Goal: Task Accomplishment & Management: Manage account settings

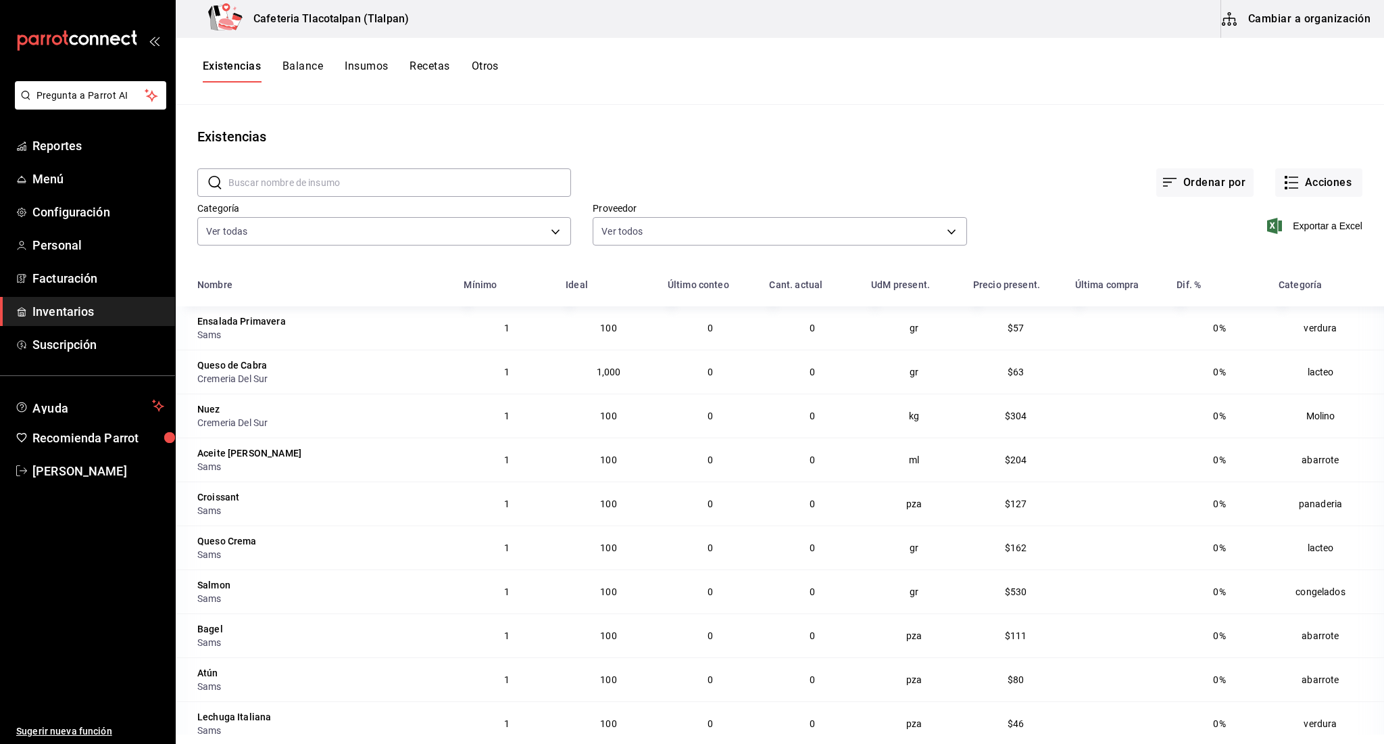
click at [426, 68] on button "Recetas" at bounding box center [430, 70] width 40 height 23
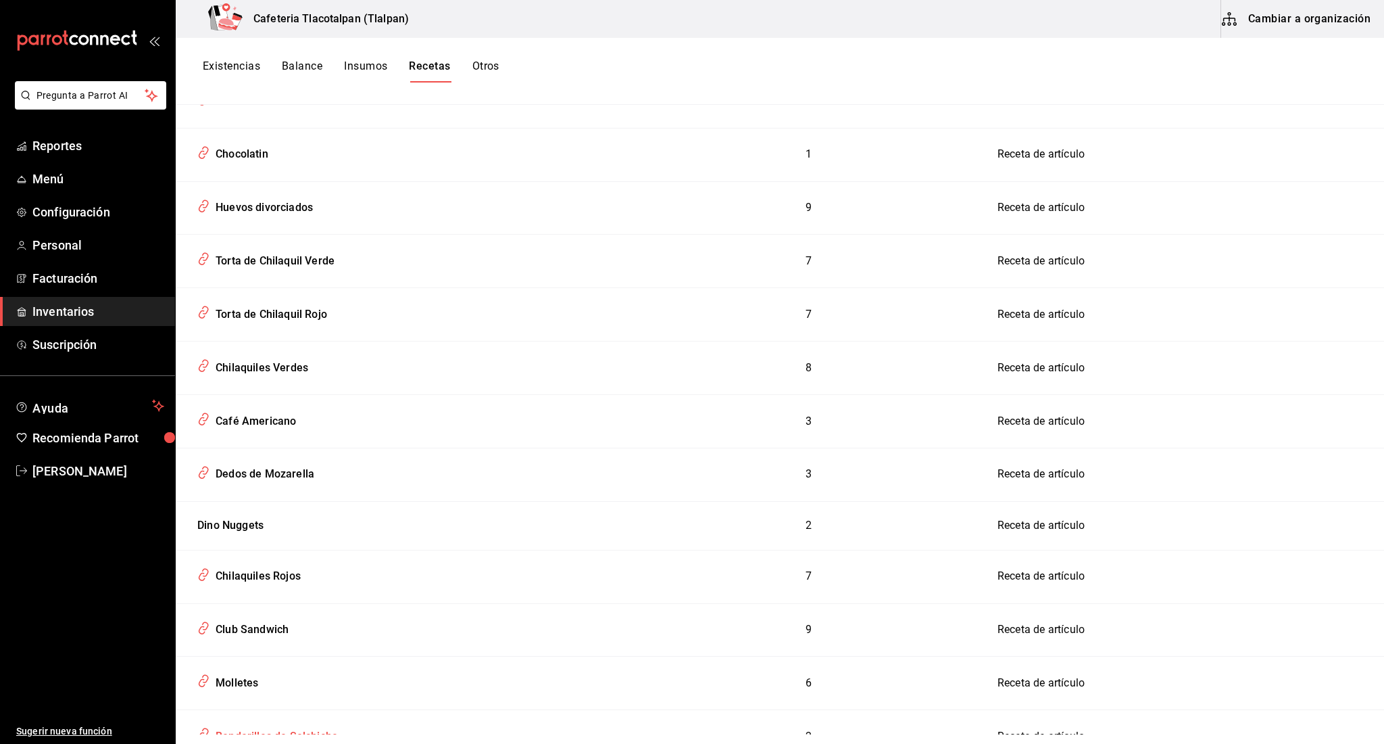
scroll to position [4588, 0]
click at [253, 513] on div "Dino Nuggets" at bounding box center [228, 523] width 72 height 21
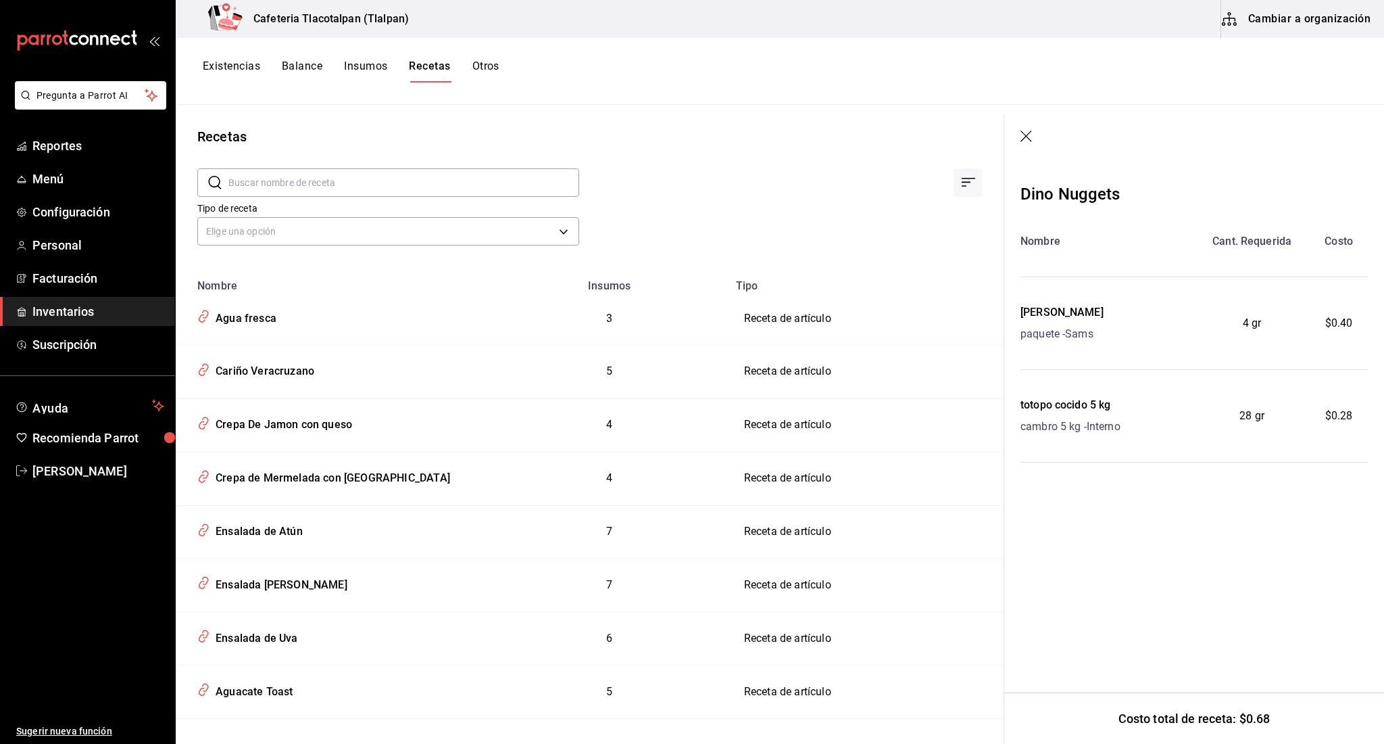
click at [1224, 28] on button "Cambiar a organización" at bounding box center [1297, 19] width 152 height 38
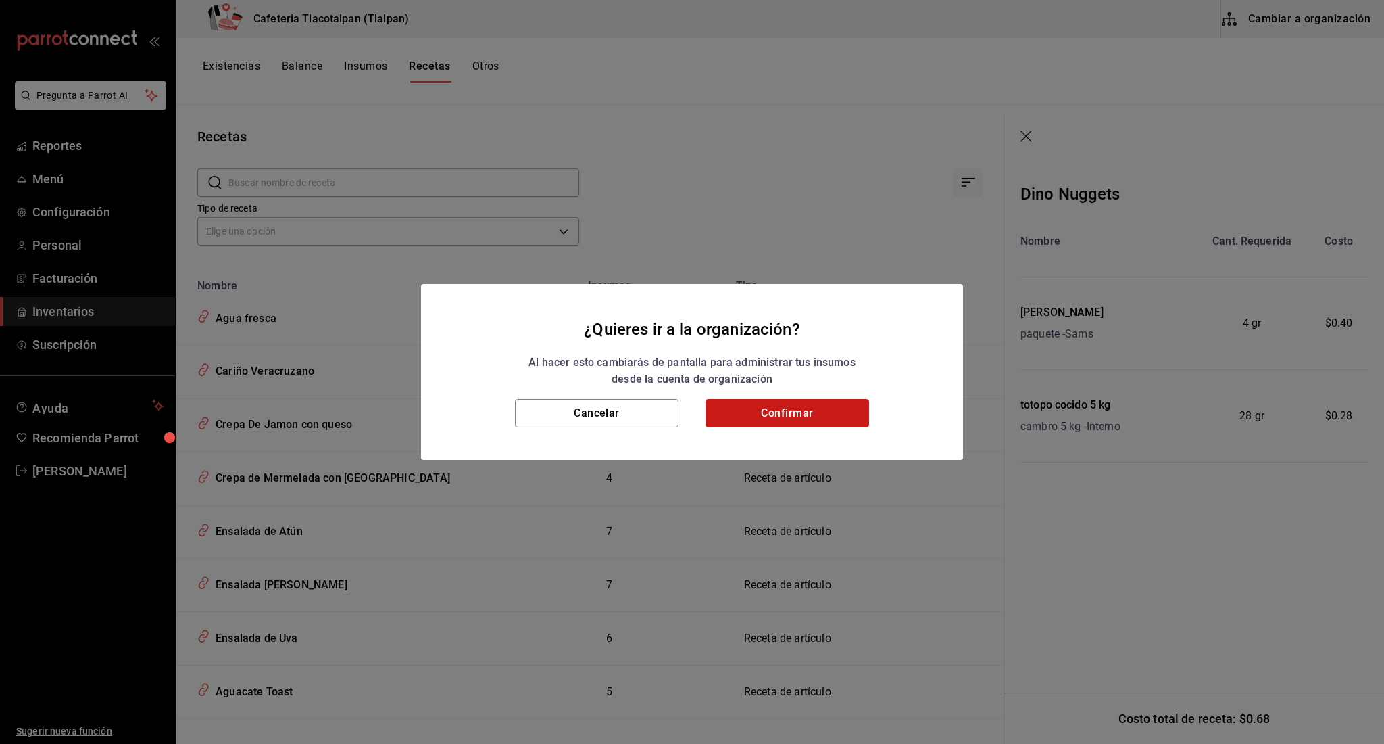
click at [848, 413] on button "Confirmar" at bounding box center [788, 413] width 164 height 28
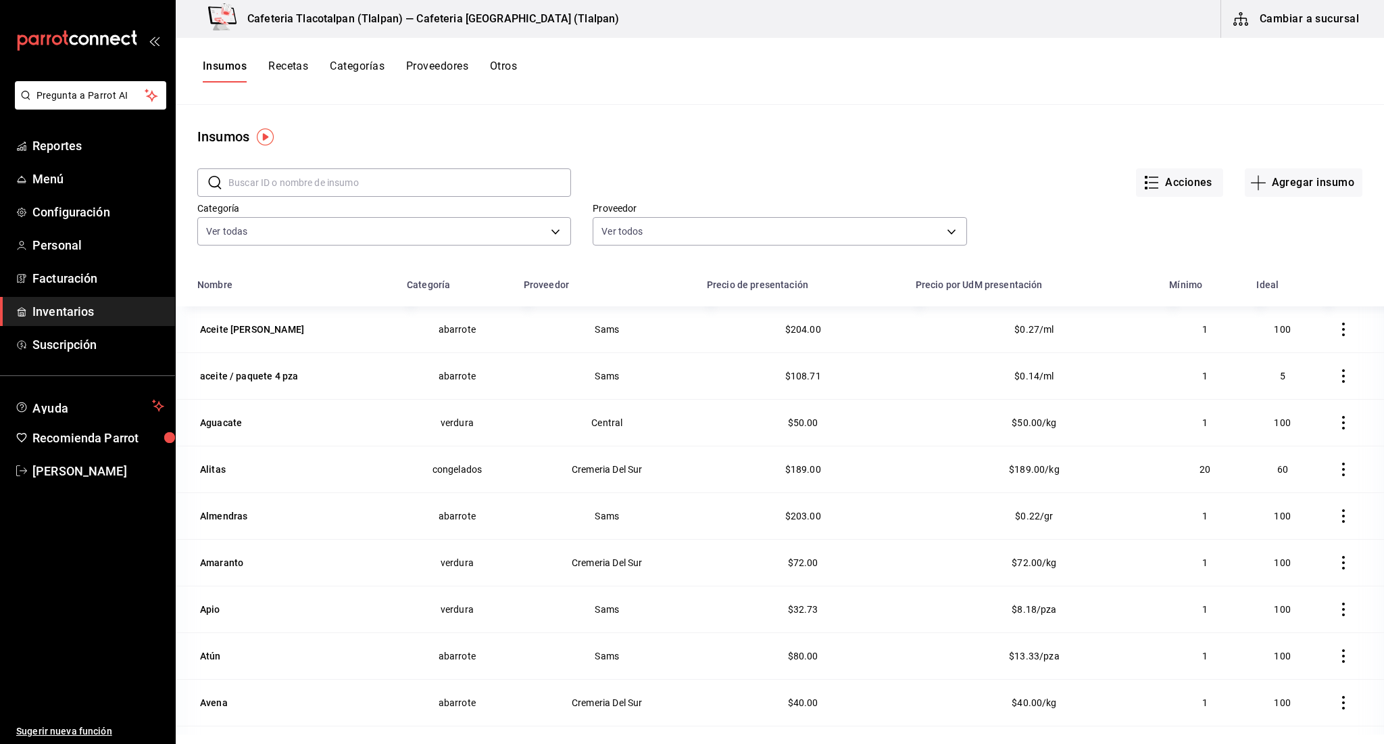
click at [306, 64] on button "Recetas" at bounding box center [288, 70] width 40 height 23
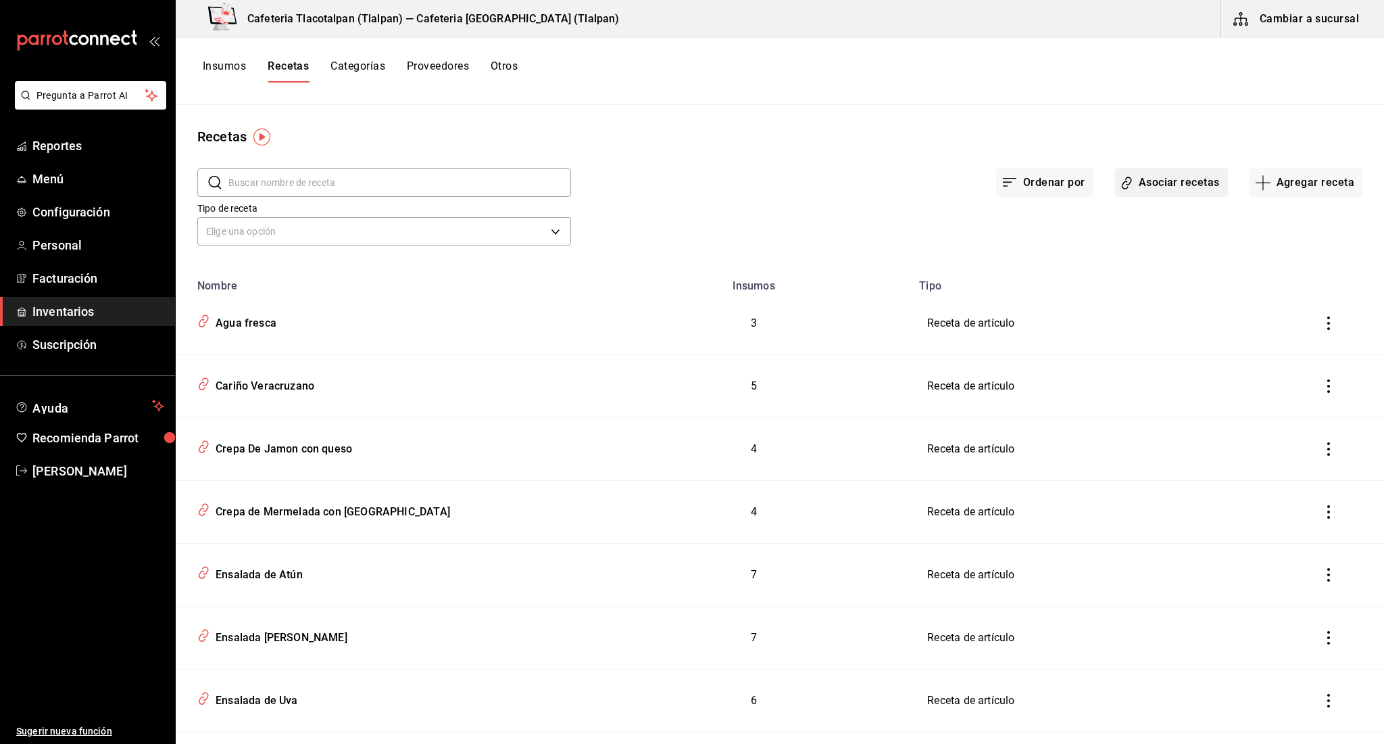
click at [1208, 193] on button "Asociar recetas" at bounding box center [1171, 182] width 113 height 28
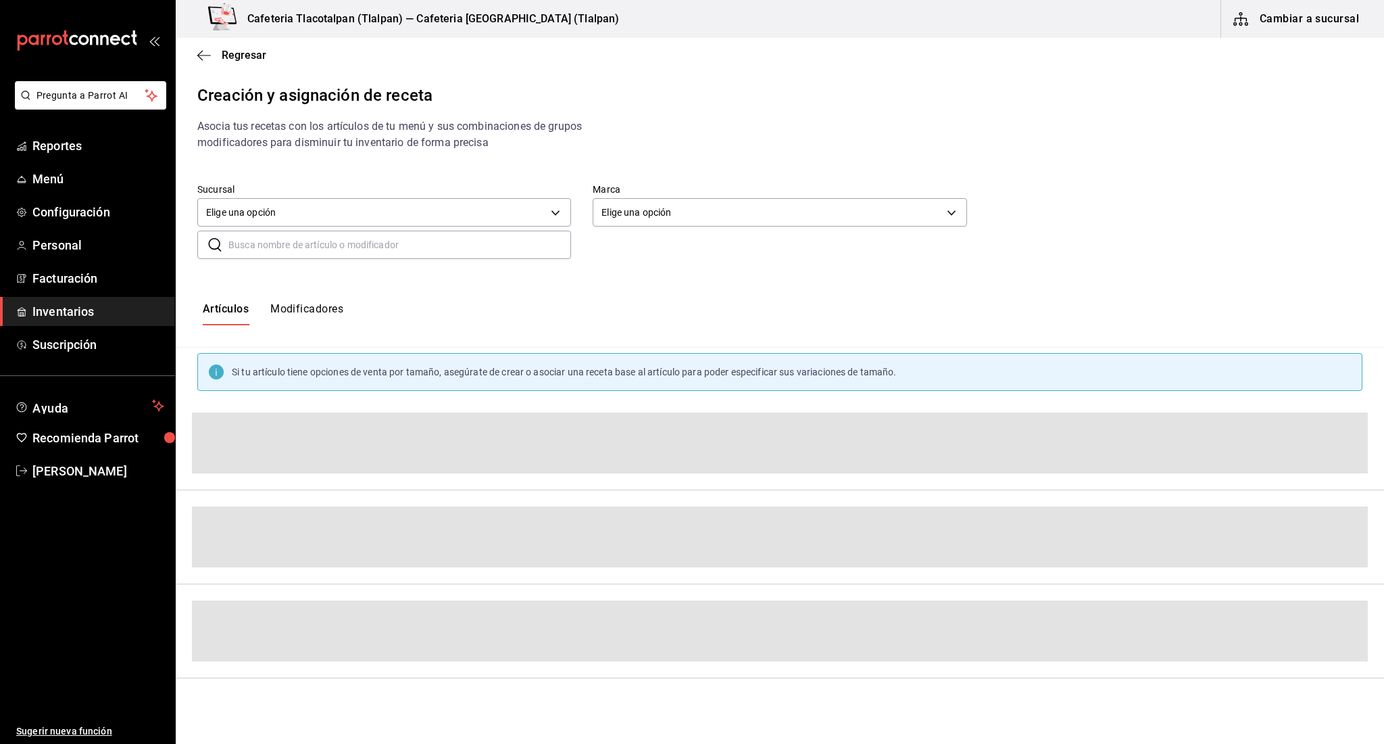
click at [475, 234] on input "text" at bounding box center [399, 244] width 343 height 27
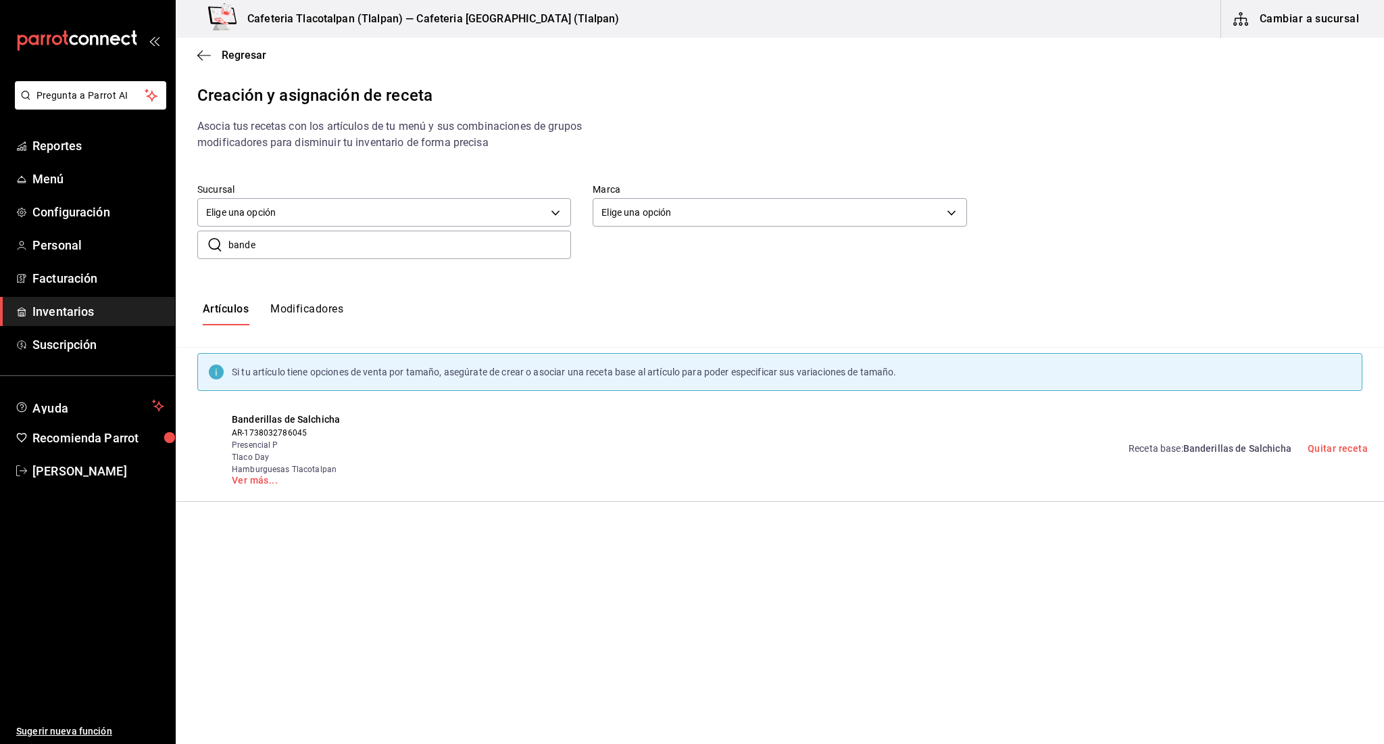
click at [456, 233] on input "bande" at bounding box center [399, 244] width 343 height 27
type input "[PERSON_NAME]"
click at [1211, 458] on button "Asociar receta" at bounding box center [1203, 449] width 107 height 28
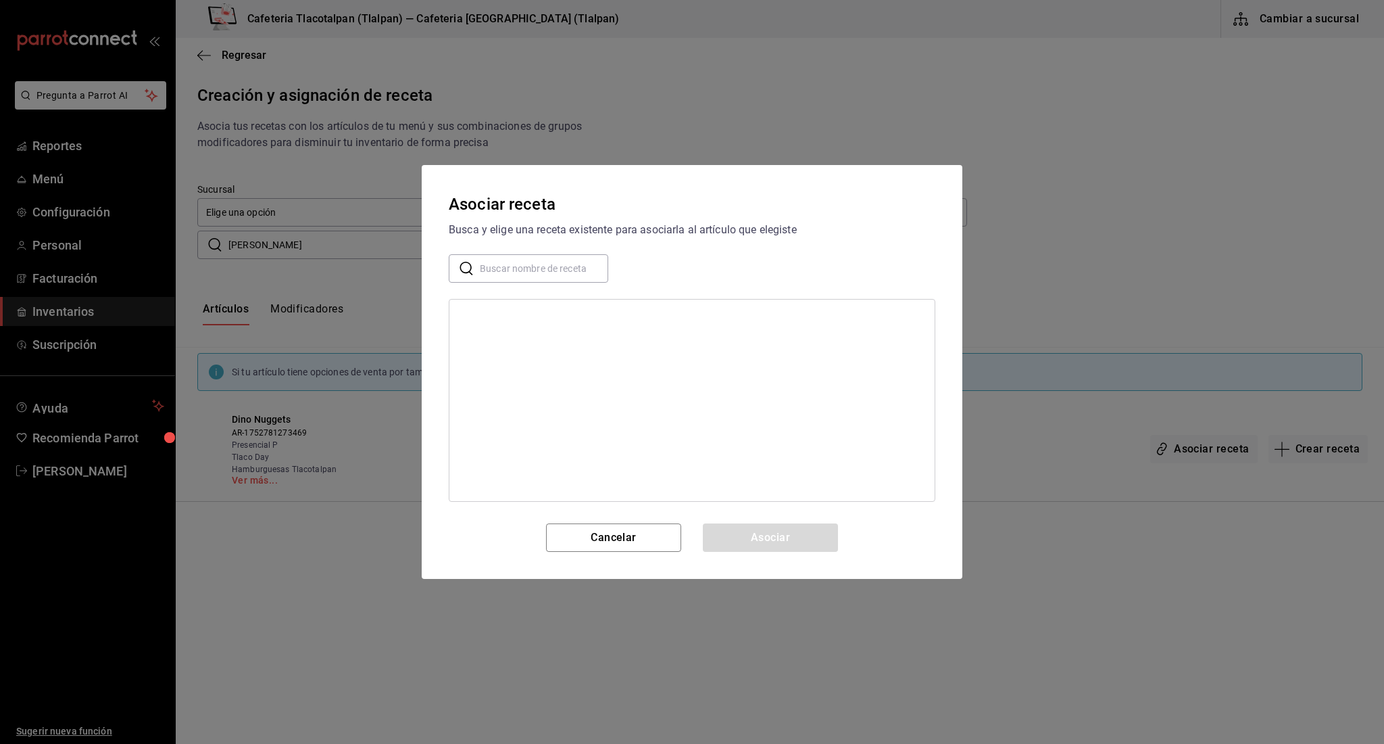
click at [540, 272] on input "text" at bounding box center [544, 268] width 128 height 27
type input "[PERSON_NAME]"
click at [506, 308] on div "Dino Nuggets" at bounding box center [691, 317] width 485 height 25
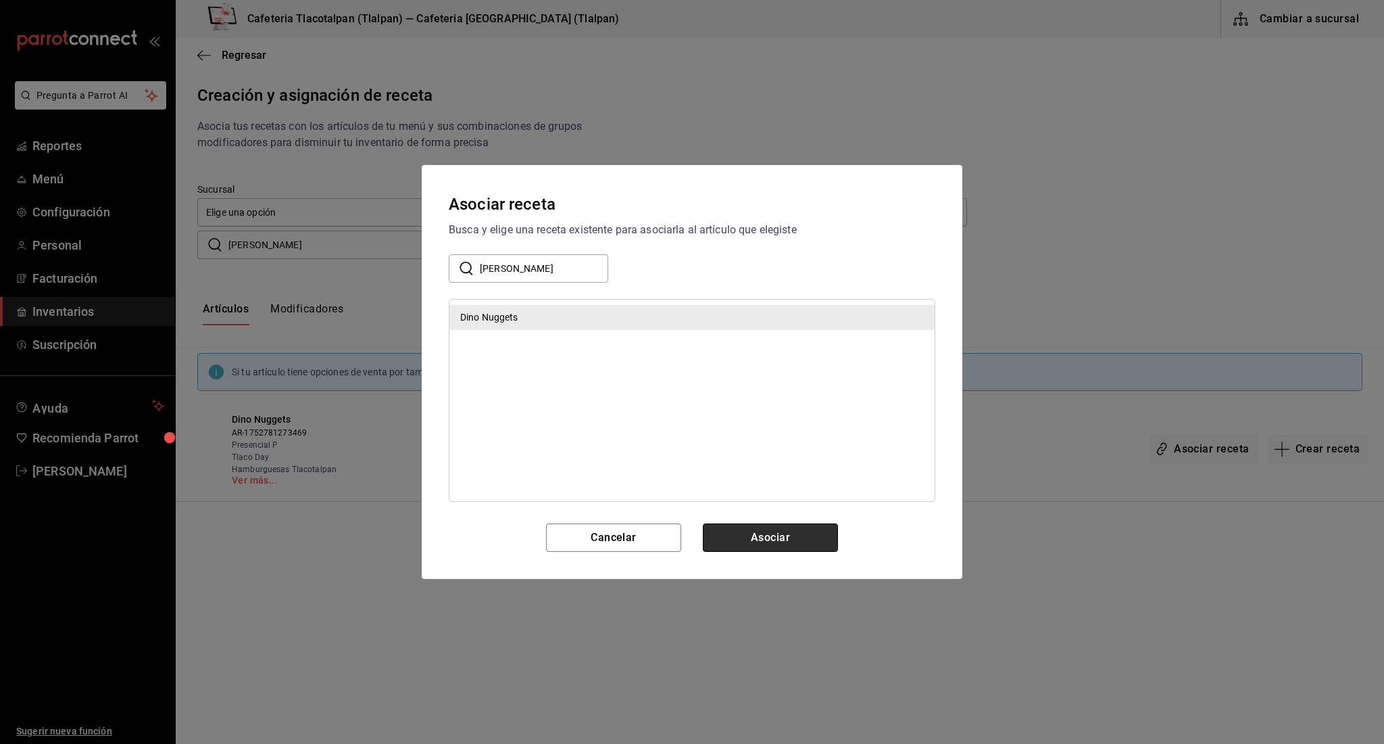
click at [755, 533] on button "Asociar" at bounding box center [770, 537] width 135 height 28
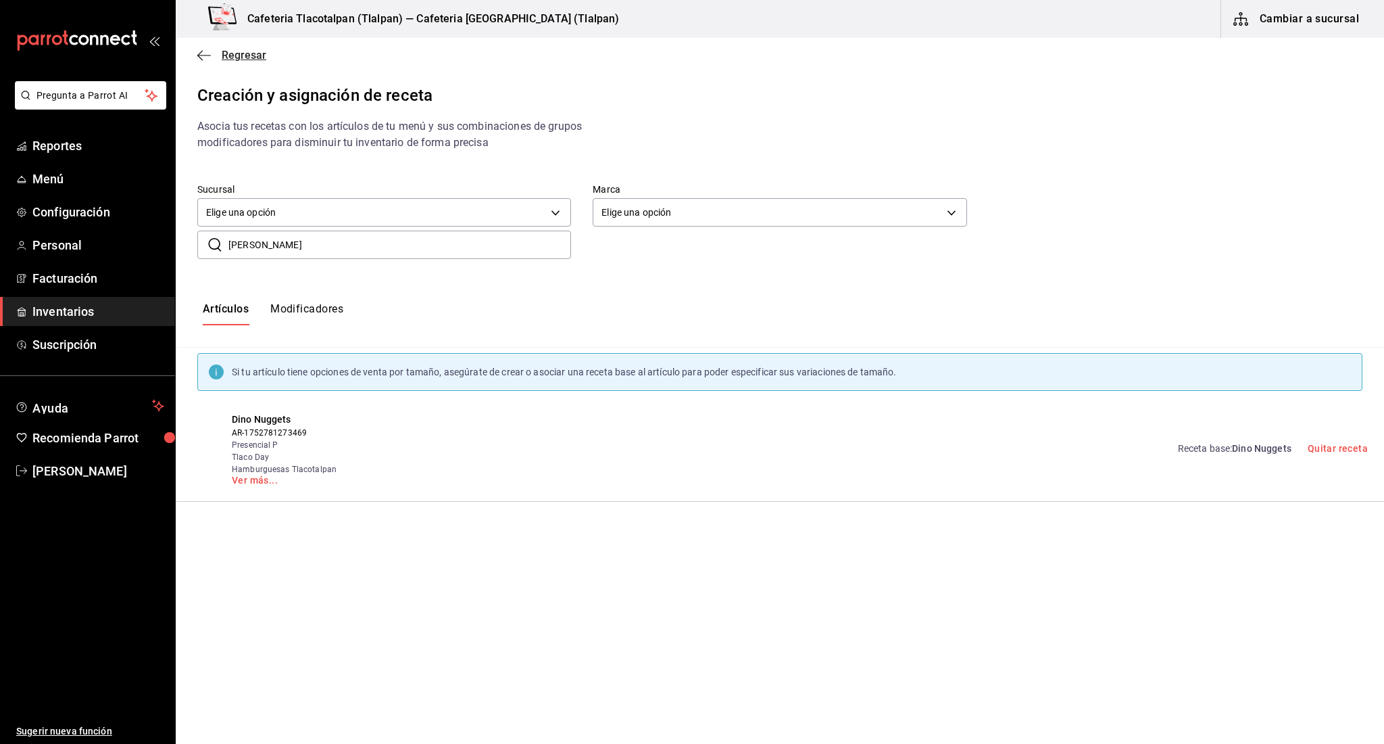
click at [225, 58] on span "Regresar" at bounding box center [244, 55] width 45 height 13
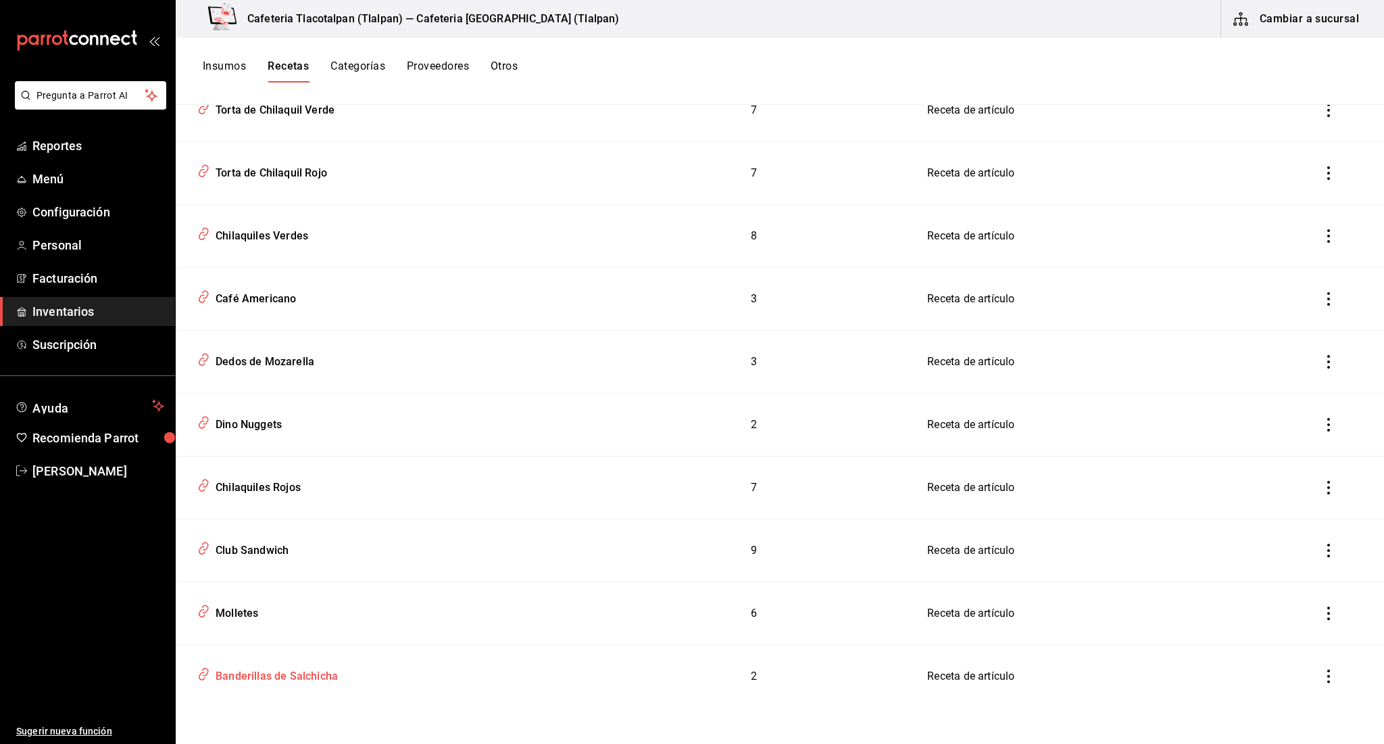
click at [315, 673] on div "Banderillas de Salchicha" at bounding box center [274, 673] width 128 height 21
type input "Banderillas de Salchicha"
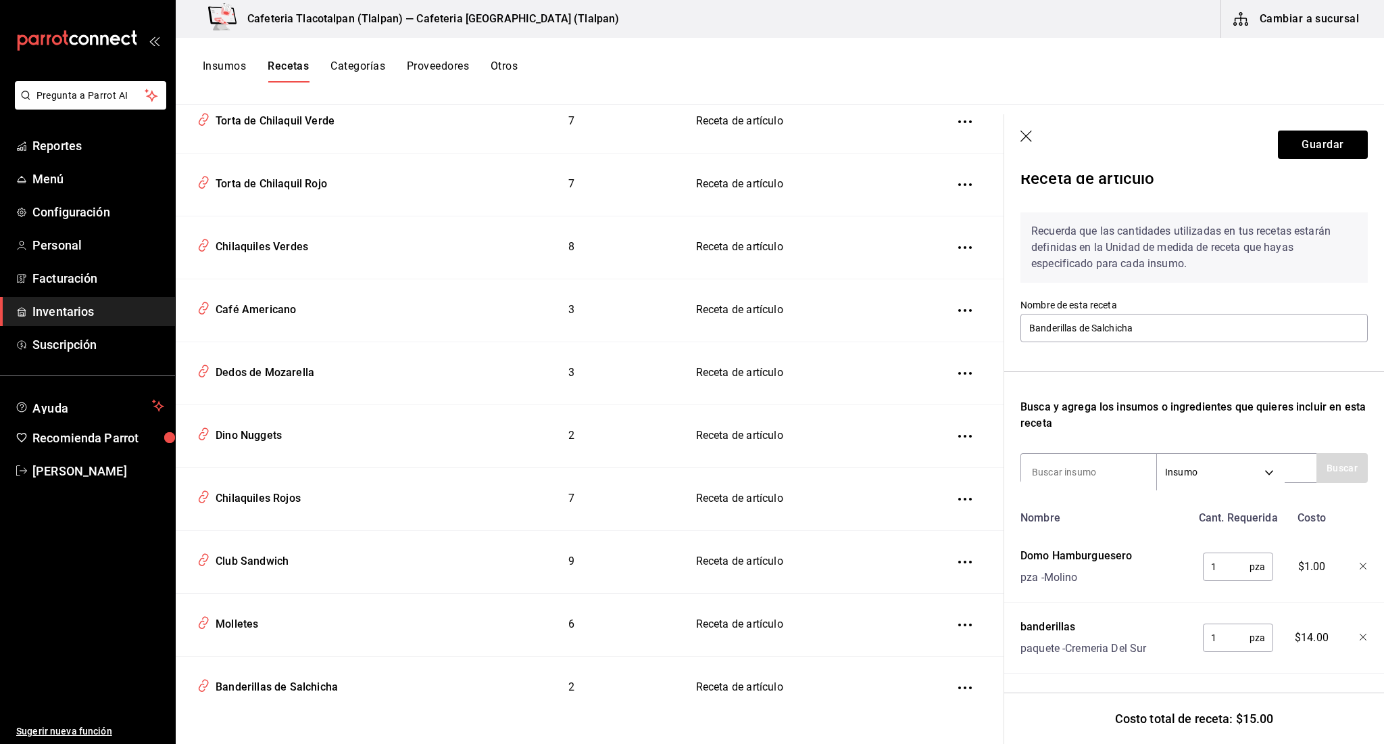
scroll to position [20, 0]
type input "c"
click at [1079, 460] on input "kat" at bounding box center [1088, 472] width 135 height 28
click at [1077, 466] on input "kat" at bounding box center [1088, 472] width 135 height 28
click at [1071, 468] on input "kat" at bounding box center [1088, 472] width 135 height 28
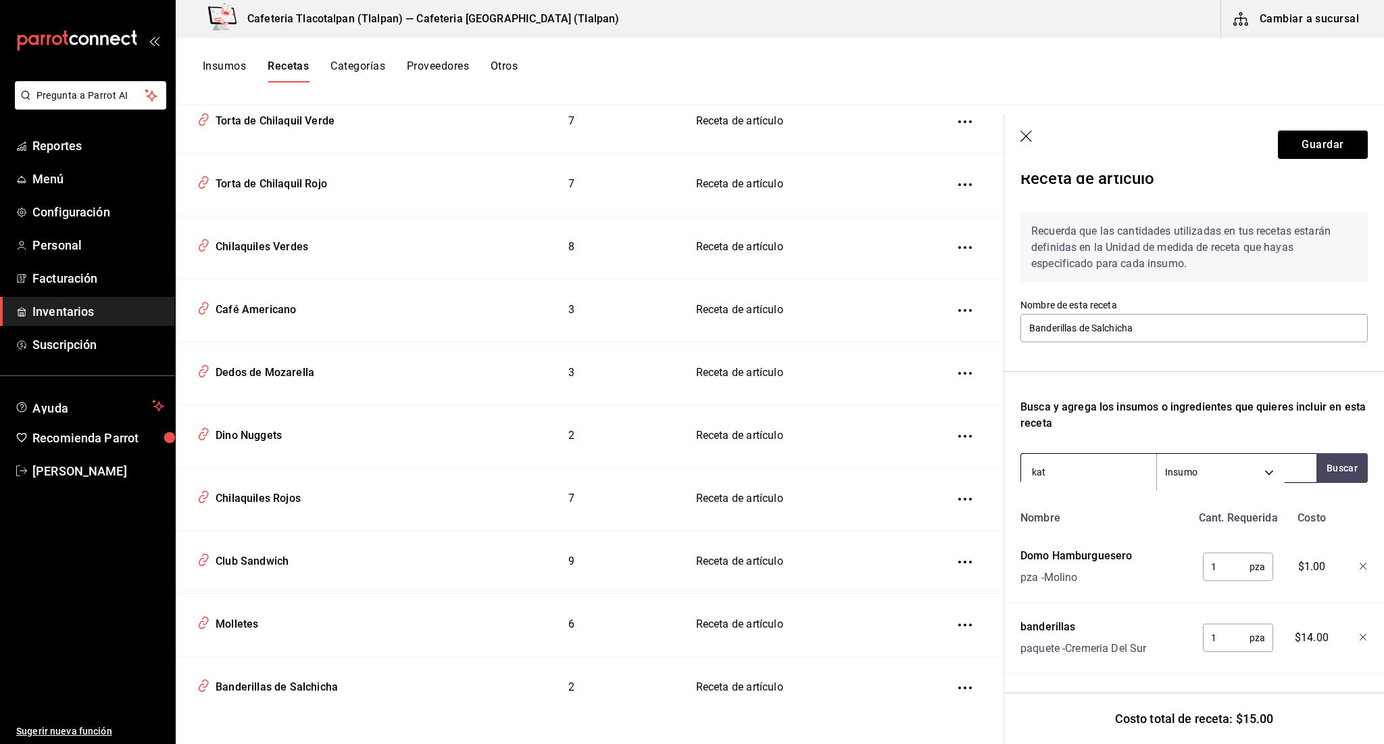
click at [1071, 468] on input "kat" at bounding box center [1088, 472] width 135 height 28
type input "c"
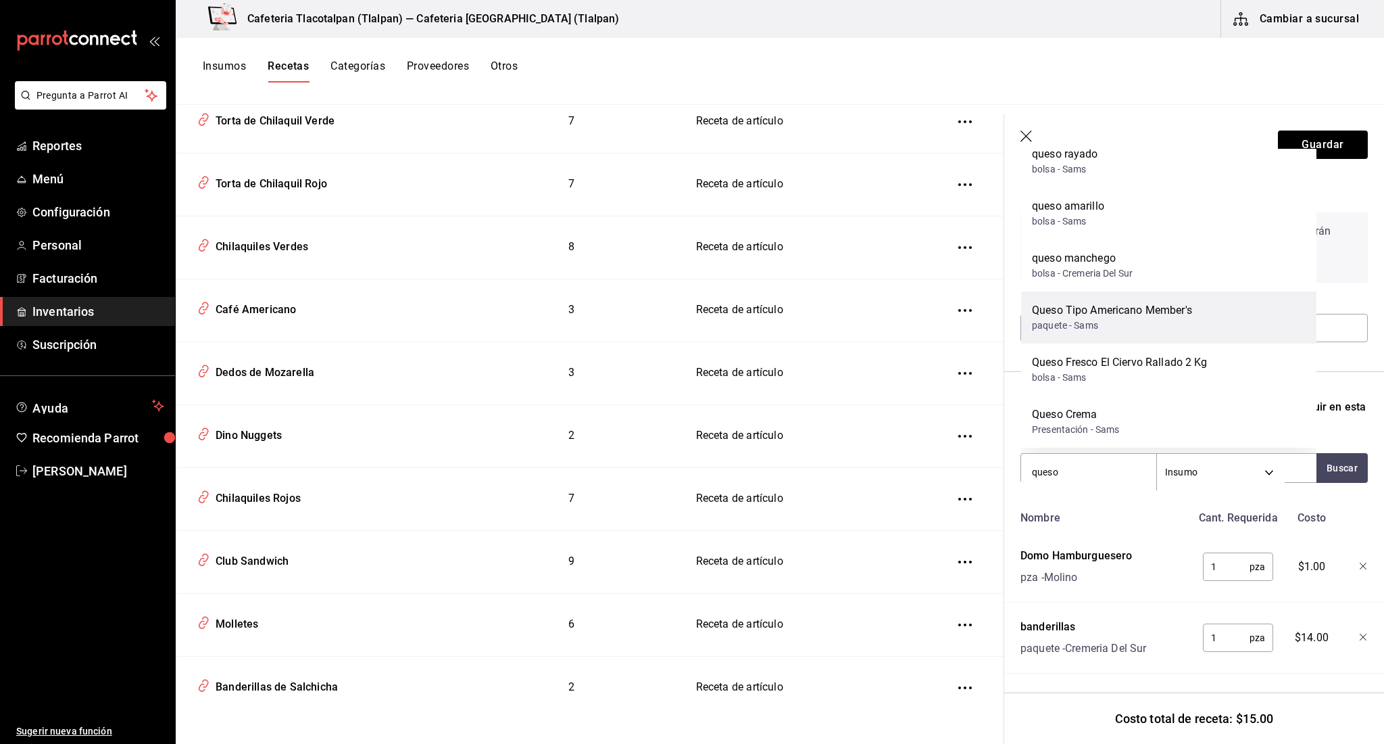
scroll to position [0, 0]
type input "queso"
click at [1050, 519] on div "Nombre" at bounding box center [1103, 515] width 176 height 22
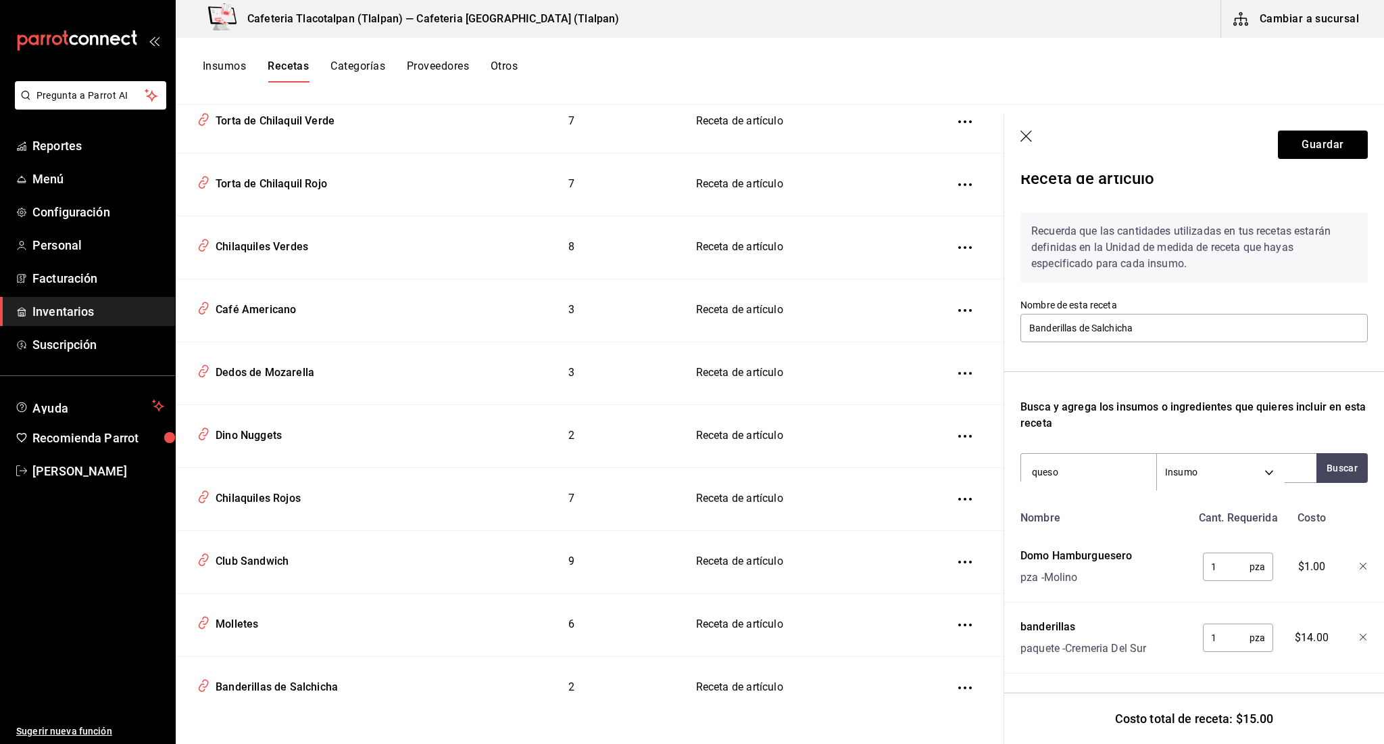
click at [1029, 136] on icon "button" at bounding box center [1028, 137] width 14 height 14
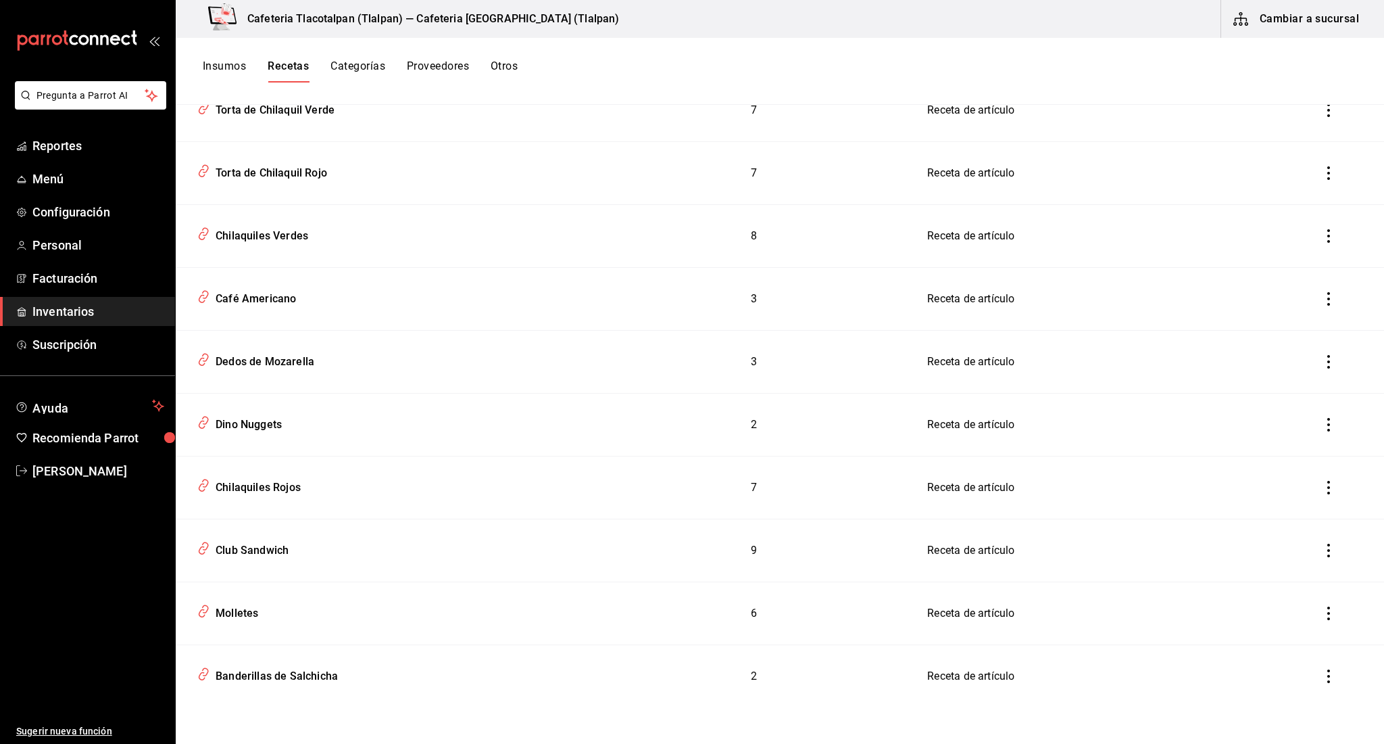
click at [1331, 619] on icon "inventoriesTable" at bounding box center [1329, 613] width 14 height 14
click at [248, 611] on div at bounding box center [692, 372] width 1384 height 744
click at [245, 612] on div "Molletes" at bounding box center [234, 610] width 48 height 21
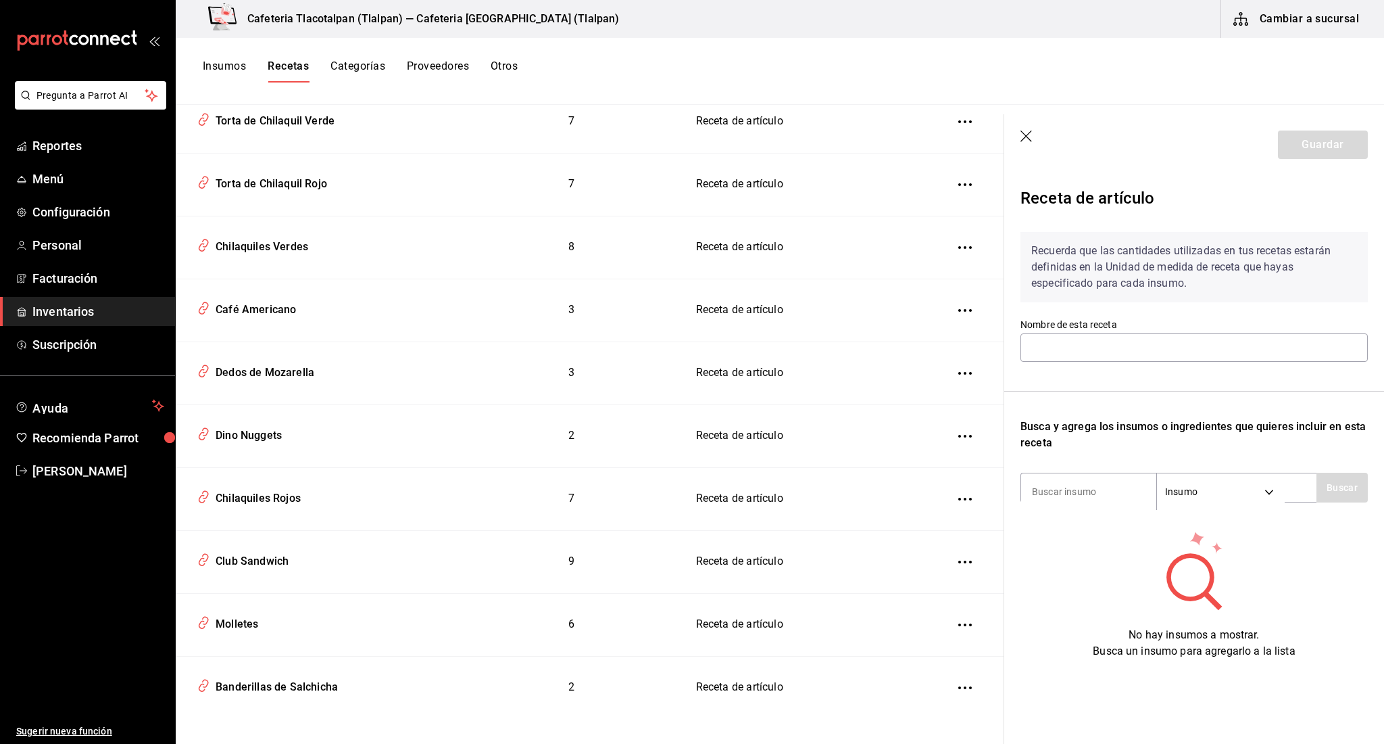
type input "Molletes"
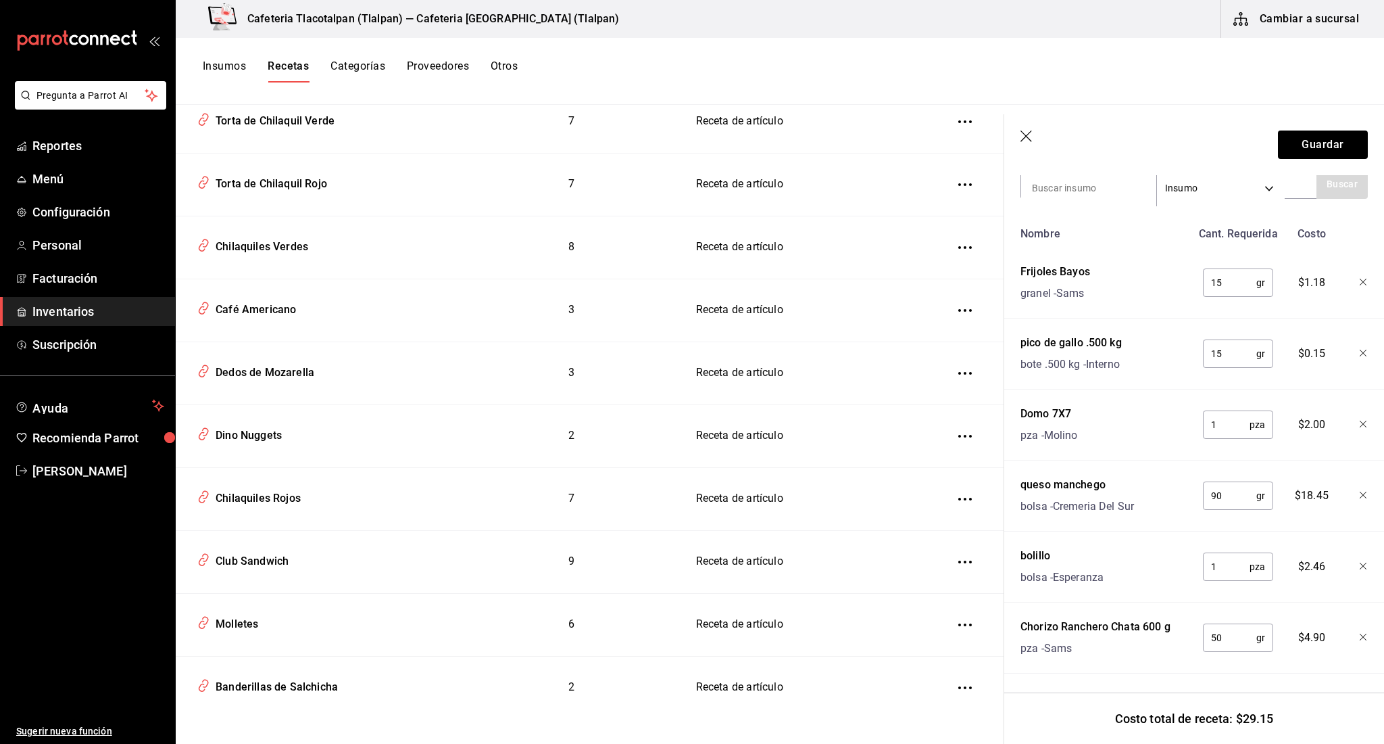
scroll to position [303, 0]
click at [1223, 643] on input "50" at bounding box center [1229, 637] width 53 height 27
click at [1244, 281] on input "15" at bounding box center [1229, 282] width 53 height 27
type input "1"
type input "20"
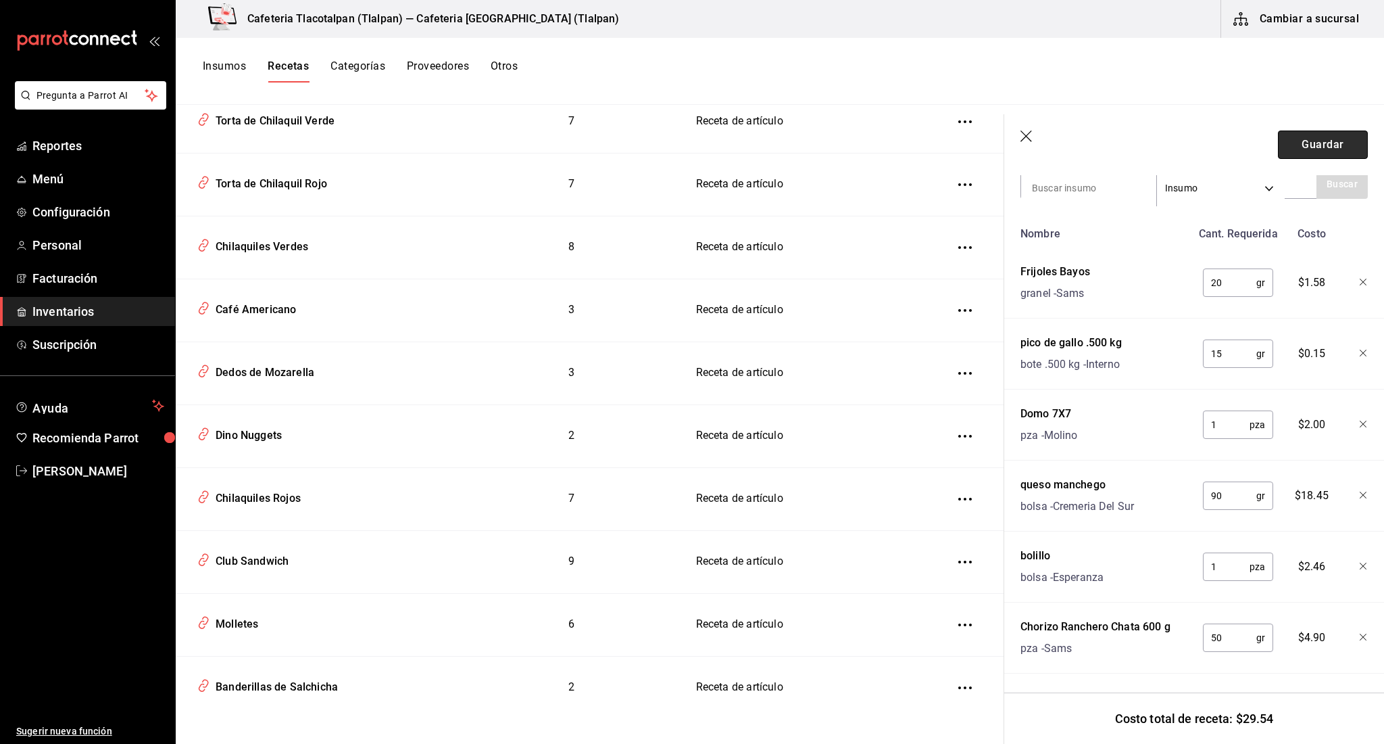
click at [1306, 140] on button "Guardar" at bounding box center [1323, 144] width 90 height 28
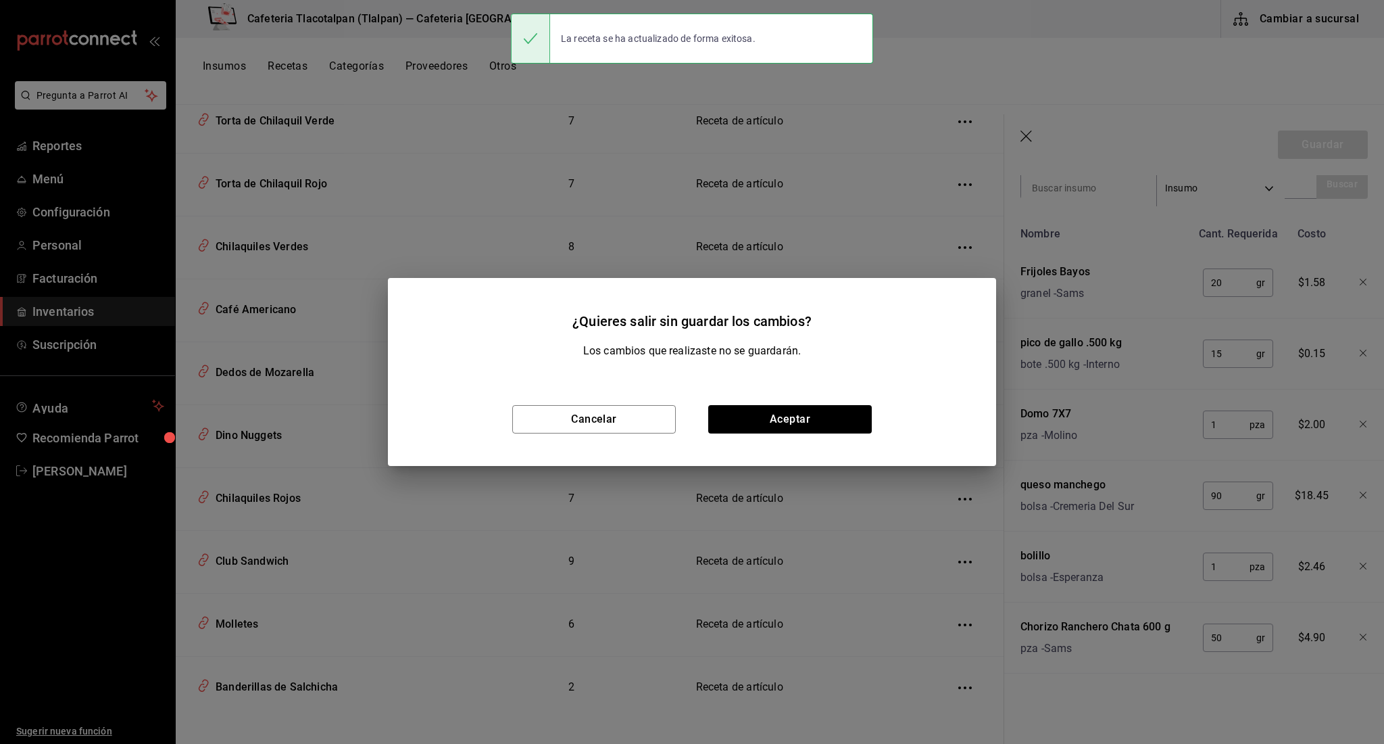
scroll to position [279, 0]
click at [800, 432] on button "Aceptar" at bounding box center [790, 419] width 164 height 28
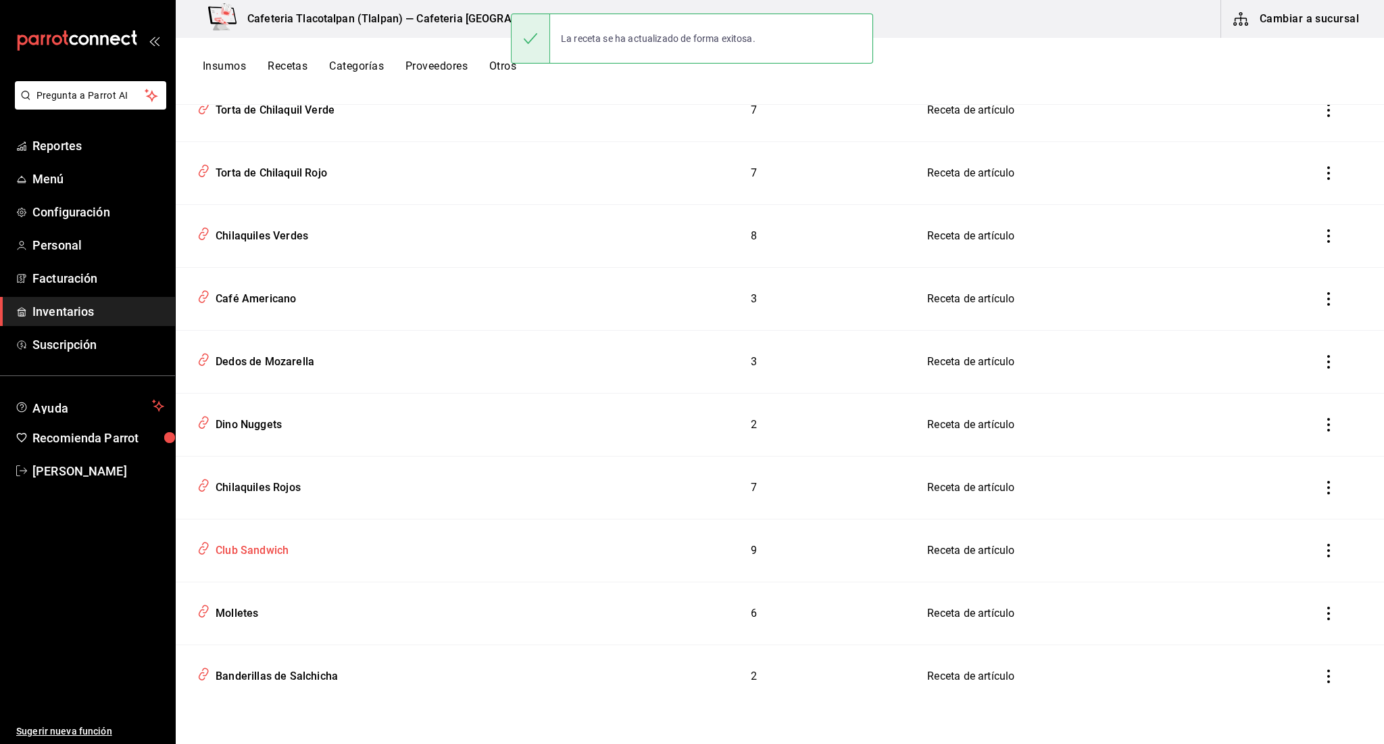
click at [255, 552] on div "Club Sandwich" at bounding box center [249, 547] width 78 height 21
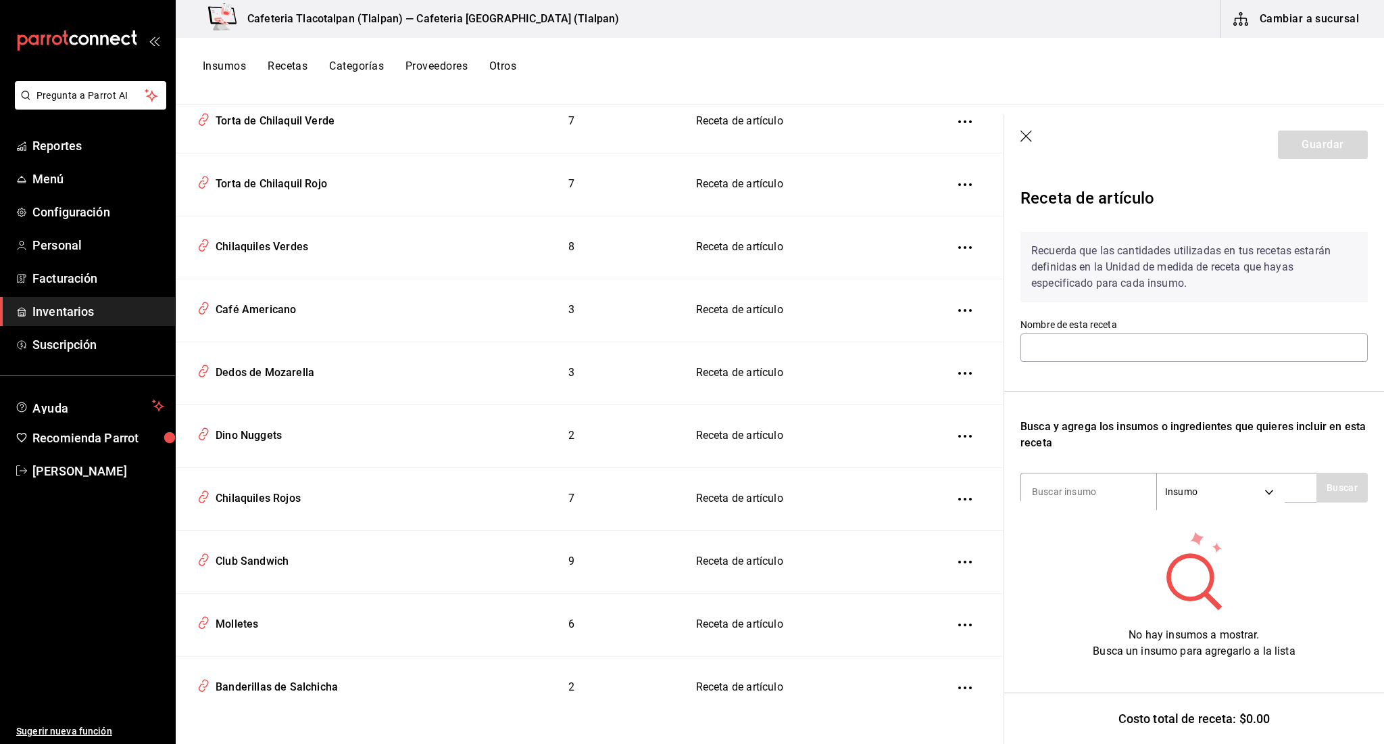
type input "Club Sandwich"
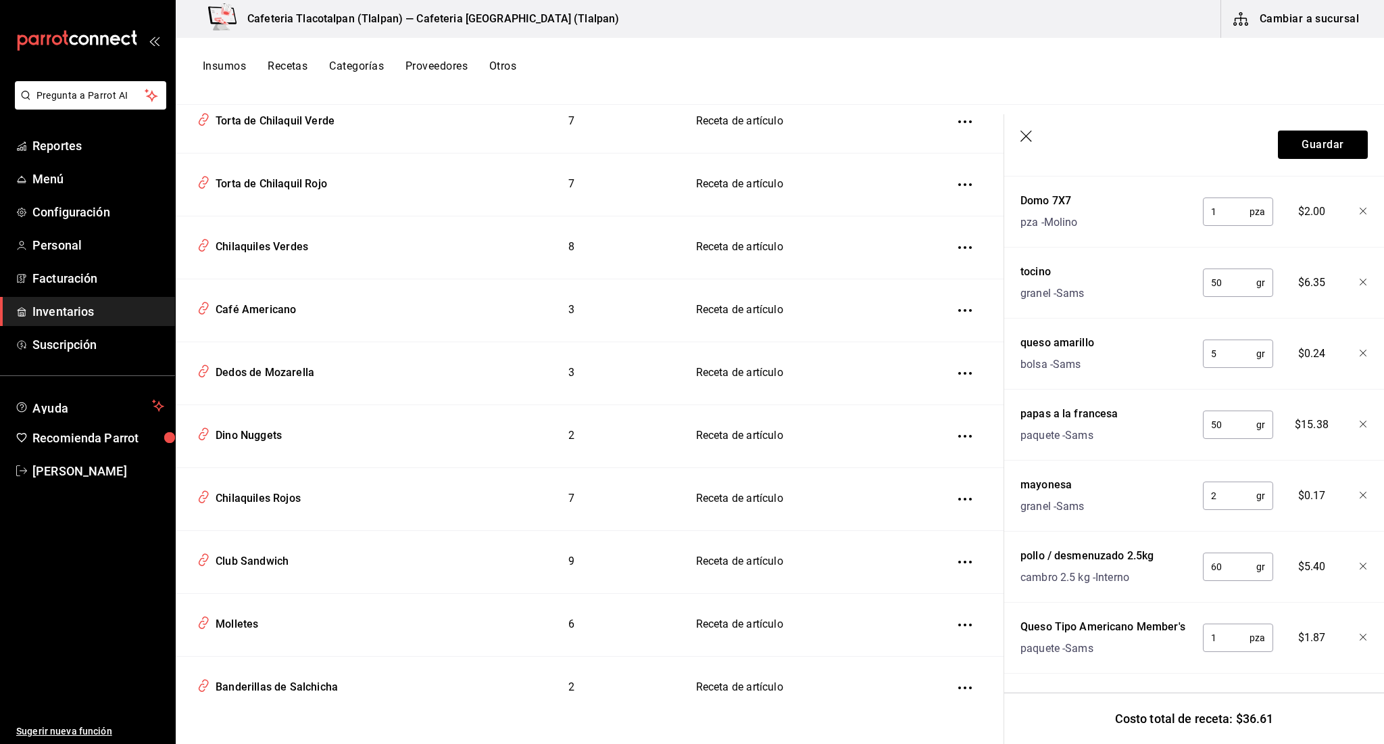
scroll to position [516, 0]
click at [1219, 425] on input "50" at bounding box center [1229, 424] width 53 height 27
type input "80"
click at [1075, 434] on div "paquete - Sams" at bounding box center [1070, 435] width 98 height 16
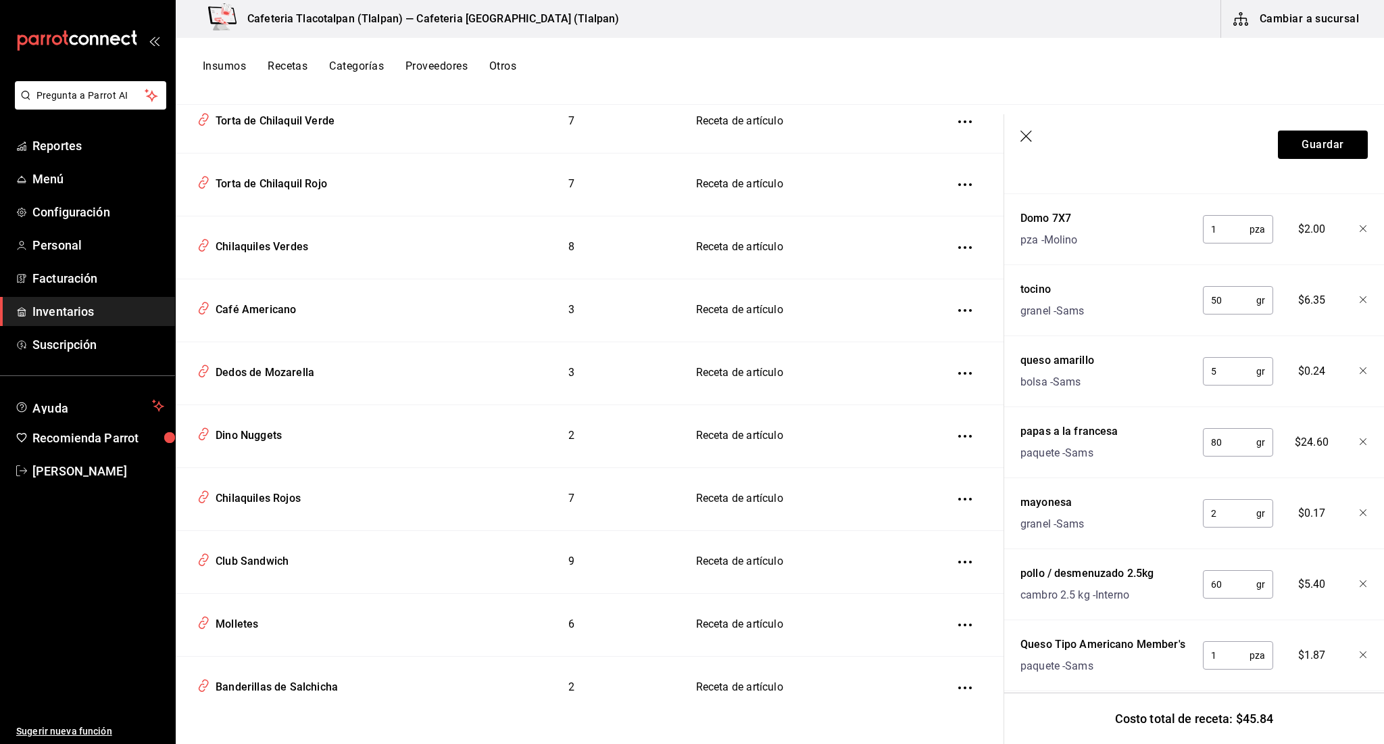
scroll to position [496, 0]
click at [1307, 137] on button "Guardar" at bounding box center [1323, 144] width 90 height 28
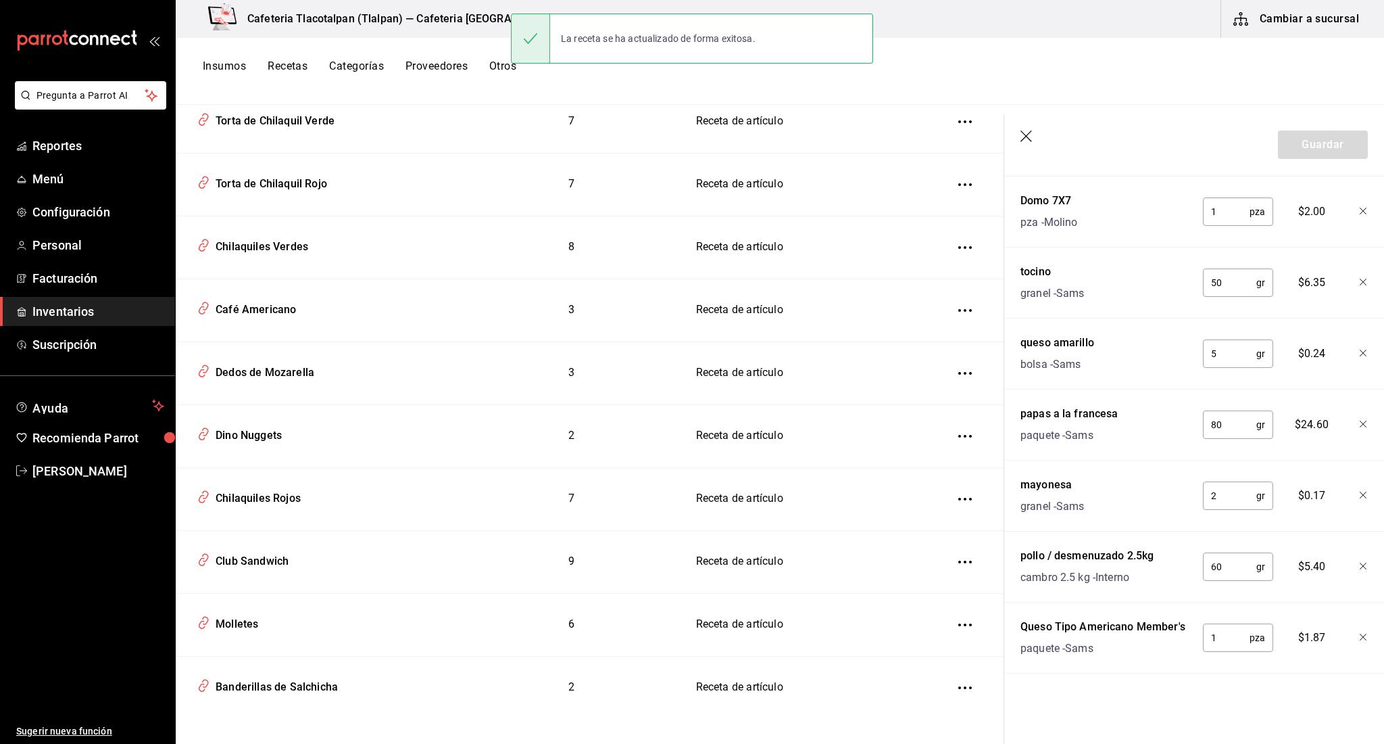
scroll to position [492, 0]
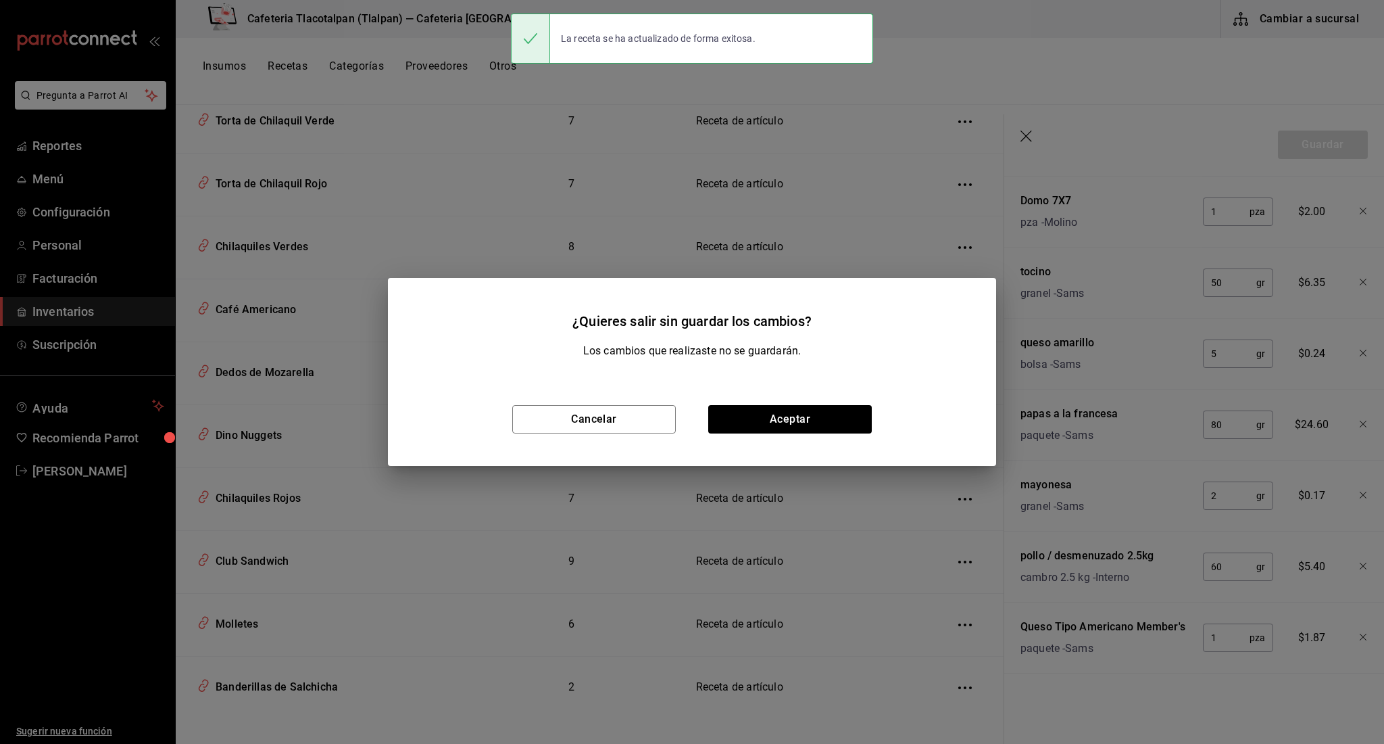
click at [765, 404] on div "Cancelar Aceptar" at bounding box center [692, 418] width 608 height 93
click at [762, 429] on button "Aceptar" at bounding box center [790, 419] width 164 height 28
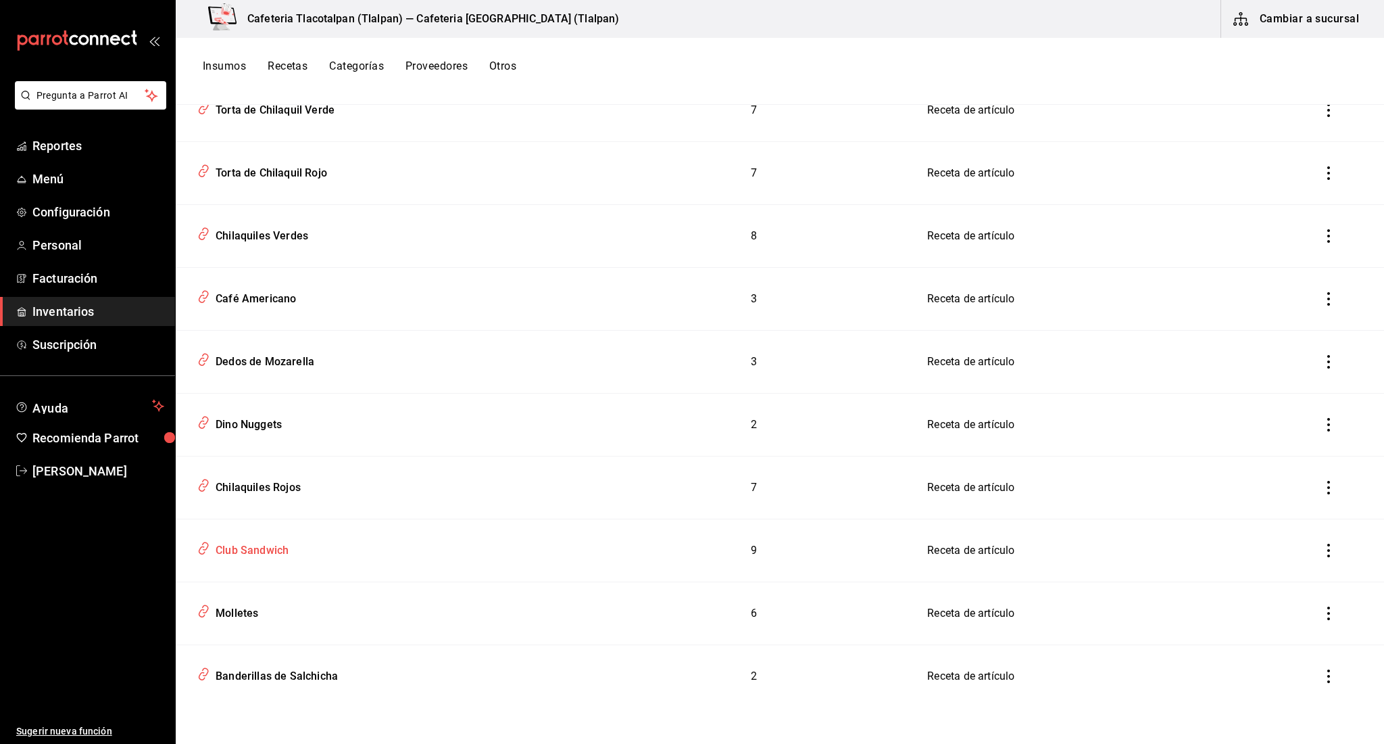
click at [295, 540] on div "Club Sandwich" at bounding box center [386, 548] width 388 height 26
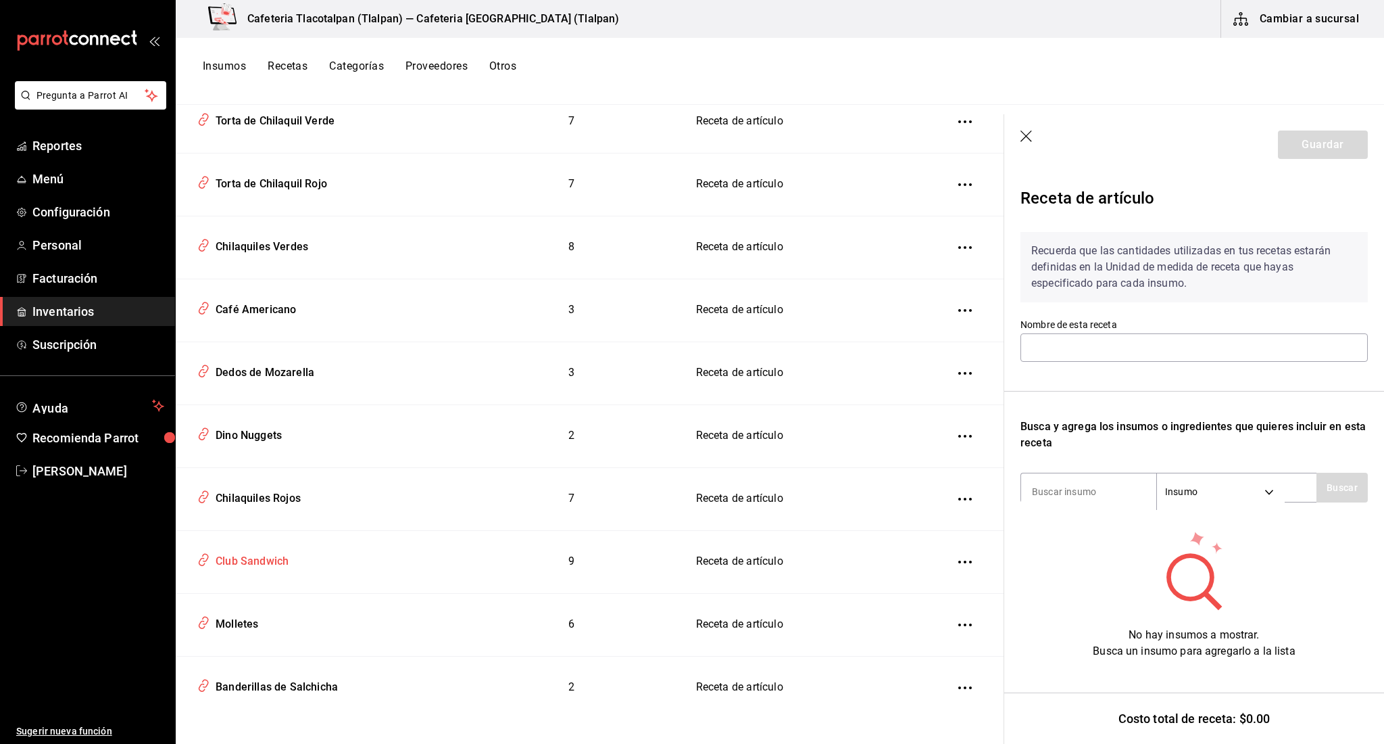
type input "Club Sandwich"
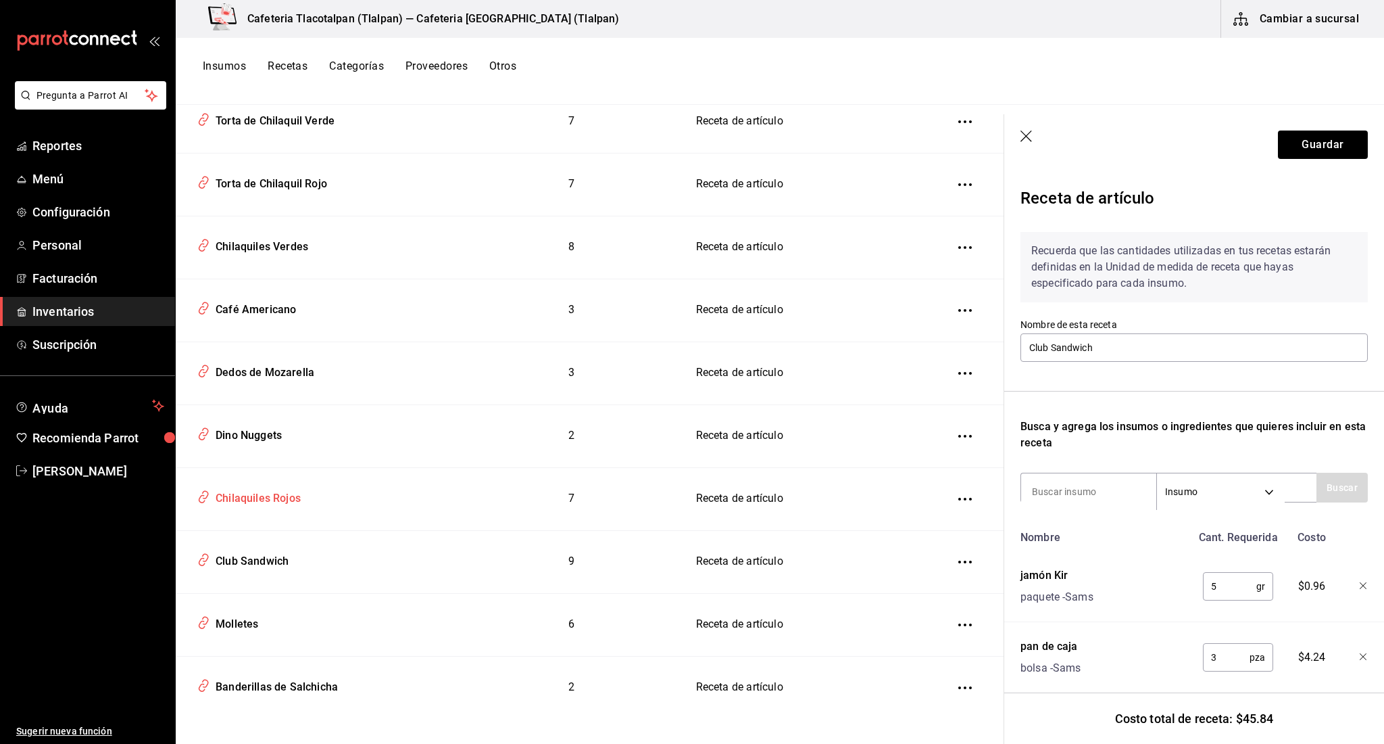
click at [242, 496] on div "Chilaquiles Rojos" at bounding box center [320, 496] width 256 height 26
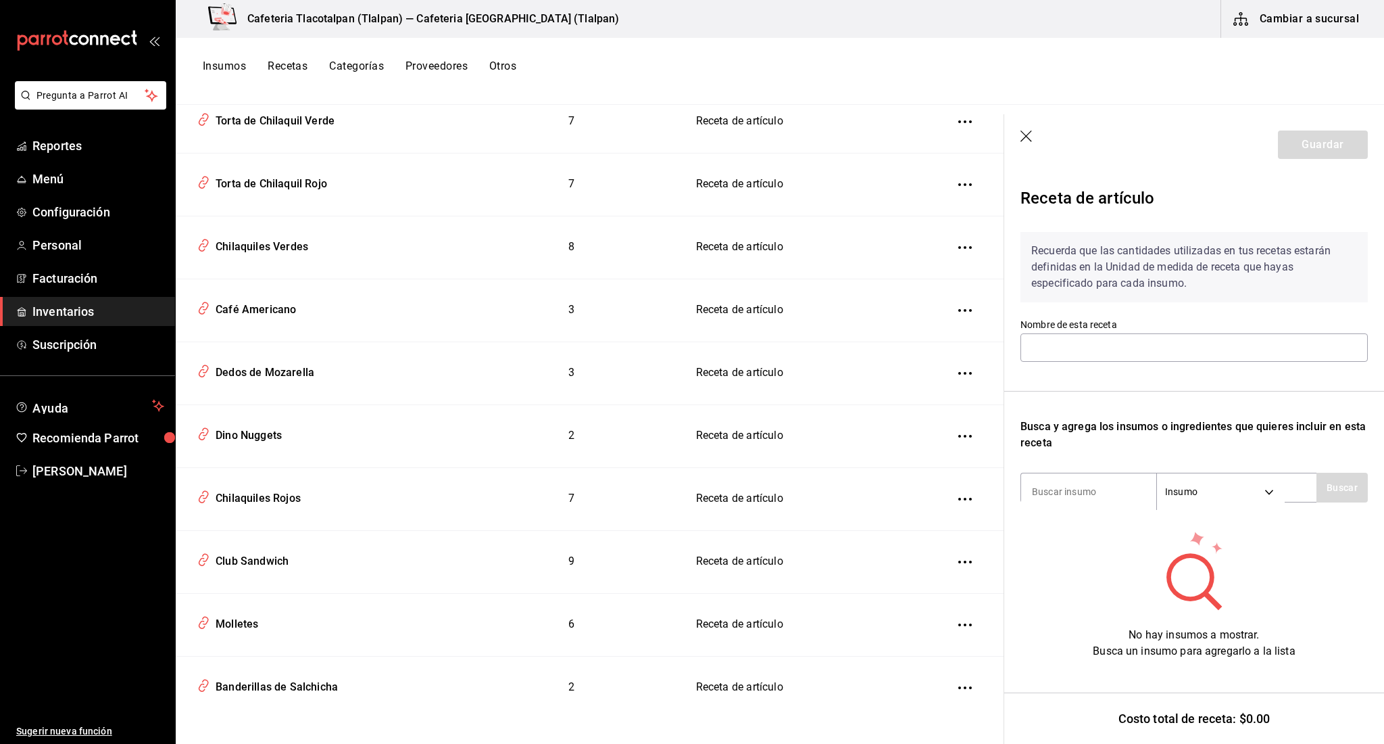
type input "Chilaquiles Rojos"
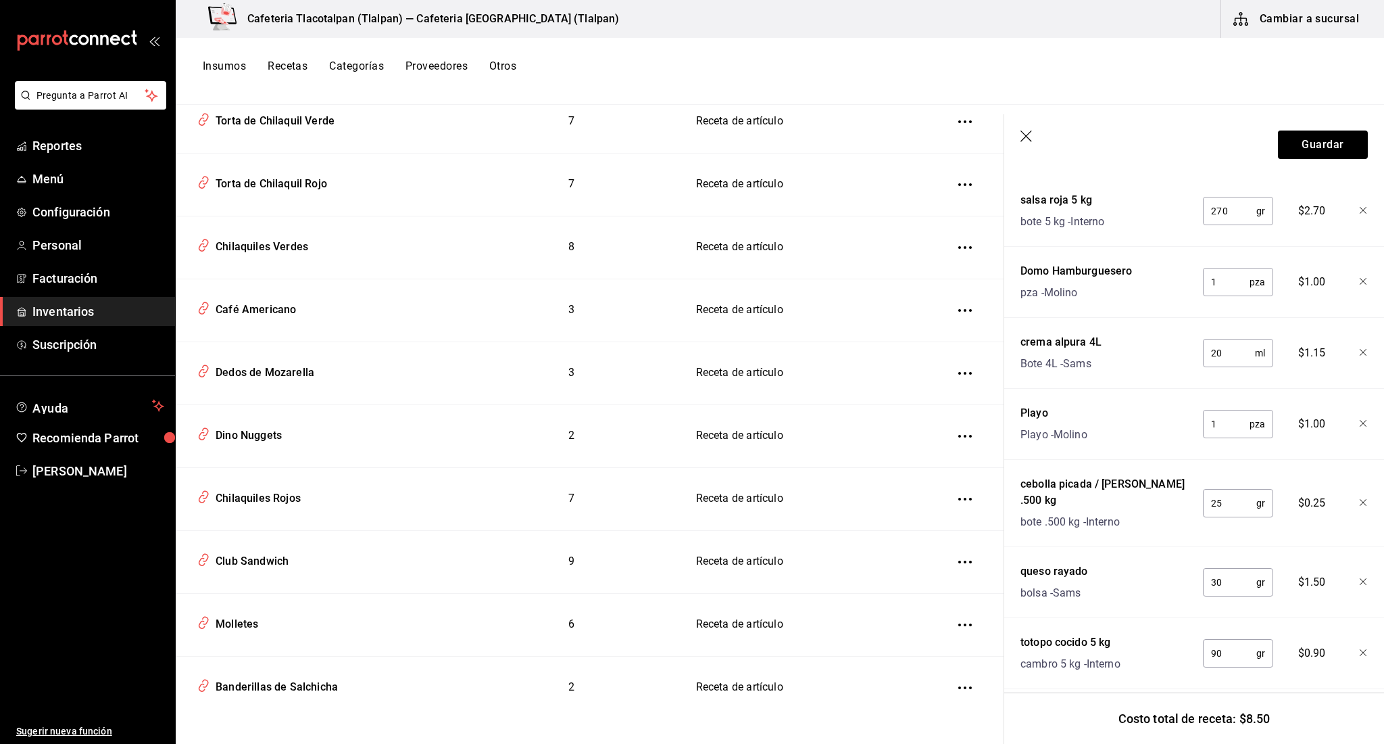
scroll to position [374, 0]
click at [1022, 141] on icon "button" at bounding box center [1026, 135] width 11 height 11
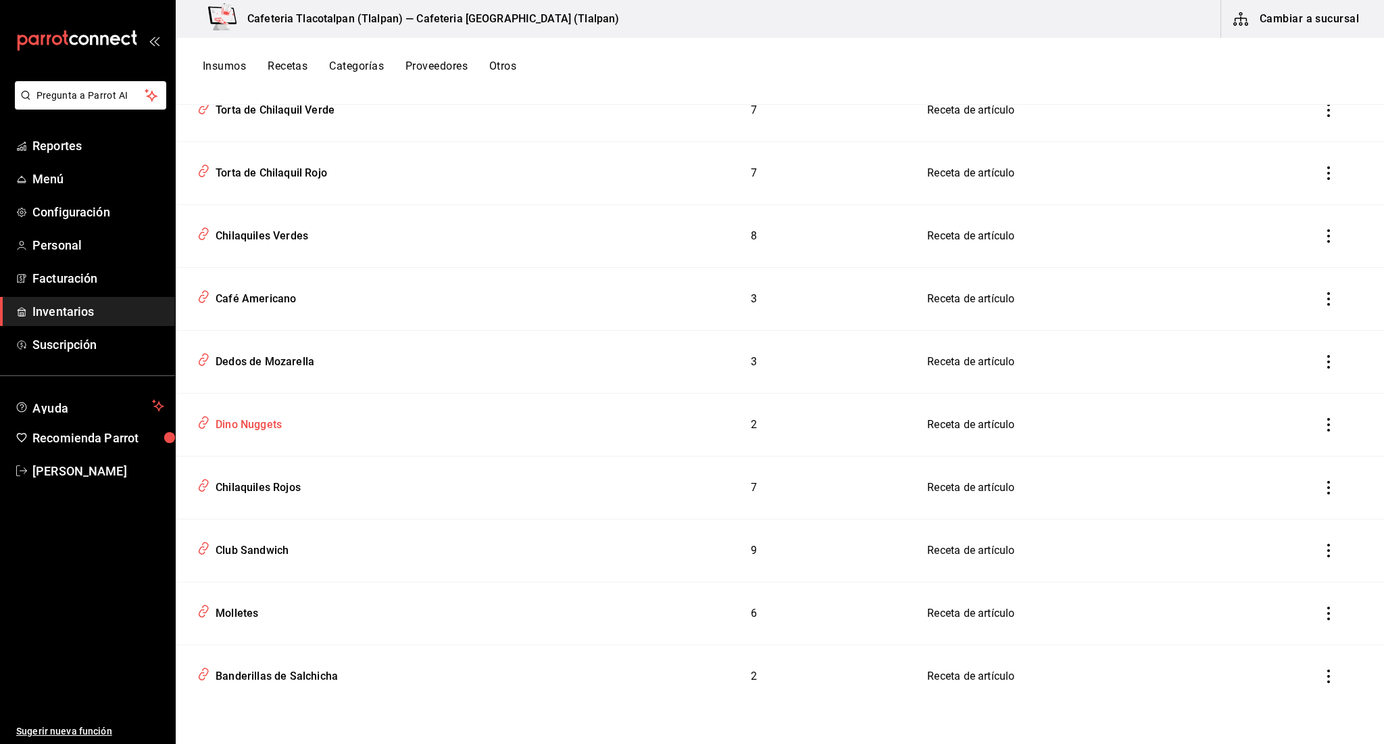
click at [449, 441] on td "Dino Nuggets" at bounding box center [386, 424] width 420 height 63
type input "Dino Nuggets"
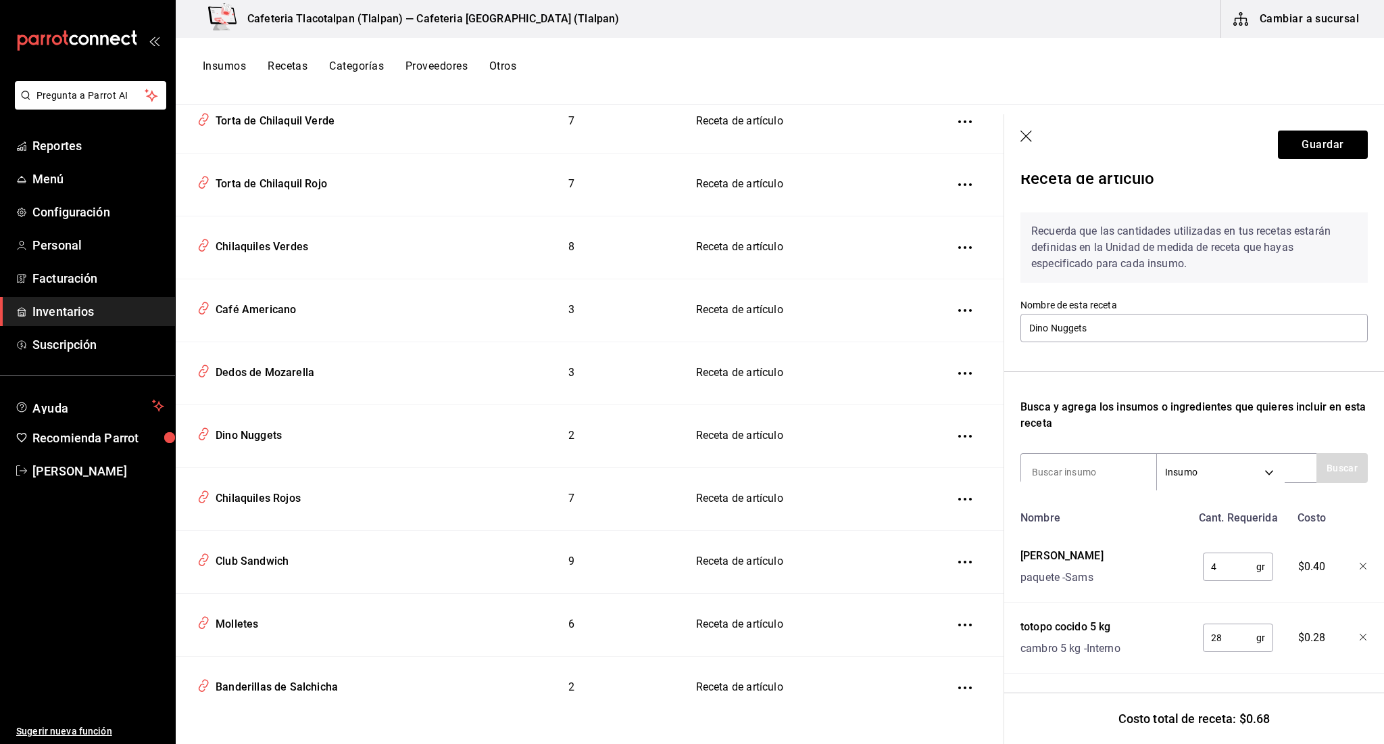
scroll to position [20, 0]
type input "domo"
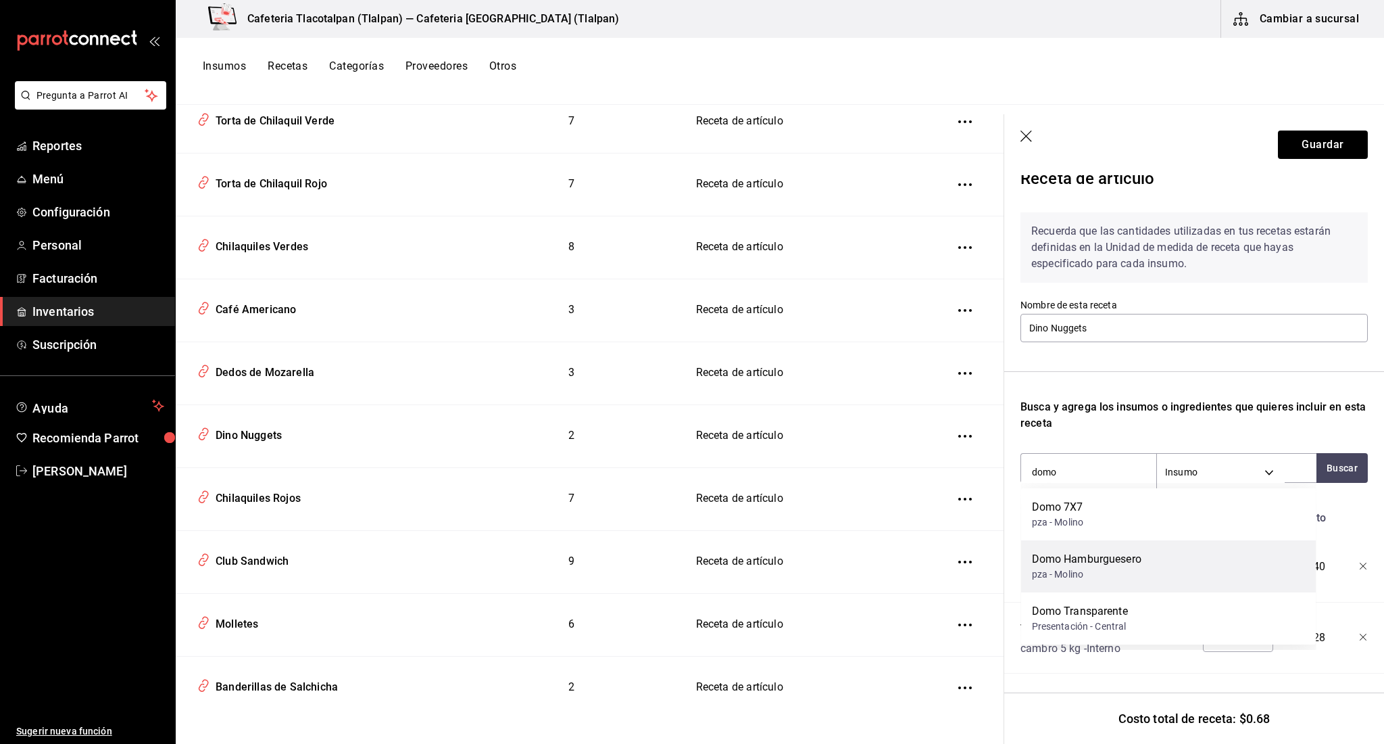
click at [1060, 562] on div "Domo Hamburguesero" at bounding box center [1087, 559] width 110 height 16
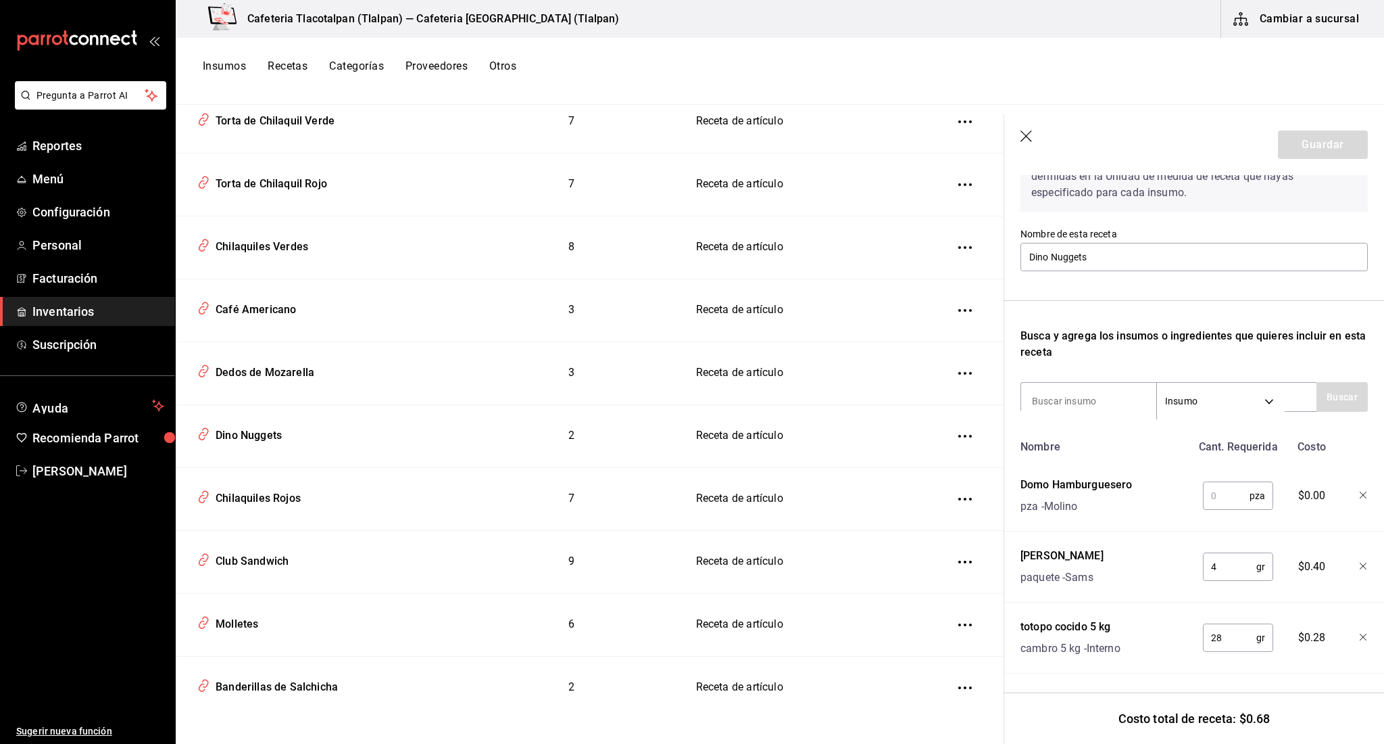
scroll to position [91, 0]
click at [1366, 640] on icon "button" at bounding box center [1364, 637] width 8 height 8
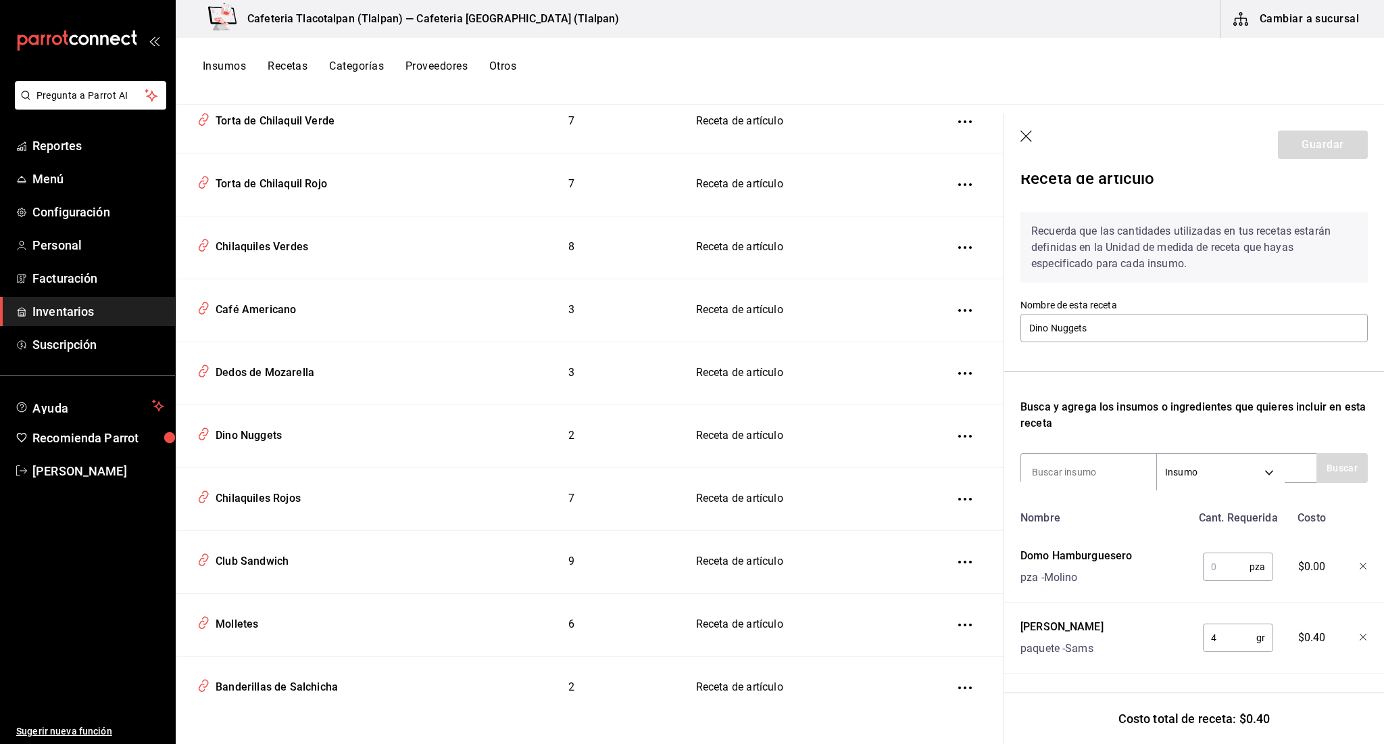
scroll to position [20, 0]
click at [1065, 462] on input at bounding box center [1088, 472] width 135 height 28
type input "papas"
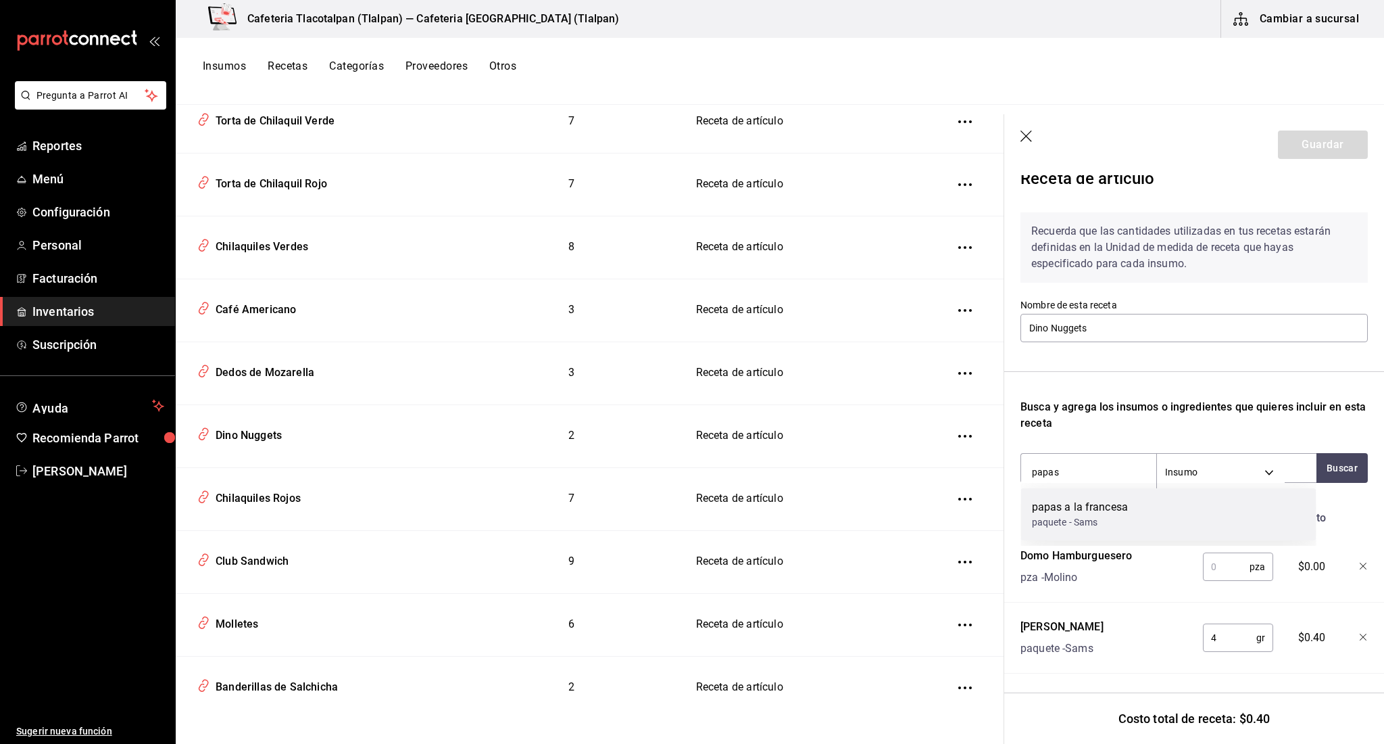
click at [1059, 502] on div "papas a la francesa" at bounding box center [1080, 507] width 97 height 16
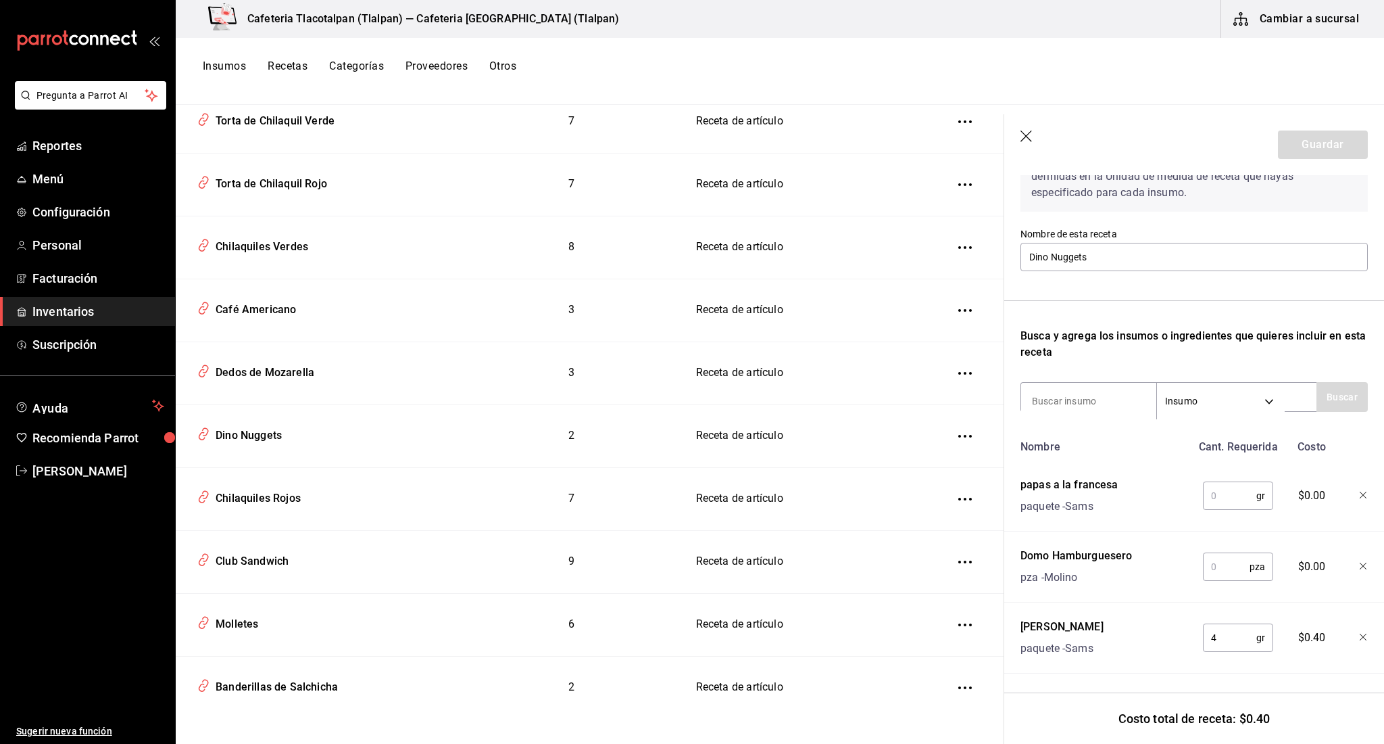
scroll to position [91, 0]
click at [1209, 556] on input "text" at bounding box center [1226, 566] width 47 height 27
type input "1"
click at [1242, 500] on input "text" at bounding box center [1229, 495] width 53 height 27
type input "20"
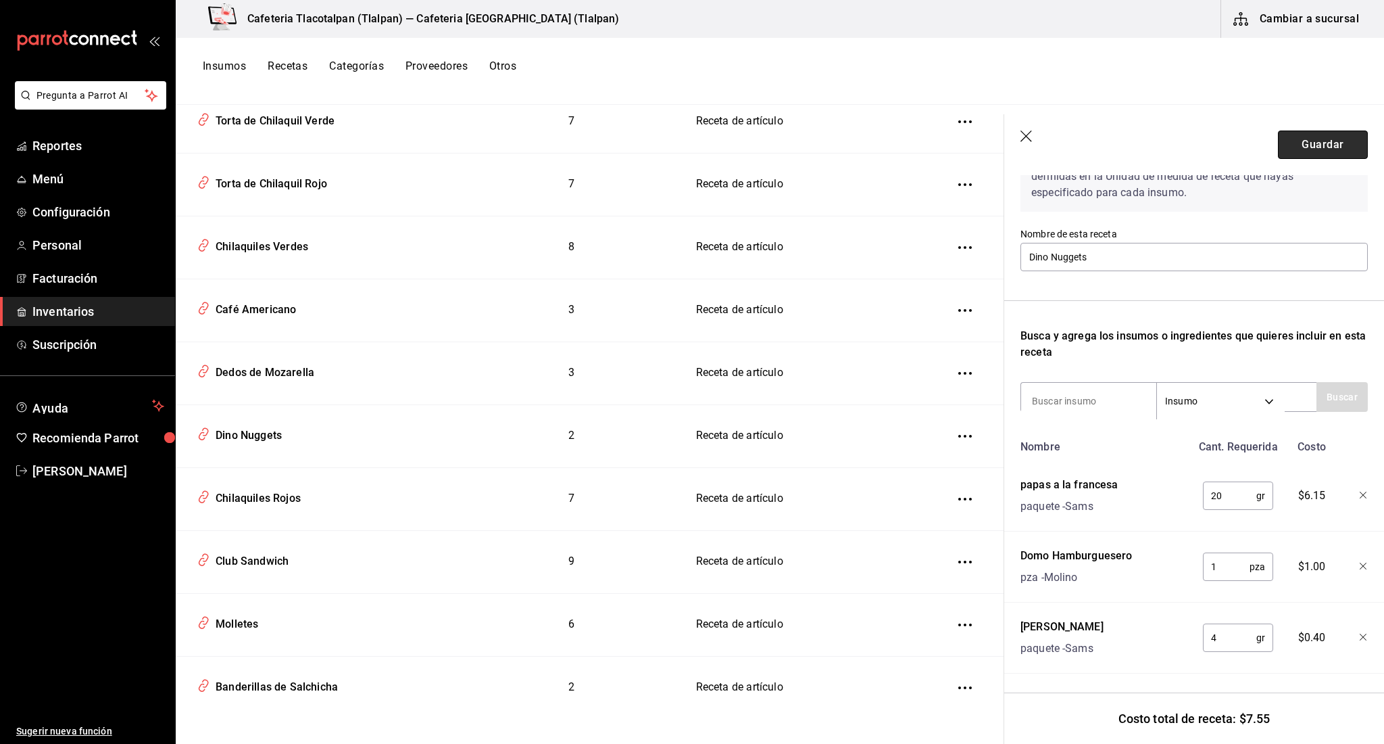
click at [1319, 153] on button "Guardar" at bounding box center [1323, 144] width 90 height 28
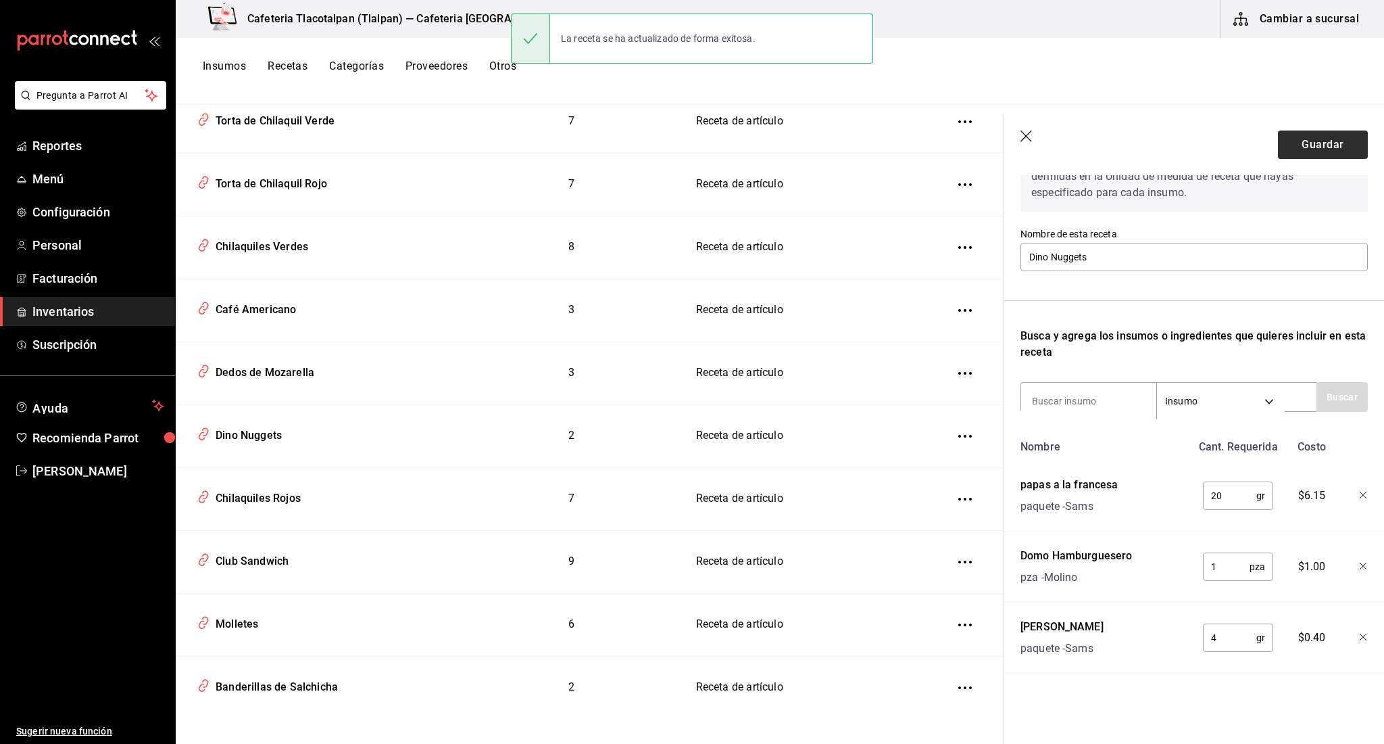
scroll to position [66, 0]
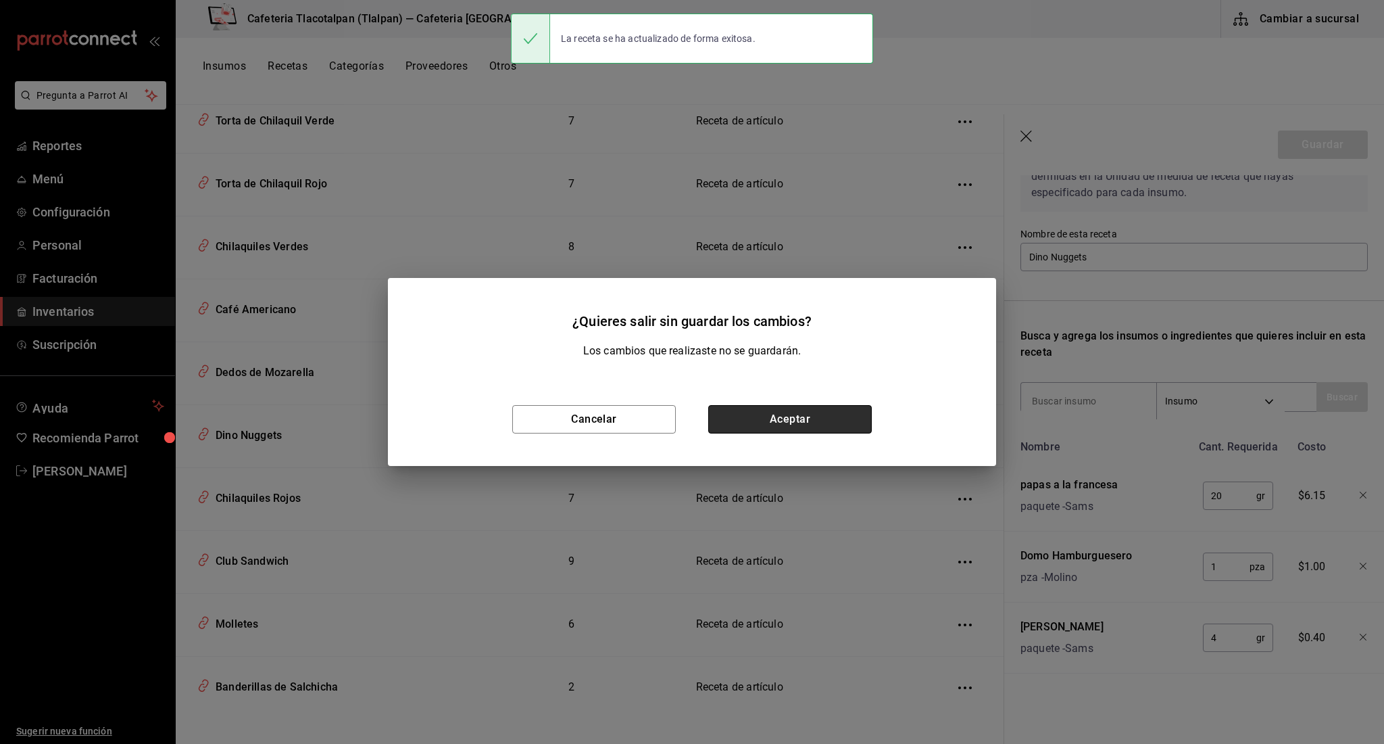
click at [842, 413] on button "Aceptar" at bounding box center [790, 419] width 164 height 28
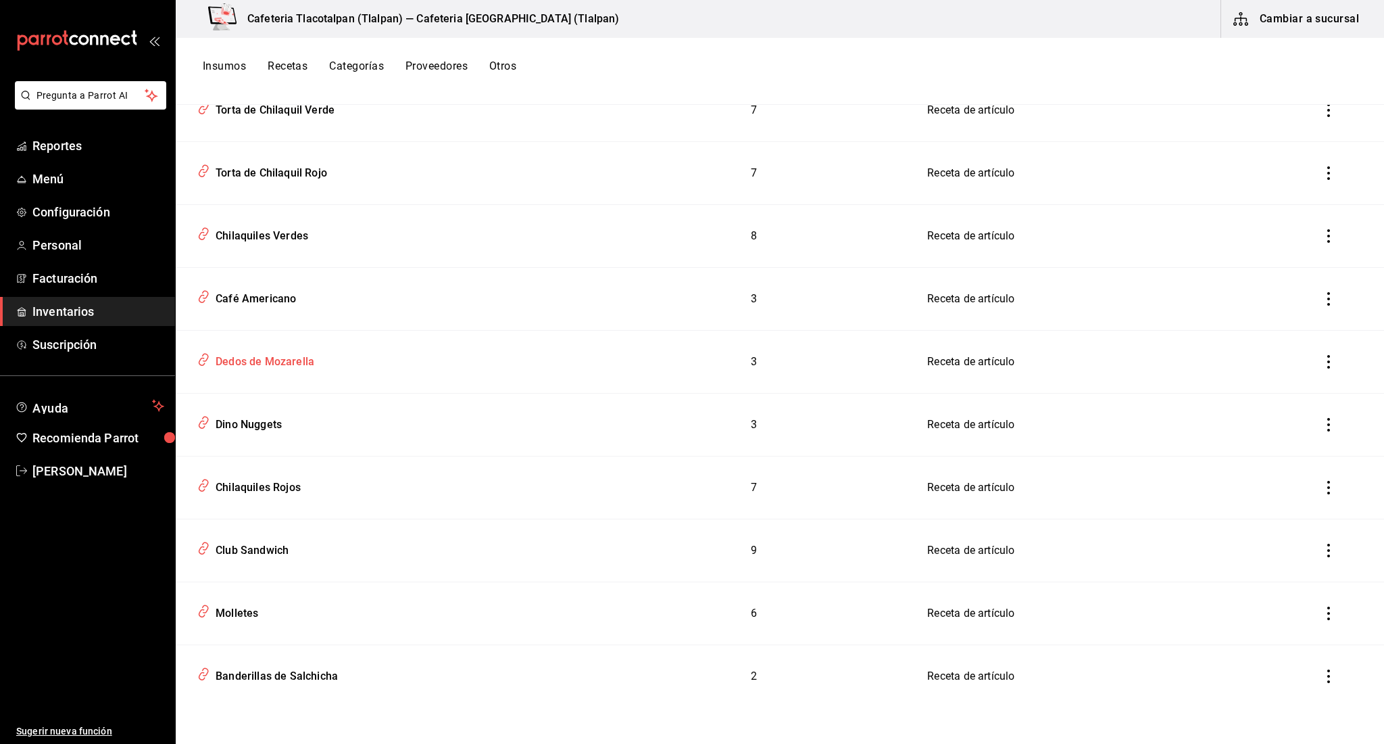
click at [297, 357] on div "Dedos de Mozarella" at bounding box center [262, 359] width 104 height 21
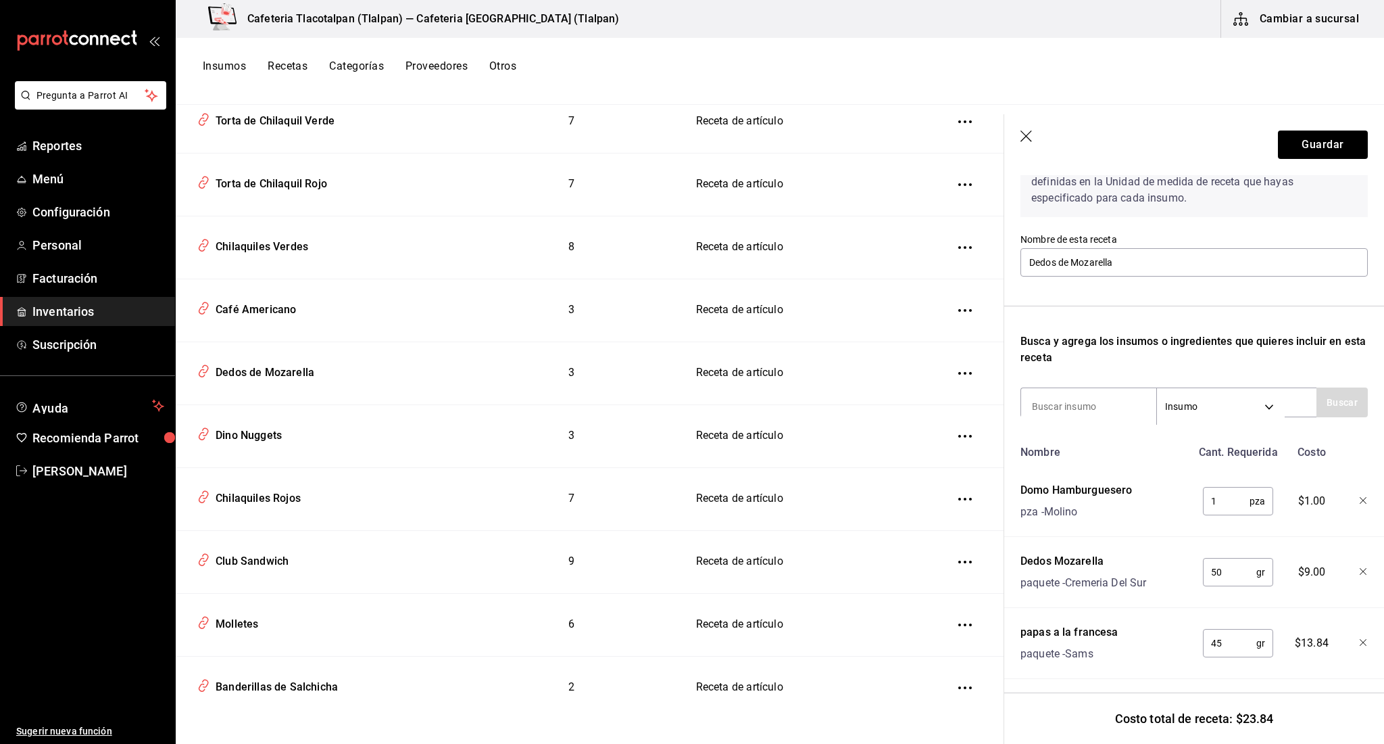
scroll to position [84, 0]
click at [1220, 638] on input "45" at bounding box center [1229, 644] width 53 height 27
click at [303, 420] on div "Dino Nuggets" at bounding box center [320, 433] width 256 height 26
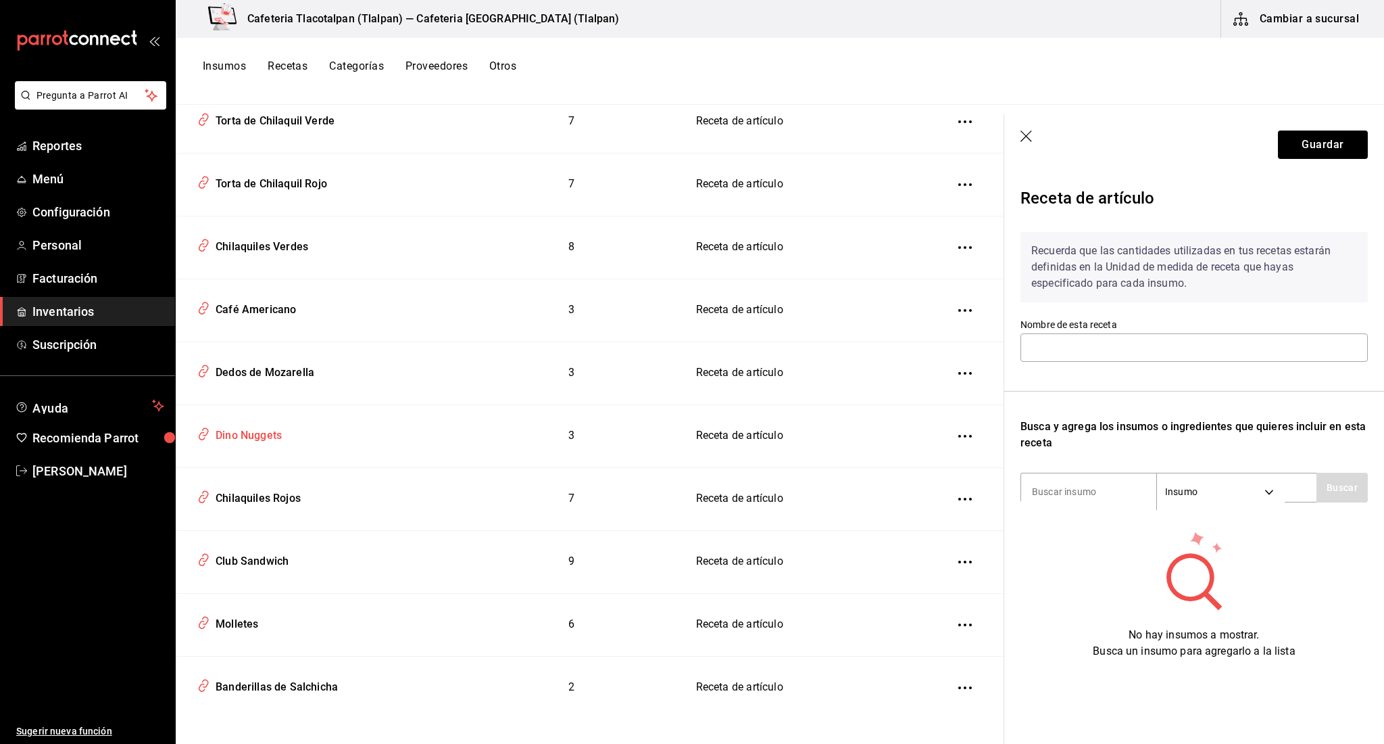
type input "Dino Nuggets"
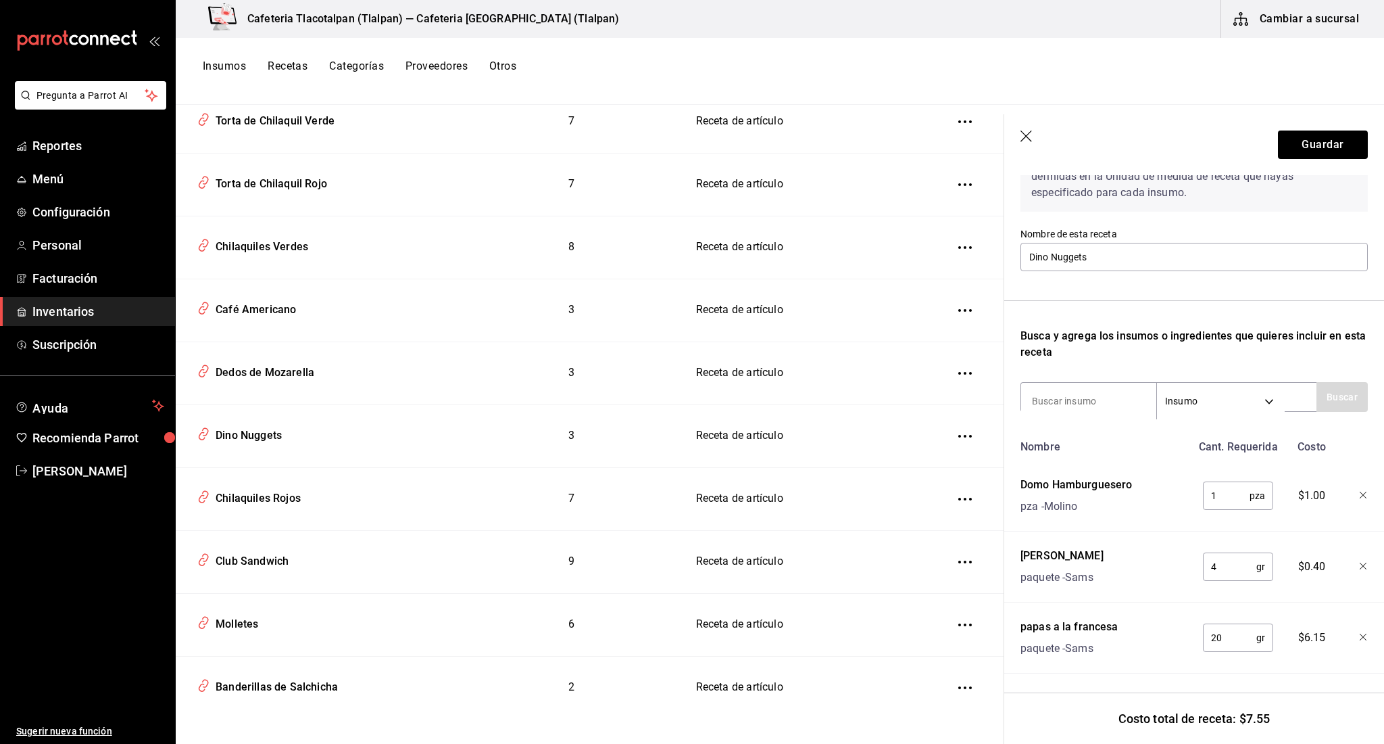
scroll to position [91, 0]
click at [1215, 637] on input "20" at bounding box center [1229, 637] width 53 height 27
type input "45"
click at [1322, 141] on button "Guardar" at bounding box center [1323, 144] width 90 height 28
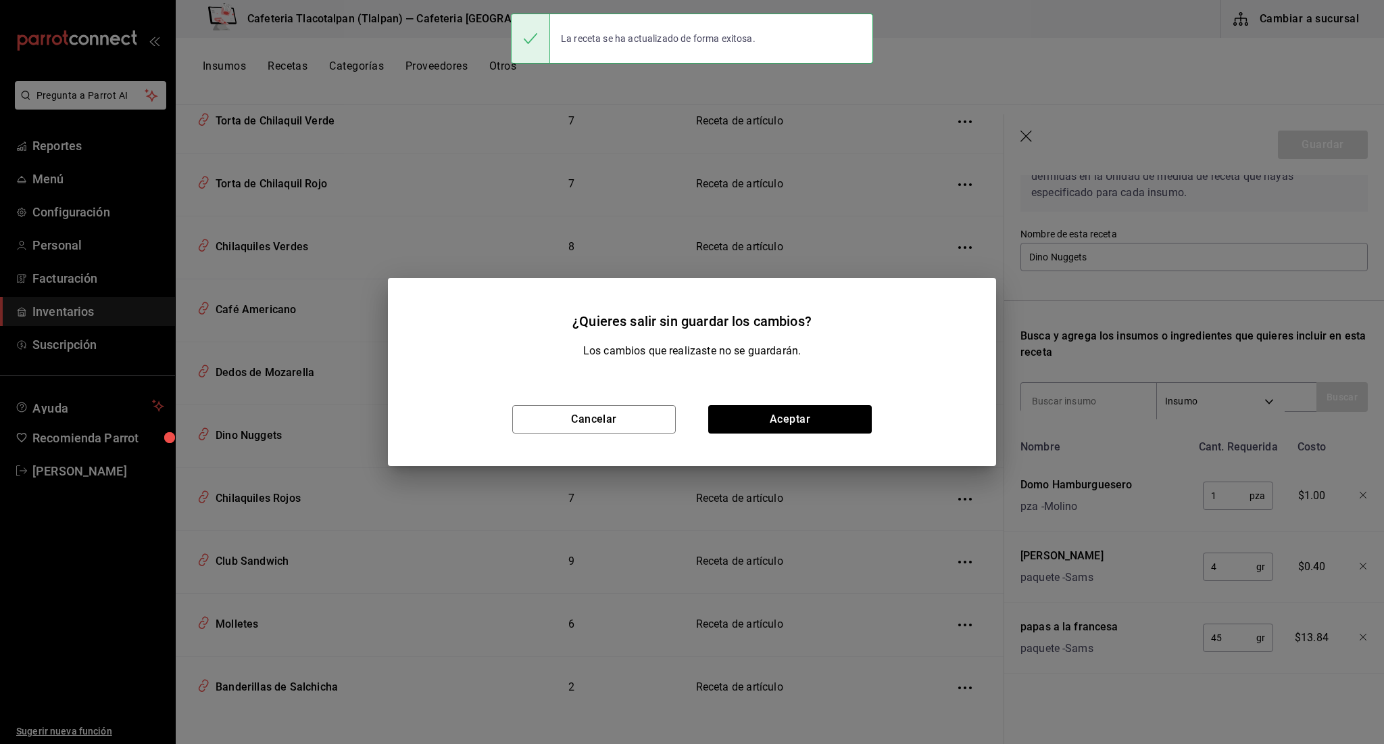
scroll to position [66, 0]
click at [796, 419] on button "Aceptar" at bounding box center [790, 419] width 164 height 28
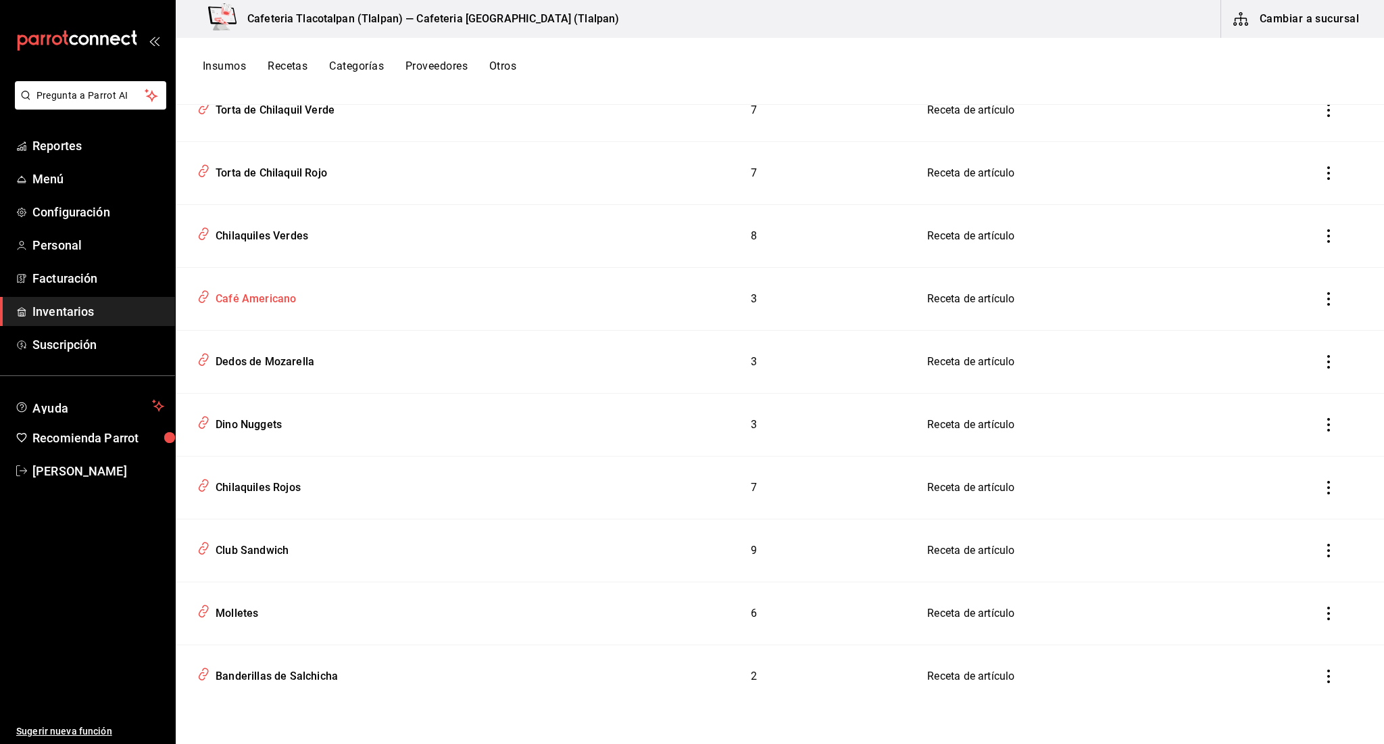
click at [289, 306] on div "Café Americano" at bounding box center [253, 296] width 86 height 21
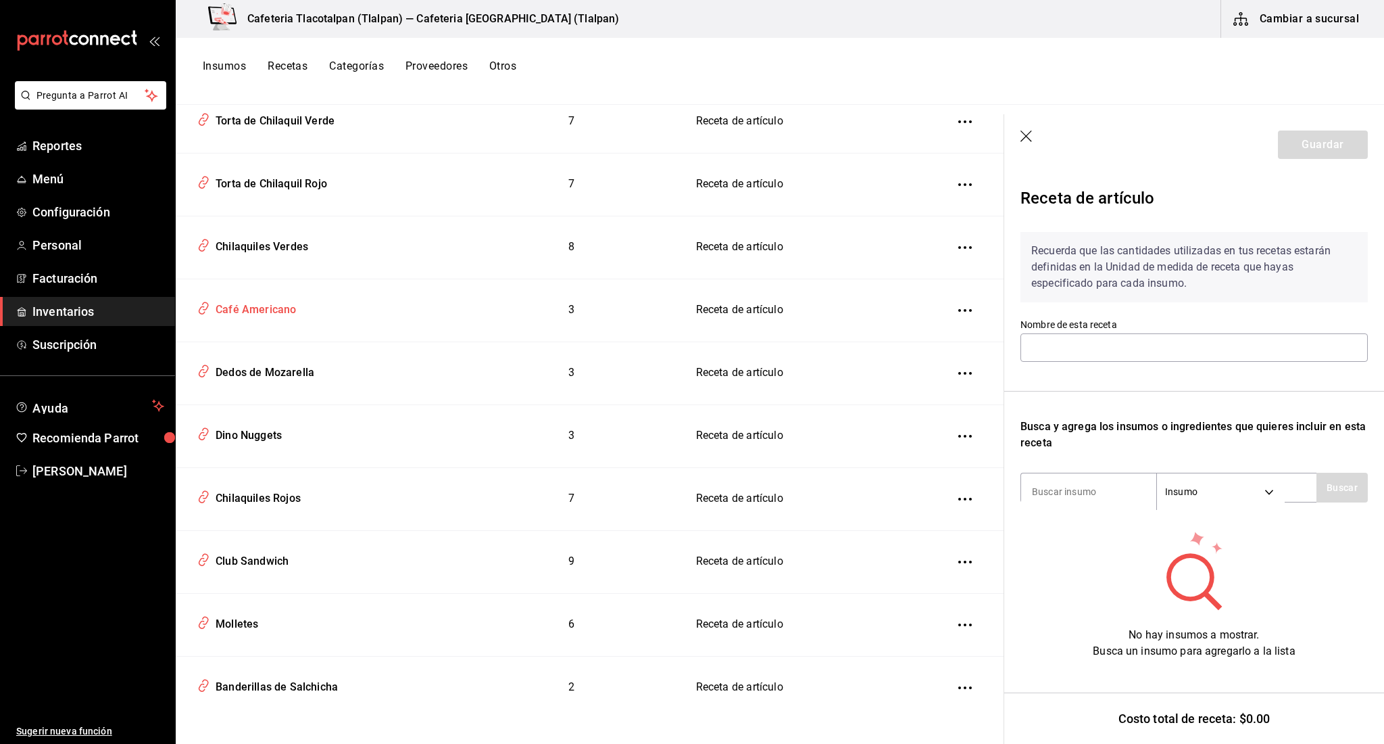
type input "Café Americano"
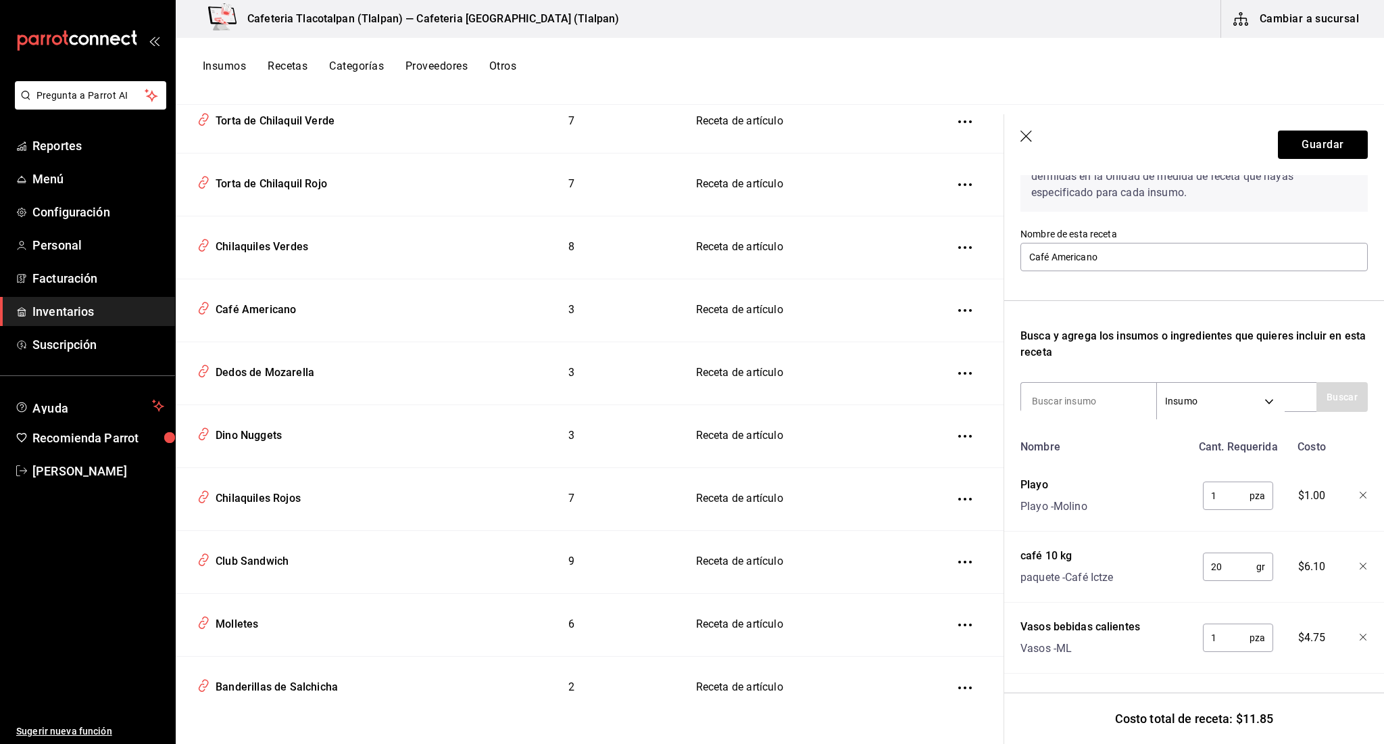
scroll to position [91, 0]
click at [1031, 135] on icon "button" at bounding box center [1028, 137] width 14 height 14
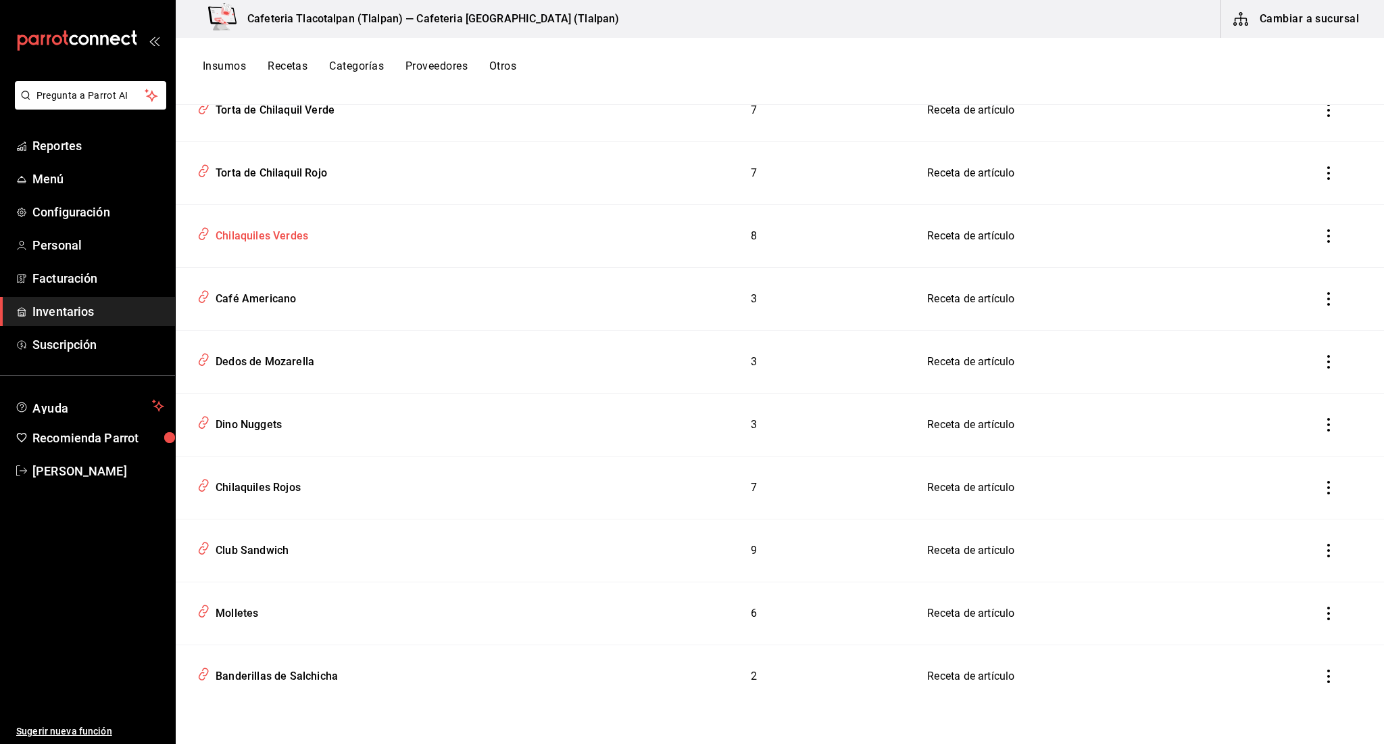
click at [243, 237] on div "Chilaquiles Verdes" at bounding box center [259, 233] width 98 height 21
type input "Chilaquiles Verdes"
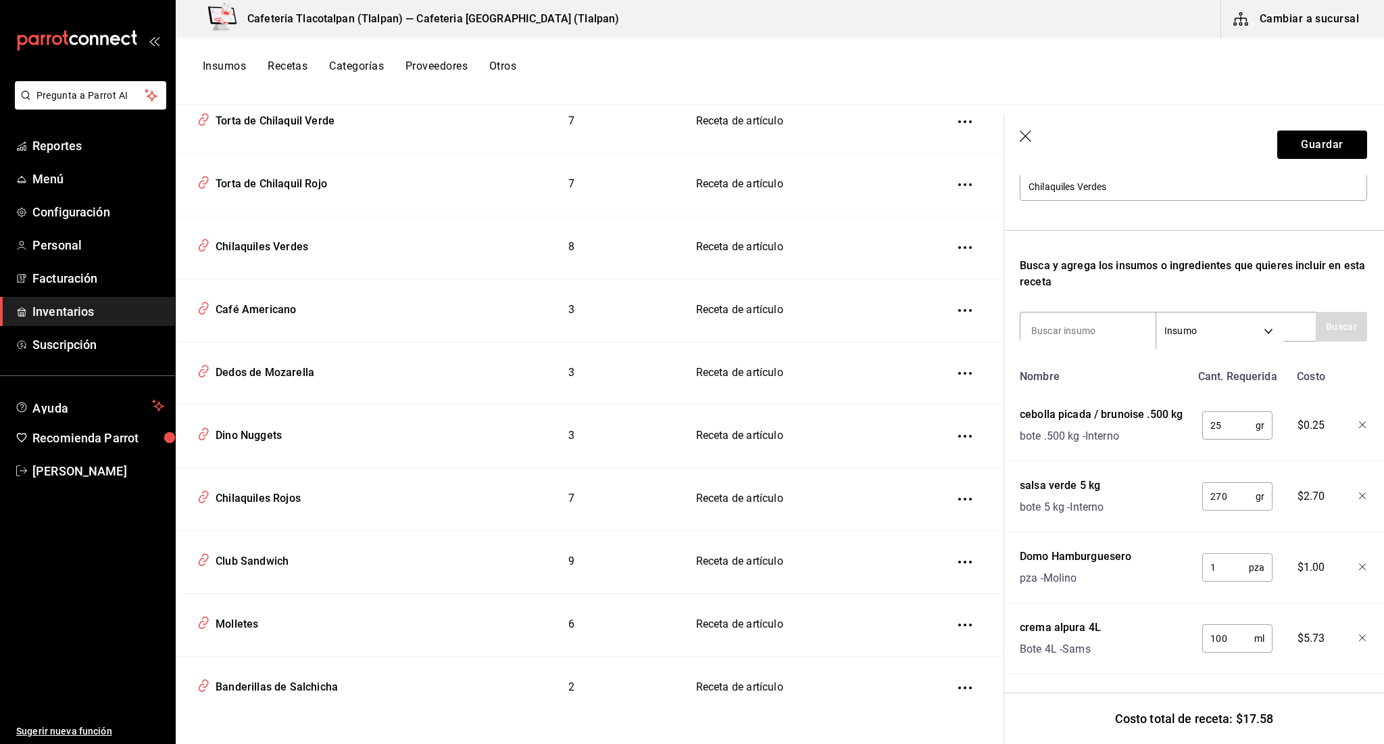
scroll to position [123, 1]
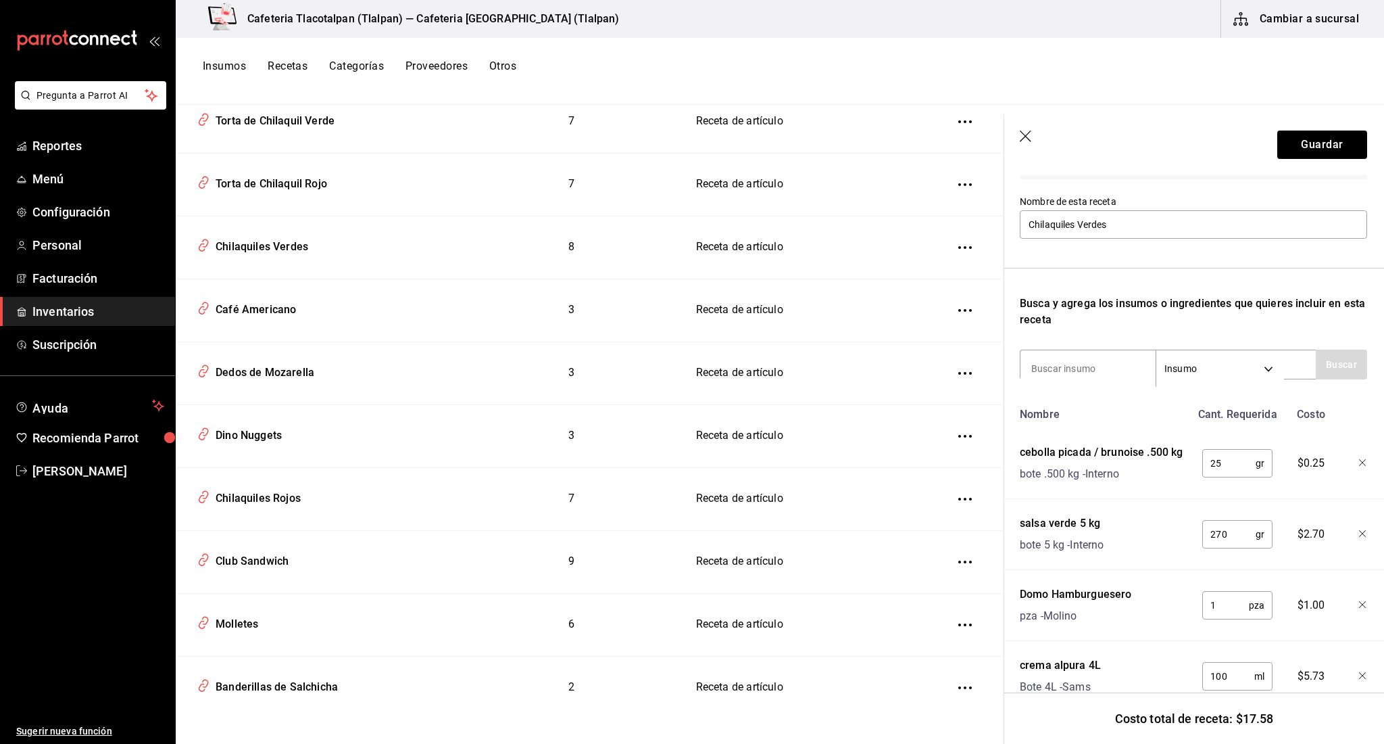
click at [1023, 137] on icon "button" at bounding box center [1027, 137] width 14 height 14
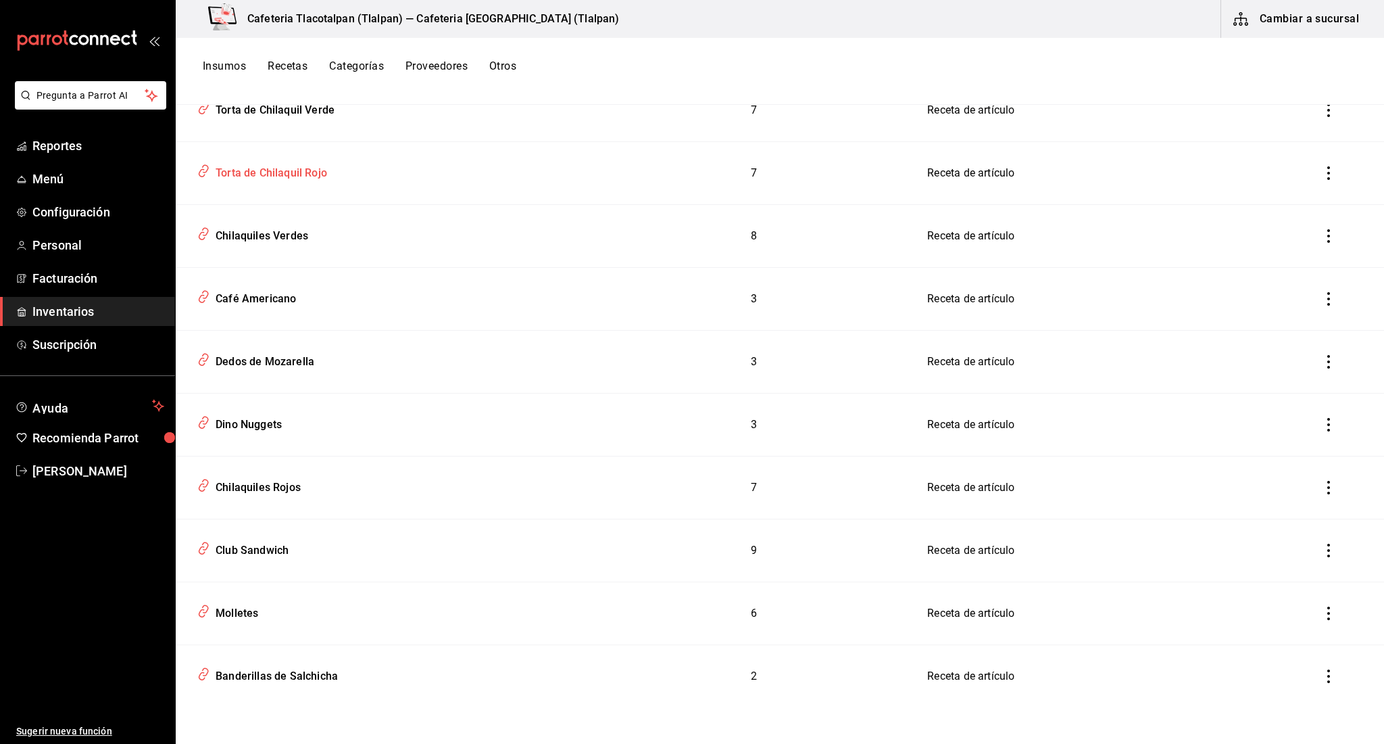
click at [305, 183] on div "Torta de Chilaquil Rojo" at bounding box center [386, 170] width 388 height 26
type input "Torta de Chilaquil Rojo"
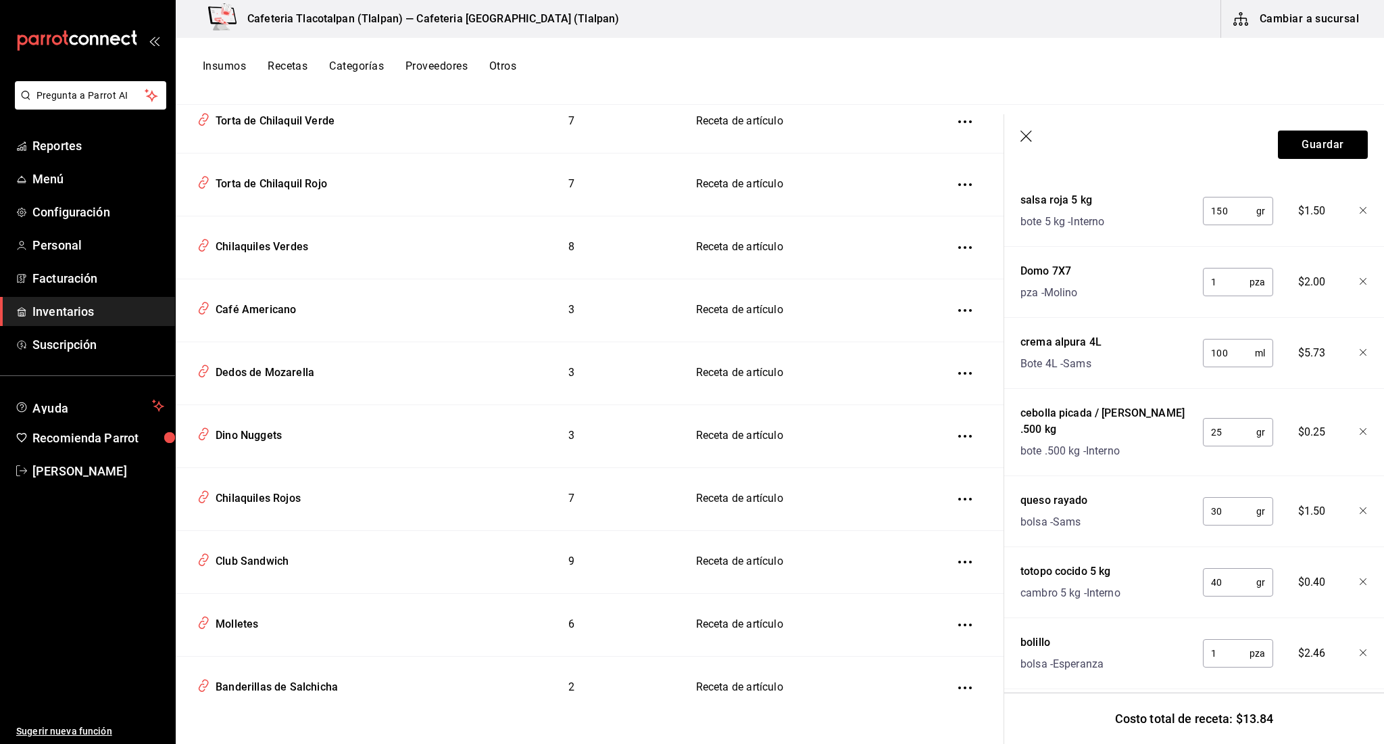
scroll to position [374, 0]
click at [277, 234] on div "Chilaquiles Verdes" at bounding box center [259, 244] width 98 height 21
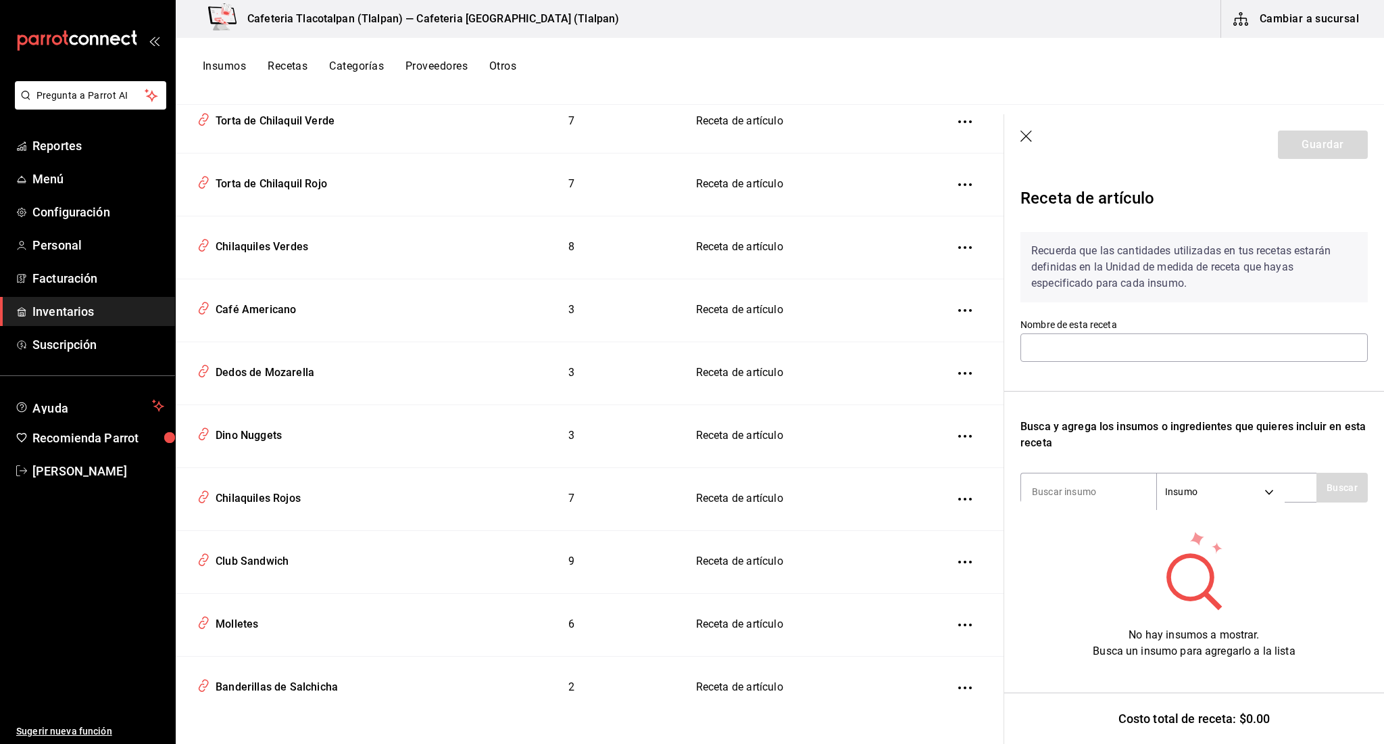
type input "Chilaquiles Verdes"
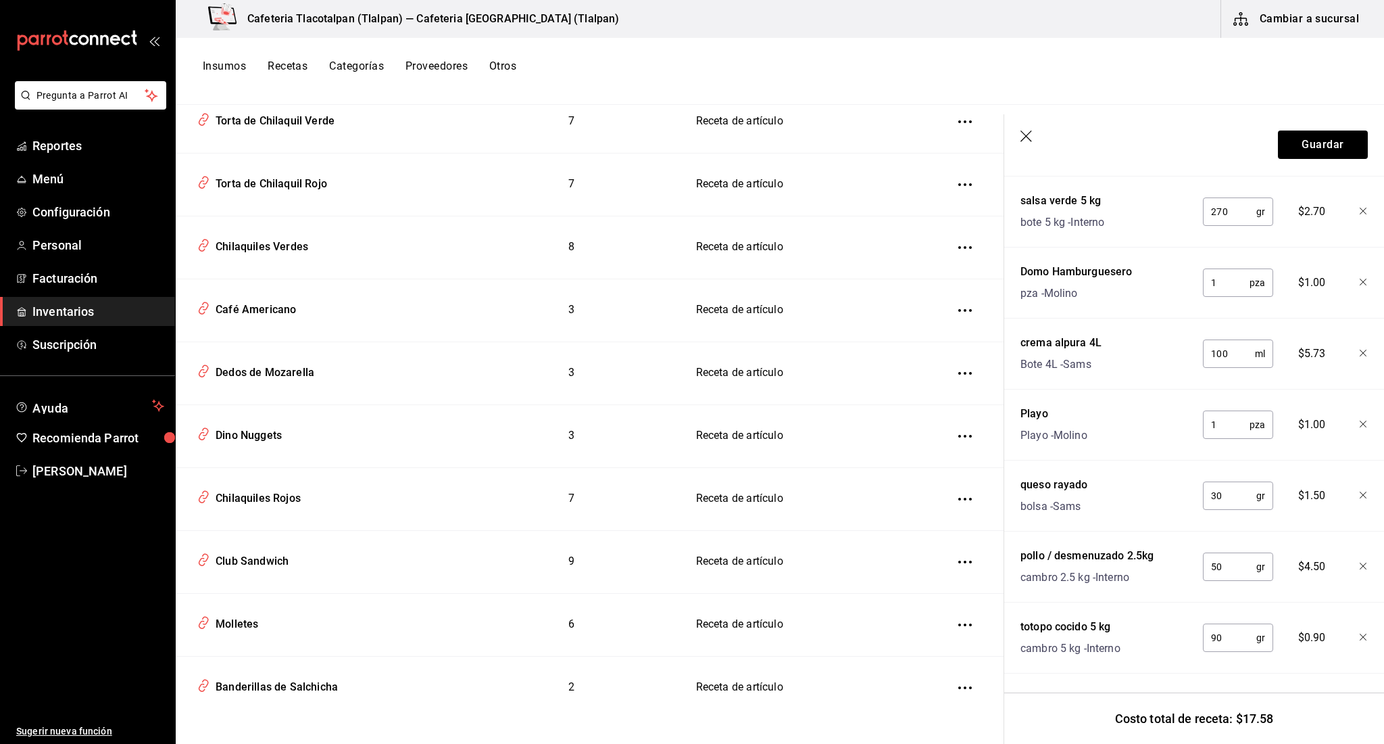
scroll to position [445, 1]
click at [299, 171] on div "Torta de Chilaquil Rojo" at bounding box center [268, 181] width 117 height 21
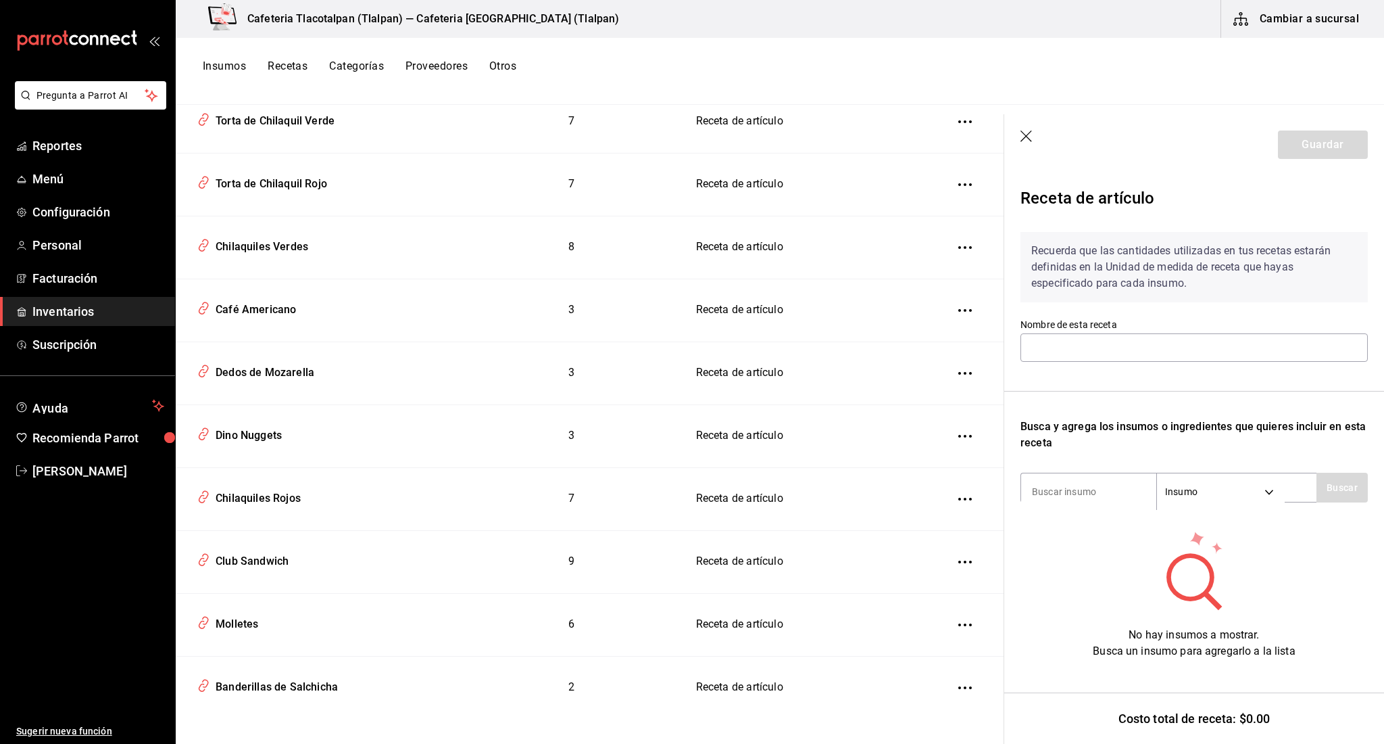
type input "Torta de Chilaquil Rojo"
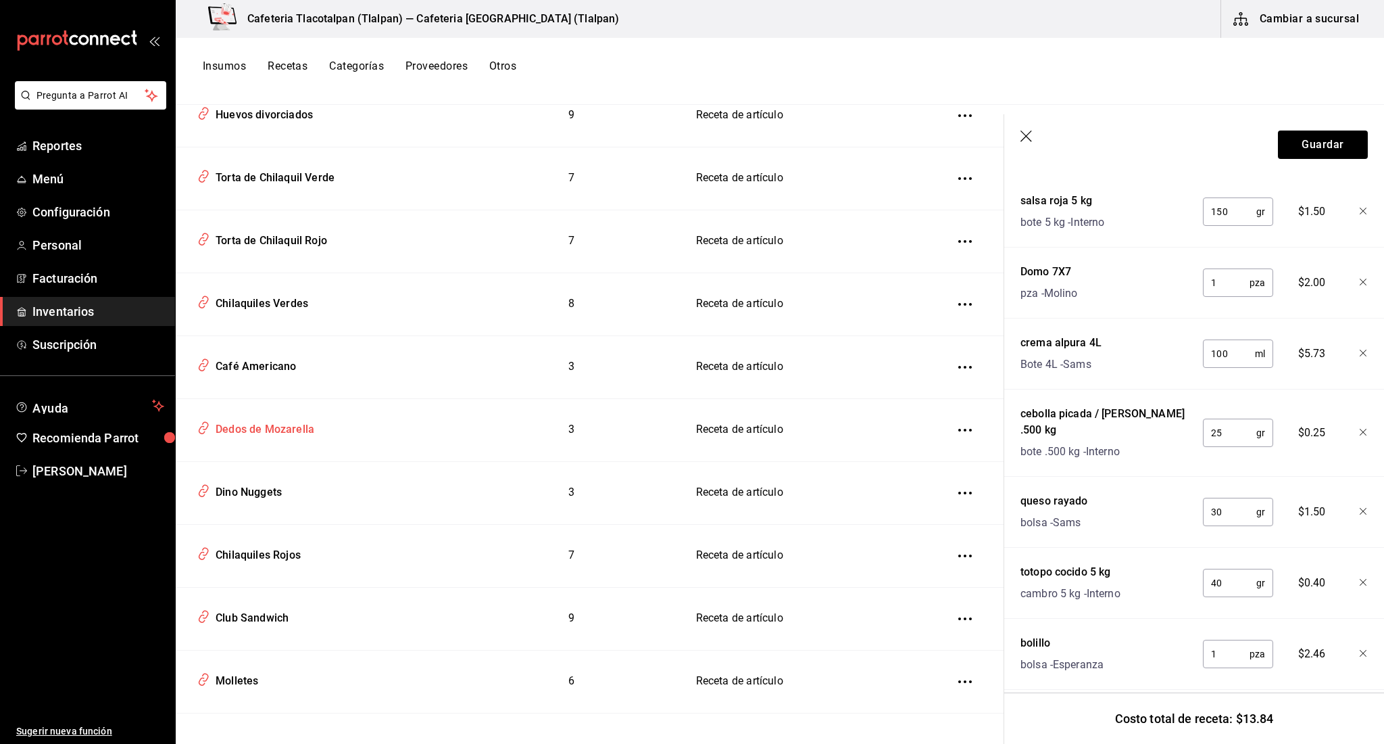
scroll to position [5483, 0]
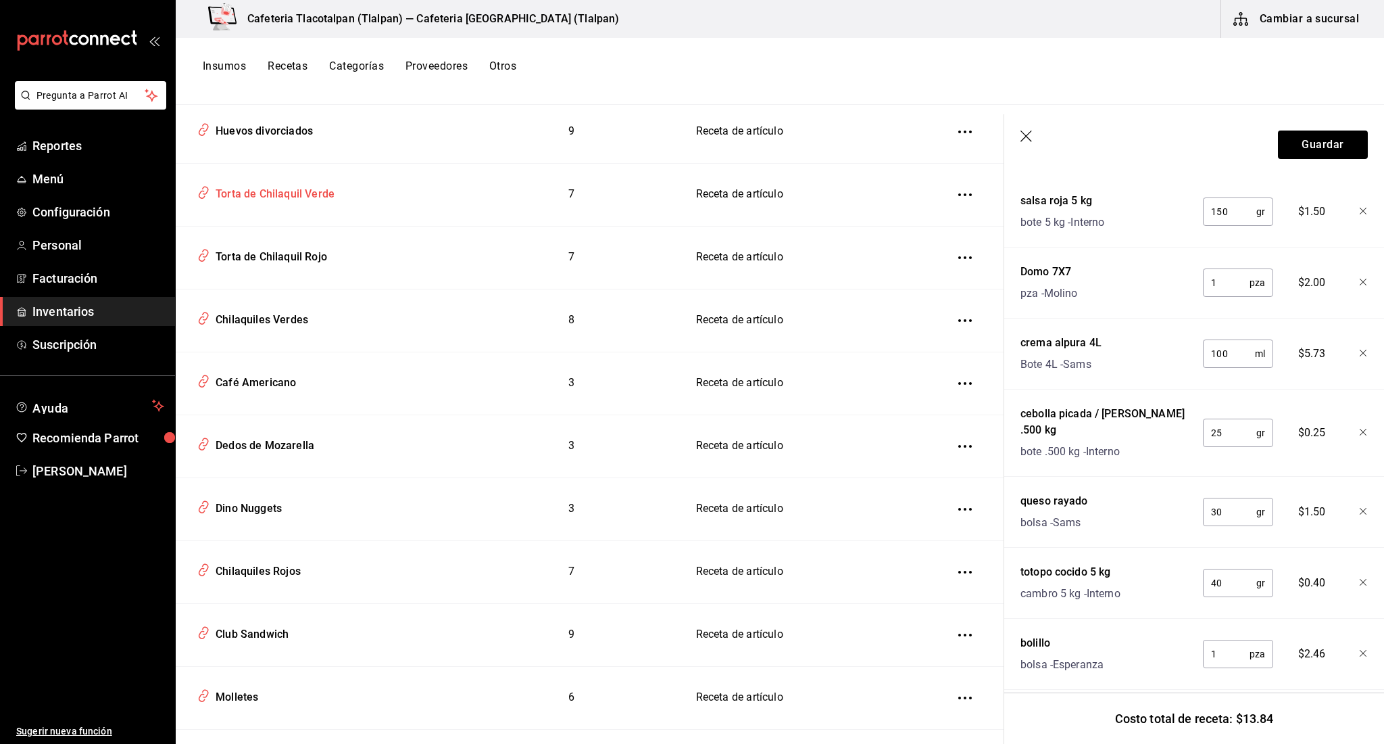
click at [343, 188] on div "Torta de Chilaquil Verde" at bounding box center [320, 192] width 256 height 26
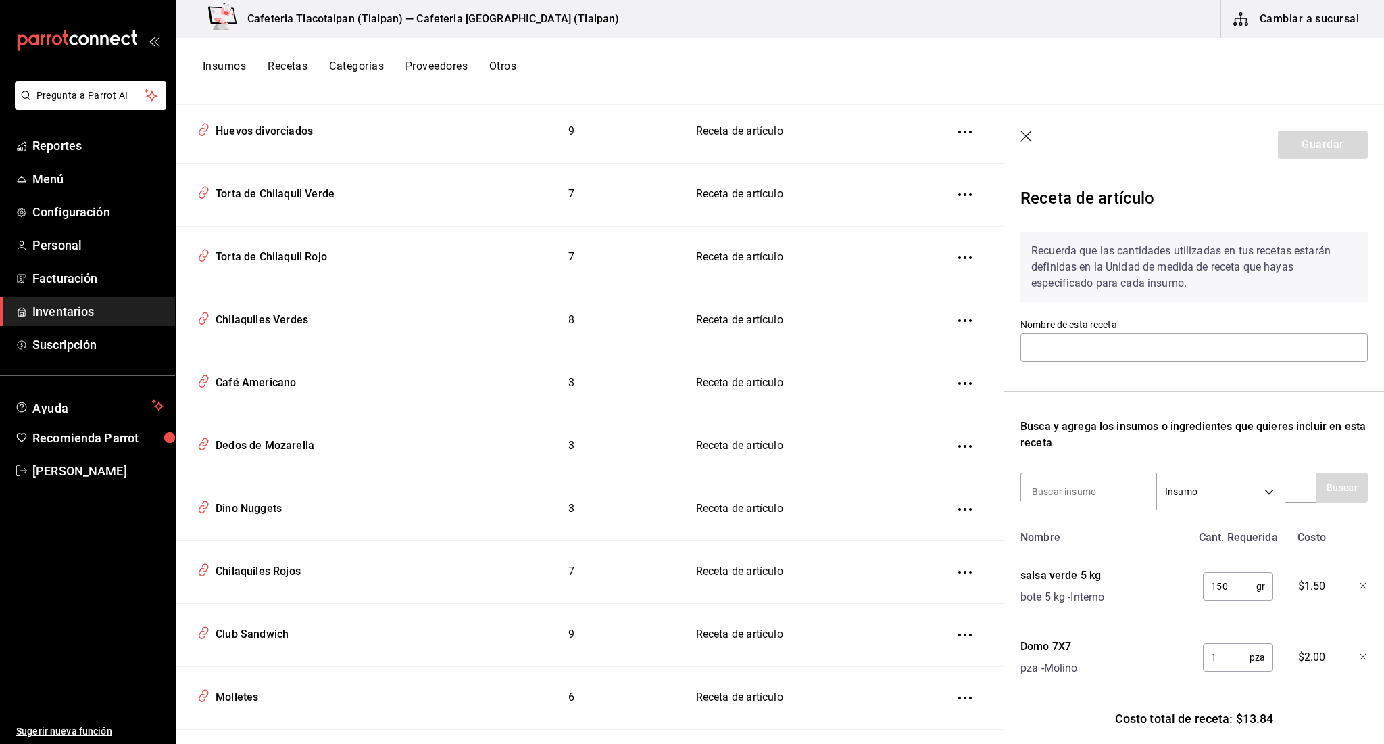
type input "Torta de Chilaquil Verde"
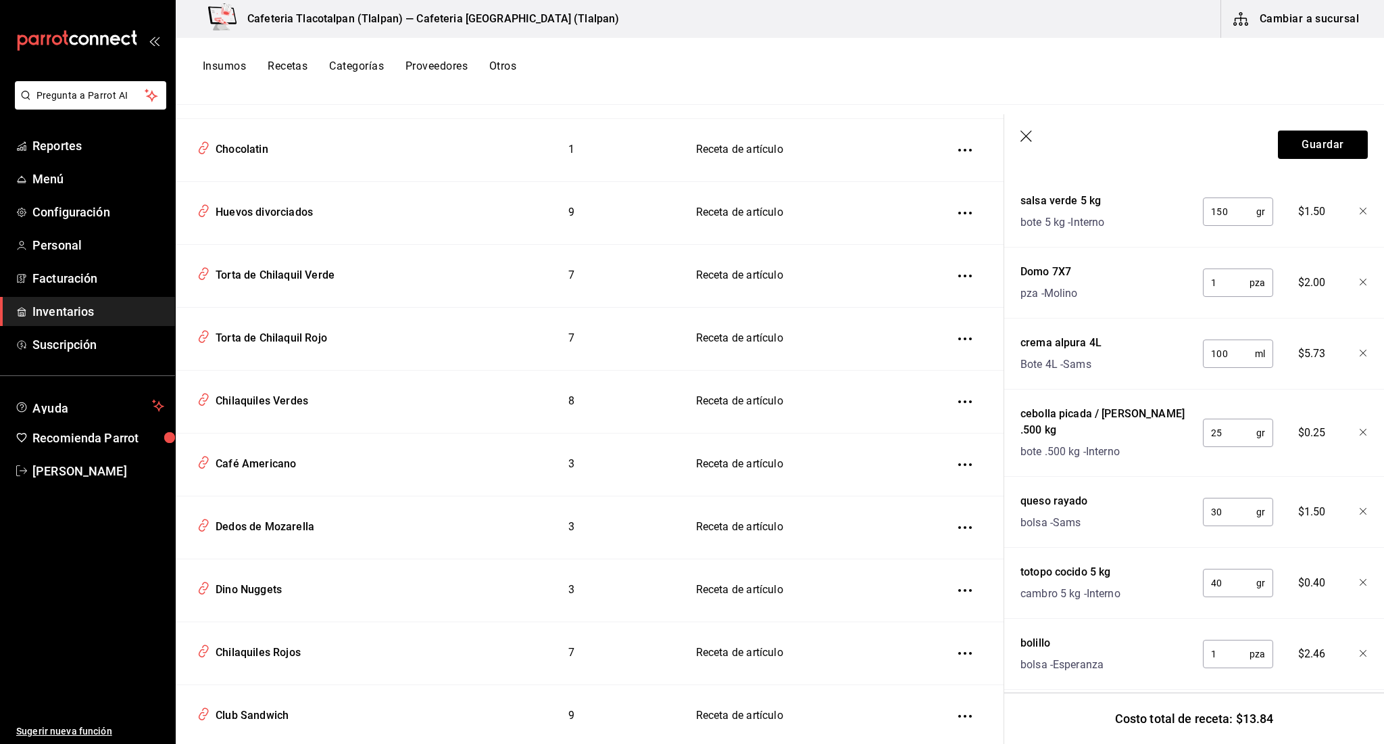
scroll to position [5374, 0]
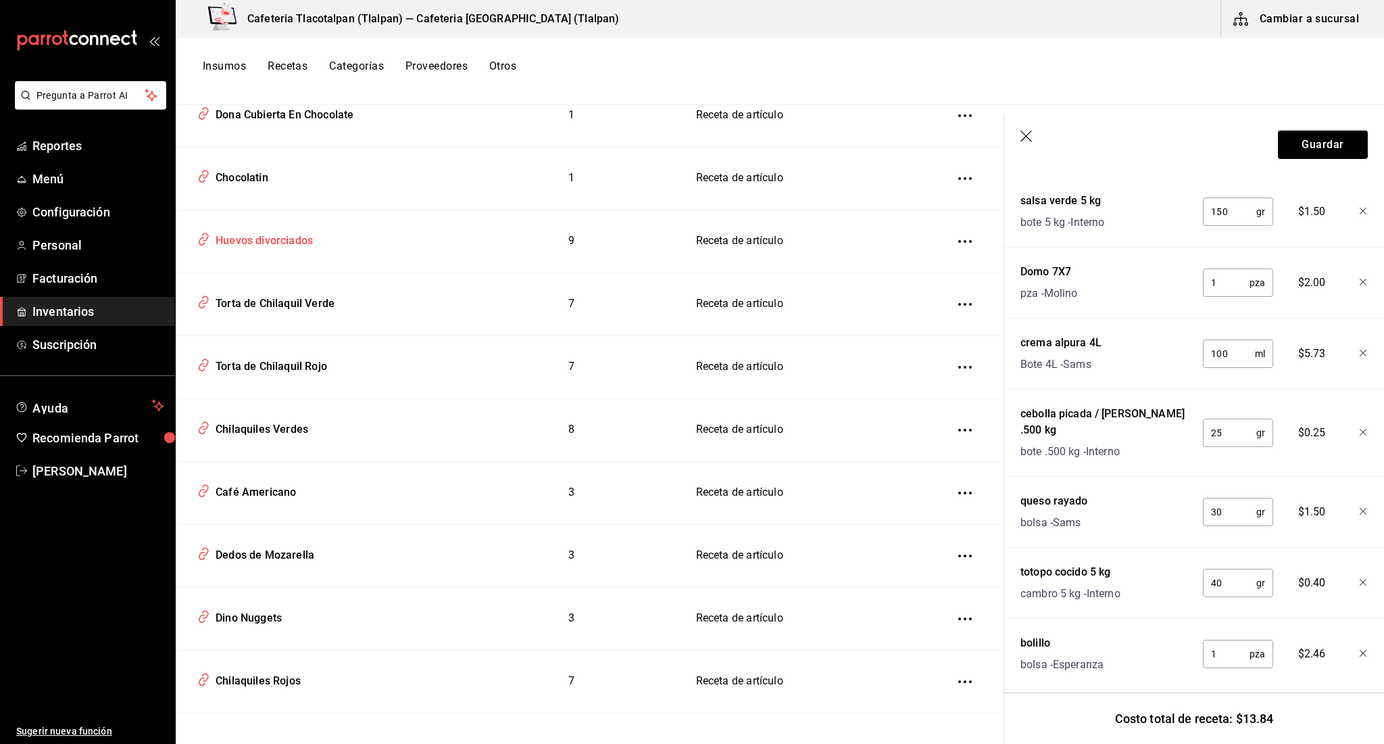
click at [326, 226] on div "Huevos divorciados" at bounding box center [320, 239] width 256 height 26
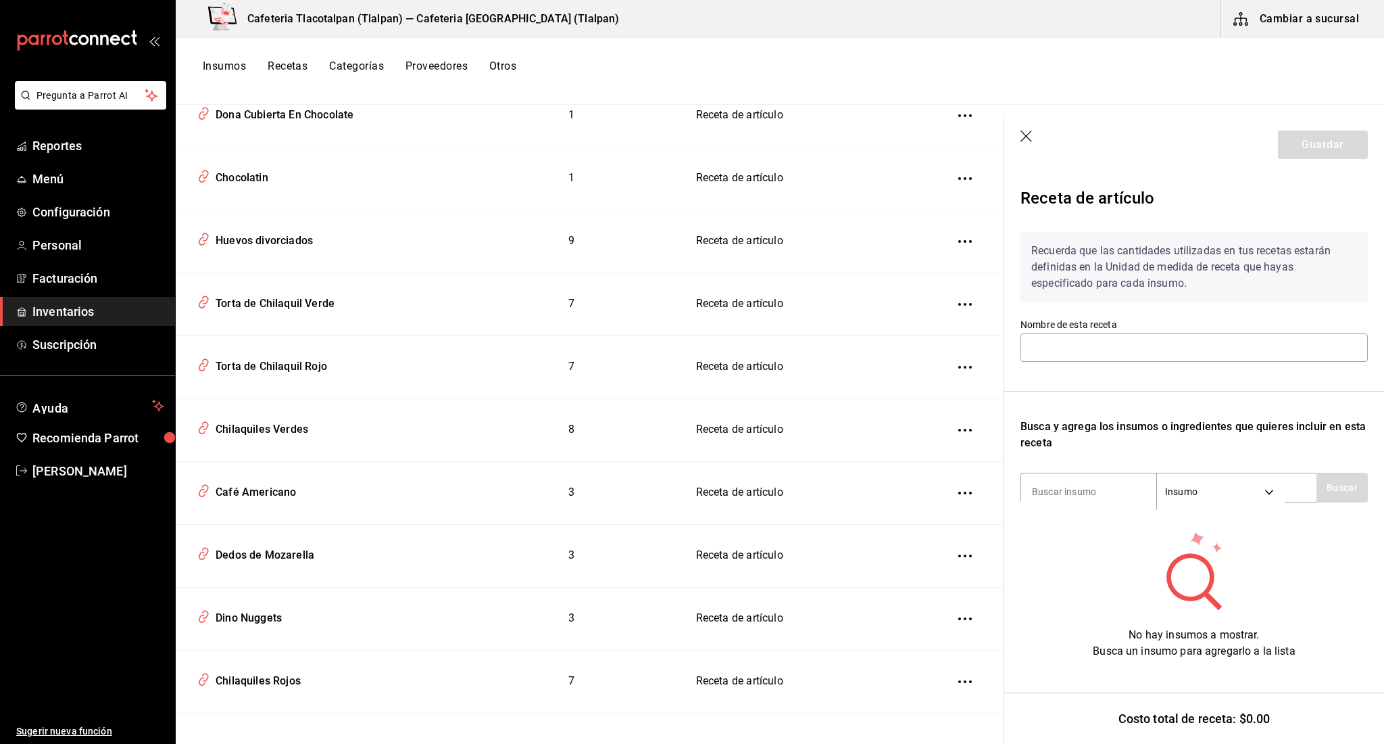
type input "Huevos divorciados"
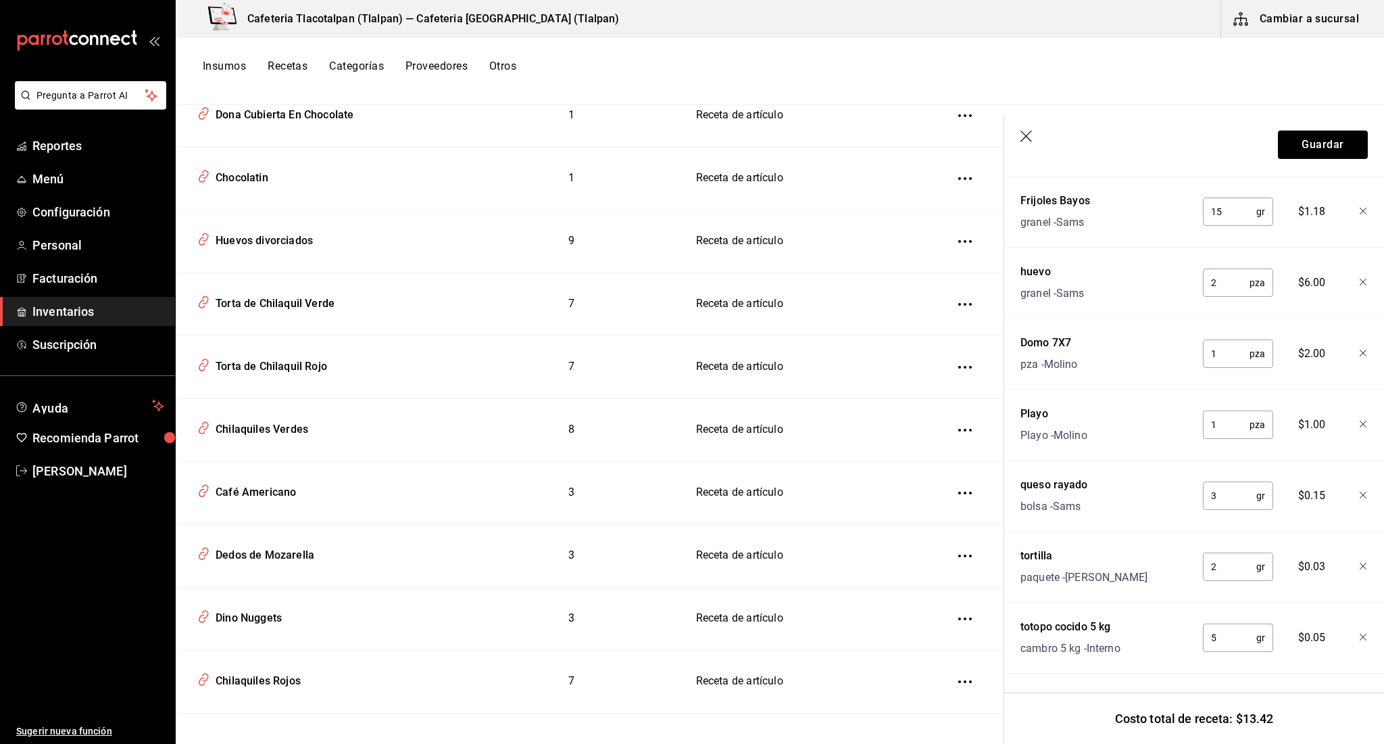
scroll to position [516, 0]
click at [1224, 566] on input "2" at bounding box center [1229, 566] width 53 height 27
type input "111"
click at [1233, 643] on input "5" at bounding box center [1229, 637] width 53 height 27
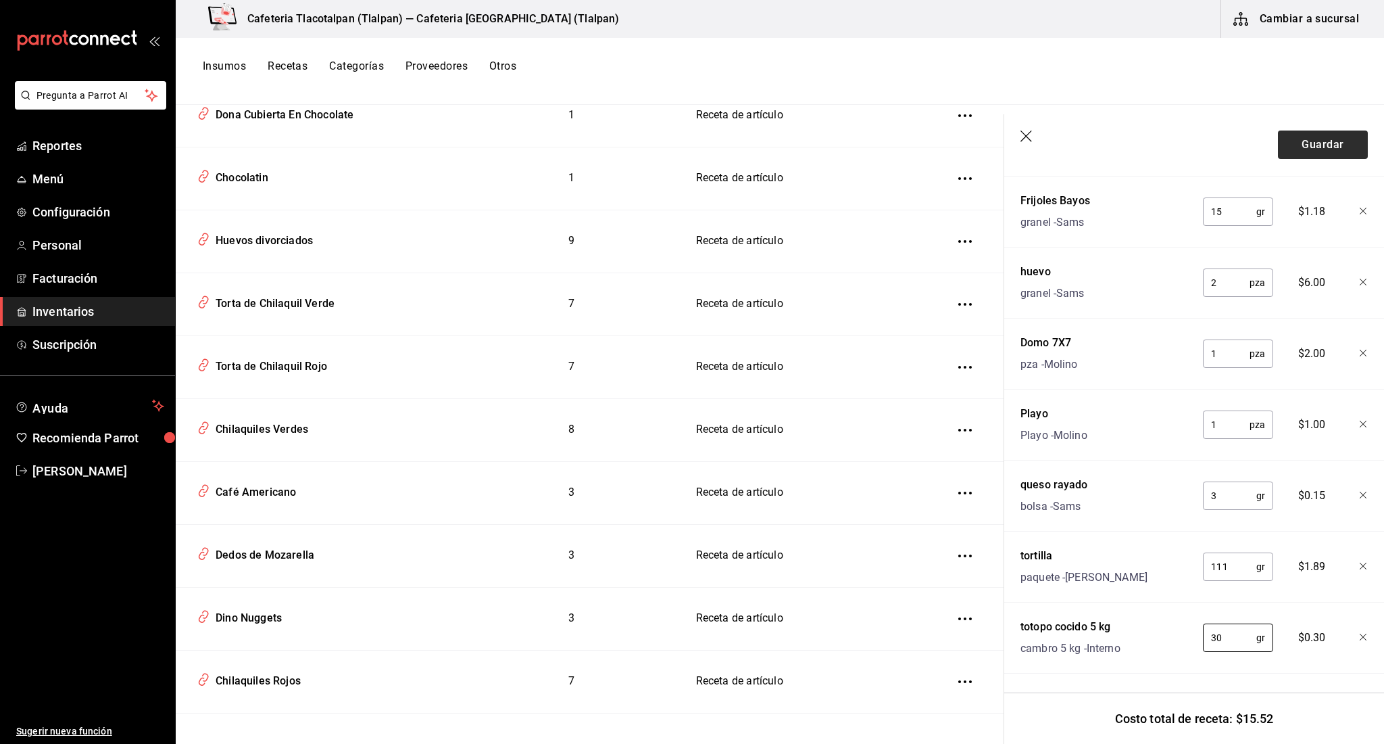
type input "30"
click at [1327, 157] on button "Guardar" at bounding box center [1323, 144] width 90 height 28
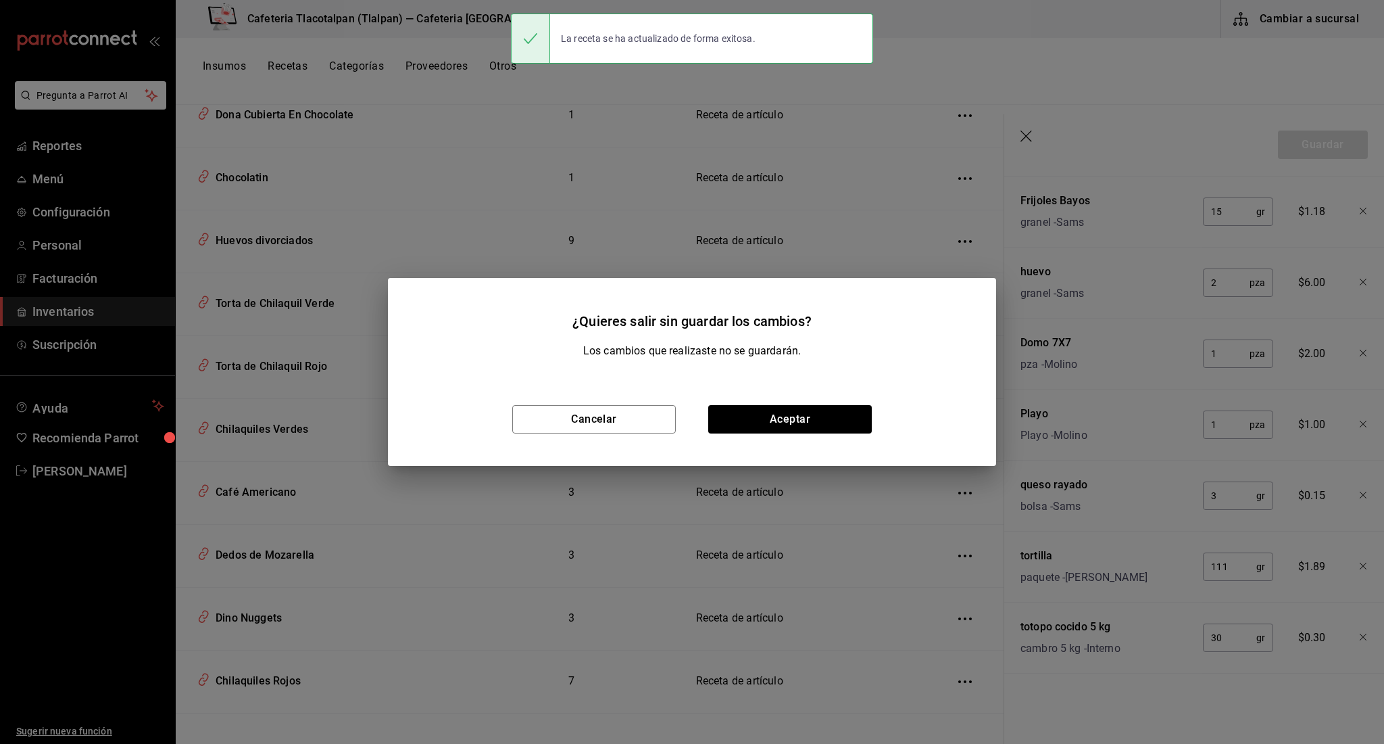
scroll to position [492, 0]
click at [752, 428] on button "Aceptar" at bounding box center [790, 419] width 164 height 28
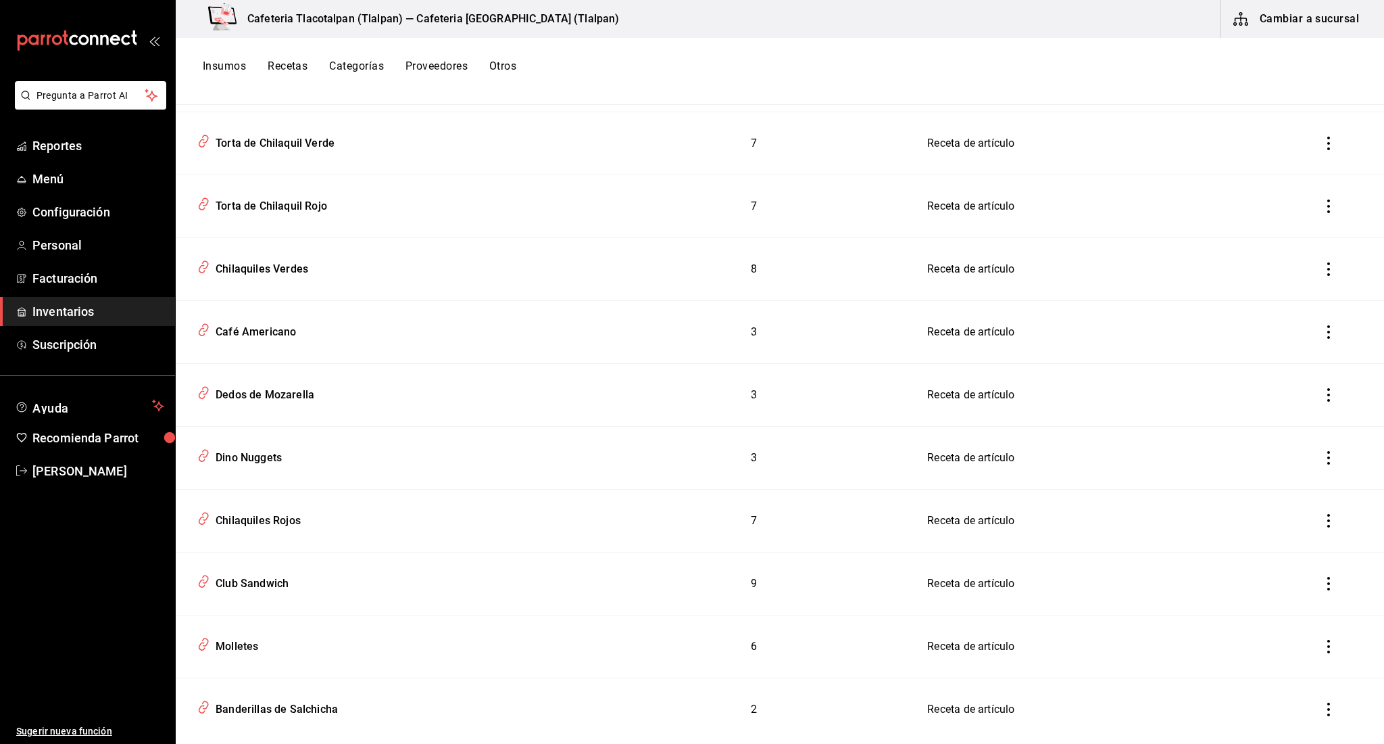
scroll to position [5524, 0]
click at [1327, 515] on icon "inventoriesTable" at bounding box center [1329, 519] width 14 height 14
click at [287, 519] on div at bounding box center [692, 372] width 1384 height 744
click at [266, 519] on div "Chilaquiles Rojos" at bounding box center [255, 516] width 91 height 21
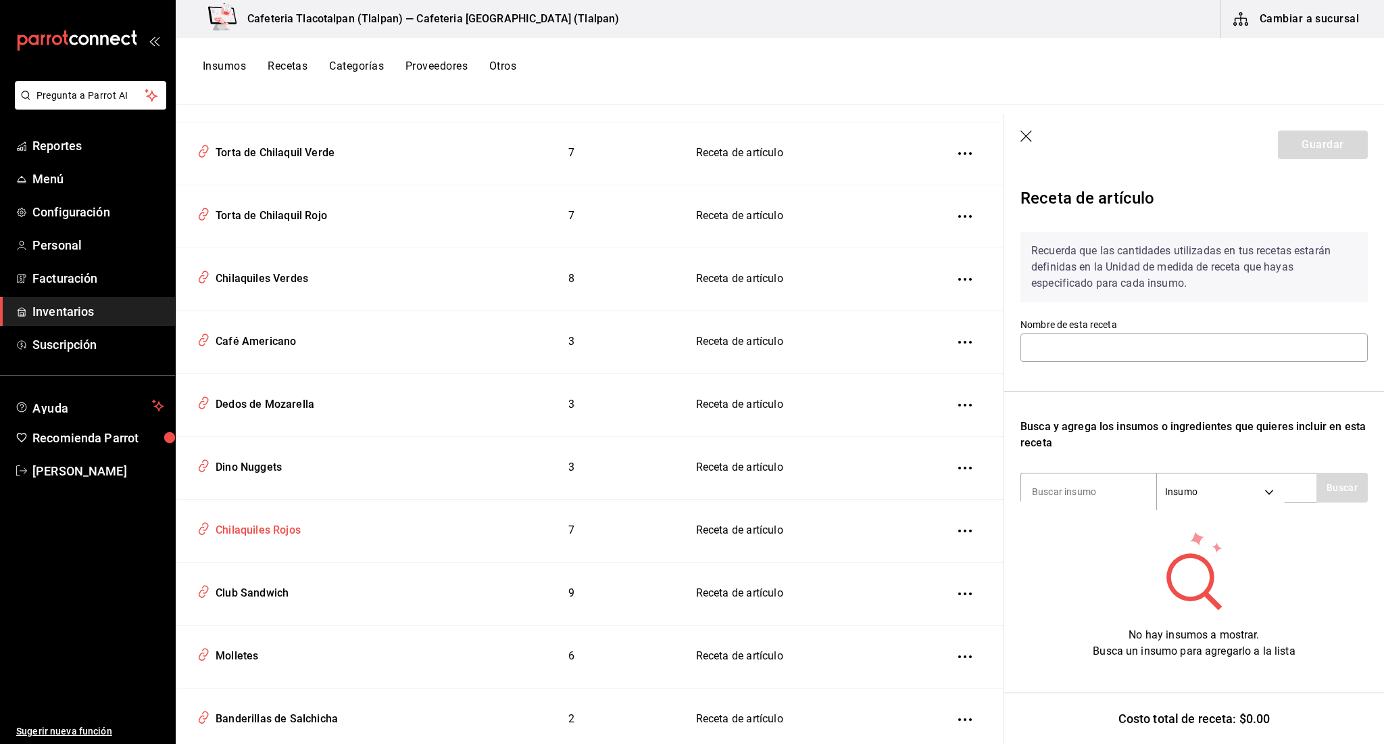
type input "Chilaquiles Rojos"
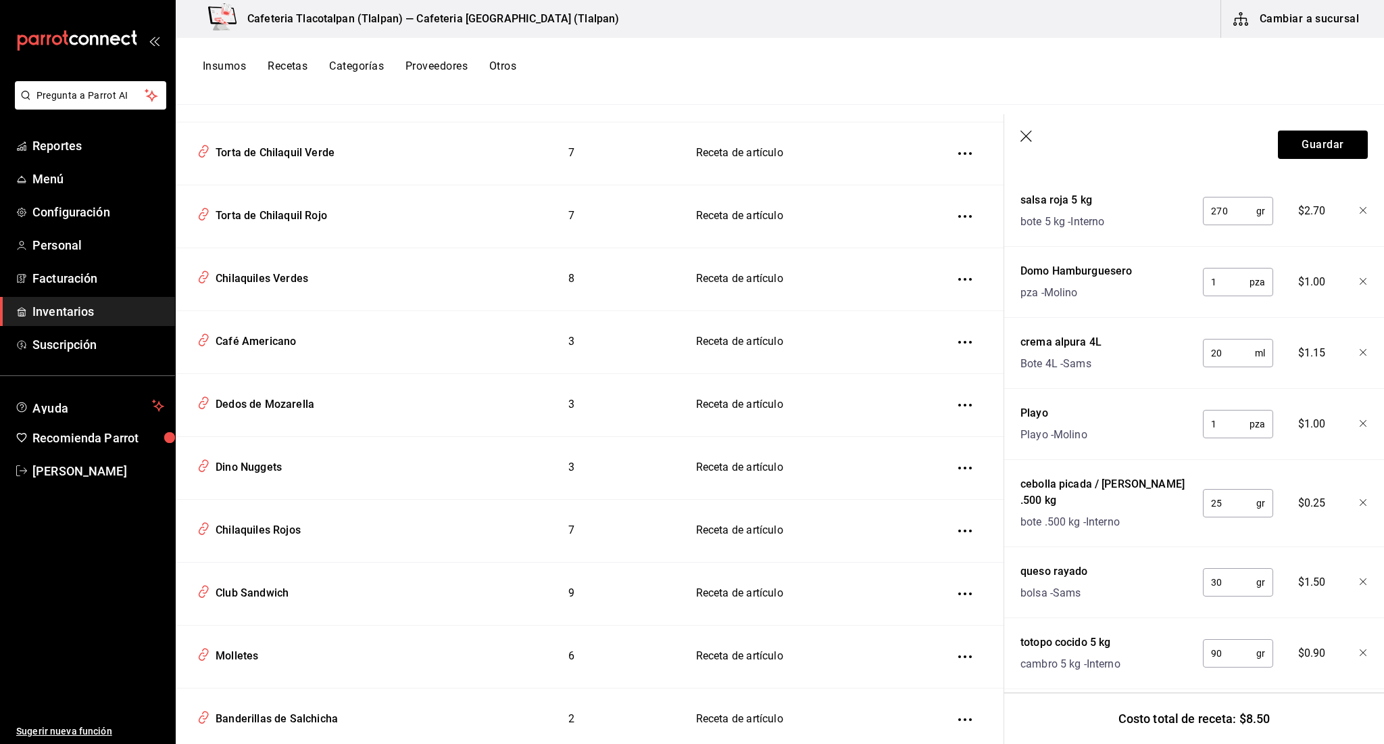
scroll to position [374, 0]
click at [1213, 643] on input "90" at bounding box center [1229, 653] width 53 height 27
type input "380"
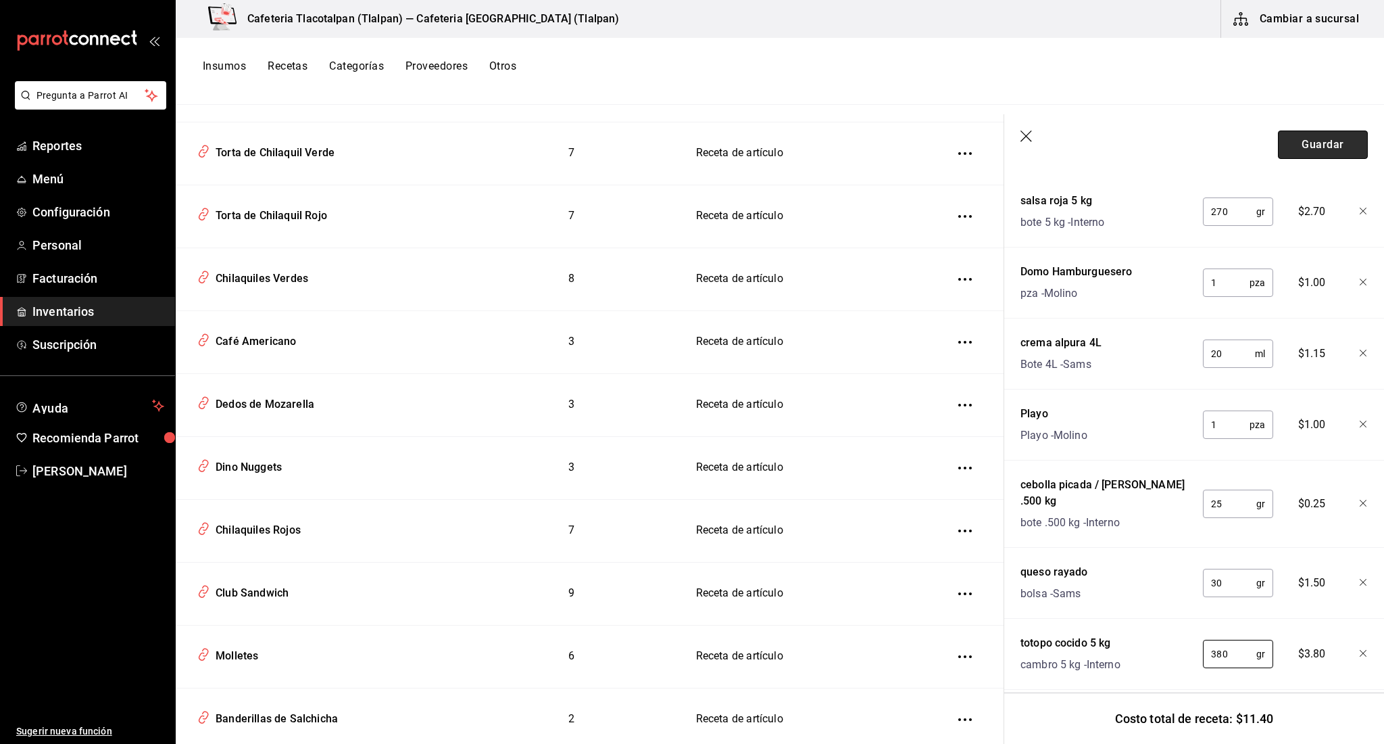
click at [1310, 155] on button "Guardar" at bounding box center [1323, 144] width 90 height 28
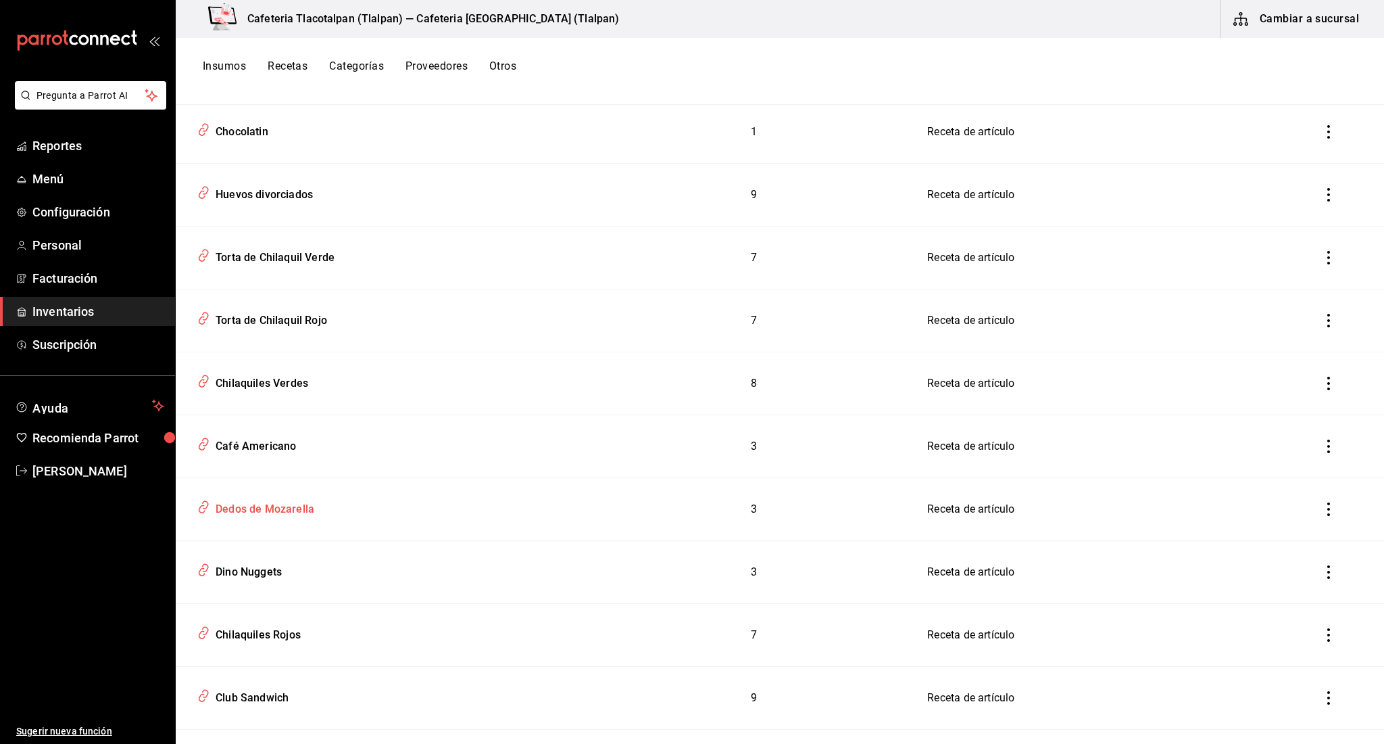
scroll to position [5406, 0]
click at [264, 389] on div "Chilaquiles Verdes" at bounding box center [259, 383] width 98 height 21
type input "Chilaquiles Verdes"
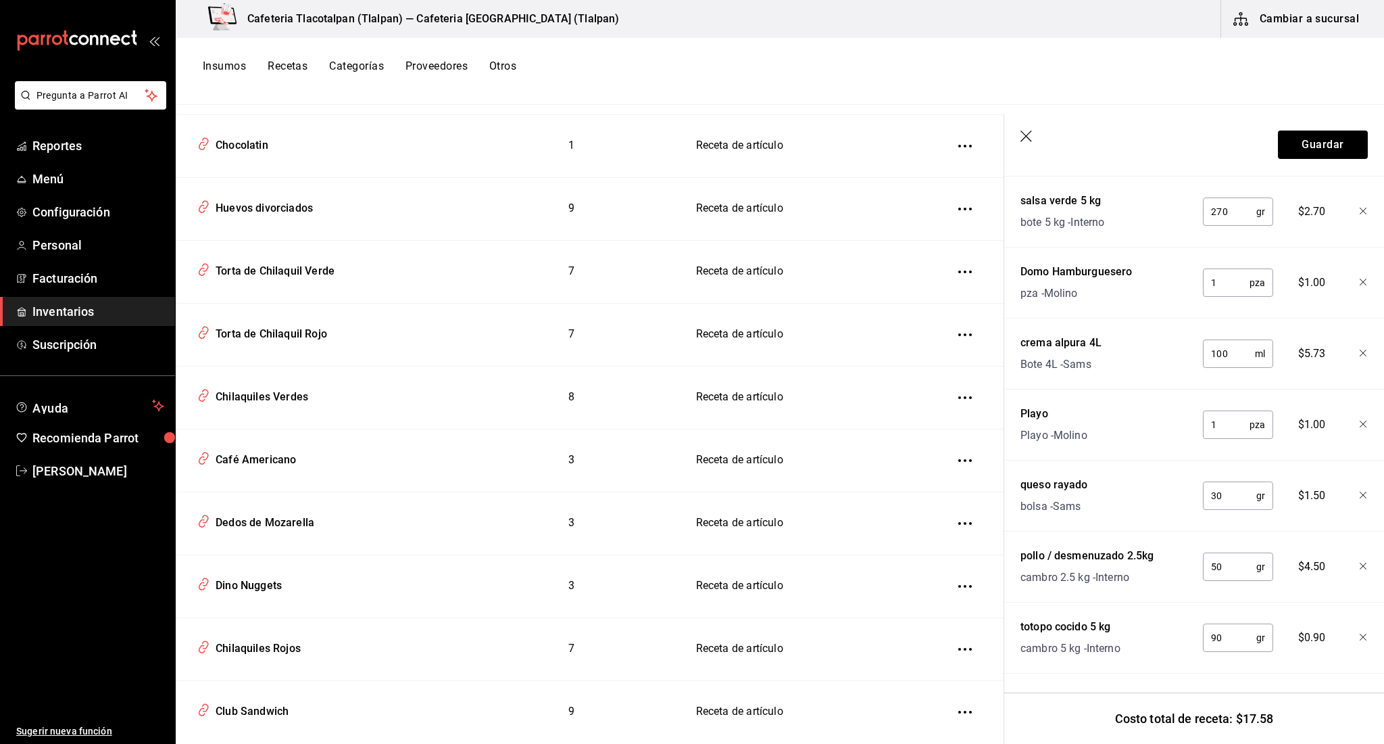
scroll to position [445, 0]
click at [1222, 641] on input "90" at bounding box center [1229, 637] width 53 height 27
type input "380"
click at [1329, 151] on button "Guardar" at bounding box center [1323, 144] width 90 height 28
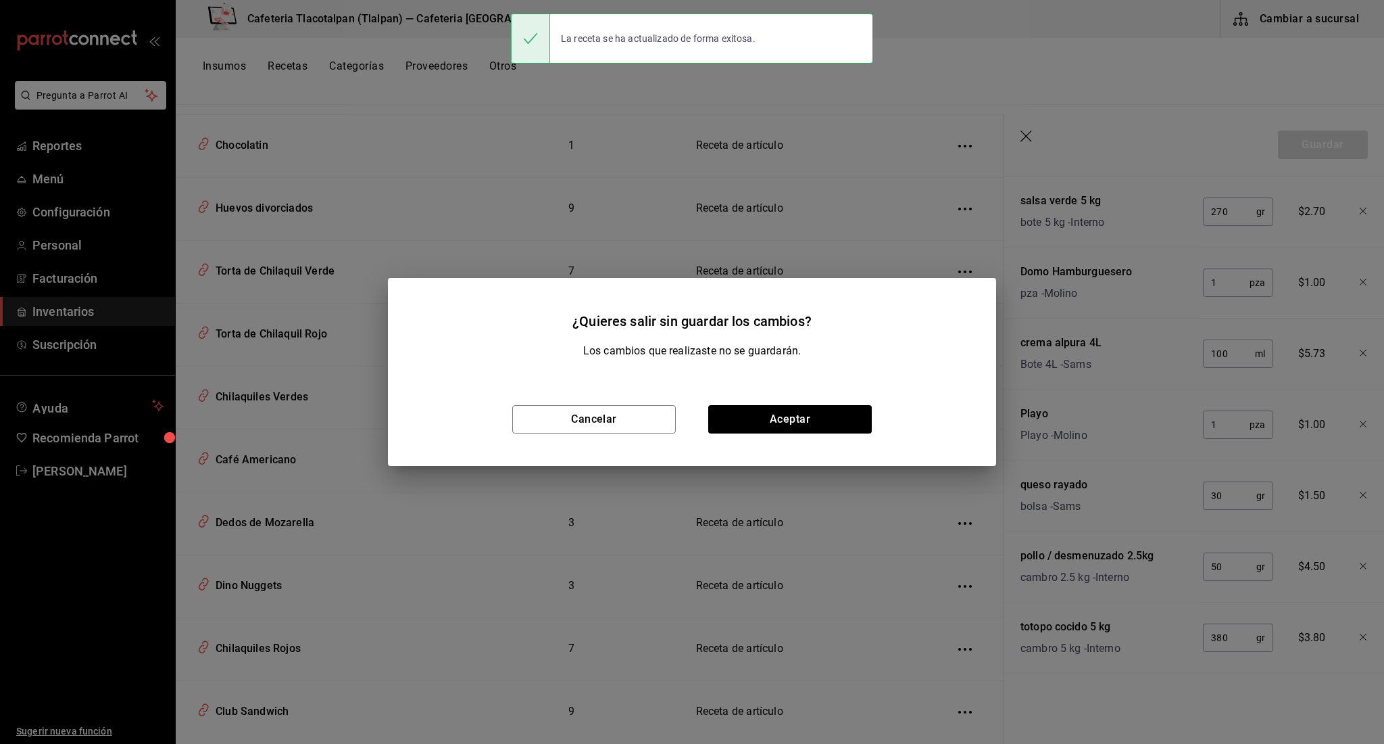
scroll to position [421, 0]
click at [865, 422] on button "Aceptar" at bounding box center [790, 419] width 164 height 28
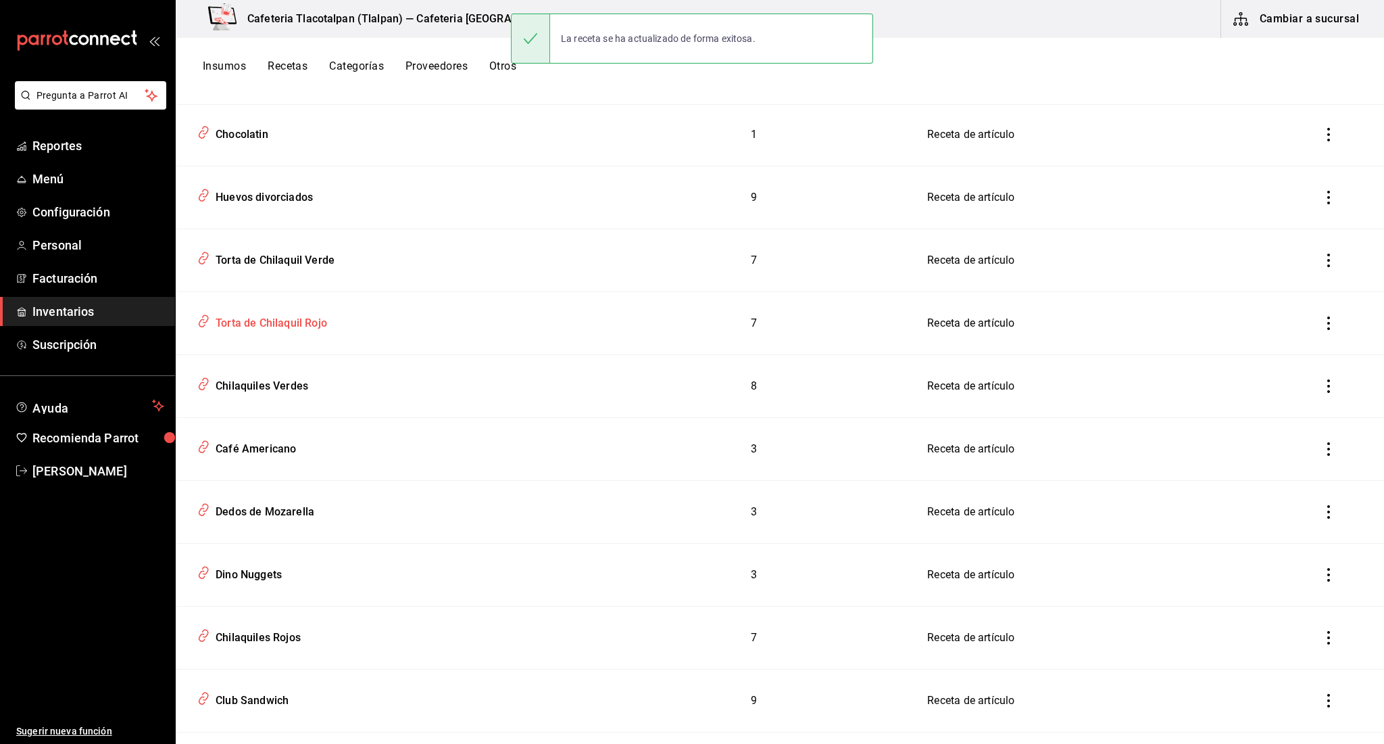
click at [314, 325] on div "Torta de Chilaquil Rojo" at bounding box center [268, 320] width 117 height 21
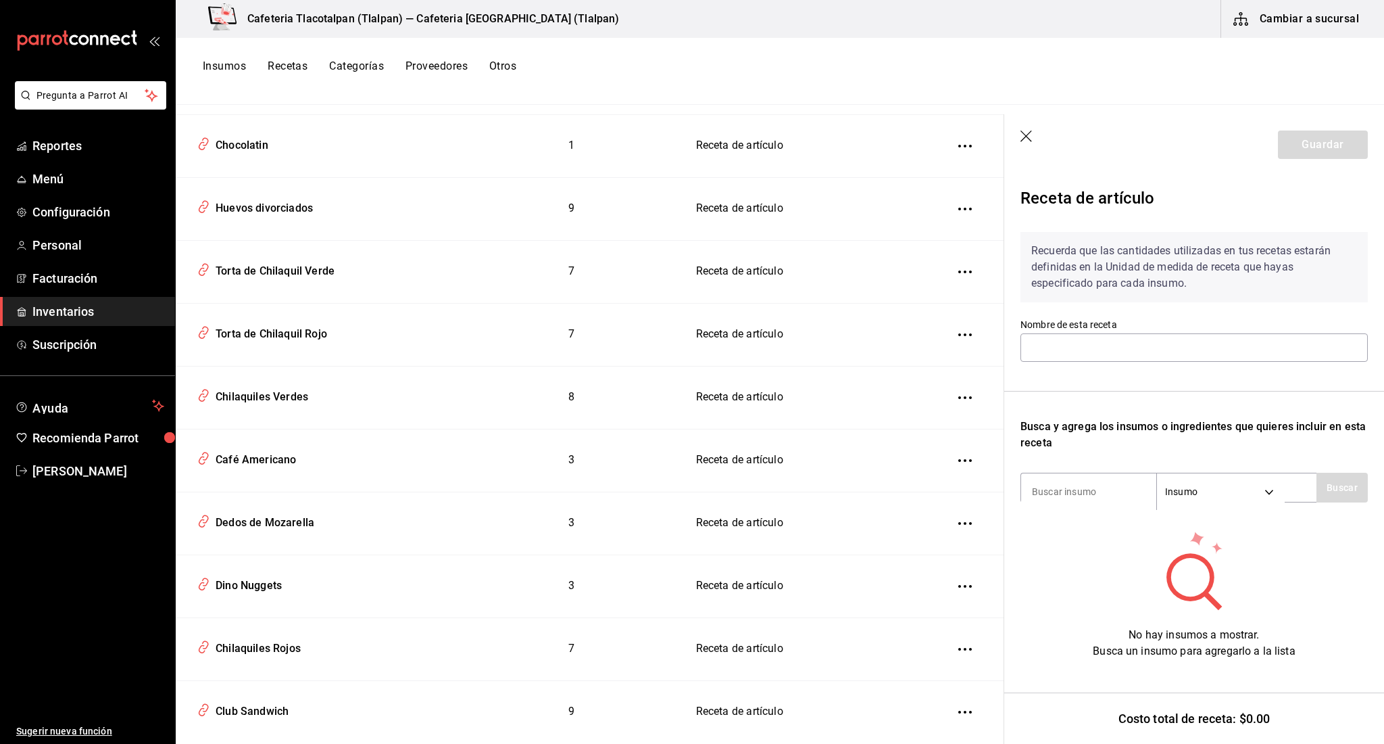
type input "Torta de Chilaquil Rojo"
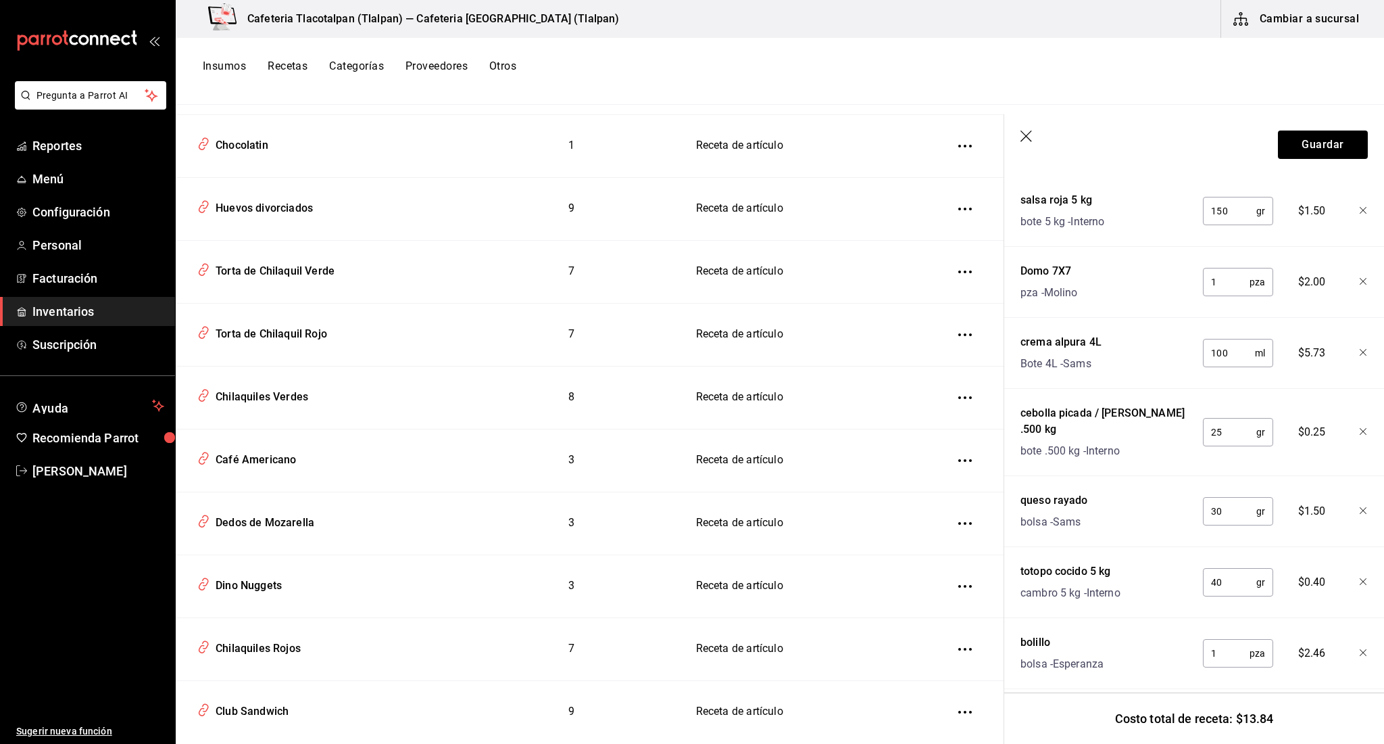
scroll to position [374, 0]
click at [1223, 569] on input "40" at bounding box center [1229, 582] width 53 height 27
type input "200"
click at [1317, 137] on button "Guardar" at bounding box center [1323, 144] width 90 height 28
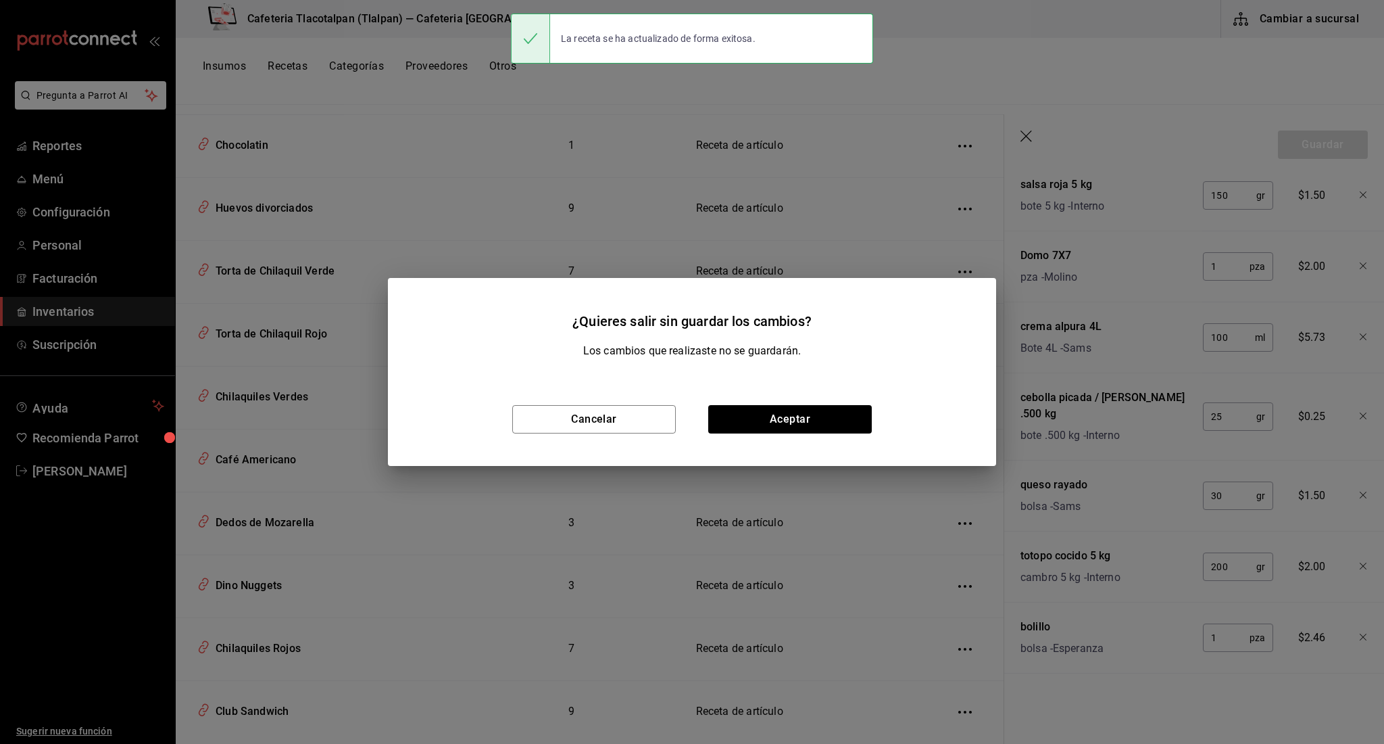
scroll to position [350, 0]
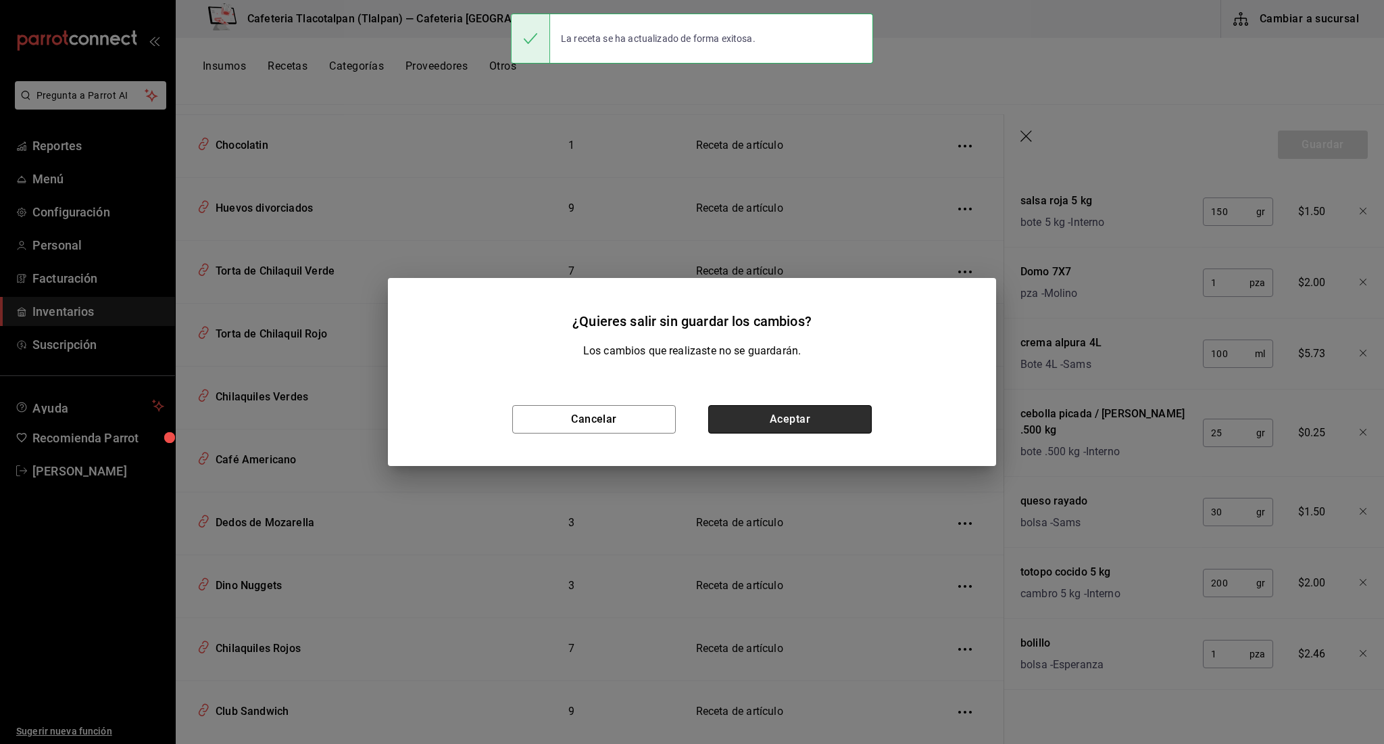
click at [787, 411] on button "Aceptar" at bounding box center [790, 419] width 164 height 28
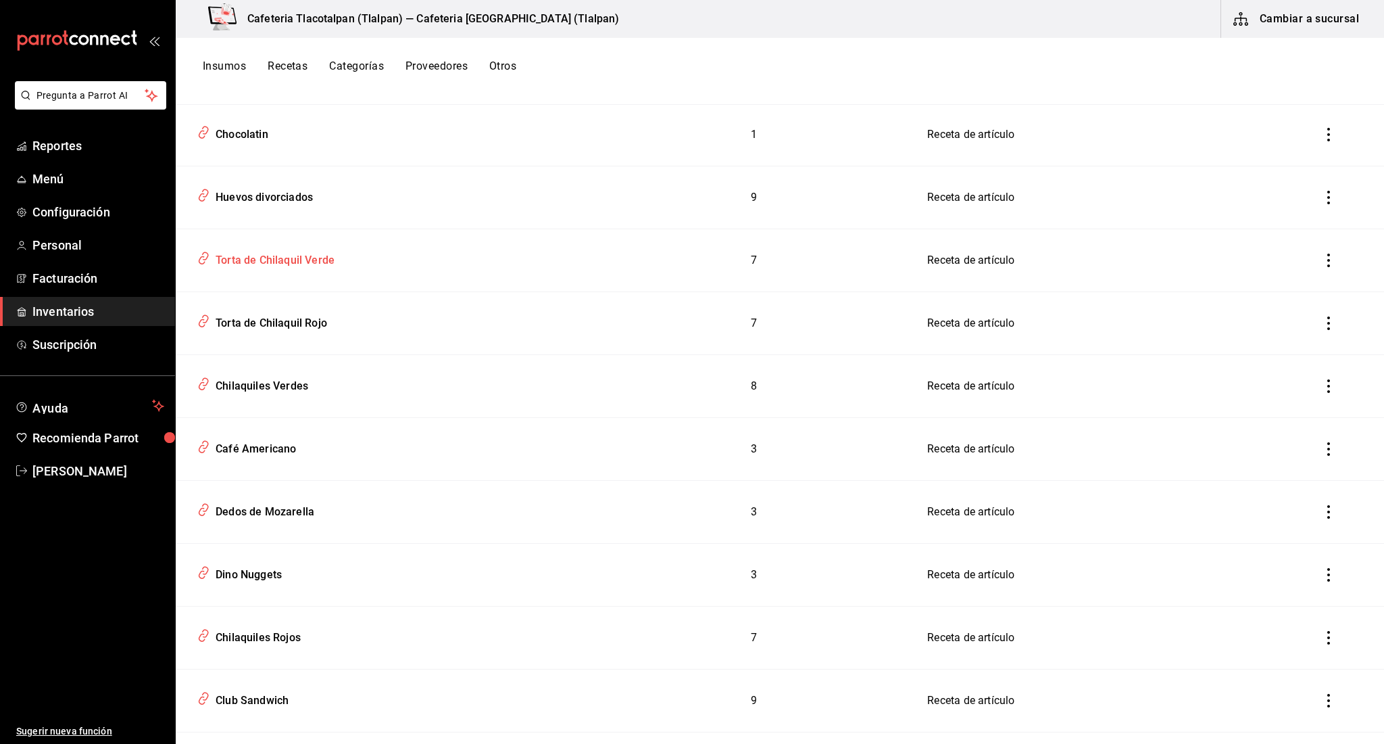
click at [256, 262] on div "Torta de Chilaquil Verde" at bounding box center [272, 257] width 124 height 21
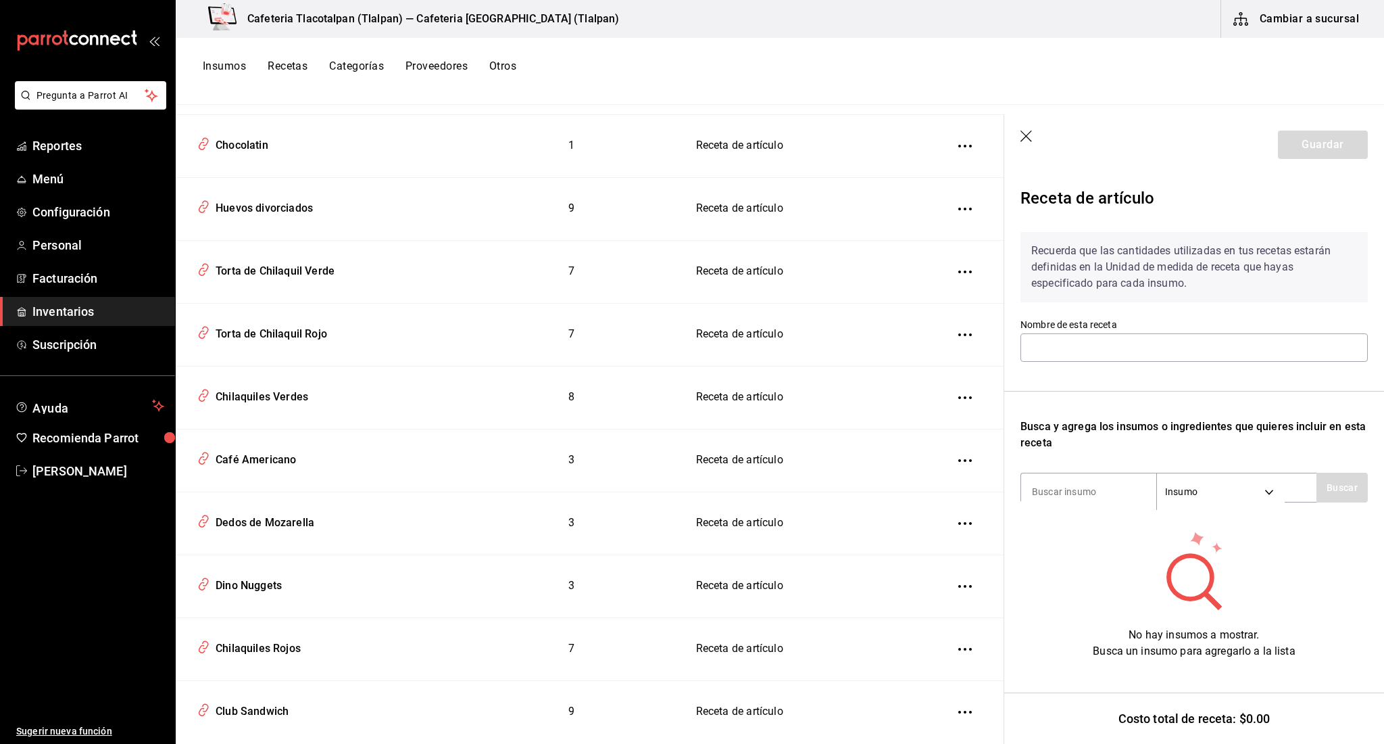
type input "Torta de Chilaquil Verde"
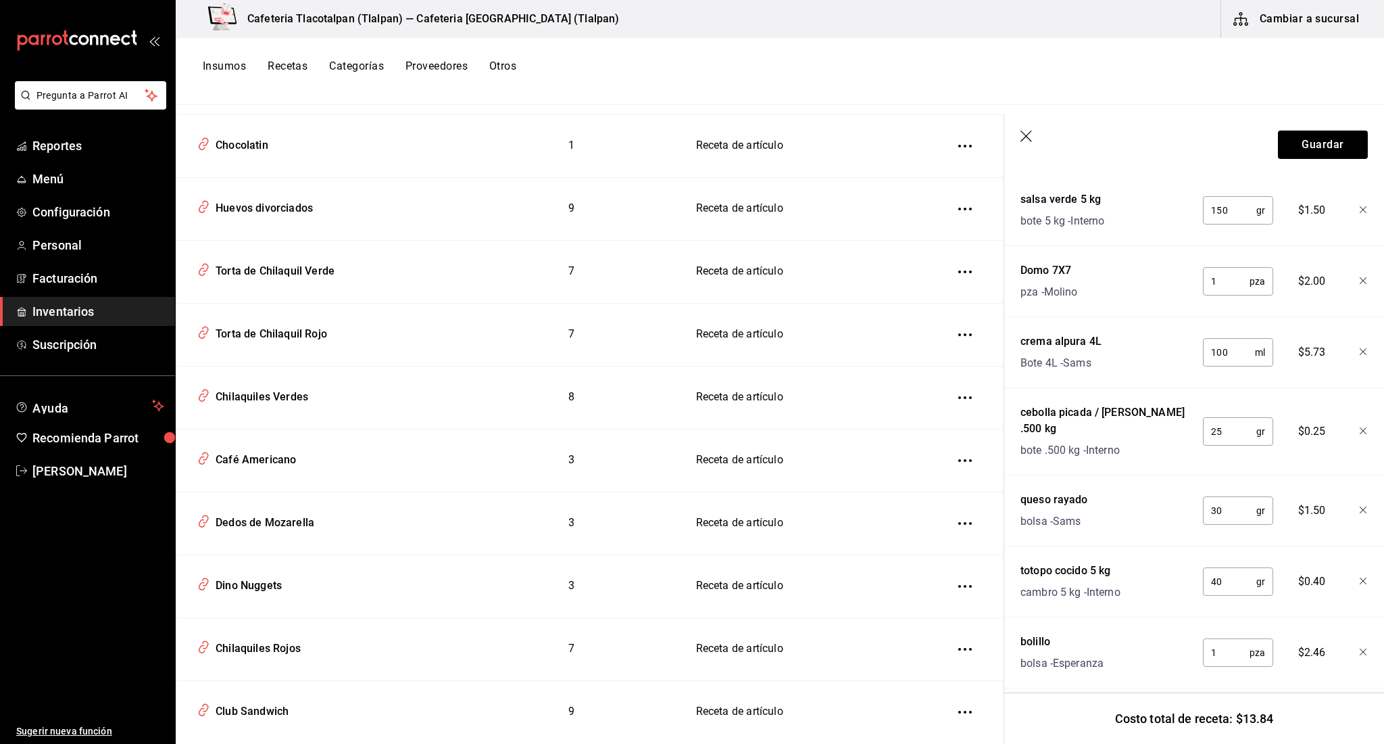
scroll to position [374, 0]
click at [1233, 569] on input "40" at bounding box center [1229, 582] width 53 height 27
type input "200"
click at [1311, 150] on button "Guardar" at bounding box center [1323, 144] width 90 height 28
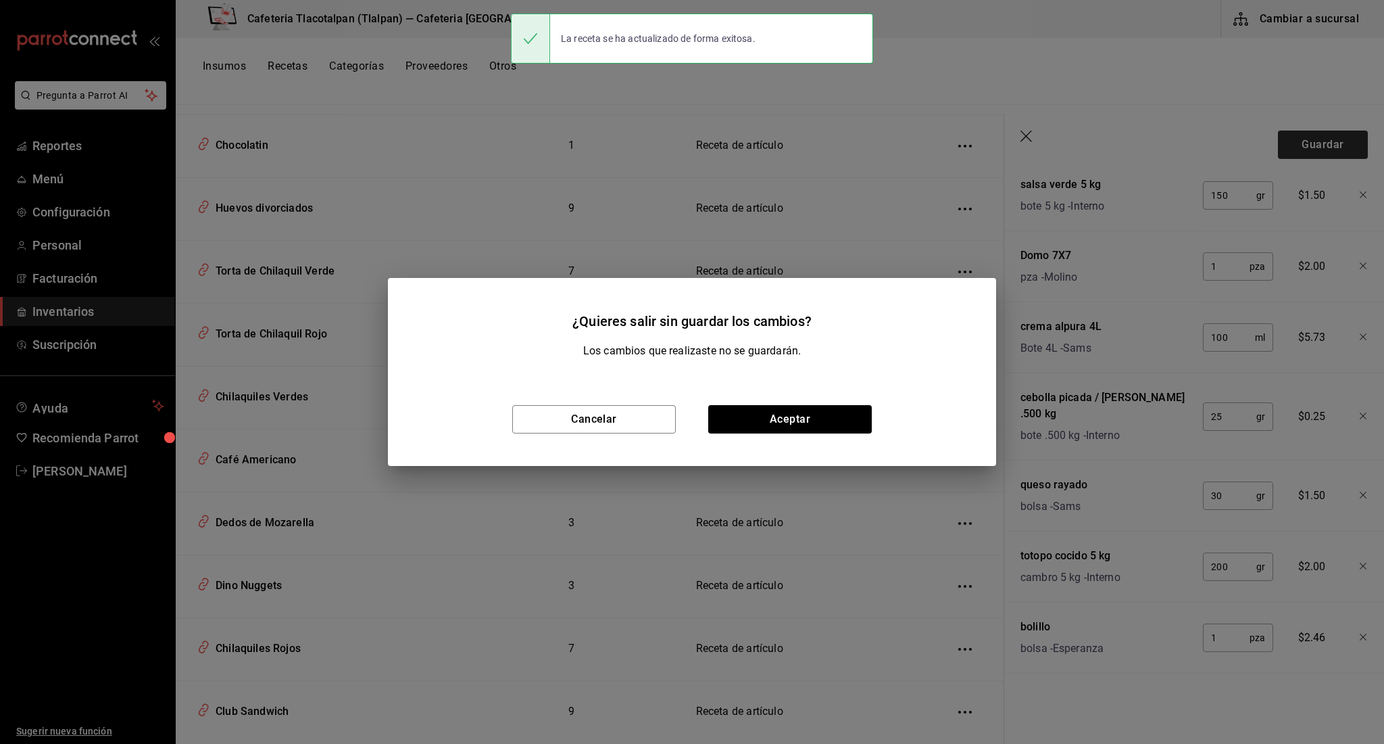
scroll to position [350, 0]
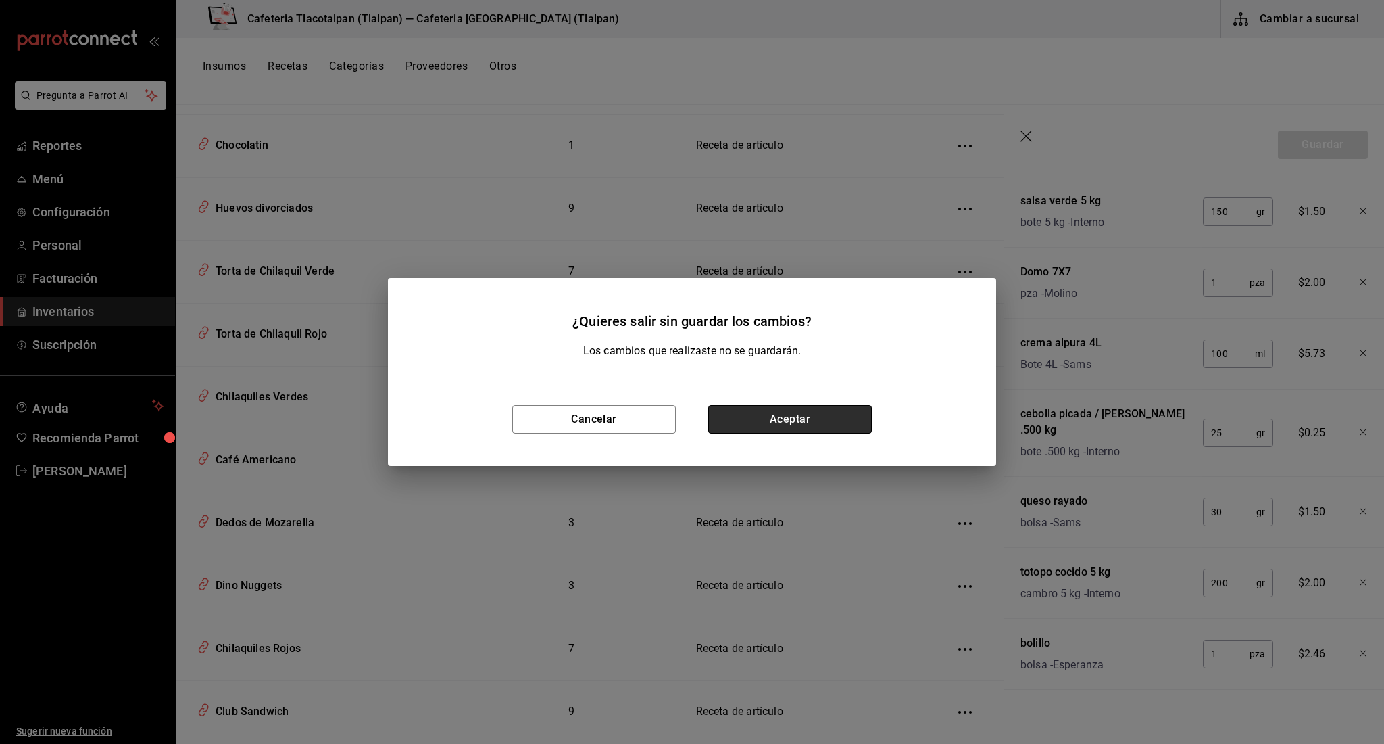
click at [787, 417] on button "Aceptar" at bounding box center [790, 419] width 164 height 28
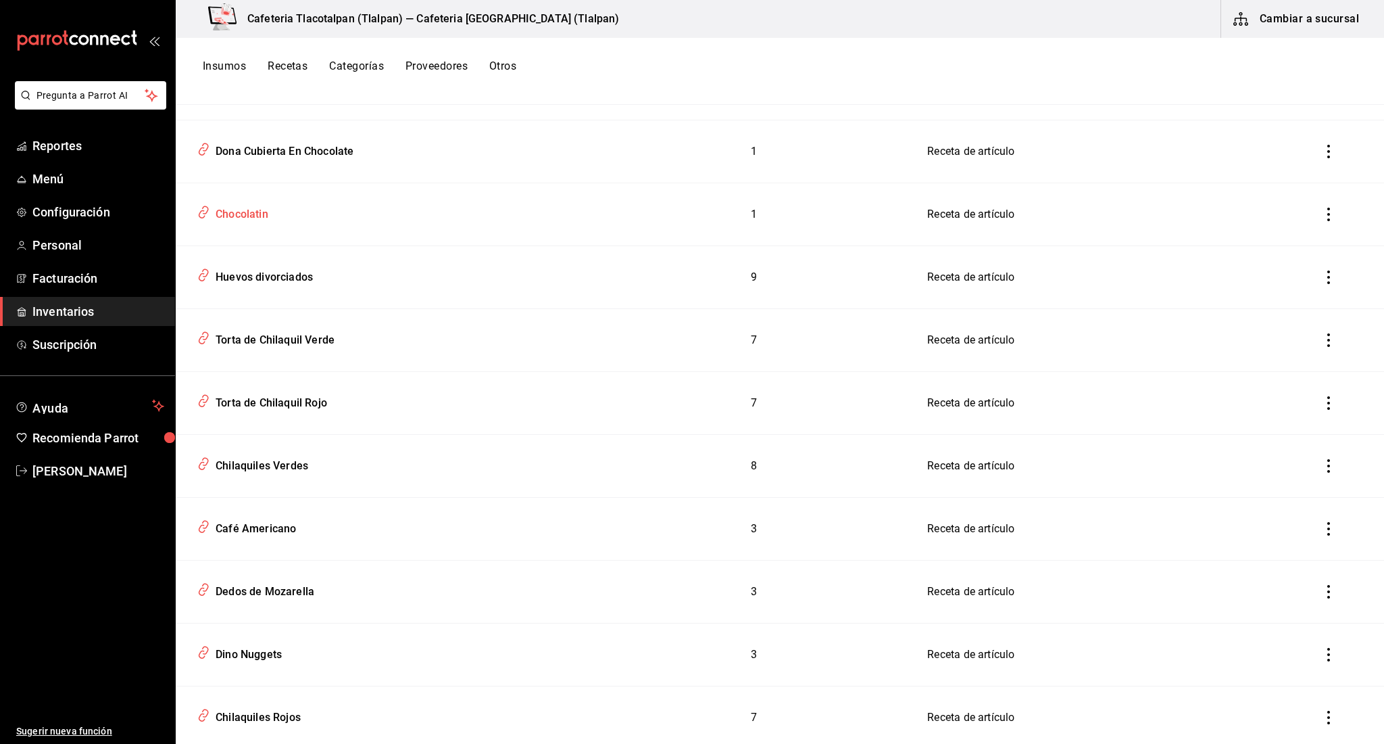
scroll to position [5279, 0]
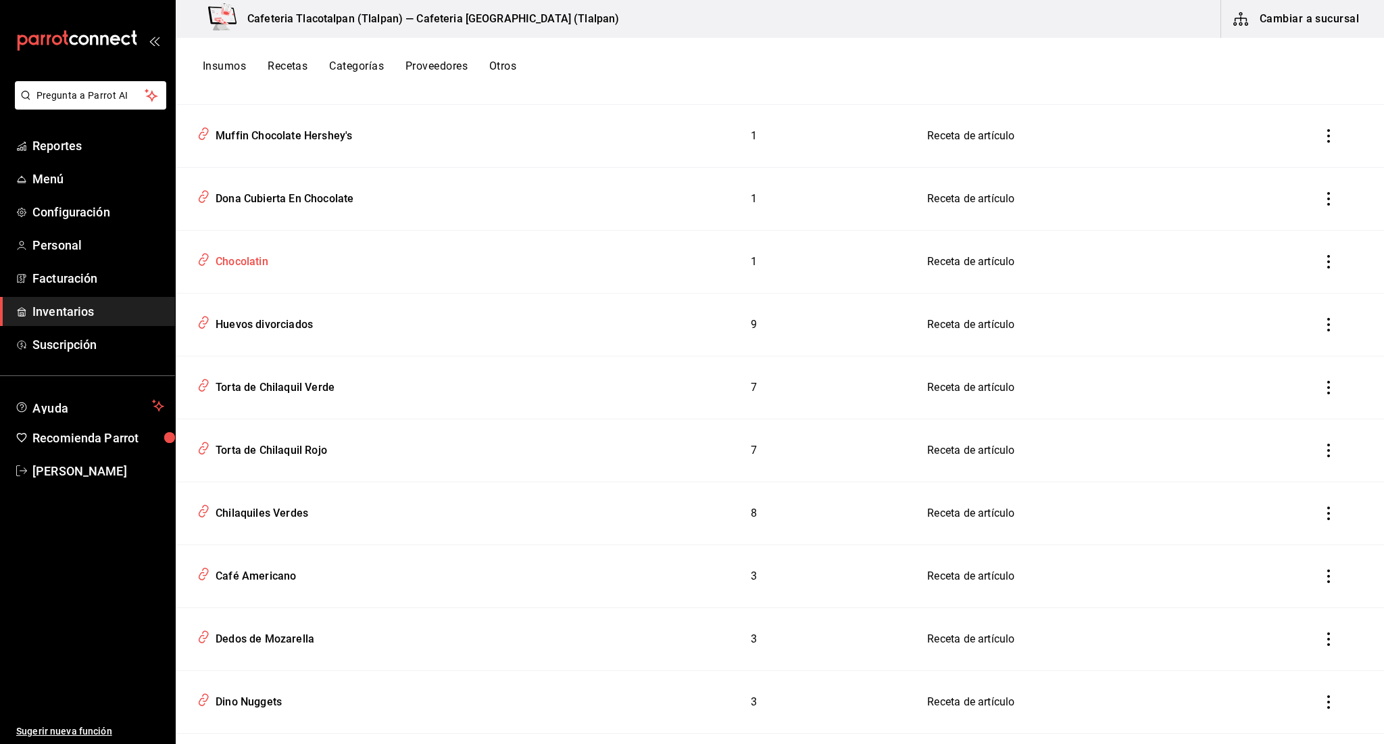
click at [274, 258] on div "Chocolatin" at bounding box center [386, 259] width 388 height 26
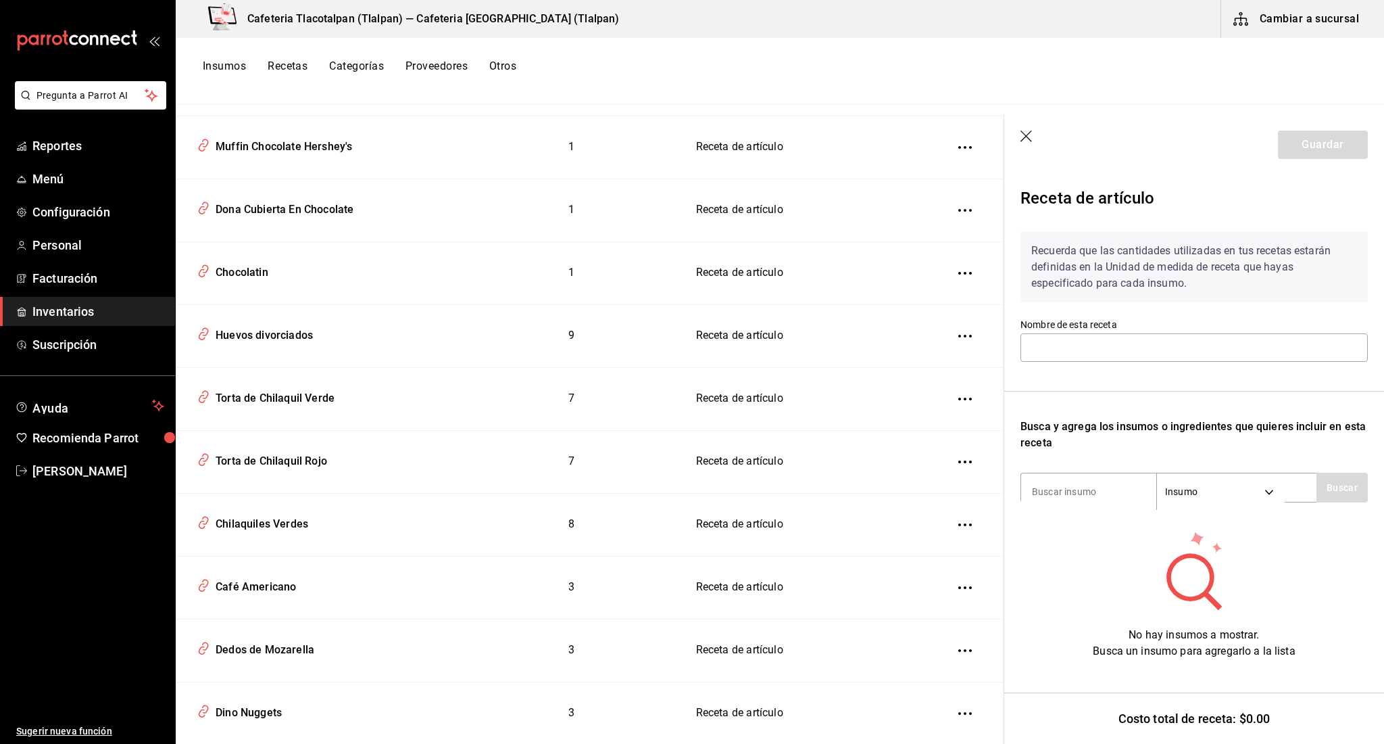
type input "Chocolatin"
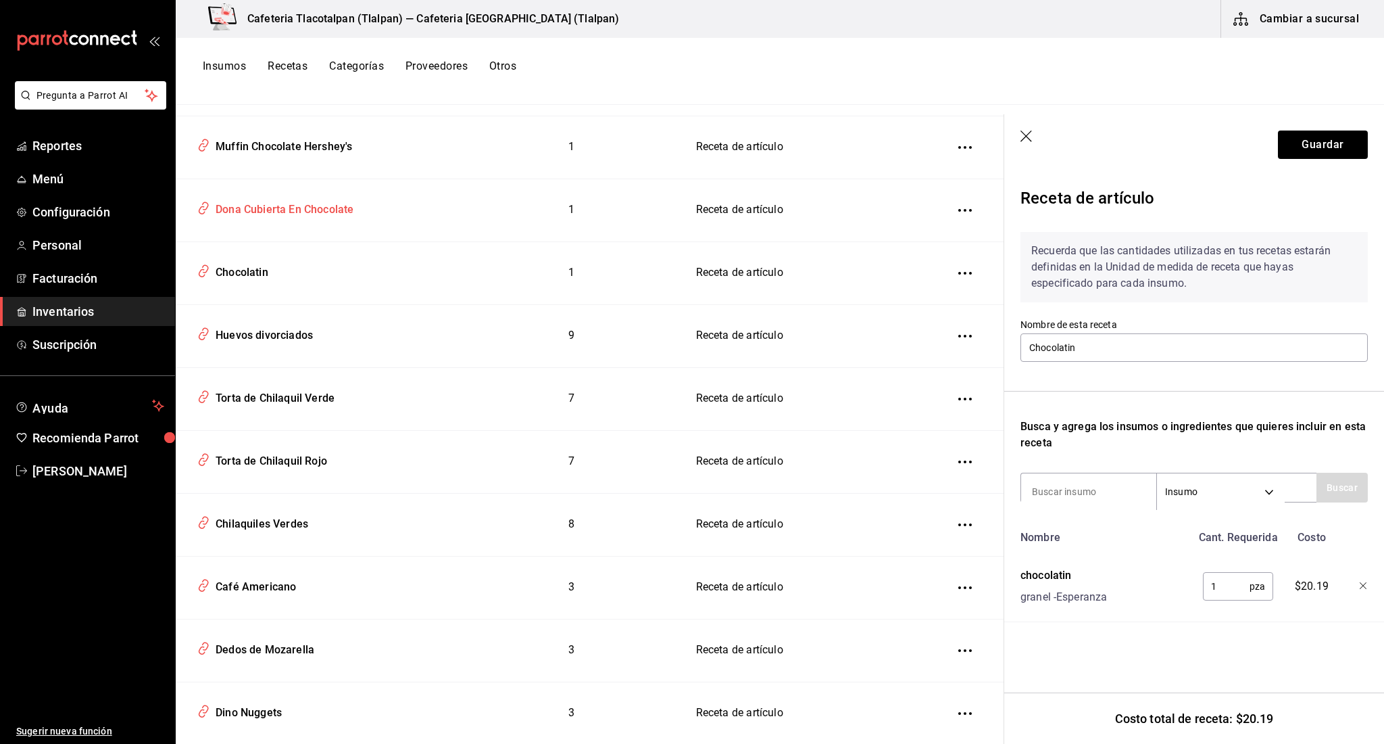
click at [274, 203] on div "Dona Cubierta En Chocolate" at bounding box center [281, 207] width 143 height 21
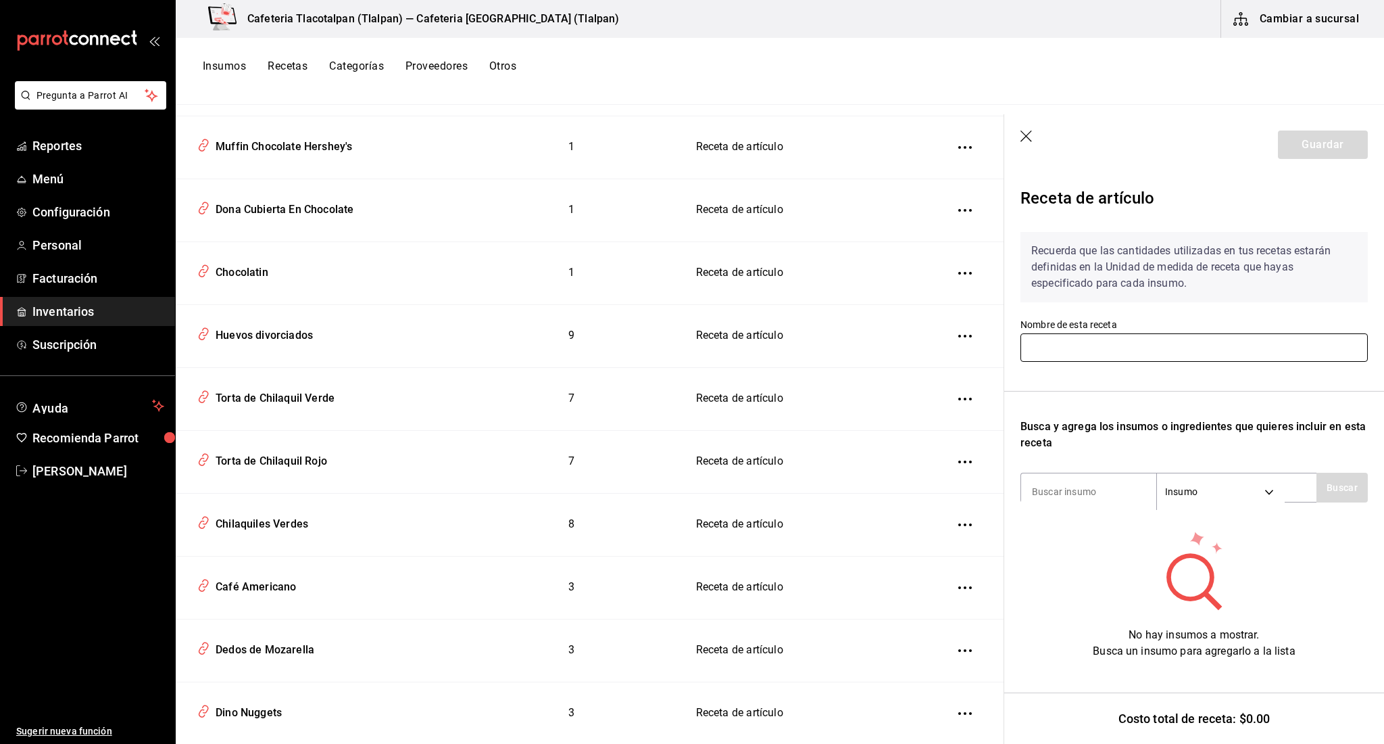
type input "Dona Cubierta En Chocolate"
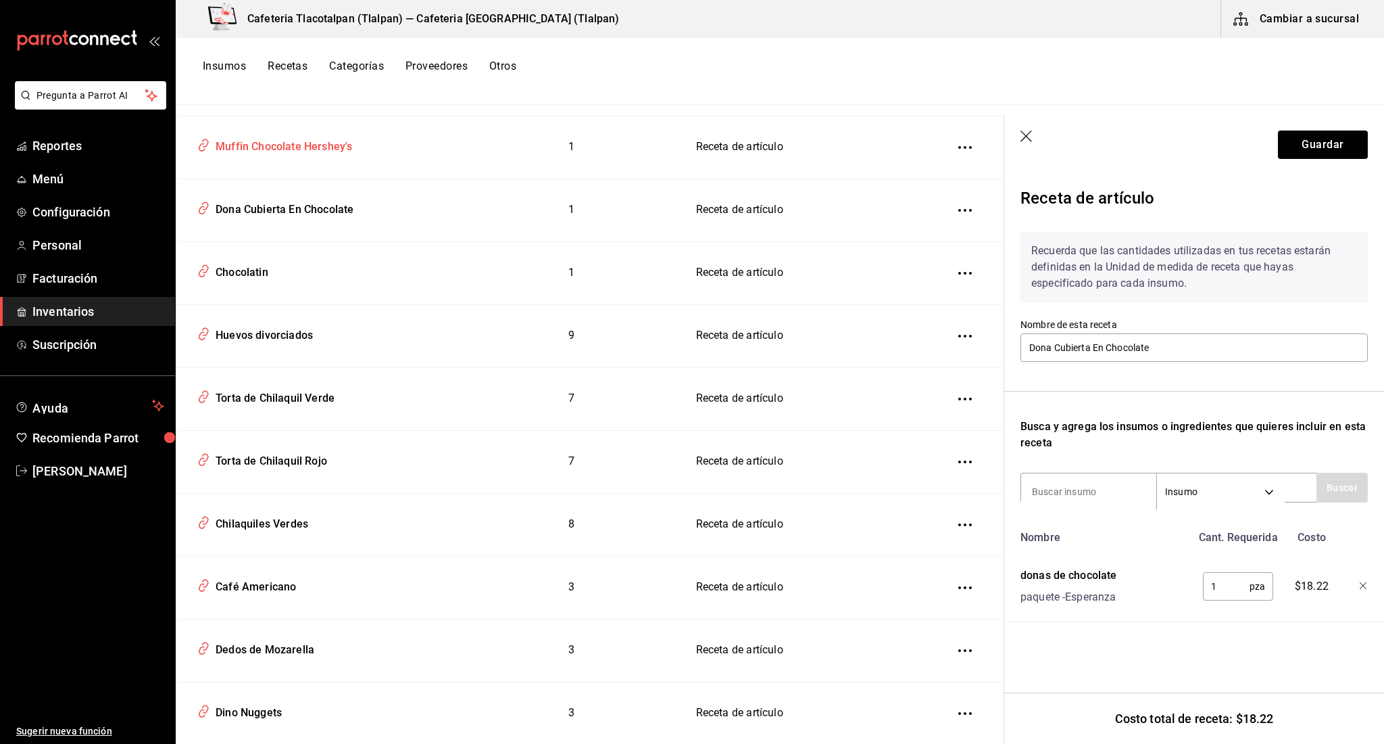
click at [270, 140] on div "Muffin Chocolate Hershey's" at bounding box center [281, 144] width 142 height 21
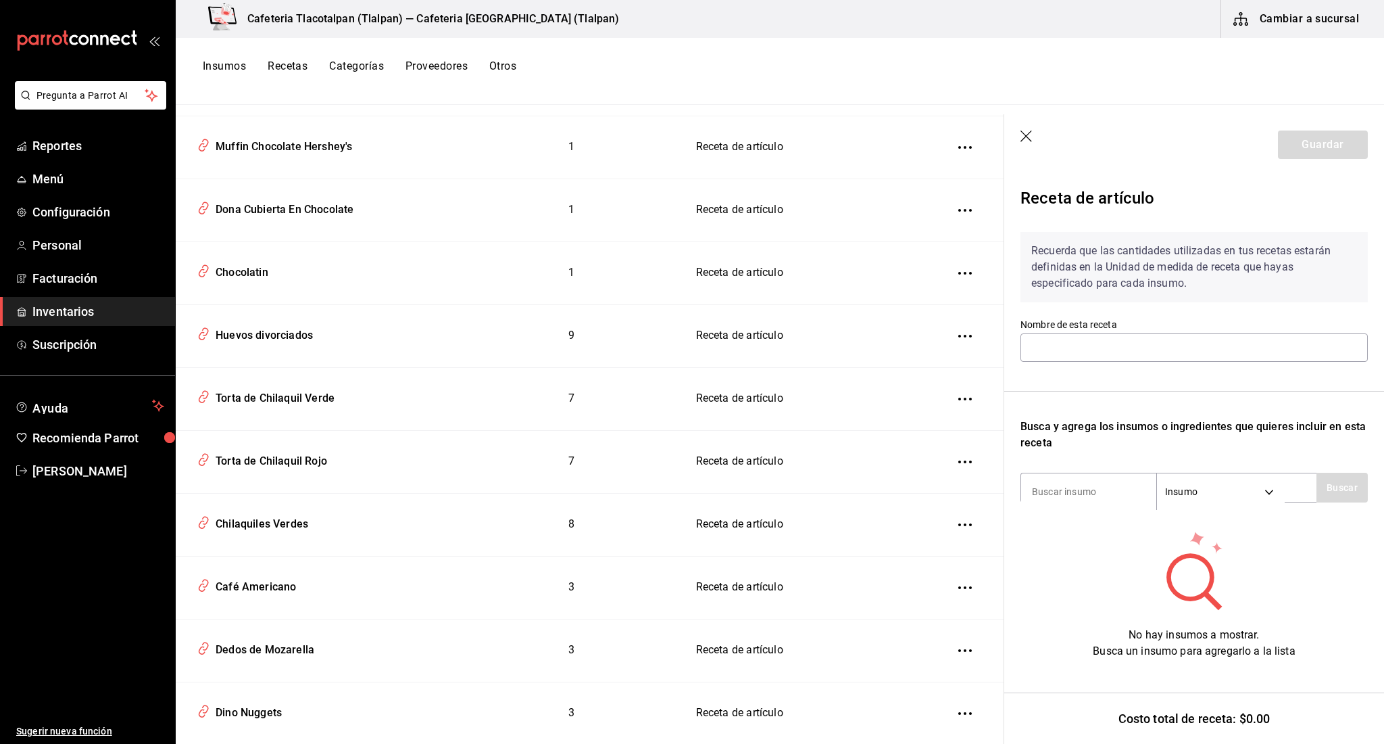
type input "Muffin Chocolate Hershey's"
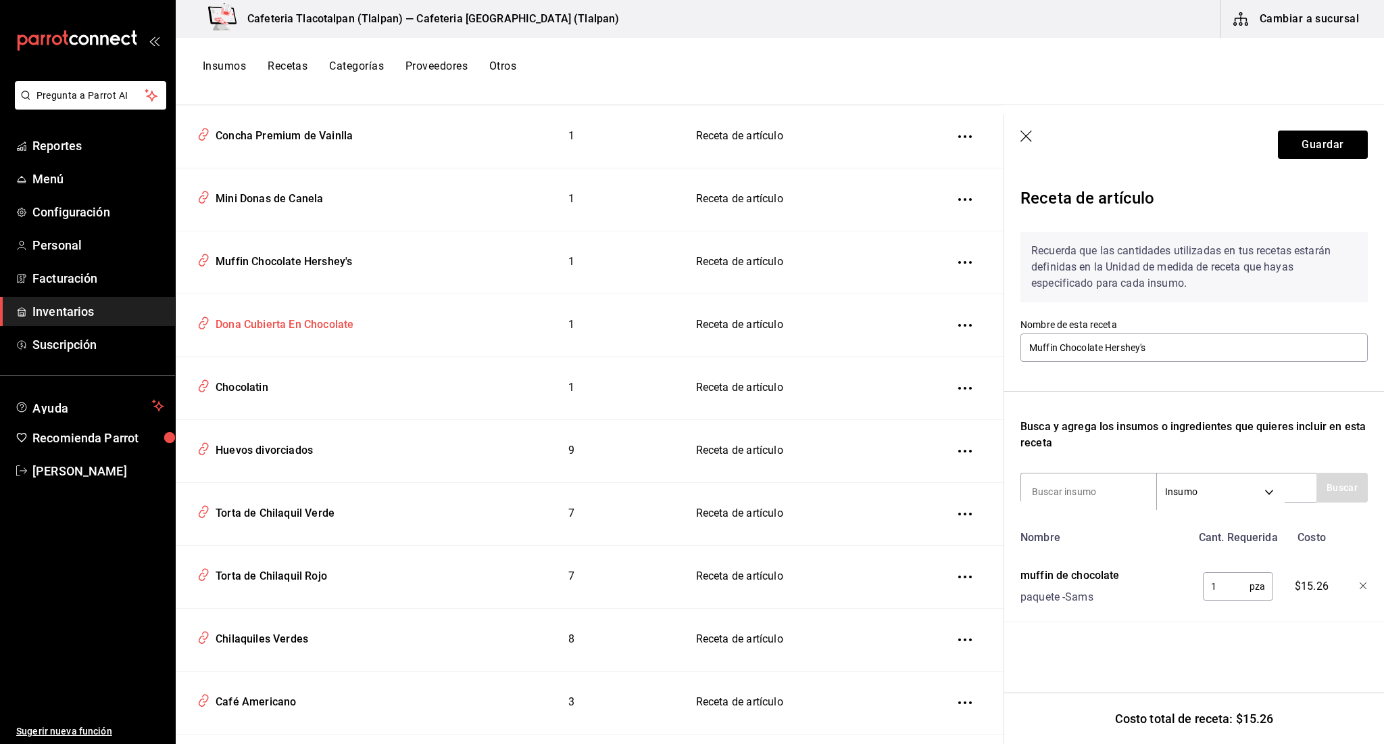
scroll to position [5140, 0]
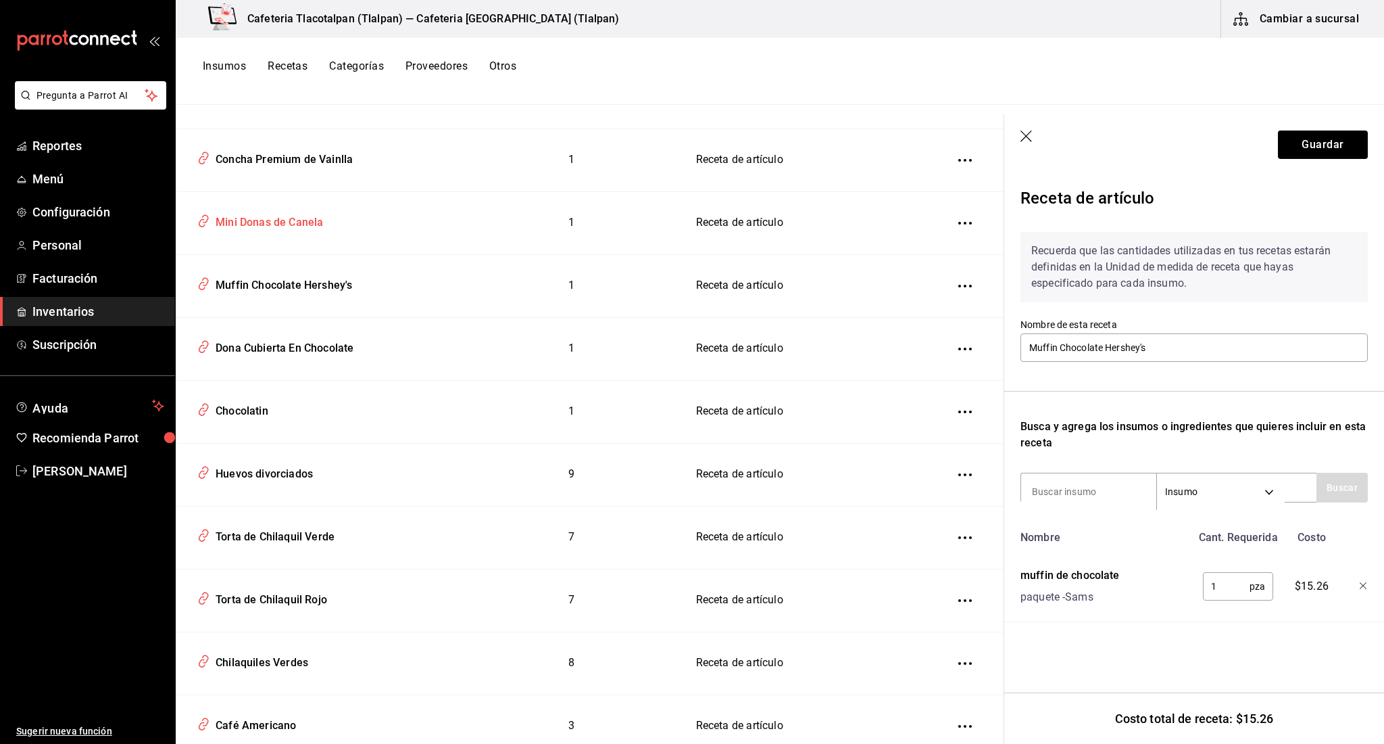
click at [283, 223] on td "Mini Donas de Canela" at bounding box center [320, 222] width 288 height 63
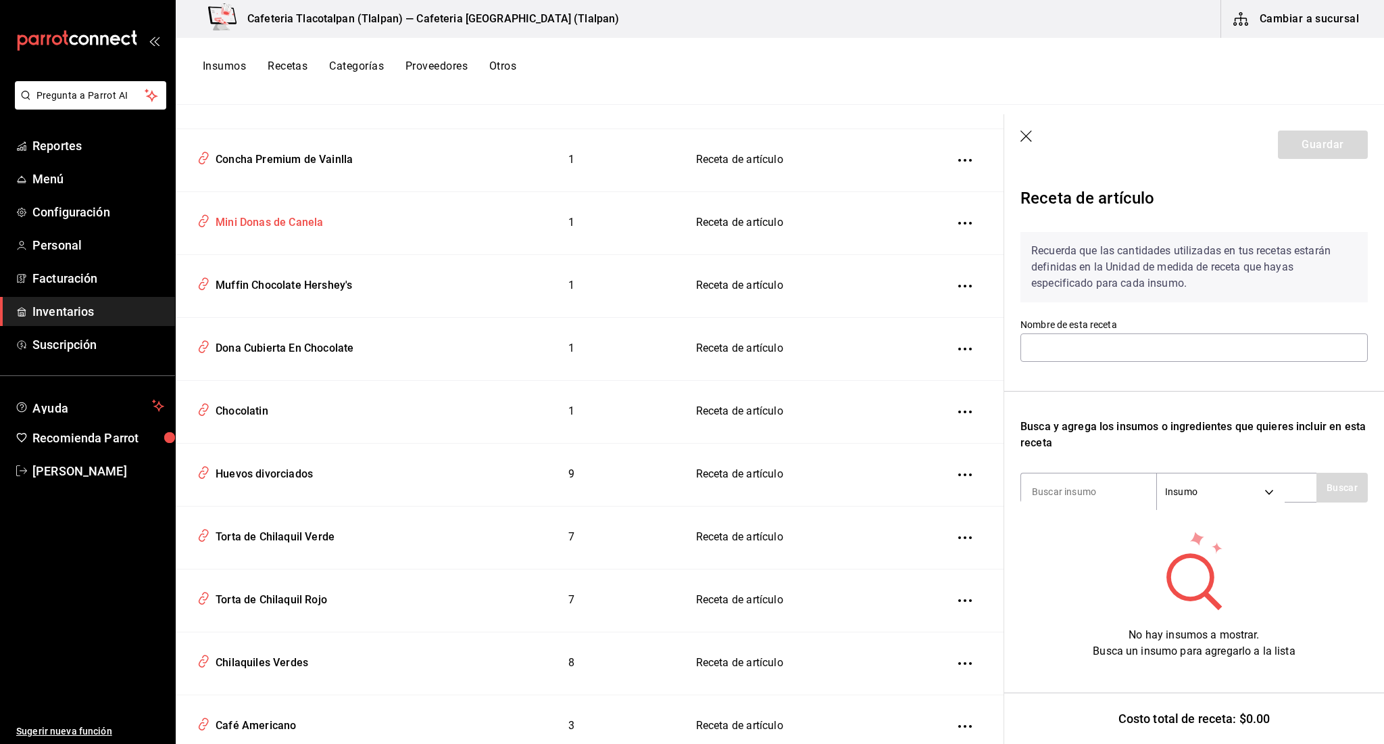
type input "Mini Donas de Canela"
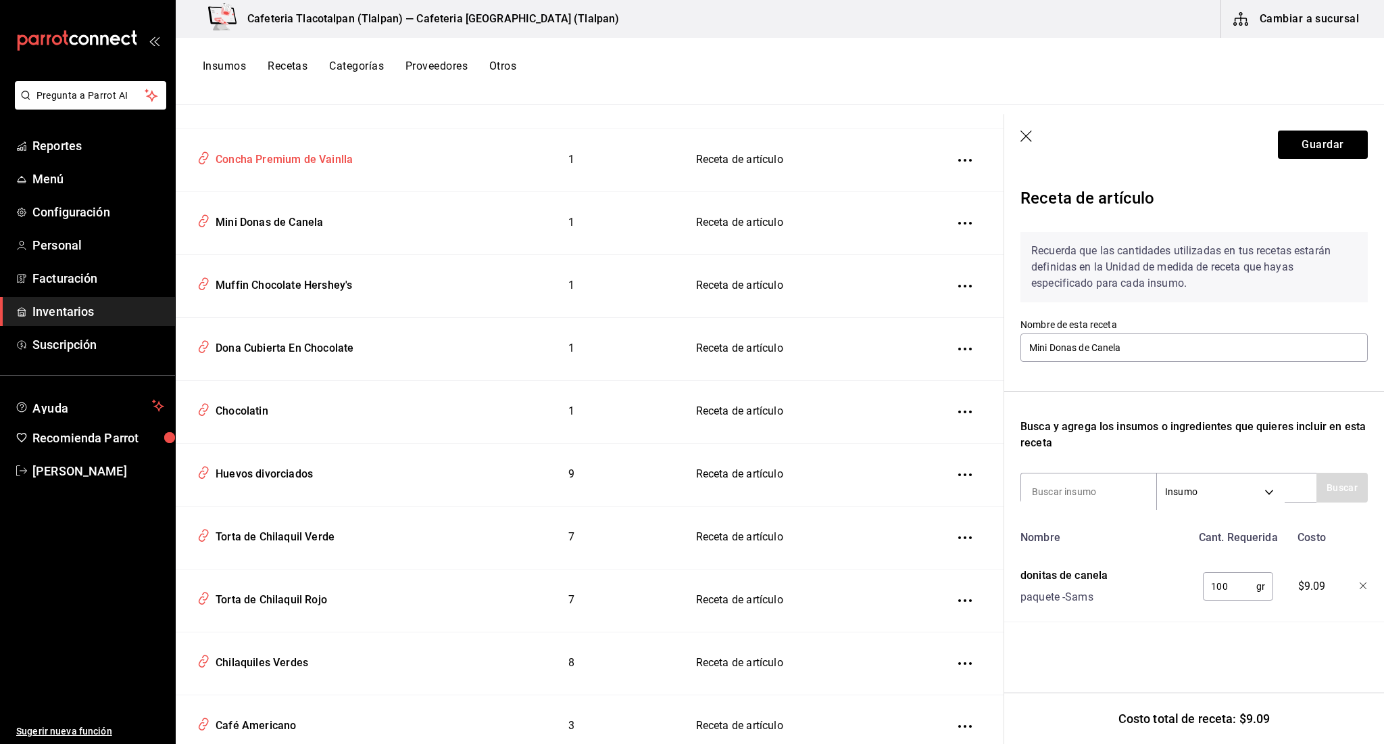
click at [289, 151] on div "Concha Premium de Vainlla" at bounding box center [281, 157] width 143 height 21
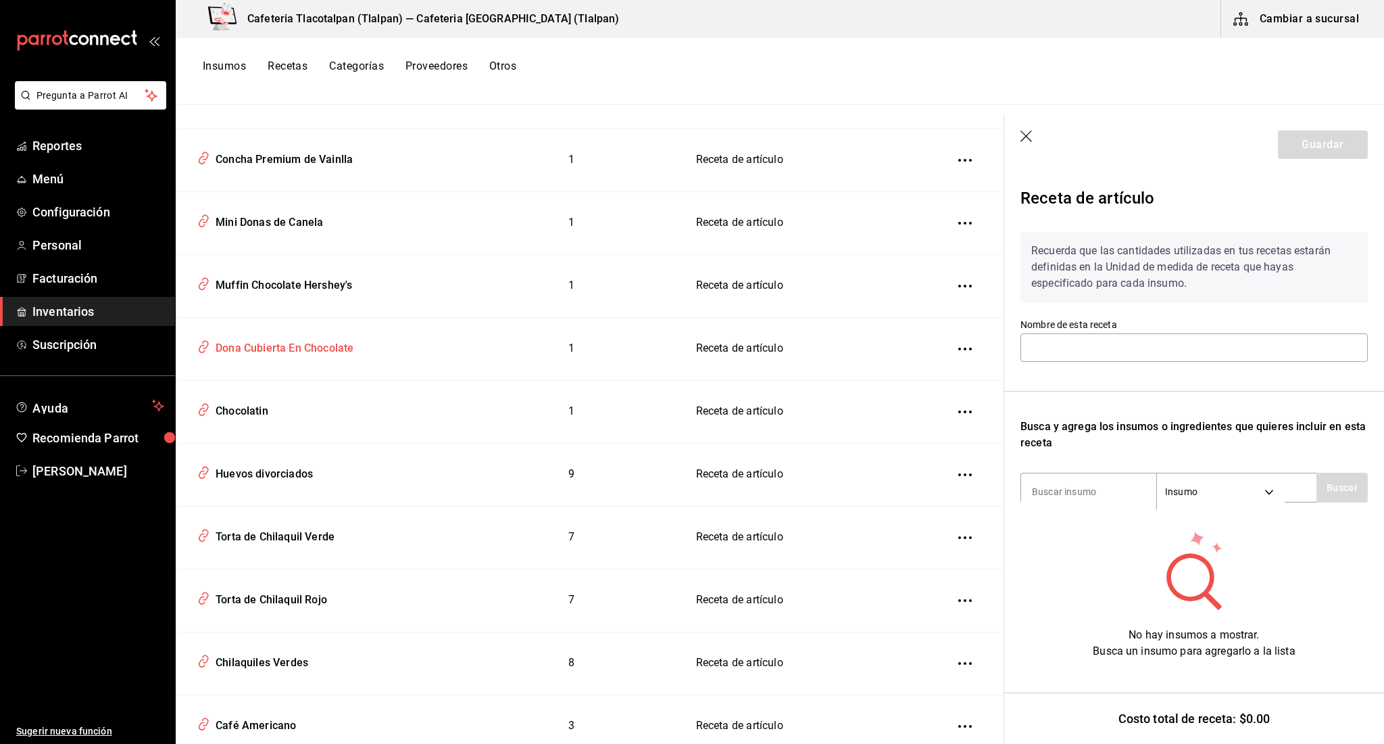
type input "Concha Premium de Vainlla"
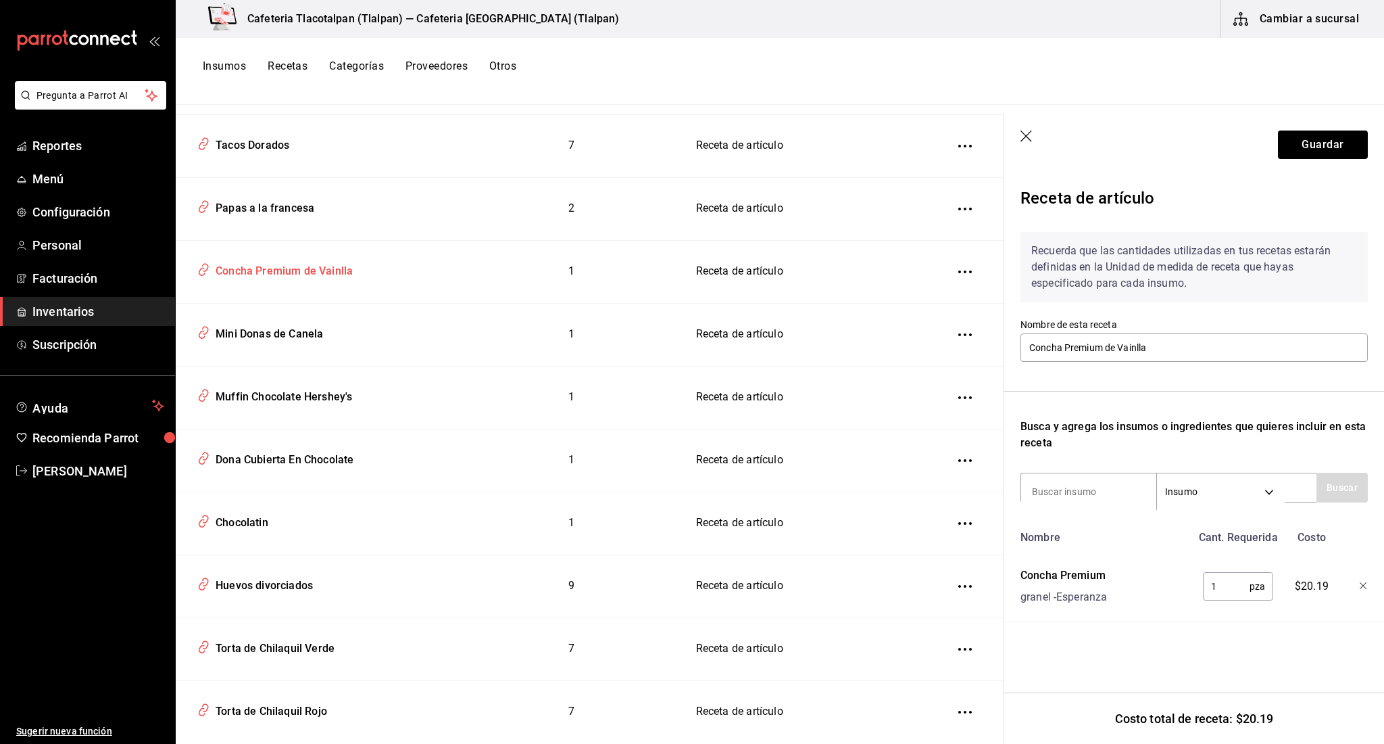
scroll to position [5025, 0]
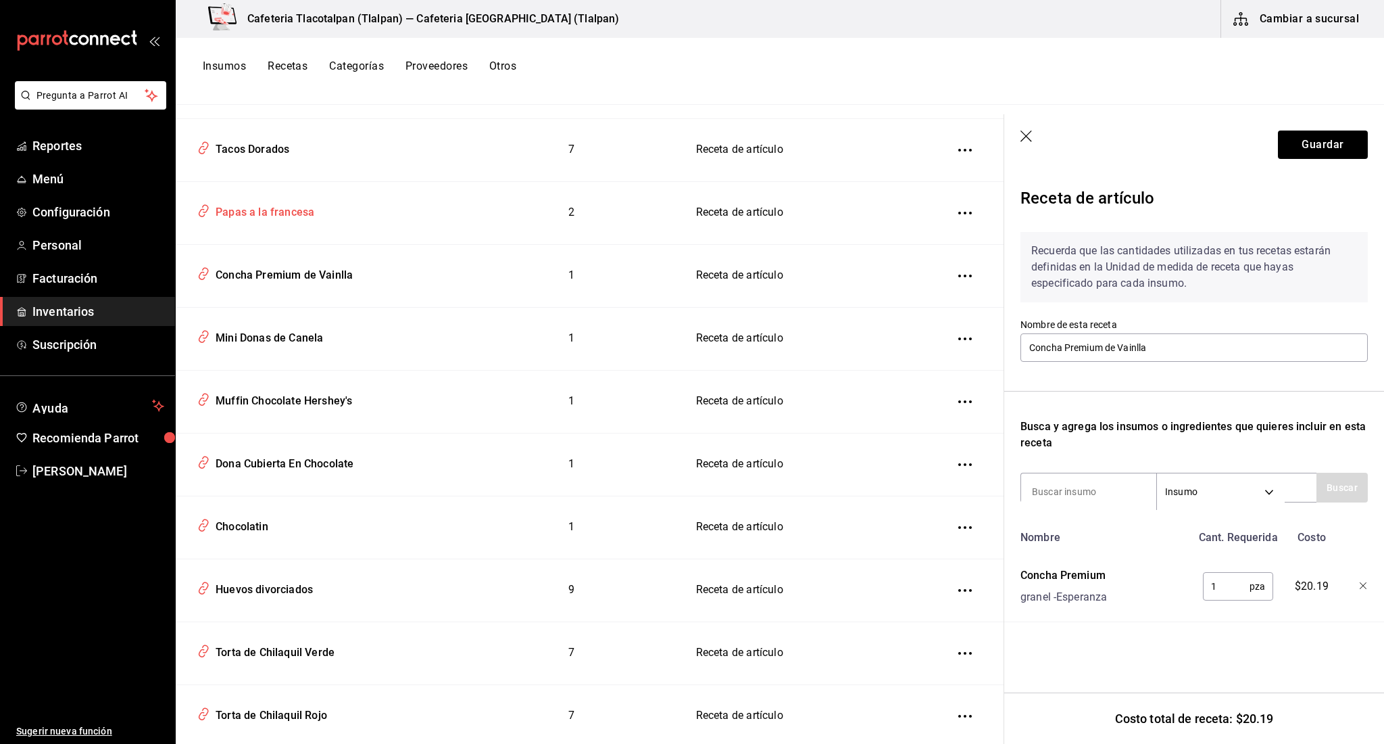
click at [274, 211] on div "Papas a la francesa" at bounding box center [320, 210] width 256 height 26
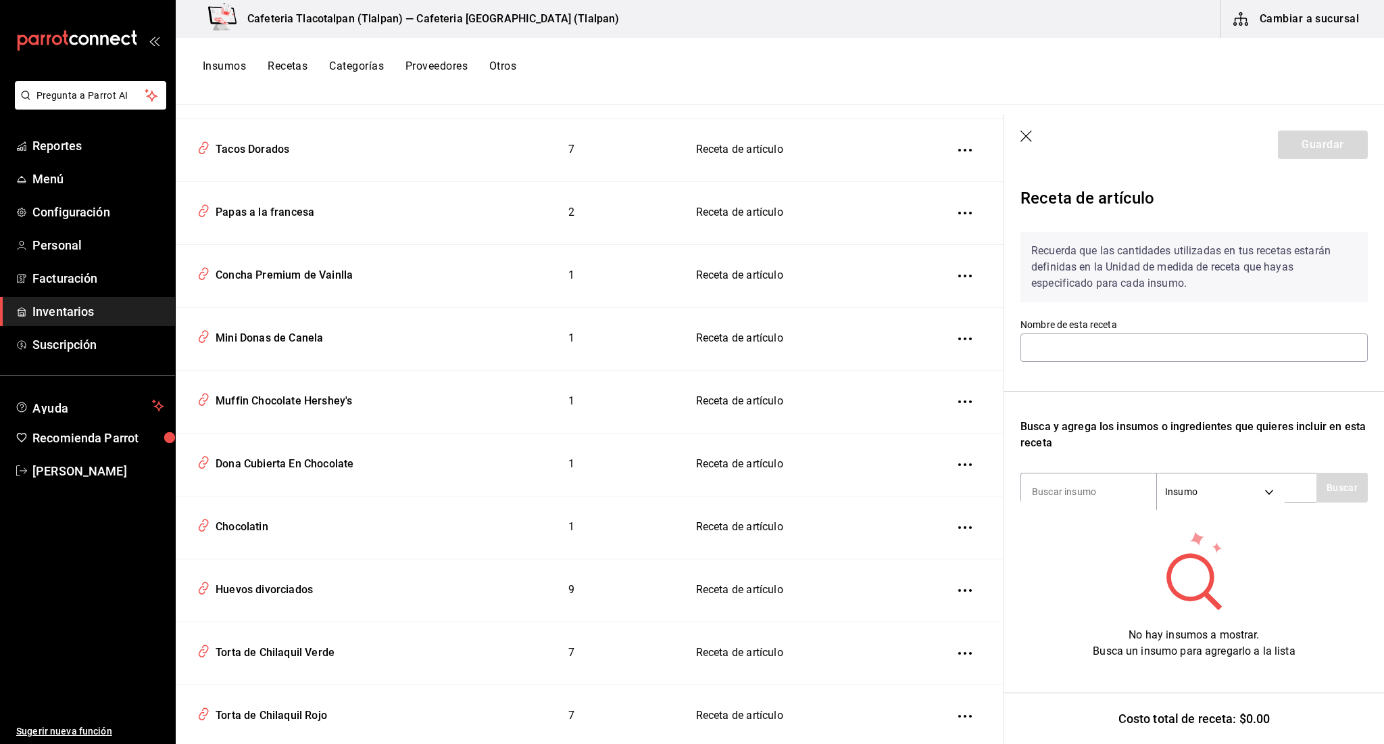
type input "Papas a la francesa"
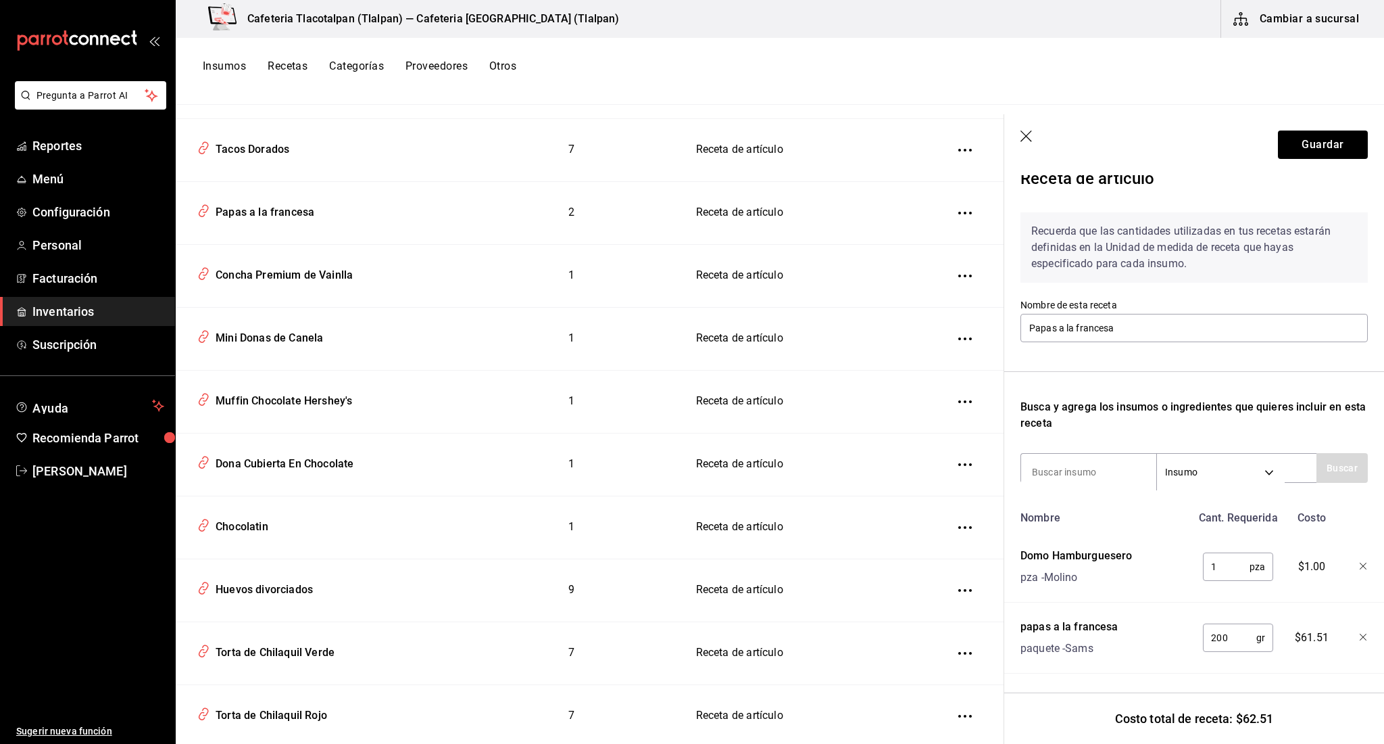
scroll to position [20, 0]
click at [1215, 637] on input "200" at bounding box center [1229, 637] width 53 height 27
type input "100"
click at [1342, 135] on button "Guardar" at bounding box center [1323, 144] width 90 height 28
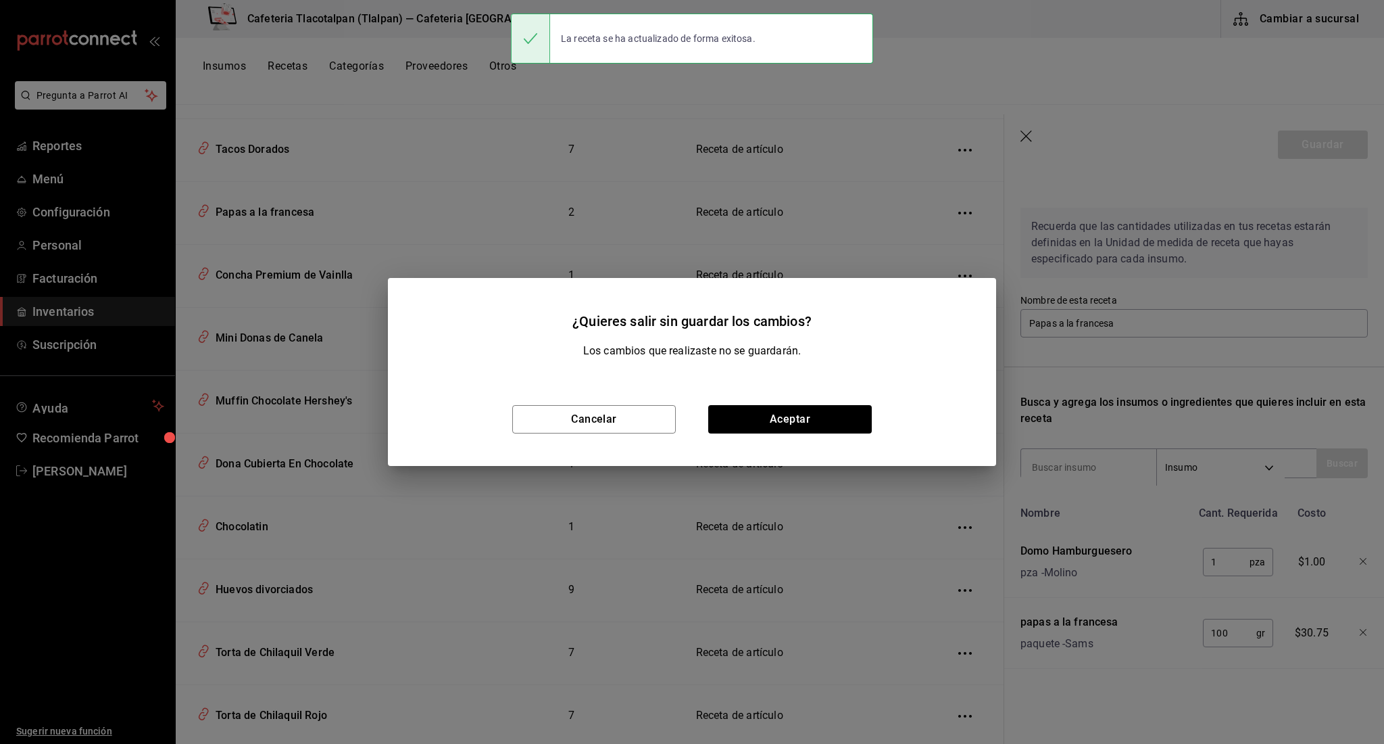
scroll to position [0, 0]
click at [858, 422] on button "Aceptar" at bounding box center [790, 419] width 164 height 28
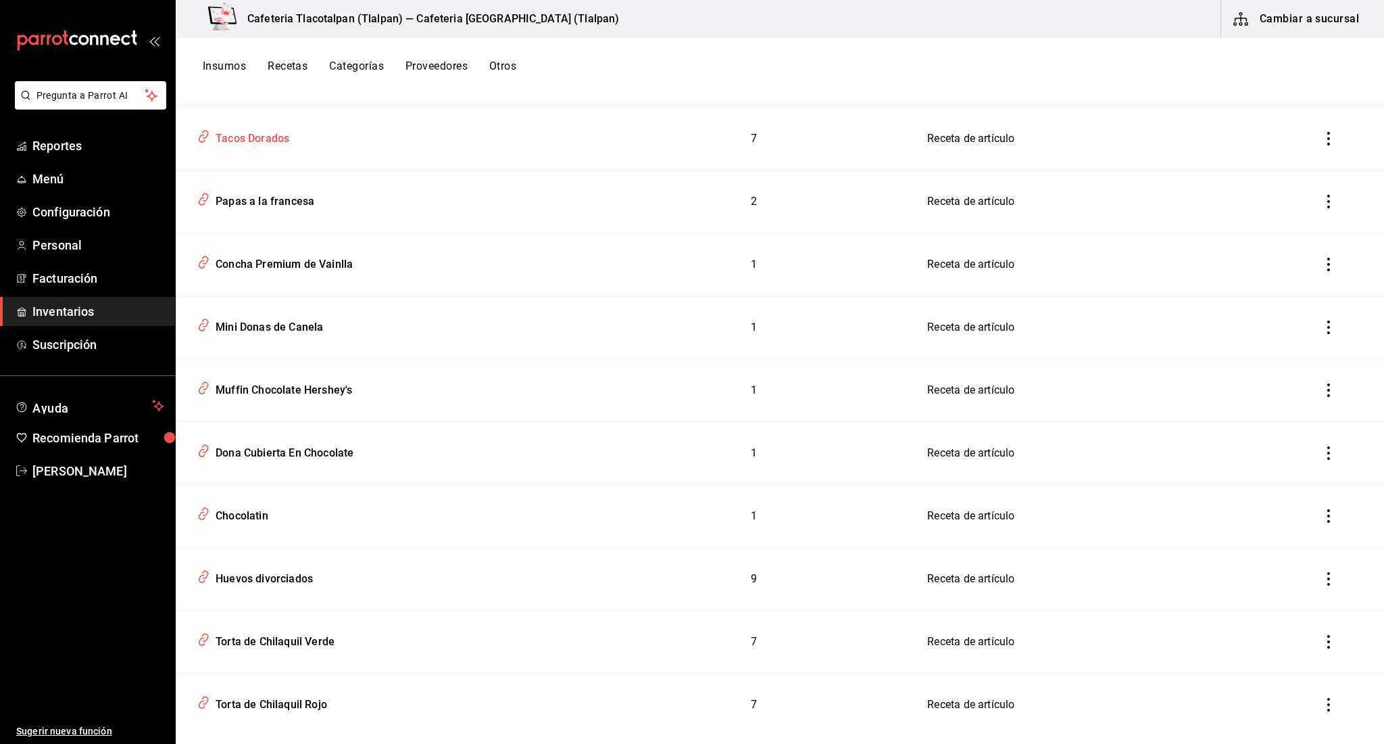
click at [266, 141] on div "Tacos Dorados" at bounding box center [249, 136] width 79 height 21
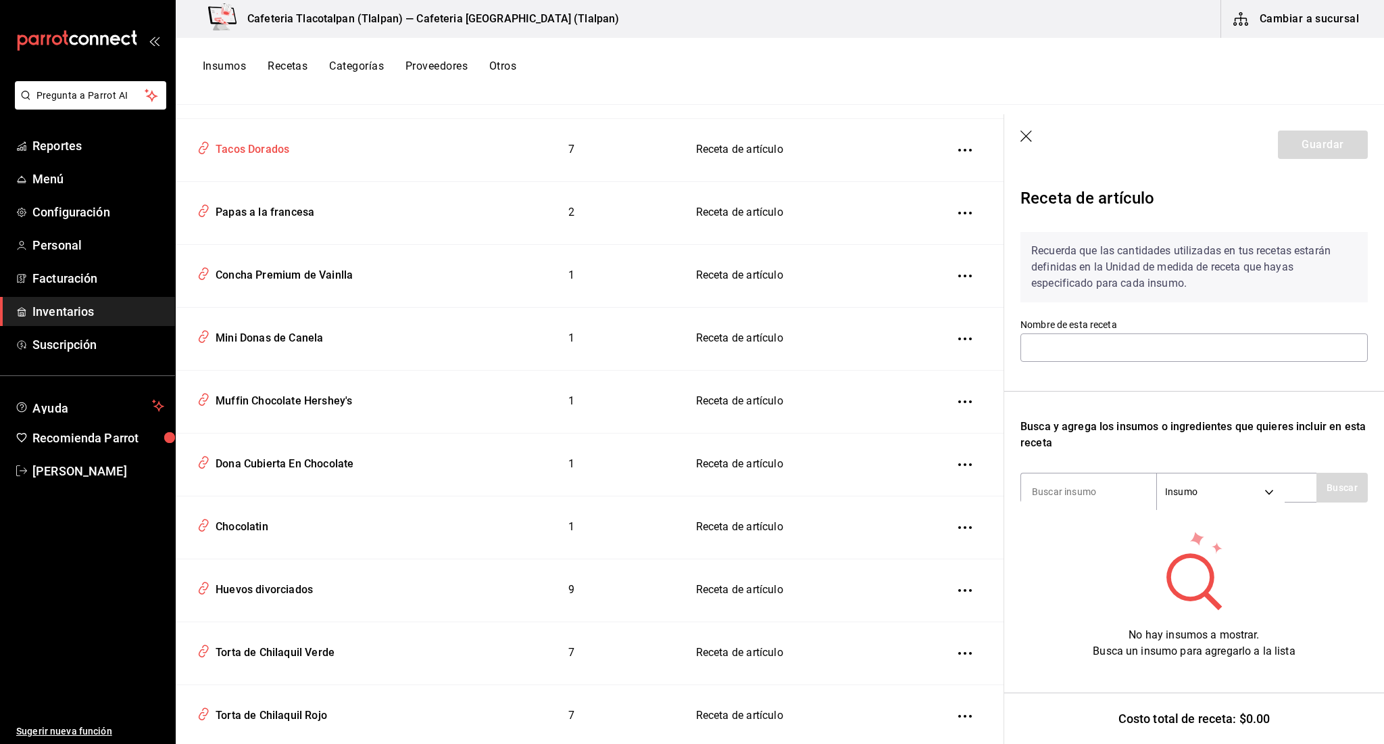
type input "Tacos Dorados"
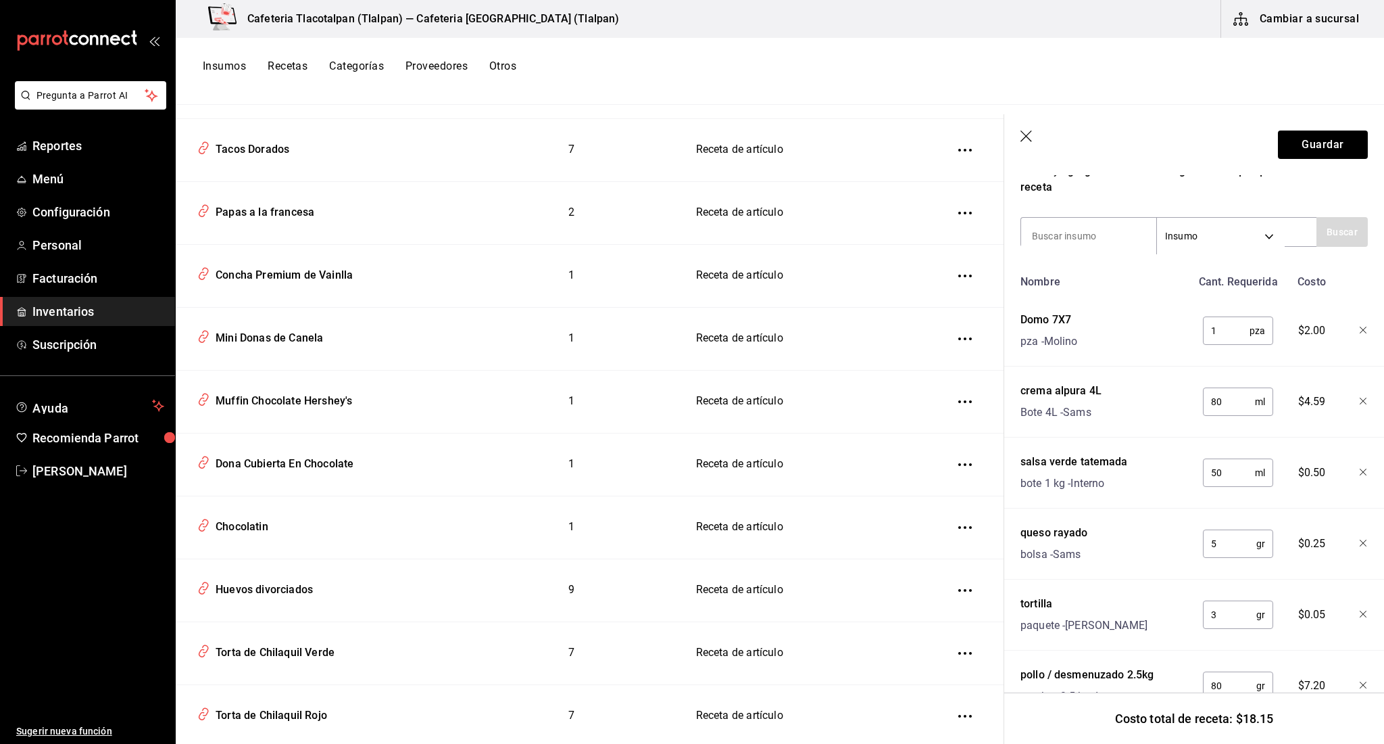
scroll to position [258, 0]
click at [1234, 616] on input "3" at bounding box center [1229, 611] width 53 height 27
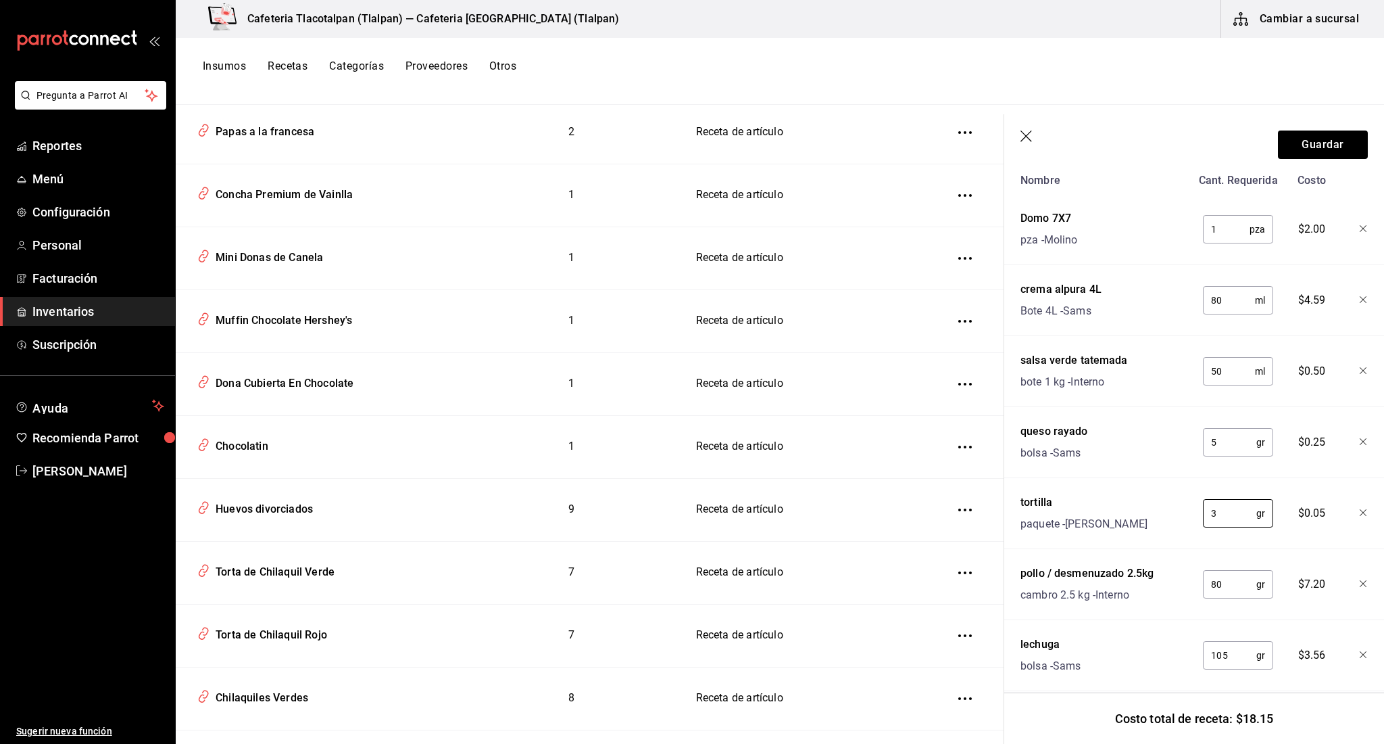
scroll to position [360, 0]
type input "150"
click at [1092, 526] on div "paquete - Juan" at bounding box center [1084, 521] width 127 height 16
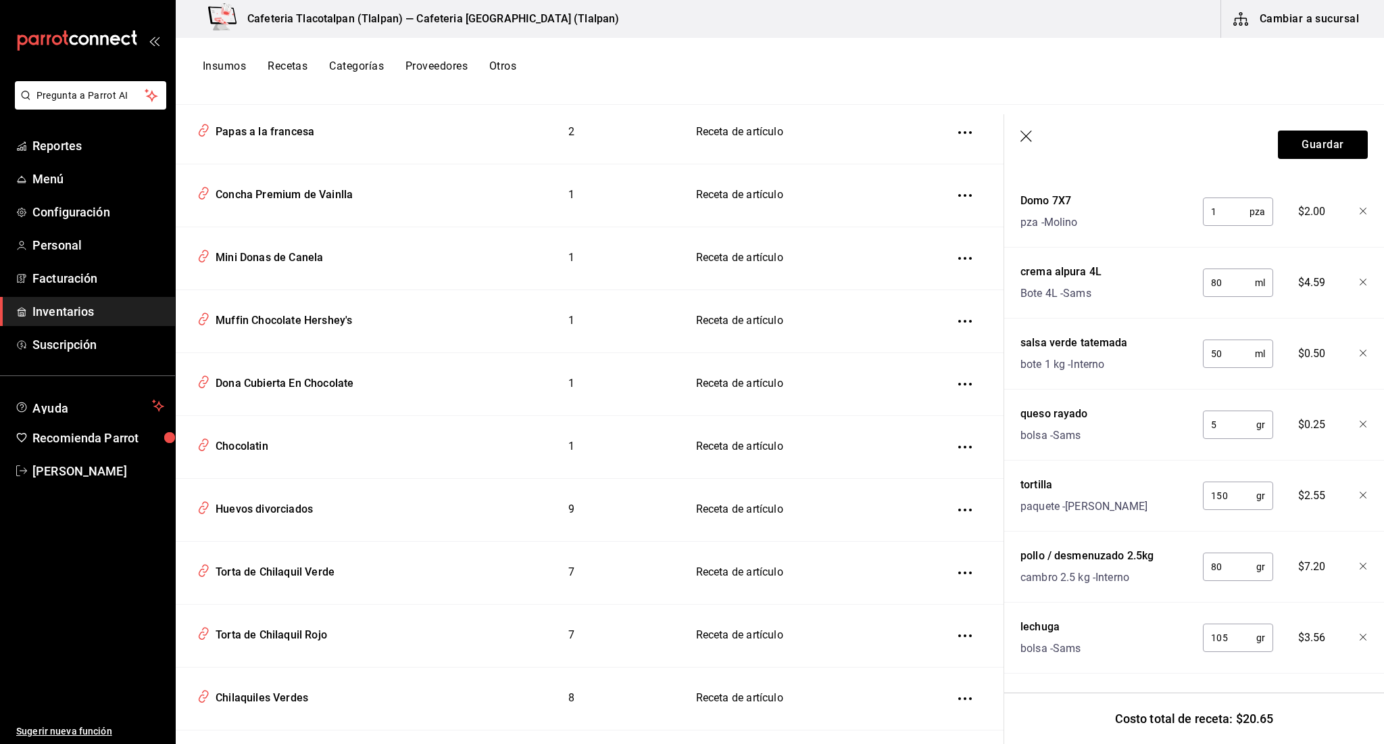
scroll to position [374, 0]
click at [1230, 639] on input "105" at bounding box center [1229, 637] width 53 height 27
click at [1218, 633] on input "105" at bounding box center [1229, 637] width 53 height 27
click at [1232, 637] on input "105" at bounding box center [1229, 637] width 53 height 27
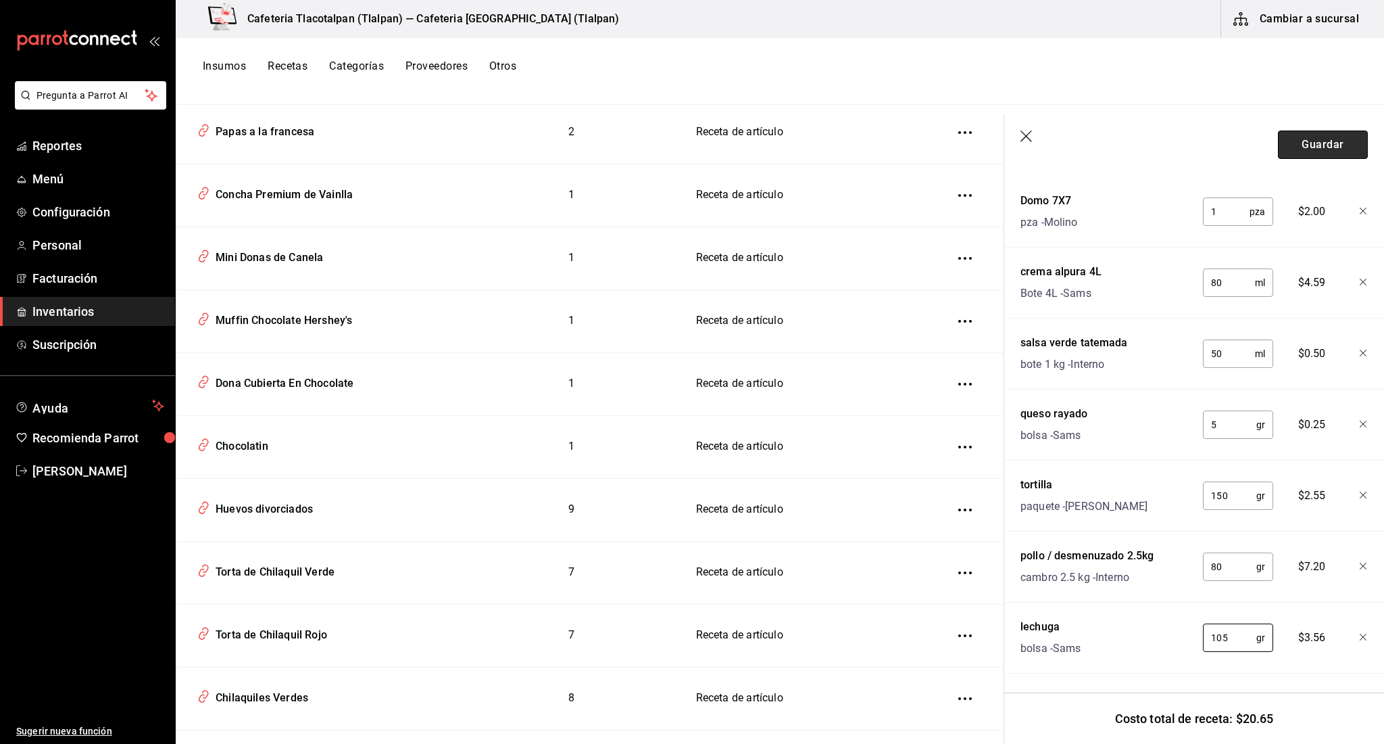
click at [1290, 136] on button "Guardar" at bounding box center [1323, 144] width 90 height 28
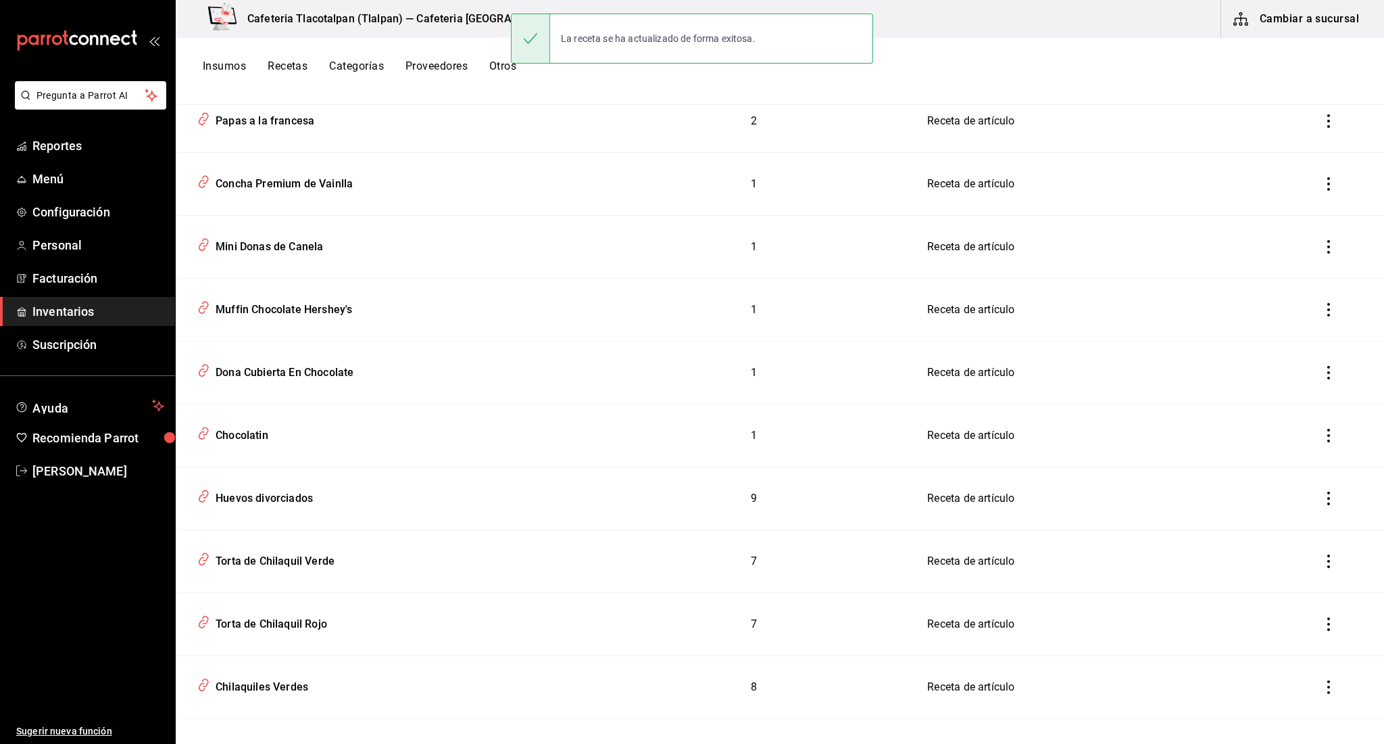
scroll to position [350, 0]
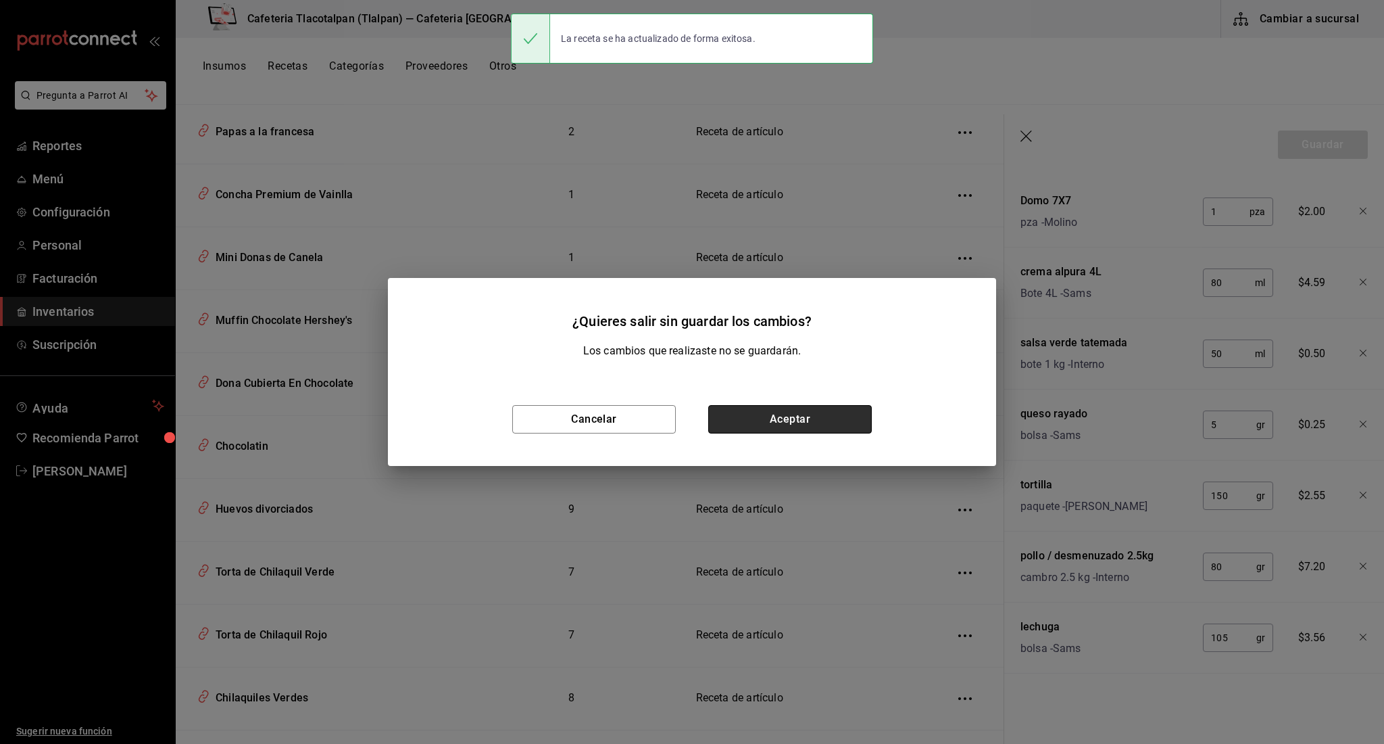
click at [846, 422] on button "Aceptar" at bounding box center [790, 419] width 164 height 28
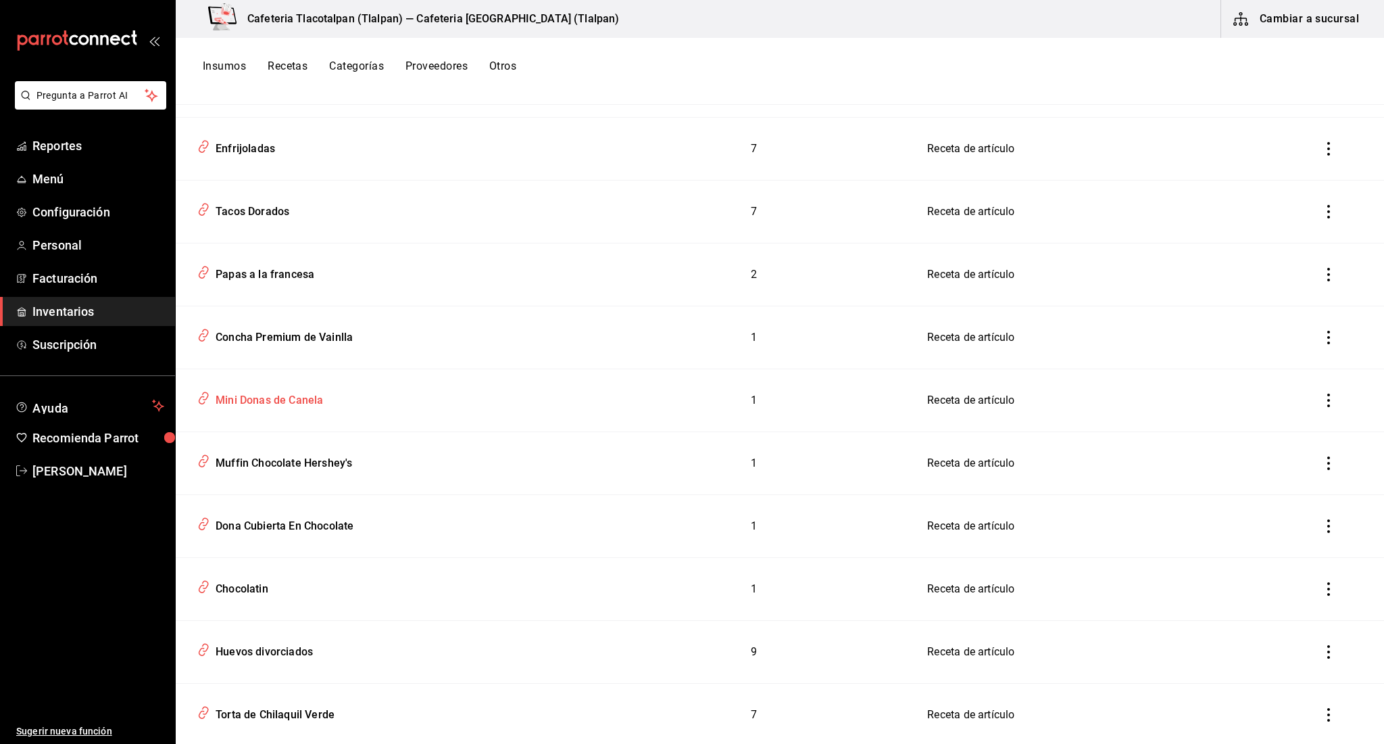
scroll to position [4930, 0]
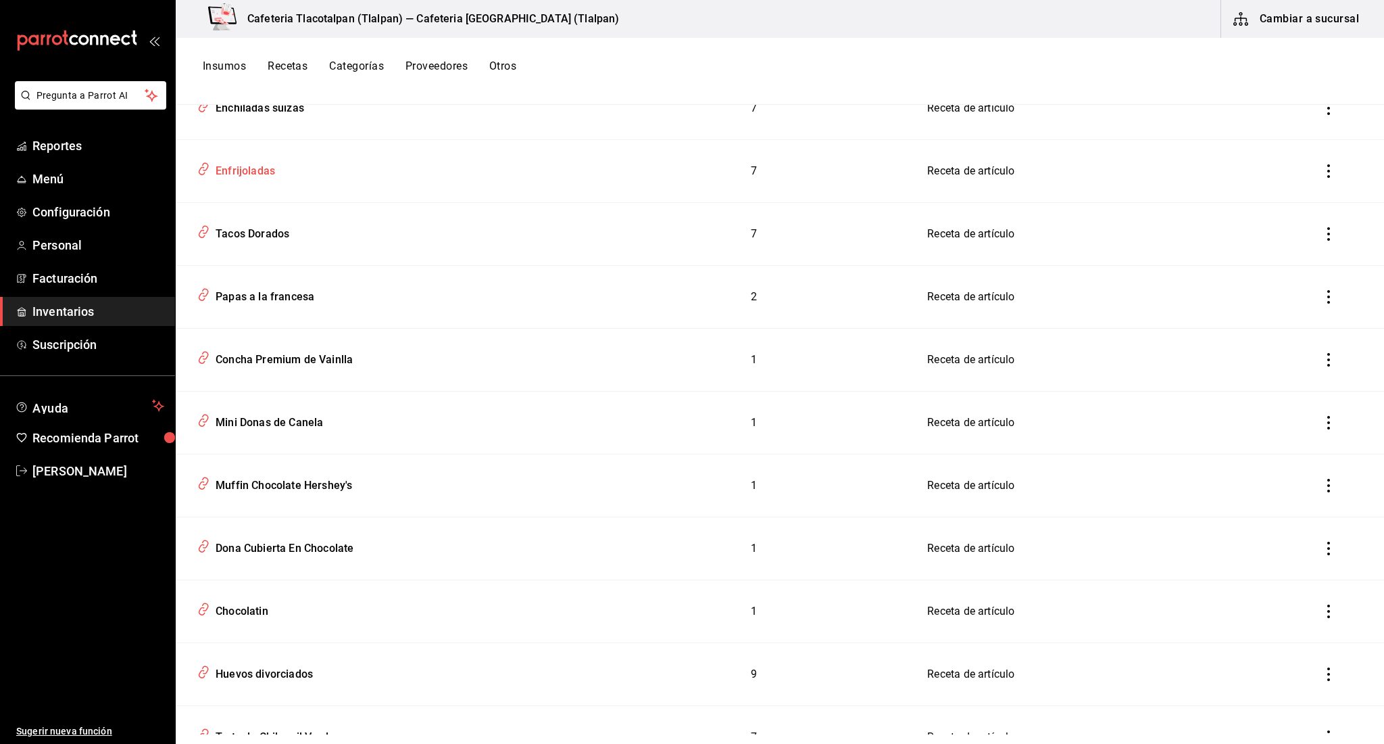
click at [252, 177] on div "Enfrijoladas" at bounding box center [242, 168] width 65 height 21
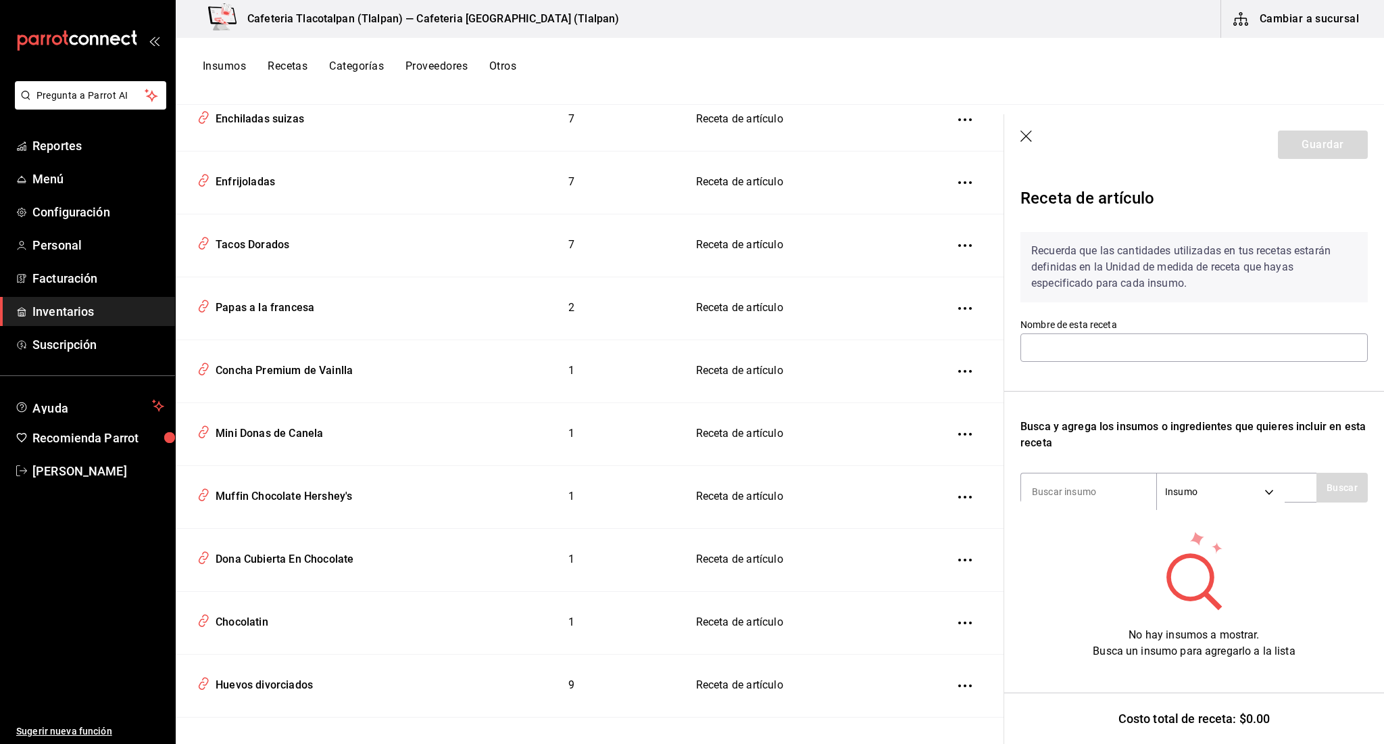
type input "Enfrijoladas"
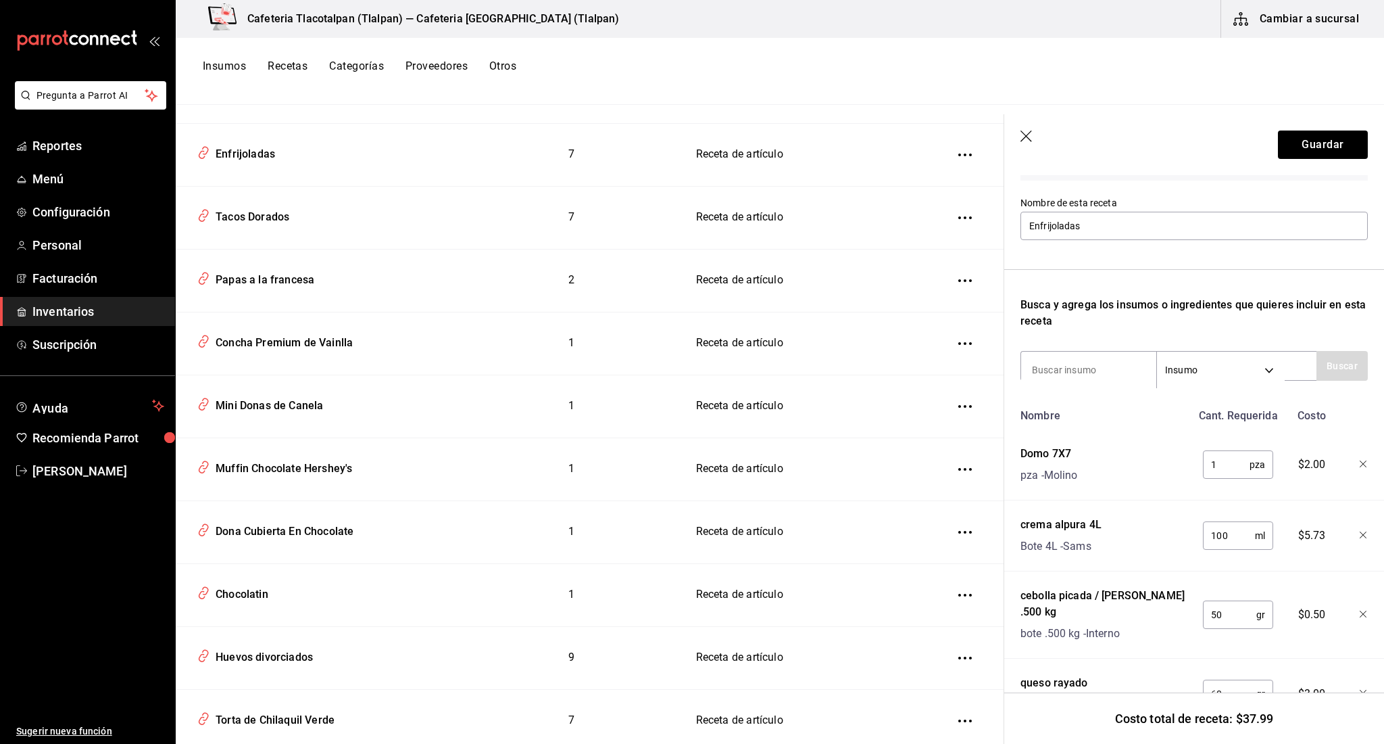
scroll to position [101, 0]
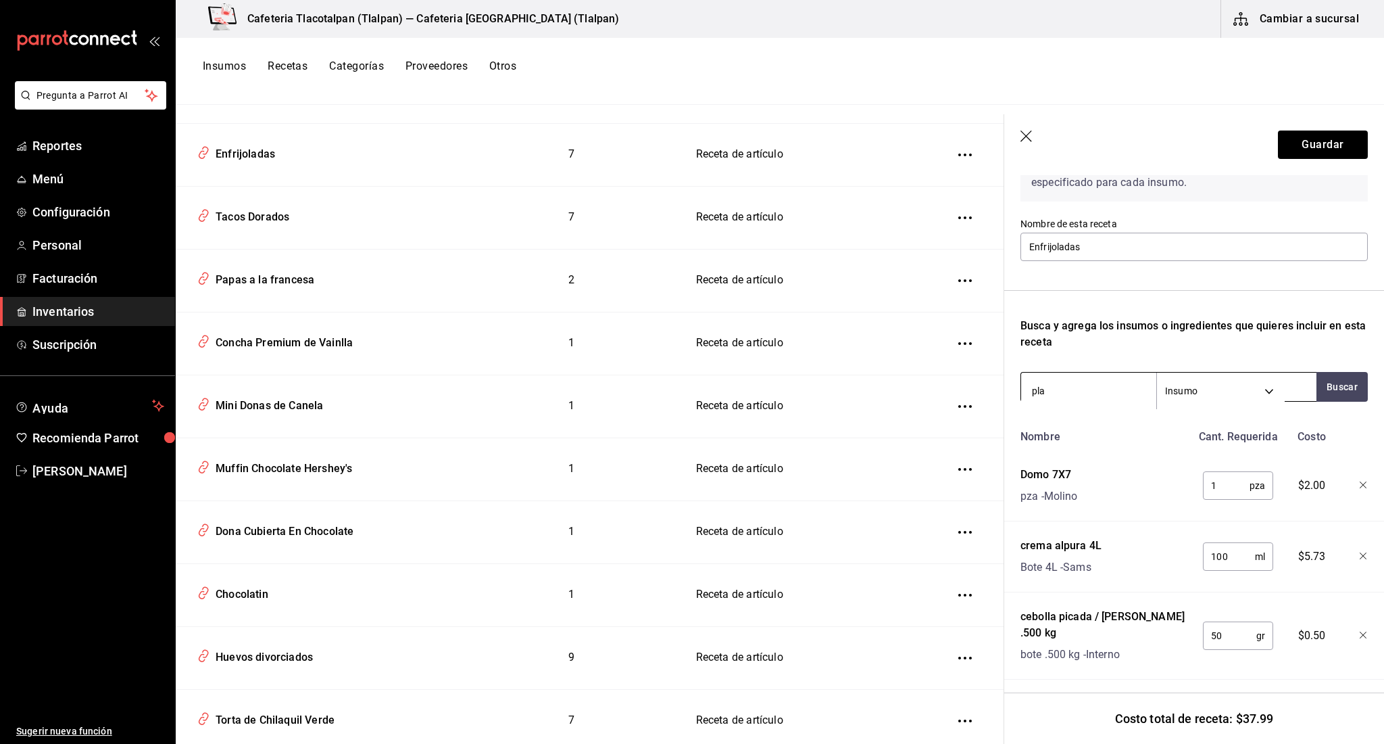
type input "play"
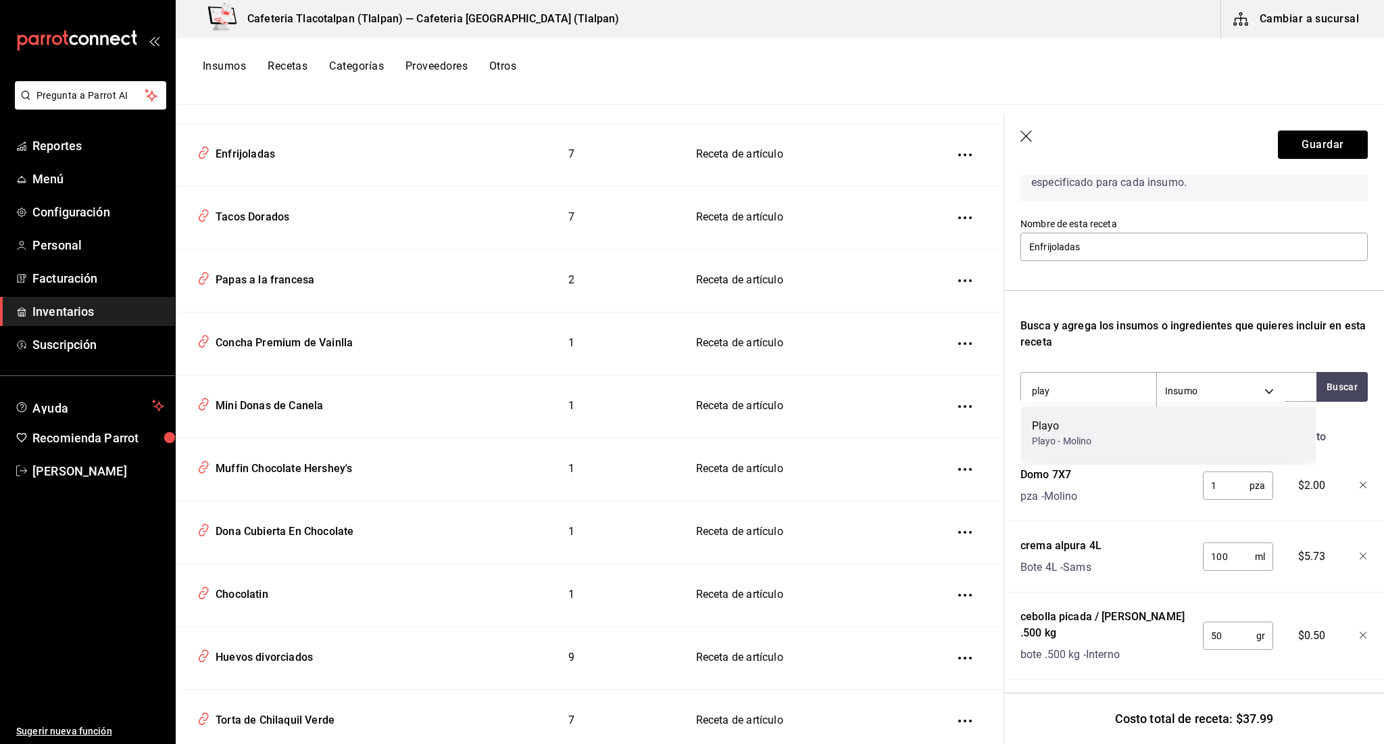
click at [1071, 425] on div "Playo" at bounding box center [1062, 426] width 60 height 16
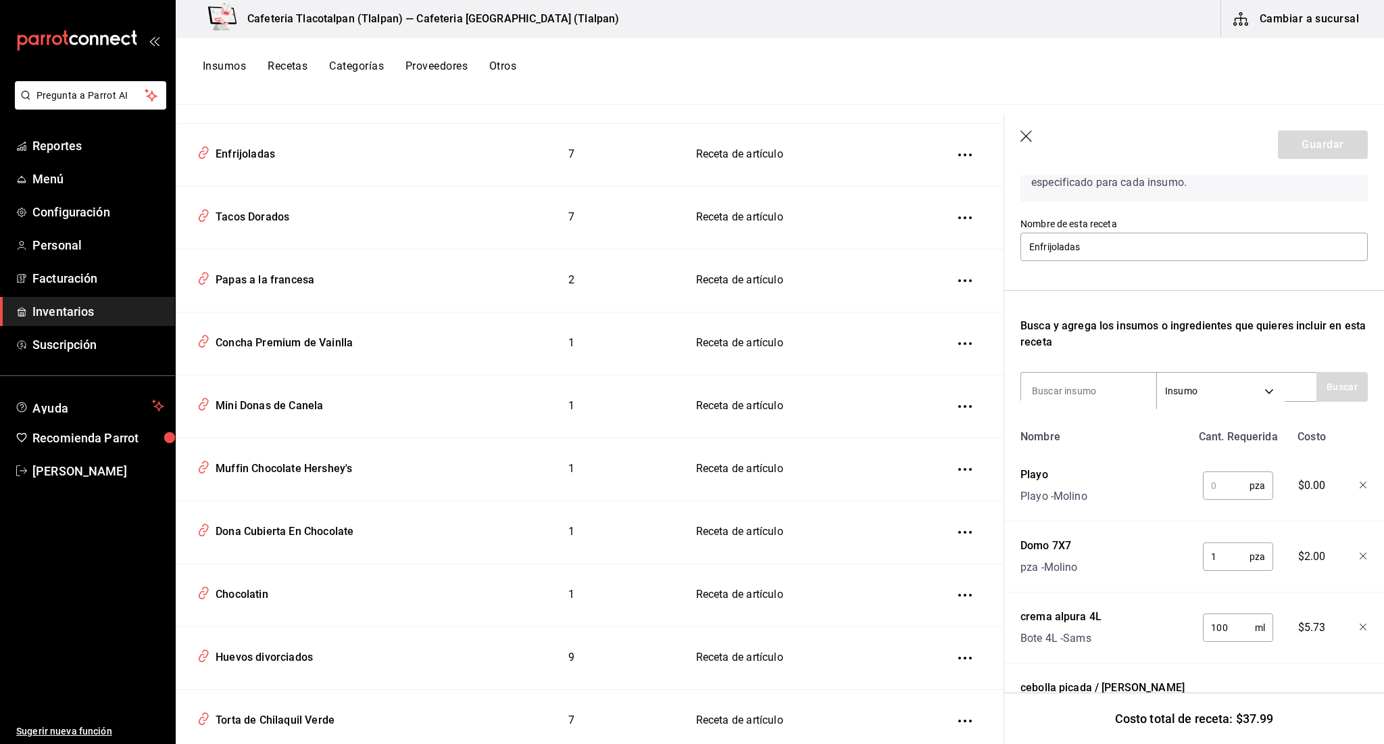
click at [1209, 489] on input "text" at bounding box center [1226, 485] width 47 height 27
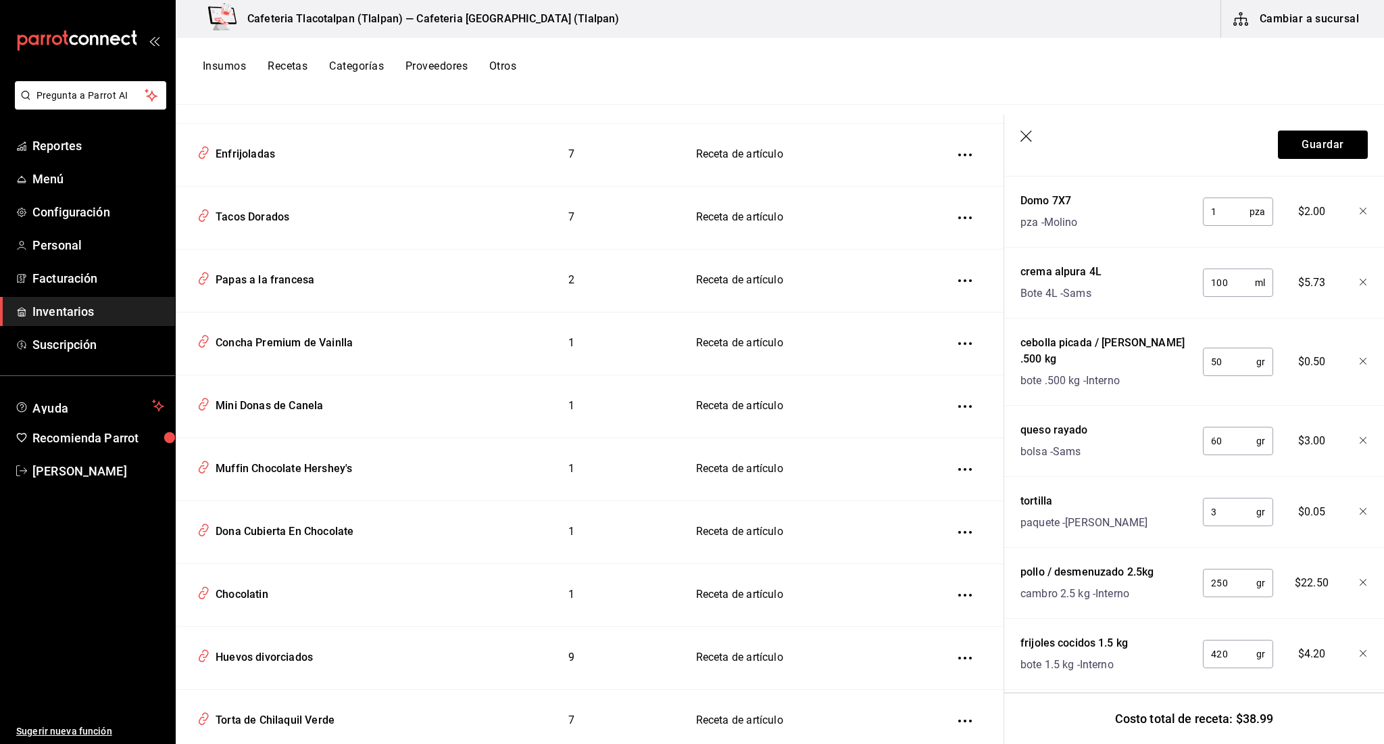
scroll to position [0, 0]
type input "1"
click at [1223, 498] on input "3" at bounding box center [1229, 511] width 53 height 27
click at [1150, 564] on div "pollo / desmenuzado 2.5kg" at bounding box center [1087, 572] width 133 height 16
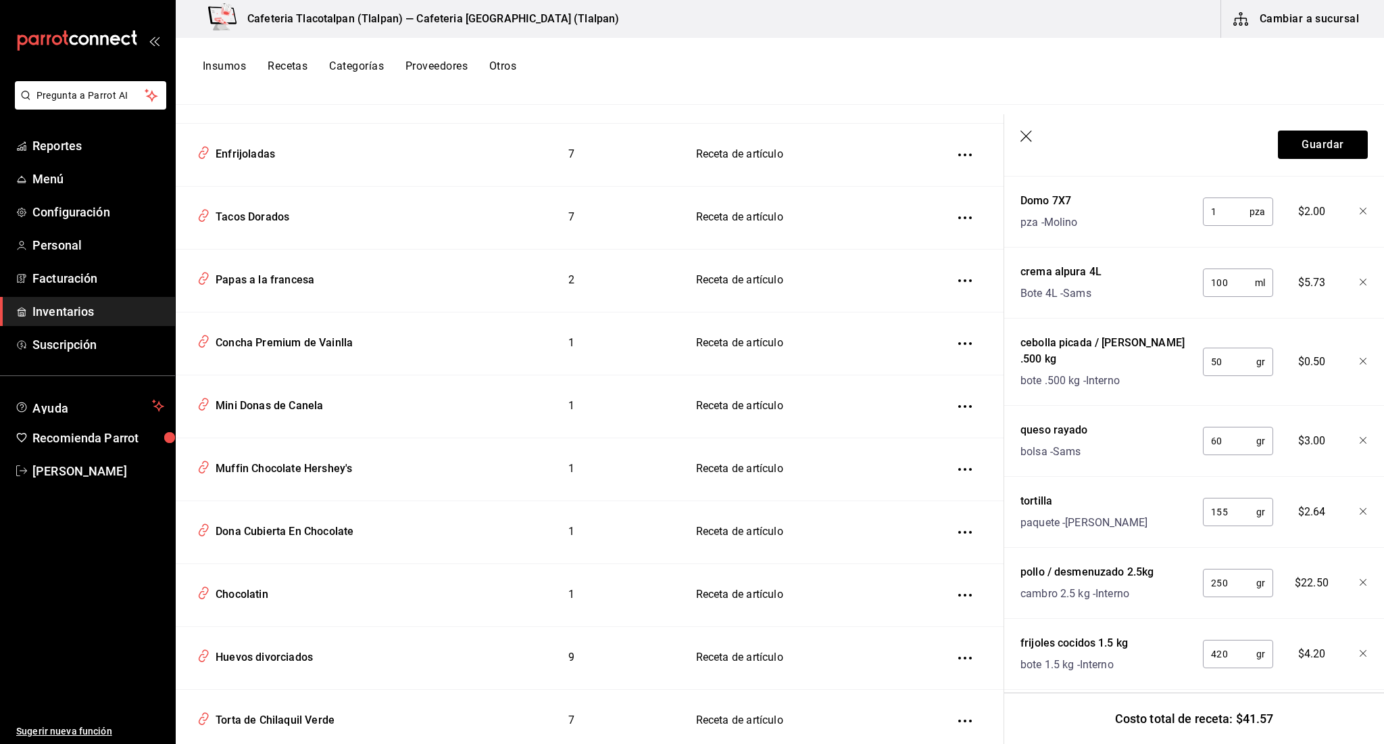
click at [1223, 499] on input "155" at bounding box center [1229, 511] width 53 height 27
type input "165"
click at [1337, 137] on button "Guardar" at bounding box center [1323, 144] width 90 height 28
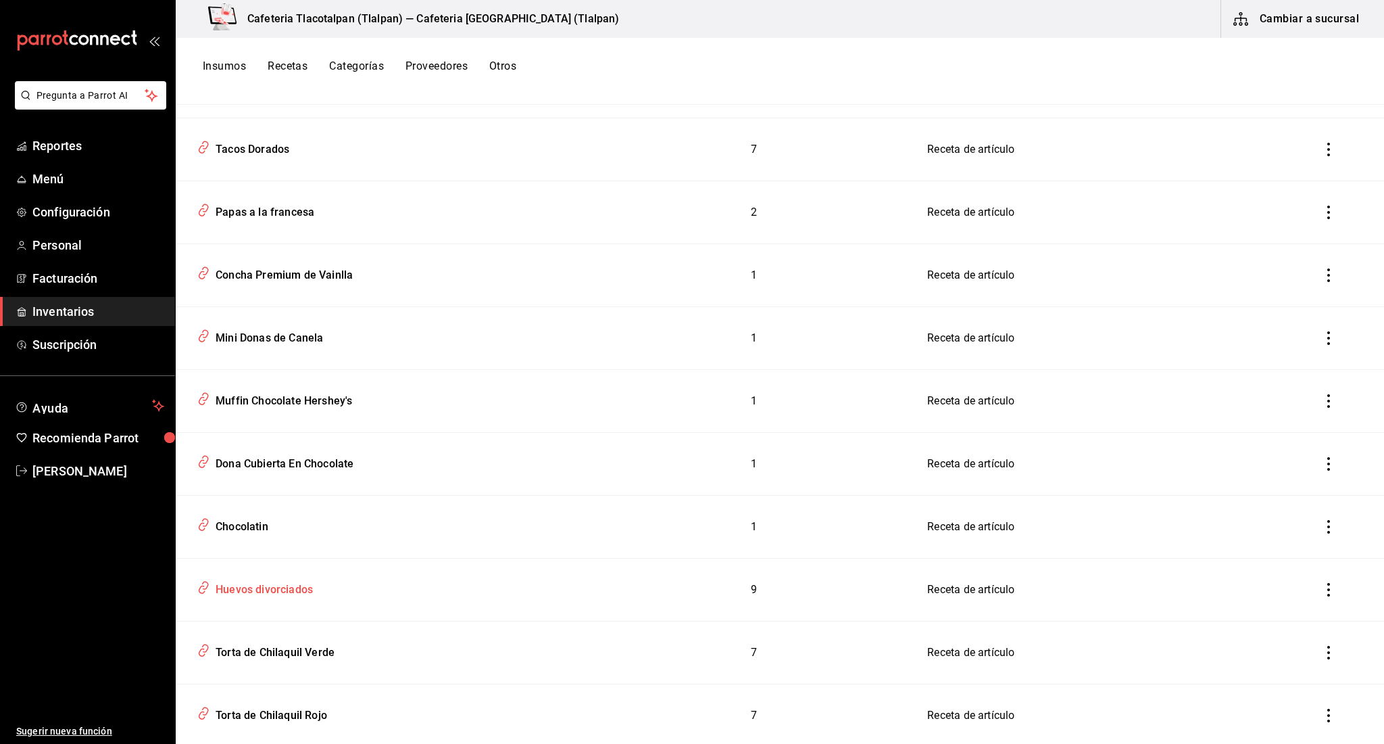
scroll to position [5018, 0]
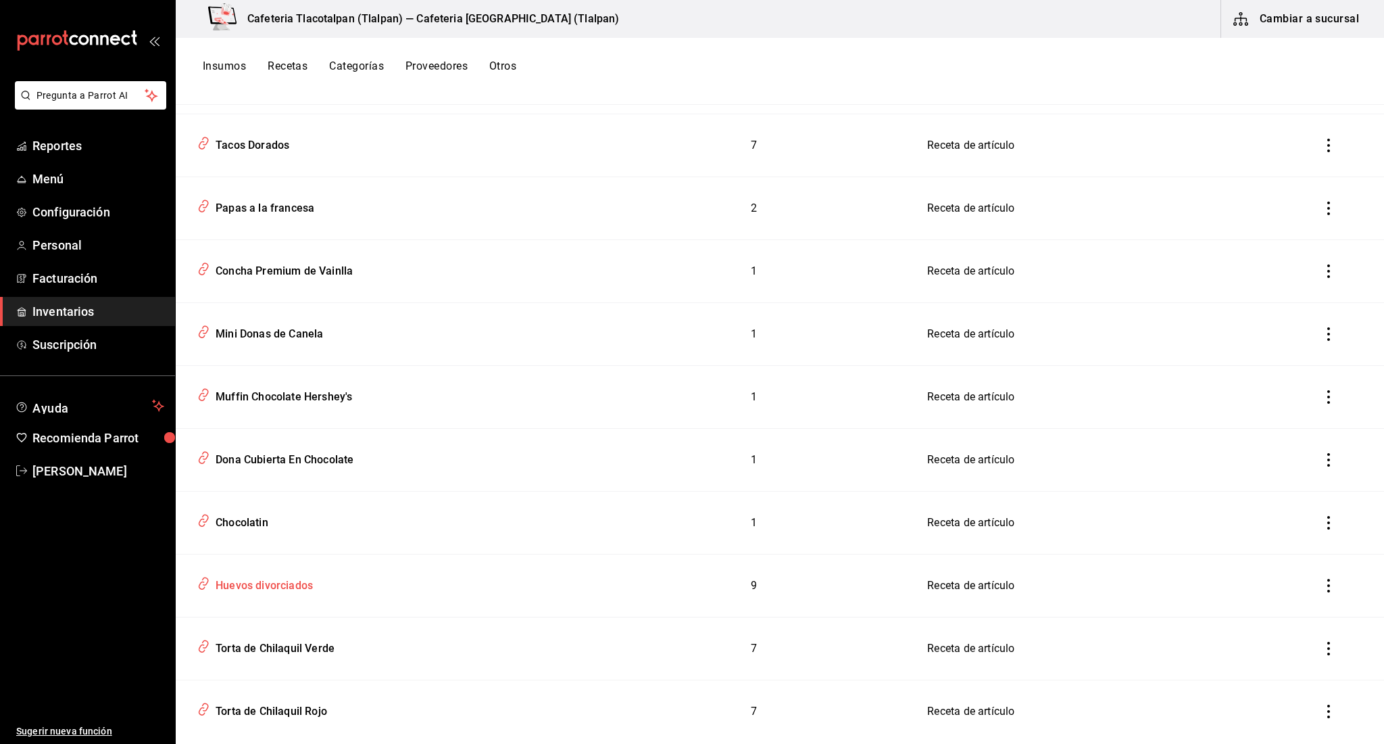
click at [291, 589] on div "Huevos divorciados" at bounding box center [261, 583] width 103 height 21
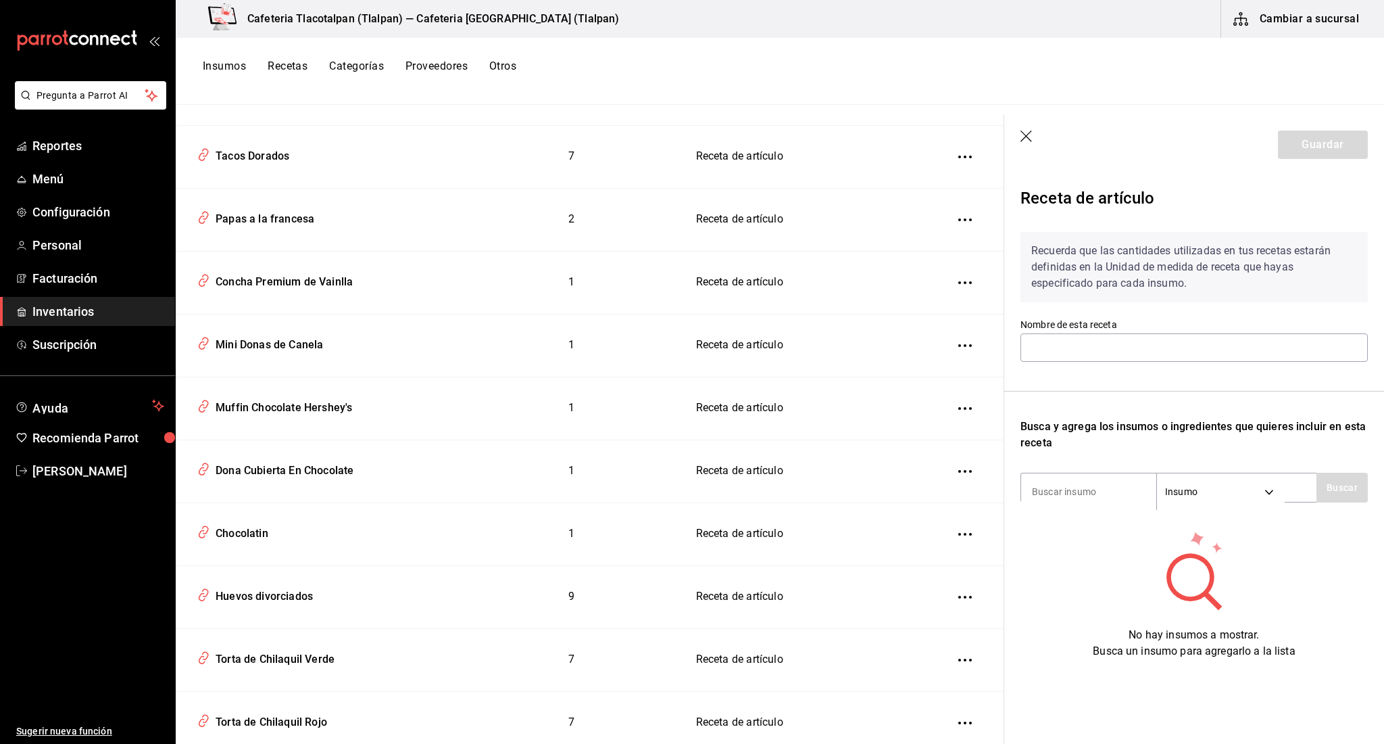
type input "Huevos divorciados"
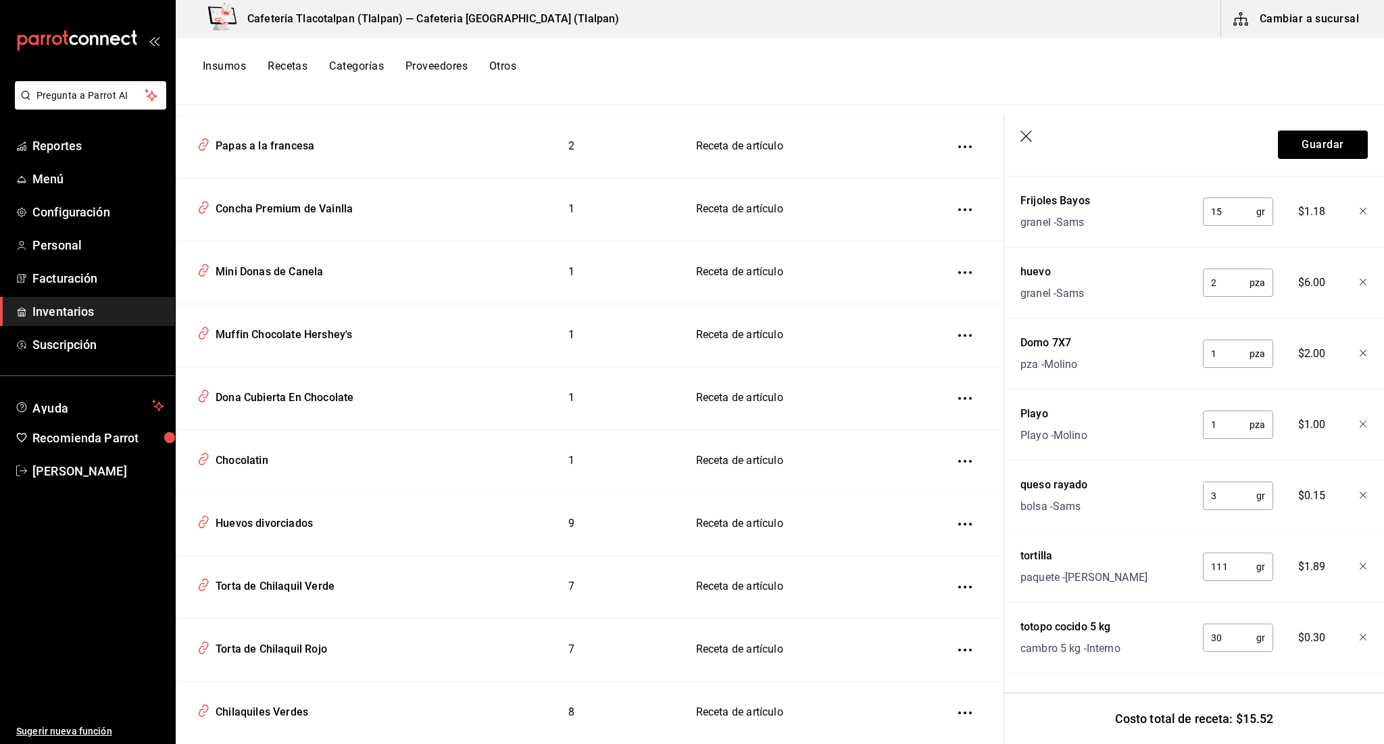
scroll to position [4958, 0]
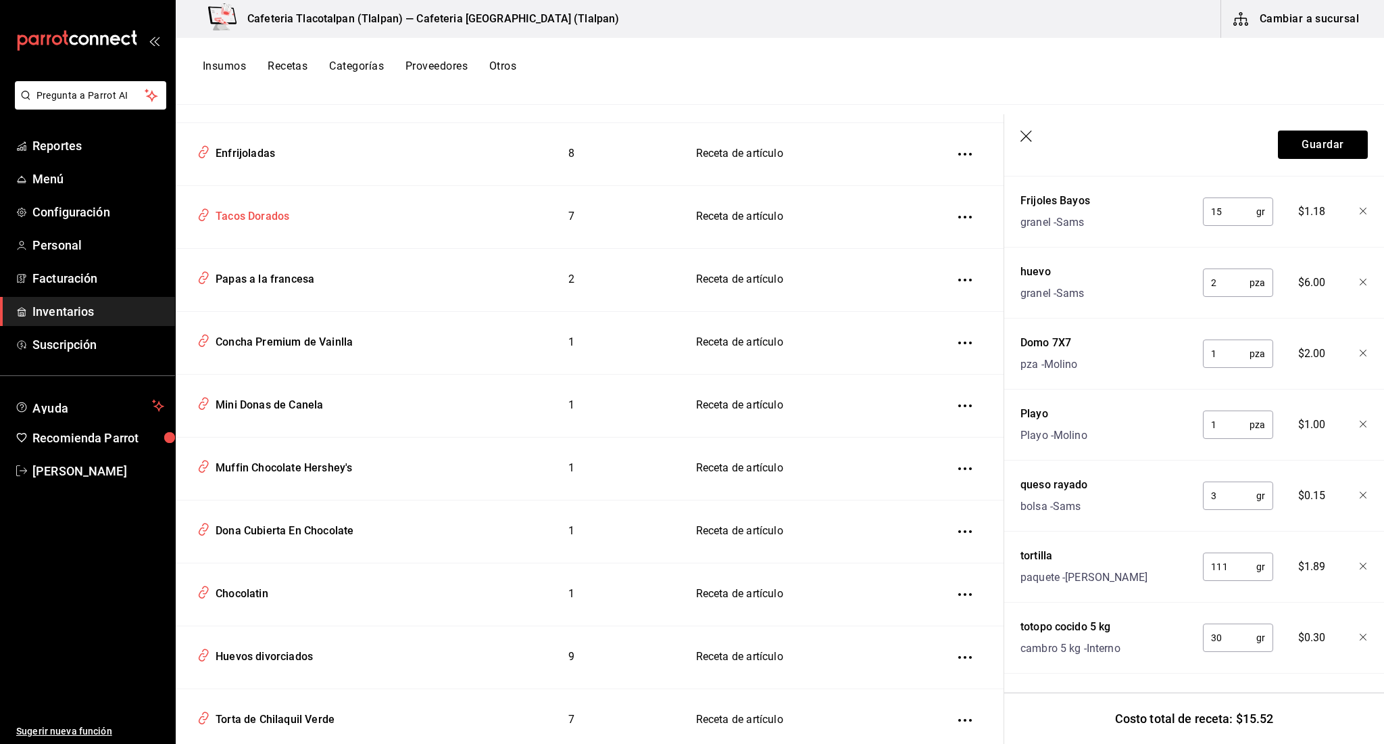
click at [276, 201] on div "Tacos Dorados" at bounding box center [320, 214] width 256 height 26
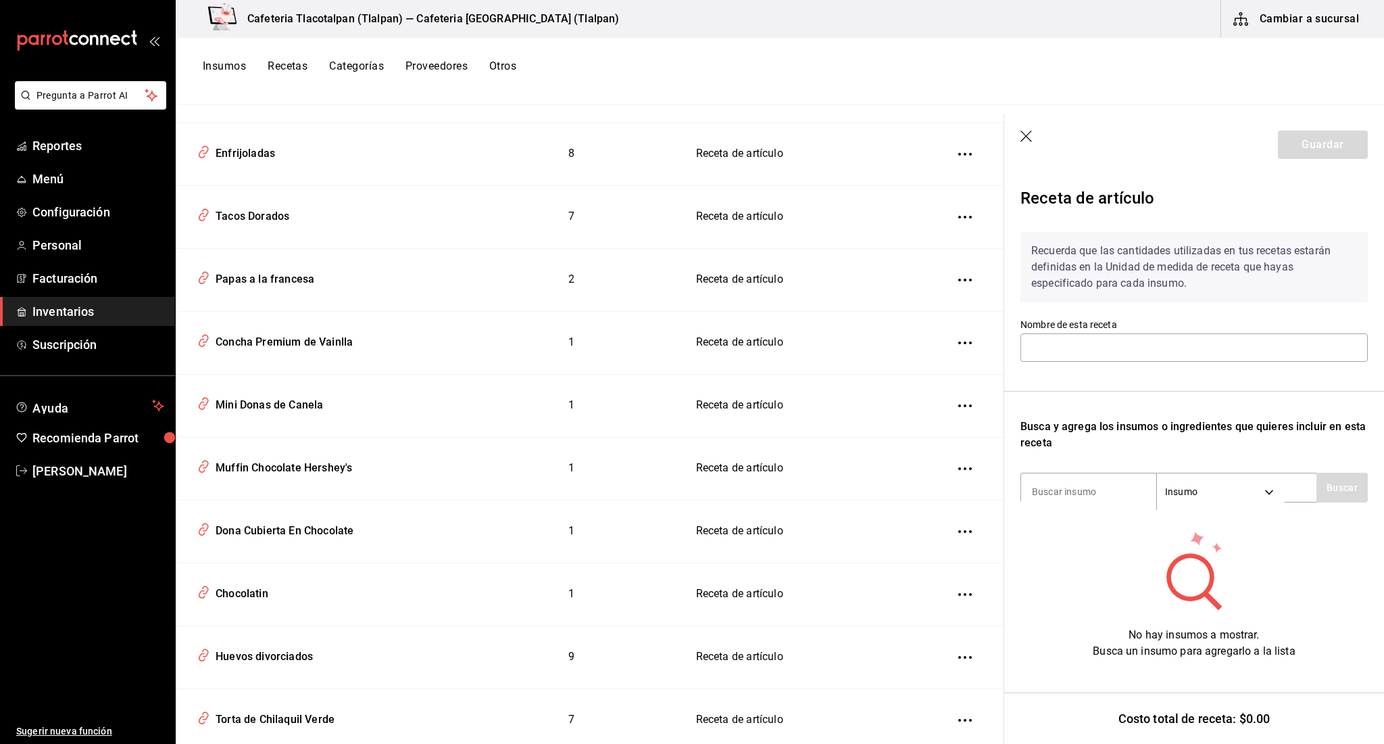
type input "Tacos Dorados"
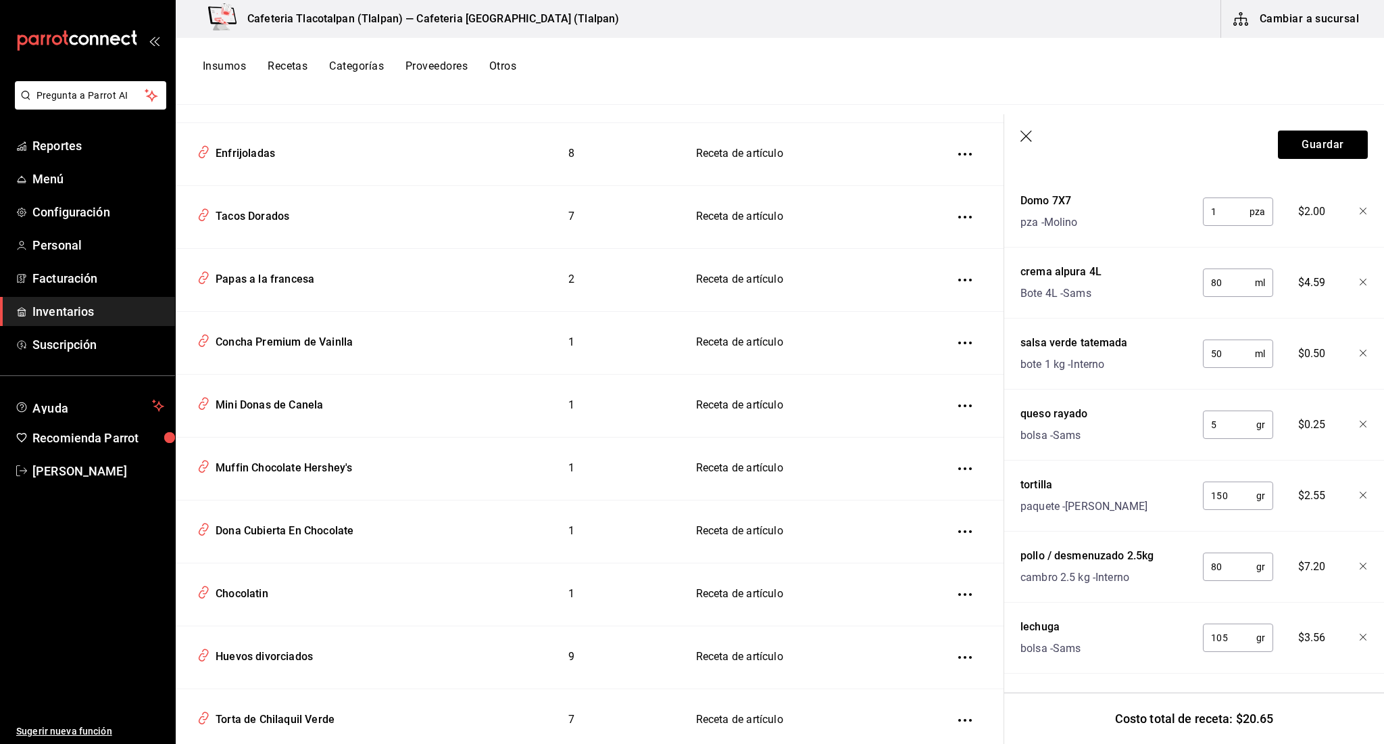
scroll to position [376, 0]
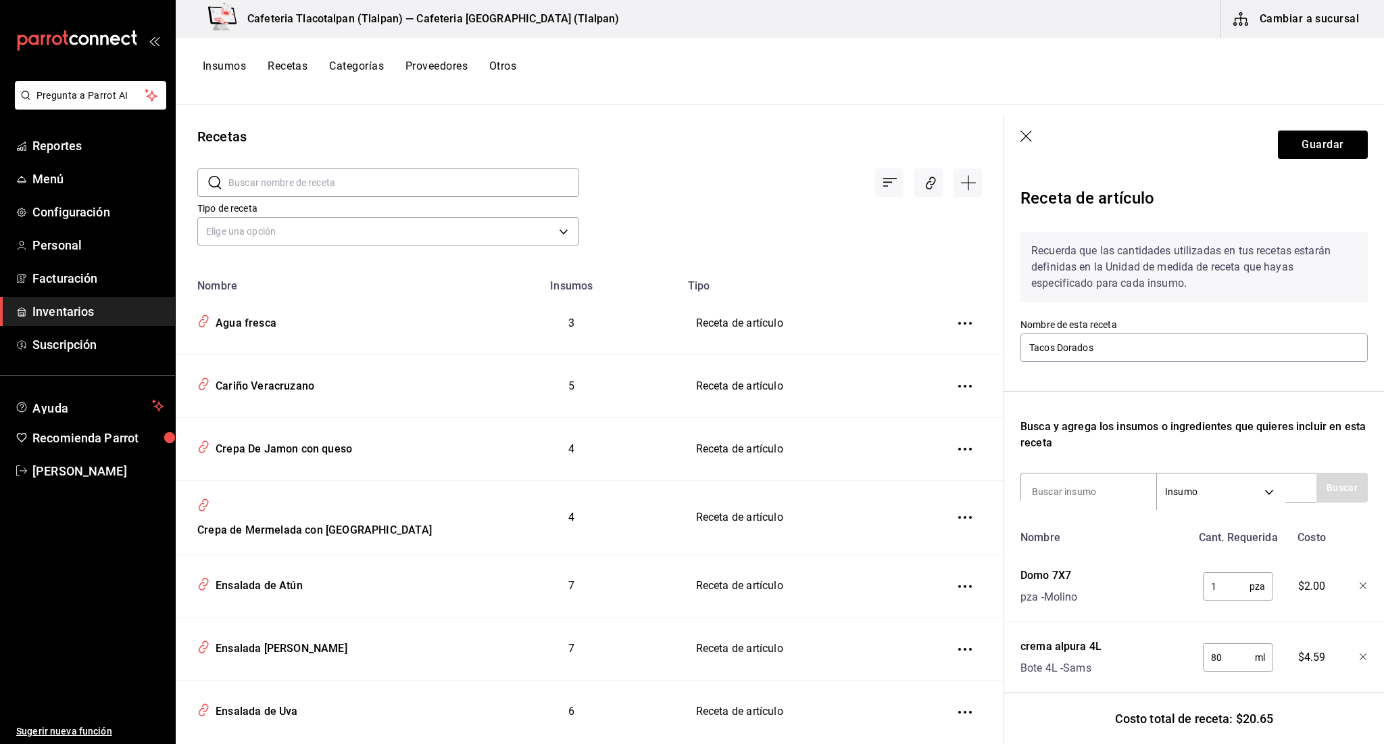
scroll to position [374, 0]
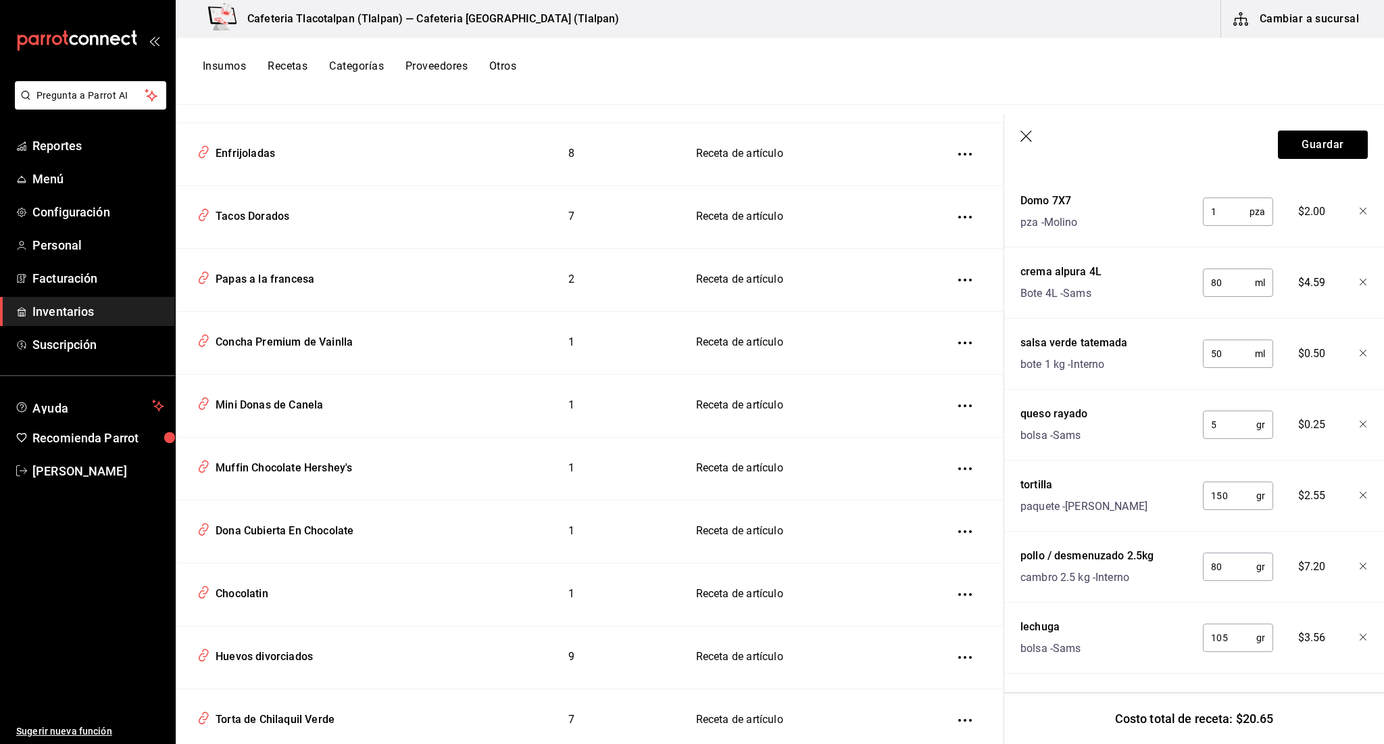
click at [1230, 493] on input "150" at bounding box center [1229, 495] width 53 height 27
type input "165"
click at [1298, 152] on button "Guardar" at bounding box center [1323, 144] width 90 height 28
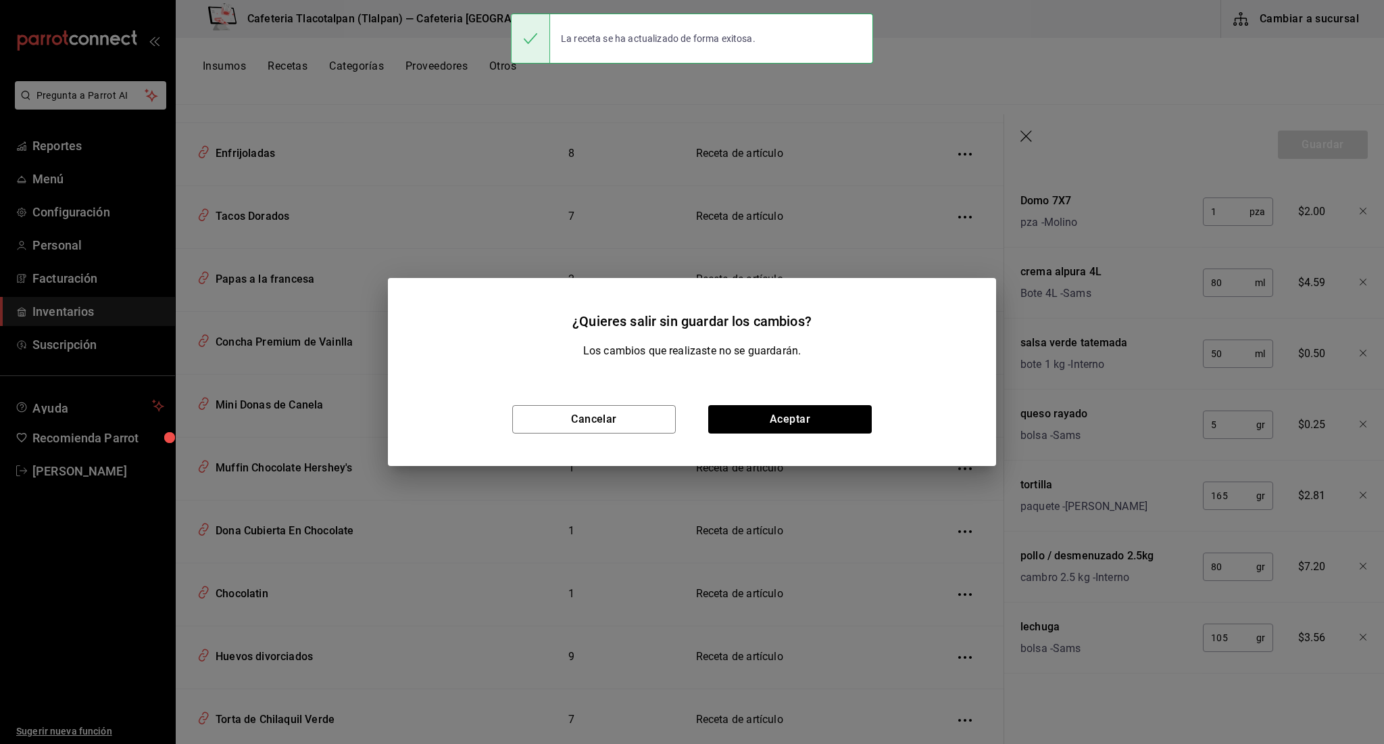
scroll to position [350, 0]
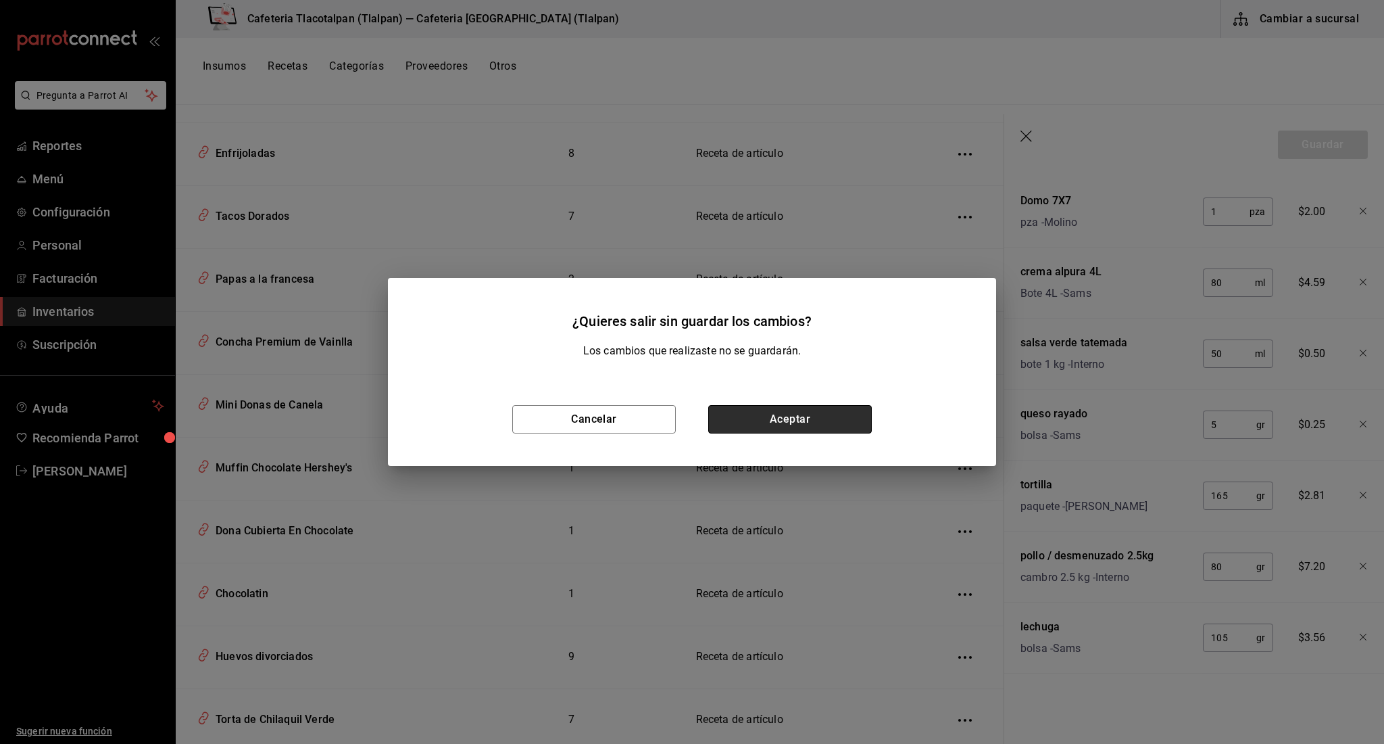
click at [867, 414] on button "Aceptar" at bounding box center [790, 419] width 164 height 28
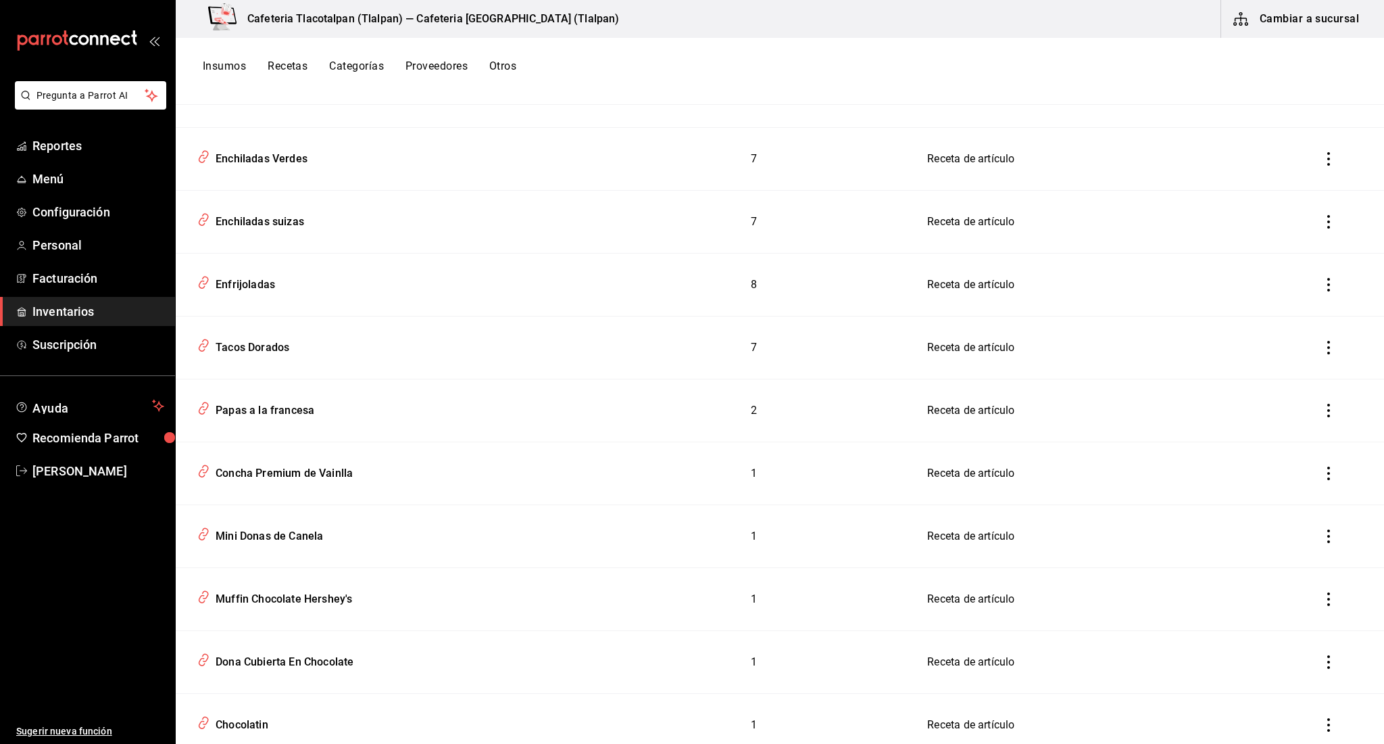
scroll to position [4815, 0]
click at [278, 232] on div "Enchiladas suizas" at bounding box center [386, 221] width 388 height 26
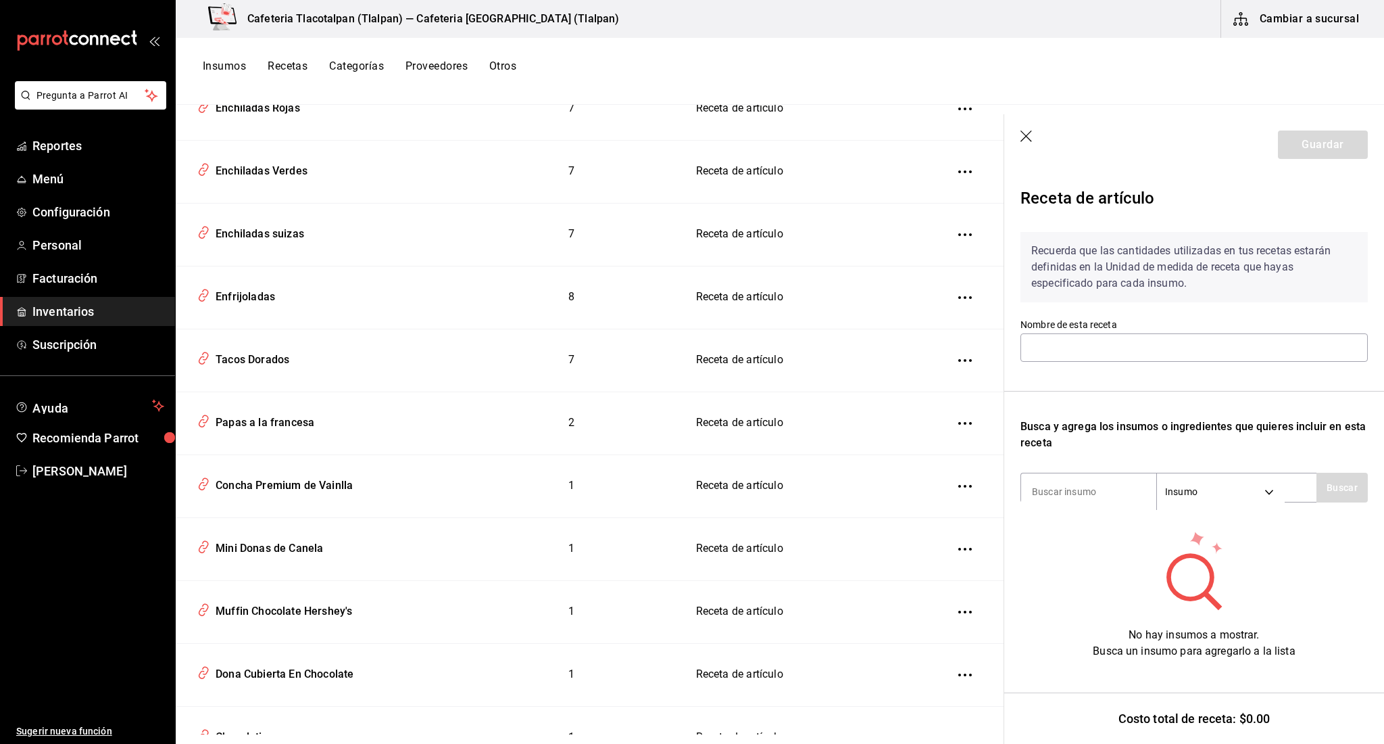
type input "Enchiladas suizas"
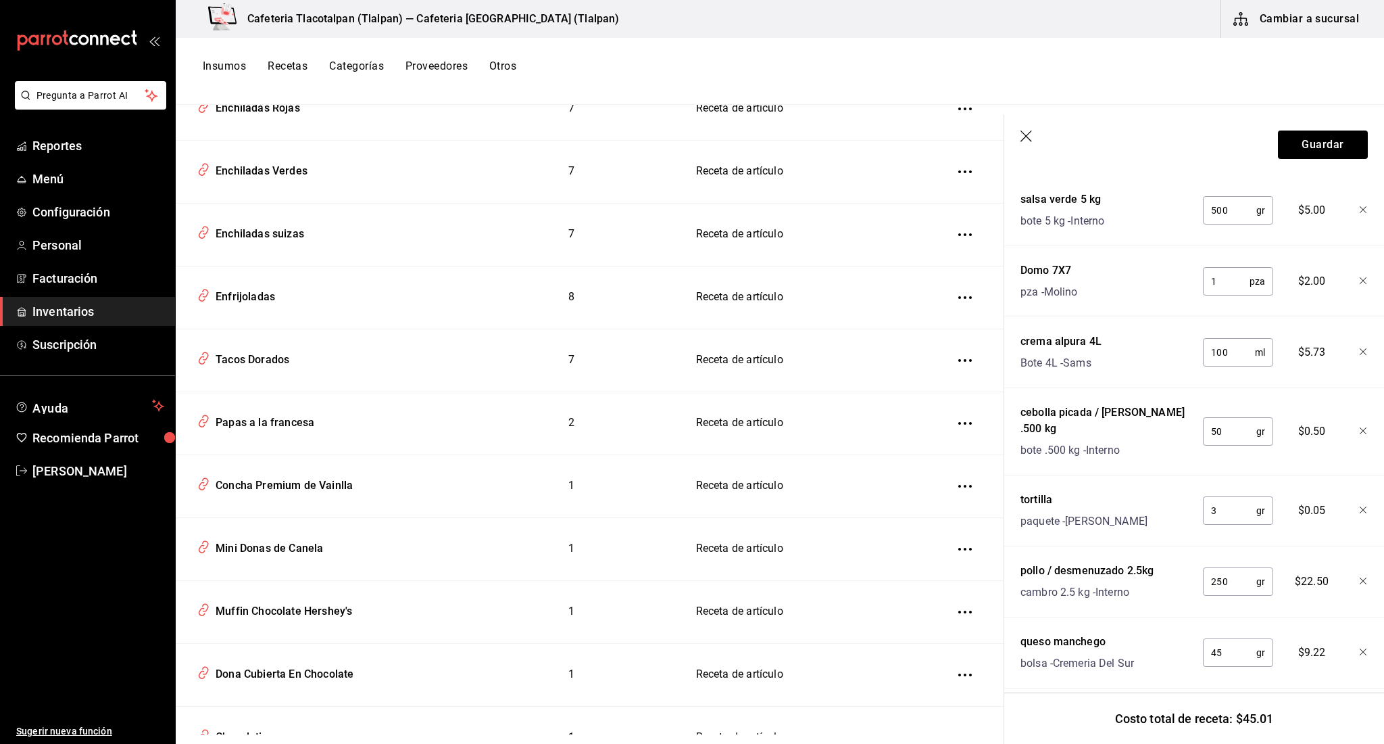
scroll to position [374, 0]
click at [1225, 498] on input "3" at bounding box center [1229, 511] width 53 height 27
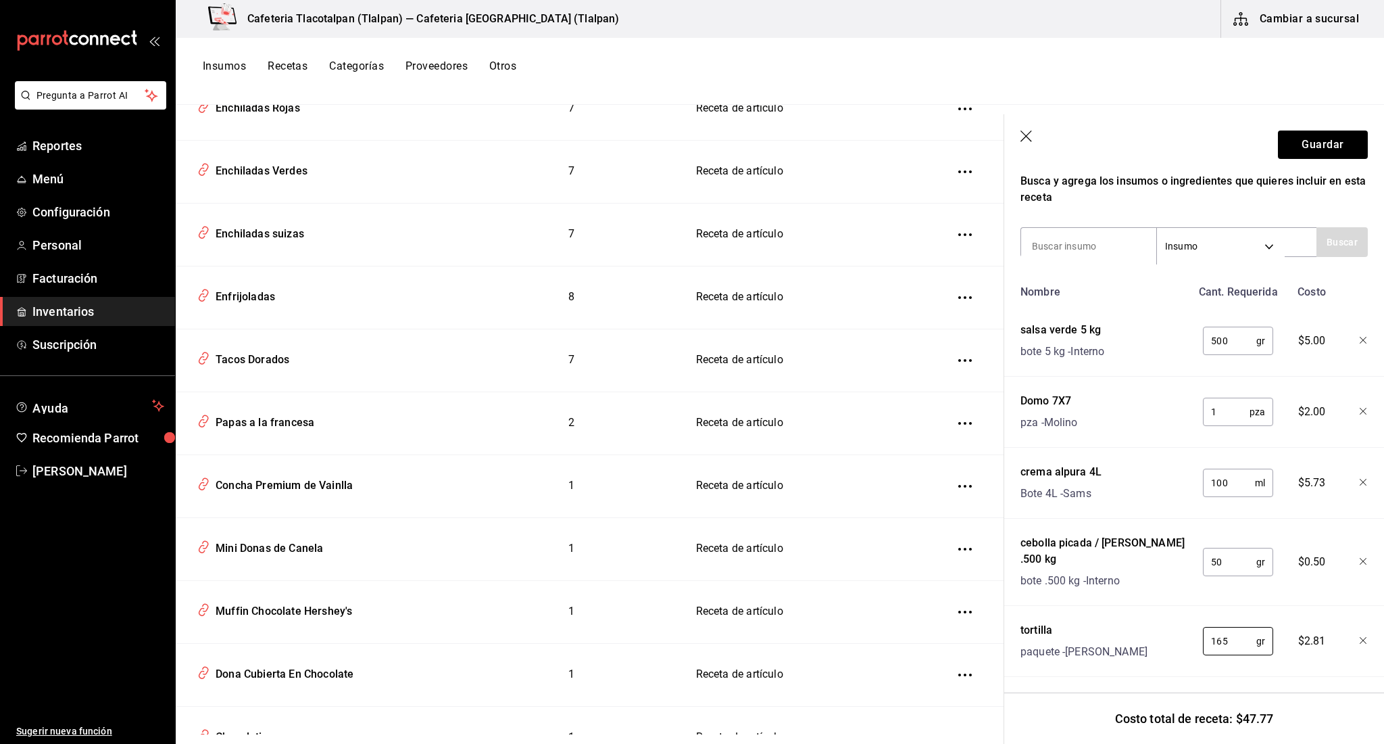
scroll to position [226, 0]
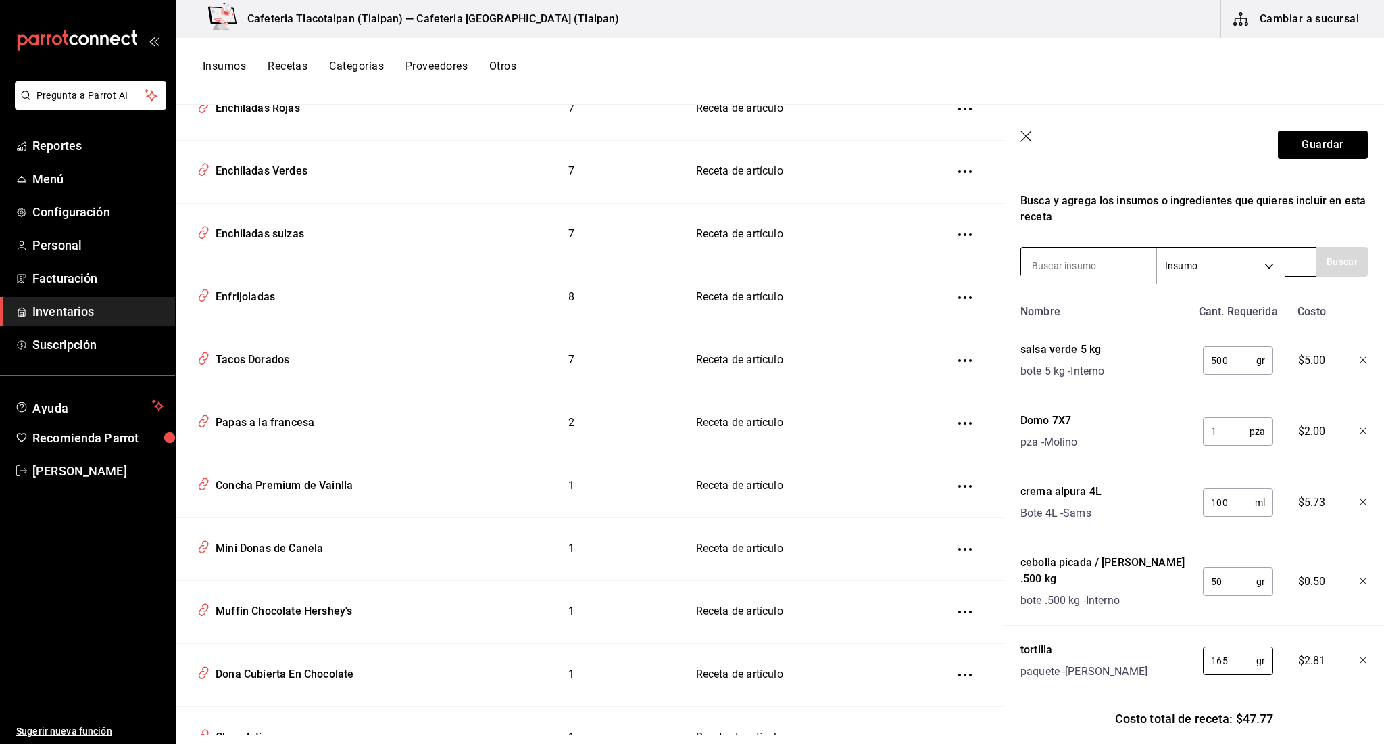
type input "165"
type input "l"
type input "play"
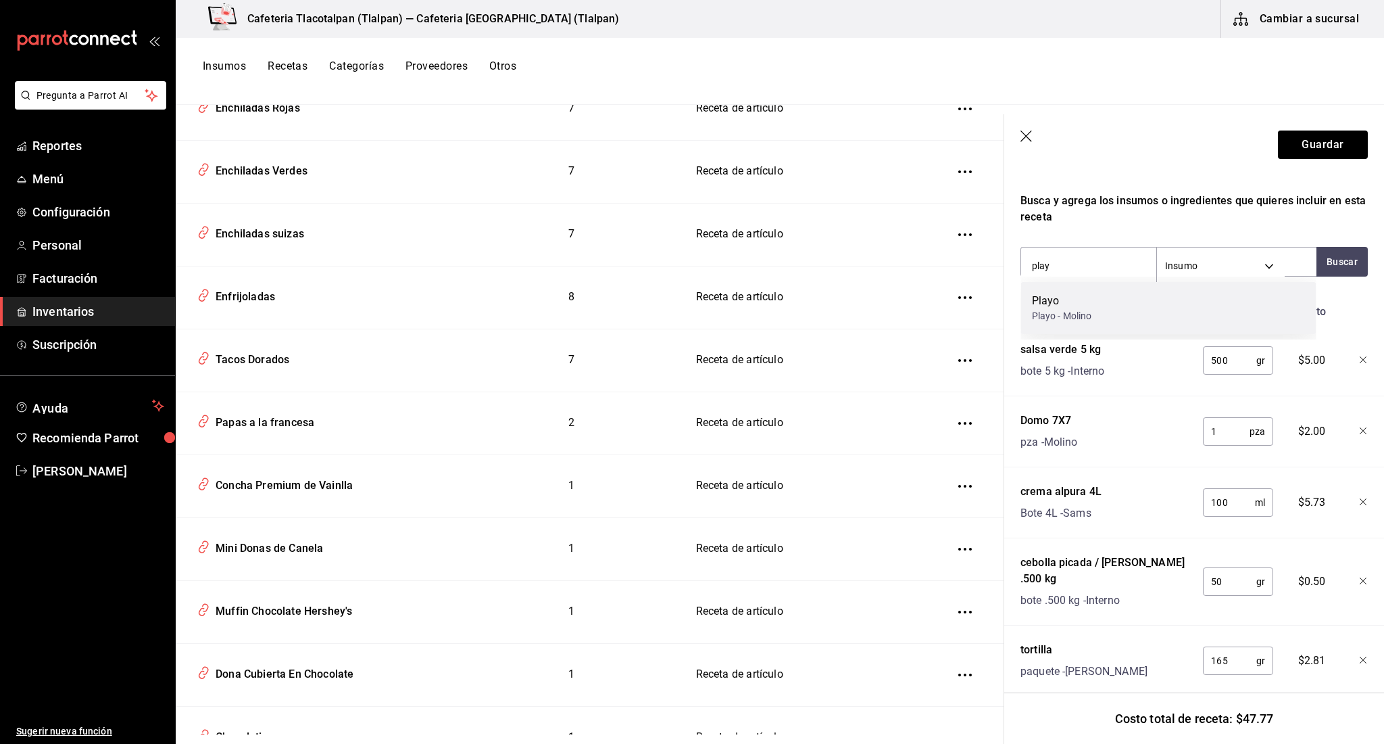
click at [1089, 292] on div "Playo Playo - Molino" at bounding box center [1168, 308] width 295 height 52
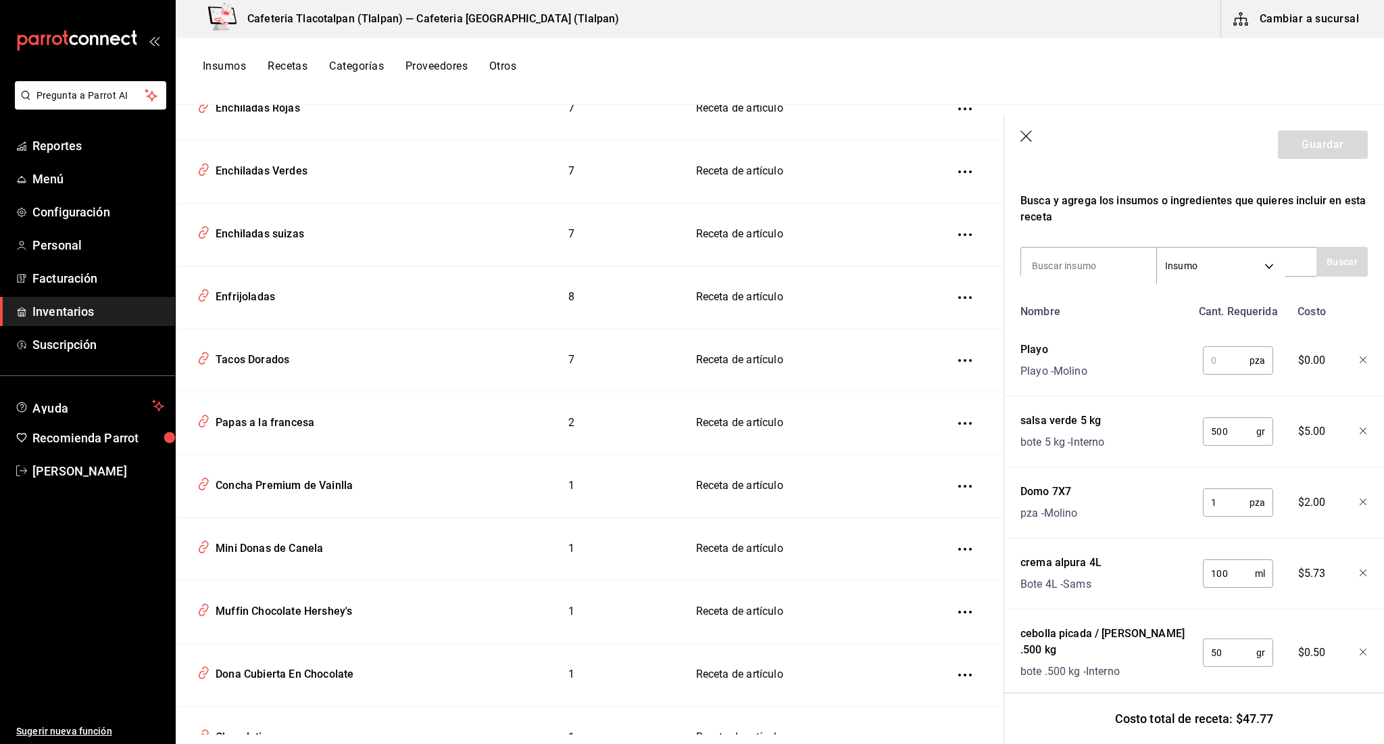
click at [1227, 358] on input "text" at bounding box center [1226, 360] width 47 height 27
type input "1"
click at [1157, 374] on div "Playo Playo - Molino" at bounding box center [1103, 357] width 176 height 43
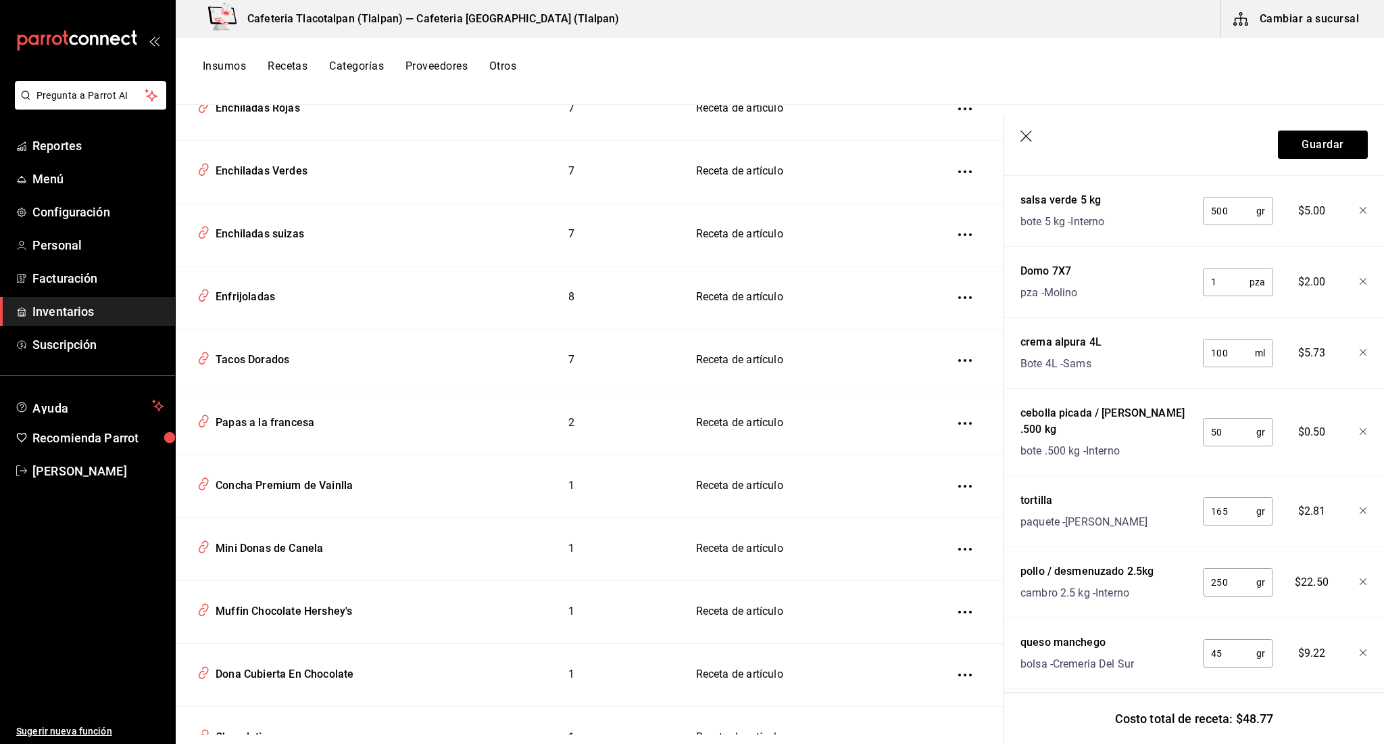
scroll to position [445, 0]
click at [1291, 160] on header "Guardar" at bounding box center [1194, 144] width 380 height 61
click at [1291, 152] on button "Guardar" at bounding box center [1323, 144] width 90 height 28
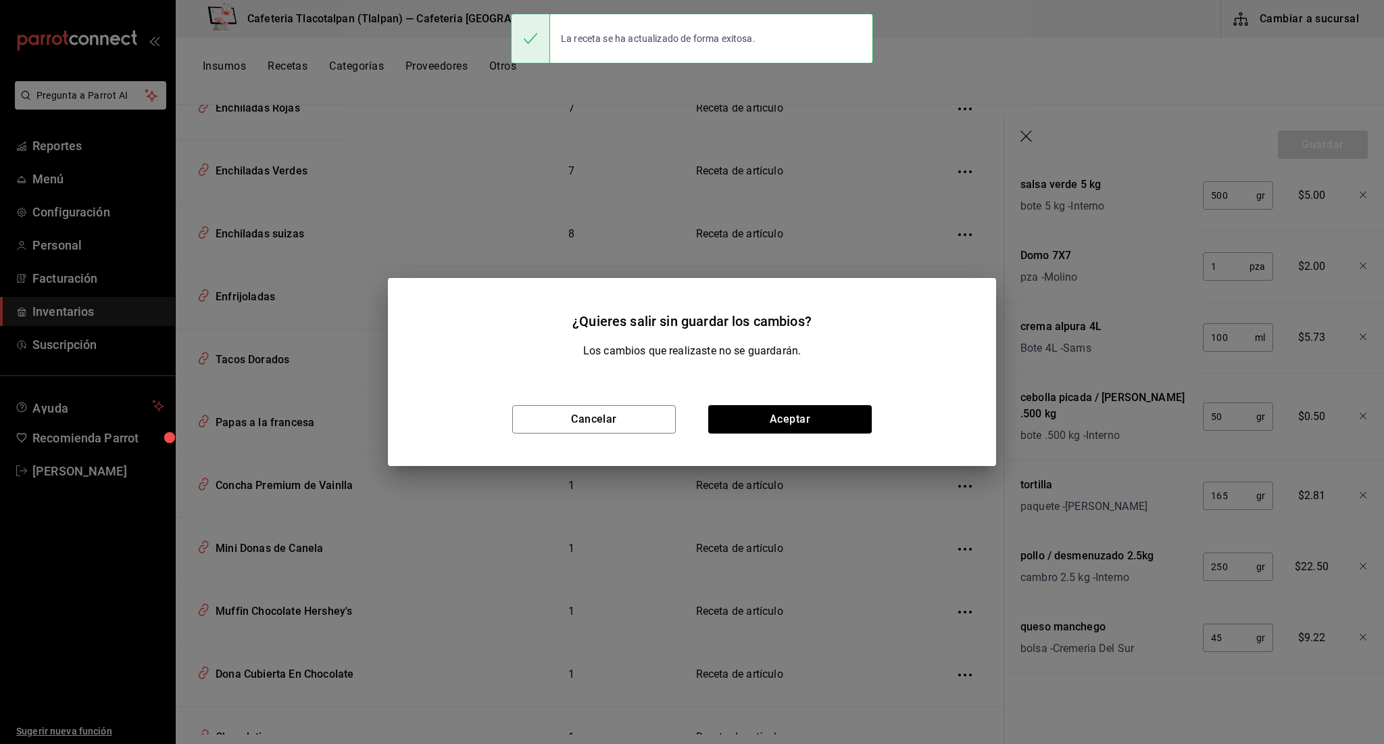
scroll to position [421, 0]
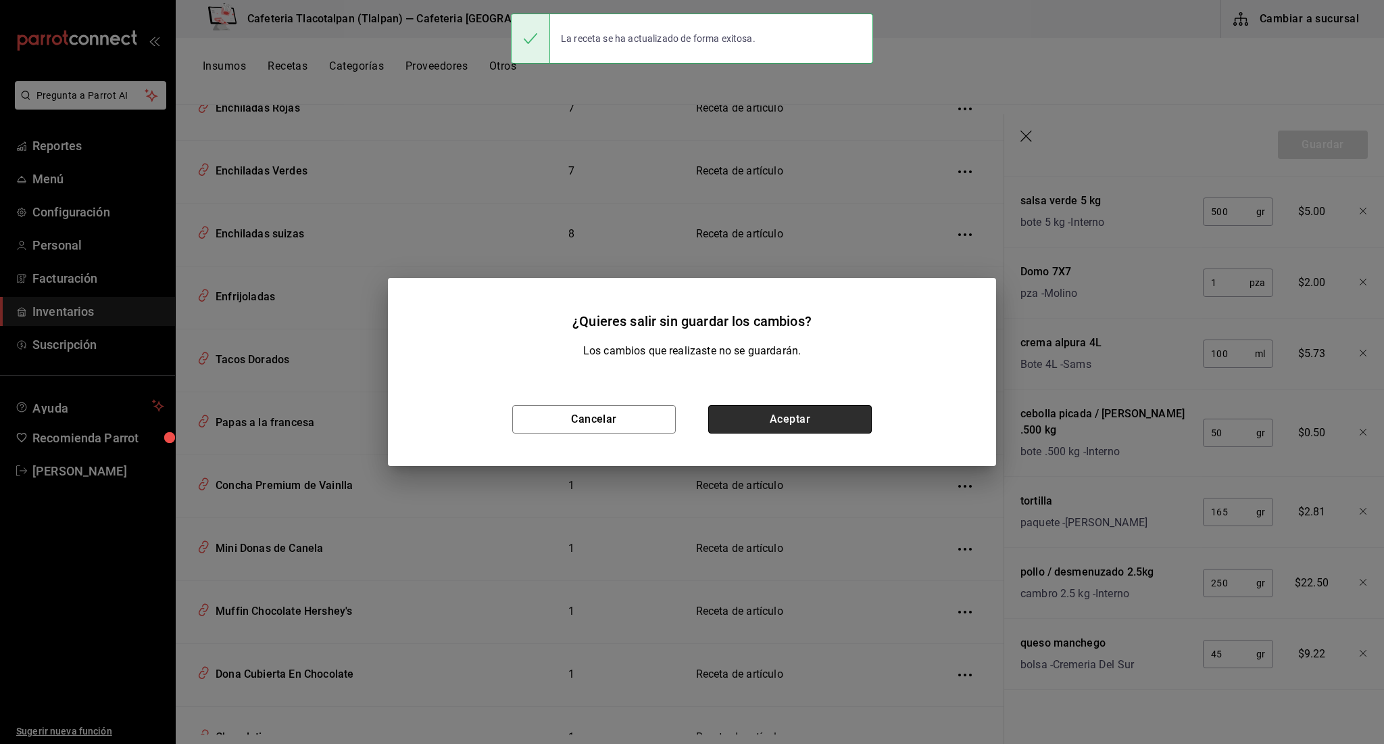
click at [826, 420] on button "Aceptar" at bounding box center [790, 419] width 164 height 28
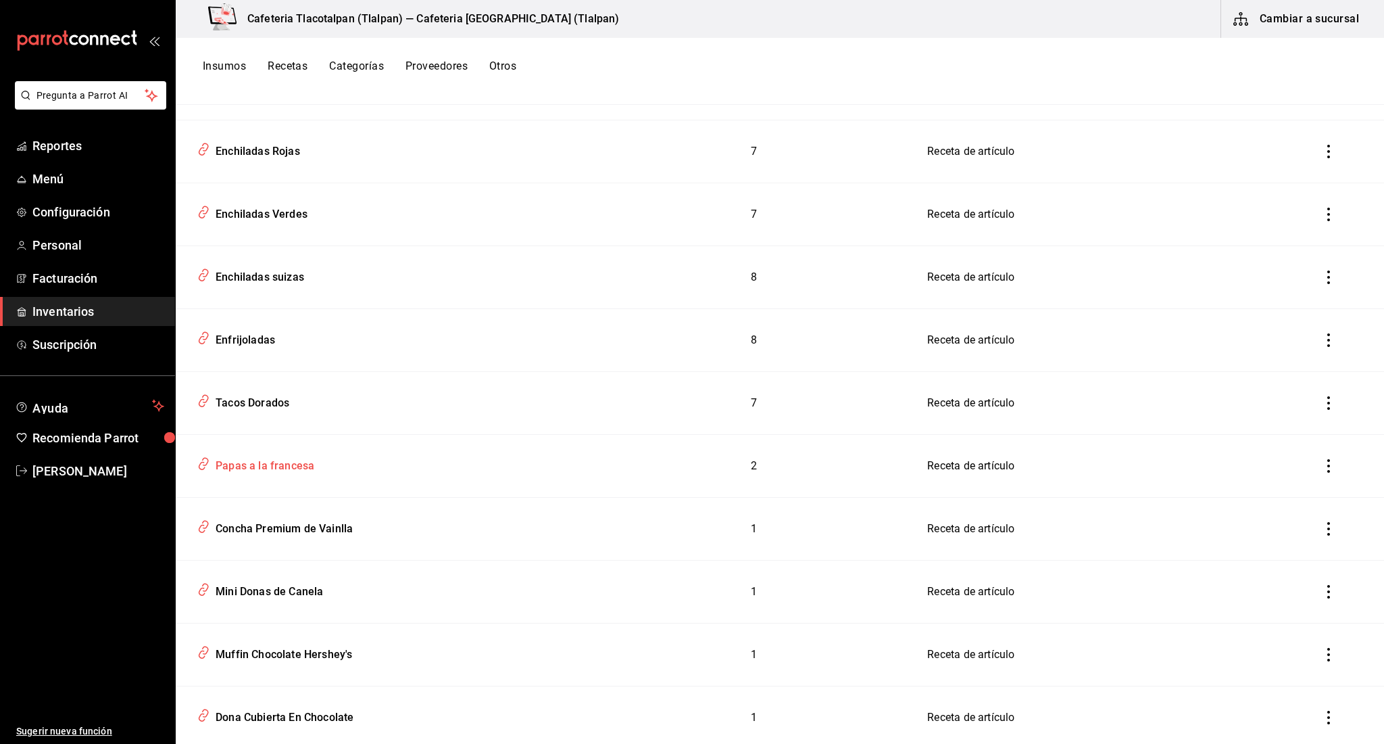
scroll to position [4757, 0]
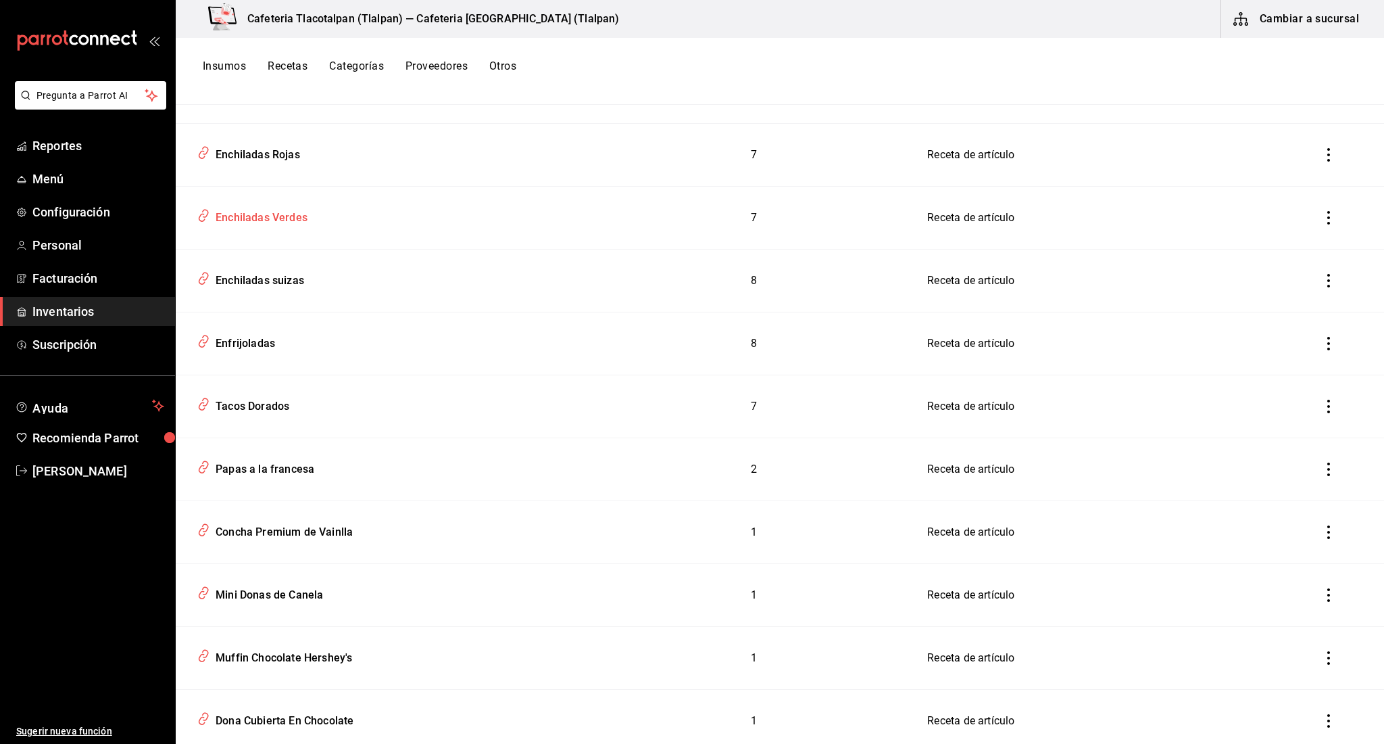
click at [298, 228] on td "Enchiladas Verdes" at bounding box center [386, 218] width 420 height 63
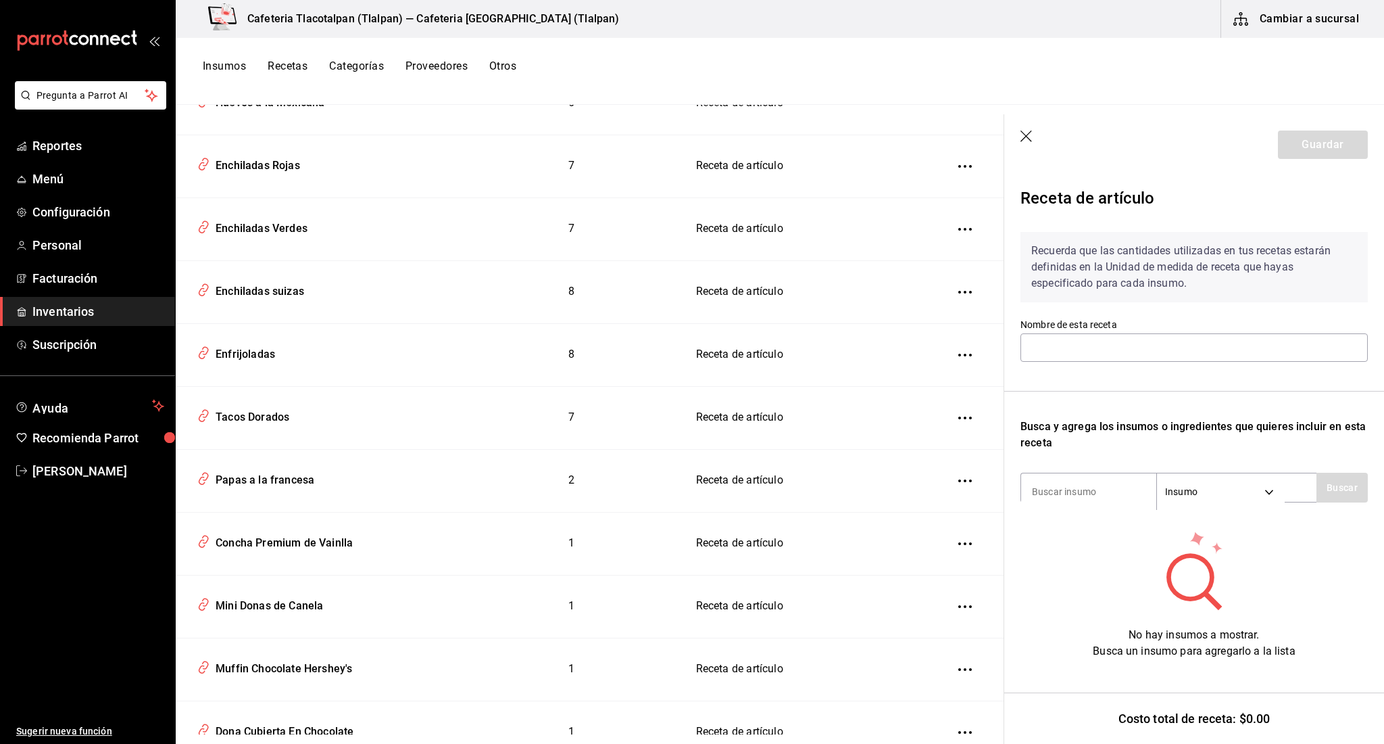
type input "Enchiladas Verdes"
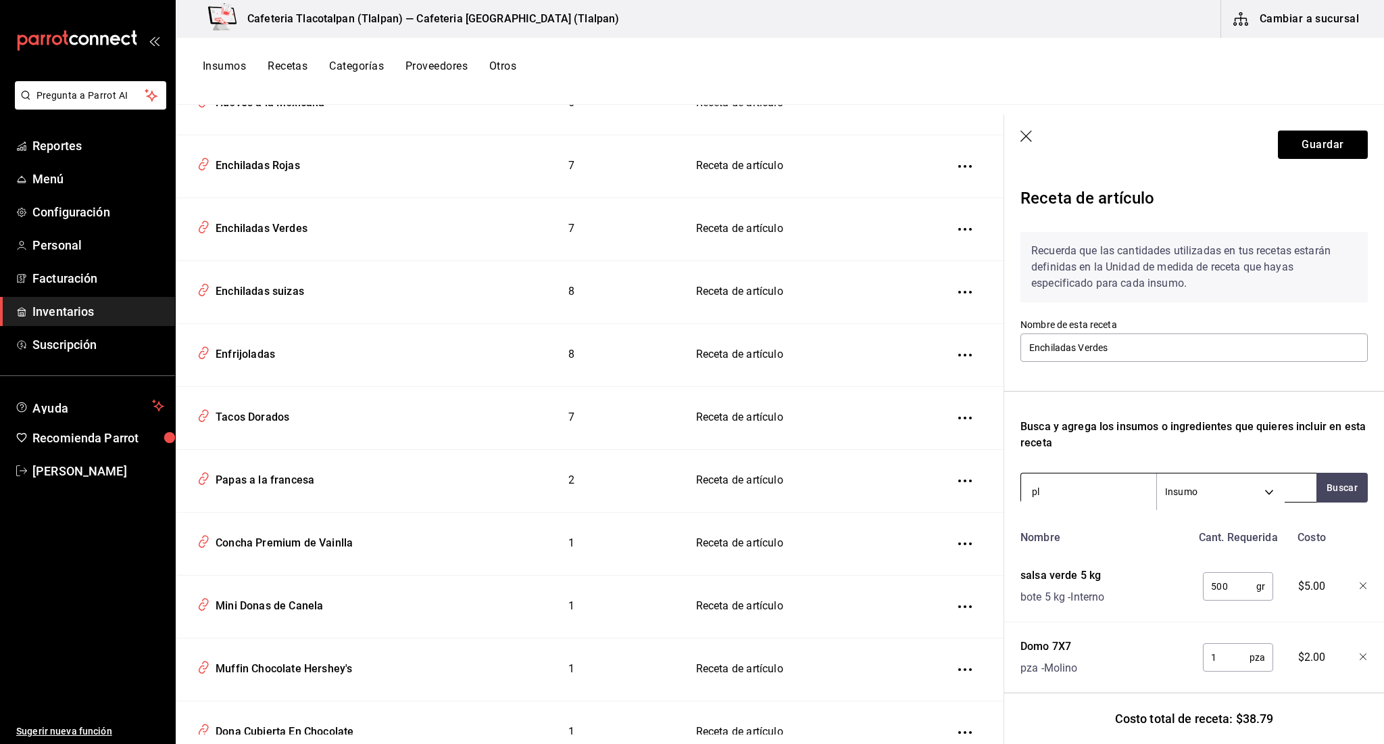
type input "p"
type input "play"
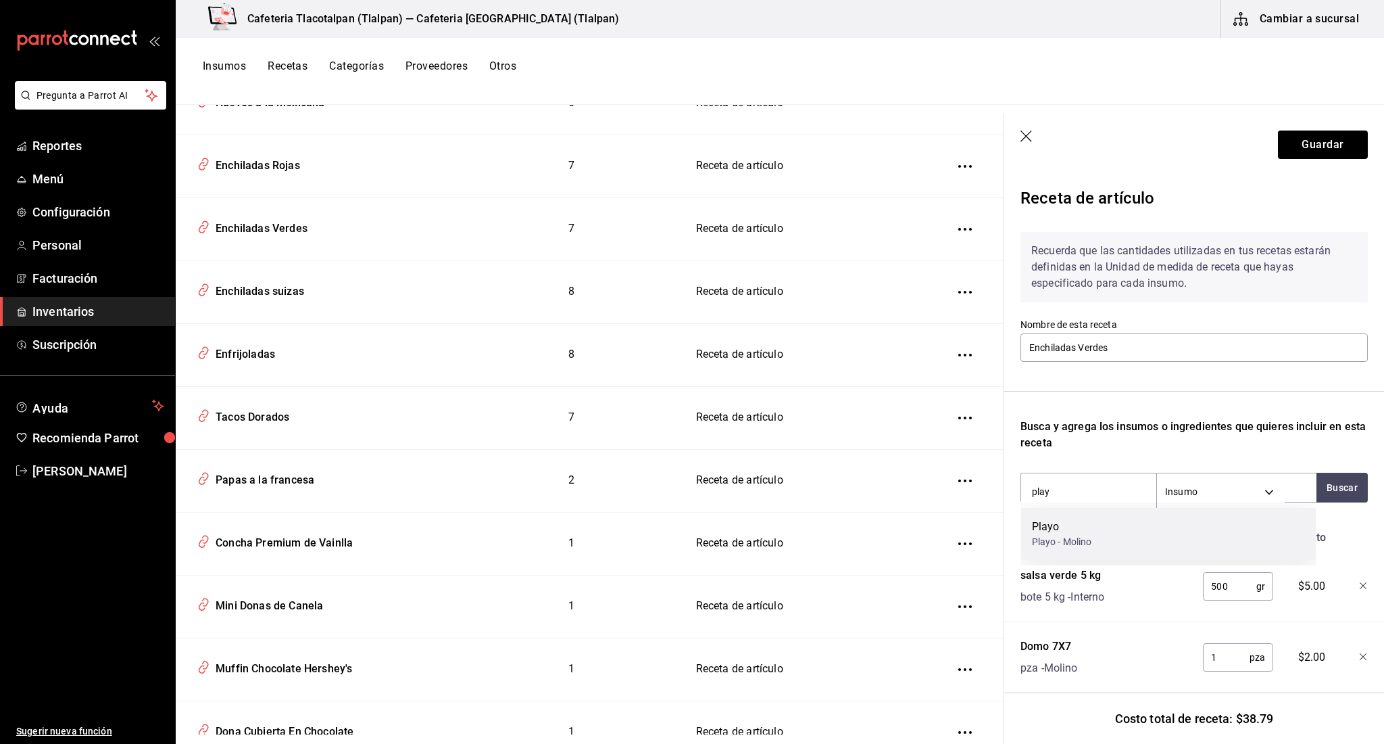
click at [1083, 525] on div "Playo" at bounding box center [1062, 526] width 60 height 16
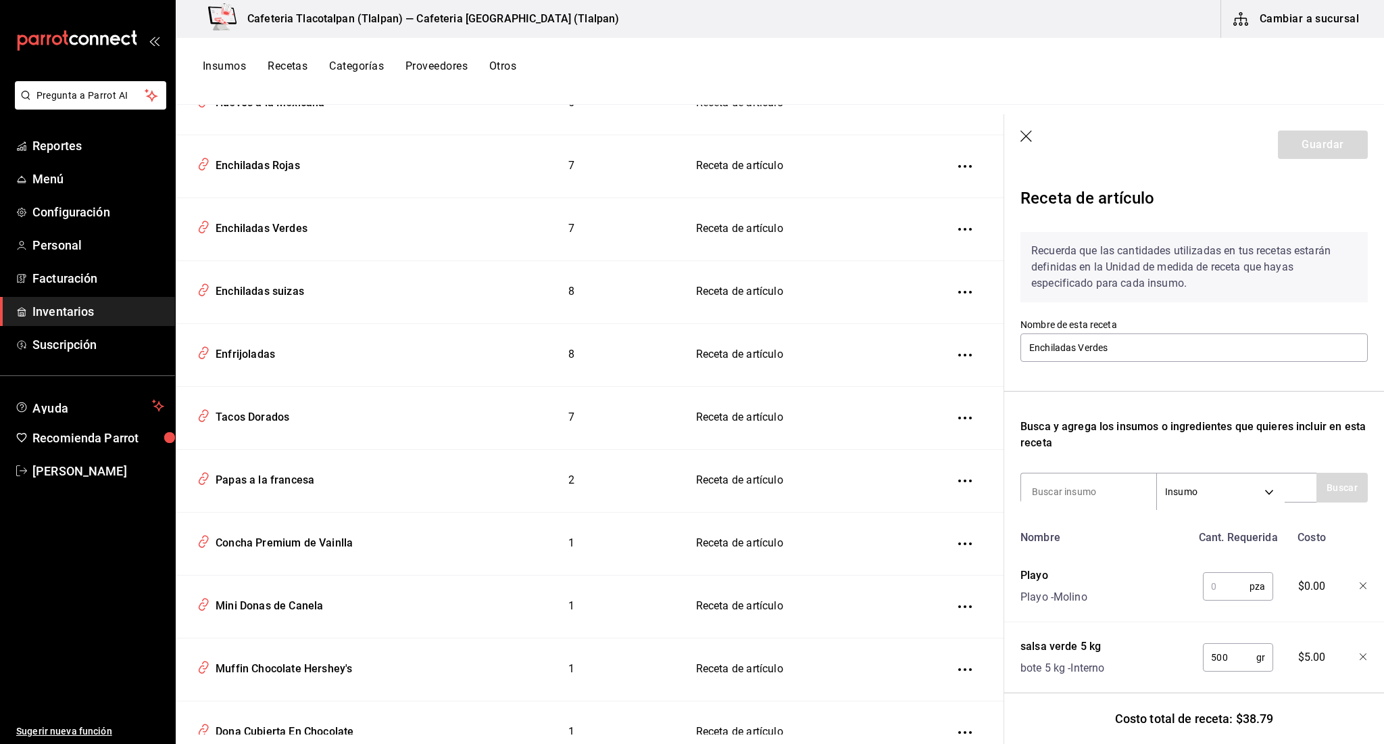
scroll to position [13, 0]
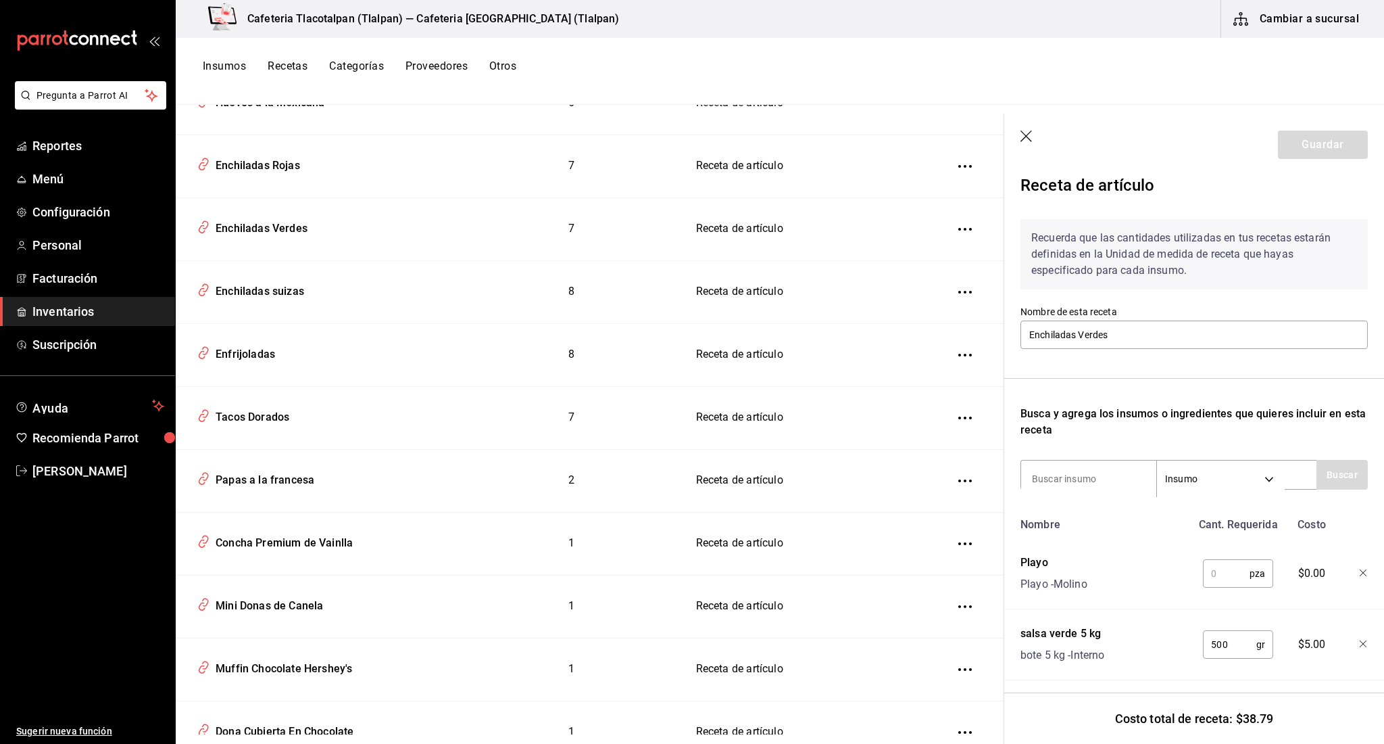
click at [1216, 570] on input "text" at bounding box center [1226, 573] width 47 height 27
type input "1"
click at [1134, 585] on div "Playo Playo - Molino" at bounding box center [1103, 570] width 176 height 43
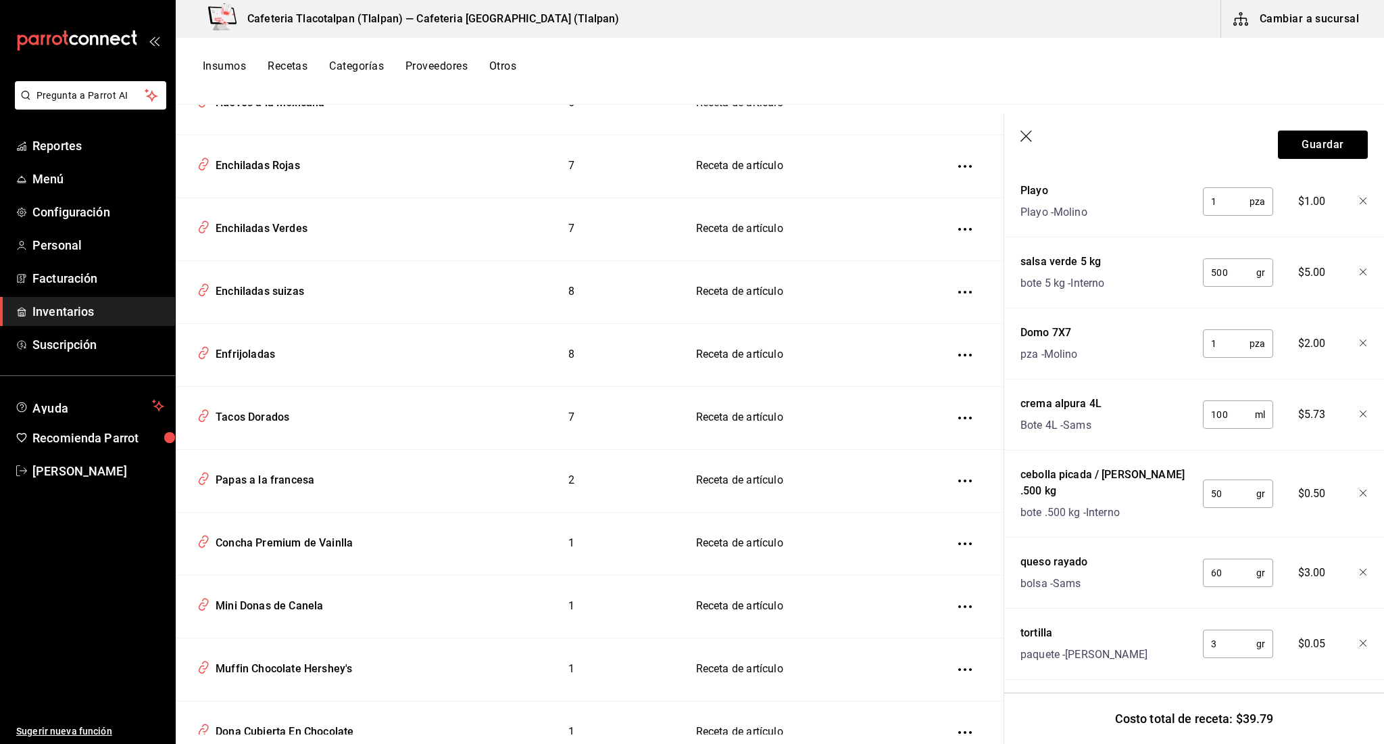
scroll to position [391, 0]
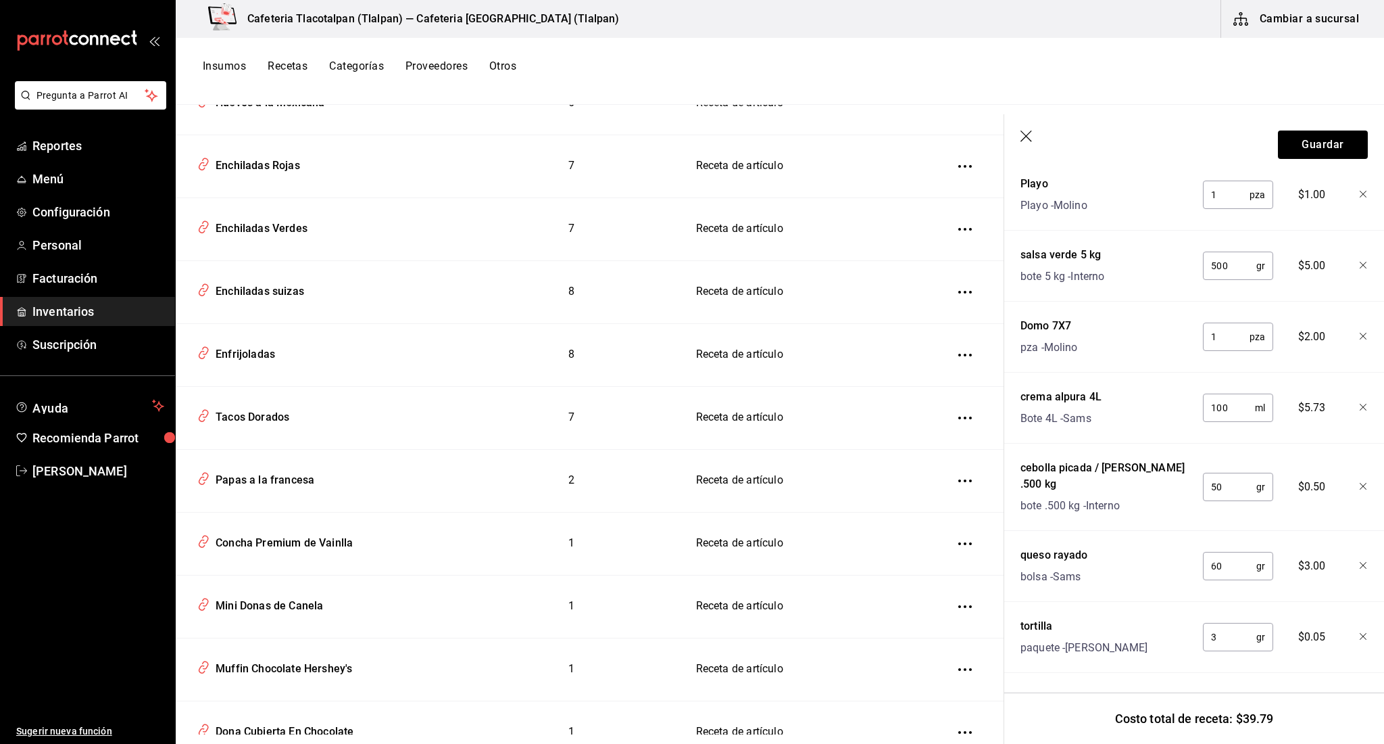
click at [1219, 625] on input "3" at bounding box center [1229, 636] width 53 height 27
type input "165"
click at [1153, 612] on div "tortilla paquete - Juan" at bounding box center [1103, 633] width 176 height 43
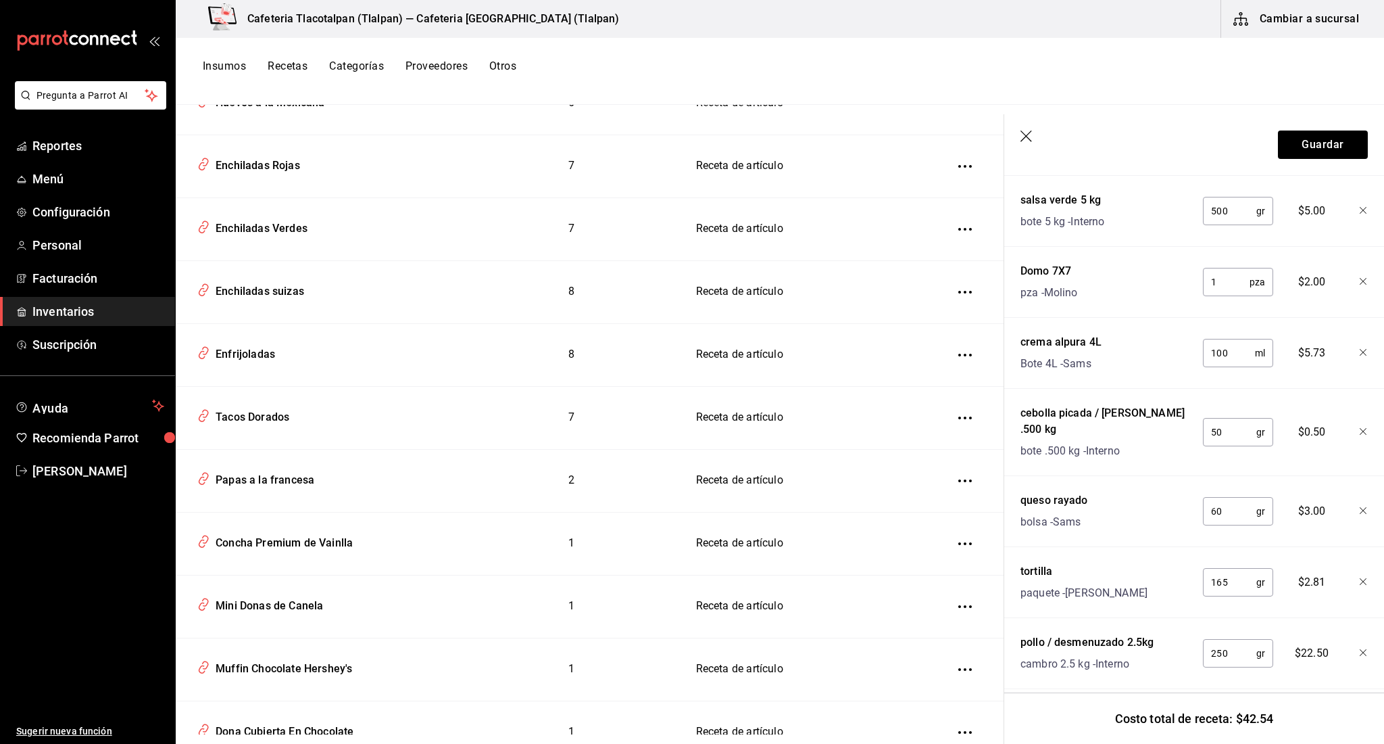
scroll to position [445, 0]
click at [1319, 153] on button "Guardar" at bounding box center [1323, 144] width 90 height 28
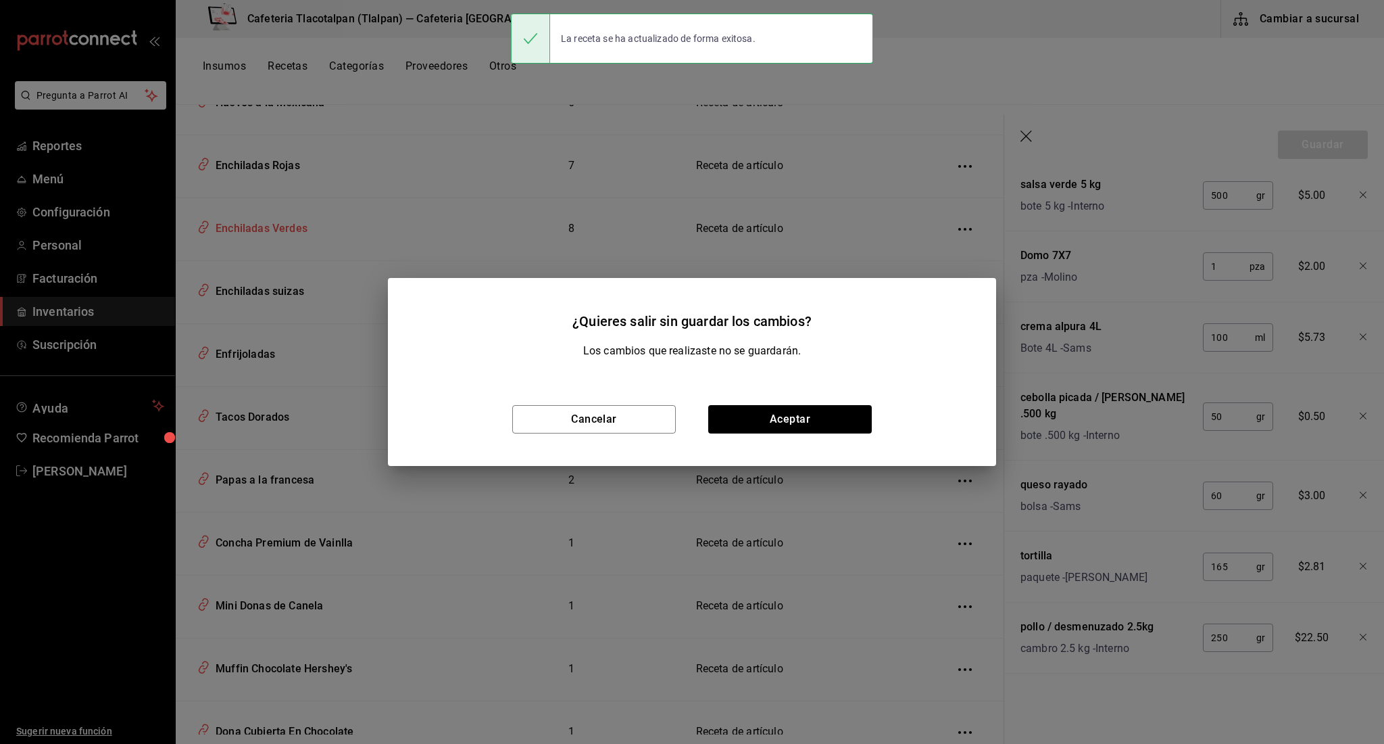
scroll to position [421, 0]
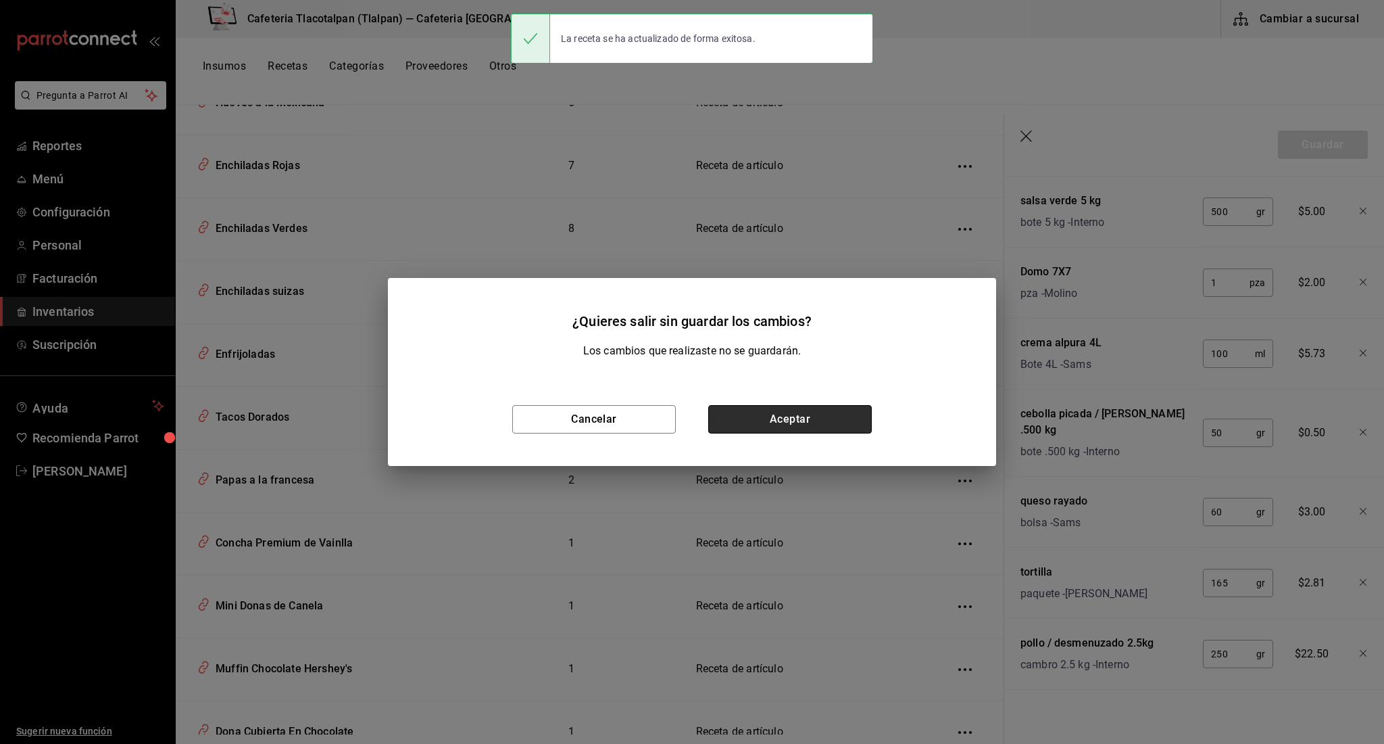
click at [769, 408] on button "Aceptar" at bounding box center [790, 419] width 164 height 28
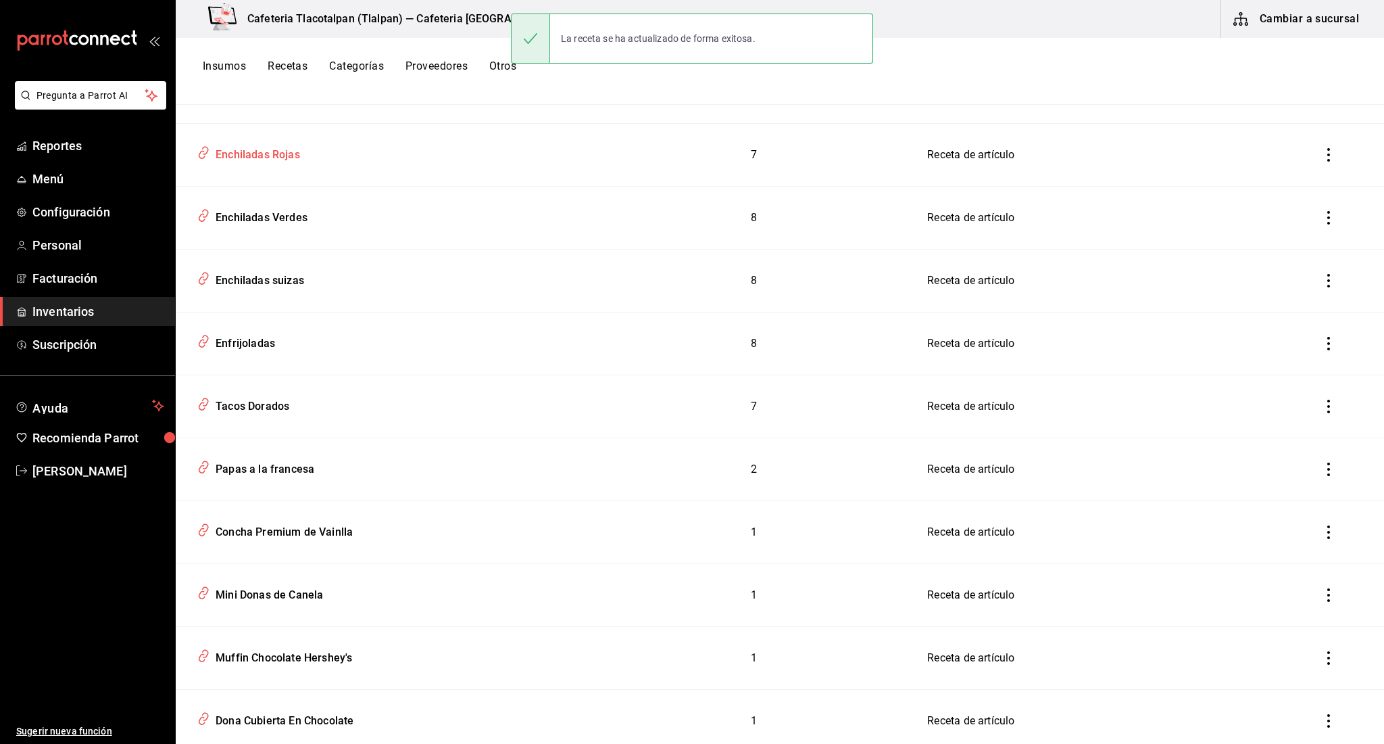
click at [269, 152] on div "Enchiladas Rojas" at bounding box center [255, 152] width 90 height 21
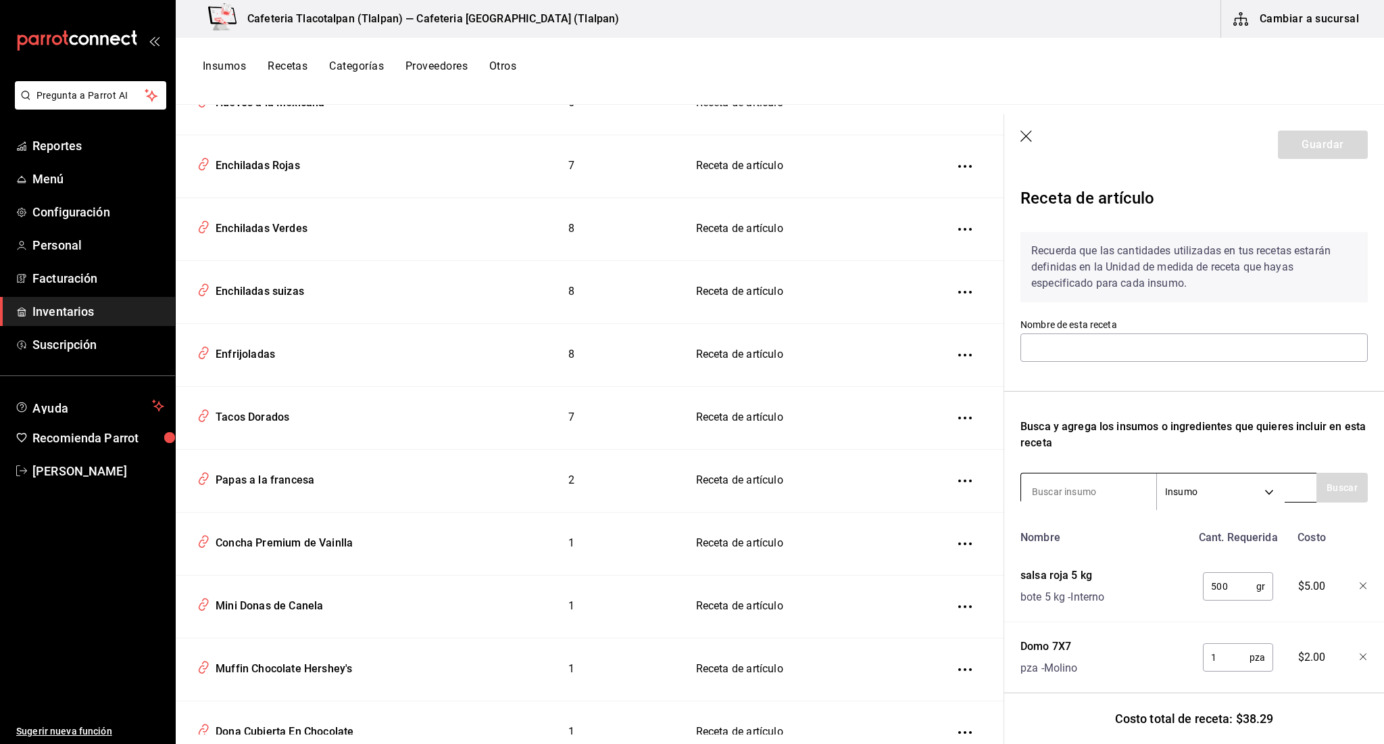
type input "Enchiladas Rojas"
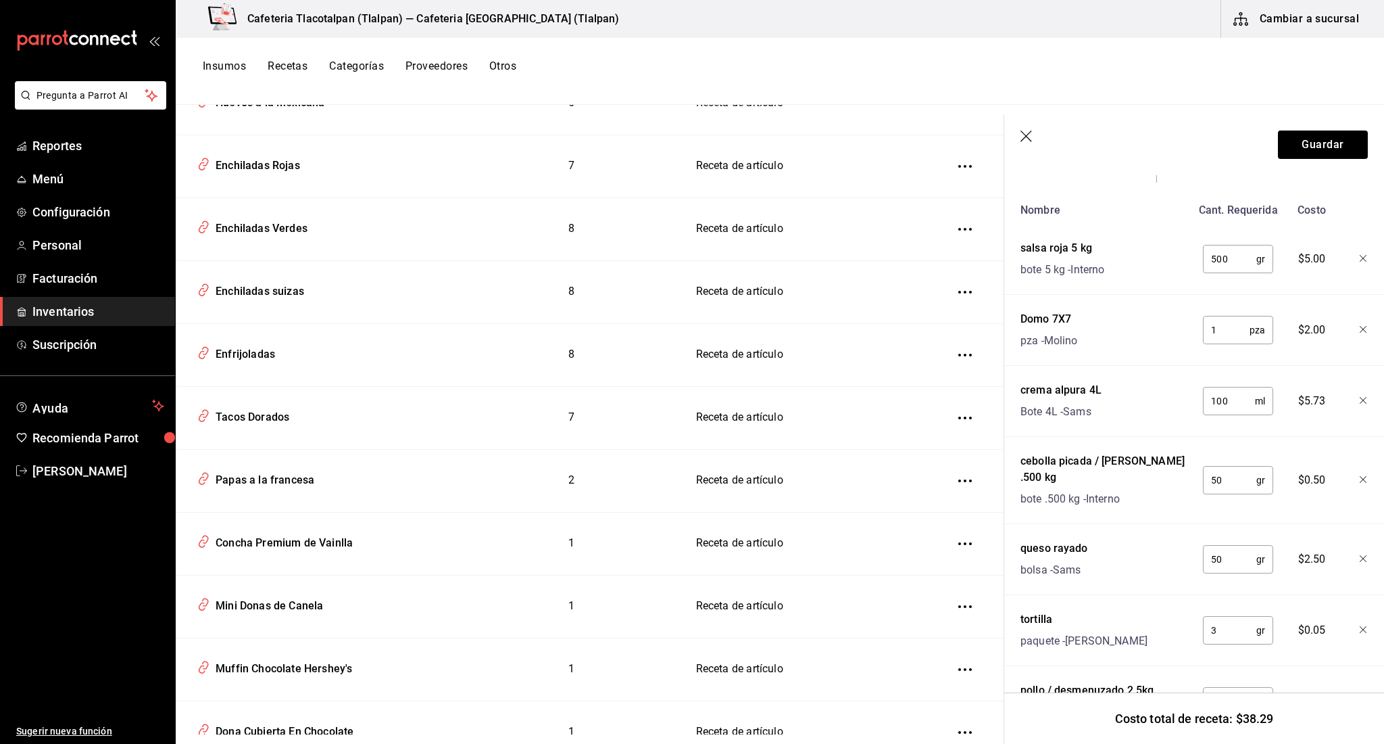
scroll to position [335, 0]
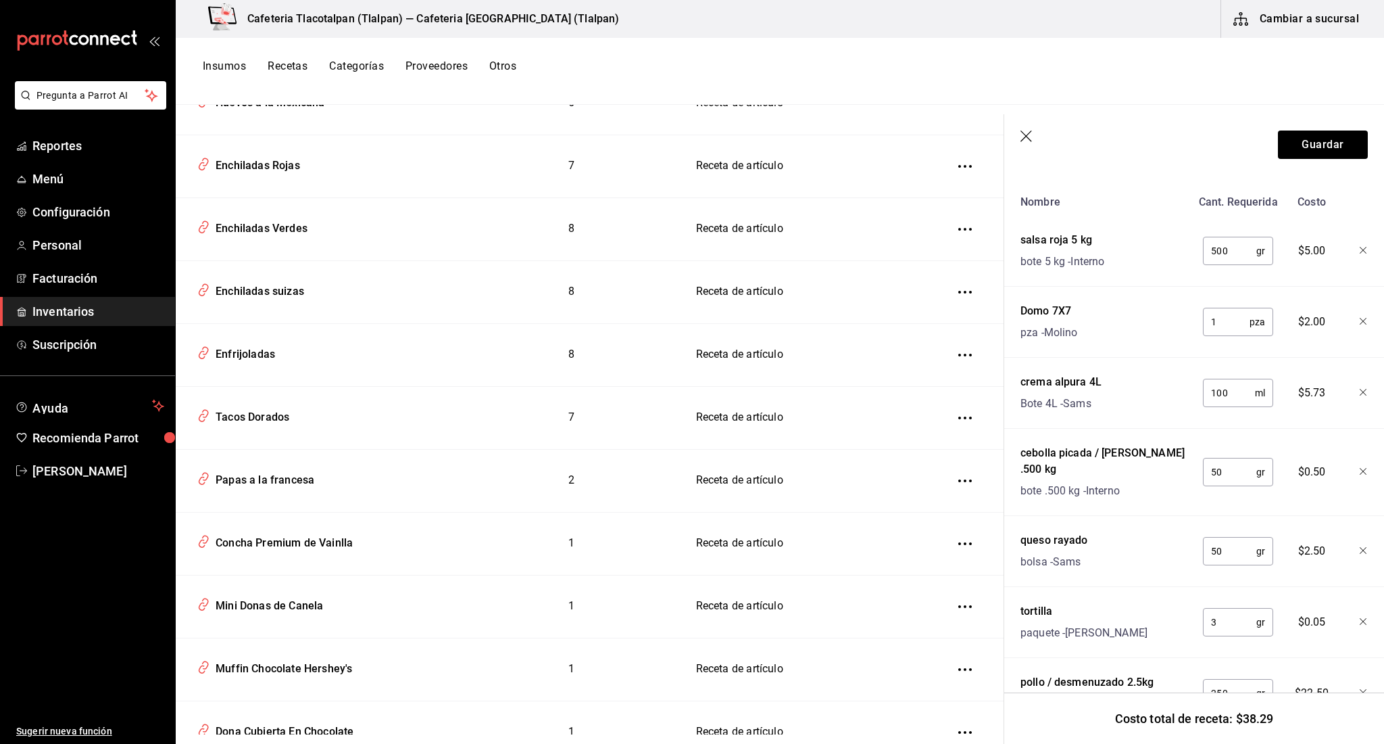
click at [1232, 610] on input "3" at bounding box center [1229, 621] width 53 height 27
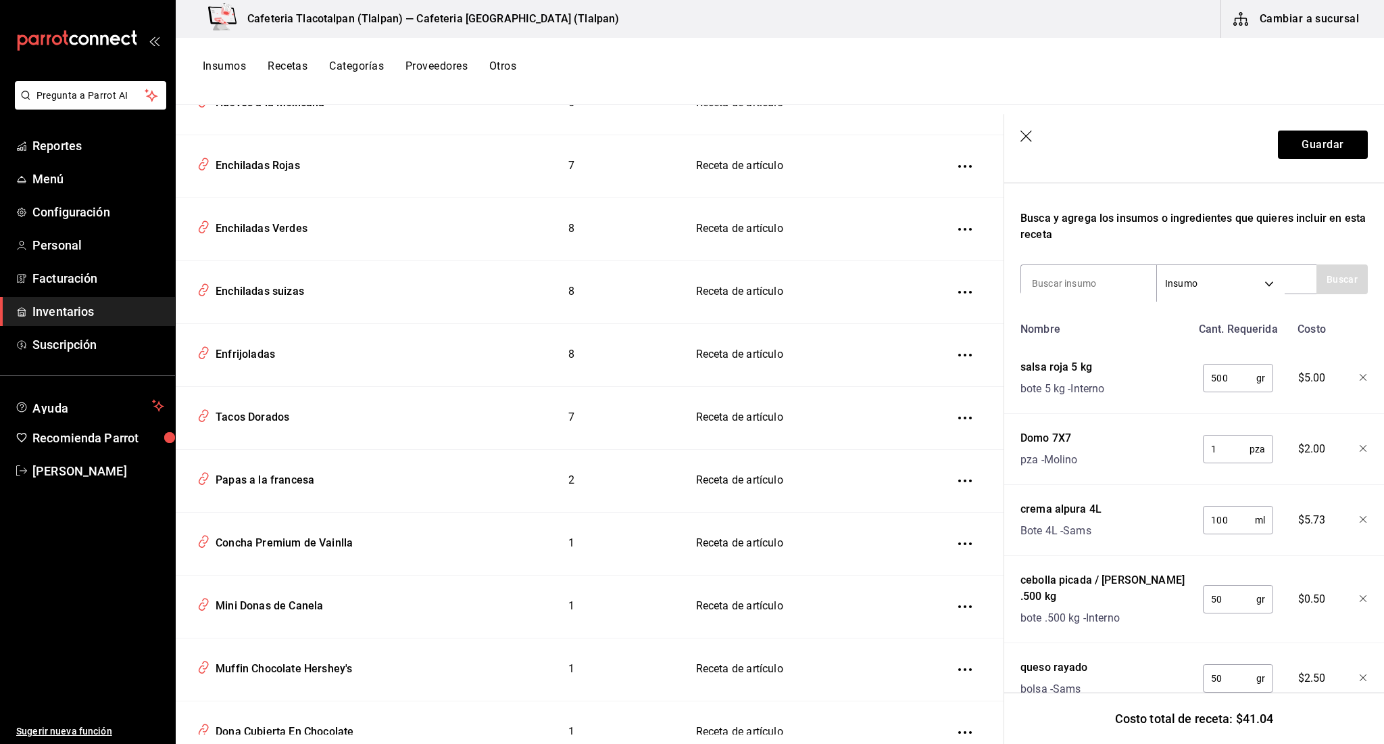
scroll to position [193, 0]
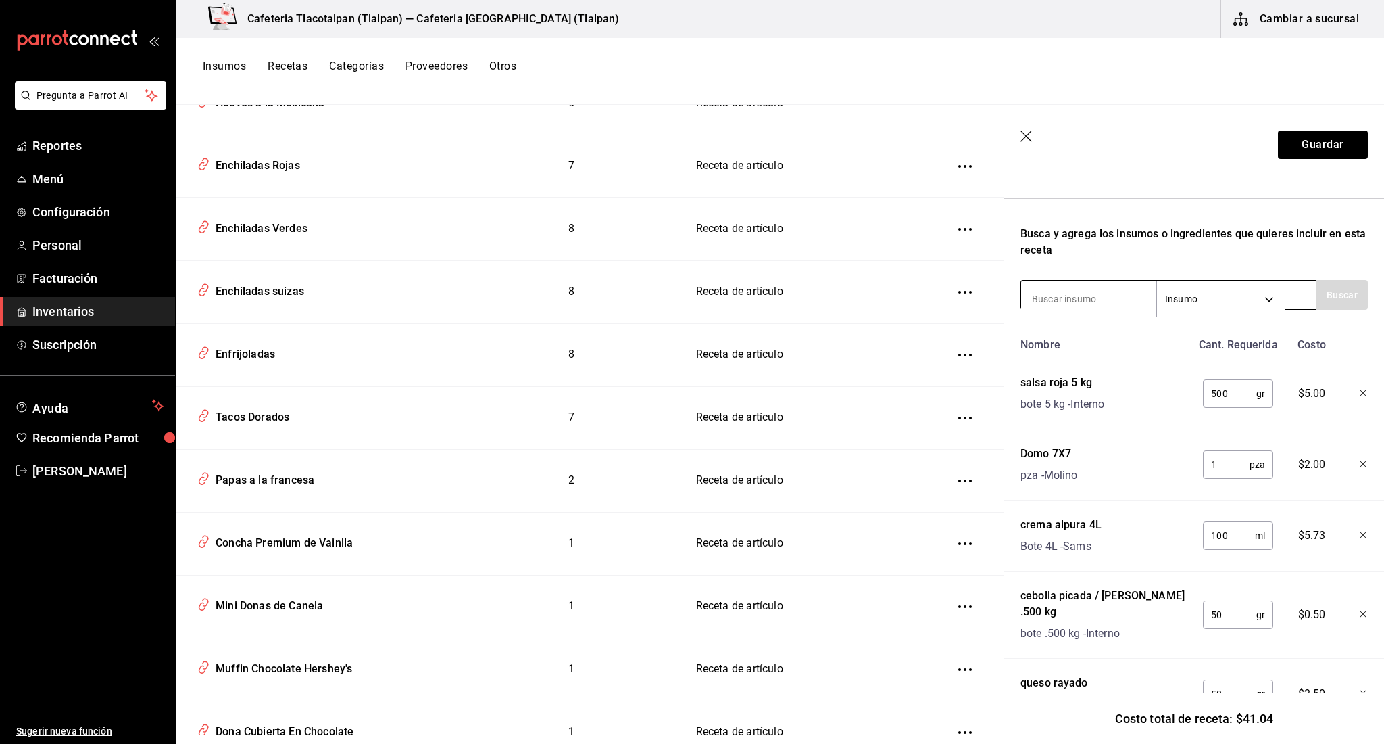
type input "165"
type input "play"
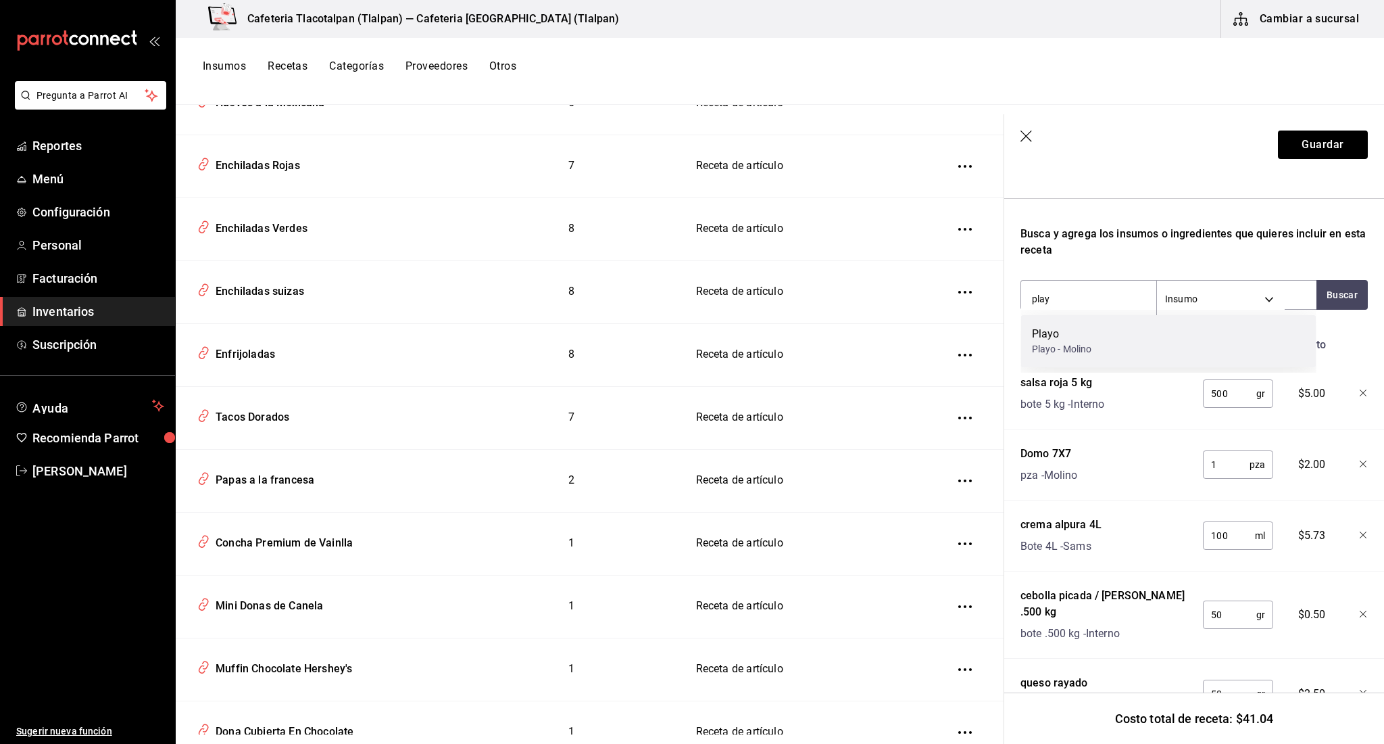
click at [1036, 363] on div "Playo Playo - Molino" at bounding box center [1168, 341] width 295 height 52
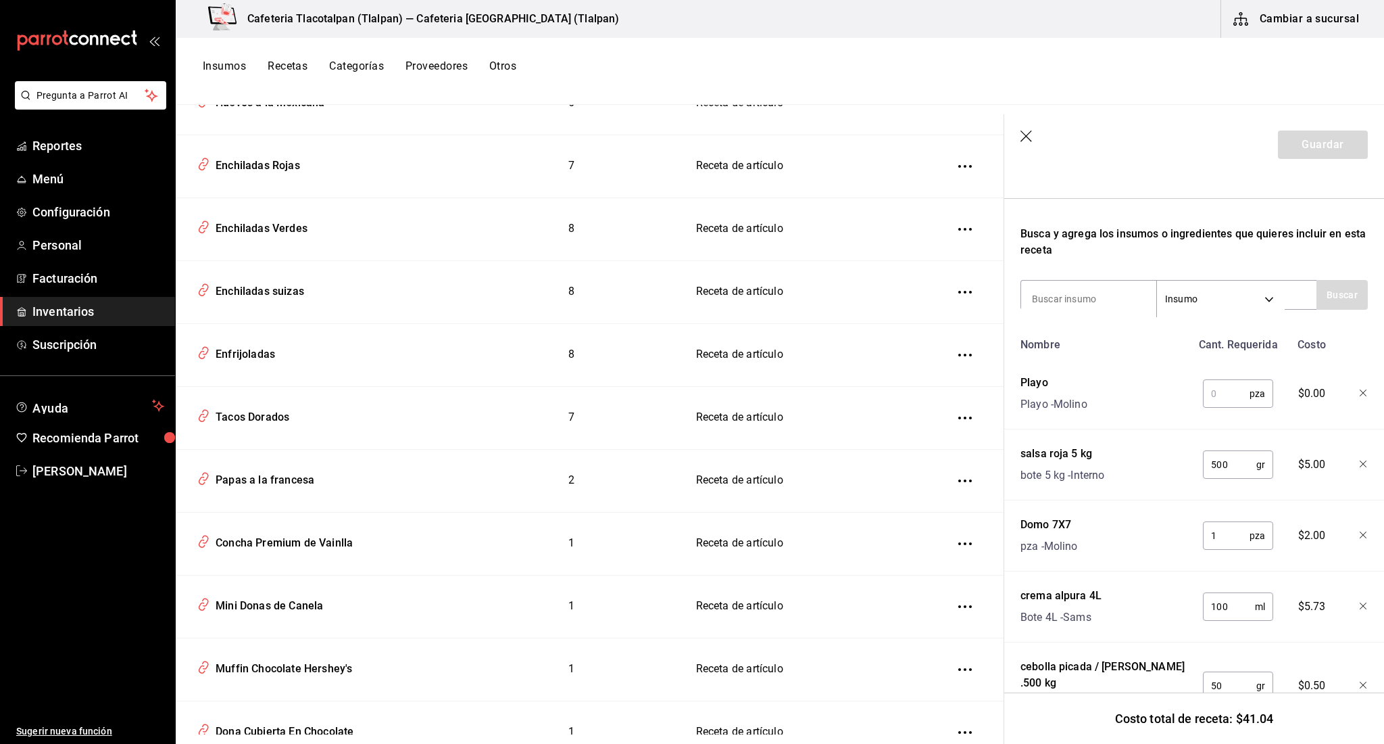
click at [1209, 390] on input "text" at bounding box center [1226, 393] width 47 height 27
type input "1"
click at [1294, 143] on button "Guardar" at bounding box center [1323, 144] width 90 height 28
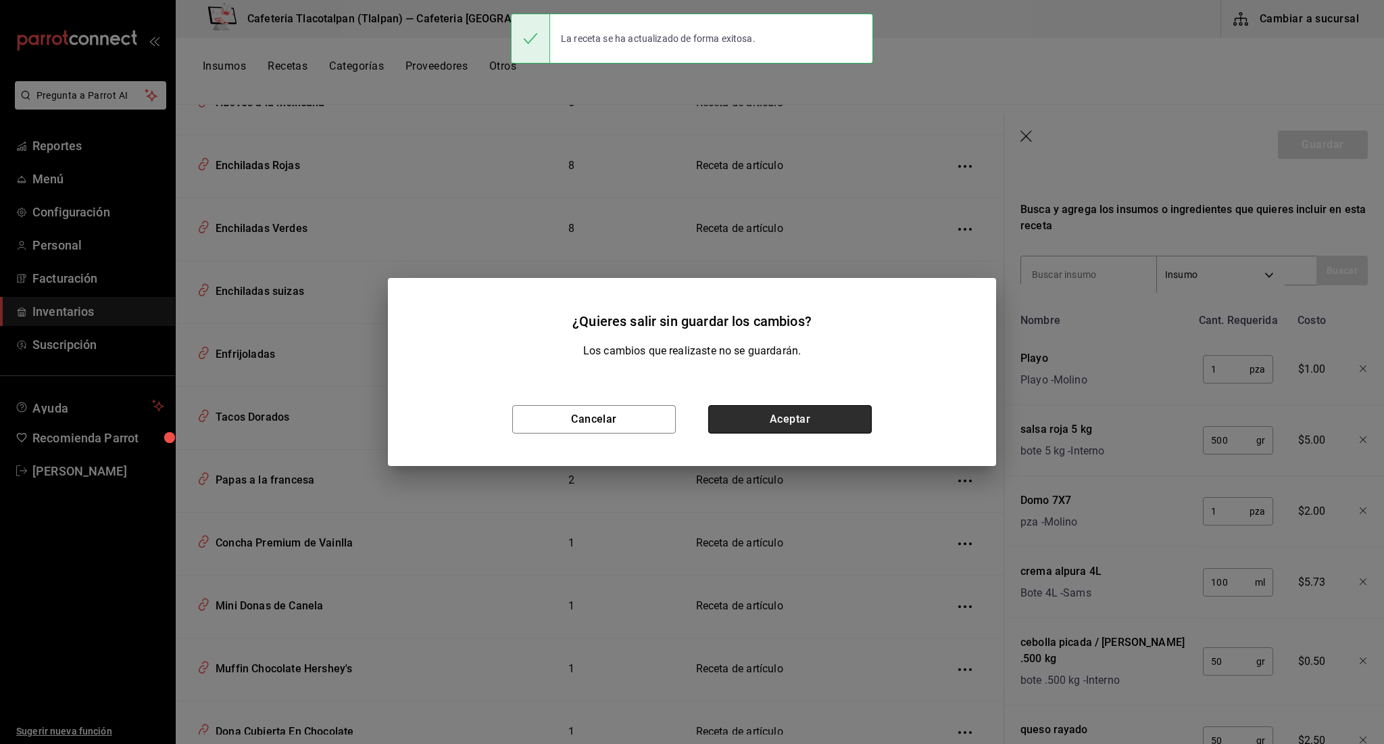
click at [837, 418] on button "Aceptar" at bounding box center [790, 419] width 164 height 28
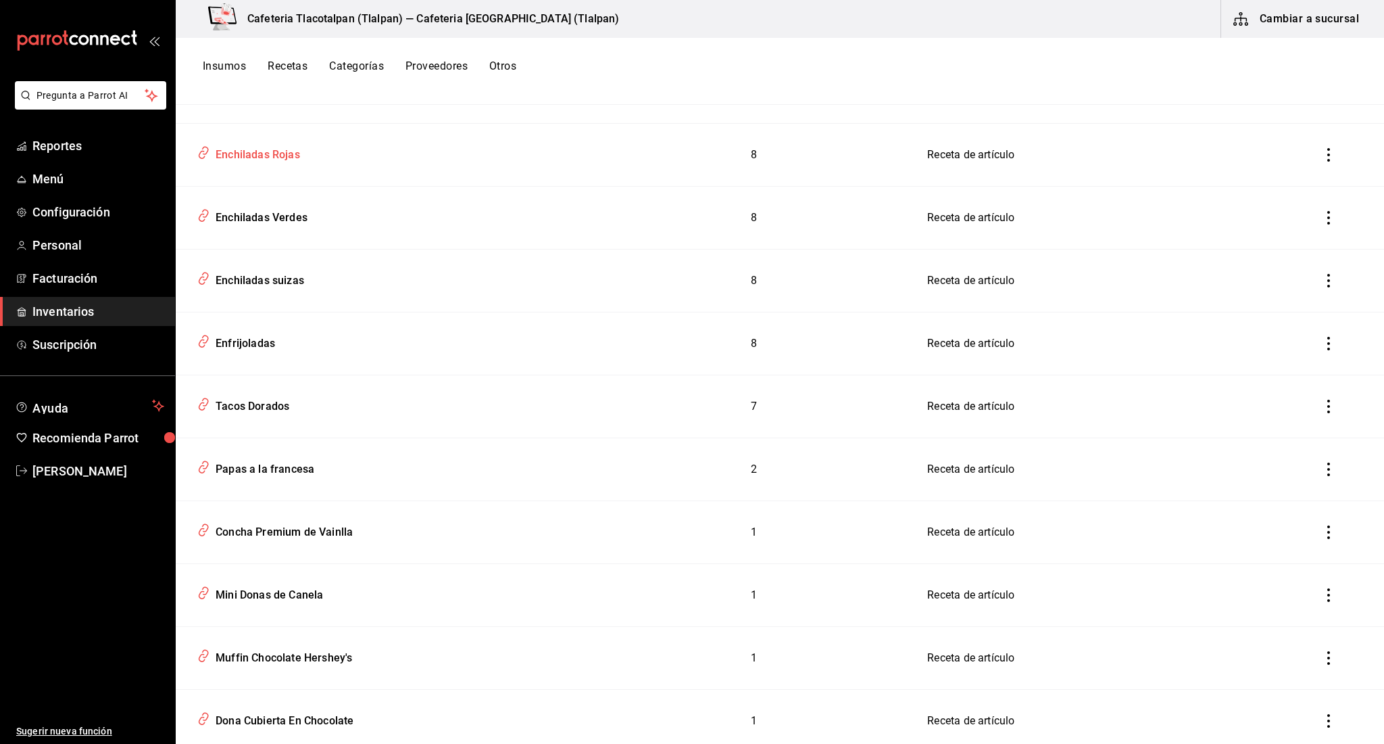
click at [285, 164] on div "Enchiladas Rojas" at bounding box center [386, 152] width 388 height 26
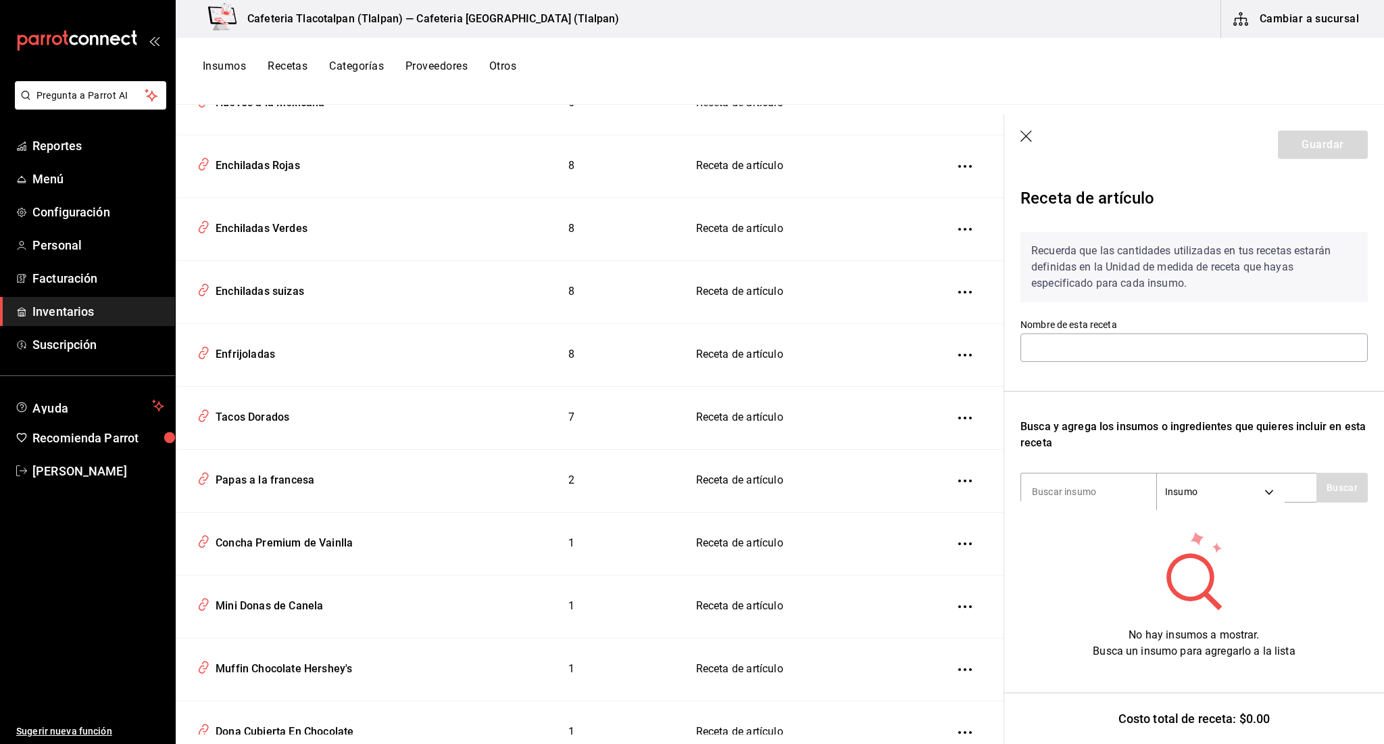
type input "Enchiladas Rojas"
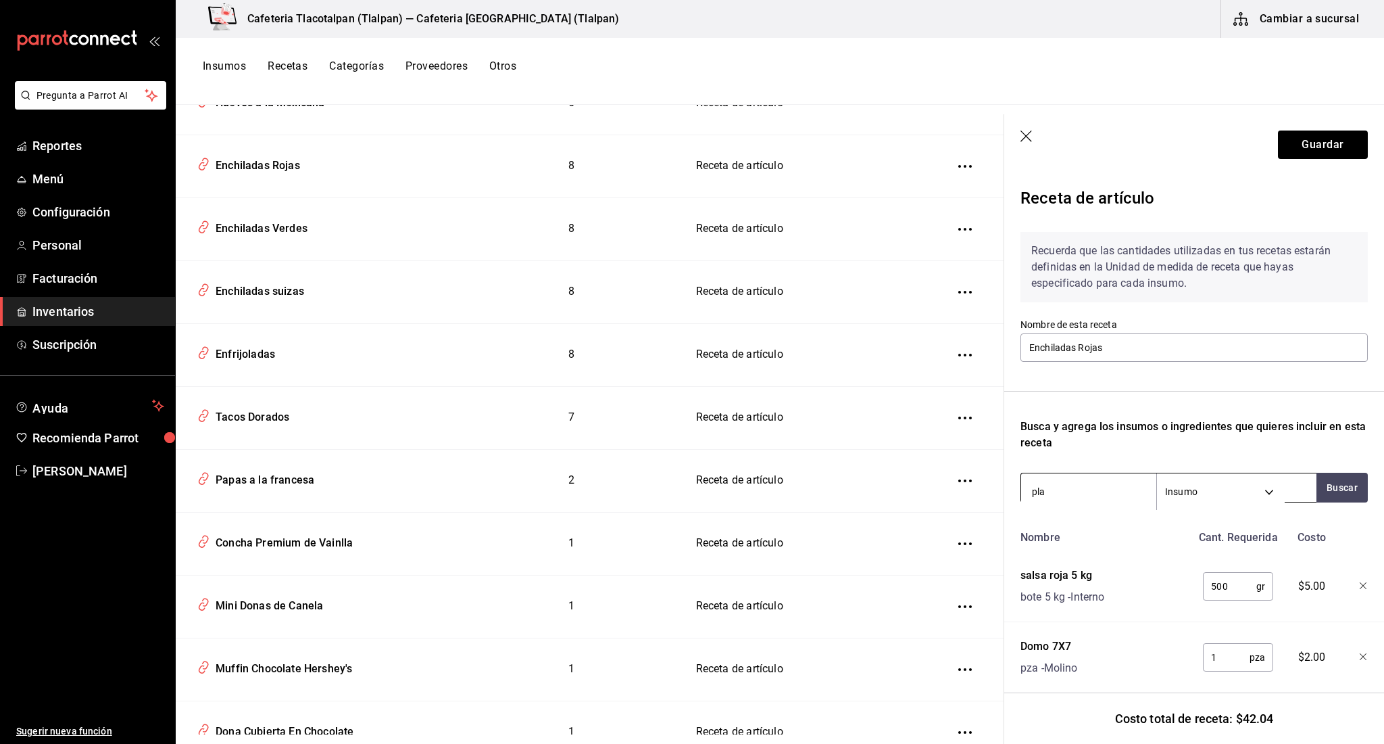
type input "play"
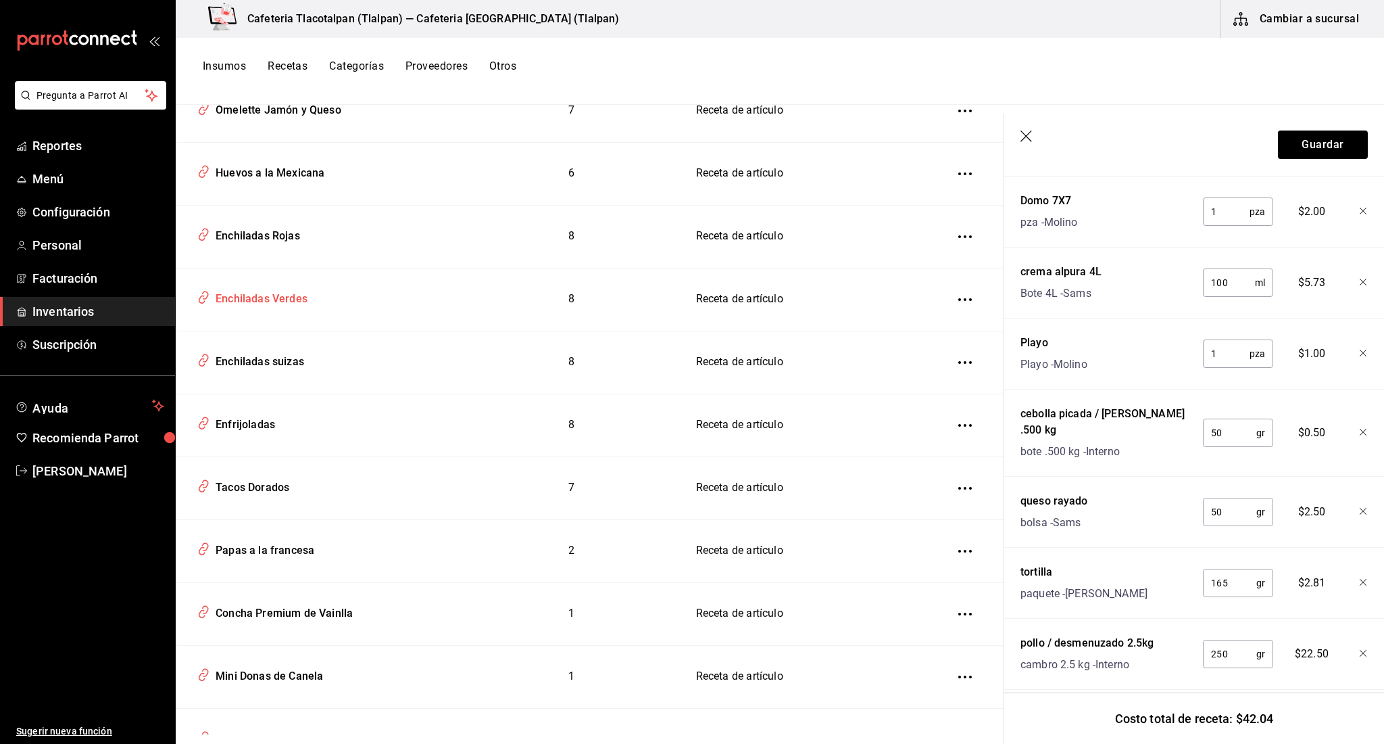
scroll to position [4669, 0]
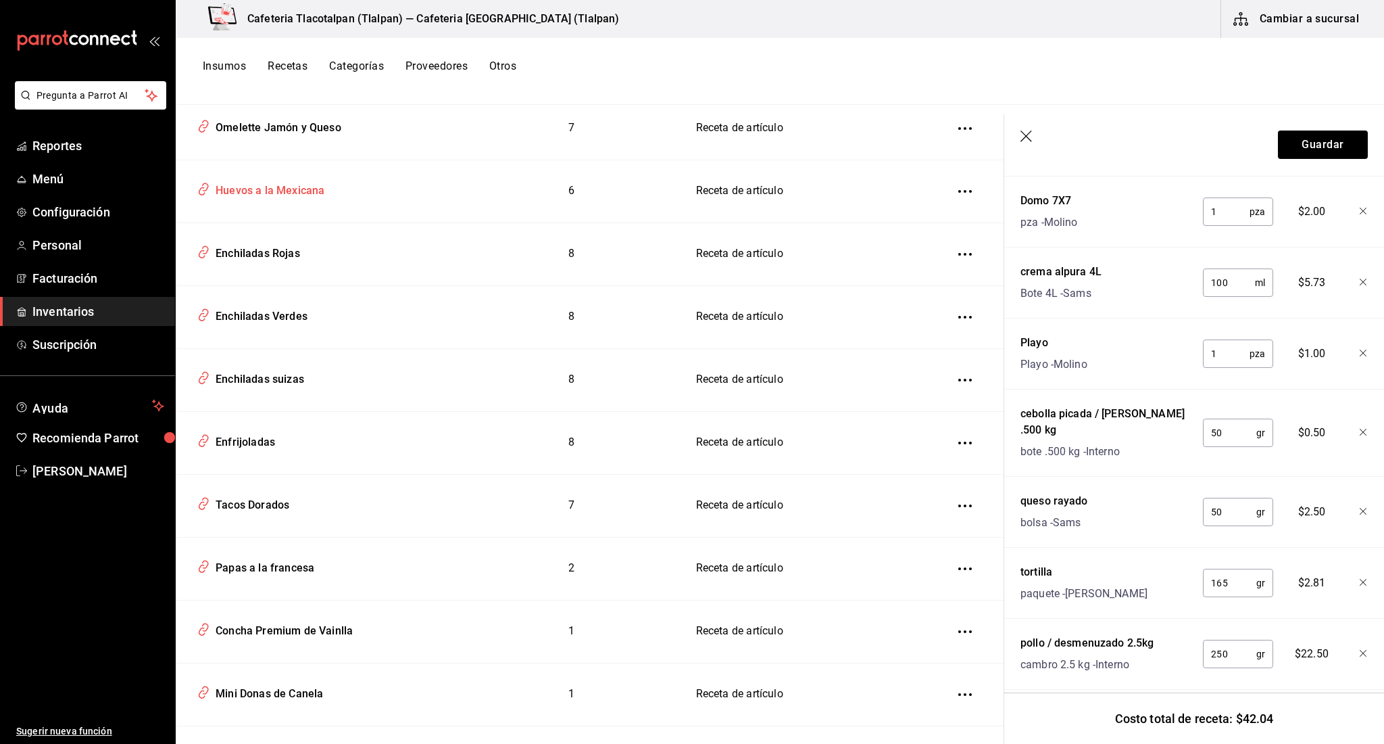
click at [302, 178] on div "Huevos a la Mexicana" at bounding box center [267, 188] width 114 height 21
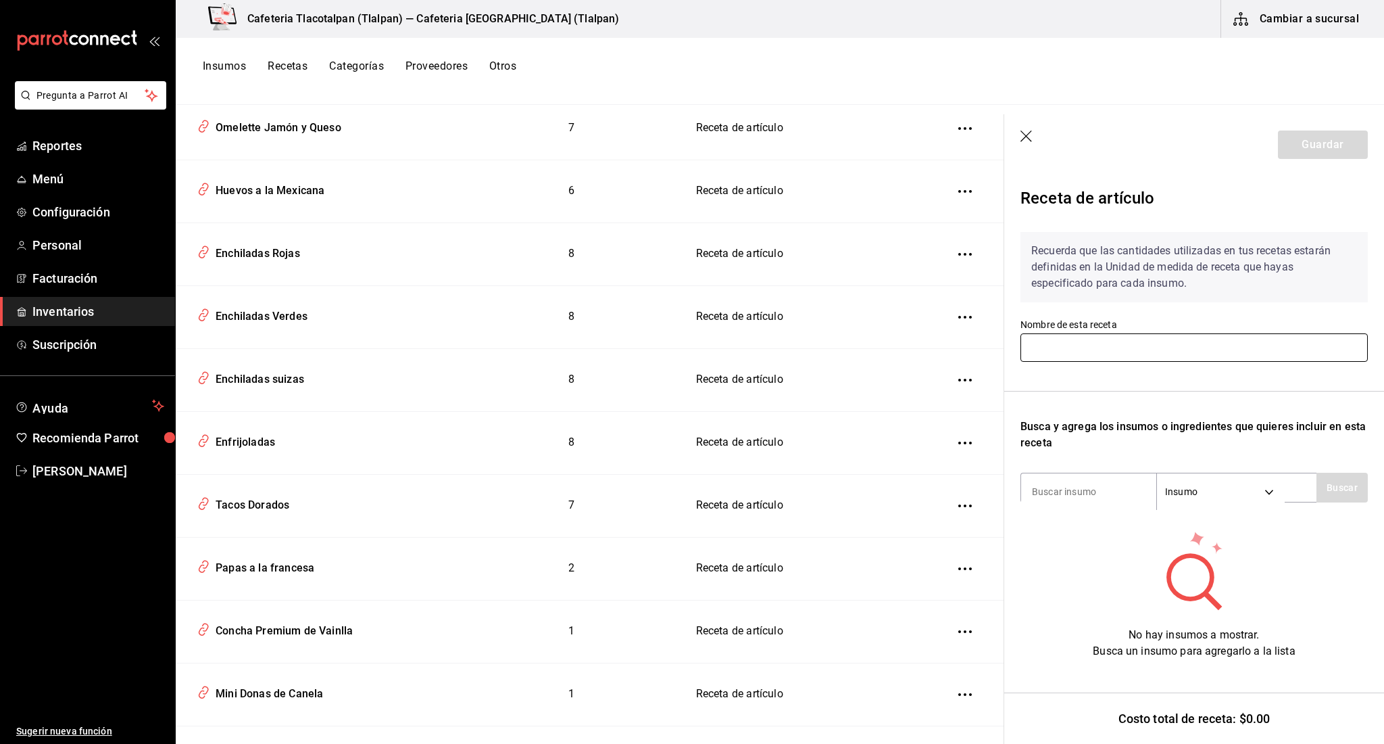
type input "Huevos a la Mexicana"
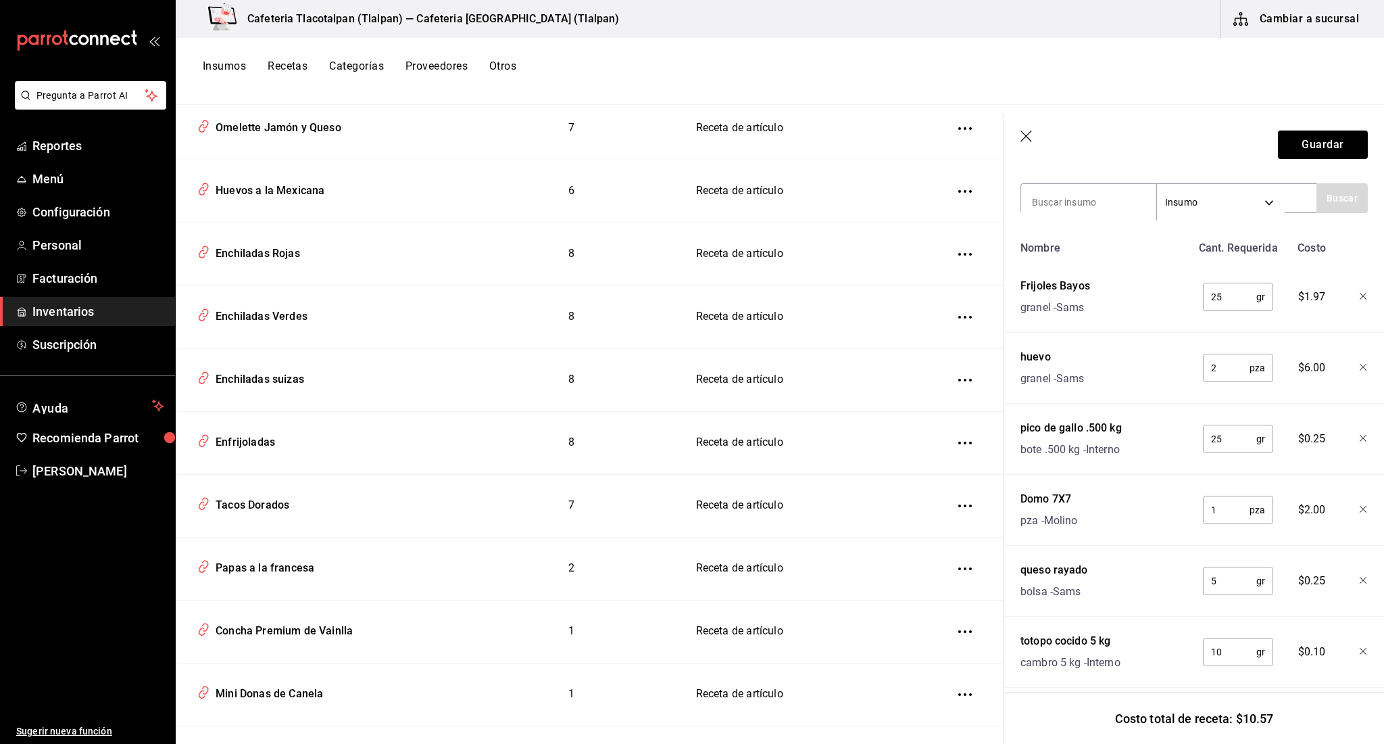
scroll to position [285, 0]
click at [1245, 656] on input "10" at bounding box center [1229, 655] width 53 height 27
type input "4"
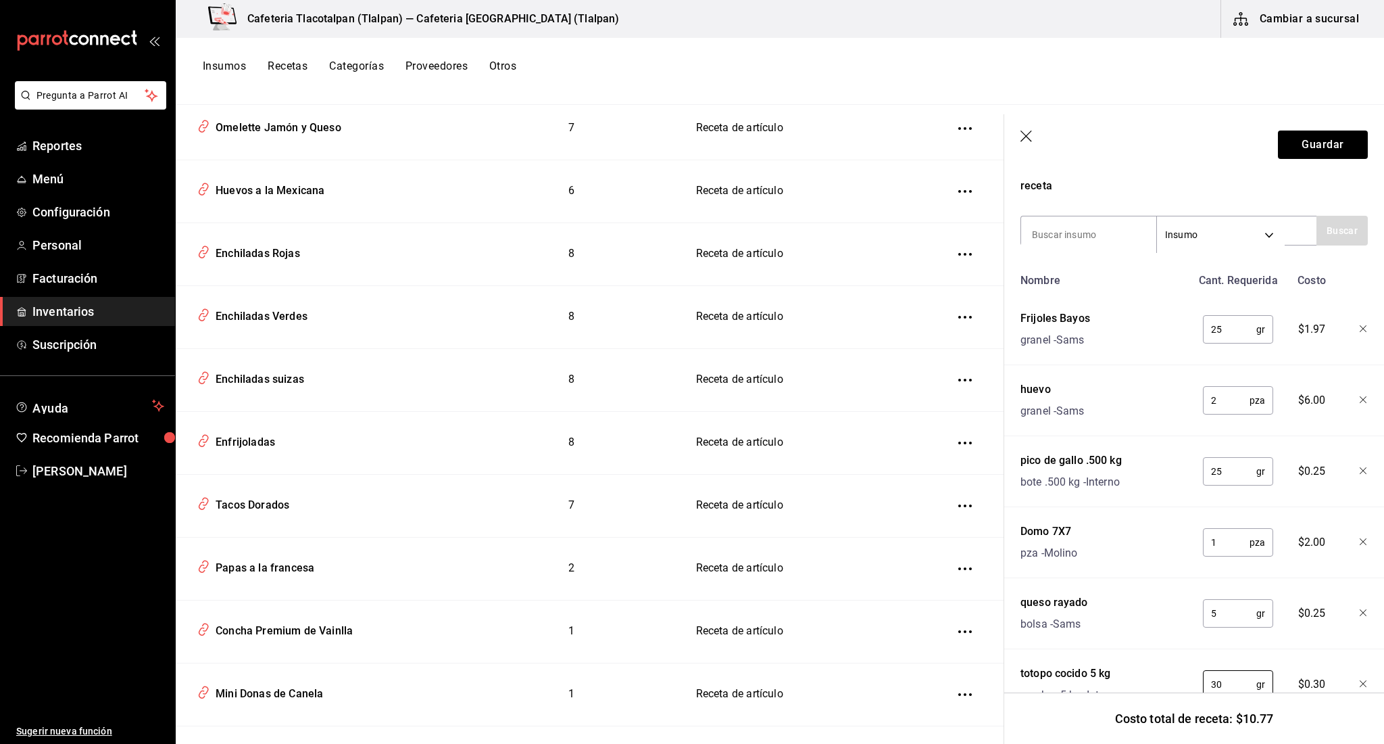
scroll to position [256, 0]
type input "30"
click at [1330, 157] on button "Guardar" at bounding box center [1323, 144] width 90 height 28
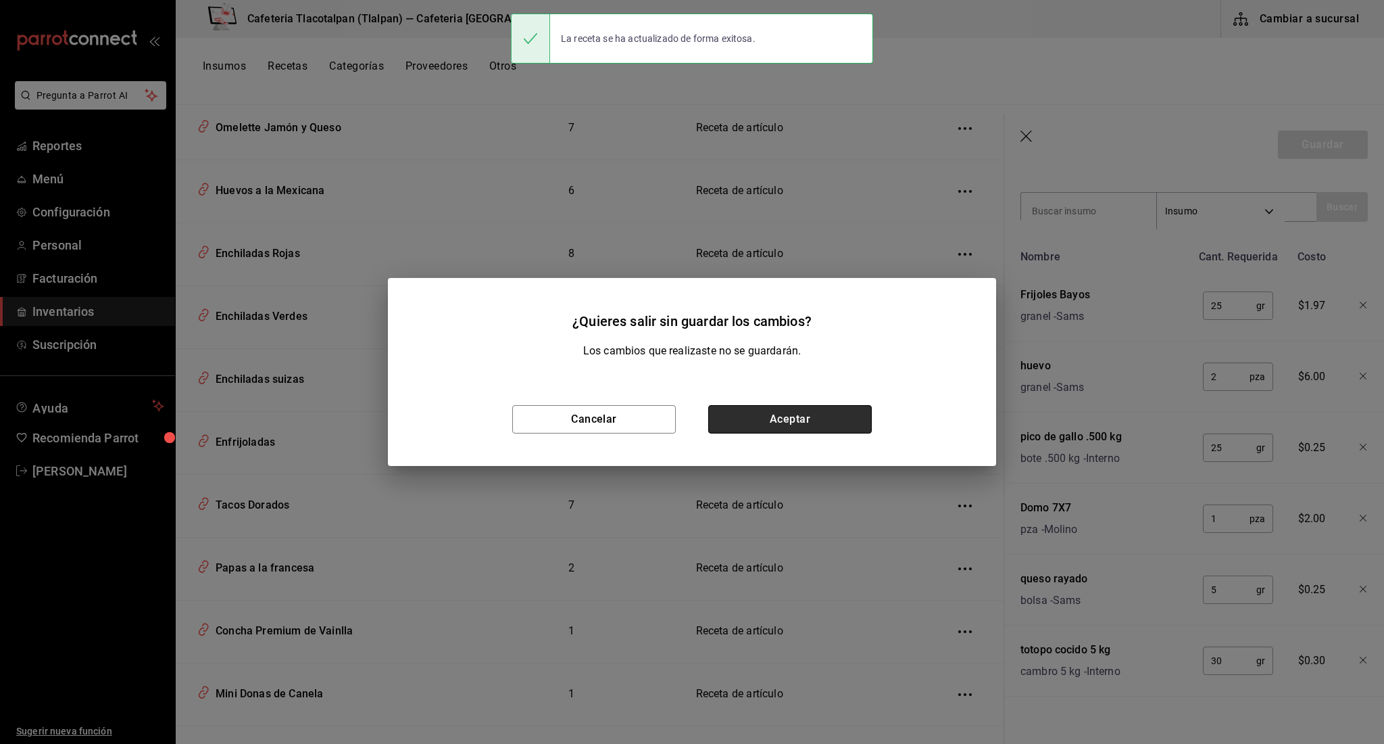
click at [739, 416] on button "Aceptar" at bounding box center [790, 419] width 164 height 28
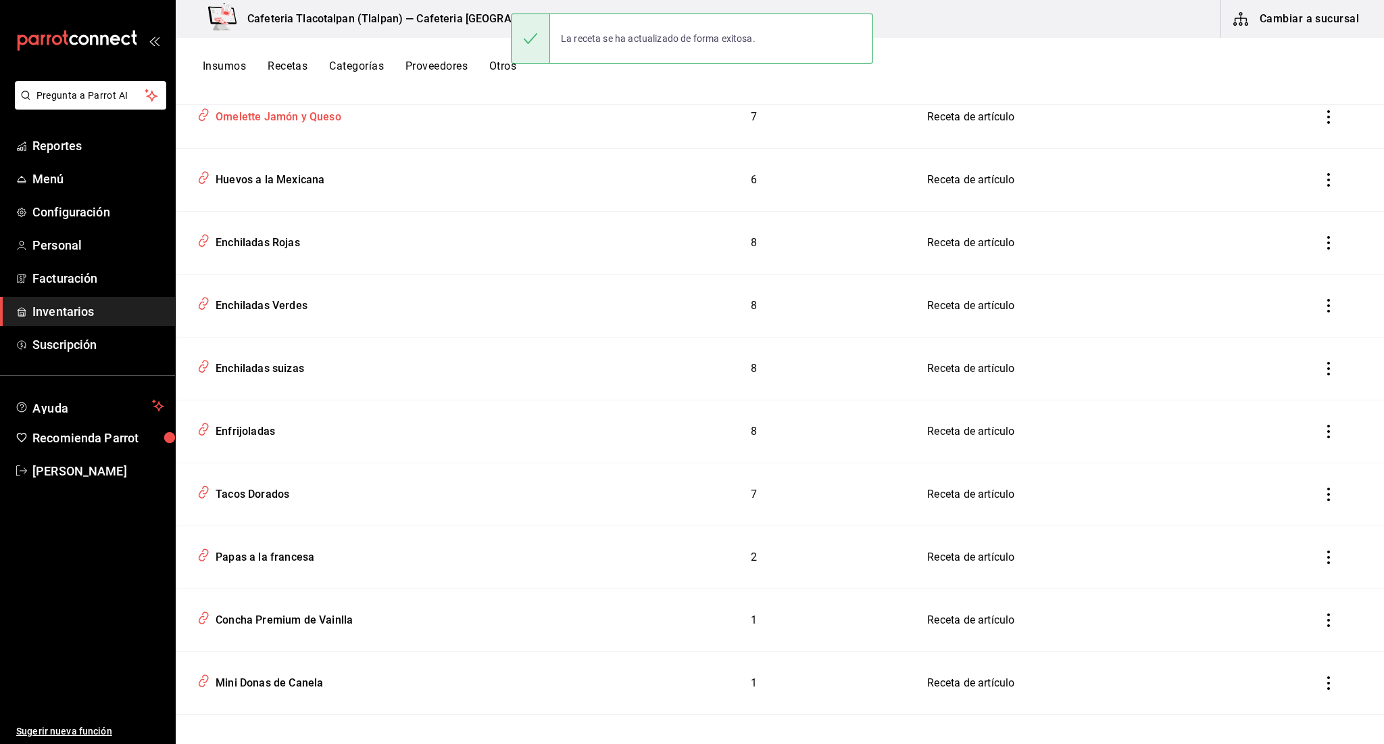
click at [283, 117] on div "Omelette Jamón y Queso" at bounding box center [275, 114] width 131 height 21
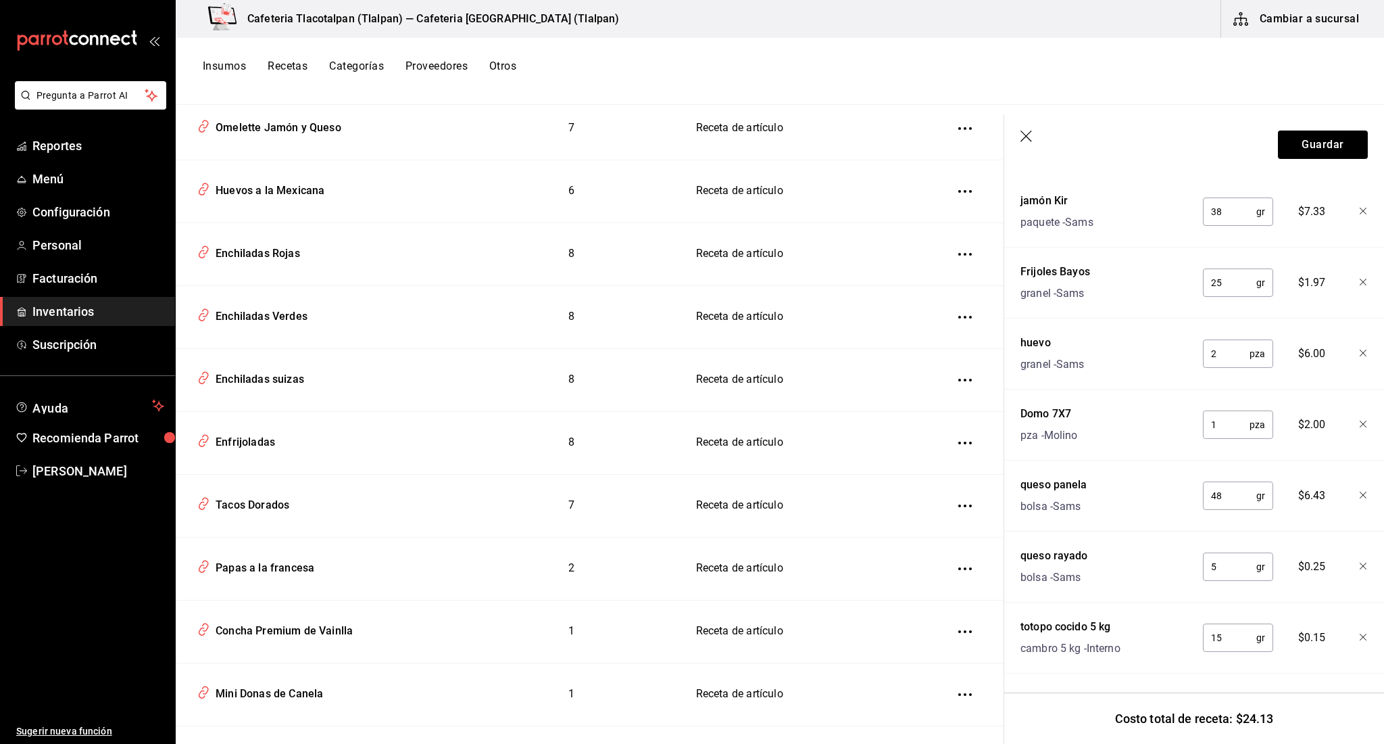
scroll to position [374, 0]
click at [1229, 641] on input "15" at bounding box center [1229, 637] width 53 height 27
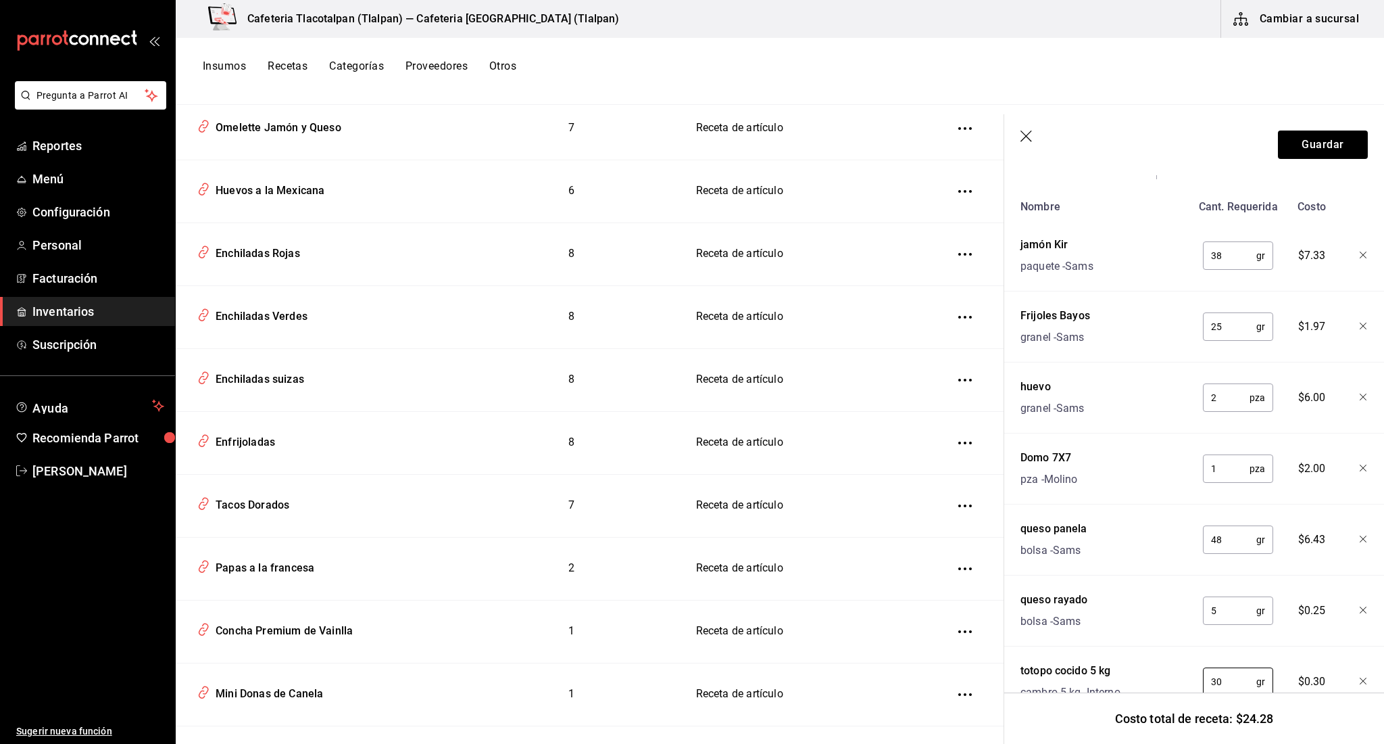
scroll to position [295, 0]
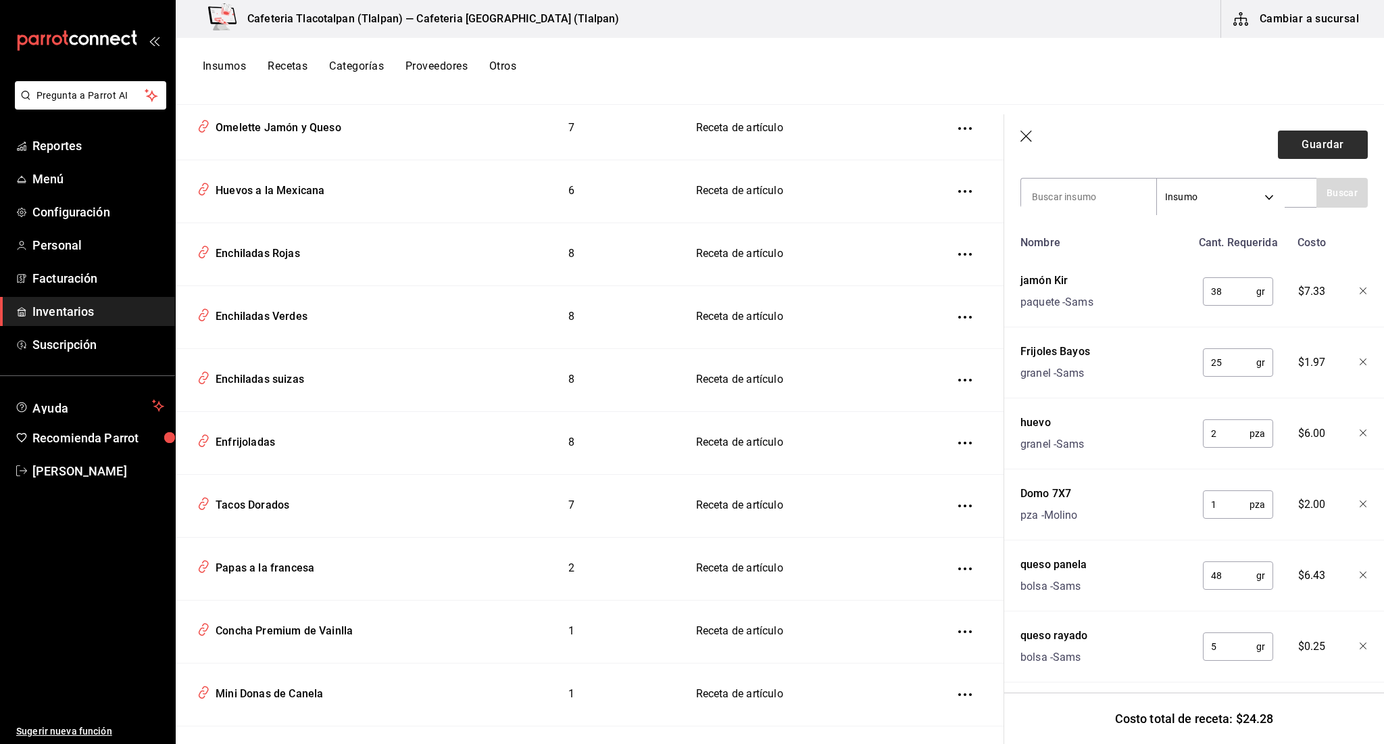
type input "30"
click at [1338, 156] on button "Guardar" at bounding box center [1323, 144] width 90 height 28
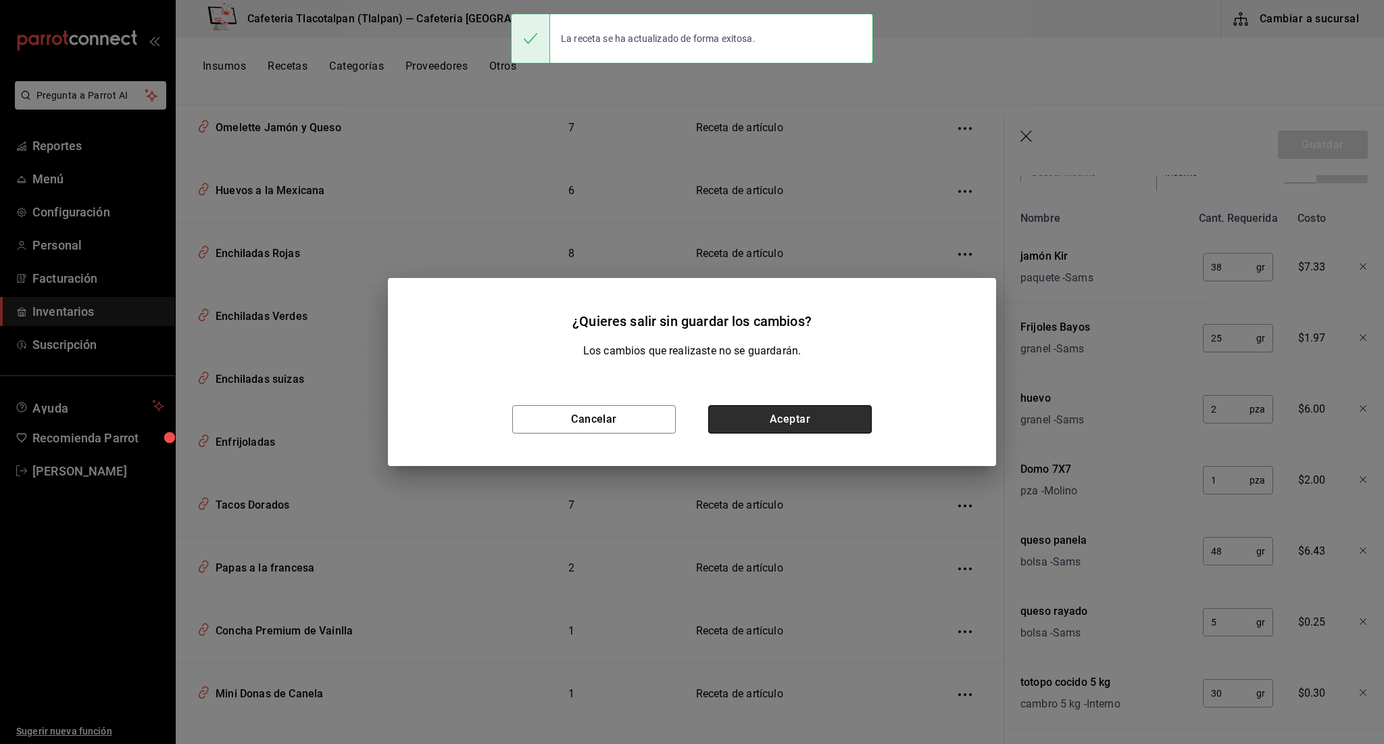
click at [756, 410] on button "Aceptar" at bounding box center [790, 419] width 164 height 28
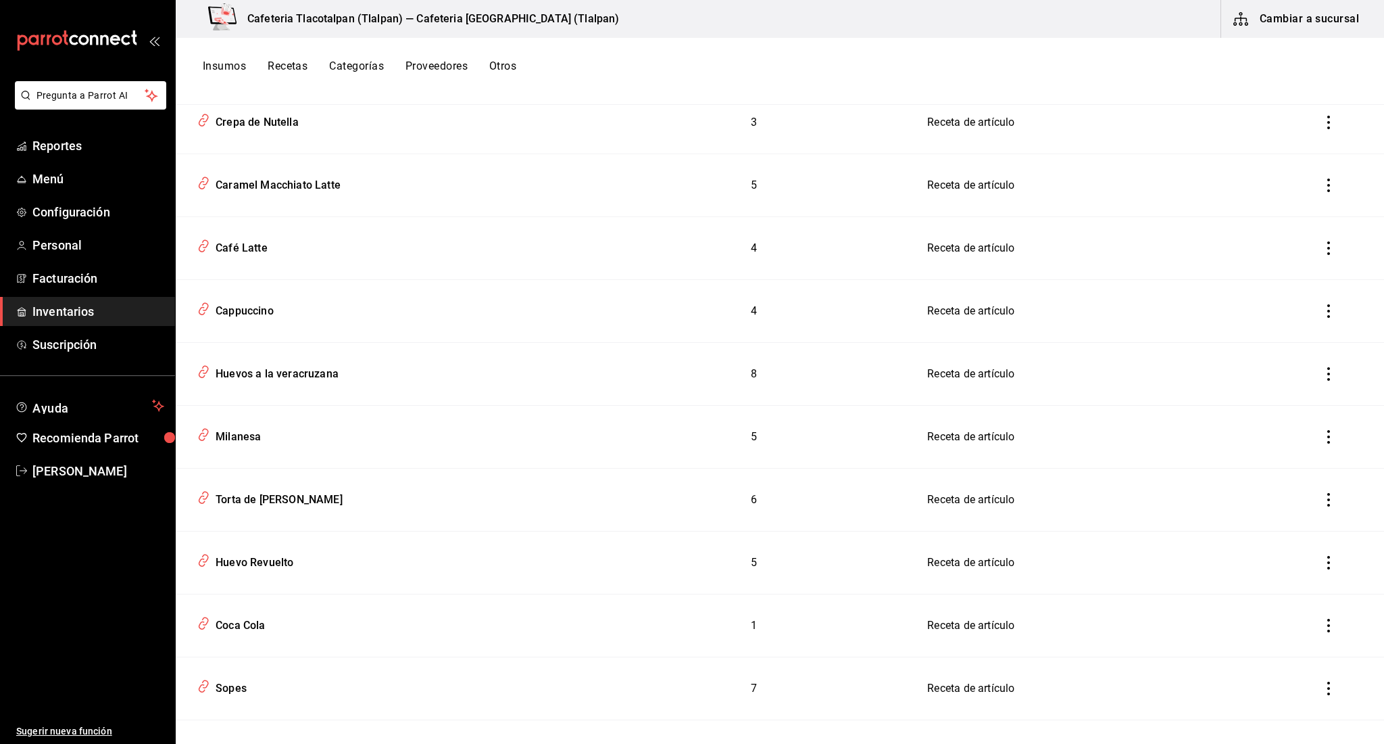
scroll to position [4036, 0]
click at [230, 679] on div "Sopes" at bounding box center [228, 685] width 37 height 21
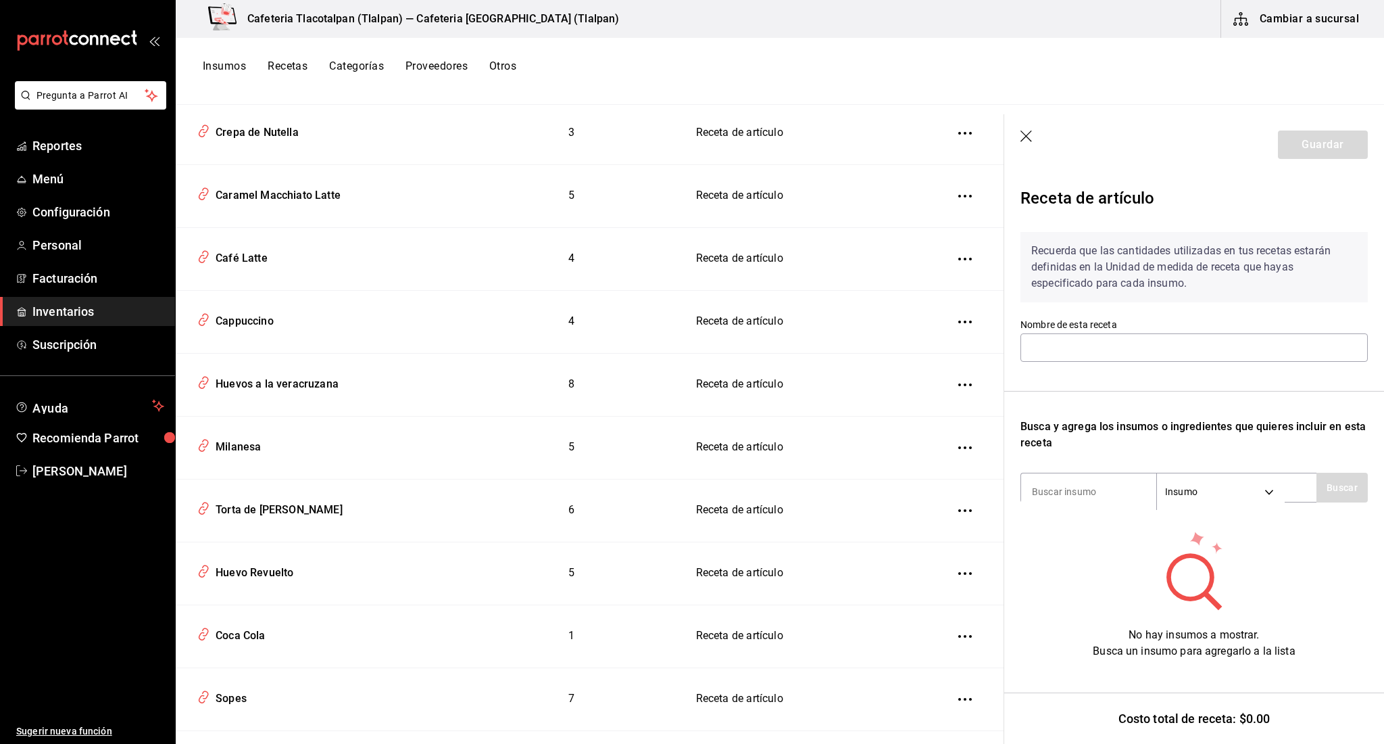
type input "Sopes"
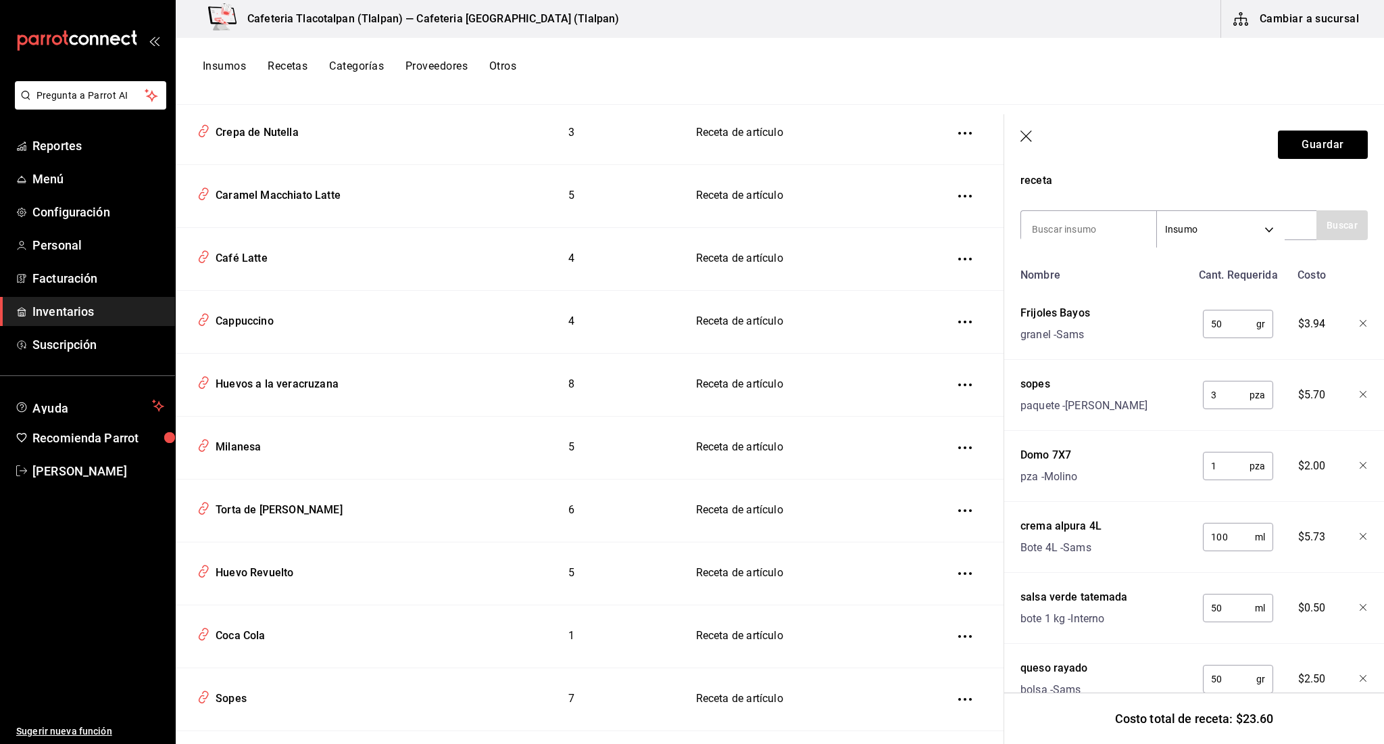
scroll to position [261, 0]
click at [271, 621] on div "Coca Cola" at bounding box center [320, 634] width 256 height 26
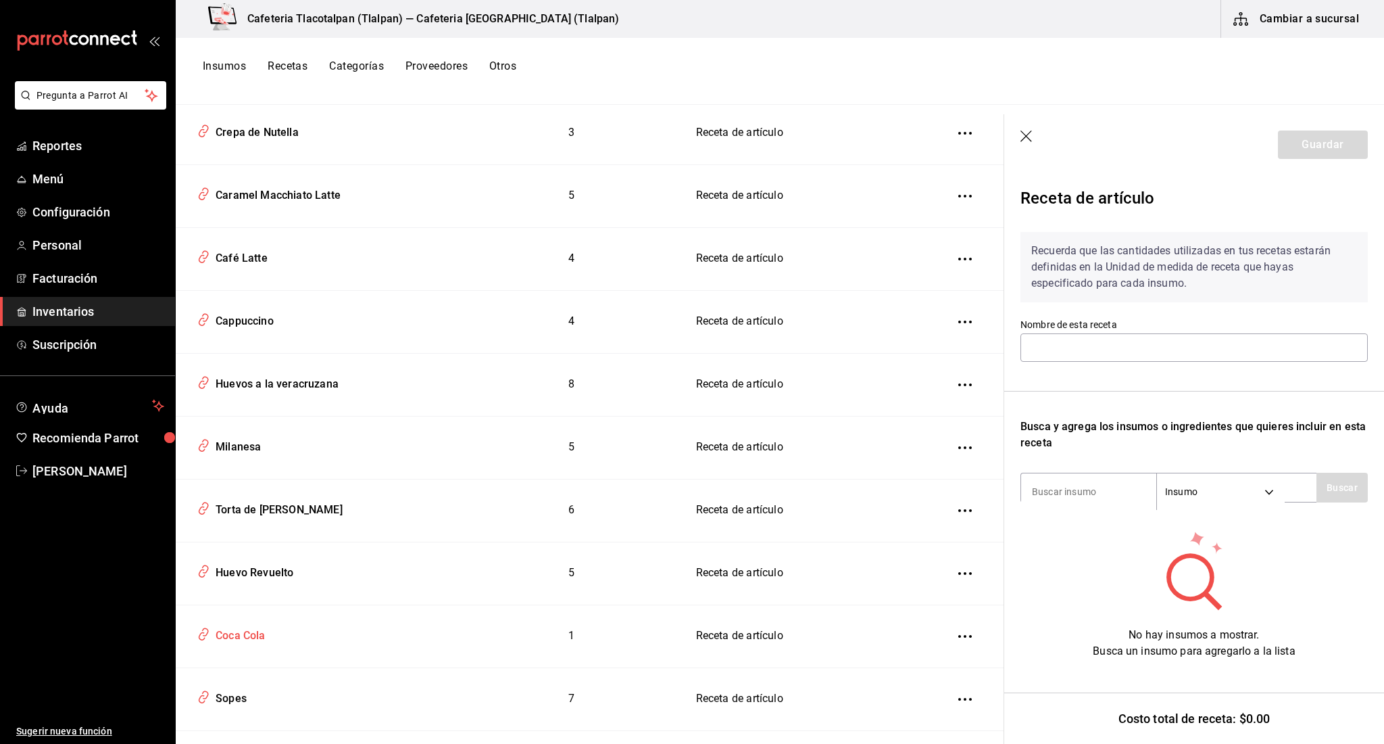
type input "Coca Cola"
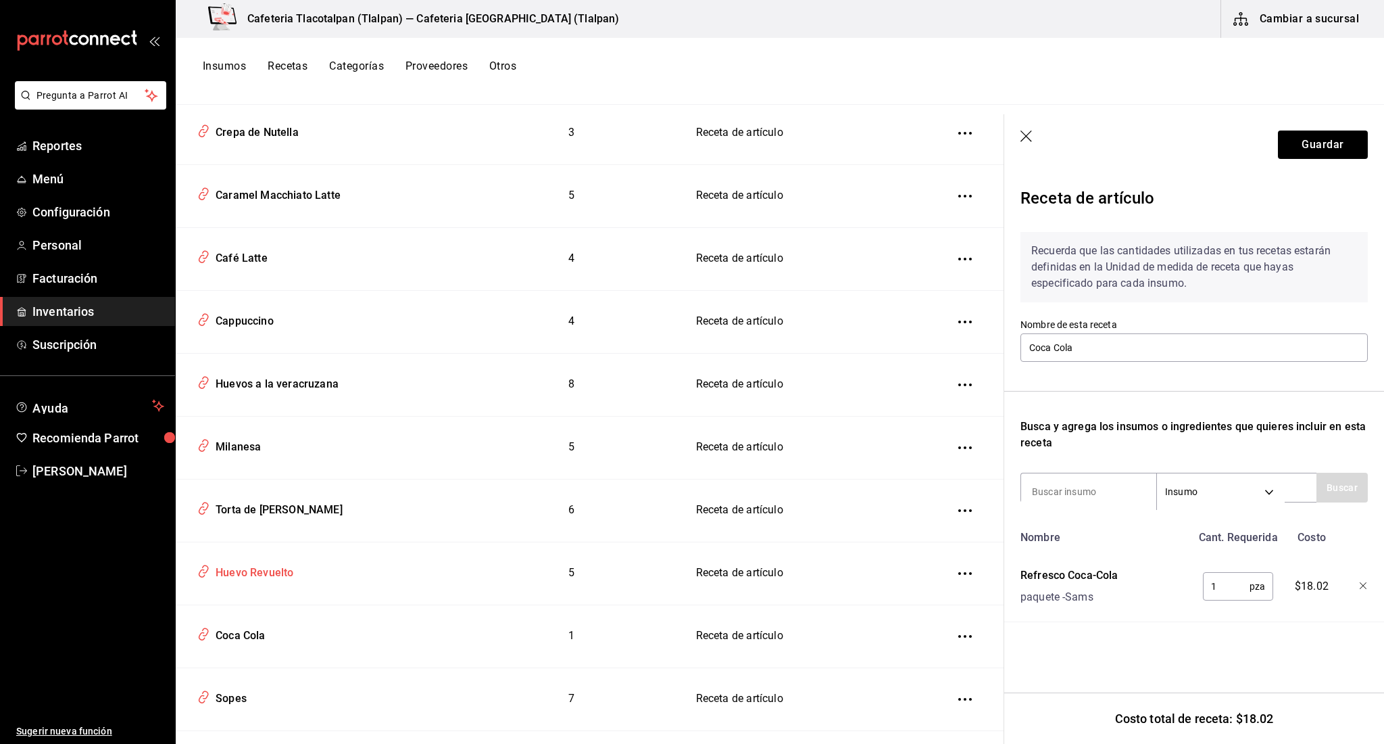
click at [248, 564] on div "Huevo Revuelto" at bounding box center [251, 570] width 83 height 21
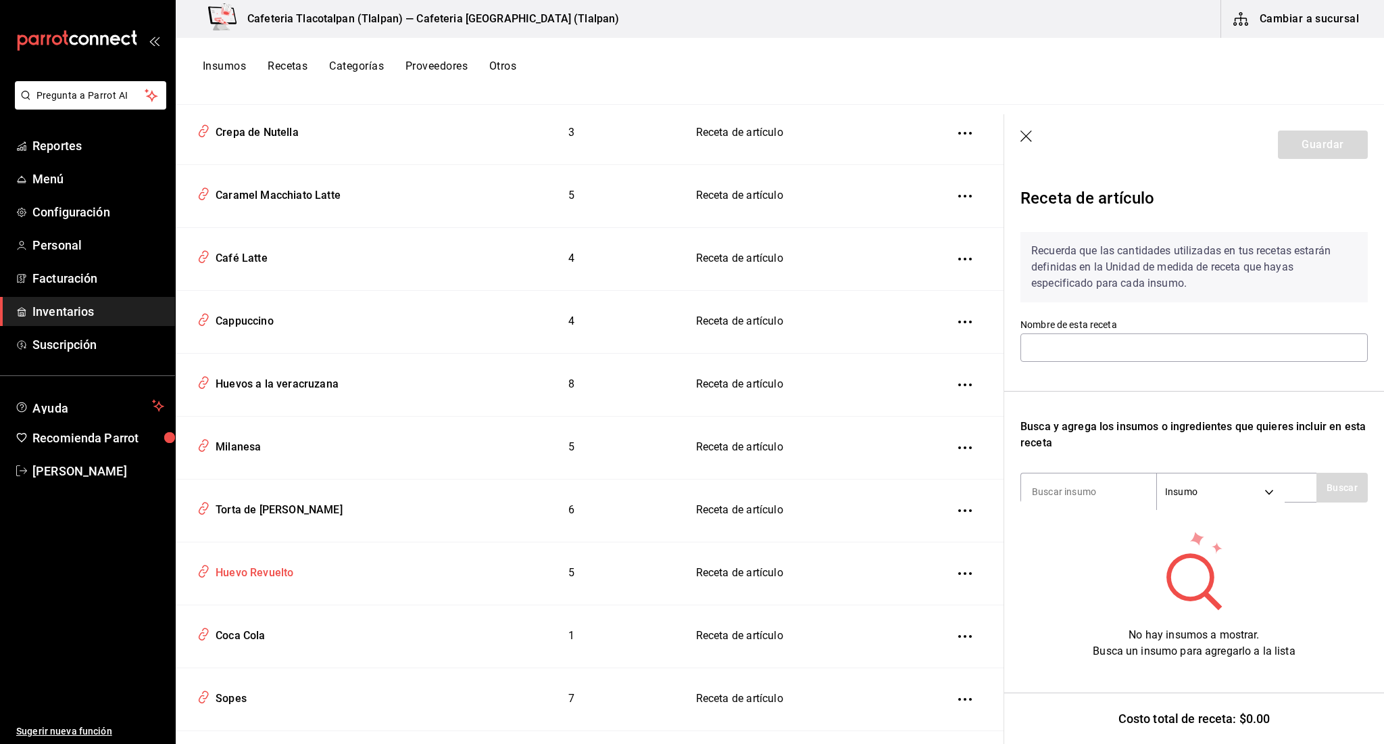
type input "Huevo Revuelto"
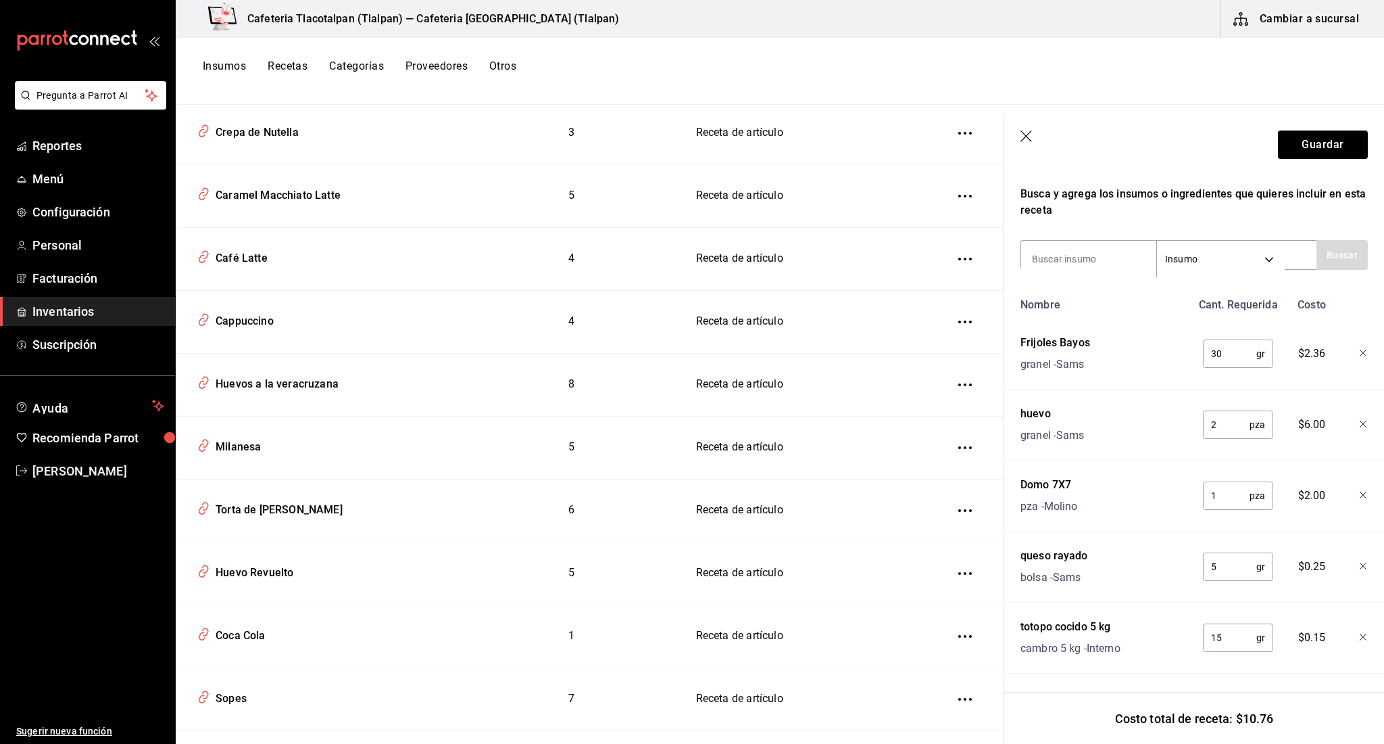
scroll to position [233, 0]
click at [1236, 632] on input "15" at bounding box center [1229, 637] width 53 height 27
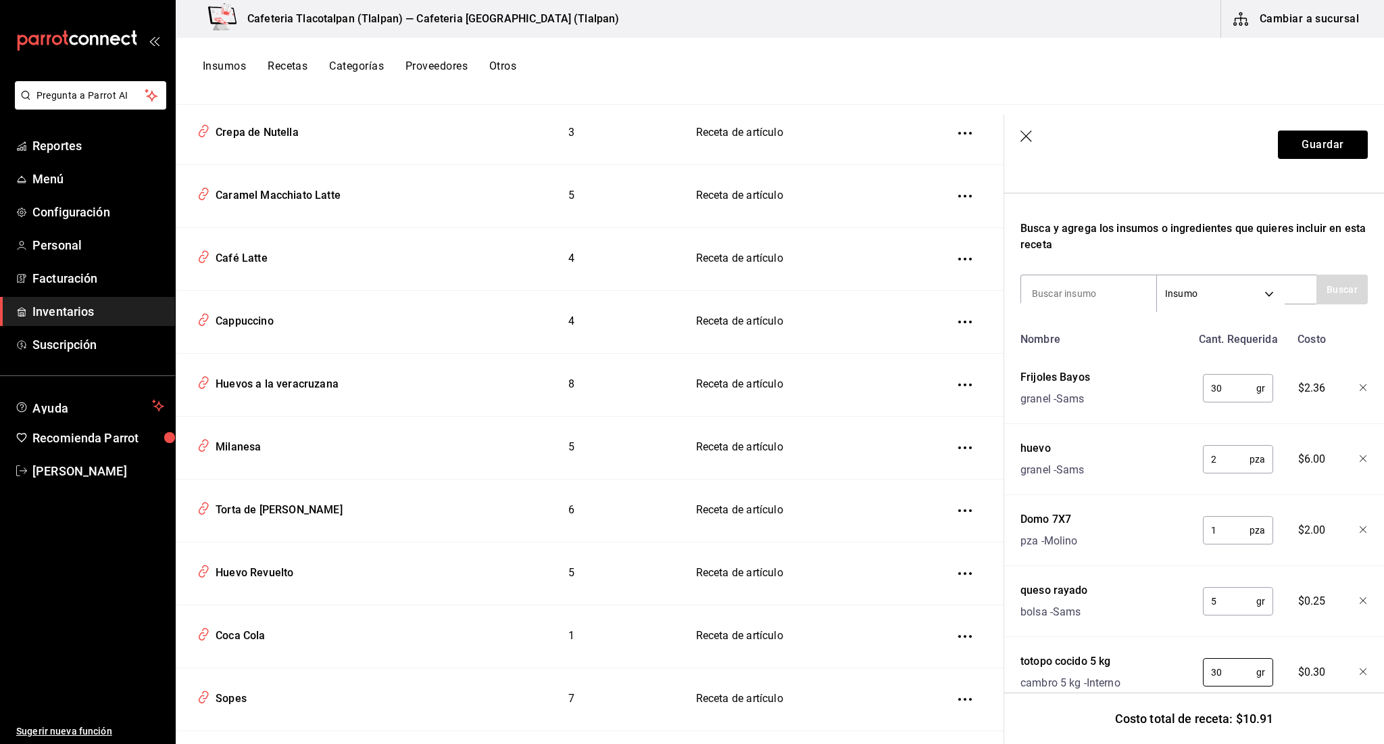
scroll to position [191, 0]
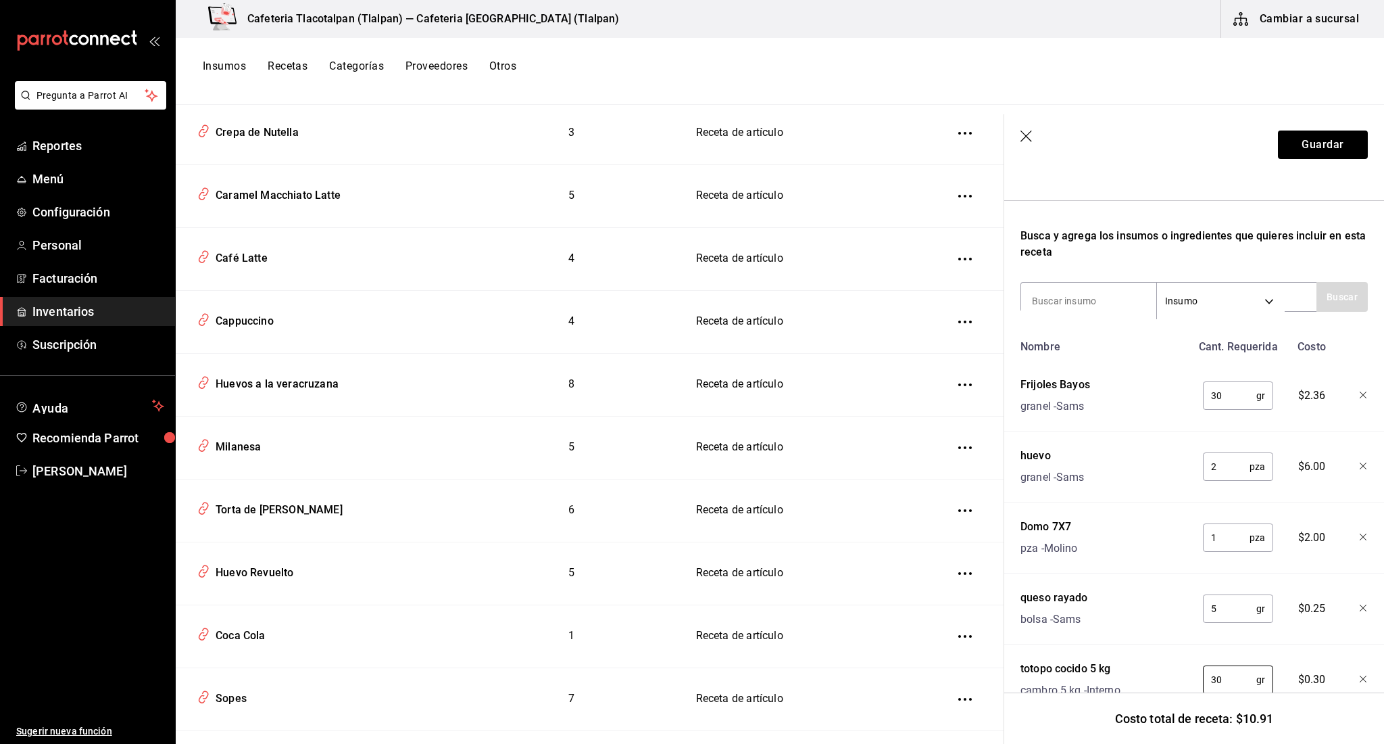
type input "30"
click at [1222, 607] on input "5" at bounding box center [1229, 608] width 53 height 27
click at [1311, 139] on button "Guardar" at bounding box center [1323, 144] width 90 height 28
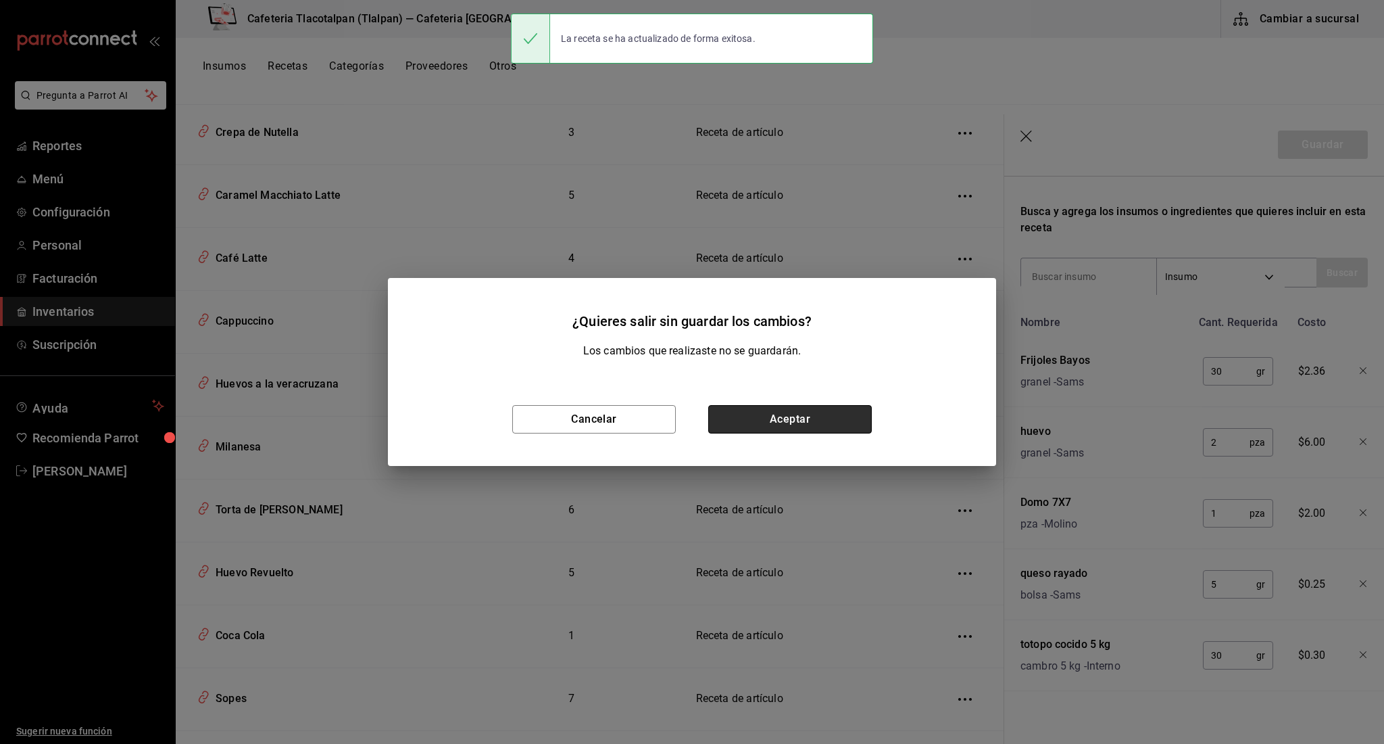
click at [829, 413] on button "Aceptar" at bounding box center [790, 419] width 164 height 28
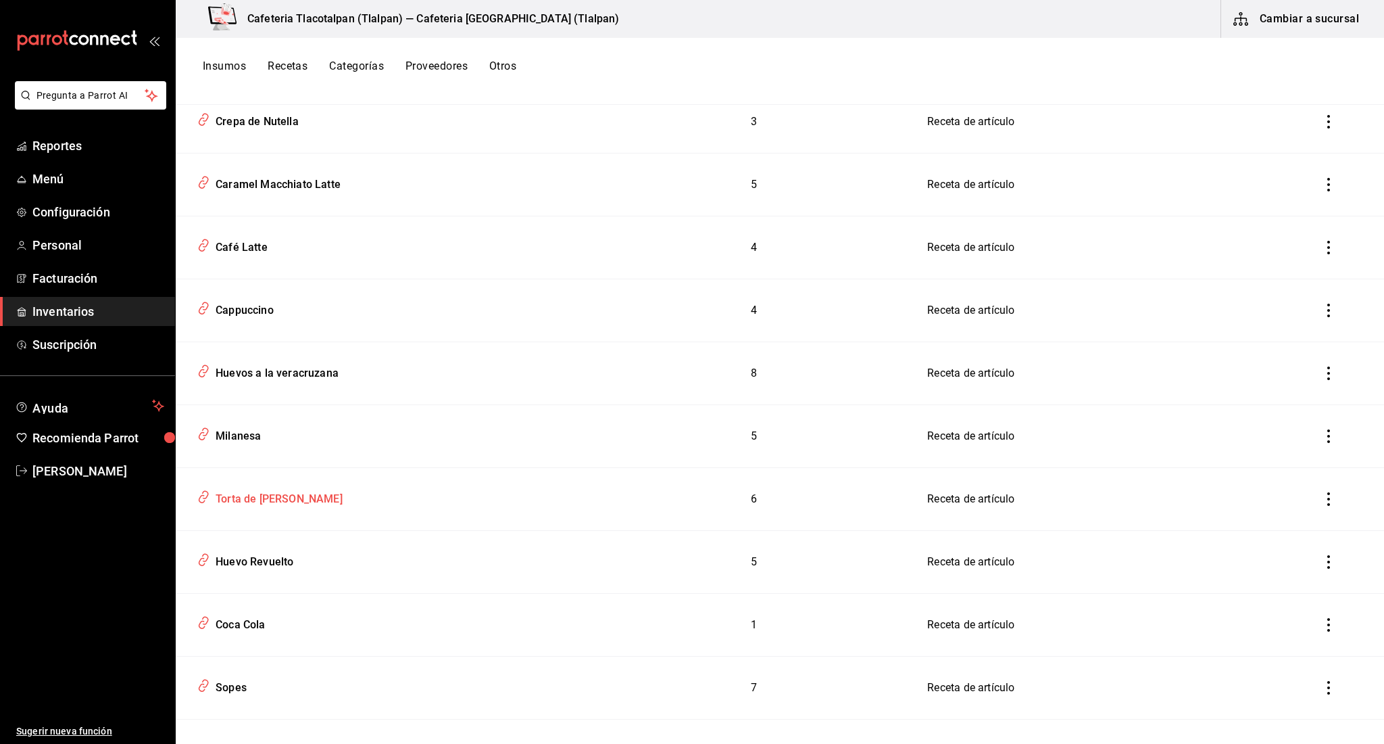
click at [319, 490] on div "Torta de [PERSON_NAME]" at bounding box center [276, 496] width 132 height 21
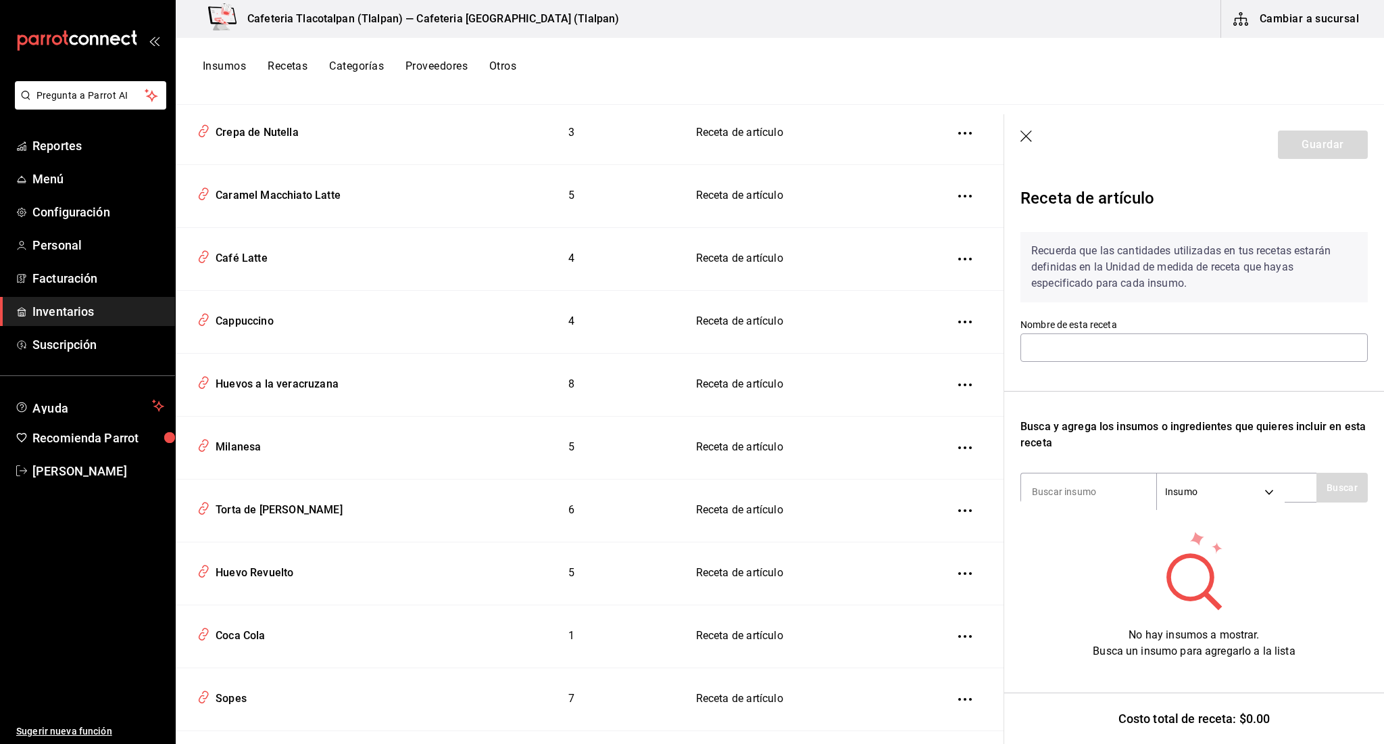
type input "Torta de [PERSON_NAME]"
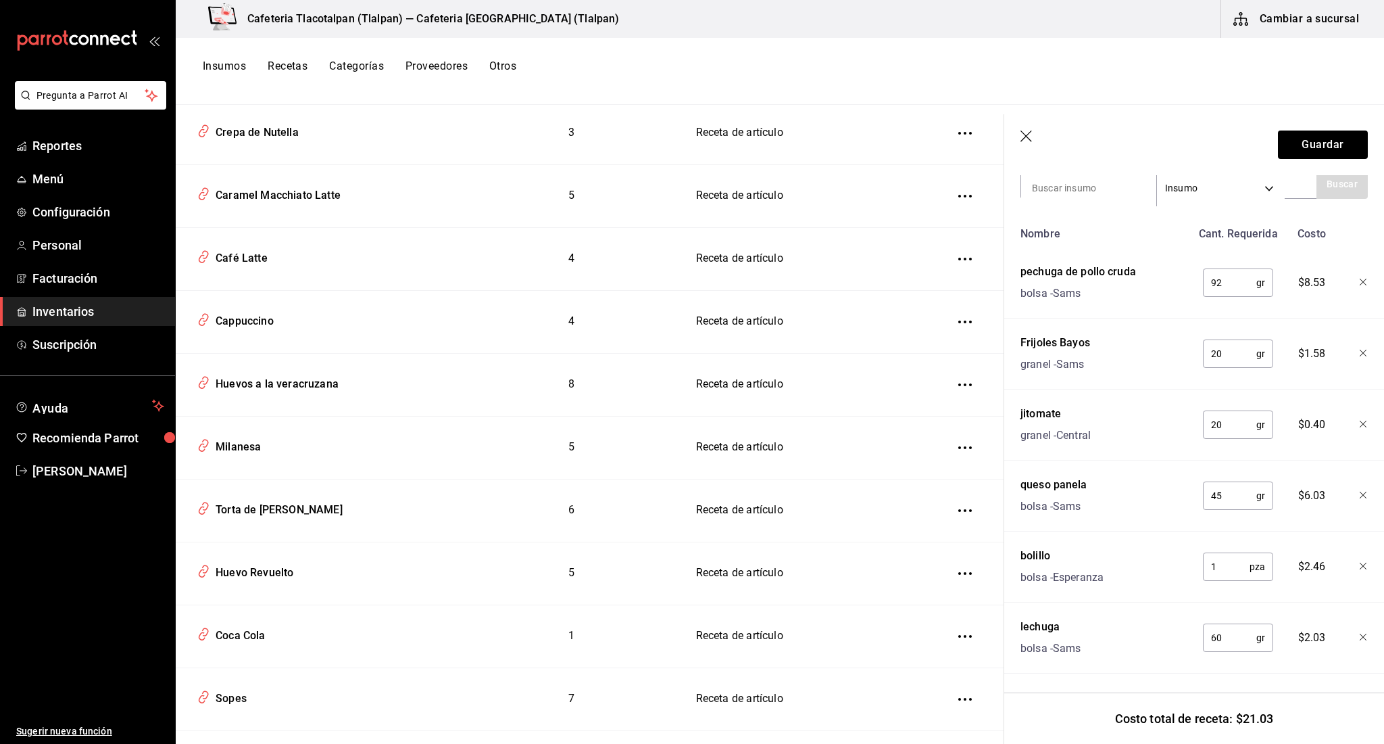
scroll to position [303, 0]
click at [253, 441] on div "Milanesa" at bounding box center [235, 444] width 51 height 21
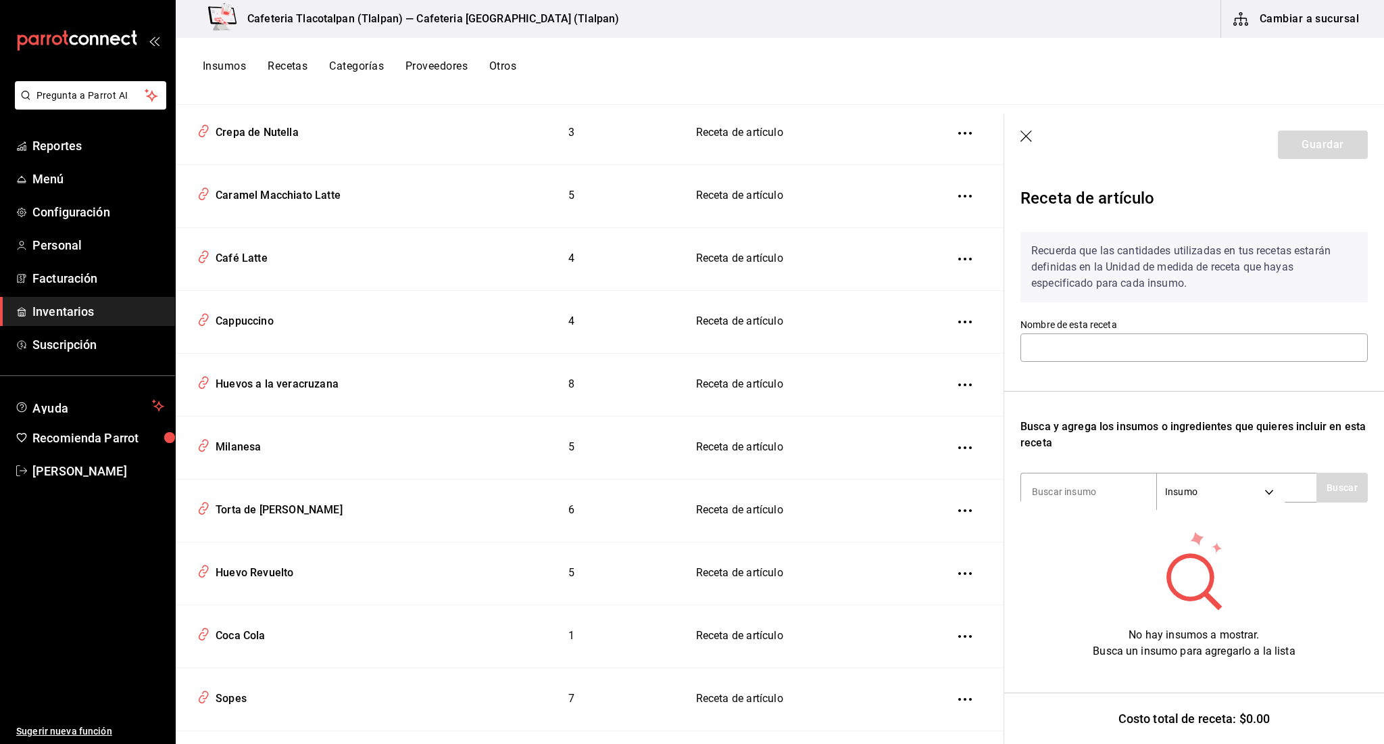
type input "Milanesa"
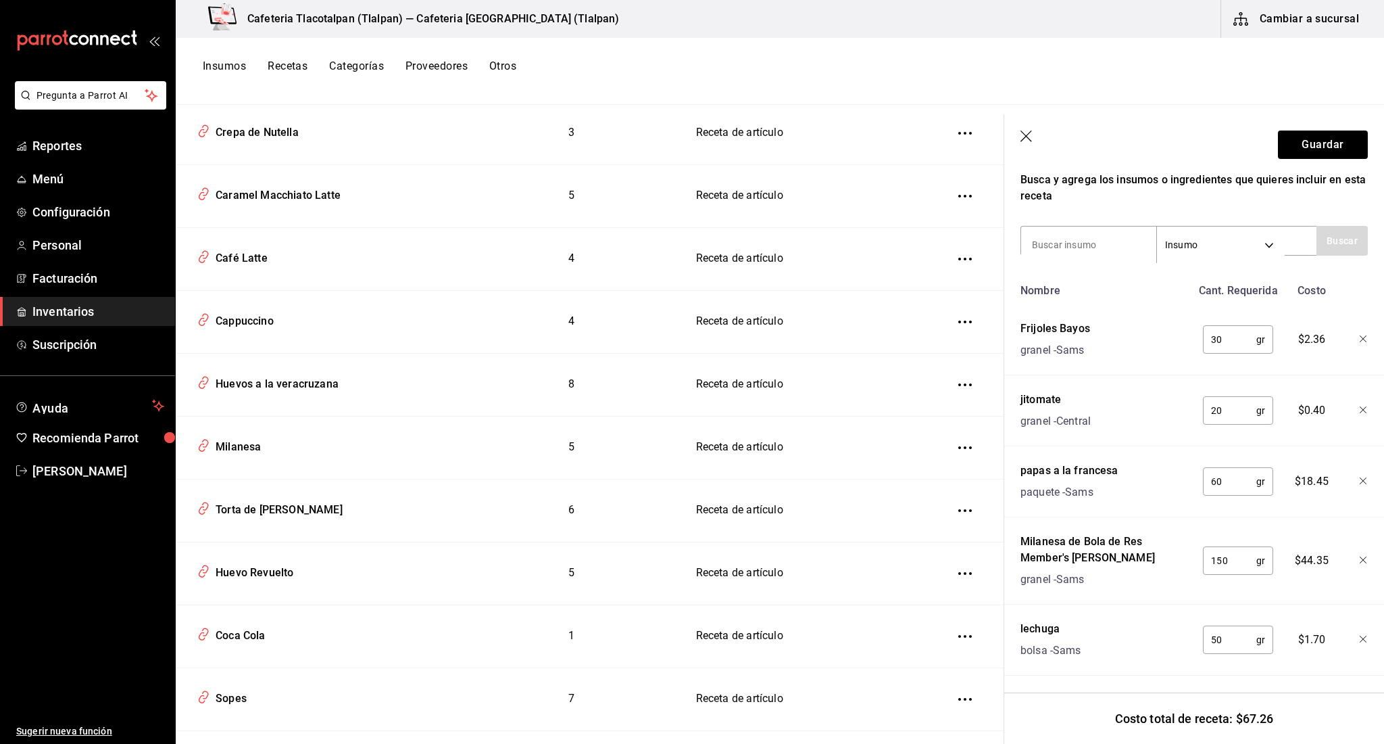
scroll to position [249, 0]
click at [278, 374] on div "Huevos a la veracruzana" at bounding box center [274, 381] width 128 height 21
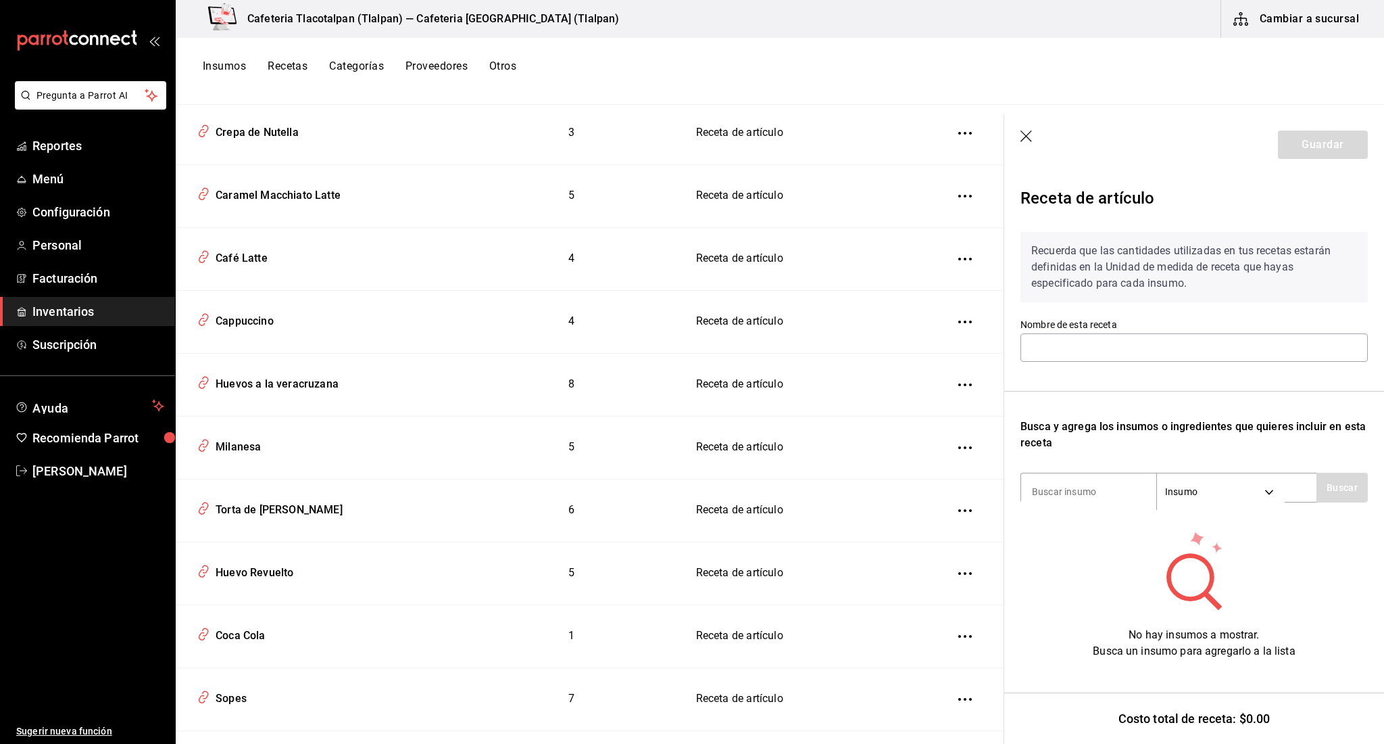
type input "Huevos a la veracruzana"
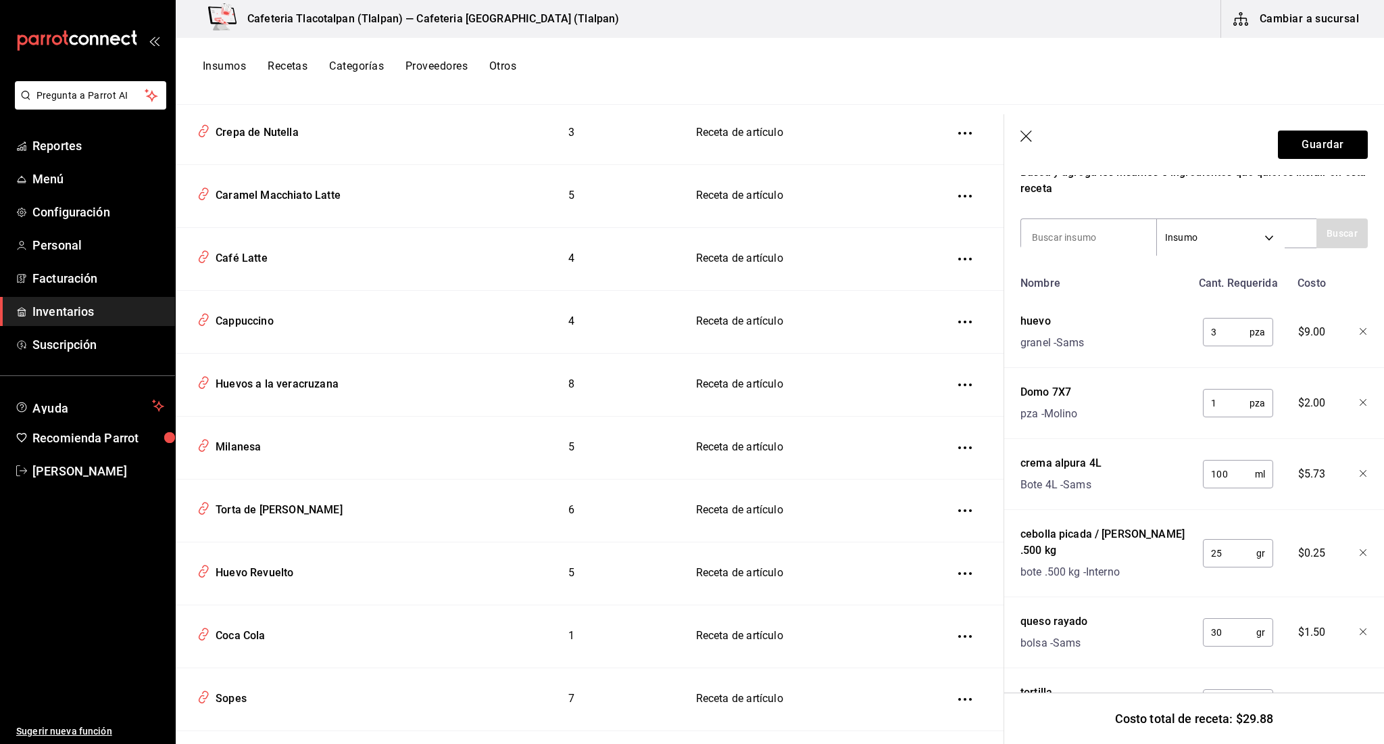
scroll to position [253, 0]
type input "play"
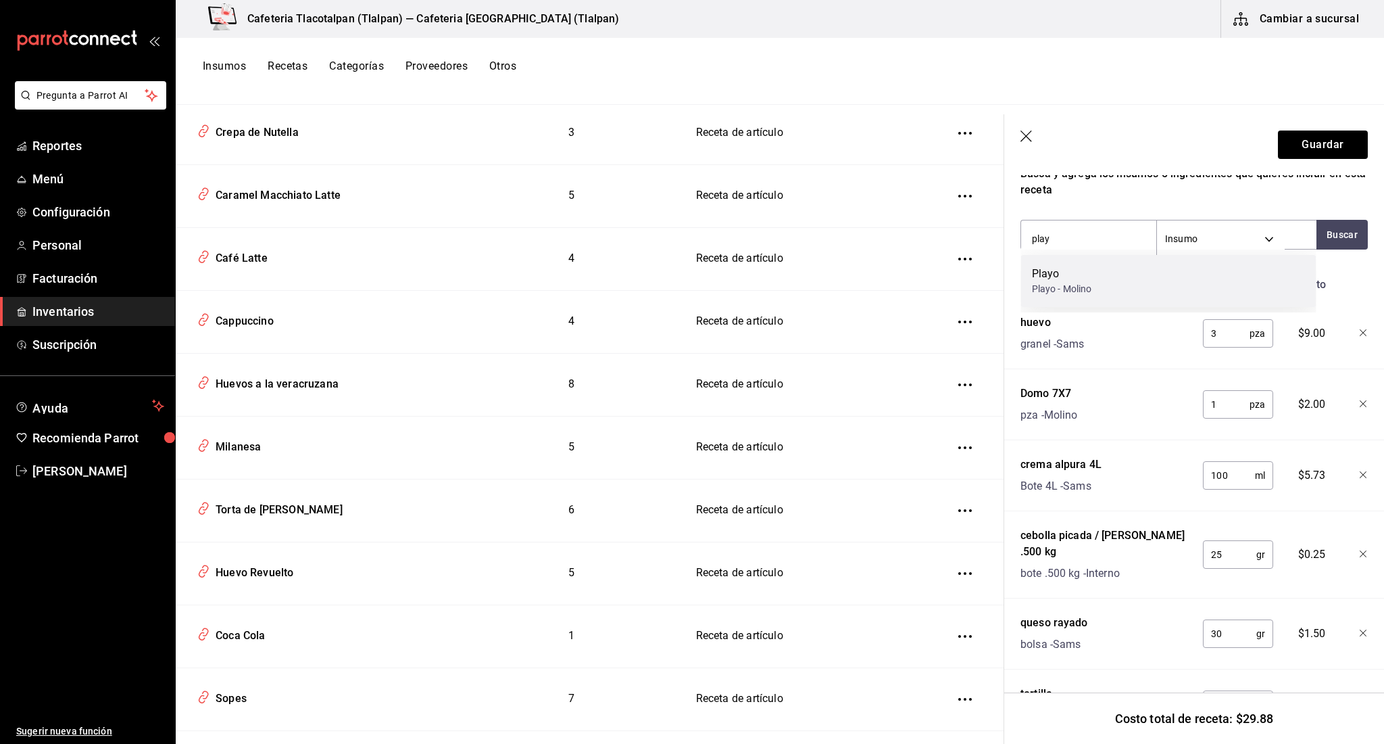
click at [1060, 268] on div "Playo" at bounding box center [1062, 274] width 60 height 16
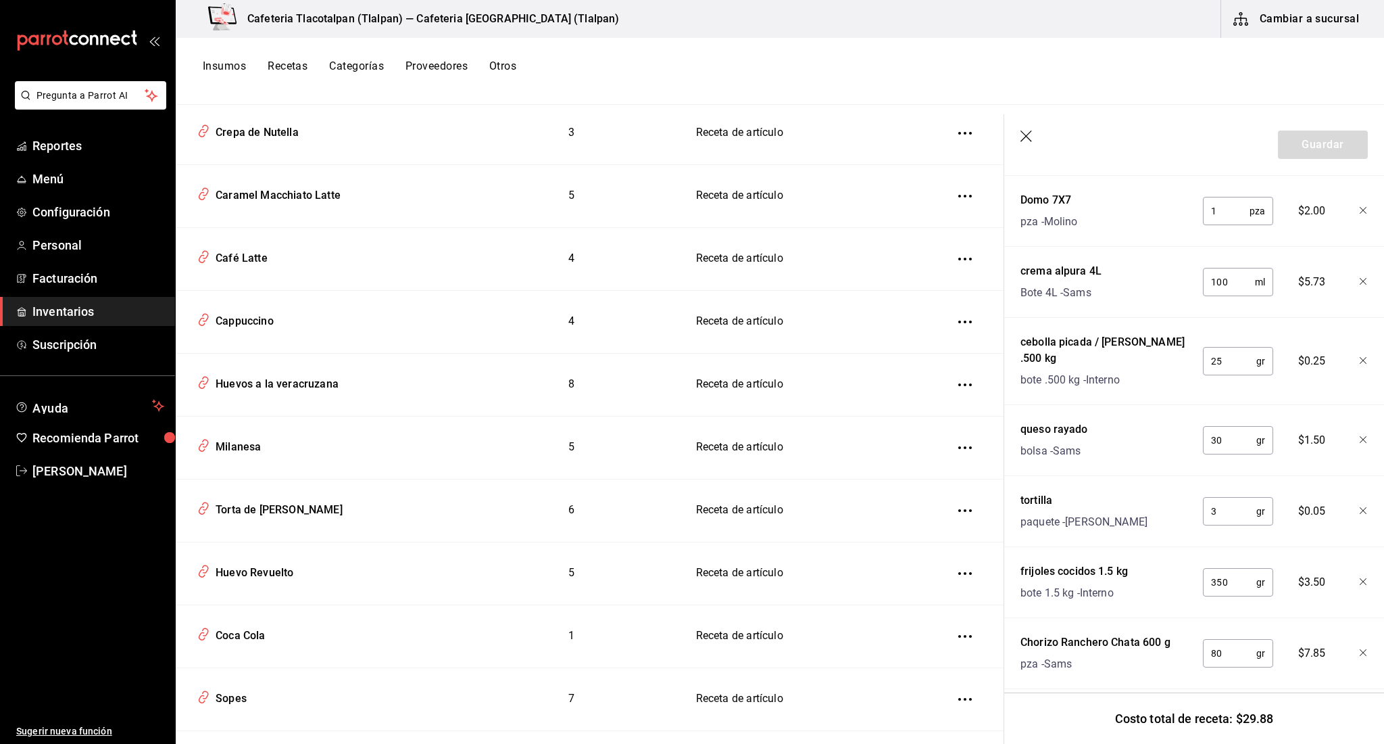
scroll to position [516, 0]
click at [1218, 498] on input "3" at bounding box center [1229, 511] width 53 height 27
type input "165"
click at [1155, 249] on div "Nombre Cant. Requerida Costo Playo Playo - Molino pza ​ $0.00 huevo granel - Sa…" at bounding box center [1194, 348] width 347 height 682
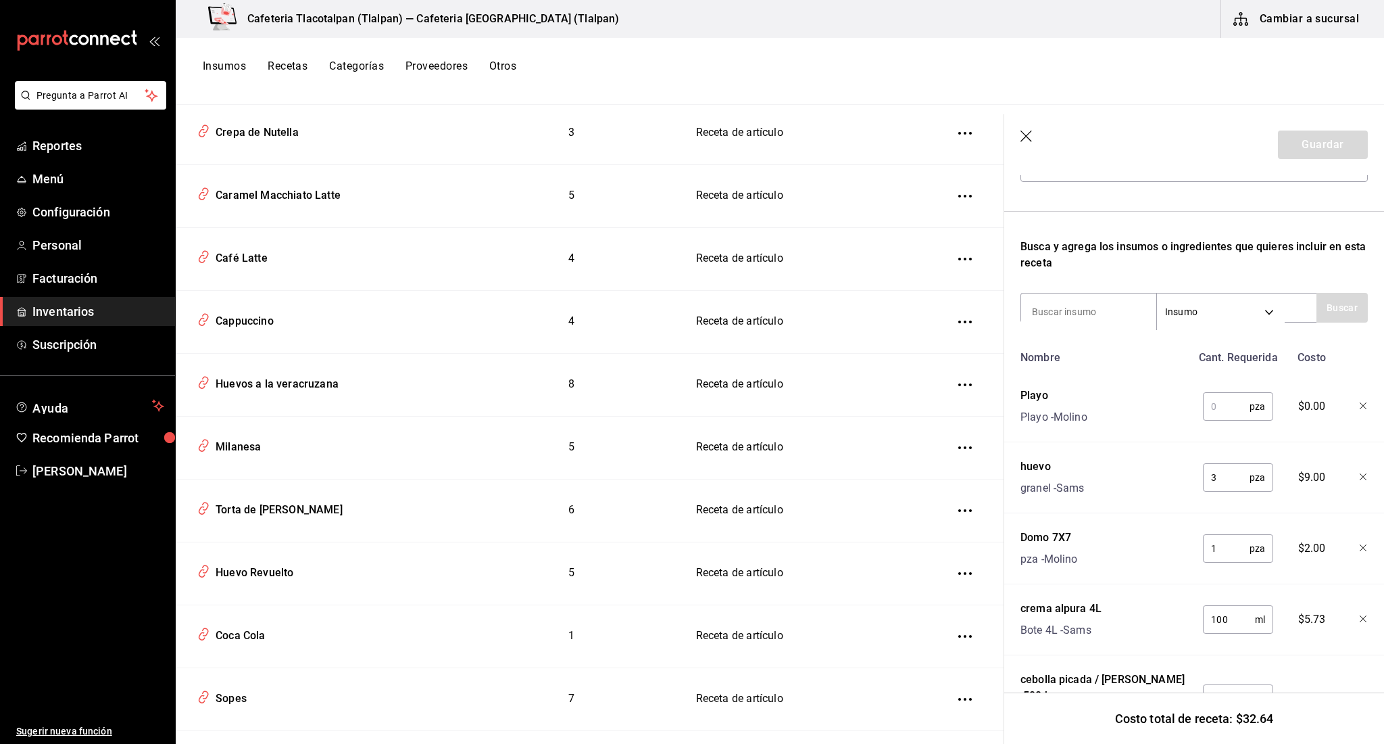
scroll to position [174, 0]
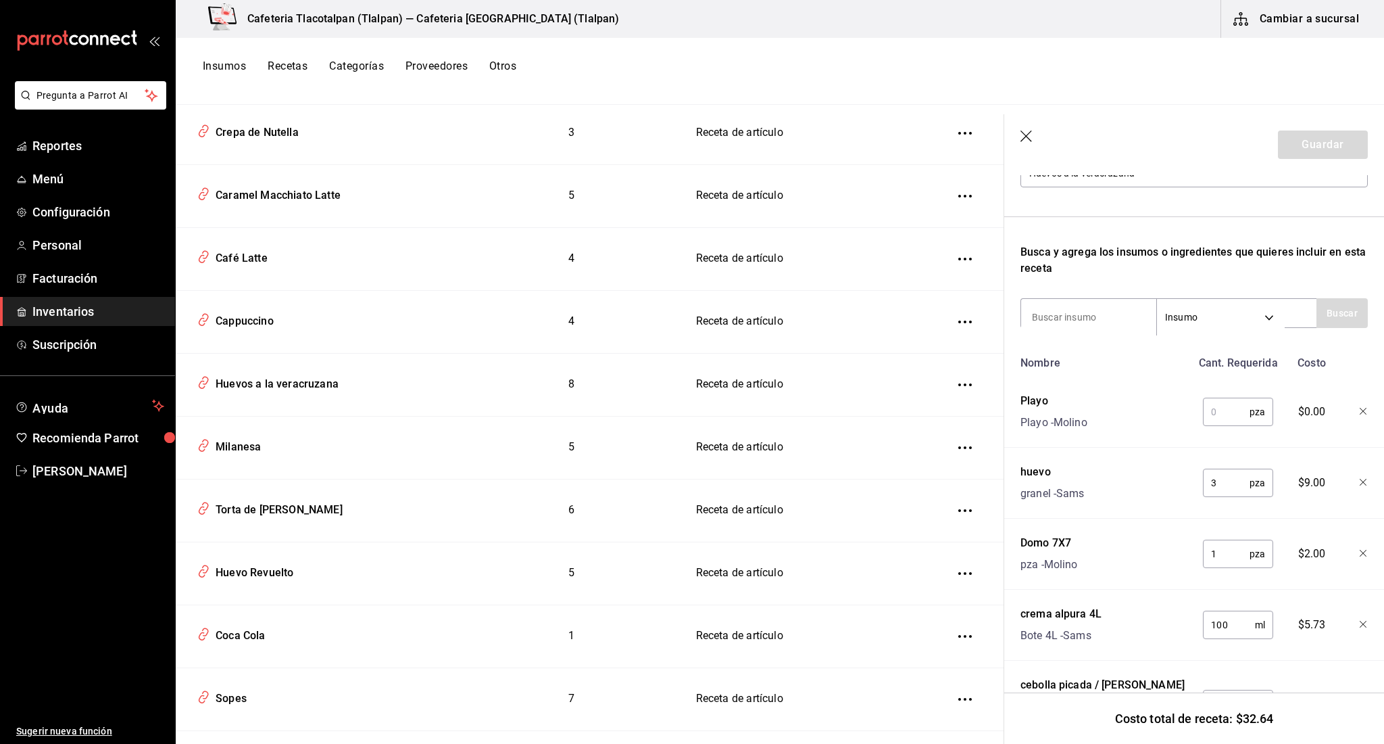
click at [1232, 405] on input "text" at bounding box center [1226, 411] width 47 height 27
type input "1"
click at [1298, 146] on button "Guardar" at bounding box center [1323, 144] width 90 height 28
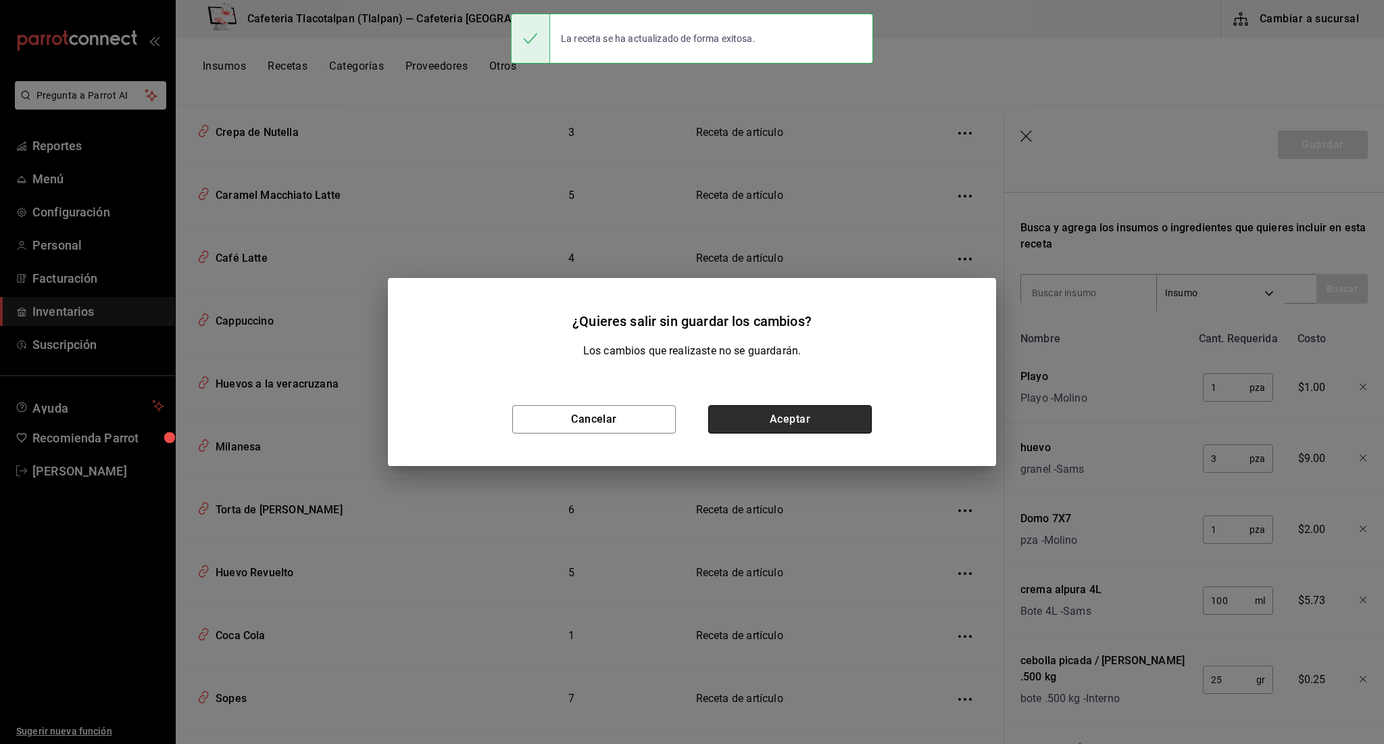
click at [751, 413] on button "Aceptar" at bounding box center [790, 419] width 164 height 28
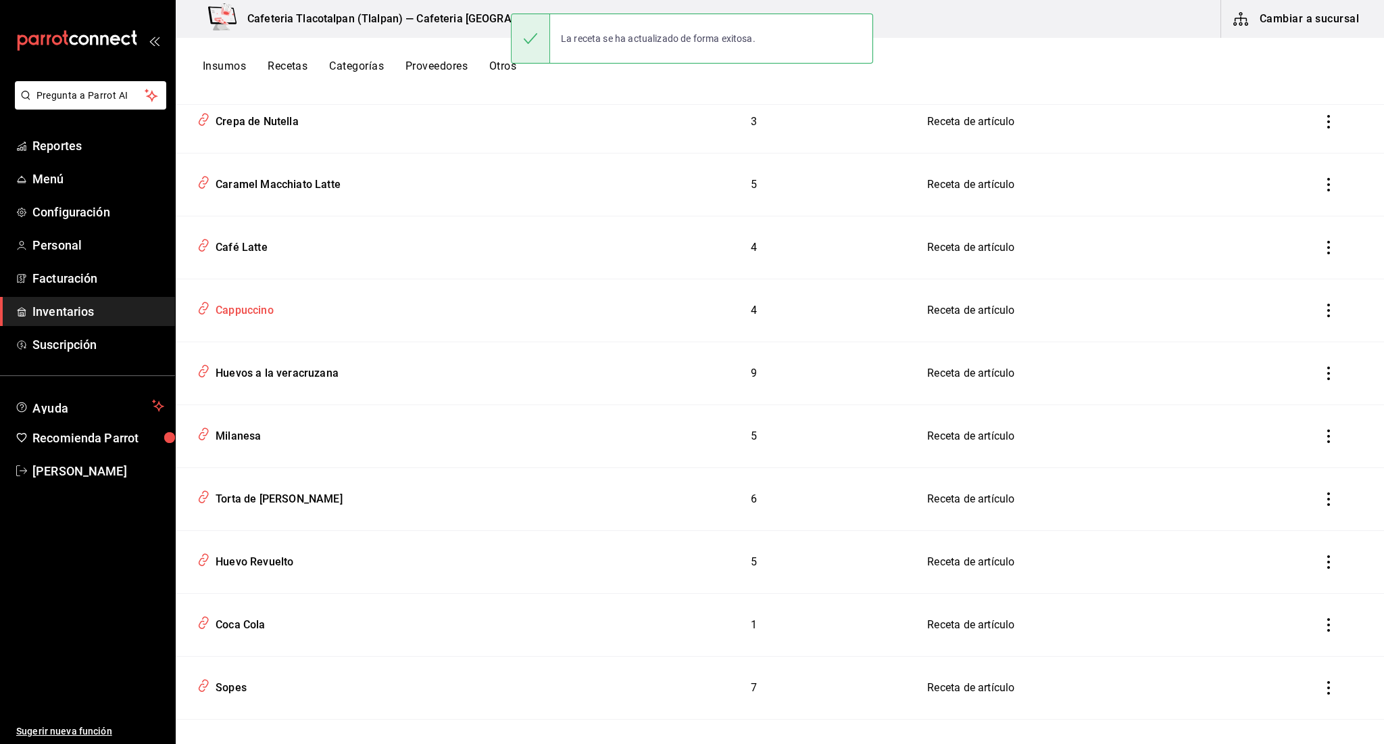
click at [299, 301] on div "Cappuccino" at bounding box center [386, 308] width 388 height 26
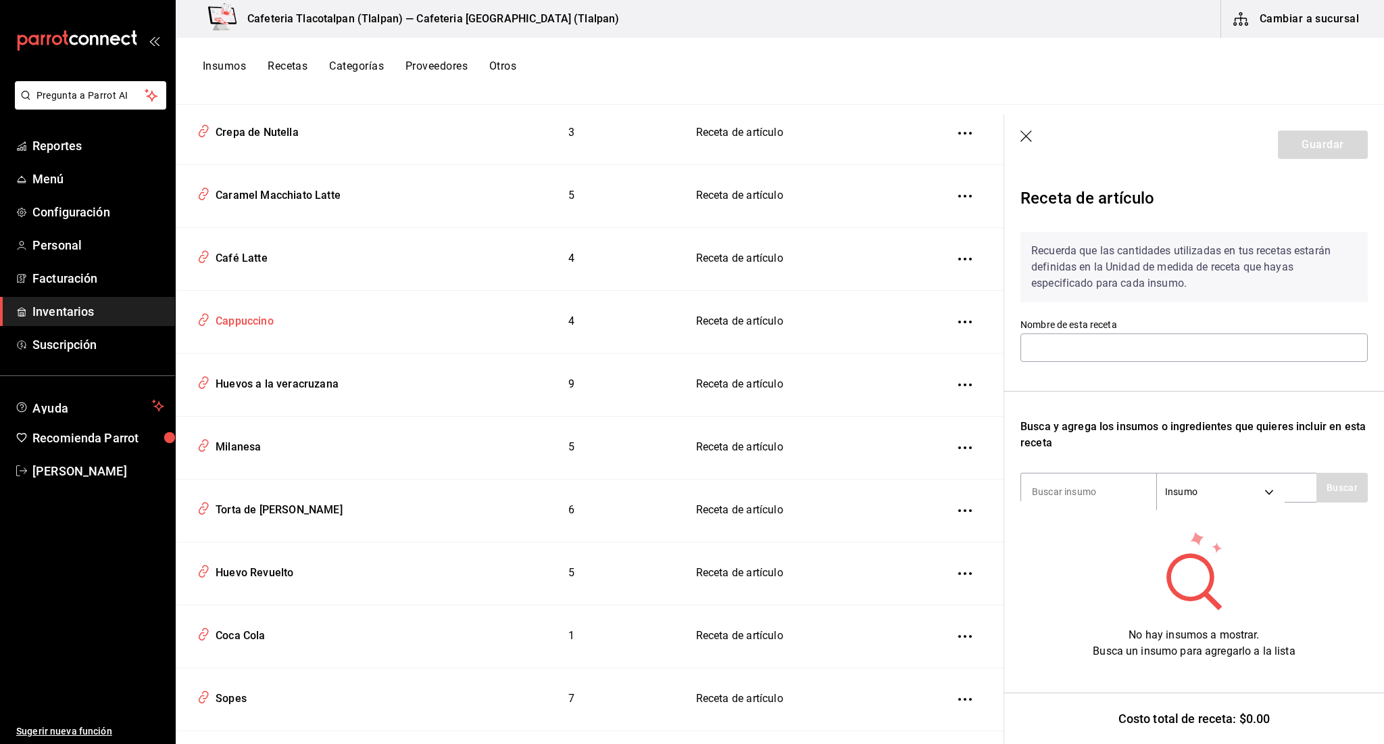
type input "Cappuccino"
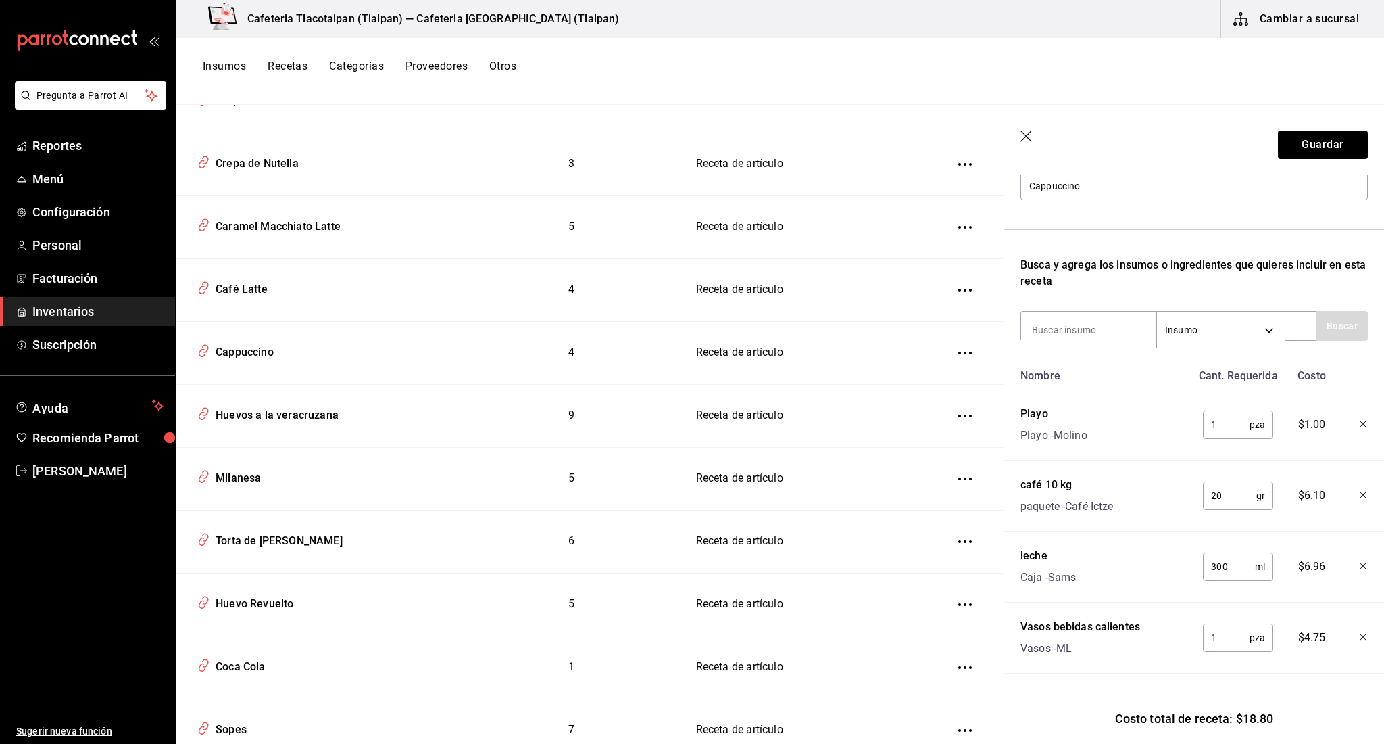
scroll to position [4004, 0]
click at [281, 275] on div "Café Latte" at bounding box center [320, 288] width 256 height 26
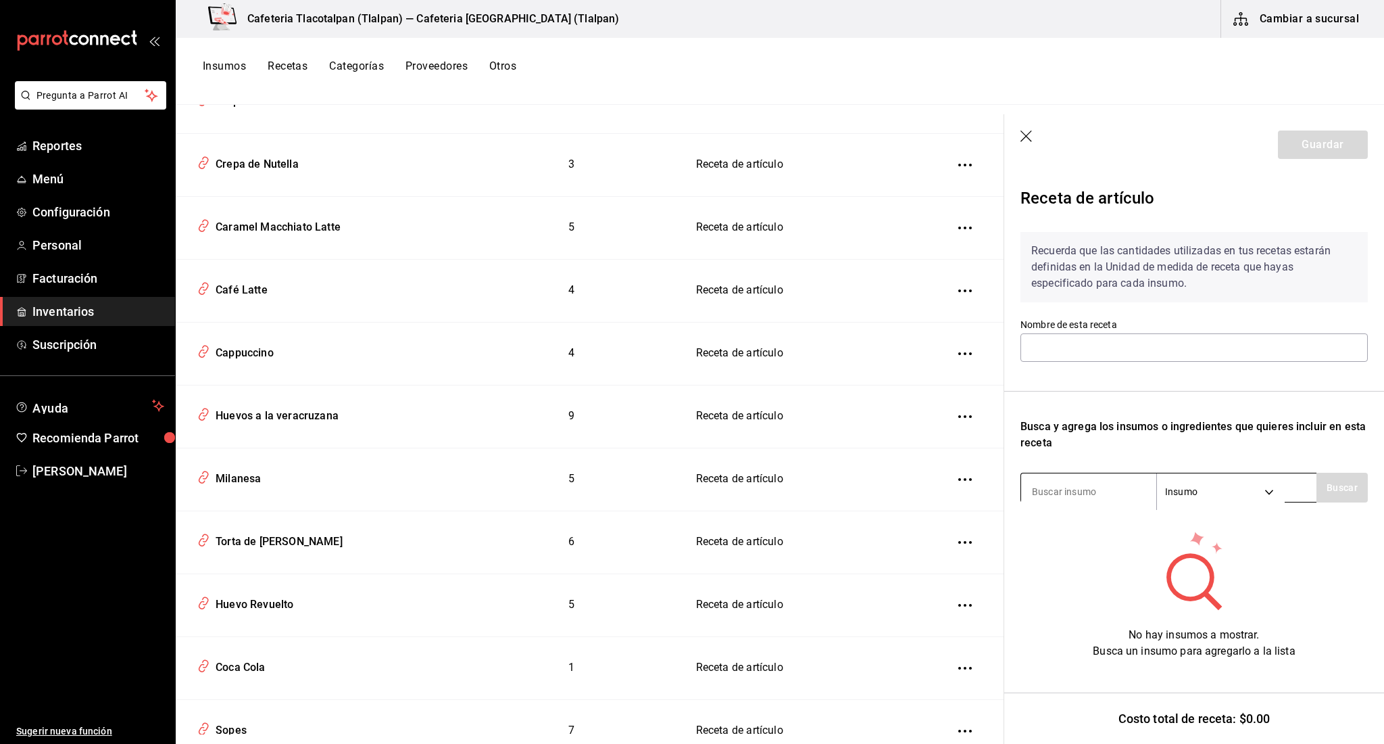
type input "Café Latte"
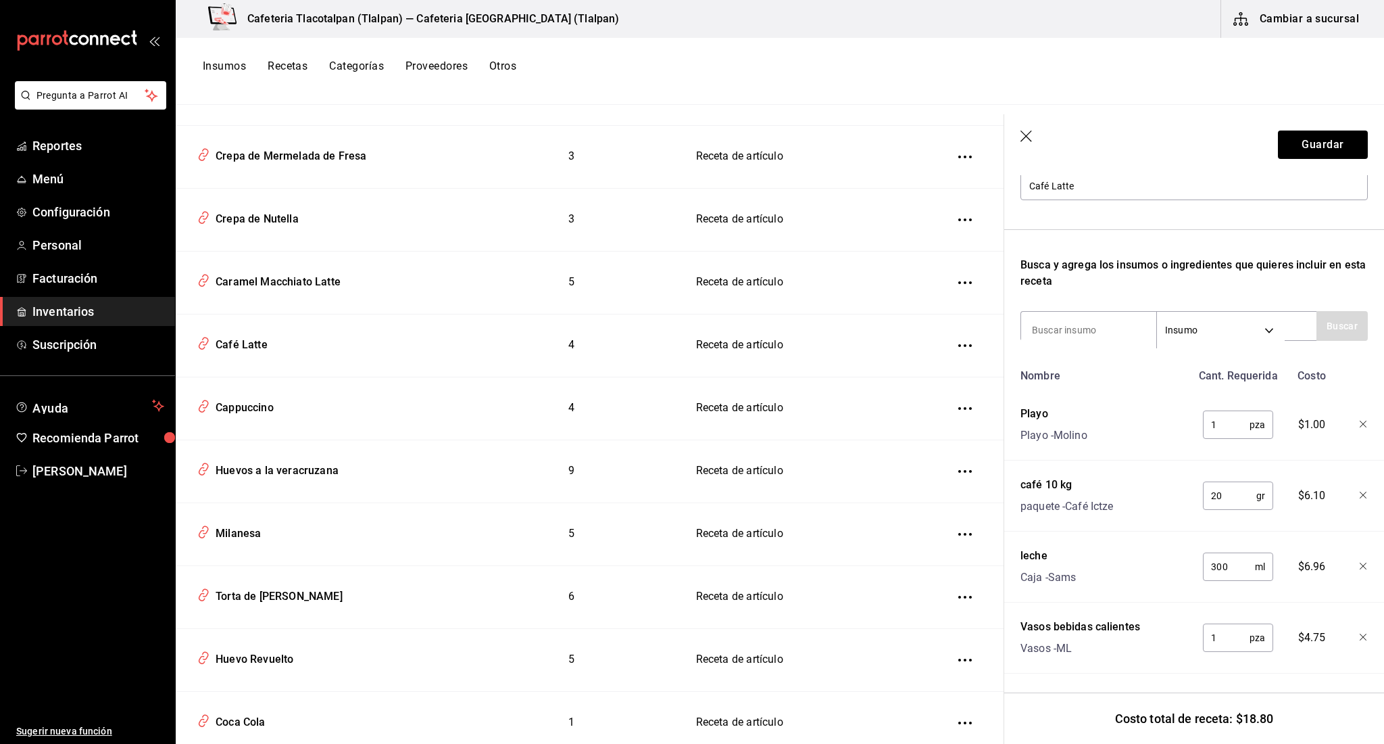
scroll to position [3921, 0]
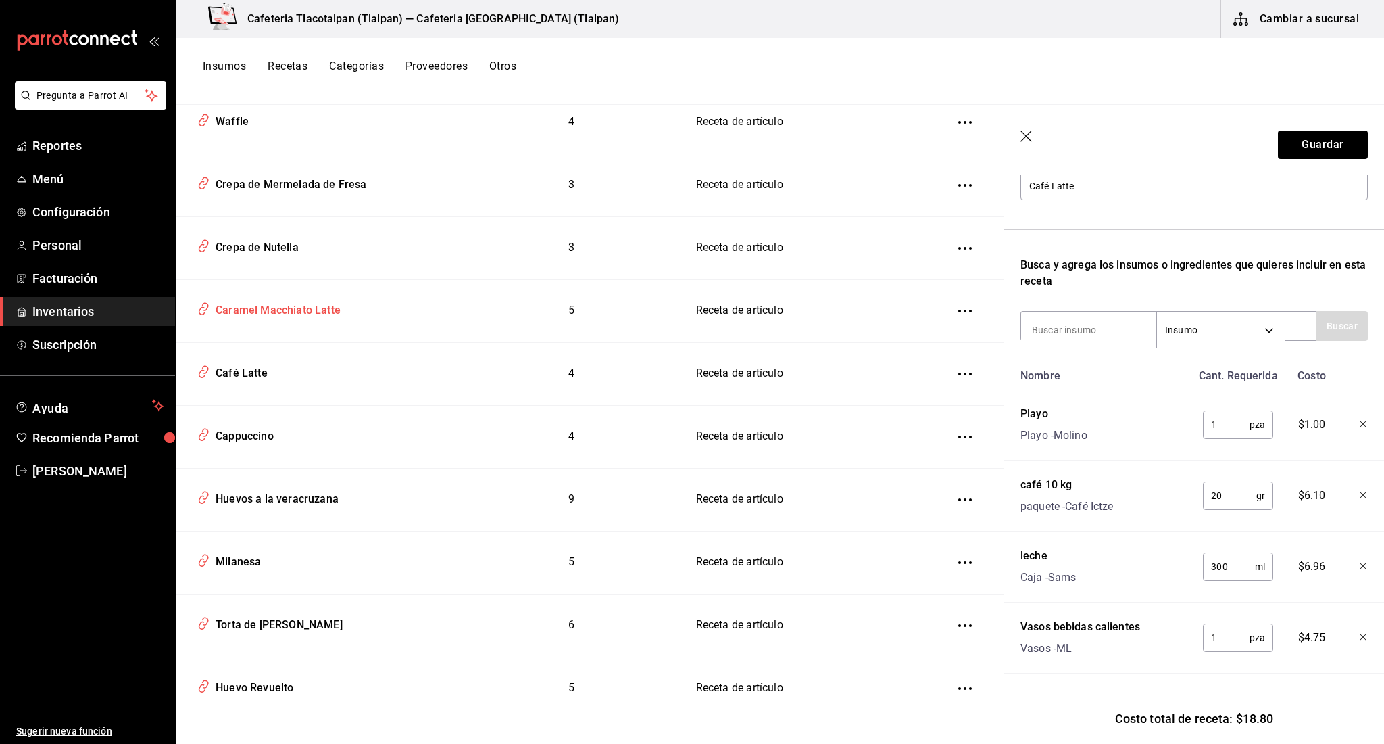
click at [306, 297] on div "Caramel Macchiato Latte" at bounding box center [275, 307] width 130 height 21
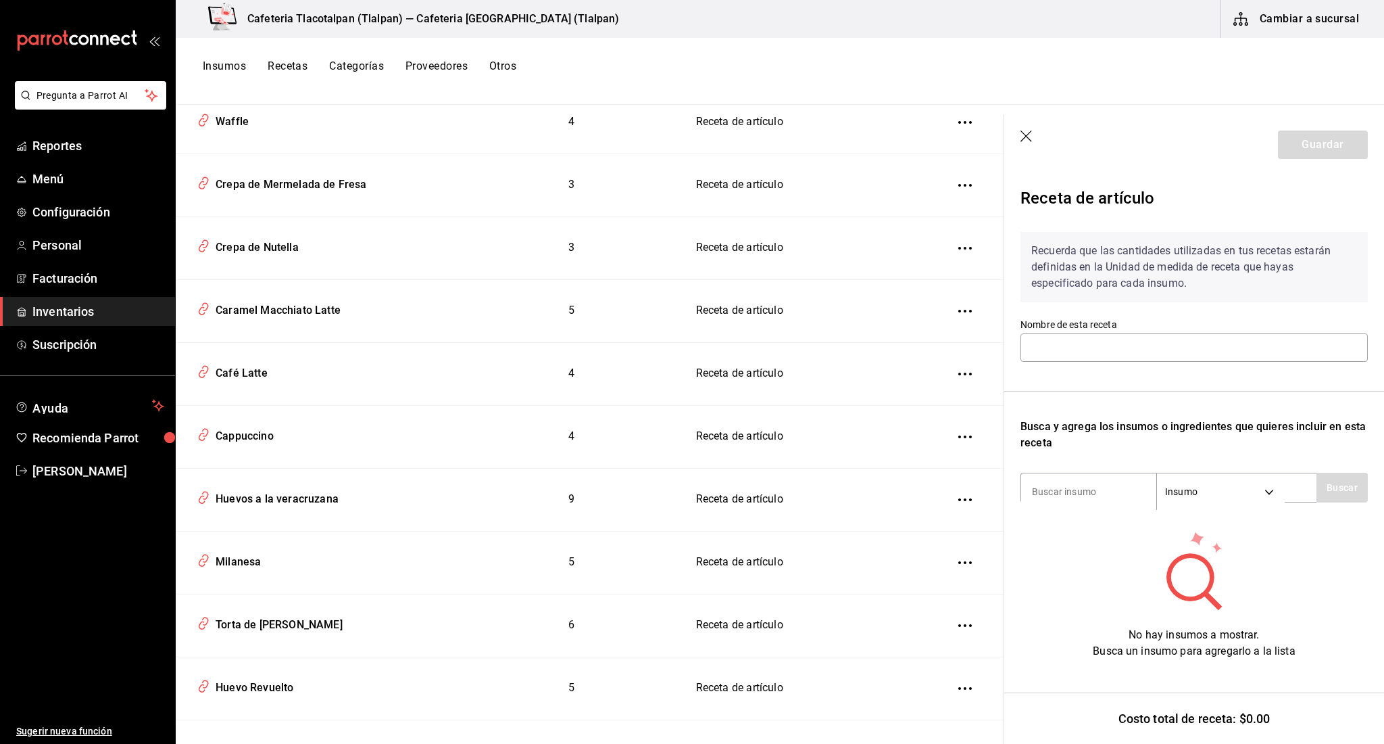
type input "Caramel Macchiato Latte"
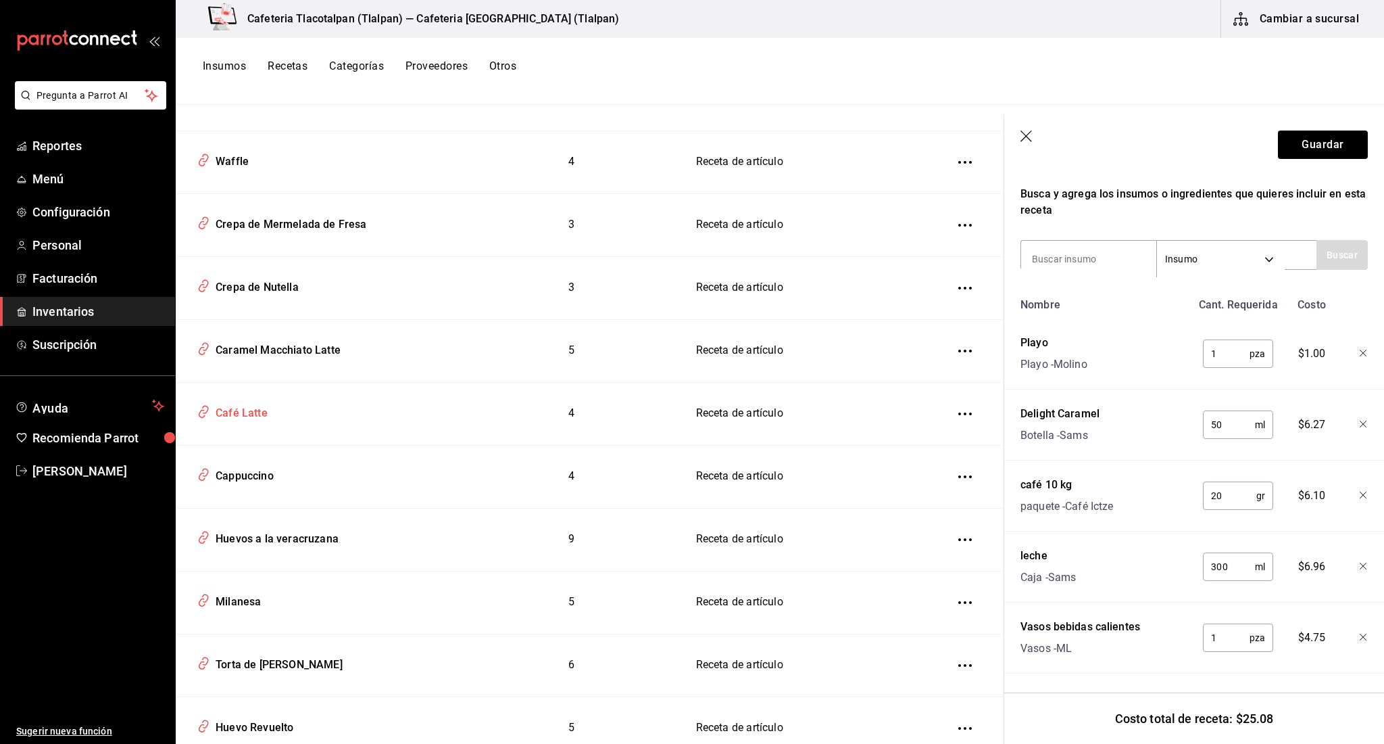
scroll to position [3870, 0]
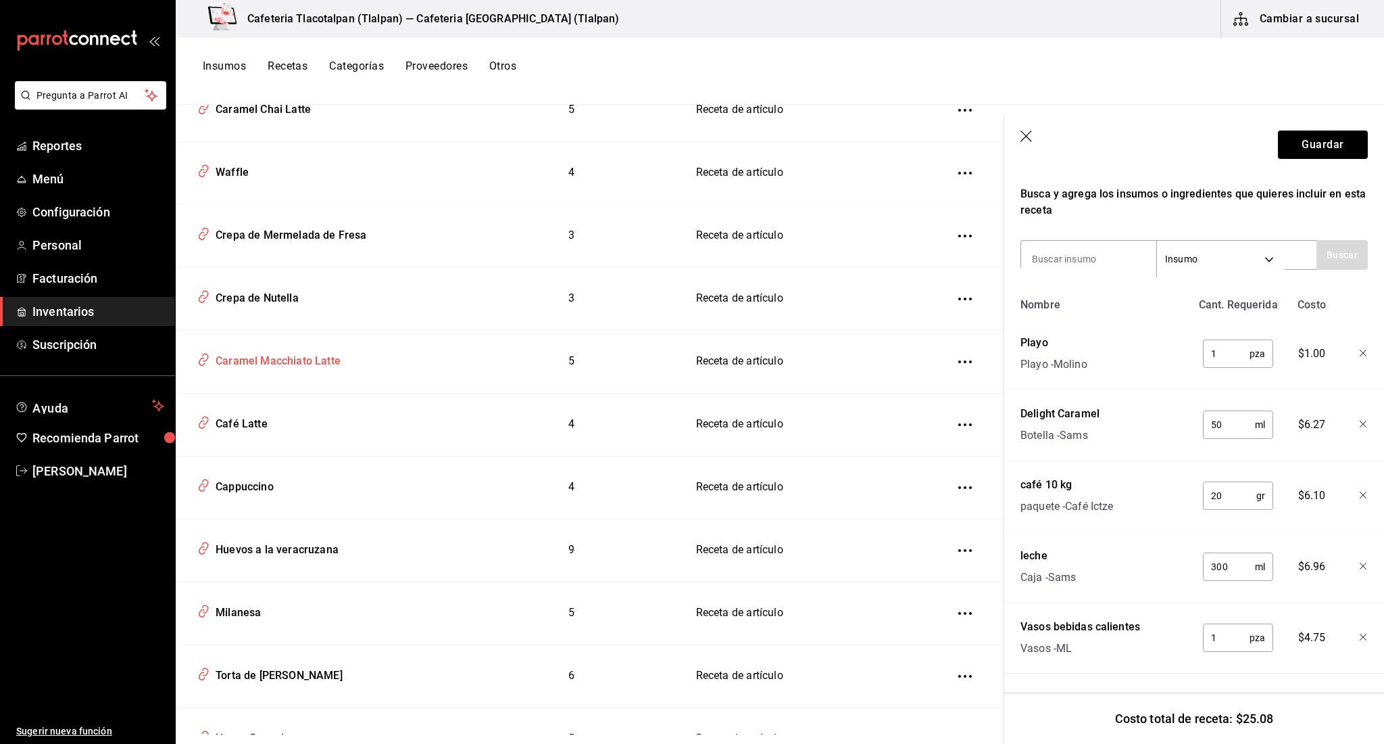
click at [312, 355] on div "Caramel Macchiato Latte" at bounding box center [275, 358] width 130 height 21
click at [308, 348] on div "Caramel Macchiato Latte" at bounding box center [275, 358] width 130 height 21
click at [1304, 155] on button "Guardar" at bounding box center [1323, 144] width 90 height 28
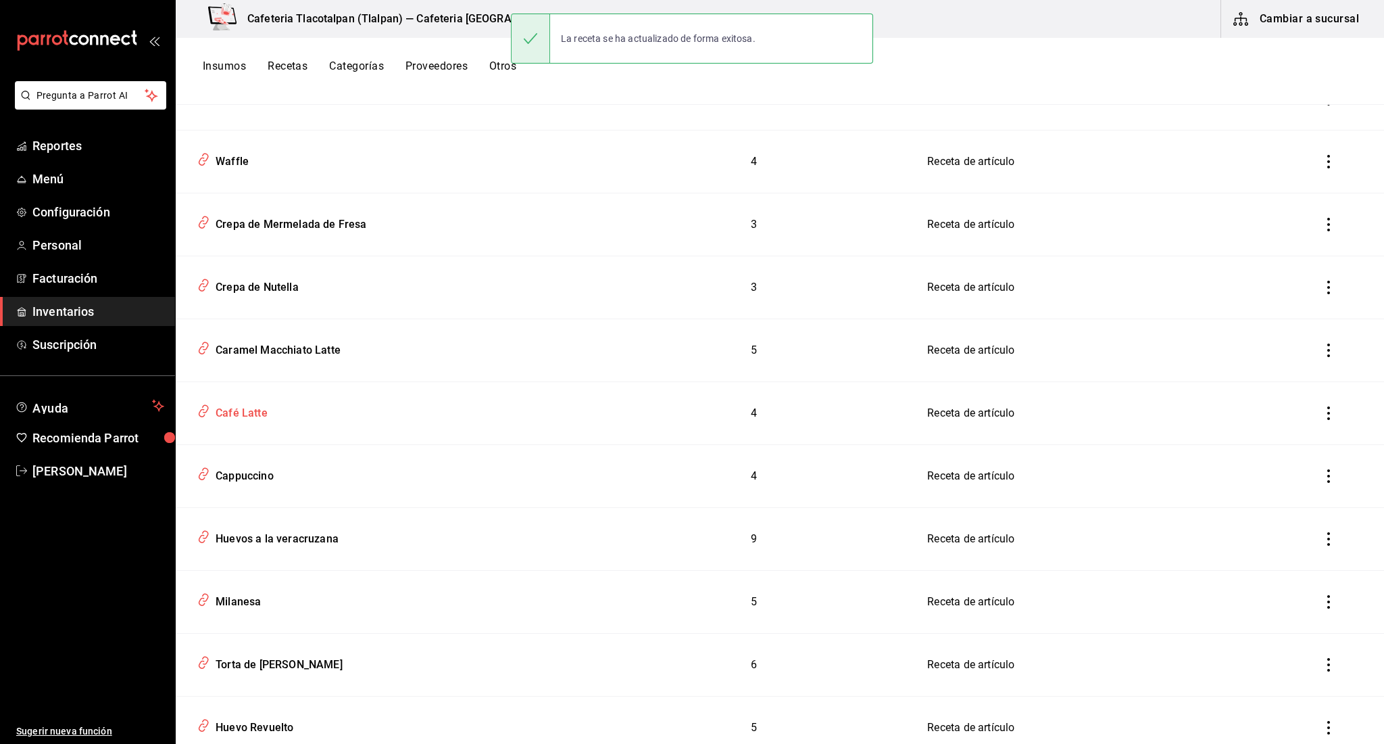
click at [247, 406] on div "Café Latte" at bounding box center [238, 410] width 57 height 21
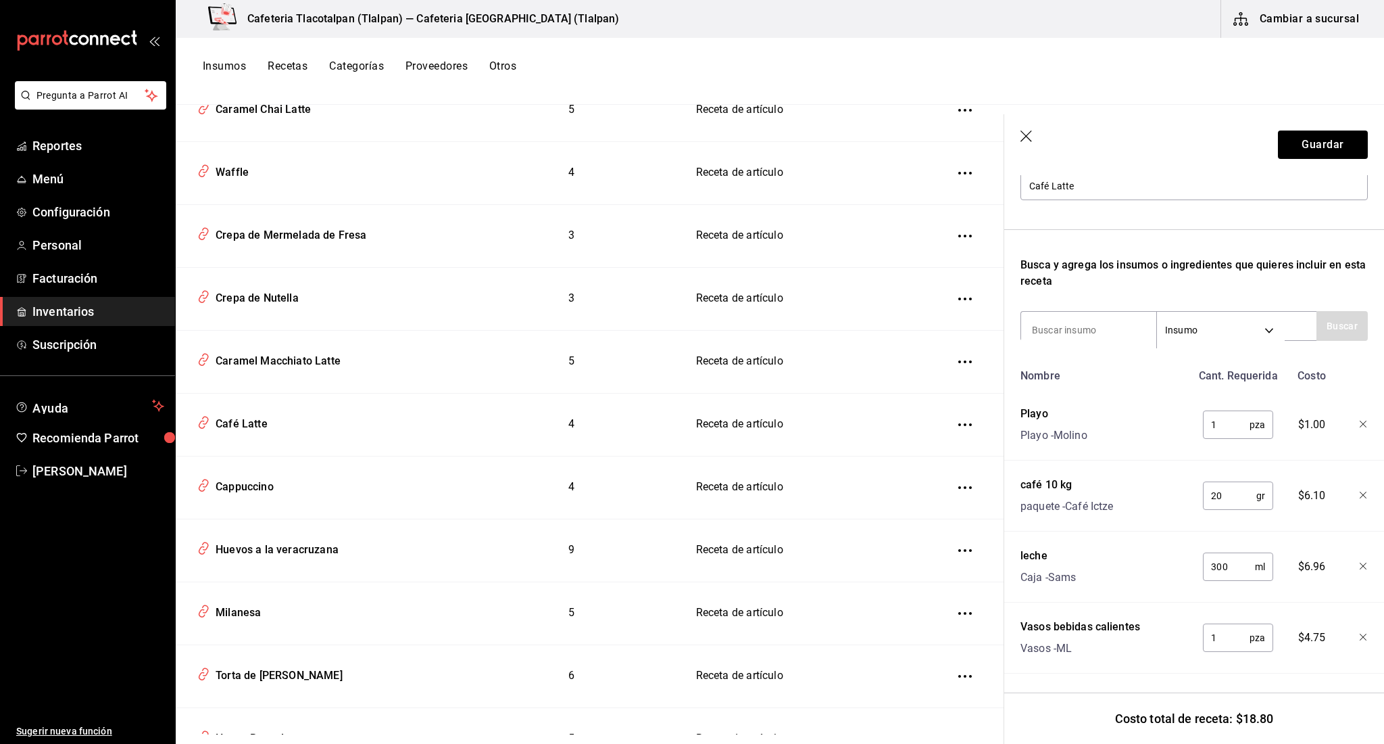
scroll to position [162, 0]
click at [237, 348] on div "Caramel Macchiato Latte" at bounding box center [275, 358] width 130 height 21
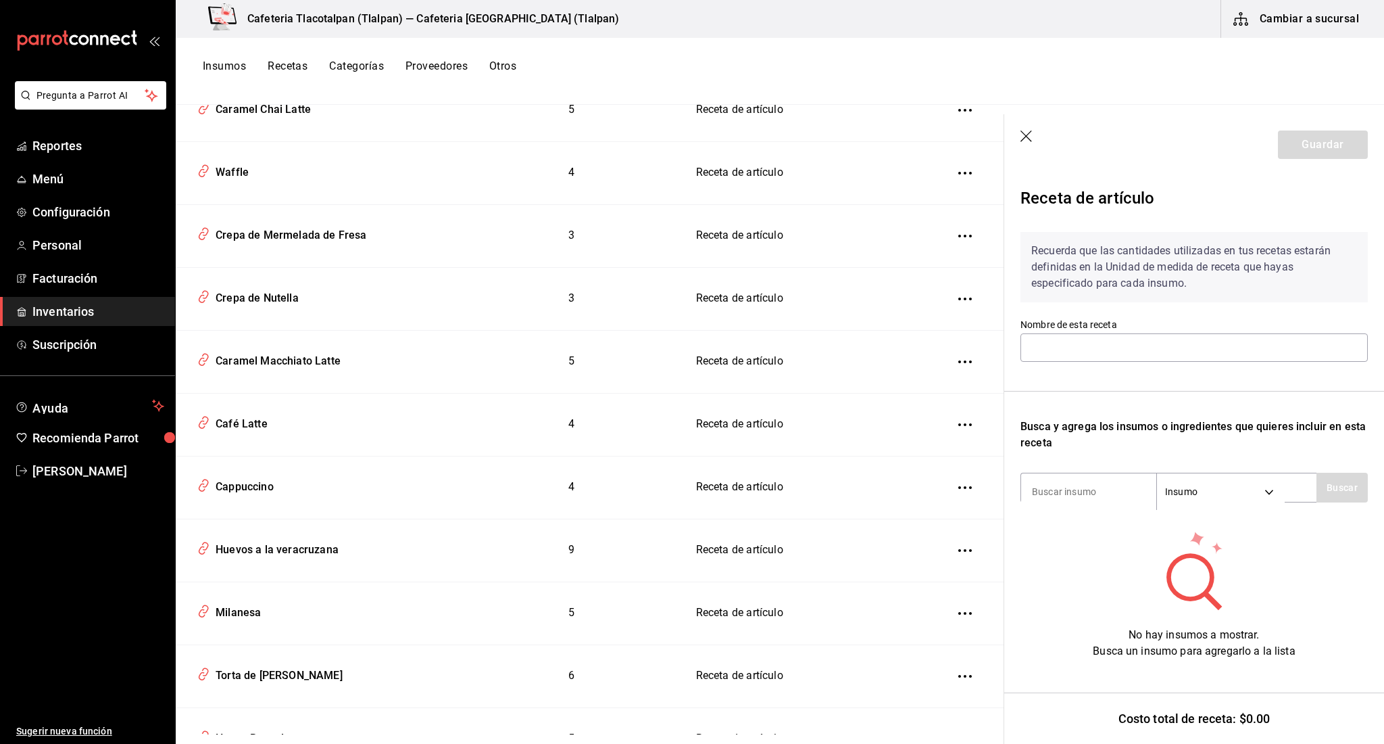
type input "Caramel Macchiato Latte"
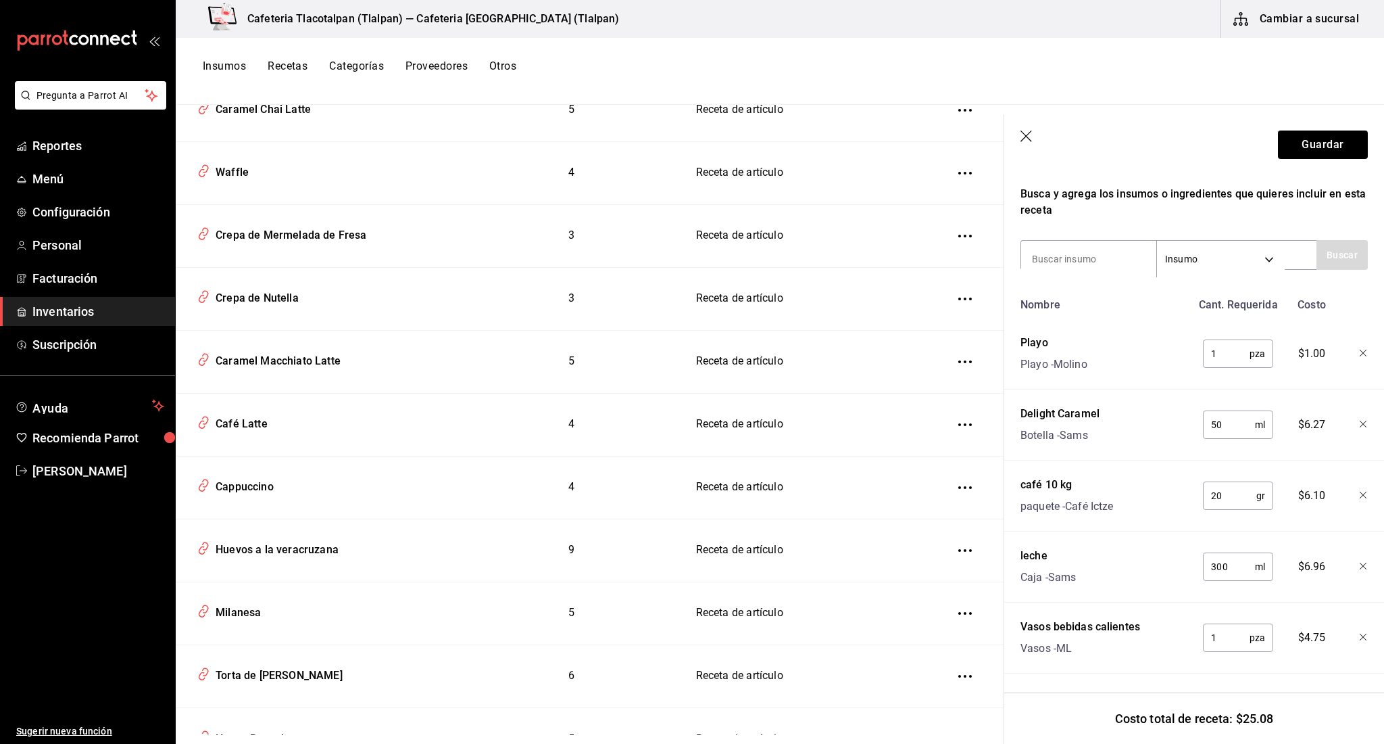
scroll to position [233, 0]
click at [262, 418] on div "Café Latte" at bounding box center [238, 421] width 57 height 21
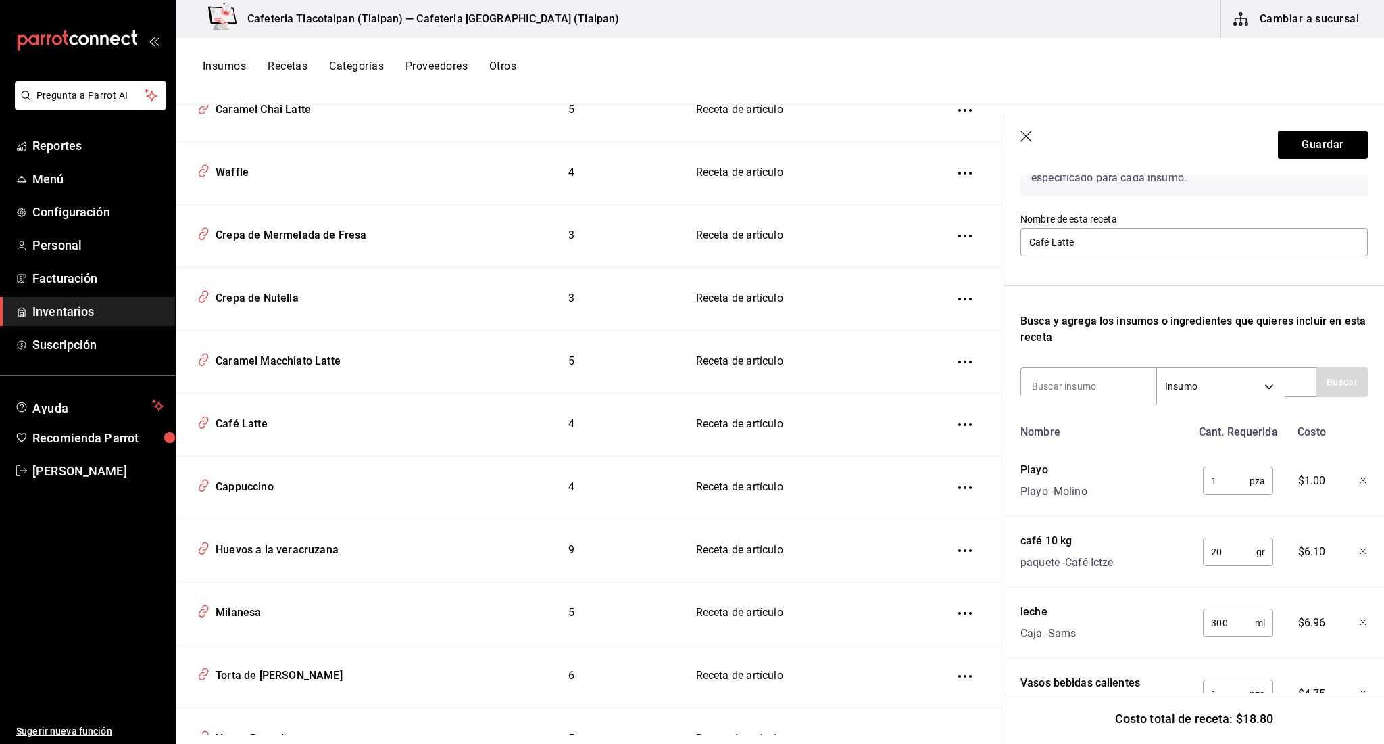
scroll to position [96, 0]
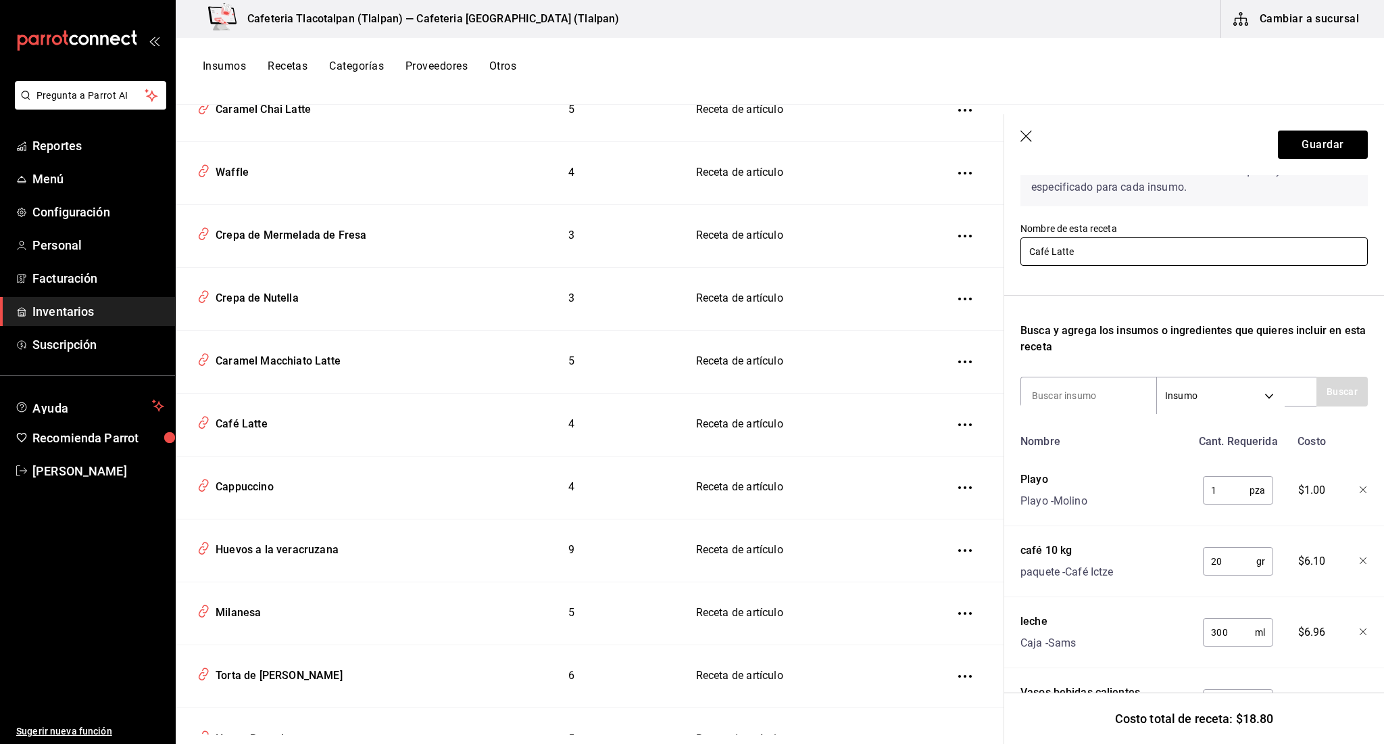
click at [1075, 245] on input "Café Latte" at bounding box center [1194, 251] width 347 height 28
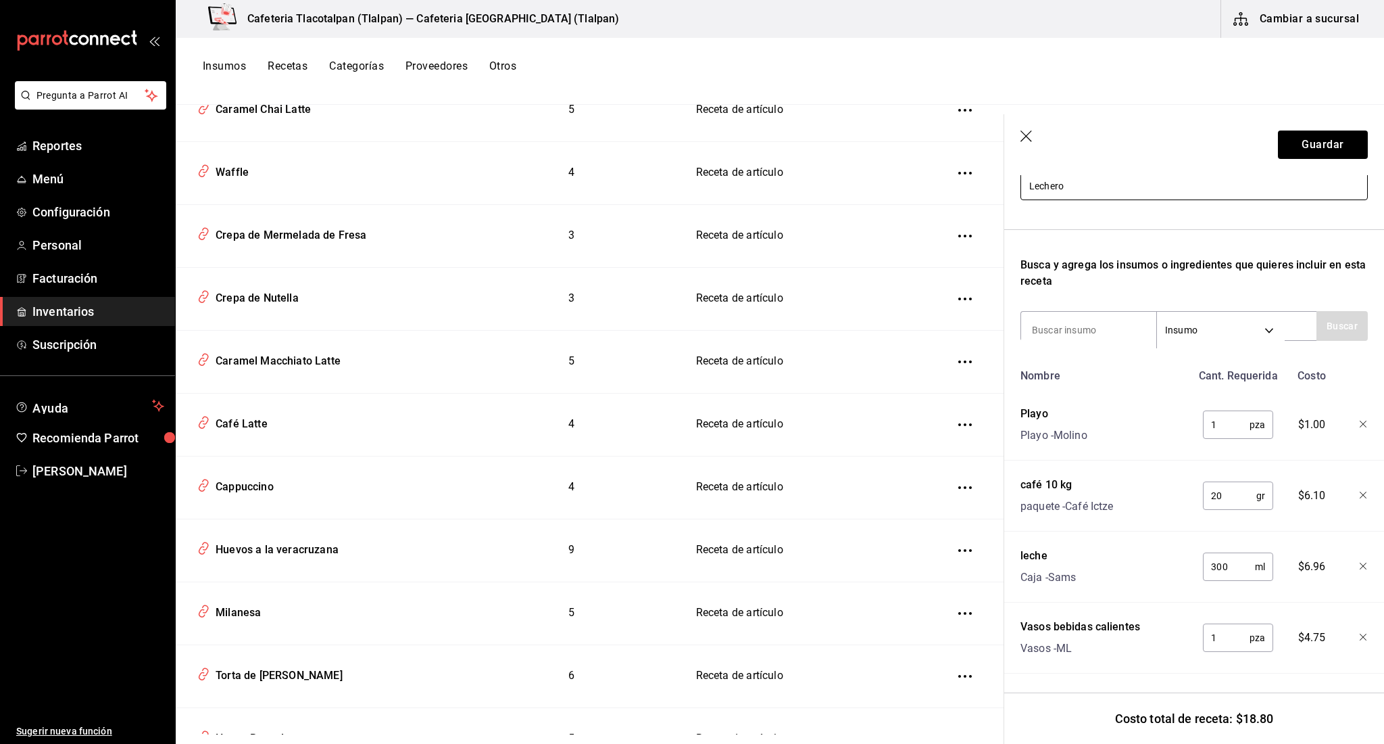
scroll to position [162, 0]
type input "Lechero"
click at [1219, 491] on input "20" at bounding box center [1229, 495] width 53 height 27
click at [1227, 499] on input "20" at bounding box center [1229, 495] width 53 height 27
click at [1215, 510] on div "20 gr ​" at bounding box center [1236, 492] width 89 height 43
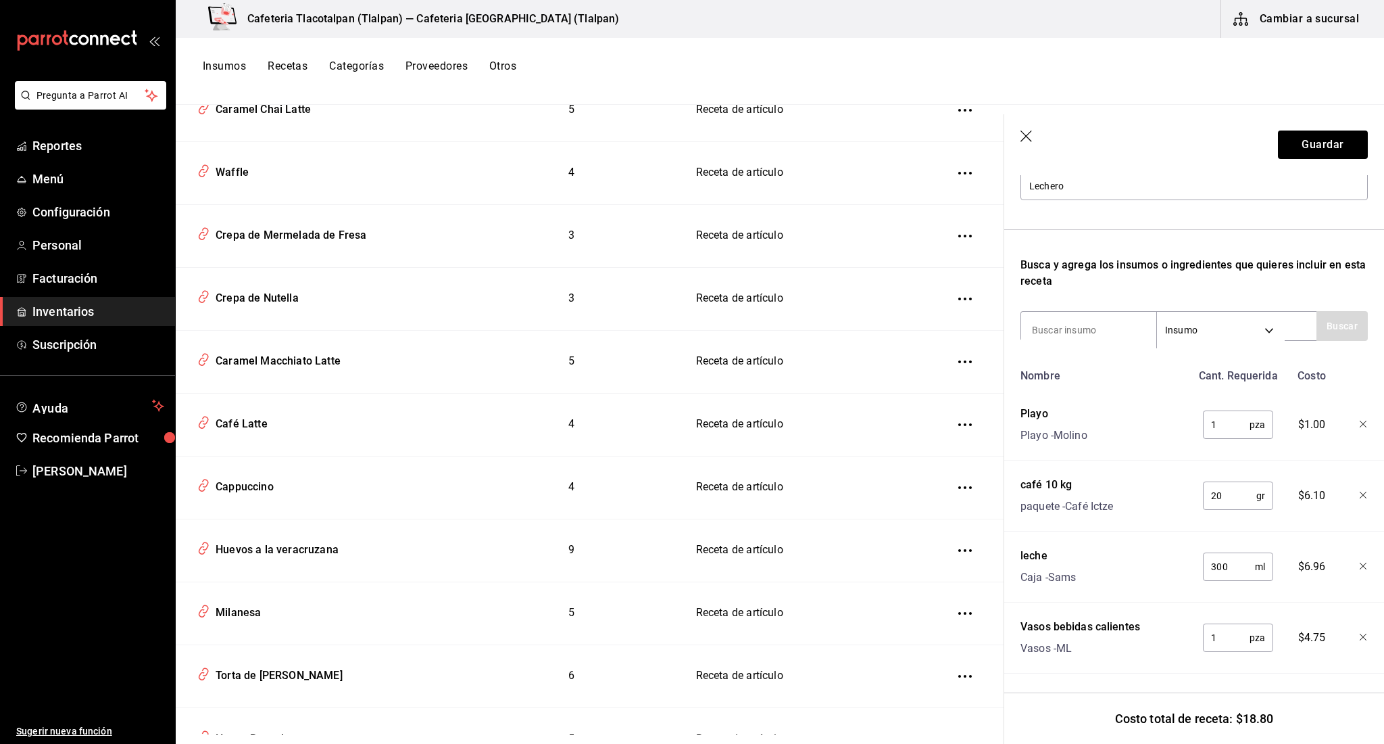
click at [1217, 488] on input "20" at bounding box center [1229, 495] width 53 height 27
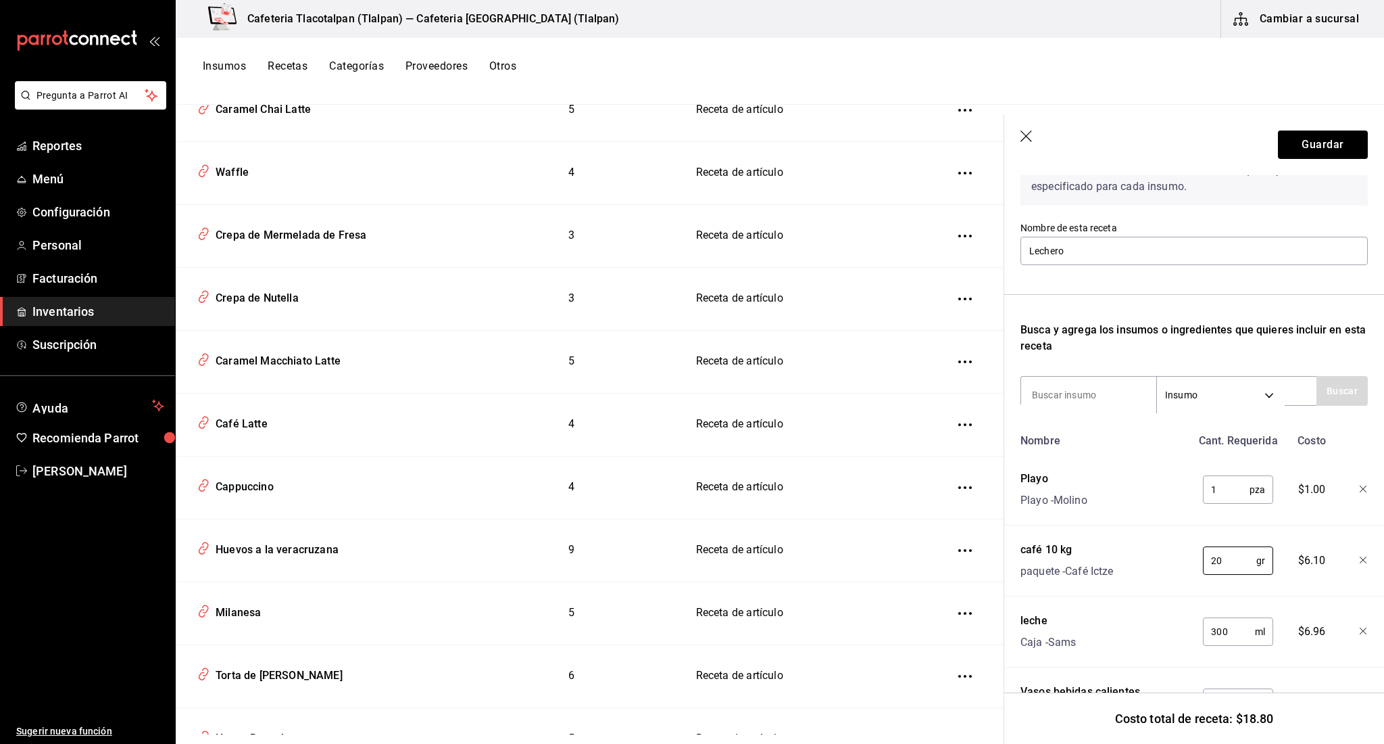
scroll to position [28, 0]
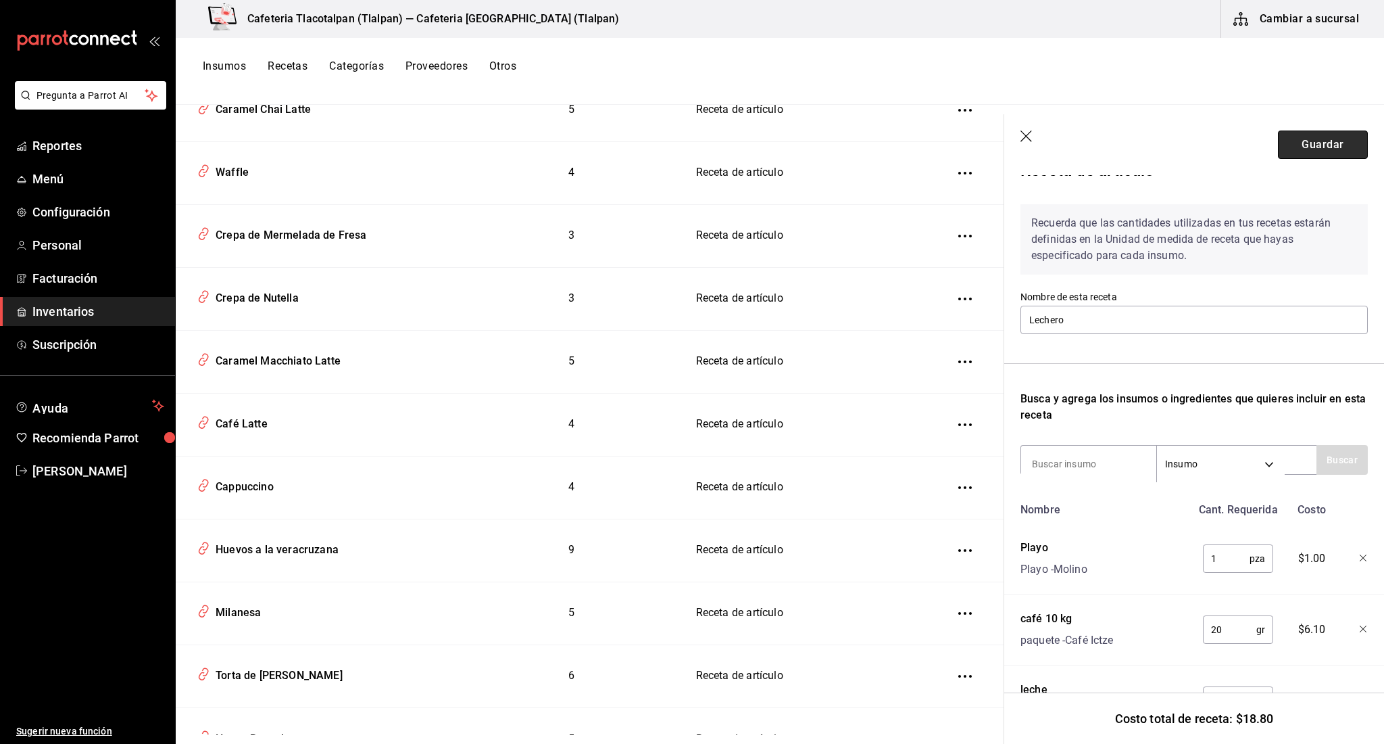
click at [1302, 132] on button "Guardar" at bounding box center [1323, 144] width 90 height 28
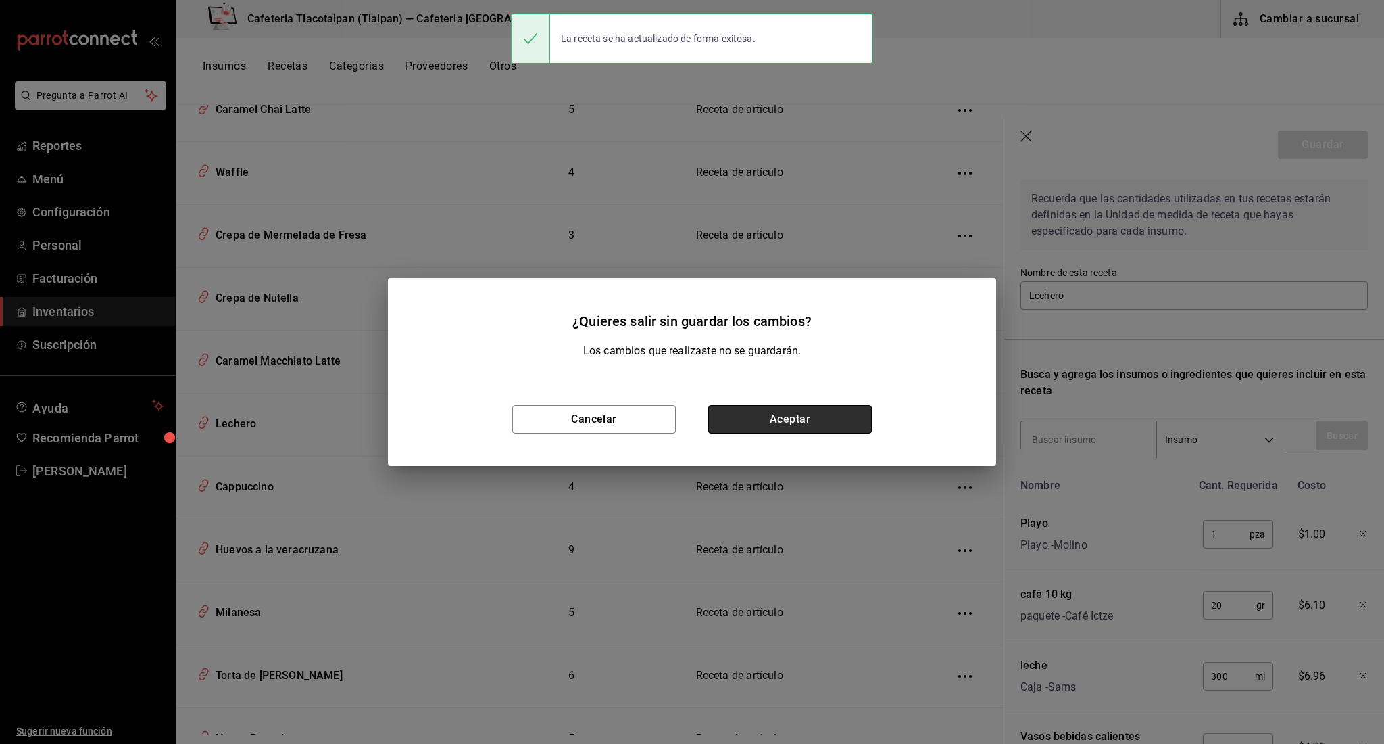
click at [800, 429] on button "Aceptar" at bounding box center [790, 419] width 164 height 28
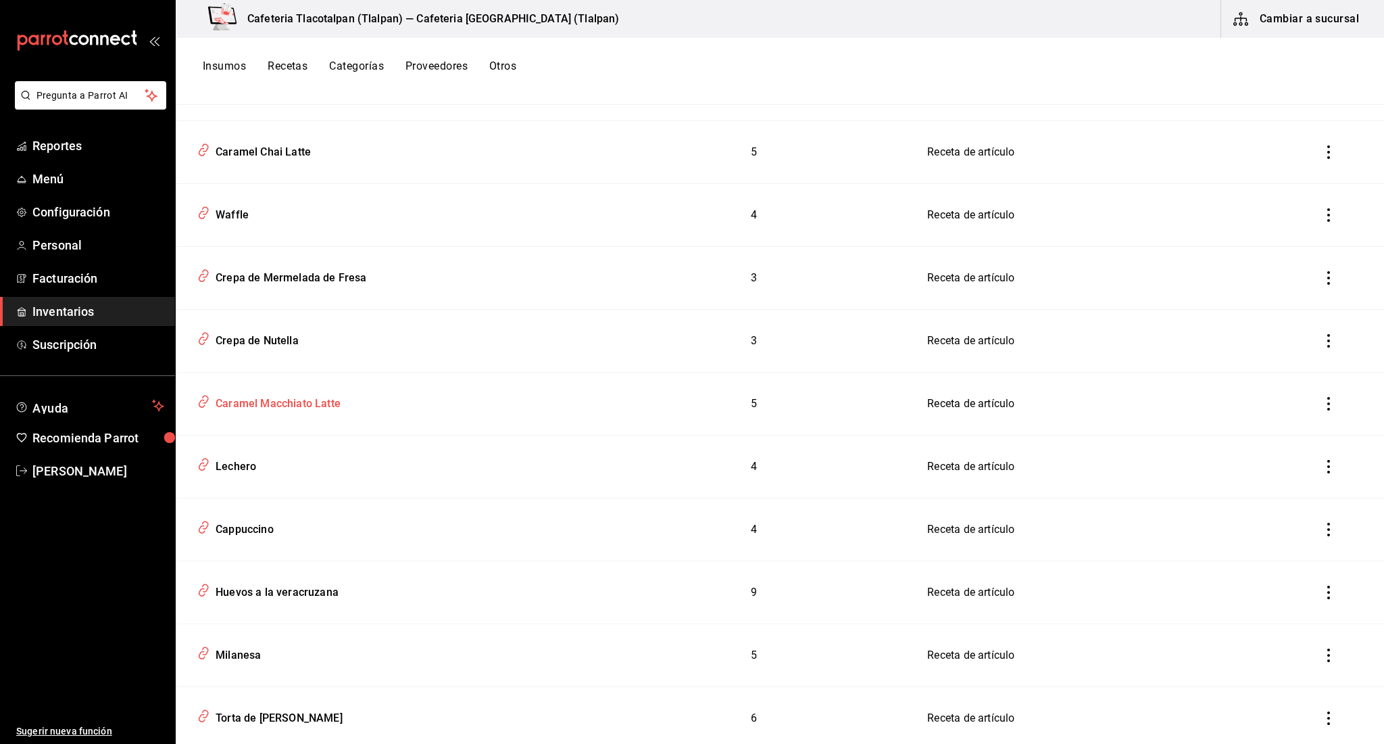
scroll to position [3813, 0]
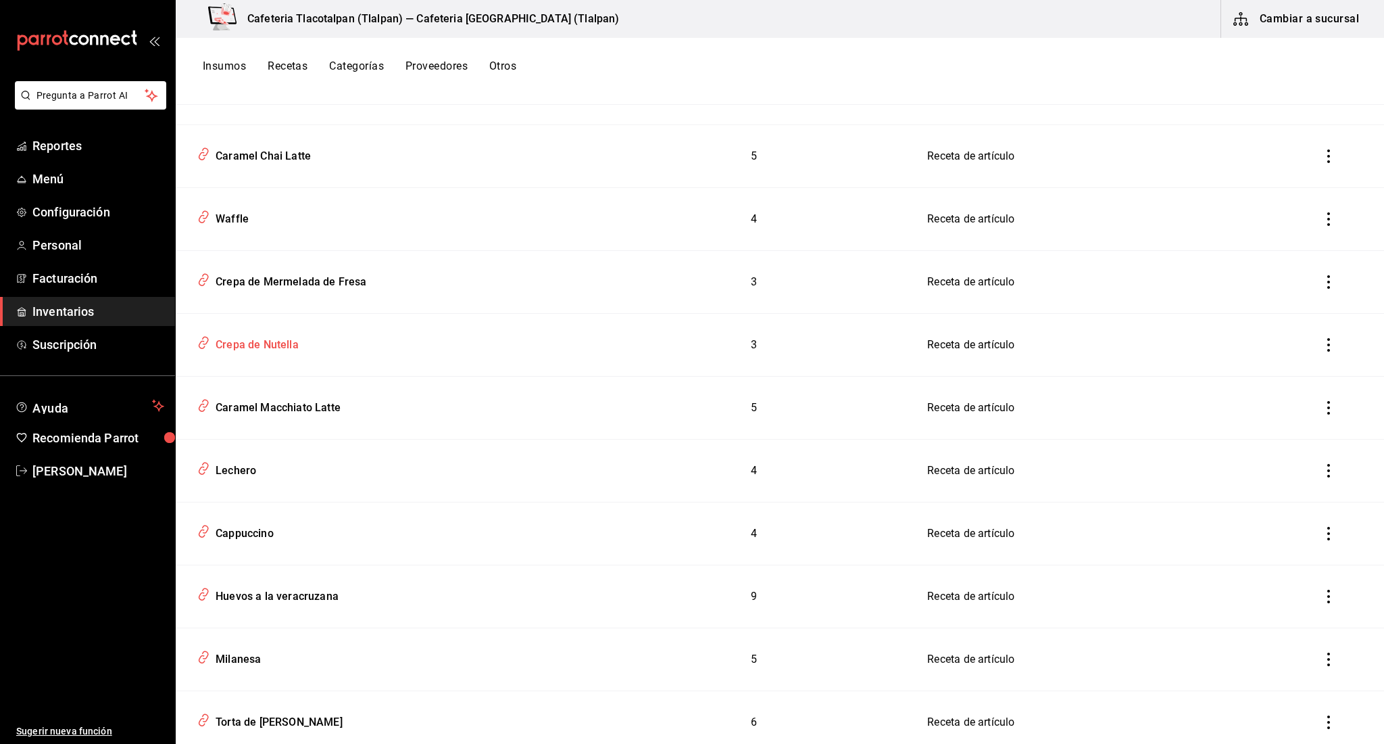
click at [303, 343] on div "Crepa de Nutella" at bounding box center [386, 342] width 388 height 26
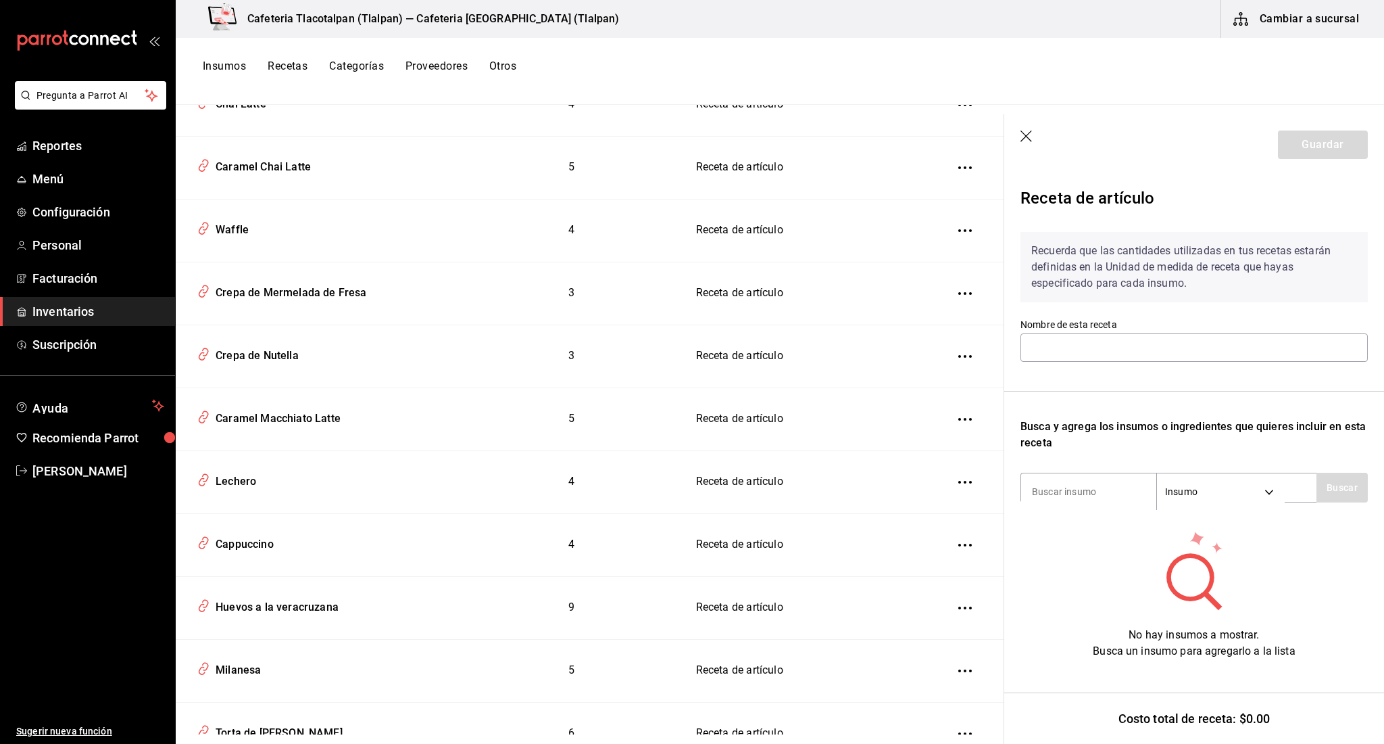
type input "Crepa de Nutella"
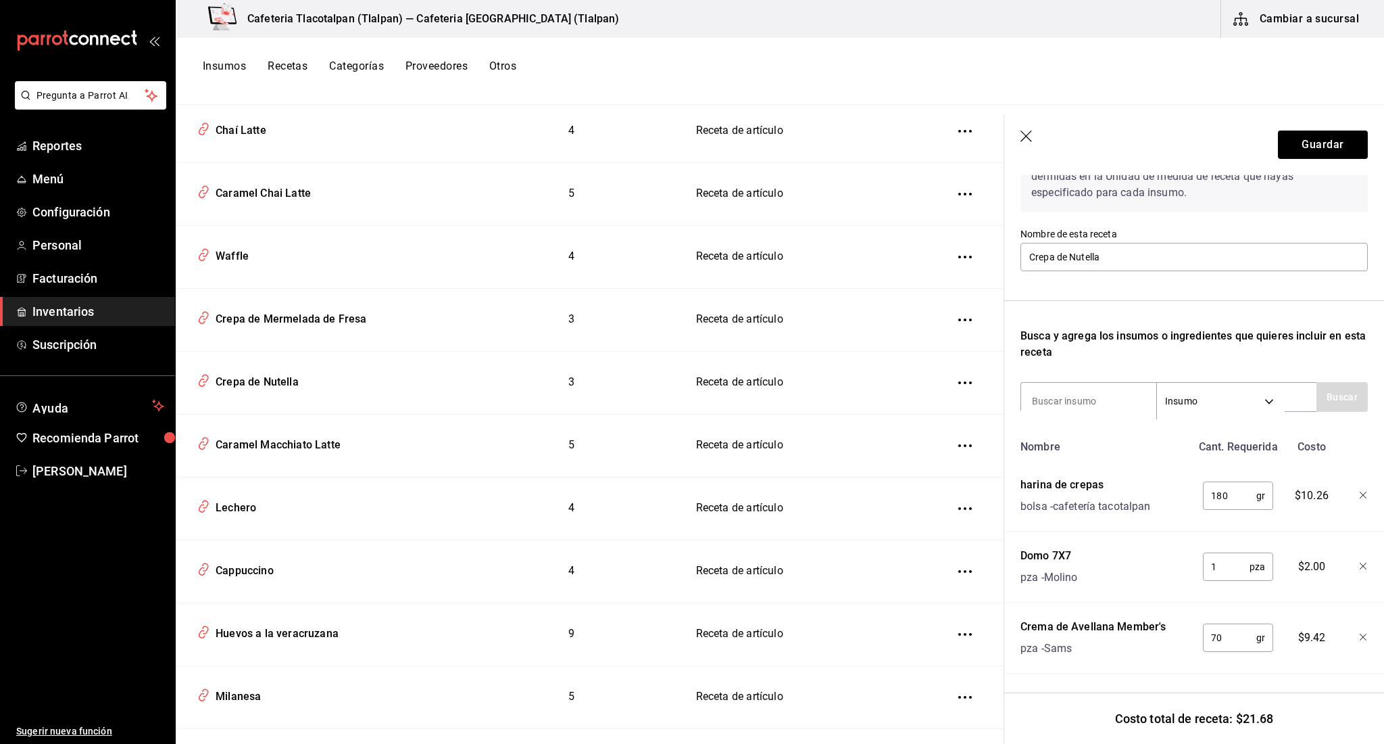
scroll to position [3782, 0]
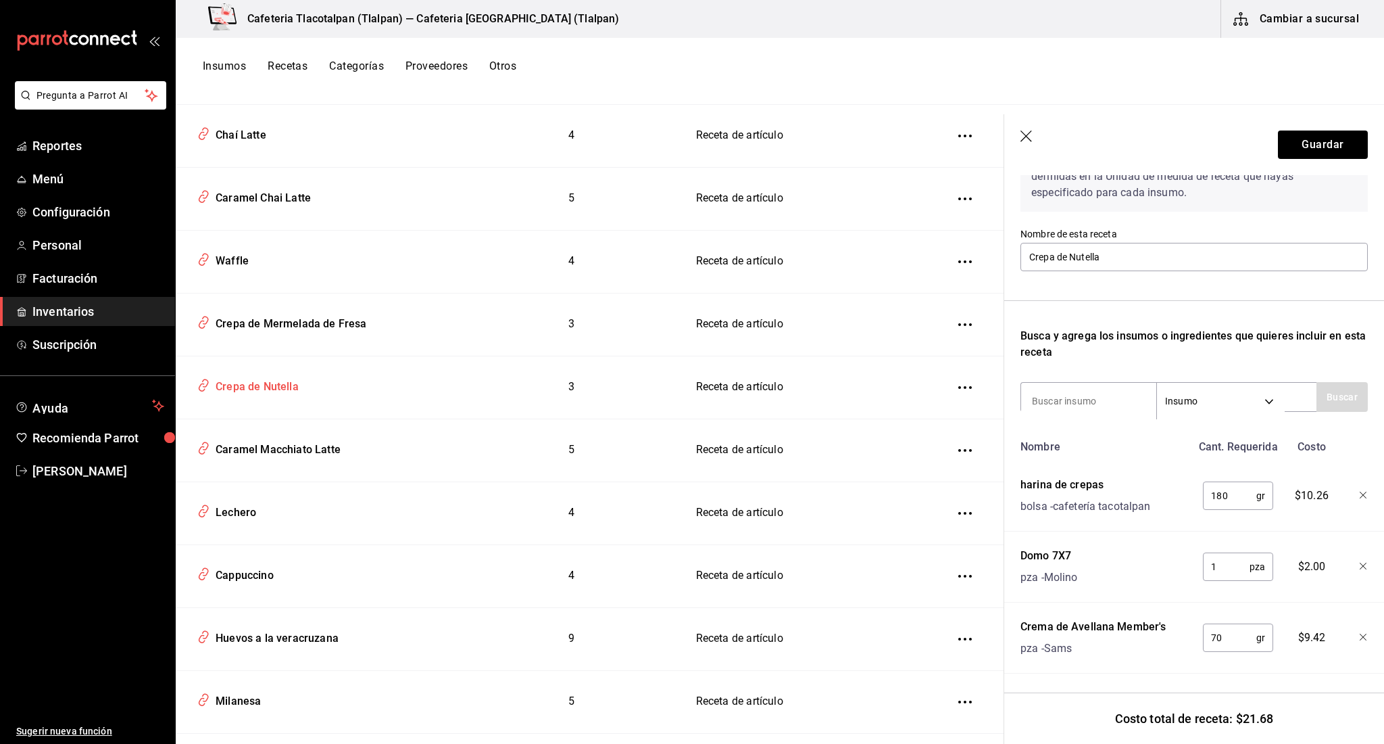
click at [289, 374] on div "Crepa de Nutella" at bounding box center [254, 384] width 89 height 21
click at [281, 374] on div "Crepa de Nutella" at bounding box center [254, 384] width 89 height 21
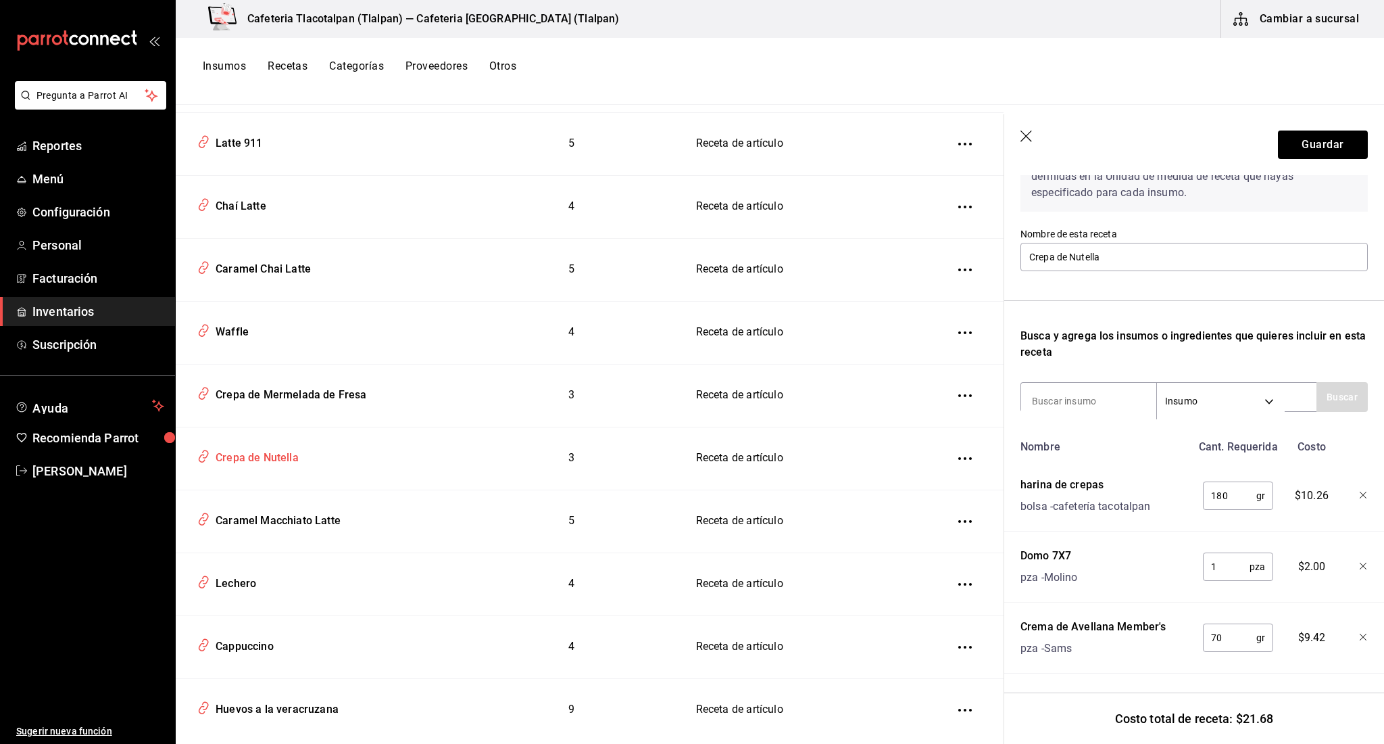
scroll to position [3701, 0]
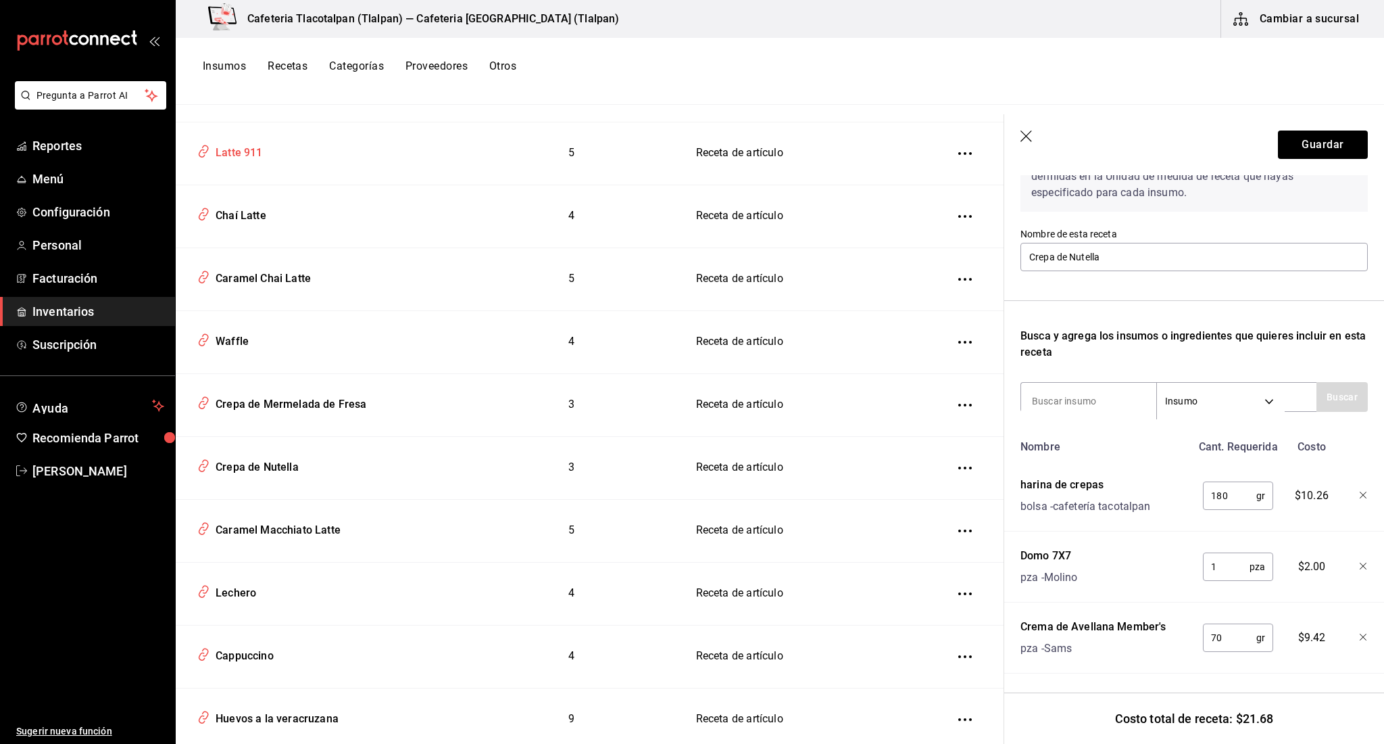
click at [243, 151] on div "Latte 911" at bounding box center [320, 151] width 256 height 26
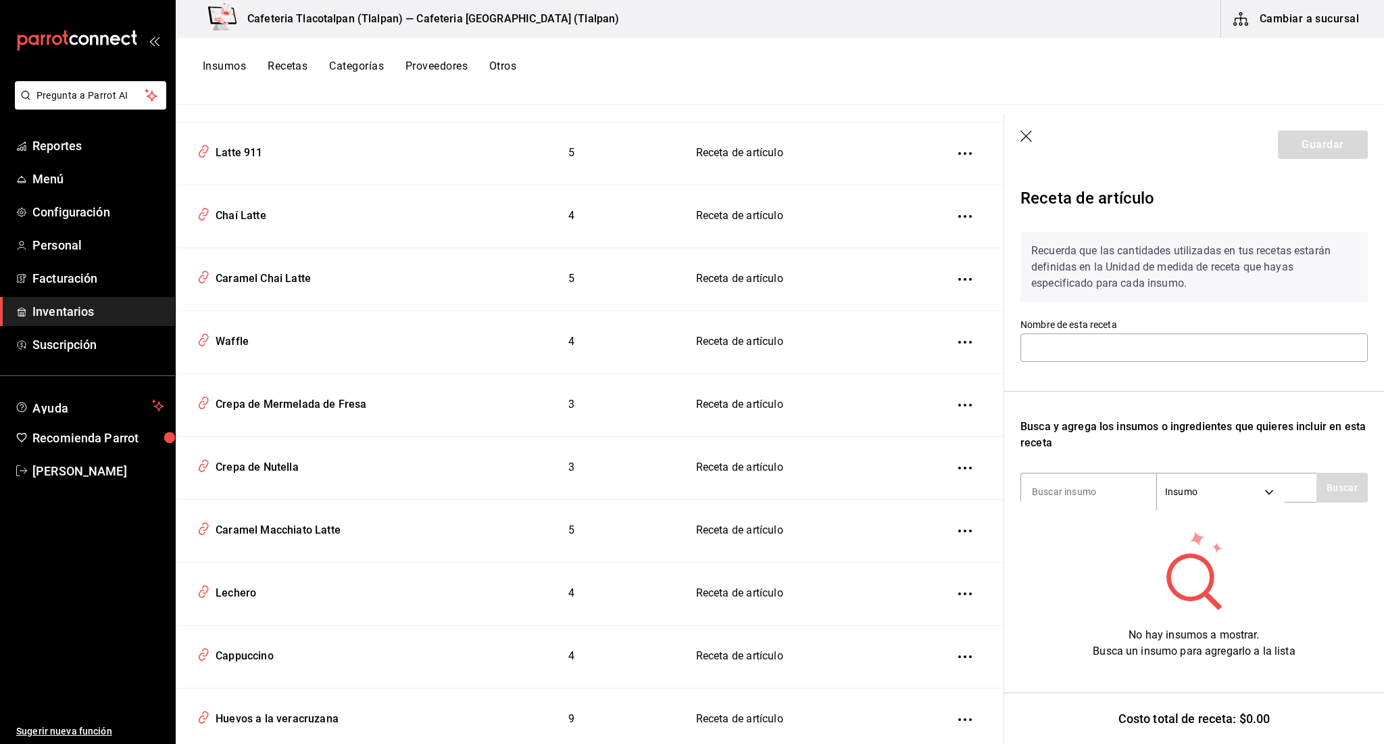
type input "Latte 911"
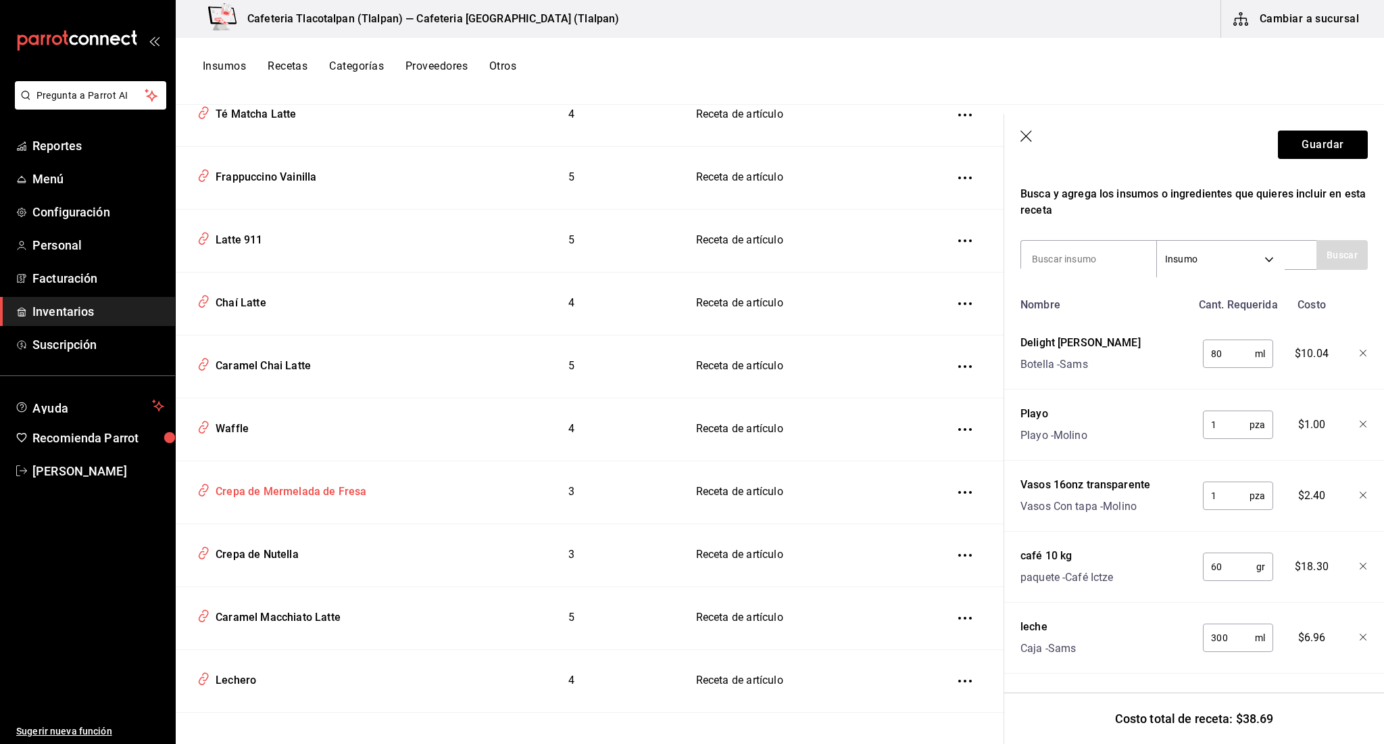
scroll to position [3614, 0]
click at [241, 418] on div "Waffle" at bounding box center [229, 426] width 39 height 21
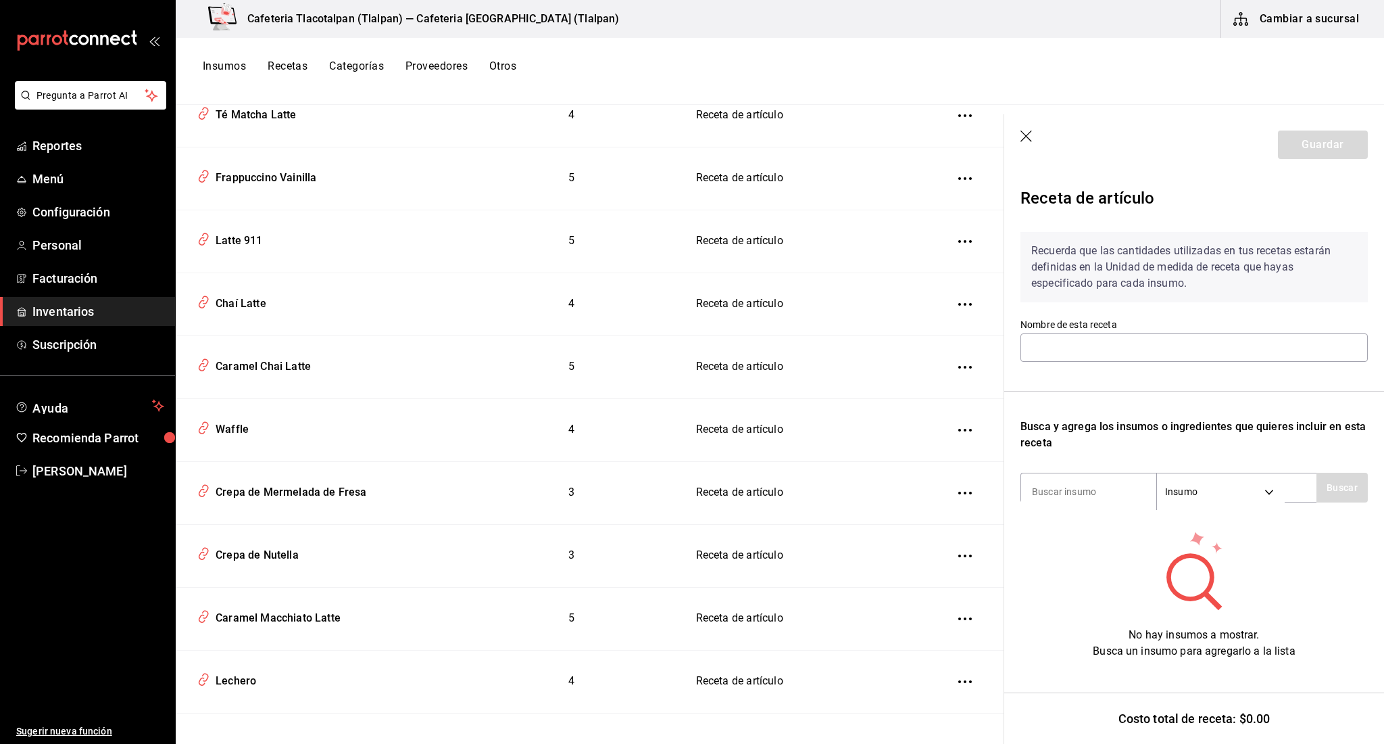
type input "Waffle"
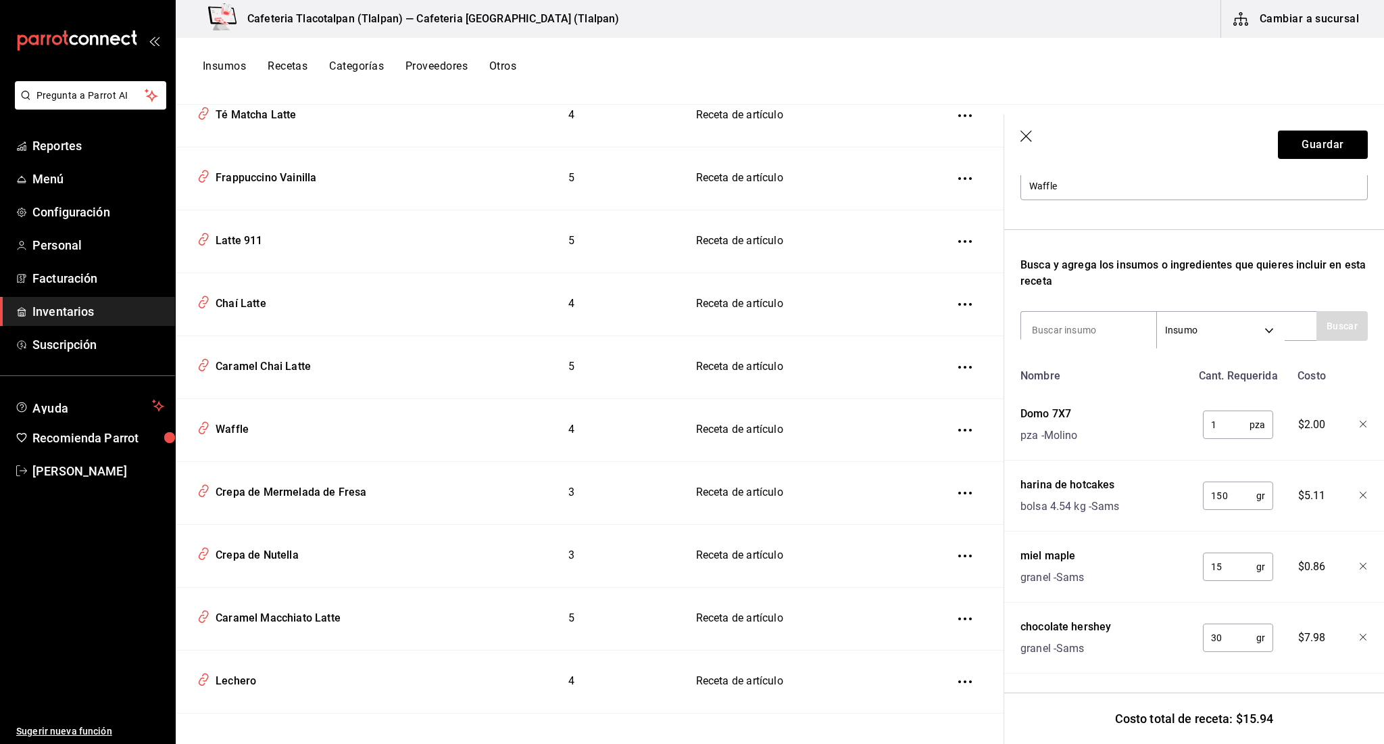
scroll to position [162, 0]
click at [285, 603] on div "Caramel Macchiato Latte" at bounding box center [320, 616] width 256 height 26
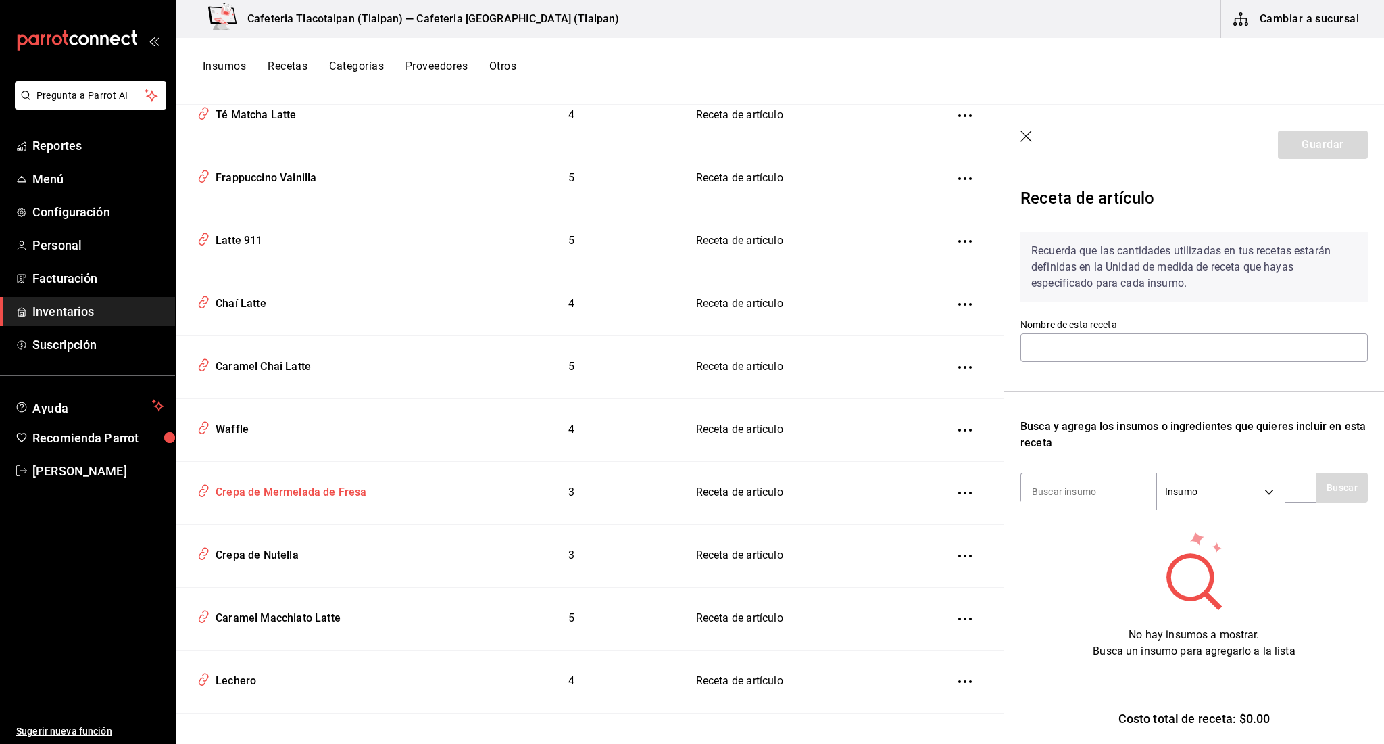
type input "Caramel Macchiato Latte"
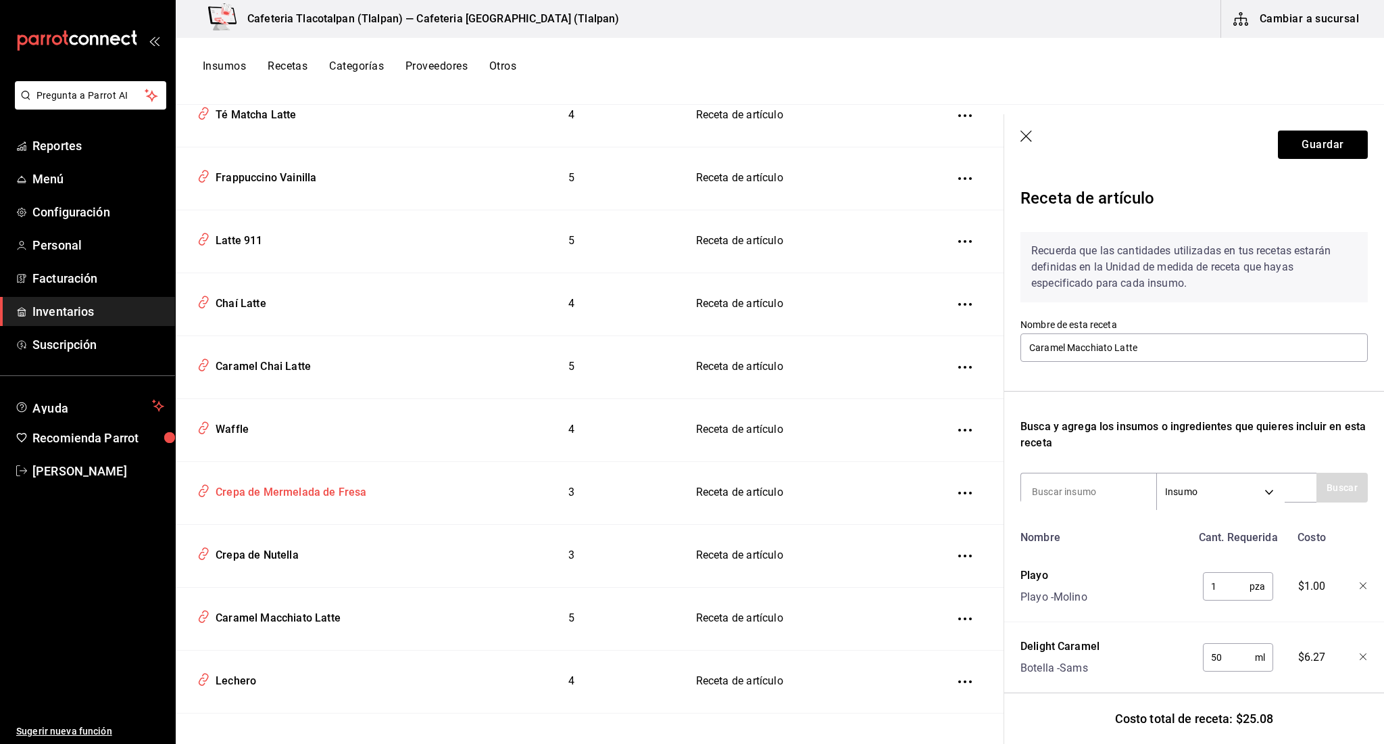
click at [274, 488] on div "Crepa de Mermelada de Fresa" at bounding box center [288, 489] width 157 height 21
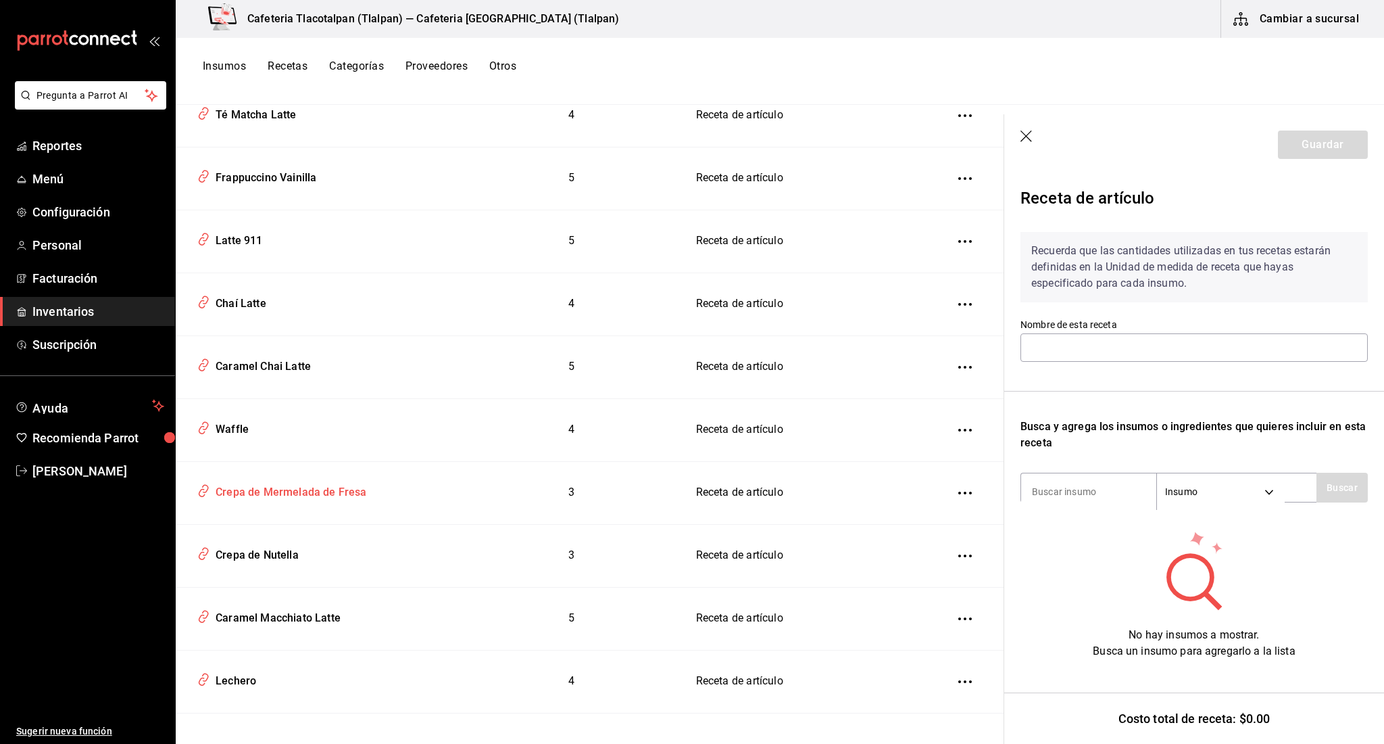
type input "Crepa de Mermelada de Fresa"
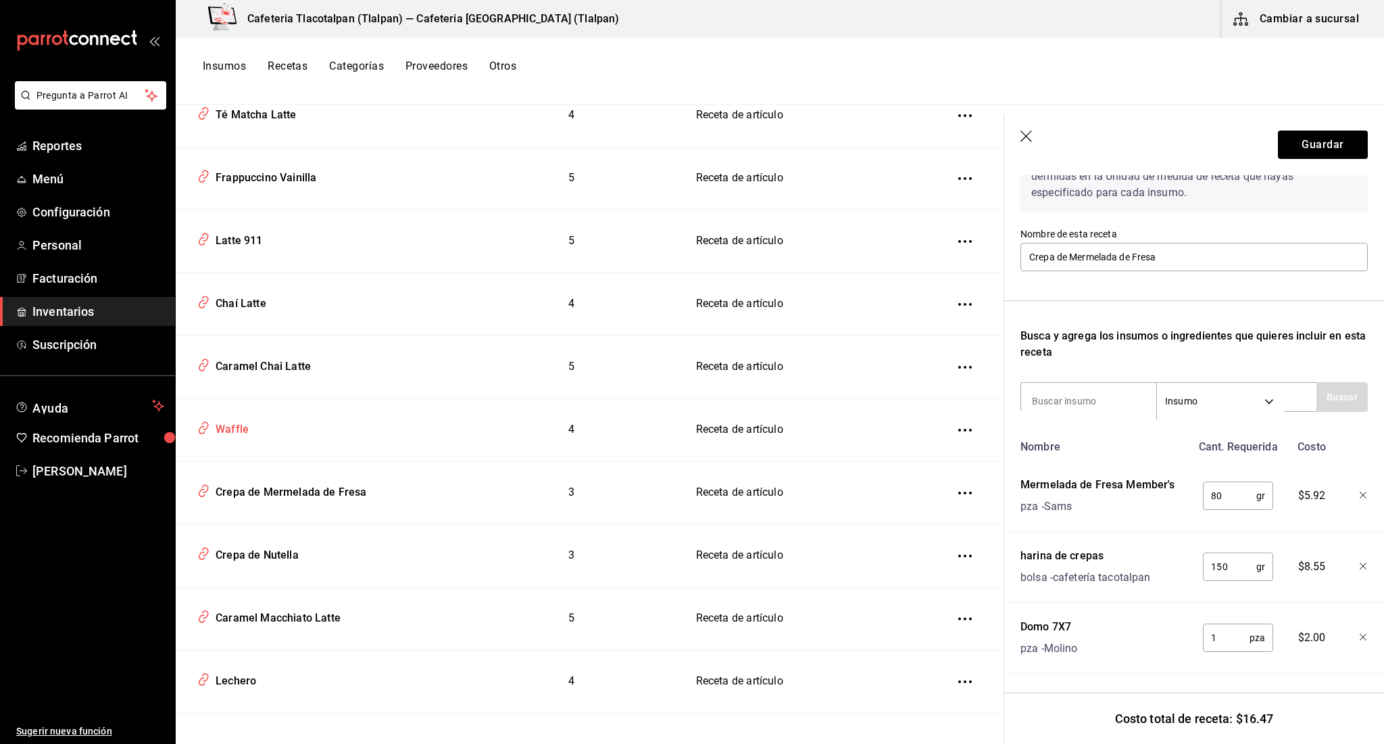
scroll to position [91, 0]
click at [270, 354] on div "Caramel Chai Latte" at bounding box center [260, 364] width 101 height 21
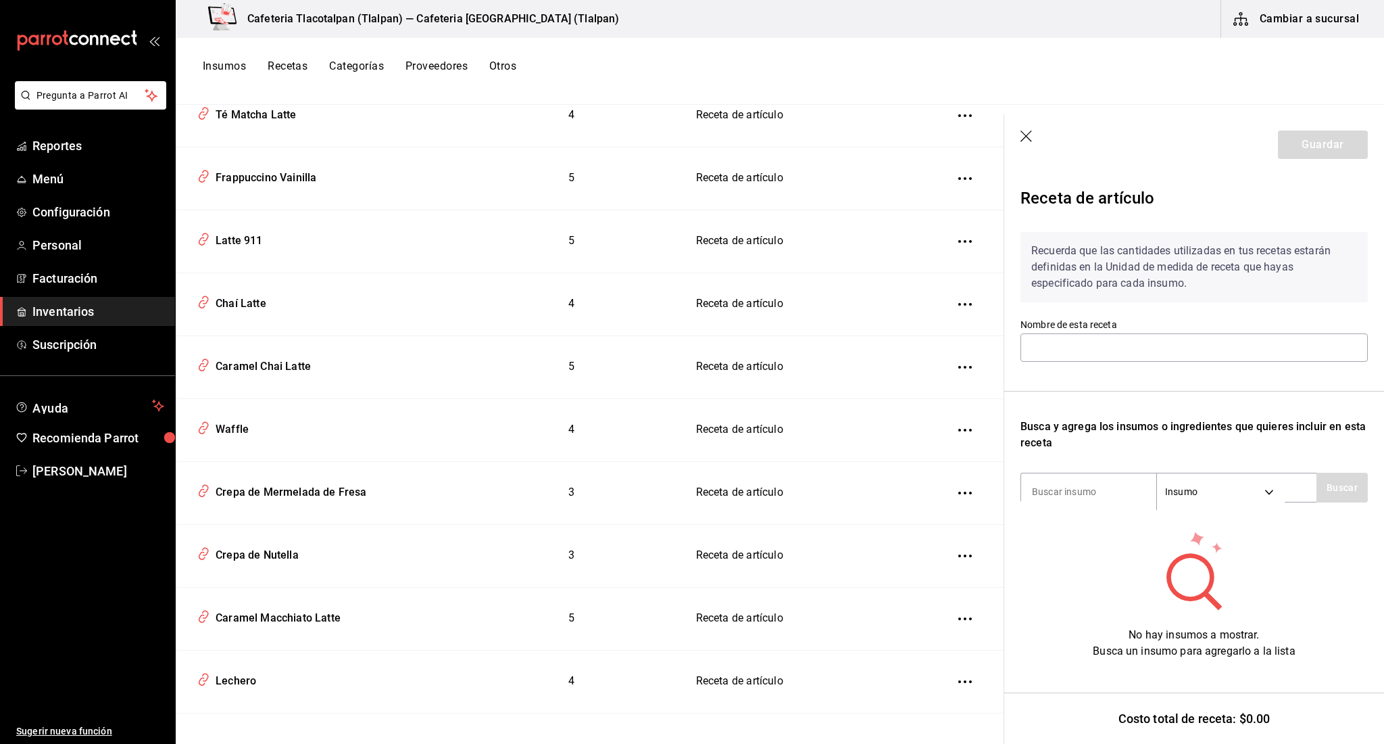
type input "Caramel Chai Latte"
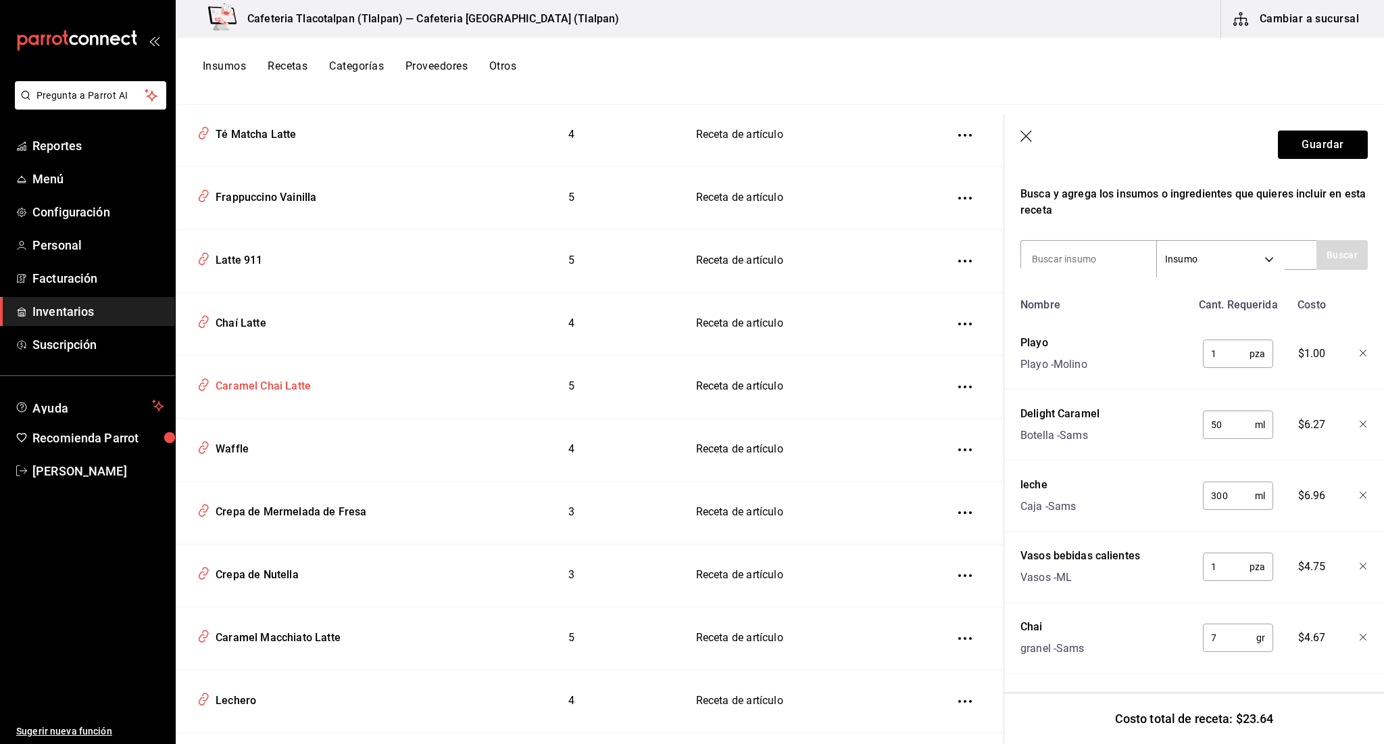
scroll to position [3593, 0]
click at [273, 191] on div "Frappuccino Vainilla" at bounding box center [263, 196] width 106 height 21
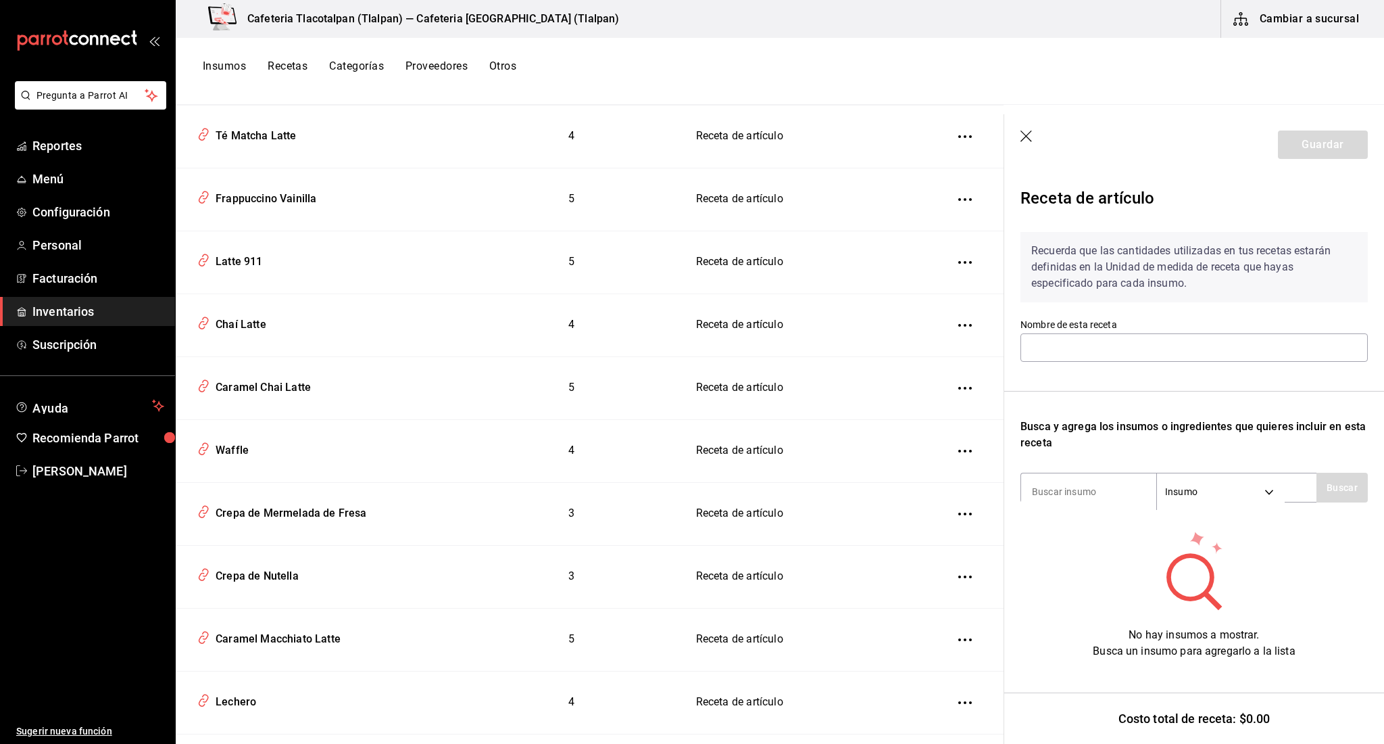
type input "Frappuccino Vainilla"
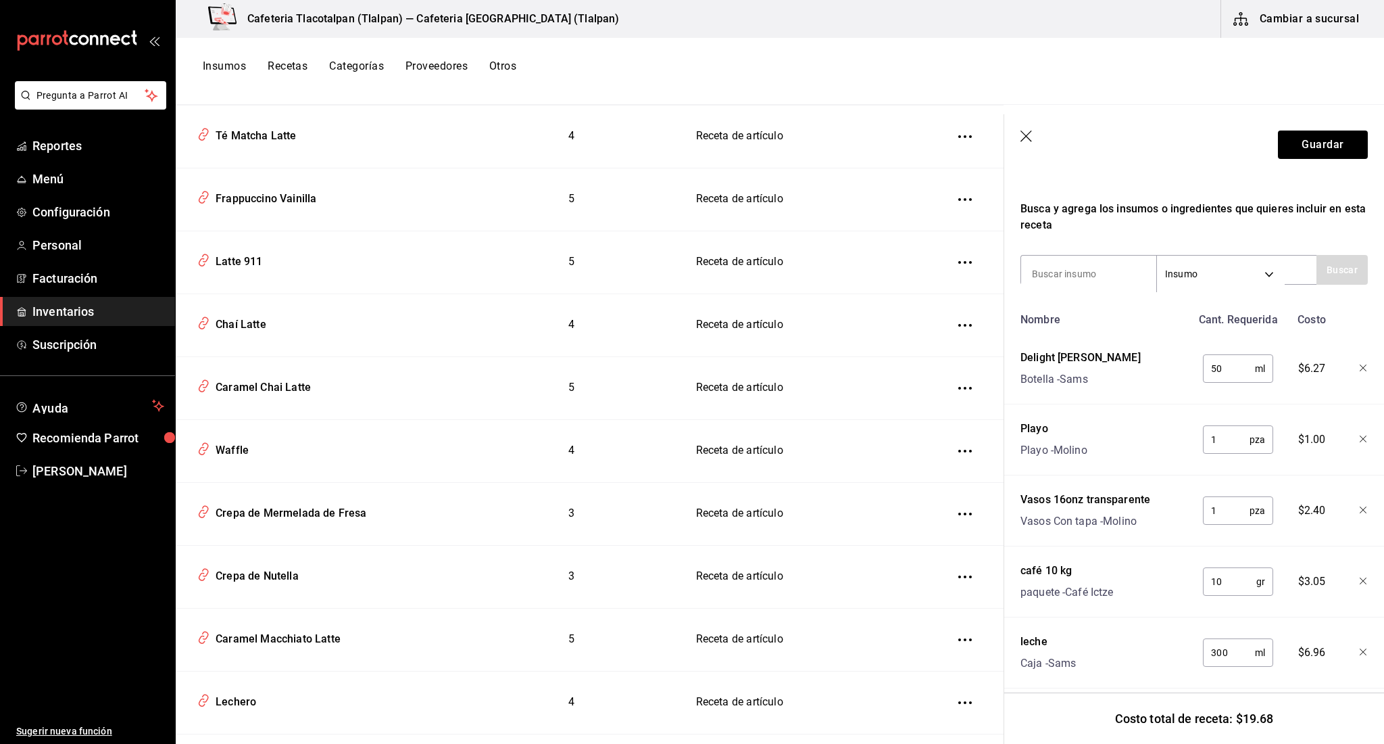
scroll to position [218, 0]
click at [1224, 583] on input "10" at bounding box center [1229, 580] width 53 height 27
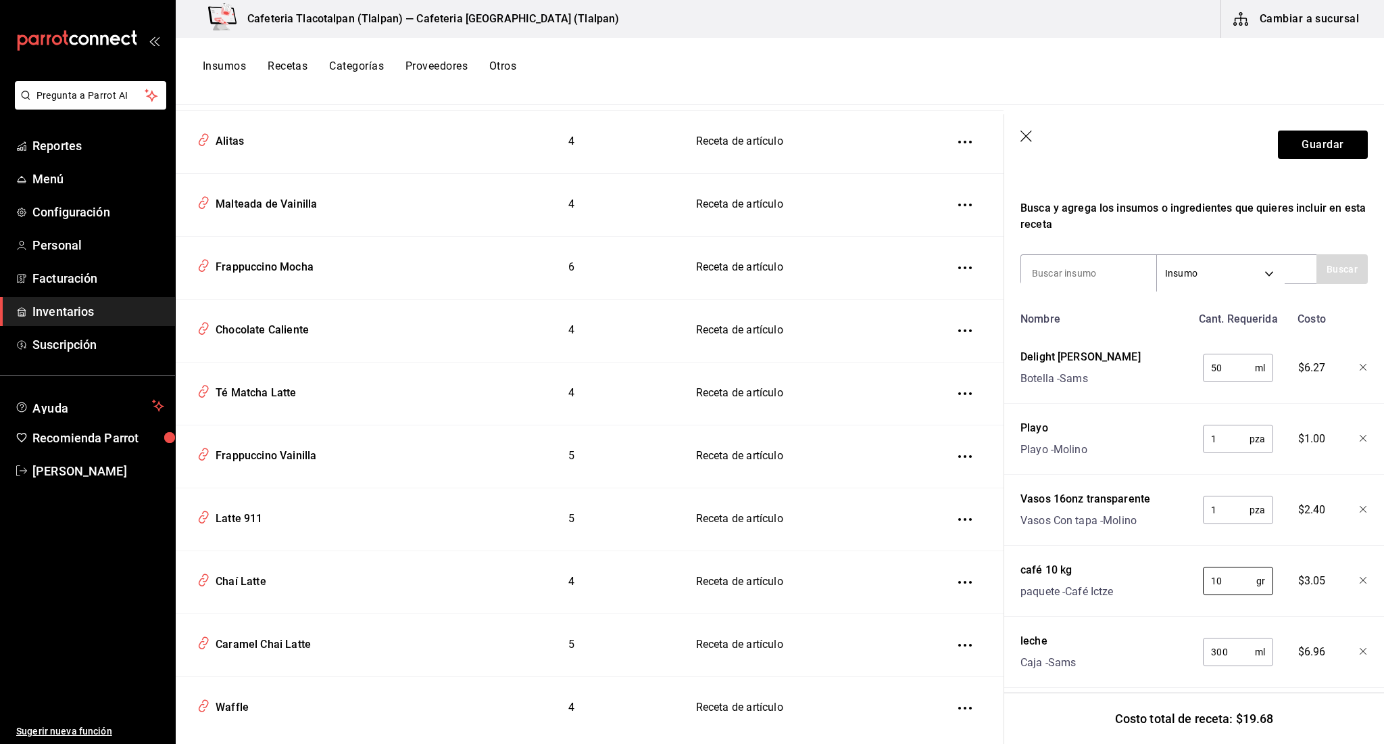
scroll to position [3331, 0]
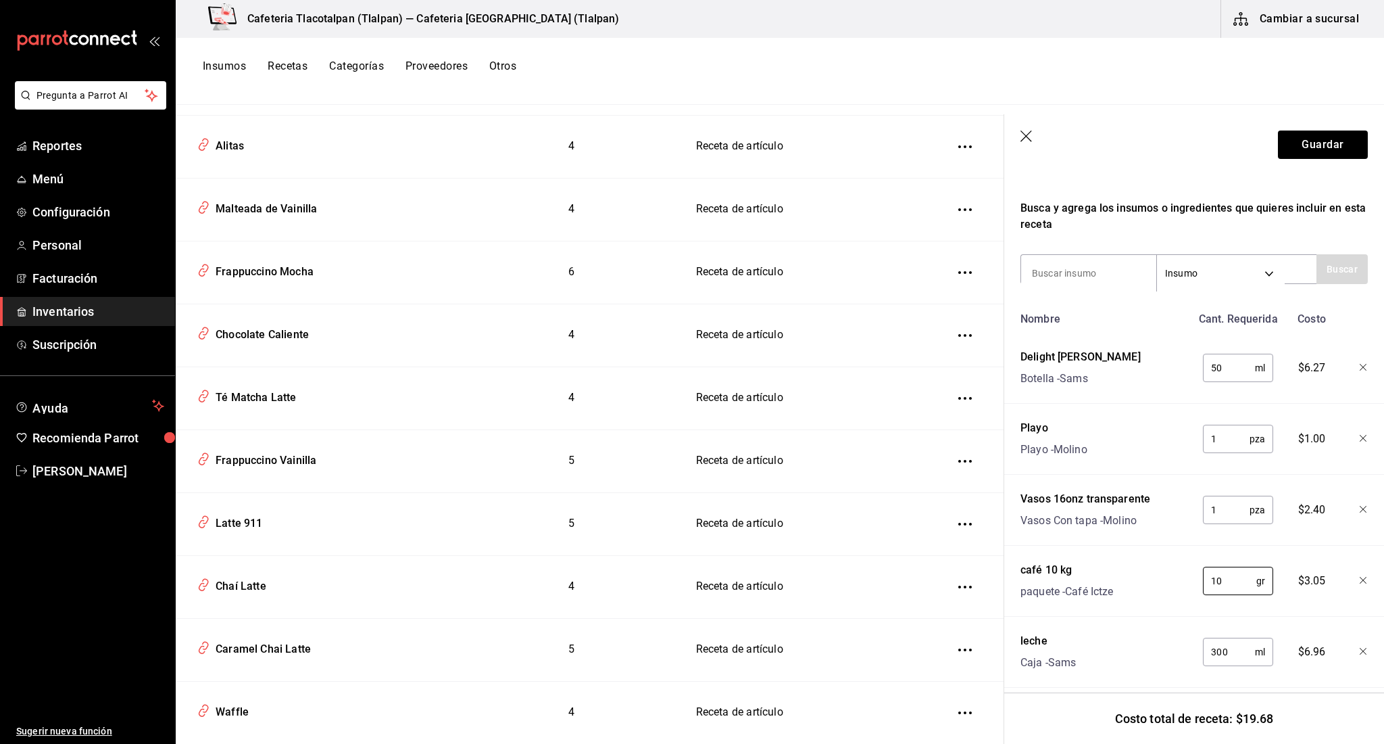
click at [956, 269] on button "inventoriesTable" at bounding box center [965, 273] width 30 height 30
click at [399, 311] on div at bounding box center [692, 372] width 1384 height 744
click at [297, 262] on div "Frappuccino Mocha" at bounding box center [261, 269] width 103 height 21
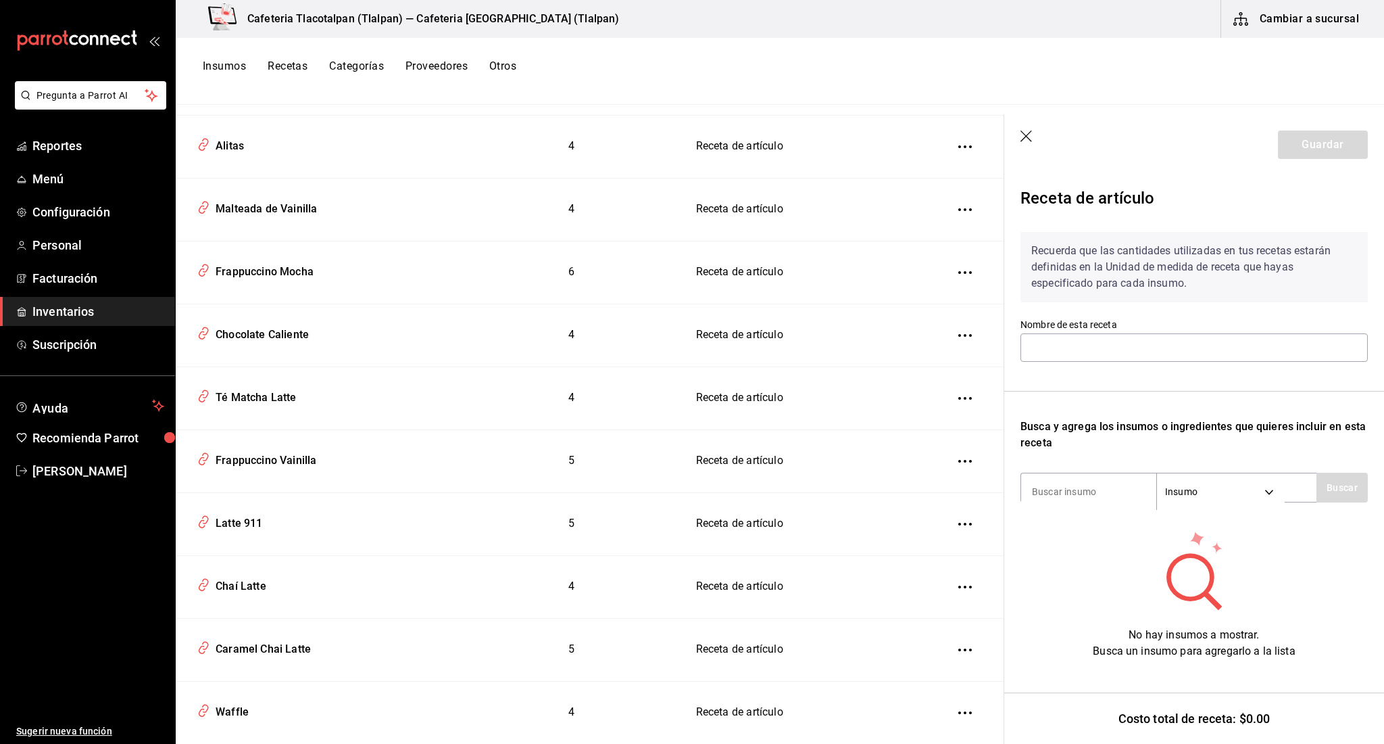
type input "Frappuccino Mocha"
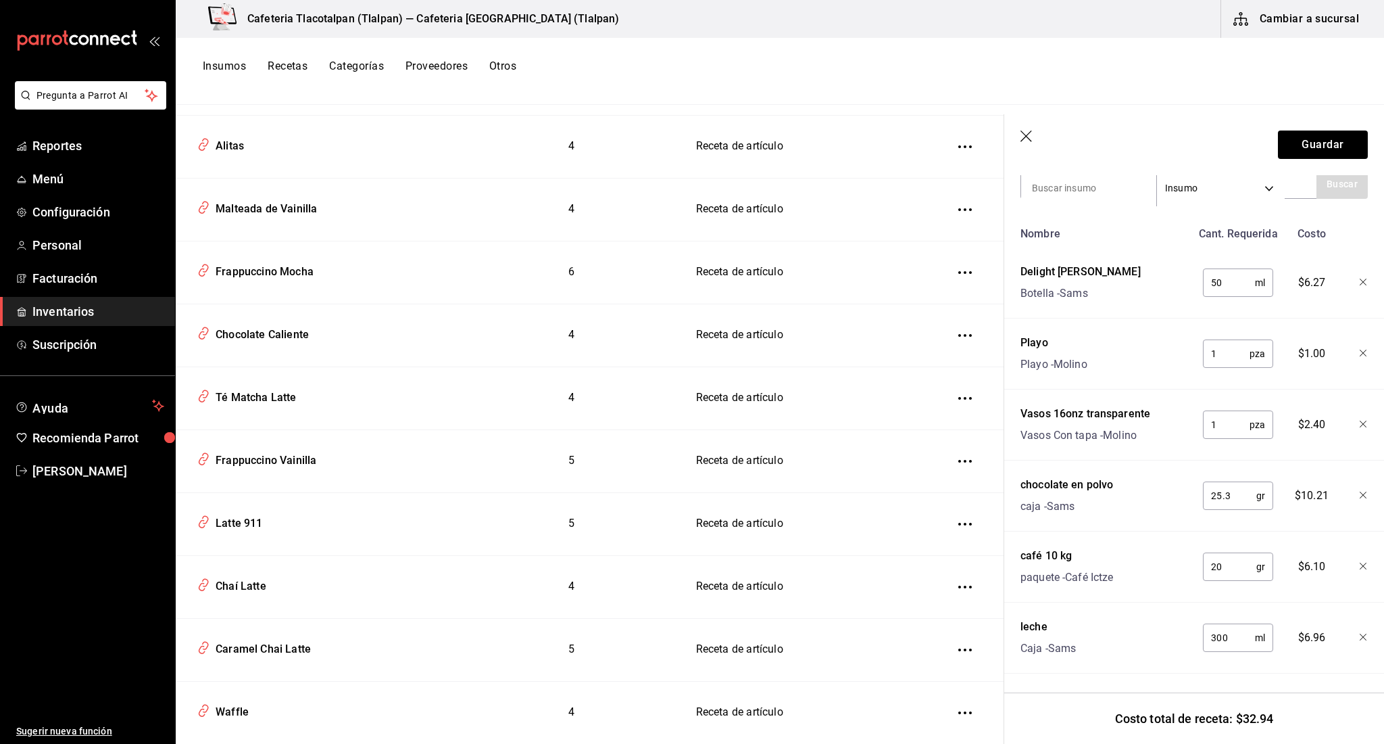
scroll to position [303, 0]
click at [1236, 558] on input "20" at bounding box center [1229, 566] width 53 height 27
type input "10"
click at [1234, 490] on input "25.3" at bounding box center [1229, 495] width 53 height 27
type input "20"
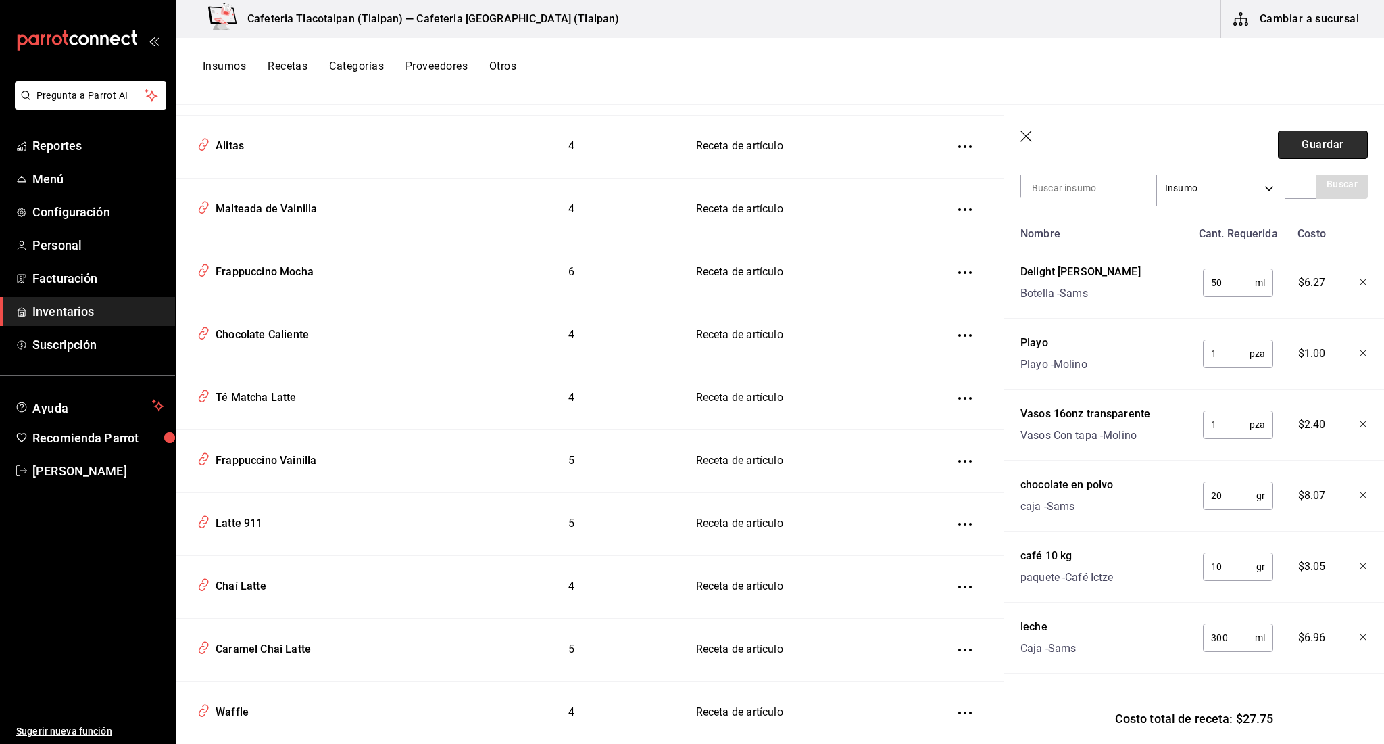
click at [1313, 154] on button "Guardar" at bounding box center [1323, 144] width 90 height 28
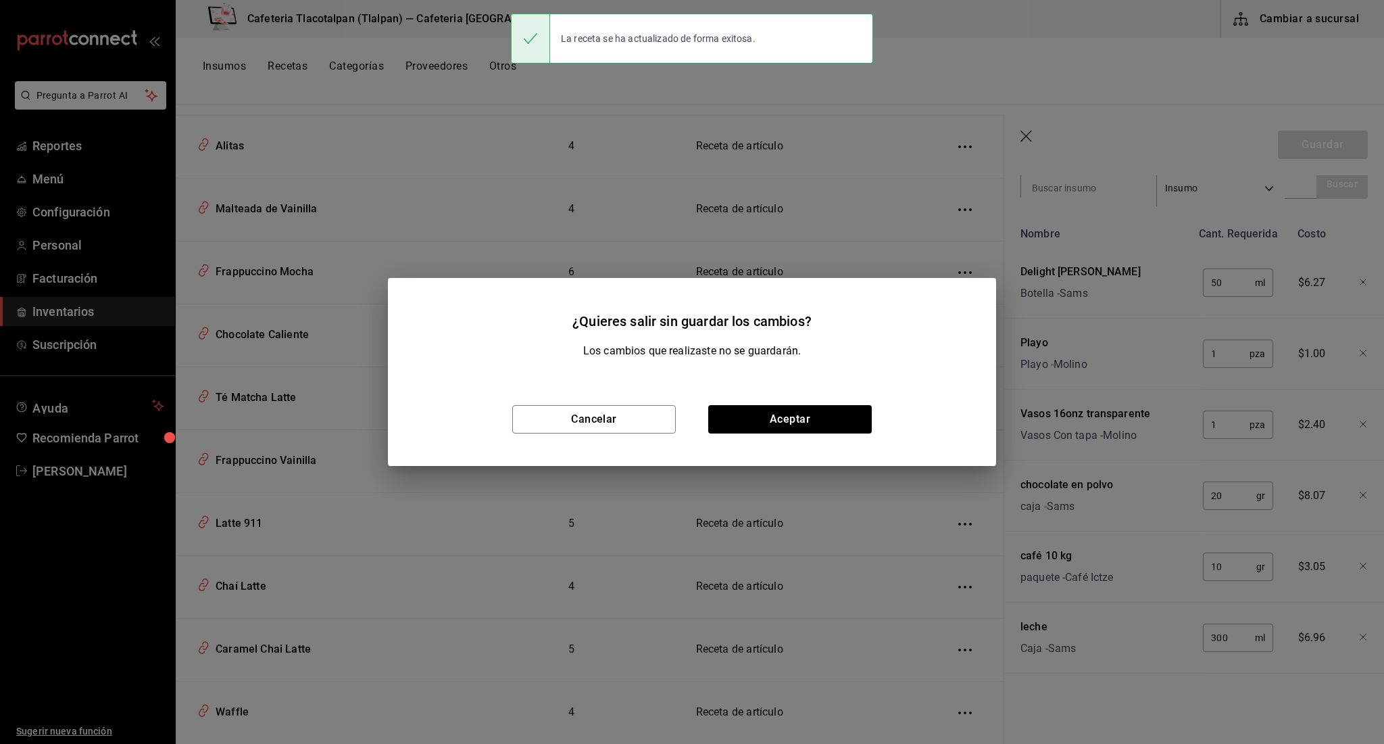
scroll to position [279, 0]
click at [806, 418] on button "Aceptar" at bounding box center [790, 419] width 164 height 28
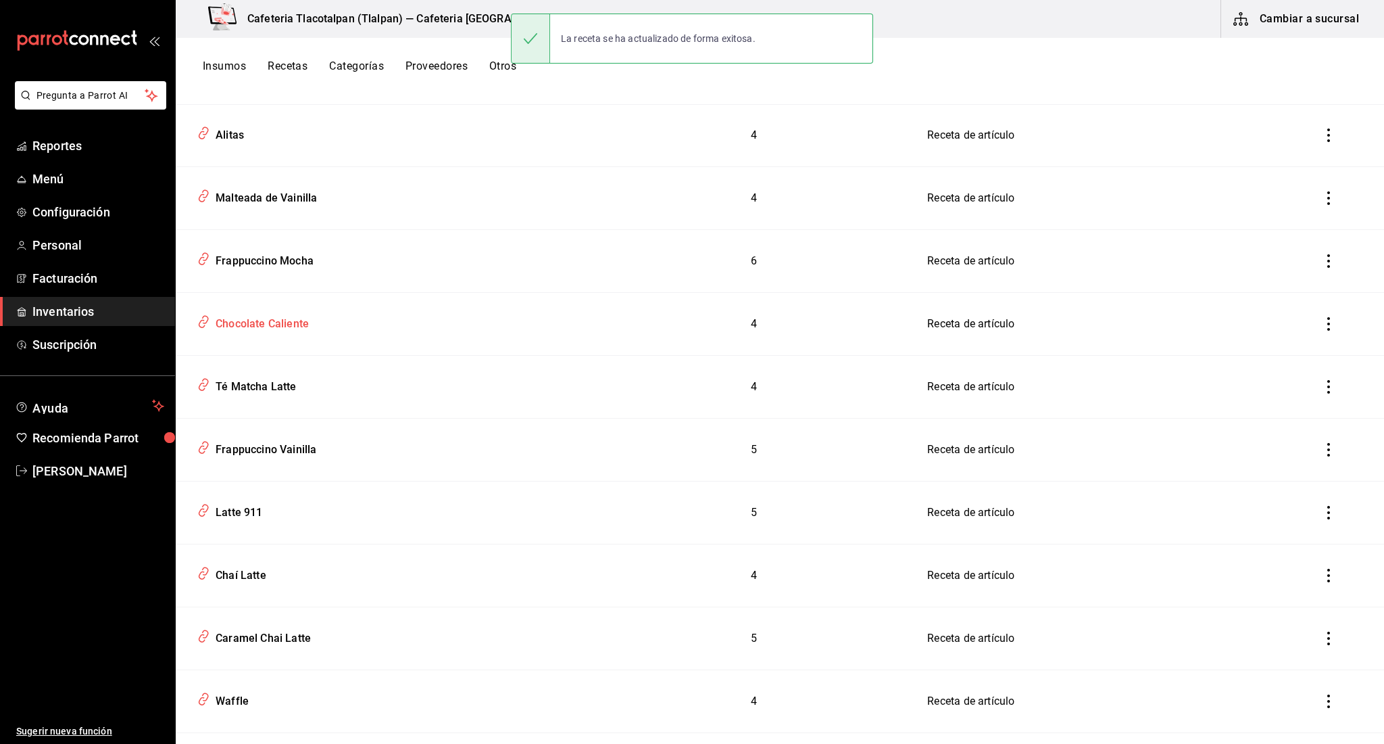
click at [301, 325] on div "Chocolate Caliente" at bounding box center [259, 321] width 99 height 21
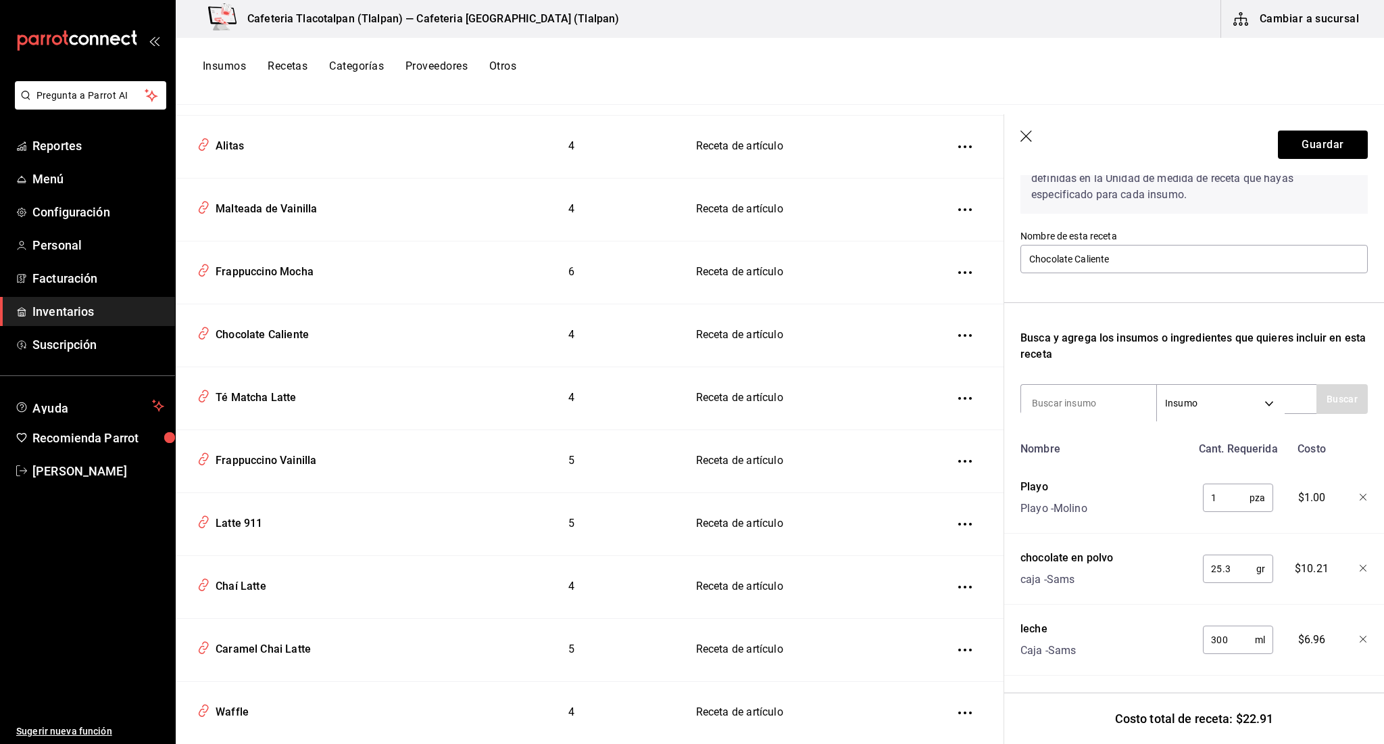
scroll to position [109, 0]
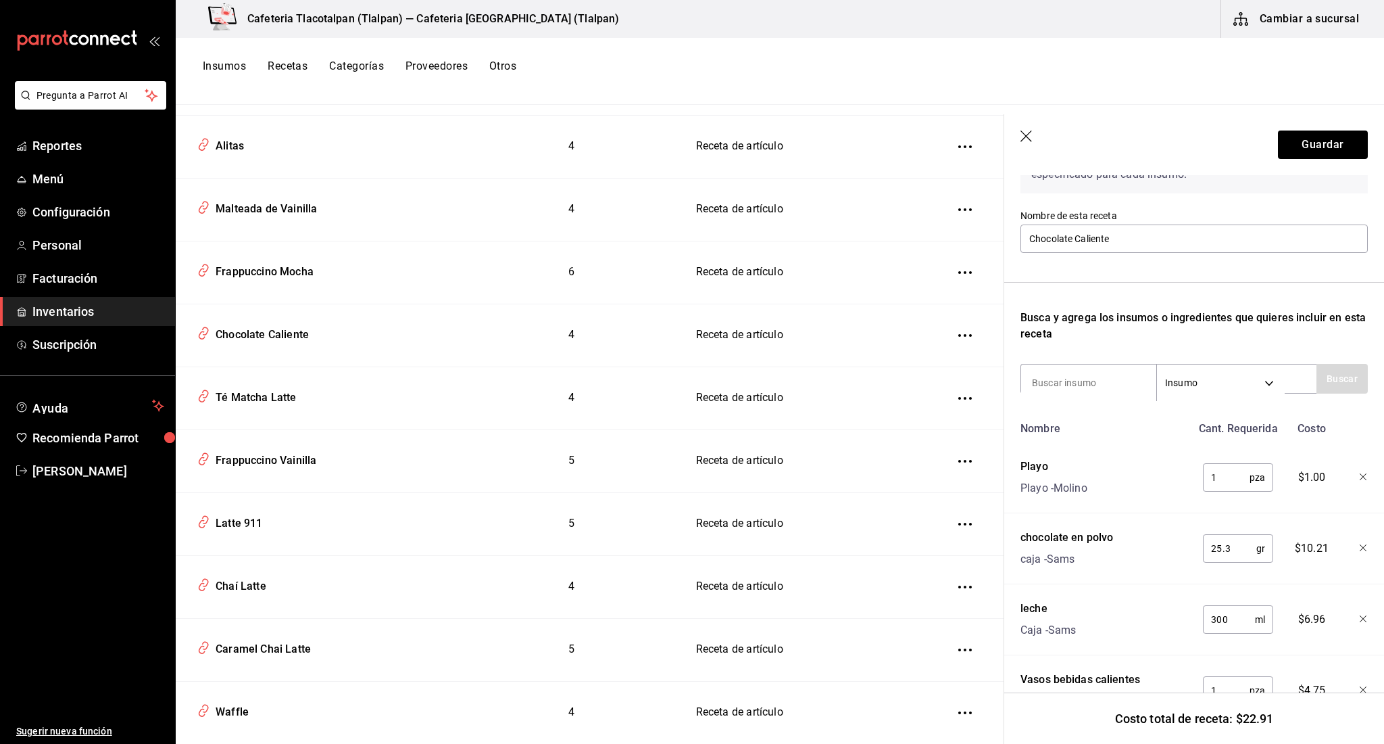
click at [1231, 552] on input "25.3" at bounding box center [1229, 548] width 53 height 27
type input "20"
click at [1332, 135] on button "Guardar" at bounding box center [1323, 144] width 90 height 28
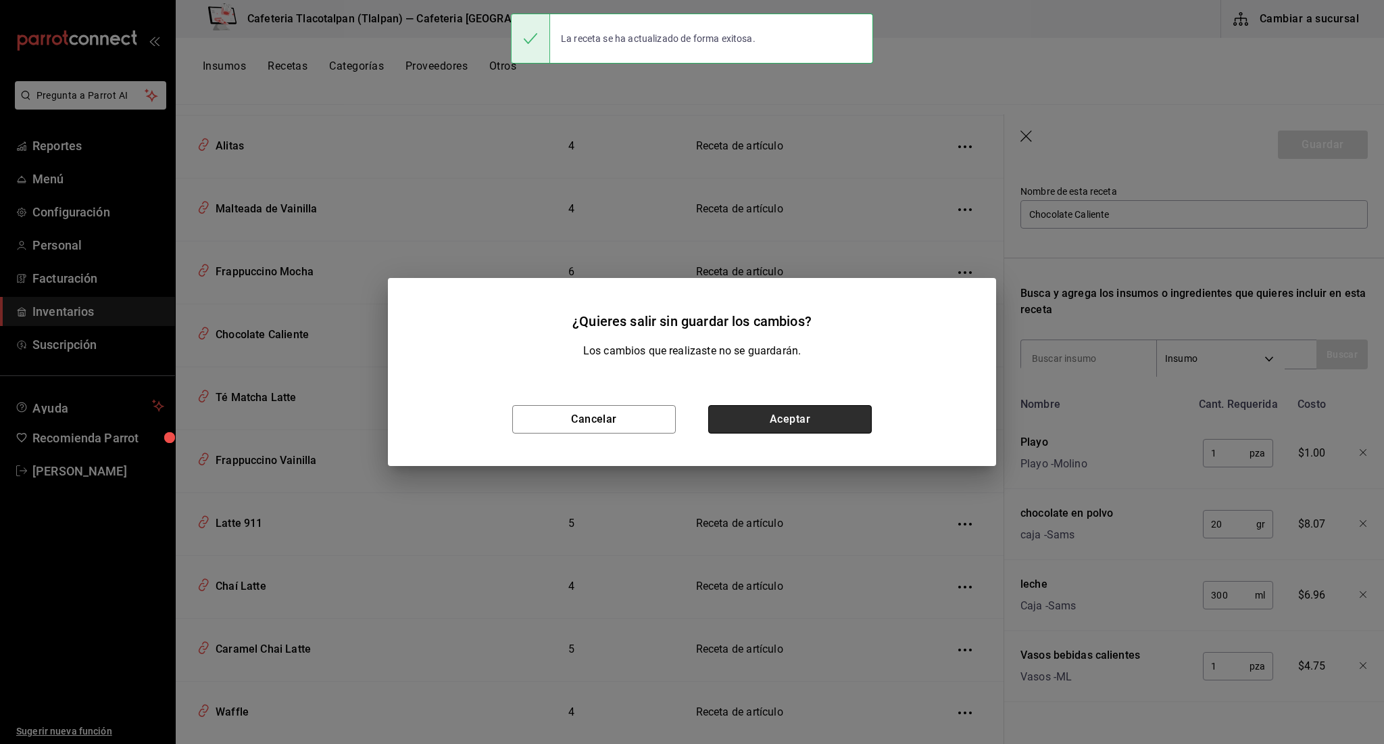
click at [750, 421] on button "Aceptar" at bounding box center [790, 419] width 164 height 28
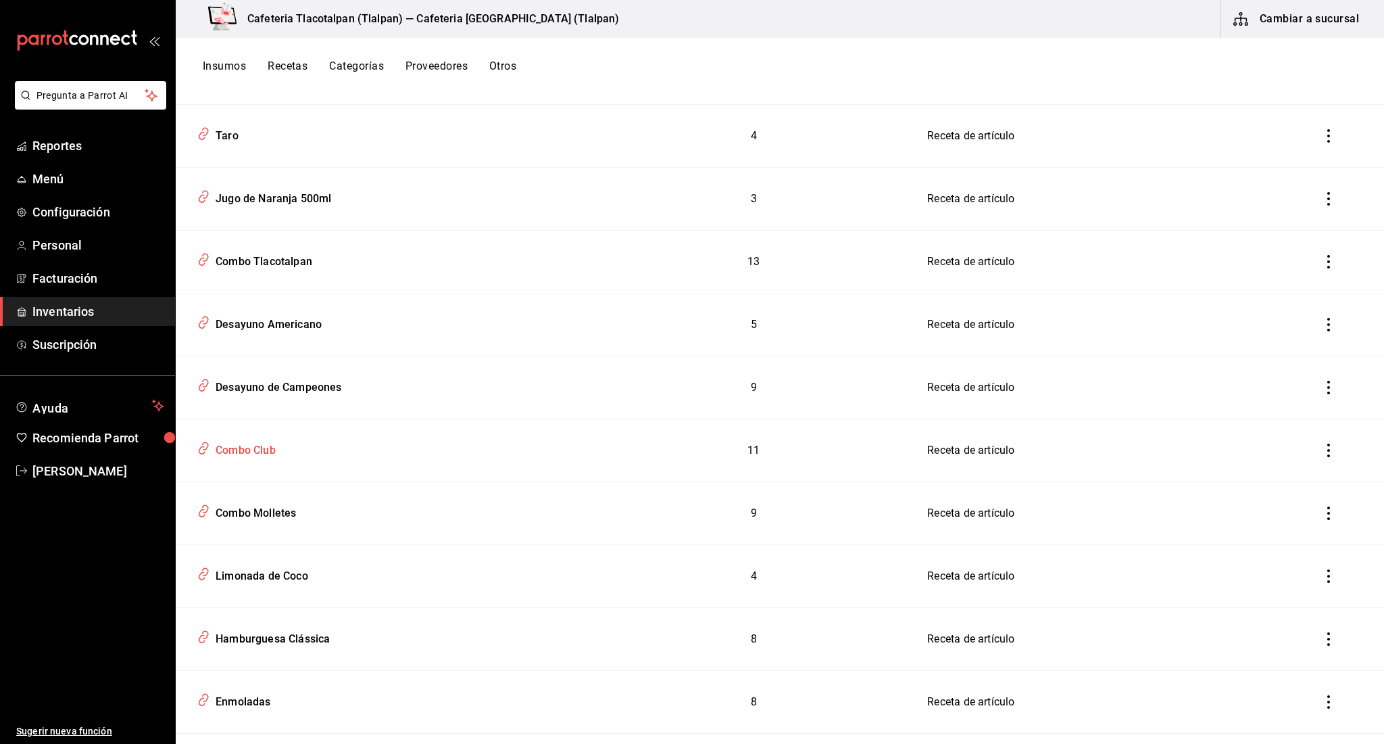
scroll to position [2551, 0]
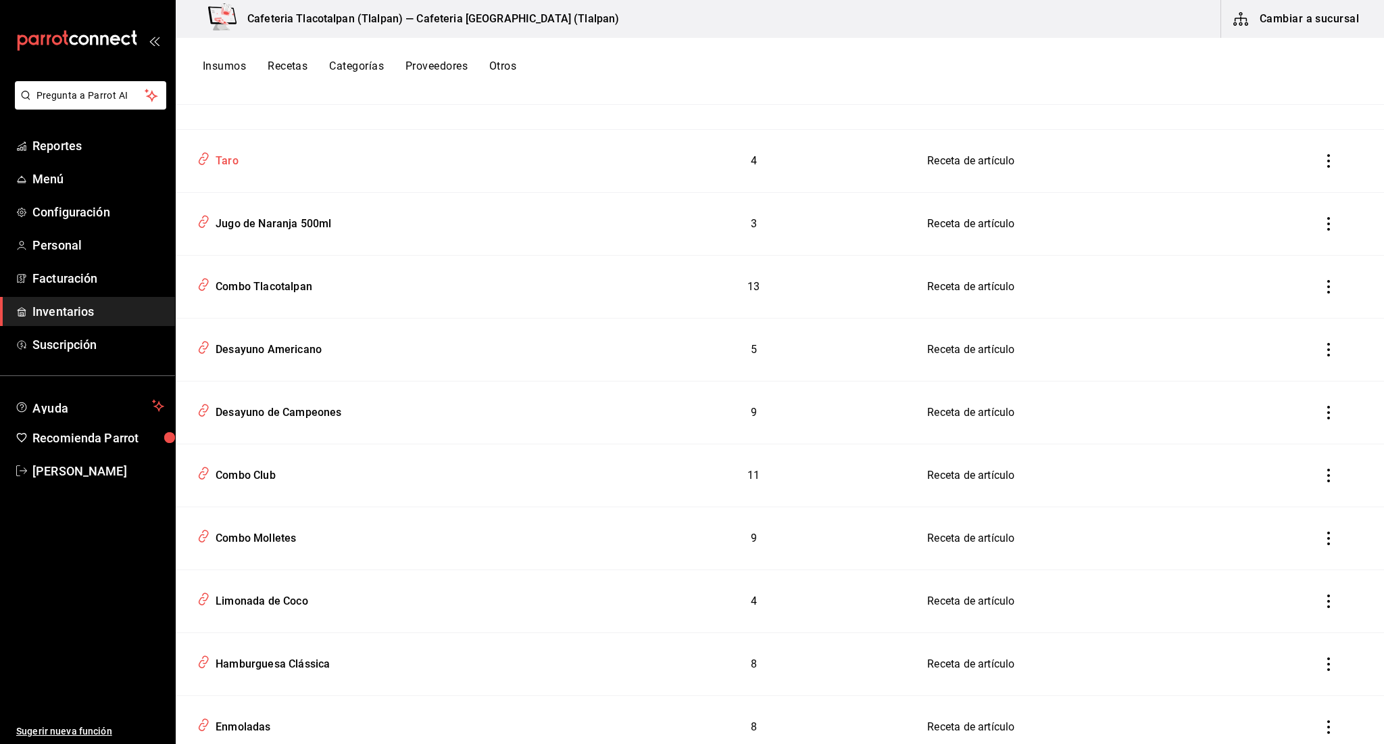
click at [237, 156] on div "Taro" at bounding box center [224, 158] width 28 height 21
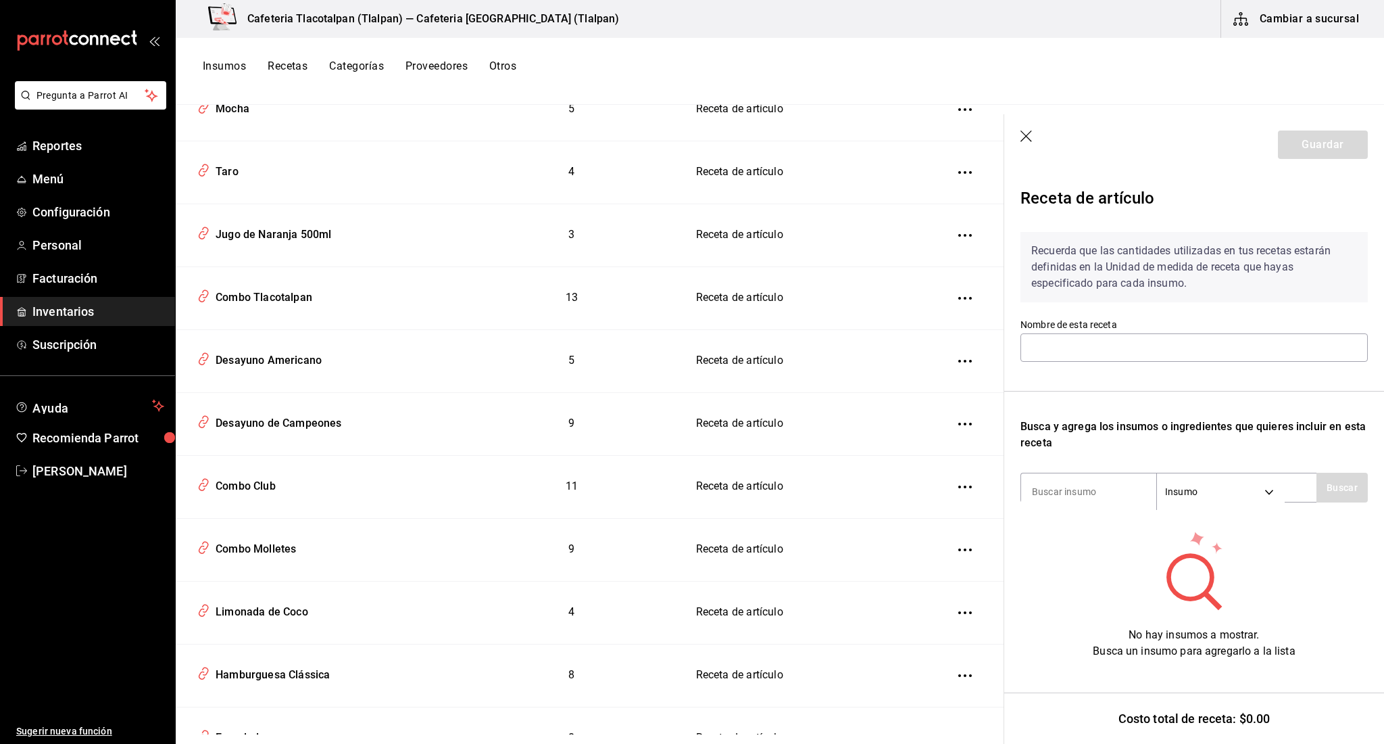
type input "Taro"
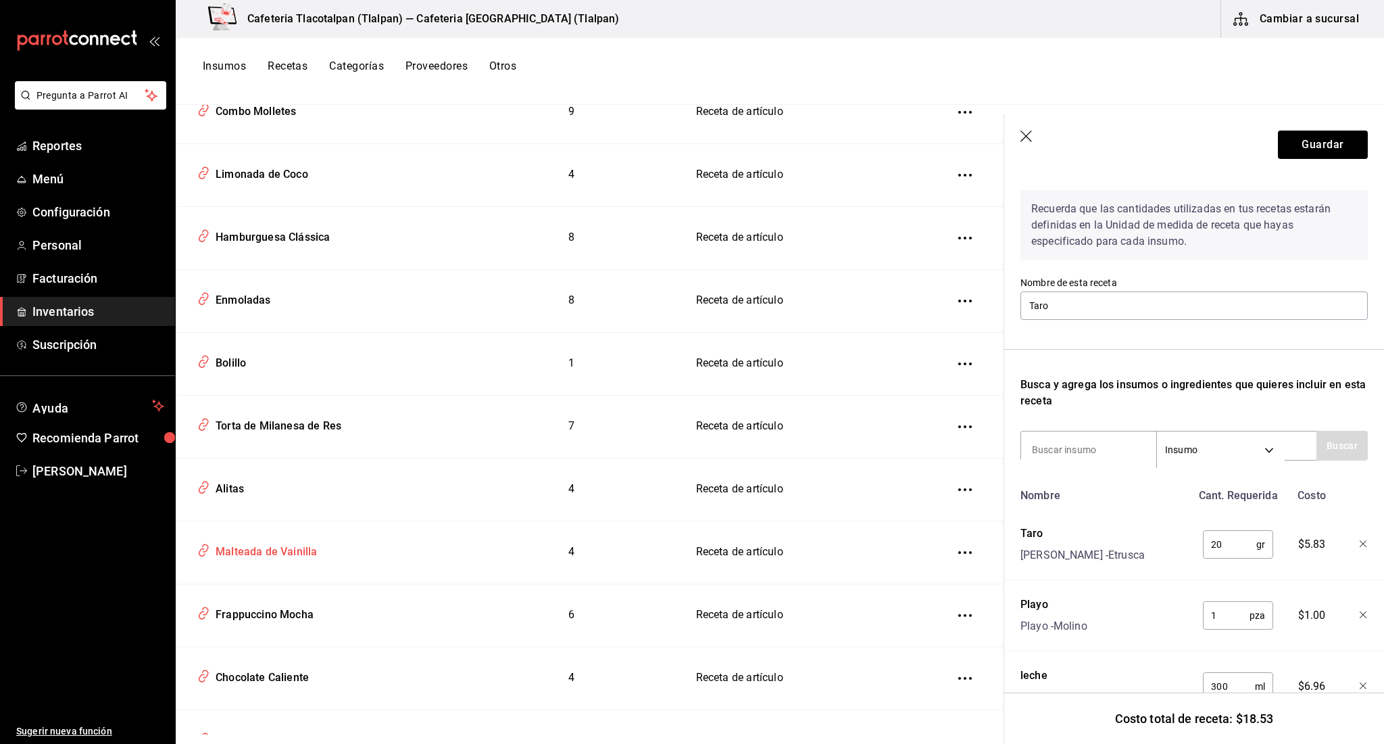
scroll to position [3021, 0]
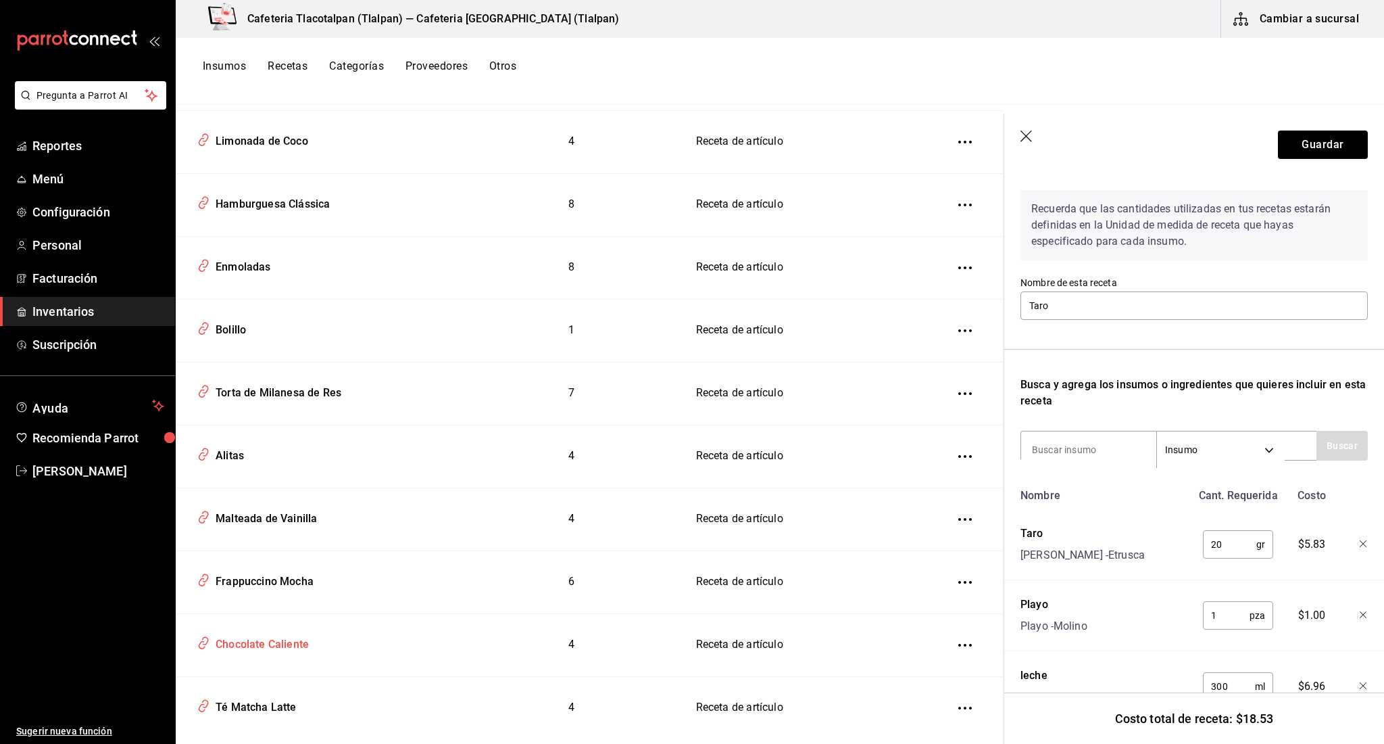
click at [265, 631] on div "Chocolate Caliente" at bounding box center [259, 641] width 99 height 21
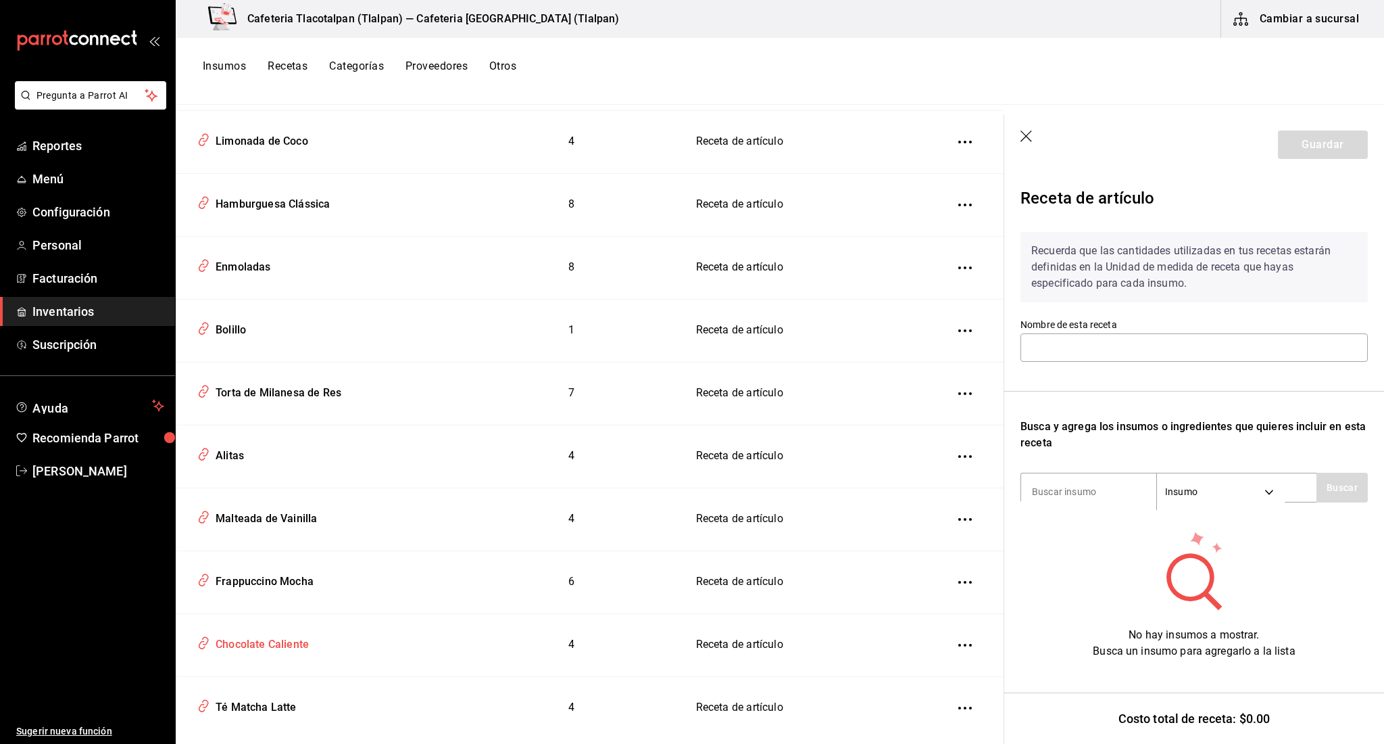
type input "Chocolate Caliente"
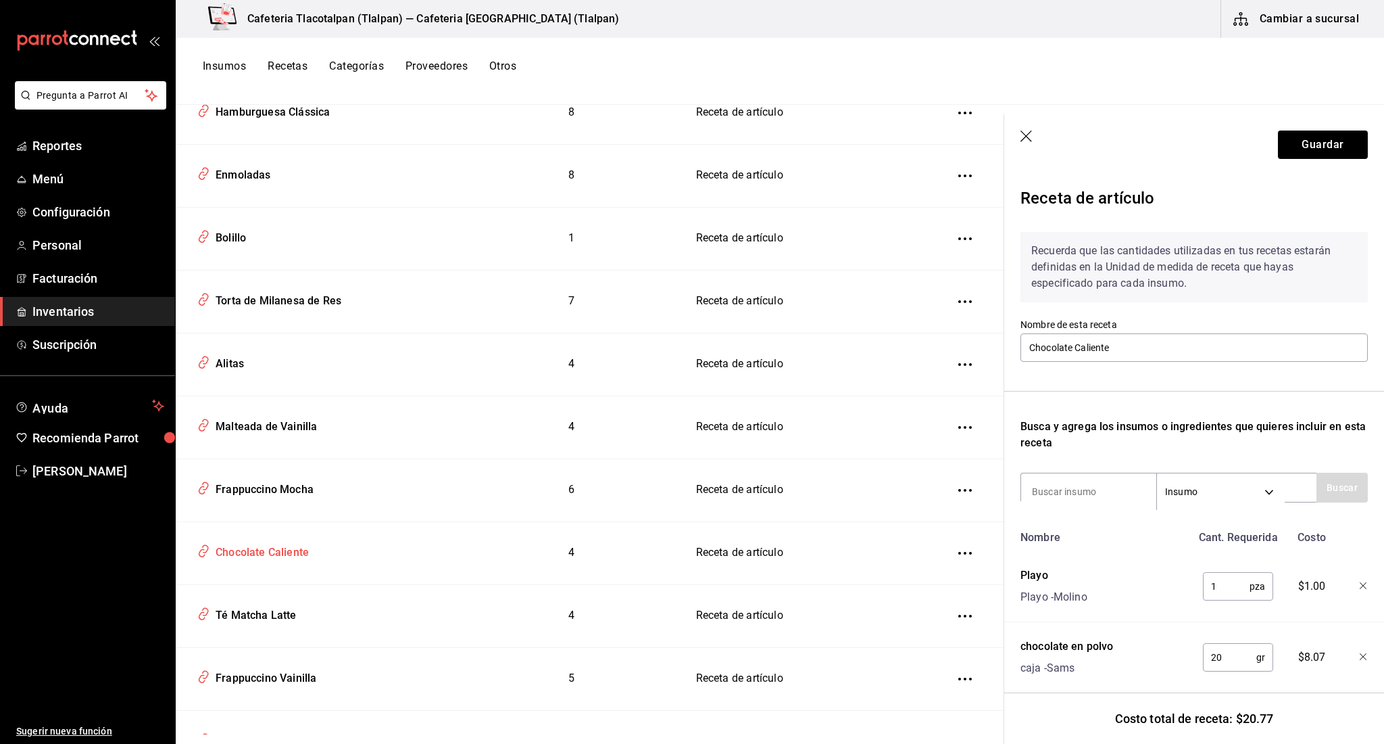
scroll to position [3117, 0]
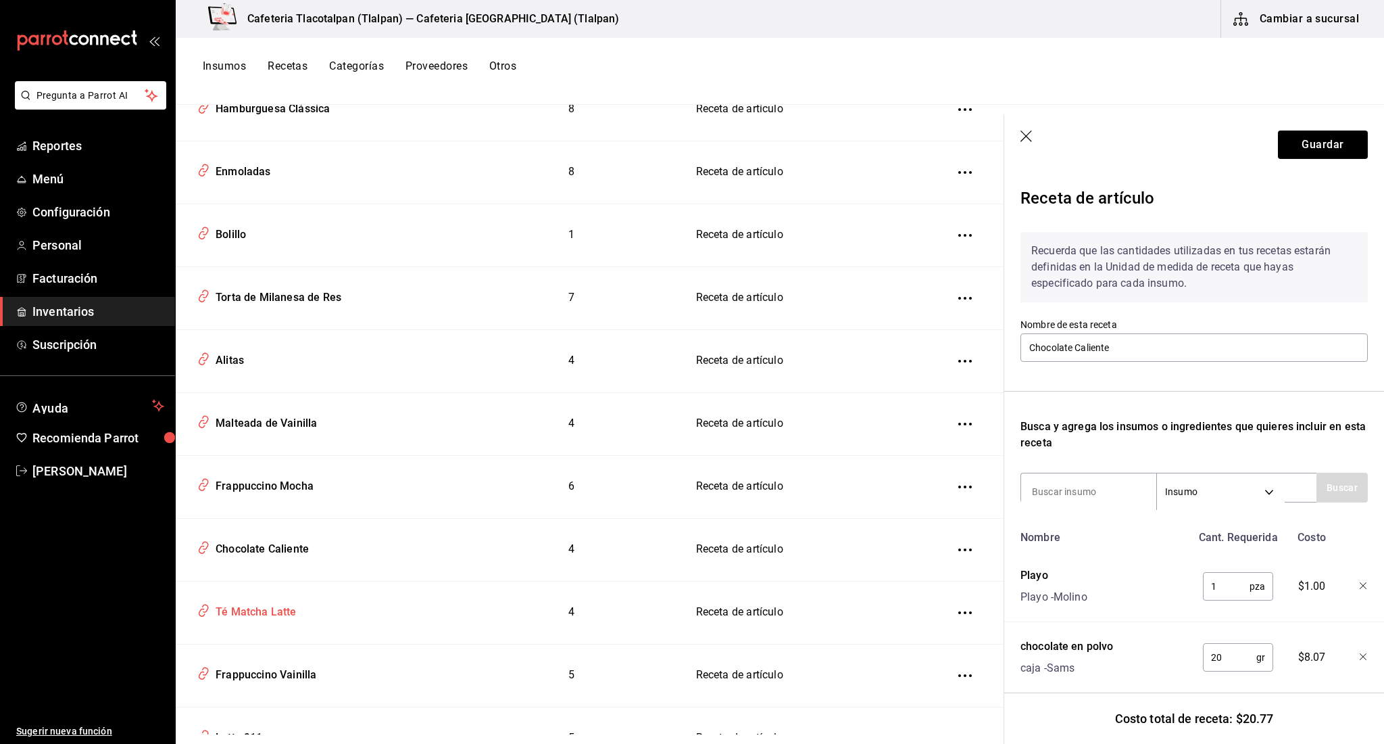
click at [258, 610] on div "Té Matcha Latte" at bounding box center [320, 610] width 256 height 26
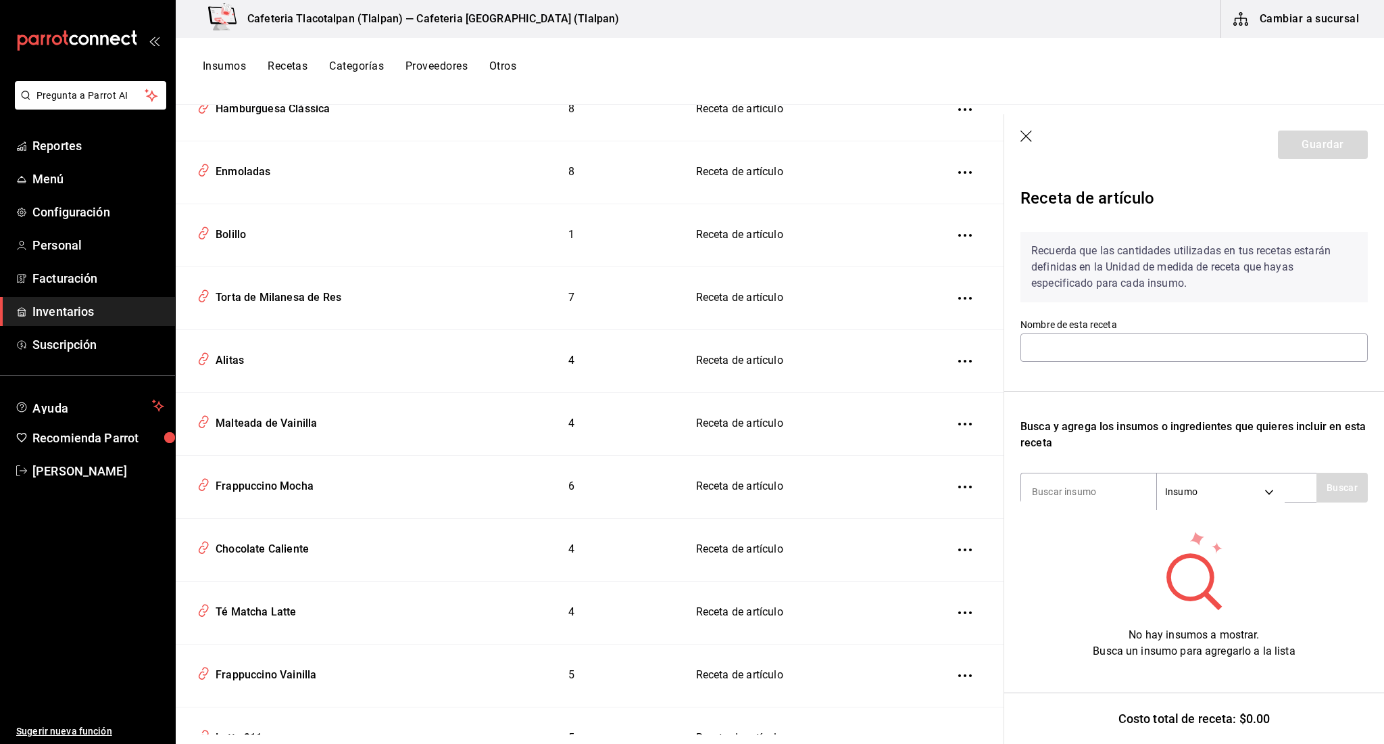
type input "Té Matcha Latte"
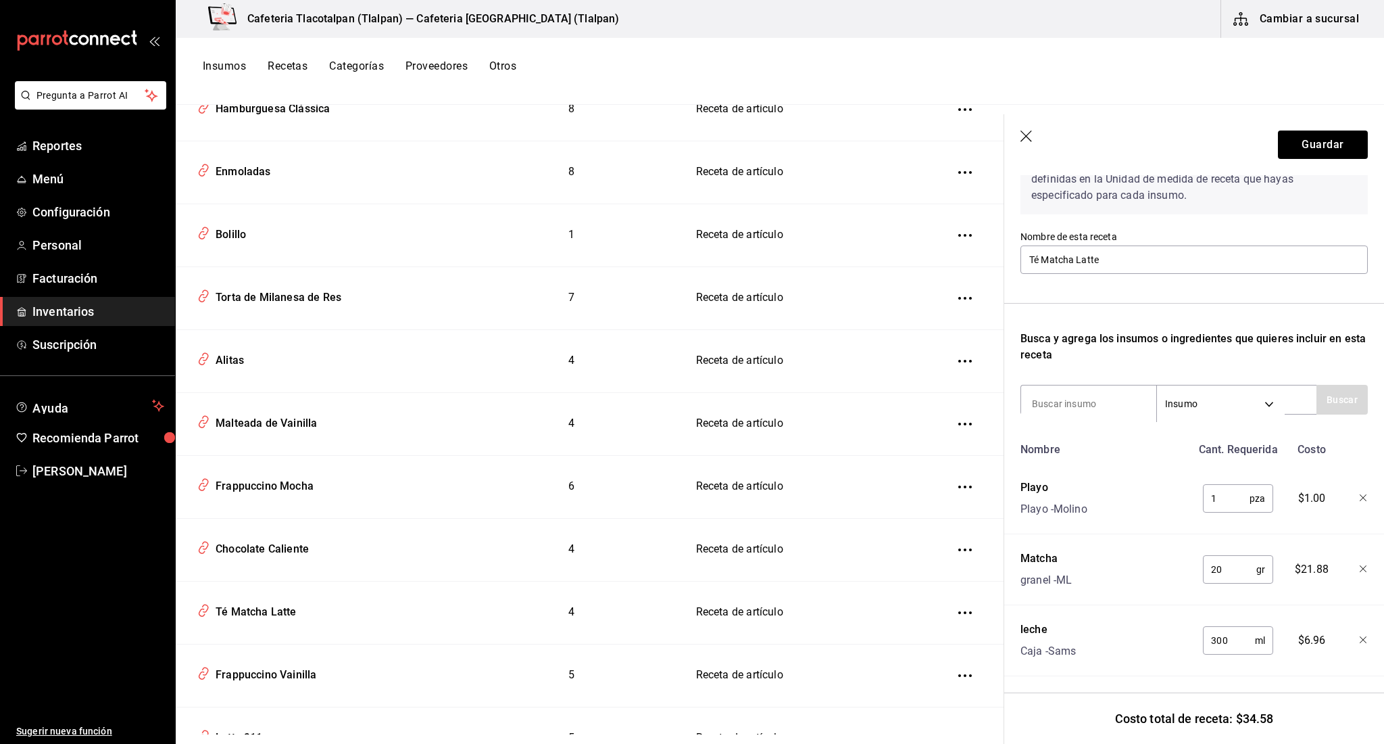
scroll to position [89, 0]
click at [1235, 574] on input "20" at bounding box center [1229, 567] width 53 height 27
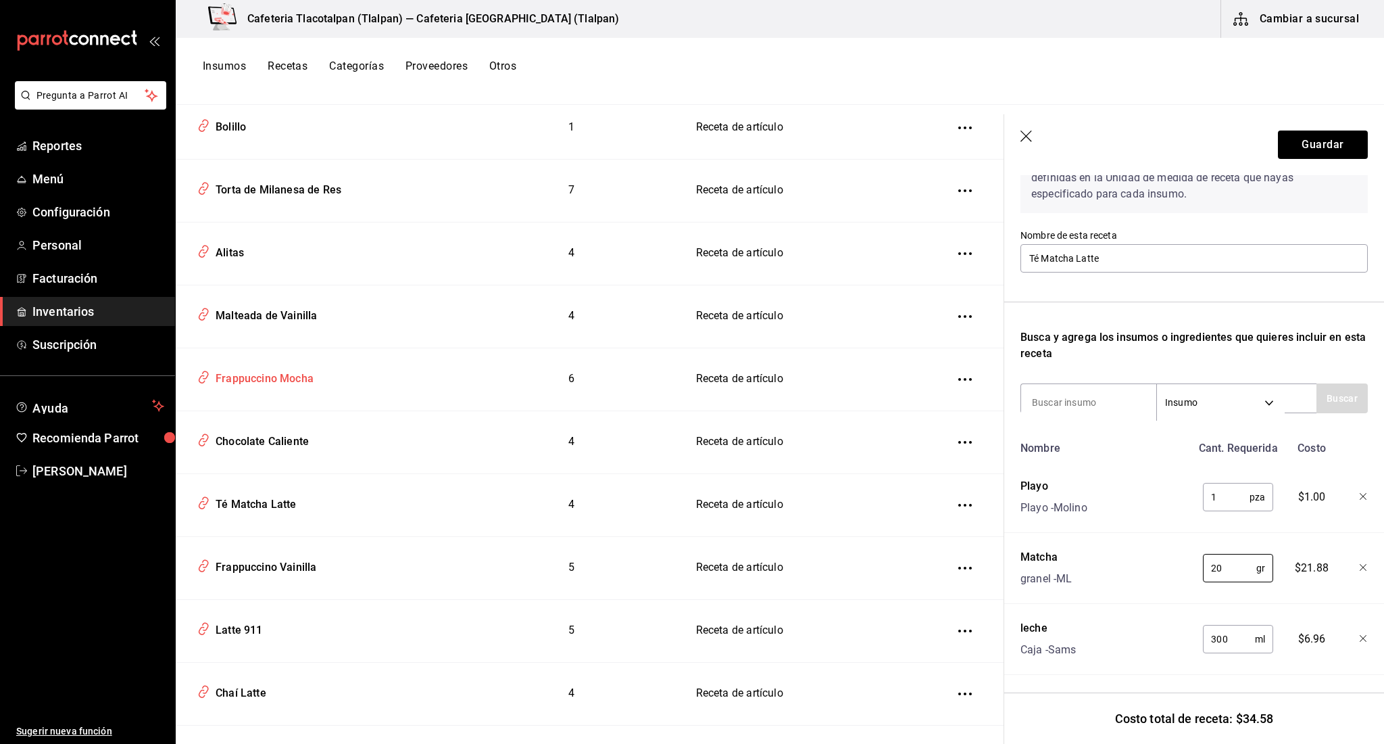
scroll to position [3305, 0]
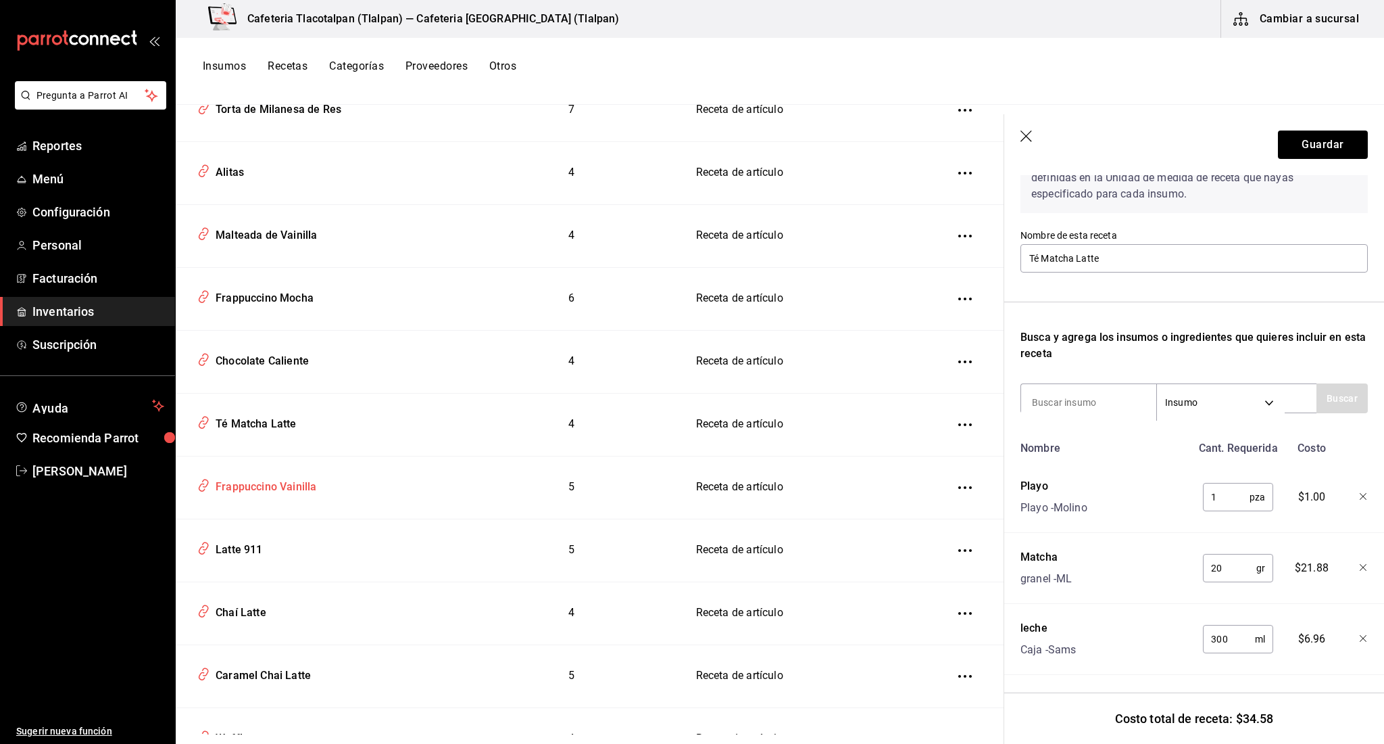
click at [322, 472] on div "Frappuccino Vainilla" at bounding box center [320, 485] width 256 height 26
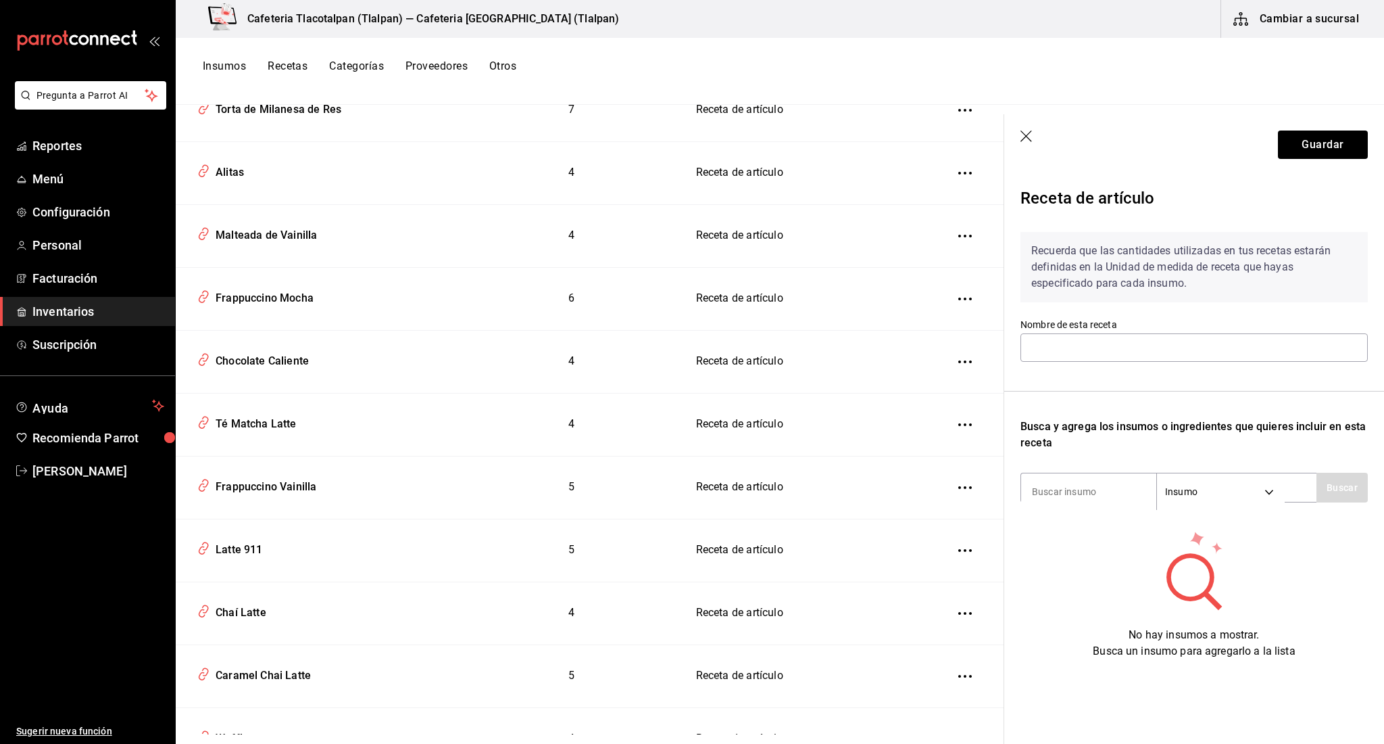
type input "Frappuccino Vainilla"
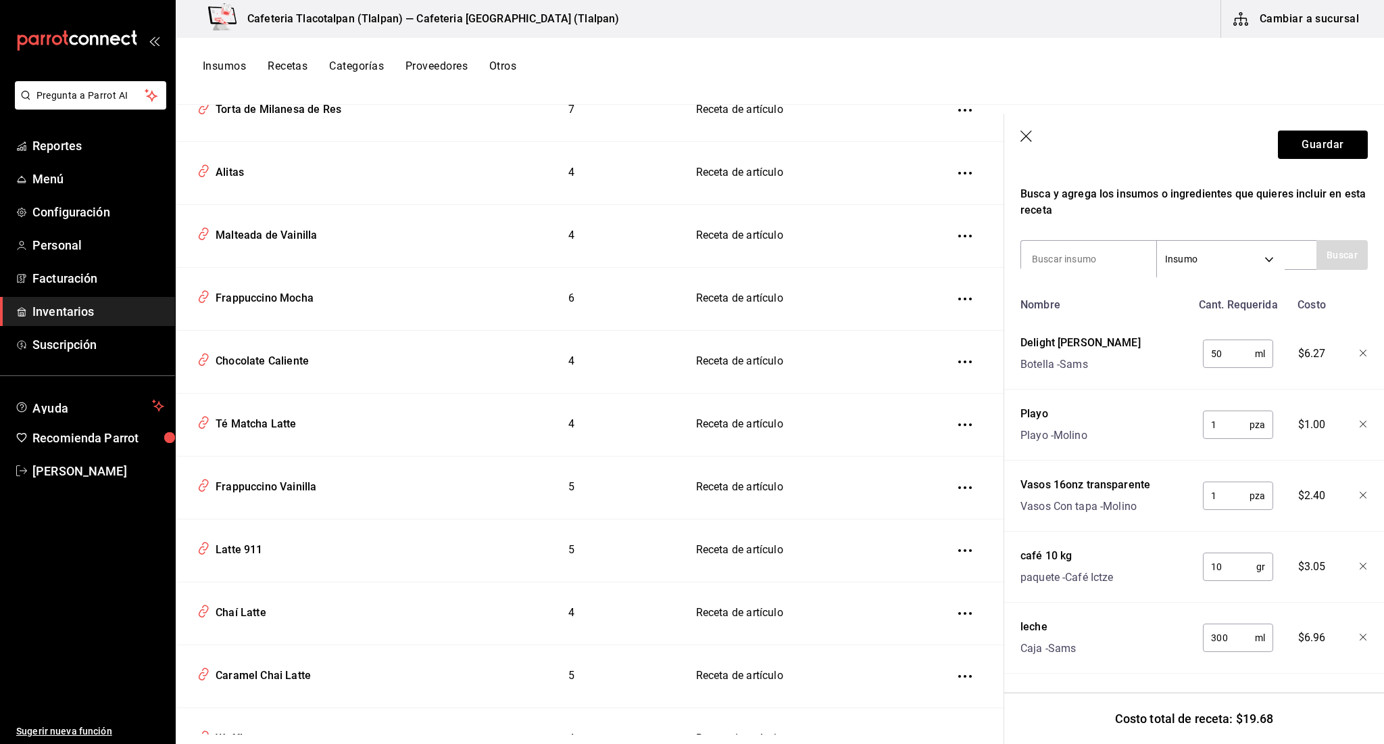
scroll to position [233, 0]
click at [251, 611] on div "Chaí Latte" at bounding box center [320, 611] width 256 height 26
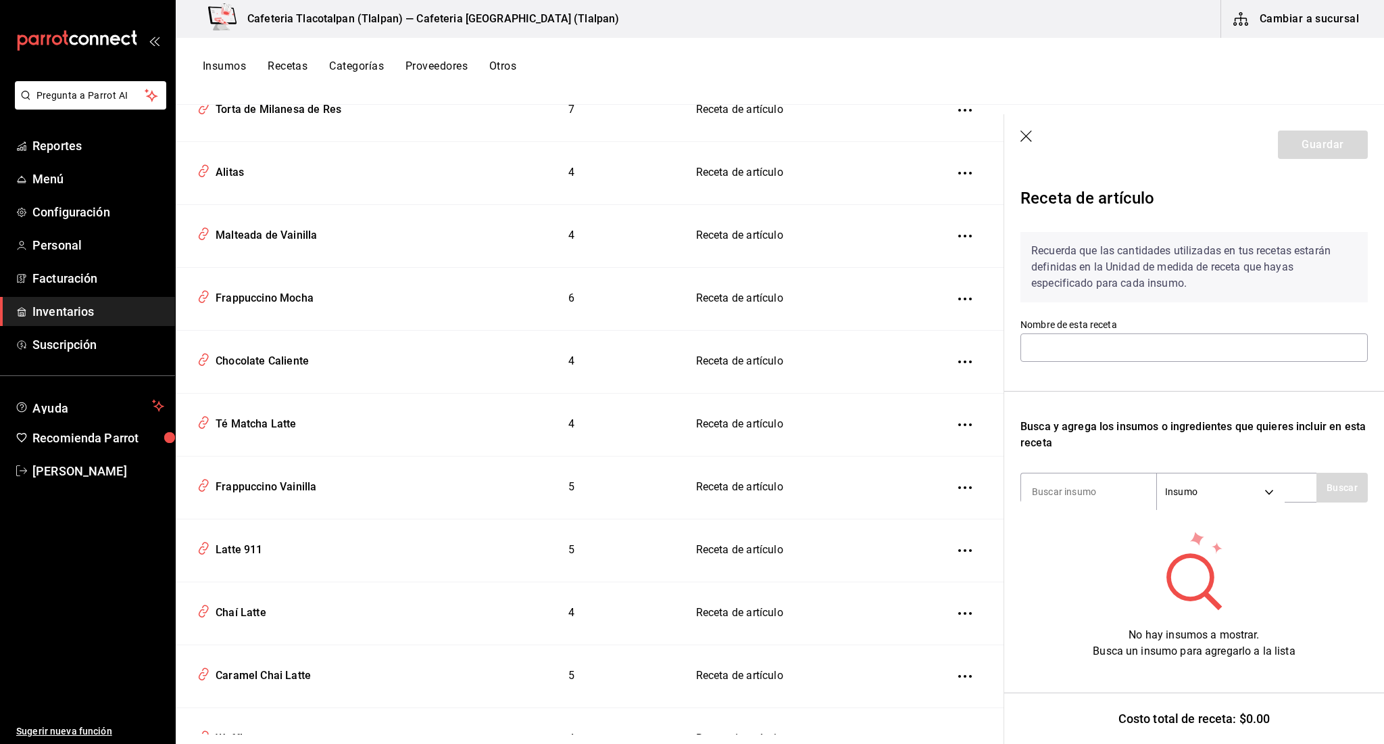
type input "Chaí Latte"
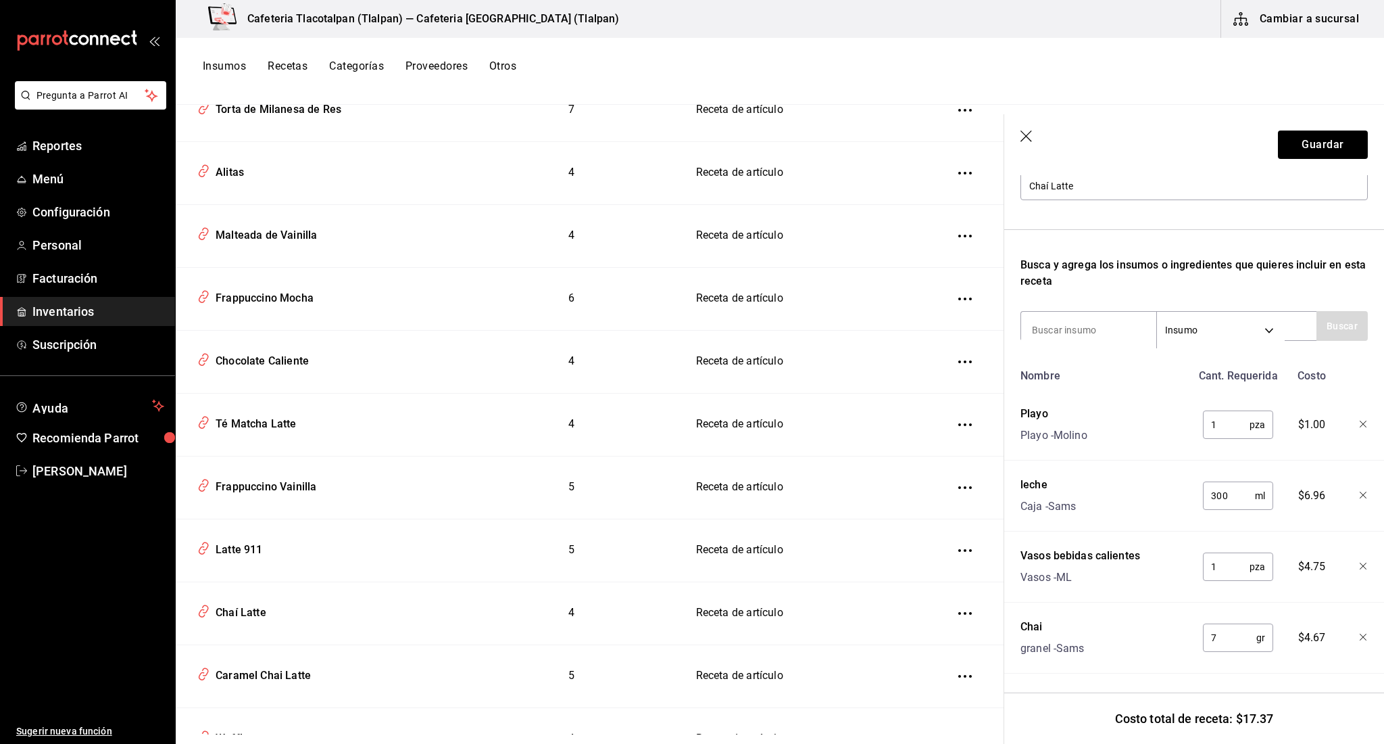
scroll to position [162, 0]
click at [1248, 638] on input "7" at bounding box center [1229, 637] width 53 height 27
type input "20"
click at [1284, 149] on button "Guardar" at bounding box center [1323, 144] width 90 height 28
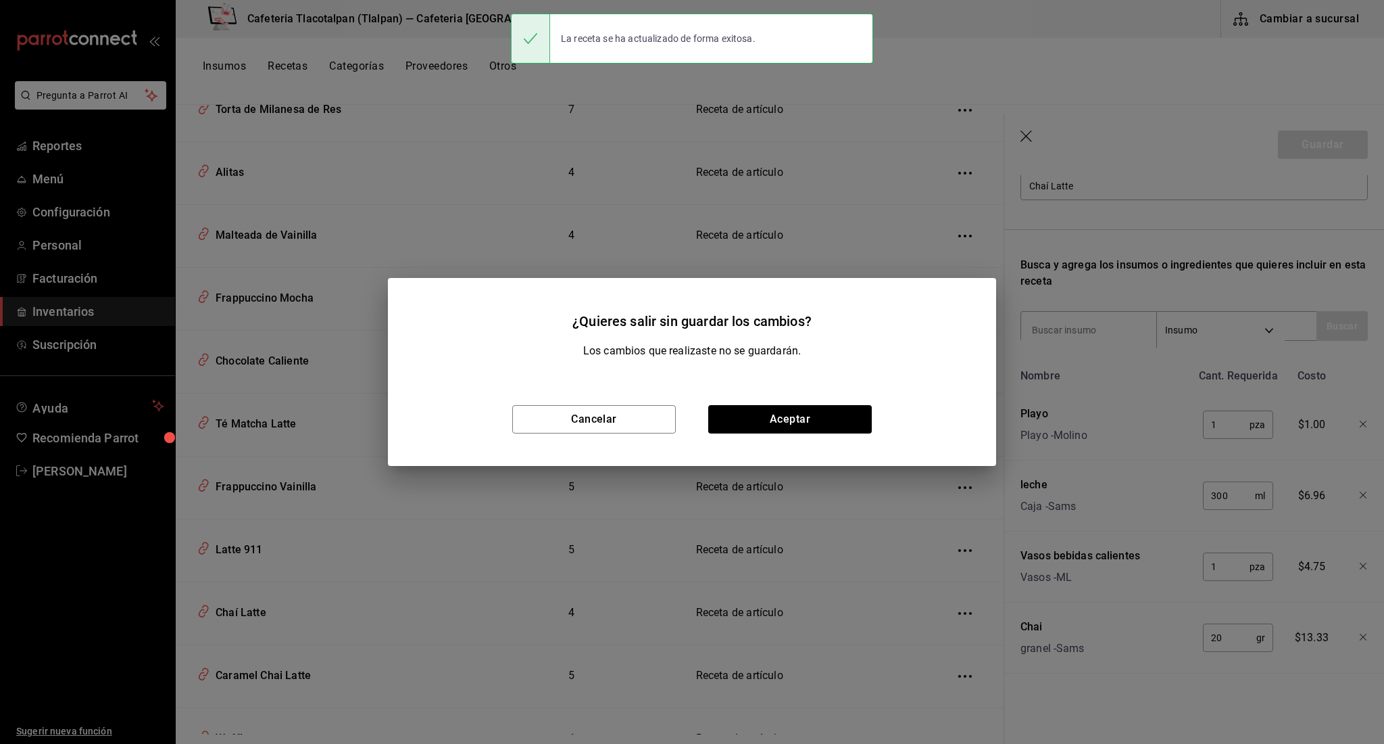
scroll to position [137, 0]
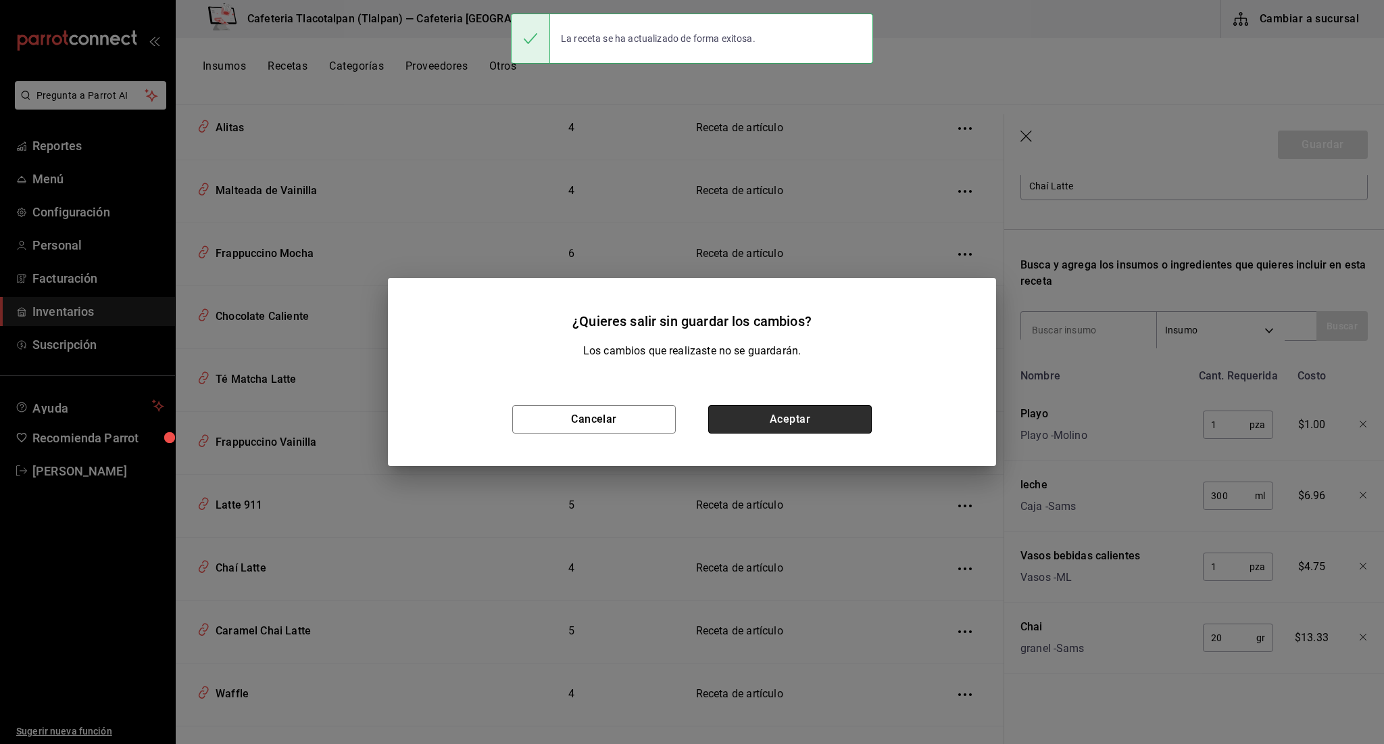
click at [762, 425] on button "Aceptar" at bounding box center [790, 419] width 164 height 28
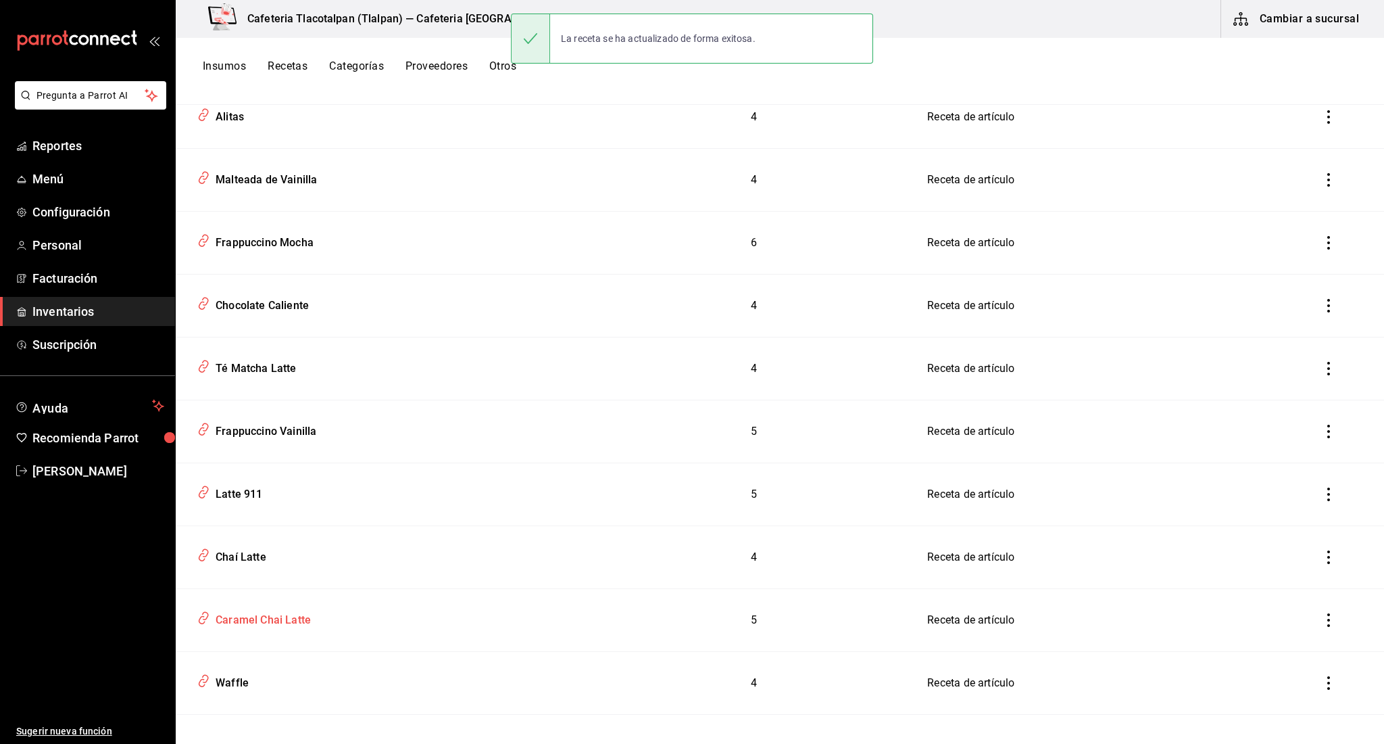
click at [295, 612] on div "Caramel Chai Latte" at bounding box center [260, 617] width 101 height 21
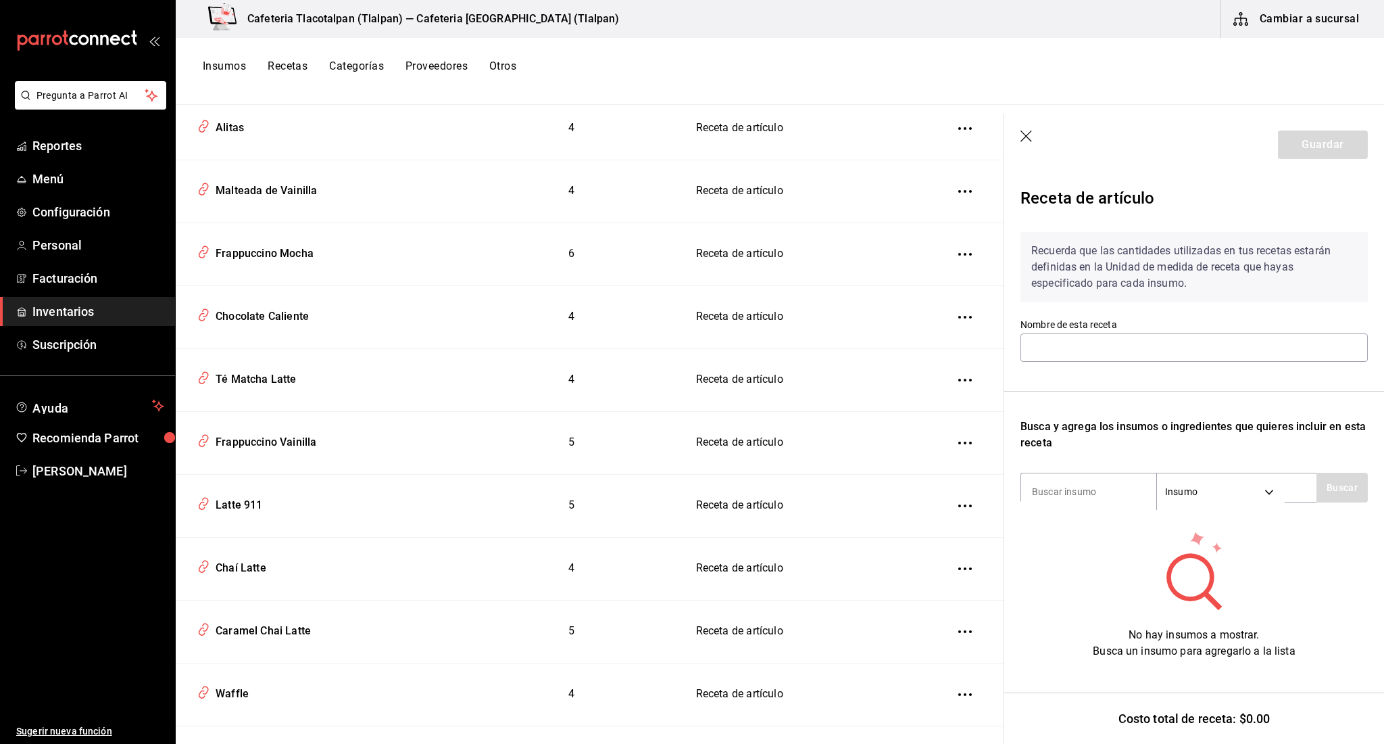
scroll to position [3, 0]
type input "Caramel Chai Latte"
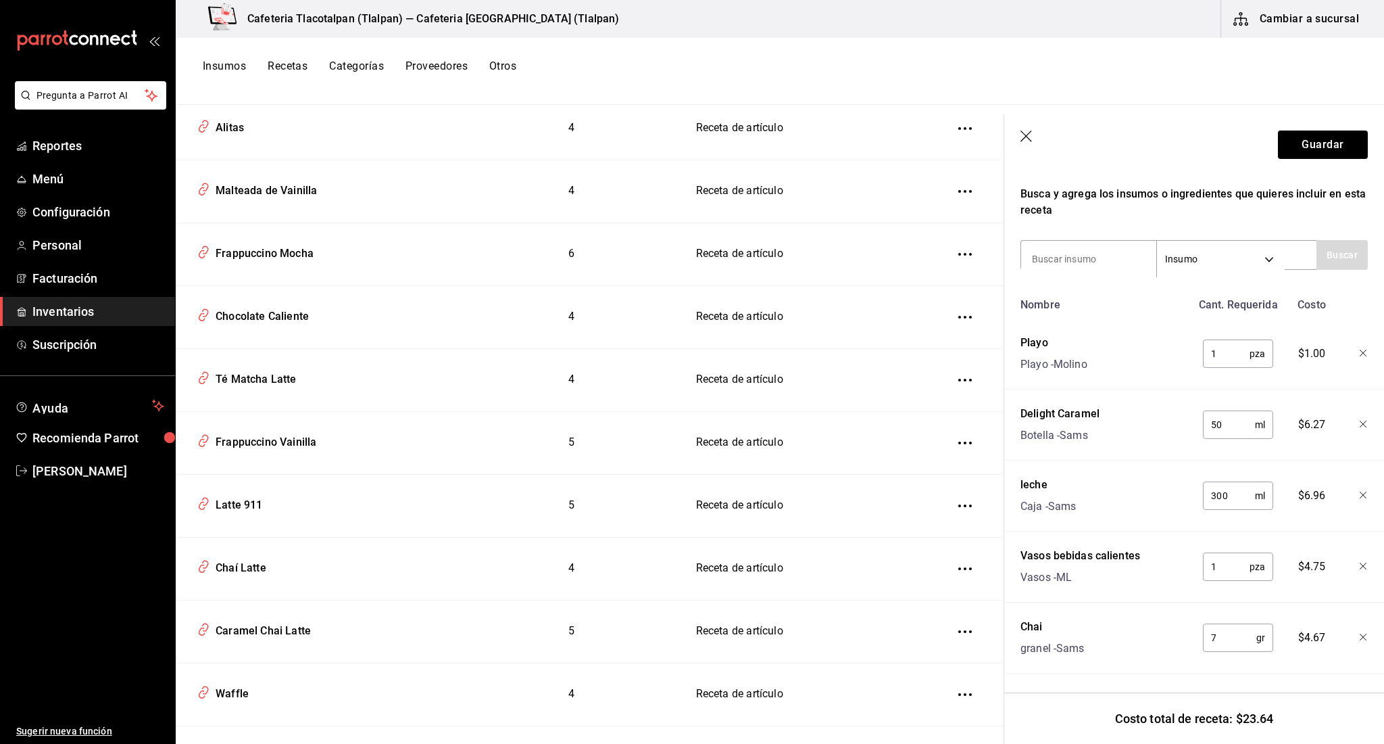
scroll to position [233, 0]
click at [1240, 631] on input "7" at bounding box center [1229, 637] width 53 height 27
type input "20"
click at [1321, 137] on button "Guardar" at bounding box center [1323, 144] width 90 height 28
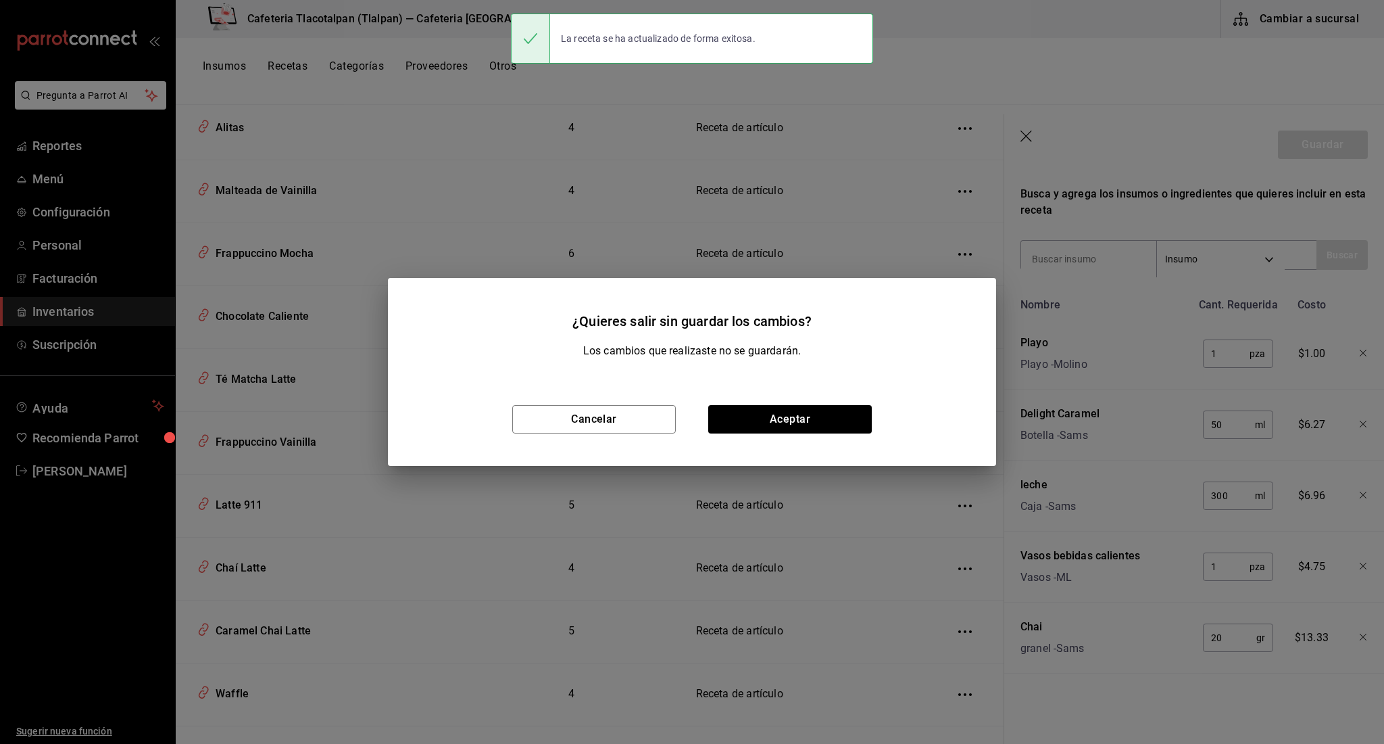
scroll to position [208, 0]
click at [788, 413] on button "Aceptar" at bounding box center [790, 419] width 164 height 28
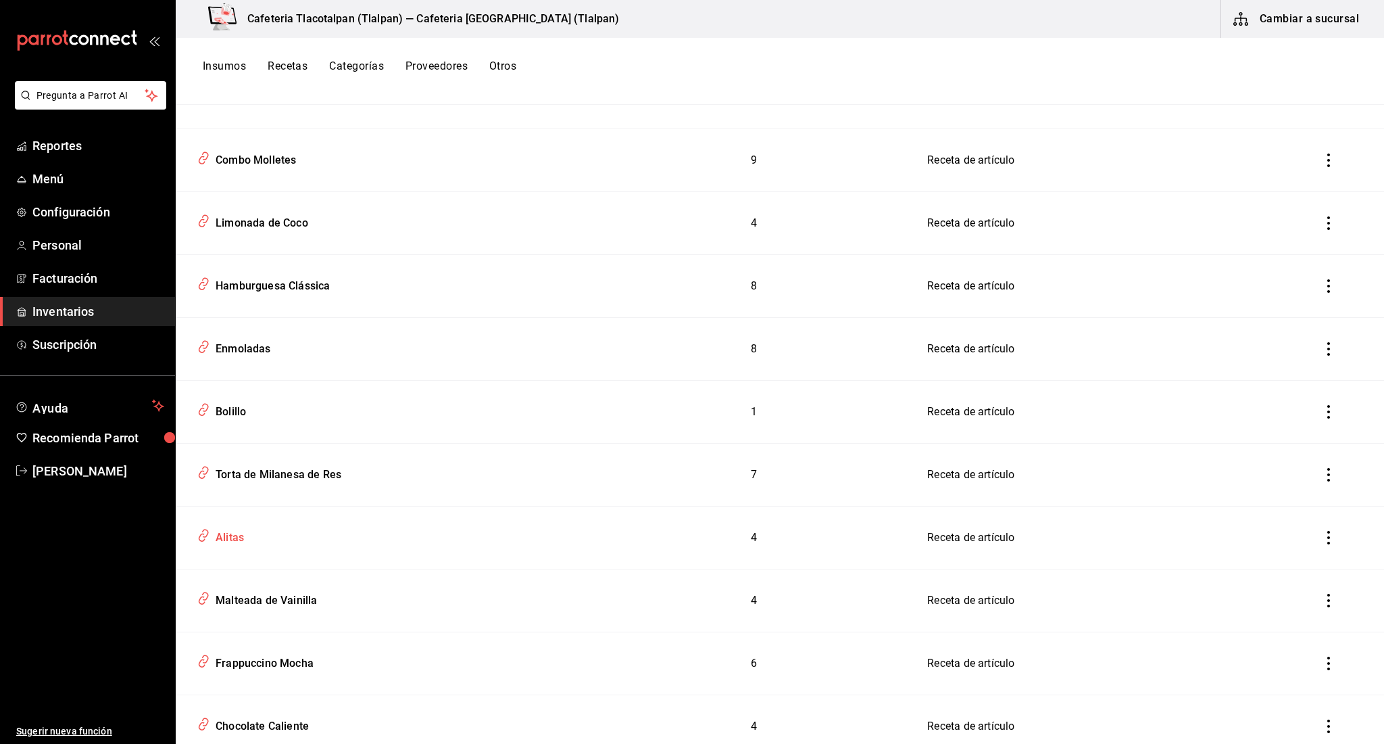
scroll to position [2952, 0]
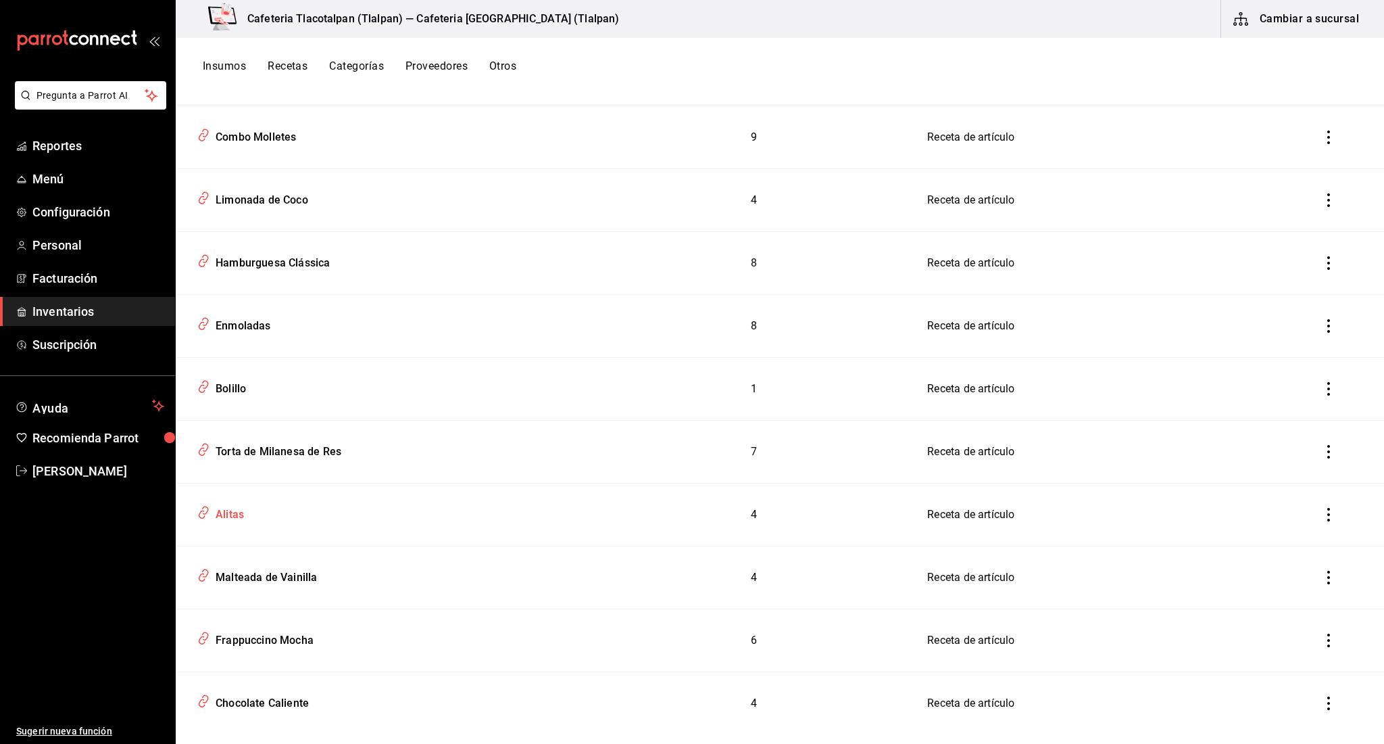
click at [247, 516] on div "Alitas" at bounding box center [386, 512] width 388 height 26
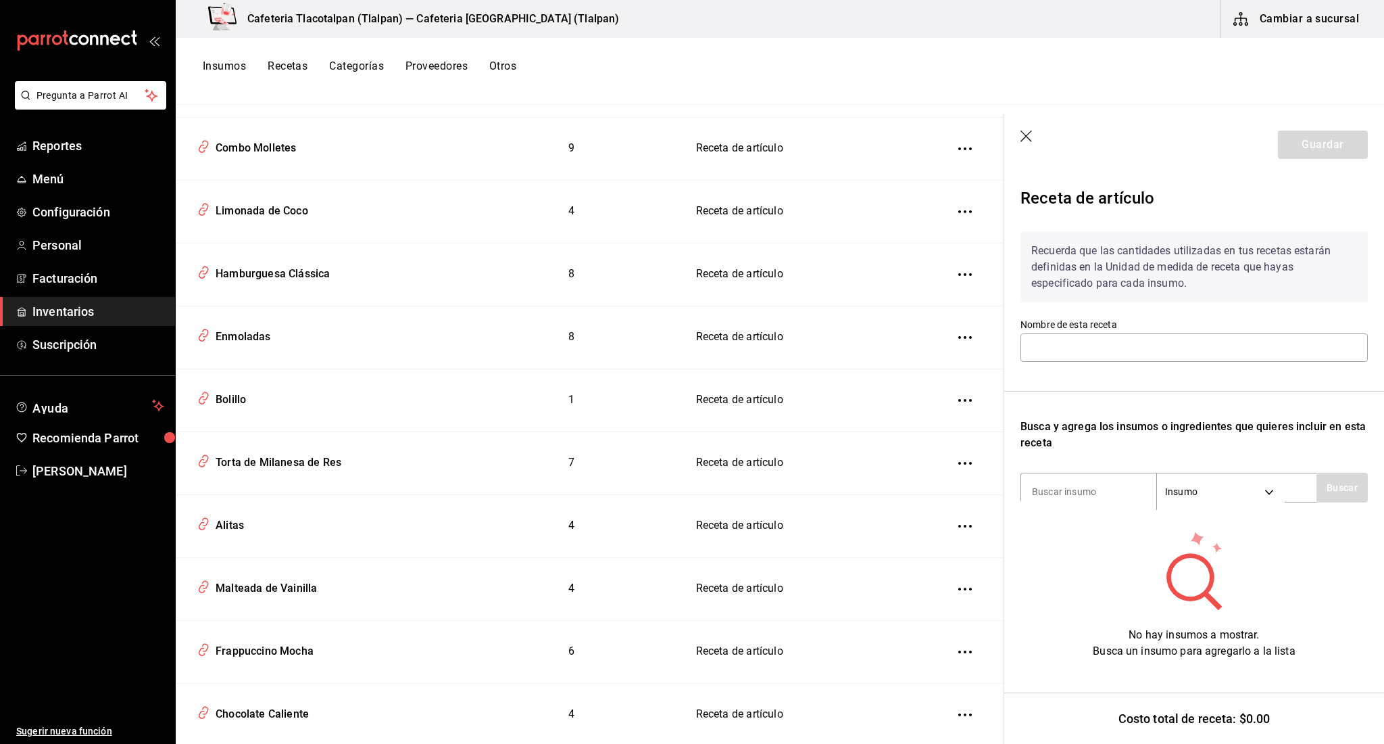
type input "Alitas"
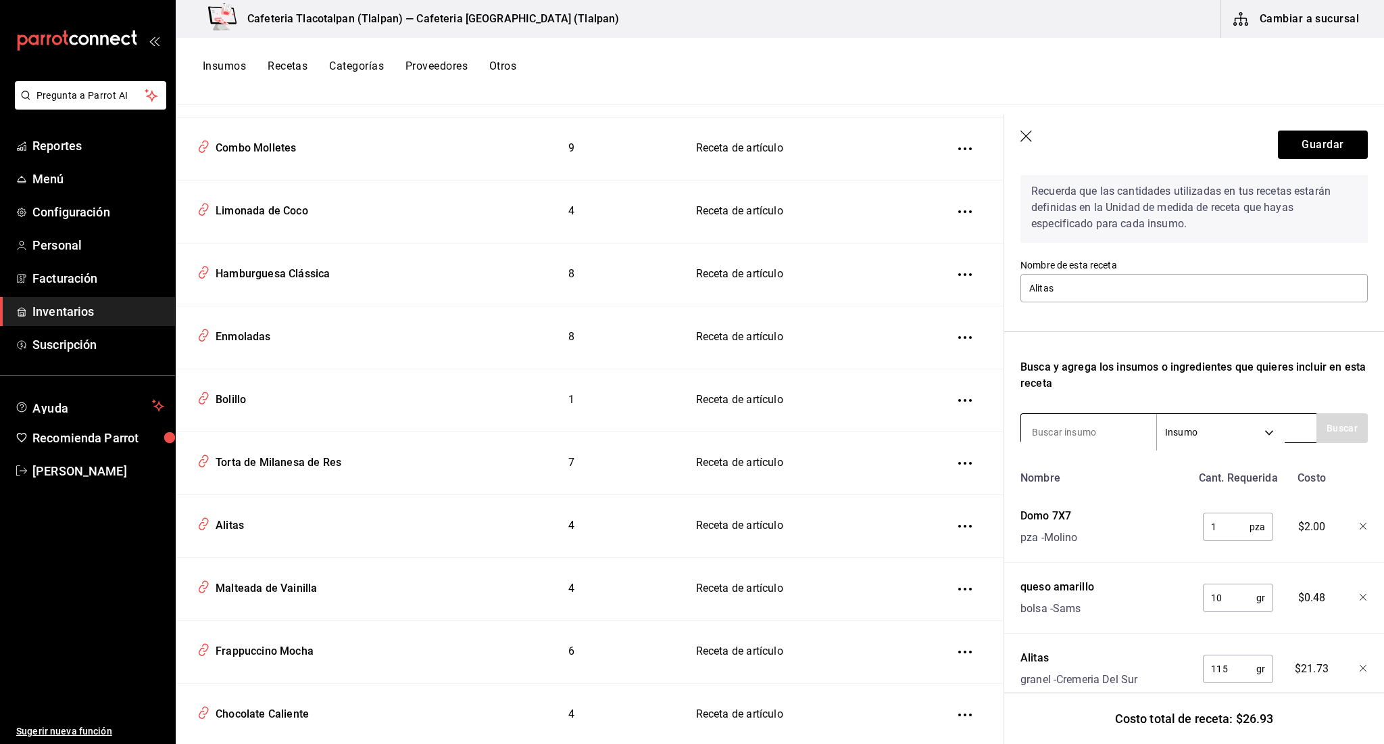
scroll to position [62, 0]
click at [281, 581] on div "Malteada de Vainilla" at bounding box center [263, 585] width 107 height 21
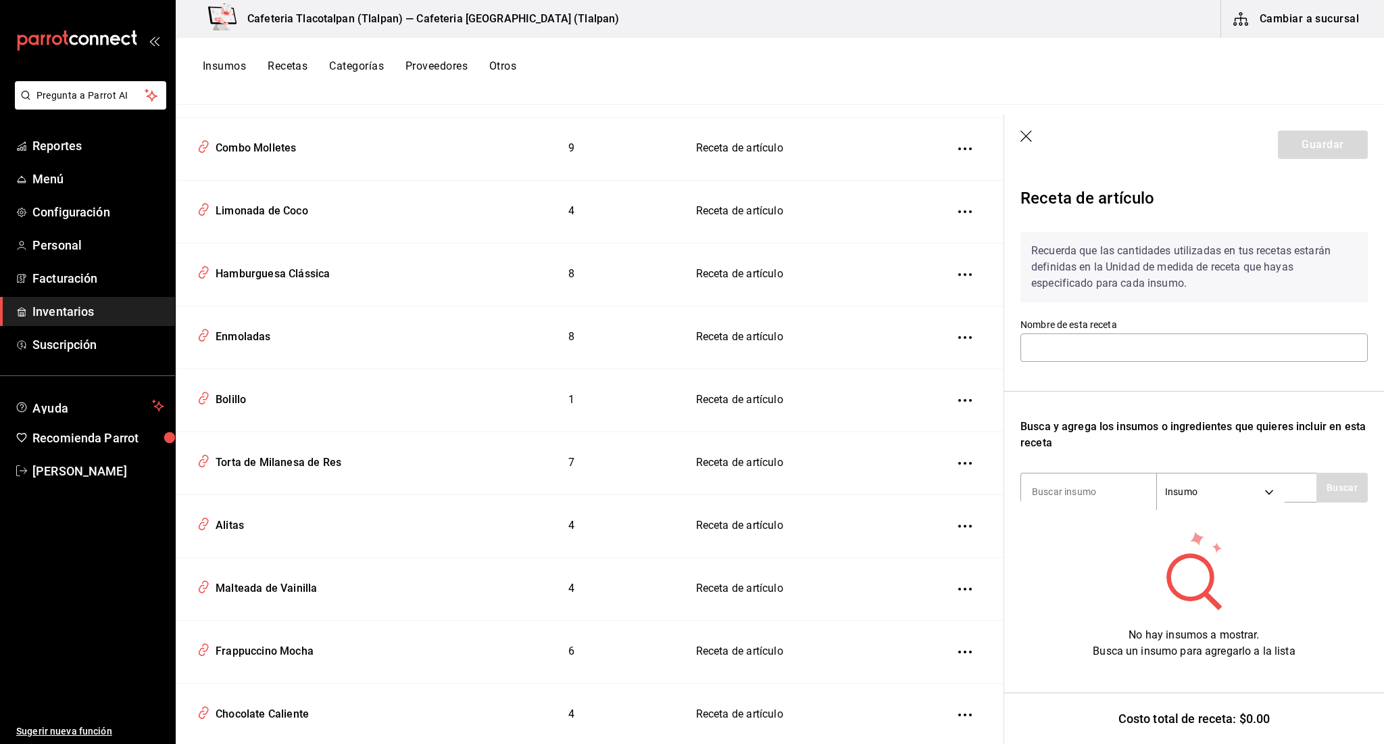
type input "Malteada de Vainilla"
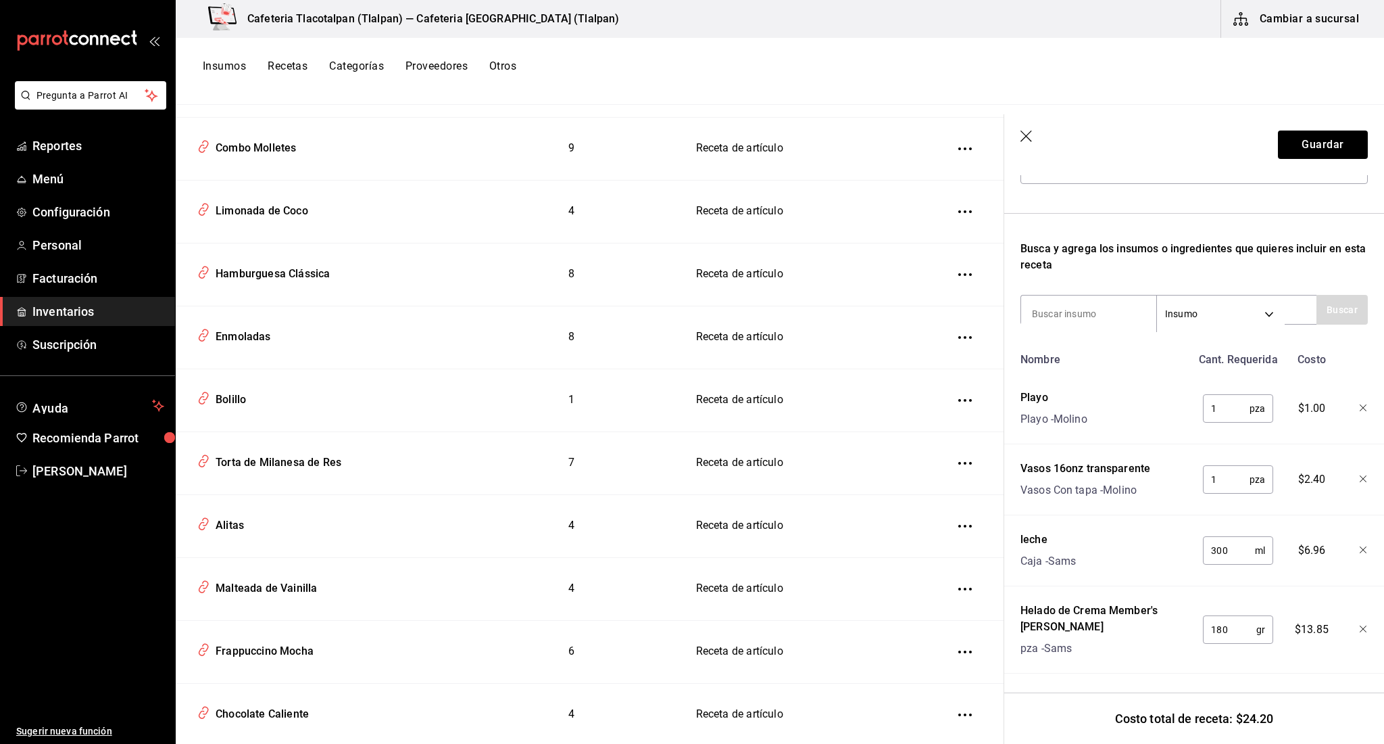
scroll to position [178, 0]
click at [256, 385] on div "Bolillo" at bounding box center [320, 398] width 256 height 26
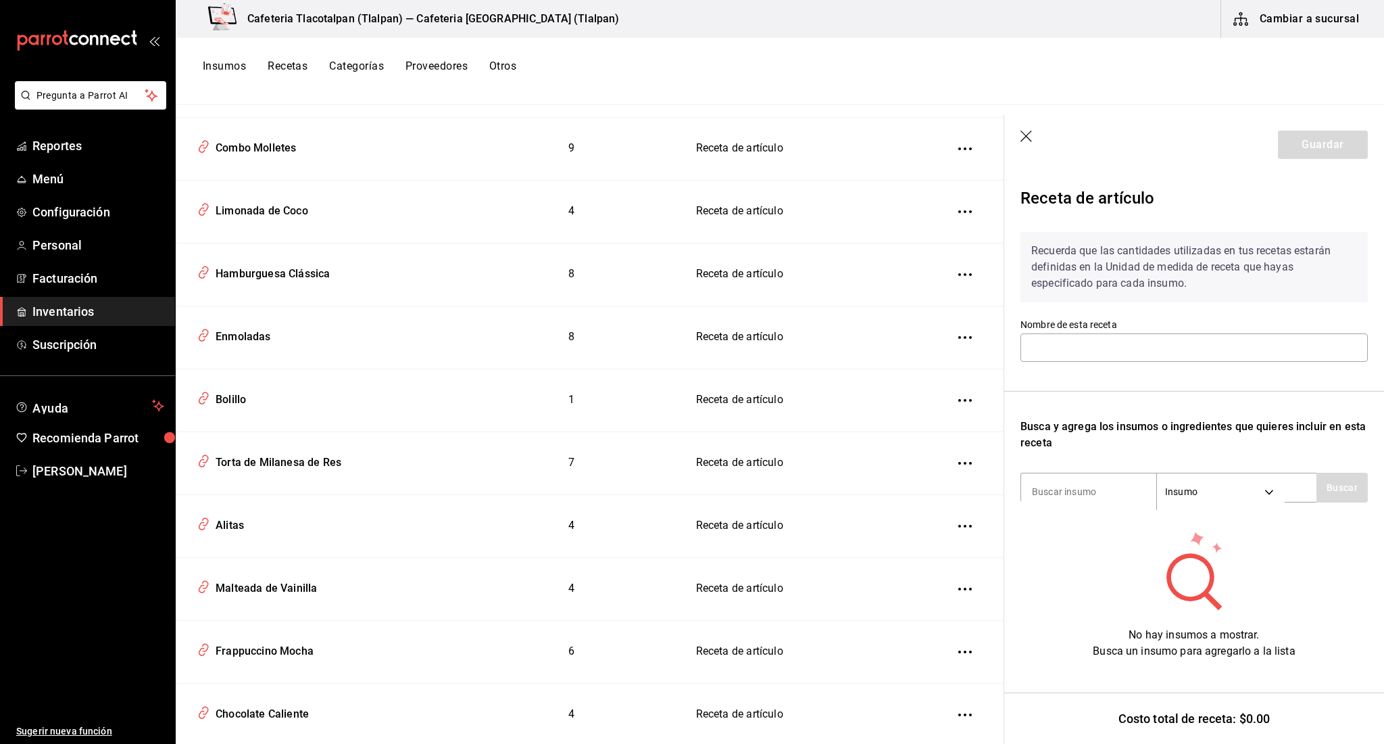
type input "Bolillo"
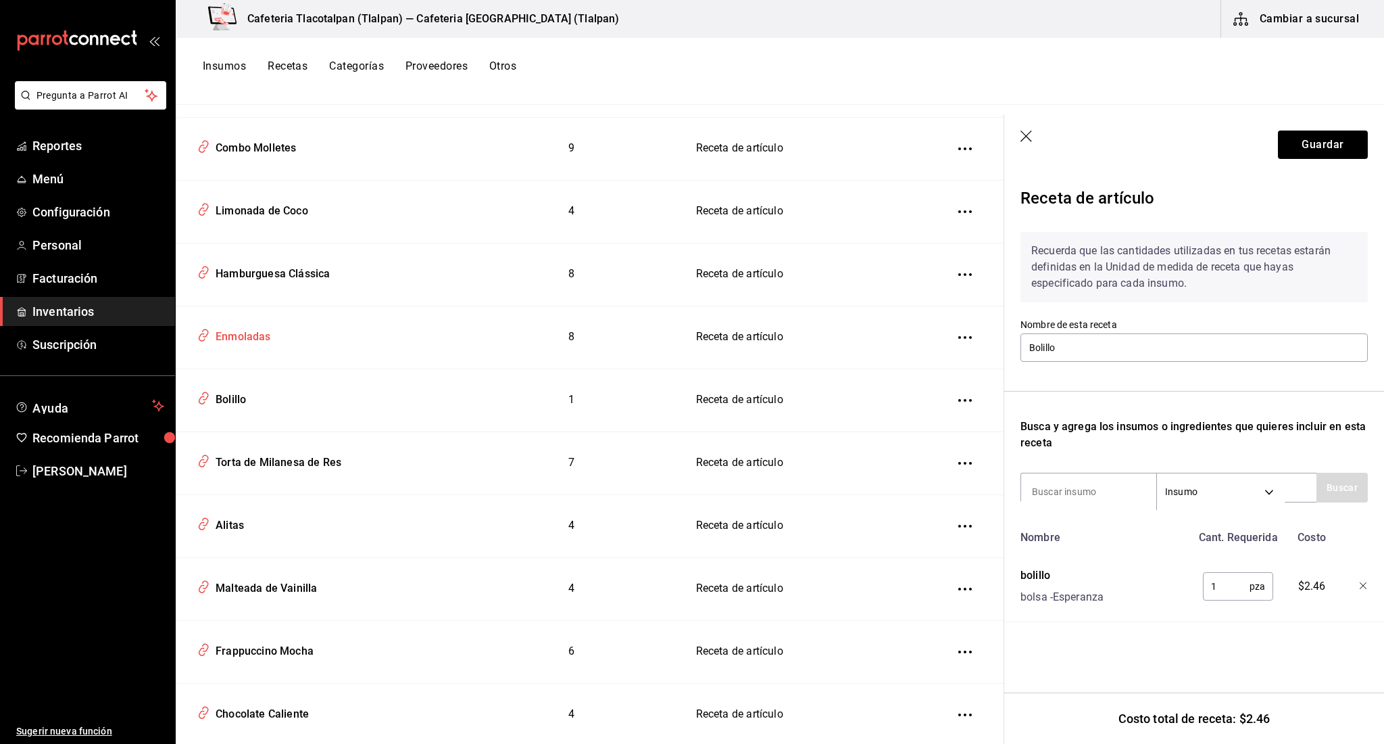
click at [259, 330] on div "Enmoladas" at bounding box center [240, 334] width 61 height 21
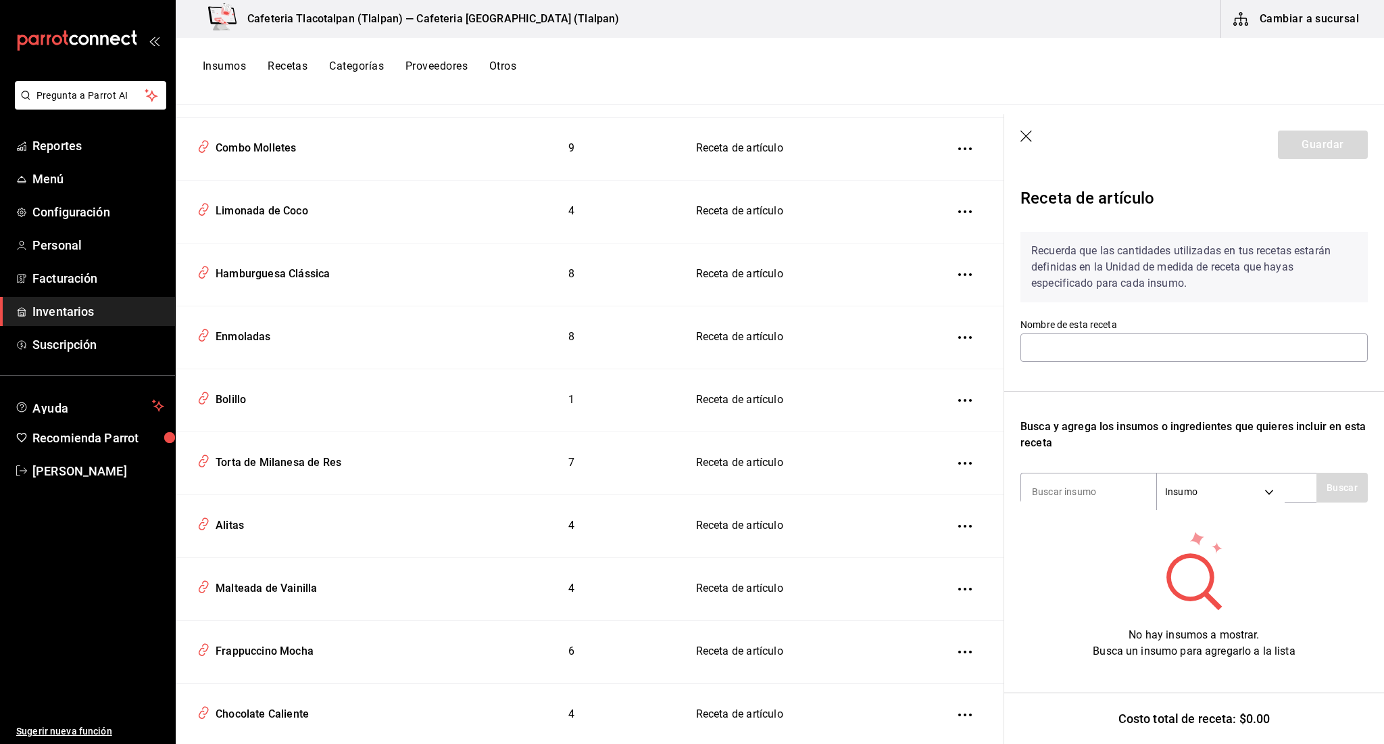
type input "Enmoladas"
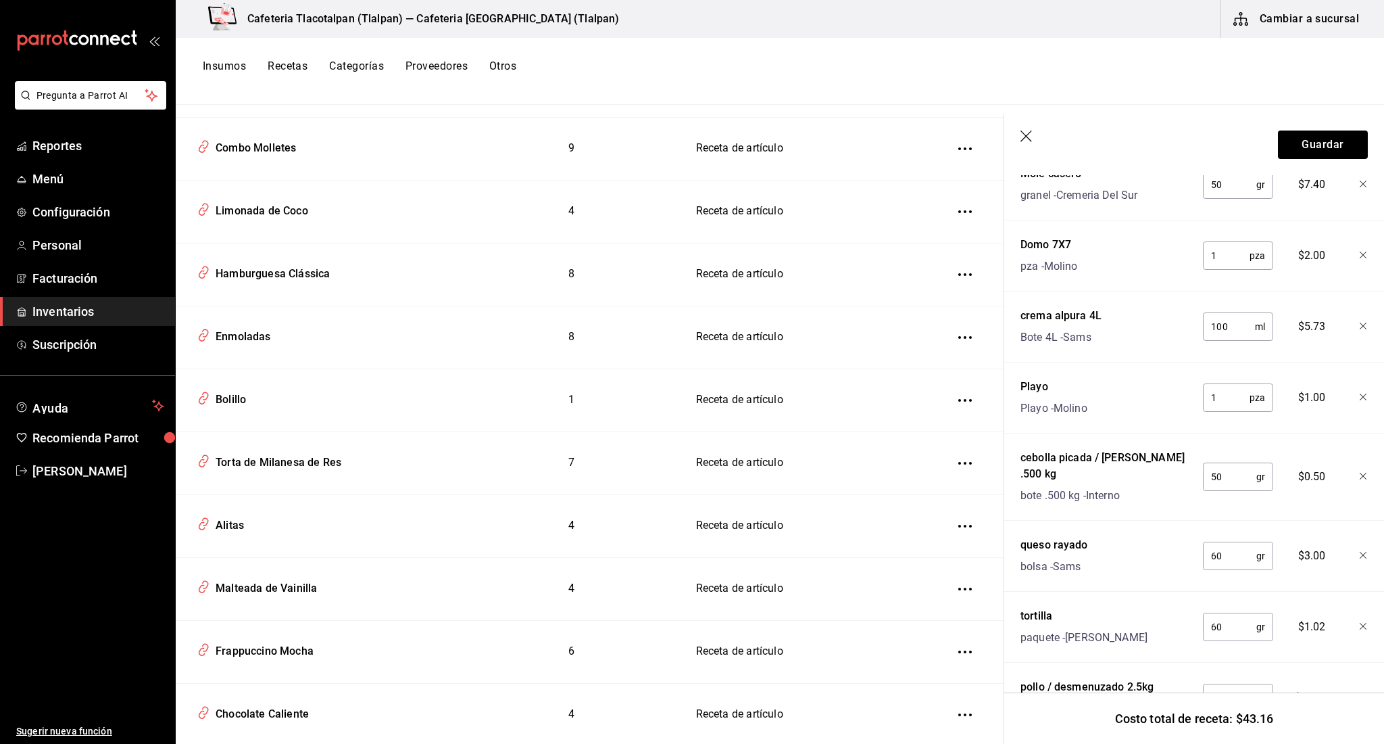
scroll to position [404, 0]
click at [1239, 611] on input "60" at bounding box center [1229, 624] width 53 height 27
type input "165"
click at [1116, 621] on div "tortilla paquete - Juan" at bounding box center [1103, 621] width 176 height 43
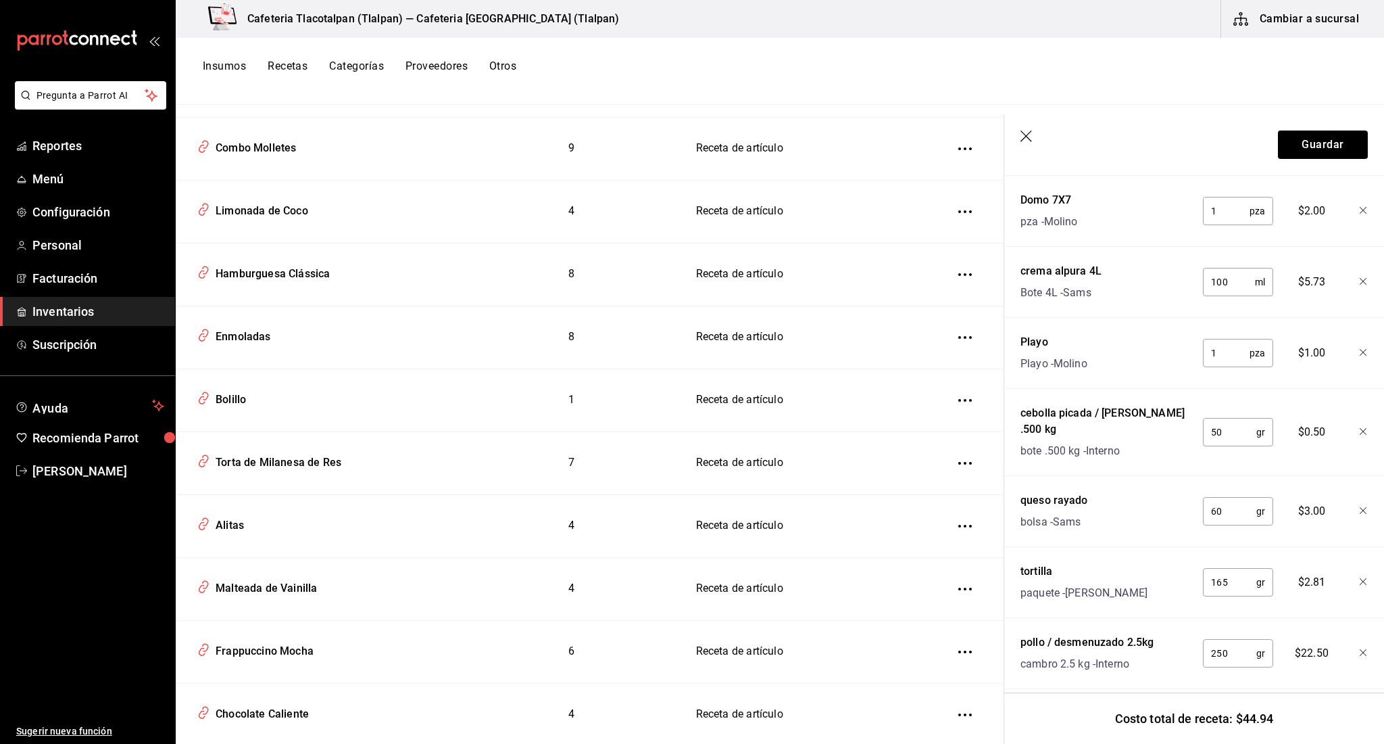
scroll to position [445, 0]
click at [1321, 153] on button "Guardar" at bounding box center [1323, 144] width 90 height 28
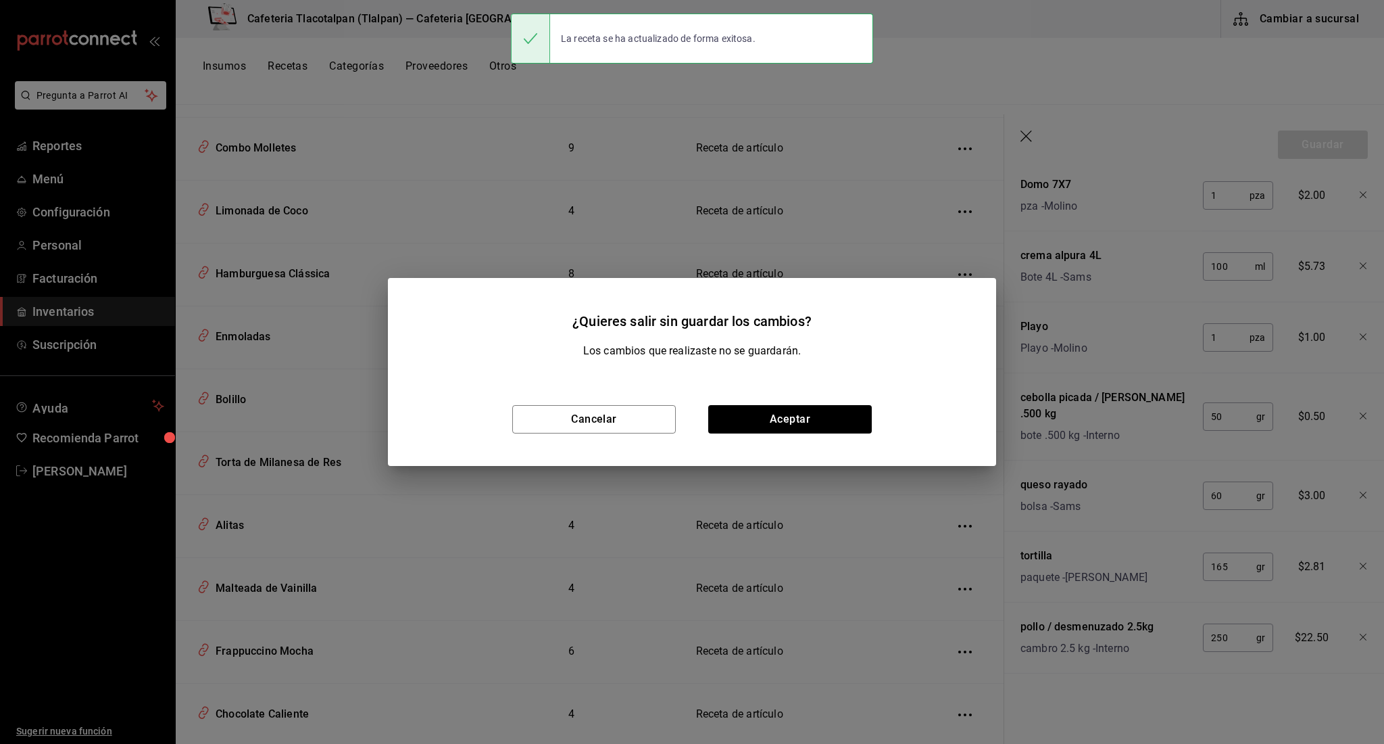
scroll to position [421, 0]
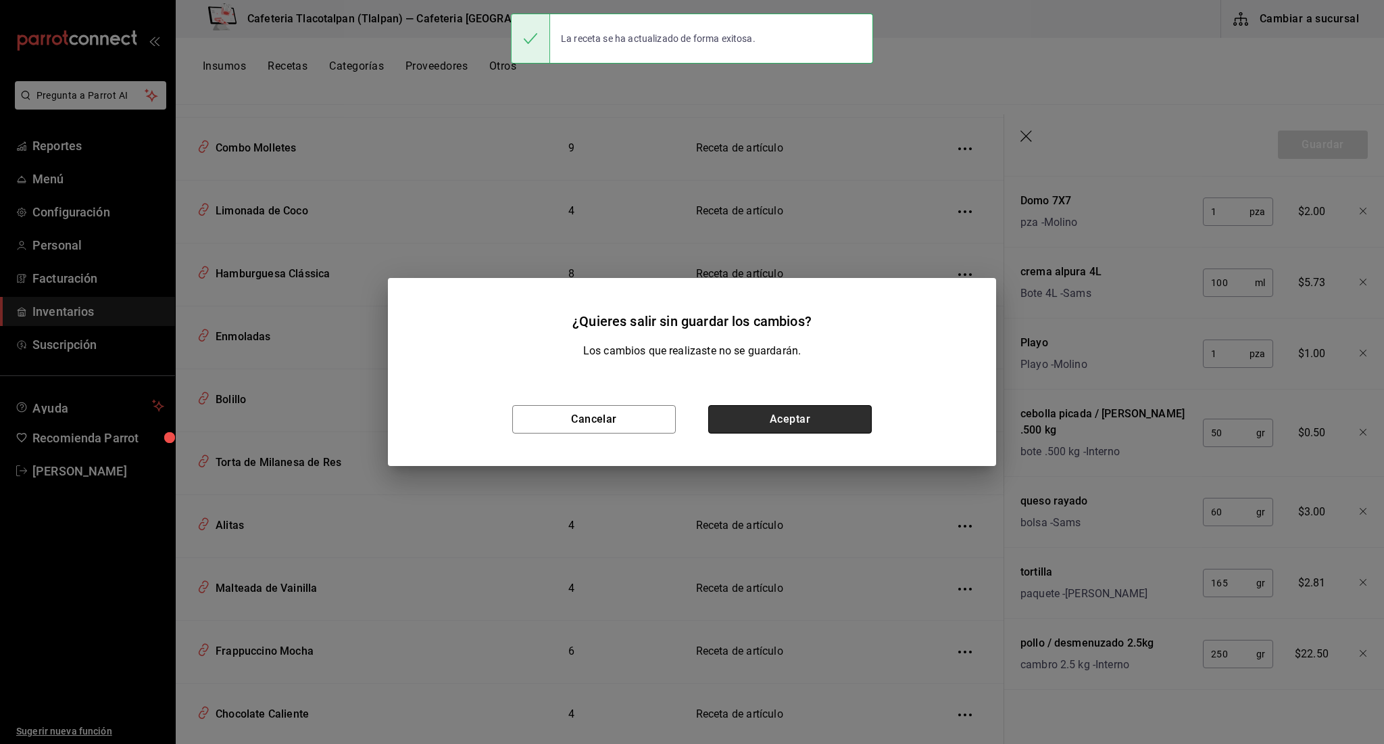
click at [758, 425] on button "Aceptar" at bounding box center [790, 419] width 164 height 28
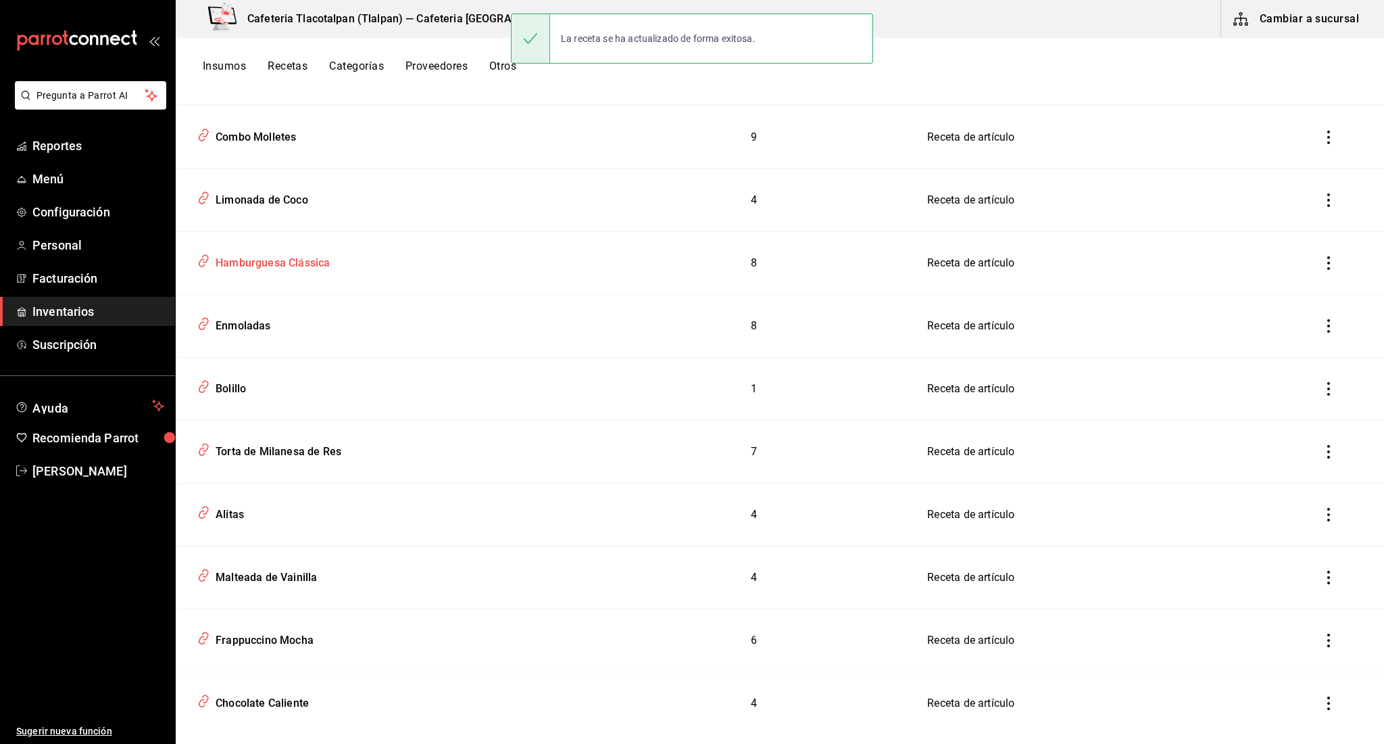
click at [252, 272] on div "Hamburguesa Clássica" at bounding box center [386, 260] width 388 height 26
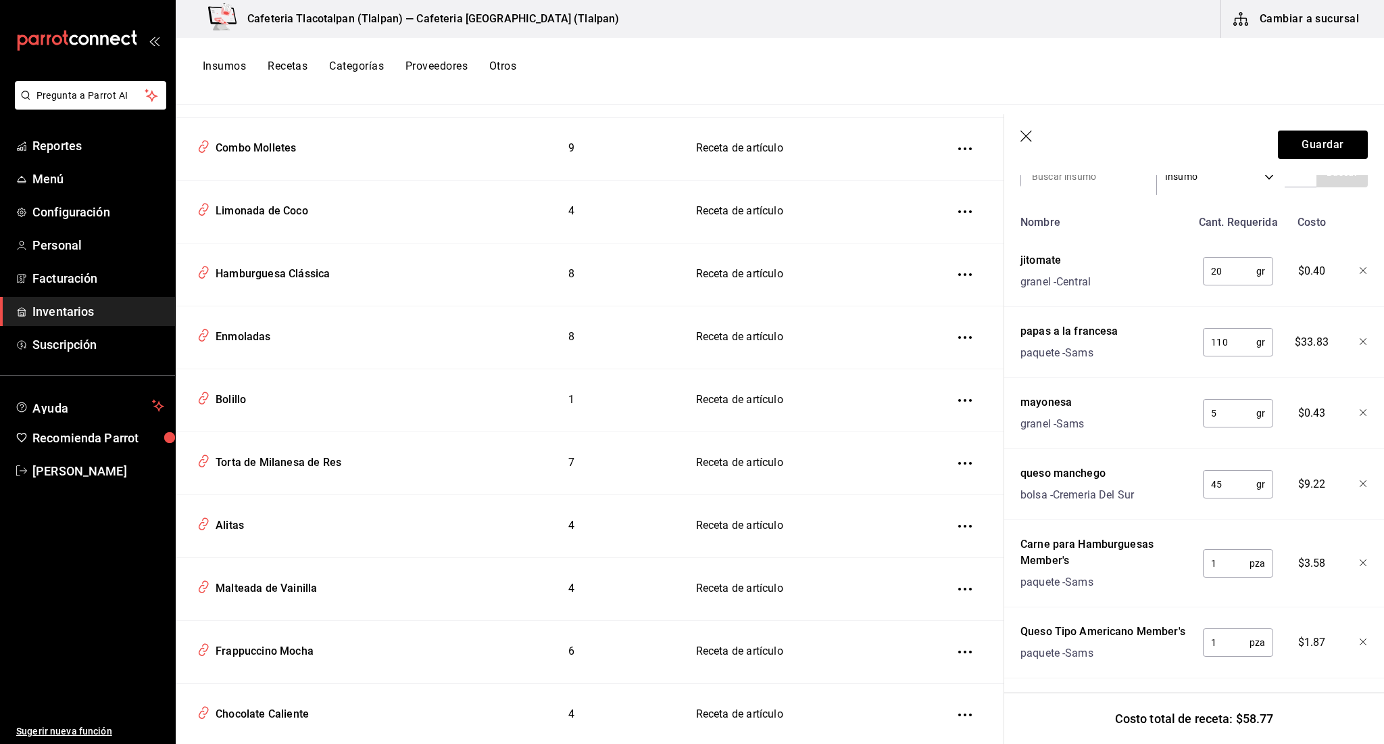
scroll to position [322, 0]
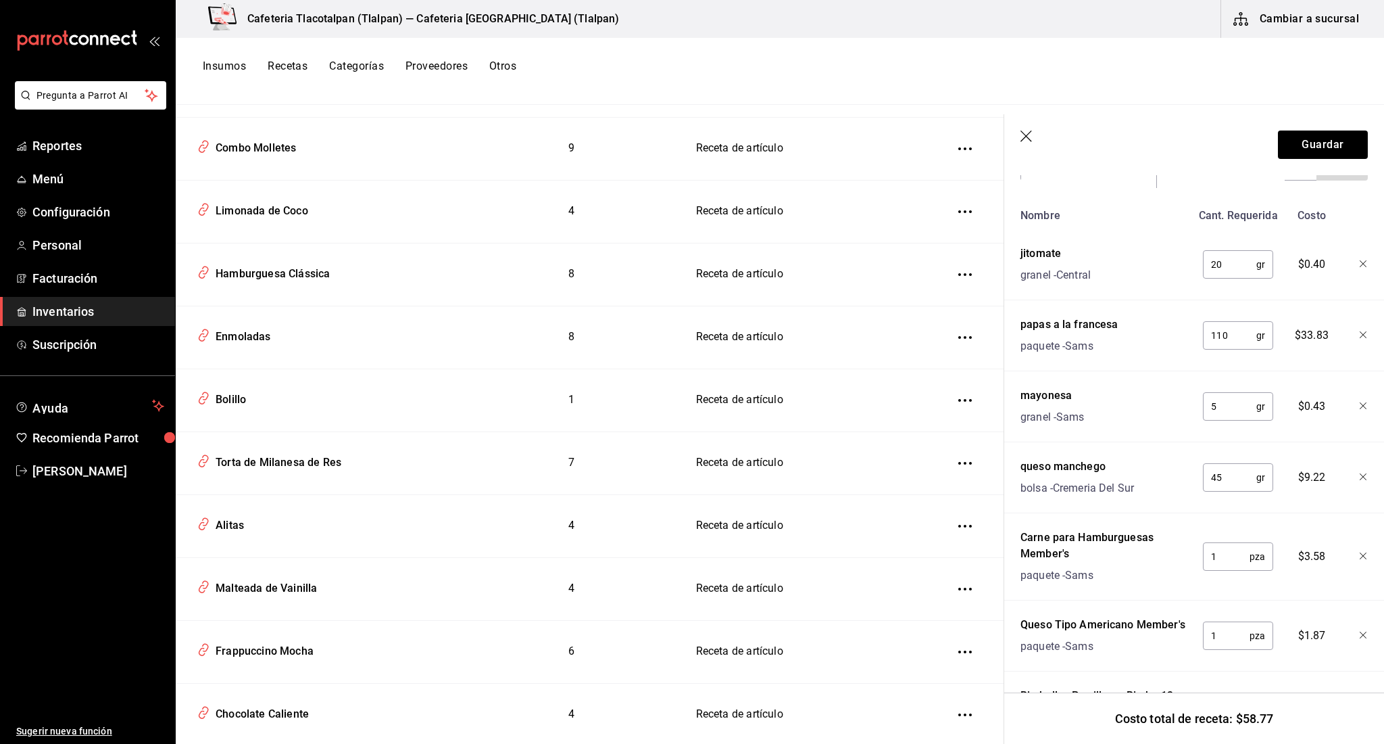
click at [1233, 343] on input "110" at bounding box center [1229, 335] width 53 height 27
type input "1"
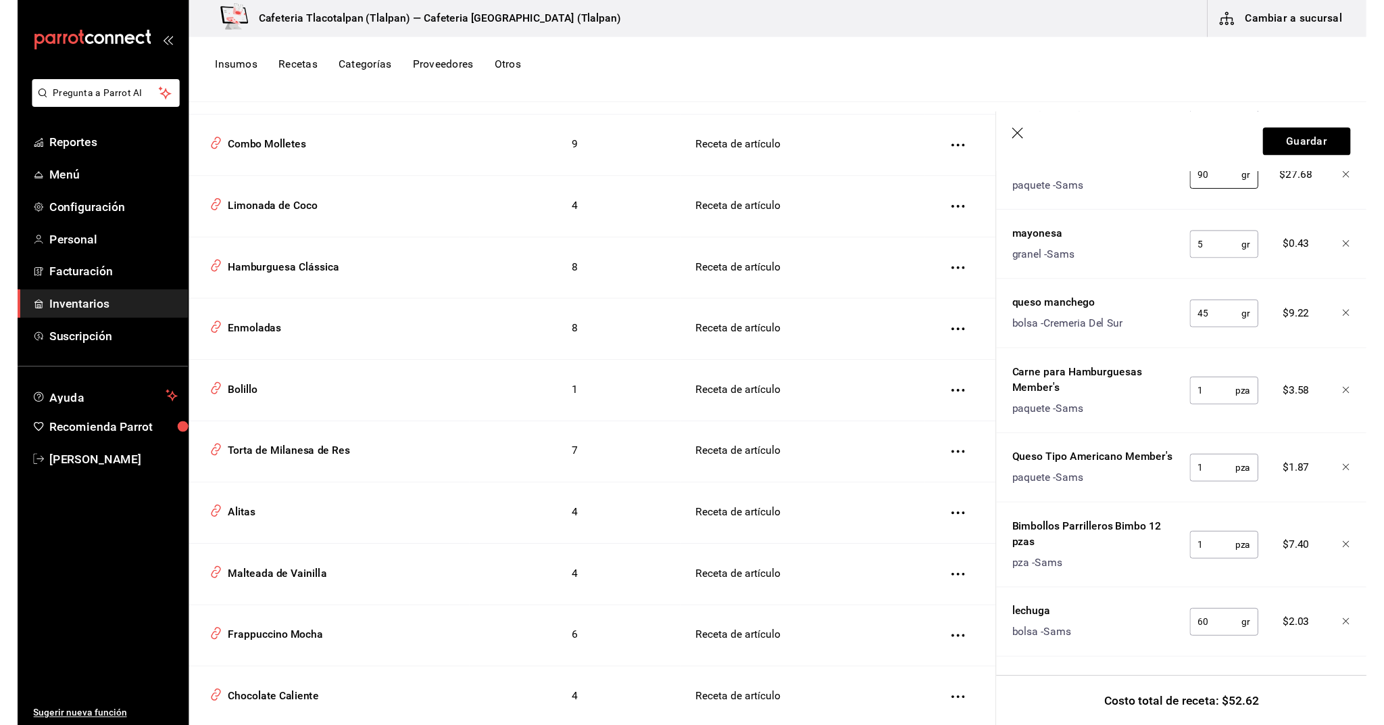
scroll to position [478, 0]
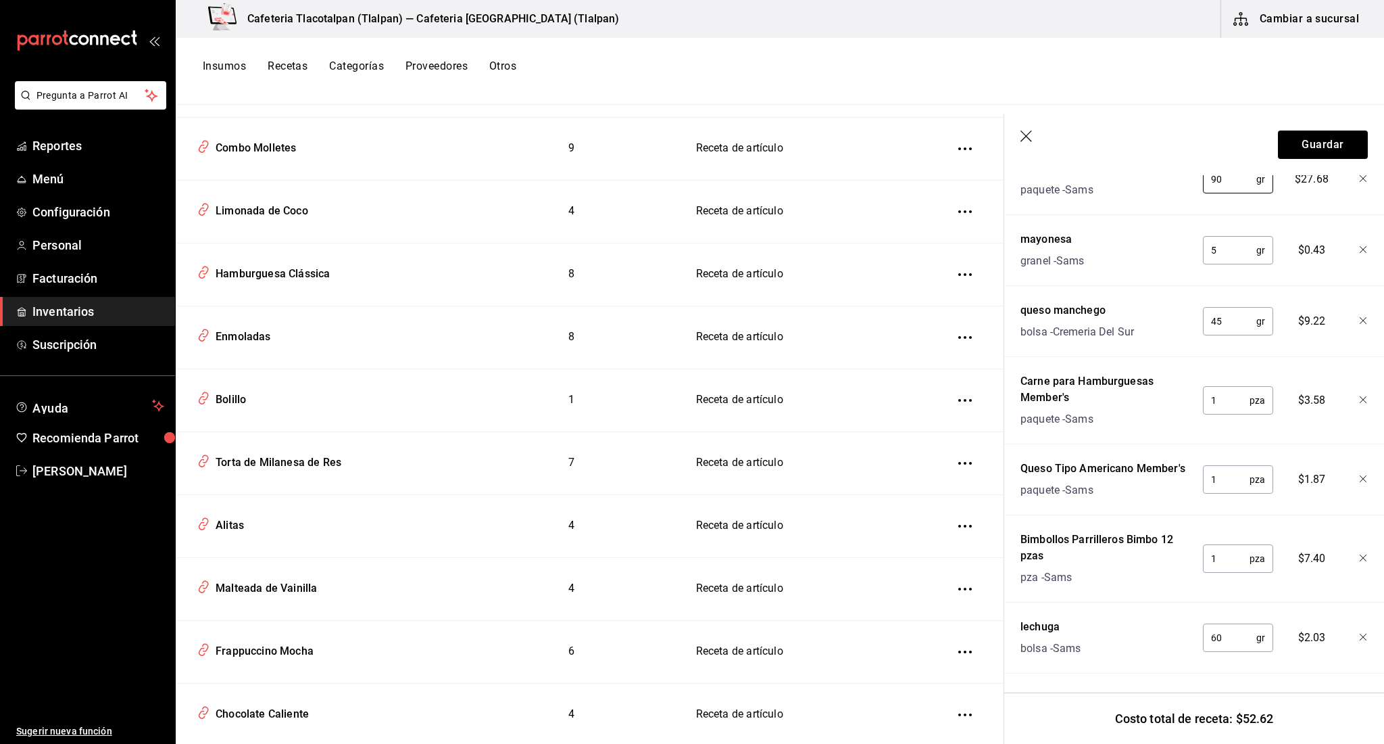
type input "90"
drag, startPoint x: 1113, startPoint y: 548, endPoint x: 1026, endPoint y: 544, distance: 87.3
click at [1026, 544] on div "Bimbollos Parrilleros Bimbo 12 pzas" at bounding box center [1106, 547] width 171 height 32
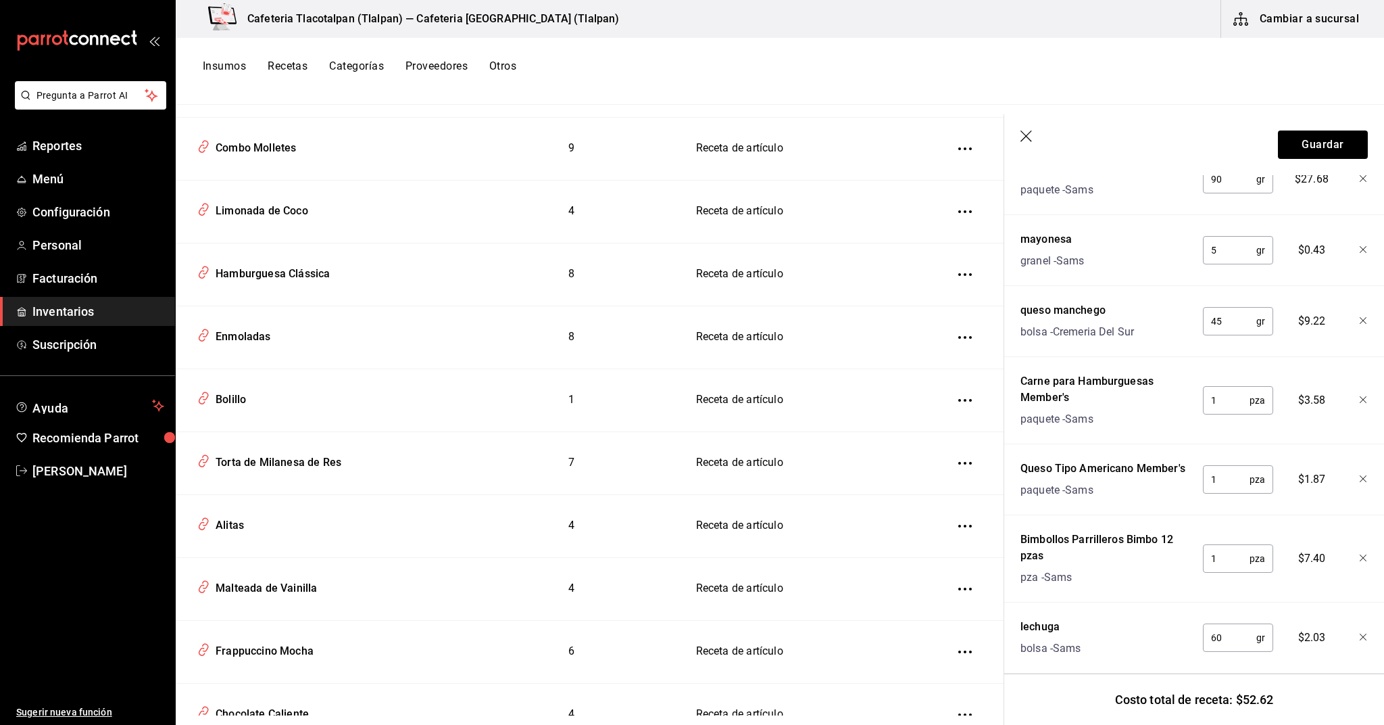
click at [1221, 556] on input "1" at bounding box center [1226, 558] width 47 height 27
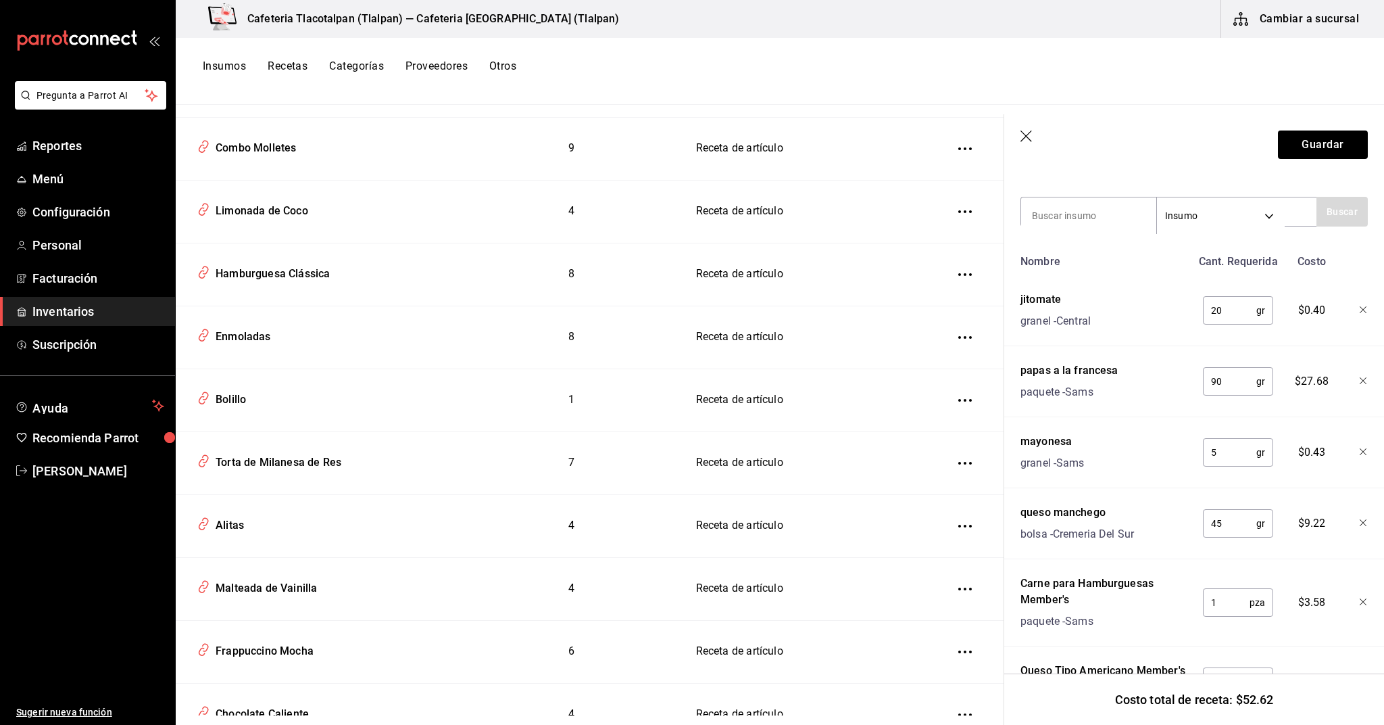
scroll to position [244, 0]
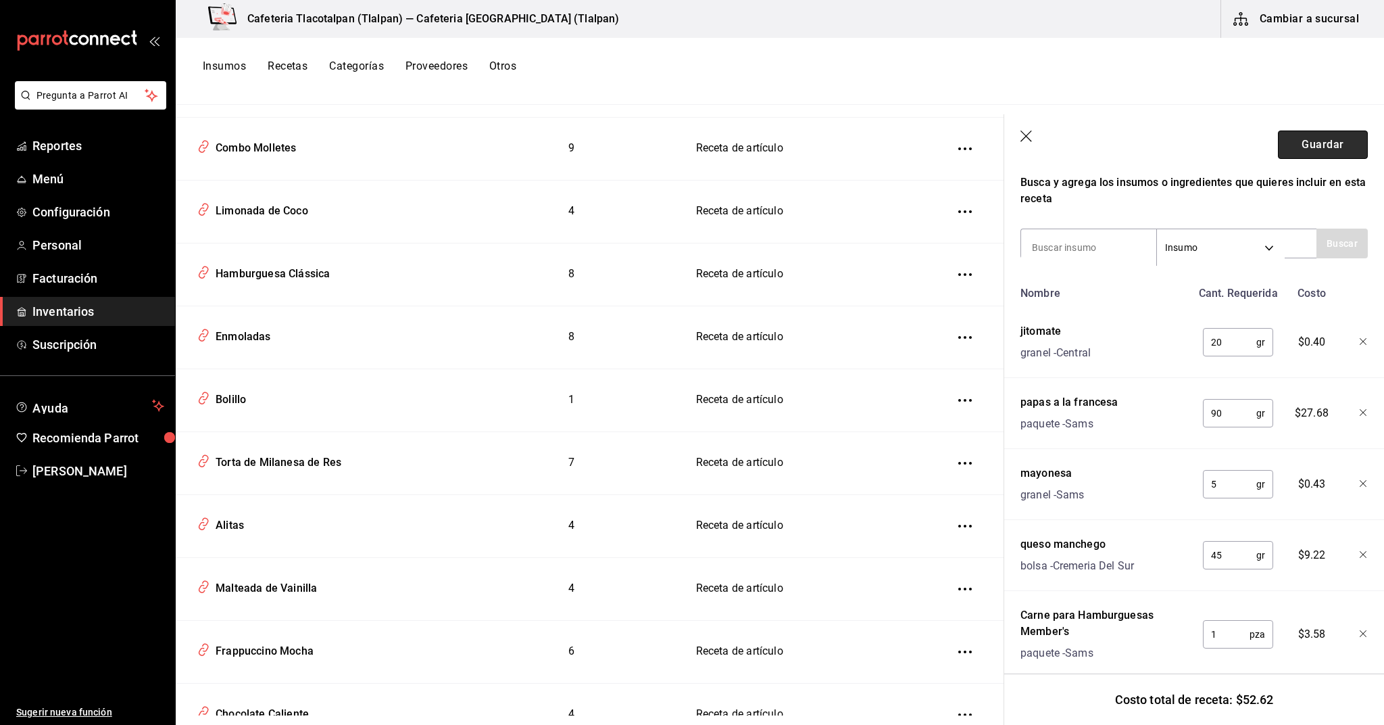
click at [1339, 157] on button "Guardar" at bounding box center [1323, 144] width 90 height 28
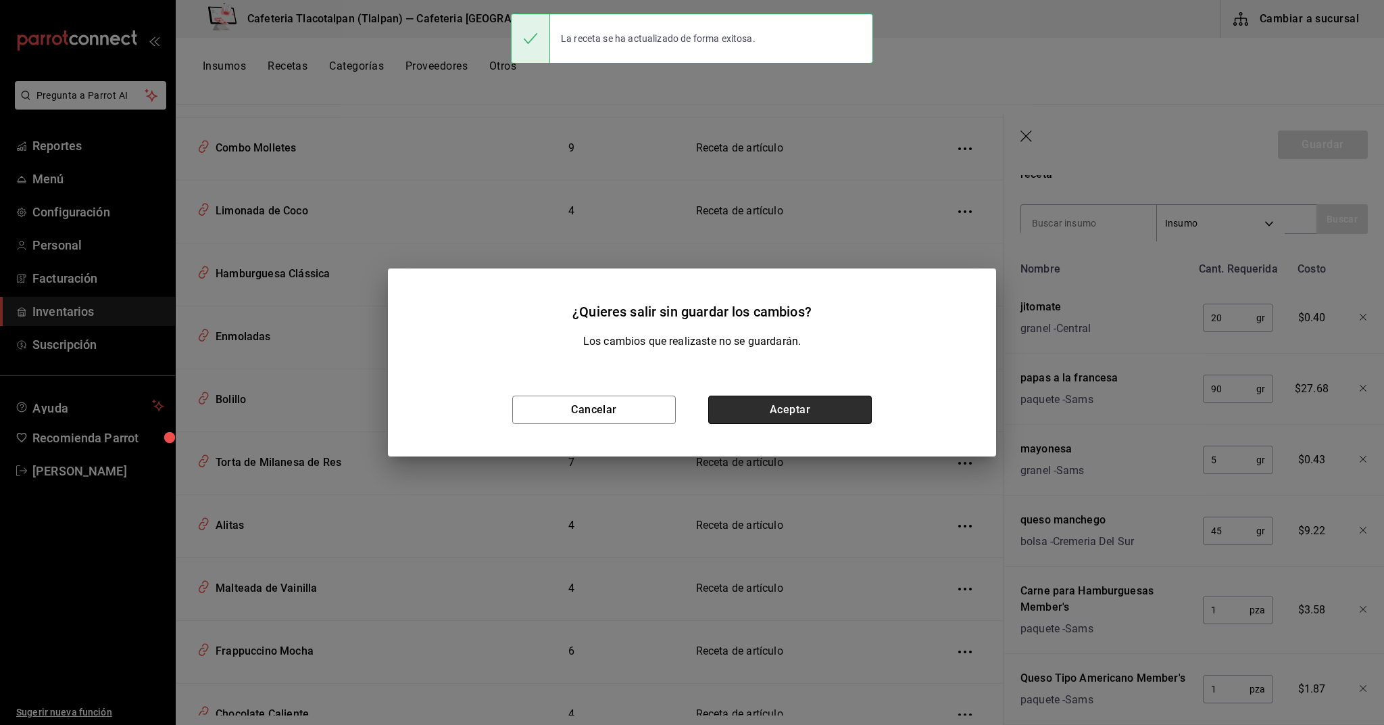
click at [759, 413] on button "Aceptar" at bounding box center [790, 409] width 164 height 28
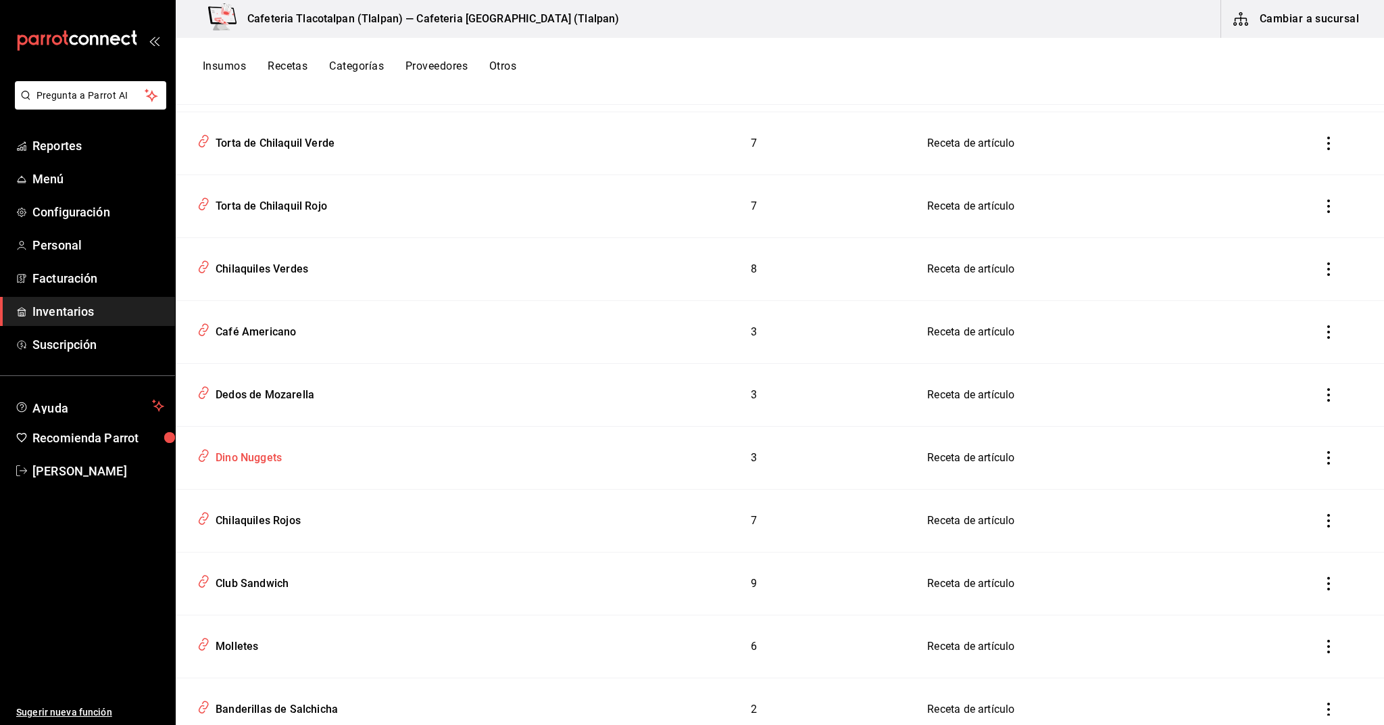
scroll to position [5548, 0]
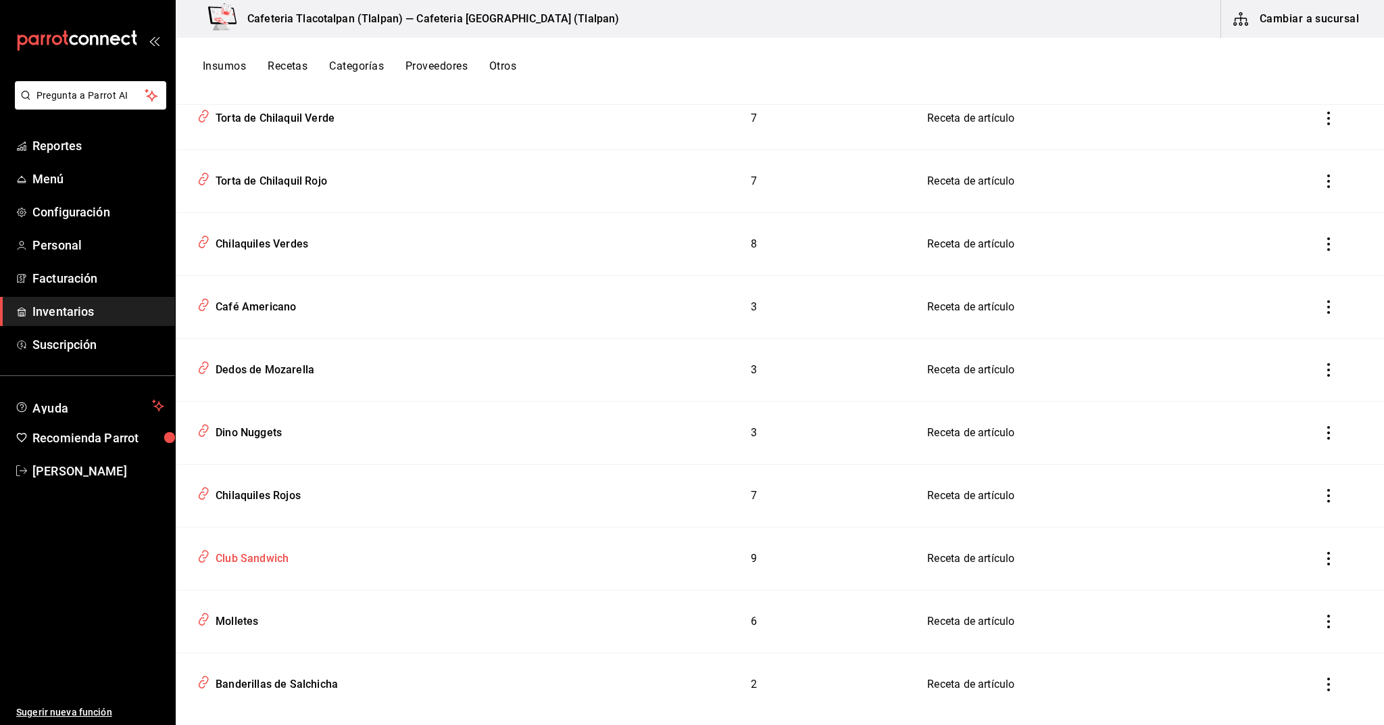
click at [263, 563] on div "Club Sandwich" at bounding box center [249, 555] width 78 height 21
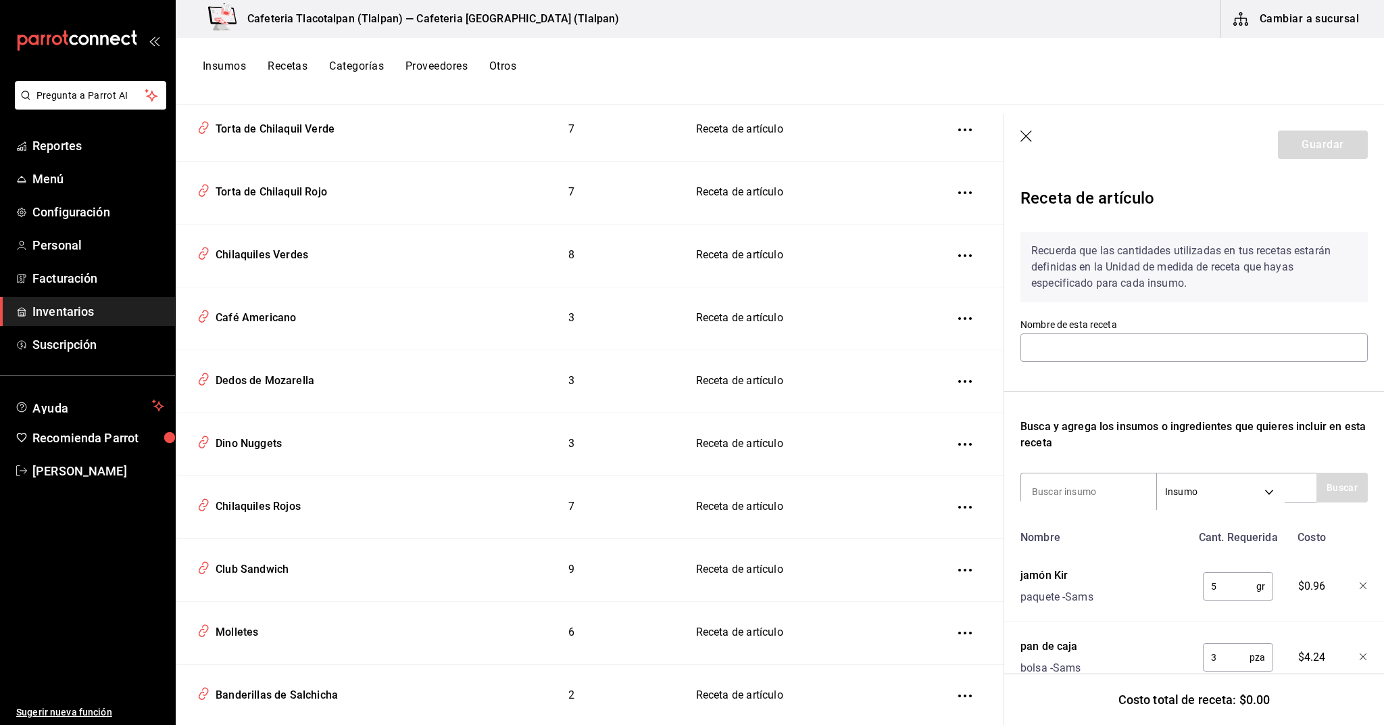
type input "Club Sandwich"
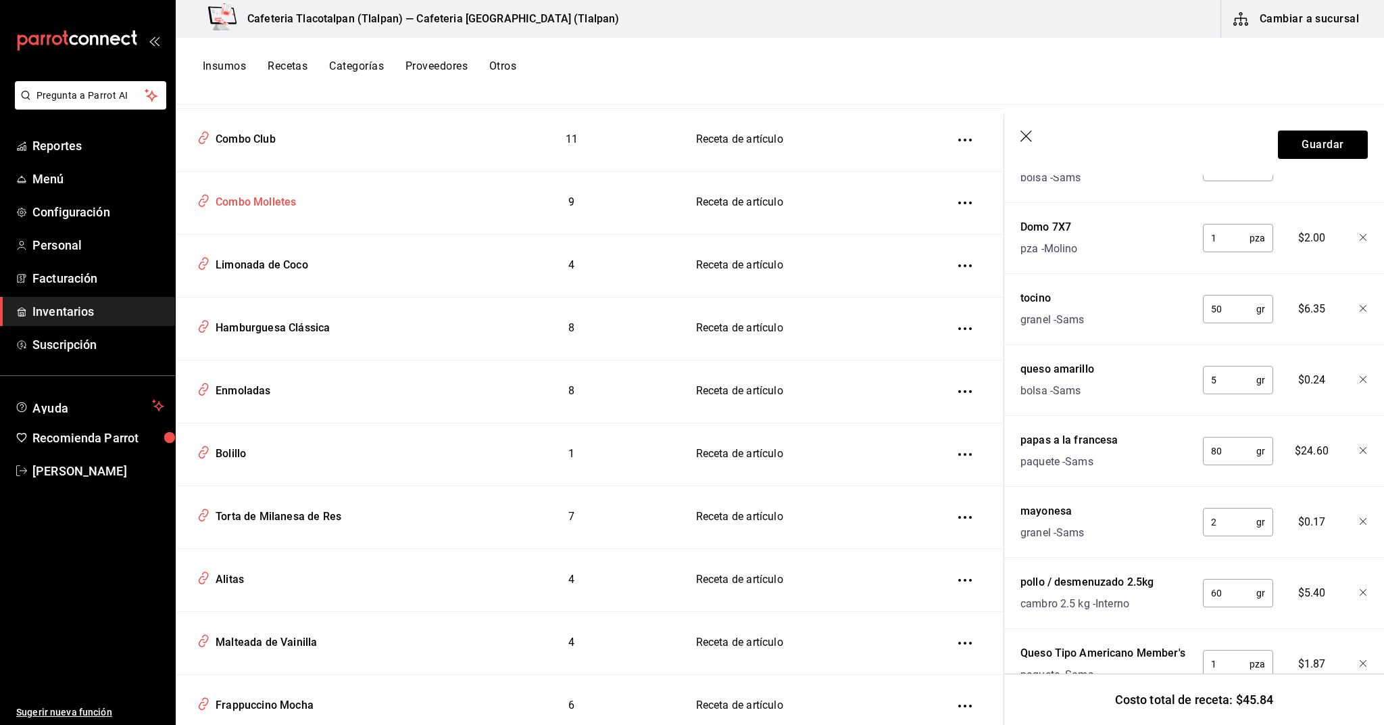
scroll to position [2894, 0]
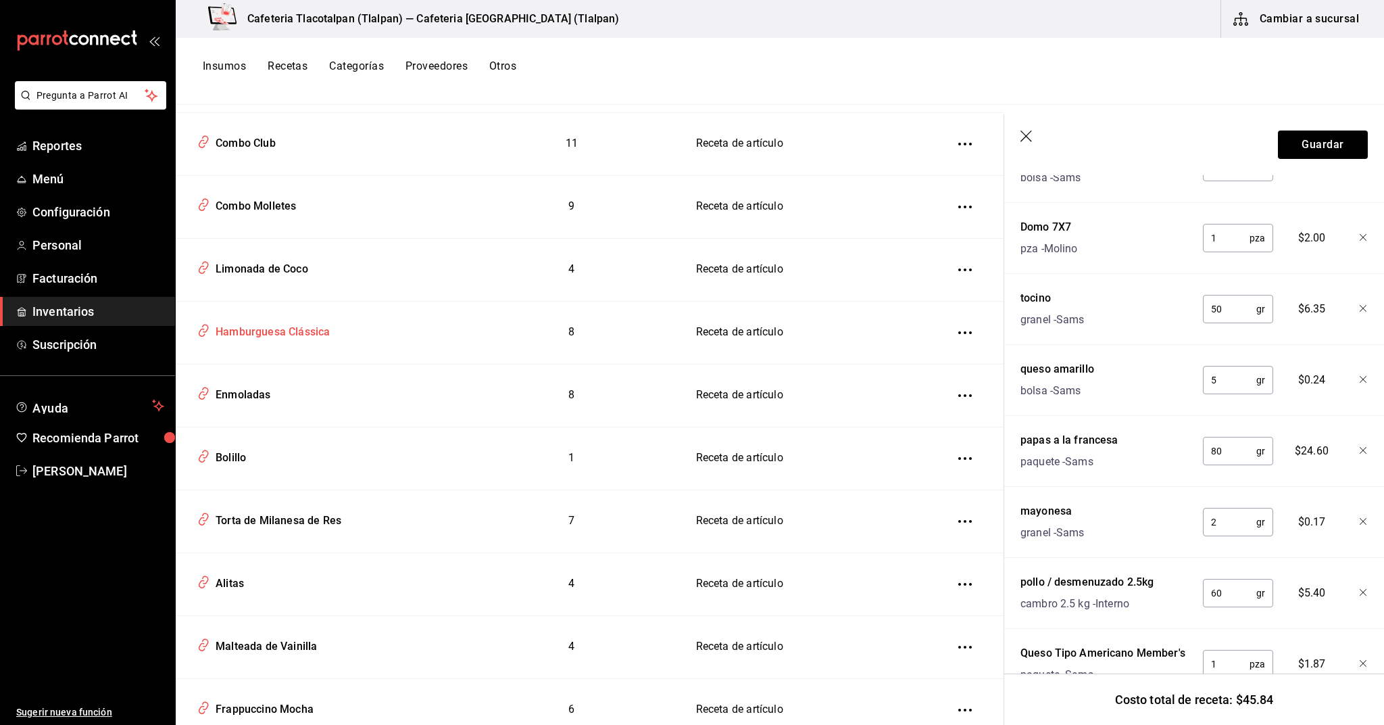
click at [266, 303] on td "Hamburguesa Clássica" at bounding box center [320, 332] width 288 height 63
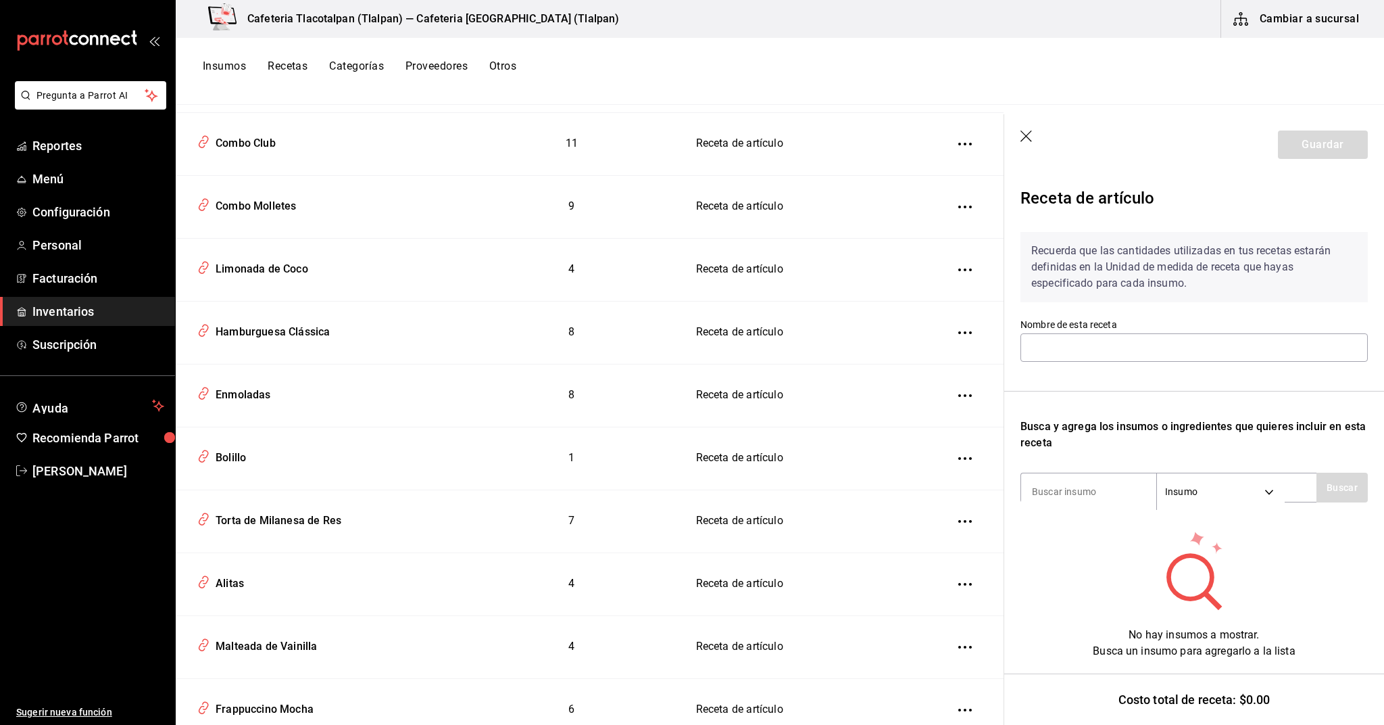
type input "Hamburguesa Clássica"
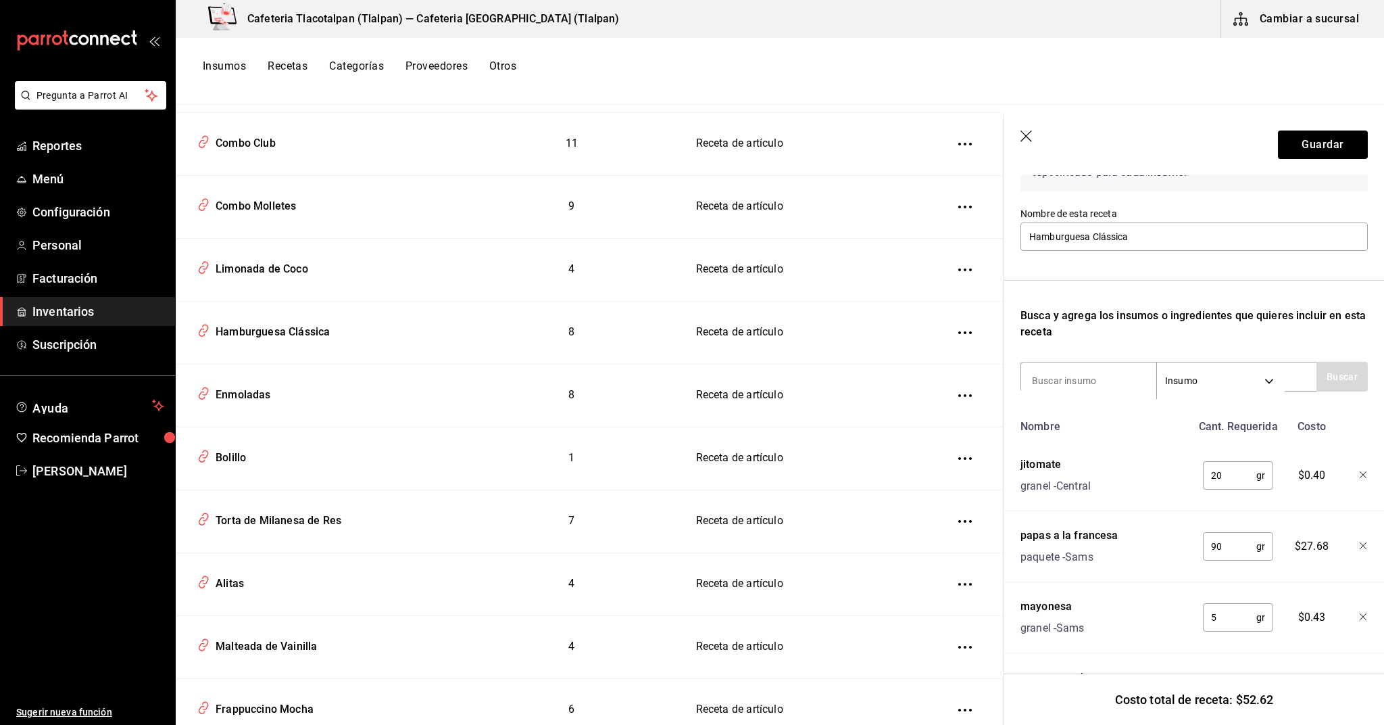
scroll to position [173, 0]
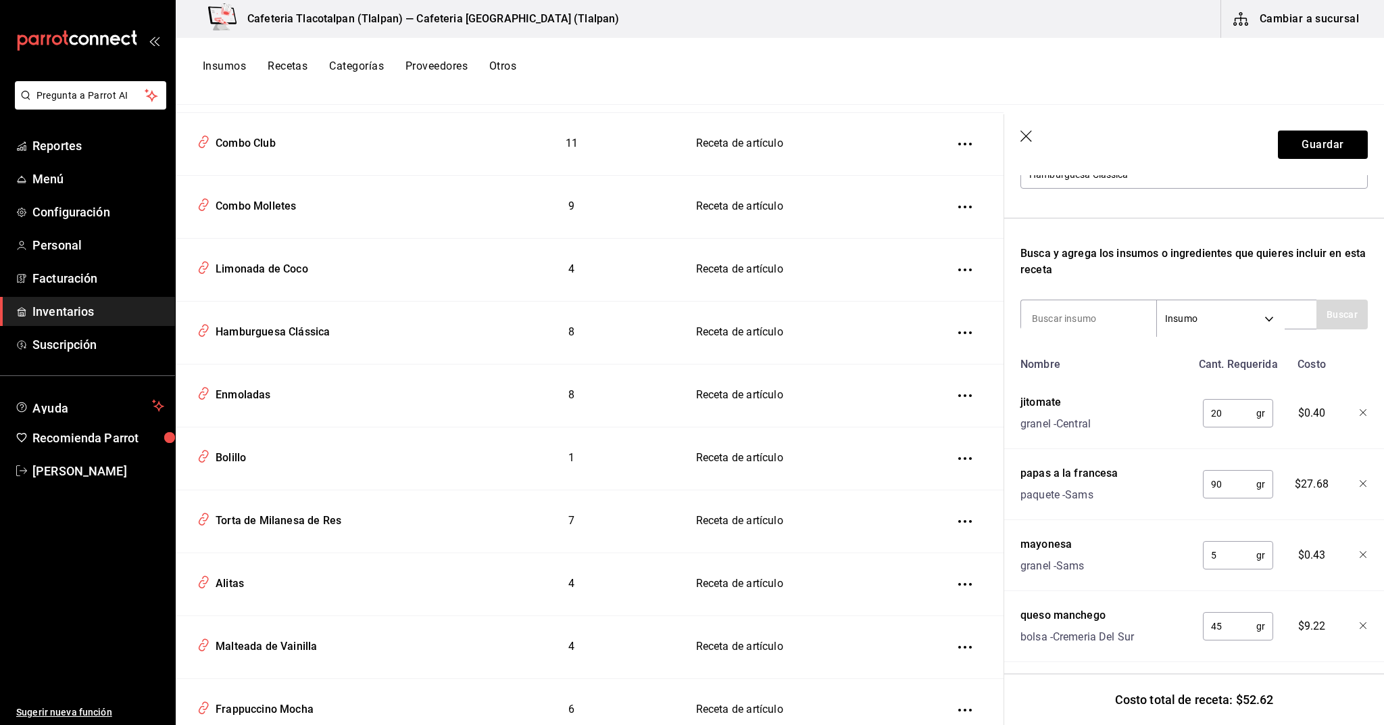
click at [1234, 480] on input "90" at bounding box center [1229, 483] width 53 height 27
type input "80"
click at [1318, 150] on button "Guardar" at bounding box center [1323, 144] width 90 height 28
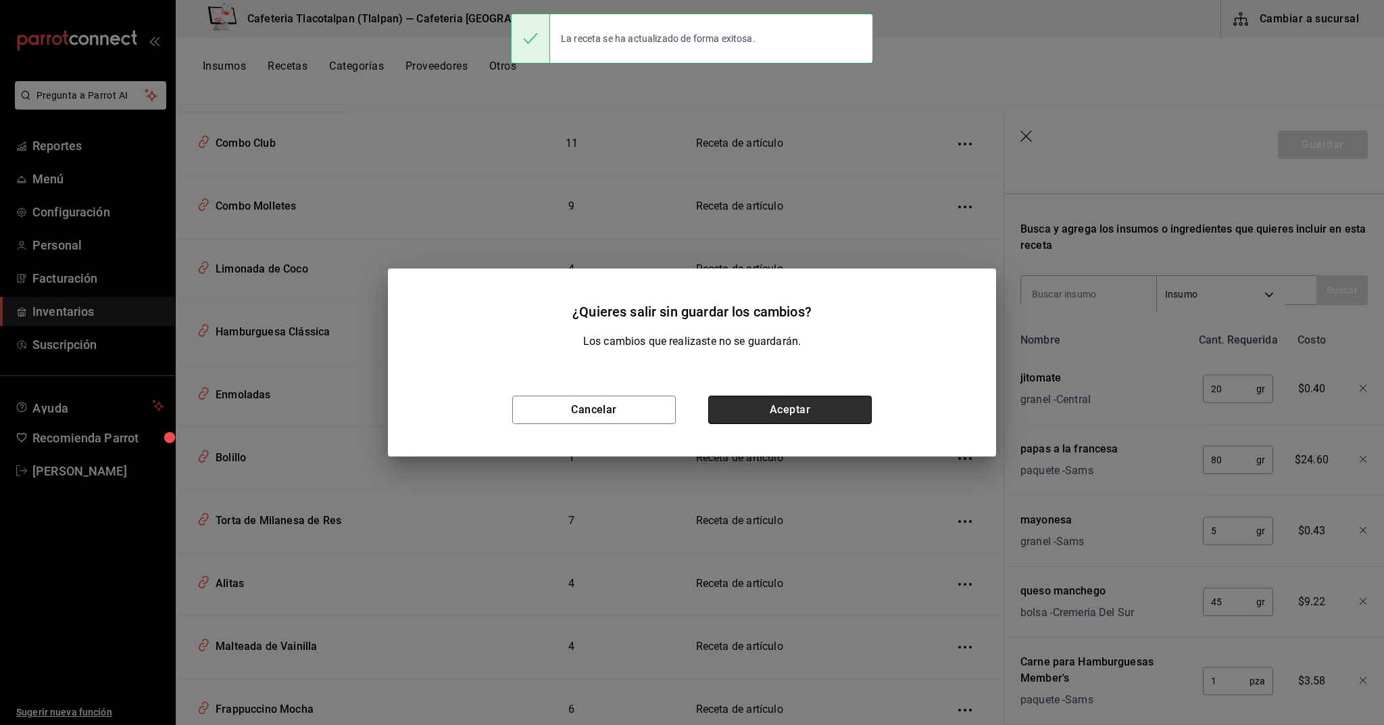
click at [804, 410] on button "Aceptar" at bounding box center [790, 409] width 164 height 28
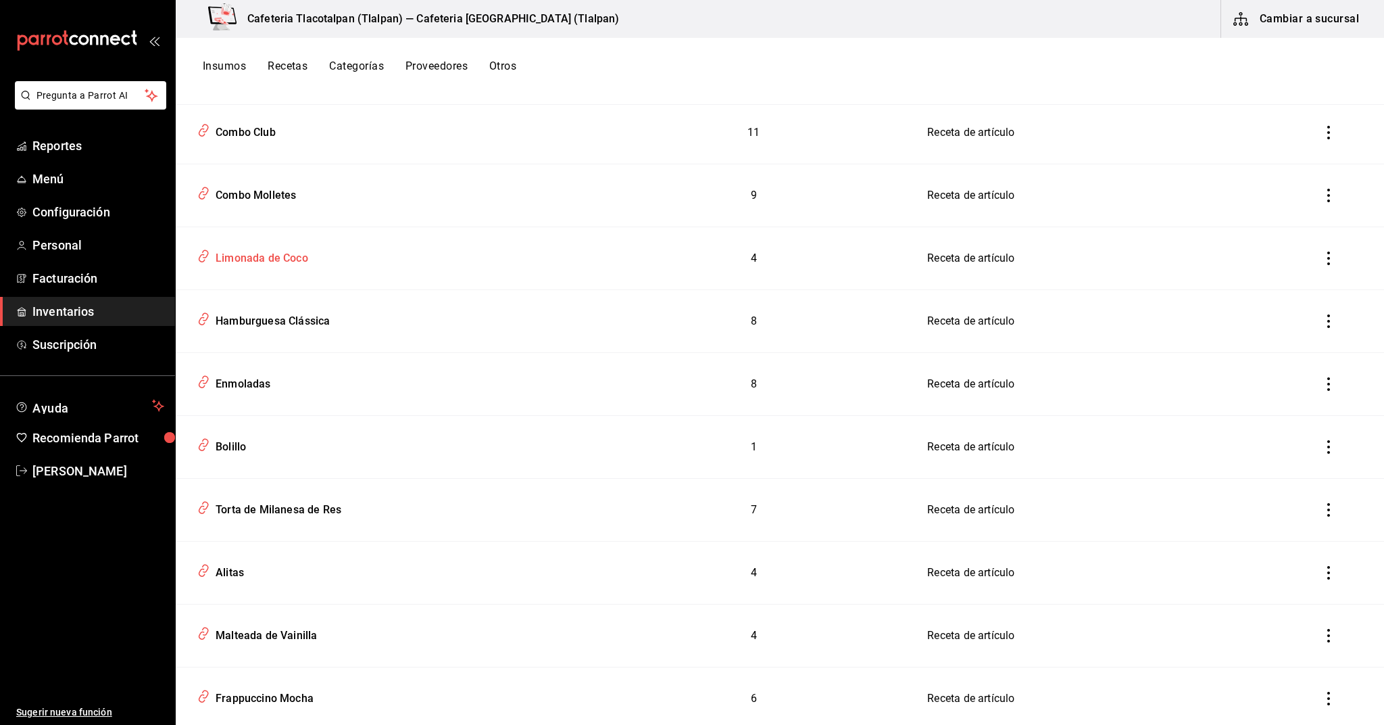
click at [296, 268] on div "Limonada de Coco" at bounding box center [386, 256] width 388 height 26
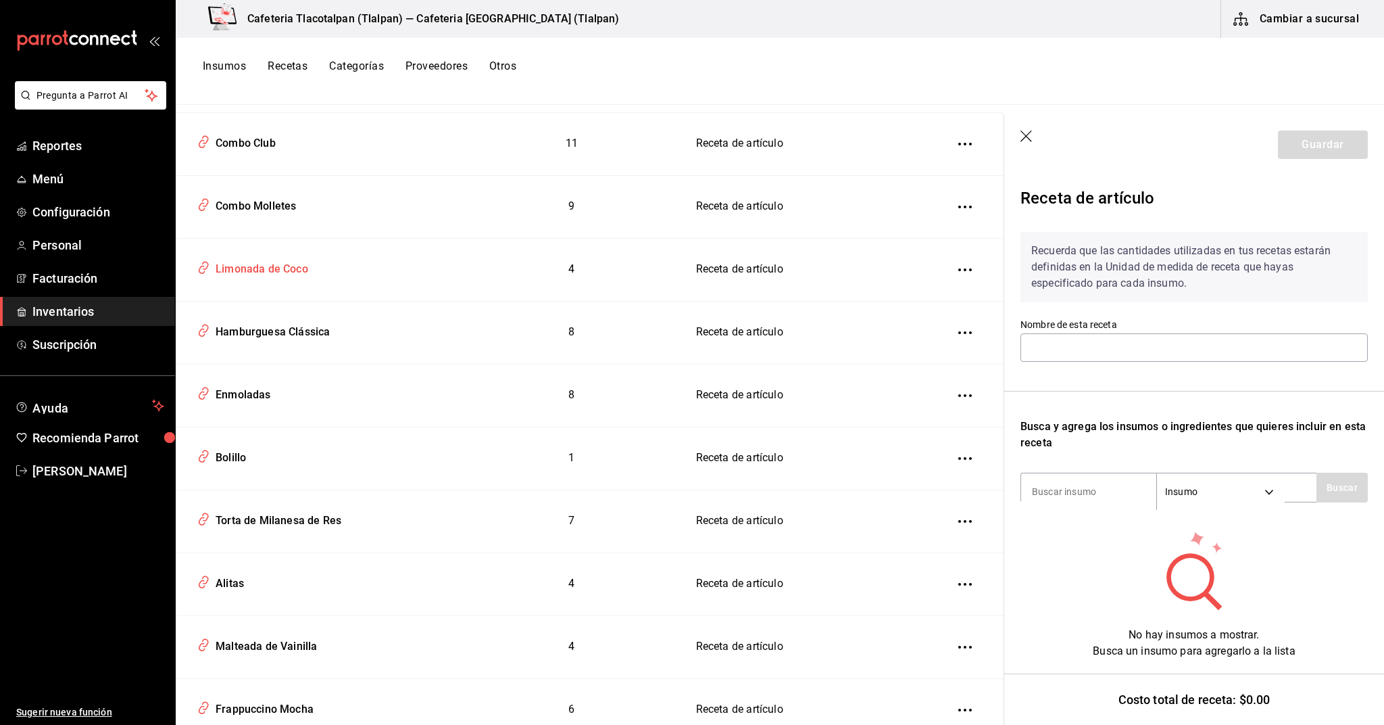
type input "Limonada de Coco"
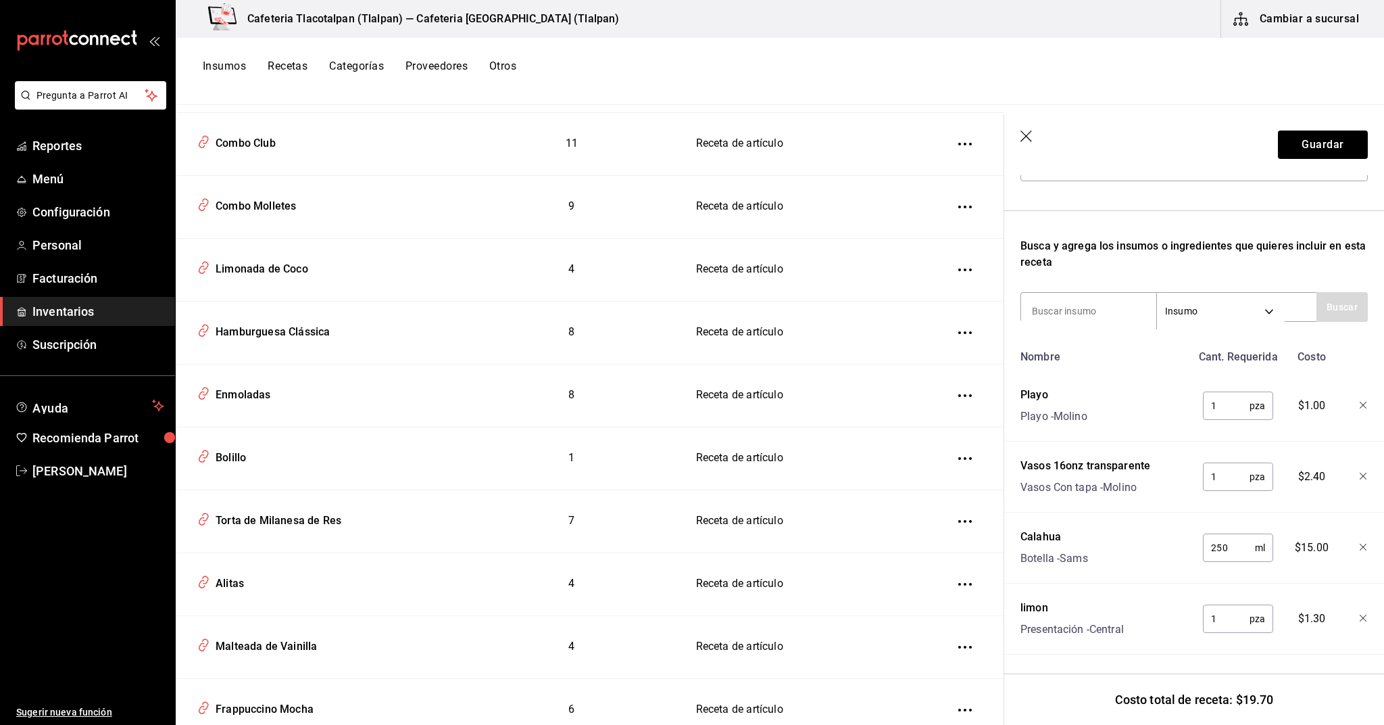
scroll to position [180, 0]
click at [1237, 555] on input "250" at bounding box center [1229, 547] width 52 height 27
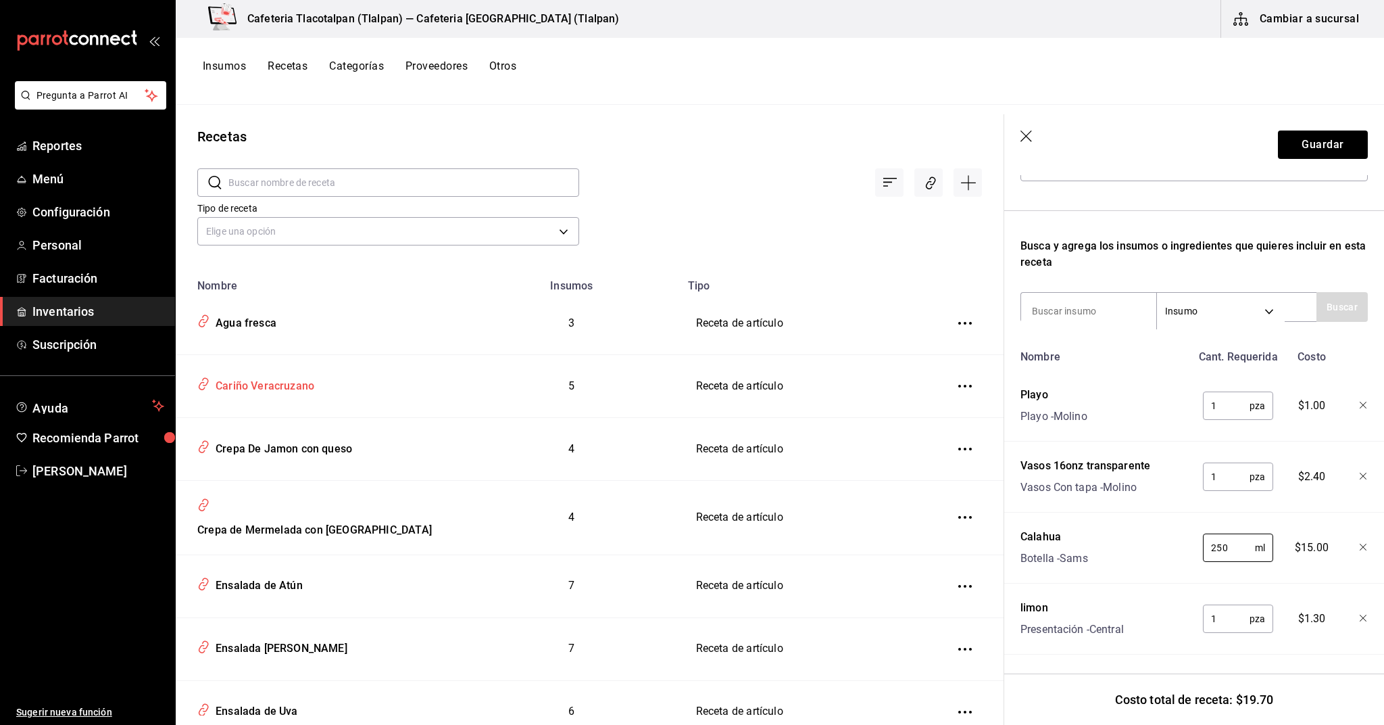
scroll to position [0, 0]
click at [277, 392] on div "Cariño Veracruzano" at bounding box center [262, 383] width 104 height 21
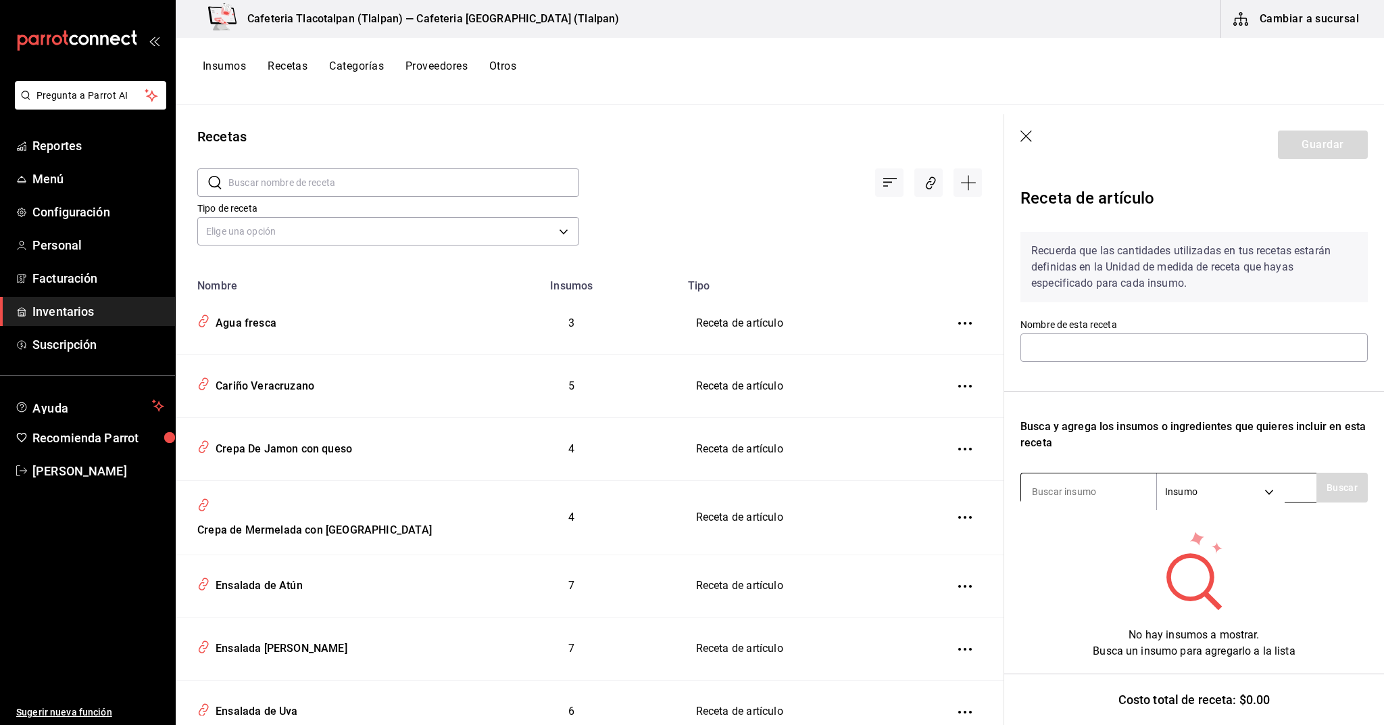
type input "Cariño Veracruzano"
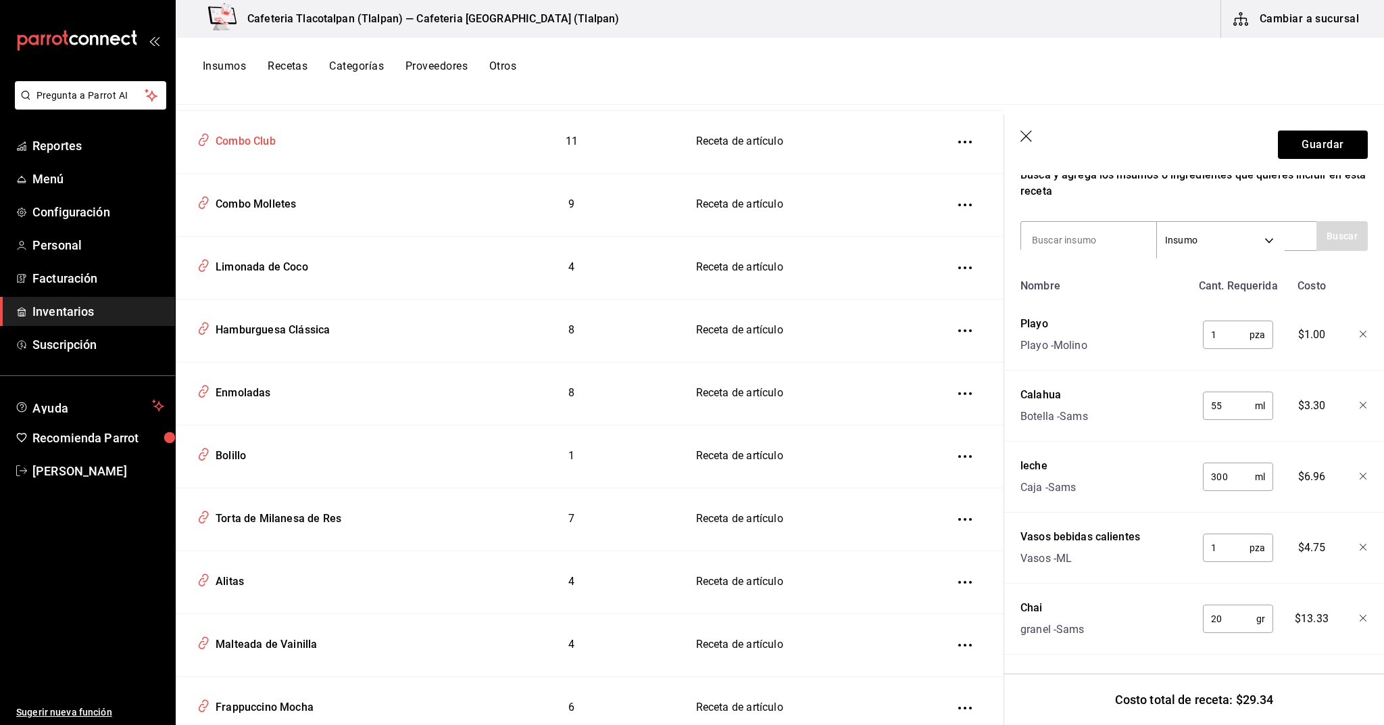
scroll to position [2907, 0]
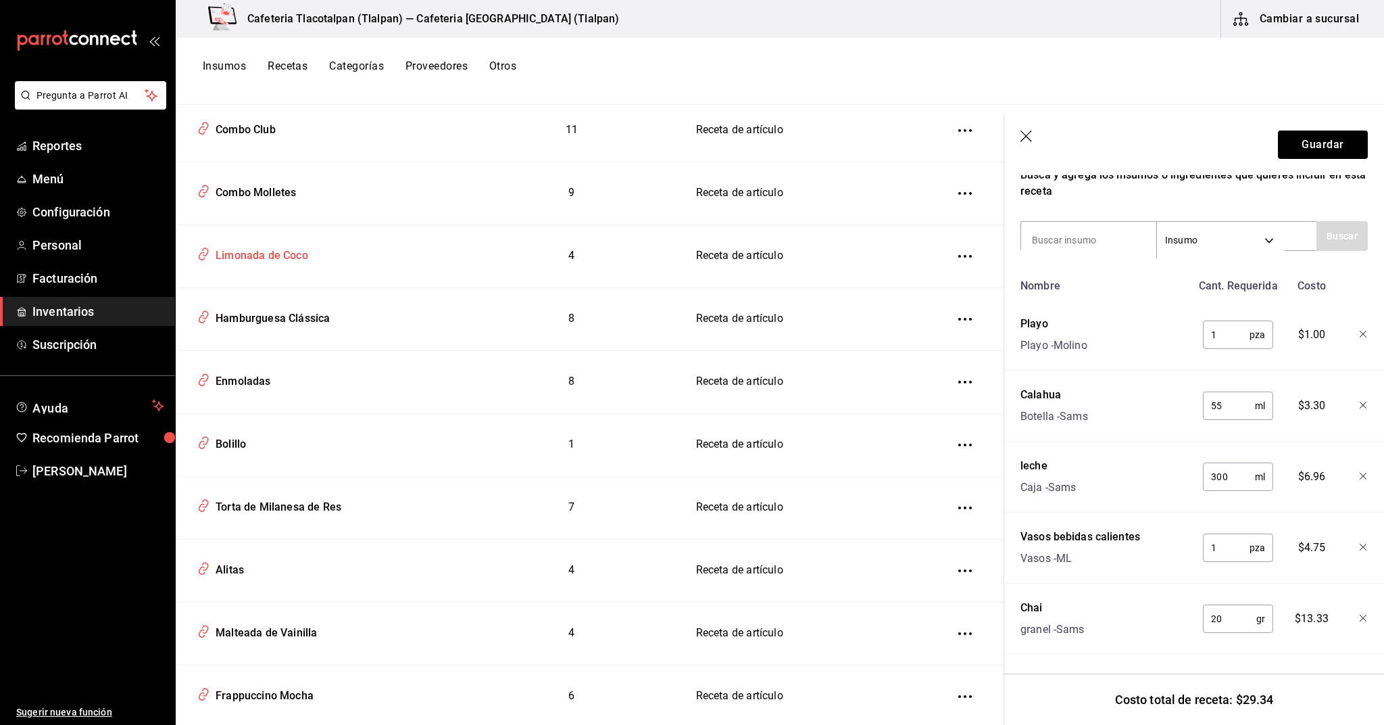
click at [274, 243] on div "Limonada de Coco" at bounding box center [259, 253] width 98 height 21
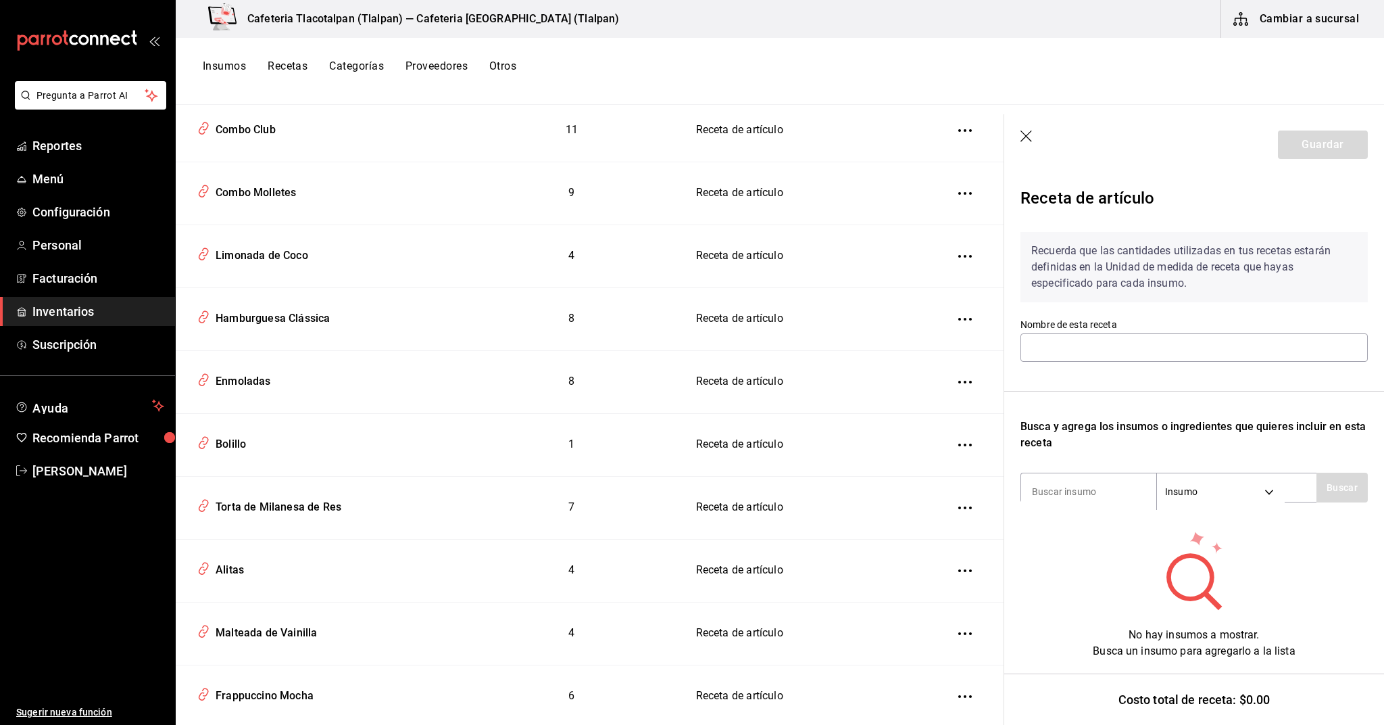
type input "Limonada de Coco"
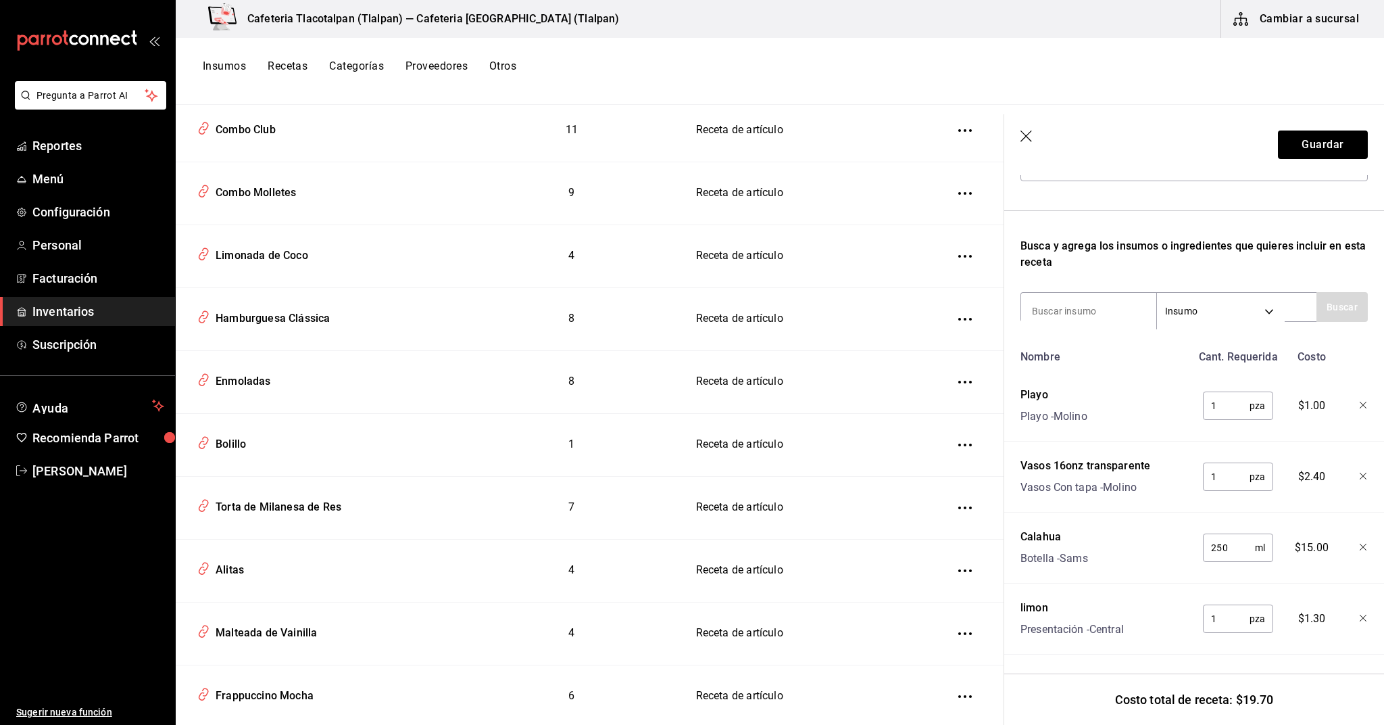
scroll to position [180, 0]
click at [1232, 548] on input "250" at bounding box center [1229, 547] width 52 height 27
type input "55"
click at [1148, 554] on div "Calahua Botella - Sams" at bounding box center [1103, 544] width 176 height 43
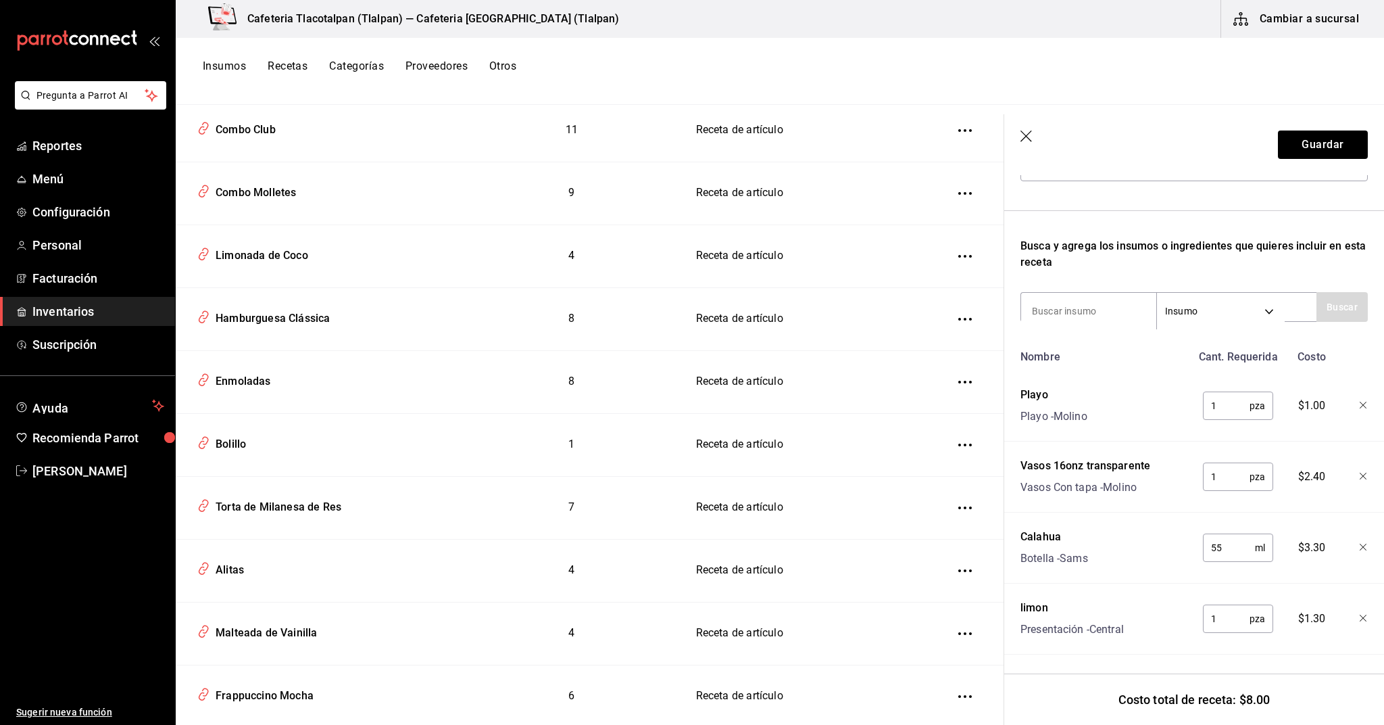
click at [1224, 616] on input "1" at bounding box center [1226, 618] width 47 height 27
type input "2"
click at [1111, 550] on div "Calahua Botella - Sams" at bounding box center [1103, 544] width 176 height 43
click at [1327, 151] on button "Guardar" at bounding box center [1323, 144] width 90 height 28
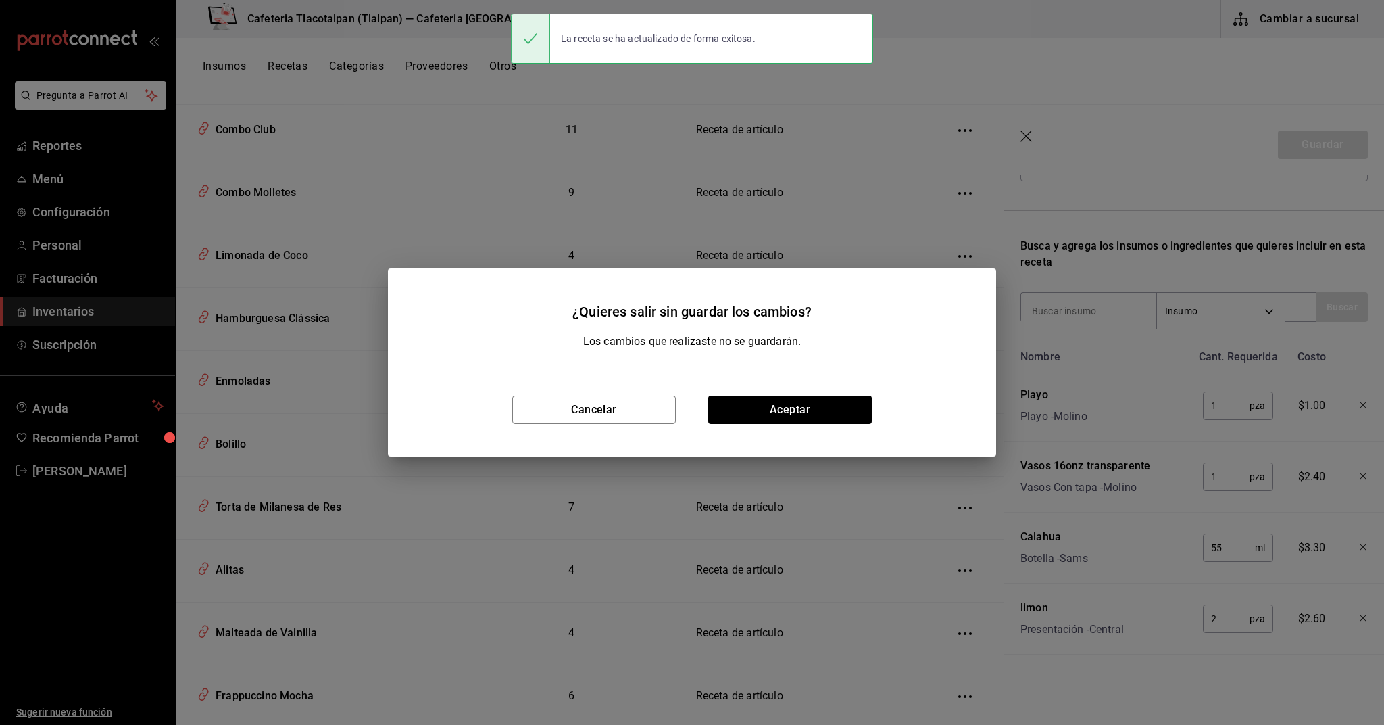
scroll to position [156, 0]
click at [748, 425] on div "Cancelar Aceptar" at bounding box center [692, 409] width 608 height 93
click at [748, 414] on button "Aceptar" at bounding box center [790, 409] width 164 height 28
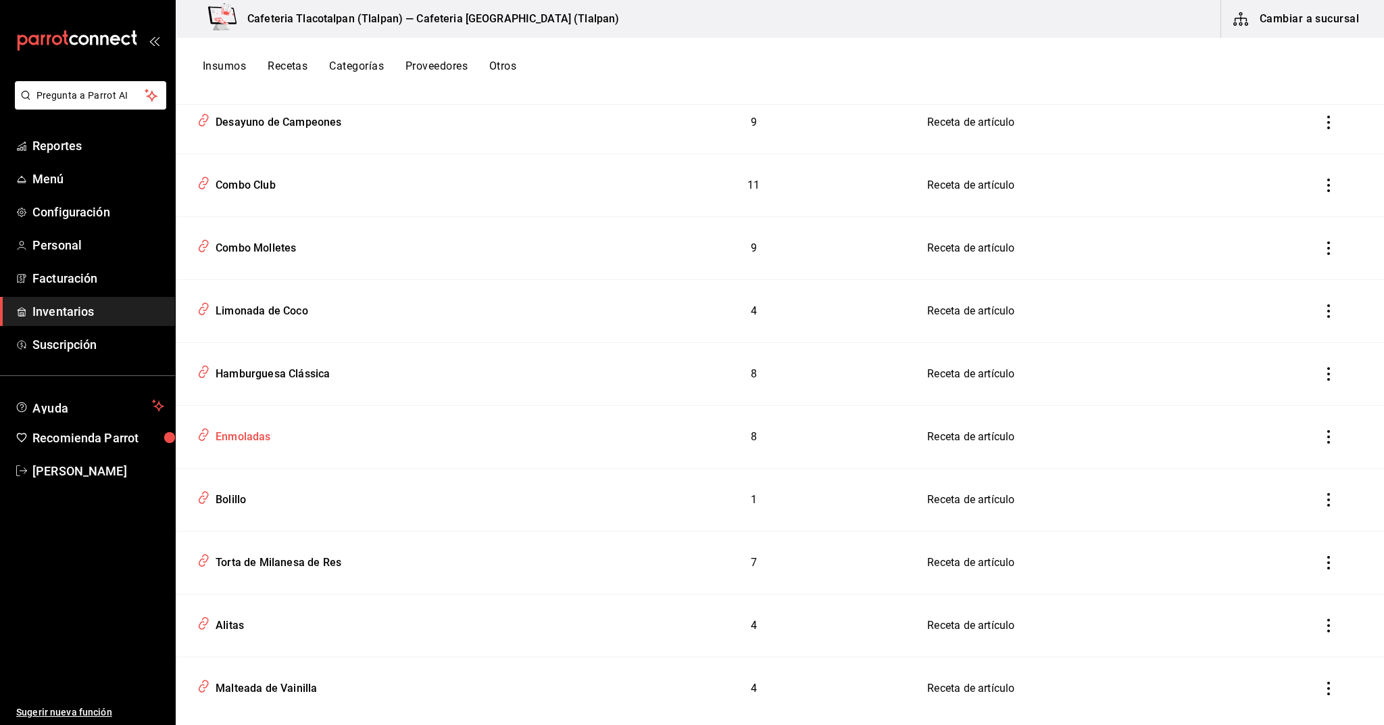
scroll to position [2788, 0]
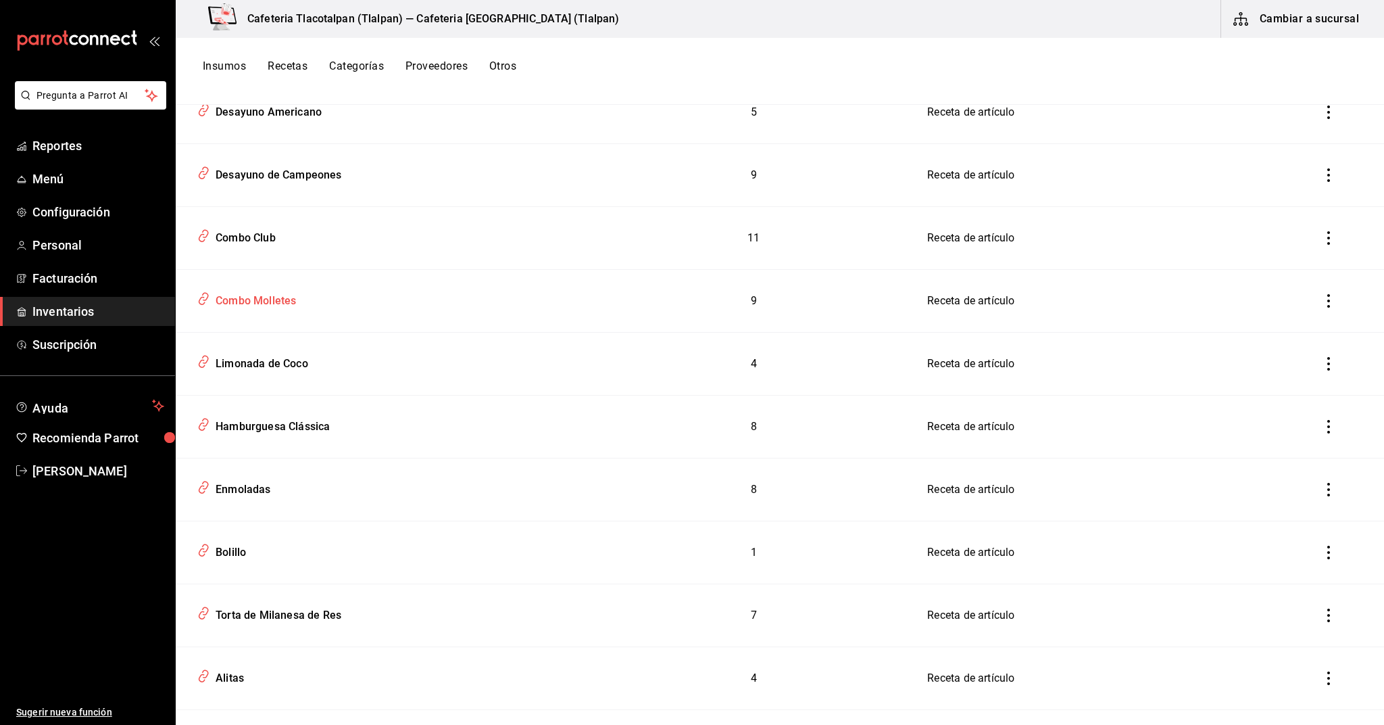
click at [283, 303] on div "Combo Molletes" at bounding box center [253, 298] width 86 height 21
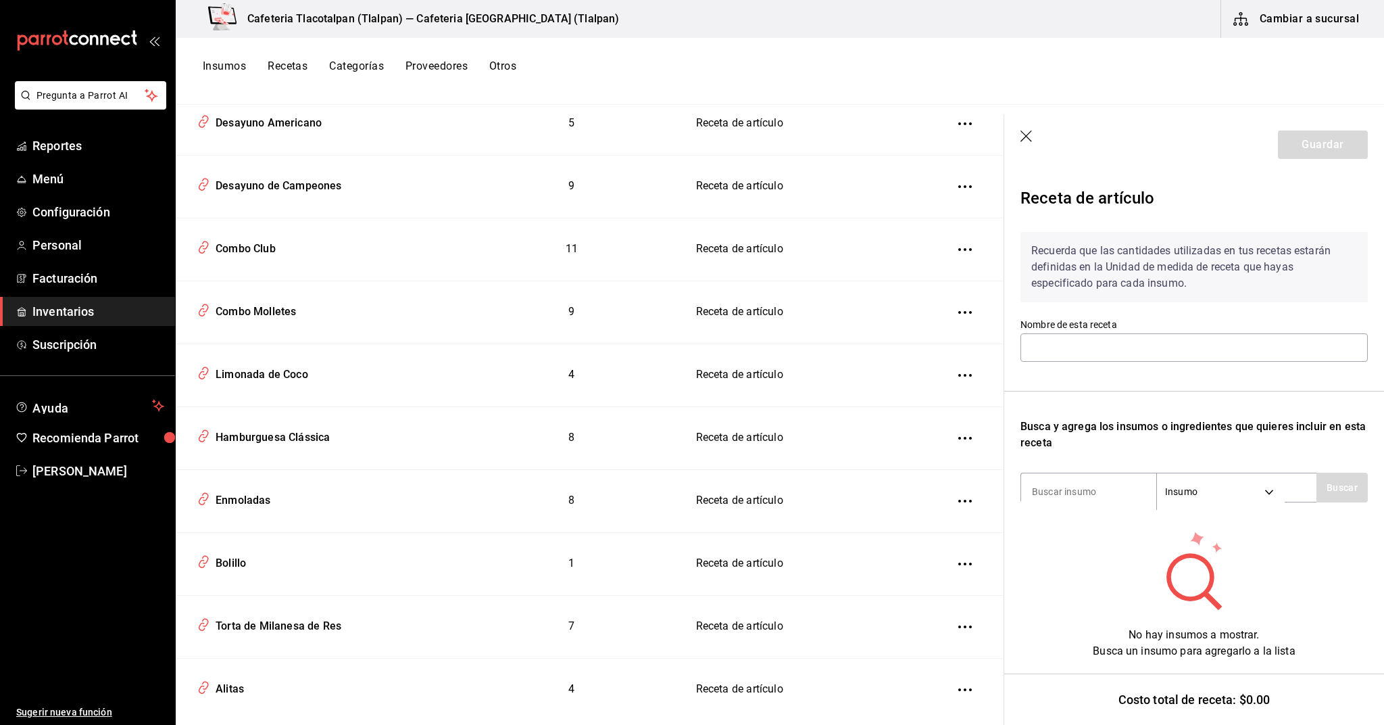
type input "Combo Molletes"
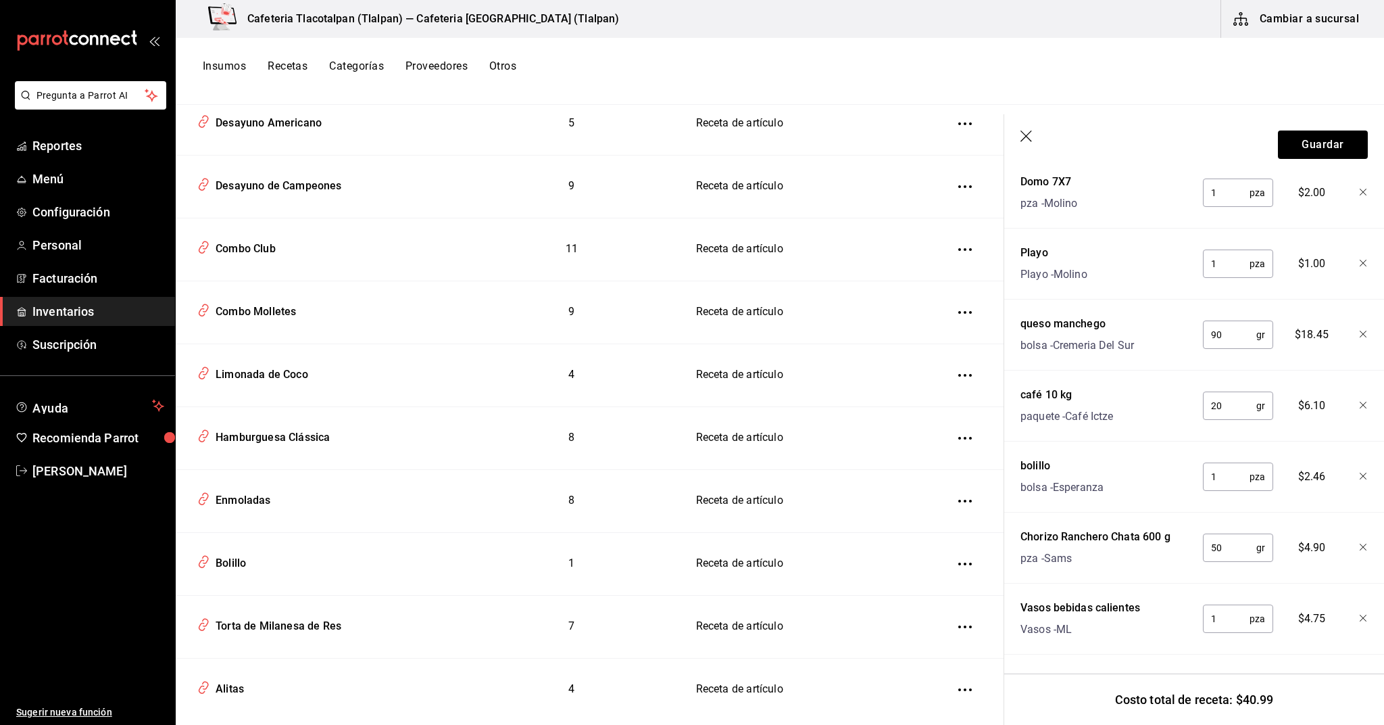
click at [1221, 555] on input "50" at bounding box center [1229, 547] width 53 height 27
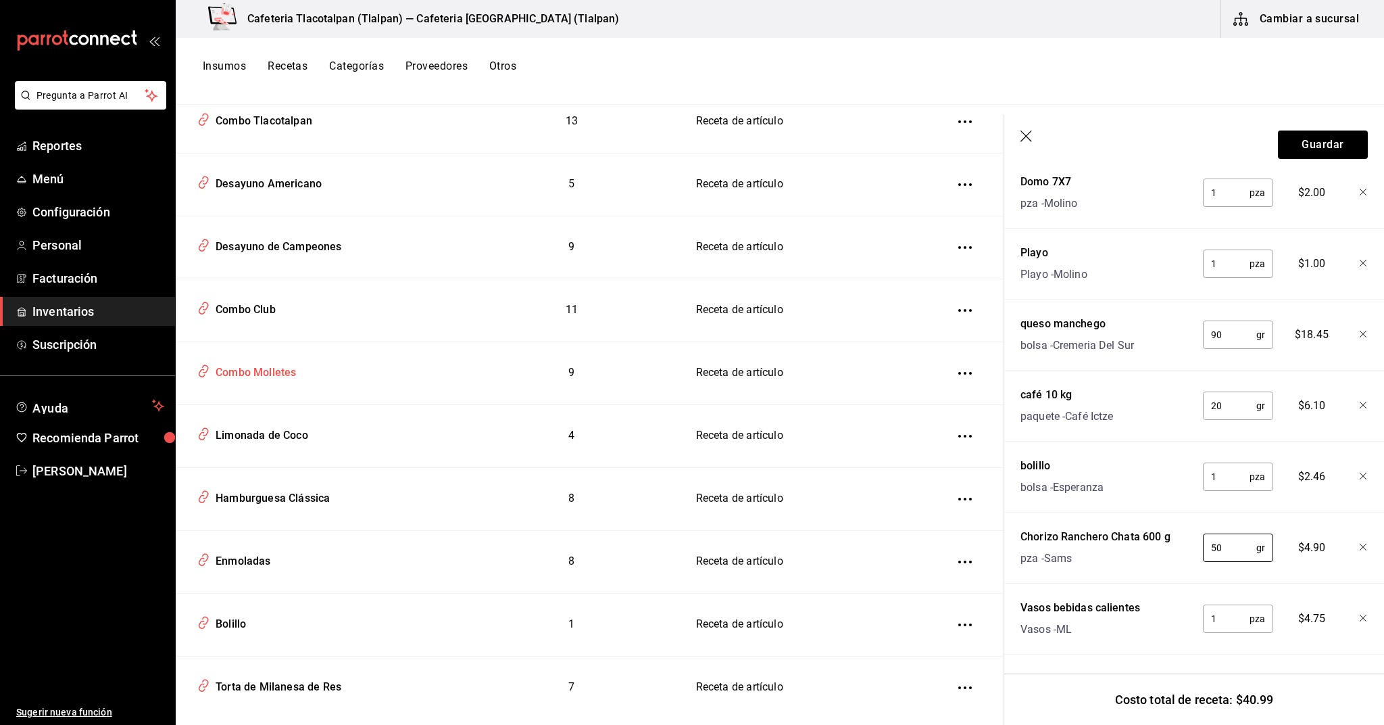
scroll to position [2726, 0]
click at [247, 298] on div "Combo Club" at bounding box center [243, 308] width 66 height 21
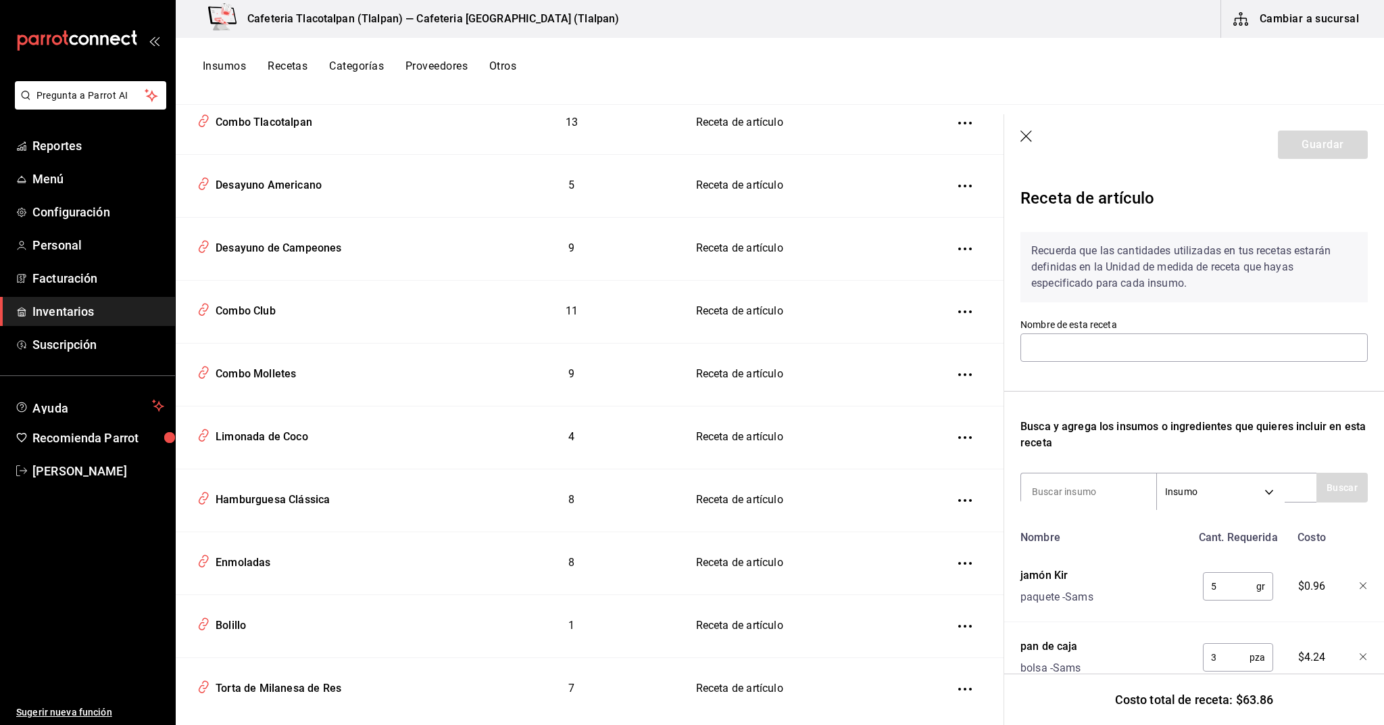
type input "Combo Club"
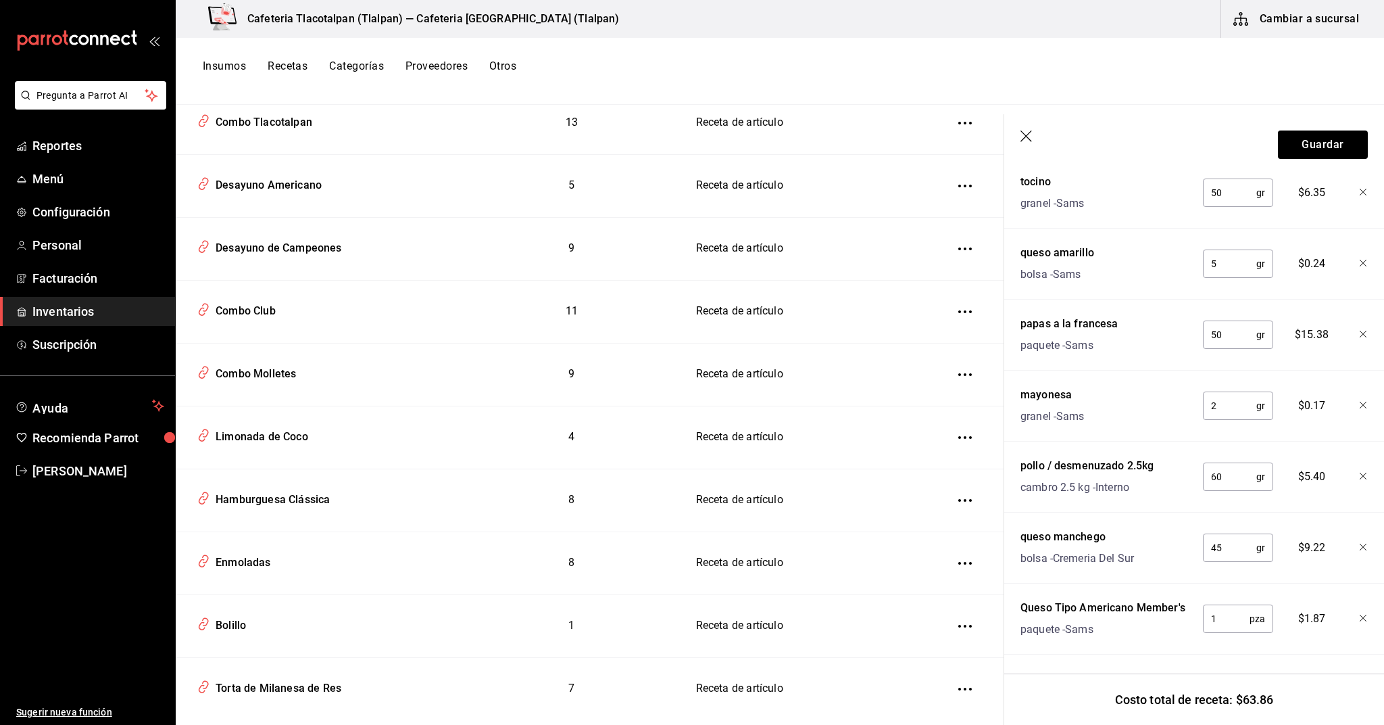
scroll to position [677, 0]
click at [1227, 477] on input "60" at bounding box center [1229, 476] width 53 height 27
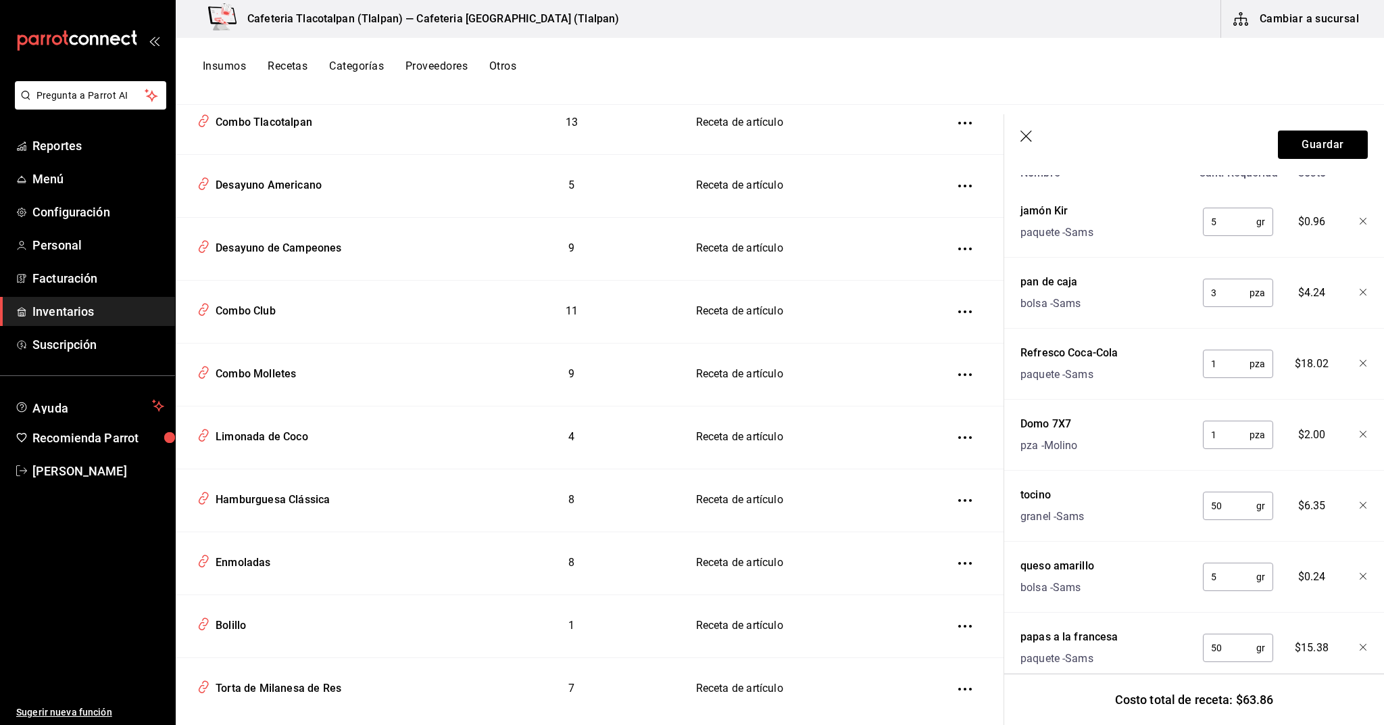
scroll to position [367, 0]
click at [309, 240] on div "Desayuno de Campeones" at bounding box center [276, 245] width 132 height 21
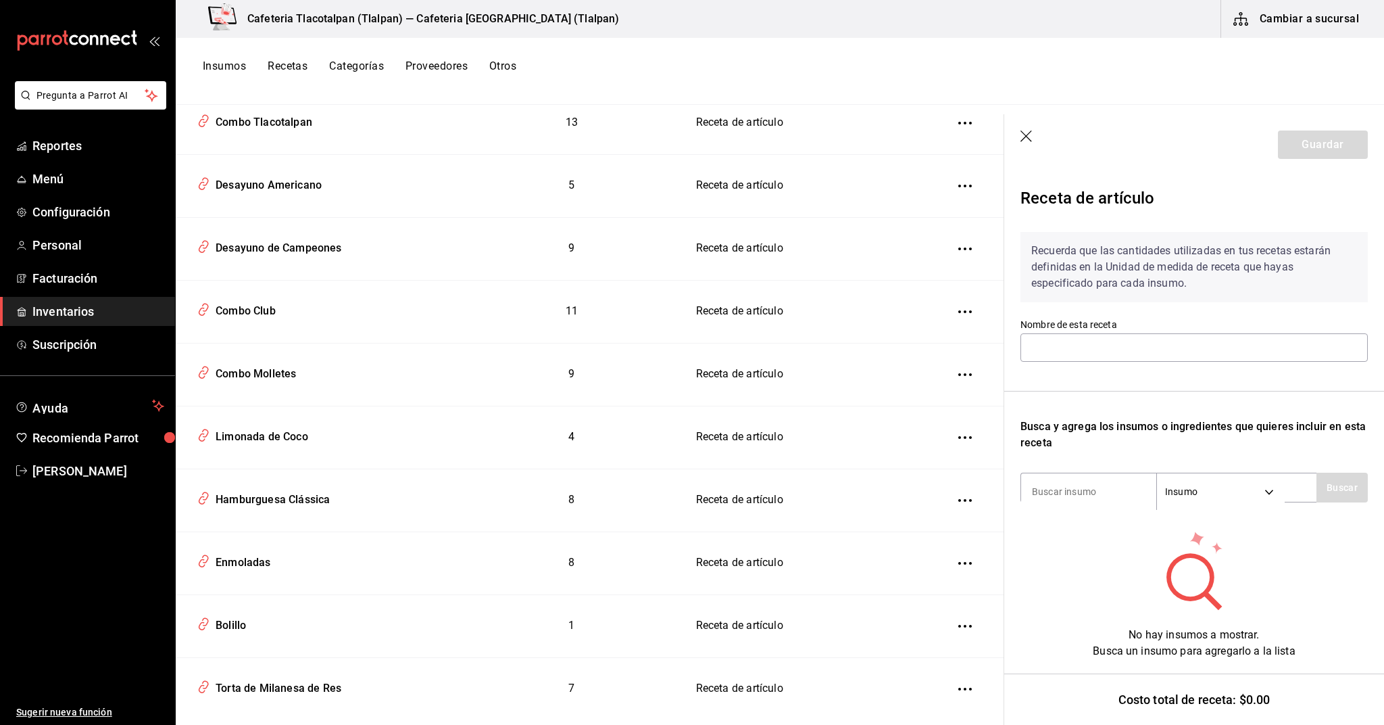
scroll to position [1, 0]
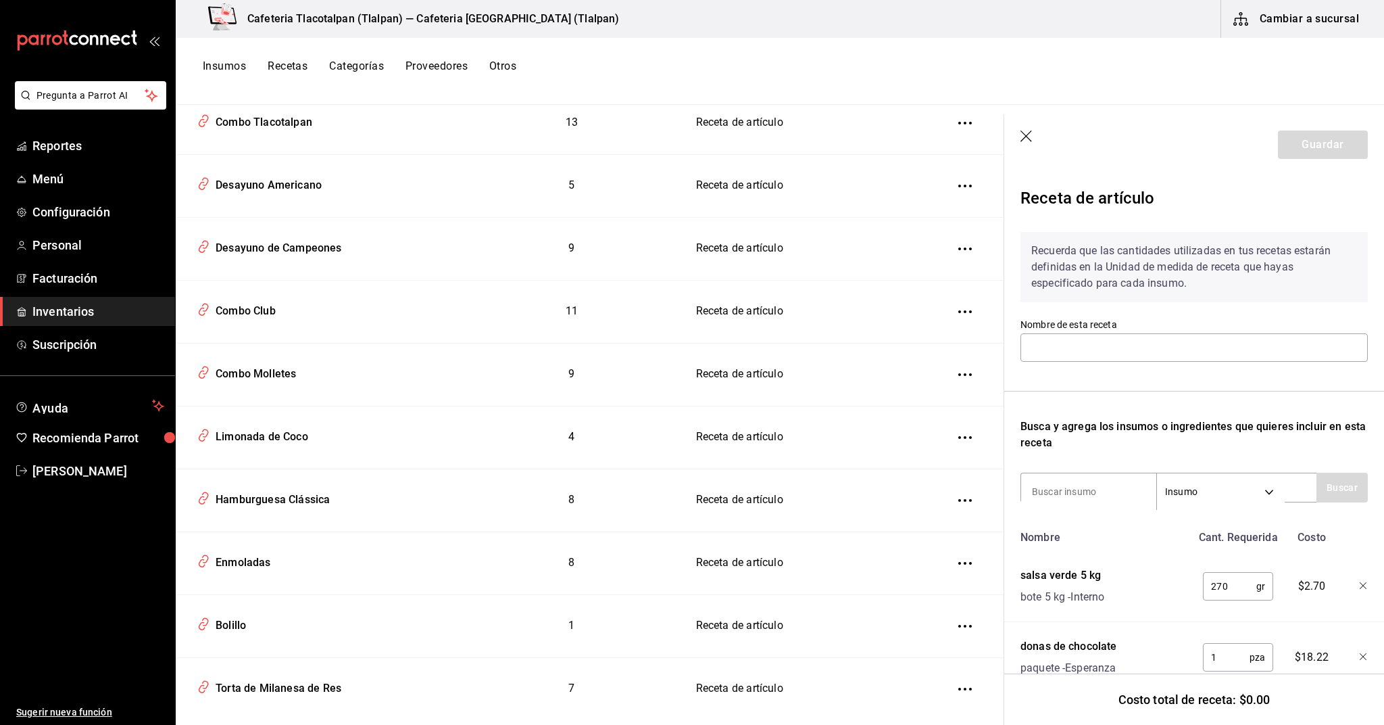
type input "Desayuno de Campeones"
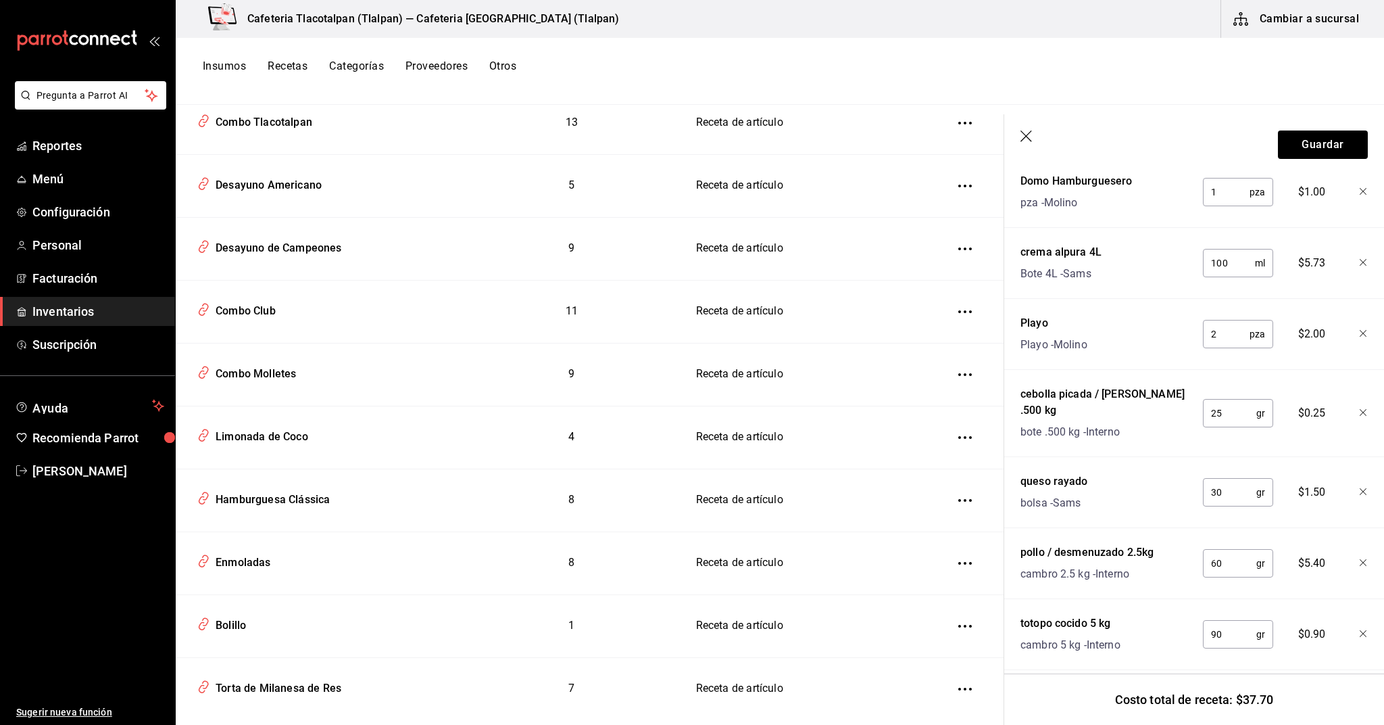
scroll to position [535, 0]
click at [1223, 621] on input "90" at bounding box center [1229, 634] width 53 height 27
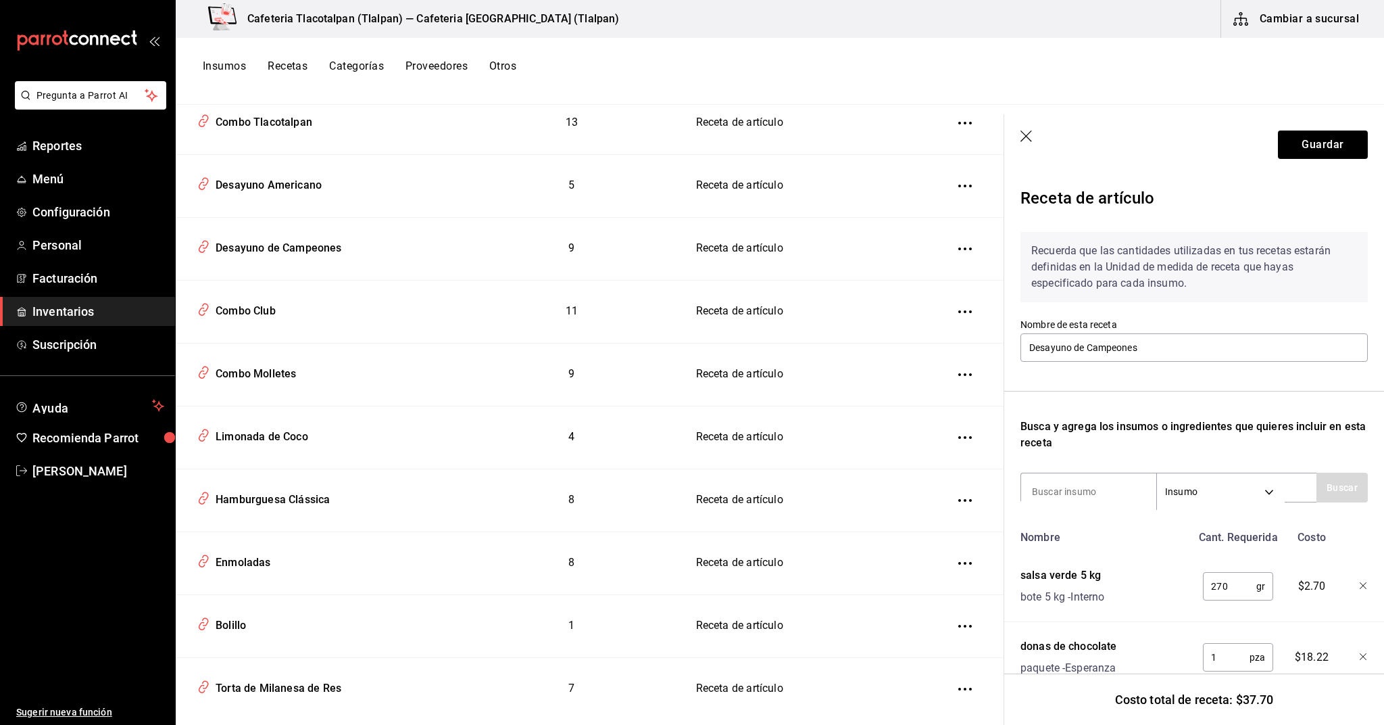
scroll to position [0, 0]
type input "jugo"
click at [1182, 487] on body "Pregunta a Parrot AI Reportes Menú Configuración Personal Facturación Inventari…" at bounding box center [692, 357] width 1384 height 715
click at [1177, 532] on li "Sub Receta" at bounding box center [1221, 538] width 126 height 22
click at [1104, 494] on input "jugo" at bounding box center [1088, 491] width 135 height 28
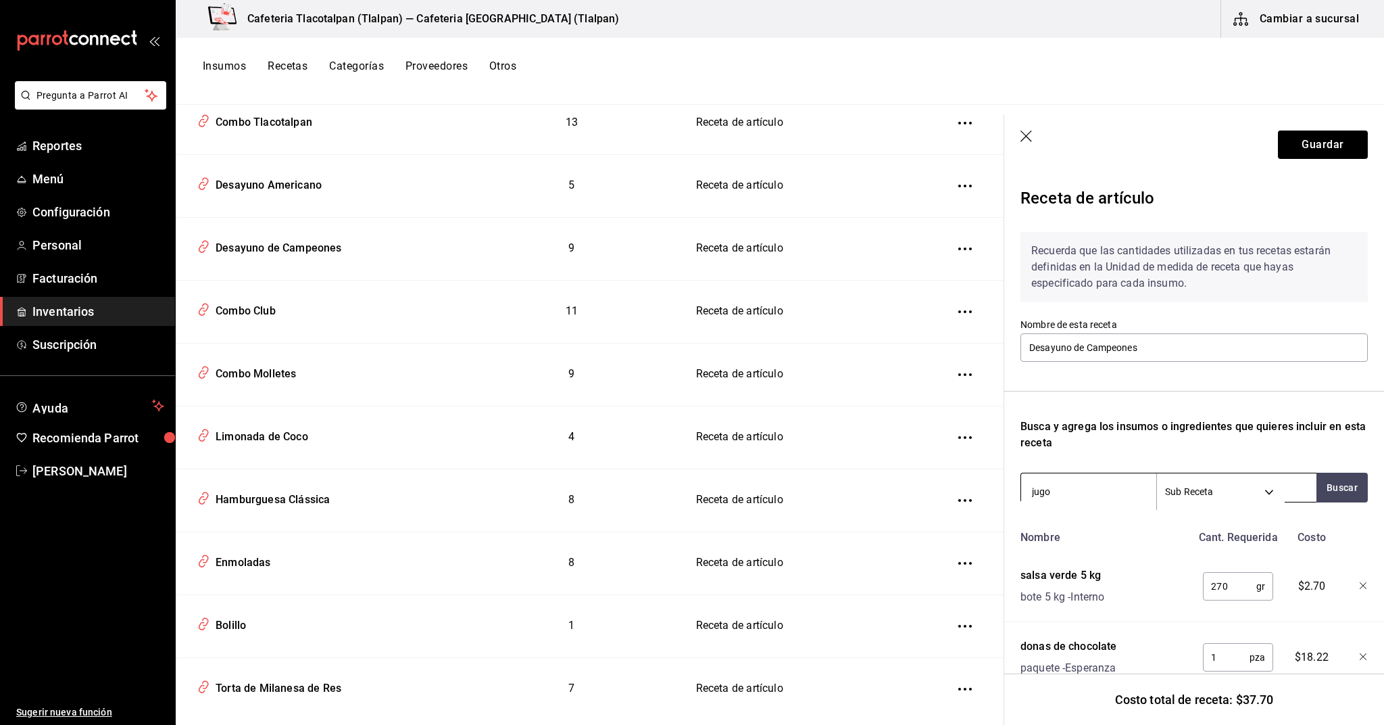
click at [1213, 490] on body "Pregunta a Parrot AI Reportes Menú Configuración Personal Facturación Inventari…" at bounding box center [692, 357] width 1384 height 715
click at [1178, 557] on li "Insumo" at bounding box center [1221, 560] width 126 height 22
type input "SUPPLY"
click at [1117, 437] on div "Busca y agrega los insumos o ingredientes que quieres incluir en esta receta" at bounding box center [1194, 434] width 347 height 32
click at [1081, 470] on div "Recuerda que las cantidades utilizadas en tus recetas estarán definidas en la U…" at bounding box center [1194, 713] width 347 height 985
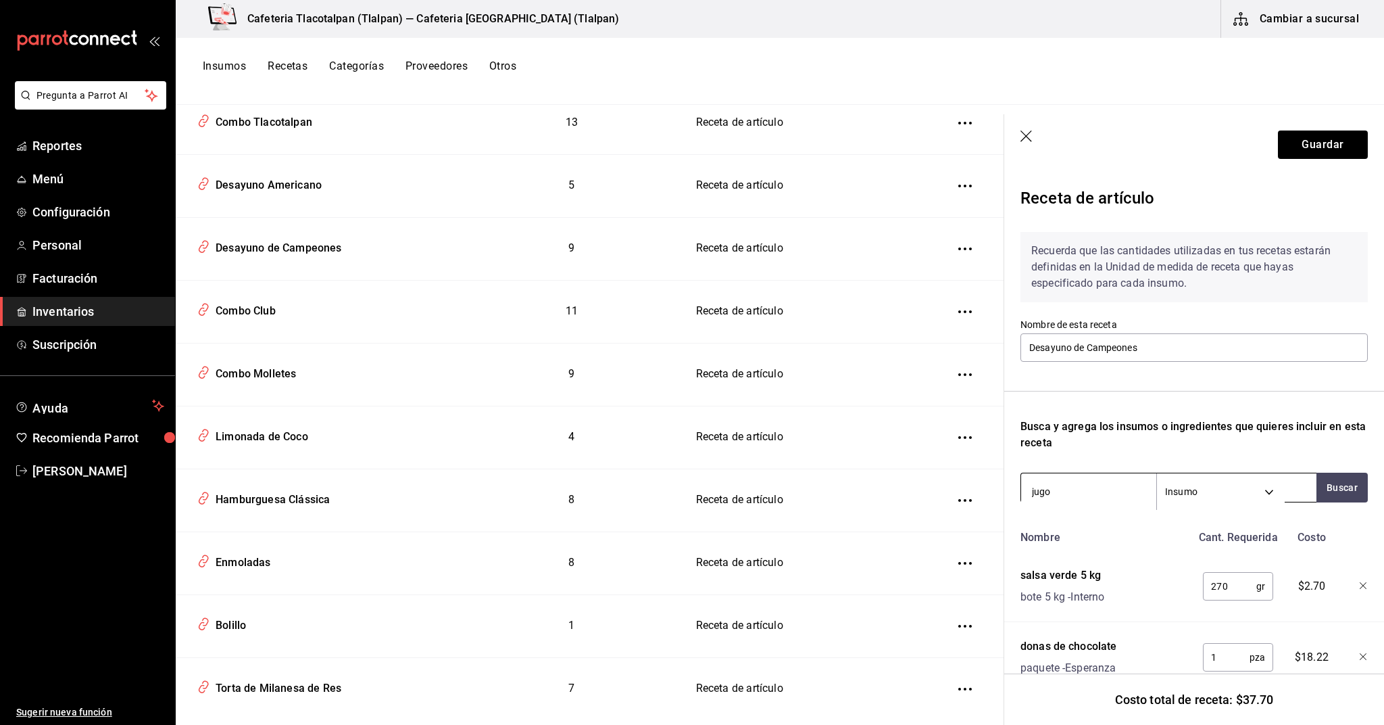
click at [1077, 479] on input "jugo" at bounding box center [1088, 491] width 135 height 28
type input "nar"
click at [1066, 525] on div "Naranja" at bounding box center [1098, 526] width 132 height 16
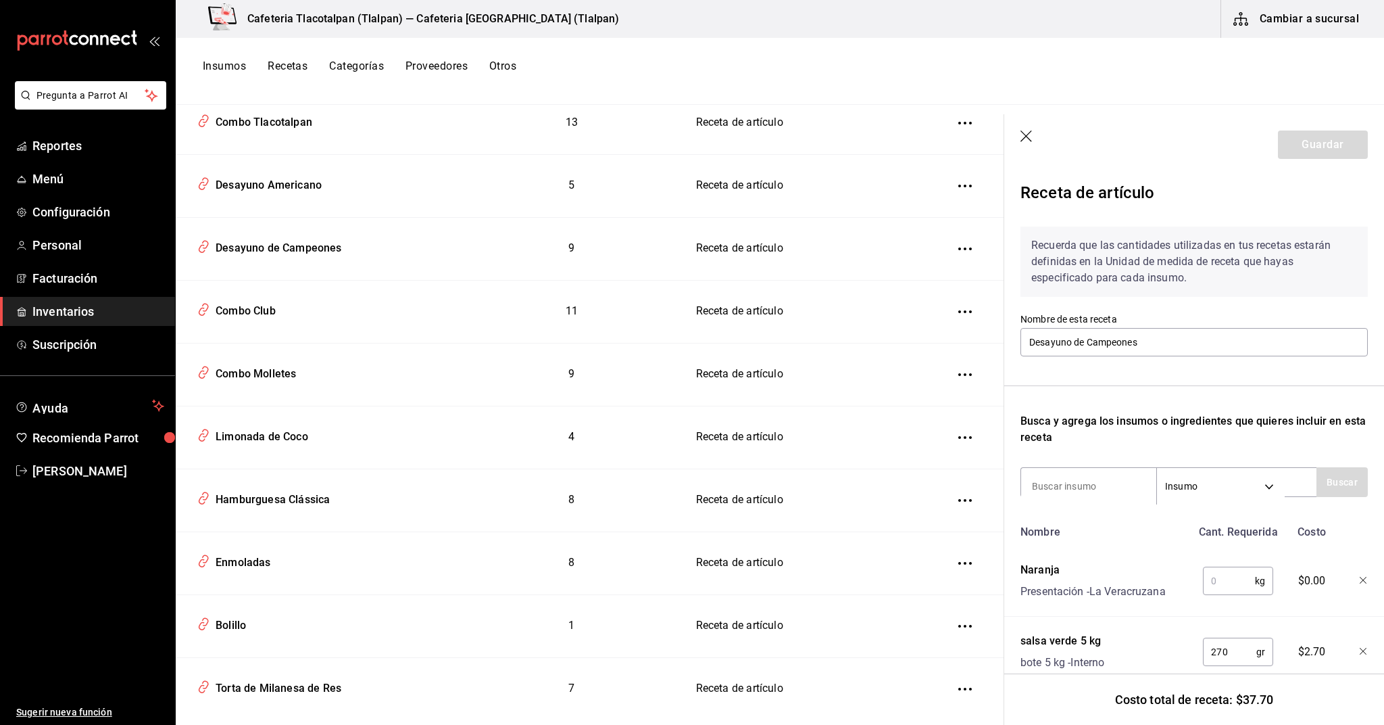
click at [1237, 589] on input "text" at bounding box center [1229, 580] width 52 height 27
type input "1.5"
click at [1346, 150] on button "Guardar" at bounding box center [1323, 144] width 90 height 28
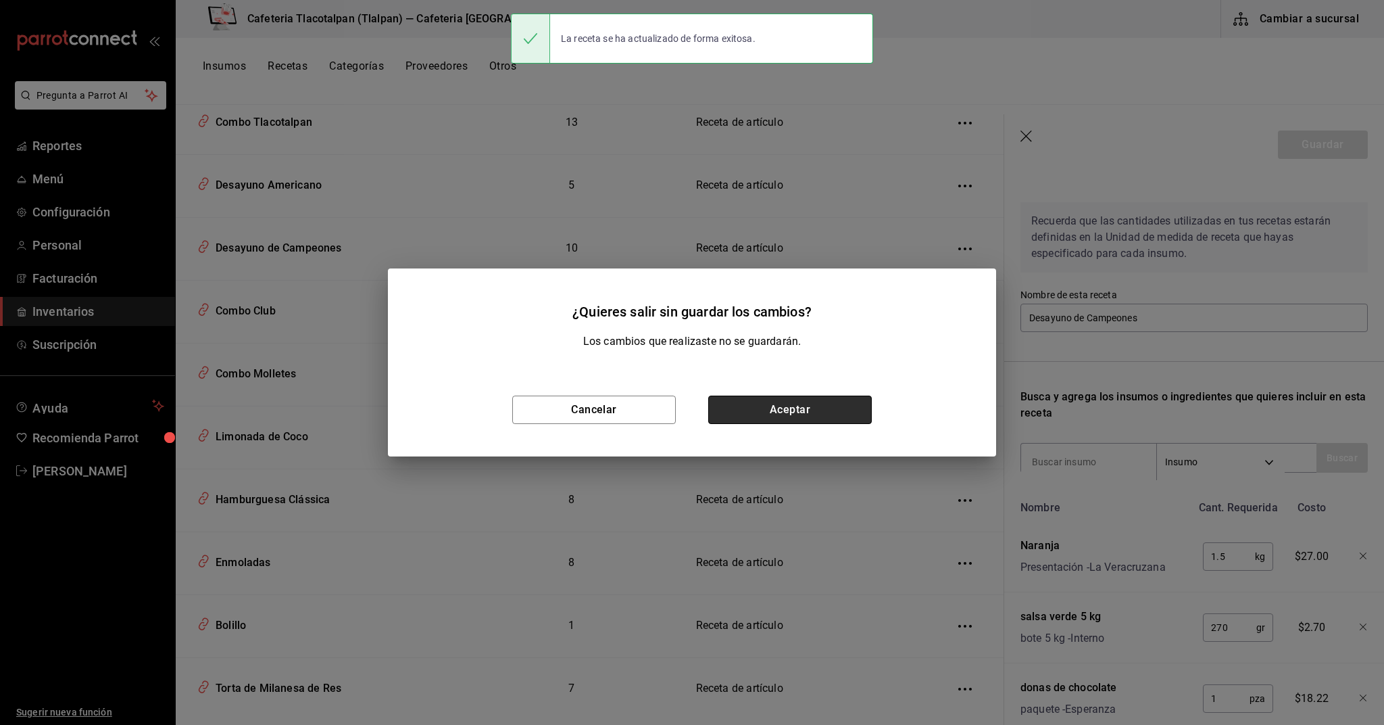
click at [830, 408] on button "Aceptar" at bounding box center [790, 409] width 164 height 28
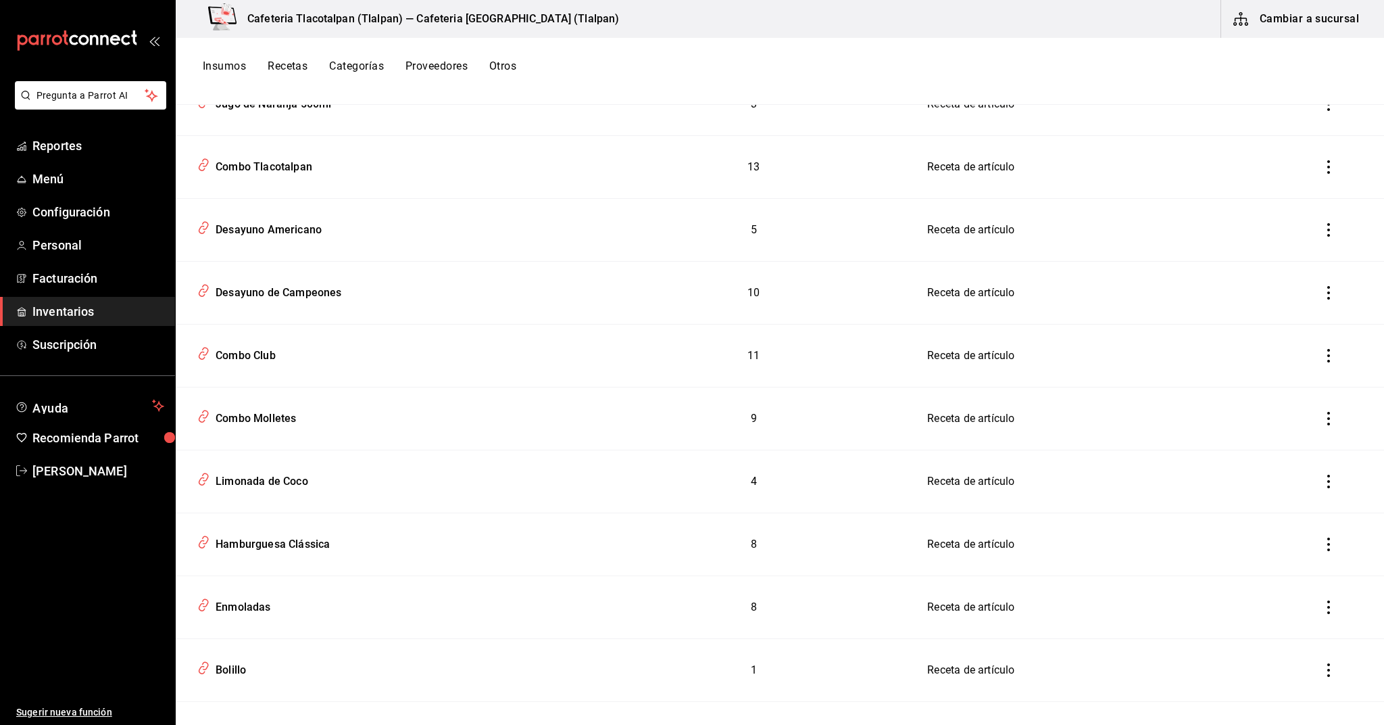
scroll to position [2667, 0]
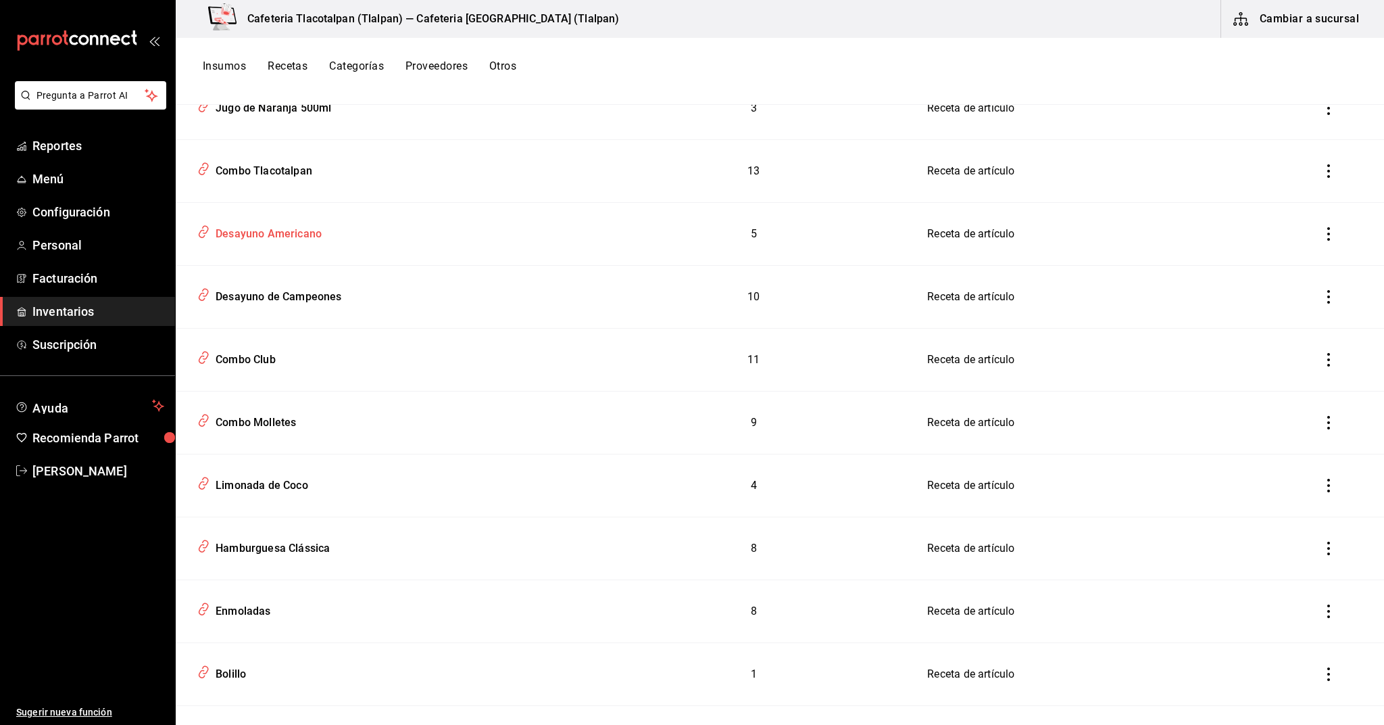
click at [266, 233] on div "Desayuno Americano" at bounding box center [266, 231] width 112 height 21
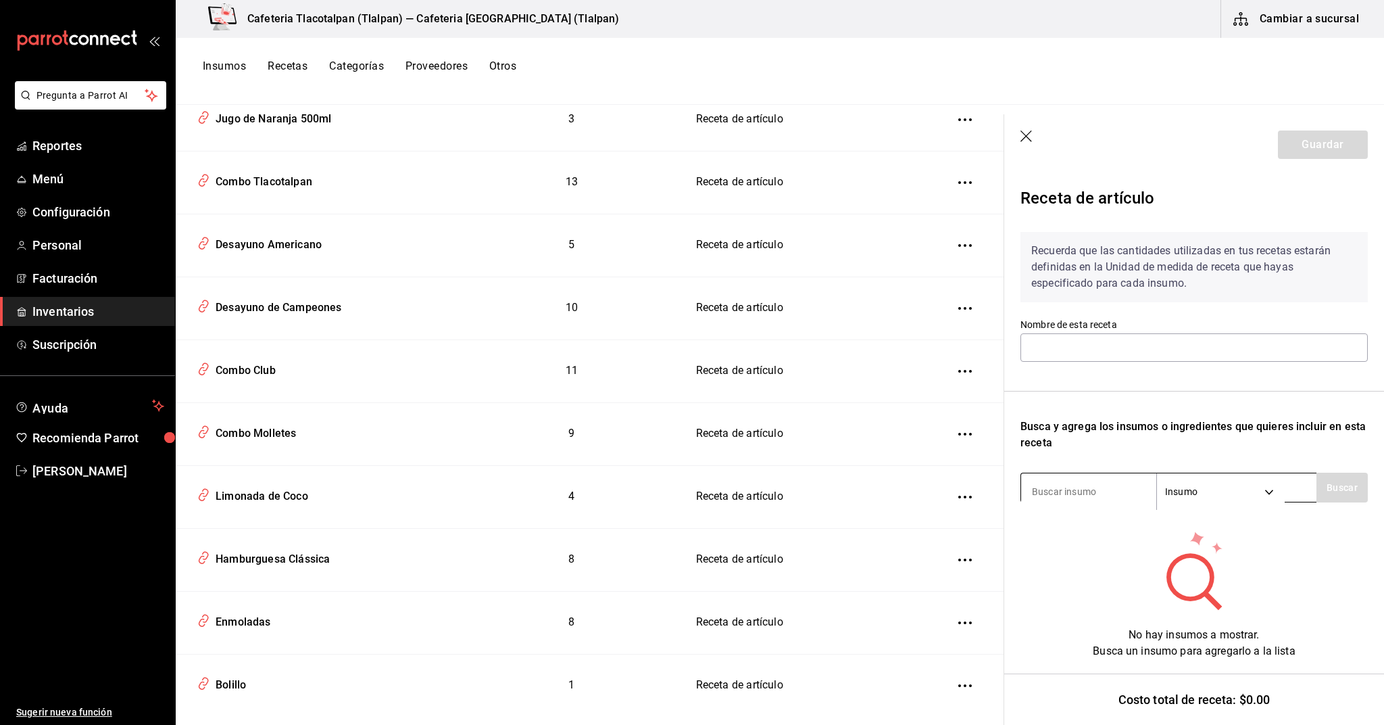
type input "Desayuno Americano"
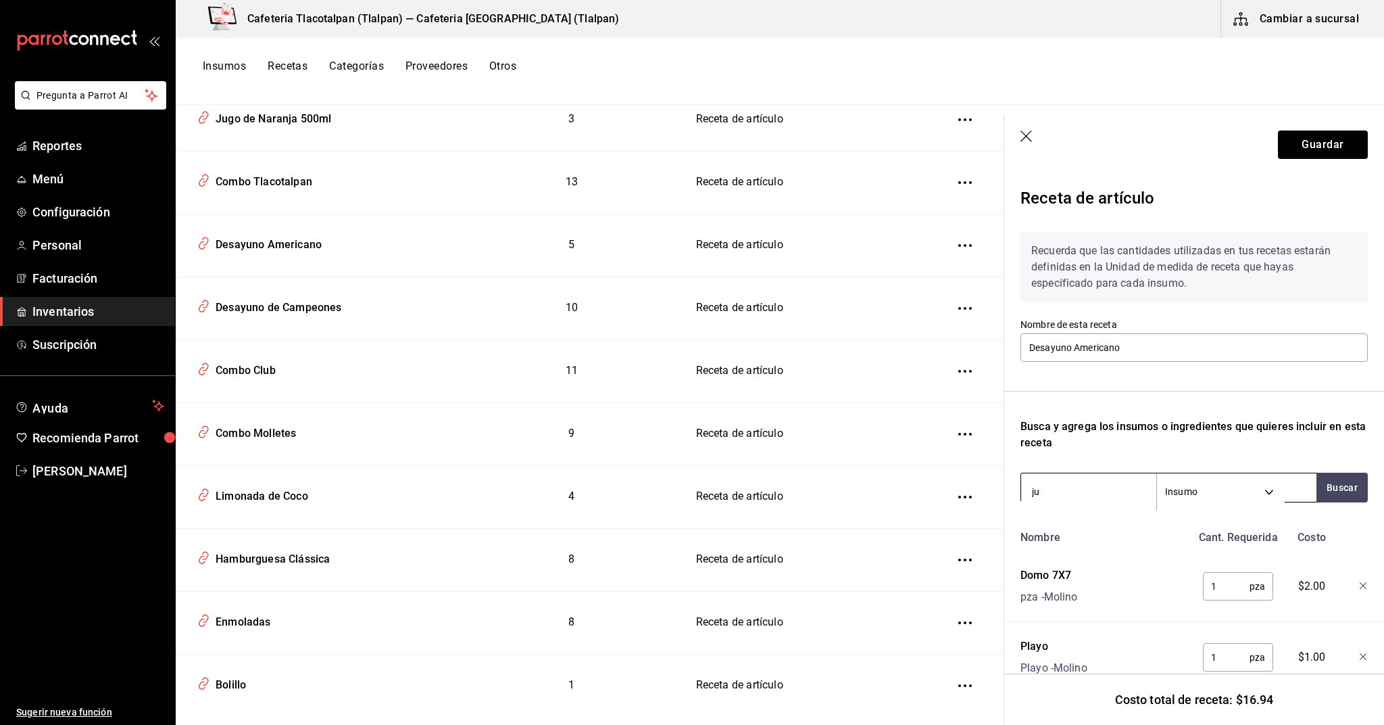
type input "j"
type input "nara"
click at [1059, 519] on div "Naranja" at bounding box center [1098, 526] width 132 height 16
click at [1255, 589] on input "text" at bounding box center [1229, 586] width 52 height 27
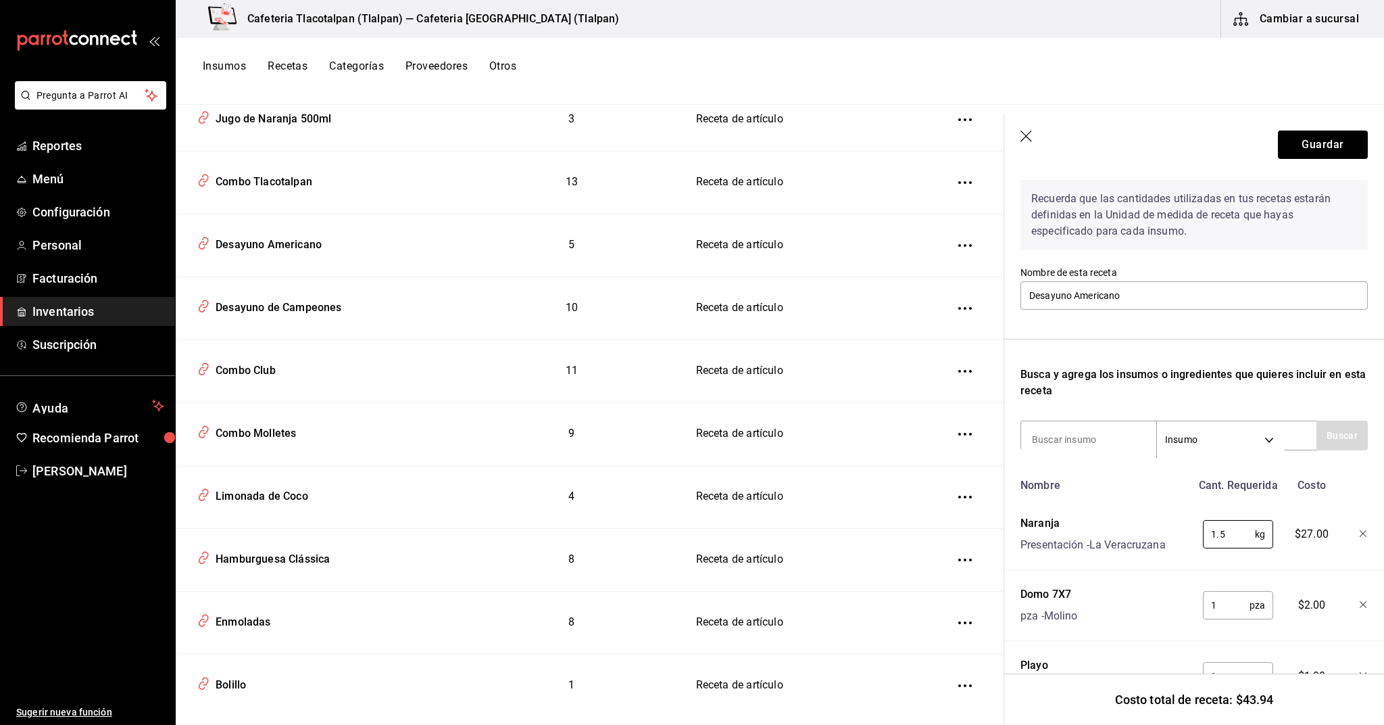
scroll to position [75, 0]
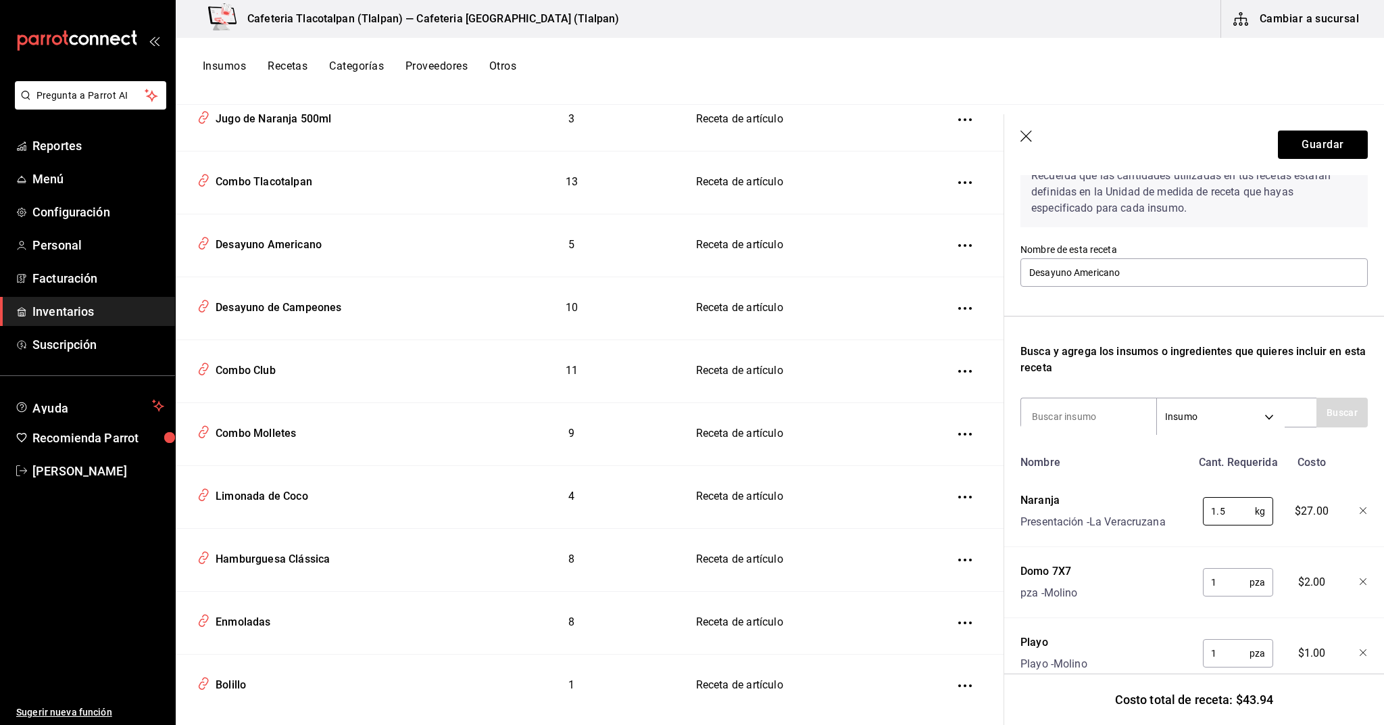
type input "1.5"
click at [1228, 581] on input "1" at bounding box center [1226, 581] width 47 height 27
type input "2"
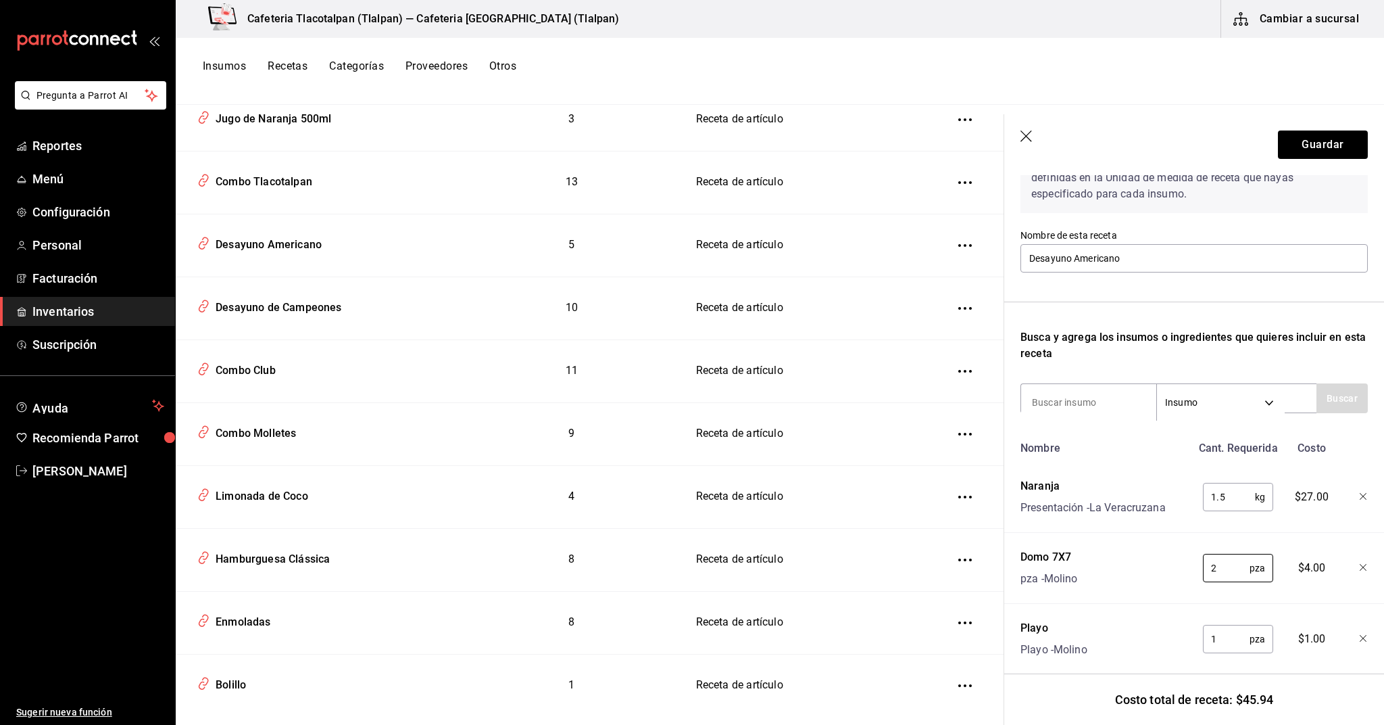
scroll to position [91, 0]
type input "1"
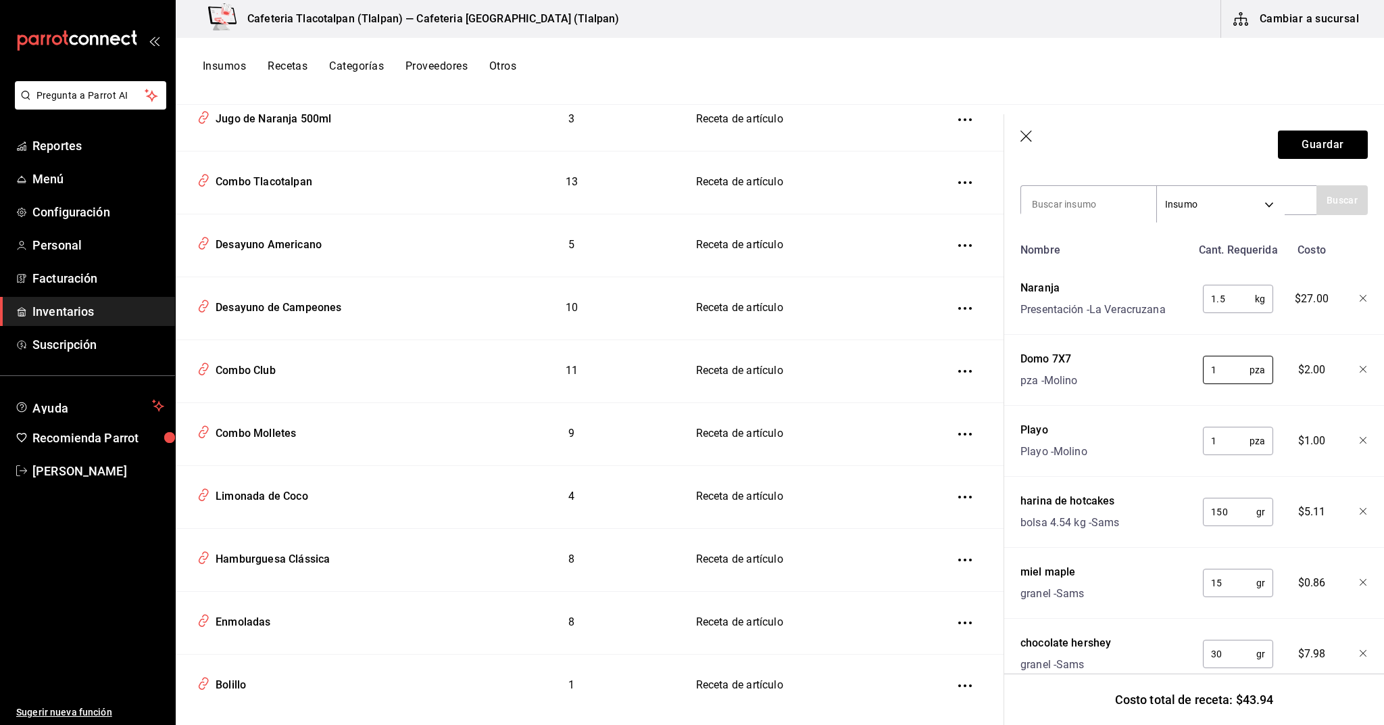
scroll to position [67, 0]
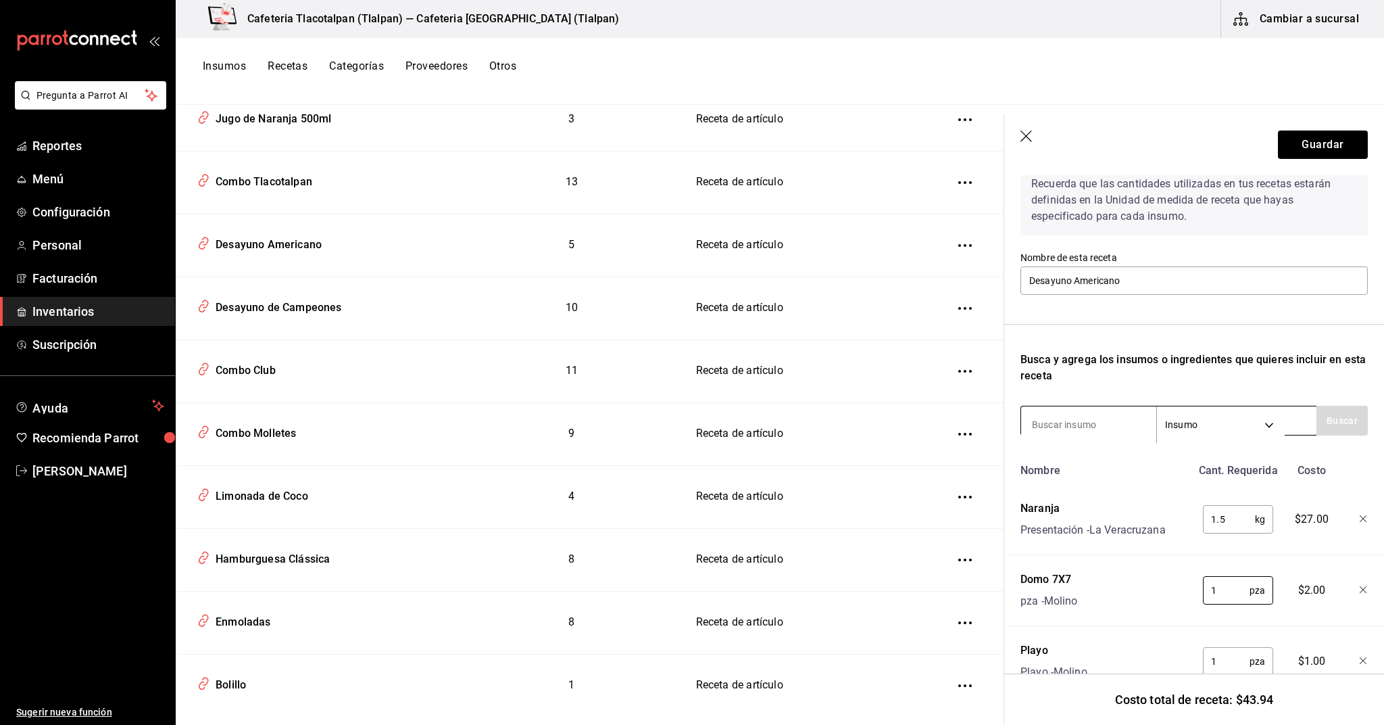
click at [1127, 420] on input at bounding box center [1088, 424] width 135 height 28
click at [1229, 666] on input "1" at bounding box center [1226, 661] width 47 height 27
click at [1060, 431] on input at bounding box center [1088, 424] width 135 height 28
type input "vaso"
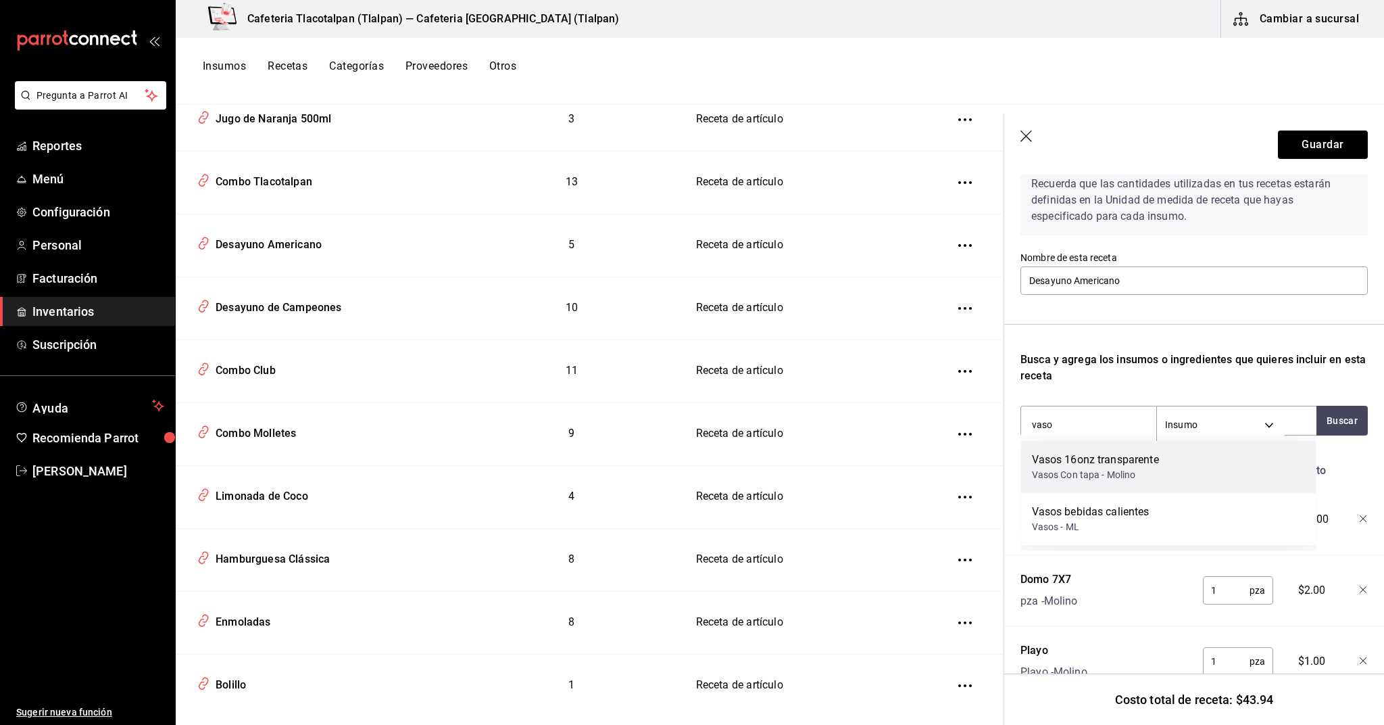
click at [1106, 466] on div "Vasos 16onz transparente" at bounding box center [1095, 460] width 127 height 16
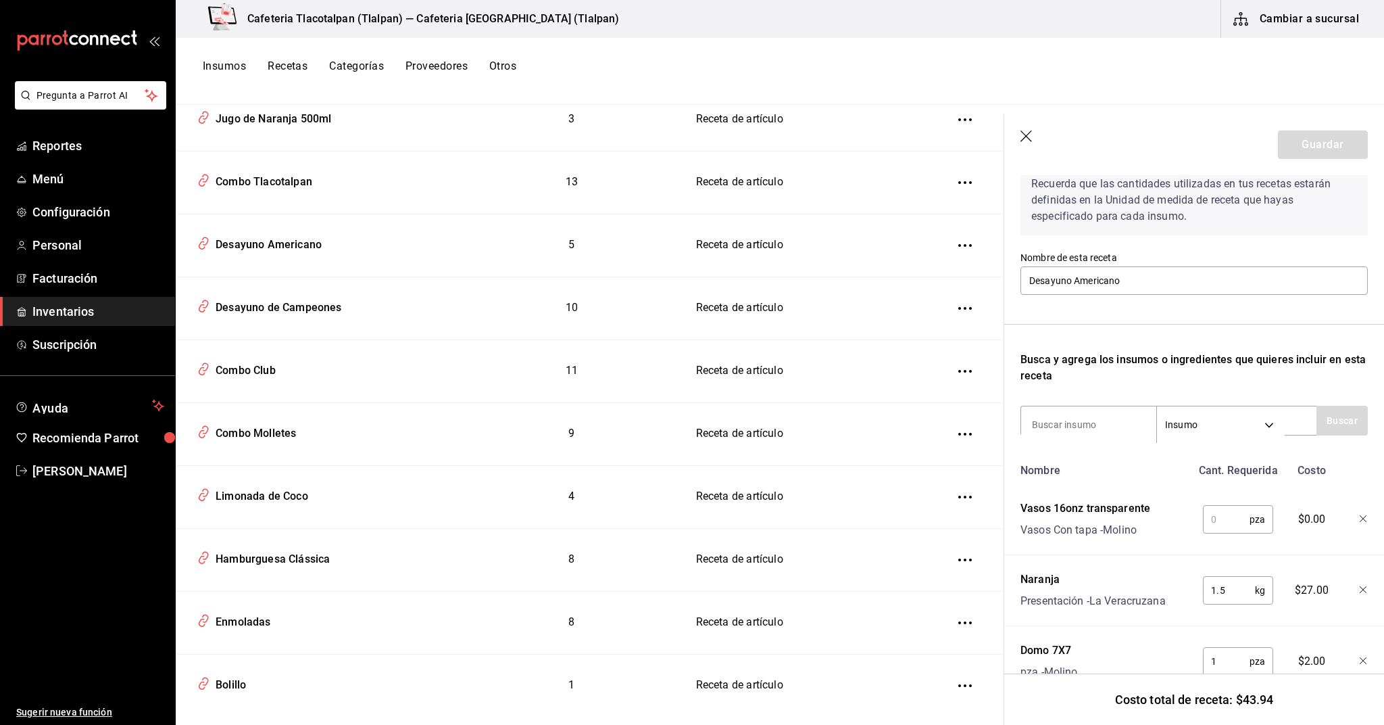
click at [1215, 523] on input "text" at bounding box center [1226, 519] width 47 height 27
type input "1"
click at [1227, 594] on input "1.5" at bounding box center [1229, 590] width 52 height 27
click at [1314, 152] on button "Guardar" at bounding box center [1323, 144] width 90 height 28
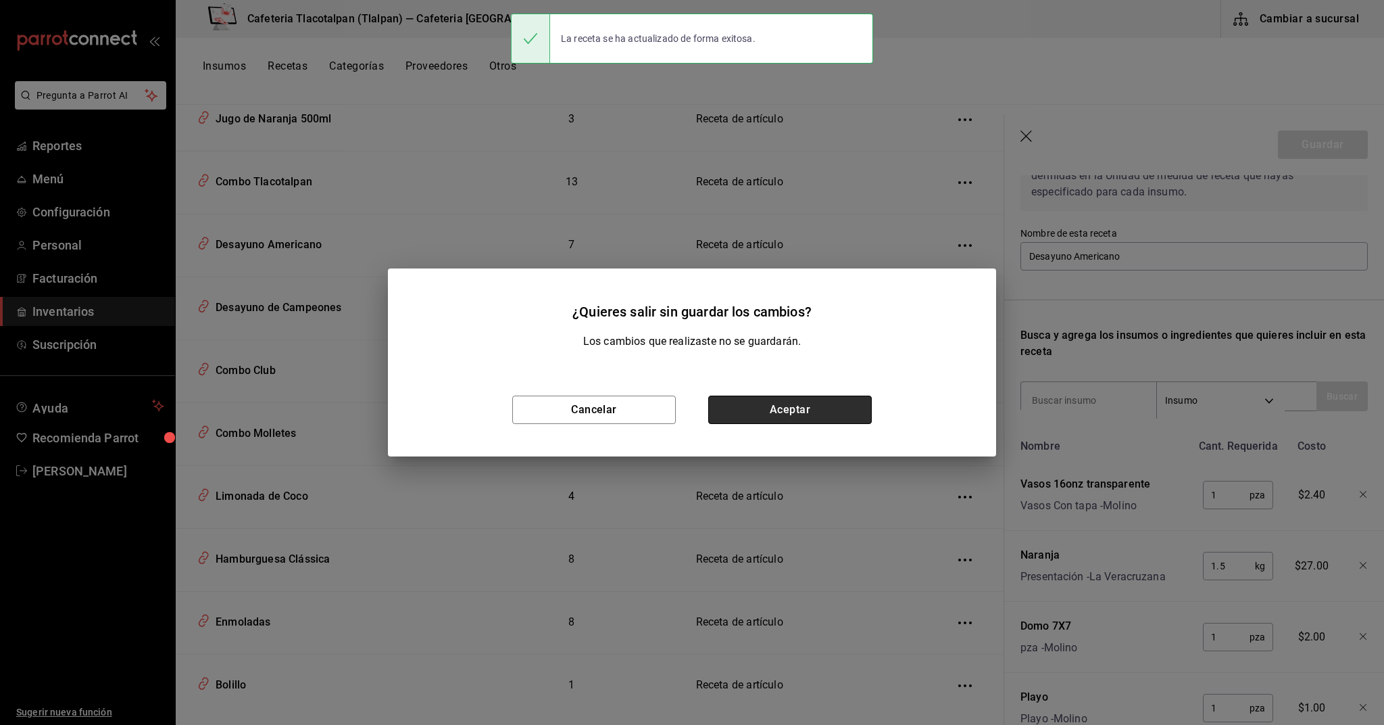
click at [854, 413] on button "Aceptar" at bounding box center [790, 409] width 164 height 28
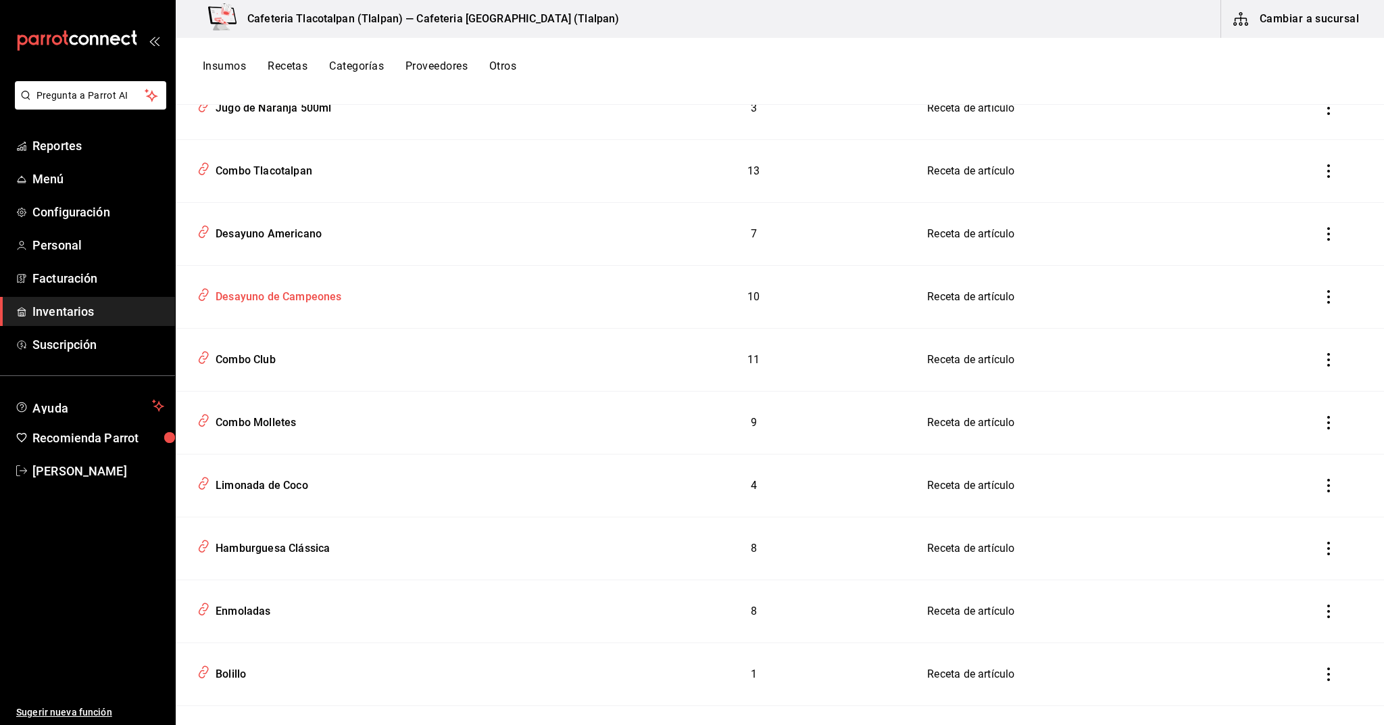
click at [303, 296] on div "Desayuno de Campeones" at bounding box center [276, 294] width 132 height 21
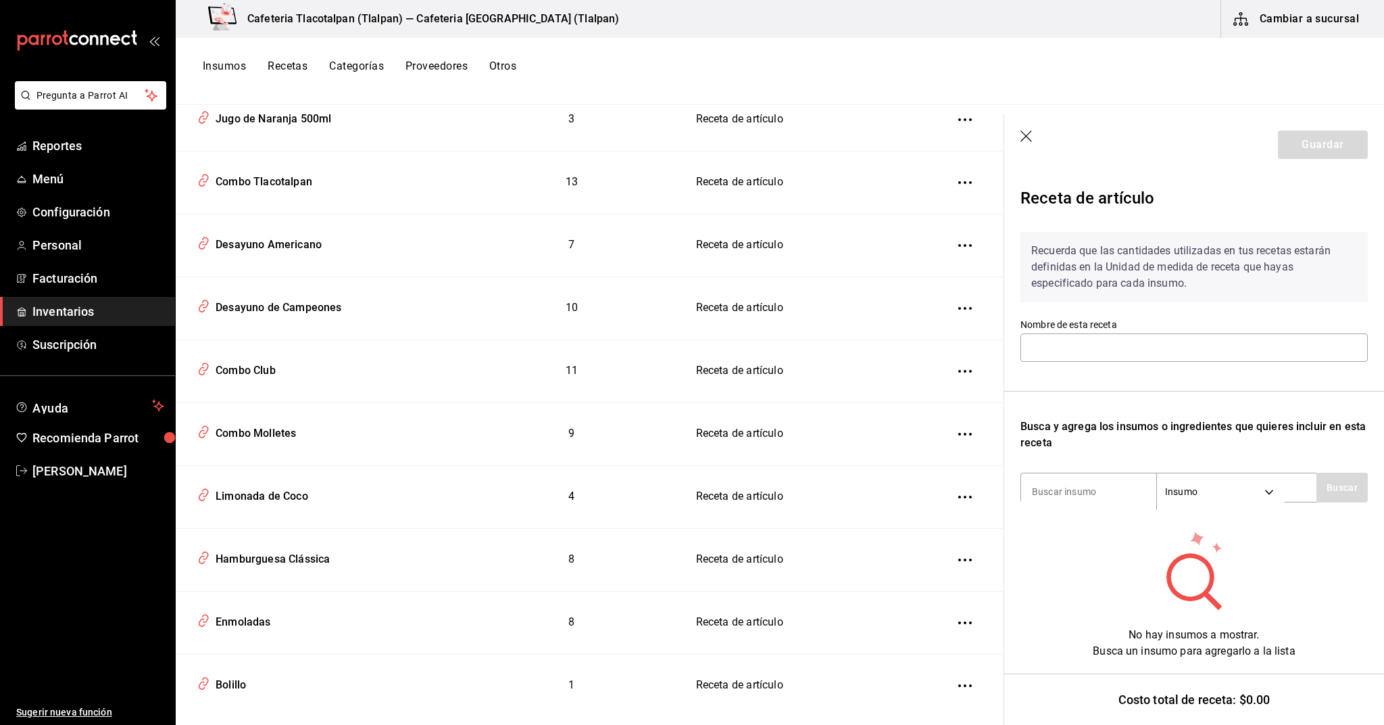
type input "Desayuno de Campeones"
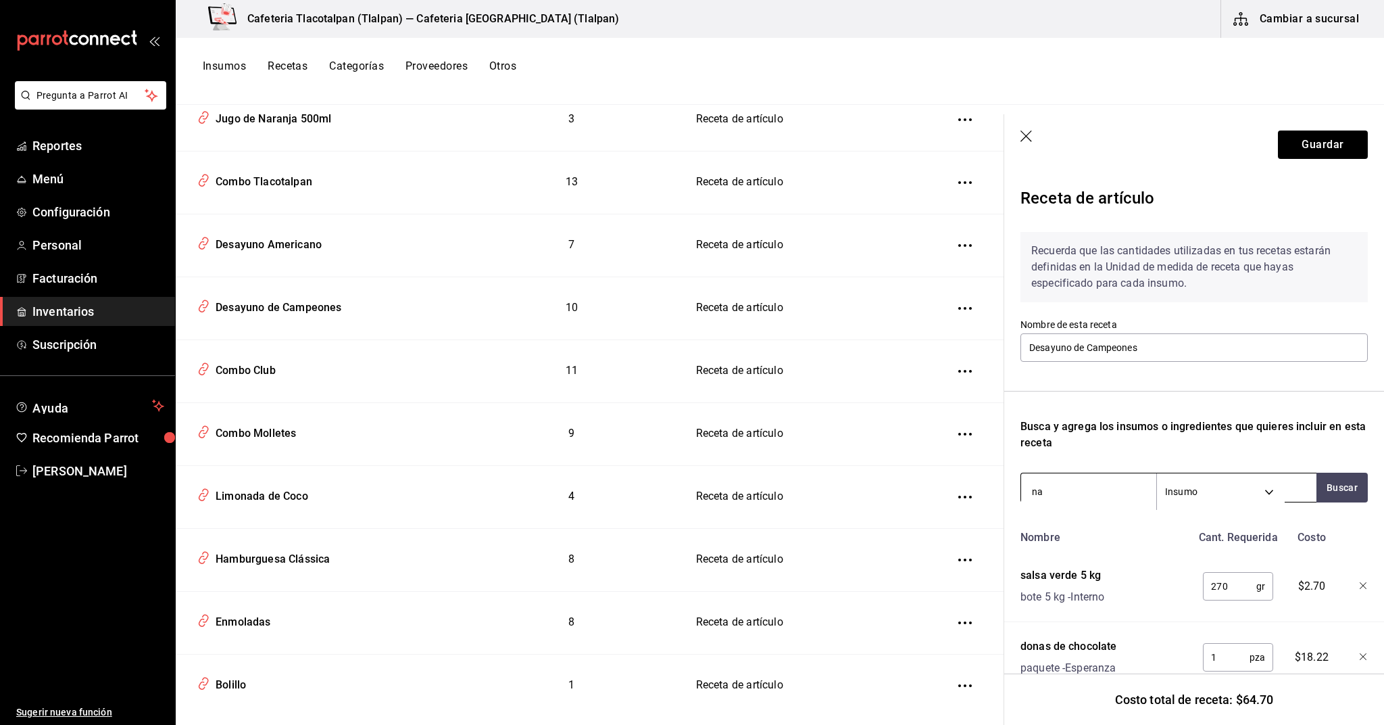
type input "n"
type input "vaso"
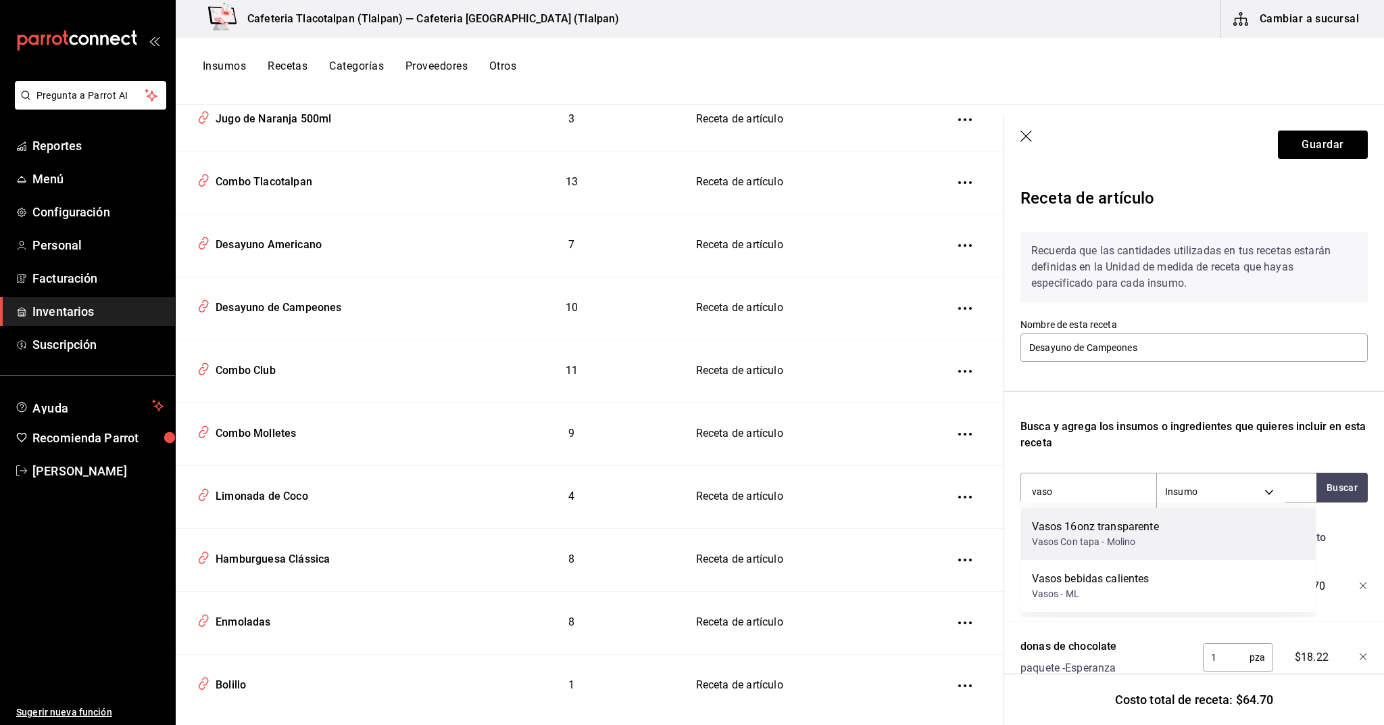
click at [1112, 551] on div "Vasos 16onz transparente Vasos Con tapa - Molino" at bounding box center [1168, 534] width 295 height 52
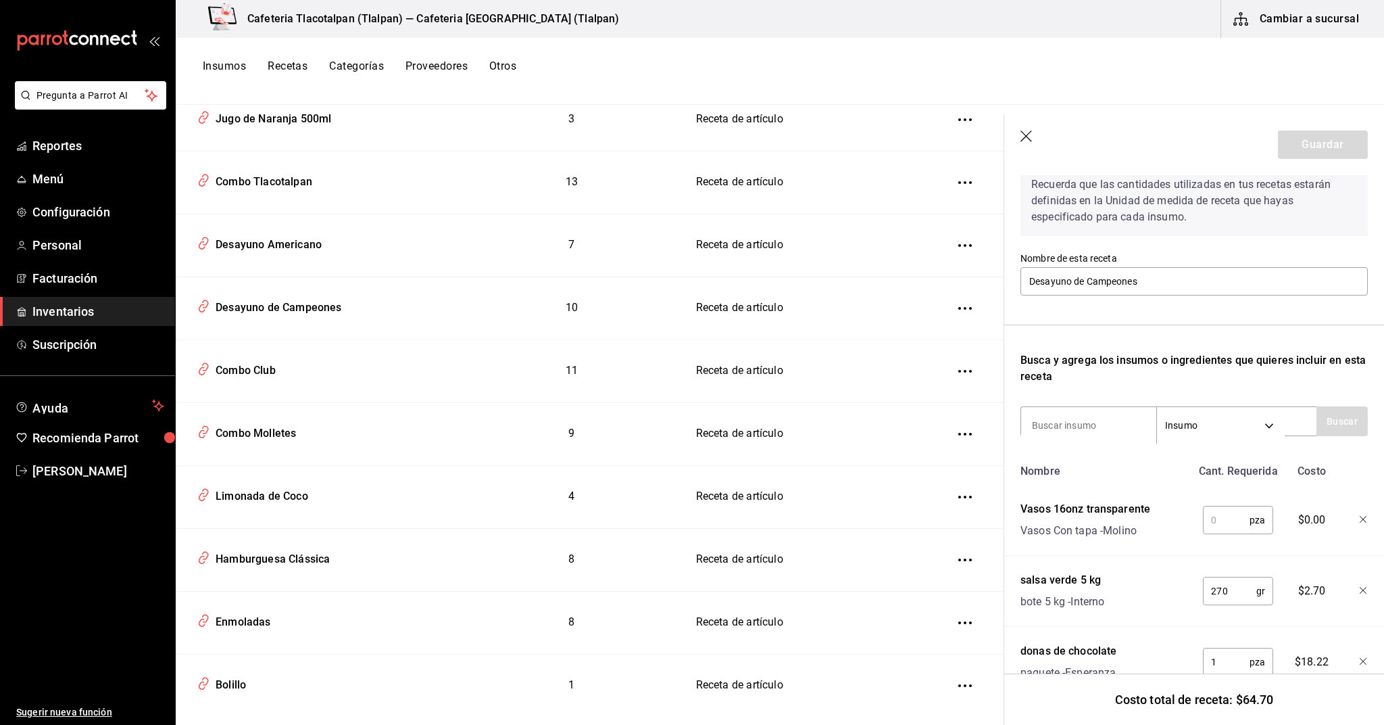
scroll to position [80, 0]
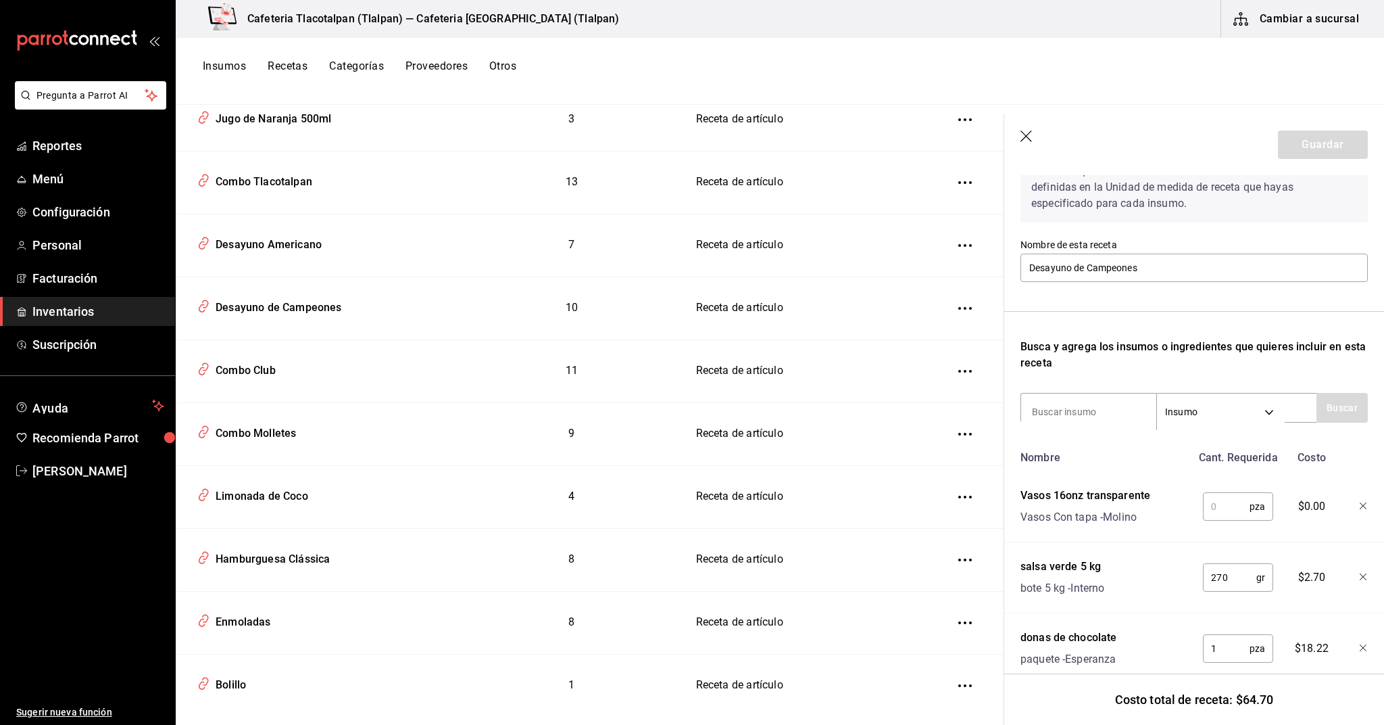
click at [1233, 509] on input "text" at bounding box center [1226, 506] width 47 height 27
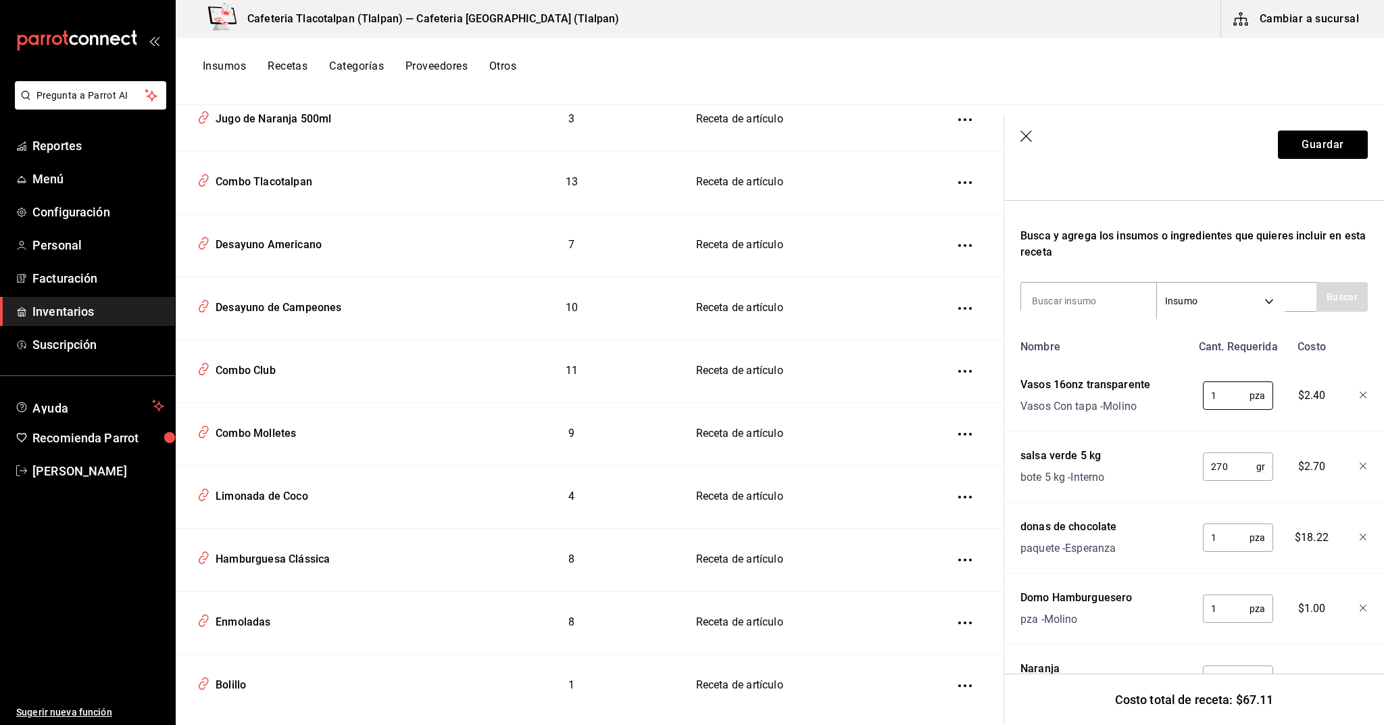
scroll to position [194, 0]
type input "1"
click at [1157, 523] on div "donas de chocolate paquete - Esperanza" at bounding box center [1103, 531] width 176 height 43
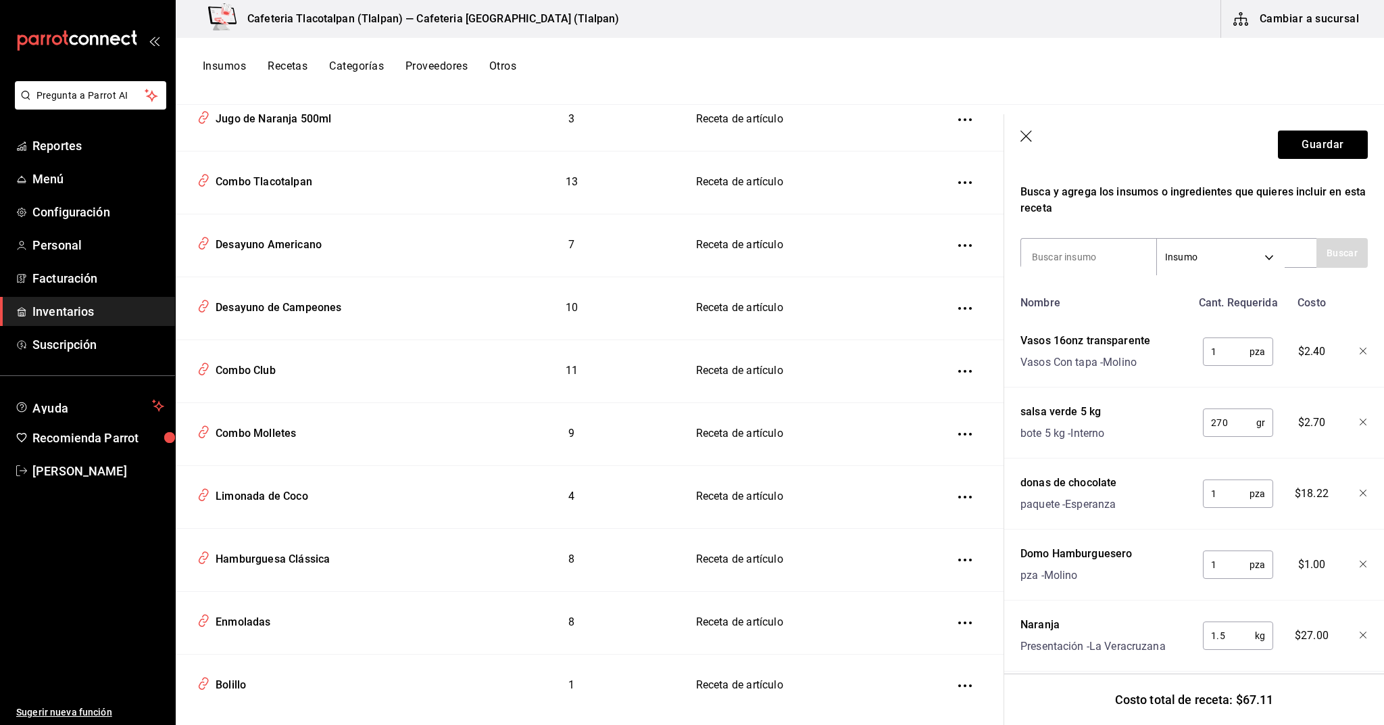
scroll to position [138, 0]
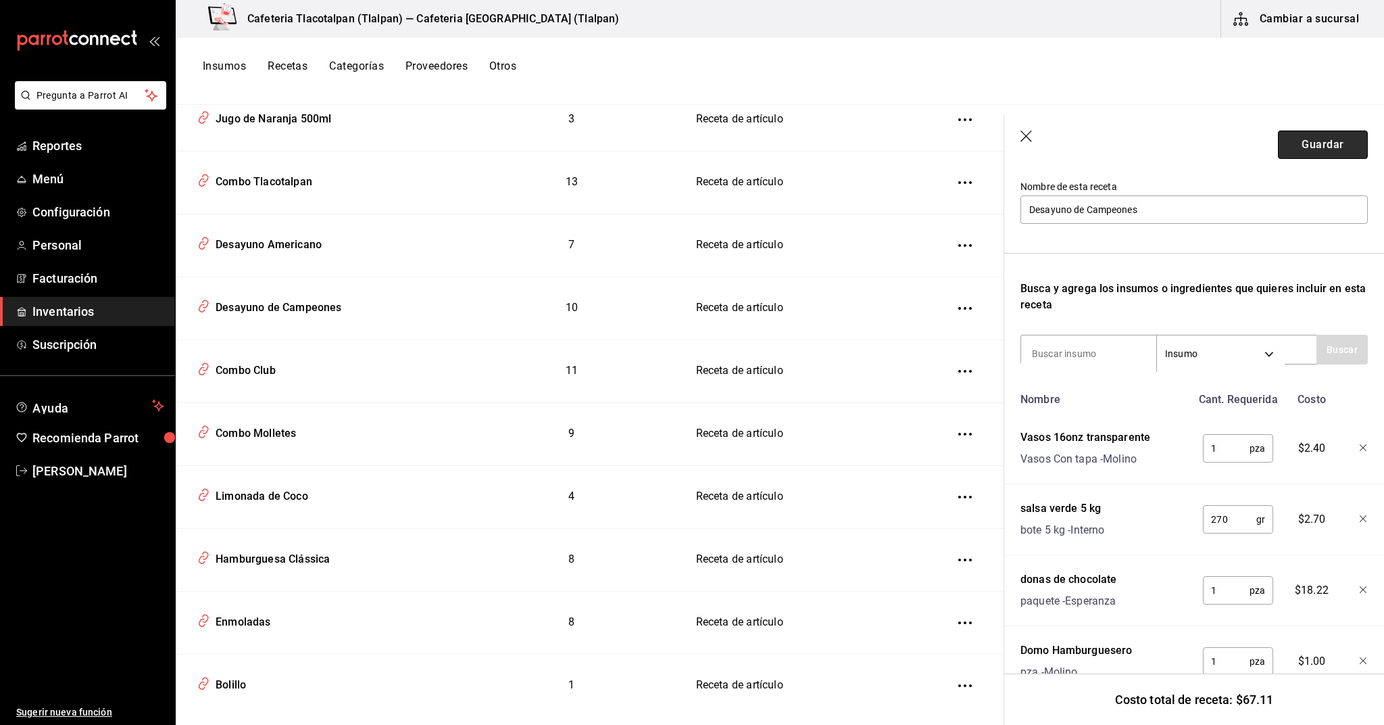
click at [1345, 140] on button "Guardar" at bounding box center [1323, 144] width 90 height 28
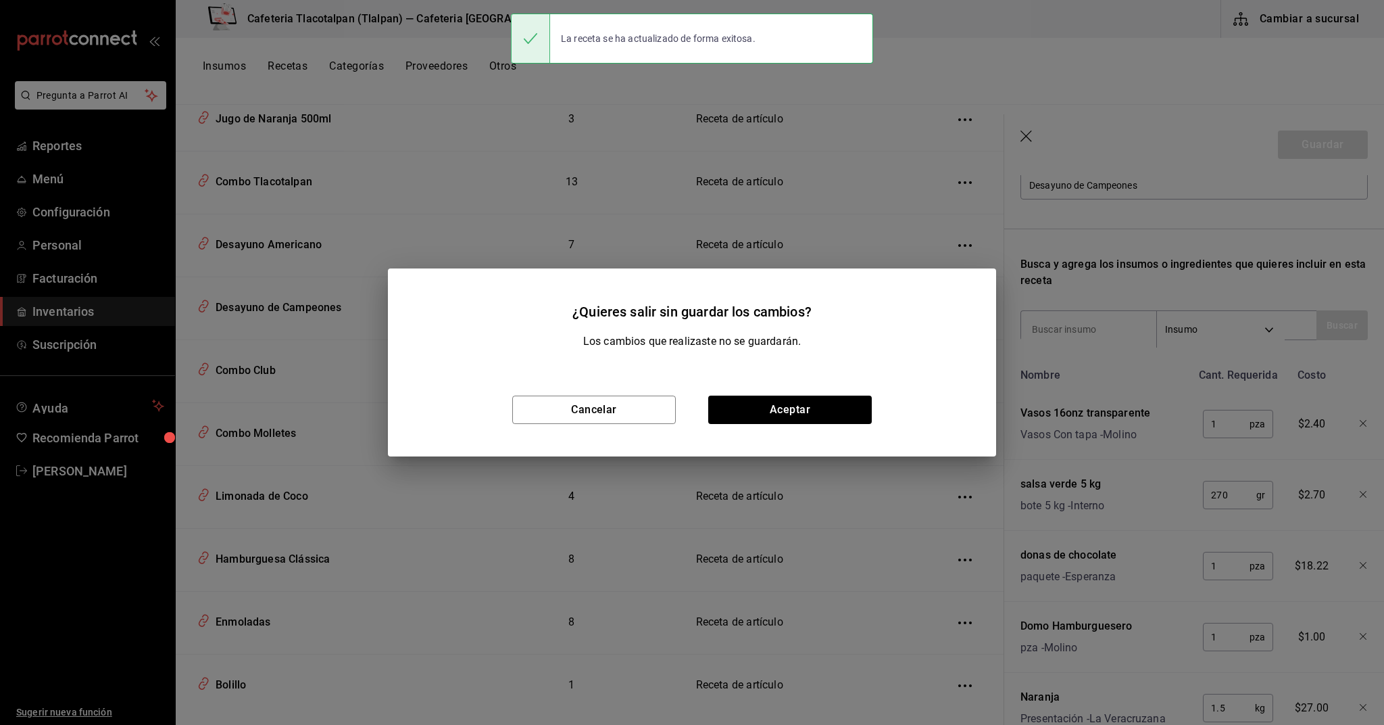
click at [771, 388] on div "Cancelar Aceptar" at bounding box center [692, 409] width 608 height 93
click at [762, 400] on button "Aceptar" at bounding box center [790, 409] width 164 height 28
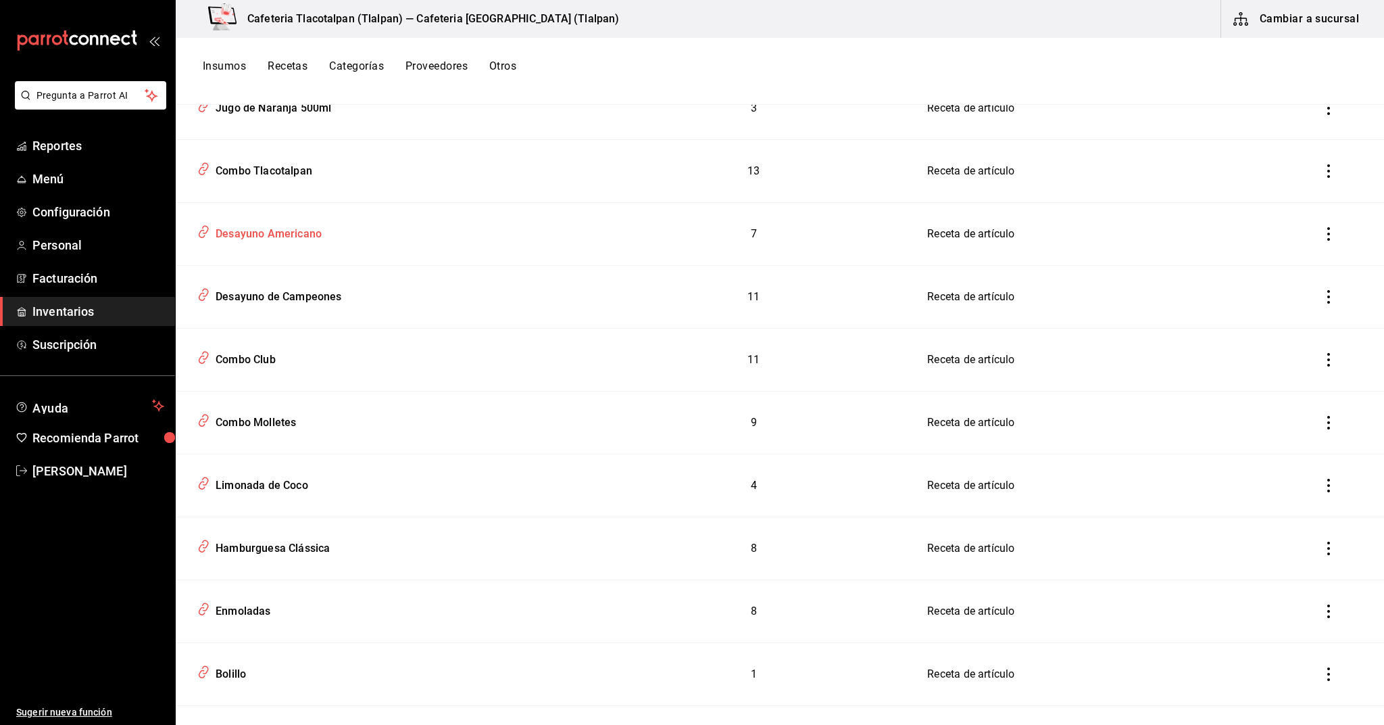
click at [351, 221] on div "Desayuno Americano" at bounding box center [386, 231] width 388 height 26
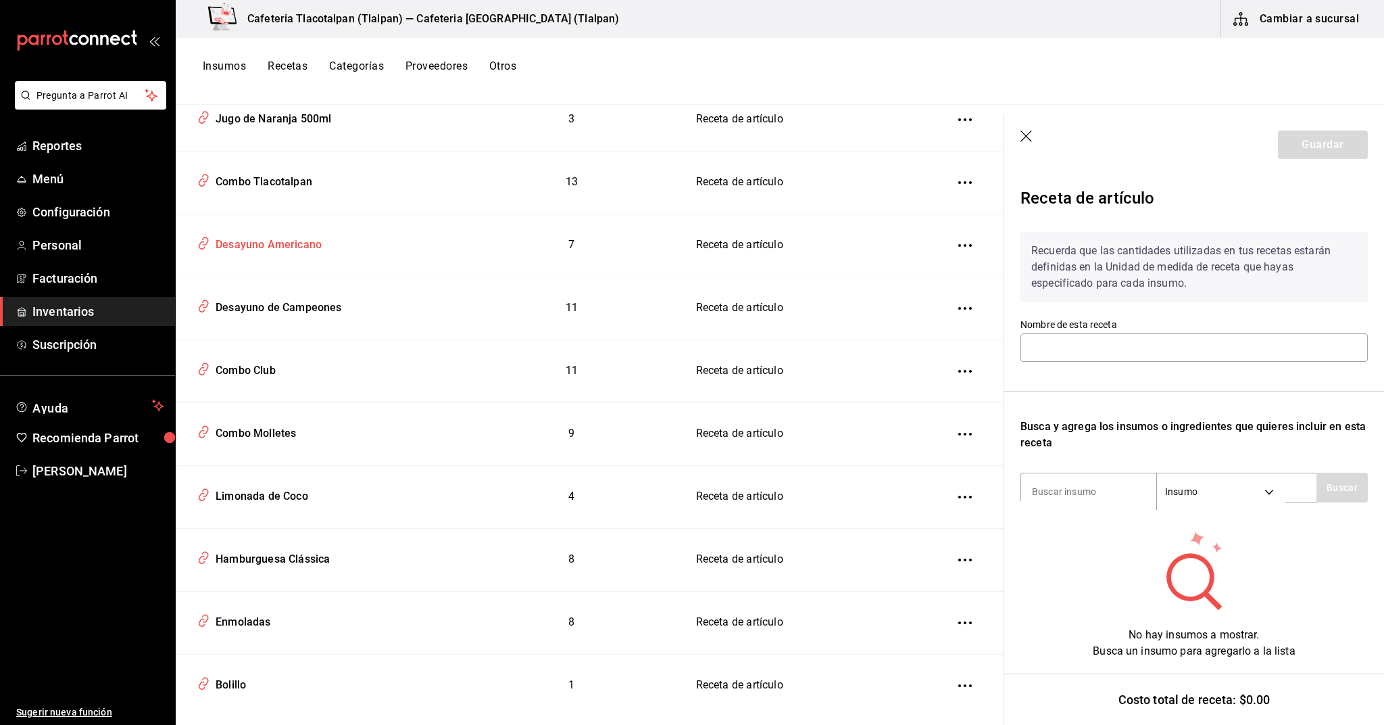
type input "Desayuno Americano"
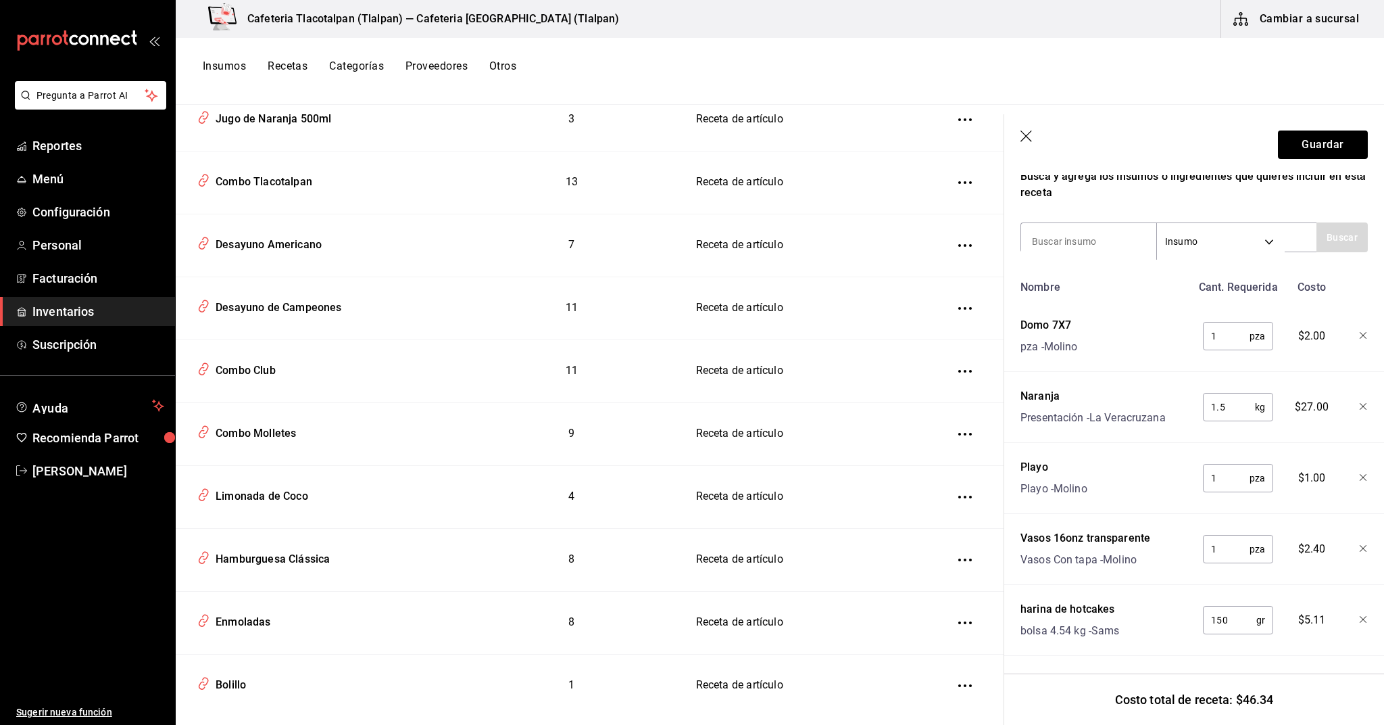
scroll to position [254, 0]
click at [1210, 473] on input "1" at bounding box center [1226, 473] width 47 height 27
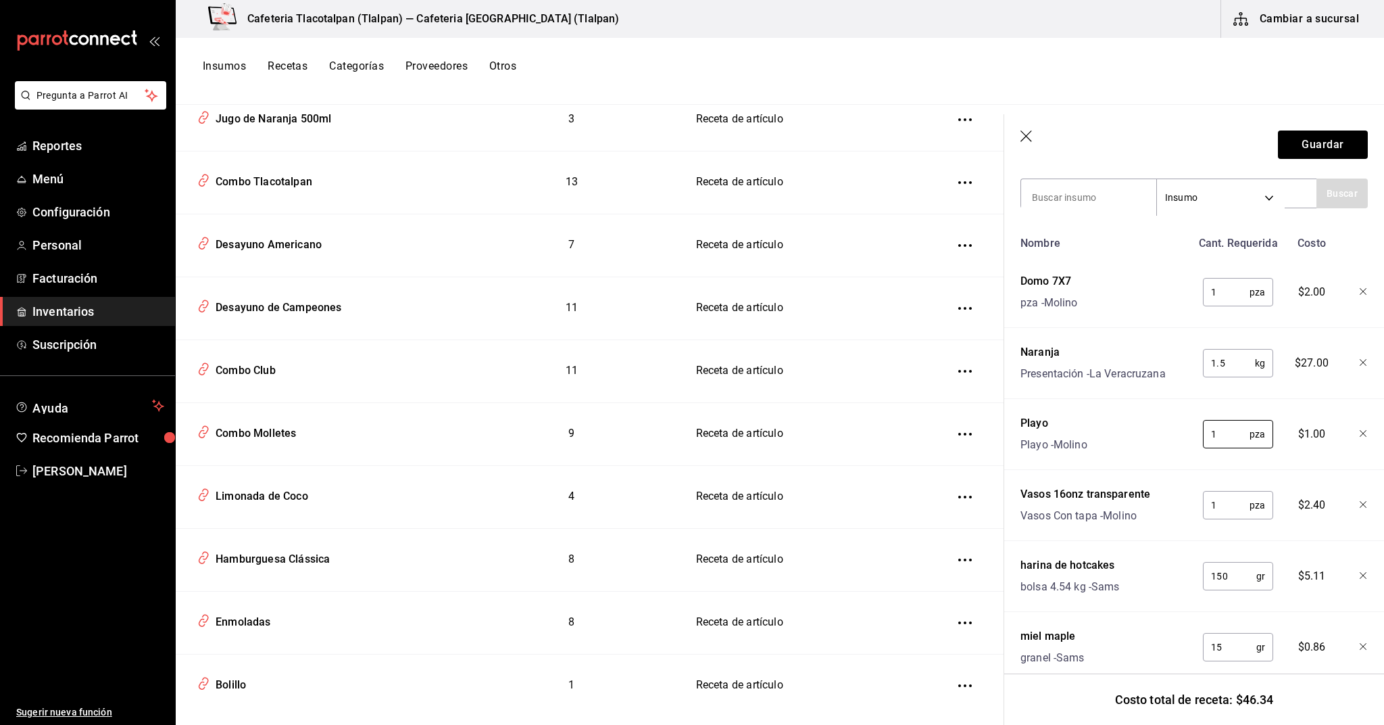
scroll to position [295, 0]
click at [1357, 285] on div at bounding box center [1354, 287] width 30 height 43
type input "tran"
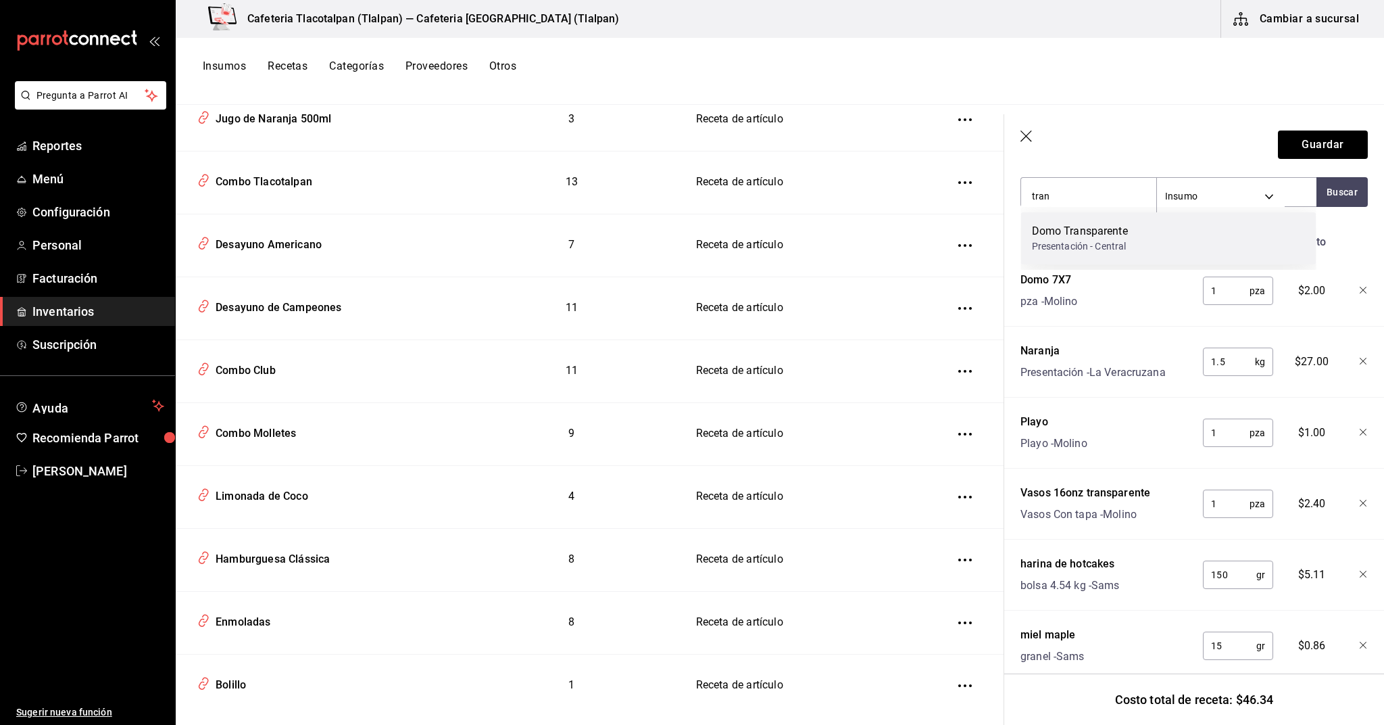
click at [1069, 232] on div "Domo Transparente" at bounding box center [1080, 231] width 96 height 16
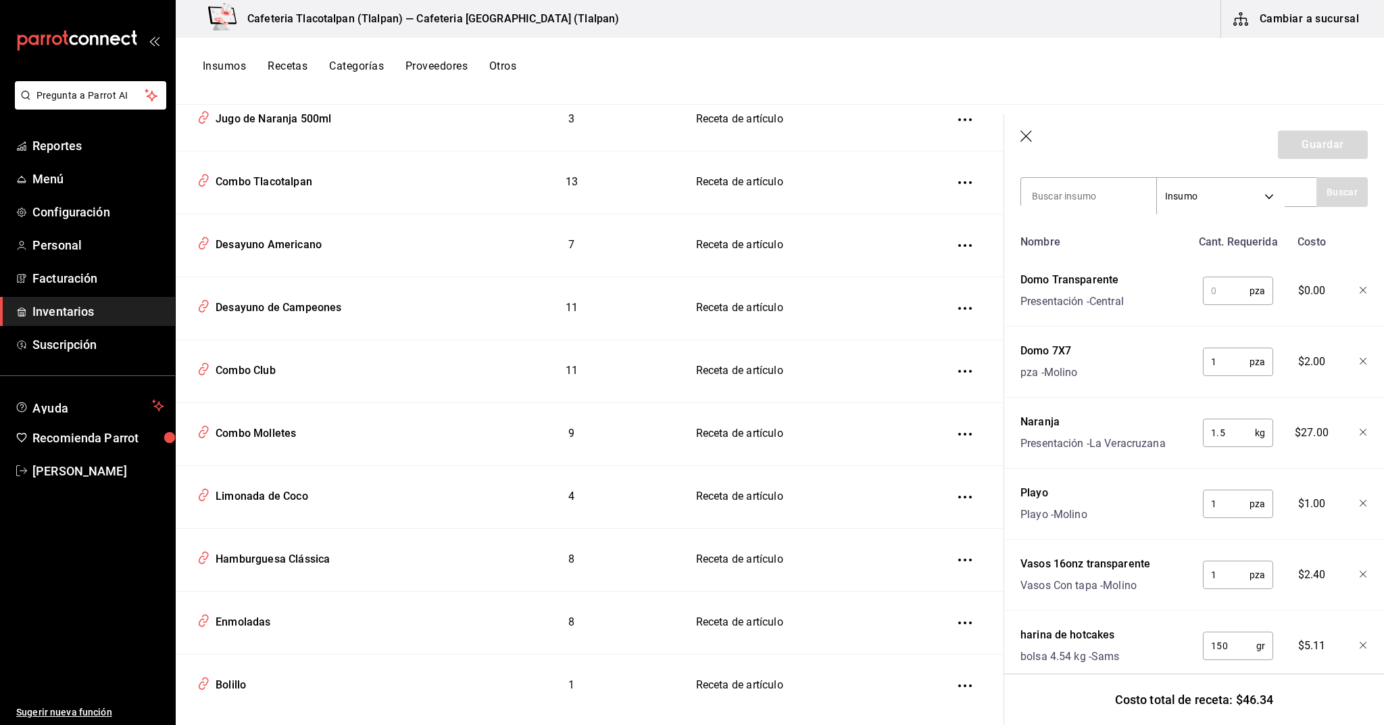
click at [1215, 276] on div "pza ​" at bounding box center [1236, 287] width 89 height 43
click at [1215, 291] on input "text" at bounding box center [1226, 290] width 47 height 27
type input "1"
click at [1085, 193] on input at bounding box center [1088, 196] width 135 height 28
type input "melon"
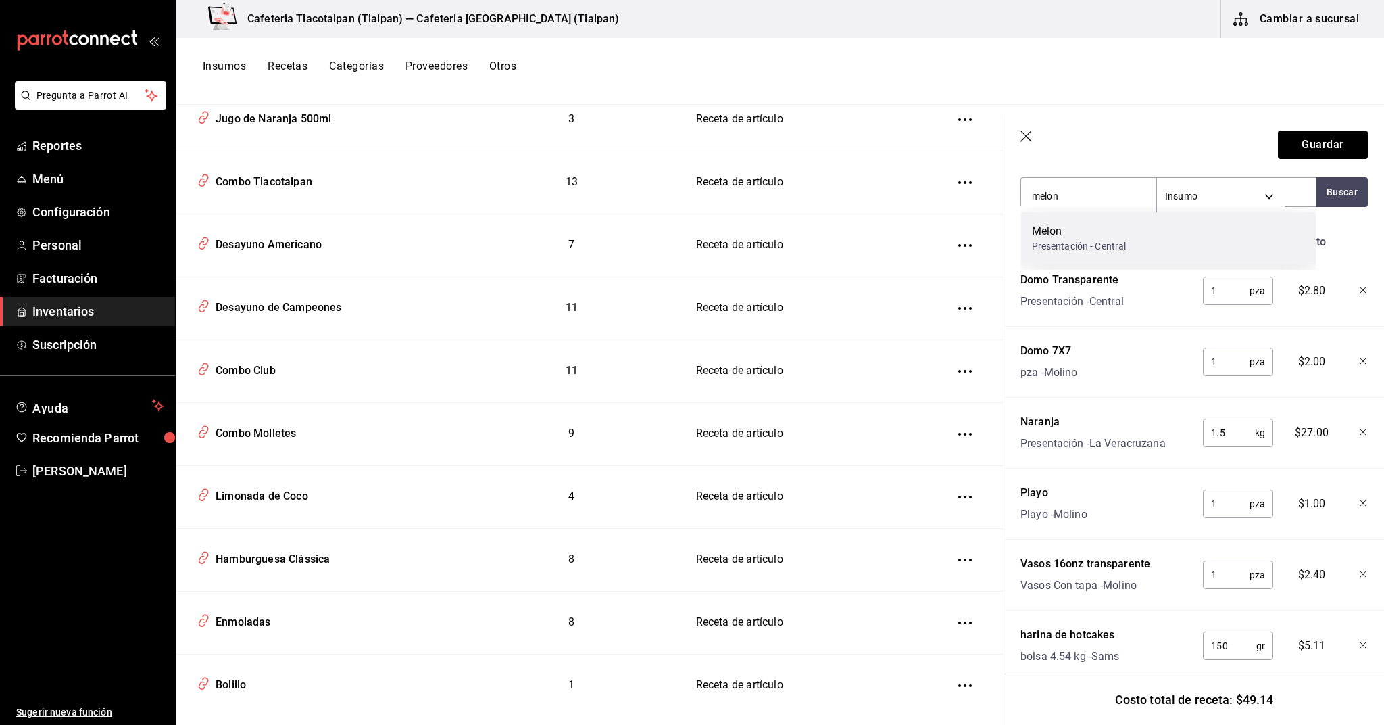
click at [1084, 239] on div "Presentación - Central" at bounding box center [1079, 246] width 95 height 14
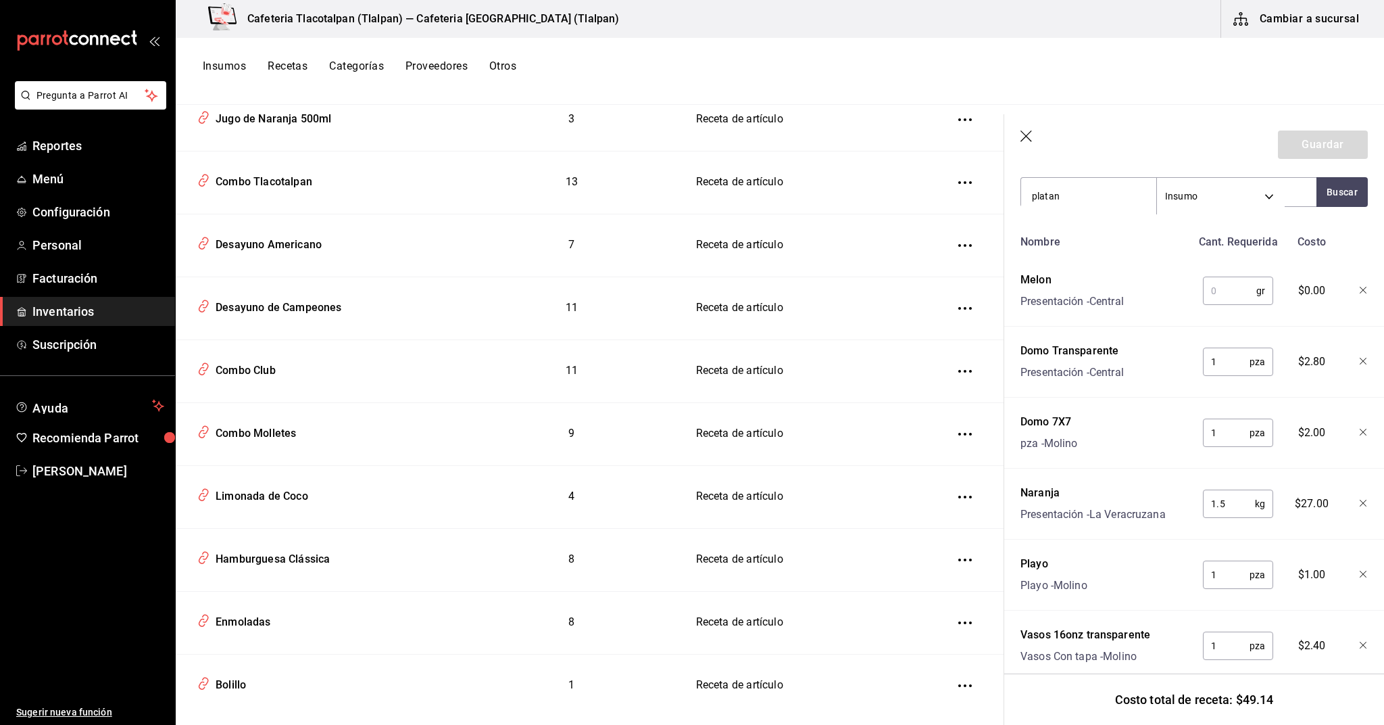
type input "platano"
click at [1081, 252] on div "Presentación - Central" at bounding box center [1079, 246] width 95 height 14
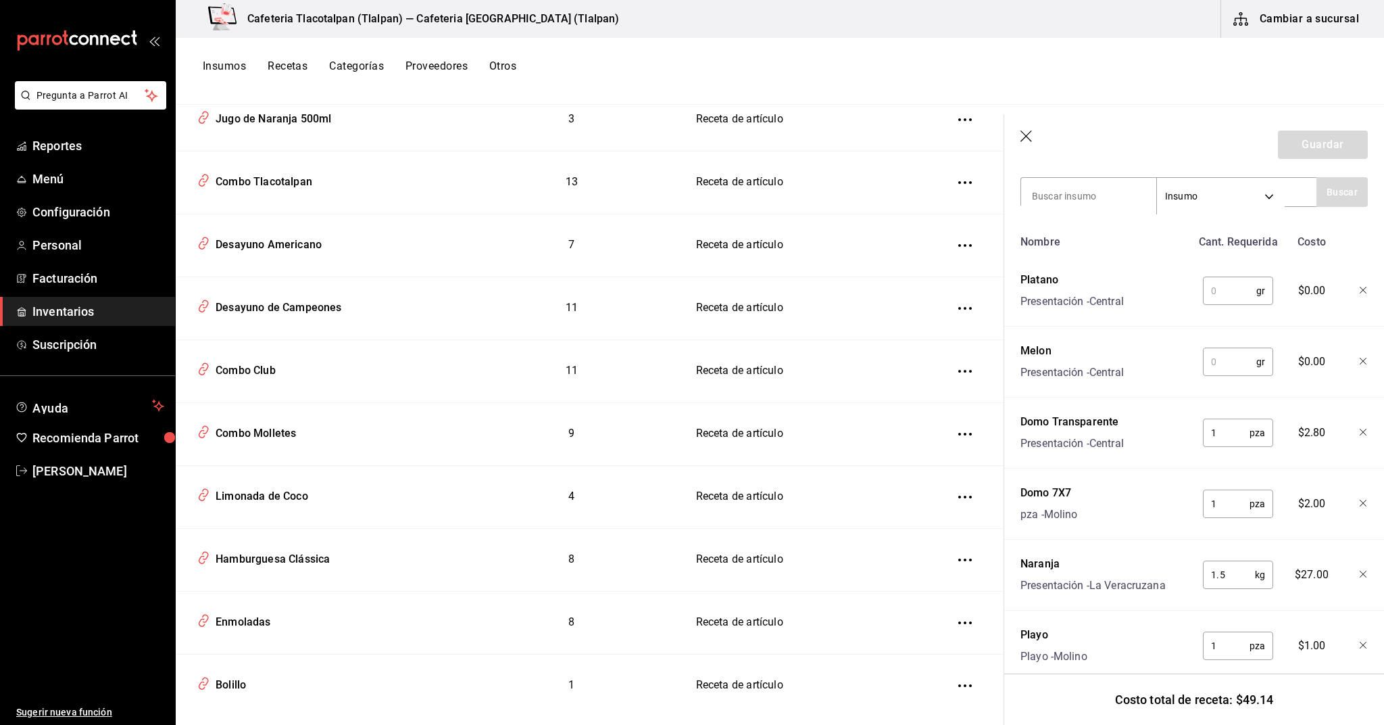
click at [1221, 359] on input "text" at bounding box center [1229, 361] width 53 height 27
click at [1057, 210] on input at bounding box center [1088, 196] width 135 height 28
type input "fresas"
click at [1085, 224] on div "Fresas" at bounding box center [1076, 231] width 88 height 16
click at [1359, 287] on div at bounding box center [1354, 287] width 30 height 43
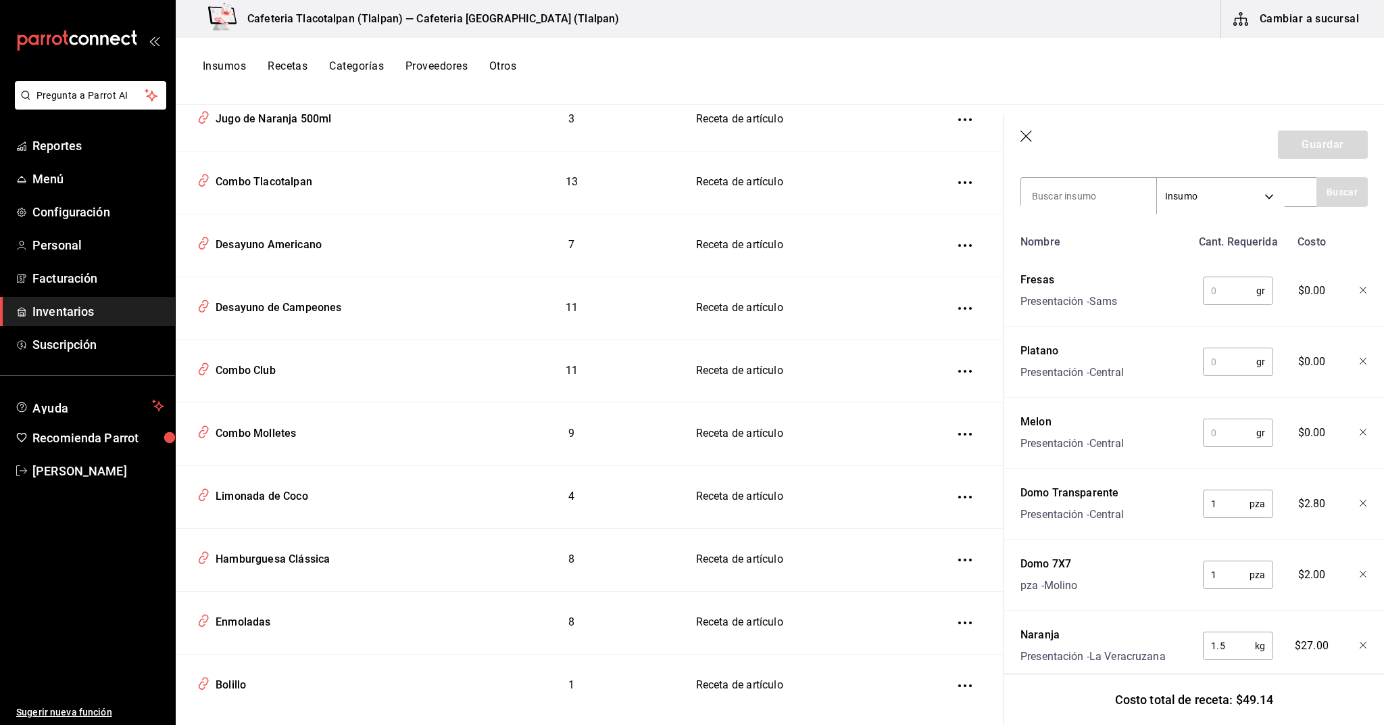
click at [1361, 287] on icon "button" at bounding box center [1364, 291] width 8 height 8
click at [1090, 194] on input at bounding box center [1088, 196] width 135 height 28
type input "piña"
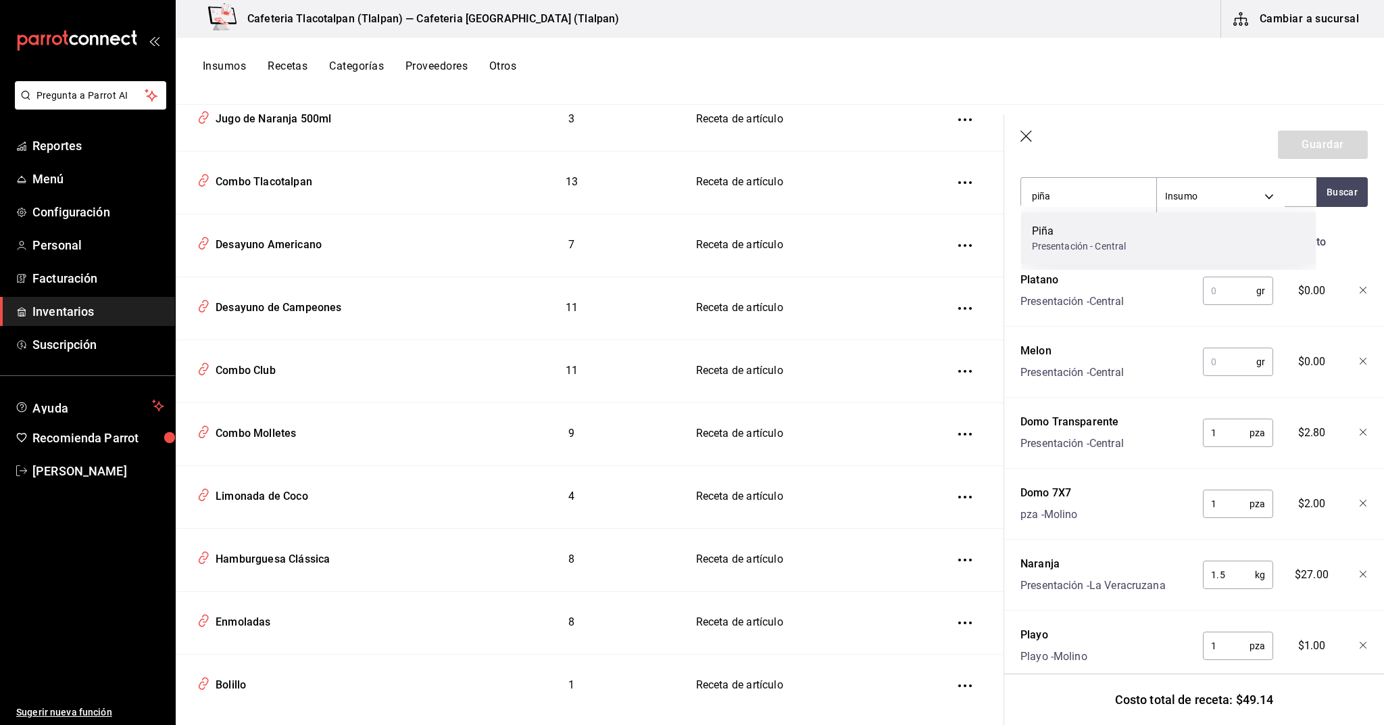
click at [1152, 241] on div "Piña Presentación - Central" at bounding box center [1168, 238] width 295 height 52
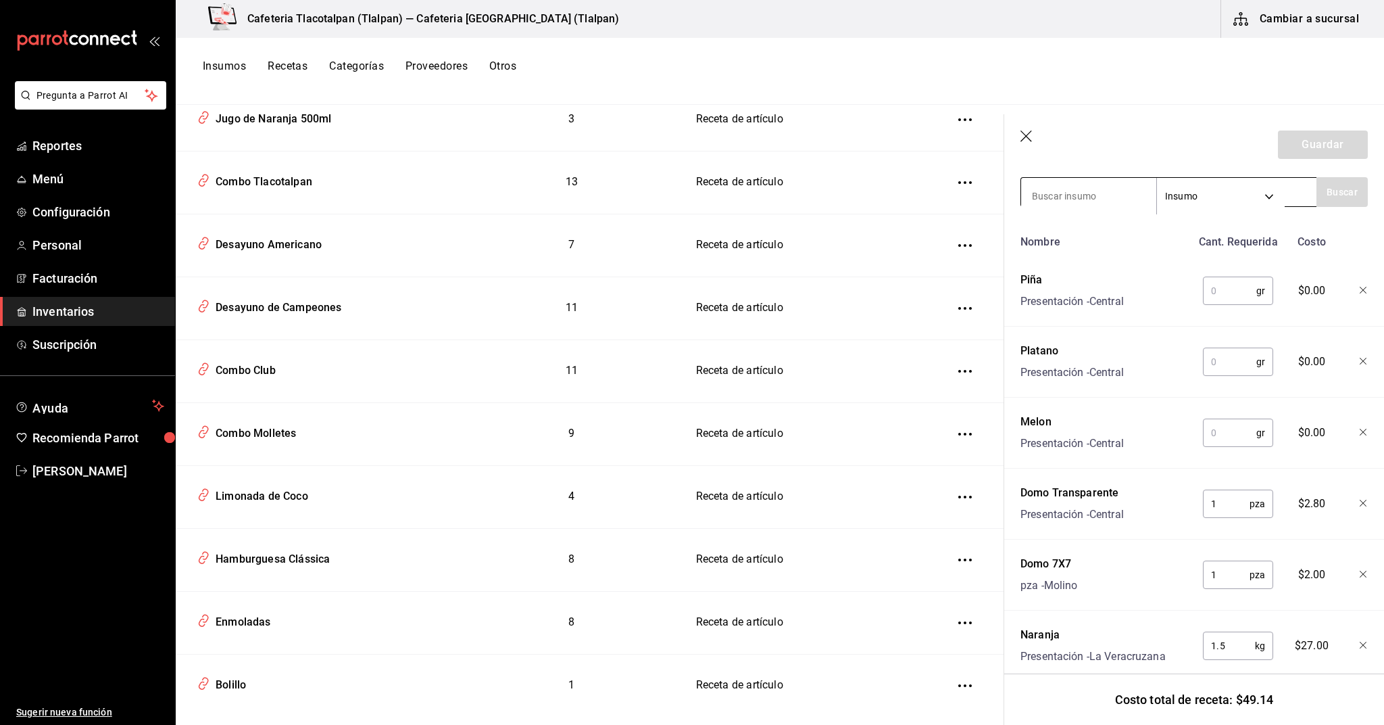
click at [1067, 193] on input at bounding box center [1088, 196] width 135 height 28
type input "papa"
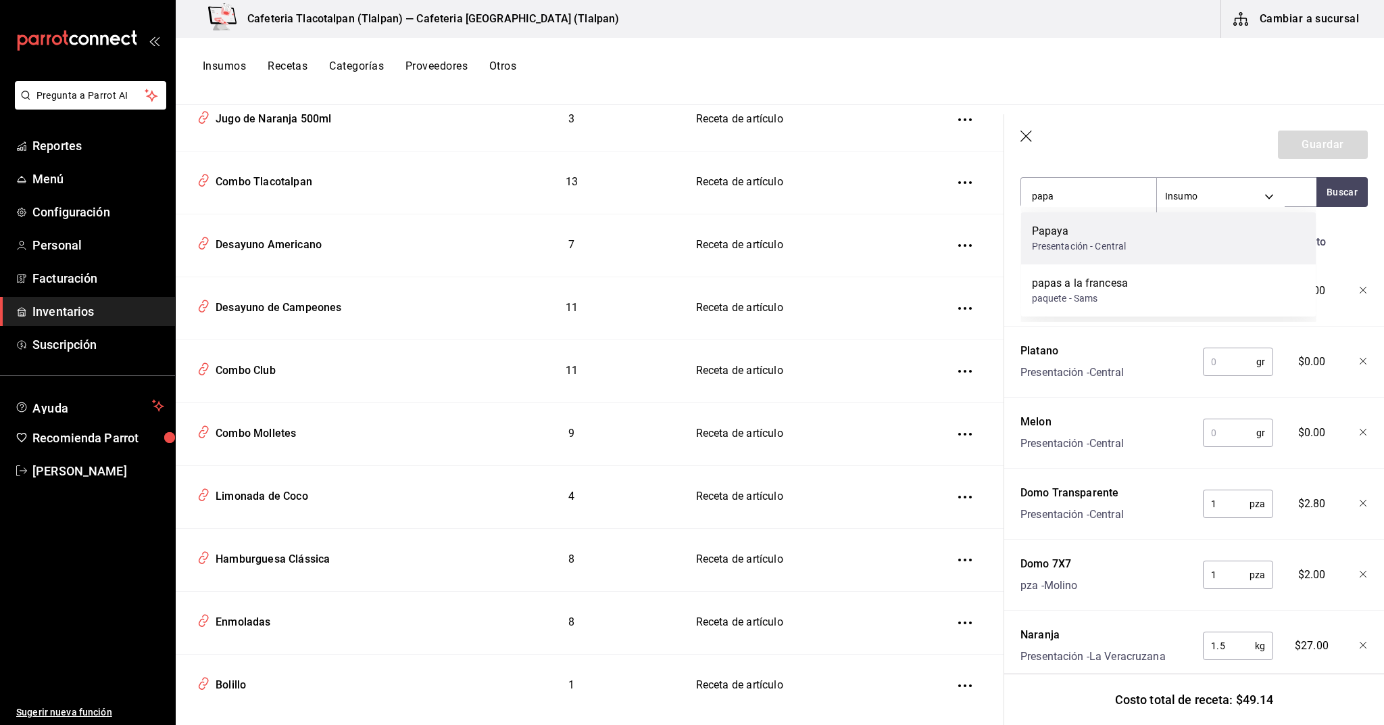
click at [1067, 253] on div "Presentación - Central" at bounding box center [1079, 246] width 95 height 14
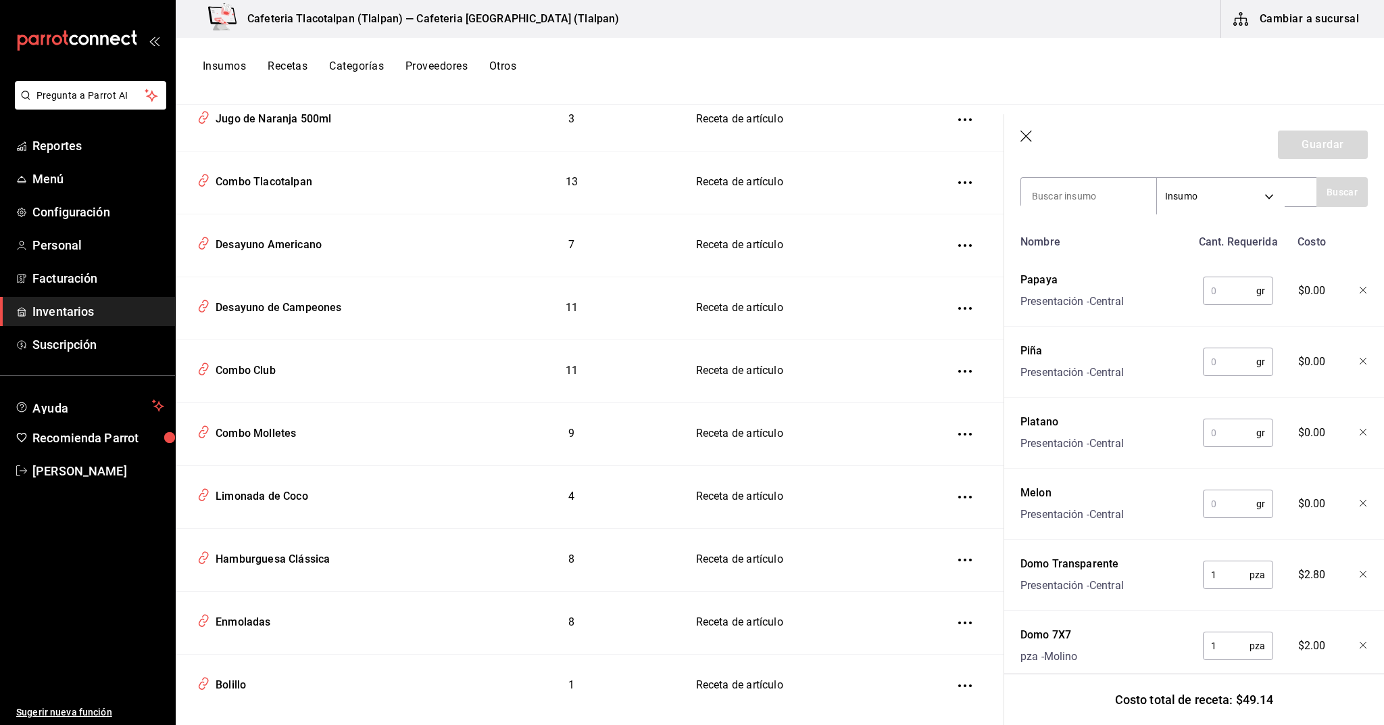
click at [1217, 496] on input "text" at bounding box center [1229, 503] width 53 height 27
type input "150"
click at [1229, 274] on div "gr ​" at bounding box center [1236, 287] width 89 height 43
click at [1229, 289] on input "text" at bounding box center [1229, 290] width 53 height 27
type input "150"
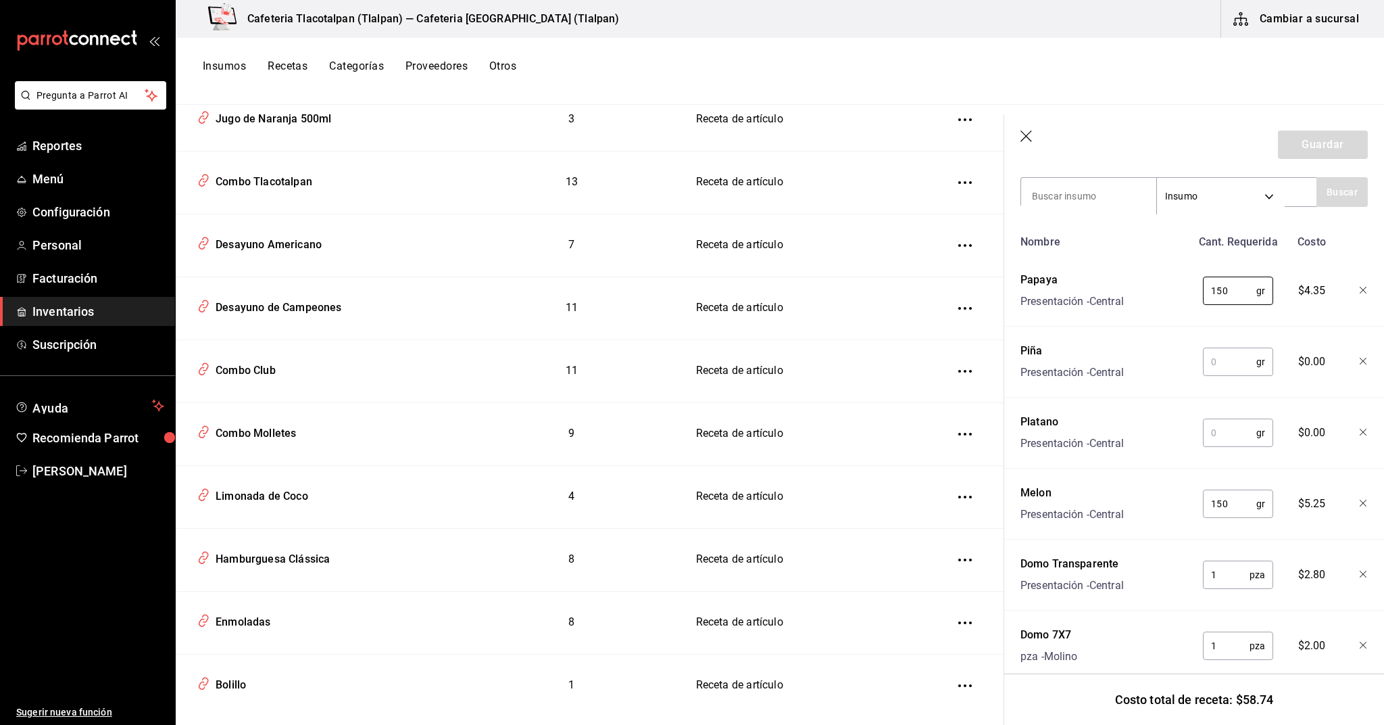
click at [1221, 438] on input "text" at bounding box center [1229, 432] width 53 height 27
type input "175"
click at [1221, 349] on input "text" at bounding box center [1229, 361] width 53 height 27
type input "1"
type input "50"
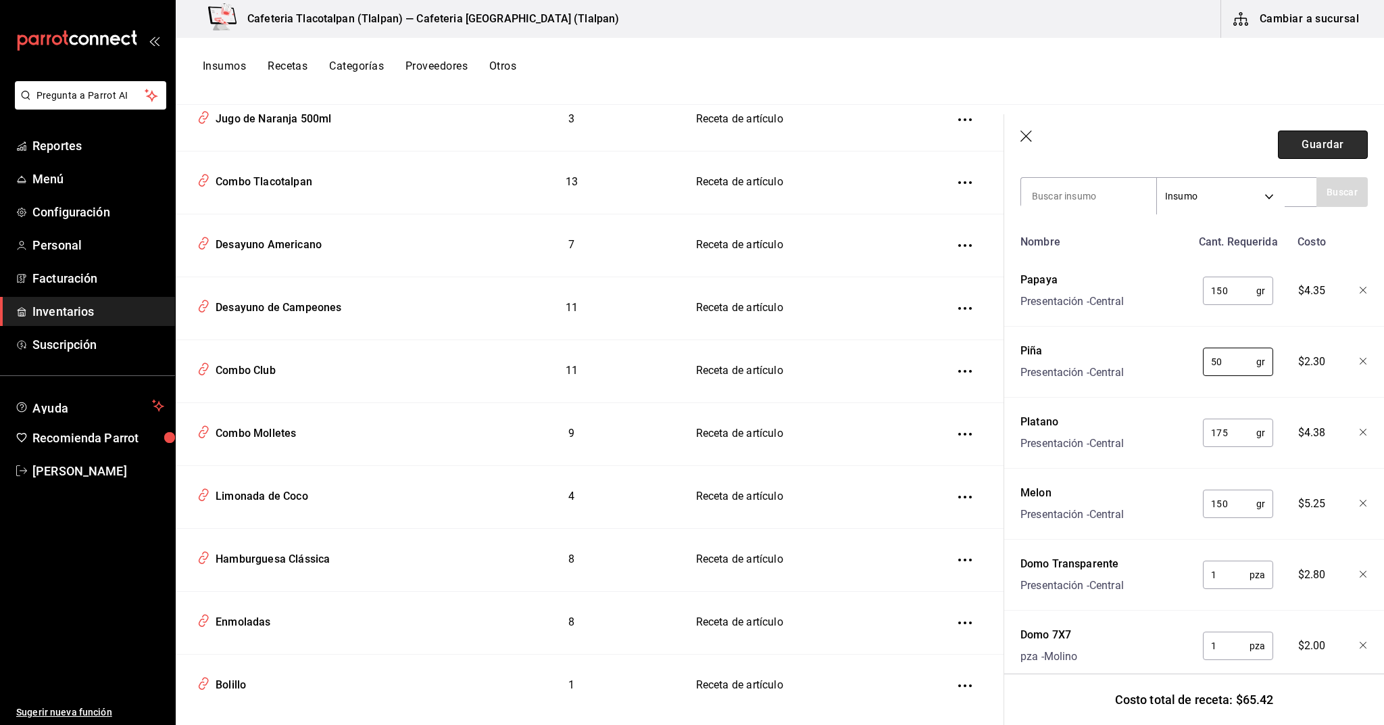
click at [1319, 151] on button "Guardar" at bounding box center [1323, 144] width 90 height 28
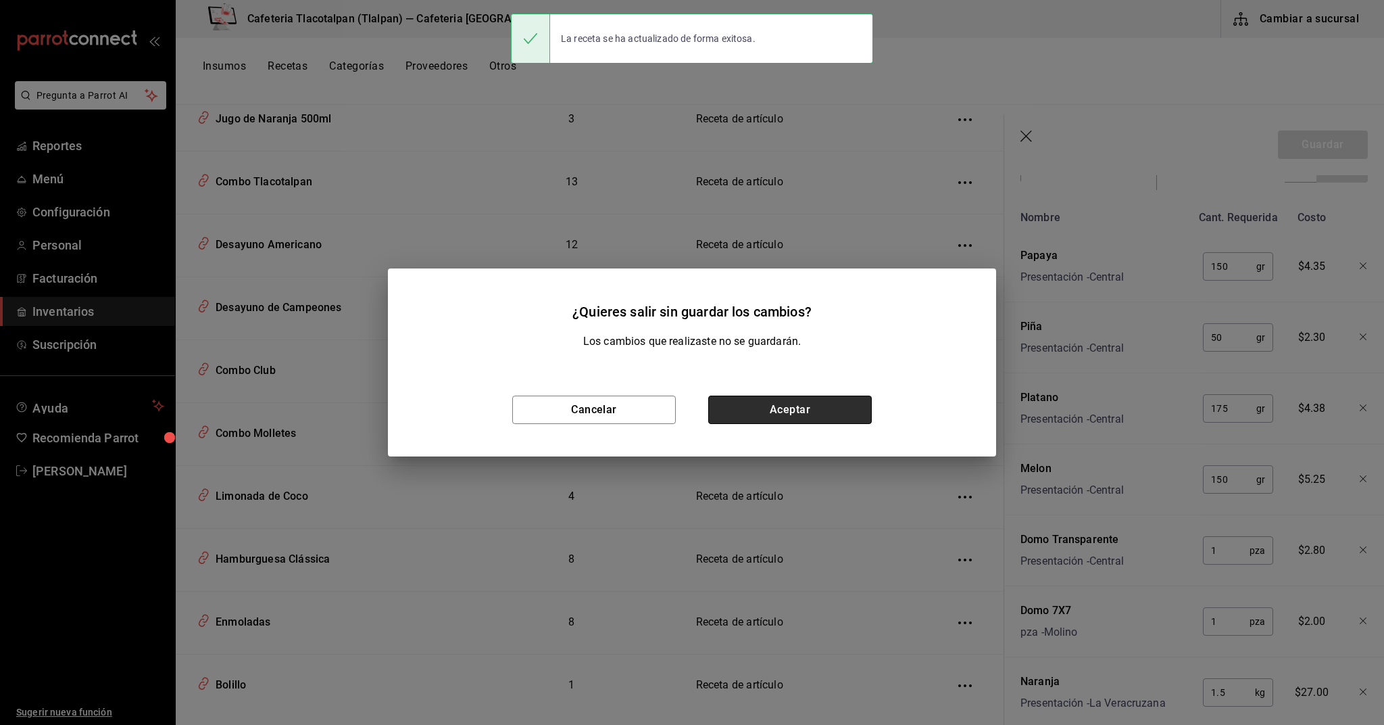
click at [793, 402] on button "Aceptar" at bounding box center [790, 409] width 164 height 28
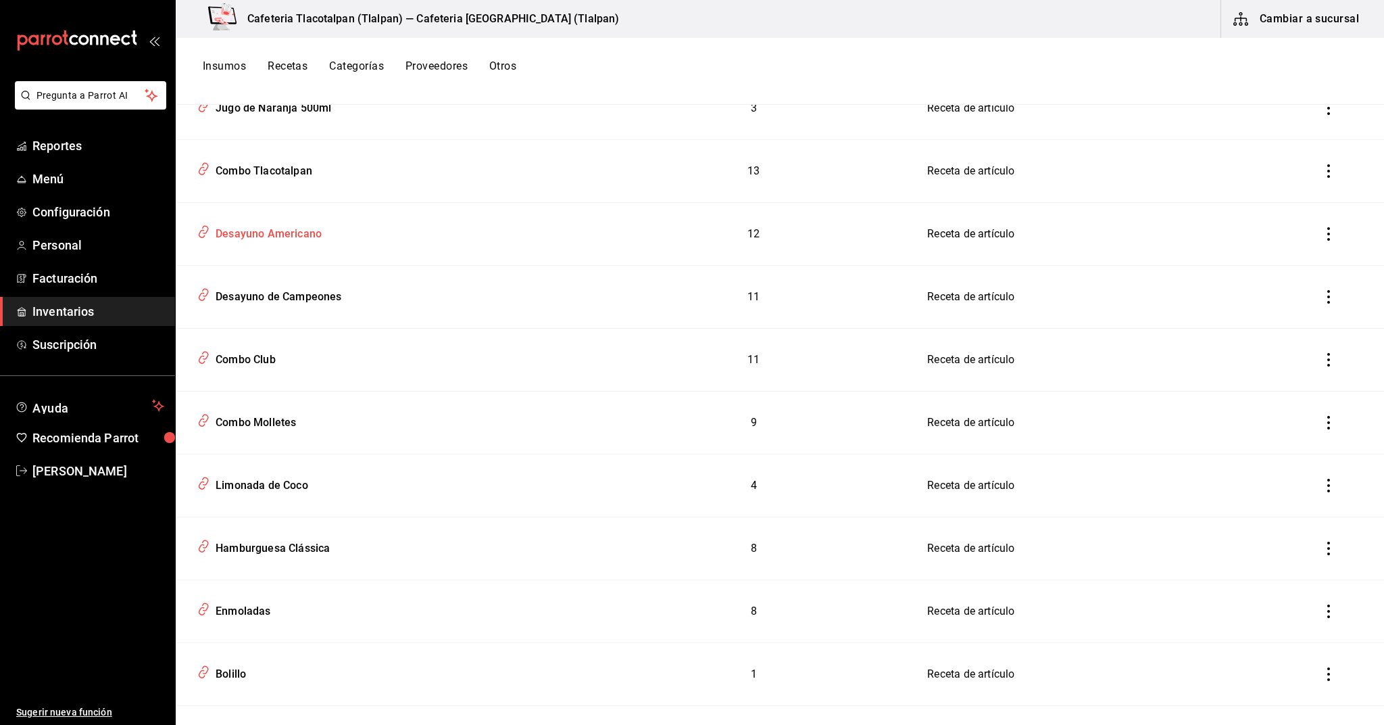
click at [300, 228] on div "Desayuno Americano" at bounding box center [266, 231] width 112 height 21
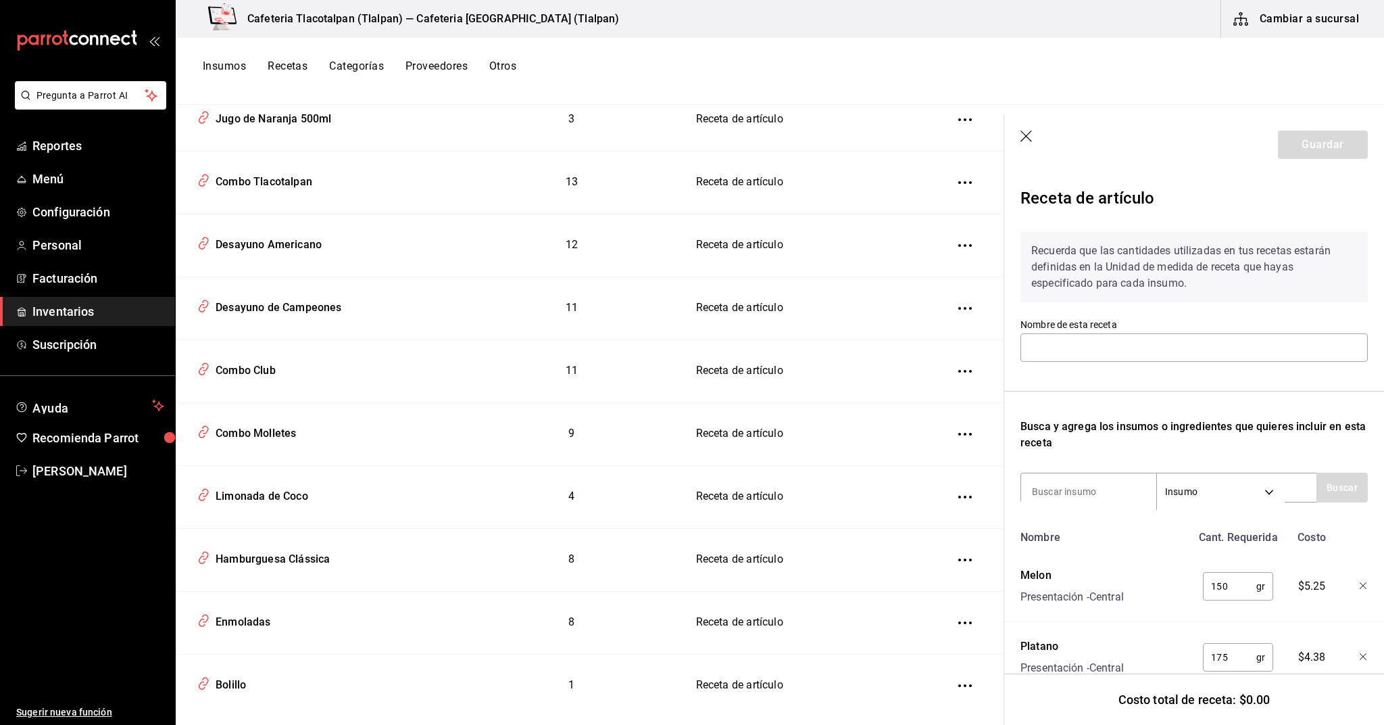
type input "Desayuno Americano"
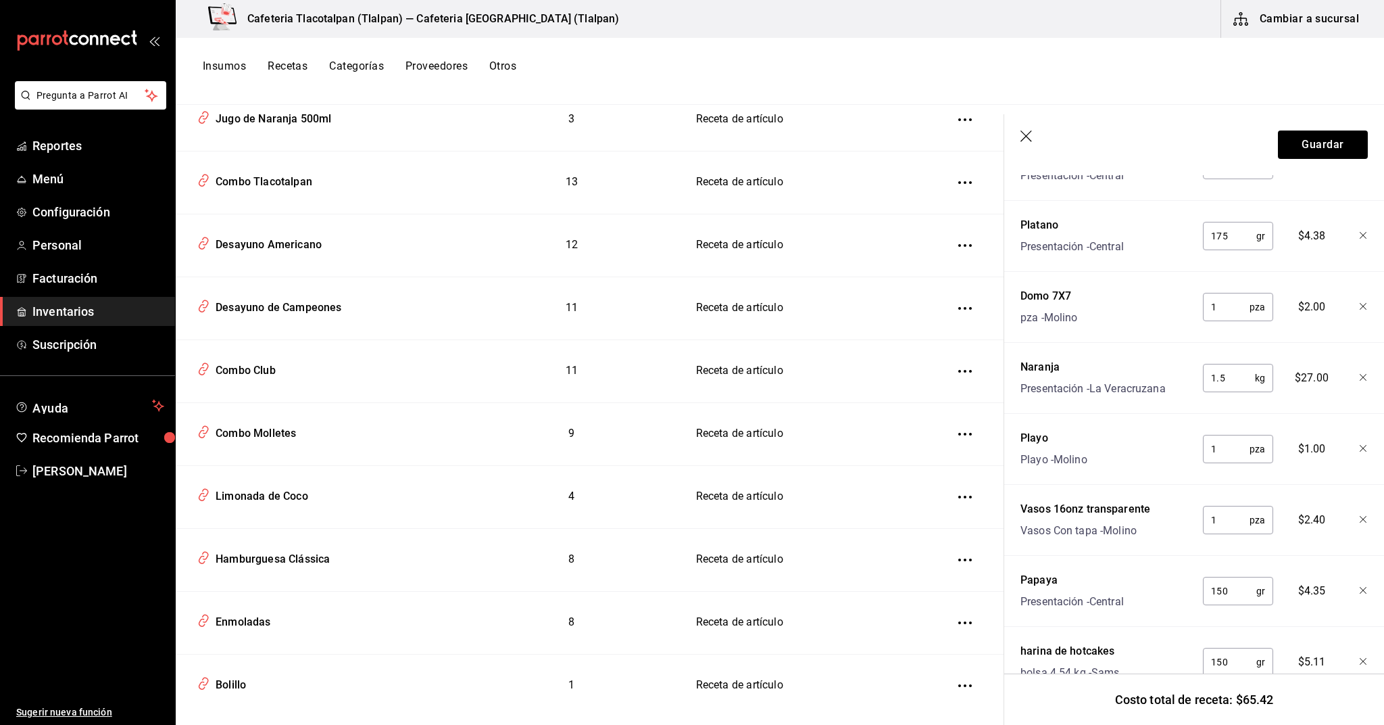
scroll to position [418, 0]
click at [1029, 137] on icon "button" at bounding box center [1028, 137] width 14 height 14
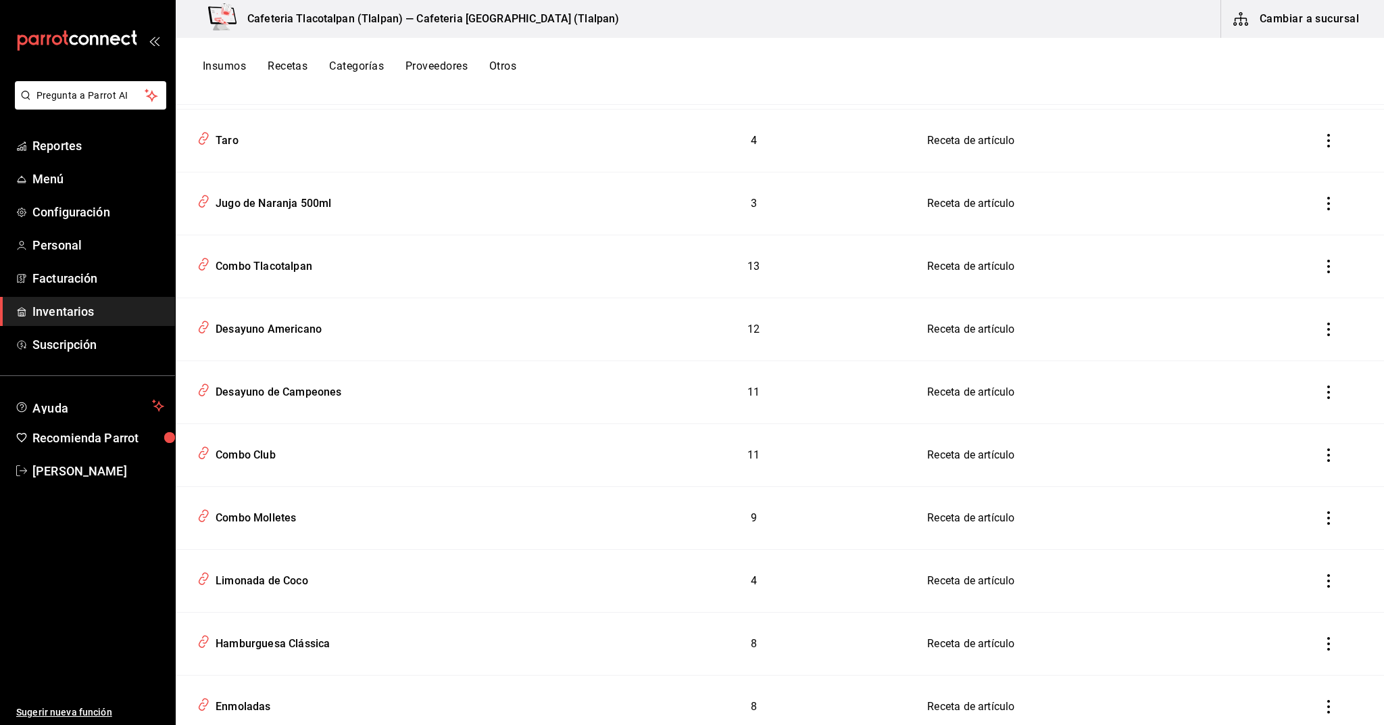
scroll to position [2567, 0]
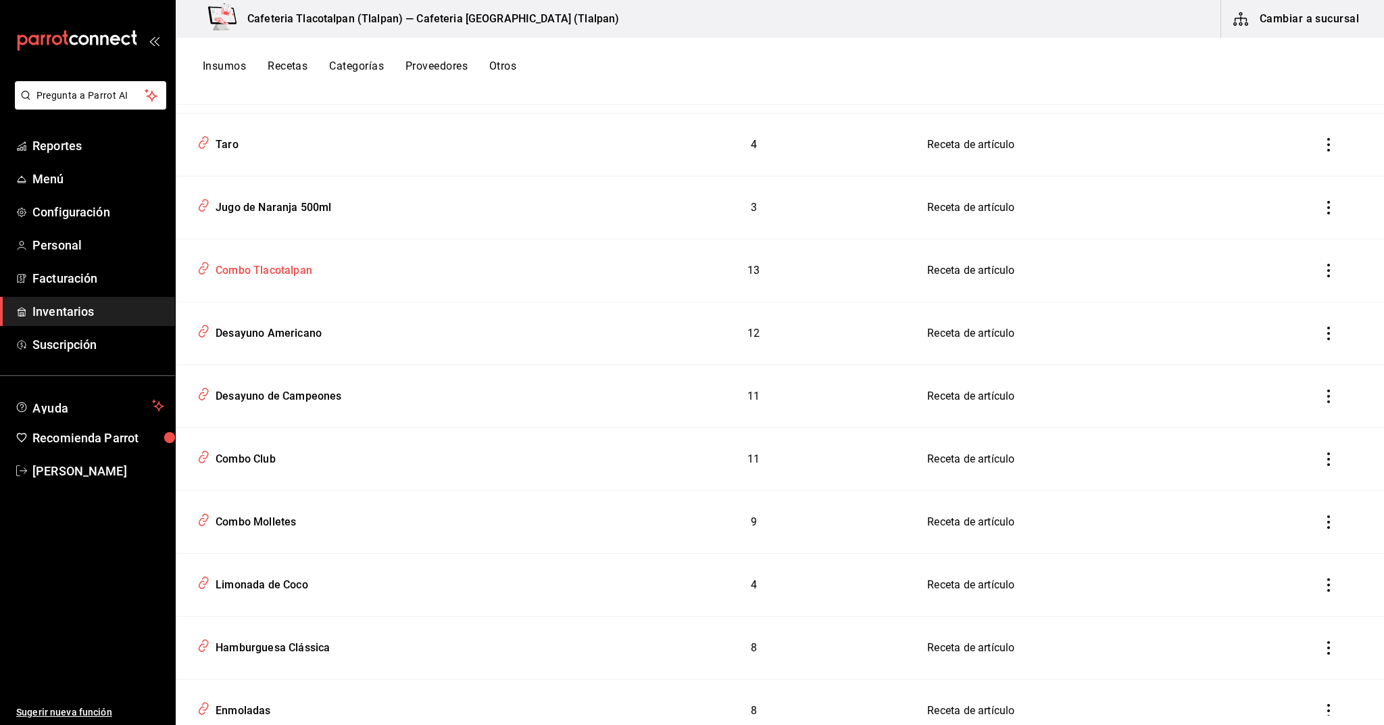
click at [290, 270] on div "Combo Tlacotalpan" at bounding box center [261, 268] width 102 height 21
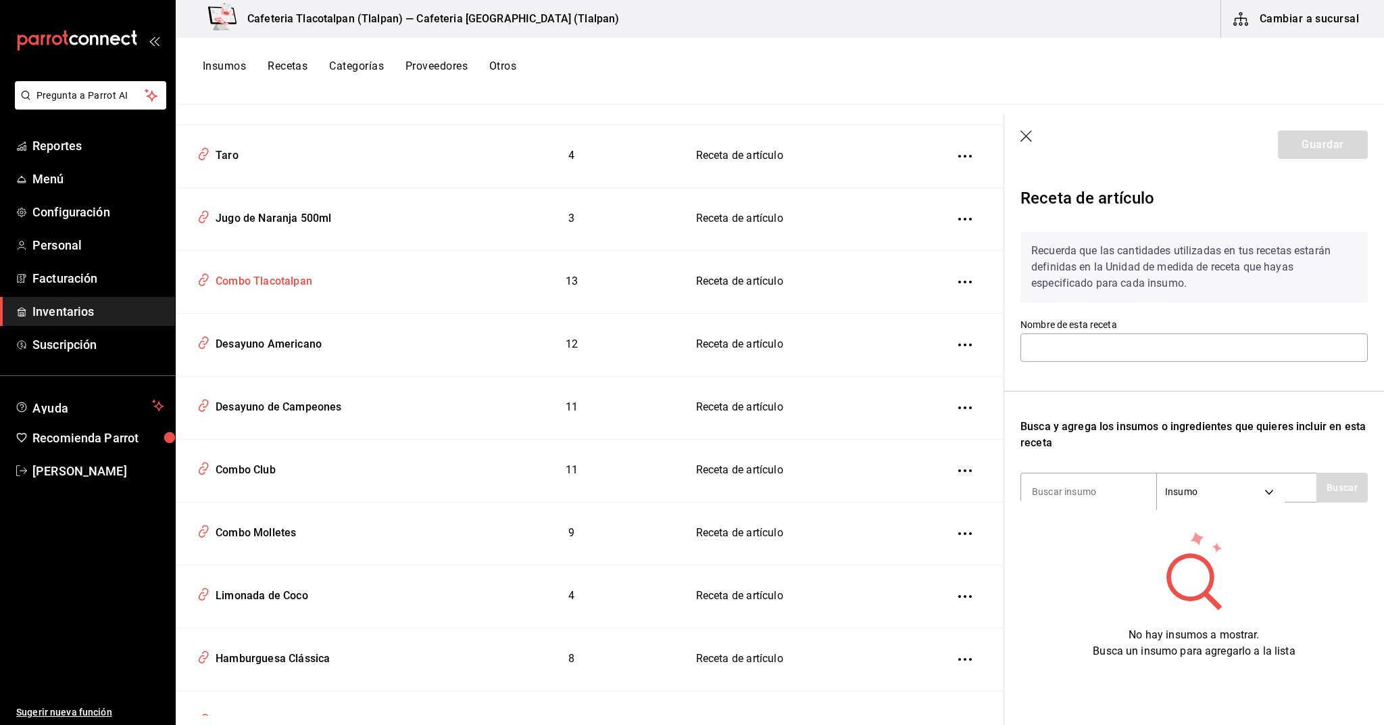
type input "Combo Tlacotalpan"
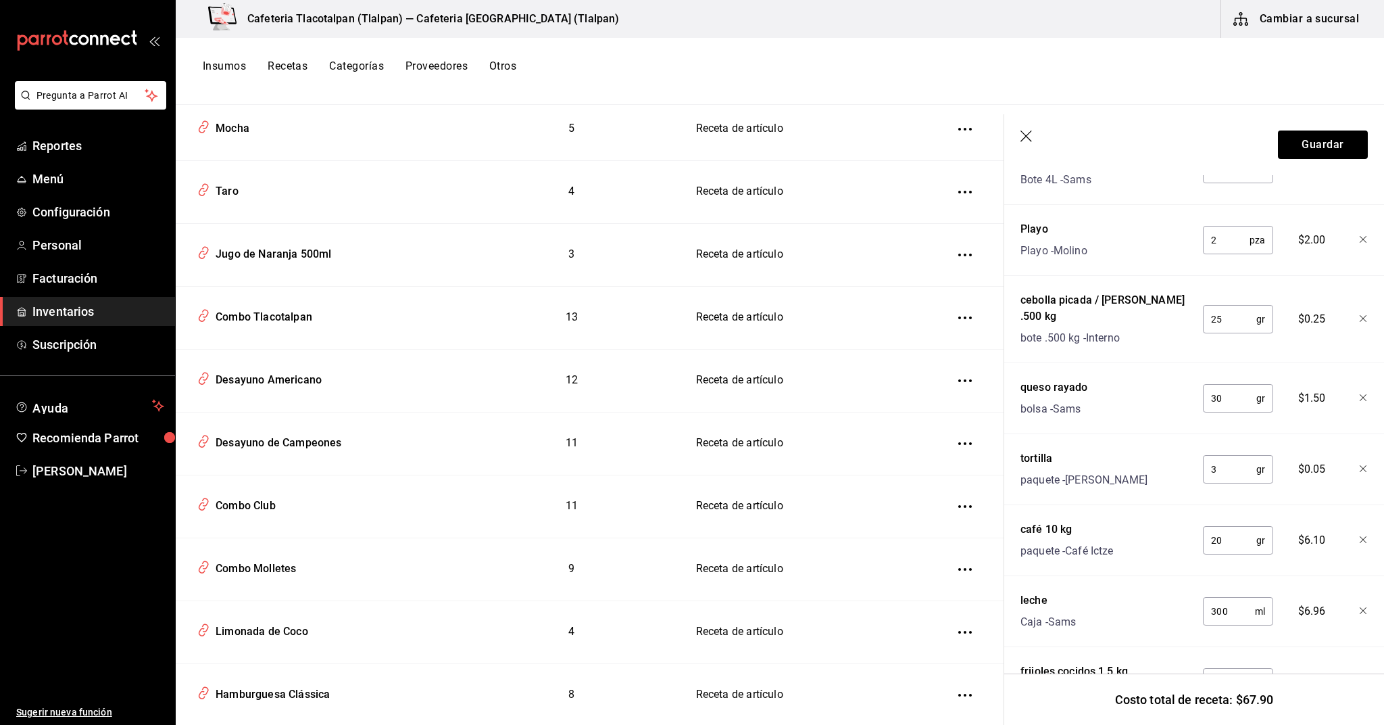
scroll to position [637, 0]
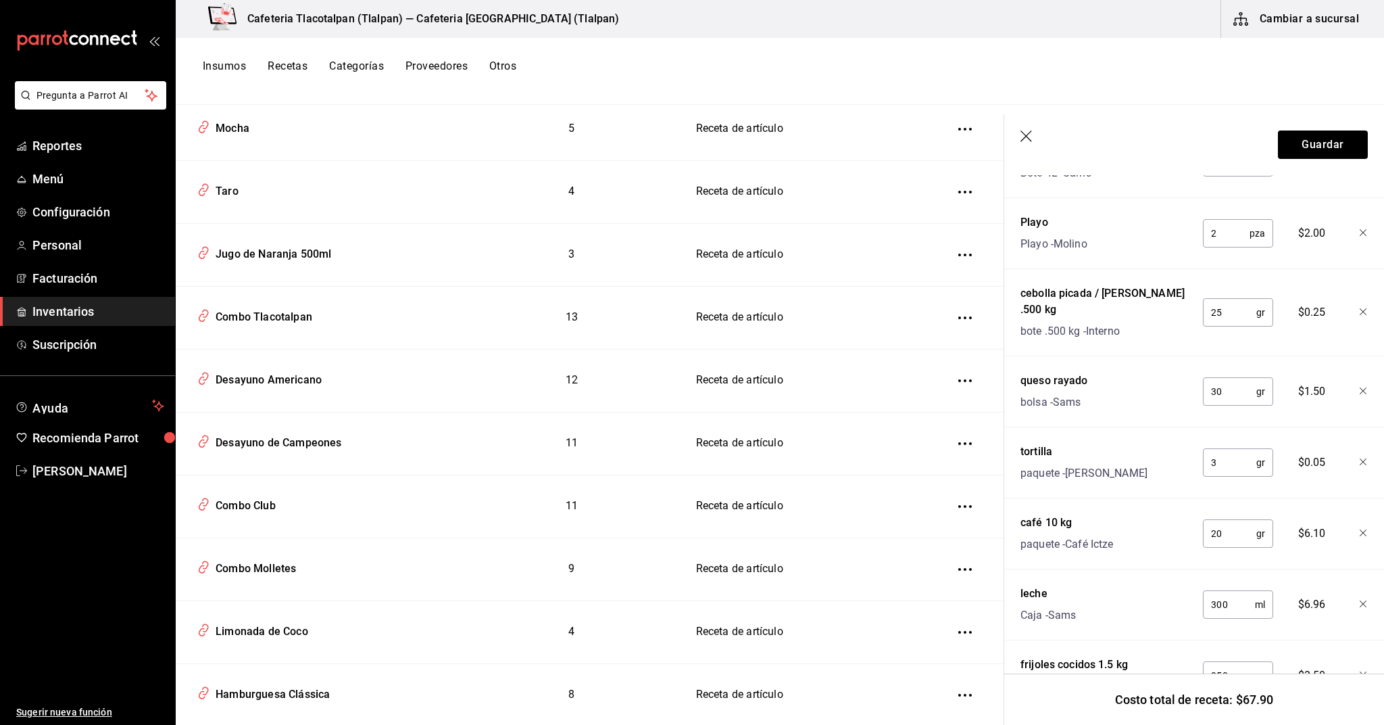
click at [1250, 452] on input "3" at bounding box center [1229, 462] width 53 height 27
type input "165"
click at [1132, 452] on div "tortilla paquete - Juan" at bounding box center [1103, 459] width 176 height 43
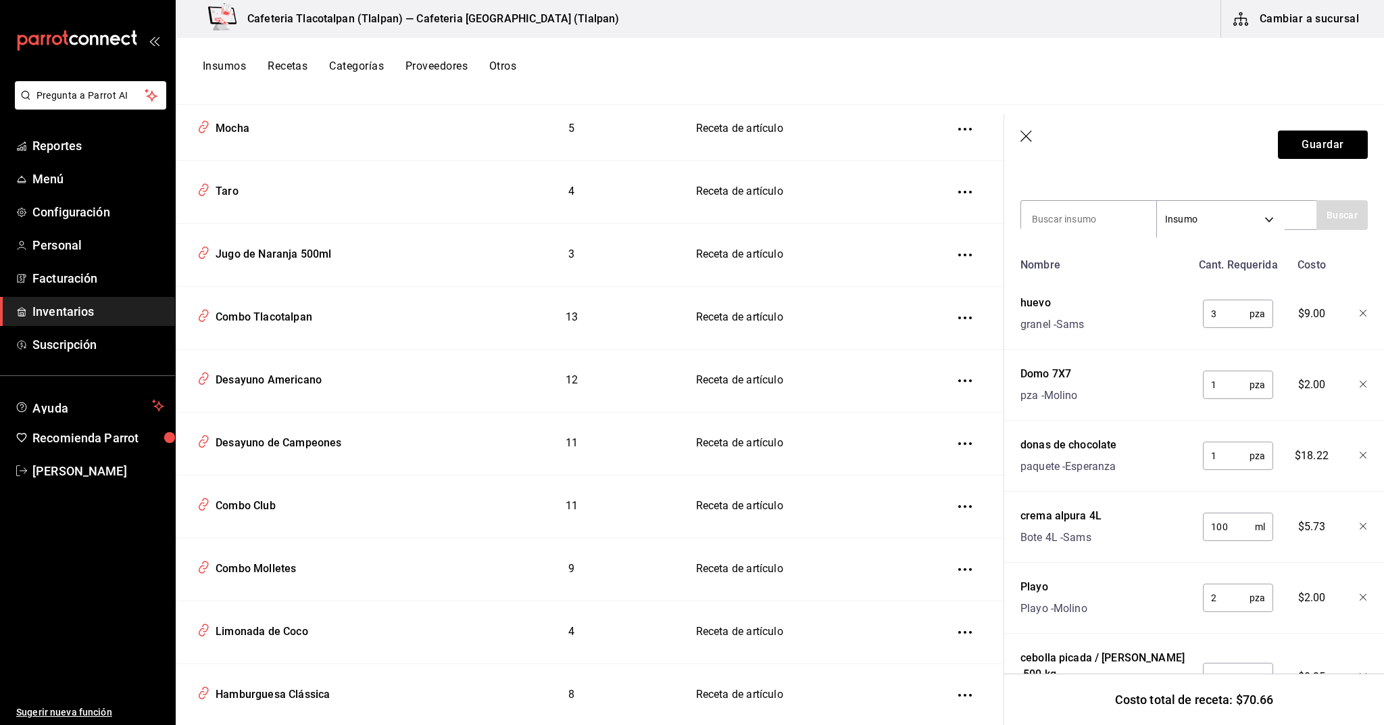
scroll to position [80, 0]
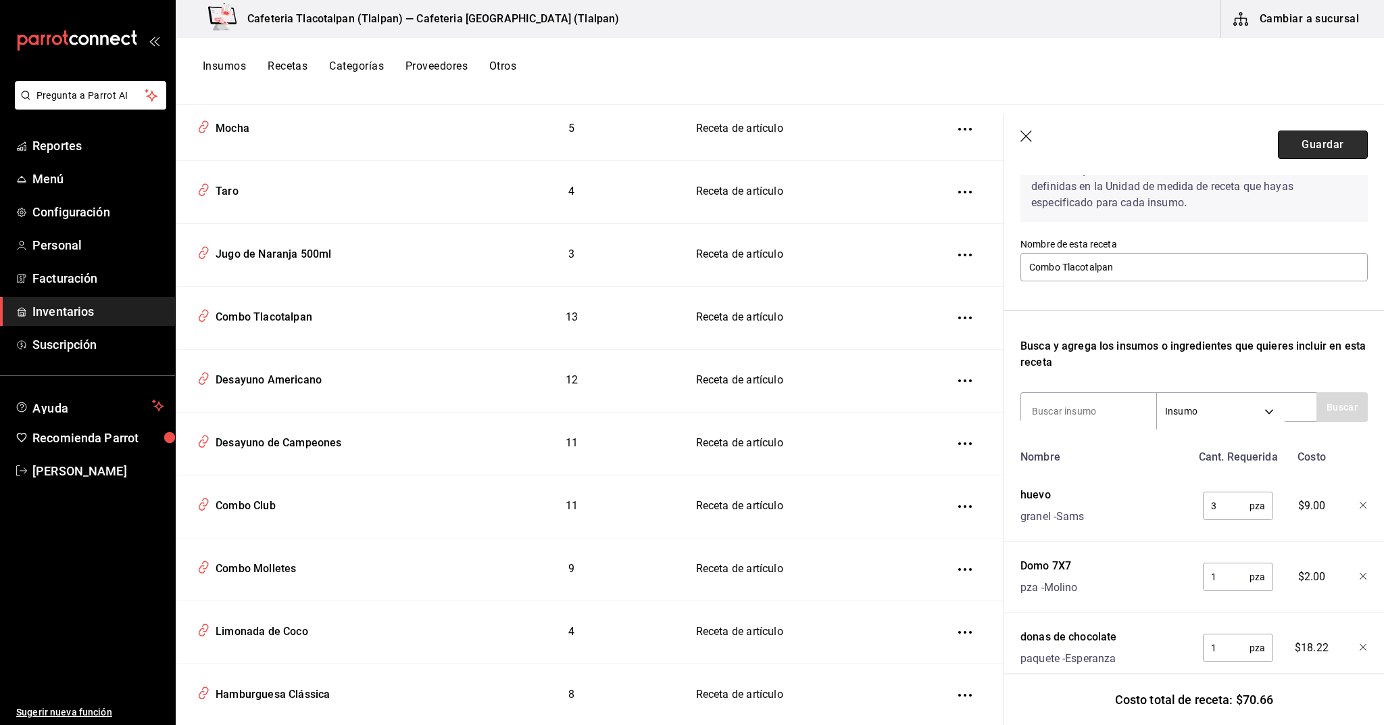
click at [1311, 149] on button "Guardar" at bounding box center [1323, 144] width 90 height 28
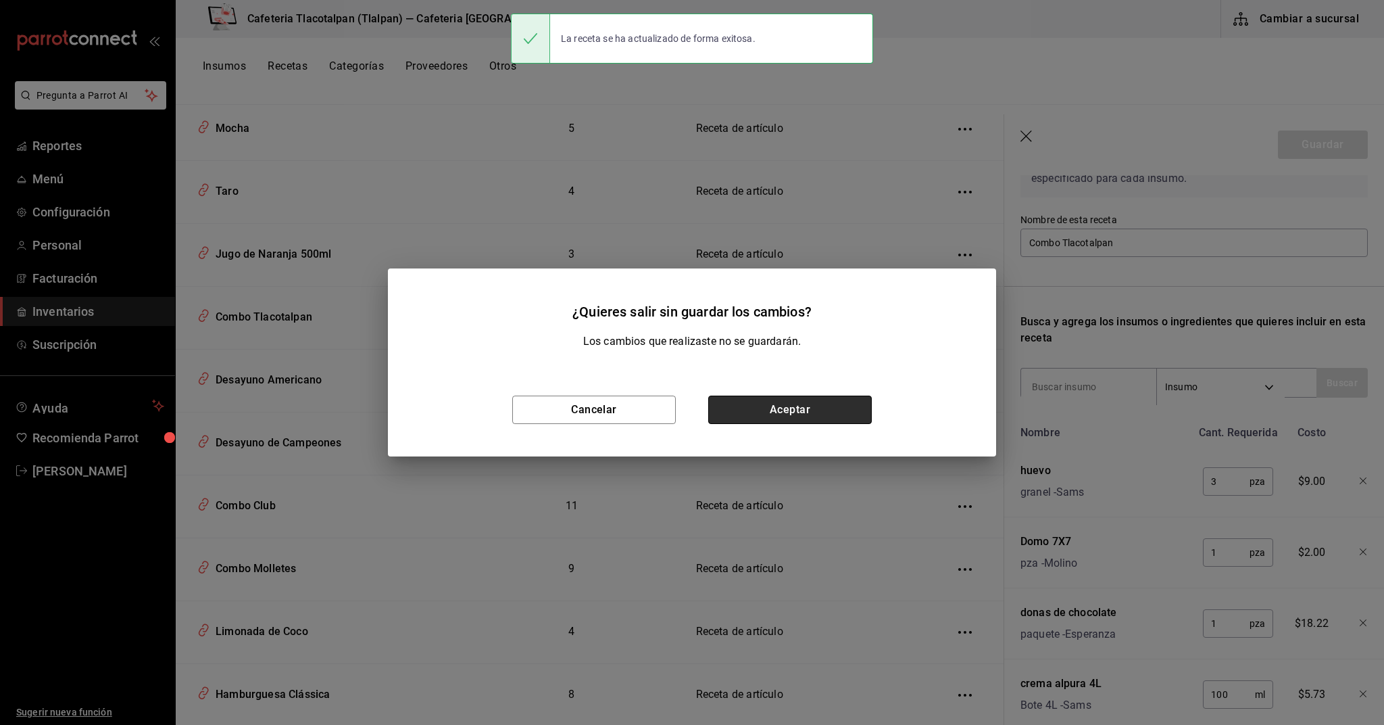
click at [759, 413] on button "Aceptar" at bounding box center [790, 409] width 164 height 28
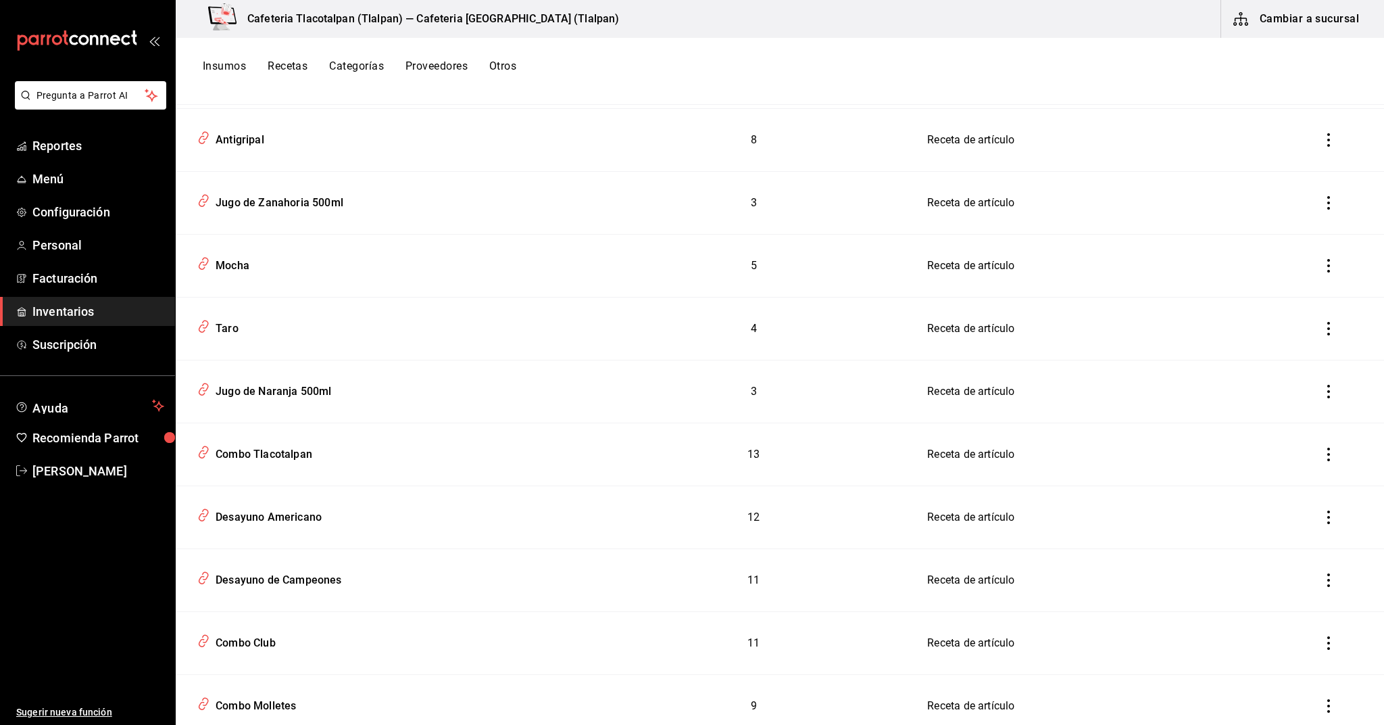
scroll to position [2289, 0]
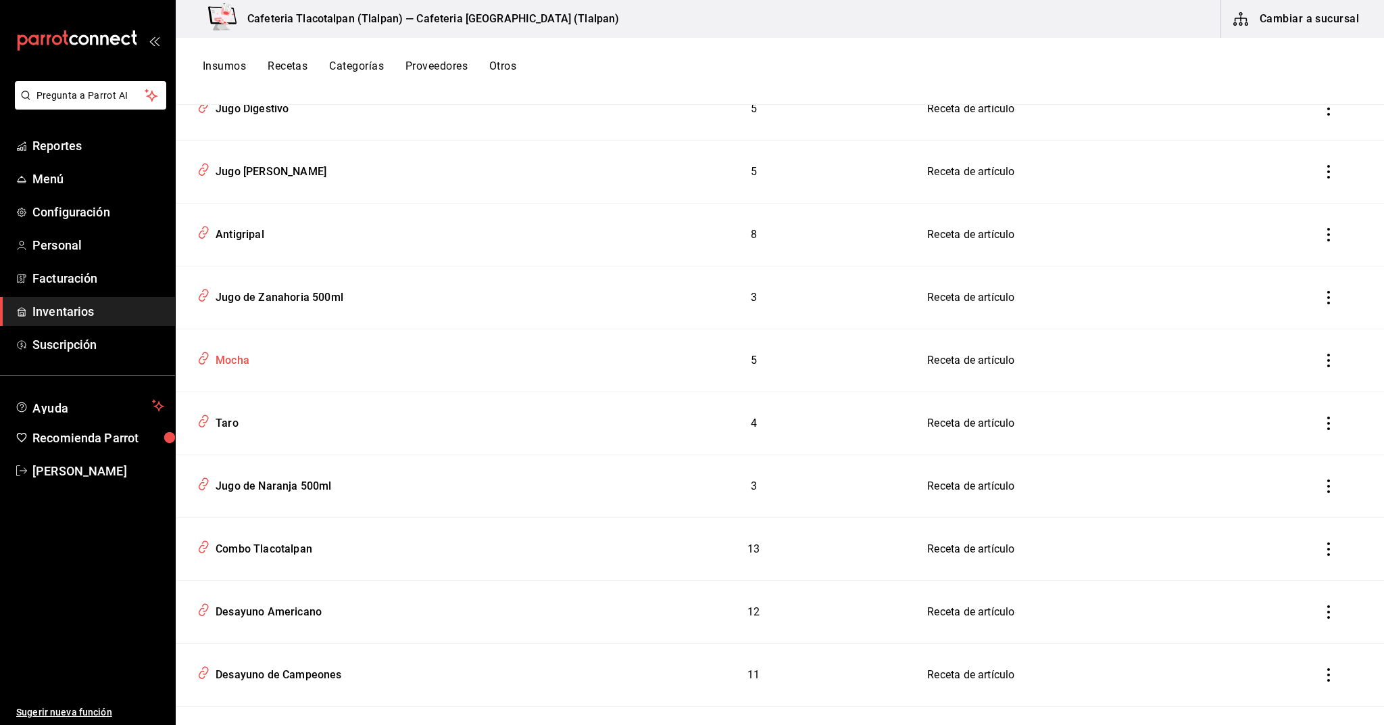
click at [270, 358] on div "Mocha" at bounding box center [386, 358] width 388 height 26
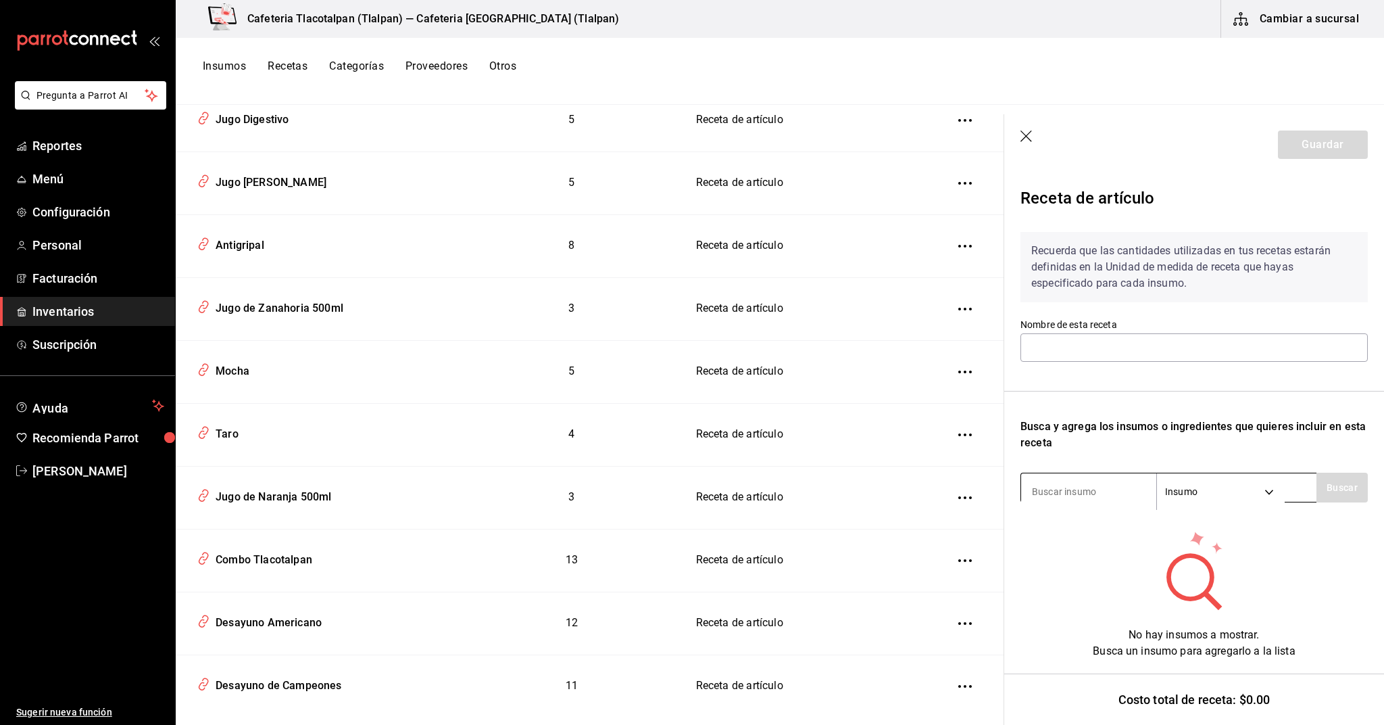
type input "Mocha"
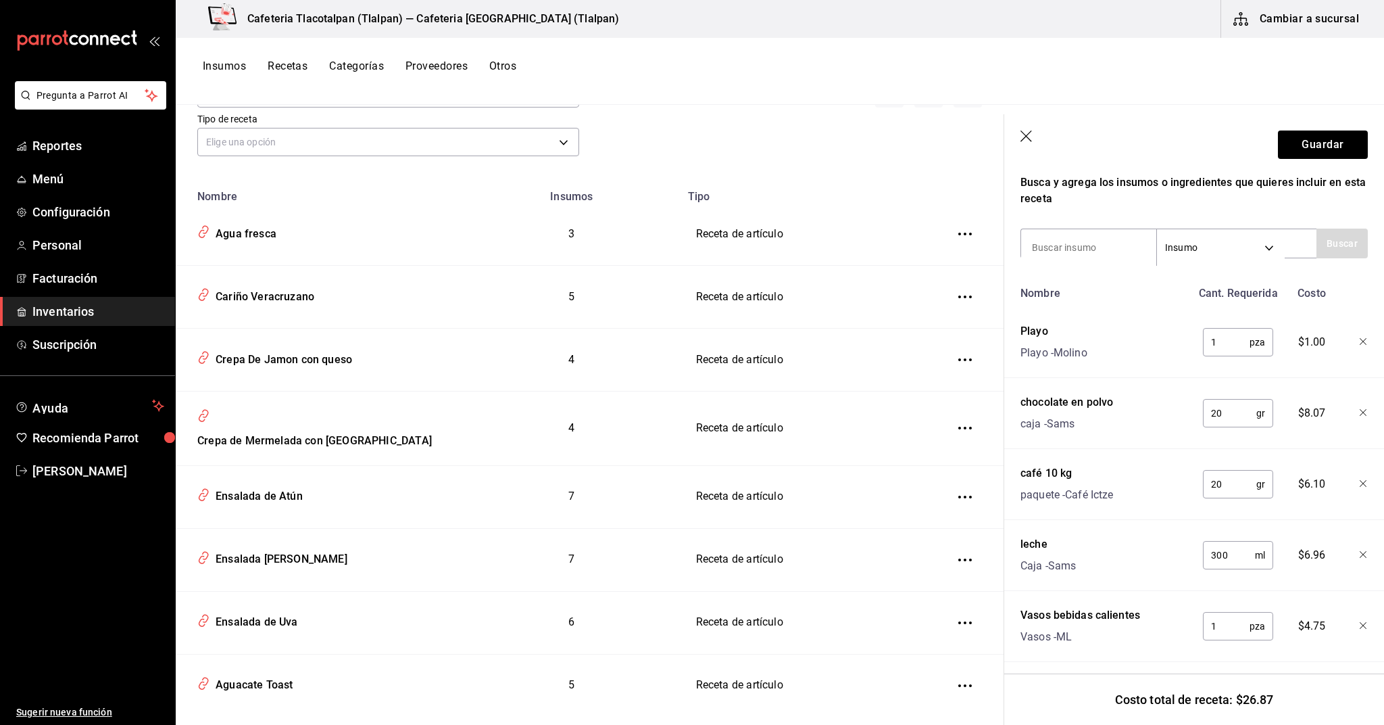
scroll to position [87, 0]
click at [56, 170] on span "Menú" at bounding box center [98, 179] width 132 height 18
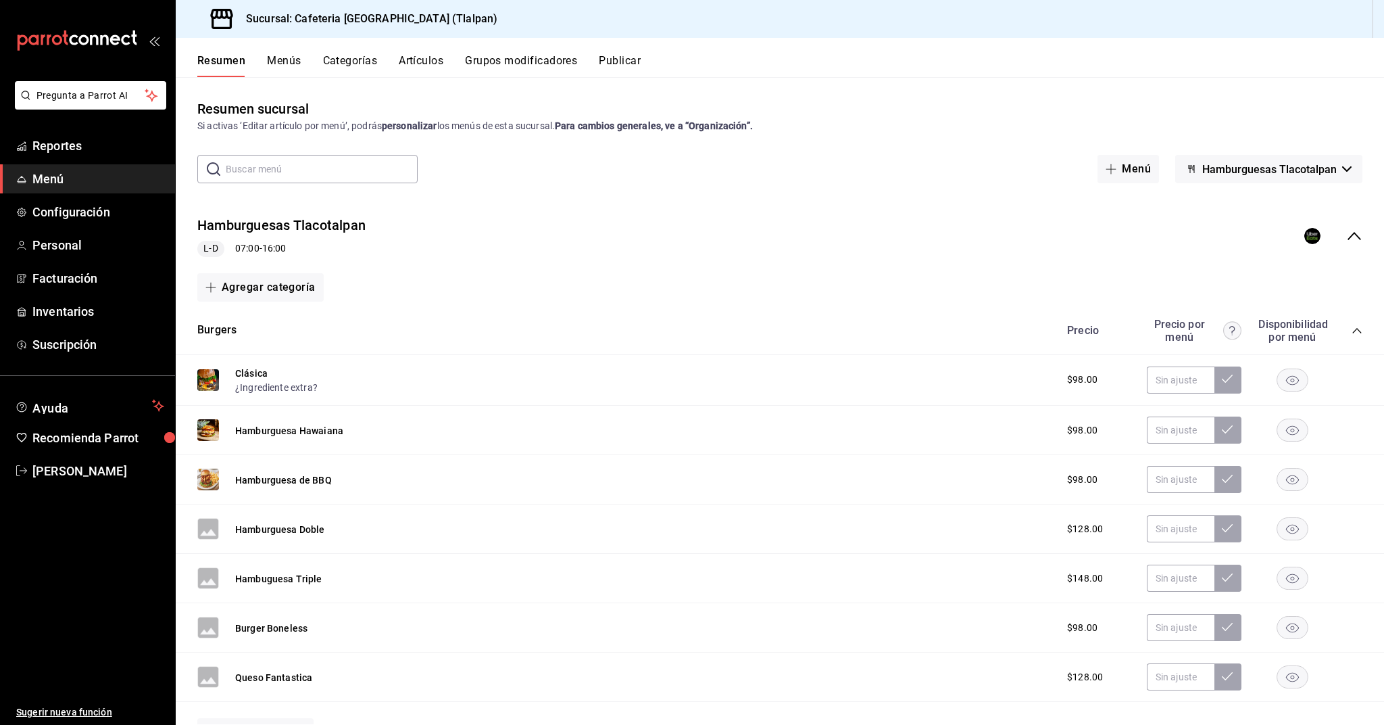
click at [358, 170] on input "text" at bounding box center [322, 168] width 192 height 27
click at [417, 62] on button "Artículos" at bounding box center [421, 65] width 45 height 23
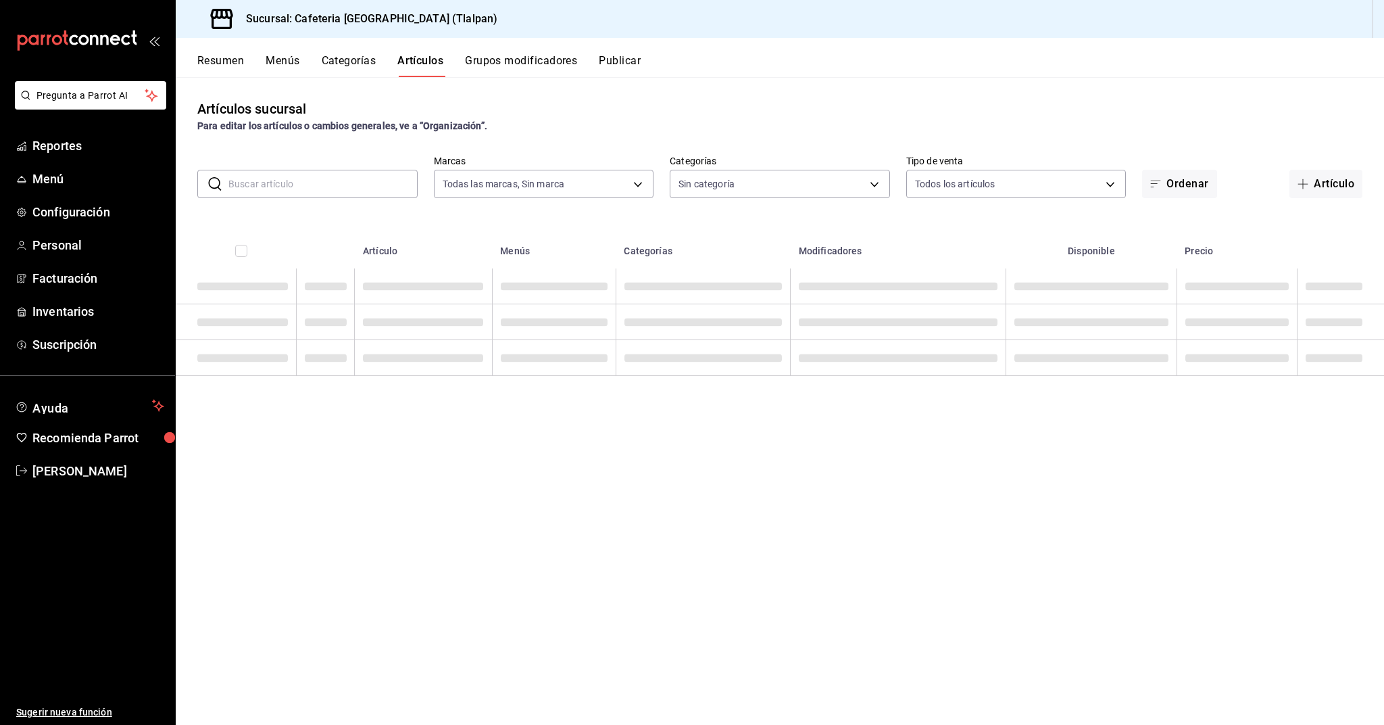
type input "ec576109-29d1-42df-b2ca-5becddbd2efe,3dfd9669-9911-4f47-a36d-8fb2dcc6eb36,e5a57…"
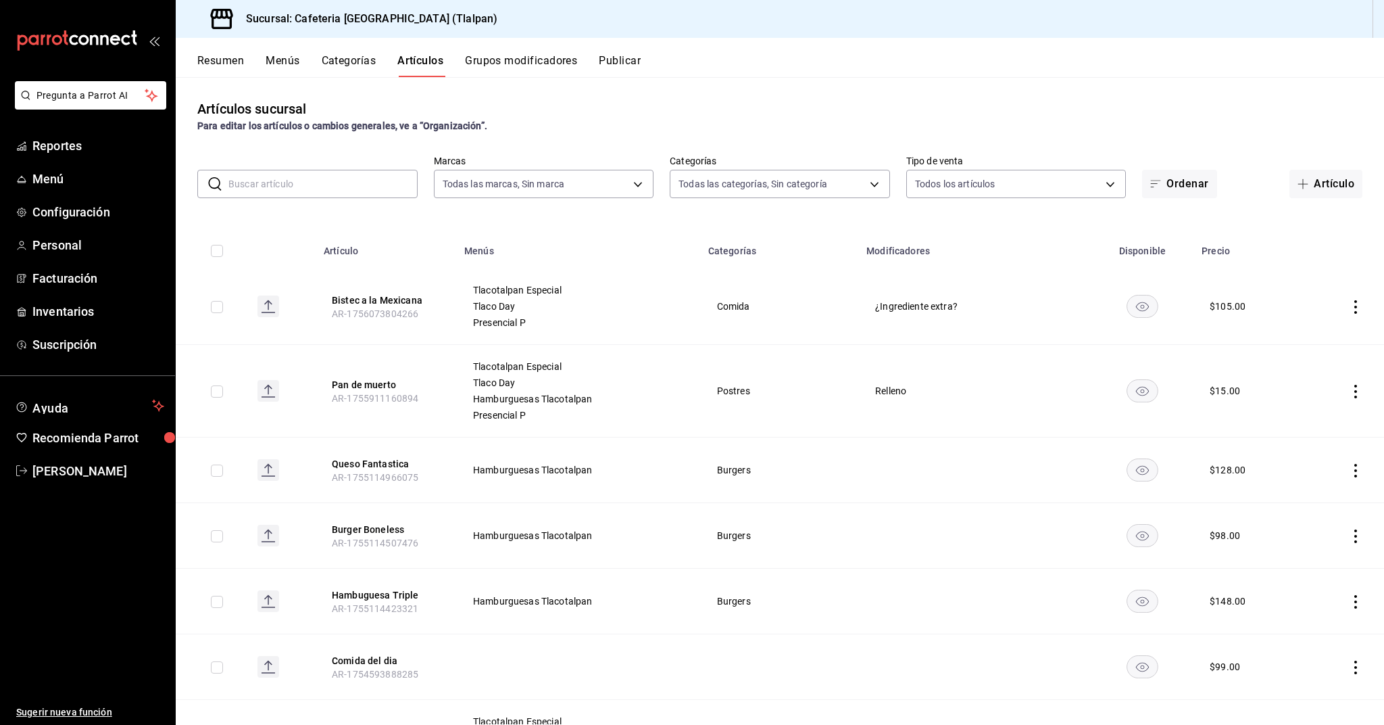
type input "657201d4-d6ef-4148-94c8-ccd00e340086,2df64931-09e0-4952-9b1e-a15b872a294e,3f7d6…"
click at [317, 176] on input "text" at bounding box center [322, 183] width 189 height 27
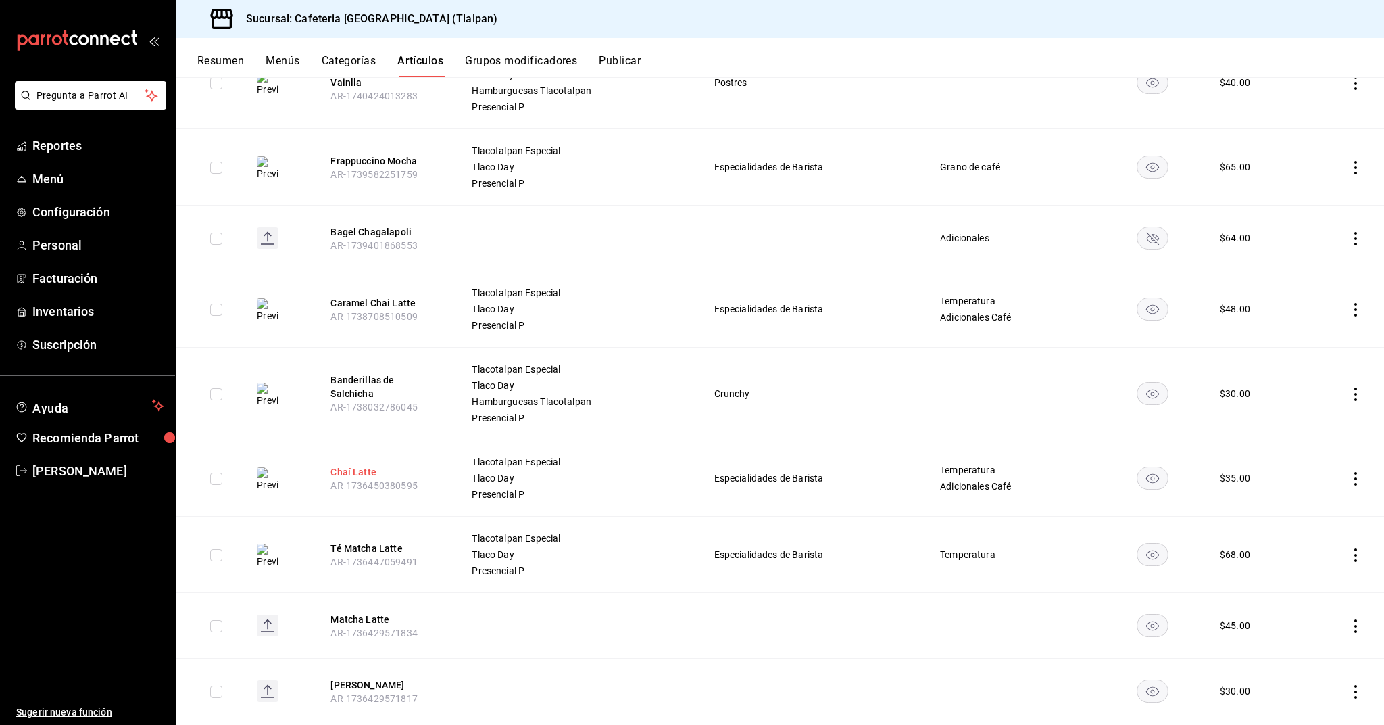
scroll to position [700, 0]
type input "cha"
click at [1353, 317] on icon "actions" at bounding box center [1356, 311] width 14 height 14
click at [1323, 343] on span "Editar" at bounding box center [1315, 342] width 35 height 14
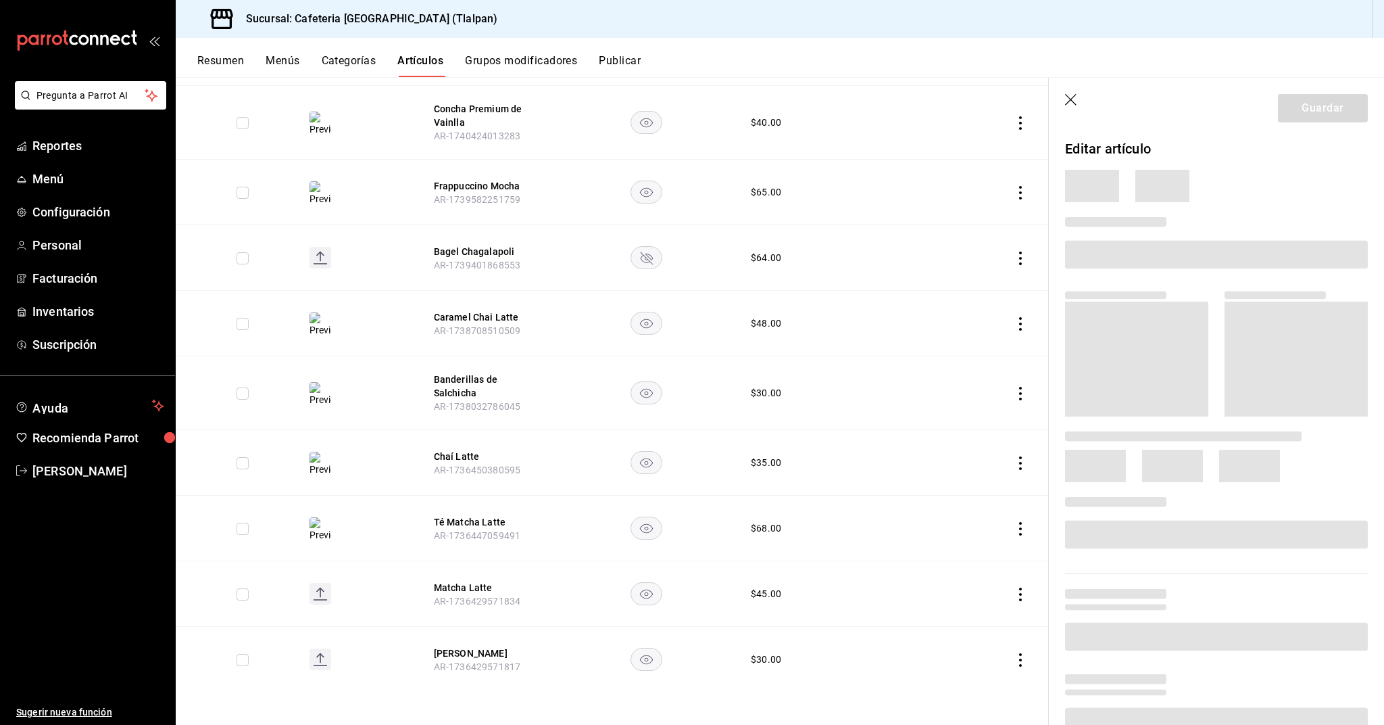
scroll to position [633, 0]
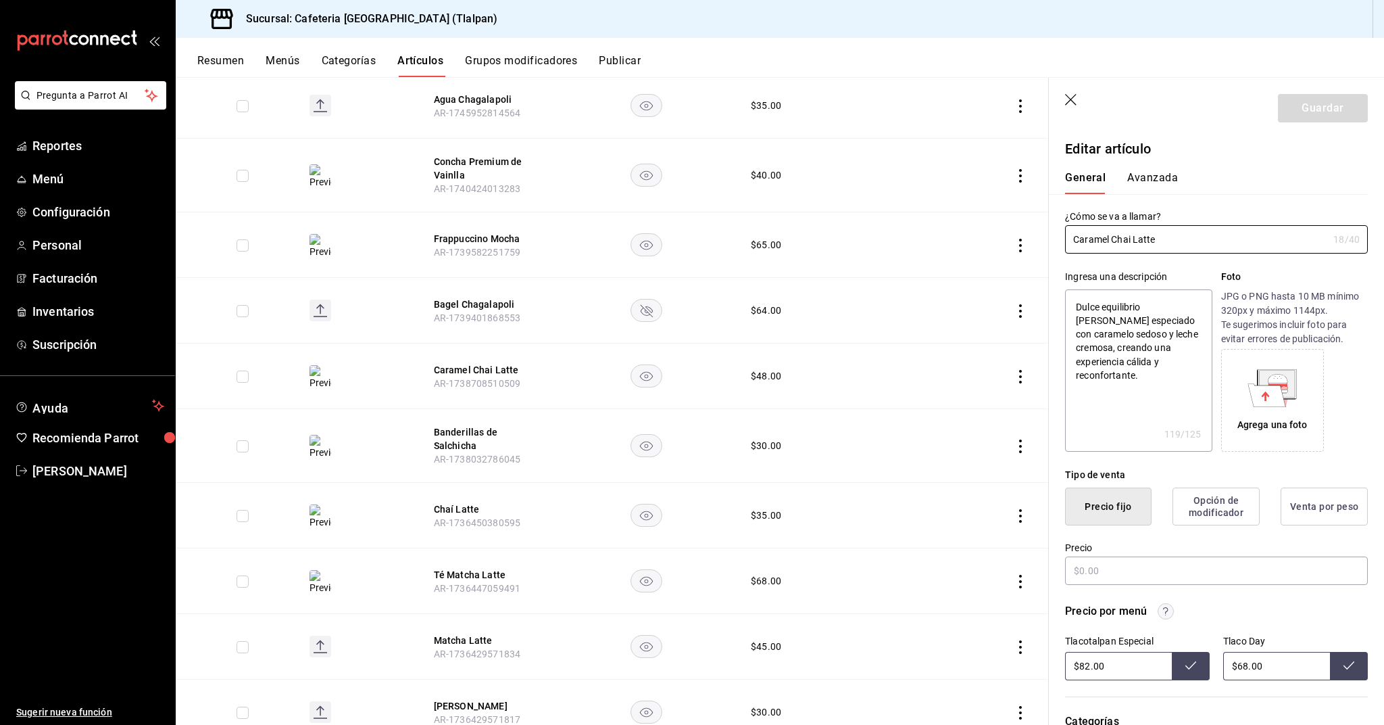
type textarea "x"
type input "$48.00"
radio input "false"
radio input "true"
click at [1131, 239] on input "Caramel Chai Latte" at bounding box center [1196, 239] width 263 height 27
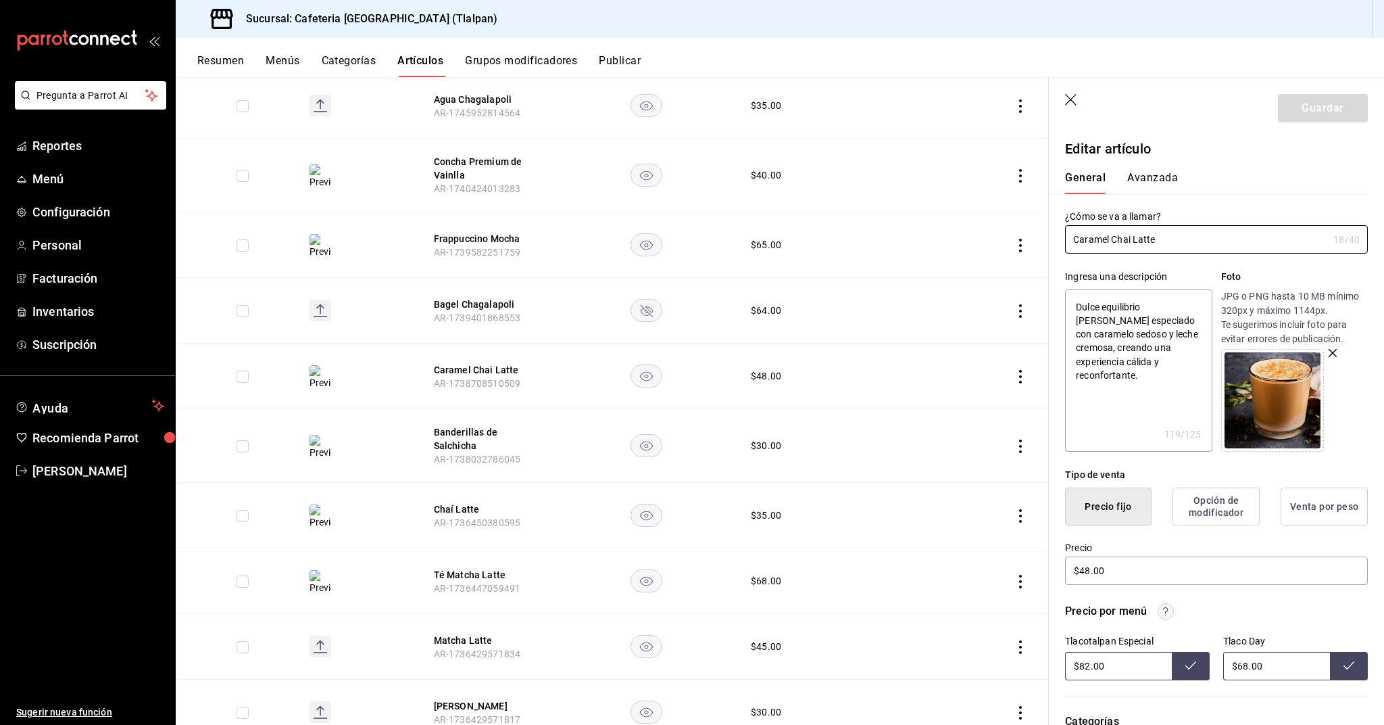
type input "Caramel Cha Latte"
type textarea "x"
type input "Caramel Cha´ Latte"
type textarea "x"
type input "Caramel Chaí Latte"
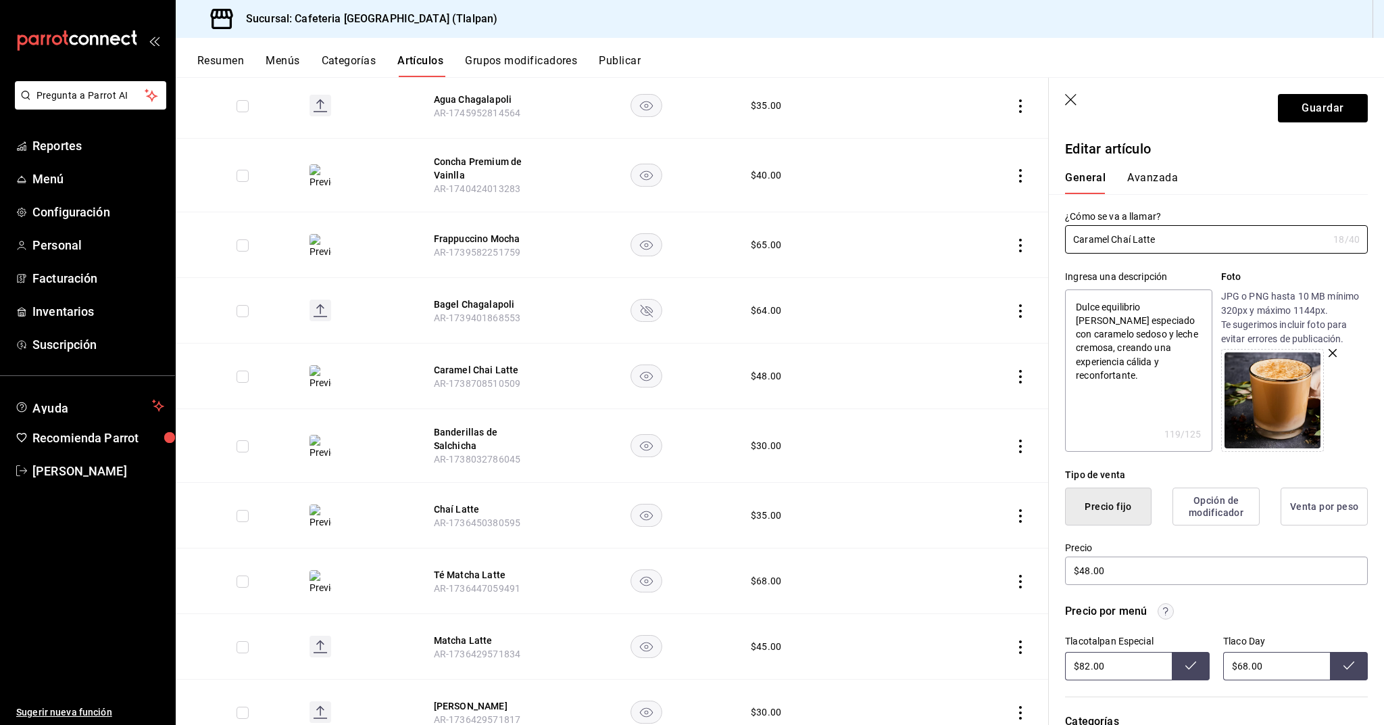
type textarea "x"
type input "Caramel Chaí Latte"
type textarea "x"
click at [1175, 305] on textarea "Dulce equilibrio de chai especiado con caramelo sedoso y leche cremosa, creando…" at bounding box center [1138, 370] width 147 height 162
type textarea "Dulce equilibrio de cha especiado con caramelo sedoso y leche cremosa, creando …"
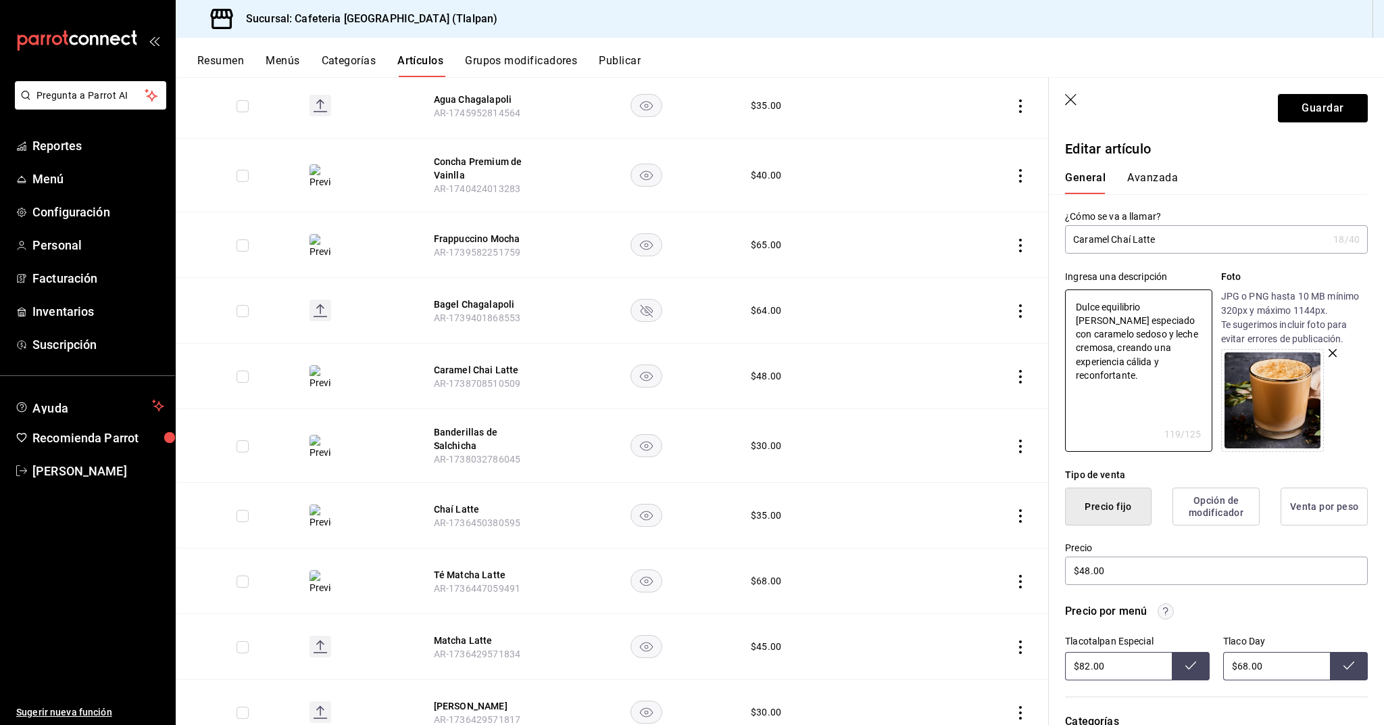
type textarea "x"
type textarea "Dulce equilibrio de cha´ especiado con caramelo sedoso y leche cremosa, creando…"
type textarea "x"
type textarea "Dulce equilibrio de chaí especiado con caramelo sedoso y leche cremosa, creando…"
type textarea "x"
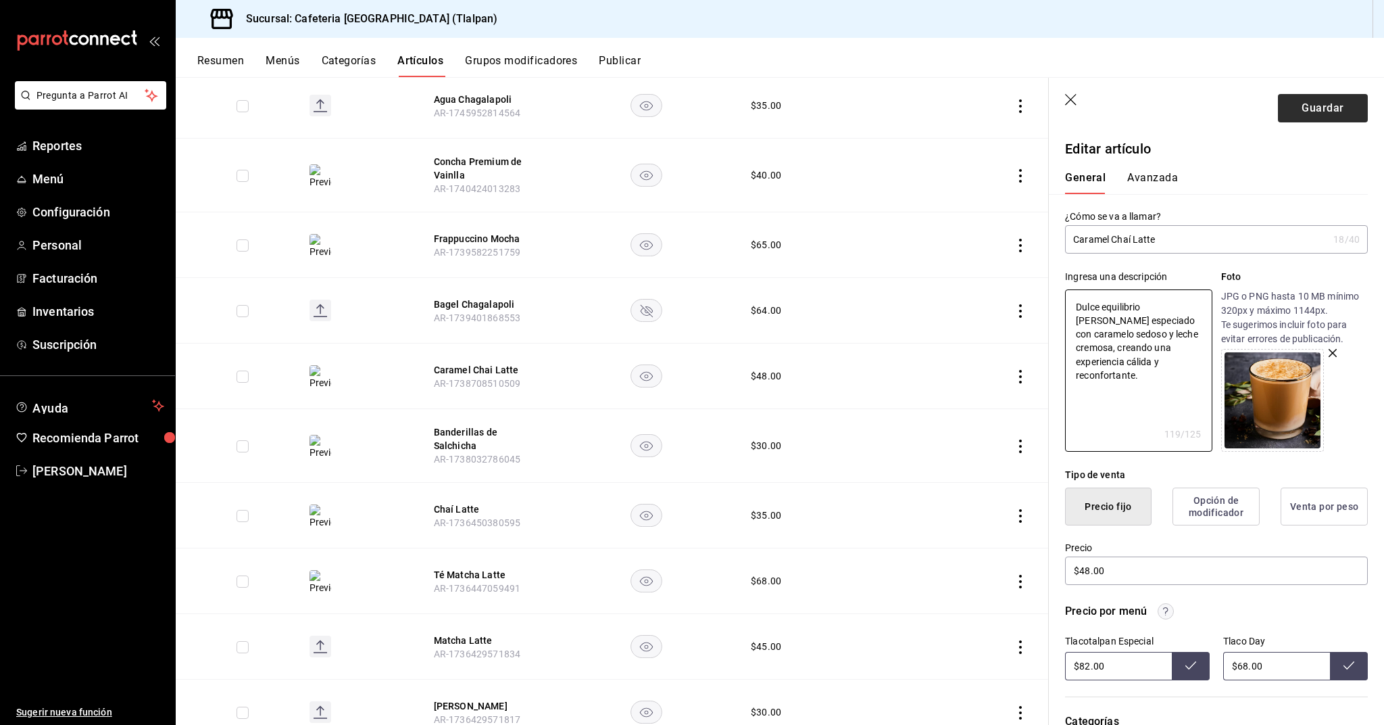
type textarea "Dulce equilibrio de chaí especiado con caramelo sedoso y leche cremosa, creando…"
click at [1302, 109] on button "Guardar" at bounding box center [1323, 108] width 90 height 28
type textarea "x"
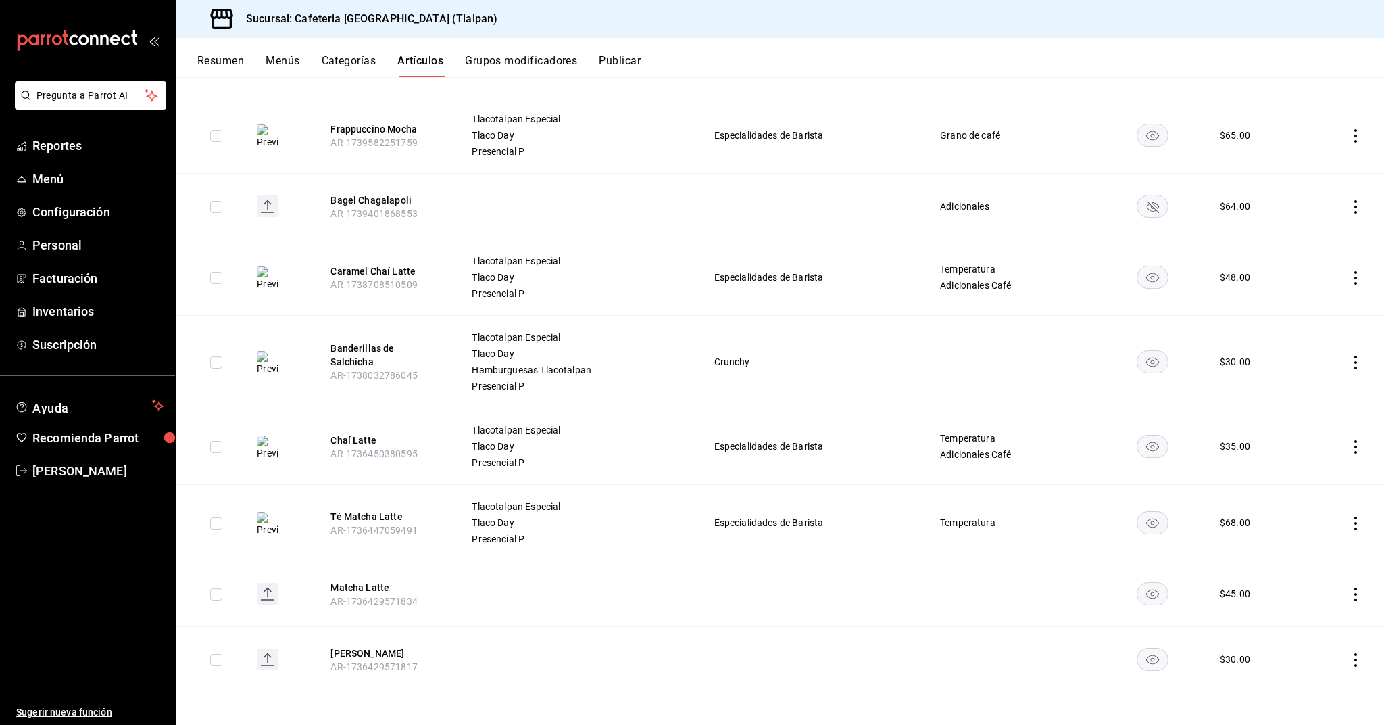
scroll to position [733, 0]
click at [1357, 452] on icon "actions" at bounding box center [1356, 447] width 3 height 14
click at [1323, 475] on span "Editar" at bounding box center [1315, 478] width 35 height 14
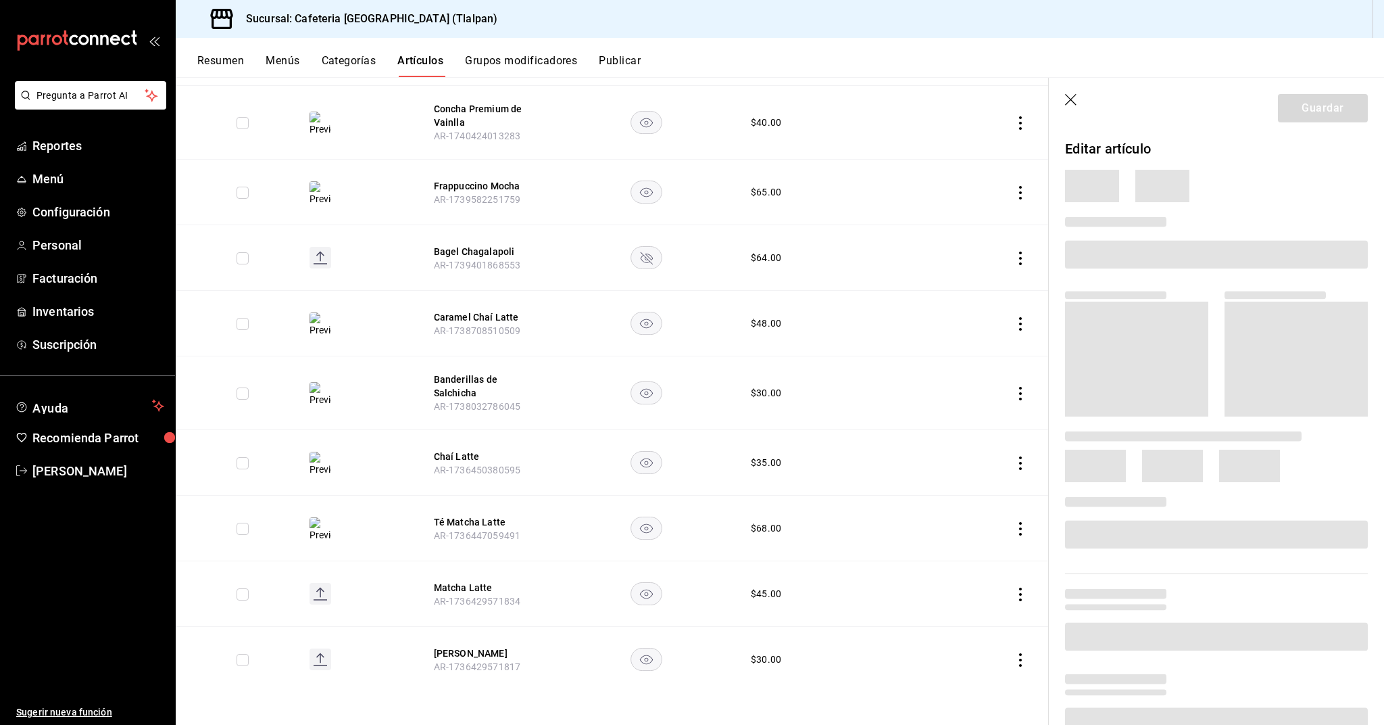
scroll to position [633, 0]
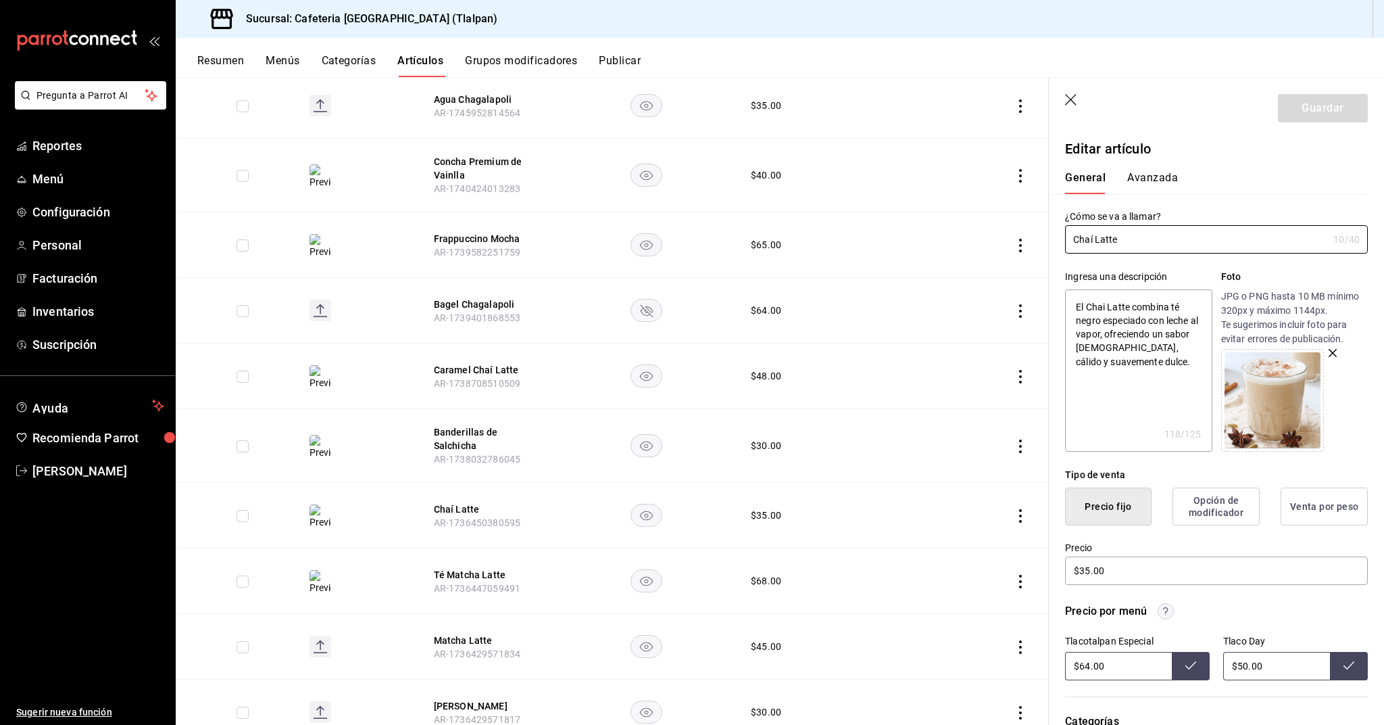
type textarea "x"
click at [1107, 311] on textarea "El Chai Latte combina té negro especiado con leche al vapor, ofreciendo un sabo…" at bounding box center [1138, 370] width 147 height 162
type textarea "El Cha Latte combina té negro especiado con leche al vapor, ofreciendo un sabor…"
type textarea "x"
type textarea "El Cha´ Latte combina té negro especiado con leche al vapor, ofreciendo un sabo…"
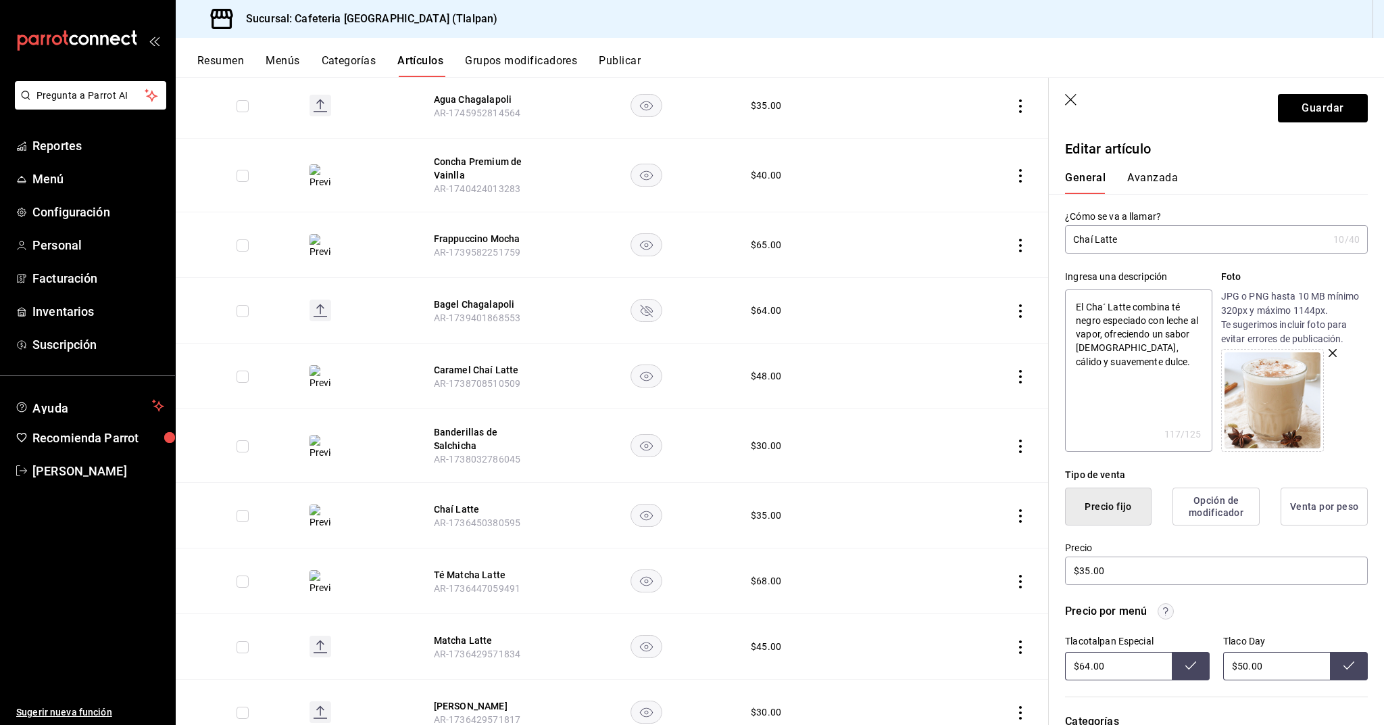
type textarea "x"
type textarea "El Chaí Latte combina té negro especiado con leche al vapor, ofreciendo un sabo…"
type textarea "x"
type textarea "El Chaí Latte combina té negro especiado con leche al vapor, ofreciendo un sabo…"
click at [1319, 118] on button "Guardar" at bounding box center [1323, 108] width 90 height 28
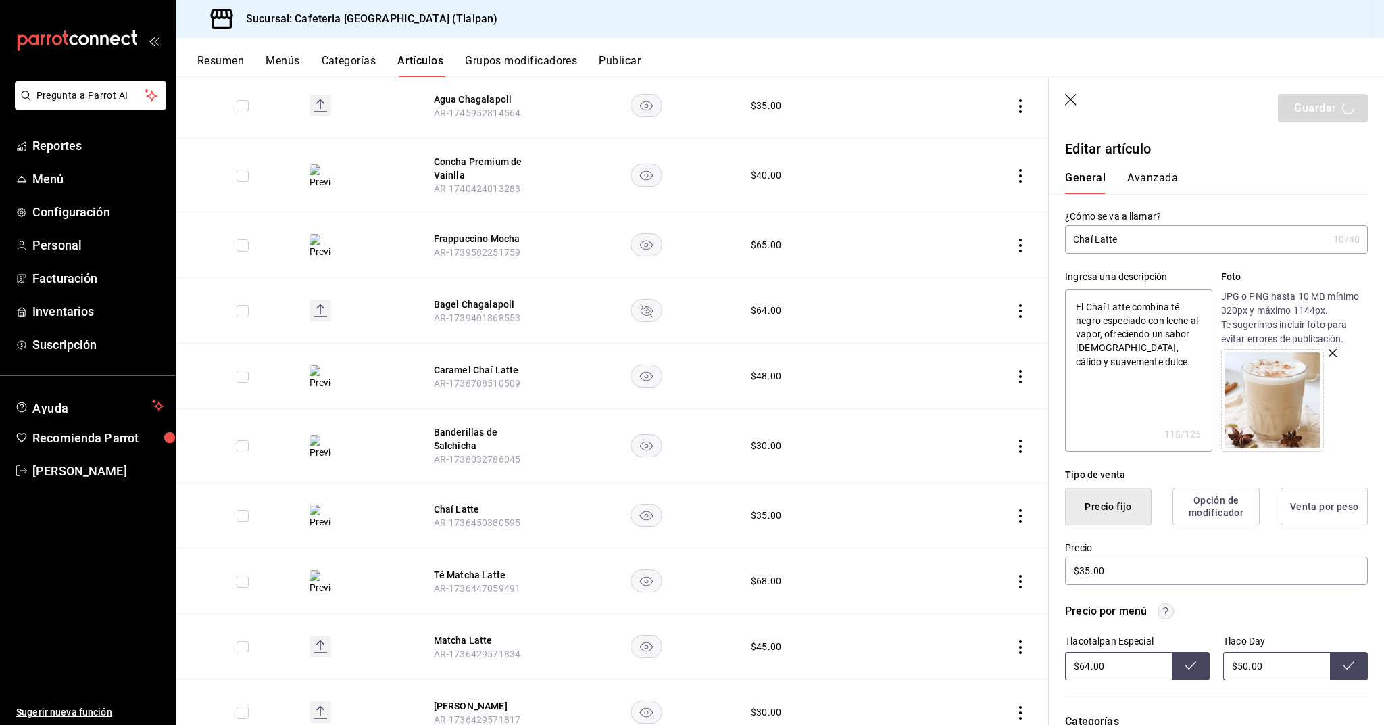
type textarea "x"
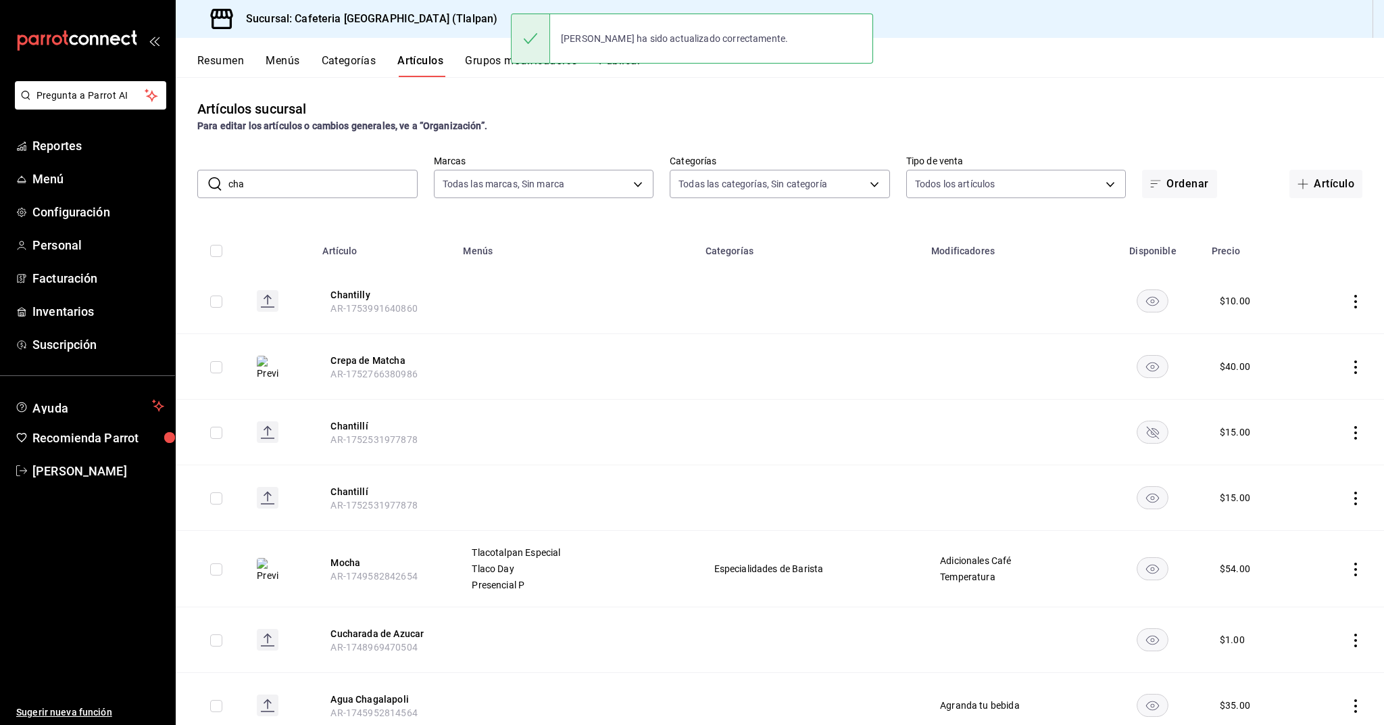
click at [359, 184] on input "cha" at bounding box center [322, 183] width 189 height 27
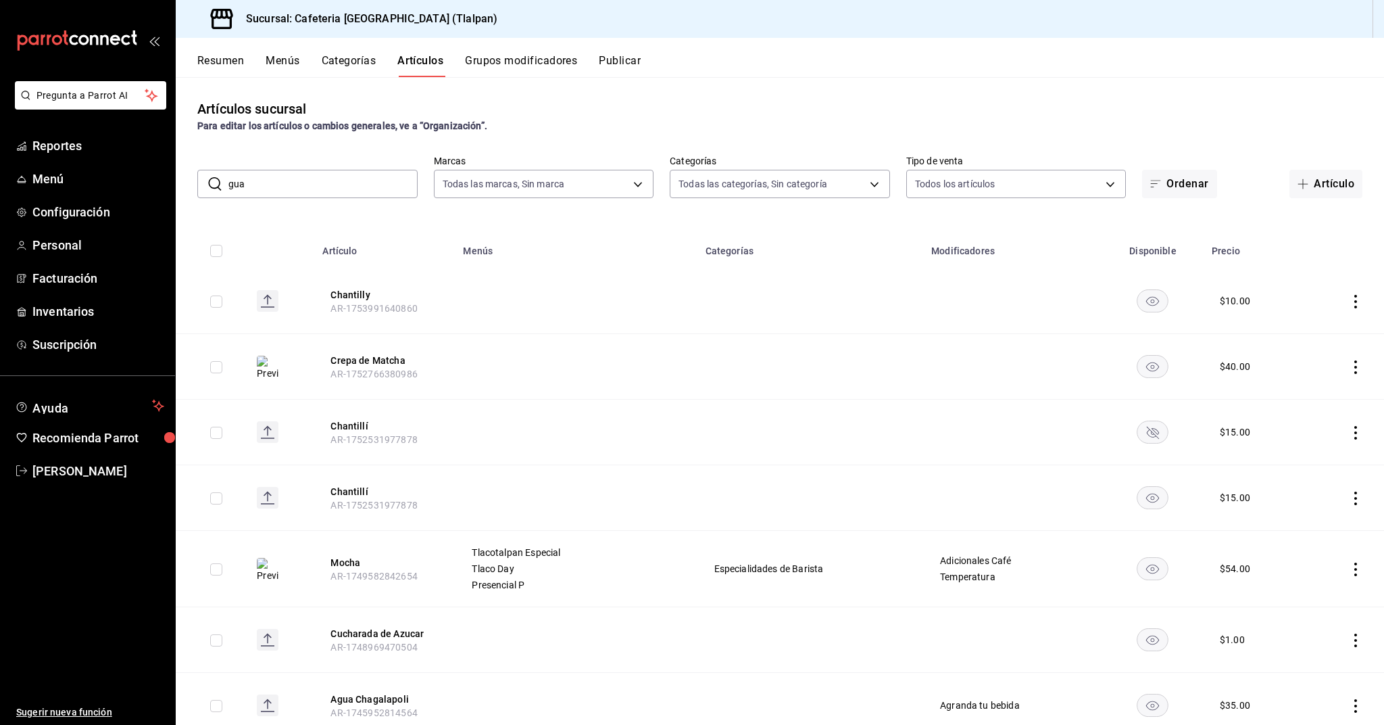
type input "gual"
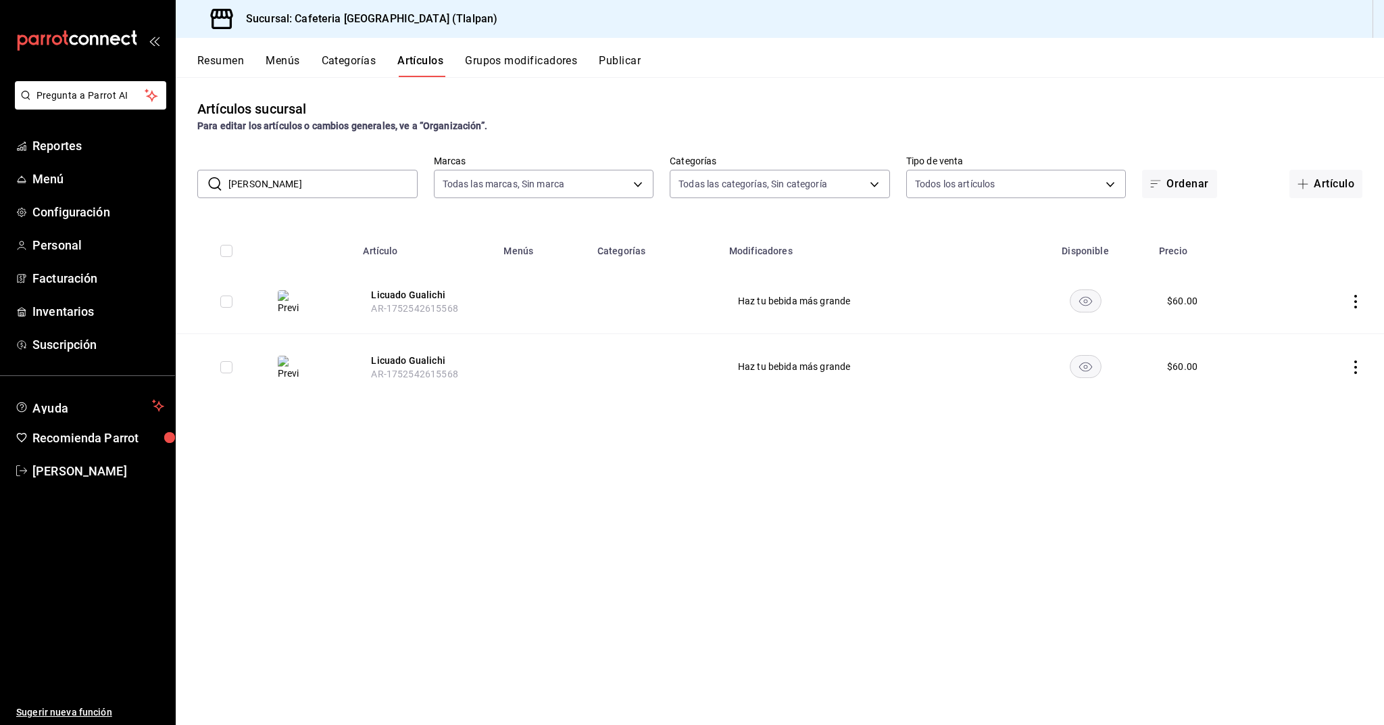
click at [265, 189] on input "gual" at bounding box center [322, 183] width 189 height 27
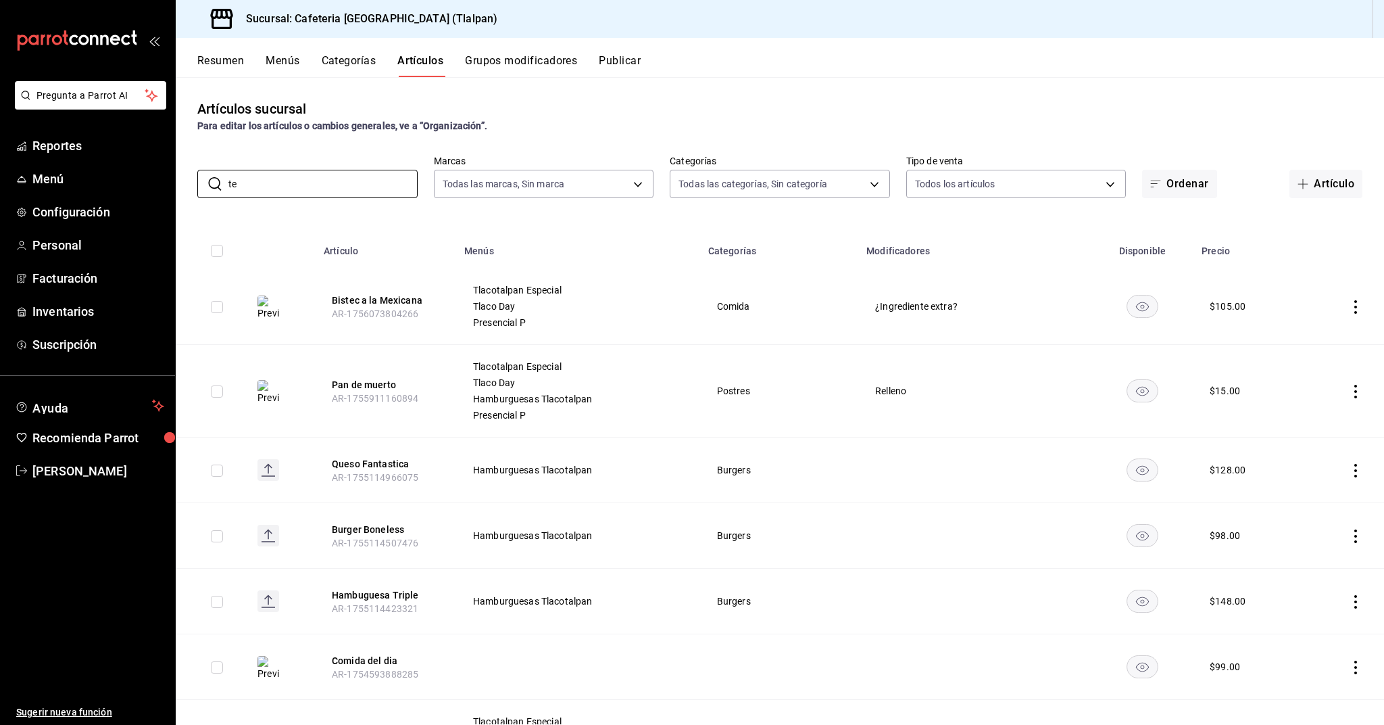
type input "t"
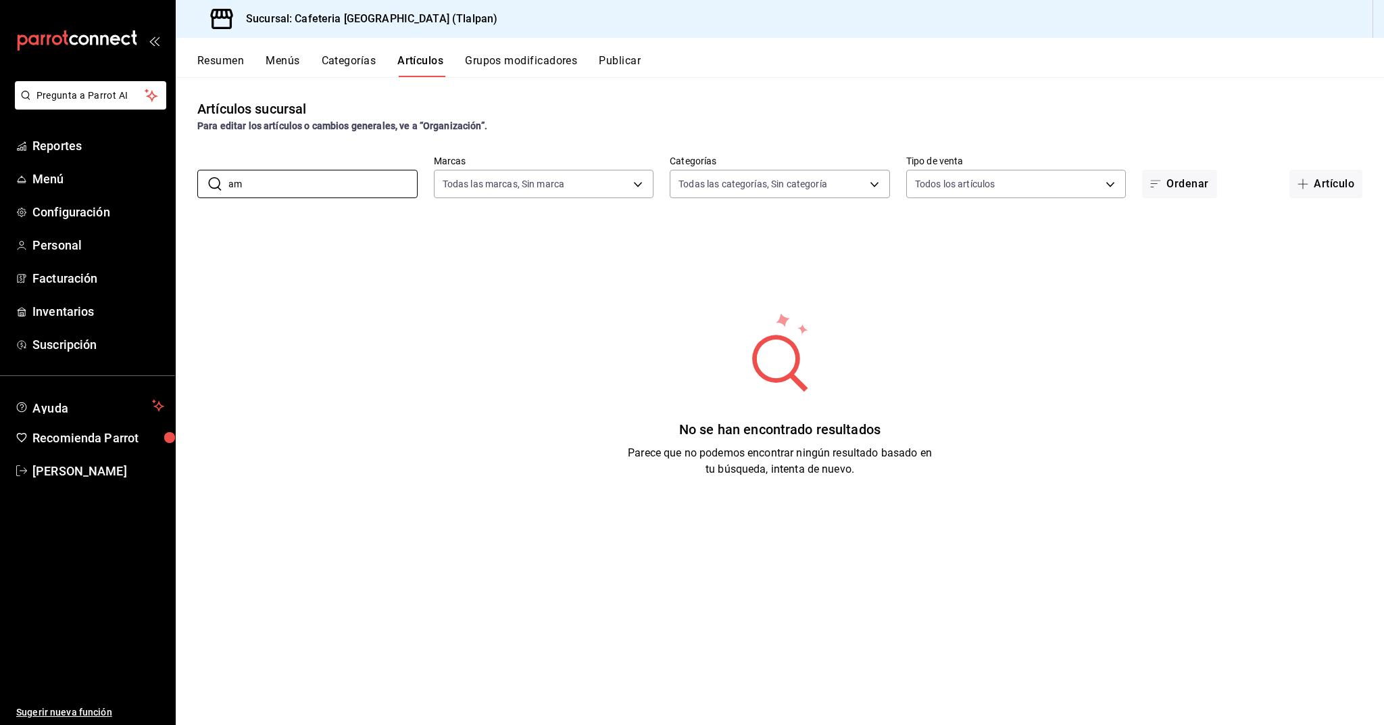
type input "a"
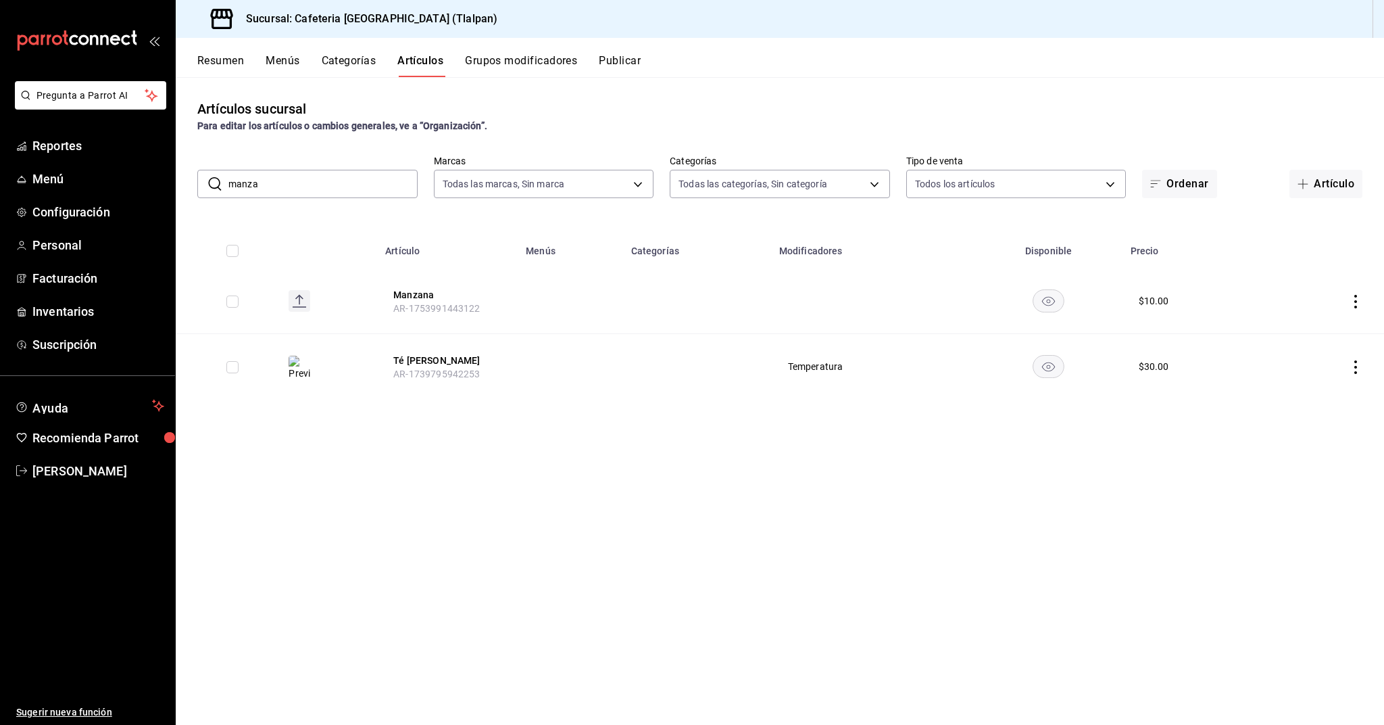
click at [356, 194] on input "manza" at bounding box center [322, 183] width 189 height 27
type input "verde"
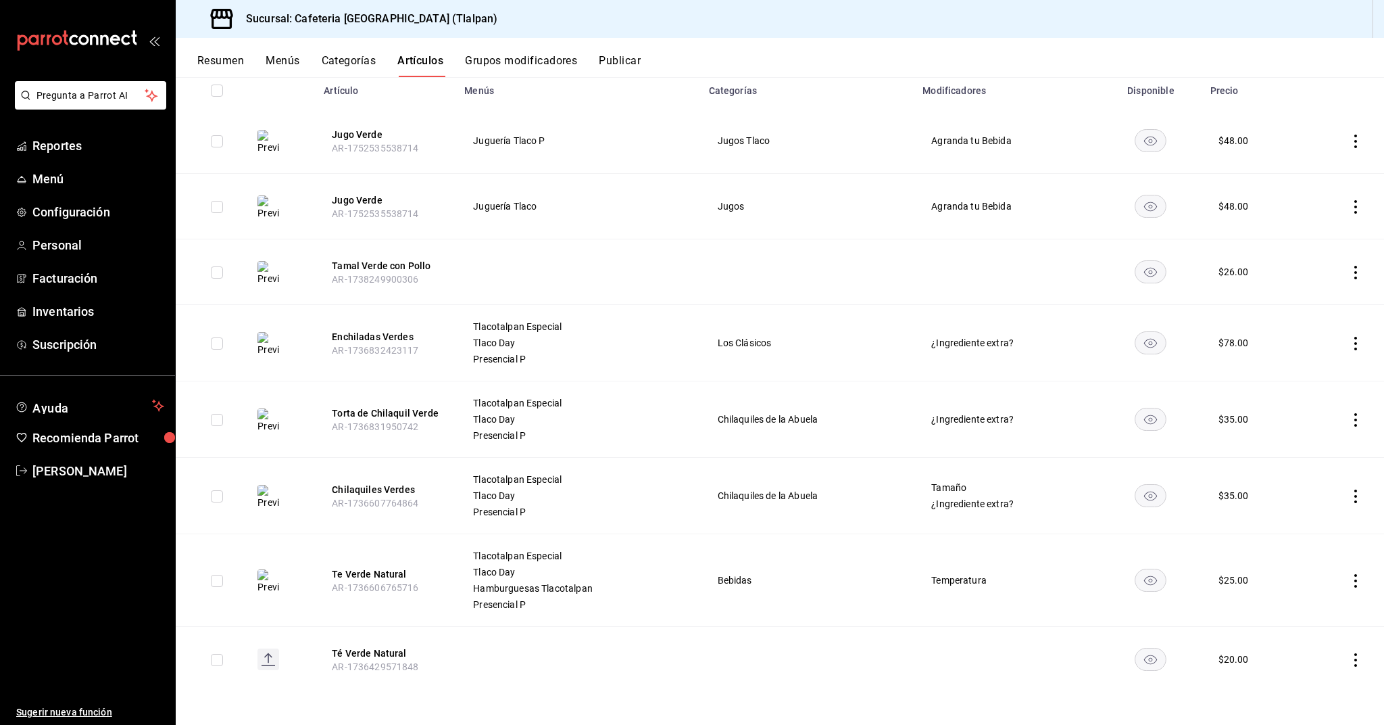
click at [1359, 586] on icon "actions" at bounding box center [1356, 581] width 14 height 14
click at [1314, 613] on span "Editar" at bounding box center [1315, 612] width 35 height 14
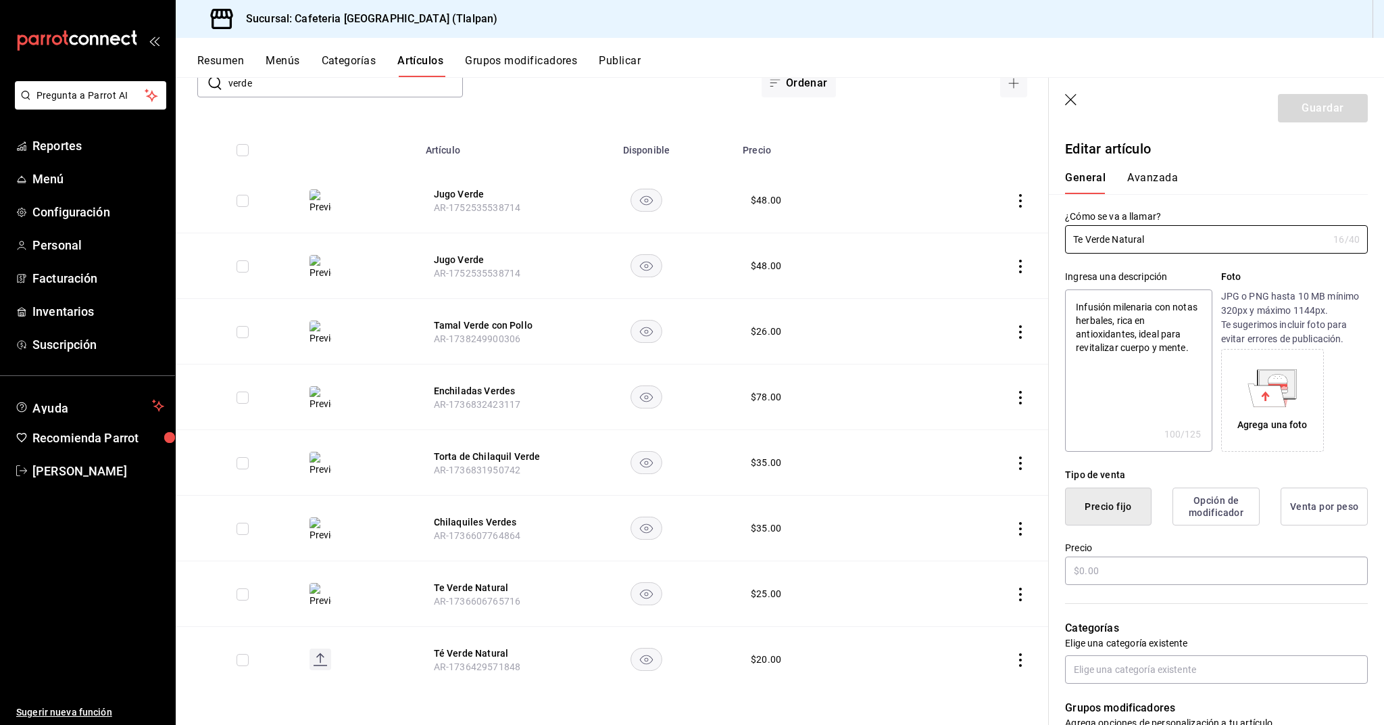
type textarea "x"
type input "$25.00"
radio input "false"
radio input "true"
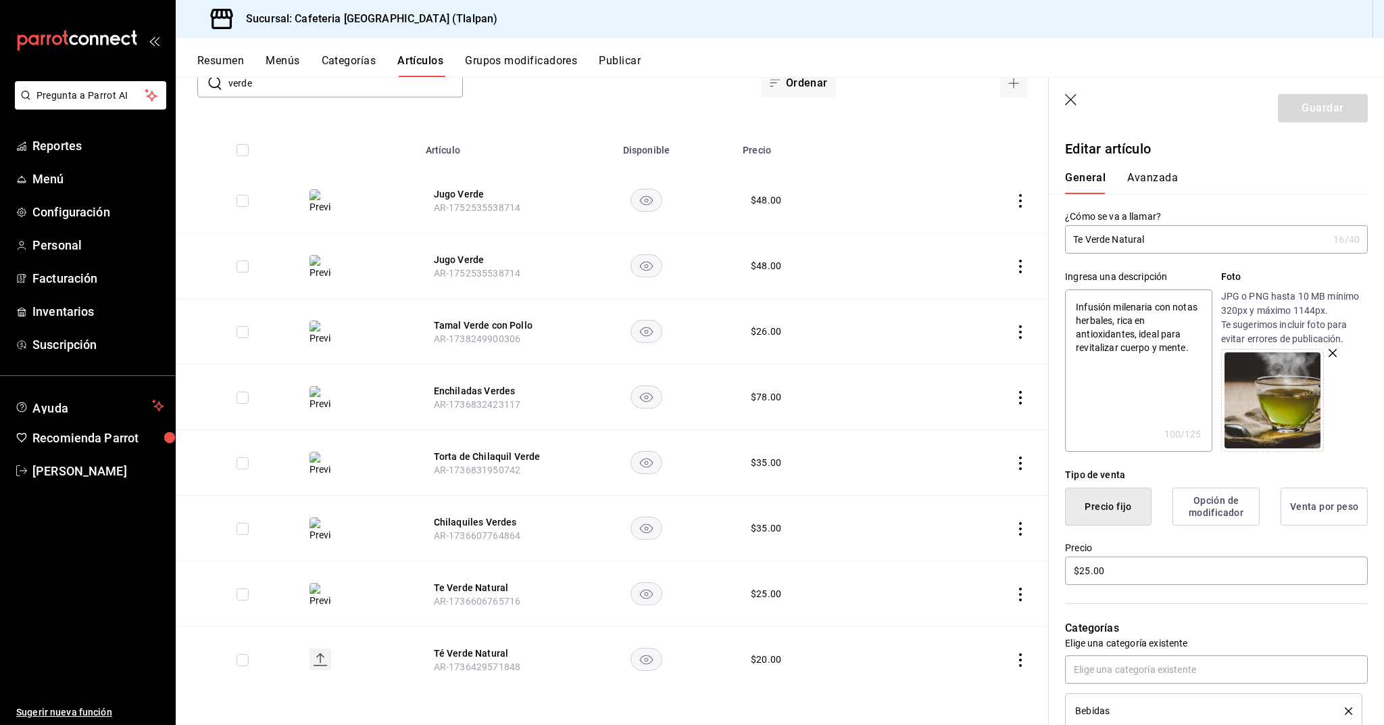
drag, startPoint x: 1084, startPoint y: 242, endPoint x: 1089, endPoint y: 251, distance: 10.0
click at [1084, 242] on input "Te Verde Natural" at bounding box center [1196, 239] width 263 height 27
type input "T Verde Natural"
type textarea "x"
type input "T´ Verde Natural"
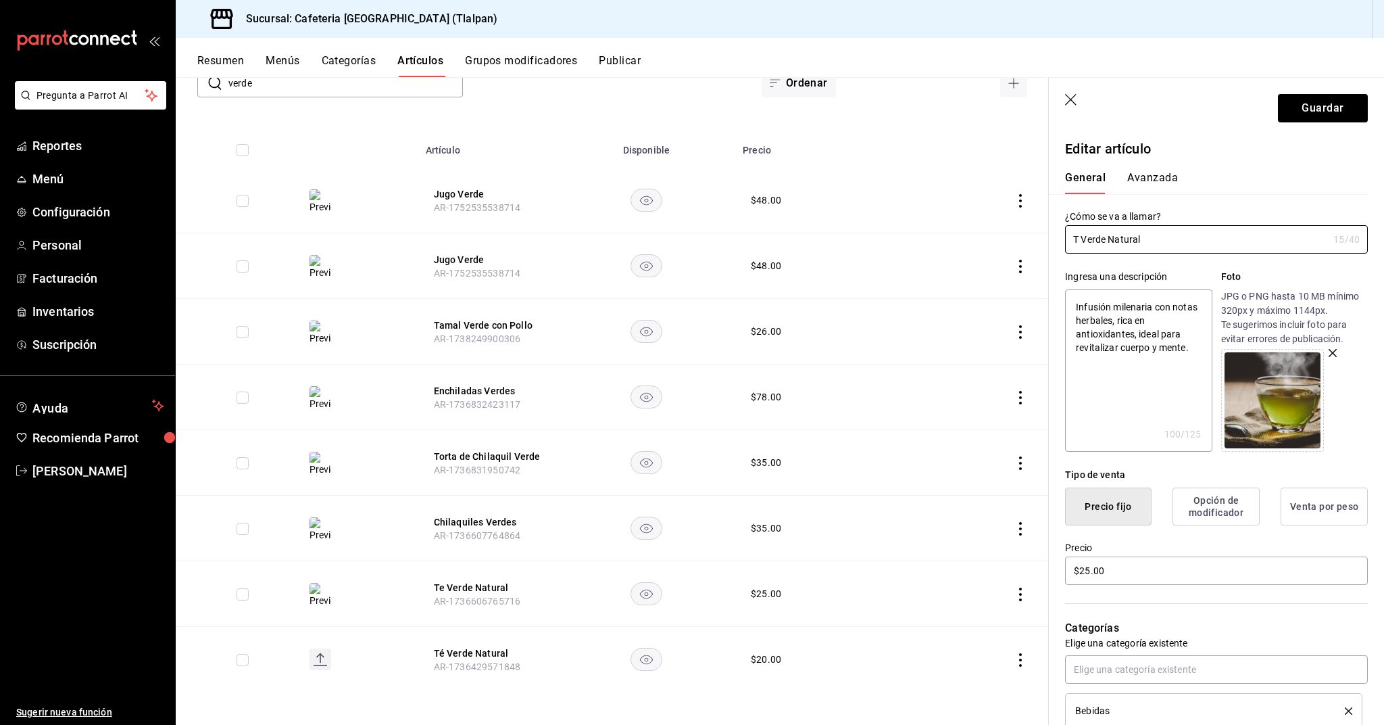
type textarea "x"
type input "Té Verde Natural"
type textarea "x"
type input "Té Verde Natural"
click at [1317, 115] on button "Guardar" at bounding box center [1323, 108] width 90 height 28
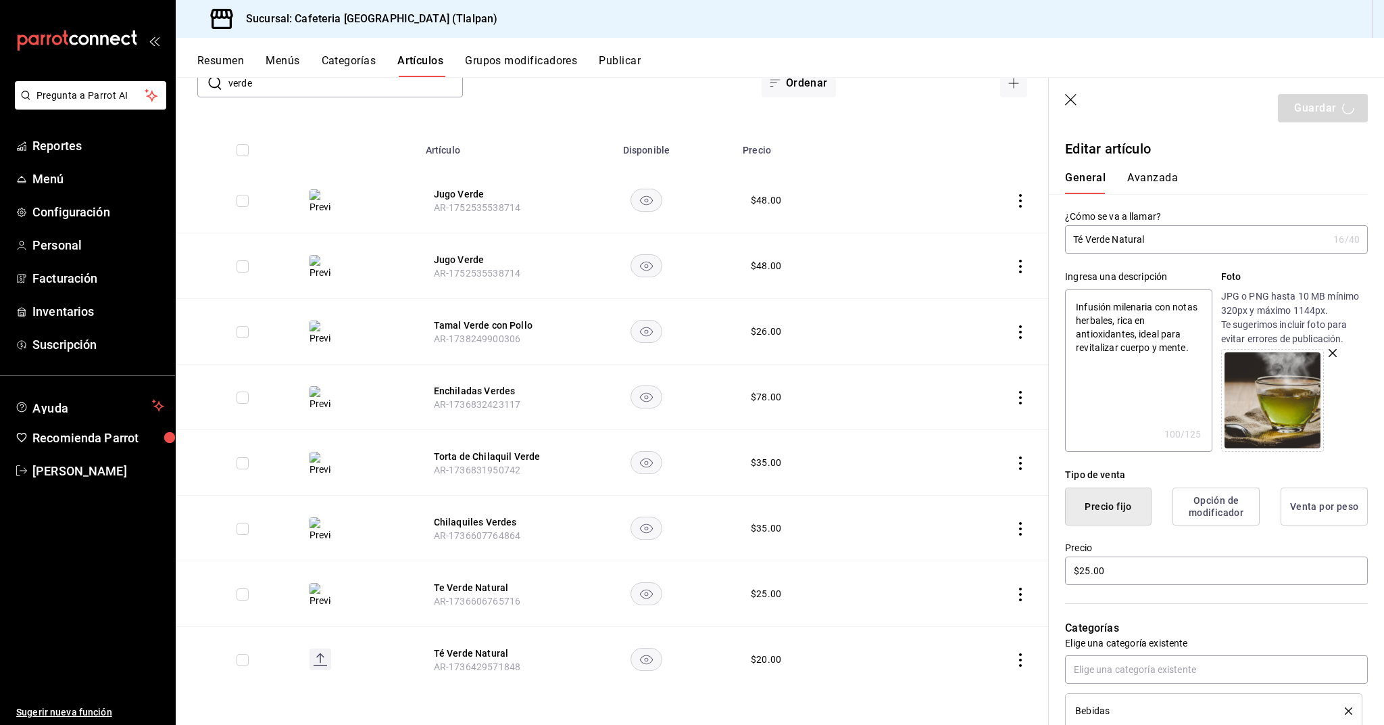
type textarea "x"
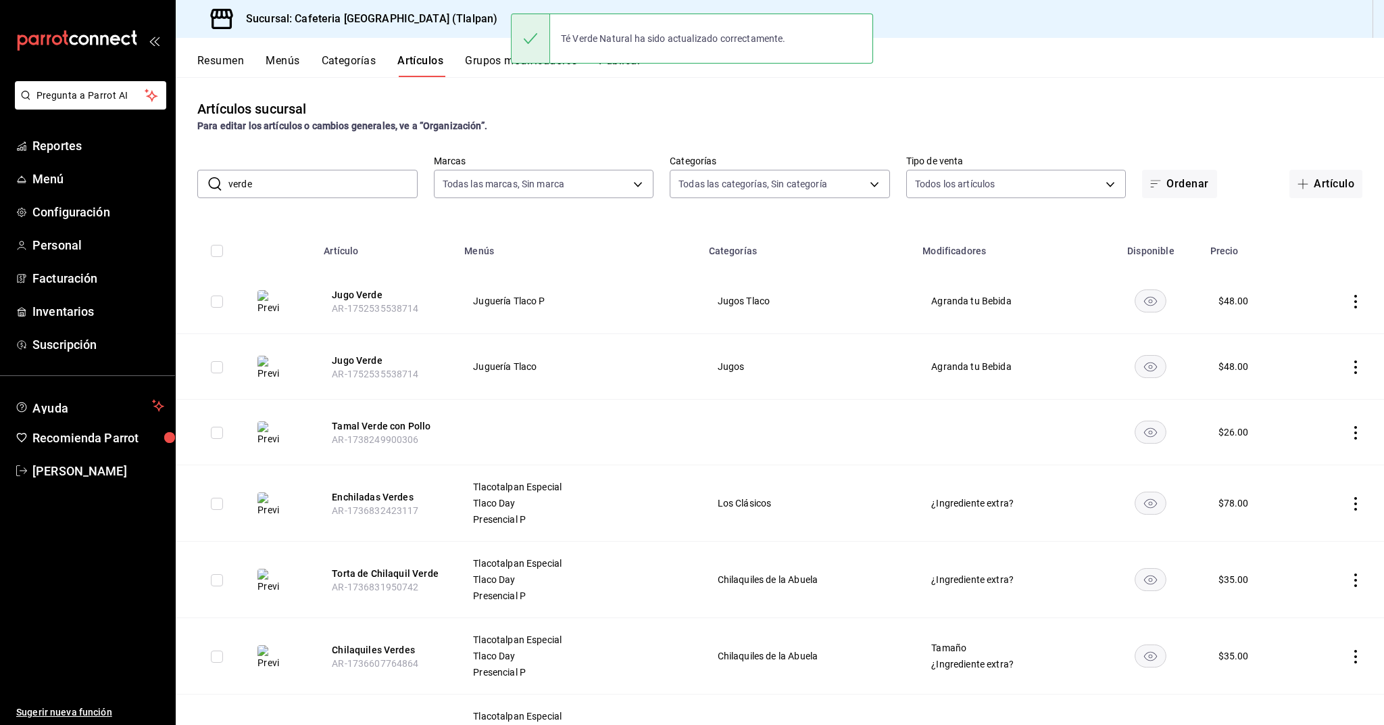
click at [345, 186] on input "verde" at bounding box center [322, 183] width 189 height 27
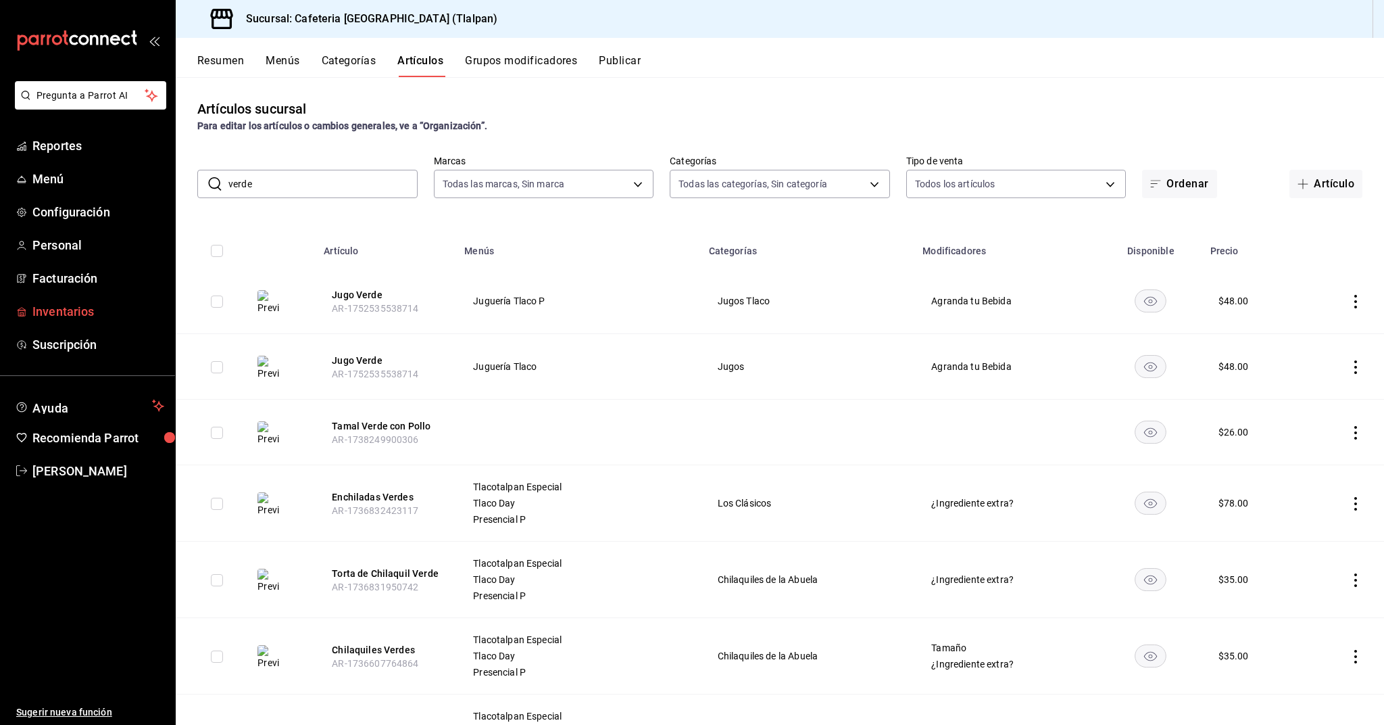
click at [68, 301] on link "Inventarios" at bounding box center [87, 311] width 175 height 29
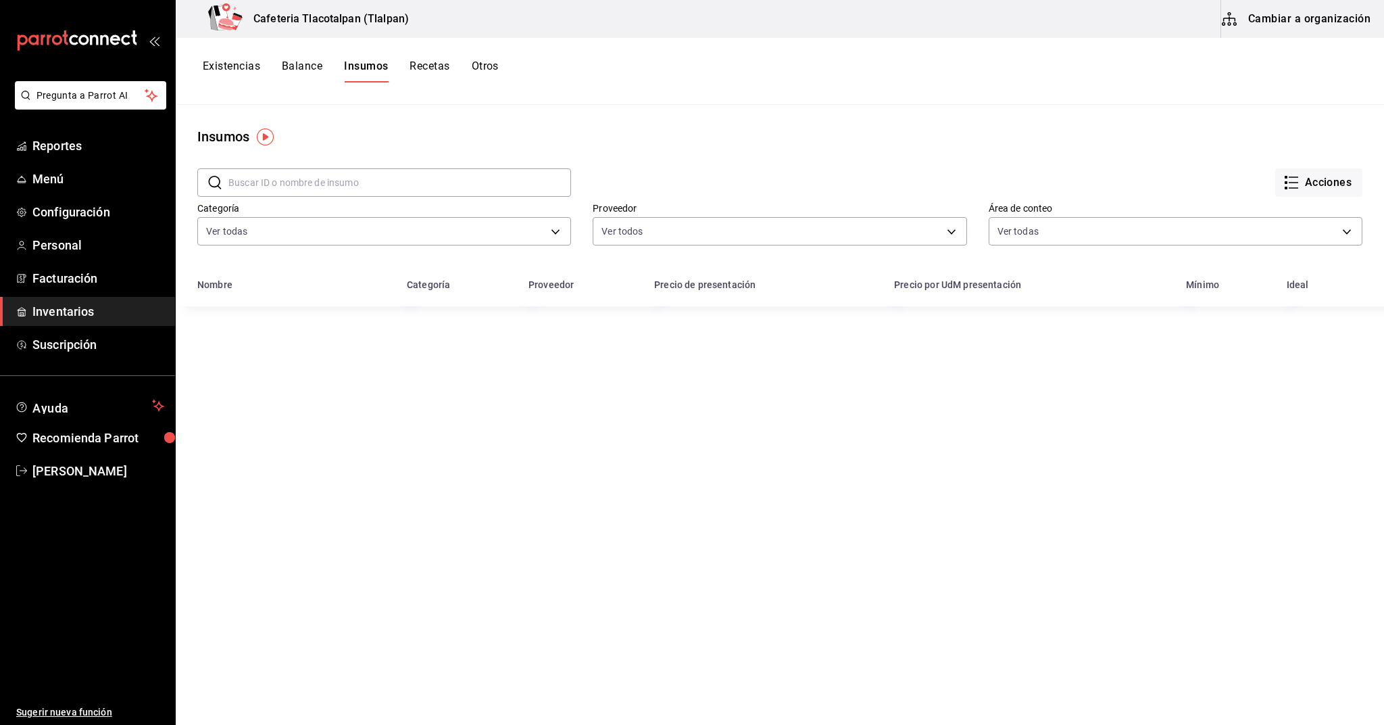
click at [436, 51] on div "Existencias Balance Insumos Recetas Otros" at bounding box center [780, 71] width 1209 height 67
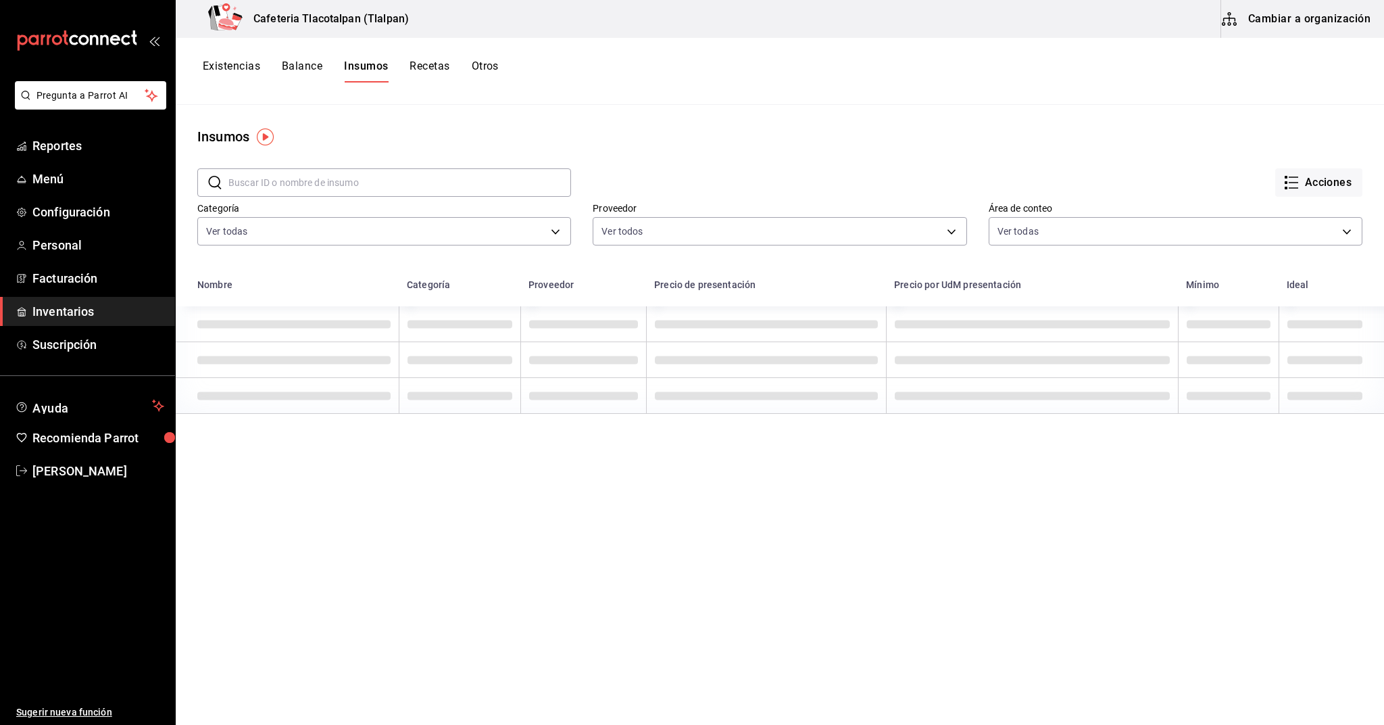
click at [436, 71] on button "Recetas" at bounding box center [430, 70] width 40 height 23
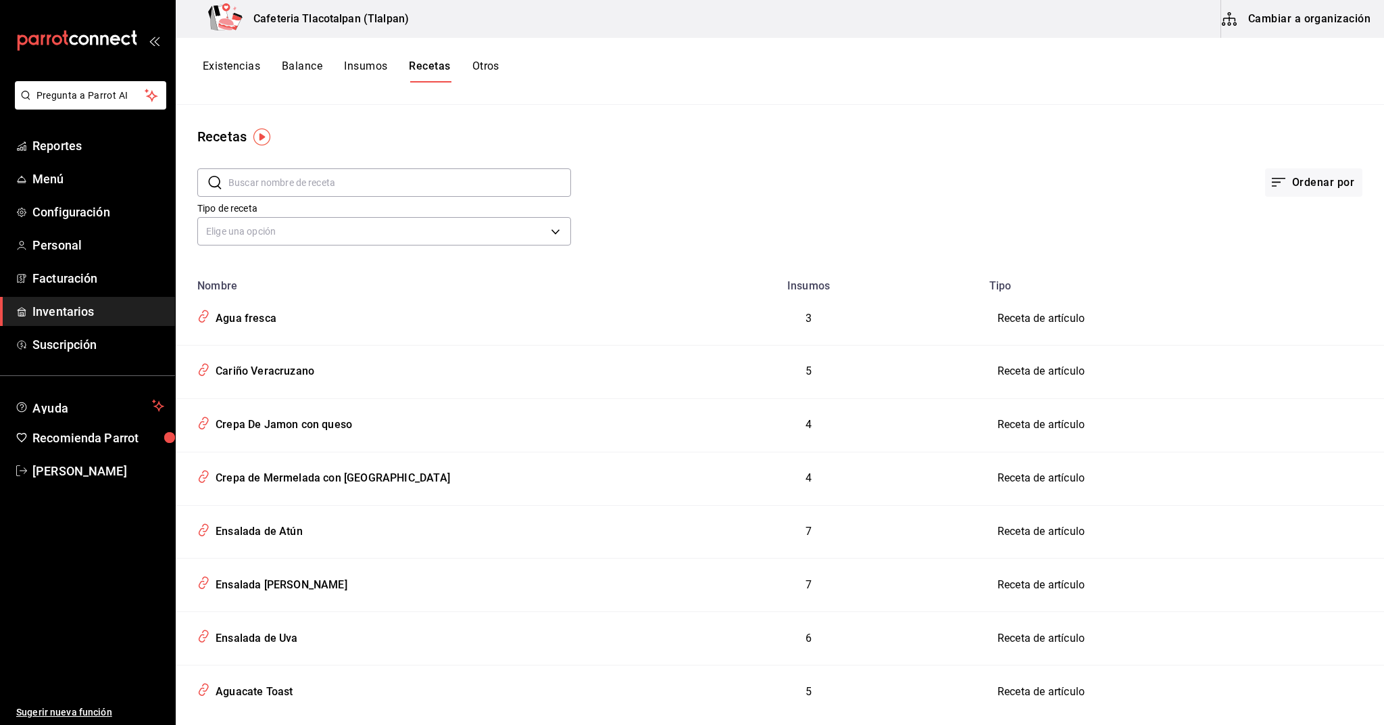
click at [1229, 30] on button "Cambiar a organización" at bounding box center [1297, 19] width 152 height 38
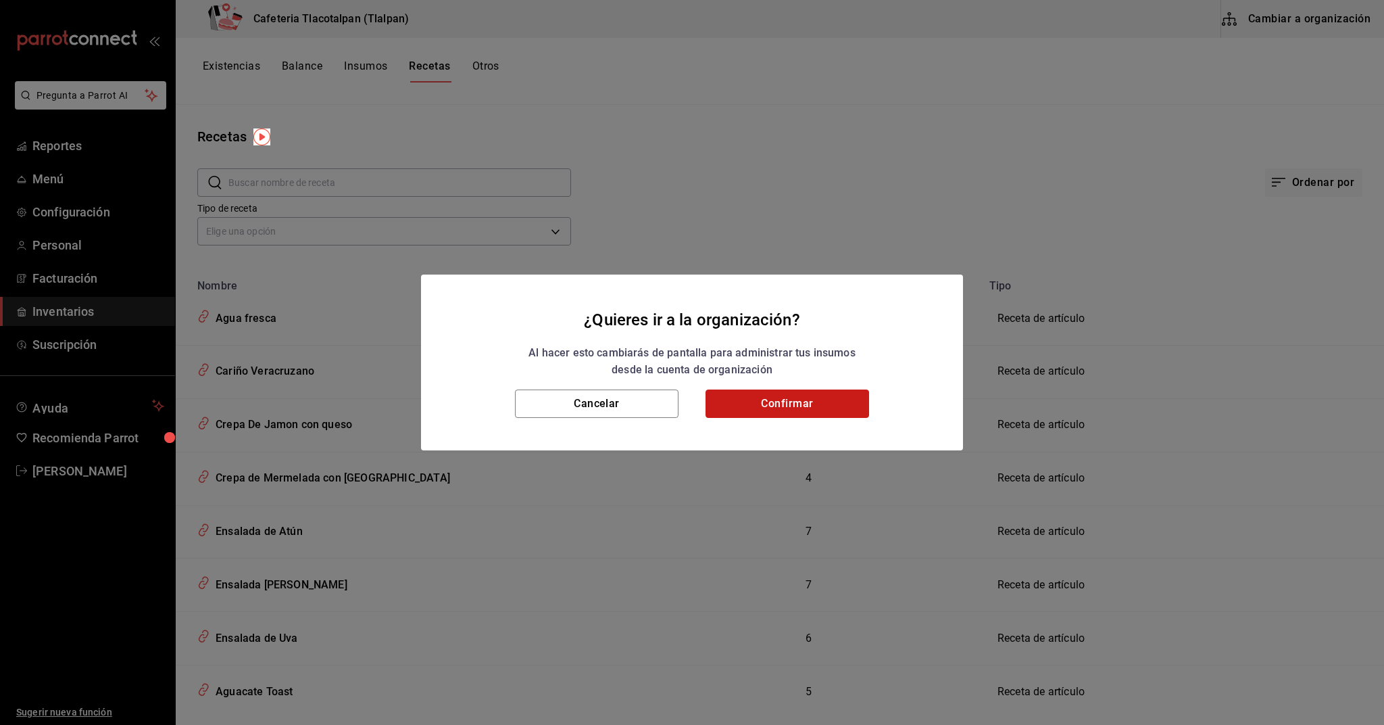
click at [737, 397] on button "Confirmar" at bounding box center [788, 403] width 164 height 28
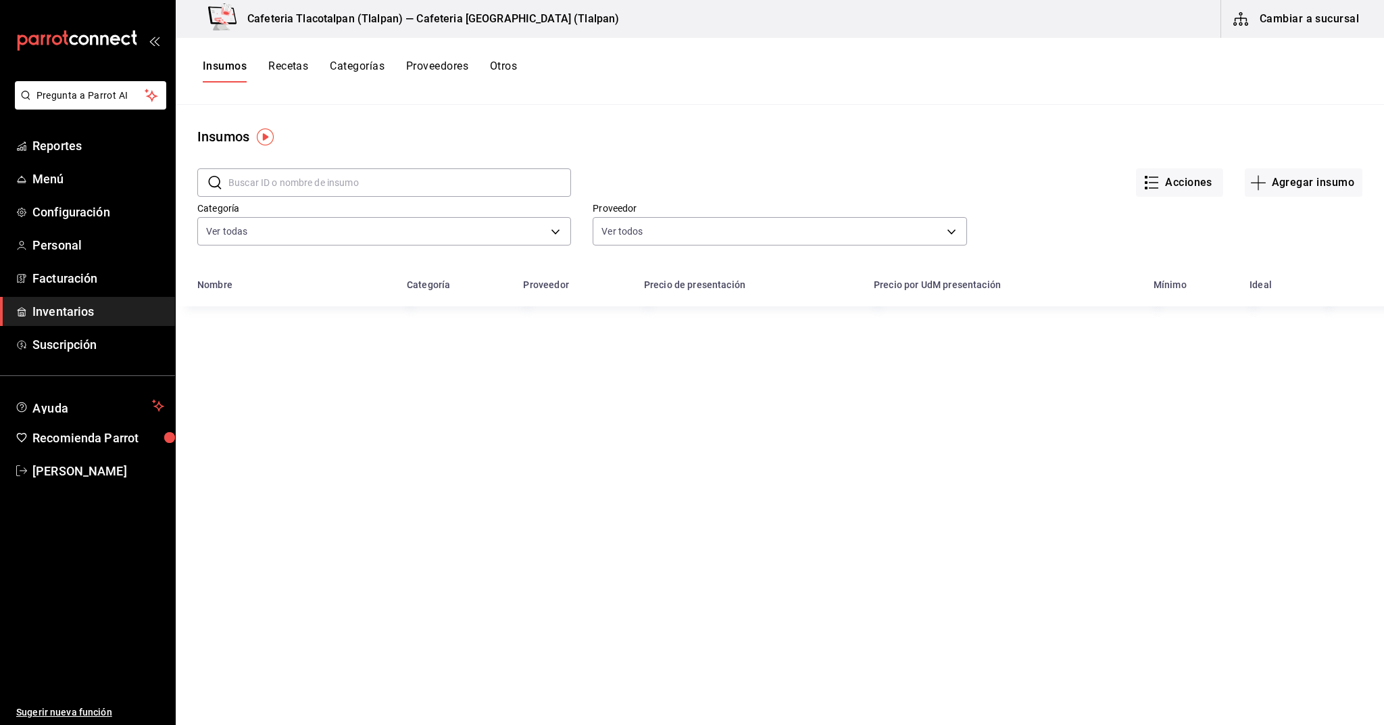
click at [353, 193] on input "text" at bounding box center [399, 182] width 343 height 27
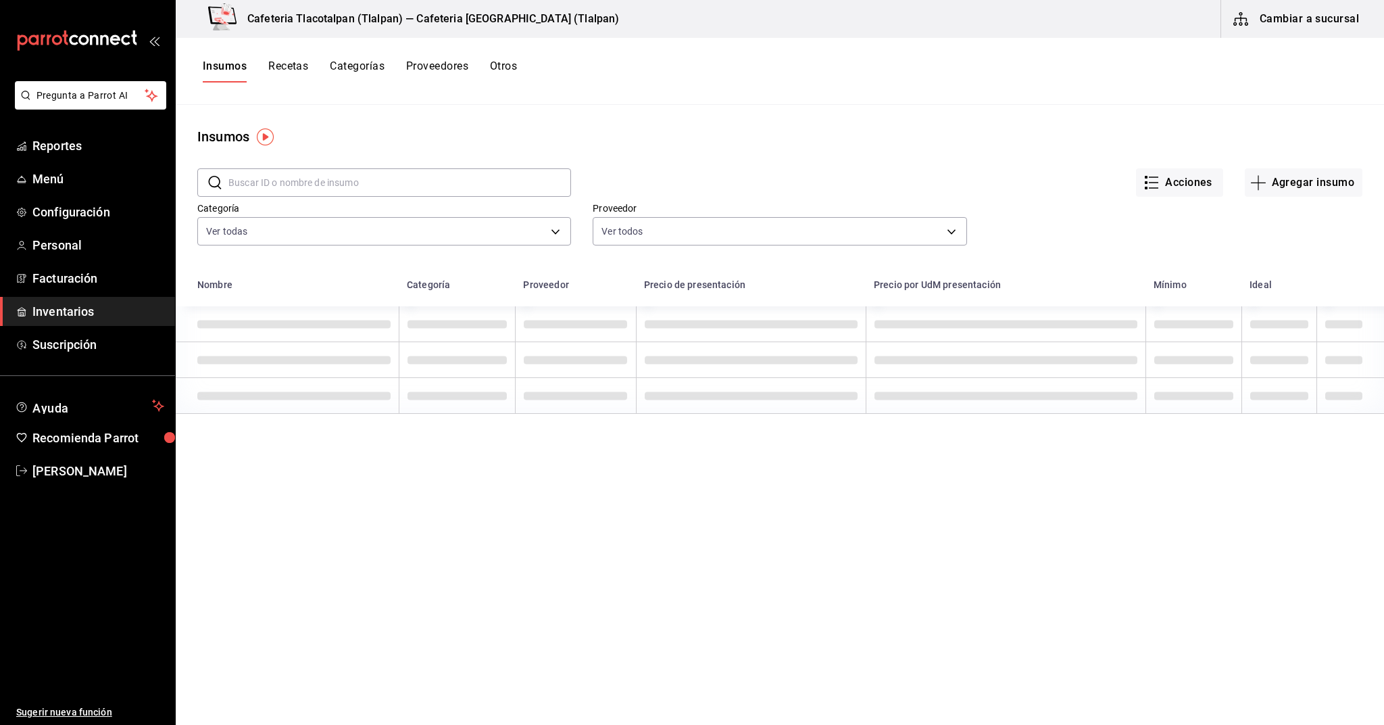
type input "n"
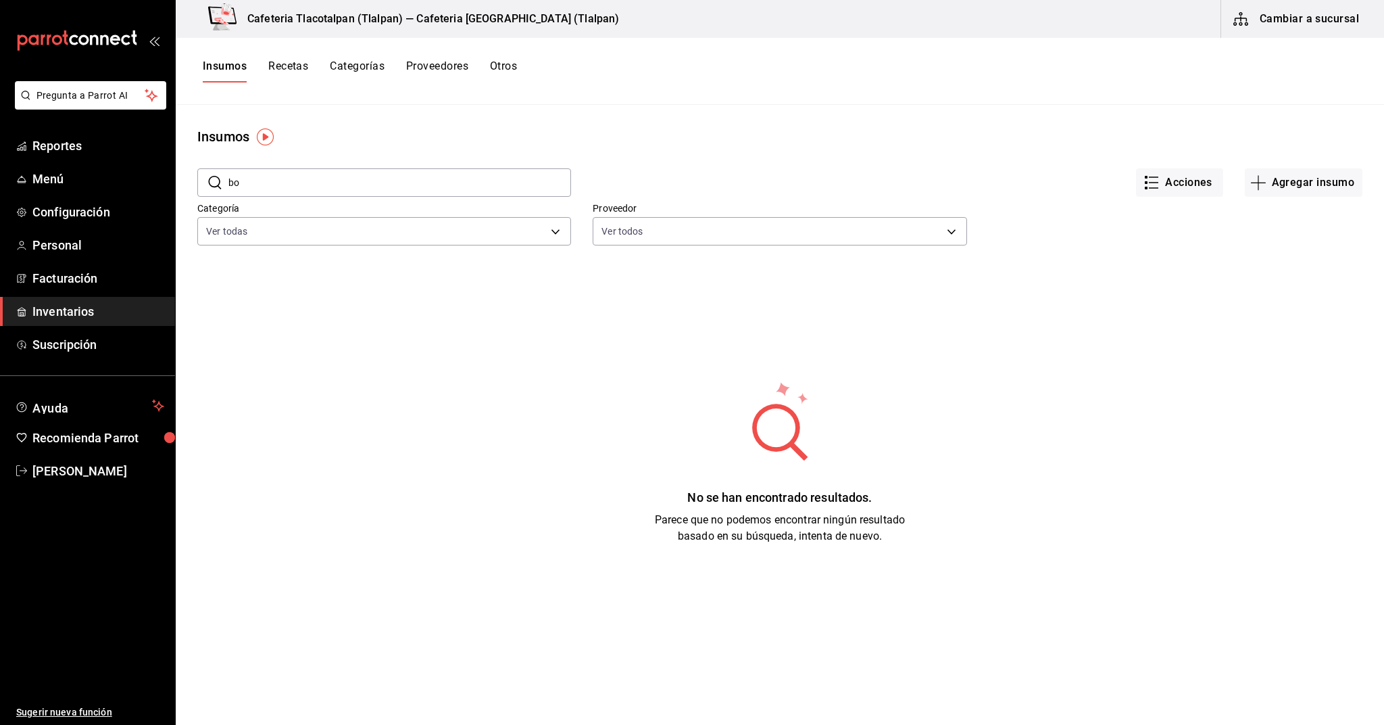
type input "b"
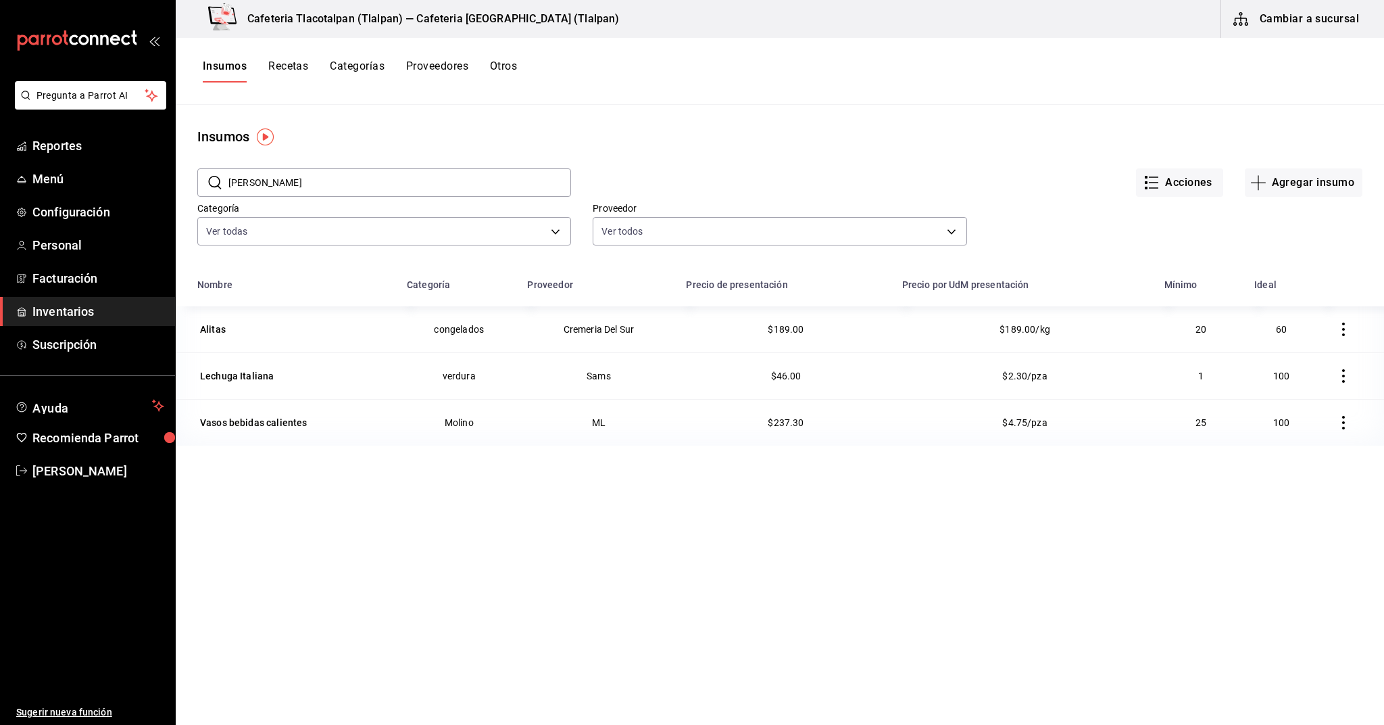
type input "Ali"
drag, startPoint x: 370, startPoint y: 192, endPoint x: 226, endPoint y: 330, distance: 198.9
click at [226, 330] on div "Alitas" at bounding box center [212, 329] width 31 height 19
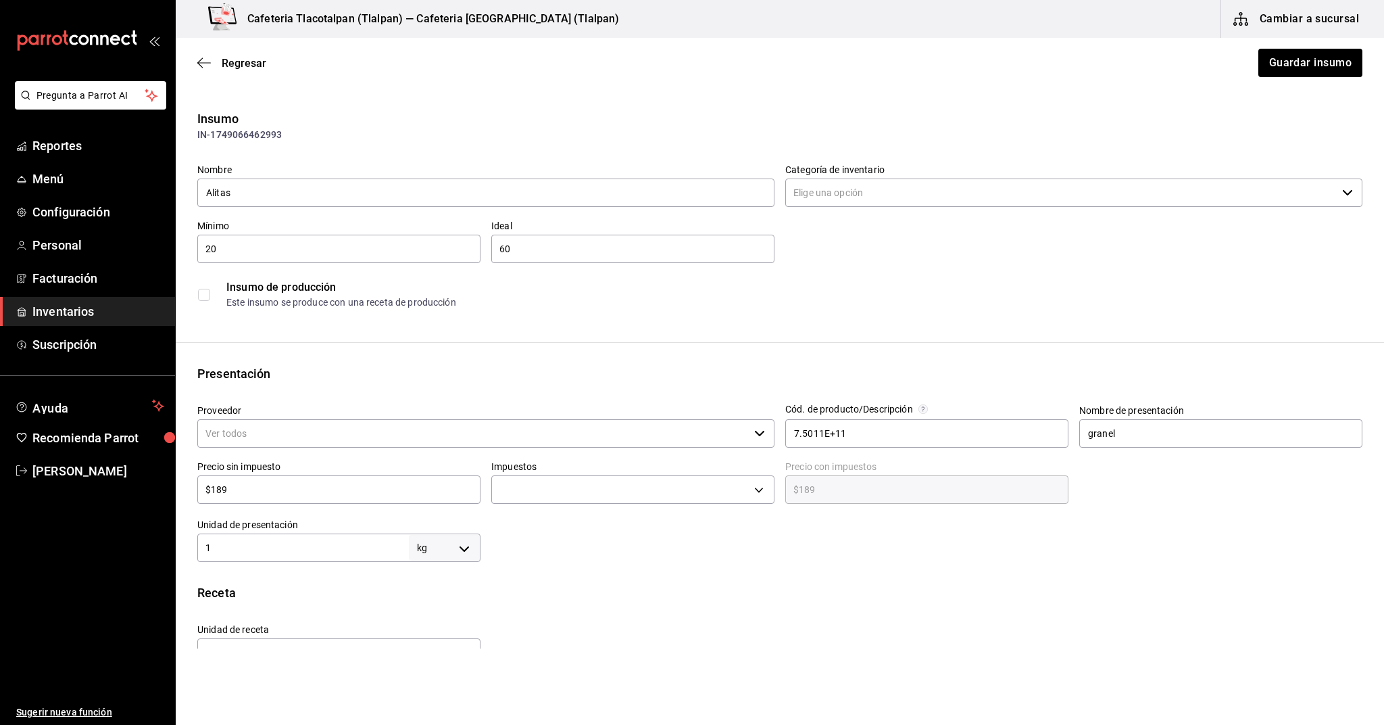
type input "congelados"
type input "Cremeria Del Sur"
click at [306, 195] on input "Alitas" at bounding box center [485, 192] width 577 height 28
click at [320, 186] on input "Boneless" at bounding box center [485, 192] width 577 height 28
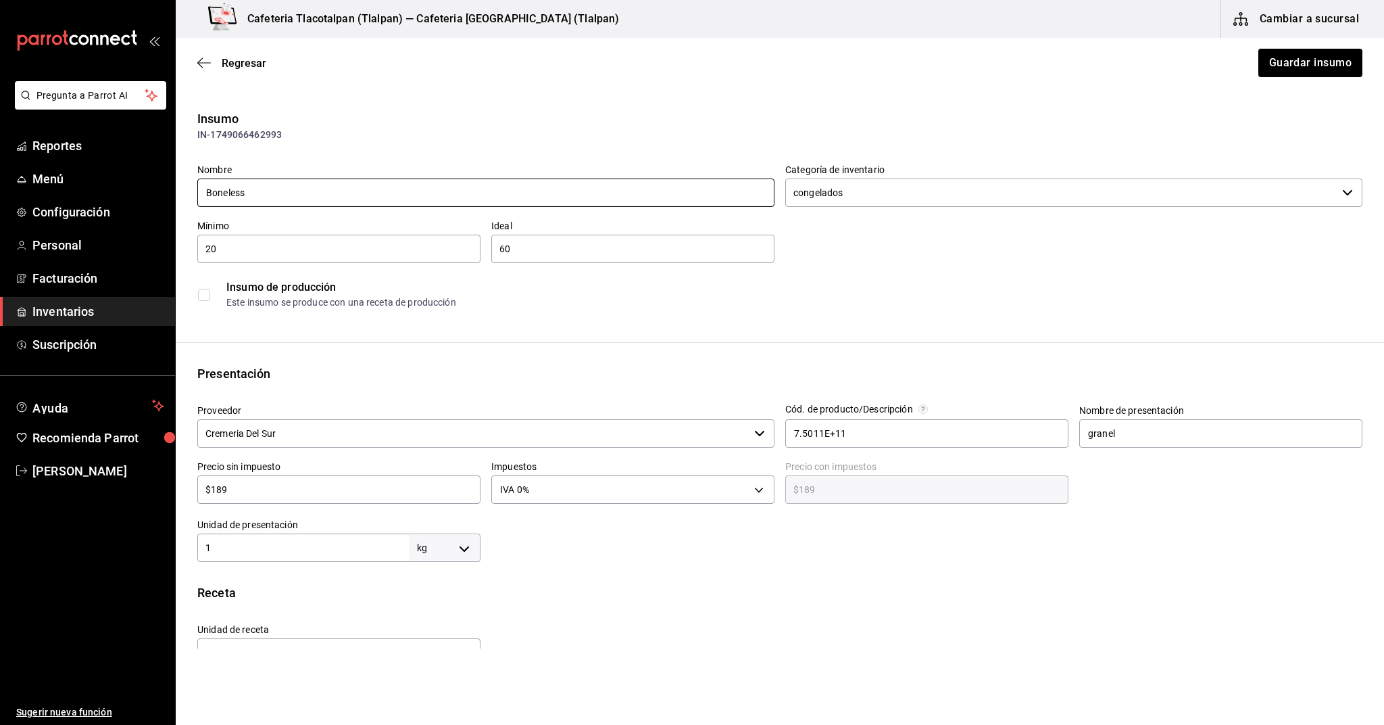
click at [320, 186] on input "Boneless" at bounding box center [485, 192] width 577 height 28
type input "Boneless"
click at [1292, 63] on button "Guardar insumo" at bounding box center [1309, 63] width 105 height 28
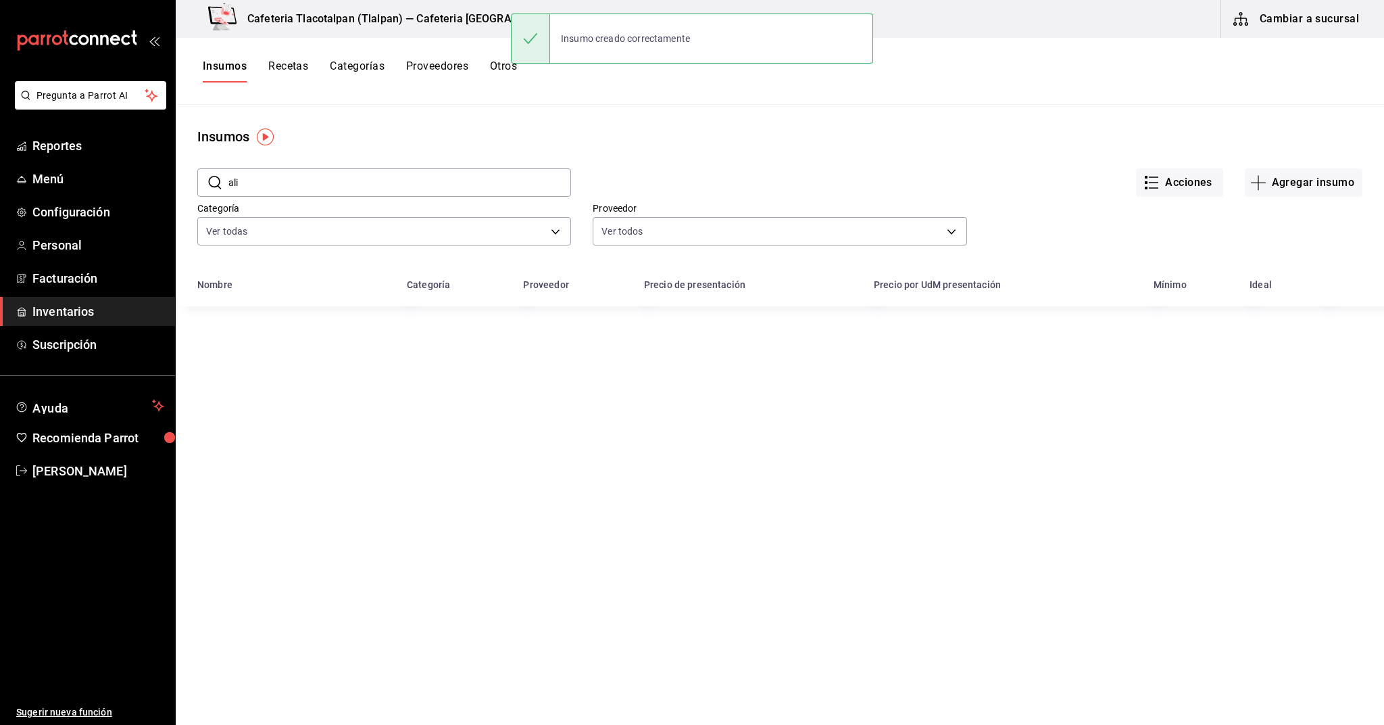
click at [299, 67] on button "Recetas" at bounding box center [288, 70] width 40 height 23
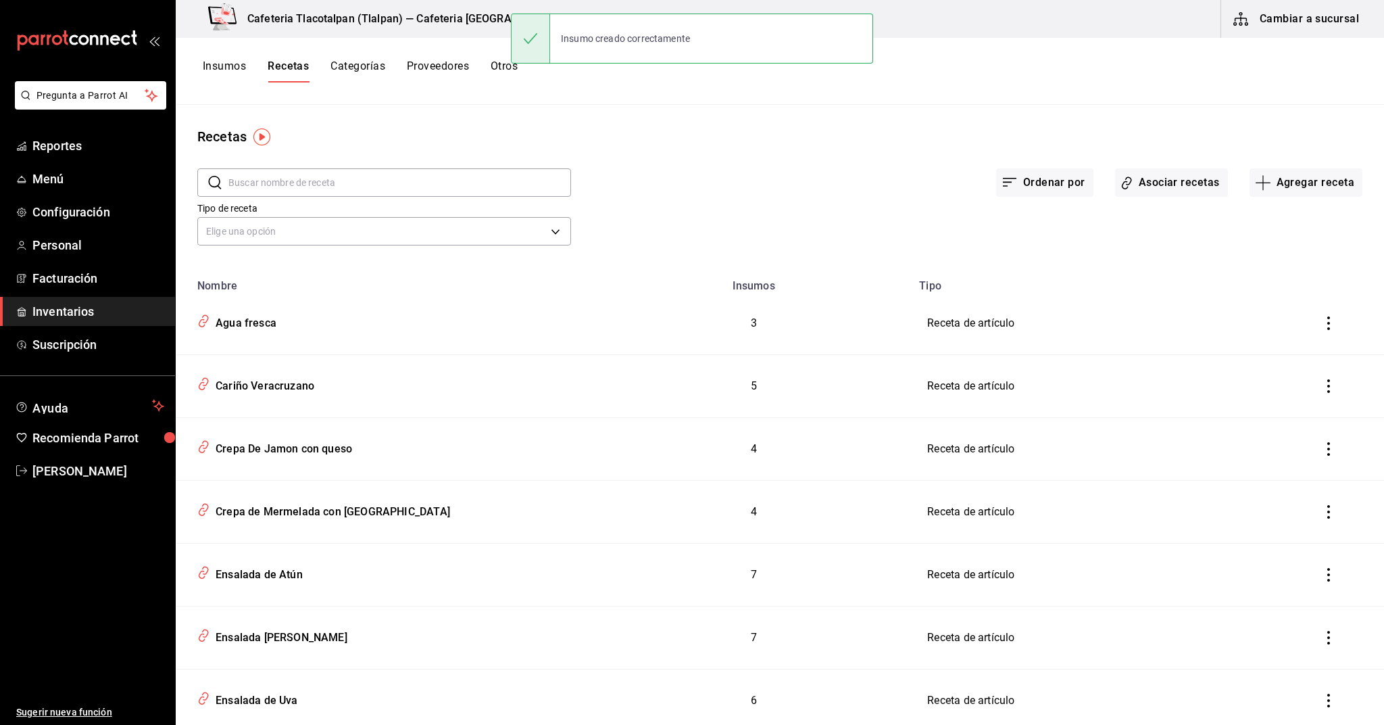
click at [289, 188] on input "text" at bounding box center [399, 182] width 343 height 27
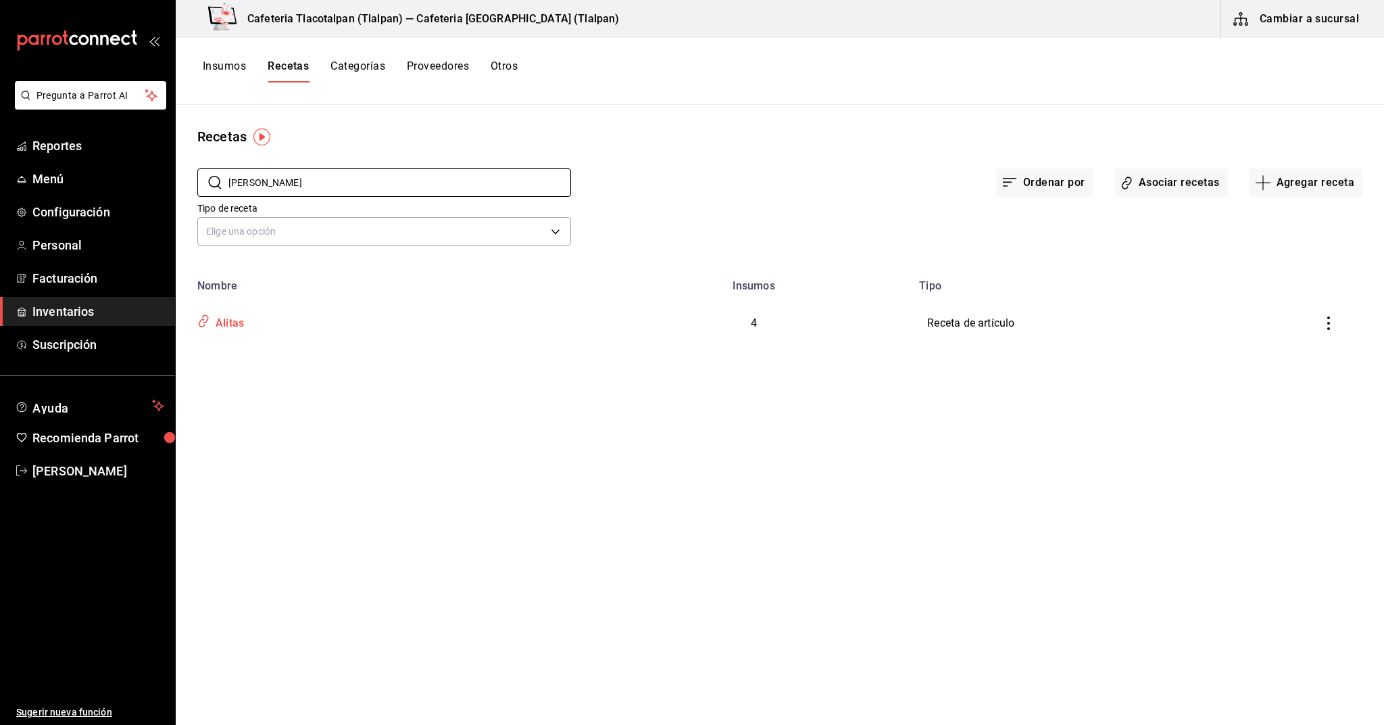
type input "alita"
click at [209, 331] on div "inventoriesTable" at bounding box center [201, 321] width 18 height 26
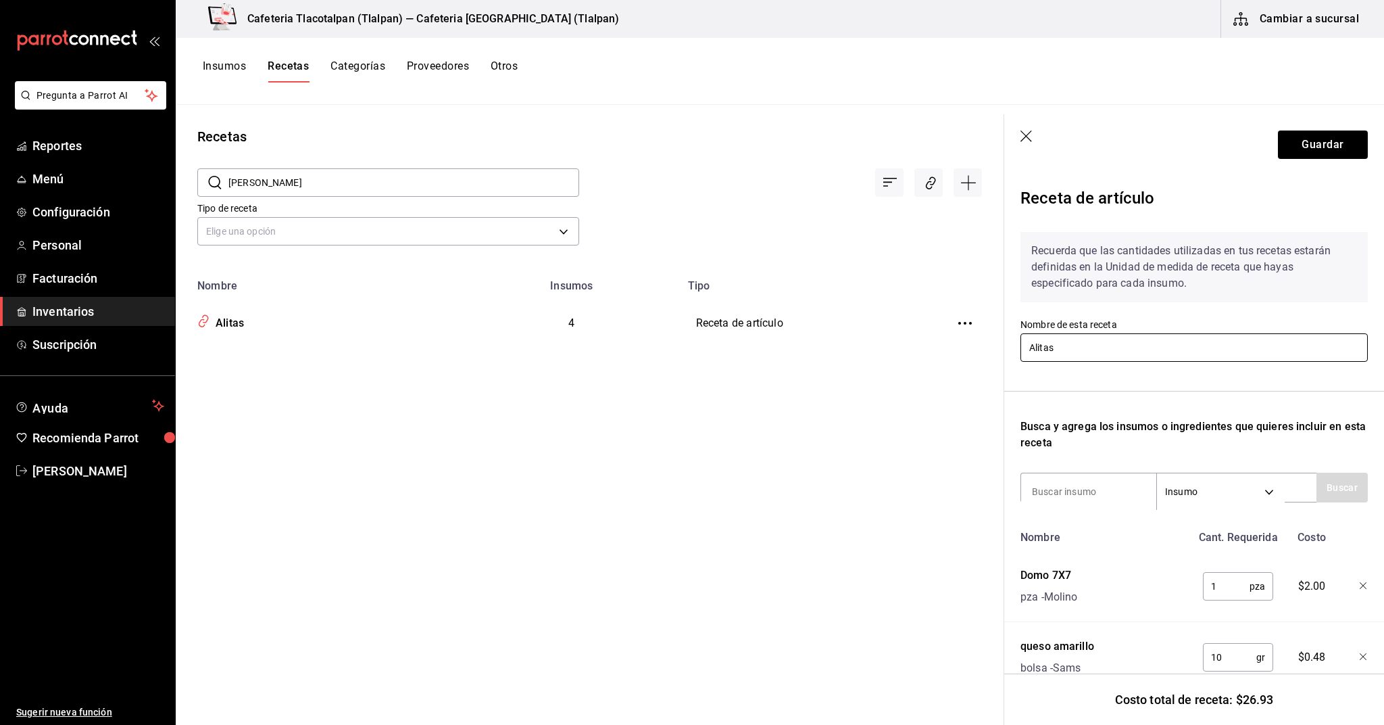
click at [1046, 354] on input "Alitas" at bounding box center [1194, 347] width 347 height 28
paste input "Boneles"
type input "Boneless"
click at [1075, 401] on div "Recuerda que las cantidades utilizadas en tus recetas estarán definidas en la U…" at bounding box center [1194, 528] width 347 height 614
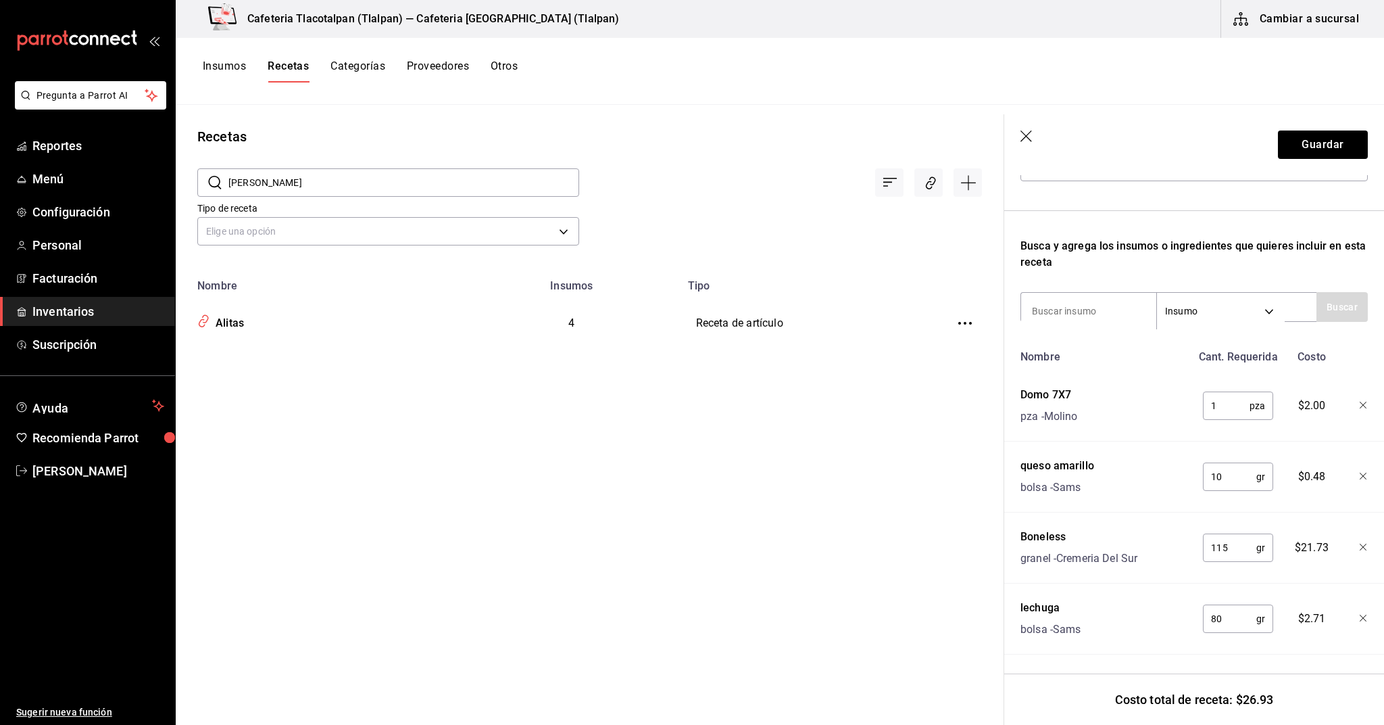
scroll to position [180, 0]
click at [1309, 147] on button "Guardar" at bounding box center [1323, 144] width 90 height 28
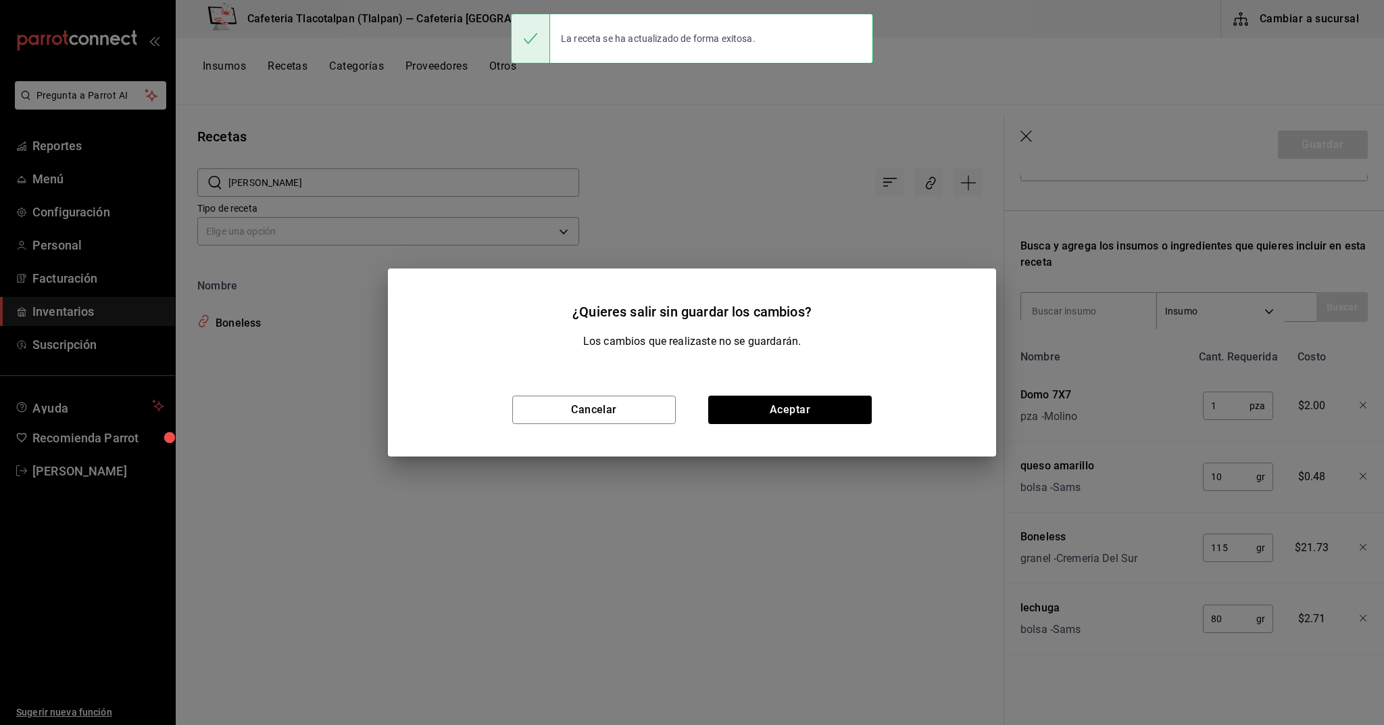
scroll to position [156, 0]
click at [783, 412] on button "Aceptar" at bounding box center [790, 409] width 164 height 28
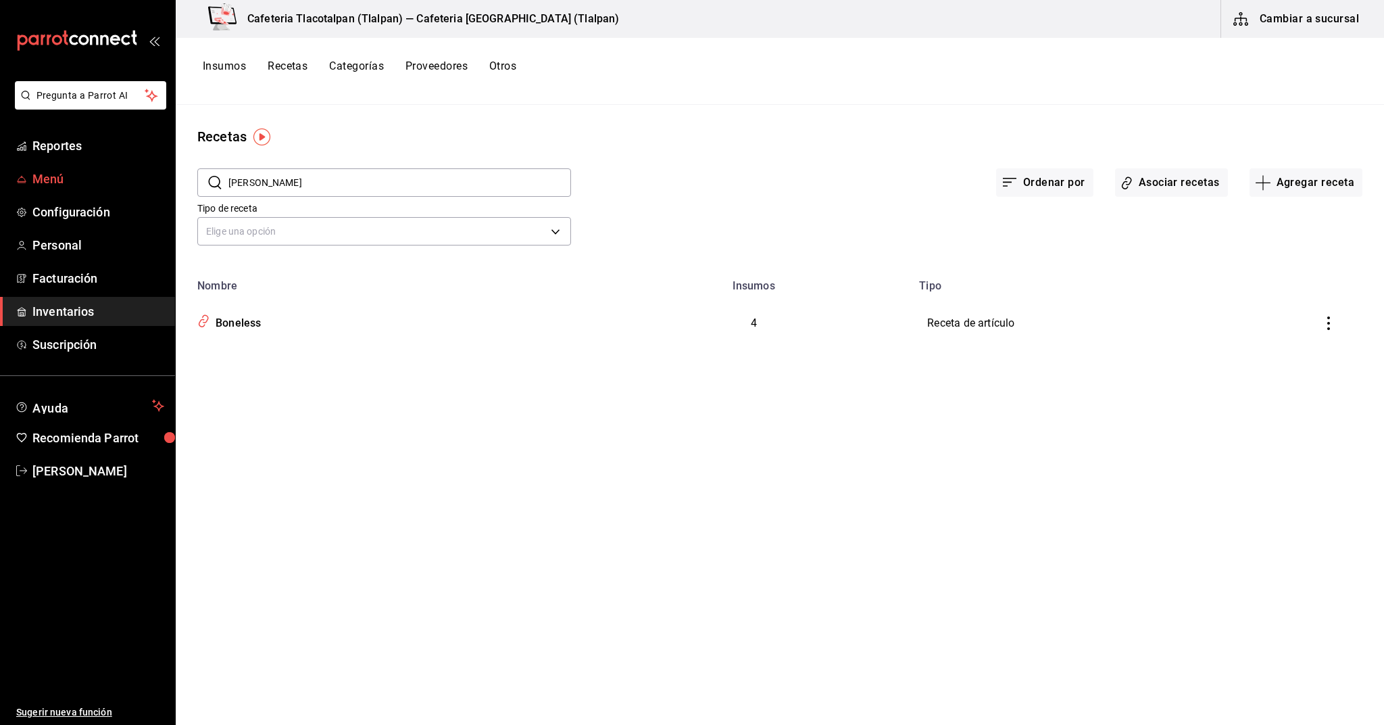
click at [58, 173] on span "Menú" at bounding box center [98, 179] width 132 height 18
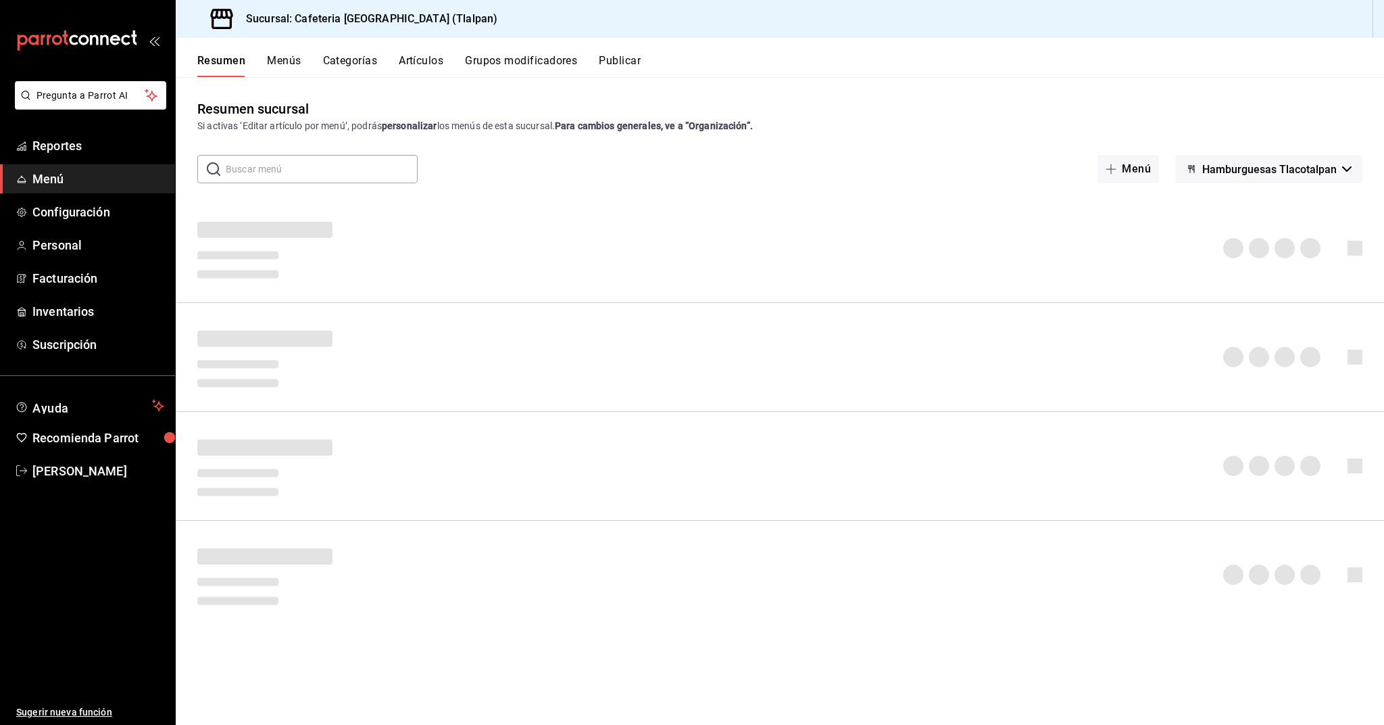
click at [418, 69] on button "Artículos" at bounding box center [421, 65] width 45 height 23
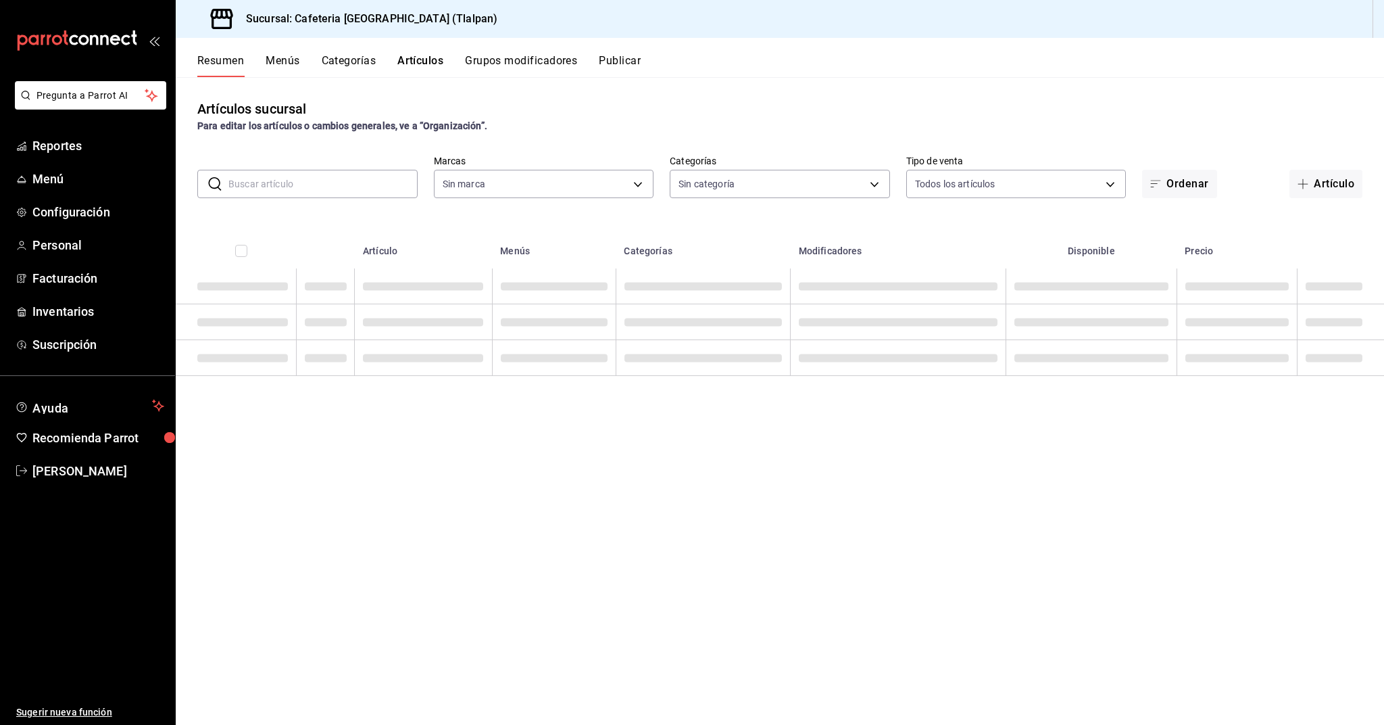
click at [418, 69] on button "Artículos" at bounding box center [420, 65] width 46 height 23
type input "ec576109-29d1-42df-b2ca-5becddbd2efe,3dfd9669-9911-4f47-a36d-8fb2dcc6eb36,e5a57…"
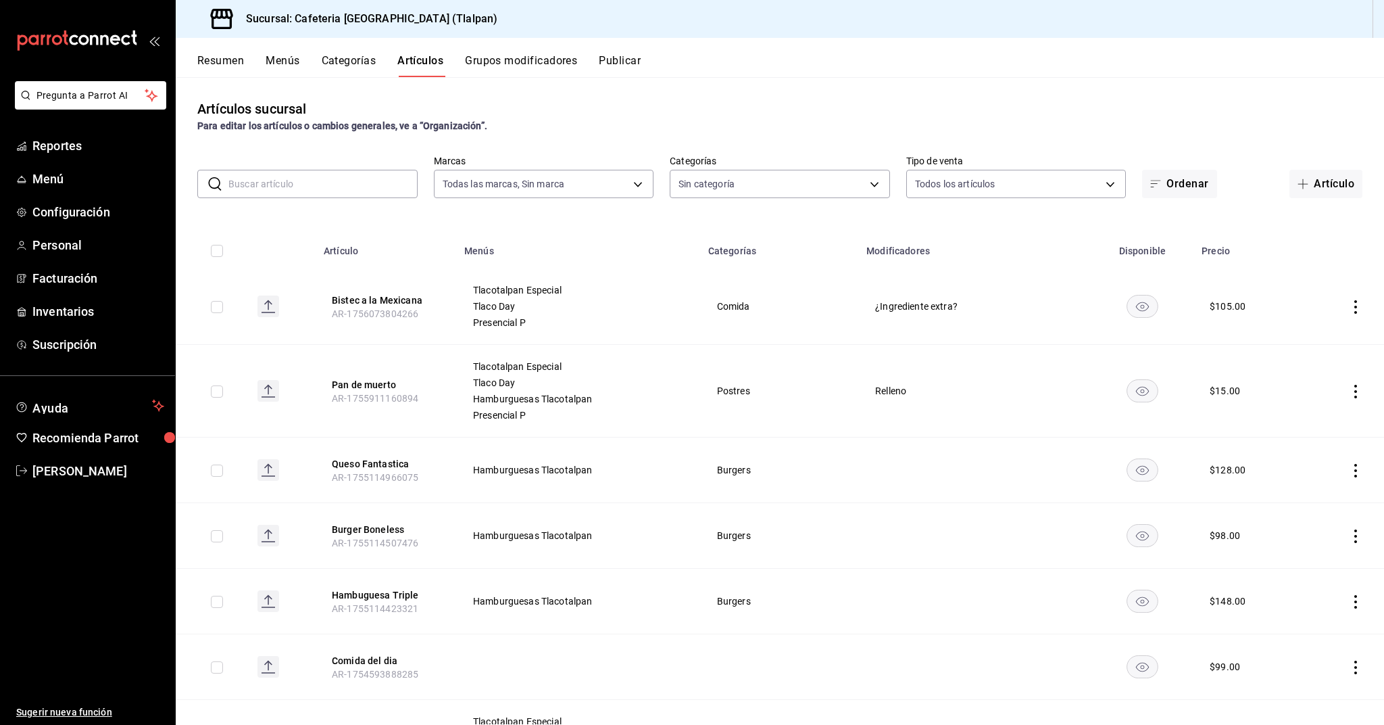
type input "657201d4-d6ef-4148-94c8-ccd00e340086,2df64931-09e0-4952-9b1e-a15b872a294e,3f7d6…"
click at [342, 188] on input "text" at bounding box center [322, 183] width 189 height 27
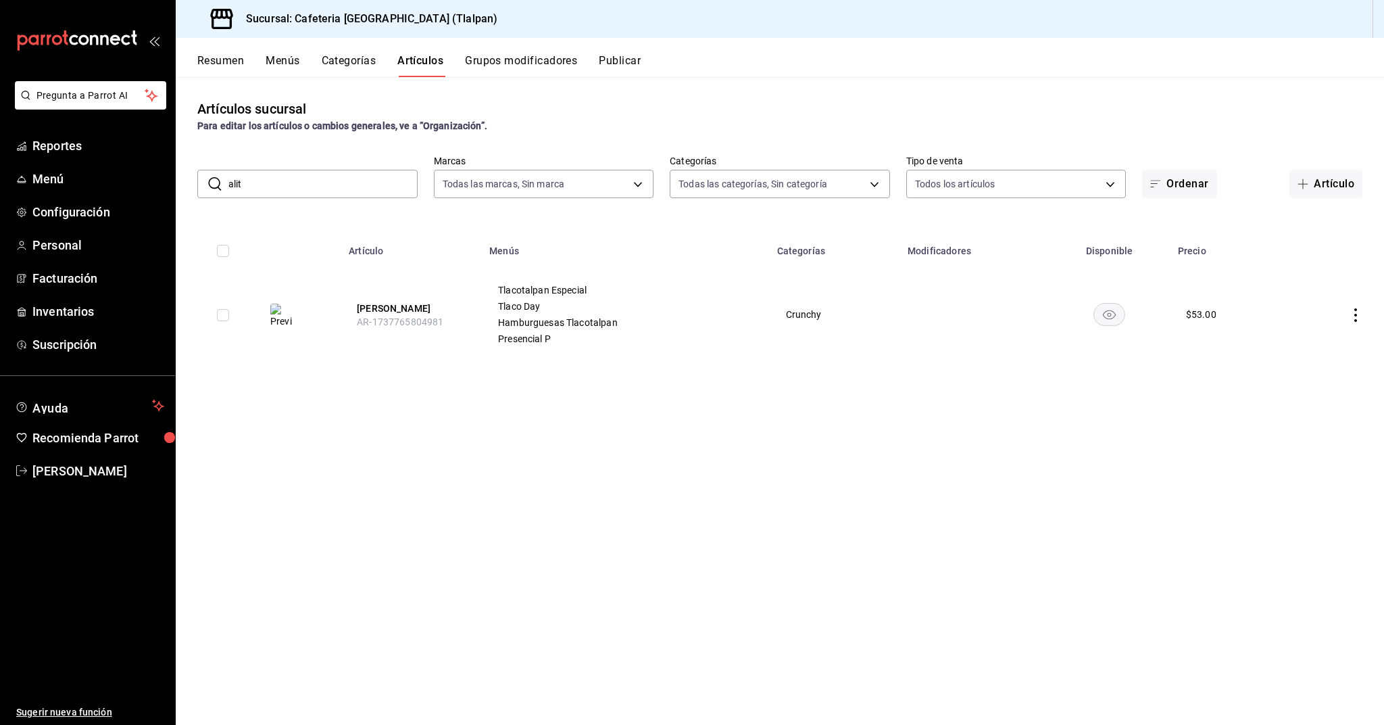
click at [283, 180] on input "alit" at bounding box center [322, 183] width 189 height 27
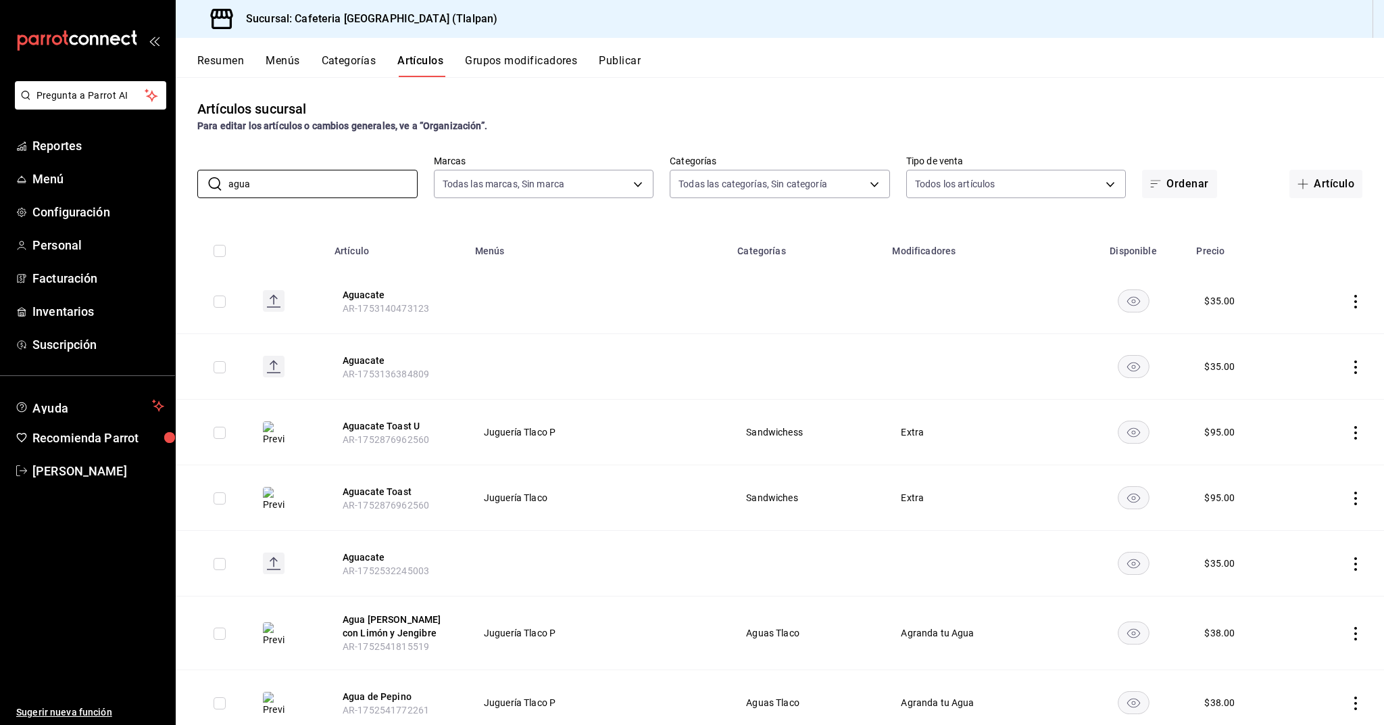
type input "agua"
click at [1357, 429] on icon "actions" at bounding box center [1356, 433] width 14 height 14
click at [1323, 463] on span "Editar" at bounding box center [1315, 464] width 35 height 14
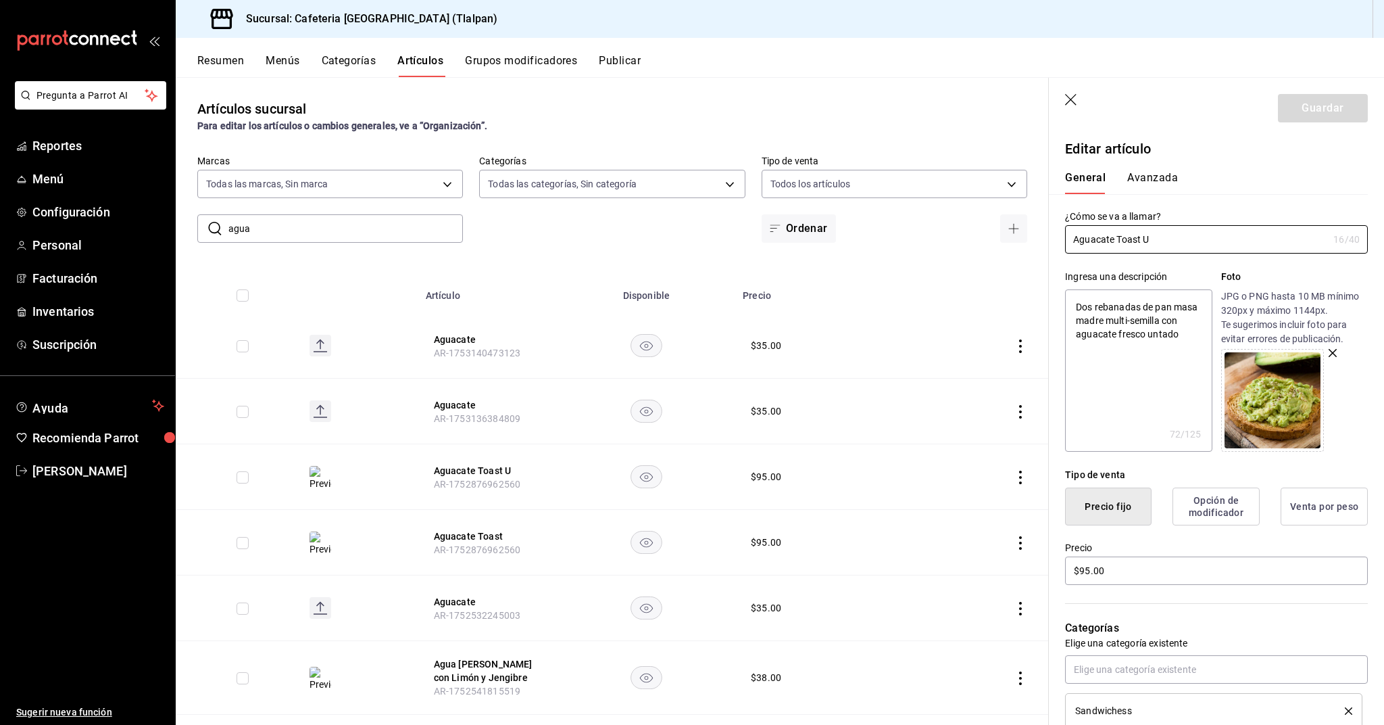
type input "Aguacate Toast"
type textarea "x"
type input "Aguacate Toast"
click at [1309, 114] on button "Guardar" at bounding box center [1323, 108] width 90 height 28
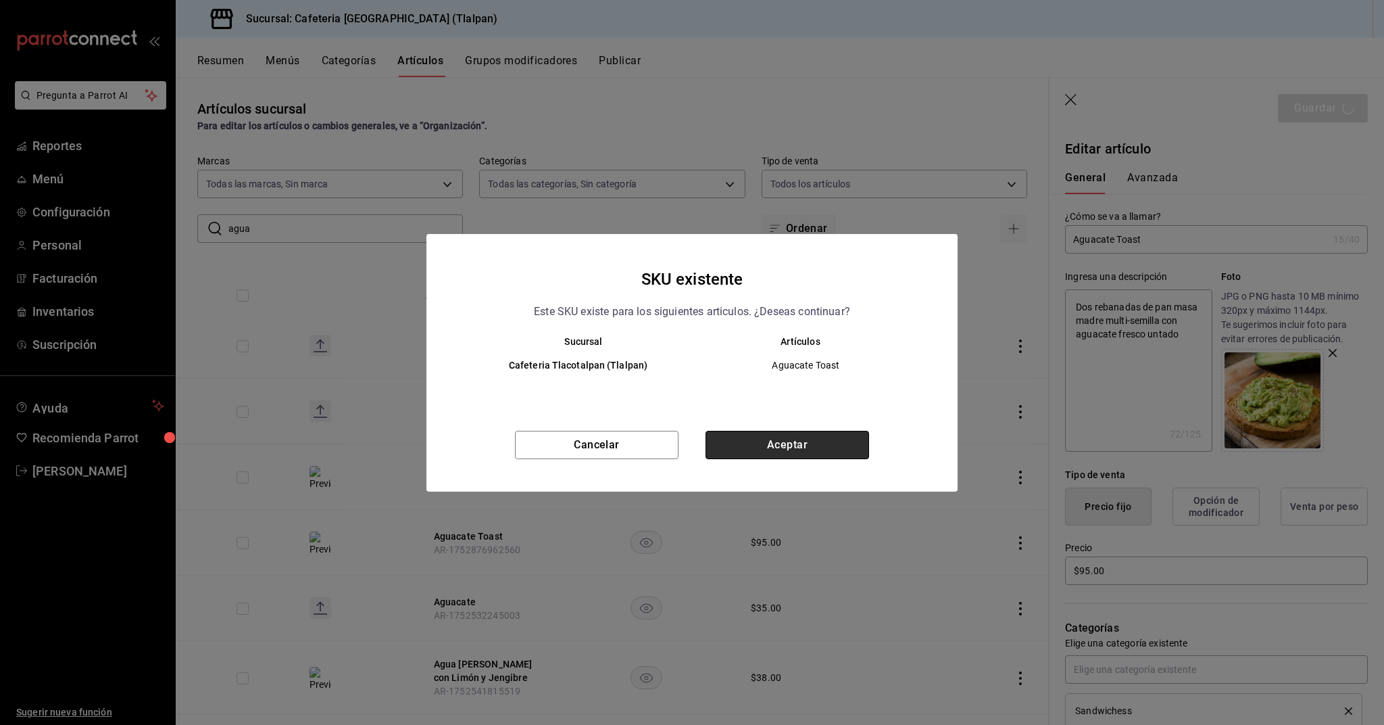
click at [857, 432] on button "Aceptar" at bounding box center [788, 445] width 164 height 28
type textarea "x"
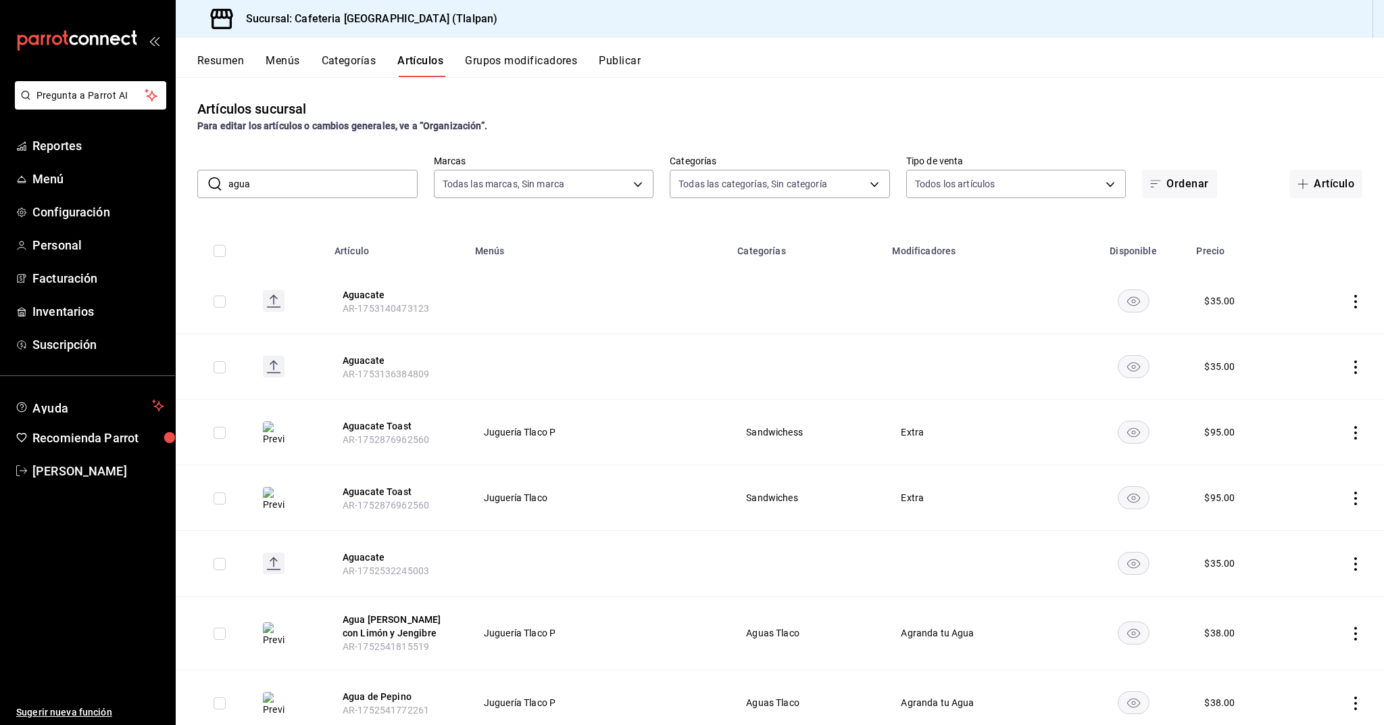
click at [373, 180] on input "agua" at bounding box center [322, 183] width 189 height 27
type input "c"
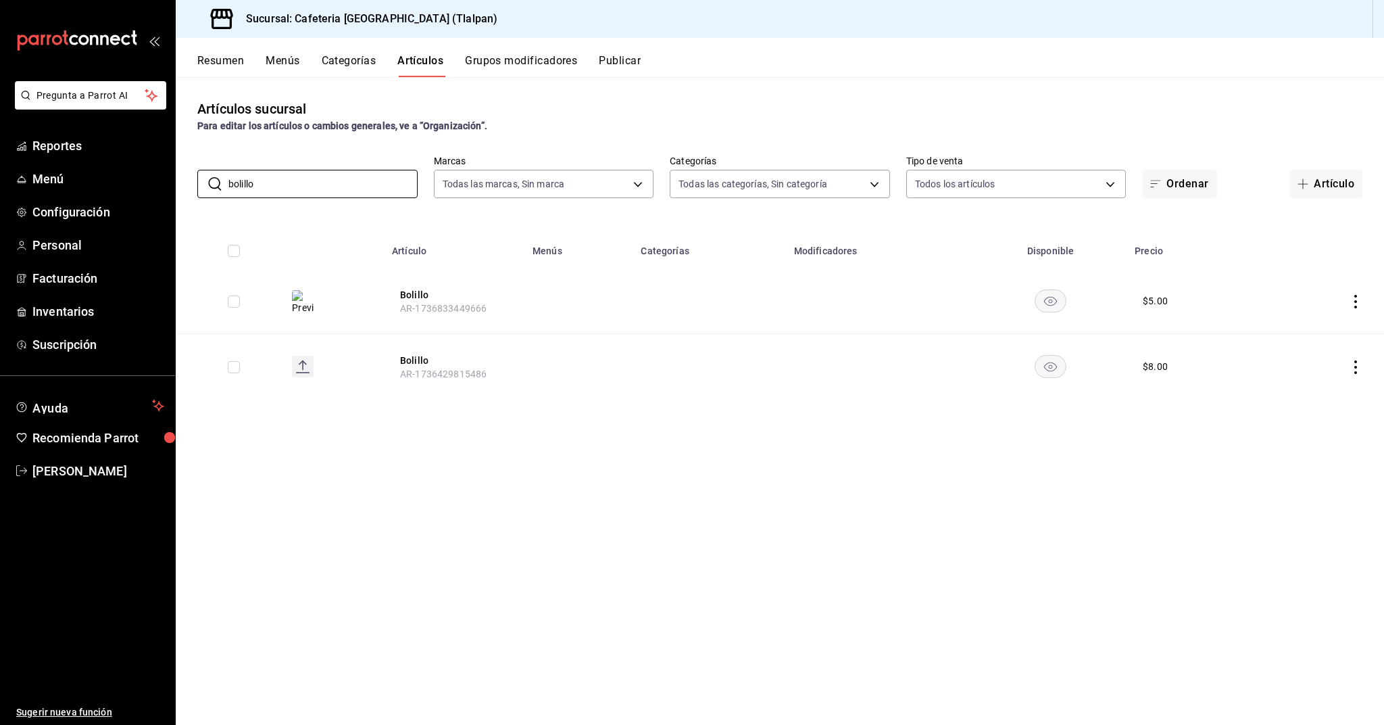
type input "bolillo"
click at [1359, 301] on icon "actions" at bounding box center [1356, 302] width 14 height 14
click at [1334, 322] on li "Editar" at bounding box center [1303, 333] width 81 height 28
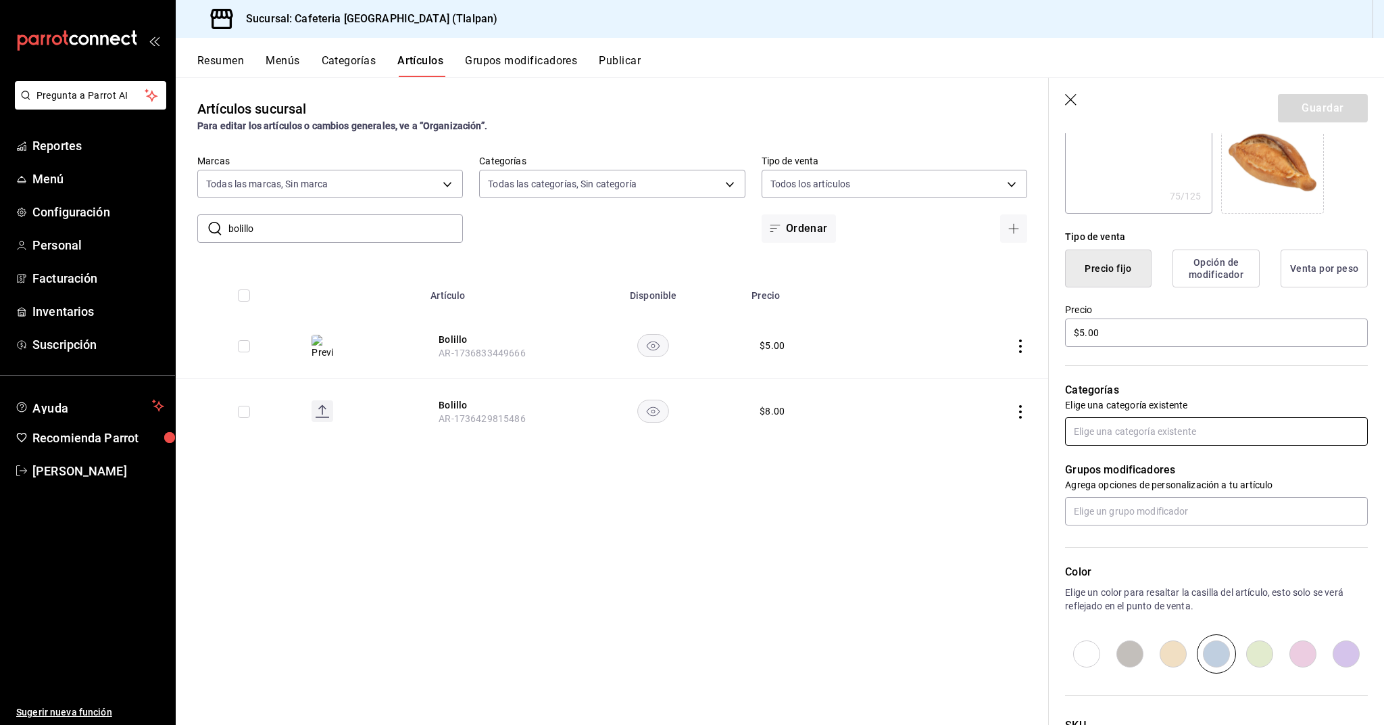
scroll to position [242, 0]
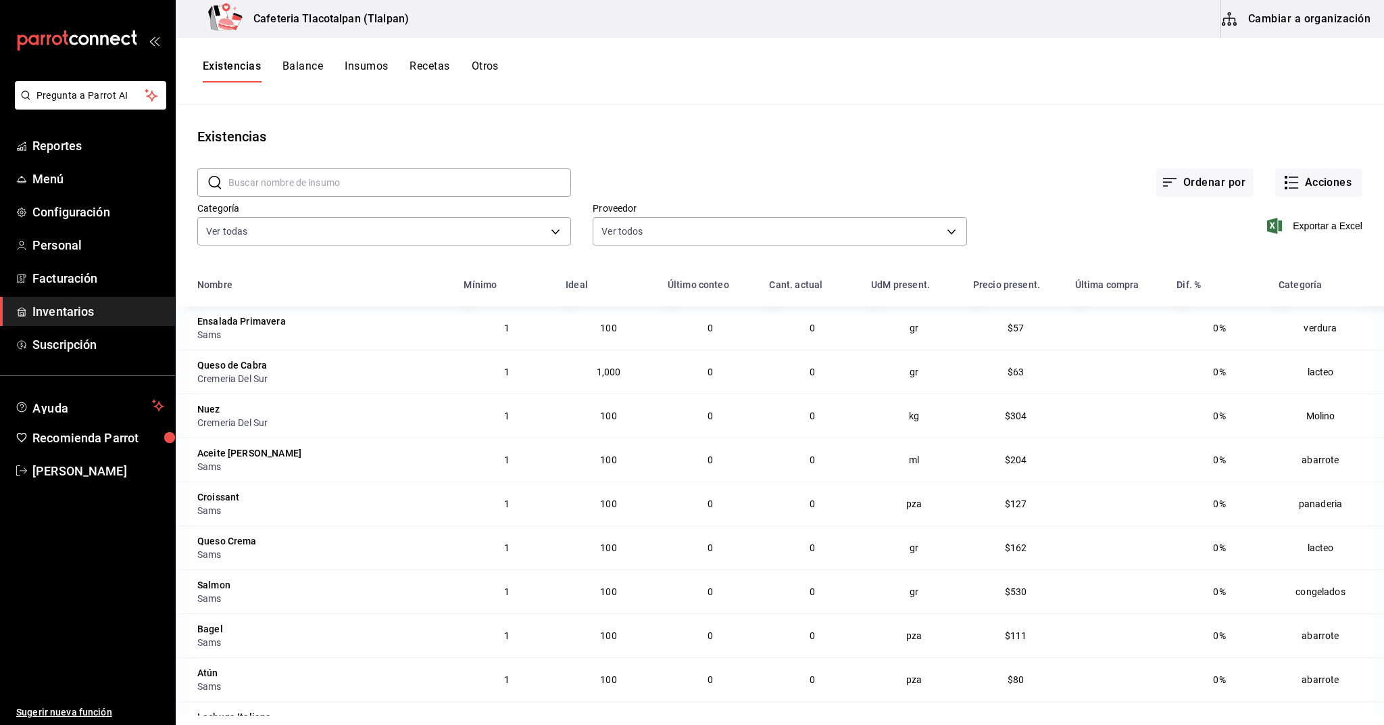
click at [435, 68] on button "Recetas" at bounding box center [430, 70] width 40 height 23
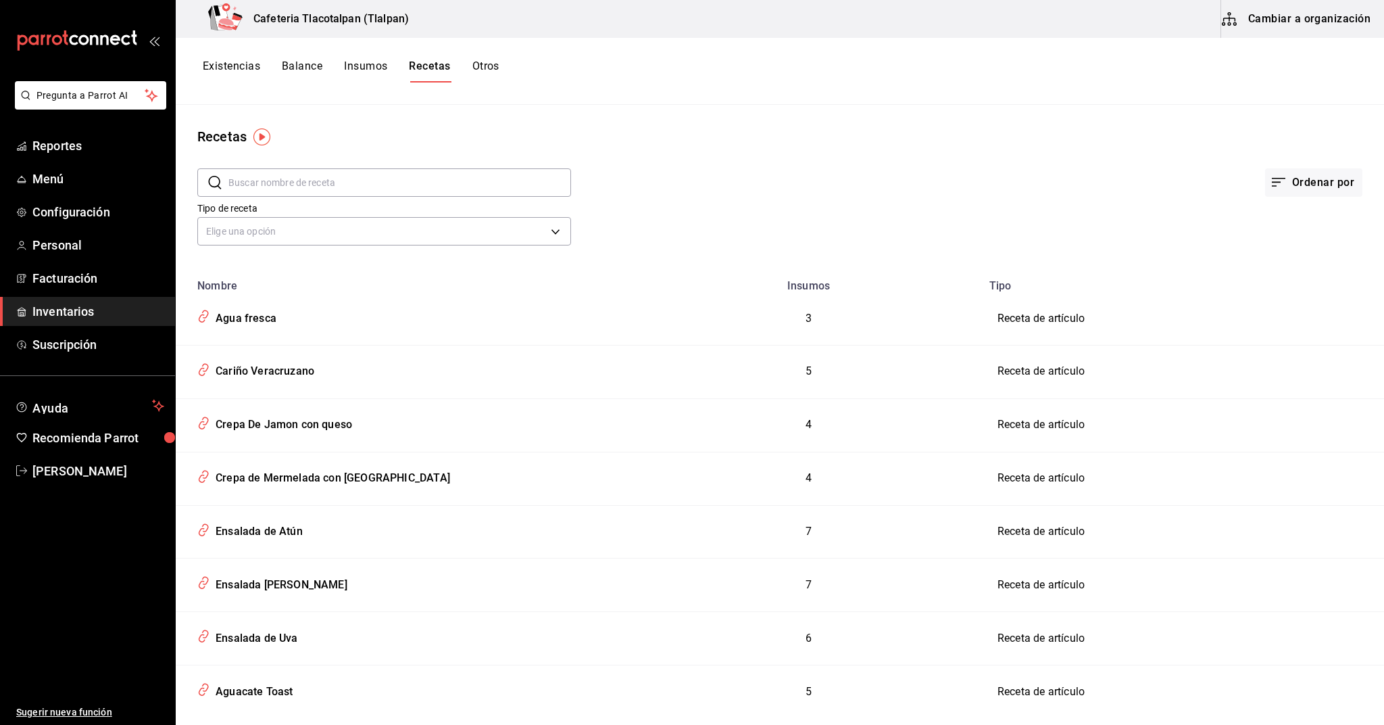
click at [273, 183] on input "text" at bounding box center [399, 182] width 343 height 27
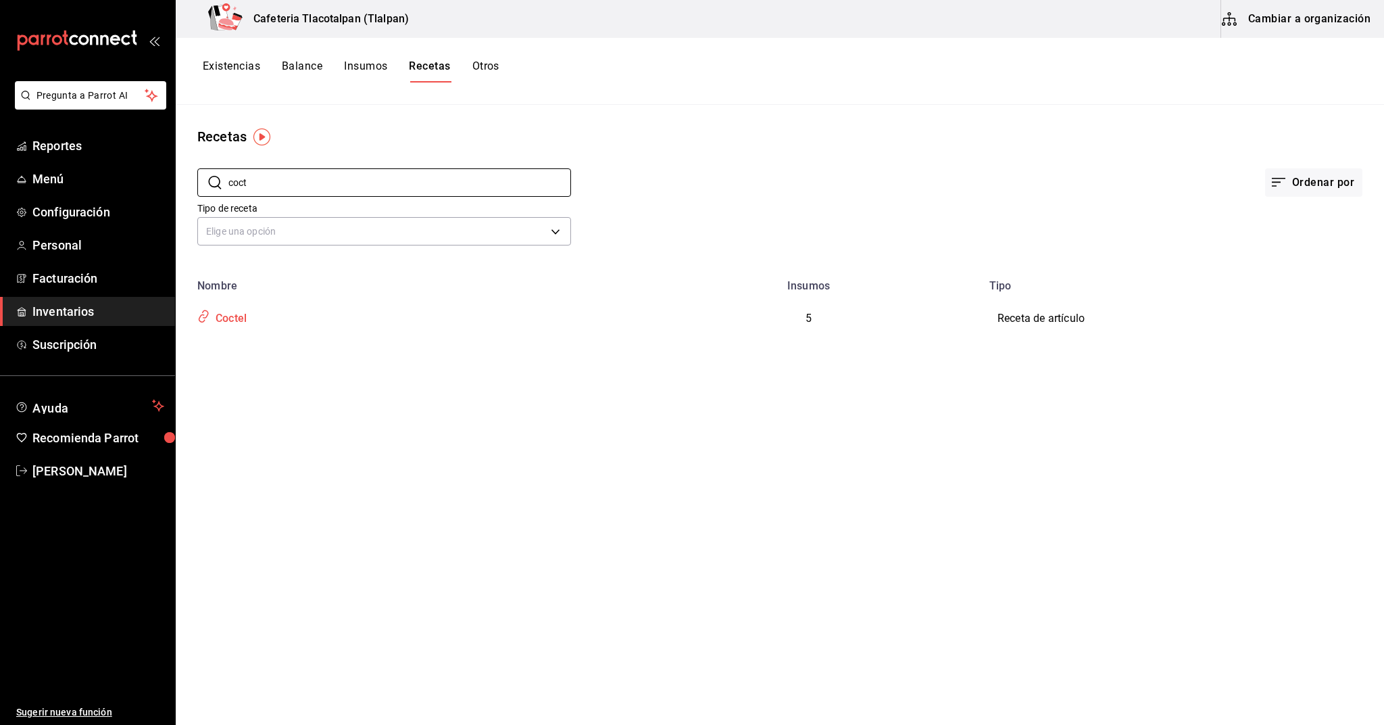
type input "coct"
click at [233, 310] on div "Coctel" at bounding box center [228, 316] width 37 height 21
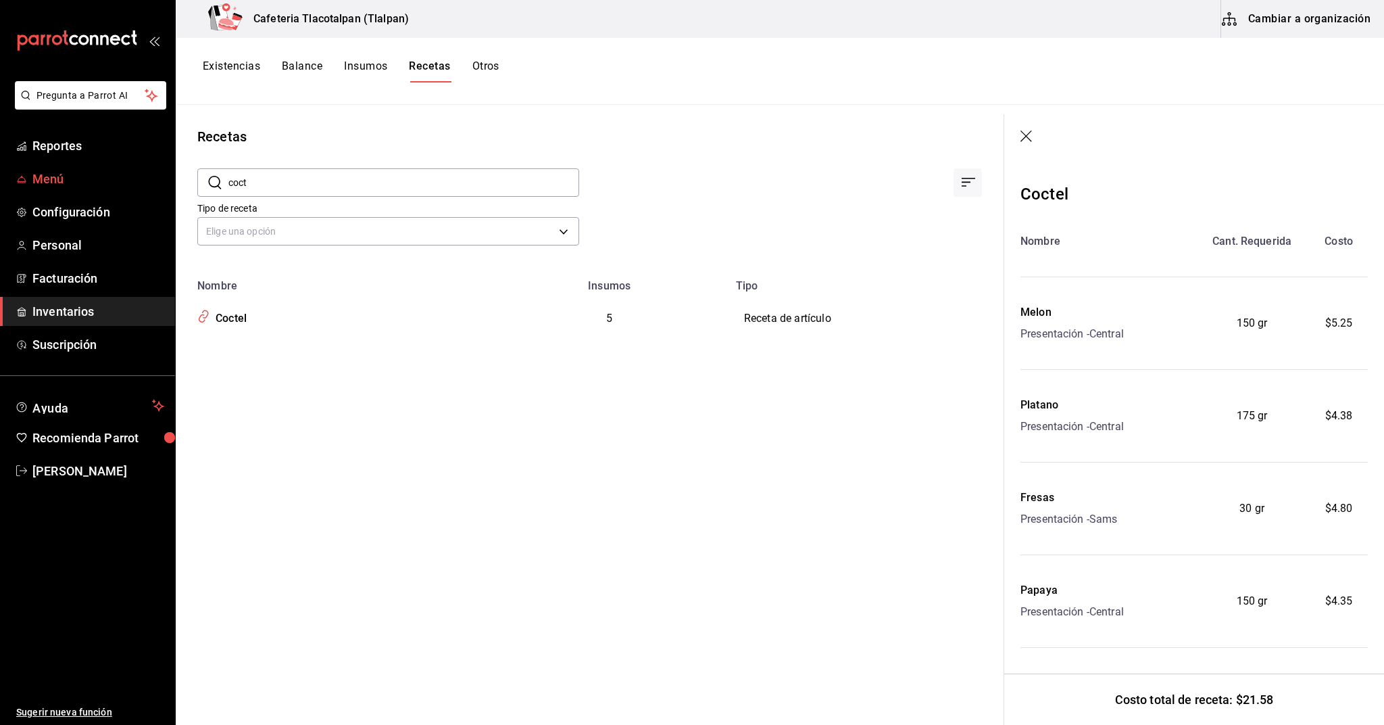
click at [35, 175] on span "Menú" at bounding box center [98, 179] width 132 height 18
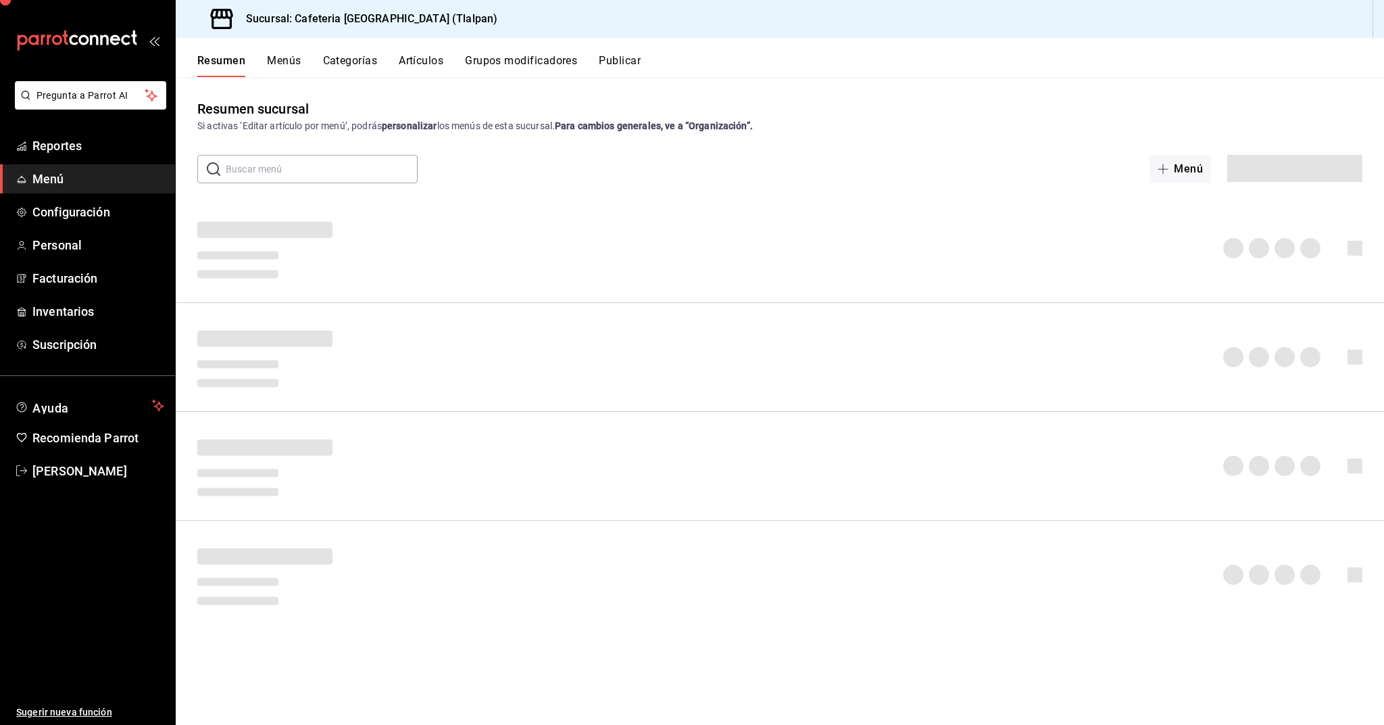
click at [35, 175] on span "Menú" at bounding box center [98, 179] width 132 height 18
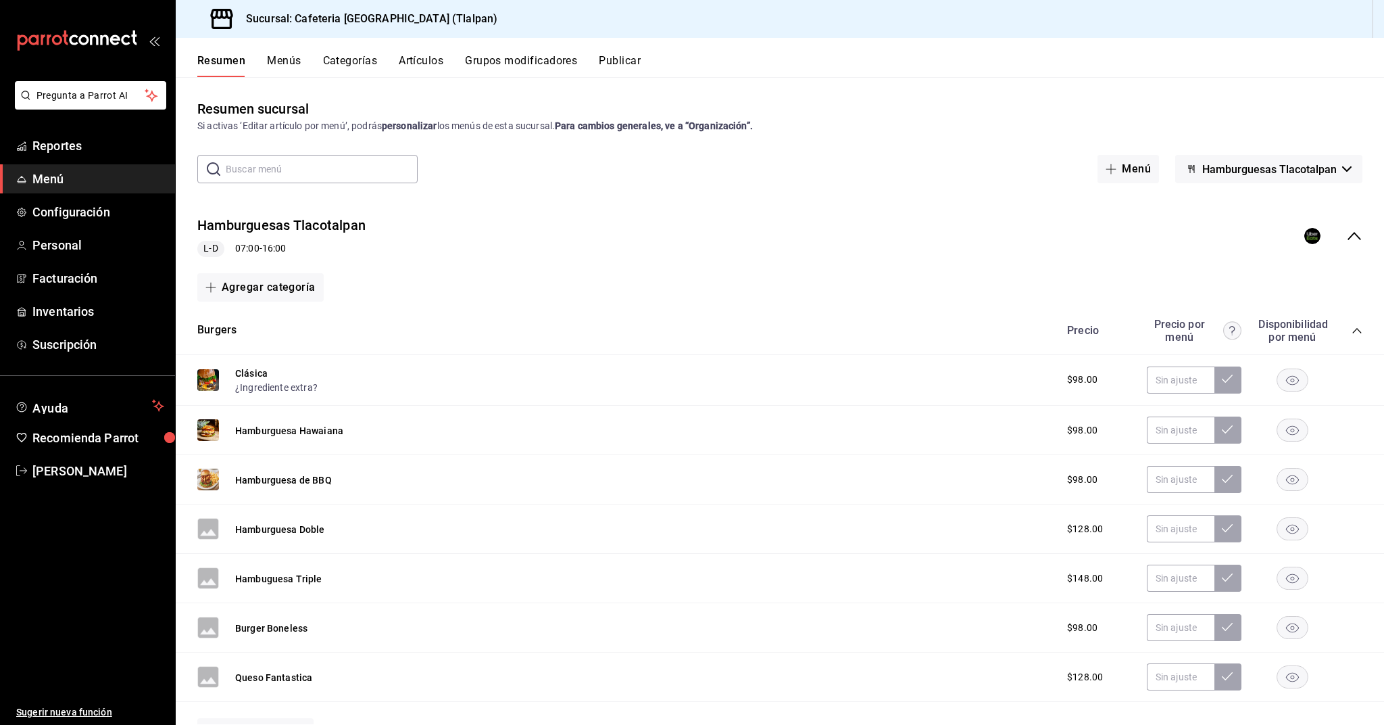
click at [278, 155] on input "text" at bounding box center [322, 168] width 192 height 27
click at [285, 68] on button "Menús" at bounding box center [284, 65] width 34 height 23
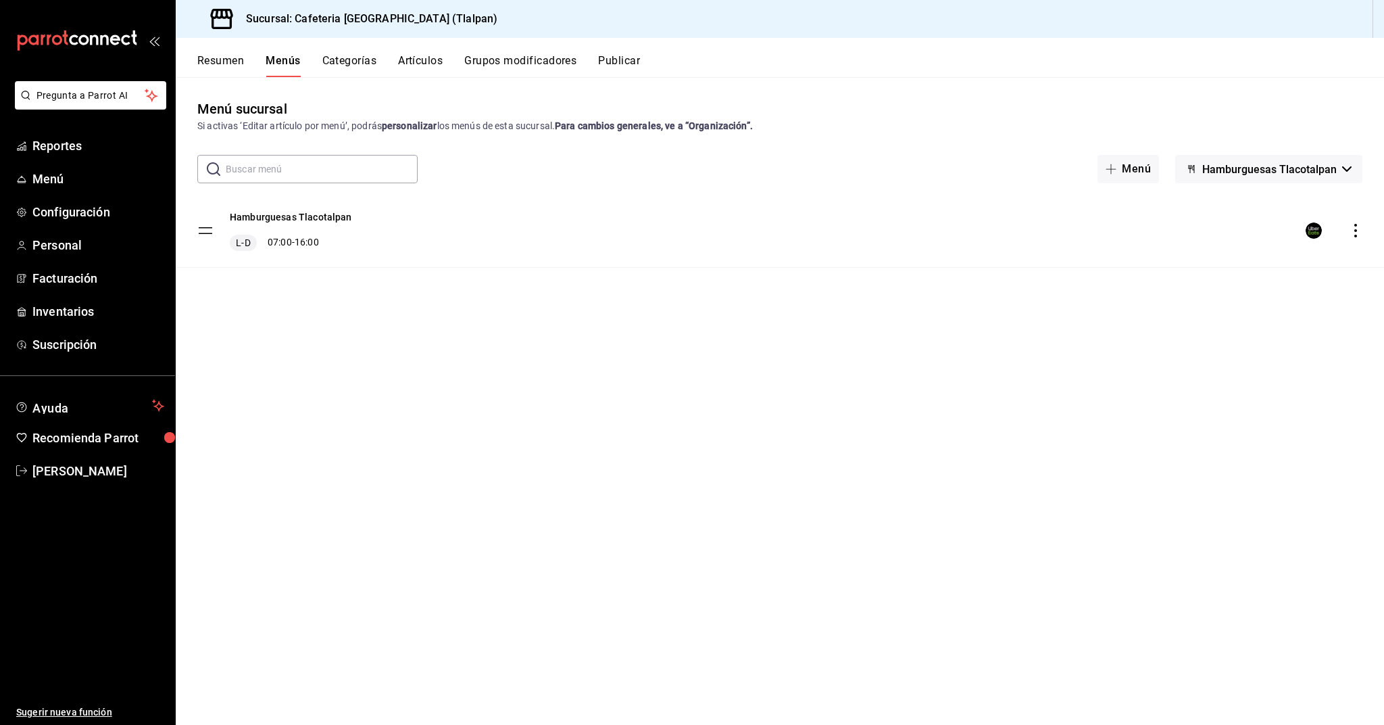
click at [1239, 173] on span "Hamburguesas Tlacotalpan" at bounding box center [1269, 169] width 135 height 13
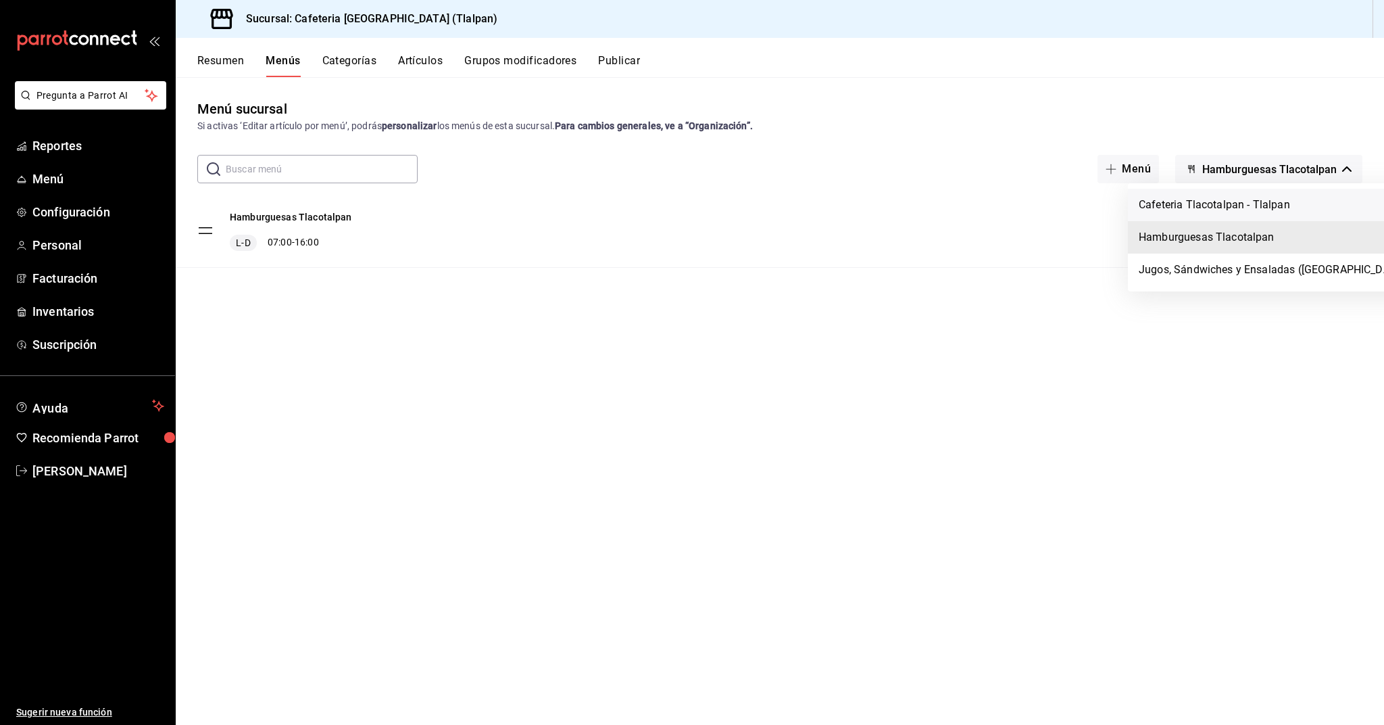
click at [1214, 209] on li "Cafeteria Tlacotalpan - Tlalpan" at bounding box center [1274, 205] width 292 height 32
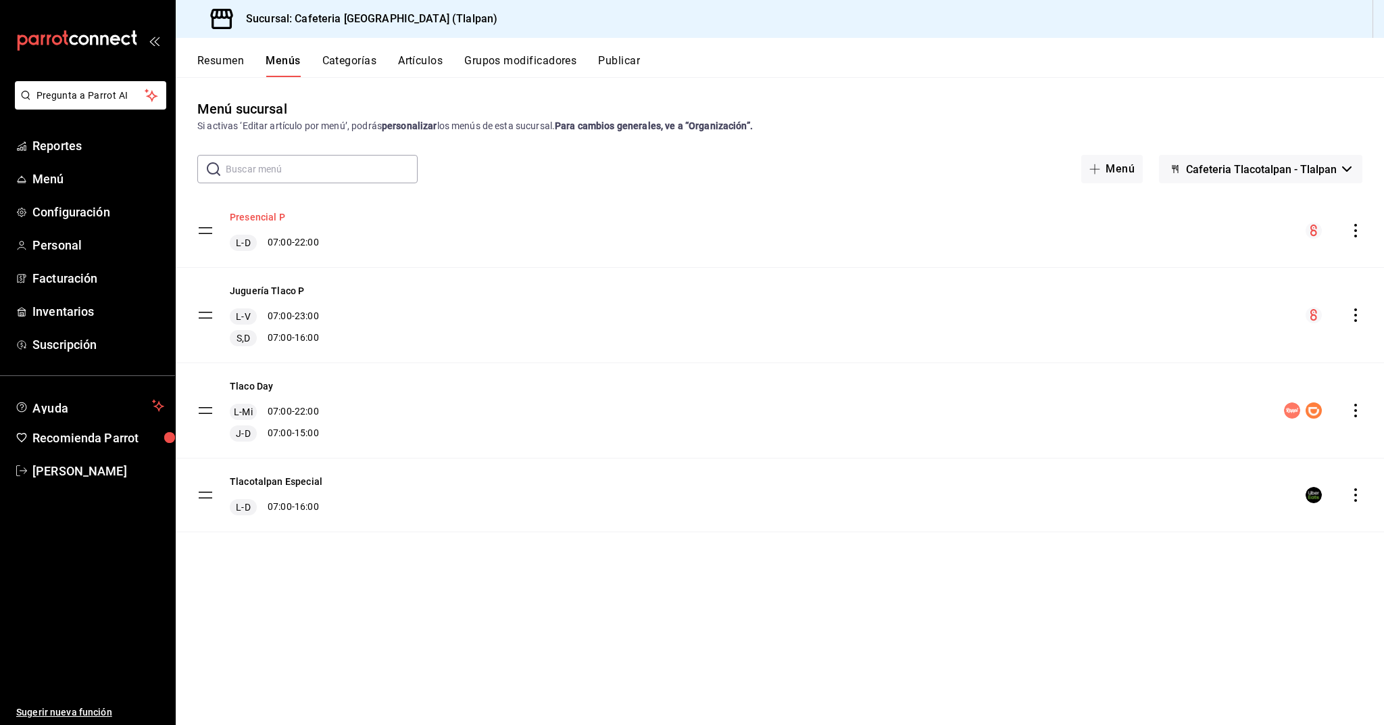
click at [264, 219] on button "Presencial P" at bounding box center [257, 217] width 55 height 14
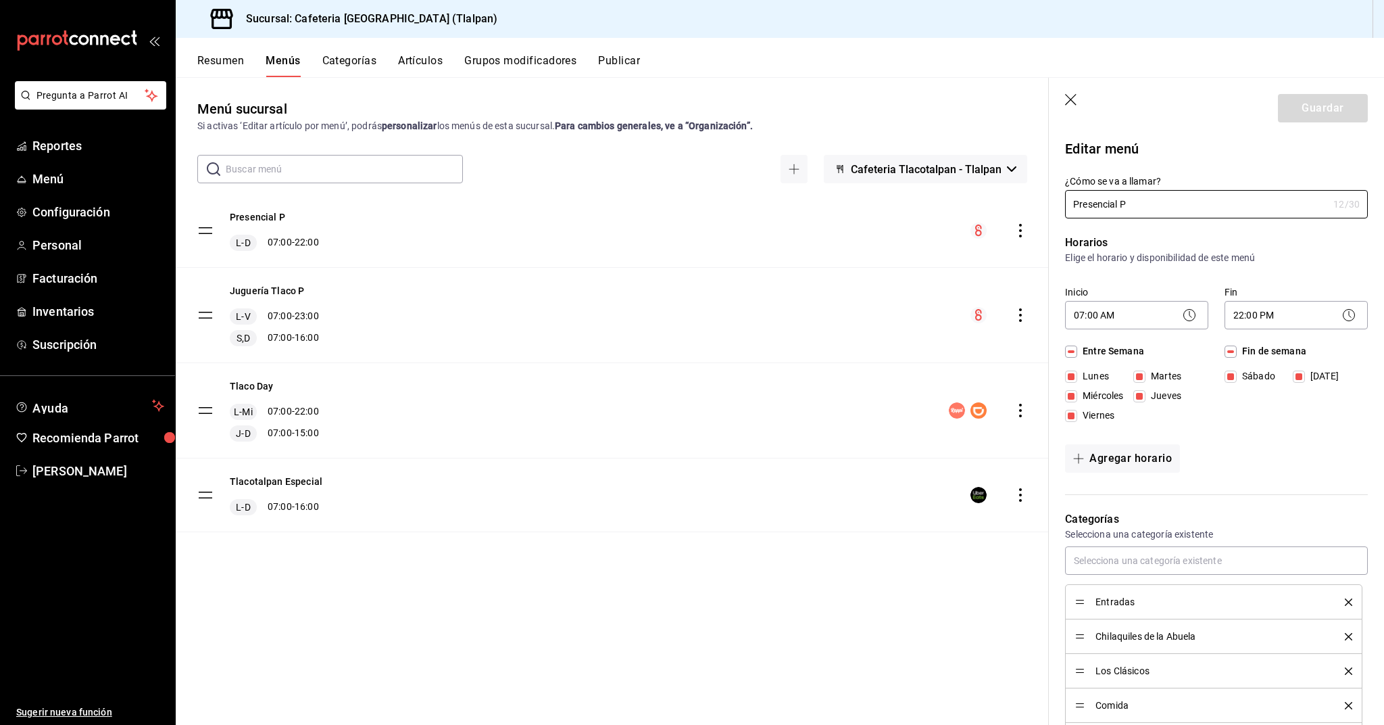
click at [224, 44] on div "Resumen Menús Categorías Artículos Grupos modificadores Publicar" at bounding box center [780, 57] width 1209 height 39
click at [224, 66] on button "Resumen" at bounding box center [220, 65] width 47 height 23
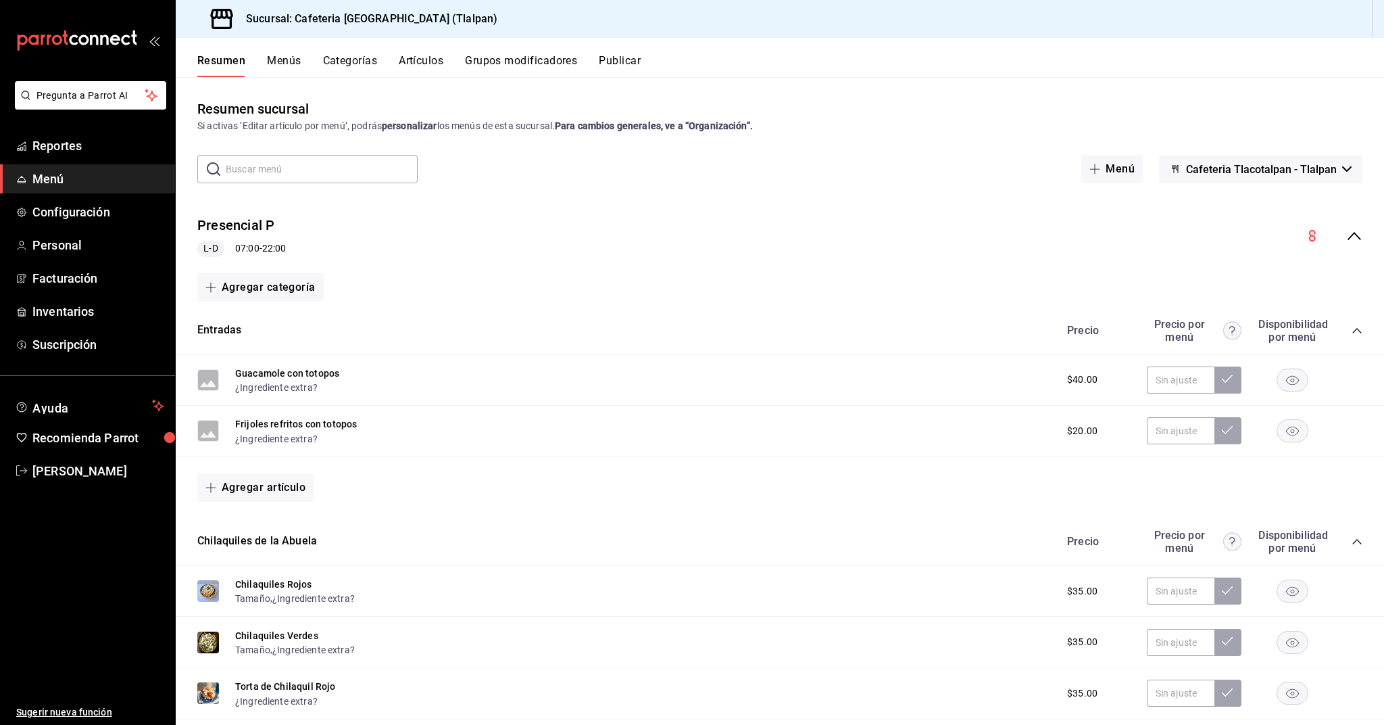
click at [1359, 235] on icon "collapse-menu-row" at bounding box center [1354, 236] width 16 height 16
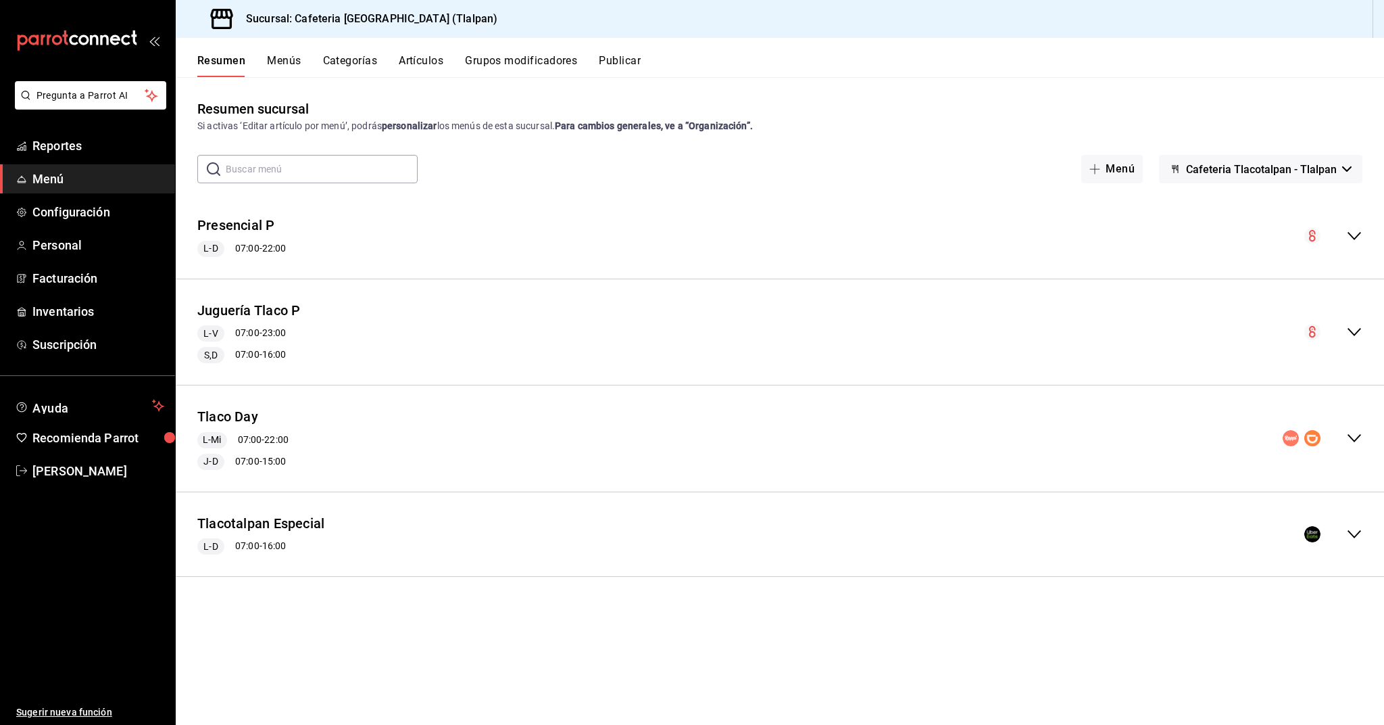
click at [1350, 330] on icon "collapse-menu-row" at bounding box center [1355, 332] width 14 height 8
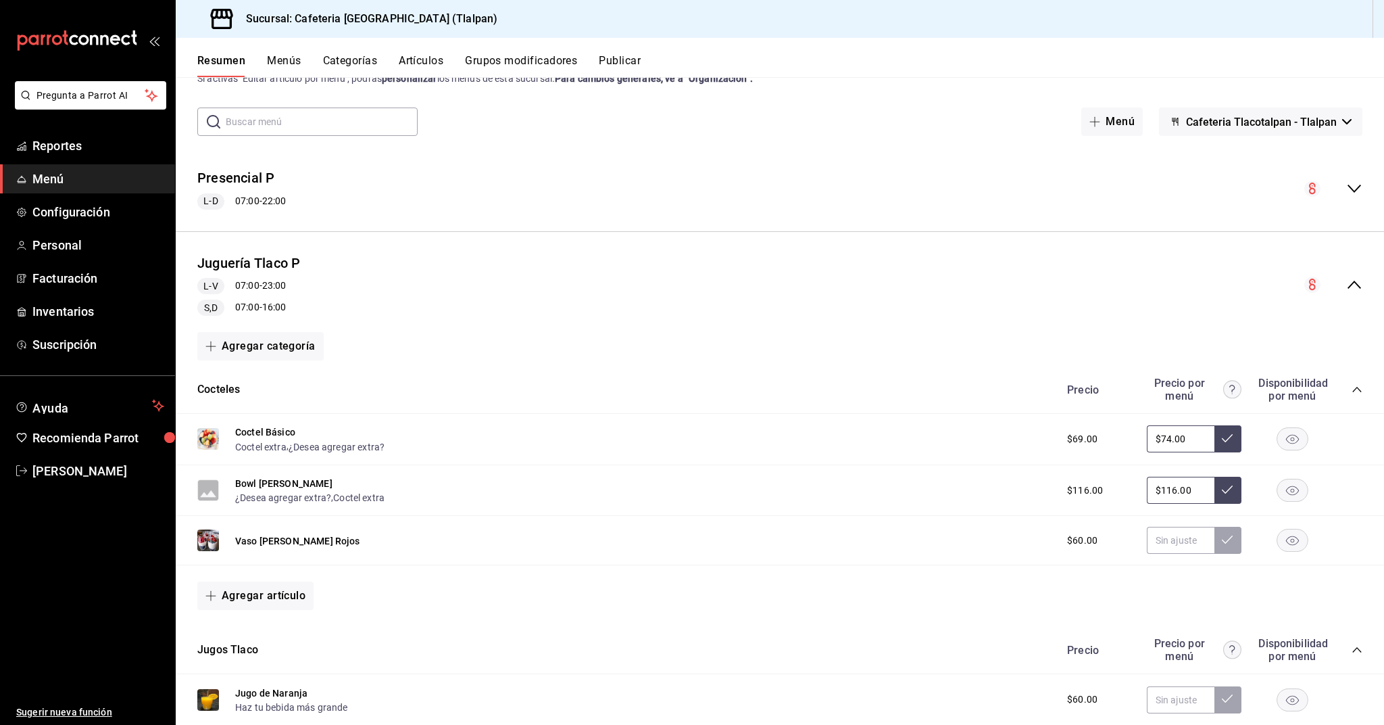
scroll to position [49, 0]
click at [1355, 288] on icon "collapse-menu-row" at bounding box center [1354, 283] width 16 height 16
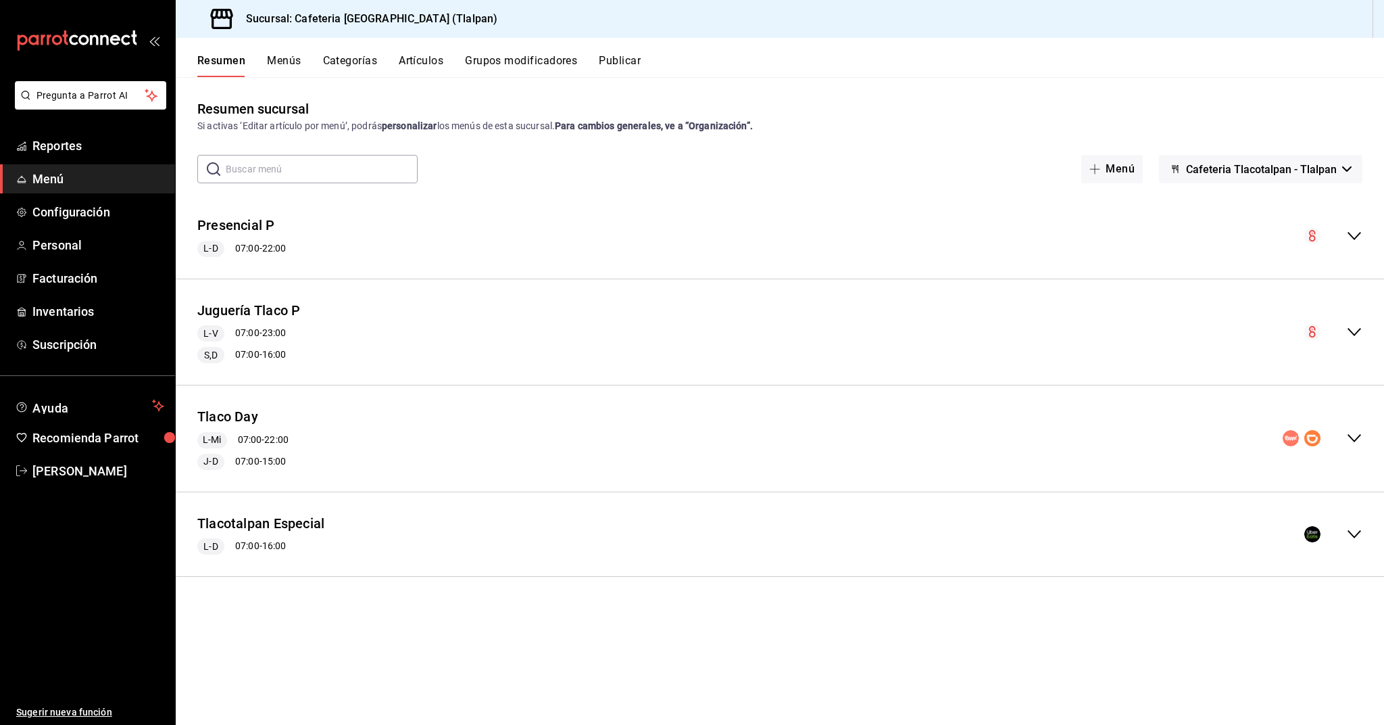
scroll to position [0, 0]
click at [1301, 159] on button "Cafeteria Tlacotalpan - Tlalpan" at bounding box center [1260, 169] width 203 height 28
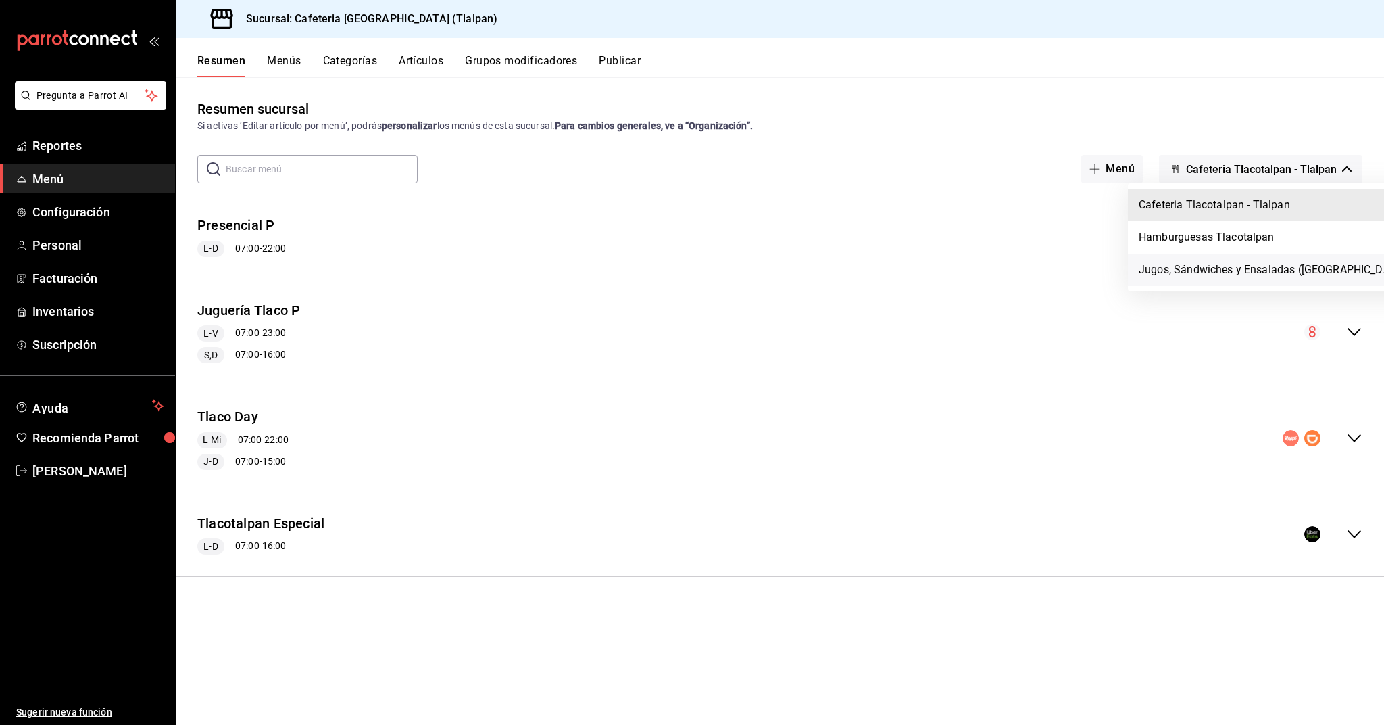
click at [1217, 264] on li "Jugos, Sándwiches y Ensaladas (Tlacotalpan)" at bounding box center [1274, 269] width 292 height 32
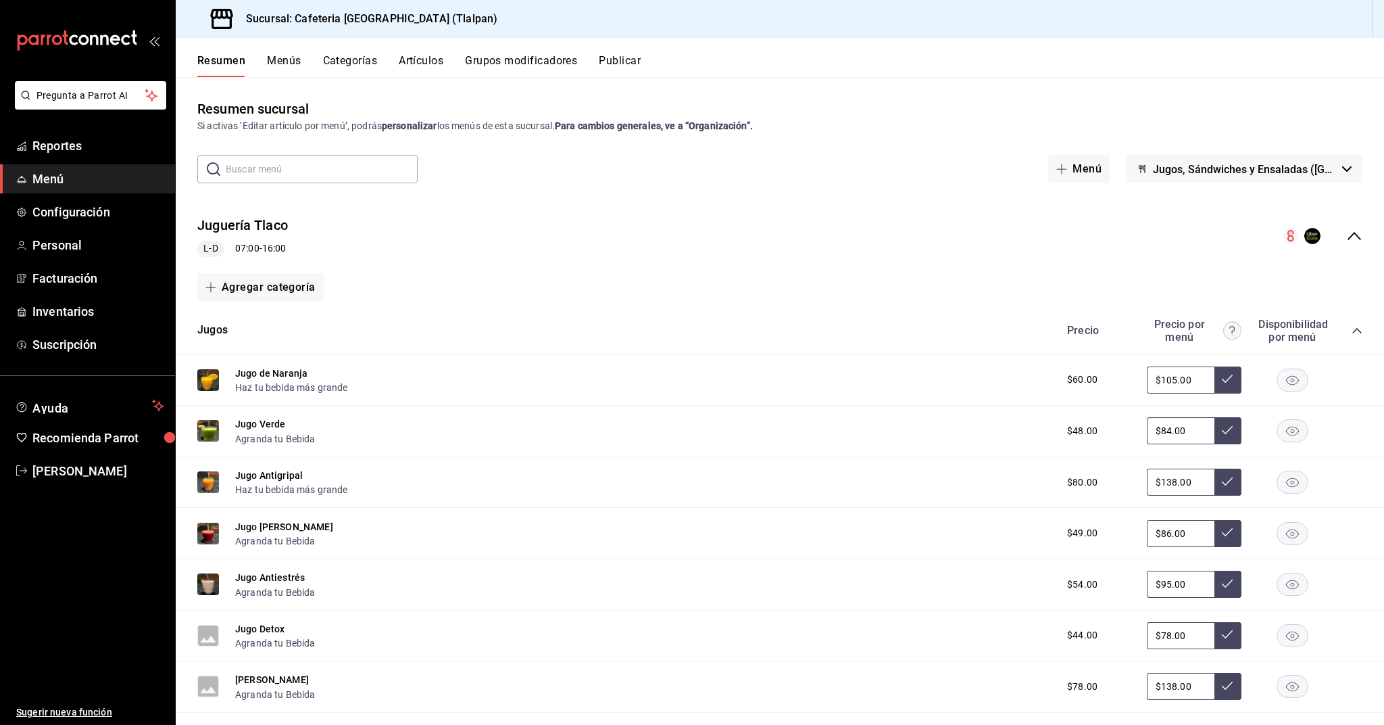
click at [1355, 237] on icon "collapse-menu-row" at bounding box center [1354, 236] width 16 height 16
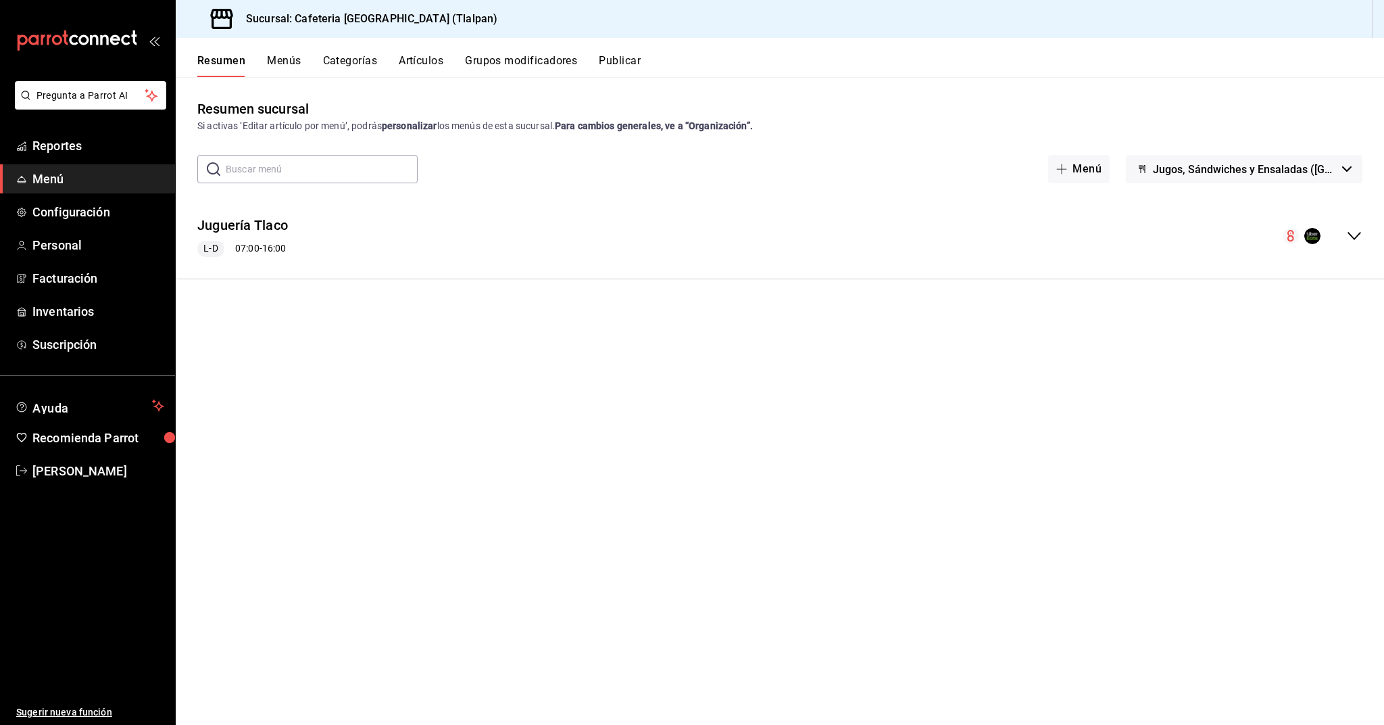
click at [1355, 237] on icon "collapse-menu-row" at bounding box center [1354, 236] width 16 height 16
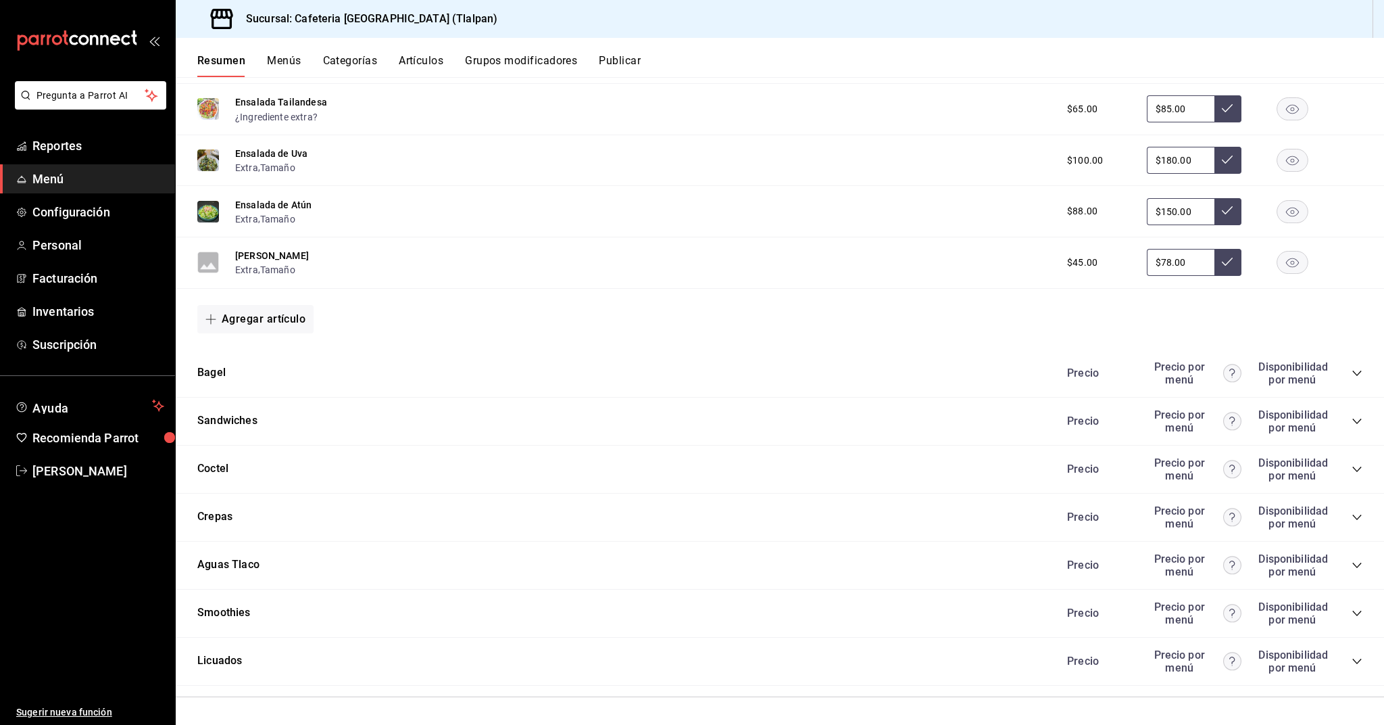
scroll to position [941, 0]
click at [1355, 466] on icon "collapse-category-row" at bounding box center [1357, 469] width 11 height 11
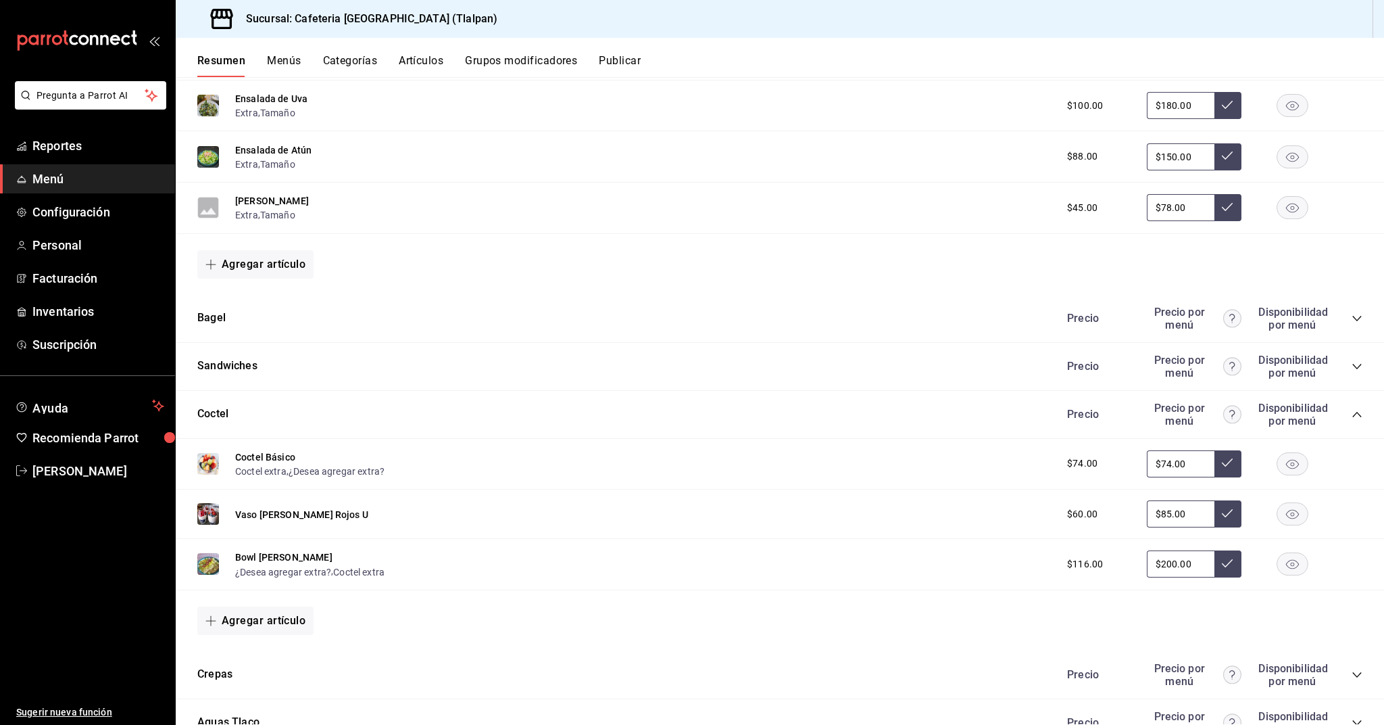
scroll to position [1019, 0]
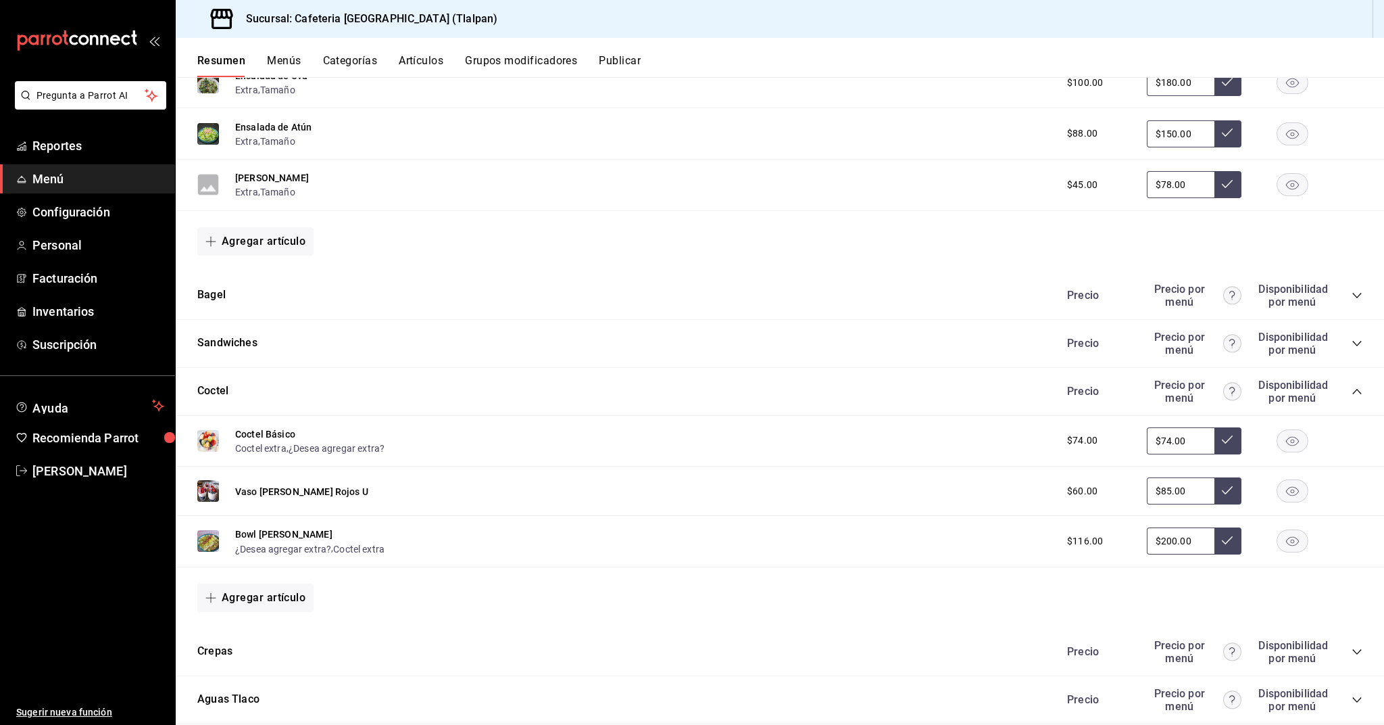
click at [1194, 451] on input "$74.00" at bounding box center [1181, 440] width 68 height 27
click at [424, 66] on button "Artículos" at bounding box center [421, 65] width 45 height 23
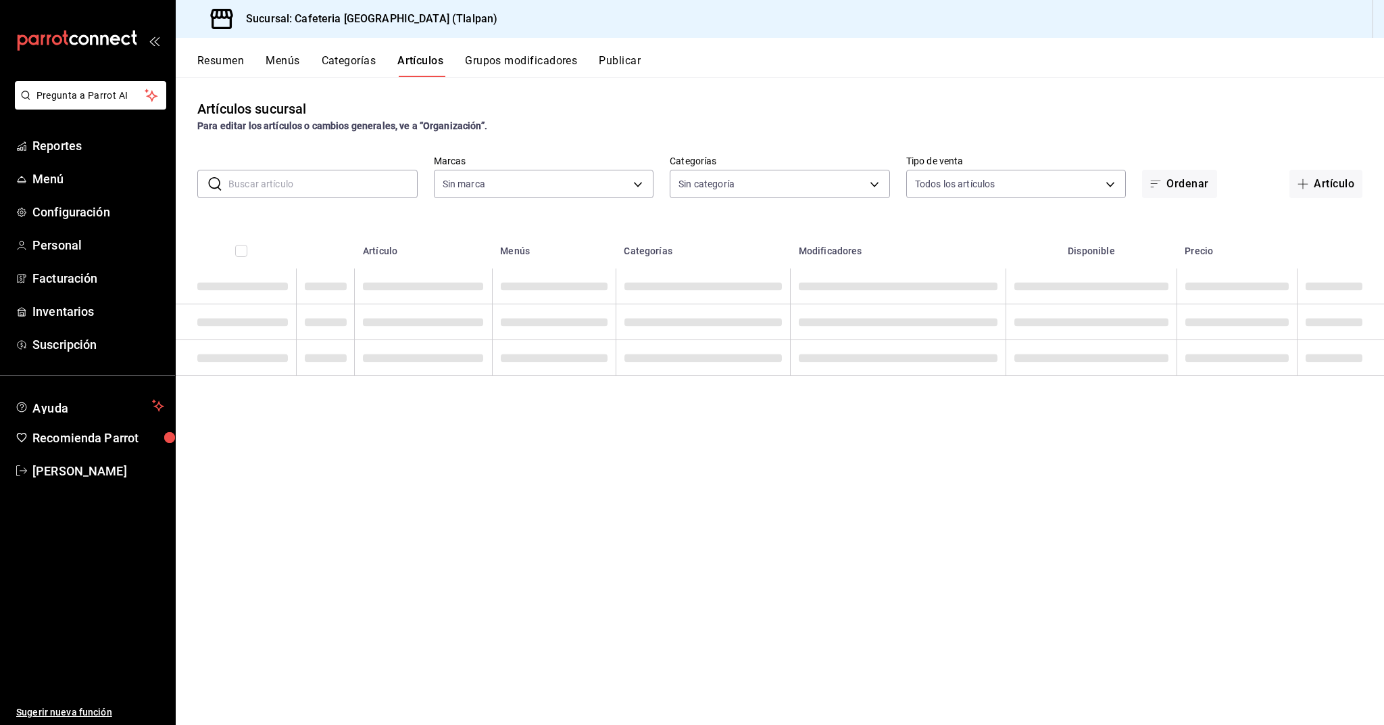
type input "ec576109-29d1-42df-b2ca-5becddbd2efe,3dfd9669-9911-4f47-a36d-8fb2dcc6eb36,e5a57…"
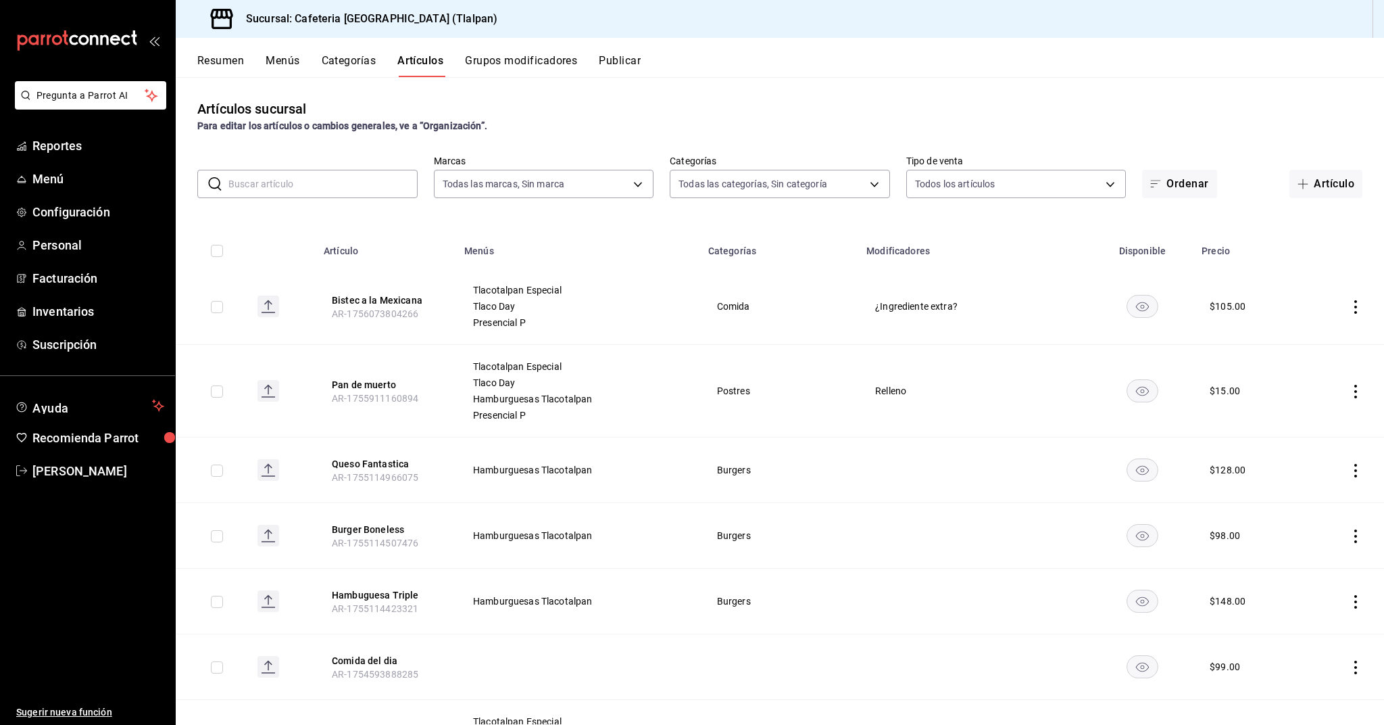
type input "657201d4-d6ef-4148-94c8-ccd00e340086,2df64931-09e0-4952-9b1e-a15b872a294e,3f7d6…"
click at [358, 178] on input "text" at bounding box center [322, 183] width 189 height 27
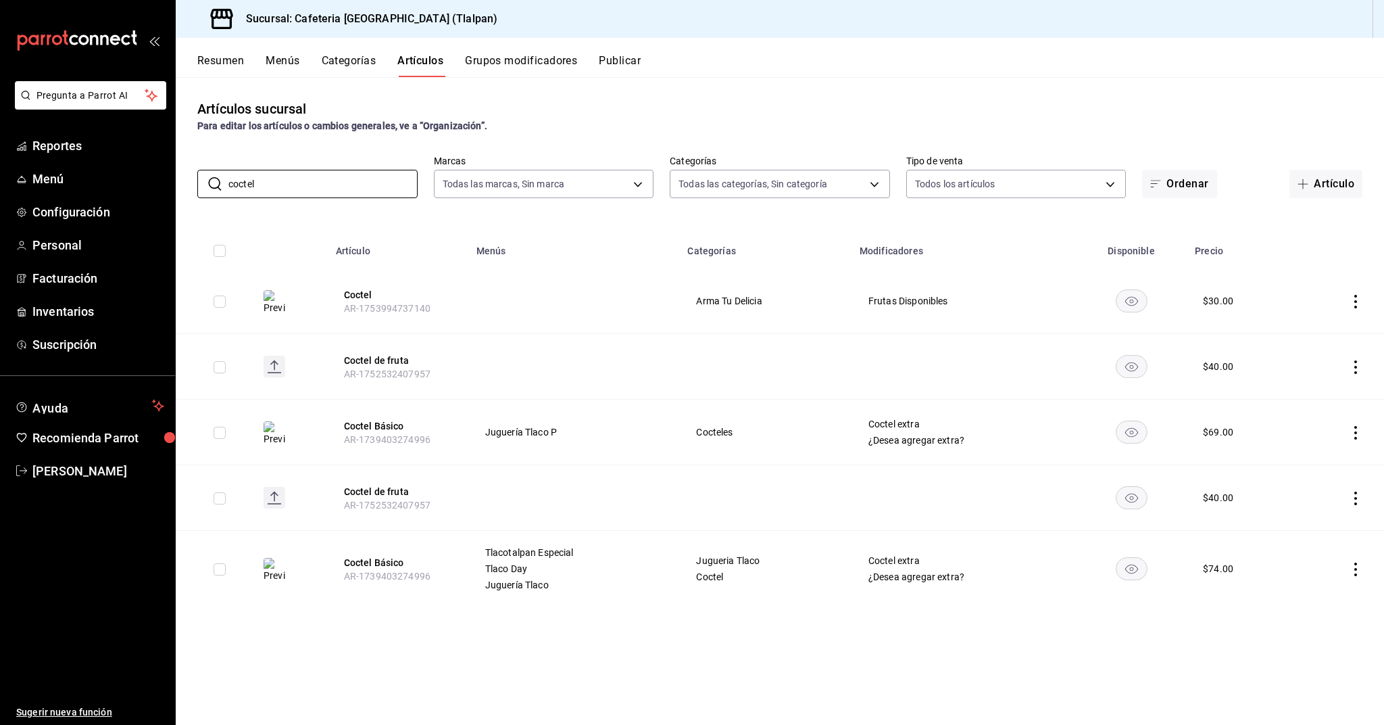
type input "coctel"
click at [1355, 437] on icon "actions" at bounding box center [1356, 433] width 3 height 14
click at [1321, 461] on span "Editar" at bounding box center [1315, 464] width 35 height 14
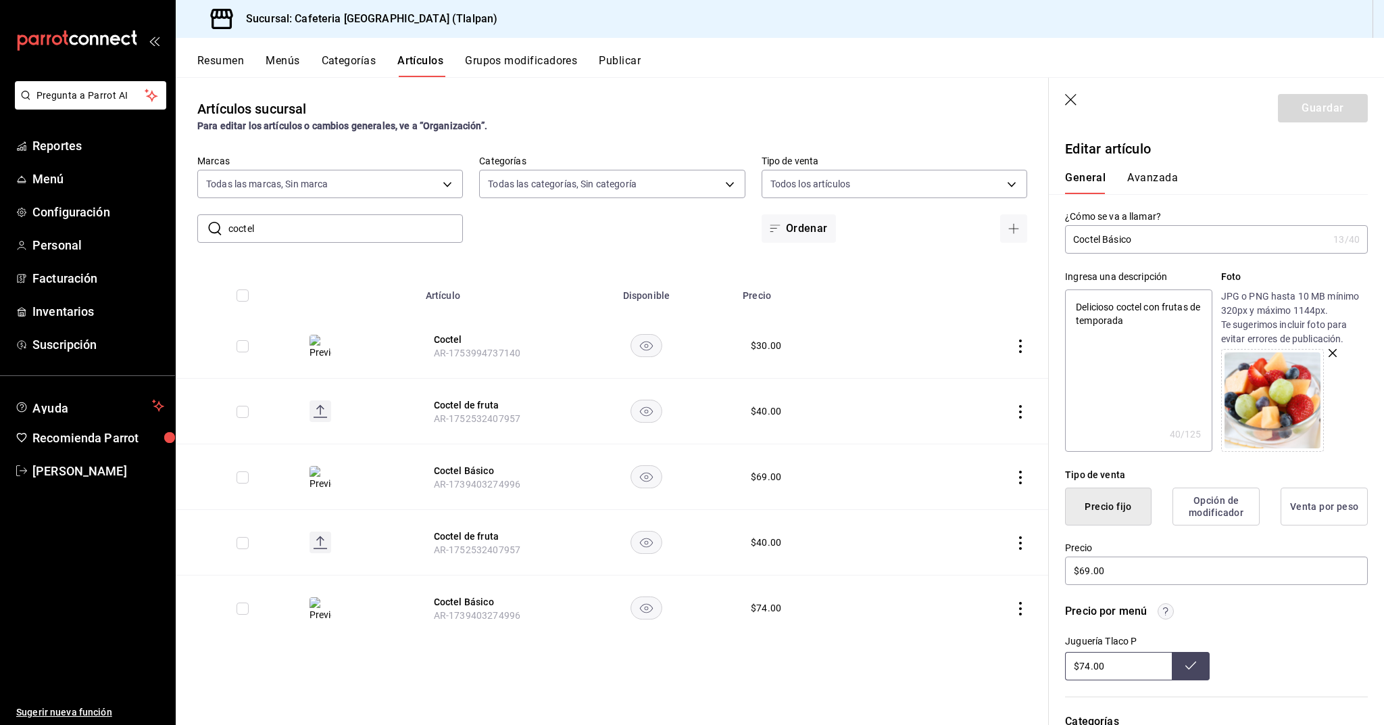
click at [1087, 664] on input "$74.00" at bounding box center [1118, 666] width 107 height 28
type input "$9994.00"
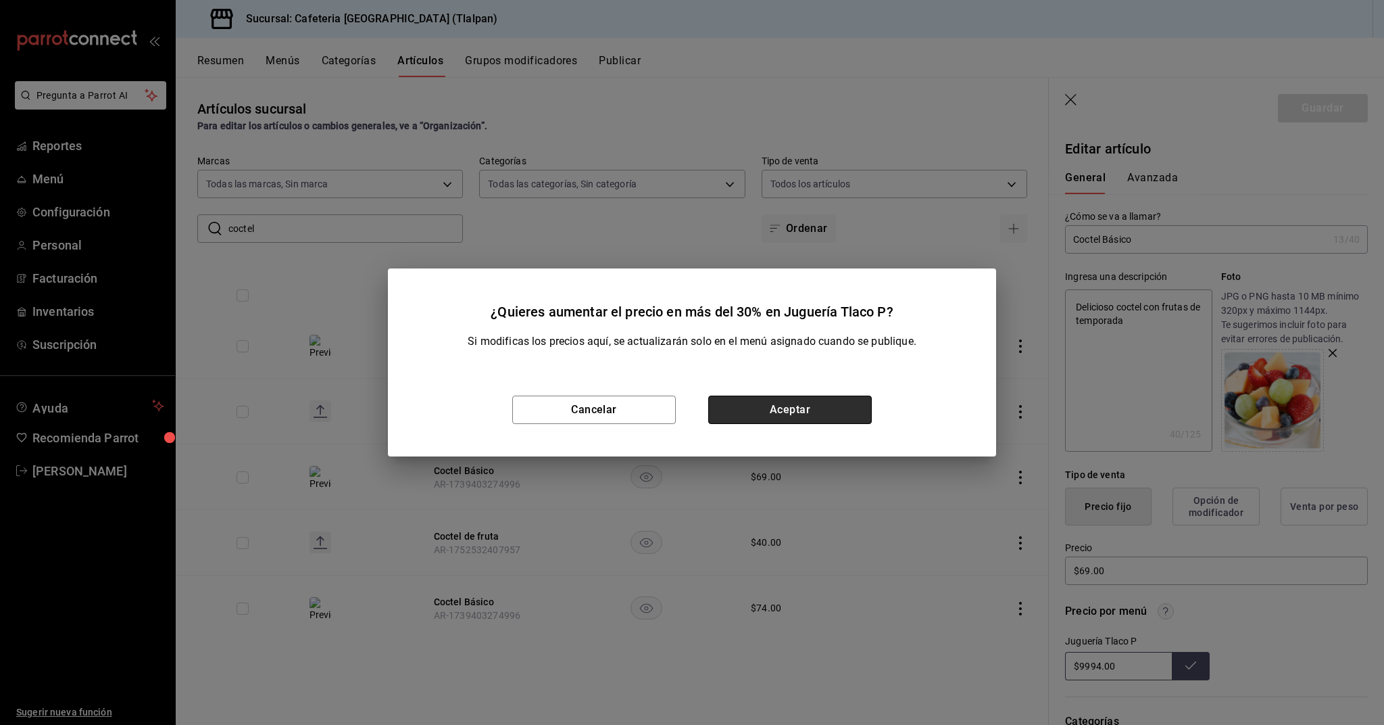
click at [844, 411] on button "Aceptar" at bounding box center [790, 409] width 164 height 28
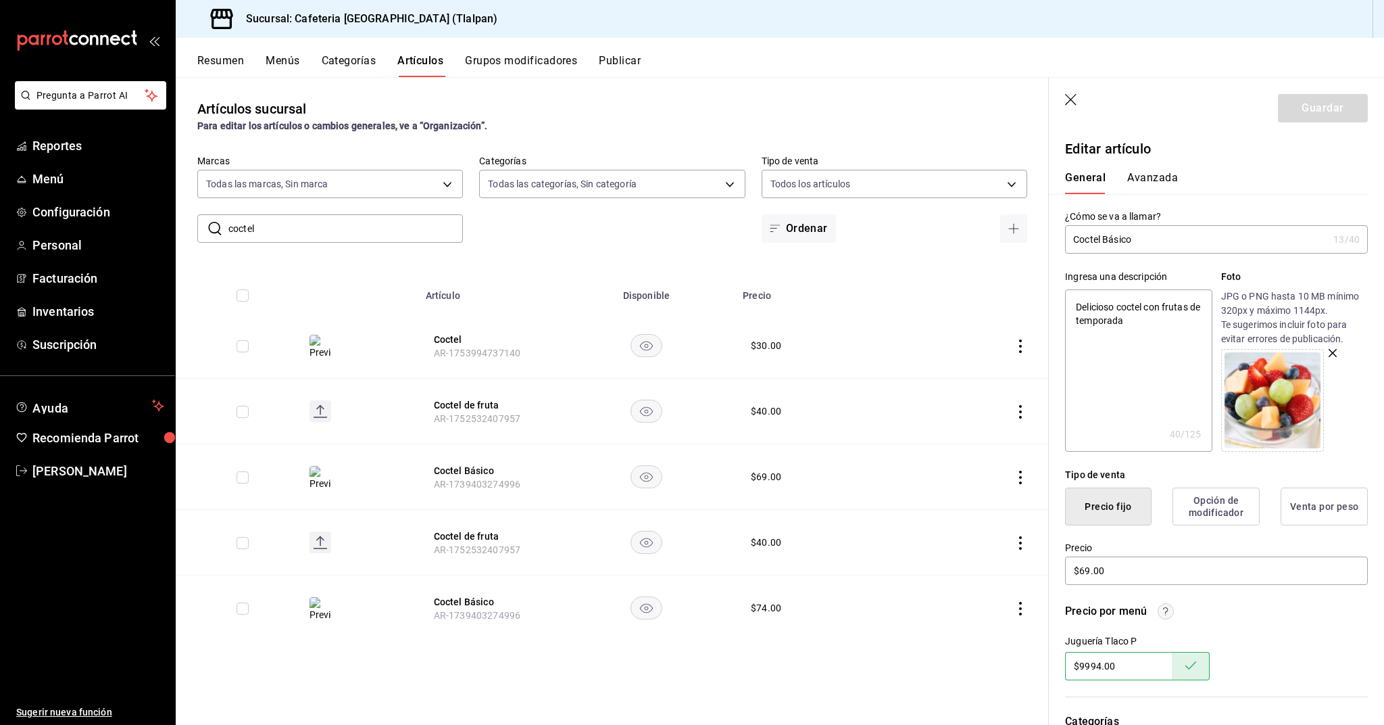
click at [236, 62] on button "Resumen" at bounding box center [220, 65] width 47 height 23
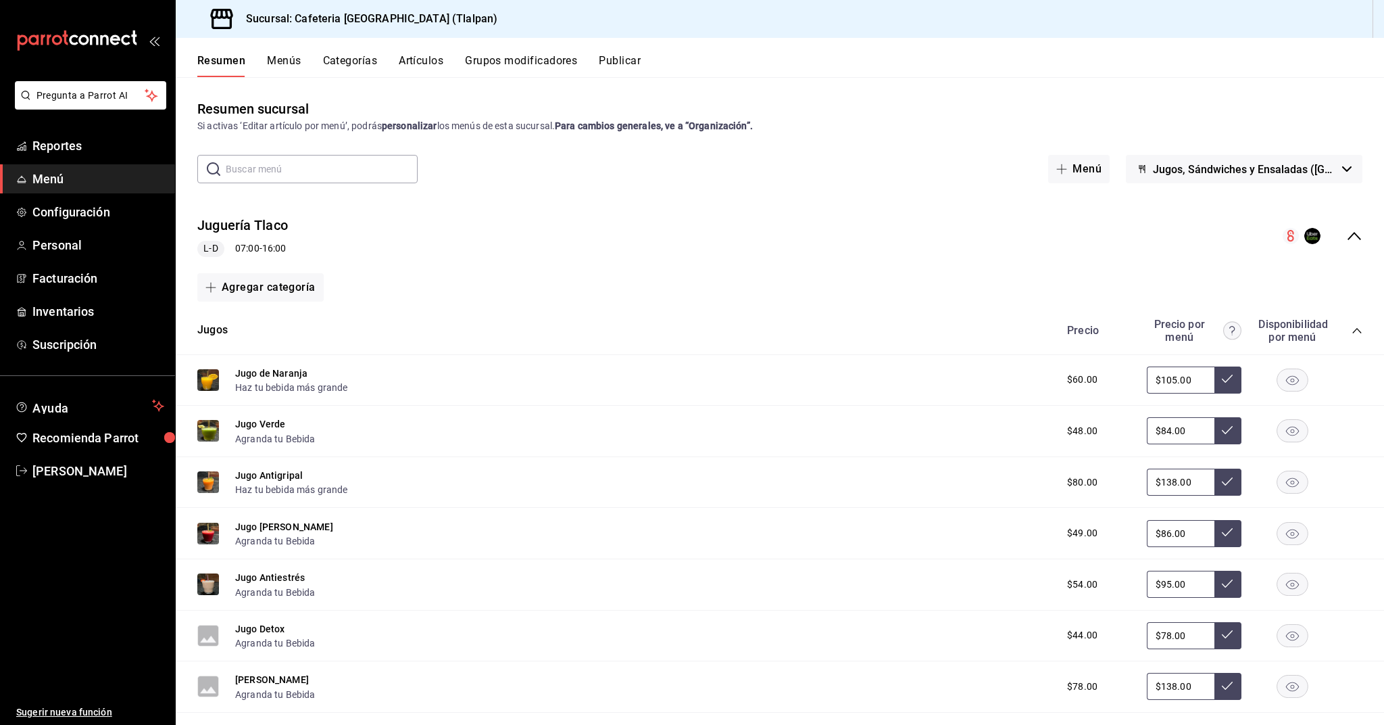
click at [1348, 229] on icon "collapse-menu-row" at bounding box center [1354, 236] width 16 height 16
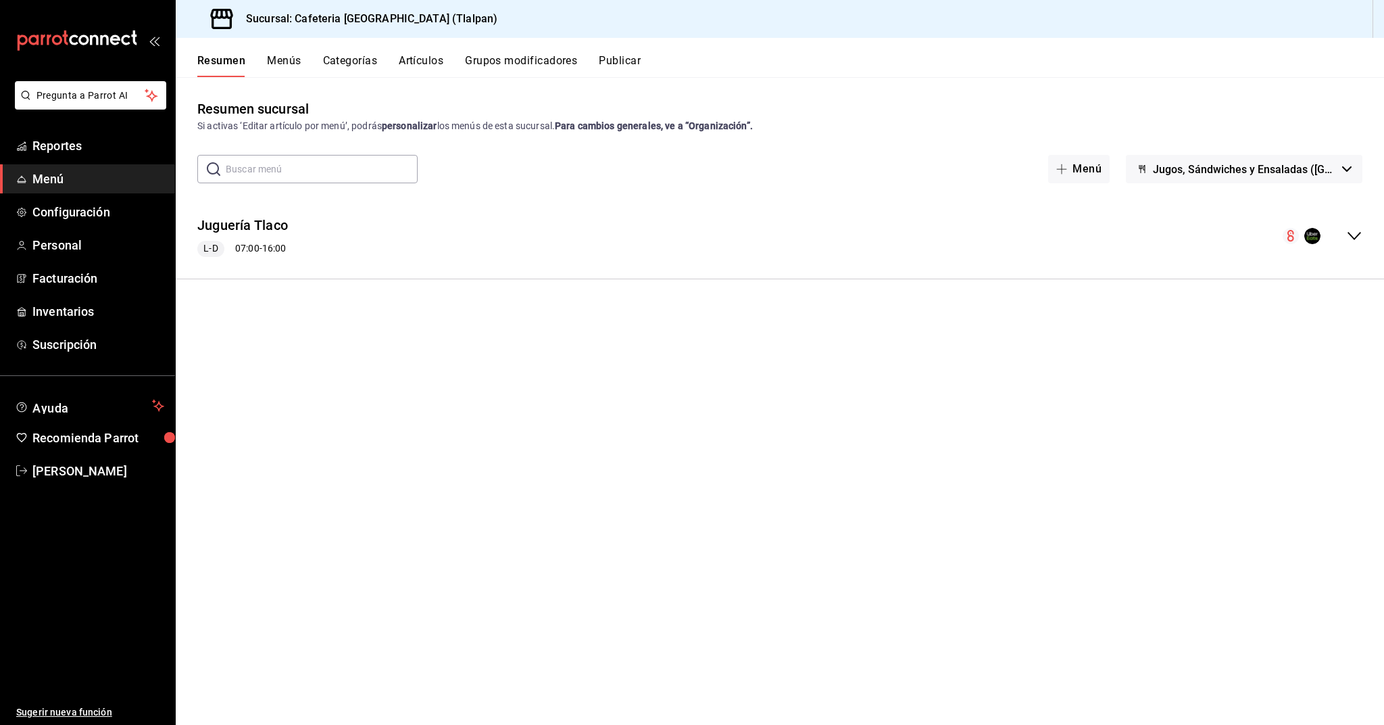
click at [1204, 174] on span "Jugos, Sándwiches y Ensaladas (Tlacotalpan)" at bounding box center [1245, 169] width 184 height 13
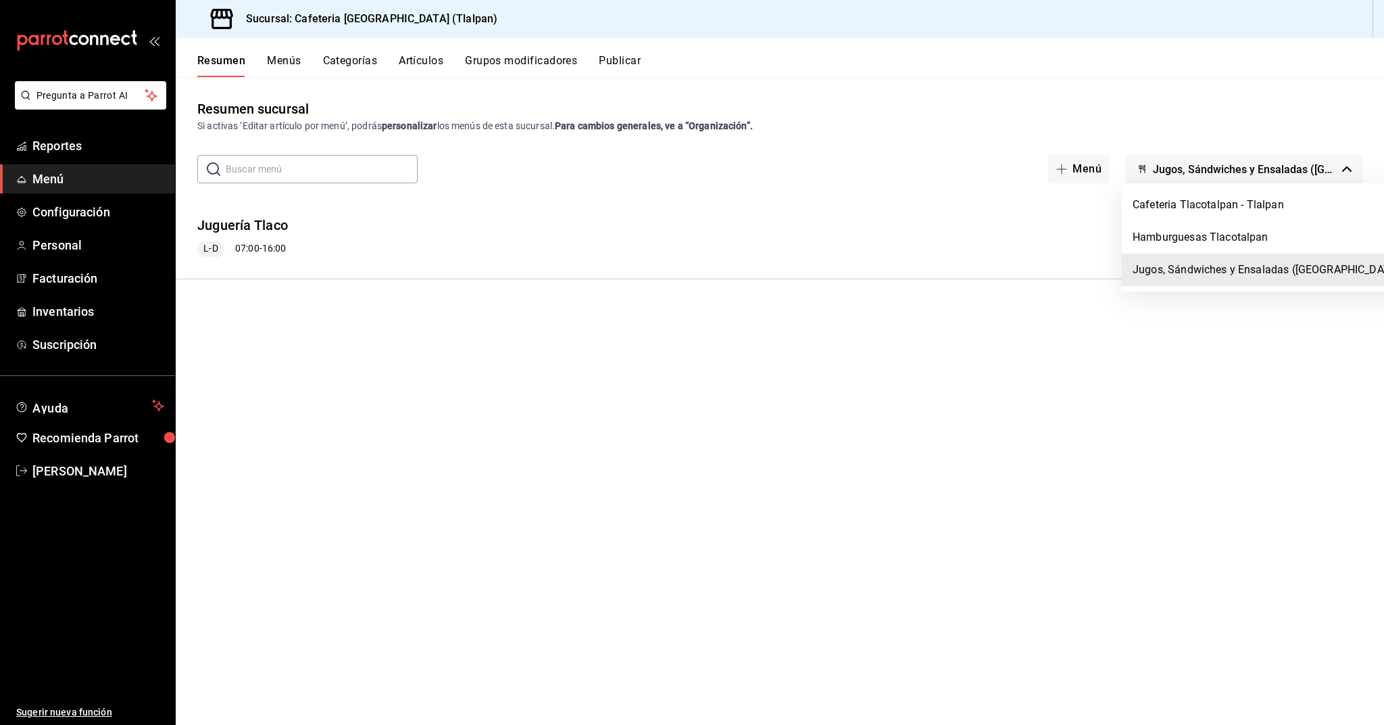
click at [1115, 349] on div at bounding box center [692, 362] width 1384 height 725
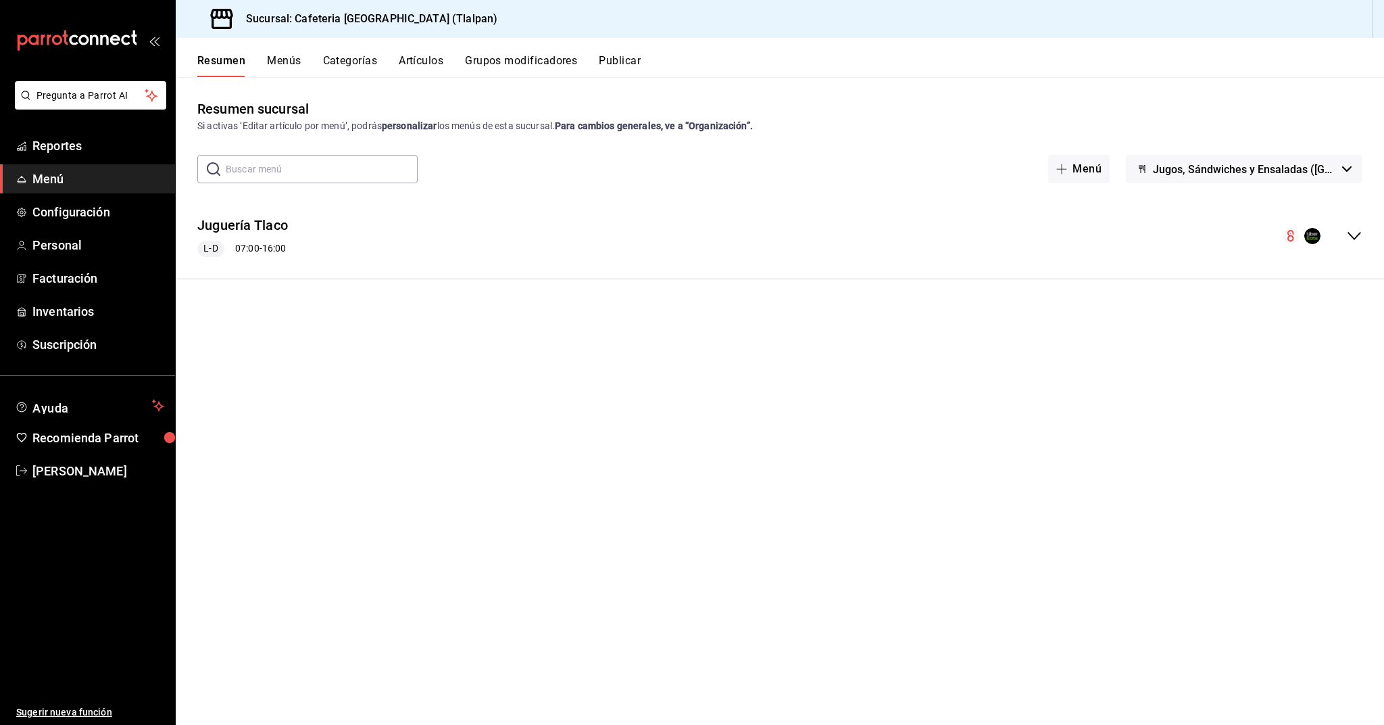
click at [1348, 227] on div "Juguería Tlaco L-D 07:00 - 16:00" at bounding box center [780, 236] width 1209 height 63
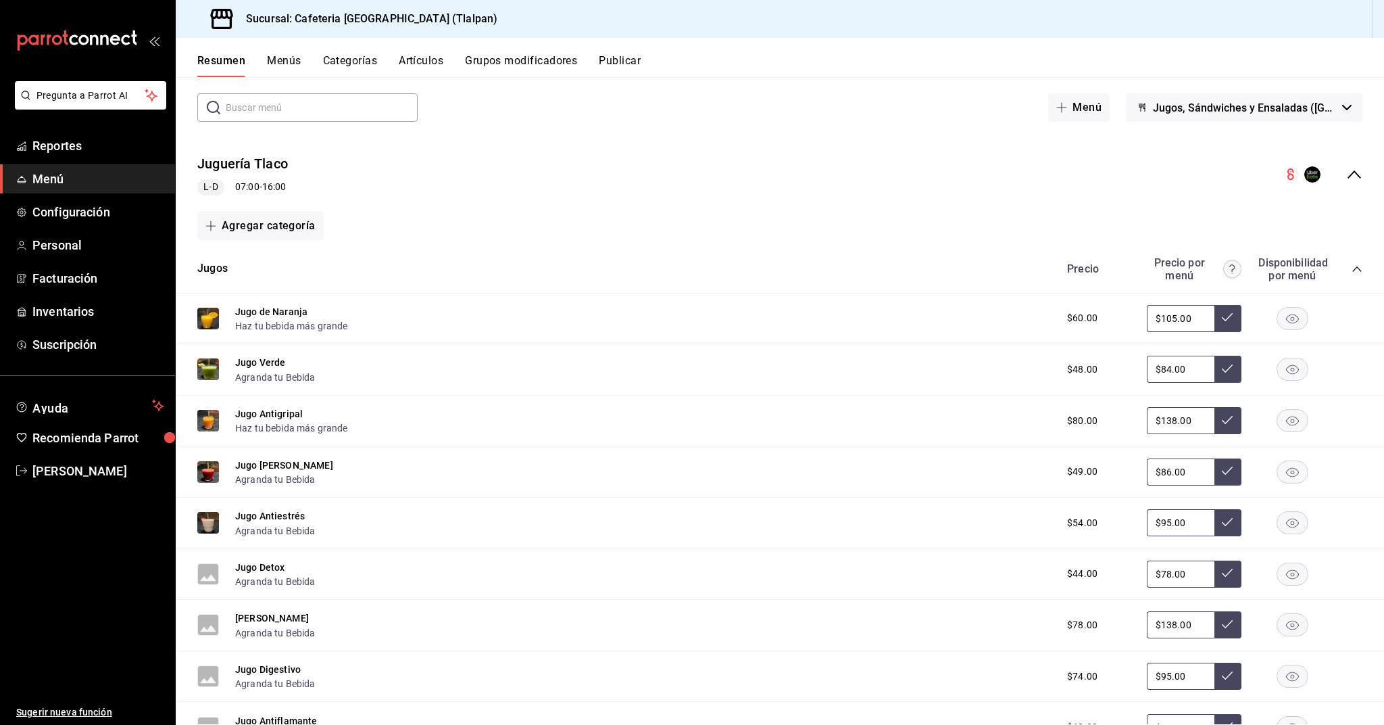
scroll to position [39, 0]
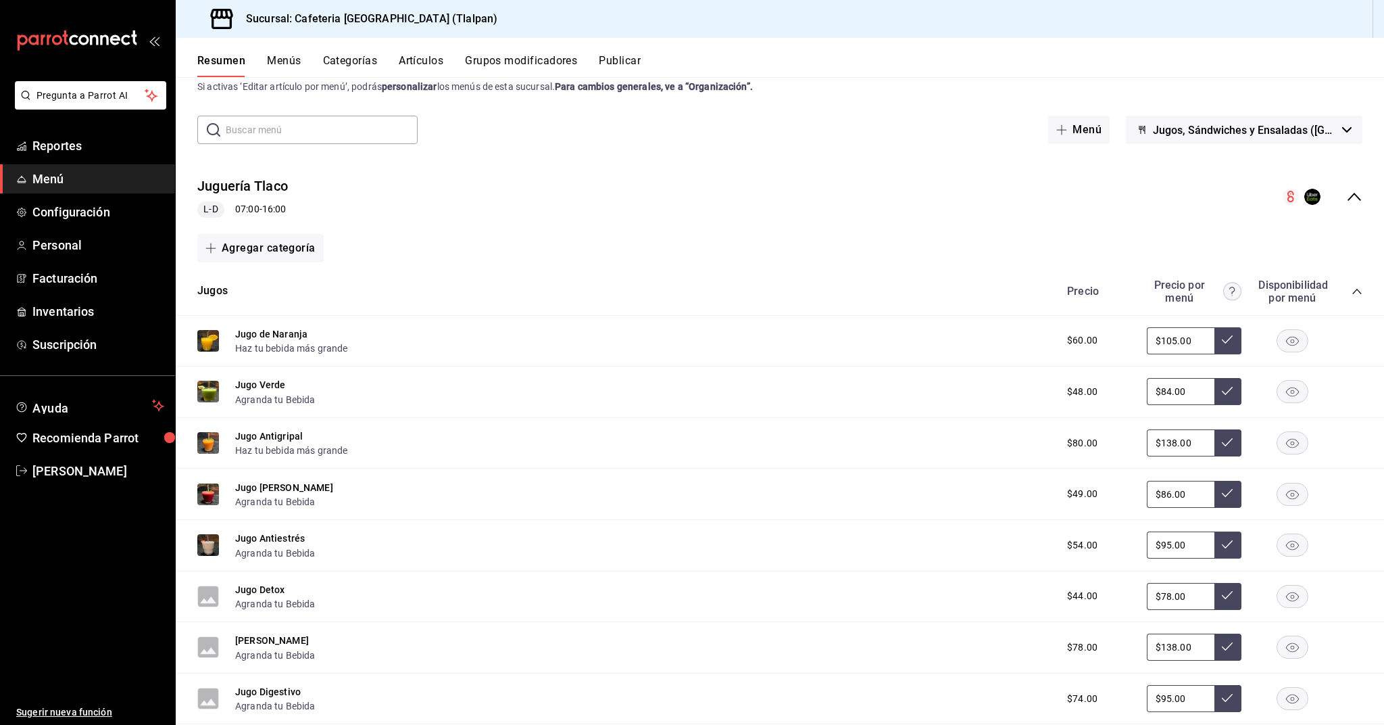
click at [285, 131] on input "text" at bounding box center [322, 129] width 192 height 27
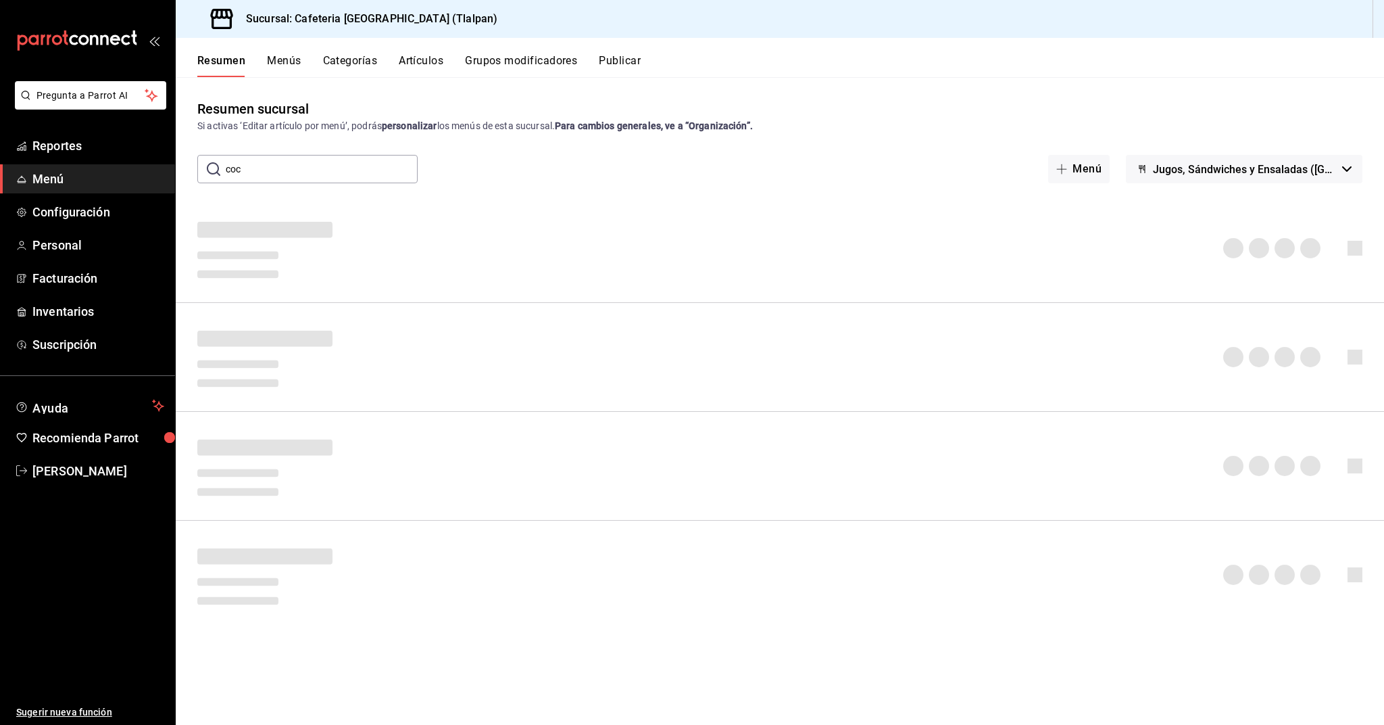
scroll to position [0, 0]
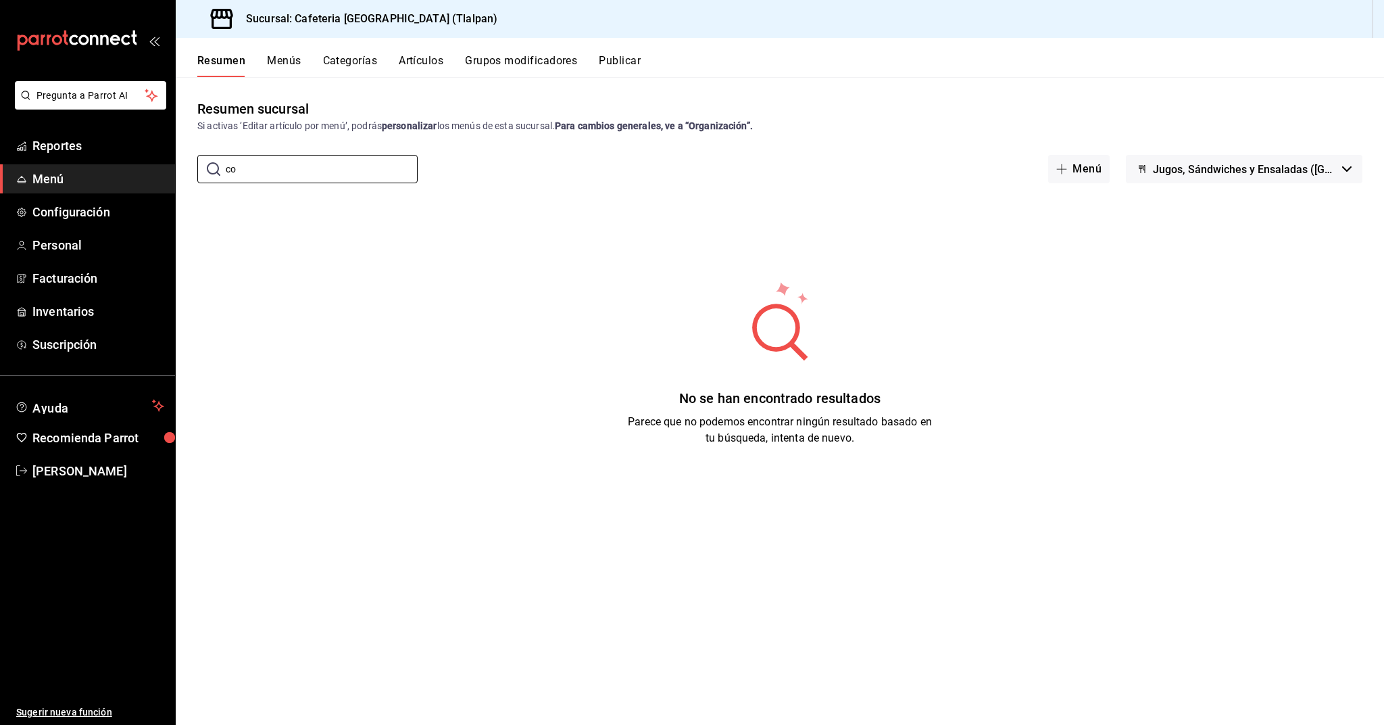
type input "c"
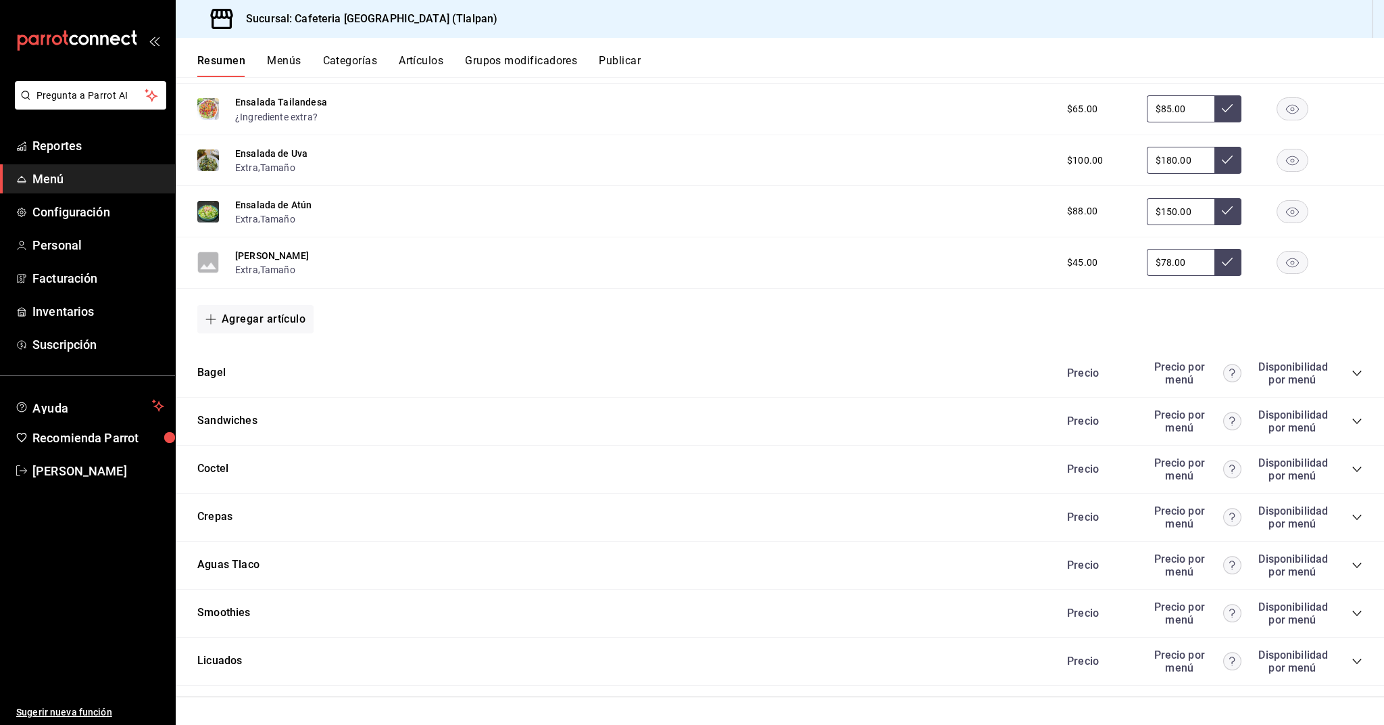
scroll to position [941, 0]
click at [216, 467] on button "Coctel" at bounding box center [212, 470] width 31 height 16
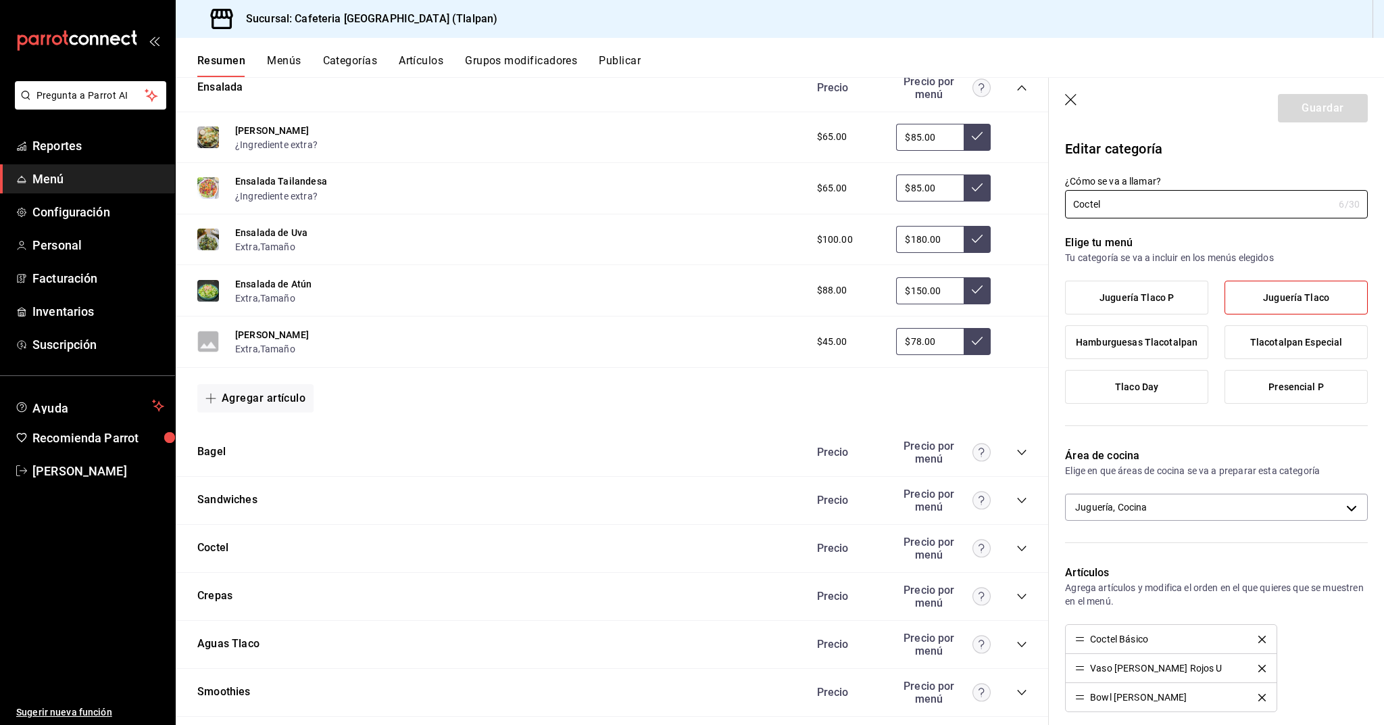
scroll to position [888, 0]
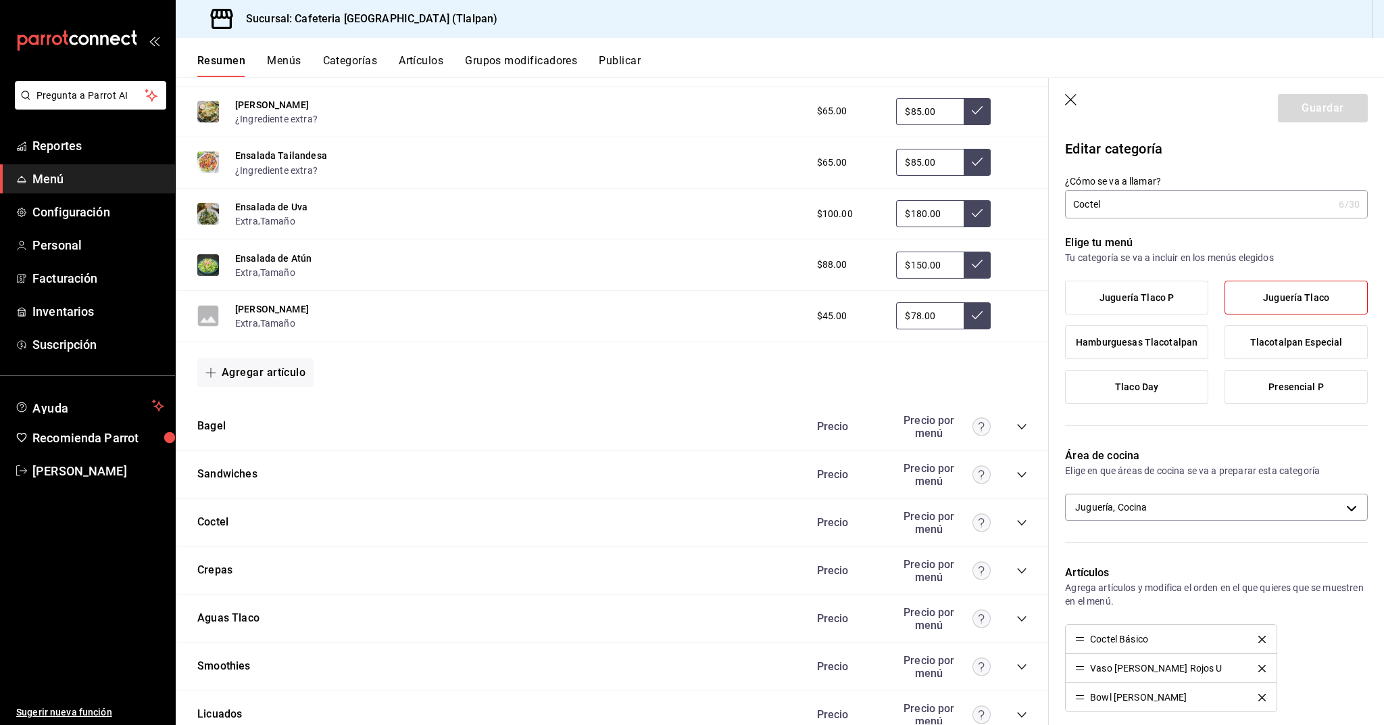
click at [1021, 525] on icon "collapse-category-row" at bounding box center [1022, 522] width 11 height 11
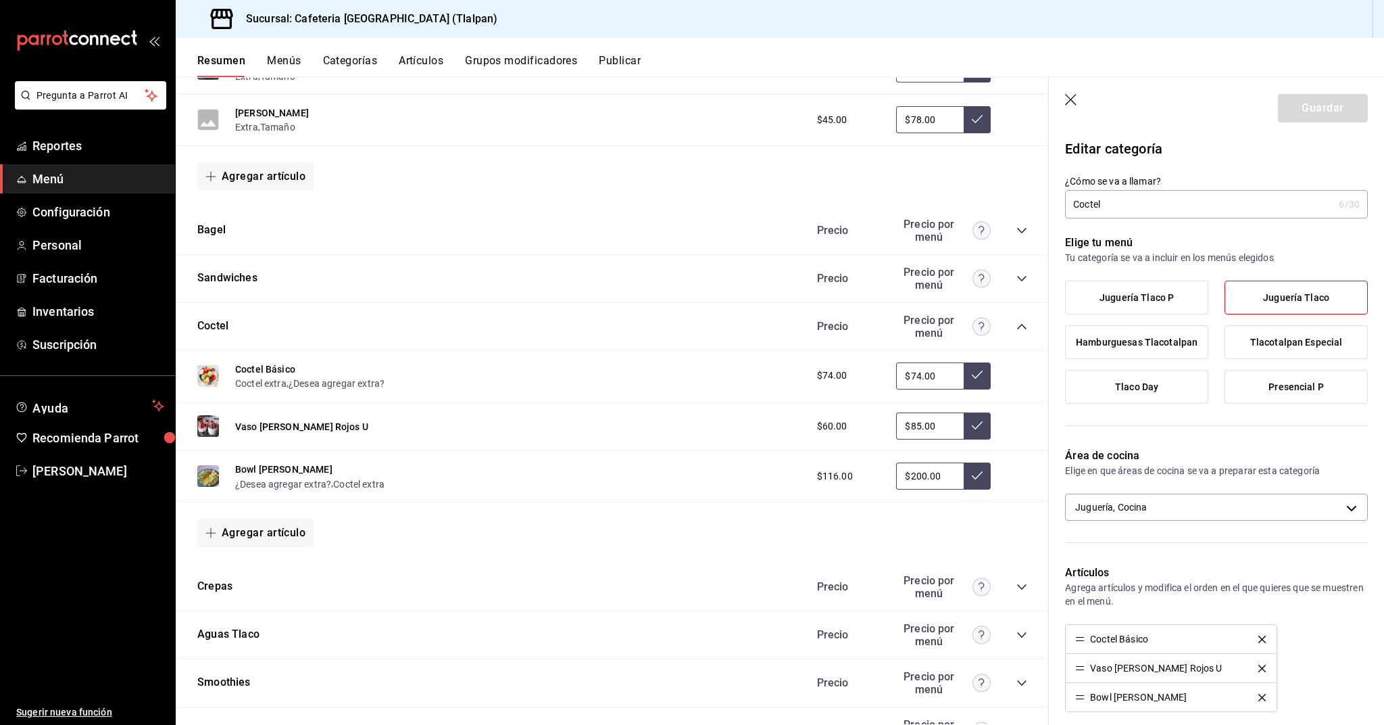
scroll to position [1153, 0]
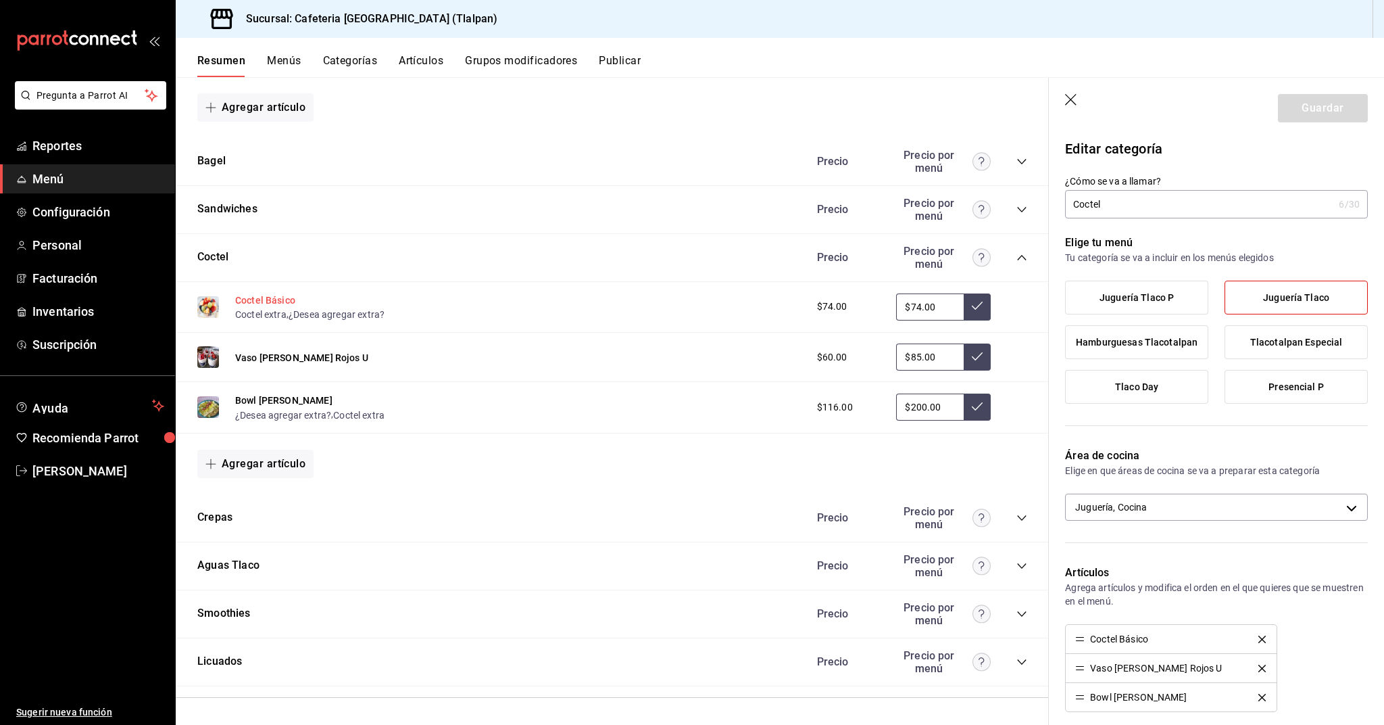
click at [283, 300] on button "Coctel Básico" at bounding box center [265, 300] width 60 height 14
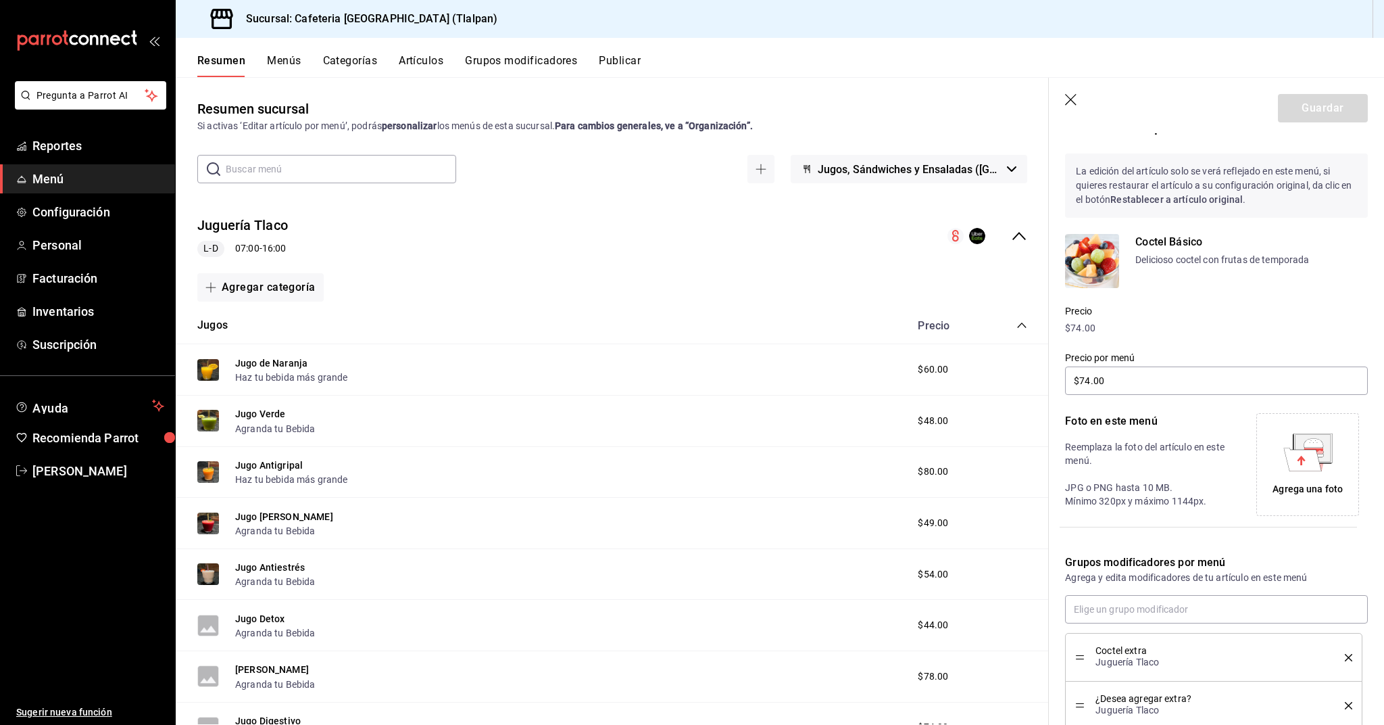
click at [1016, 238] on icon "collapse-menu-row" at bounding box center [1019, 236] width 16 height 16
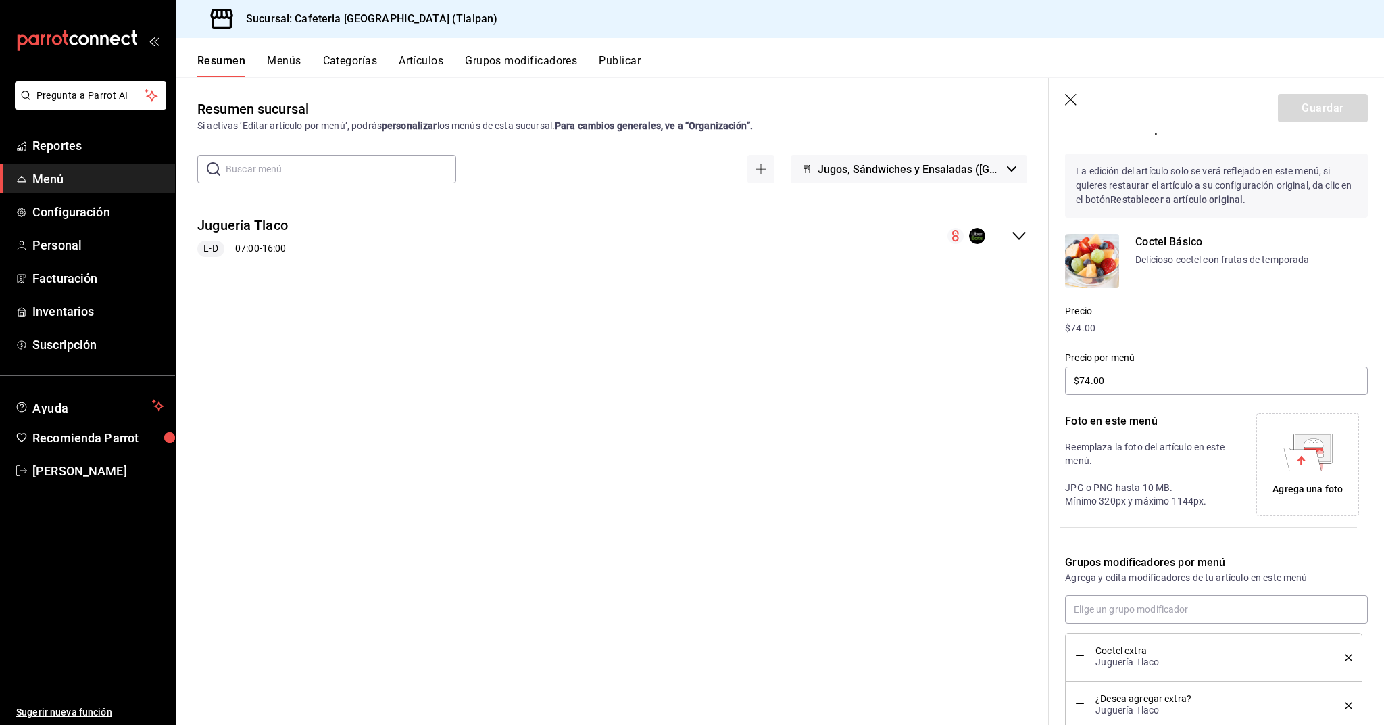
click at [1016, 238] on icon "collapse-menu-row" at bounding box center [1019, 236] width 16 height 16
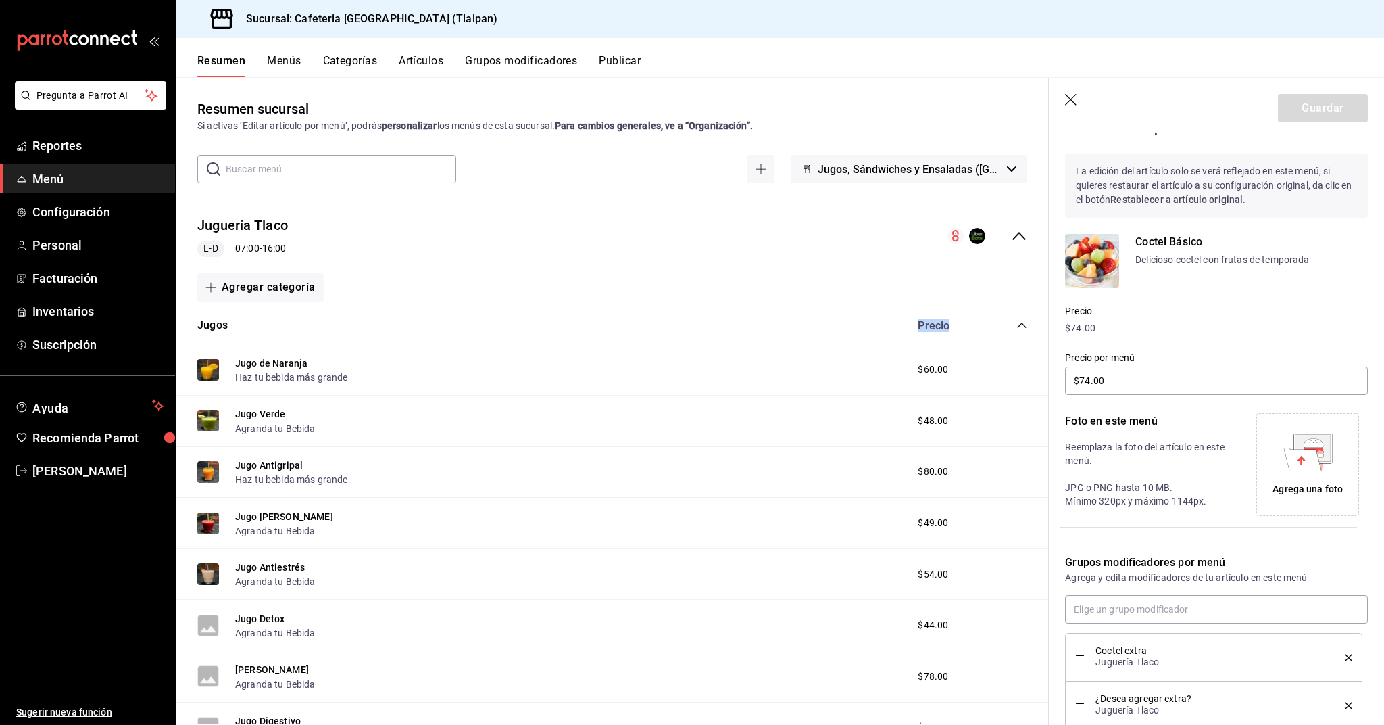
click at [971, 175] on span "Jugos, Sándwiches y Ensaladas (Tlacotalpan)" at bounding box center [910, 169] width 184 height 13
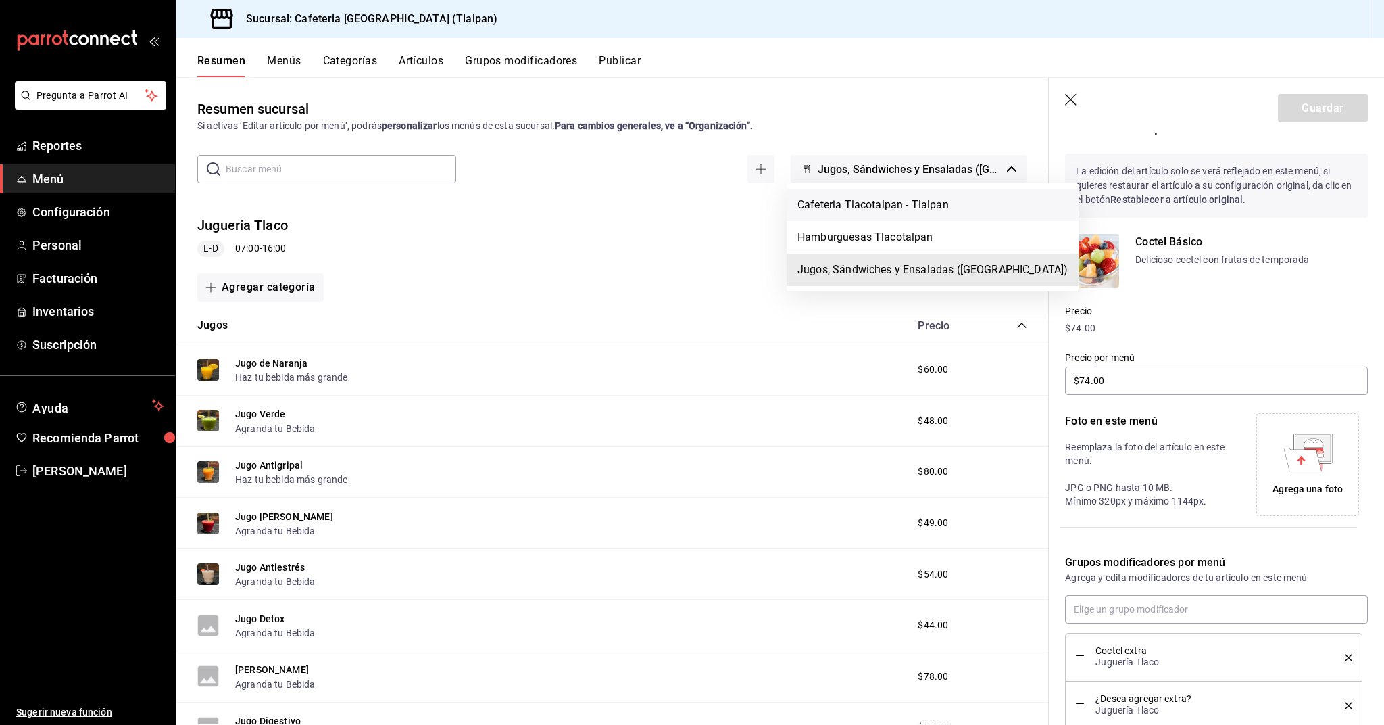
click at [889, 209] on li "Cafeteria Tlacotalpan - Tlalpan" at bounding box center [933, 205] width 292 height 32
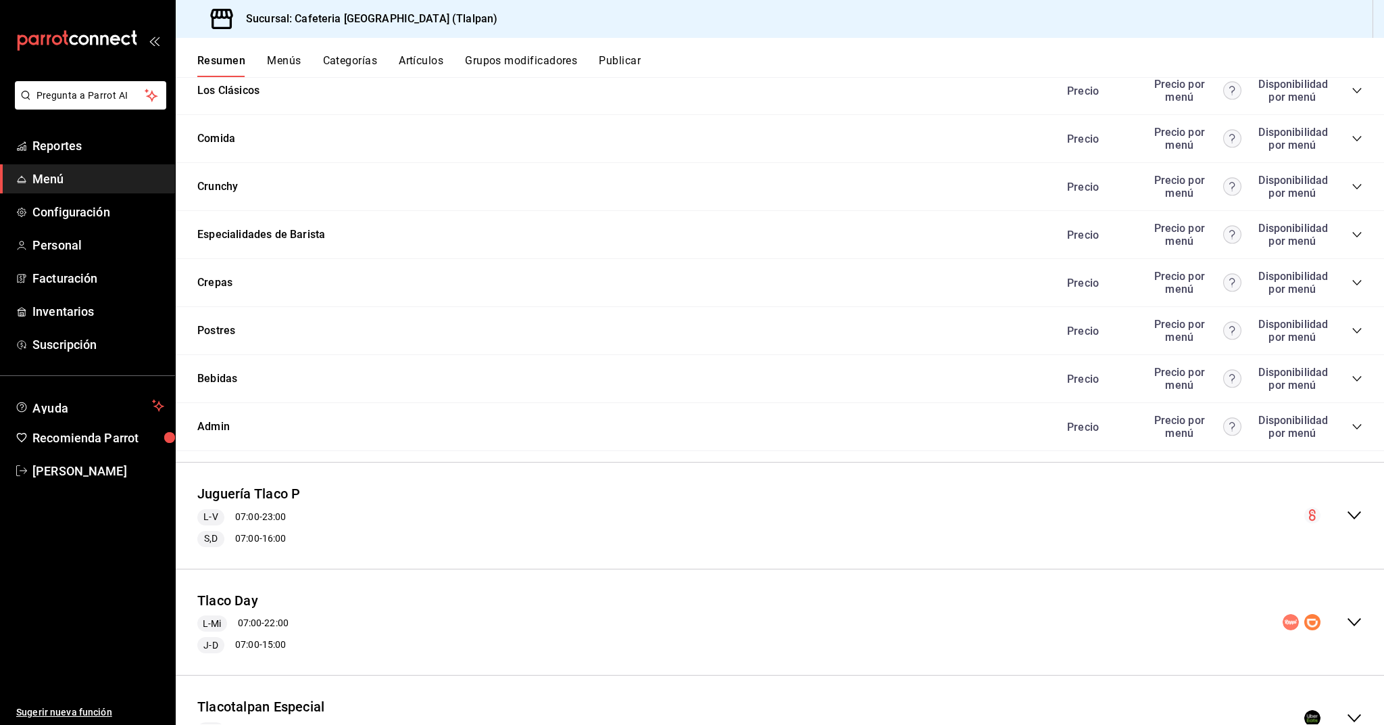
scroll to position [817, 0]
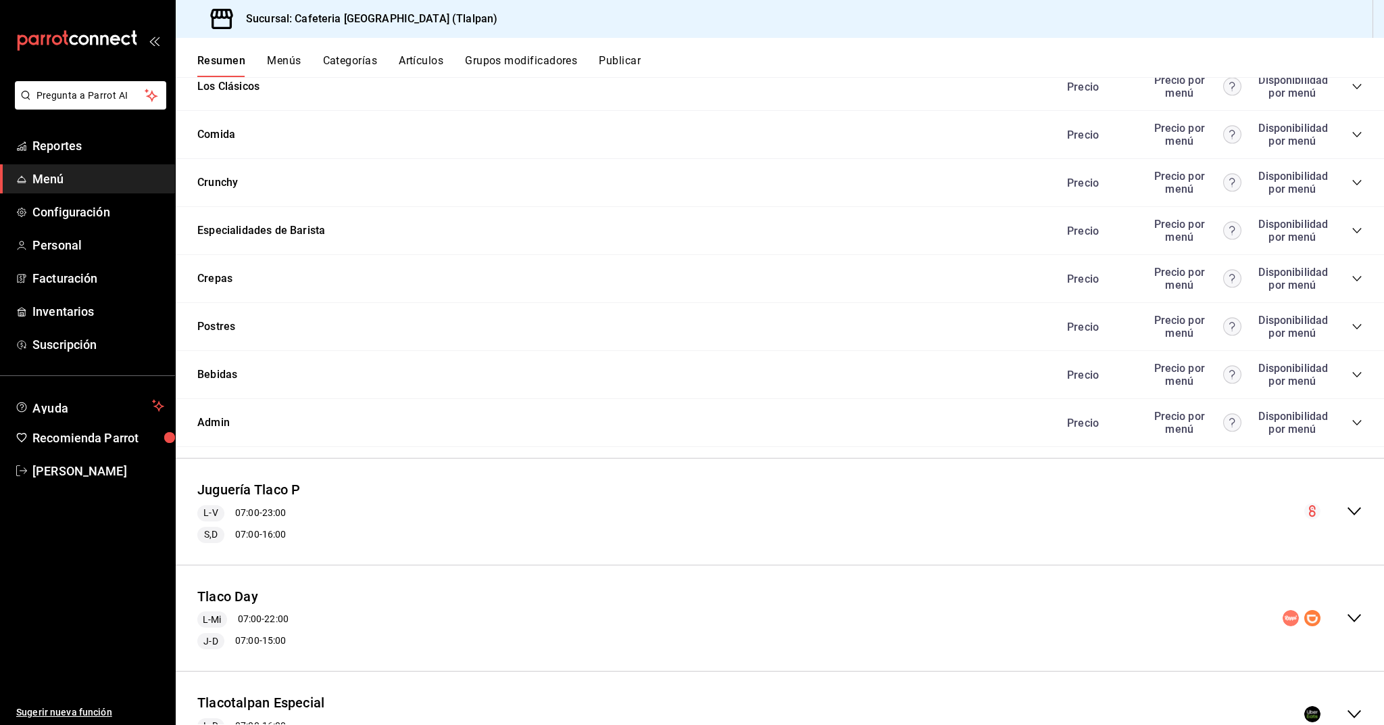
click at [1355, 510] on icon "collapse-menu-row" at bounding box center [1354, 511] width 16 height 16
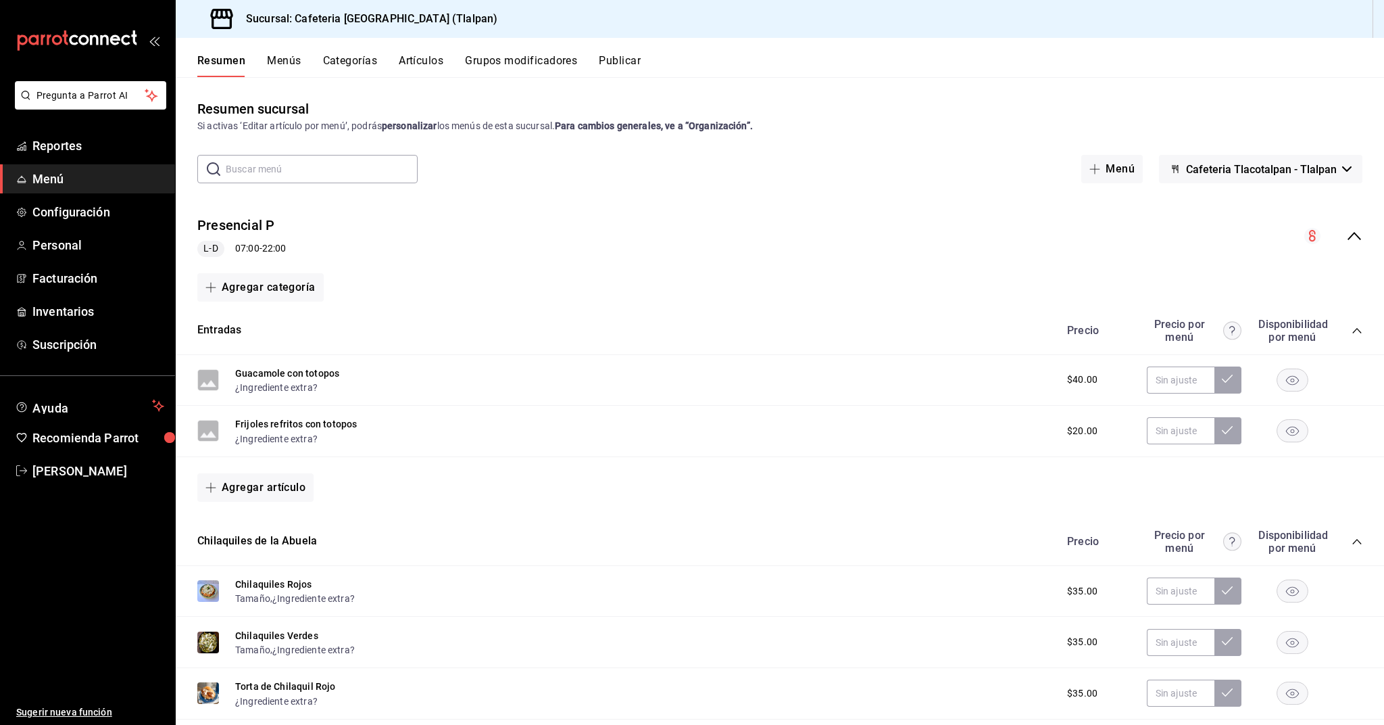
scroll to position [0, 0]
click at [426, 52] on div "Resumen Menús Categorías Artículos Grupos modificadores Publicar" at bounding box center [780, 57] width 1209 height 39
click at [426, 60] on button "Artículos" at bounding box center [421, 65] width 45 height 23
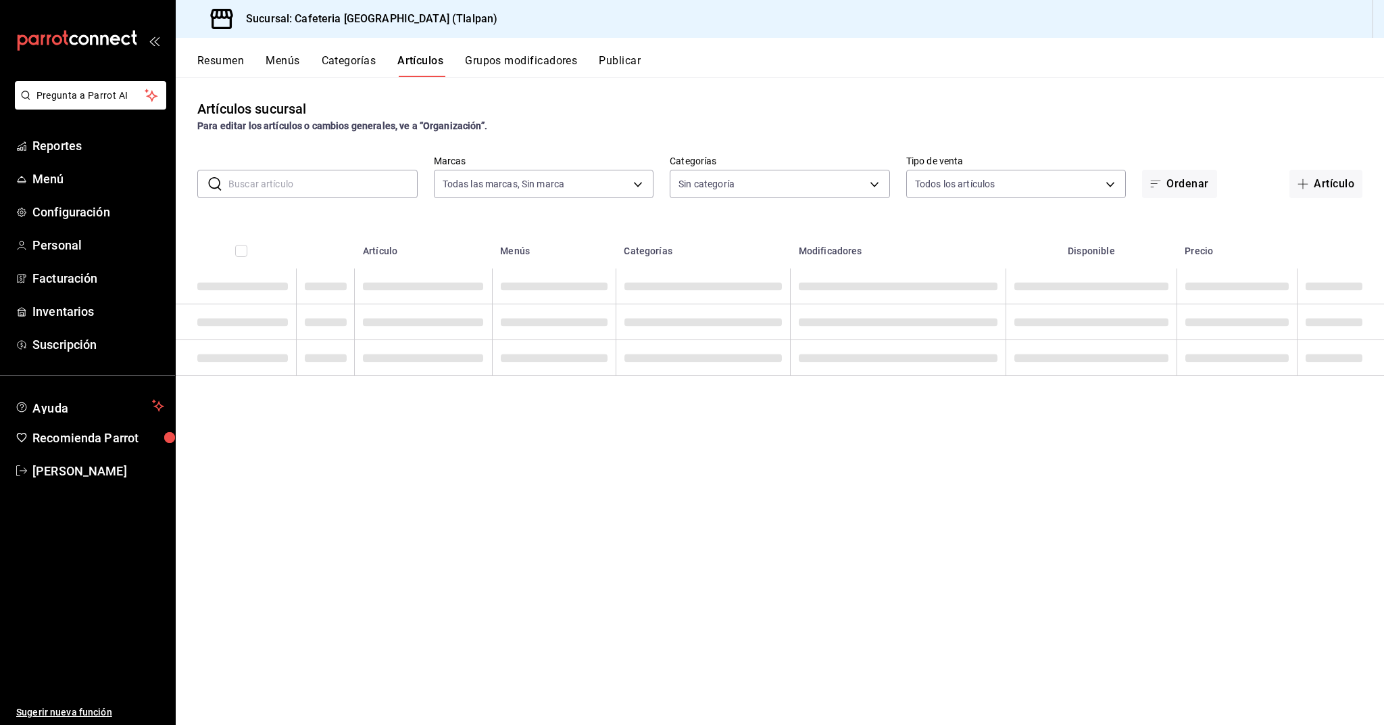
type input "ec576109-29d1-42df-b2ca-5becddbd2efe,3dfd9669-9911-4f47-a36d-8fb2dcc6eb36,e5a57…"
type input "657201d4-d6ef-4148-94c8-ccd00e340086,2df64931-09e0-4952-9b1e-a15b872a294e,3f7d6…"
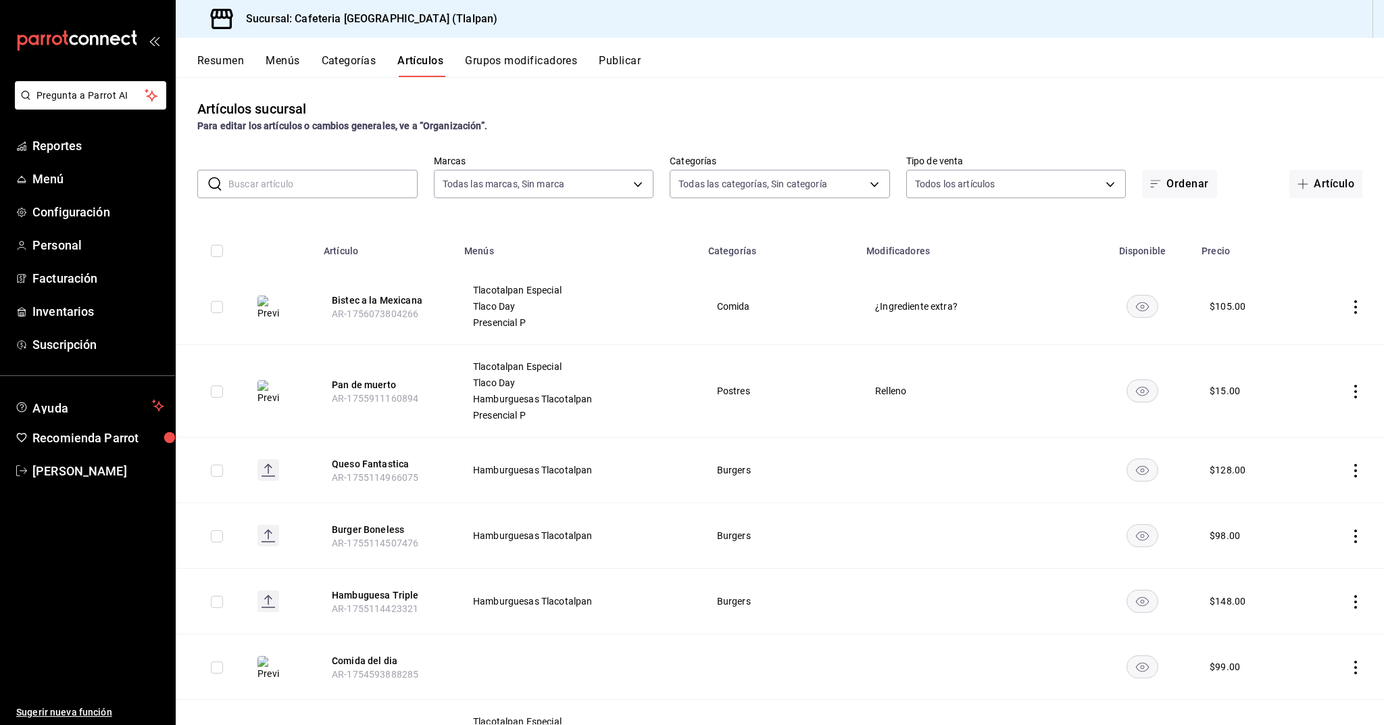
click at [316, 199] on div "Artículos sucursal Para editar los artículos o cambios generales, ve a “Organiz…" at bounding box center [780, 400] width 1209 height 647
click at [312, 191] on input "text" at bounding box center [322, 183] width 189 height 27
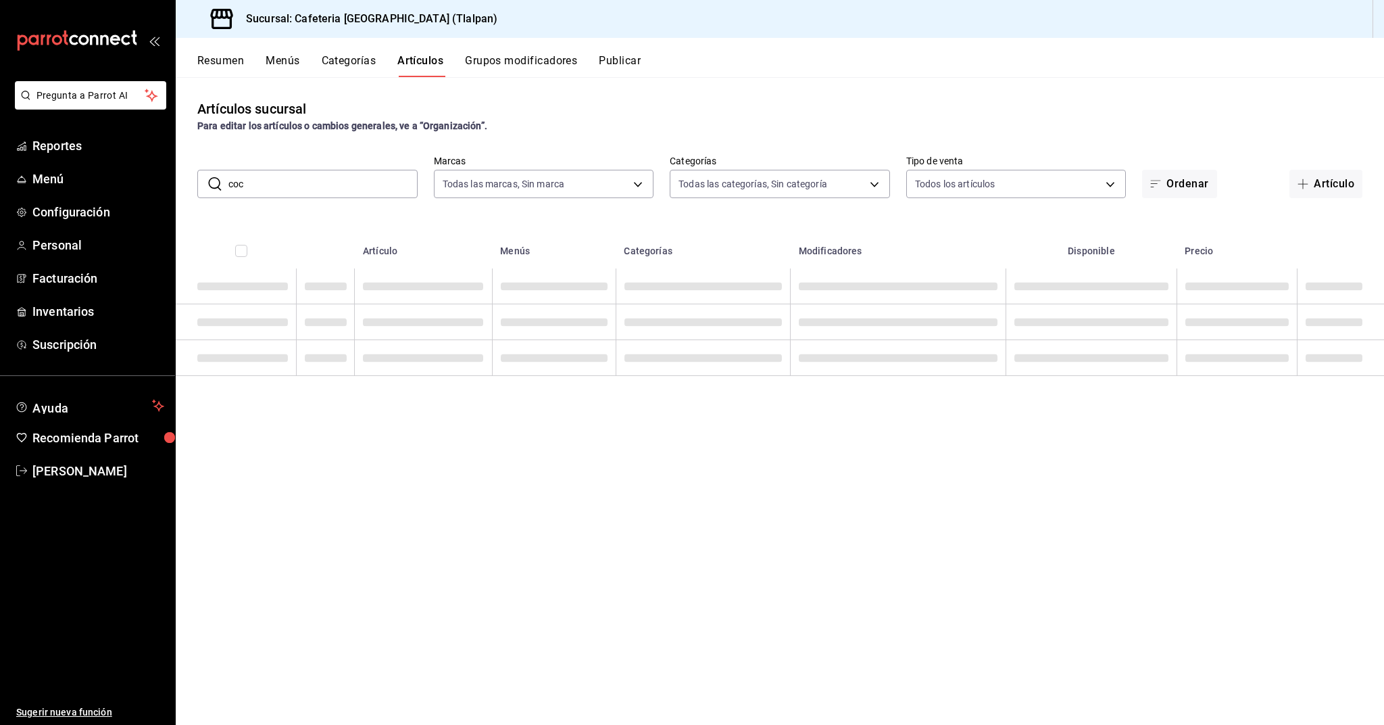
type input "coc"
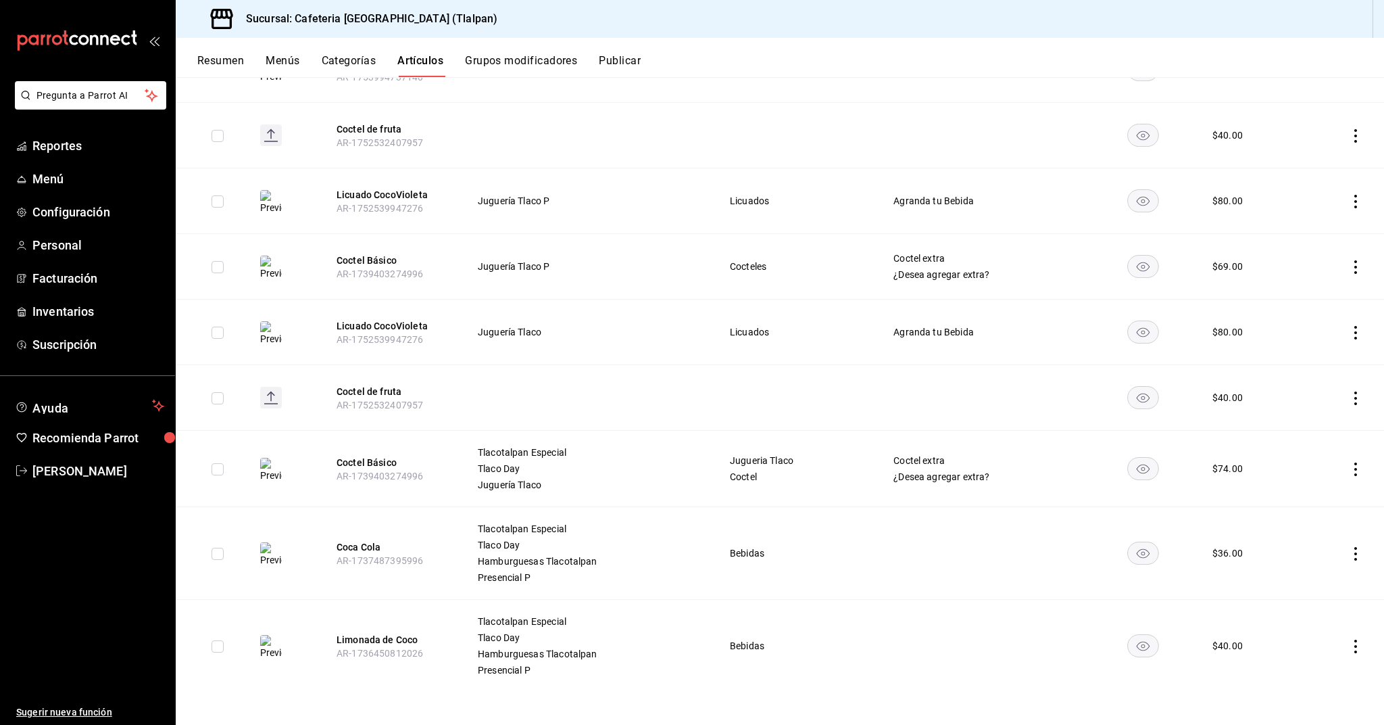
scroll to position [231, 0]
click at [1355, 267] on icon "actions" at bounding box center [1356, 267] width 3 height 14
click at [1320, 291] on span "Editar" at bounding box center [1315, 298] width 35 height 14
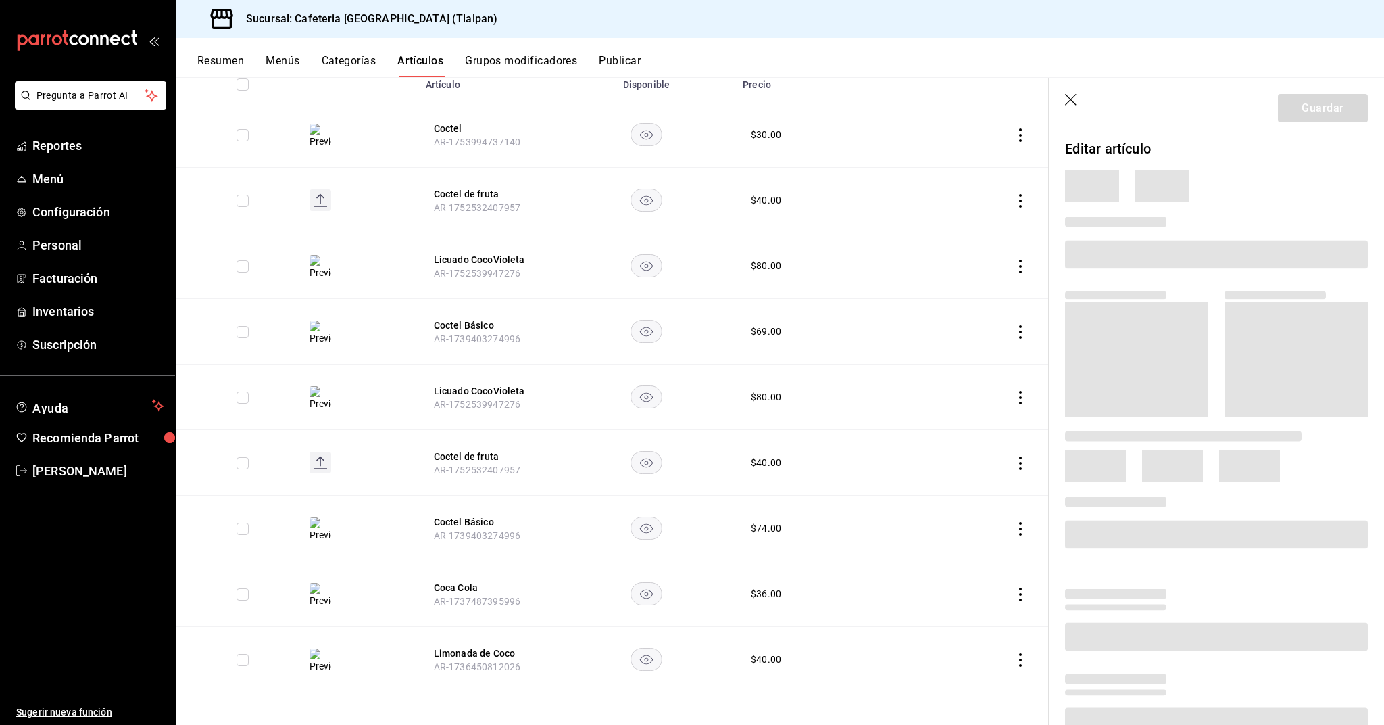
scroll to position [166, 0]
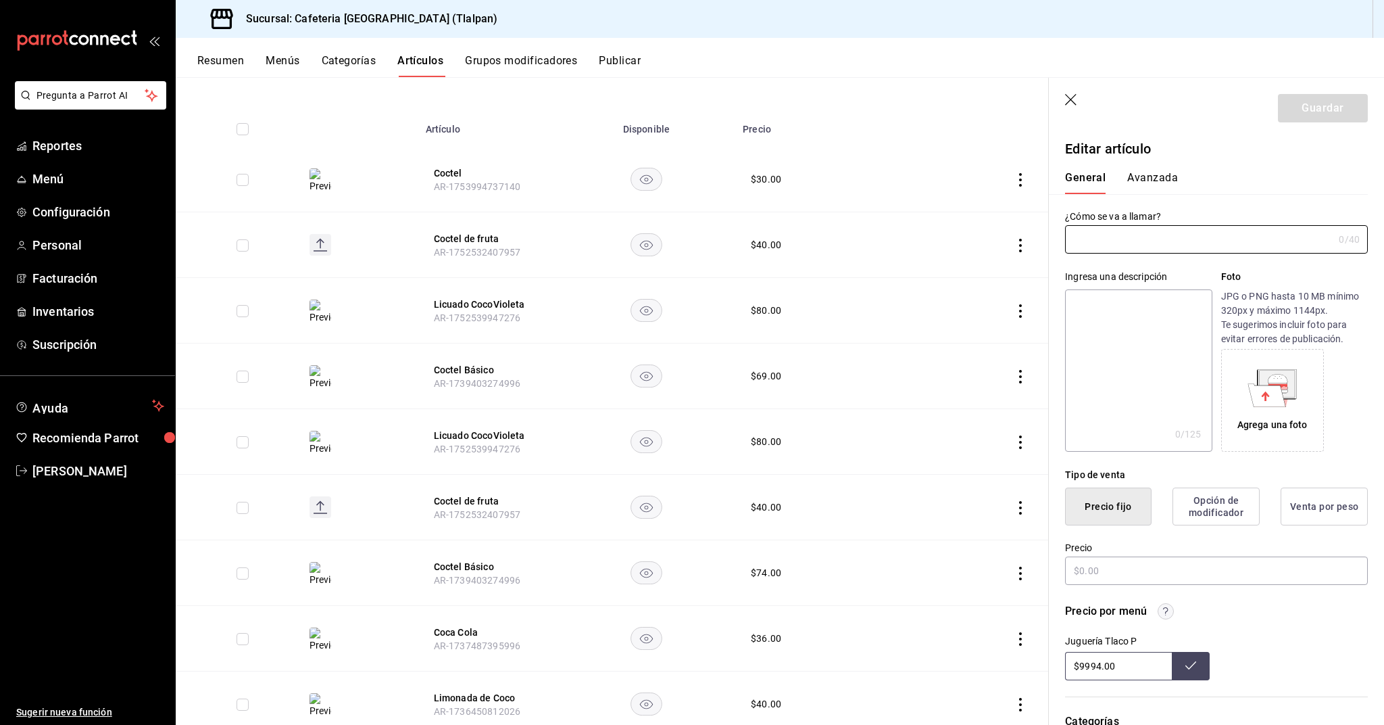
type input "Coctel Básico"
type textarea "Delicioso coctel con frutas de temporada"
type textarea "x"
type input "AR-1739403274996"
type textarea "x"
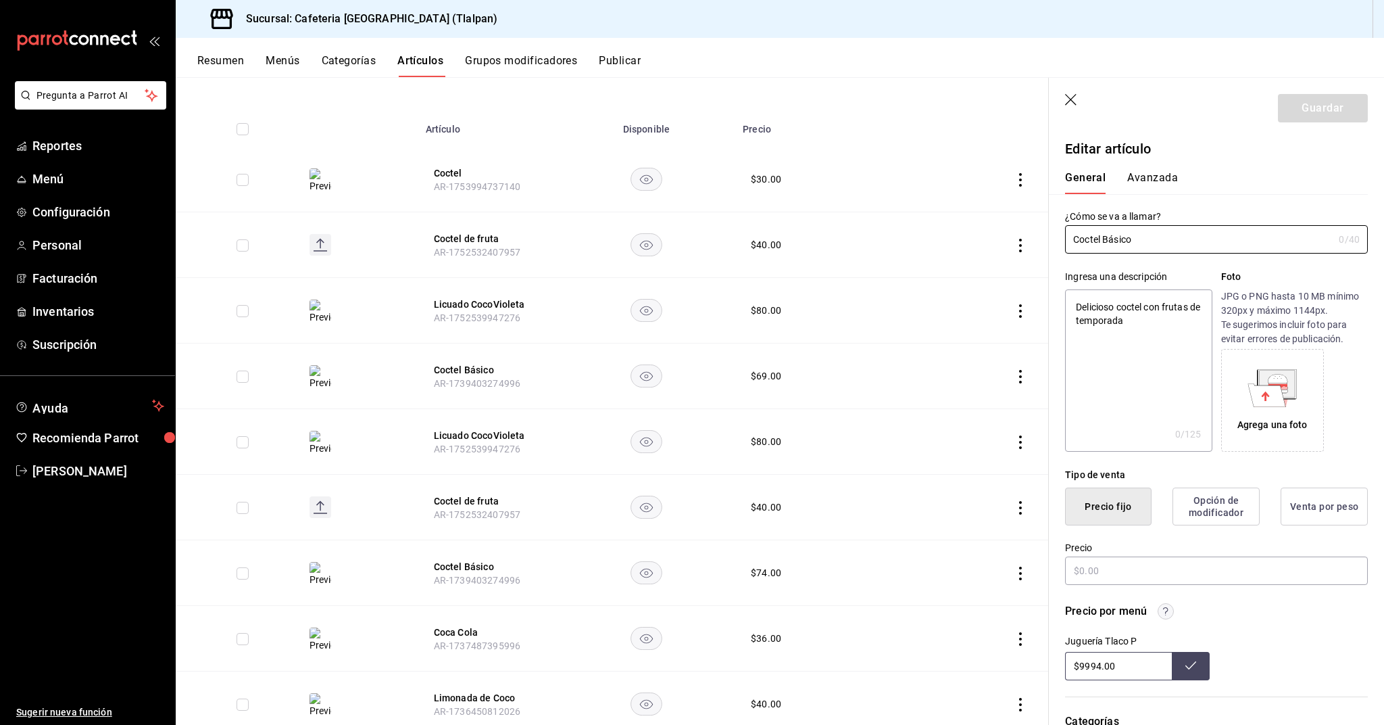
type input "$69.00"
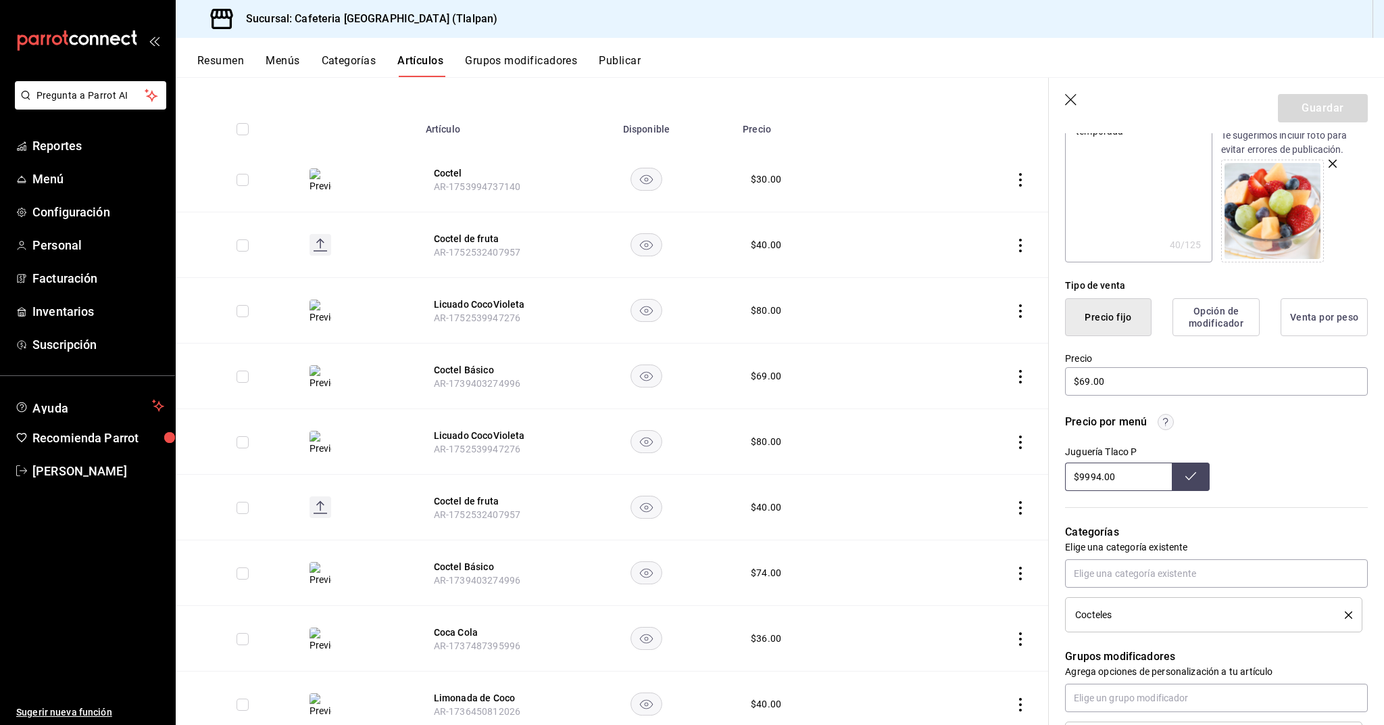
scroll to position [242, 0]
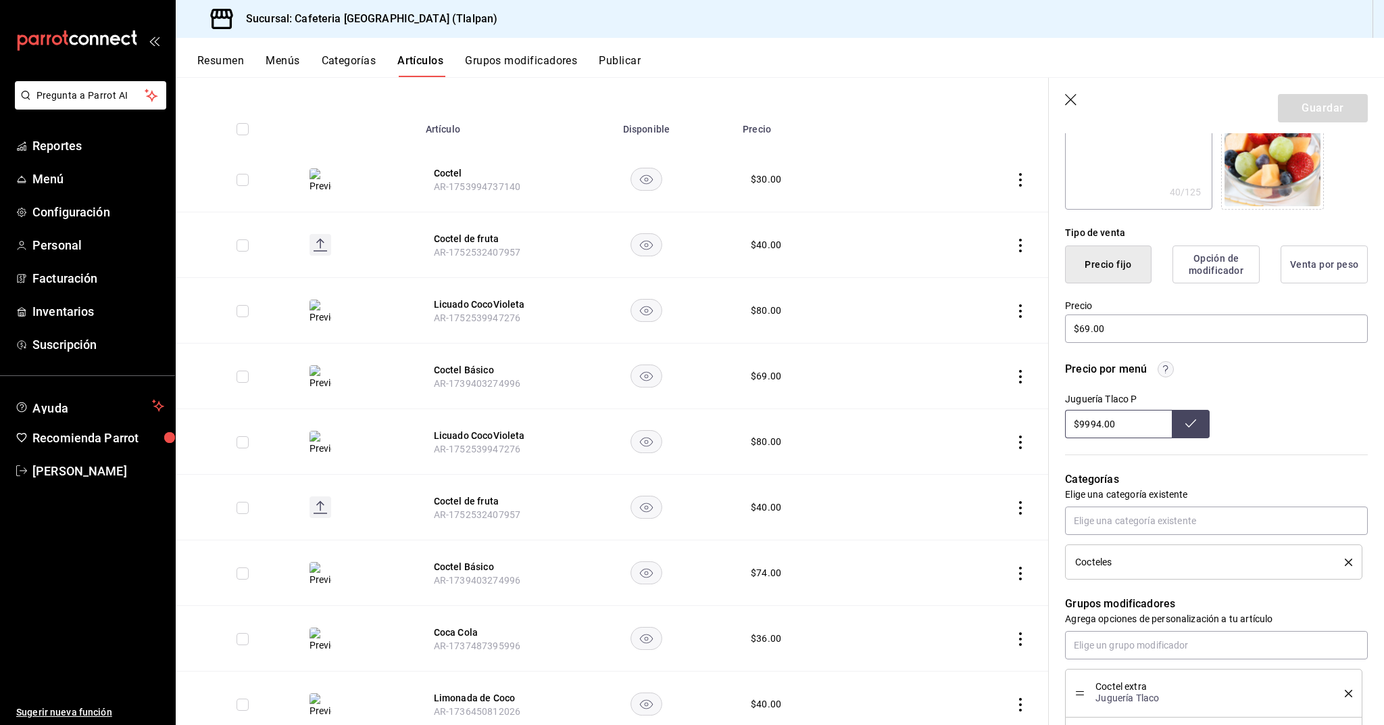
click at [1113, 426] on input "$9994.00" at bounding box center [1118, 424] width 107 height 28
type input "$74.00"
click at [1084, 333] on input "$69.00" at bounding box center [1216, 328] width 303 height 28
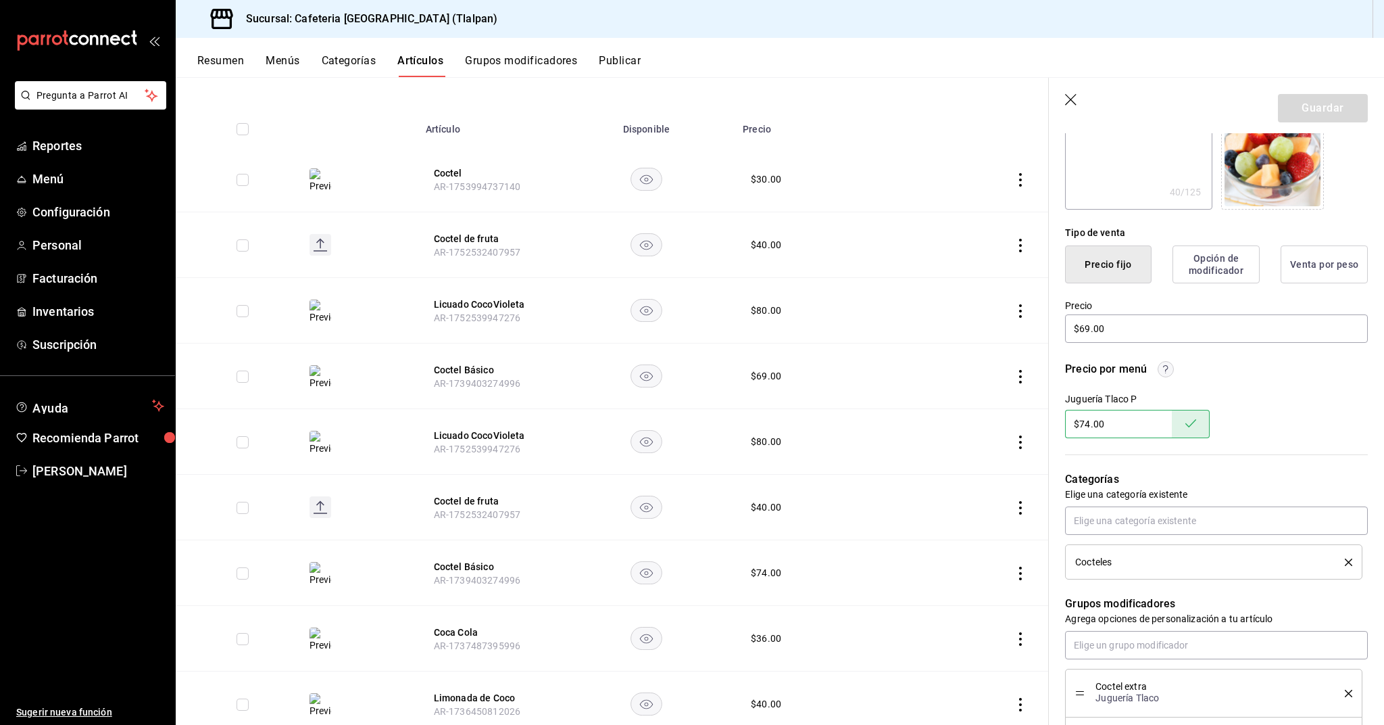
click at [1071, 95] on icon "button" at bounding box center [1072, 101] width 14 height 14
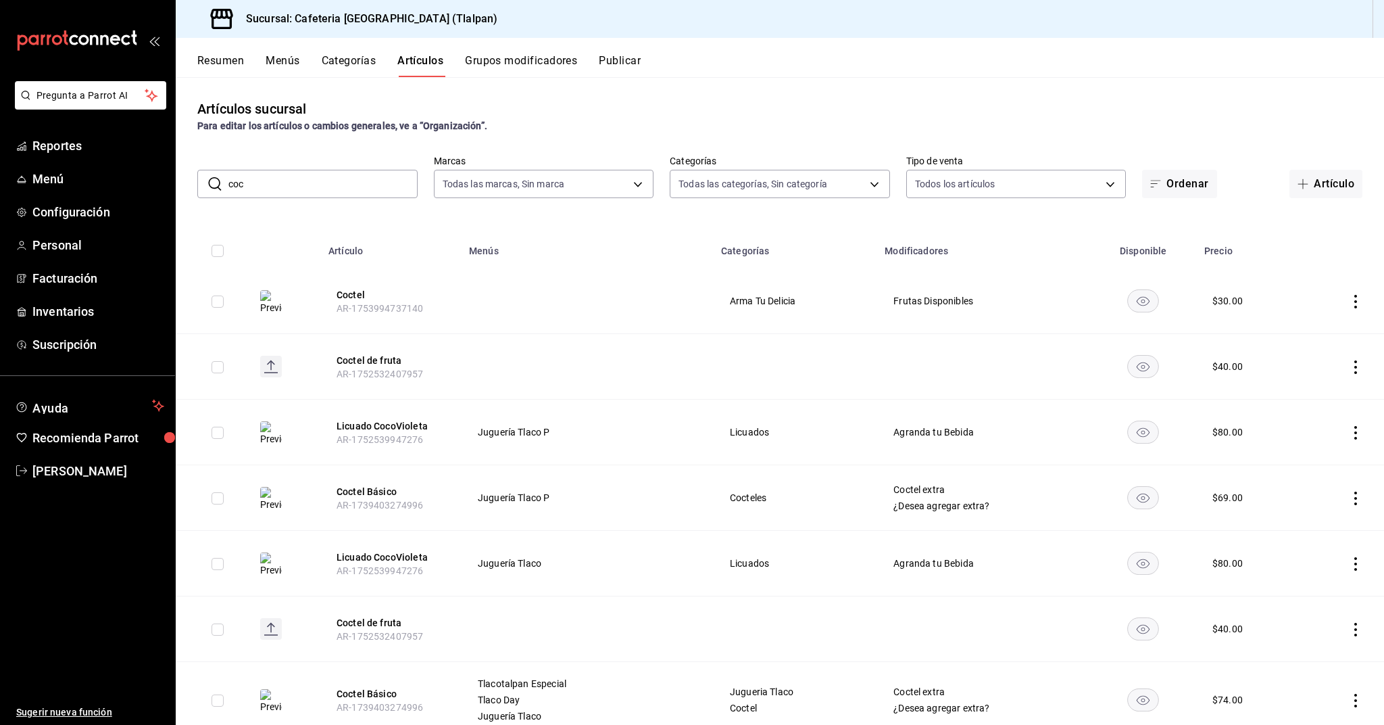
click at [298, 176] on input "coc" at bounding box center [322, 183] width 189 height 27
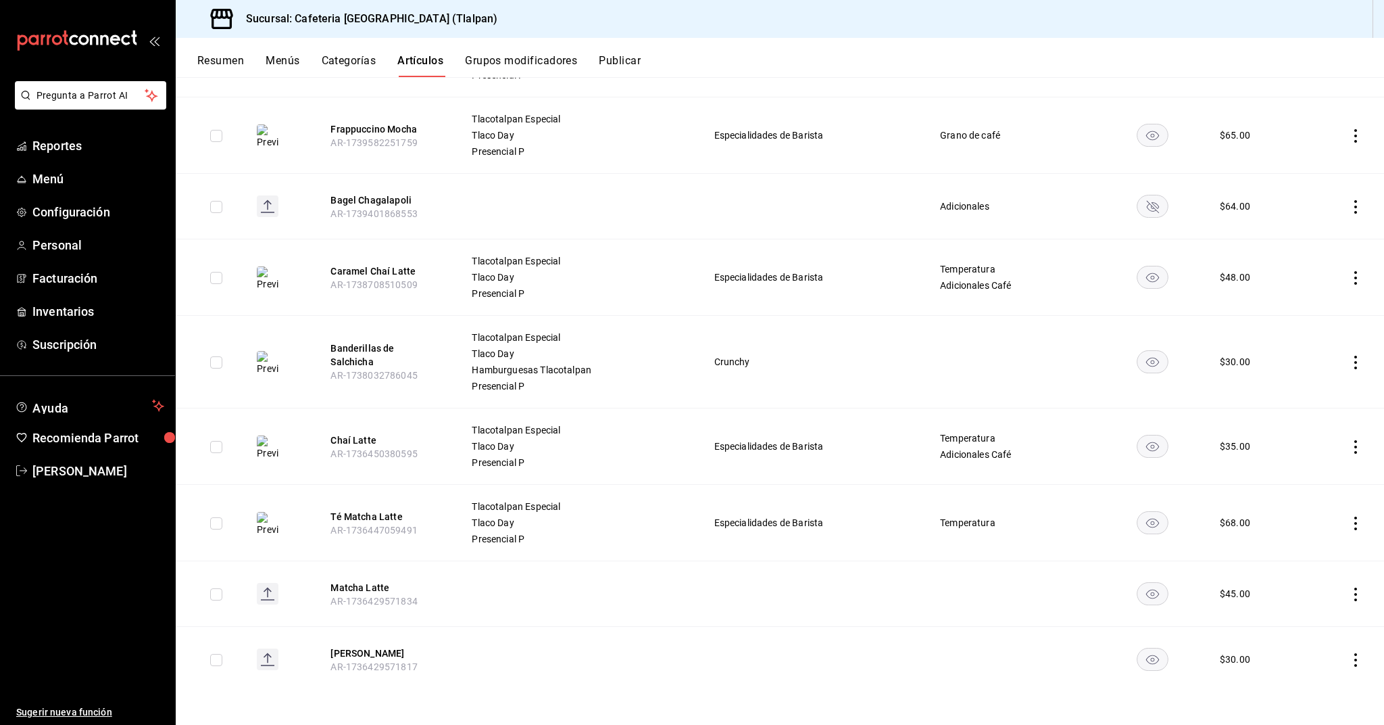
scroll to position [733, 0]
type input "cha"
click at [1351, 454] on td at bounding box center [1343, 446] width 81 height 76
click at [1355, 449] on icon "actions" at bounding box center [1356, 447] width 14 height 14
click at [1291, 472] on div at bounding box center [1285, 478] width 24 height 16
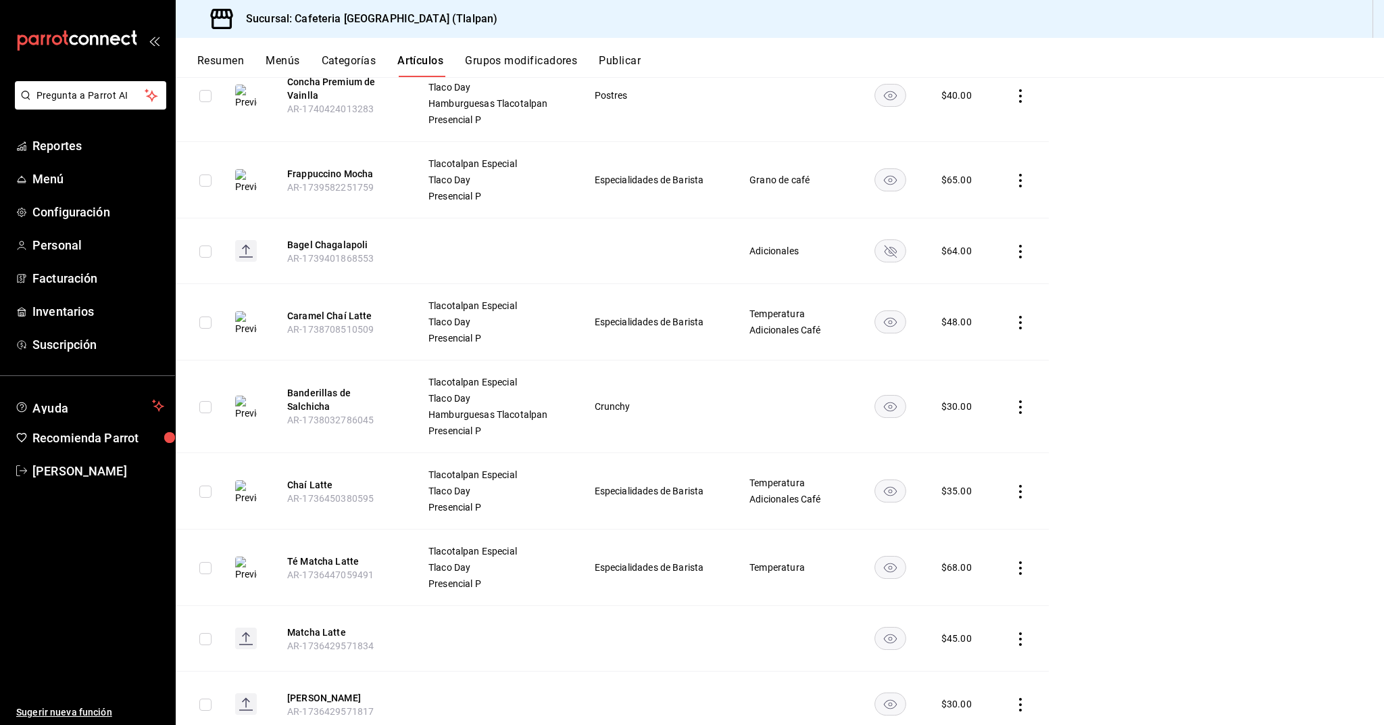
scroll to position [633, 0]
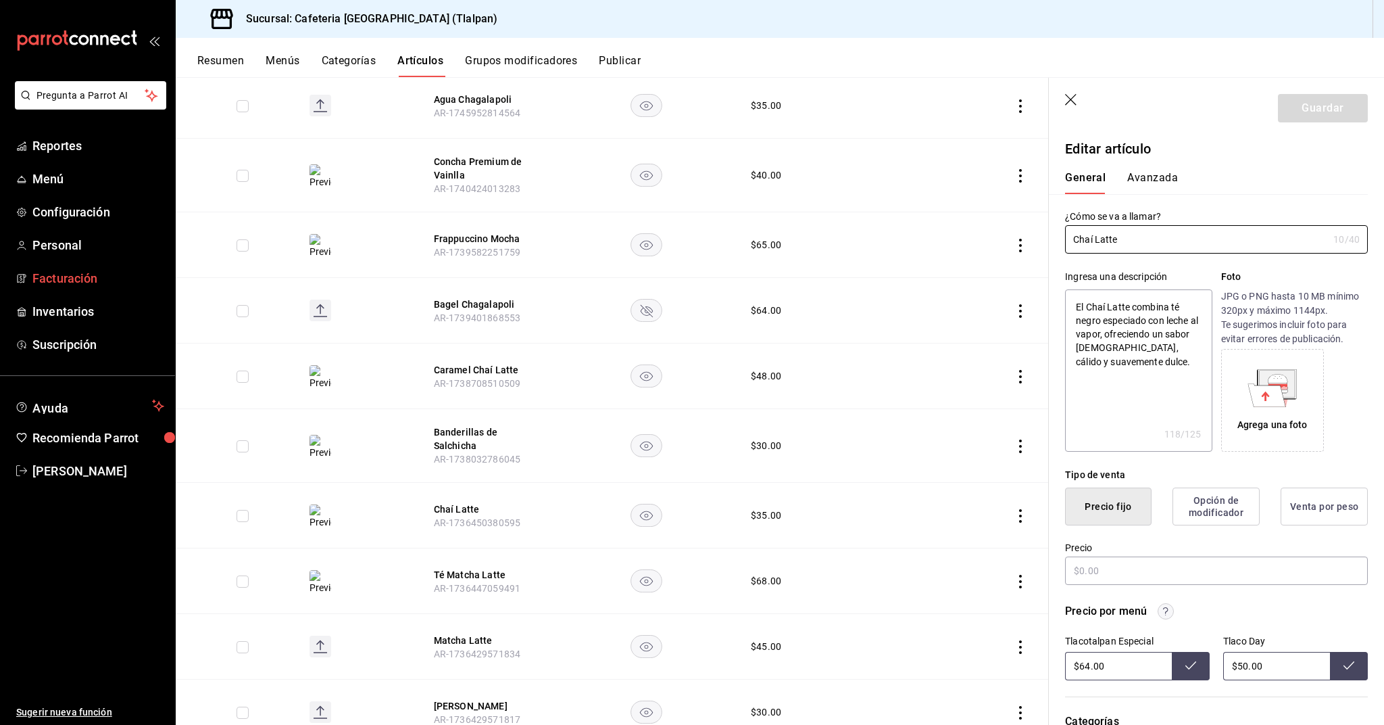
type textarea "x"
type input "$35.00"
radio input "false"
radio input "true"
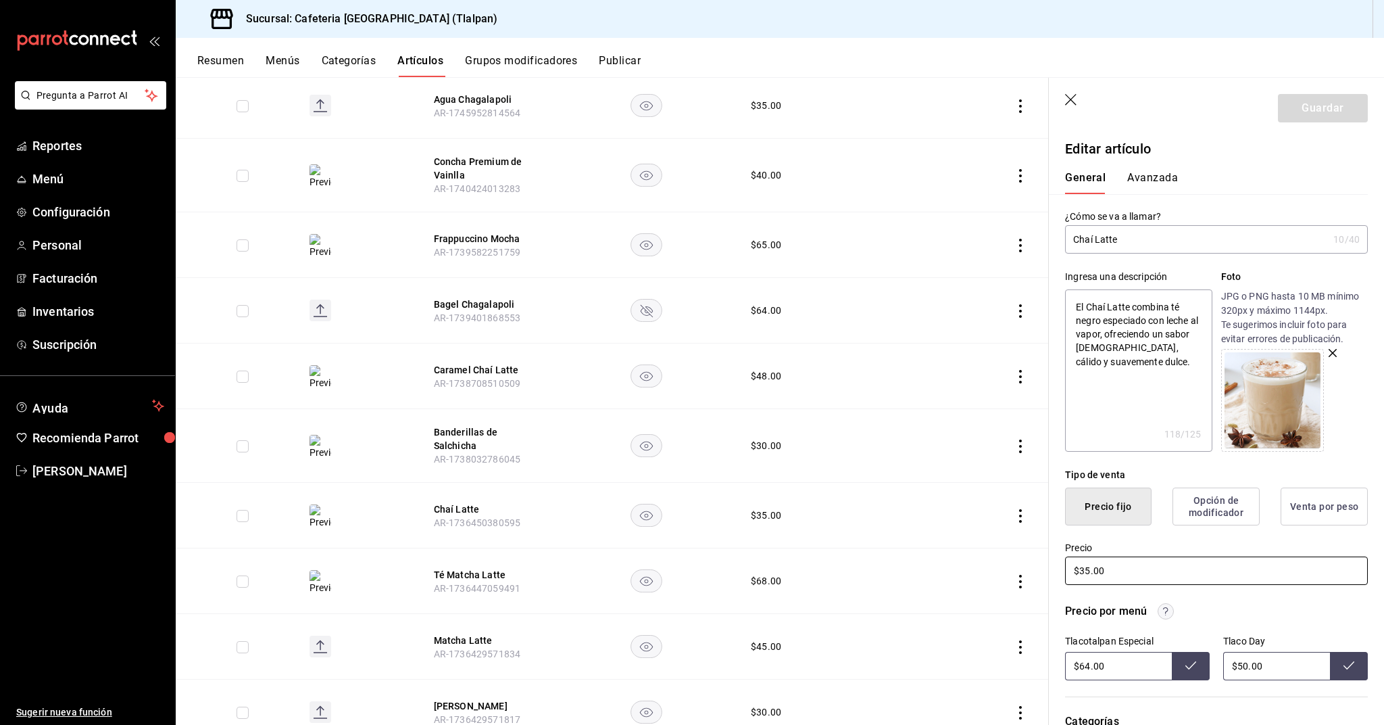
click at [1086, 572] on input "$35.00" at bounding box center [1216, 570] width 303 height 28
type textarea "x"
type input "$3.00"
type textarea "x"
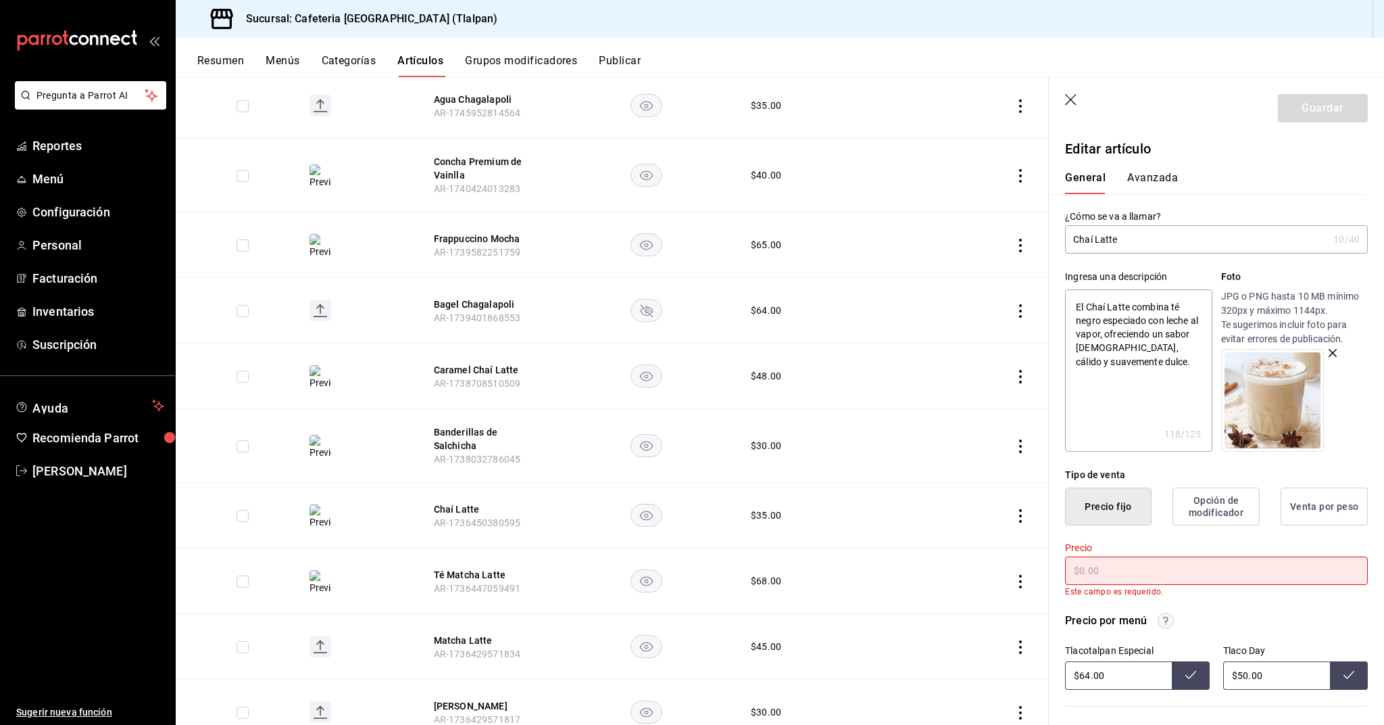
type textarea "x"
type input "$5.00"
type textarea "x"
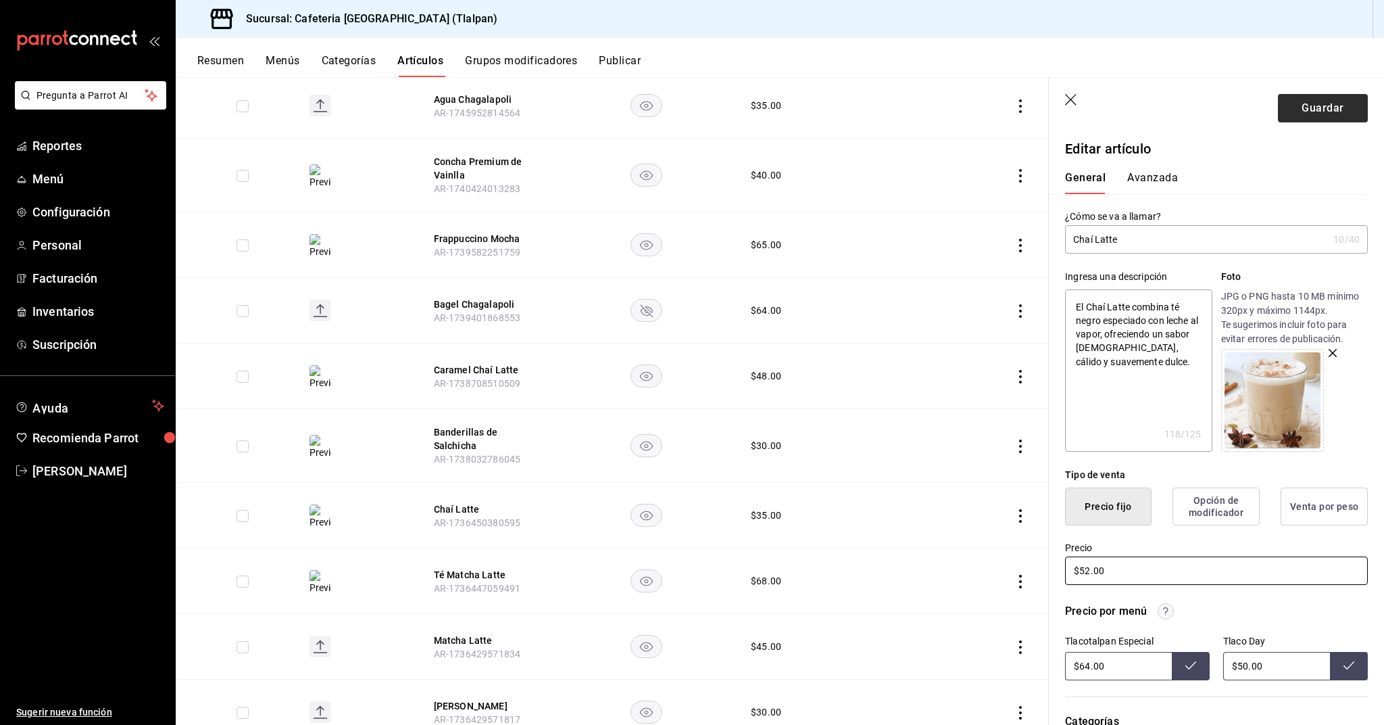
type input "$52.00"
click at [1350, 101] on button "Guardar" at bounding box center [1323, 108] width 90 height 28
type textarea "x"
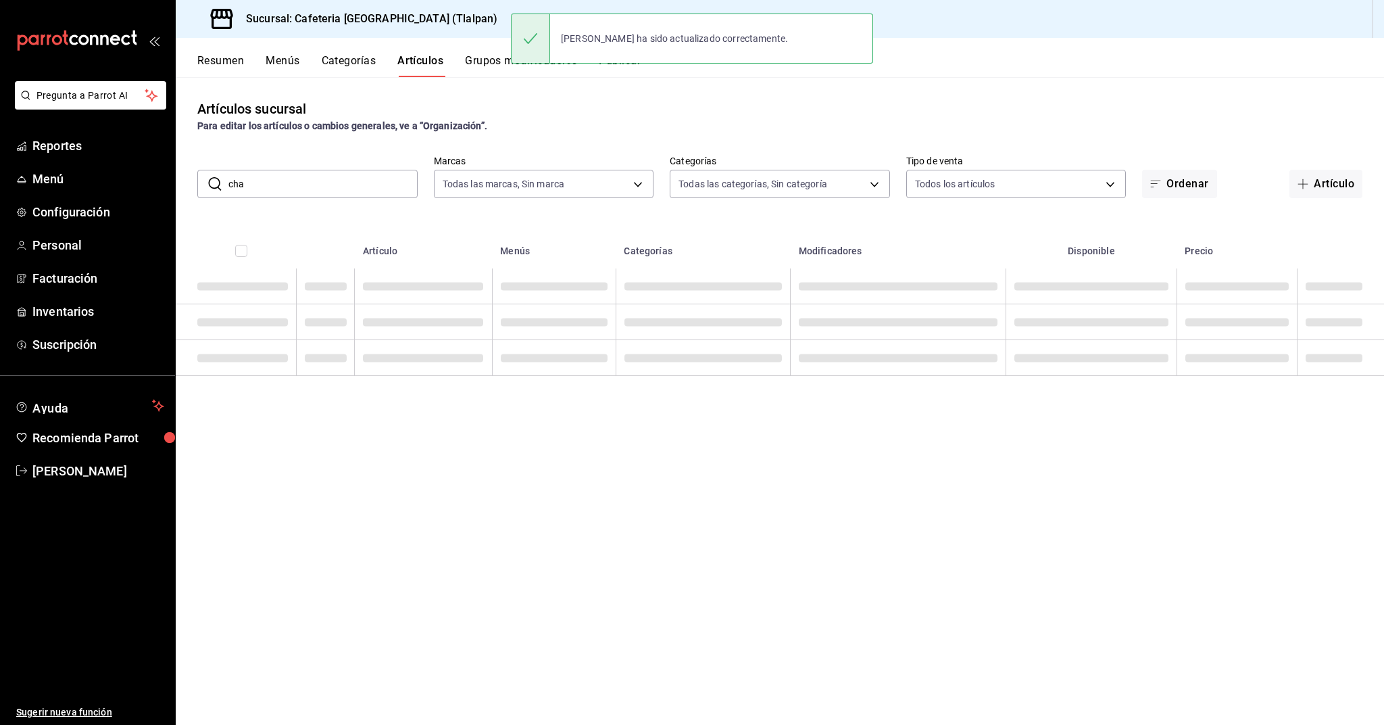
click at [344, 193] on input "cha" at bounding box center [322, 183] width 189 height 27
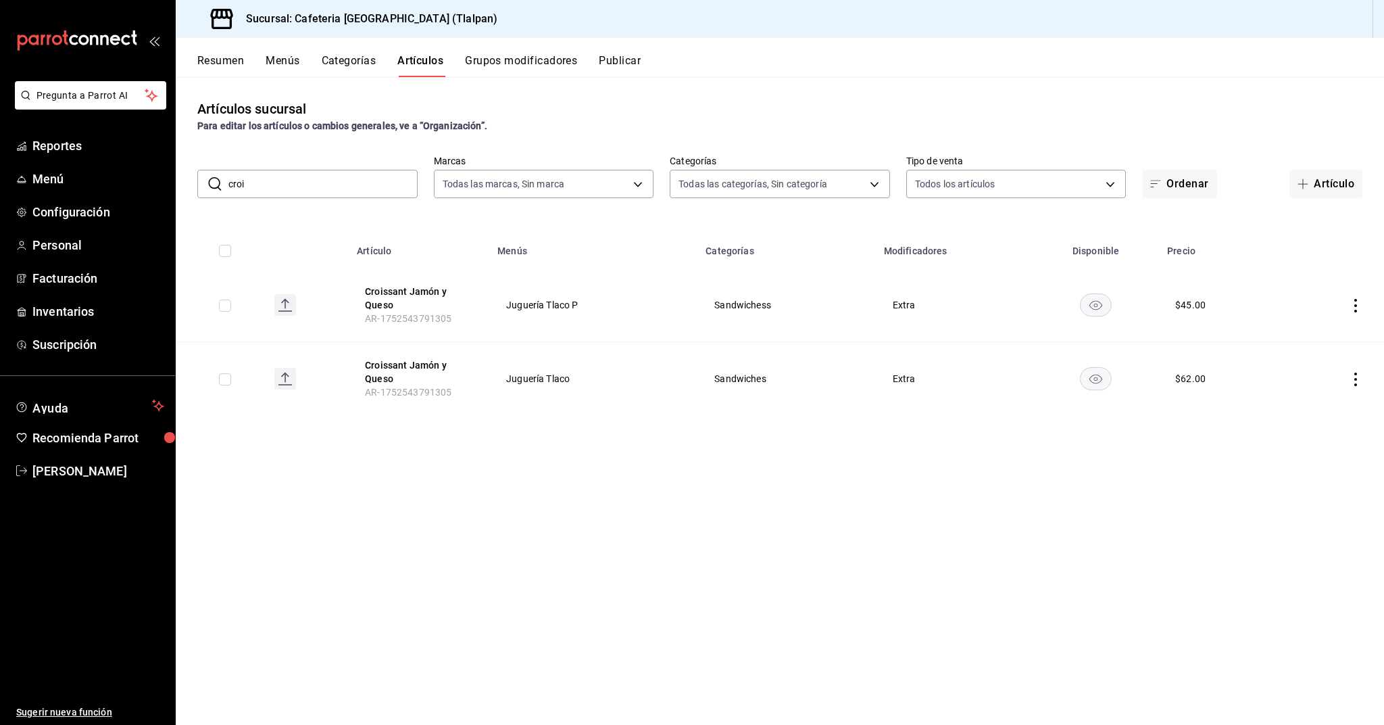
type input "croi"
click at [1359, 306] on icon "actions" at bounding box center [1356, 306] width 14 height 14
click at [1328, 316] on div "Editar Duplicar Eliminar" at bounding box center [1303, 364] width 92 height 105
click at [1321, 324] on li "Editar" at bounding box center [1303, 337] width 81 height 28
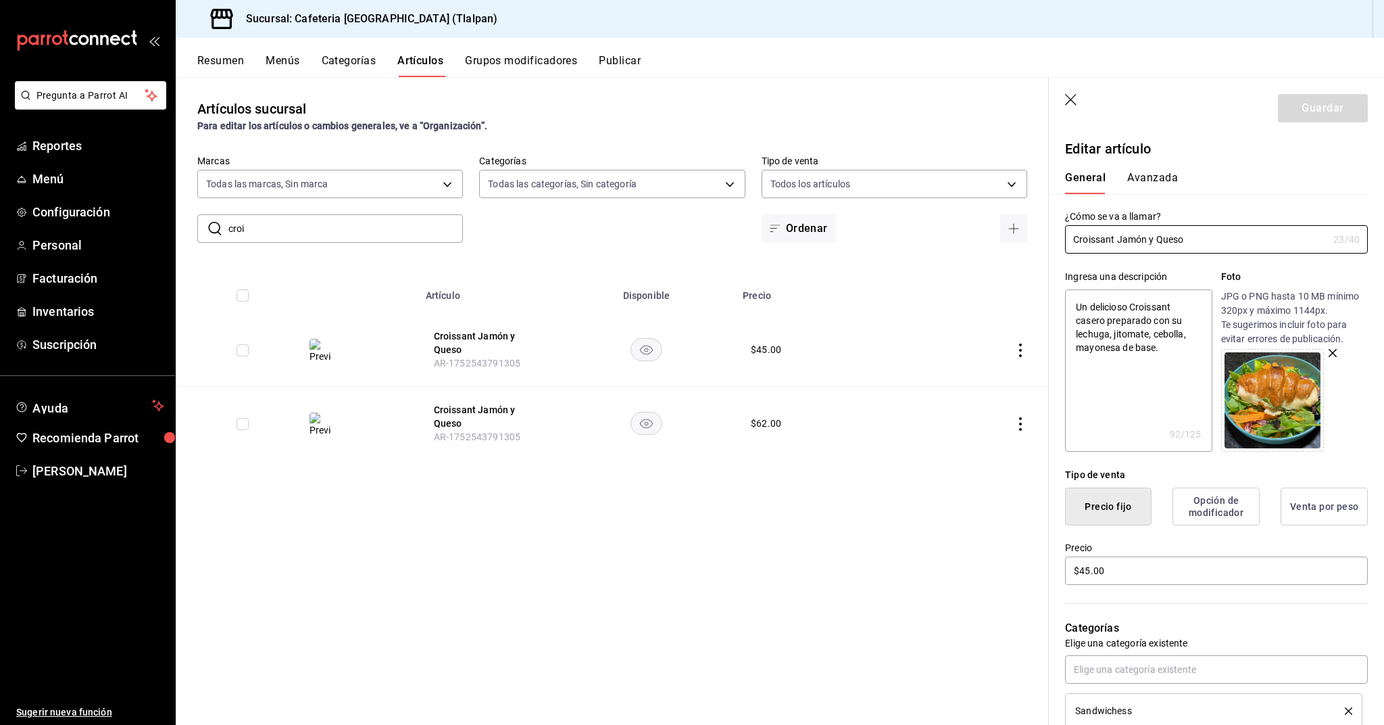
scroll to position [51, 0]
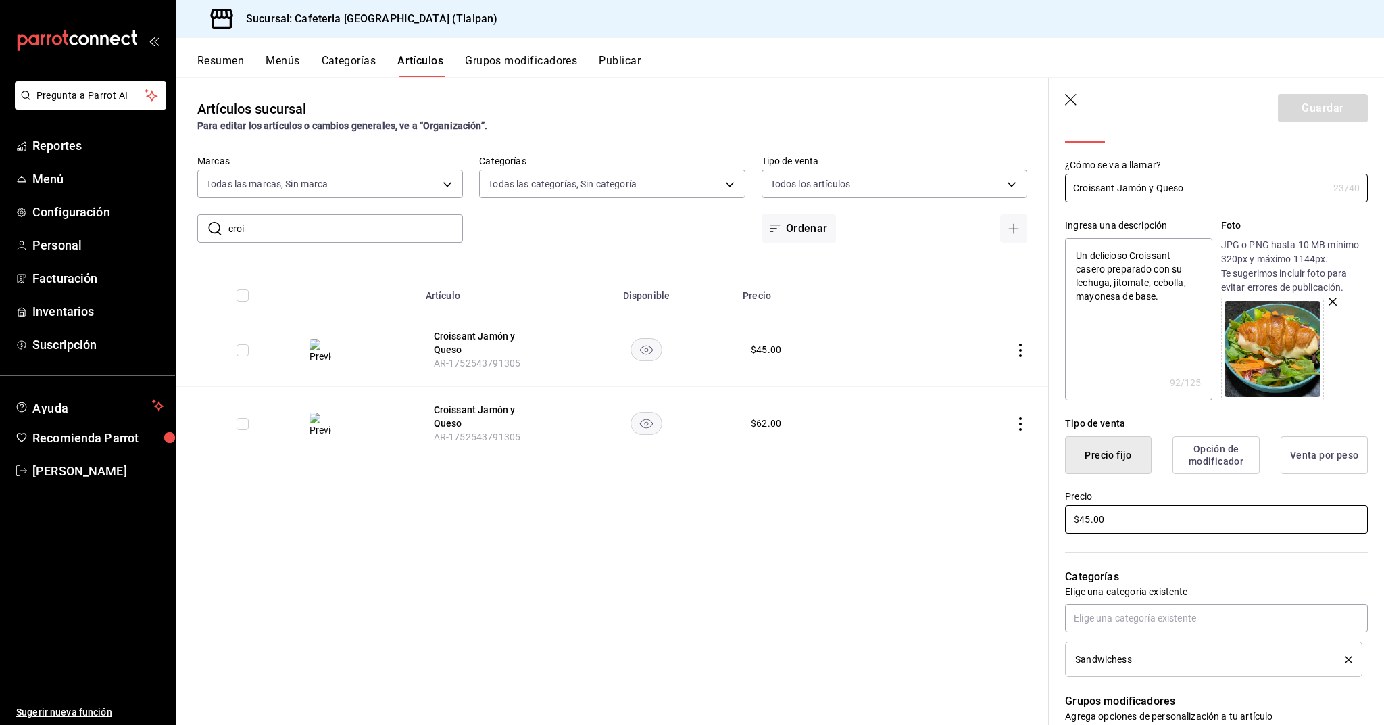
click at [1090, 520] on input "$45.00" at bounding box center [1216, 519] width 303 height 28
click at [1076, 95] on icon "button" at bounding box center [1072, 101] width 14 height 14
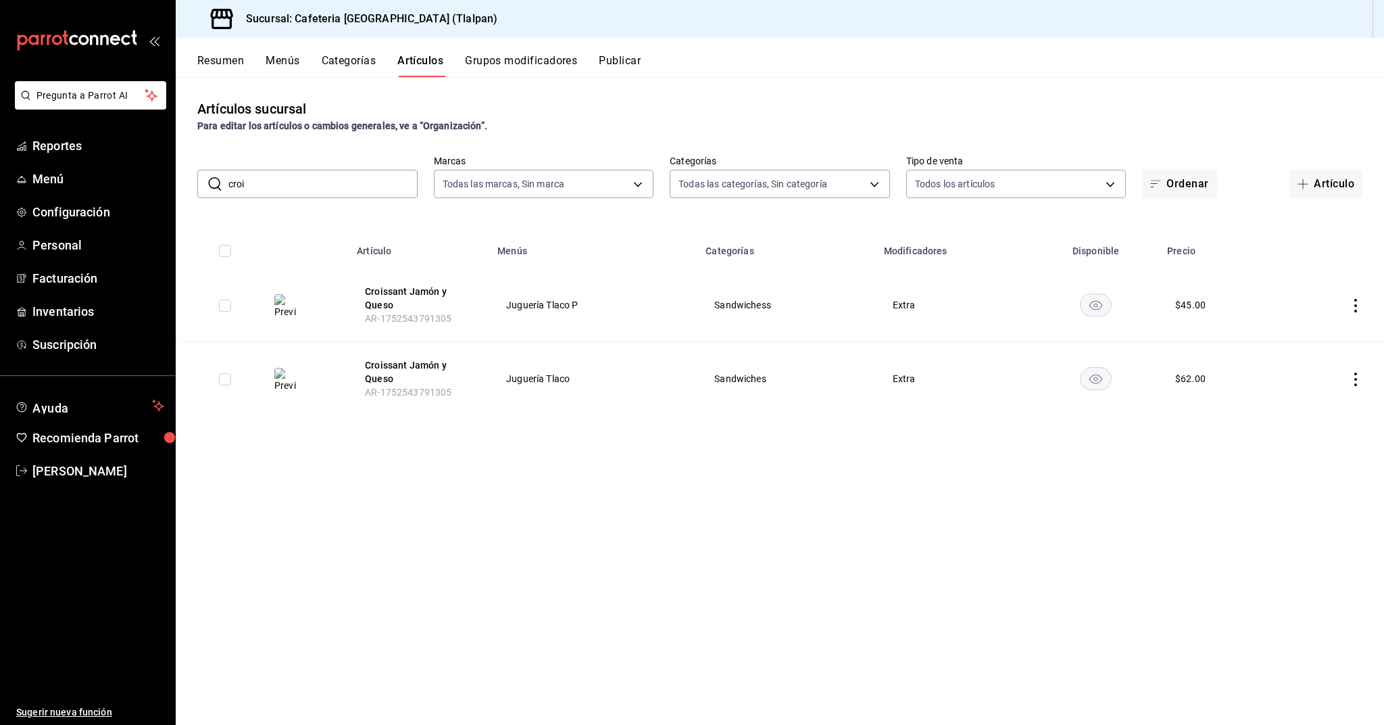
click at [1355, 311] on icon "actions" at bounding box center [1356, 306] width 14 height 14
click at [1336, 329] on li "Editar" at bounding box center [1303, 337] width 81 height 28
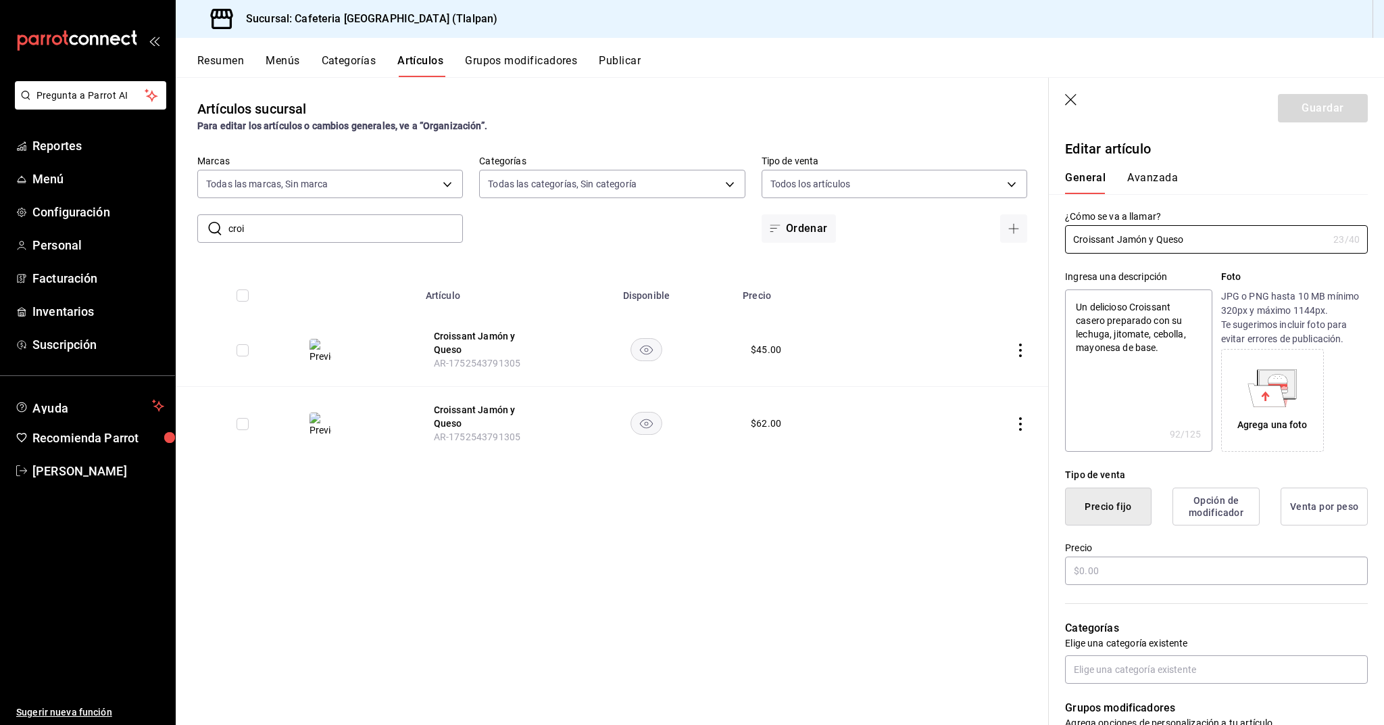
type textarea "x"
type input "$45.00"
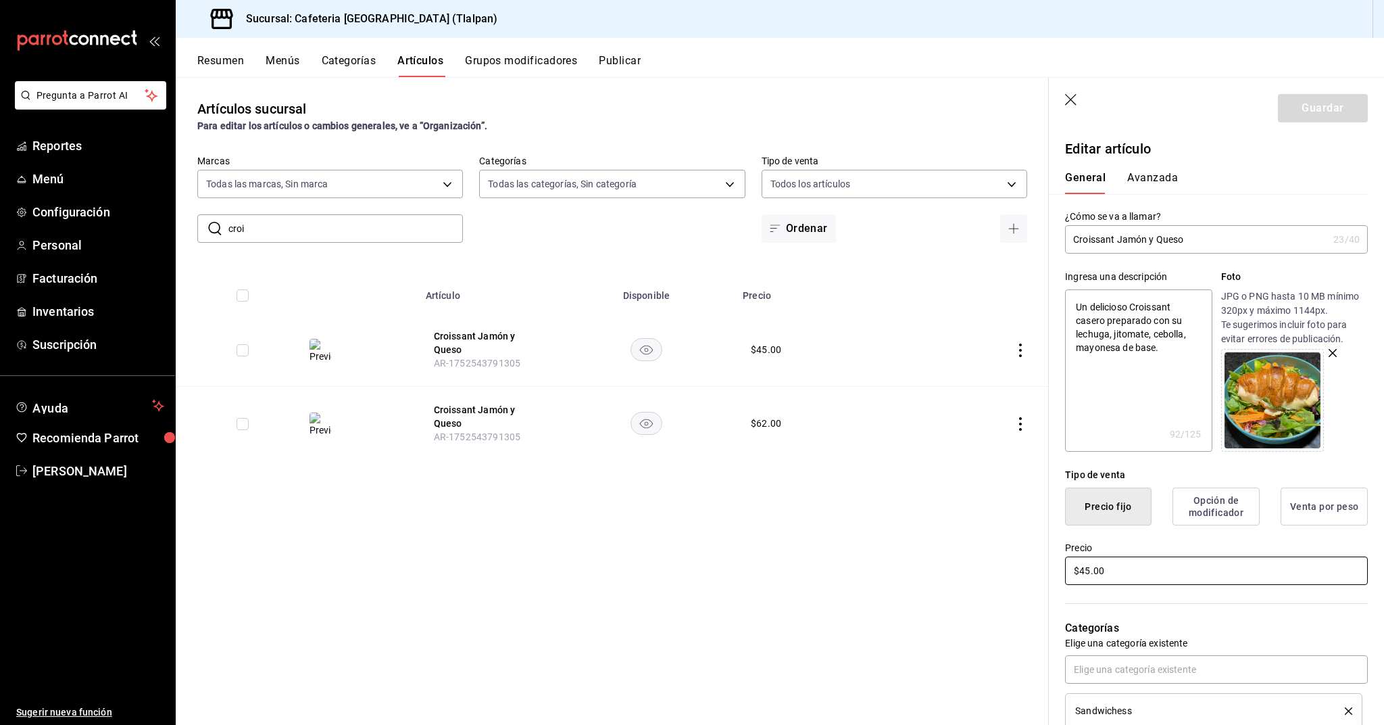
click at [1089, 568] on input "$45.00" at bounding box center [1216, 570] width 303 height 28
type textarea "x"
type input "$4.00"
type textarea "x"
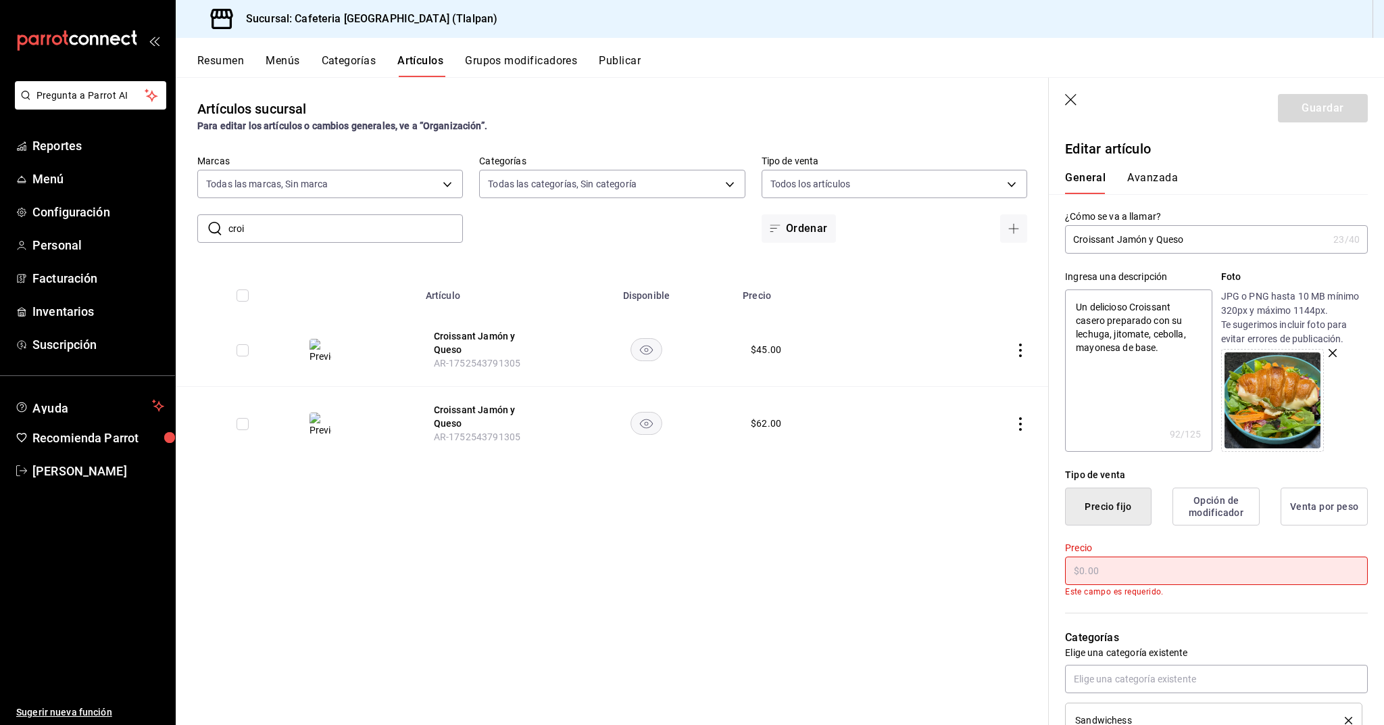
type textarea "x"
type input "$6.00"
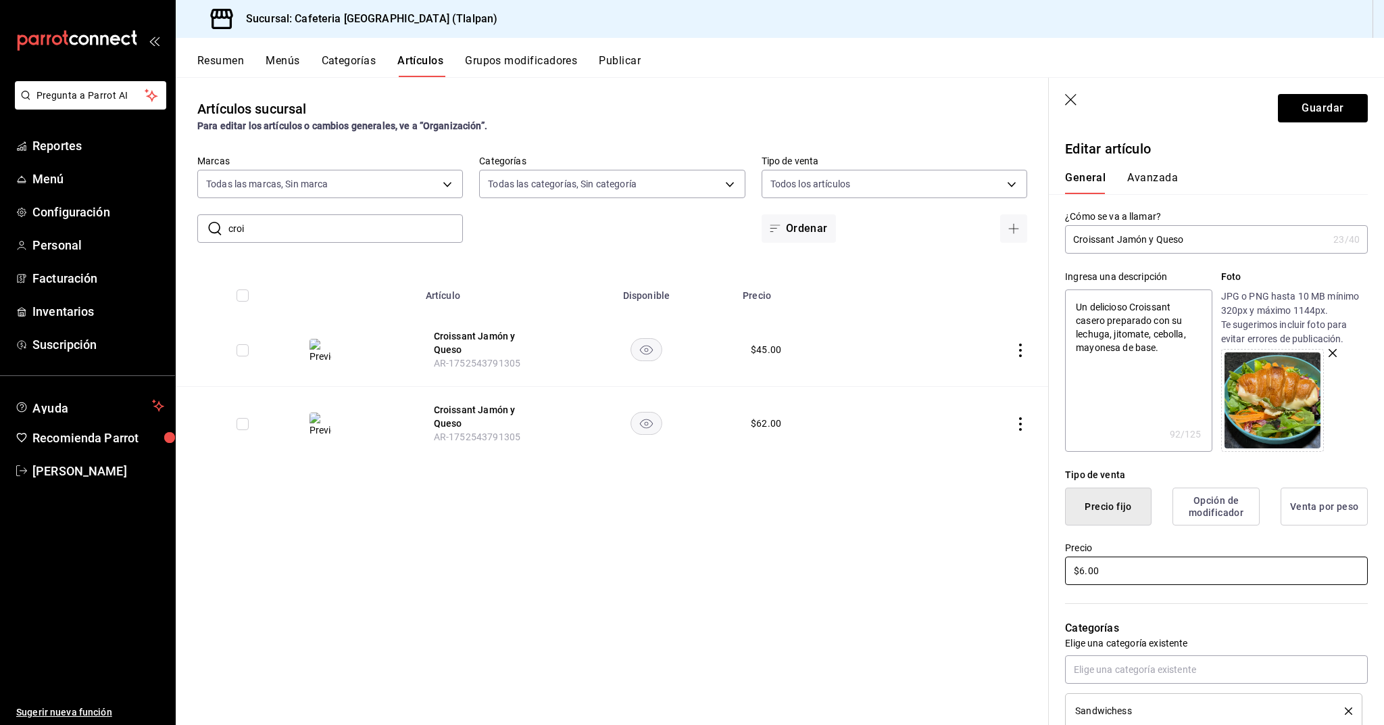
type textarea "x"
type input "$62.00"
click at [1351, 108] on button "Guardar" at bounding box center [1323, 108] width 90 height 28
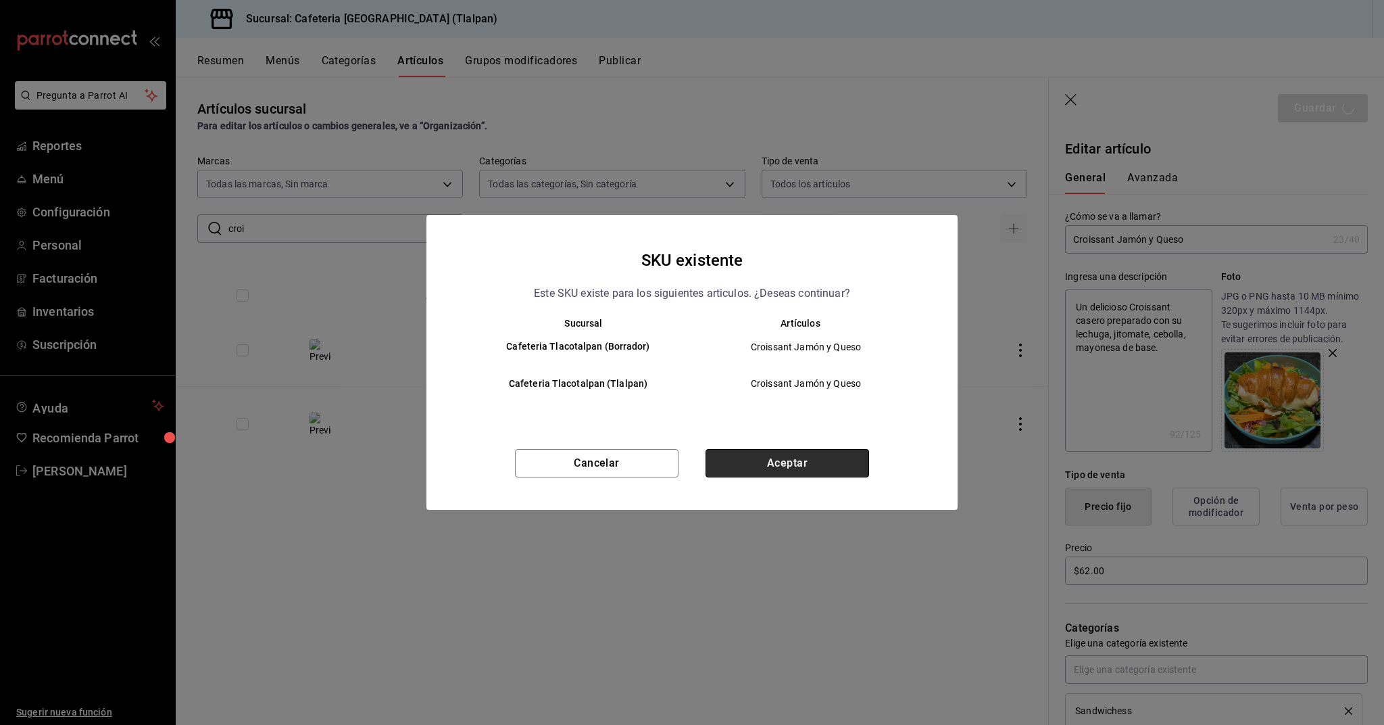
click at [848, 460] on button "Aceptar" at bounding box center [788, 463] width 164 height 28
type textarea "x"
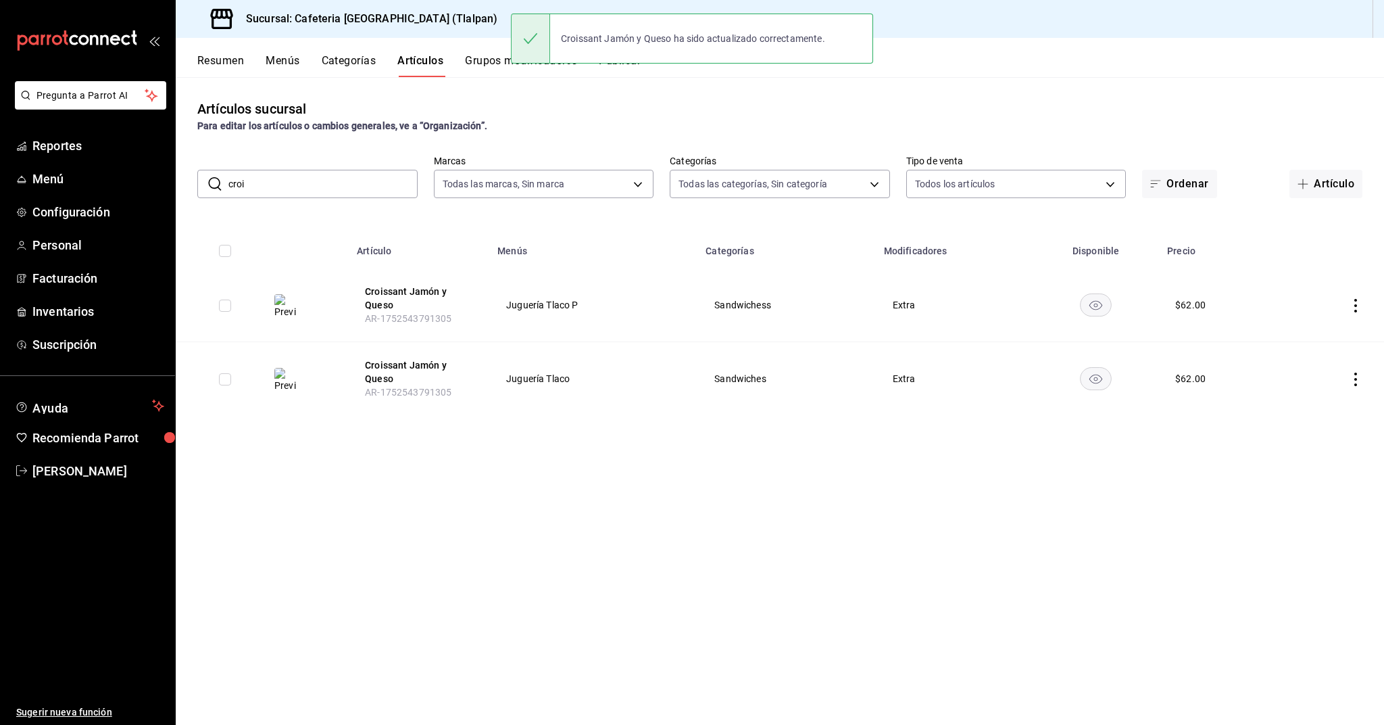
click at [361, 189] on input "croi" at bounding box center [322, 183] width 189 height 27
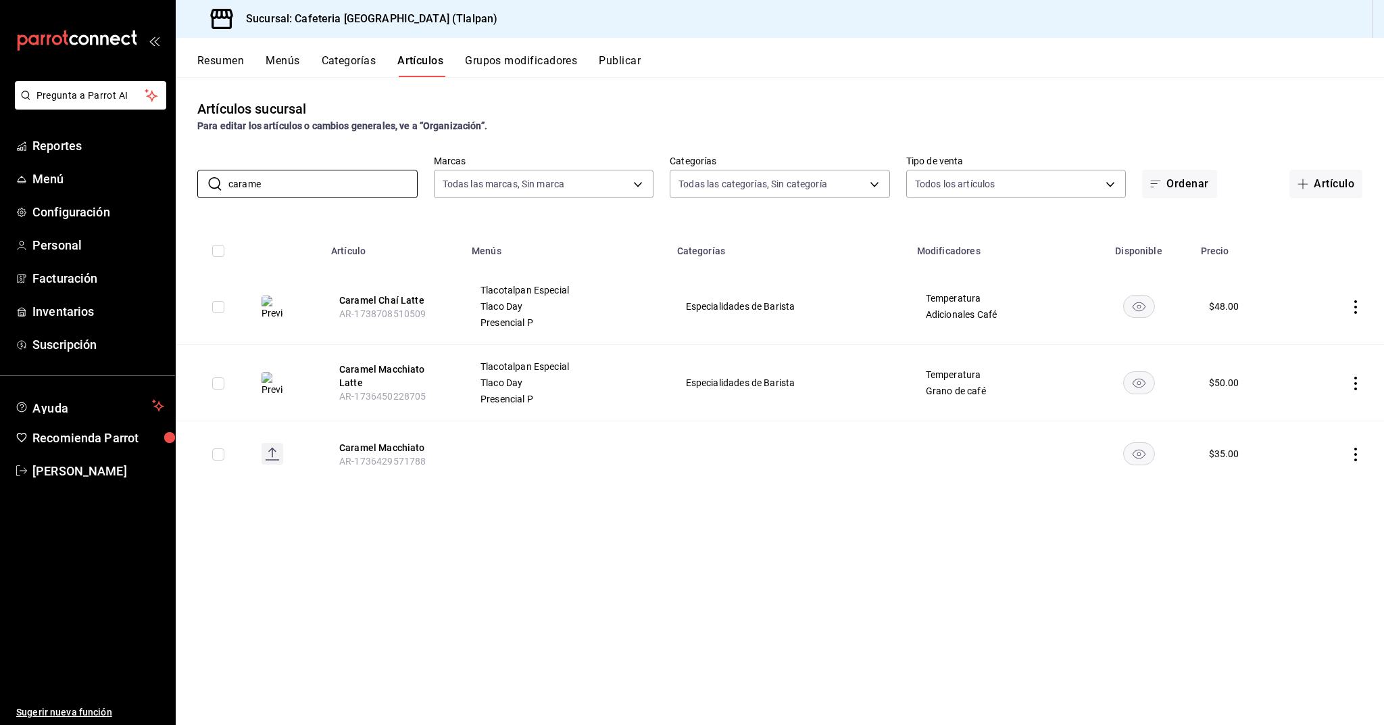
type input "carame"
click at [1353, 307] on icon "actions" at bounding box center [1356, 307] width 14 height 14
click at [1332, 332] on span "Editar" at bounding box center [1315, 338] width 35 height 14
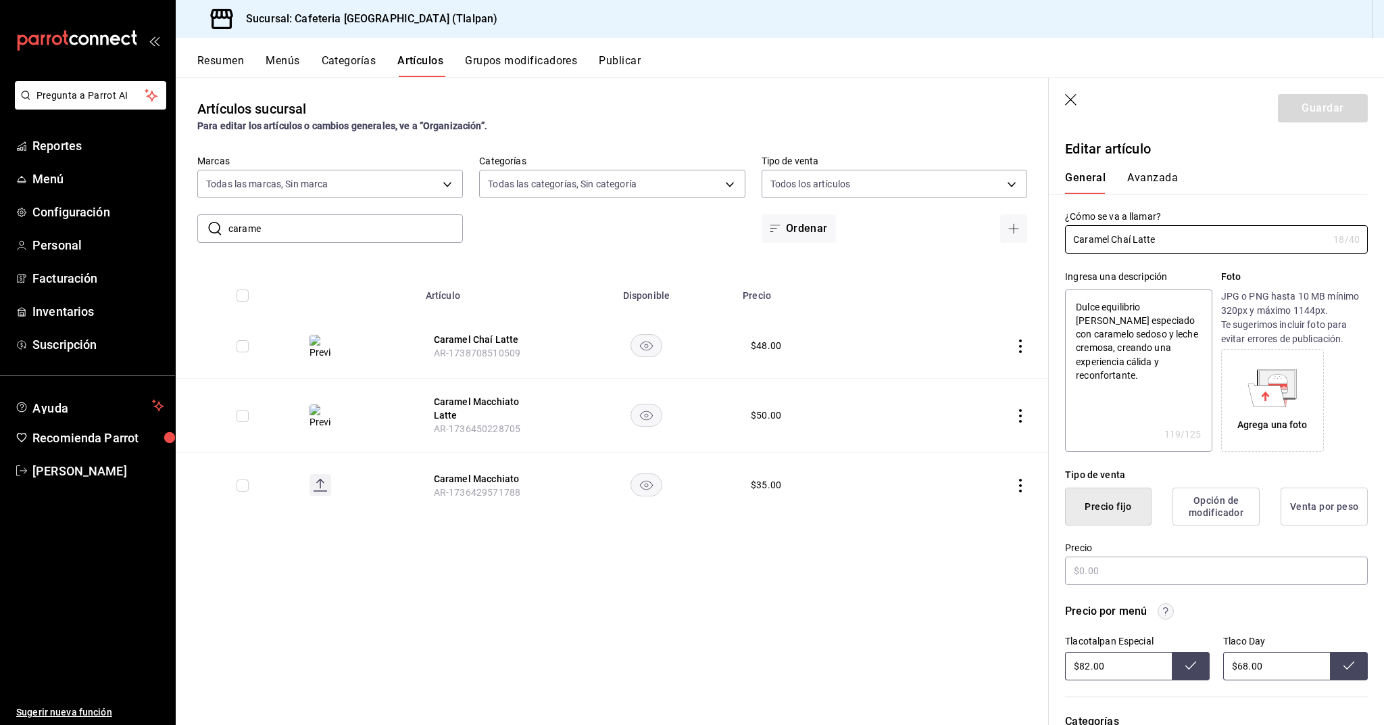
type textarea "x"
type input "$48.00"
radio input "false"
radio input "true"
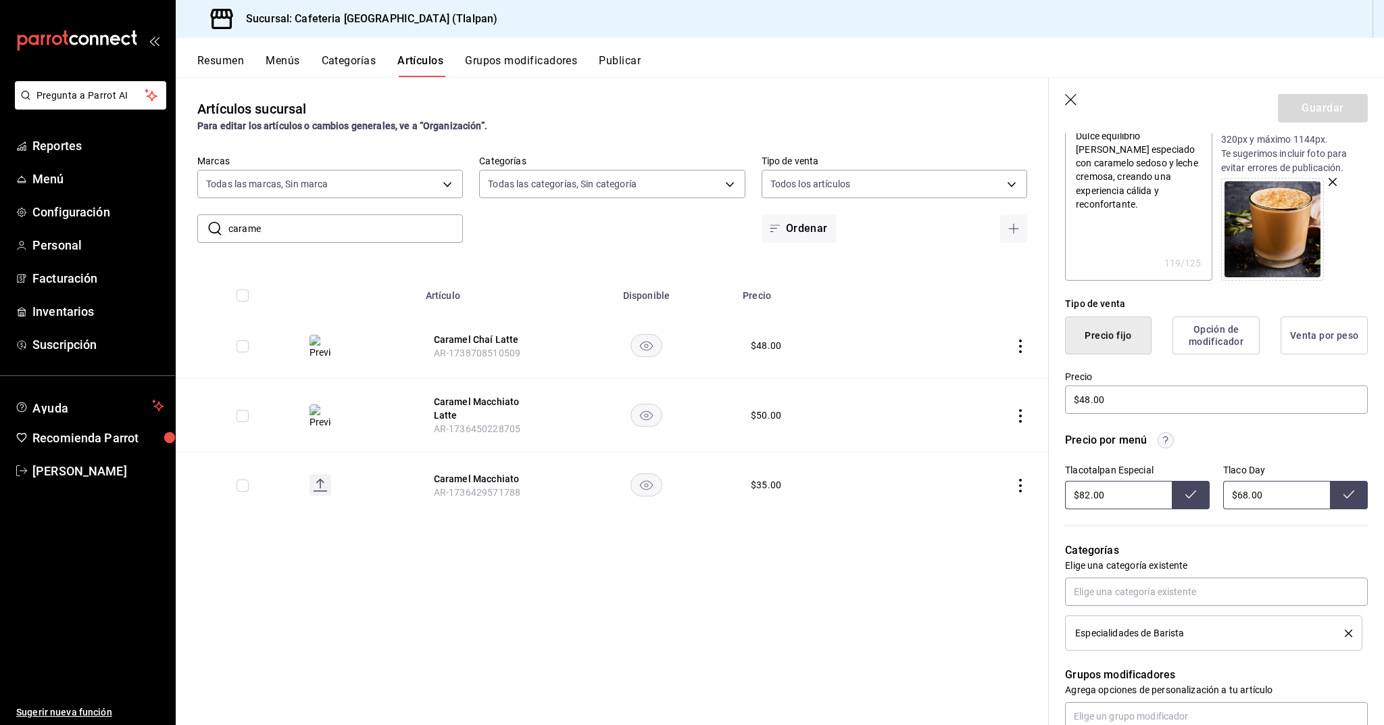
scroll to position [245, 0]
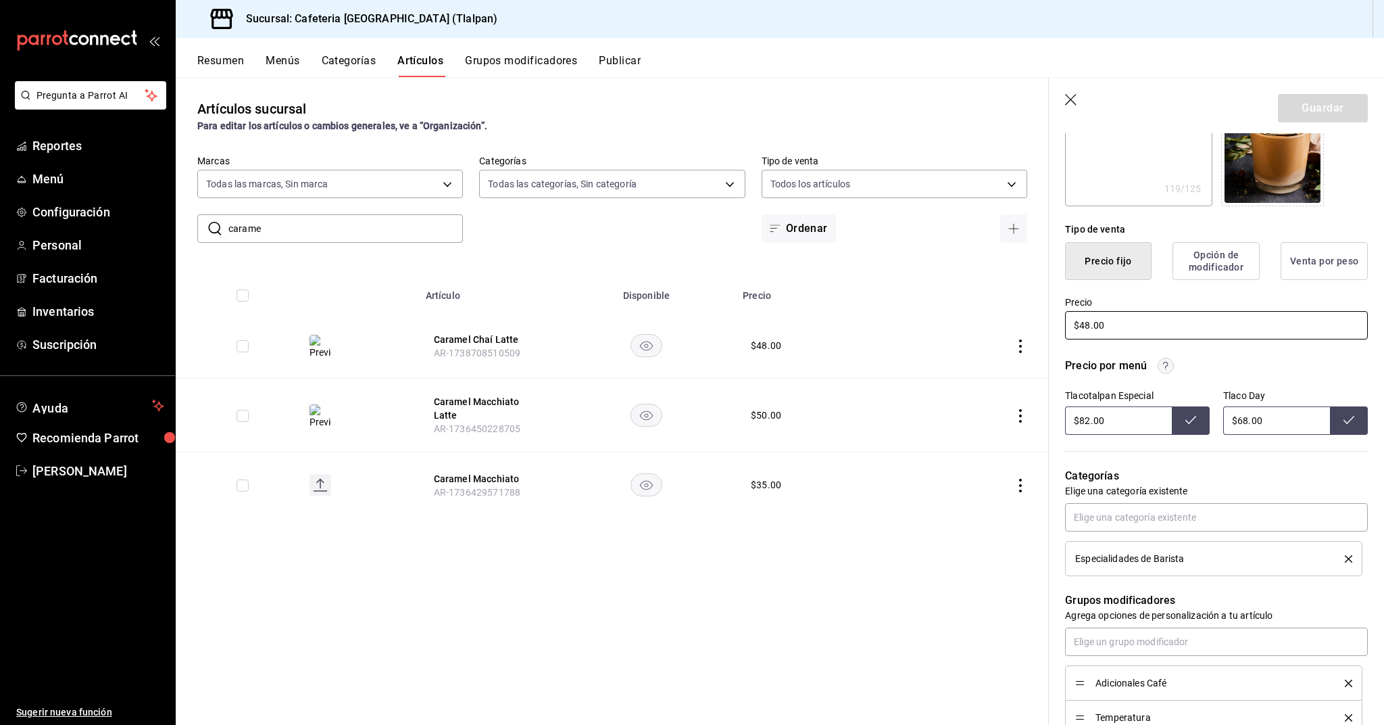
click at [1090, 326] on input "$48.00" at bounding box center [1216, 325] width 303 height 28
type textarea "x"
type input "$4.00"
type textarea "x"
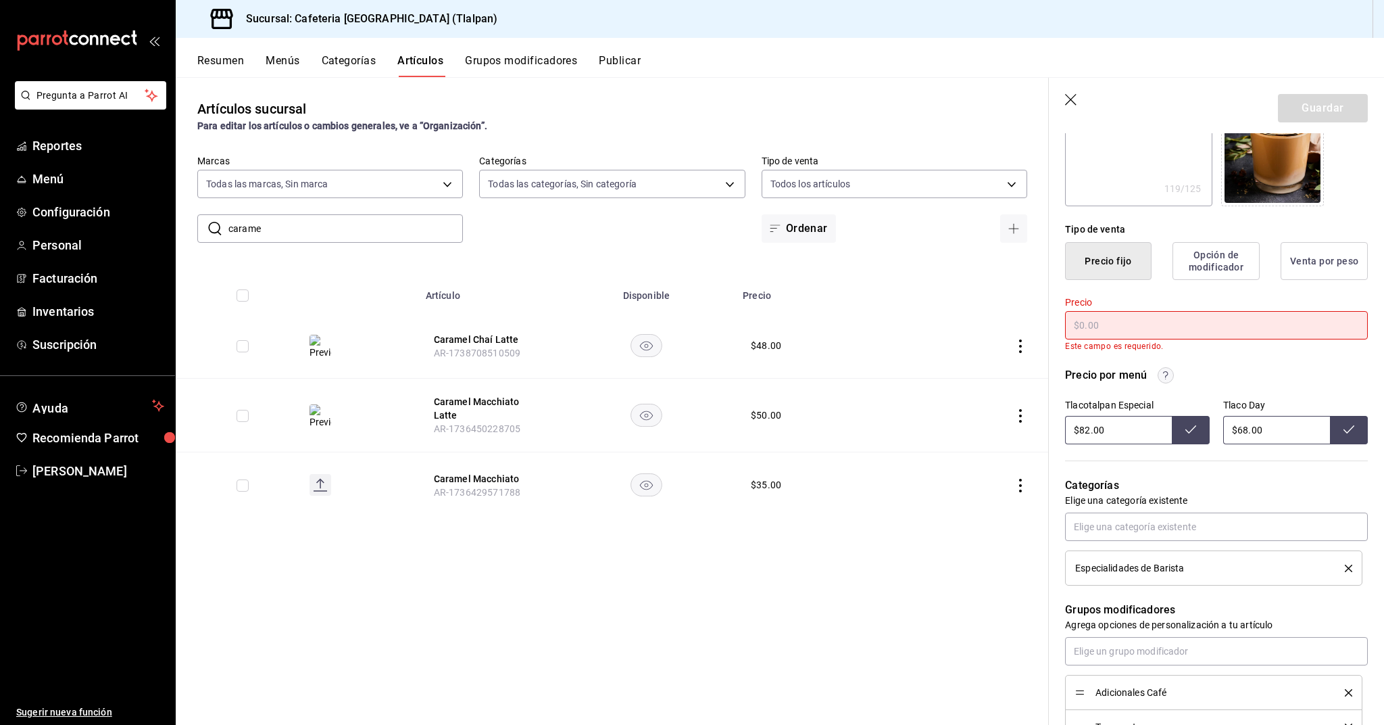
type textarea "x"
type input "$6.00"
type textarea "x"
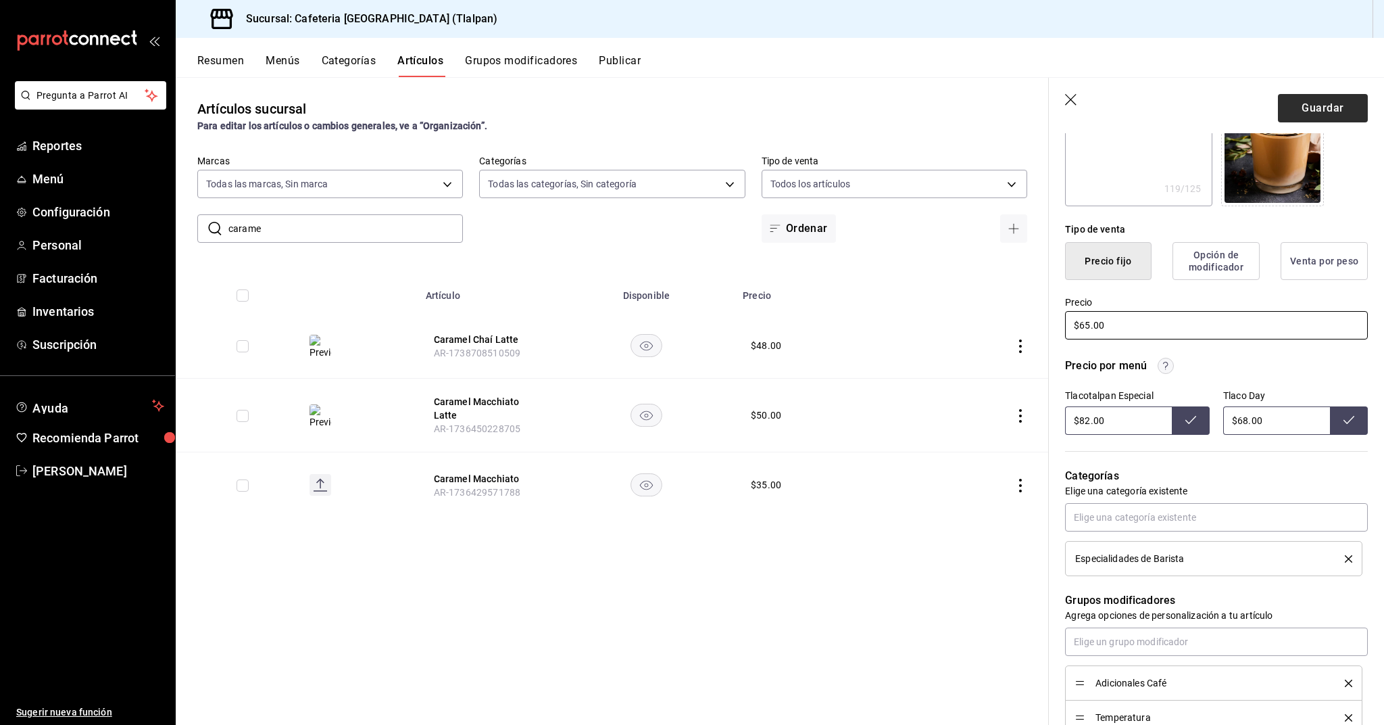
type input "$65.00"
click at [1317, 107] on button "Guardar" at bounding box center [1323, 108] width 90 height 28
type textarea "x"
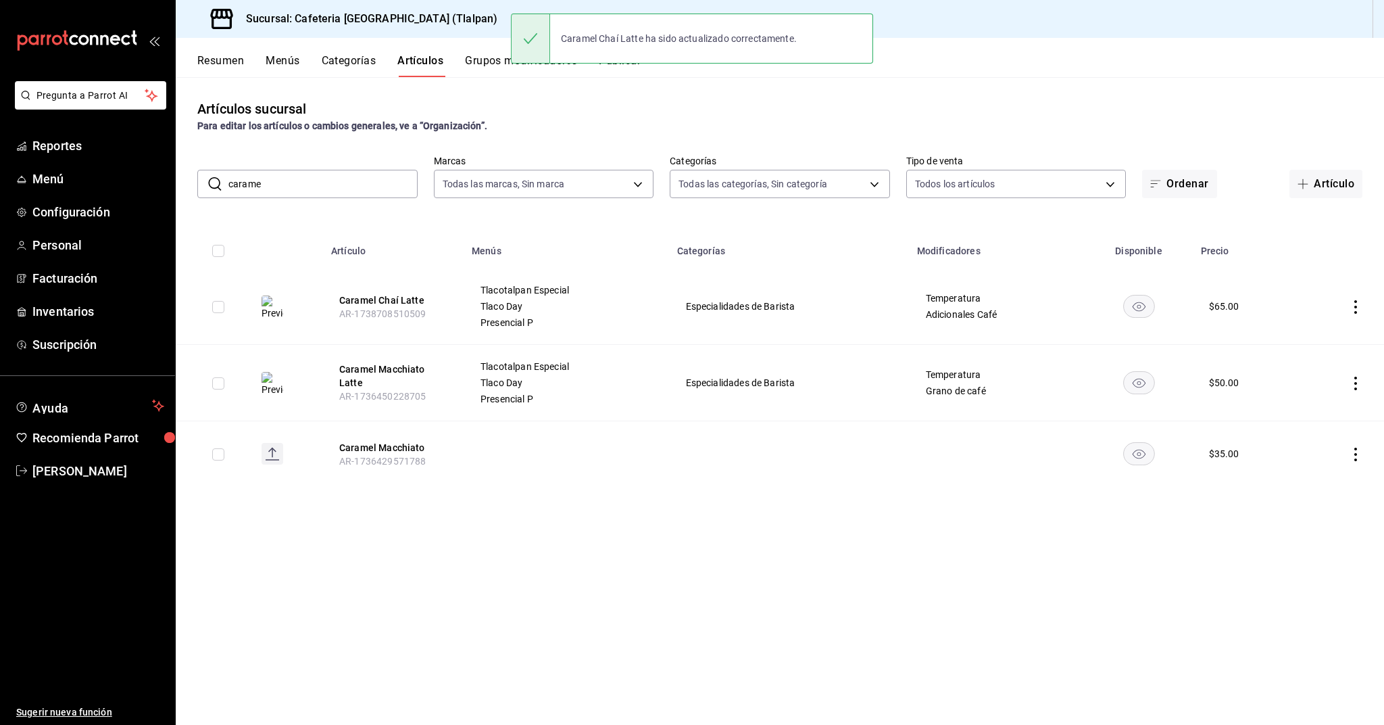
click at [244, 188] on input "carame" at bounding box center [322, 183] width 189 height 27
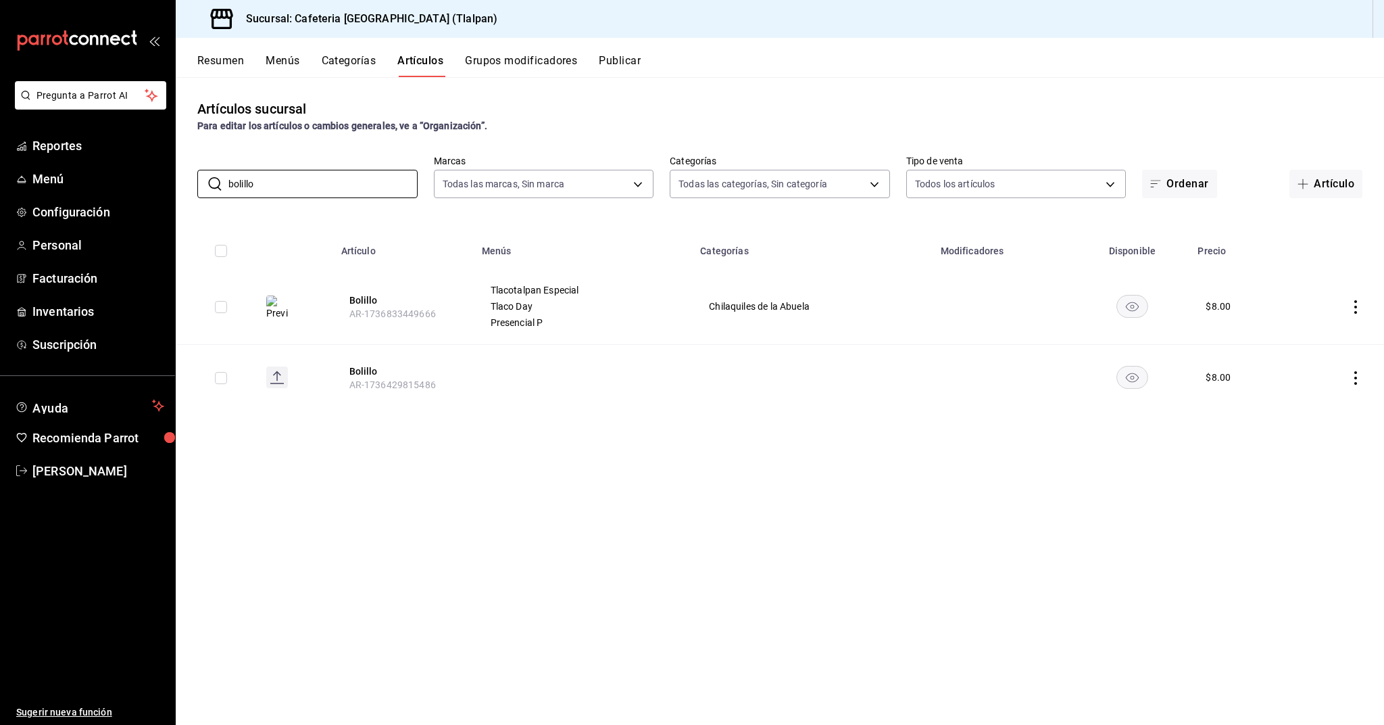
type input "bolillo"
click at [1358, 315] on td at bounding box center [1338, 306] width 92 height 76
click at [1358, 312] on icon "actions" at bounding box center [1356, 307] width 14 height 14
click at [1289, 338] on icon at bounding box center [1281, 339] width 16 height 16
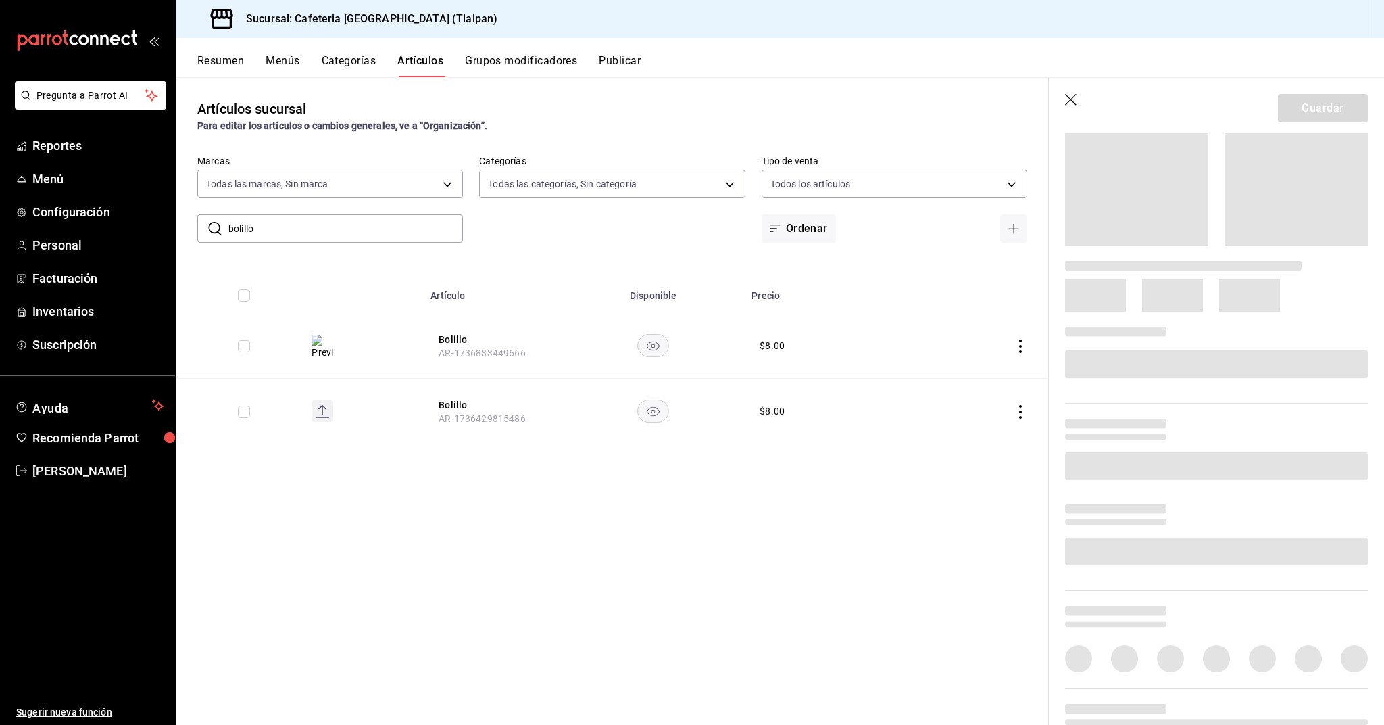
scroll to position [176, 0]
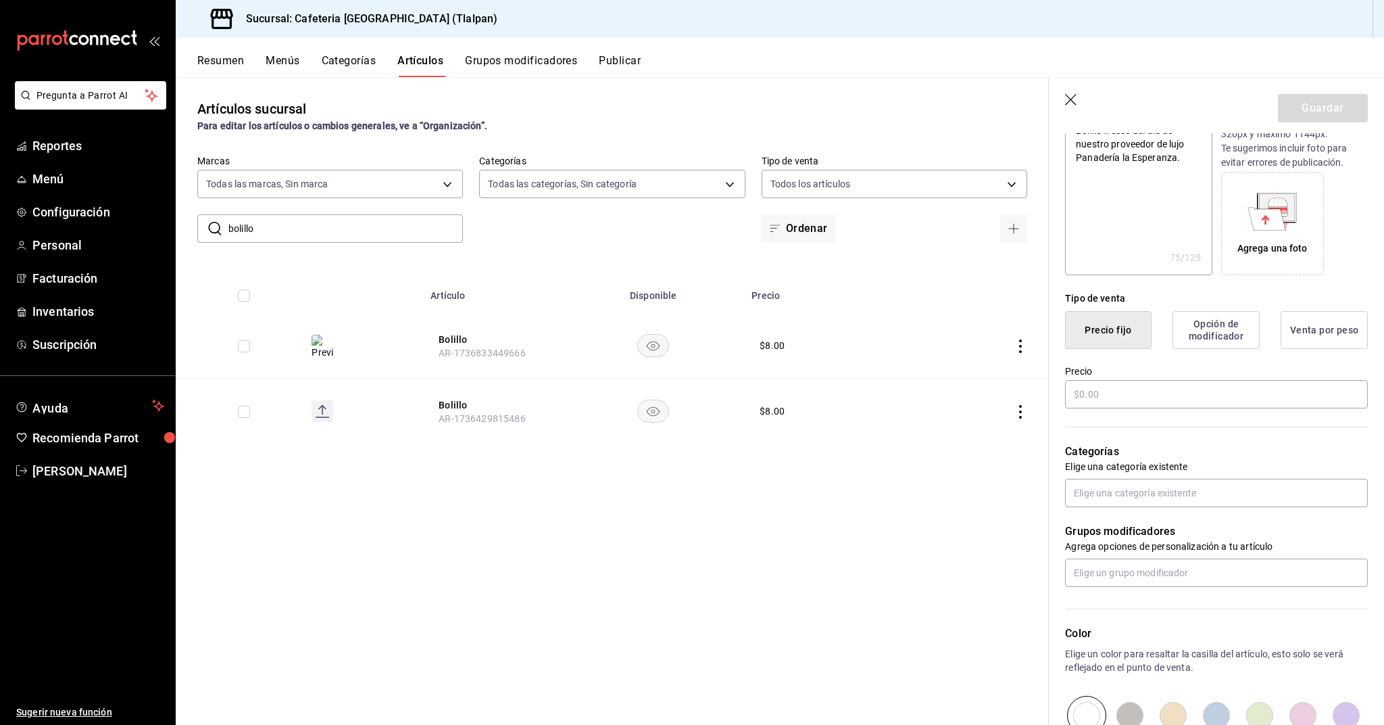
type textarea "x"
type input "$8.00"
radio input "false"
radio input "true"
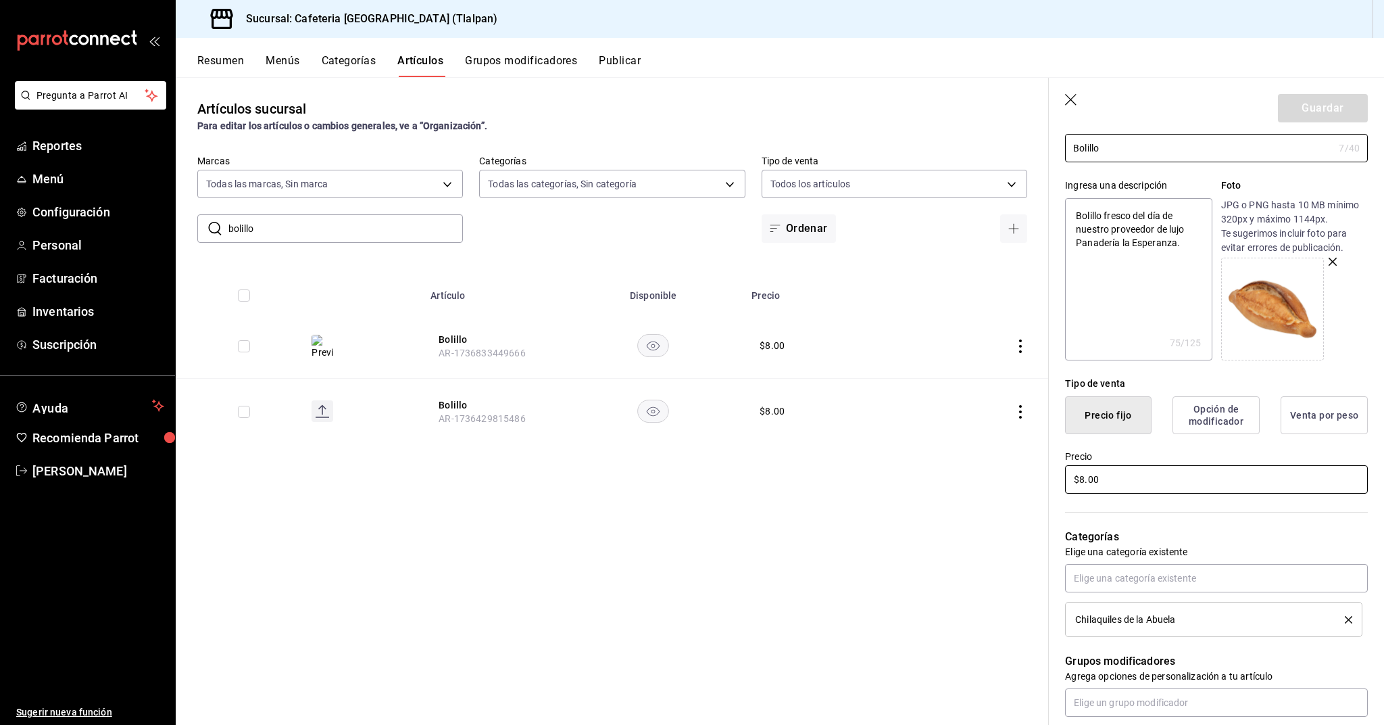
scroll to position [94, 0]
click at [1087, 475] on input "$8.00" at bounding box center [1216, 476] width 303 height 28
type textarea "x"
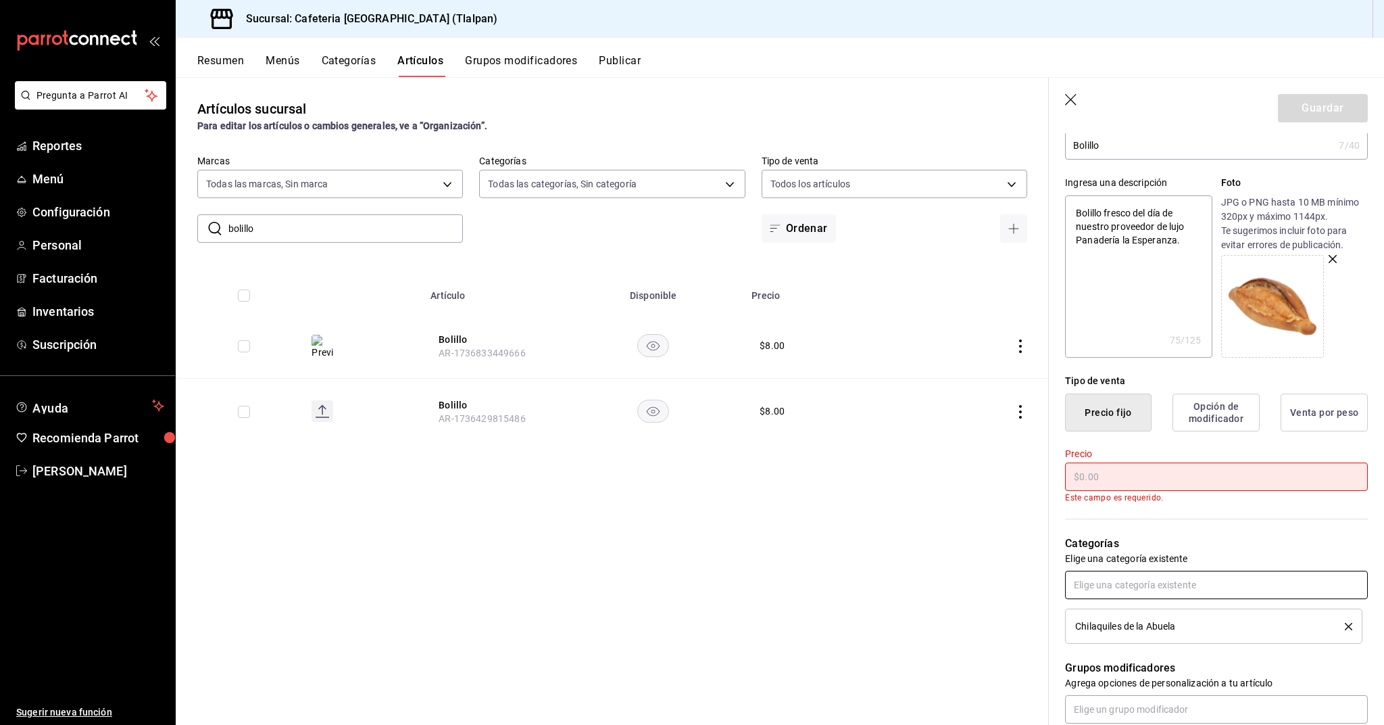
type textarea "x"
type input "$5.00"
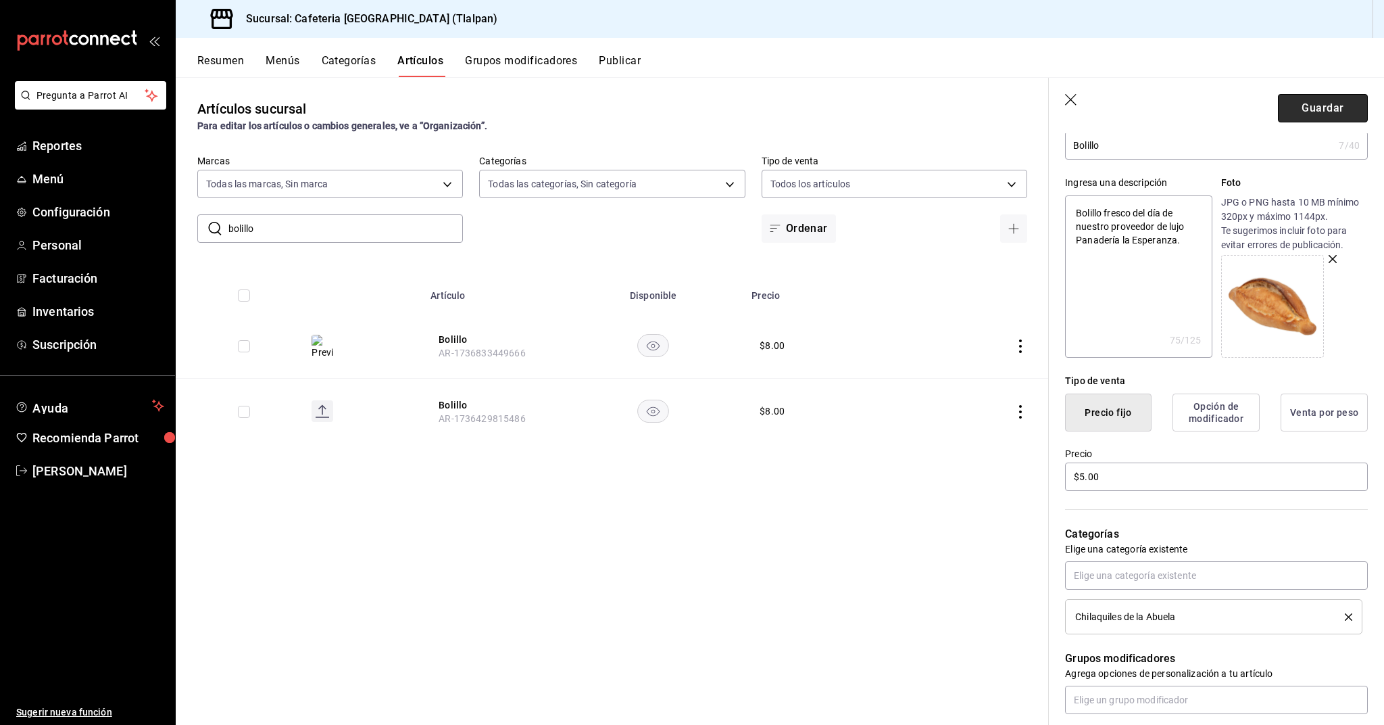
click at [1299, 116] on button "Guardar" at bounding box center [1323, 108] width 90 height 28
type textarea "x"
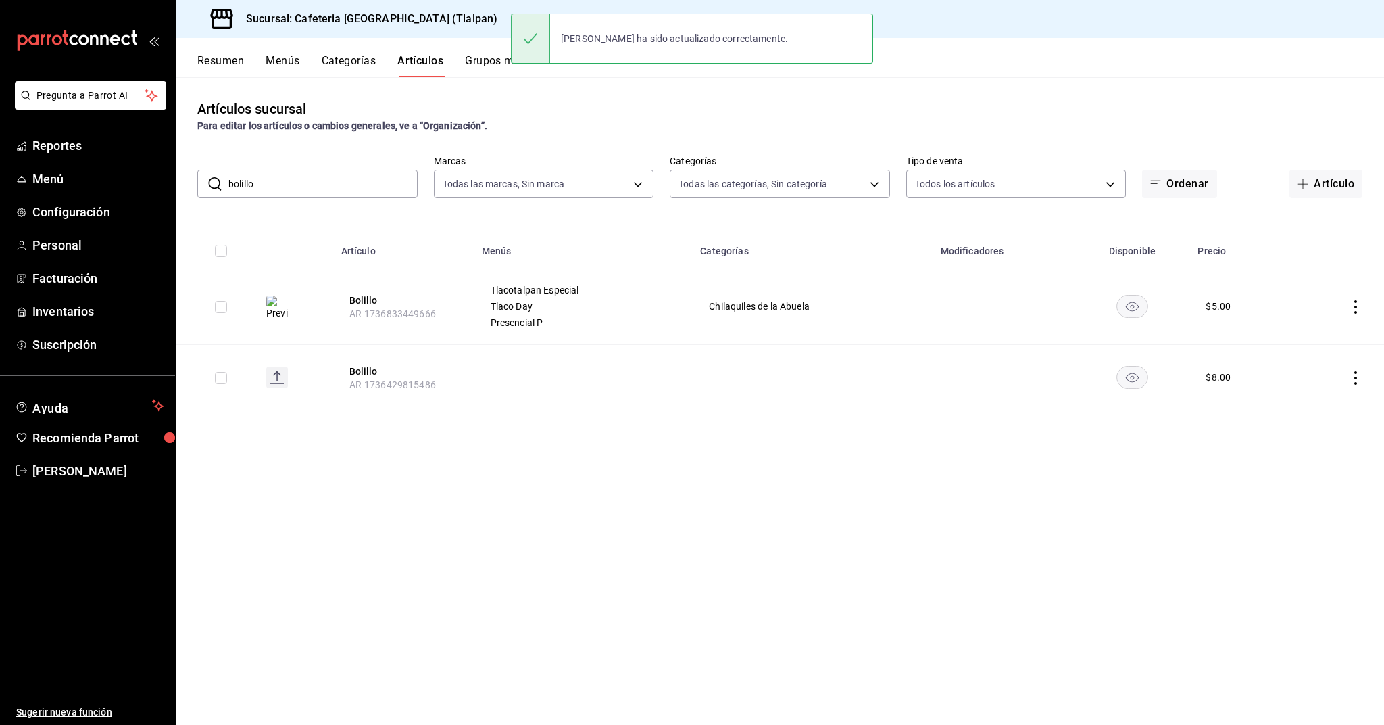
click at [231, 60] on button "Resumen" at bounding box center [220, 65] width 47 height 23
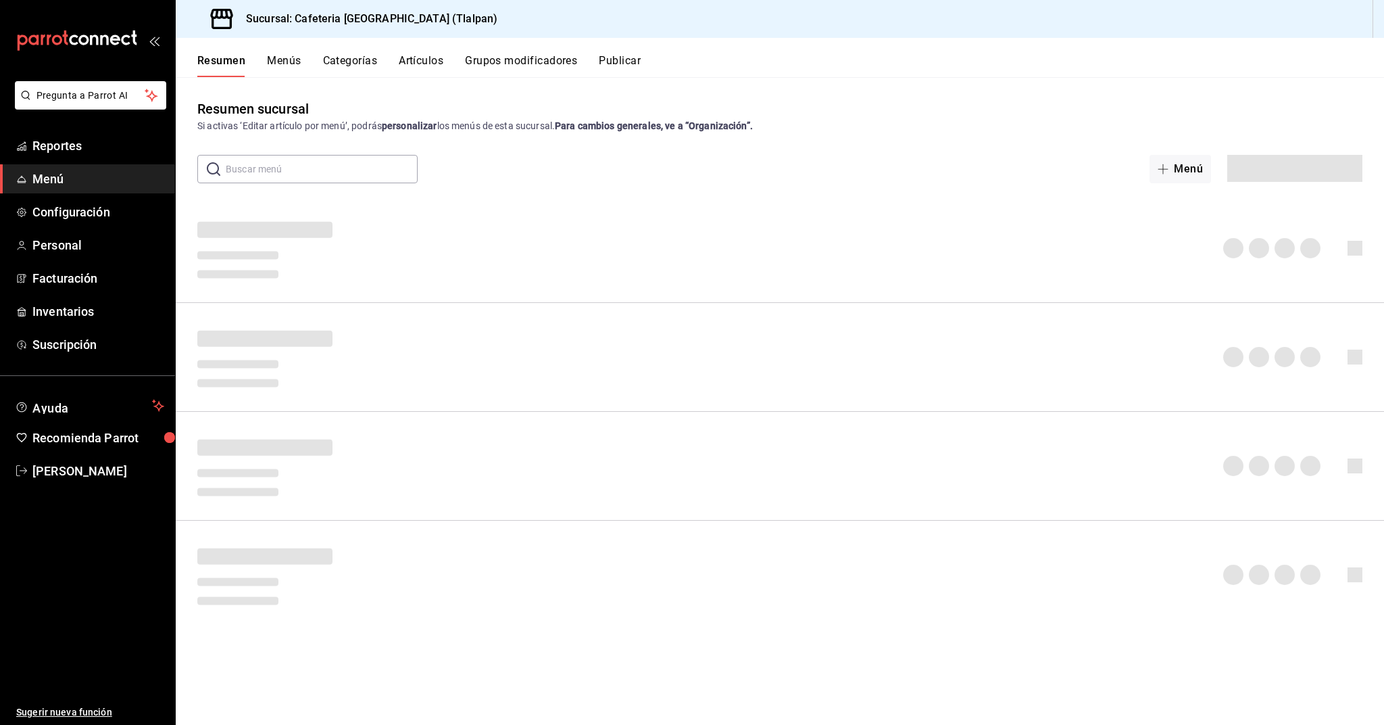
click at [345, 174] on input "text" at bounding box center [322, 168] width 192 height 27
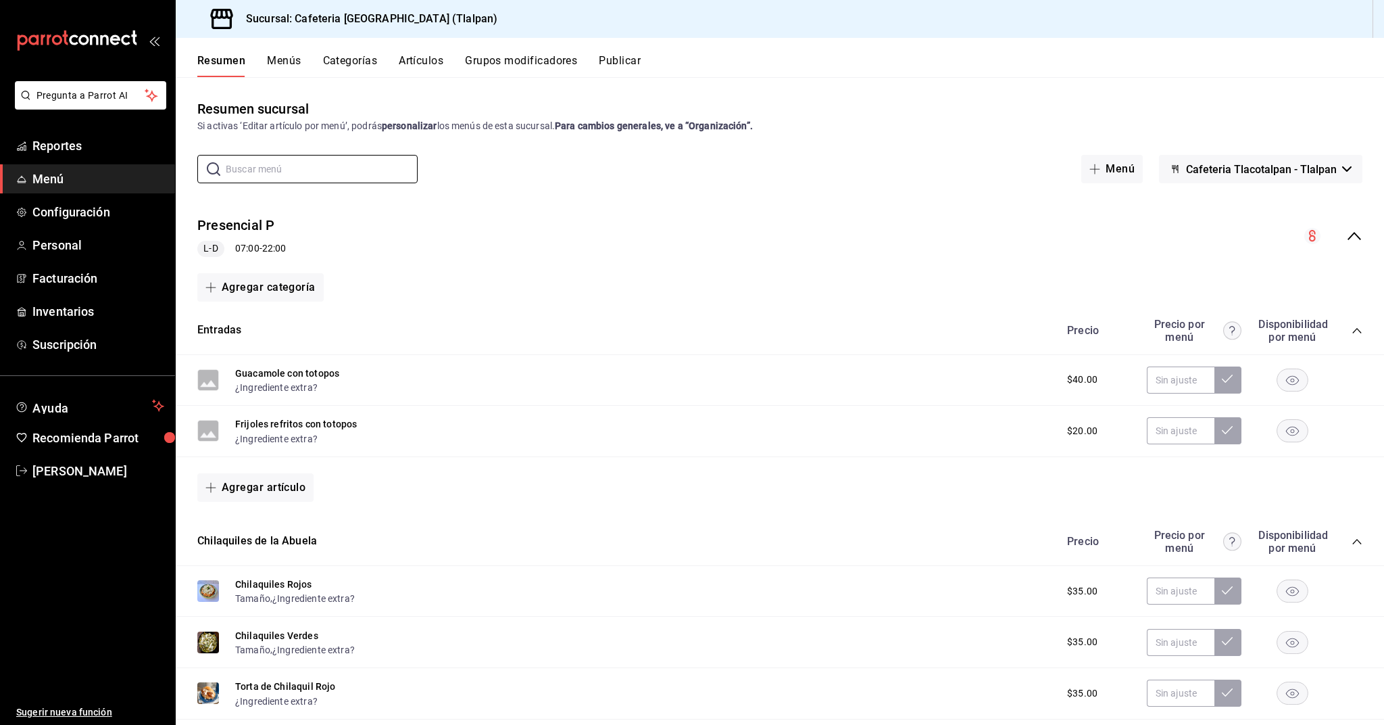
type input "v"
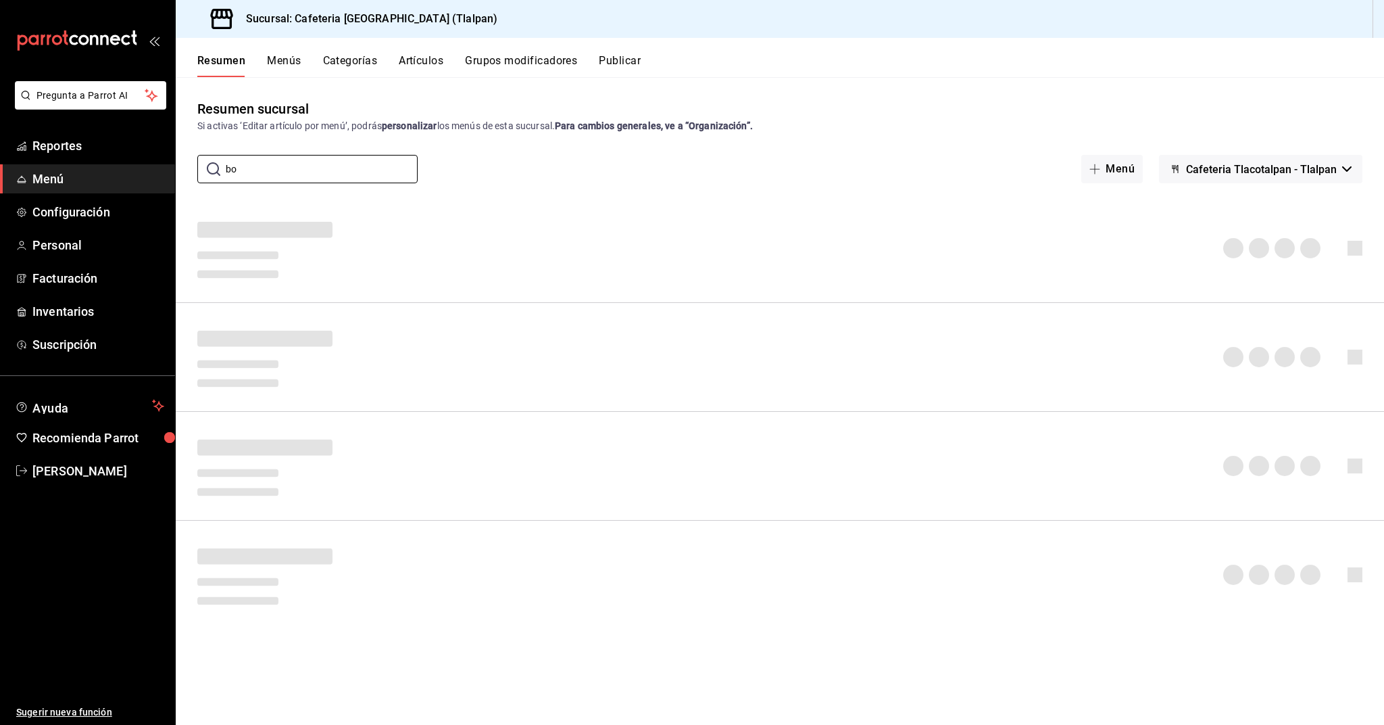
type input "b"
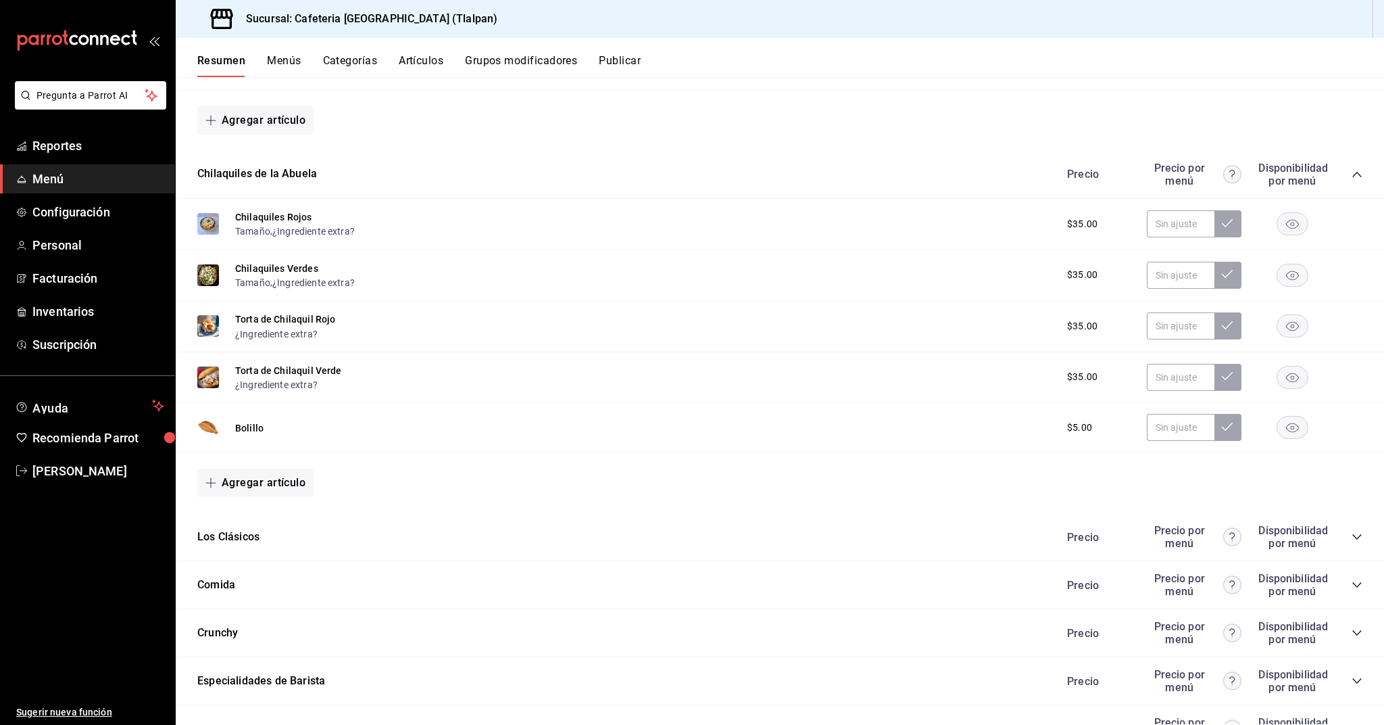
scroll to position [411, 0]
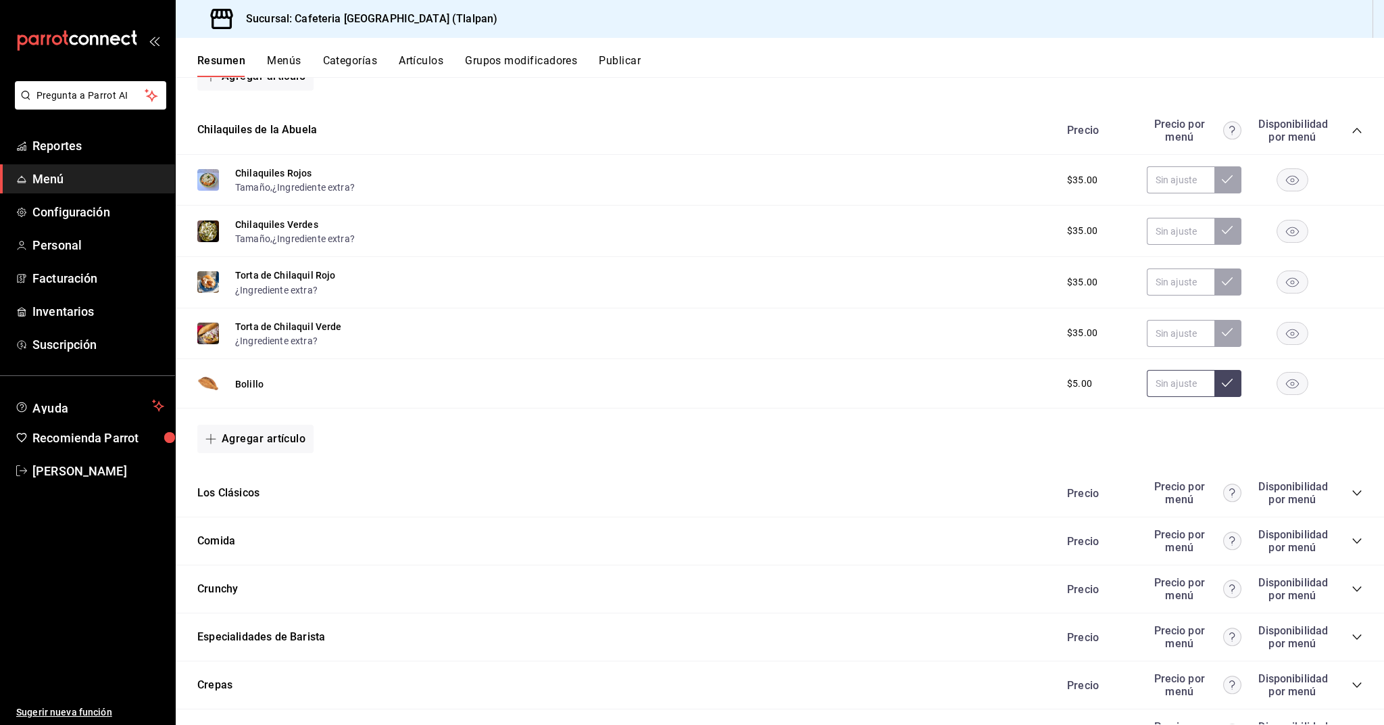
click at [1191, 376] on input "text" at bounding box center [1181, 383] width 68 height 27
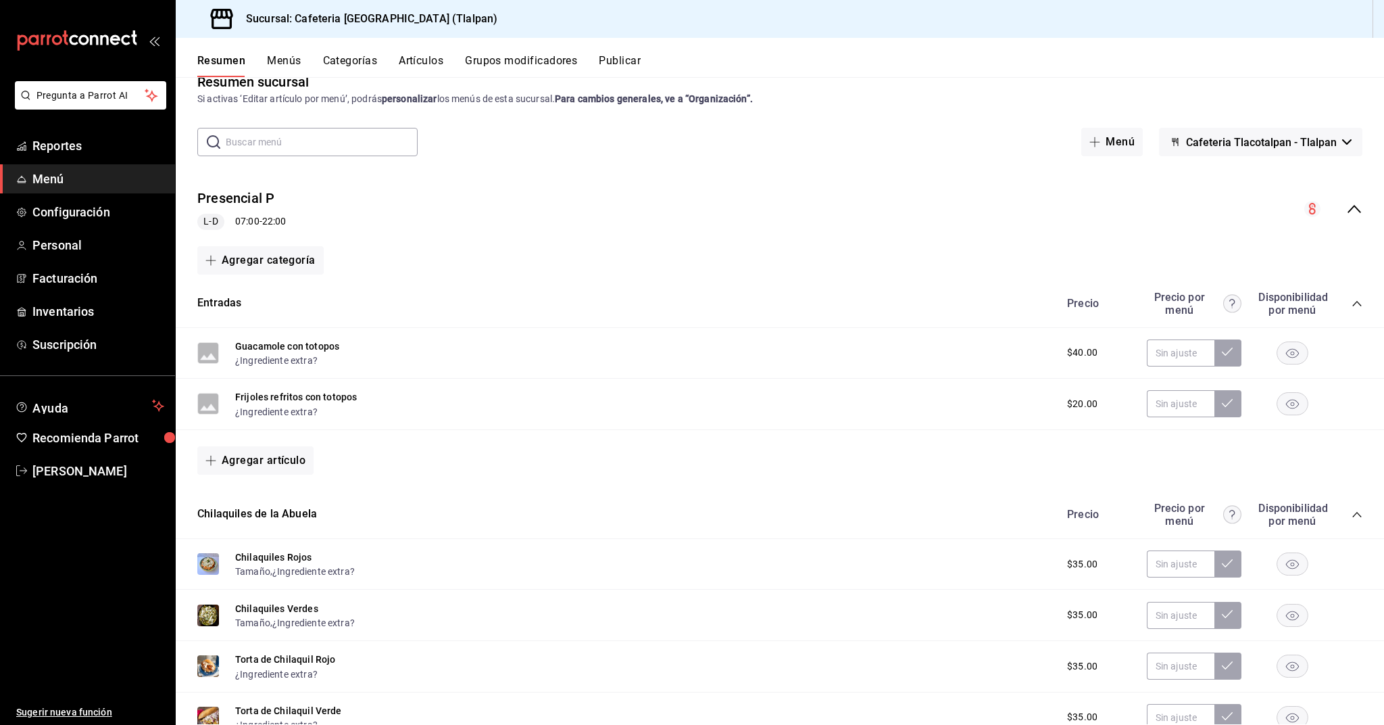
scroll to position [27, 0]
click at [1360, 201] on icon "collapse-menu-row" at bounding box center [1354, 209] width 16 height 16
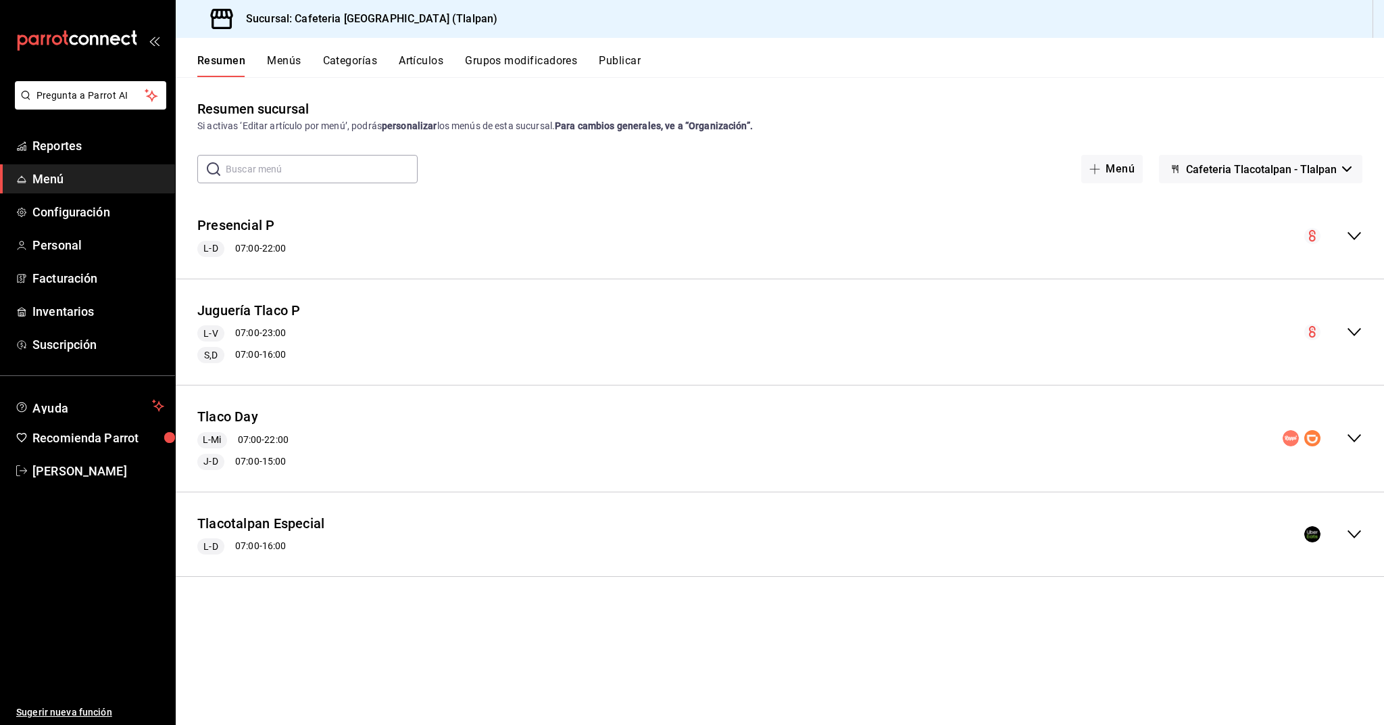
scroll to position [0, 0]
click at [1353, 441] on icon "collapse-menu-row" at bounding box center [1354, 438] width 16 height 16
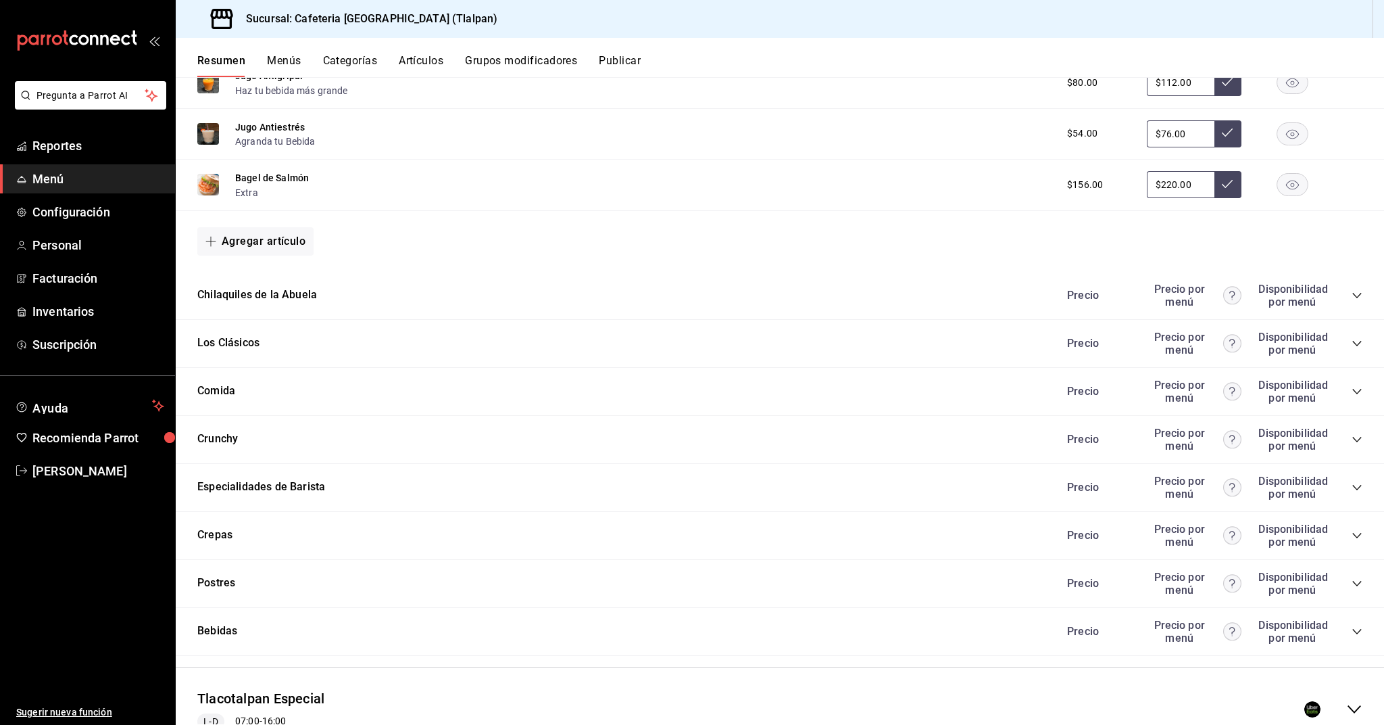
scroll to position [979, 0]
click at [1352, 289] on icon "collapse-category-row" at bounding box center [1357, 293] width 11 height 11
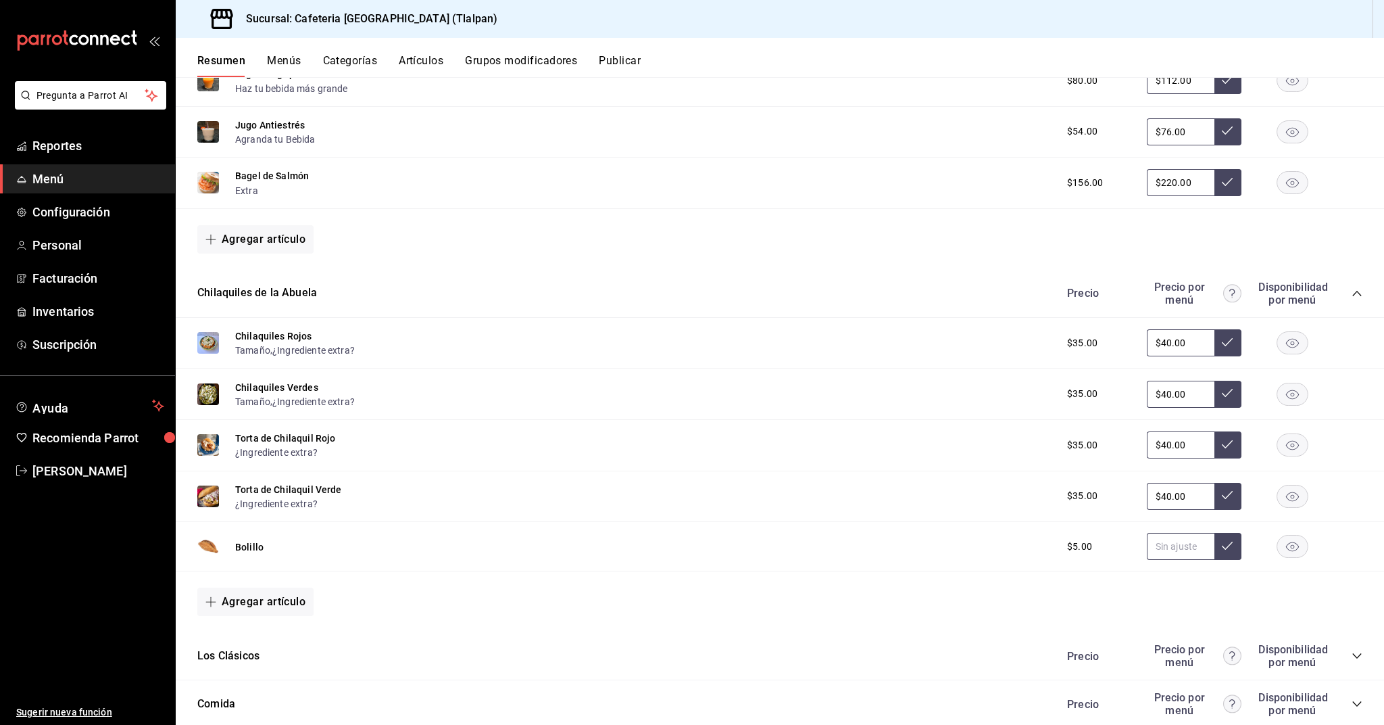
click at [1171, 536] on input "text" at bounding box center [1181, 546] width 68 height 27
type input "$7.00"
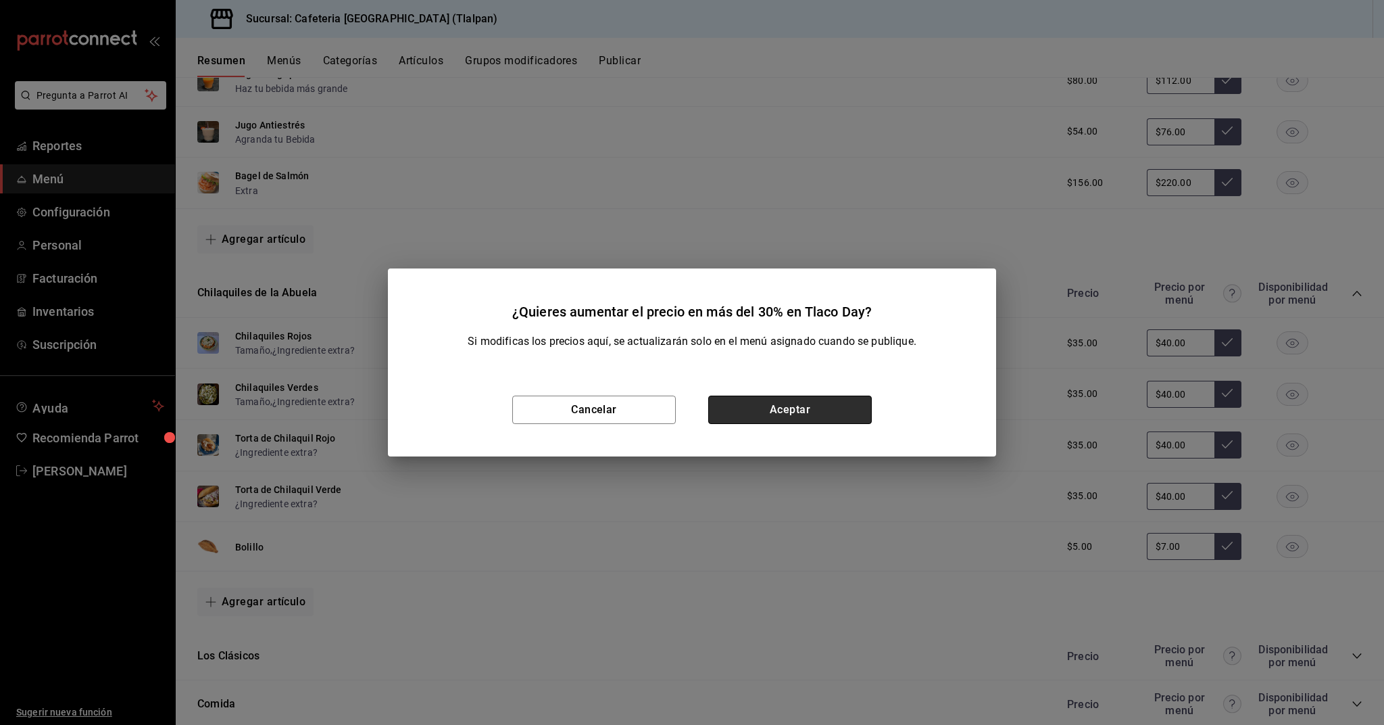
click at [848, 404] on button "Aceptar" at bounding box center [790, 409] width 164 height 28
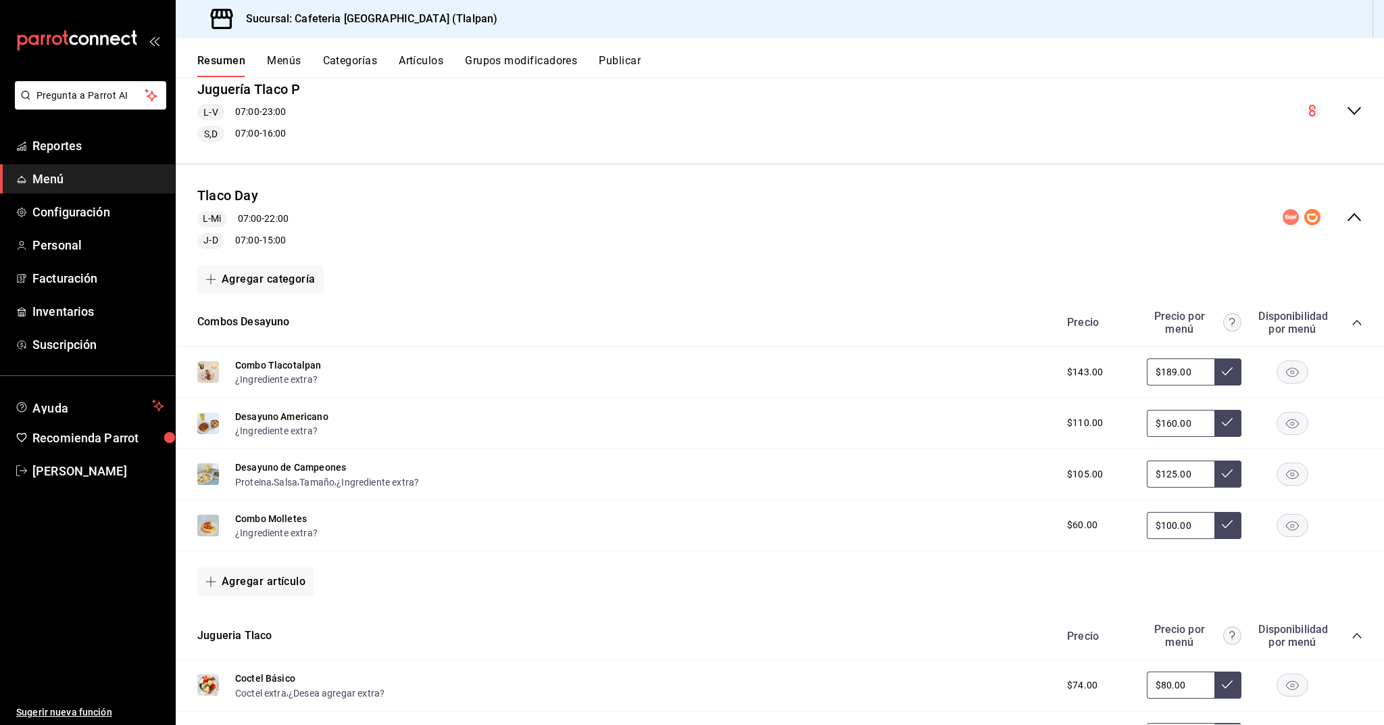
scroll to position [177, 0]
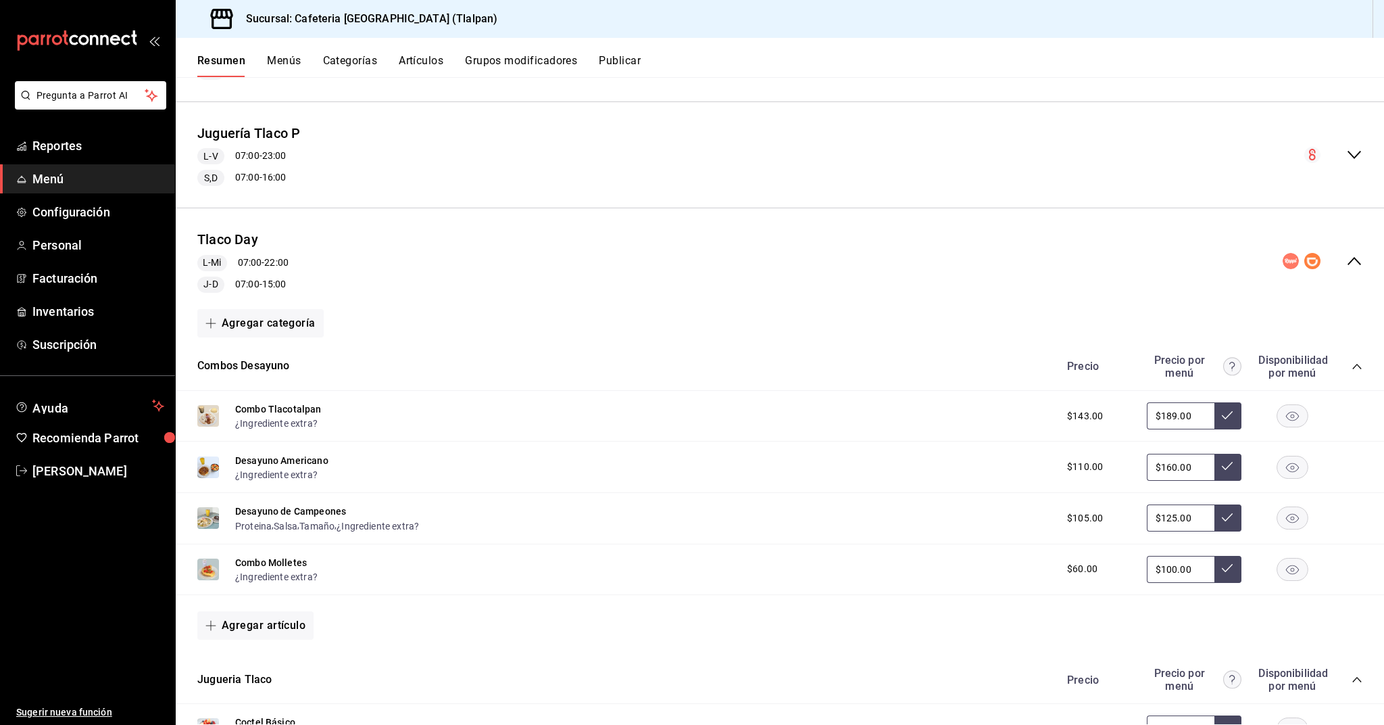
click at [1355, 260] on icon "collapse-menu-row" at bounding box center [1354, 261] width 16 height 16
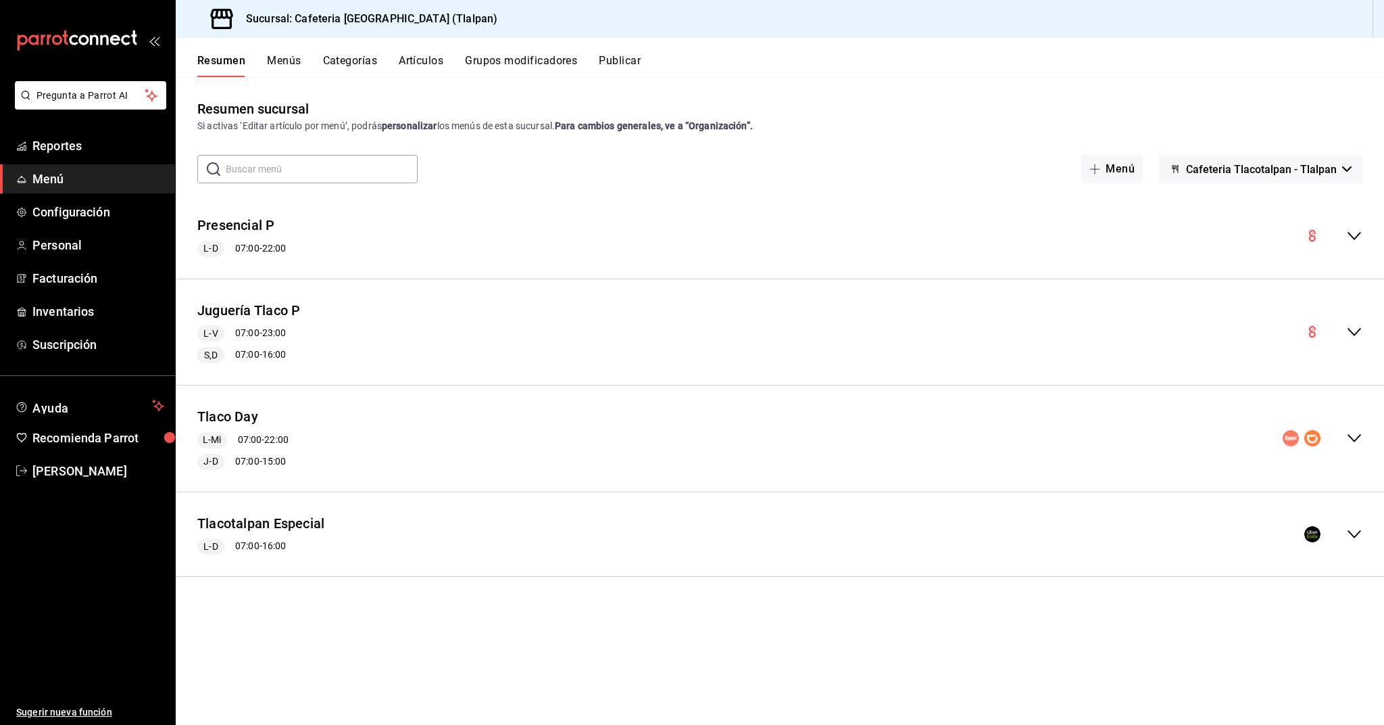
scroll to position [0, 0]
click at [1354, 519] on div "Tlacotalpan Especial L-D 07:00 - 16:00" at bounding box center [780, 534] width 1209 height 63
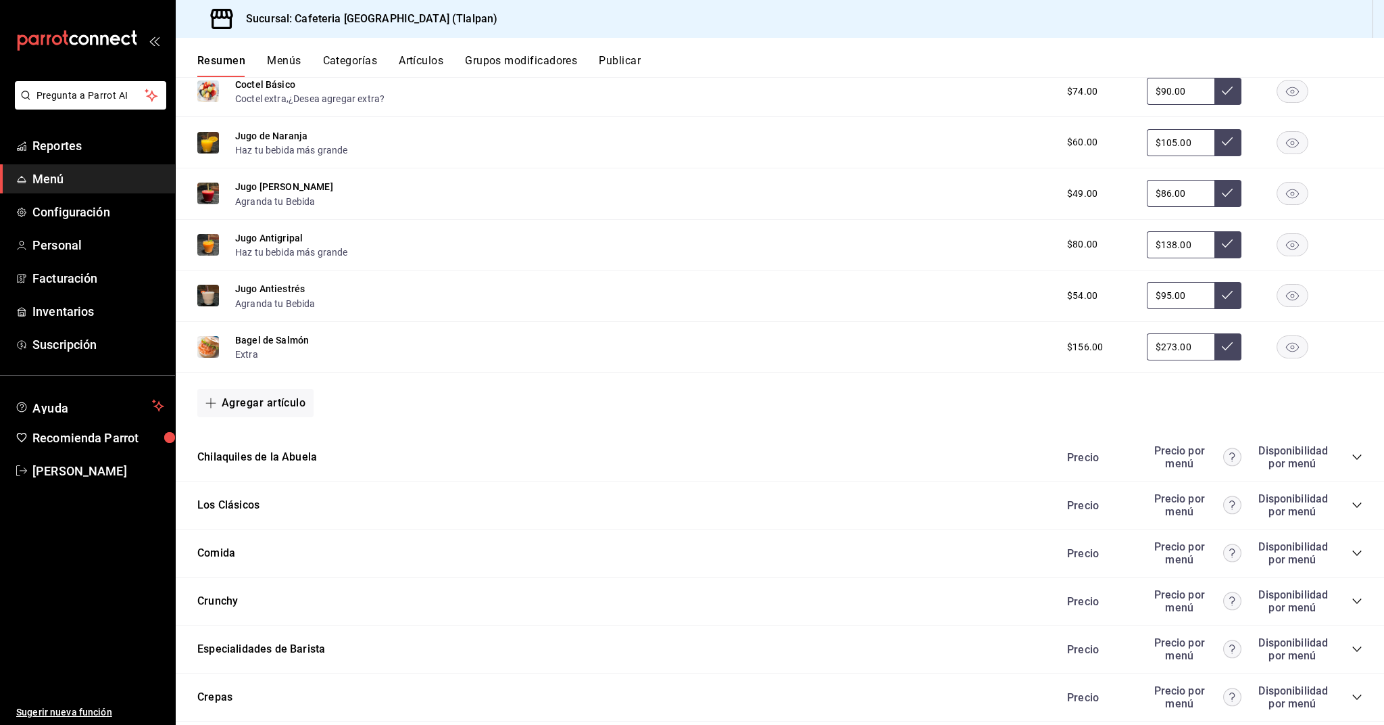
scroll to position [901, 0]
click at [1355, 454] on icon "collapse-category-row" at bounding box center [1357, 455] width 9 height 5
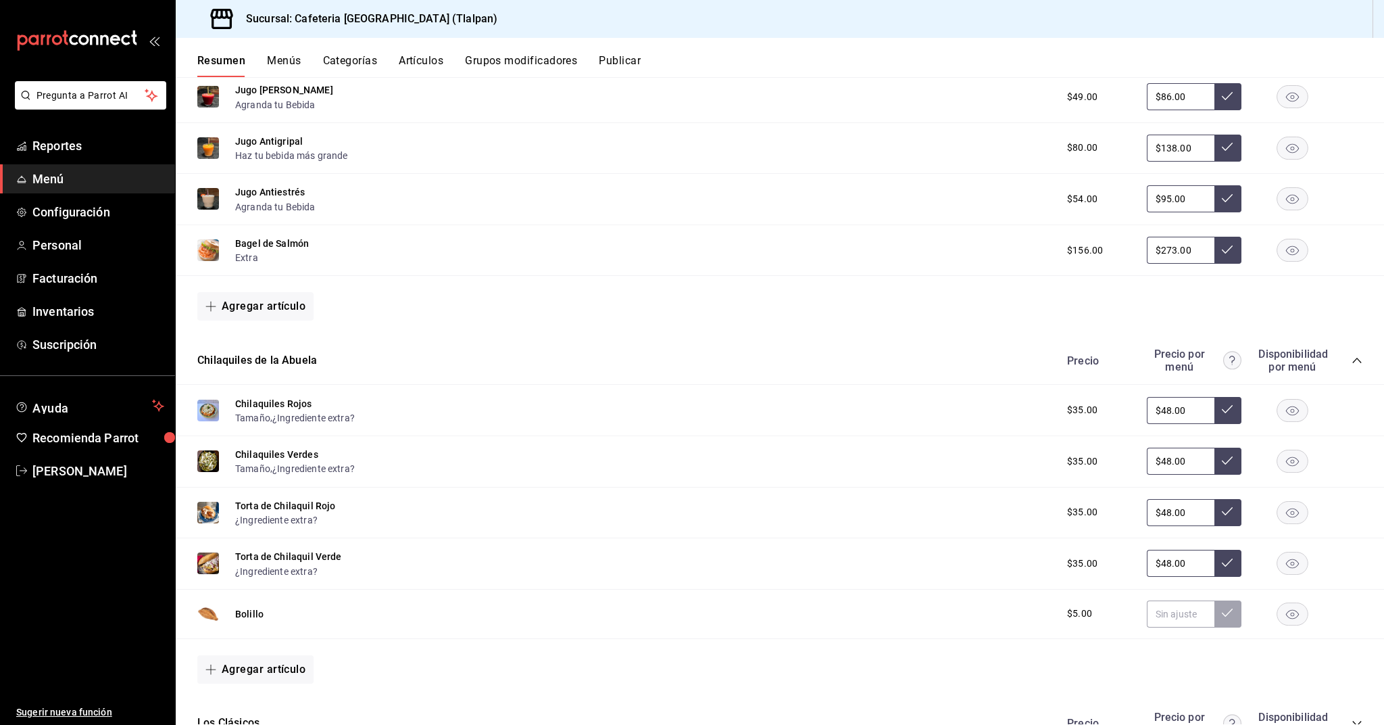
scroll to position [1059, 0]
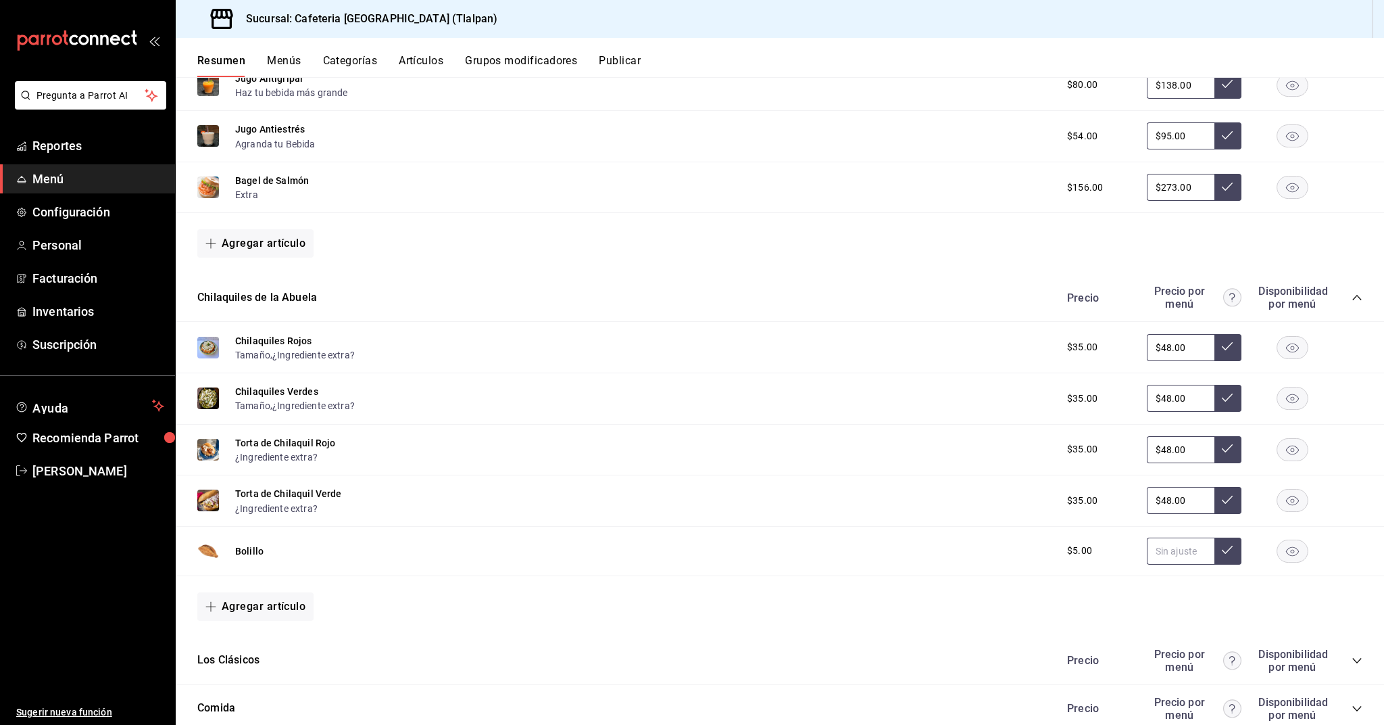
click at [1200, 554] on input "text" at bounding box center [1181, 550] width 68 height 27
type input "$9.00"
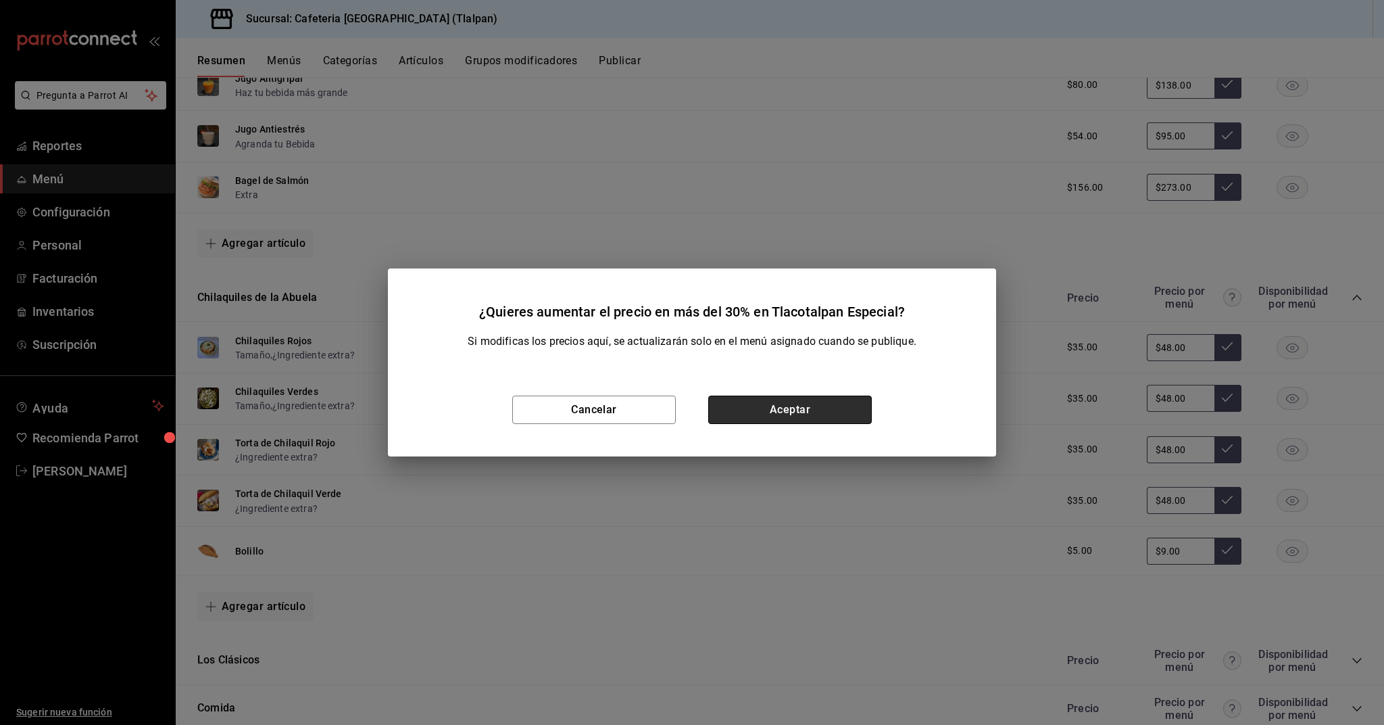
click at [732, 418] on button "Aceptar" at bounding box center [790, 409] width 164 height 28
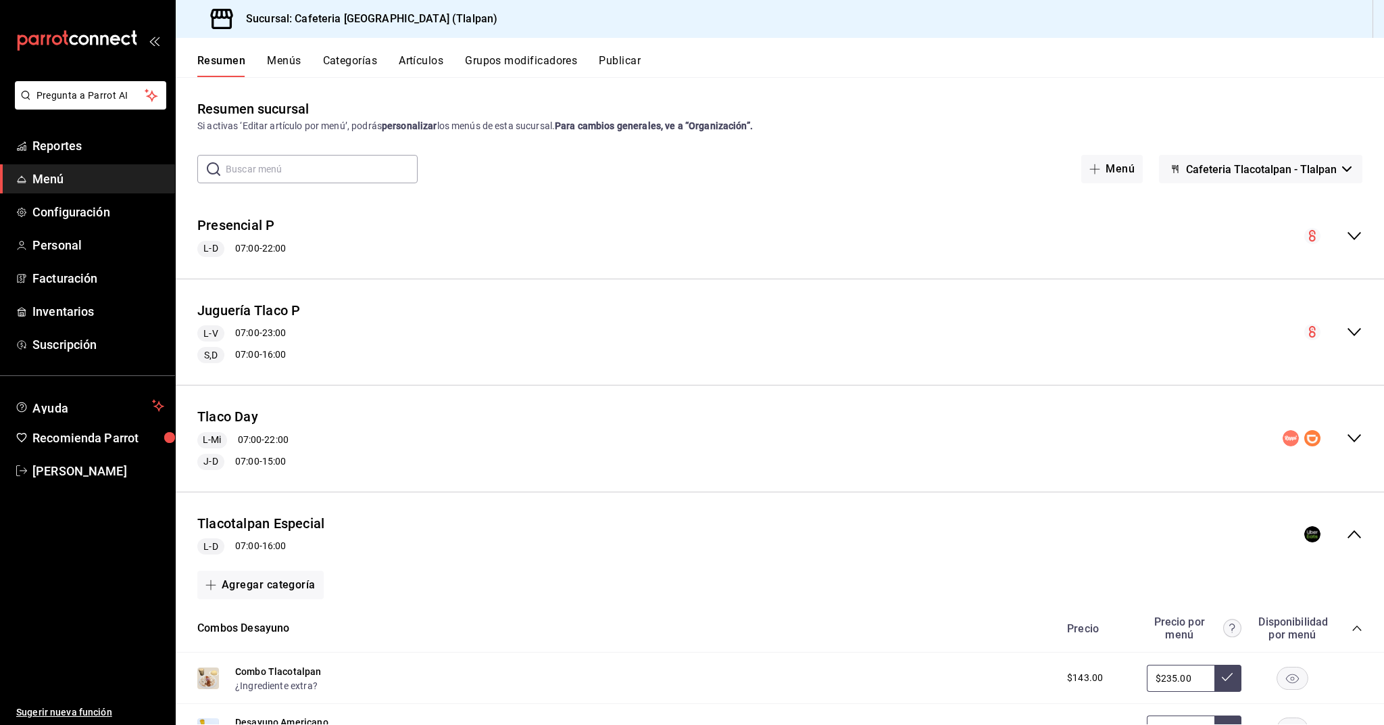
scroll to position [0, 0]
click at [416, 72] on button "Artículos" at bounding box center [421, 65] width 45 height 23
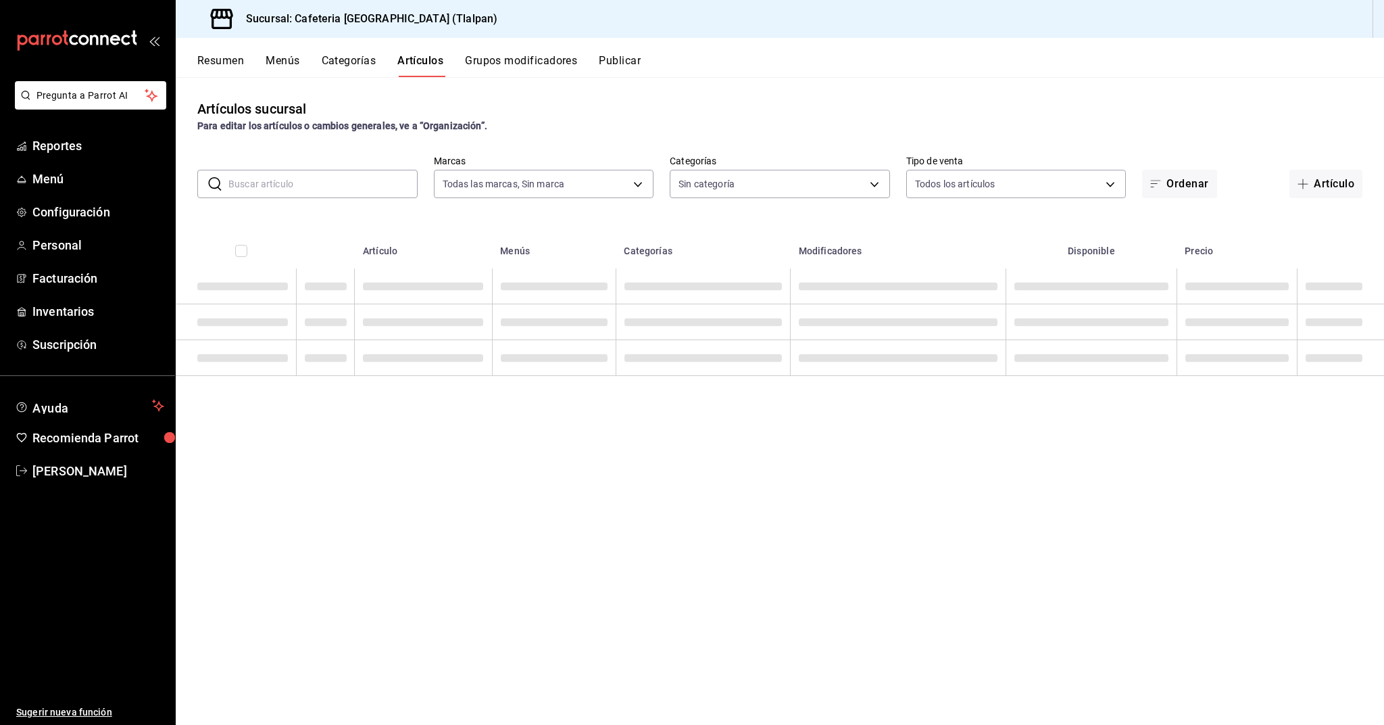
type input "ec576109-29d1-42df-b2ca-5becddbd2efe,3dfd9669-9911-4f47-a36d-8fb2dcc6eb36,e5a57…"
click at [289, 182] on input "text" at bounding box center [322, 183] width 189 height 27
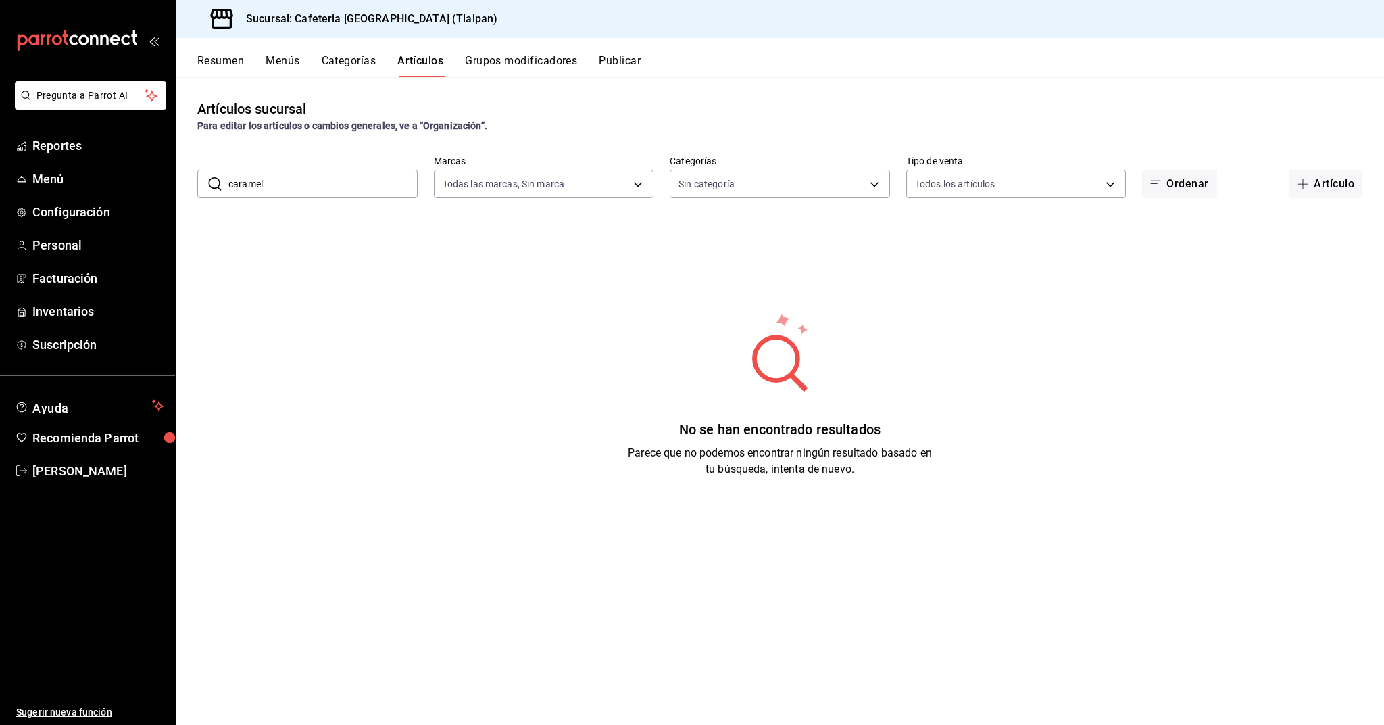
type input "caramel"
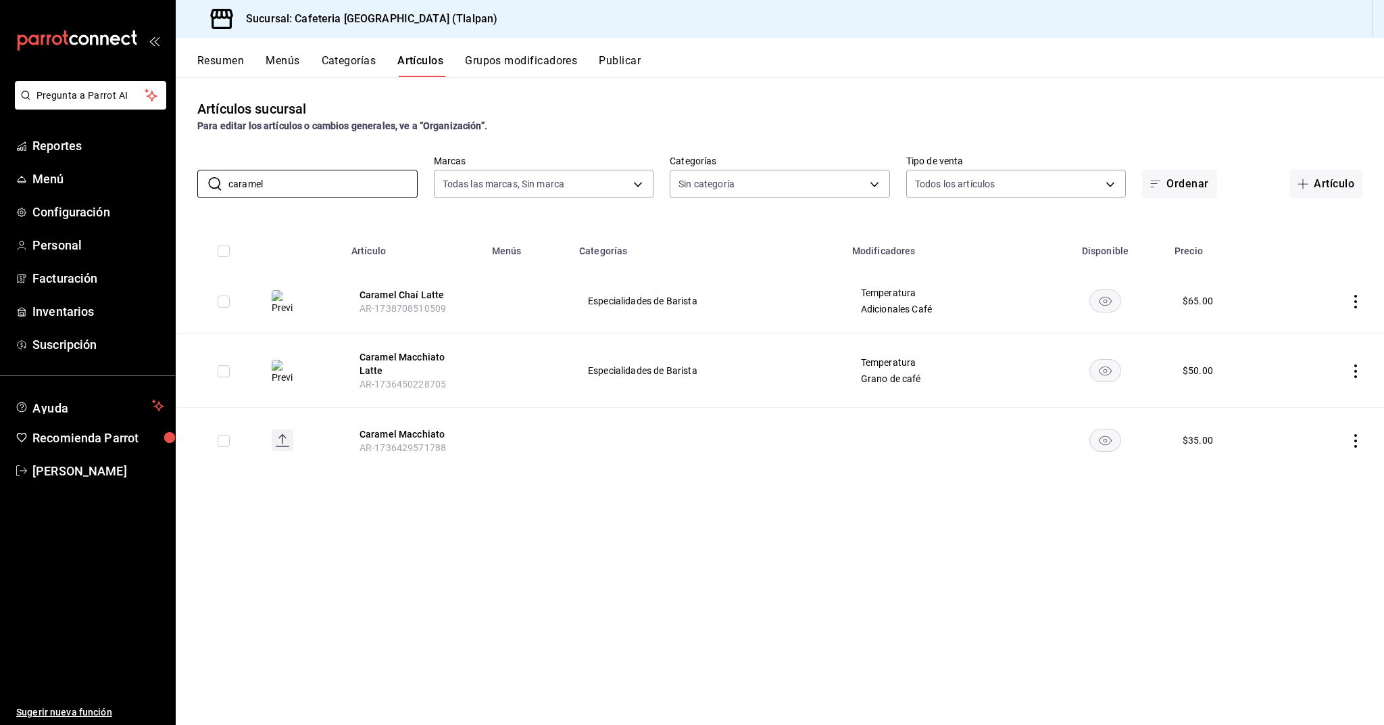
click at [1353, 301] on icon "actions" at bounding box center [1356, 302] width 14 height 14
click at [1309, 328] on span "Editar" at bounding box center [1315, 333] width 35 height 14
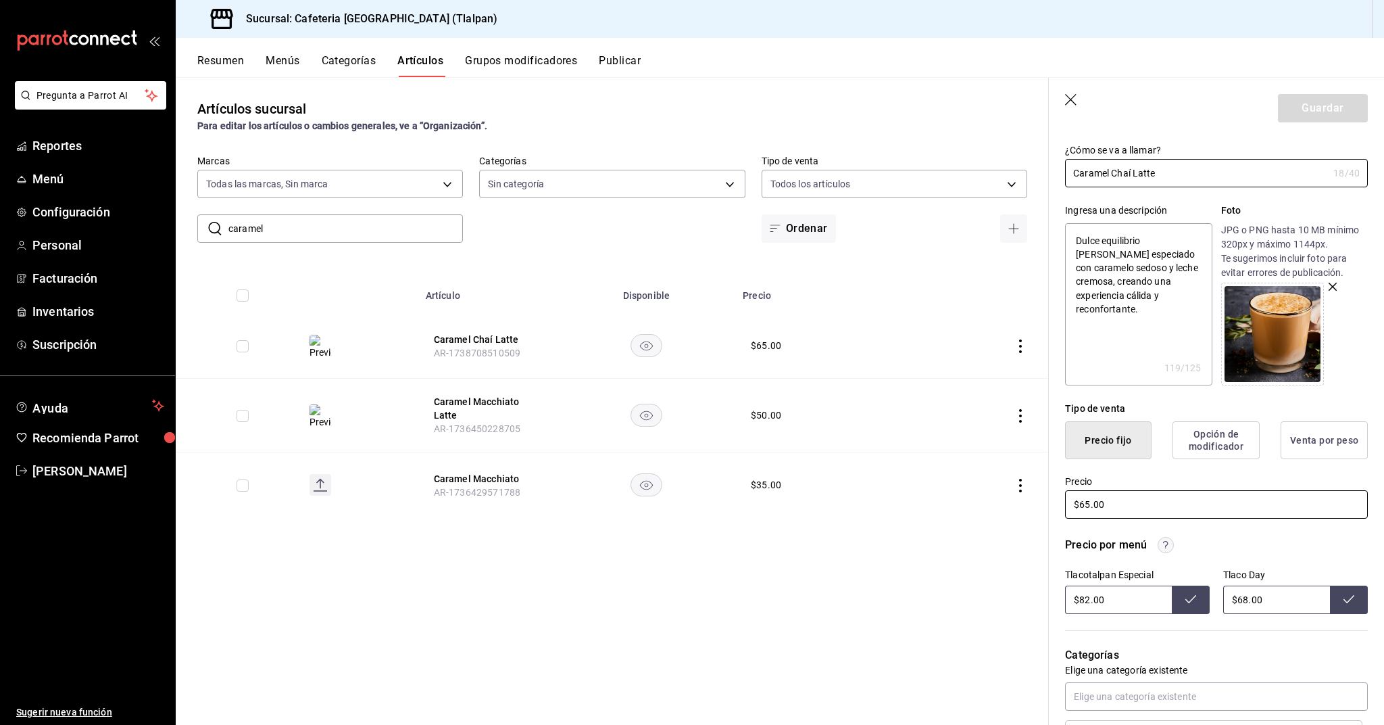
scroll to position [73, 0]
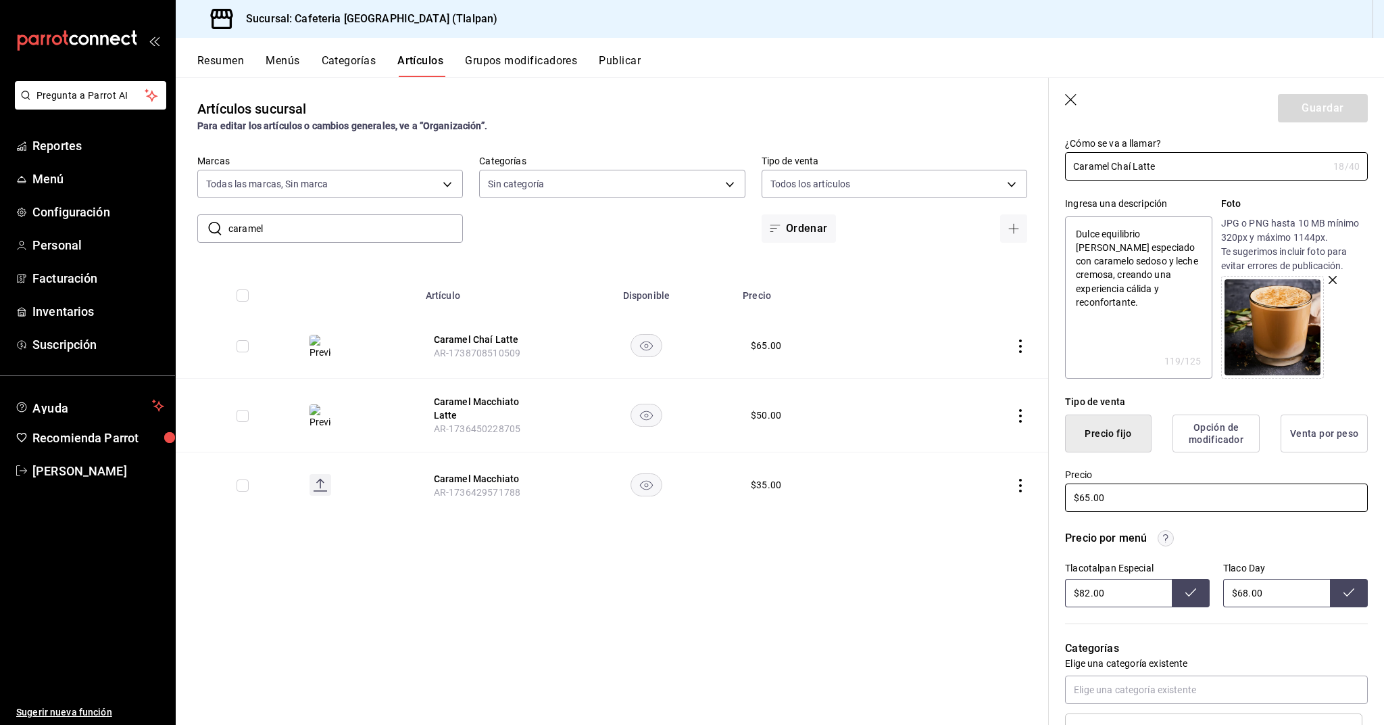
click at [1088, 493] on input "$65.00" at bounding box center [1216, 497] width 303 height 28
click at [1086, 596] on input "$82.00" at bounding box center [1118, 593] width 107 height 28
type input "$112.00"
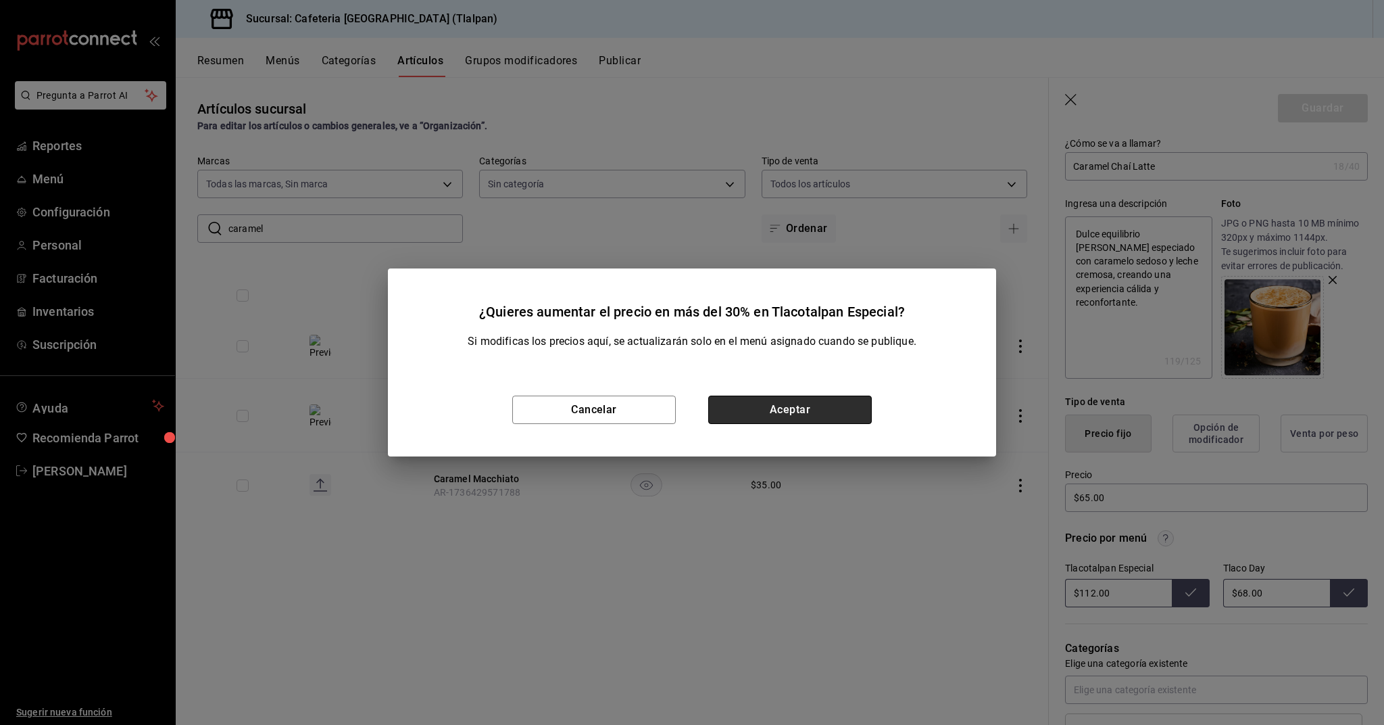
click at [848, 418] on button "Aceptar" at bounding box center [790, 409] width 164 height 28
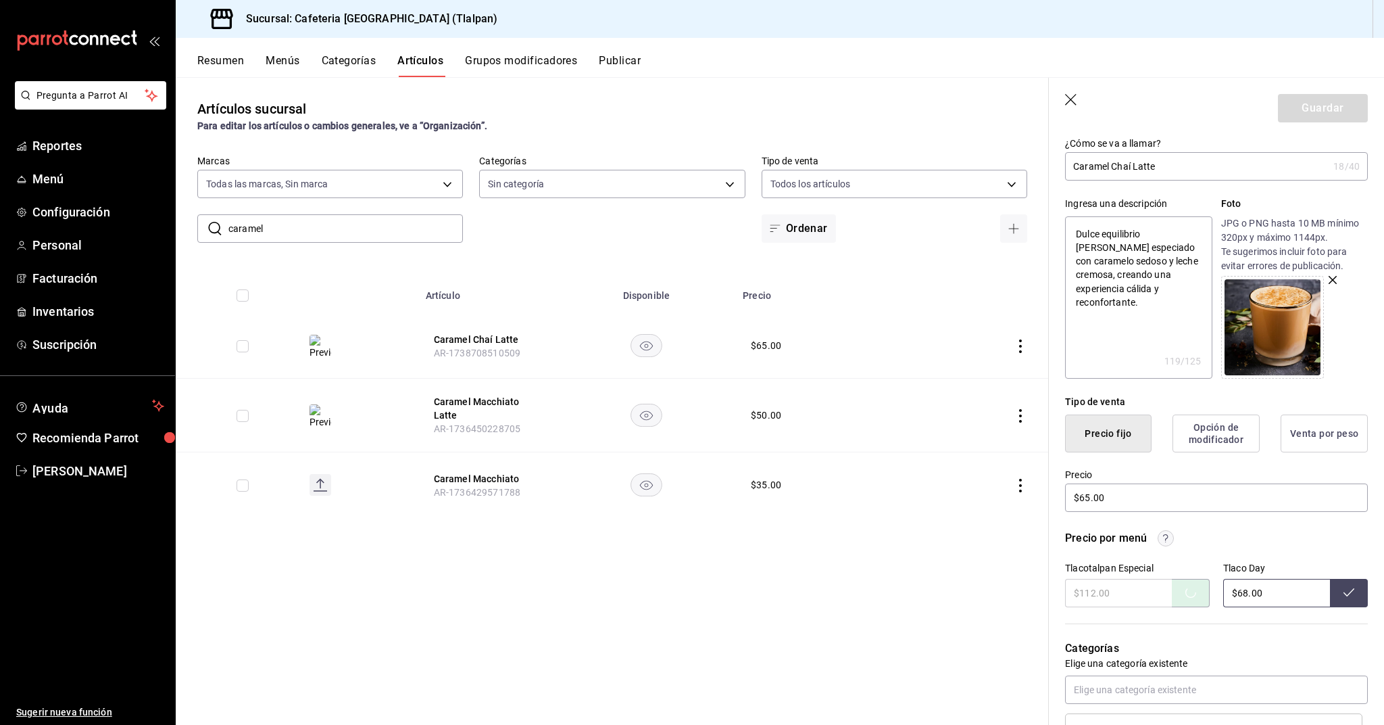
click at [1246, 593] on input "$68.00" at bounding box center [1276, 593] width 107 height 28
type input "$6.00"
type input "$90.00"
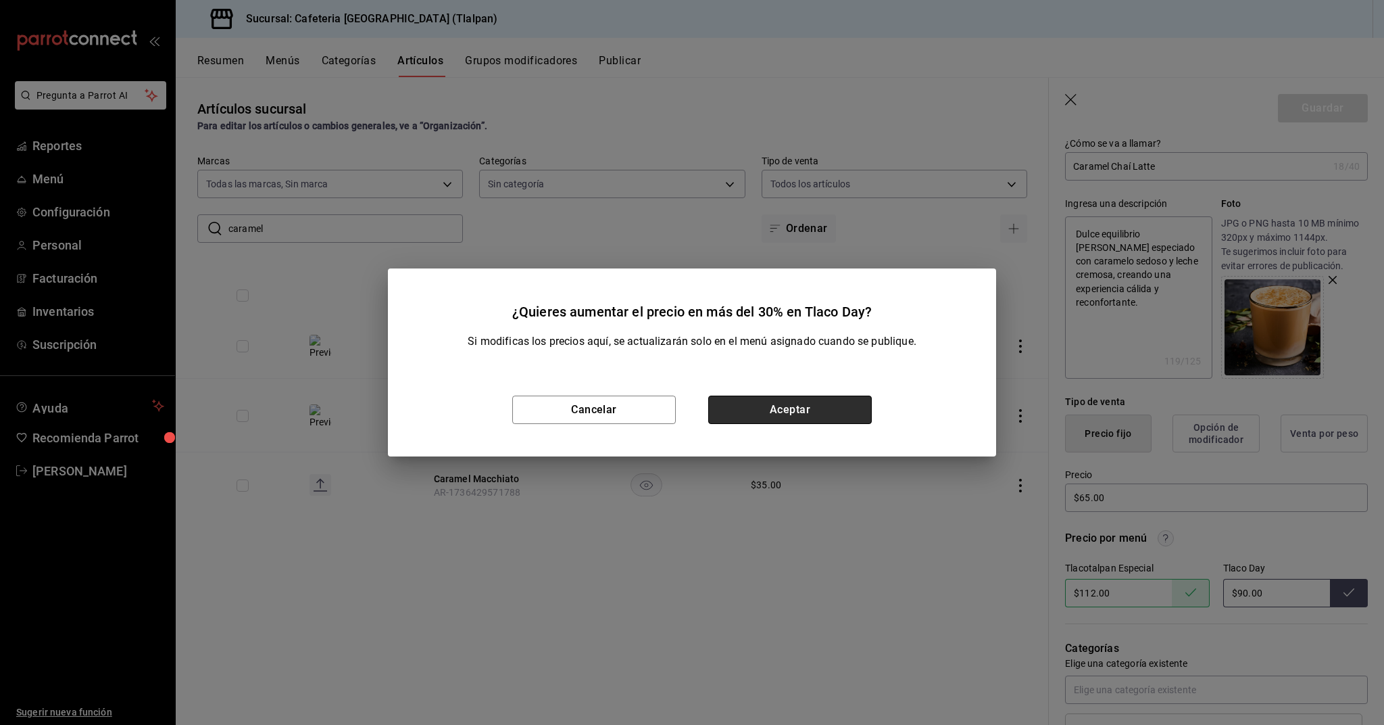
click at [837, 417] on button "Aceptar" at bounding box center [790, 409] width 164 height 28
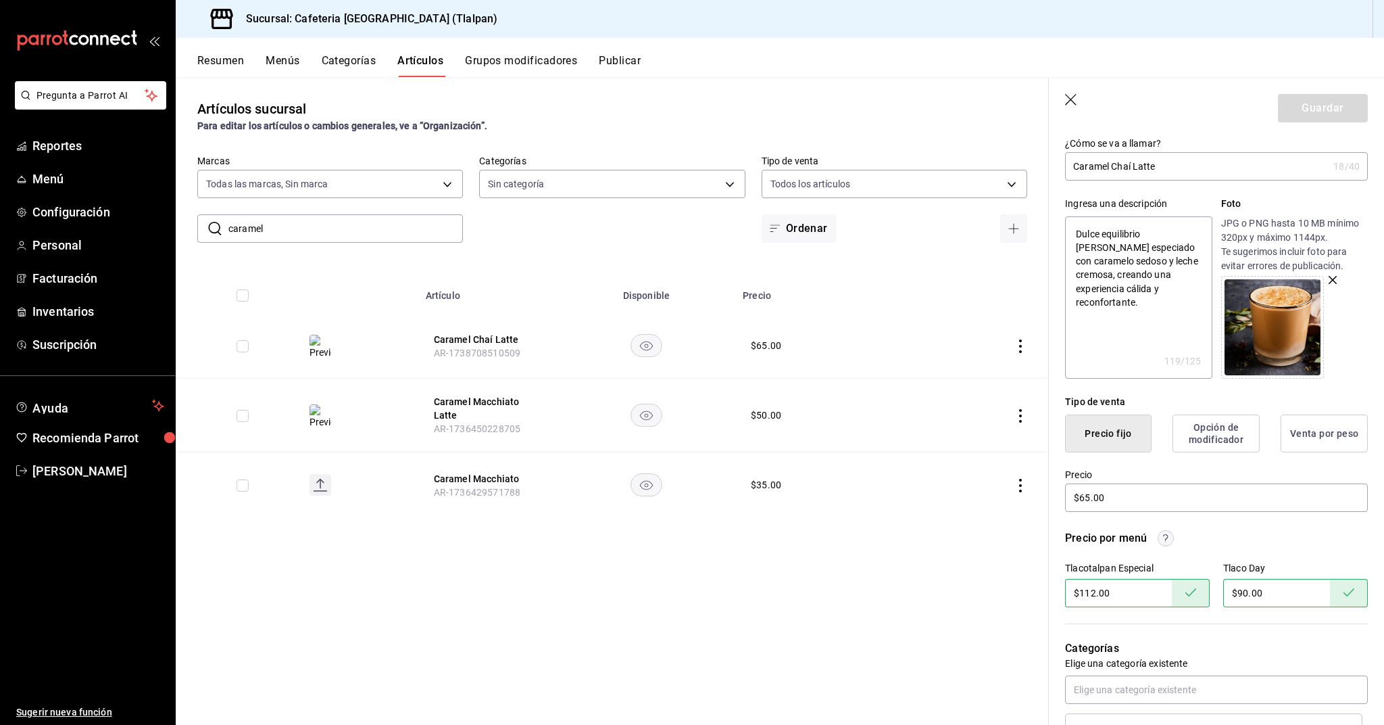
click at [288, 227] on input "caramel" at bounding box center [345, 228] width 235 height 27
type input "cha"
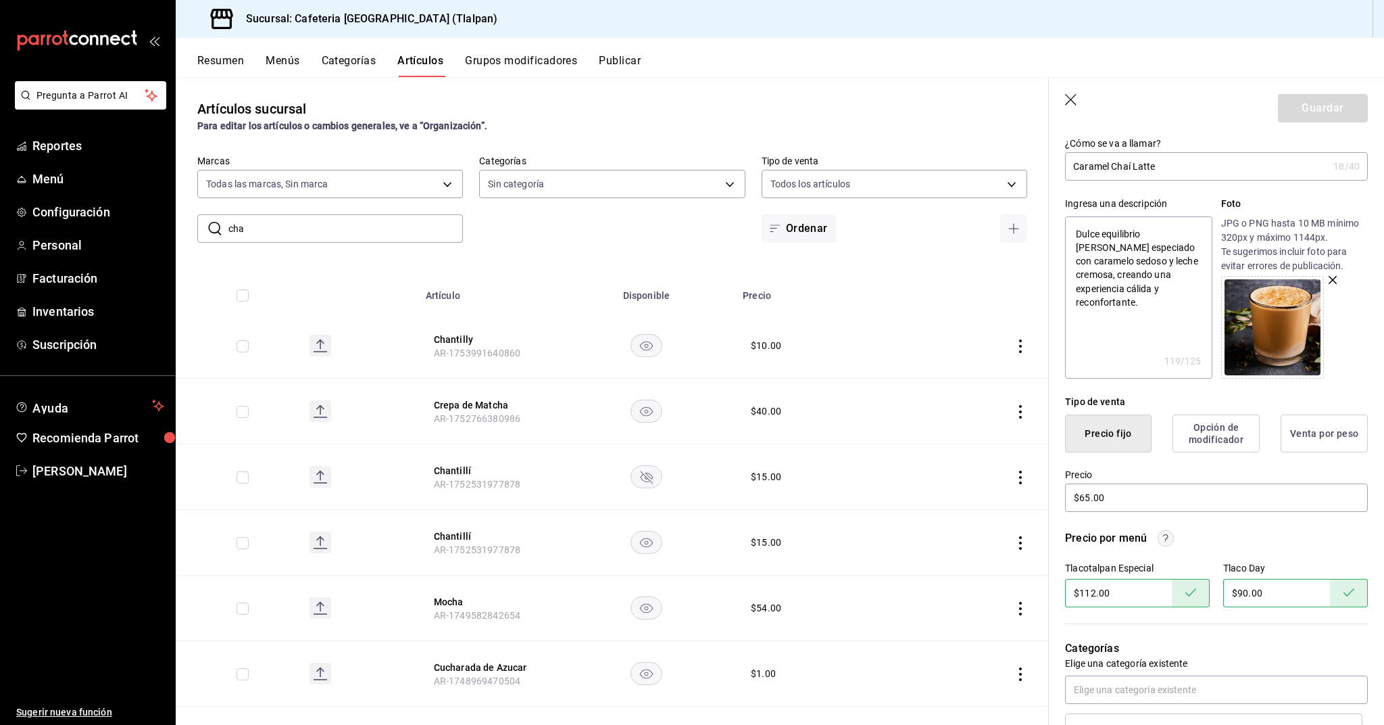
type textarea "x"
type input "chaí"
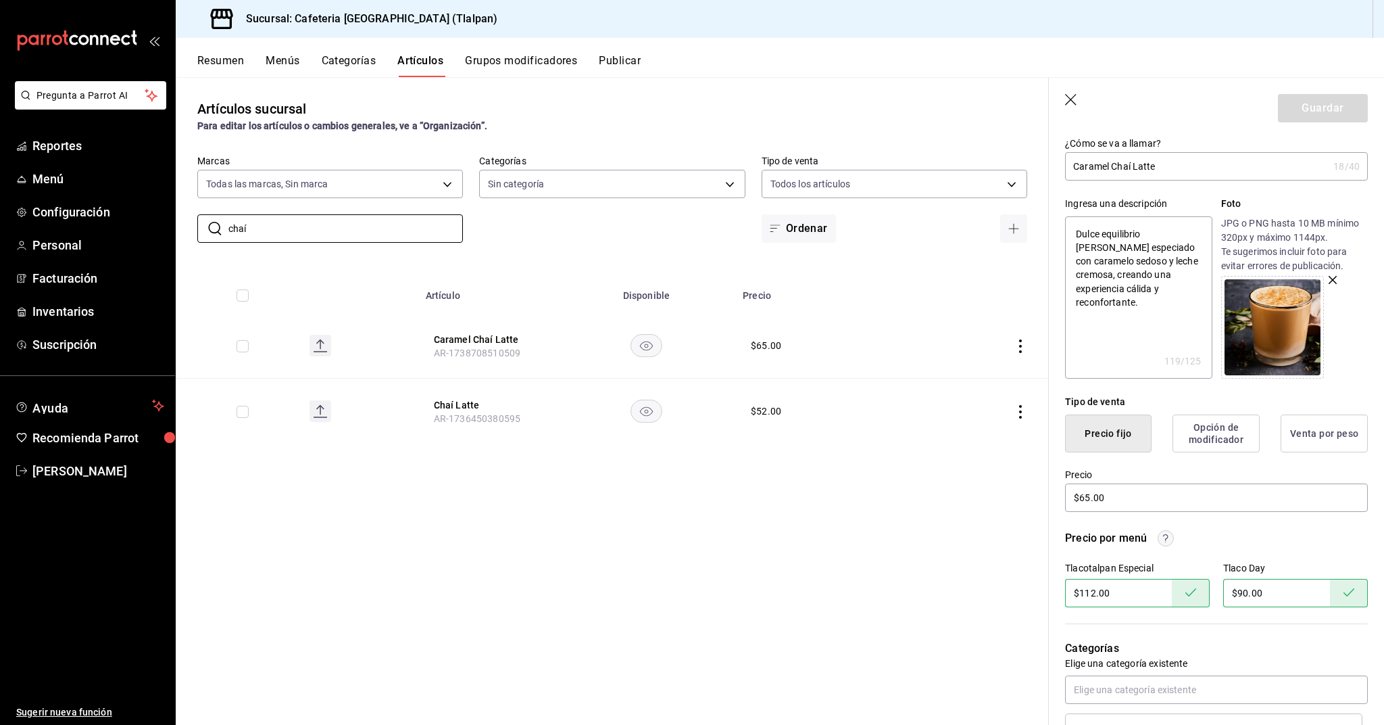
type textarea "x"
type input "chaí"
click at [450, 399] on button "Chaí Latte" at bounding box center [488, 405] width 108 height 14
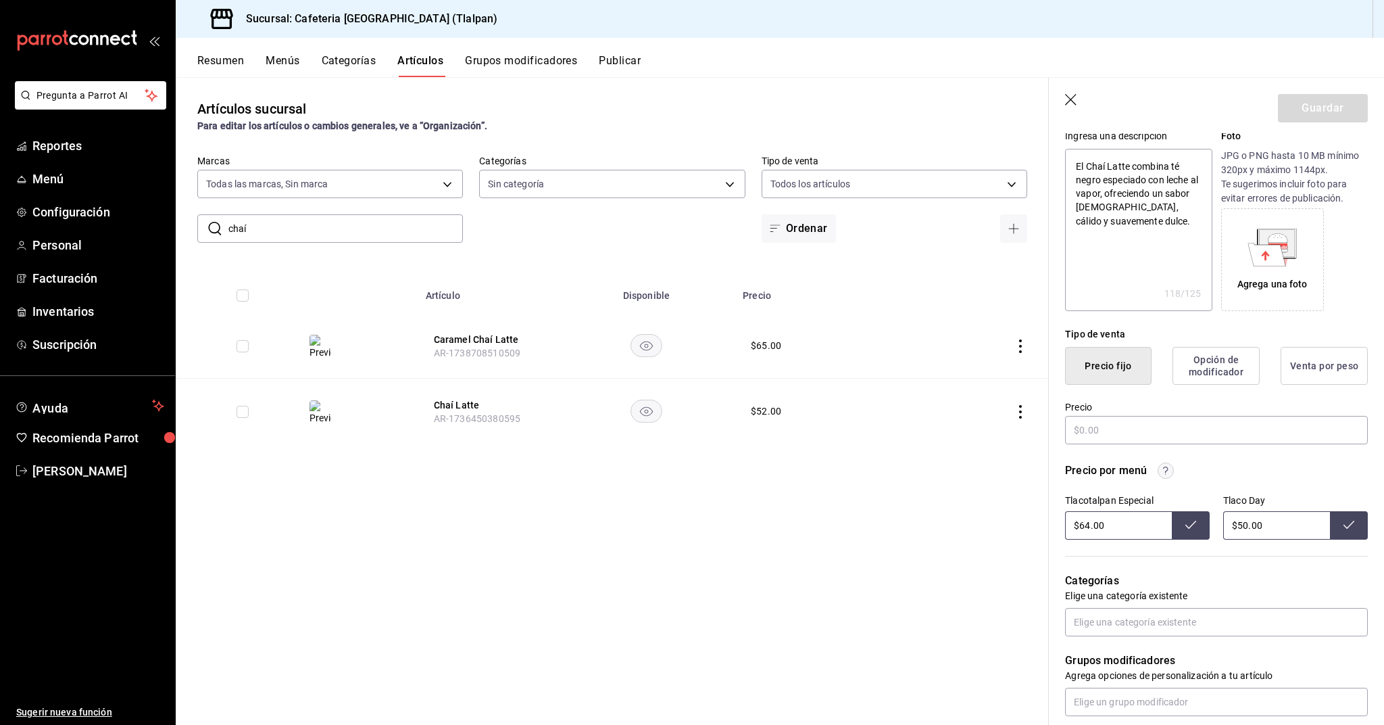
type textarea "x"
type input "$52.00"
radio input "false"
radio input "true"
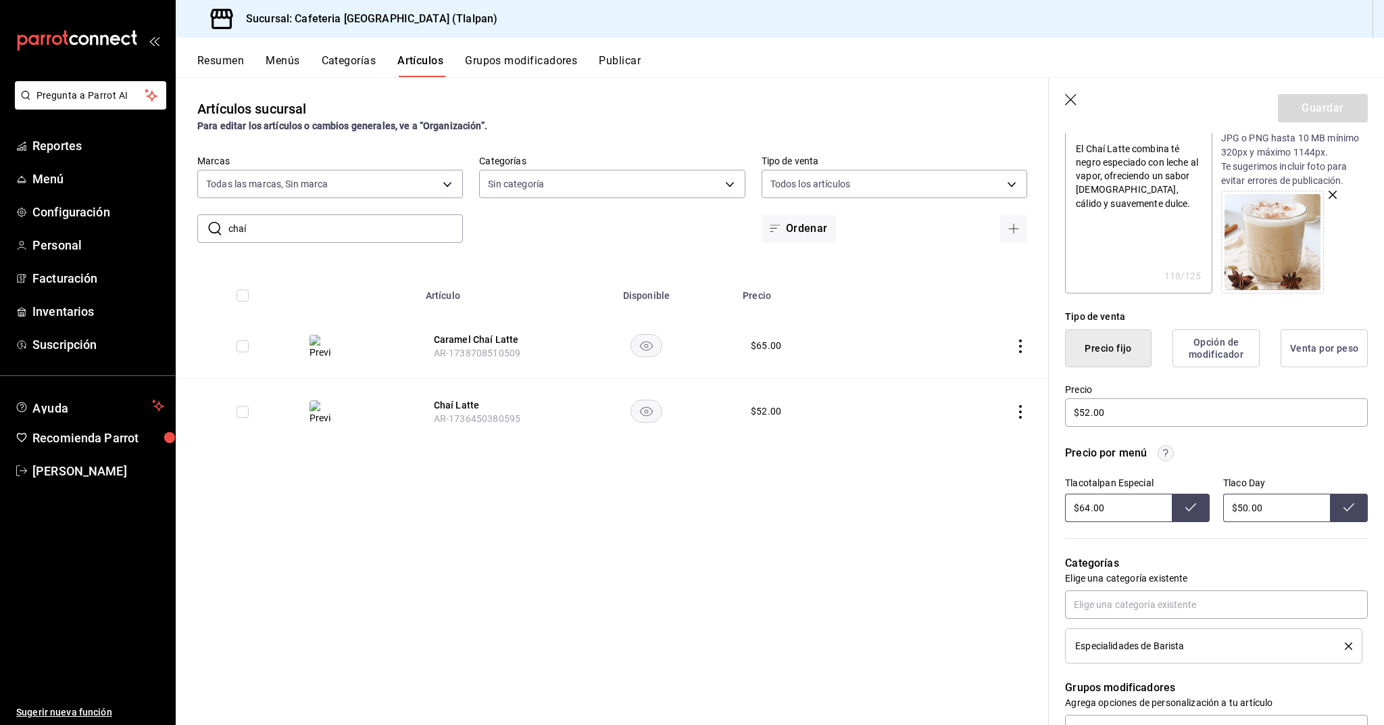
scroll to position [174, 0]
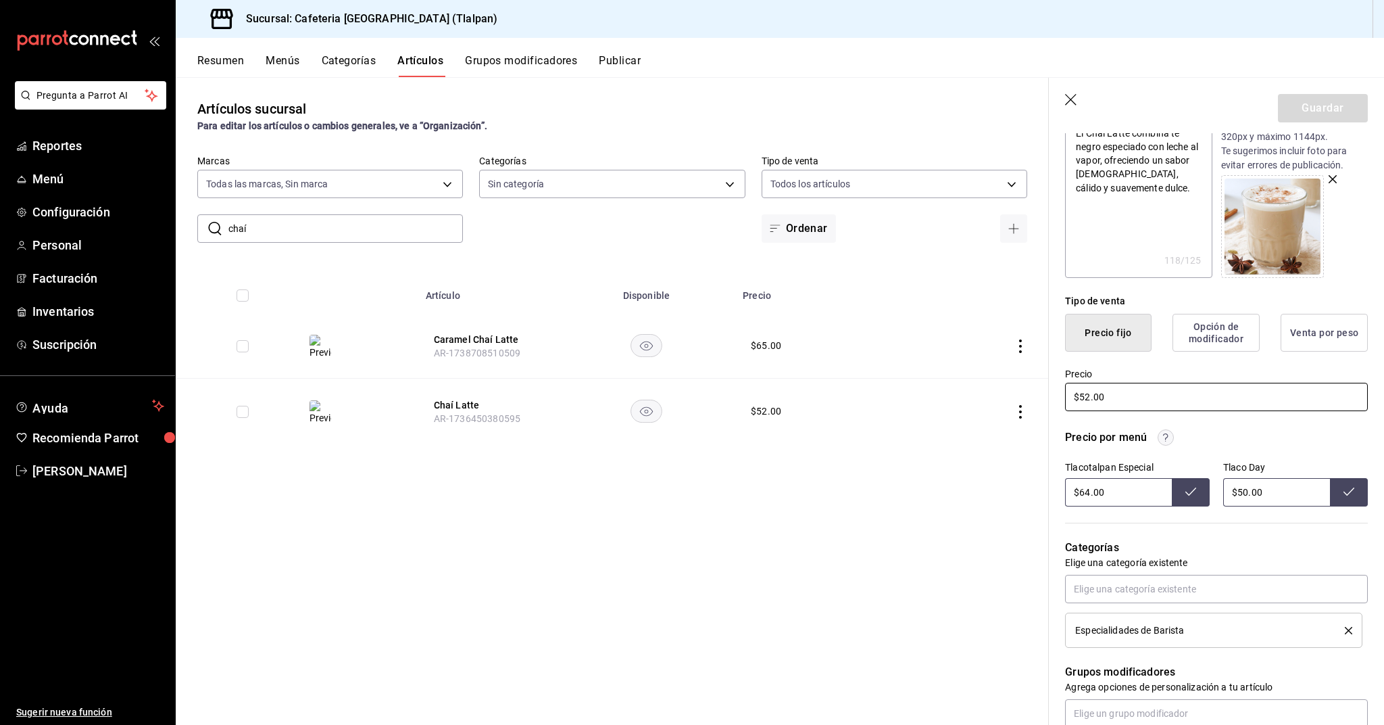
click at [1087, 393] on input "$52.00" at bounding box center [1216, 397] width 303 height 28
type textarea "x"
type input "$5.00"
type textarea "x"
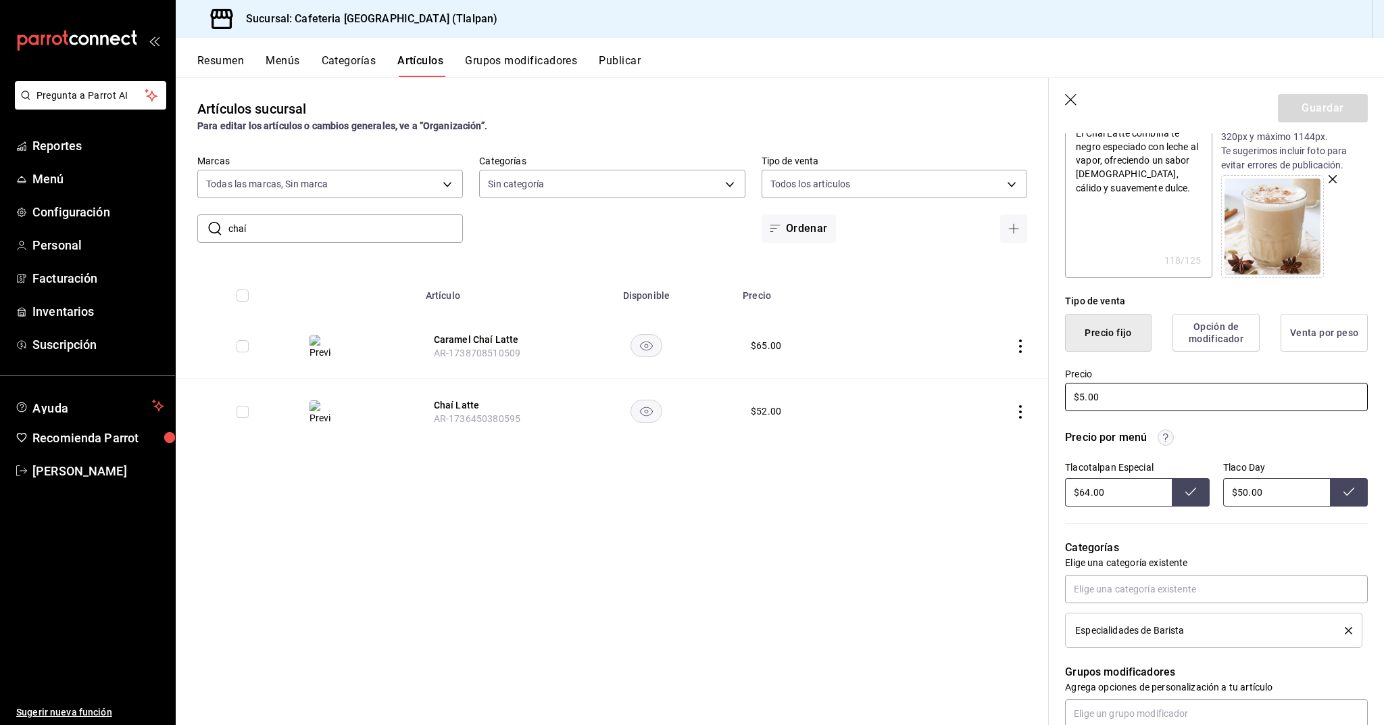
type input "$52.00"
type textarea "x"
type input "$52.00"
click at [1246, 491] on input "$50.00" at bounding box center [1276, 492] width 107 height 28
type input "$5.00"
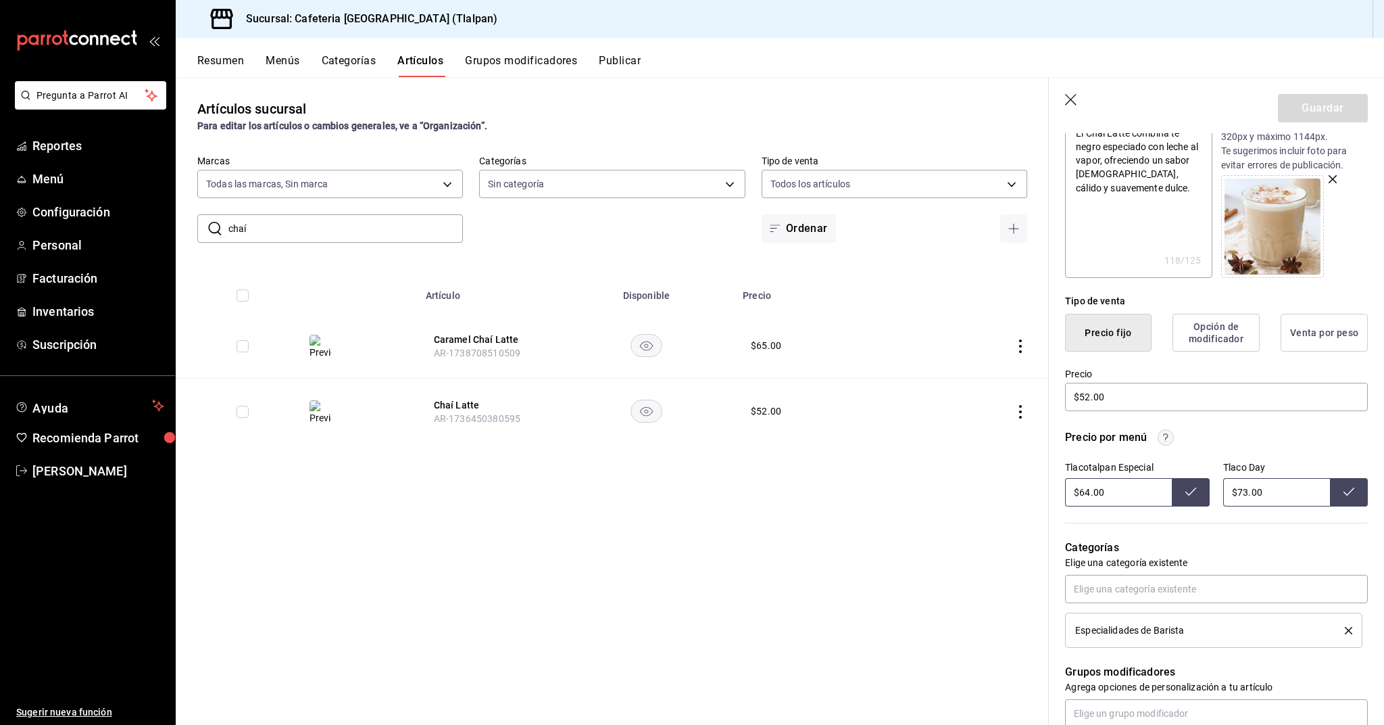
type input "$73.00"
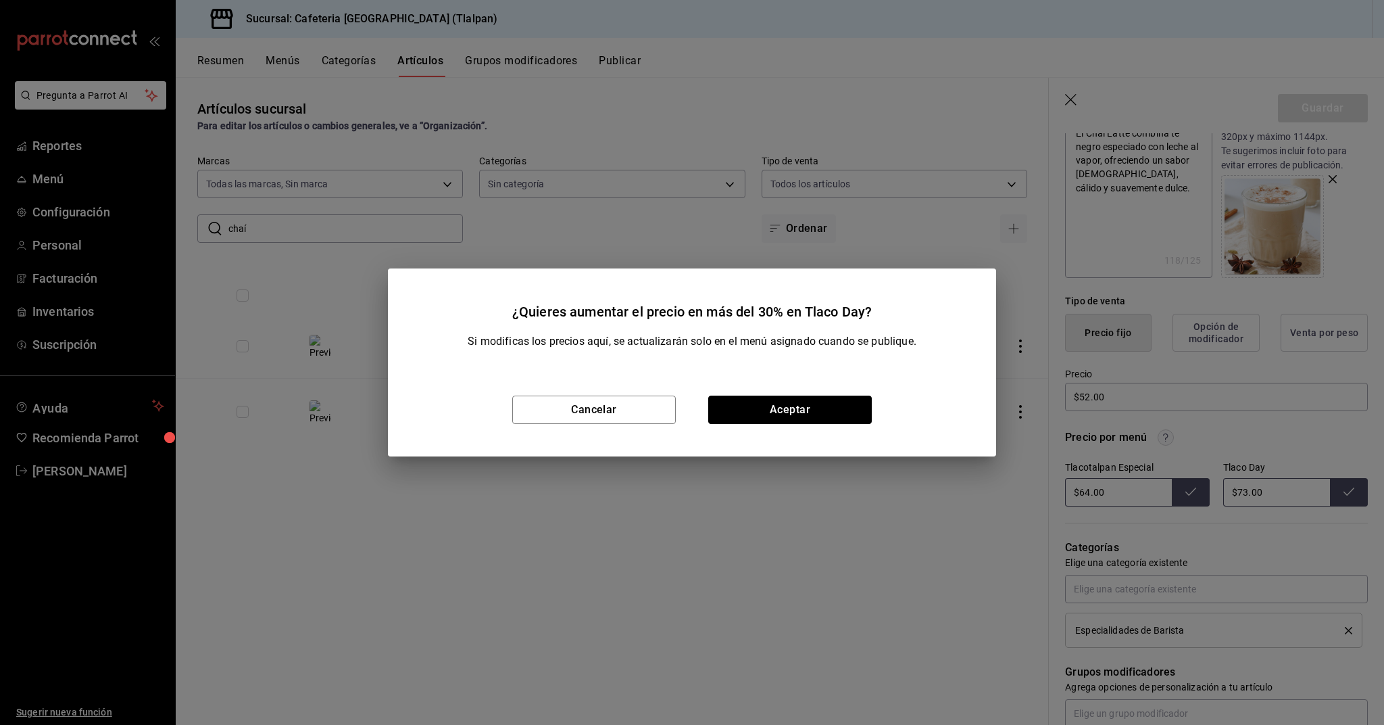
click at [867, 404] on button "Aceptar" at bounding box center [790, 409] width 164 height 28
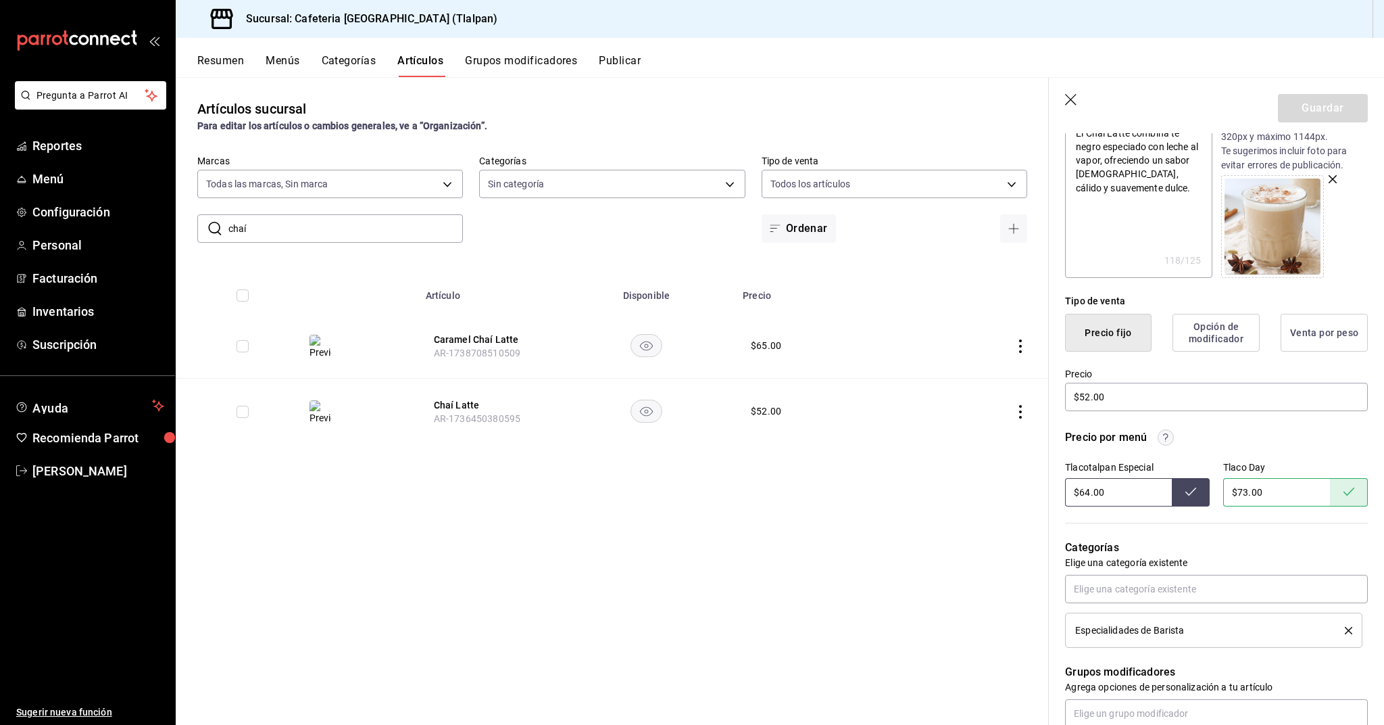
click at [1086, 489] on input "$64.00" at bounding box center [1118, 492] width 107 height 28
type input "$6.00"
type input "$90.00"
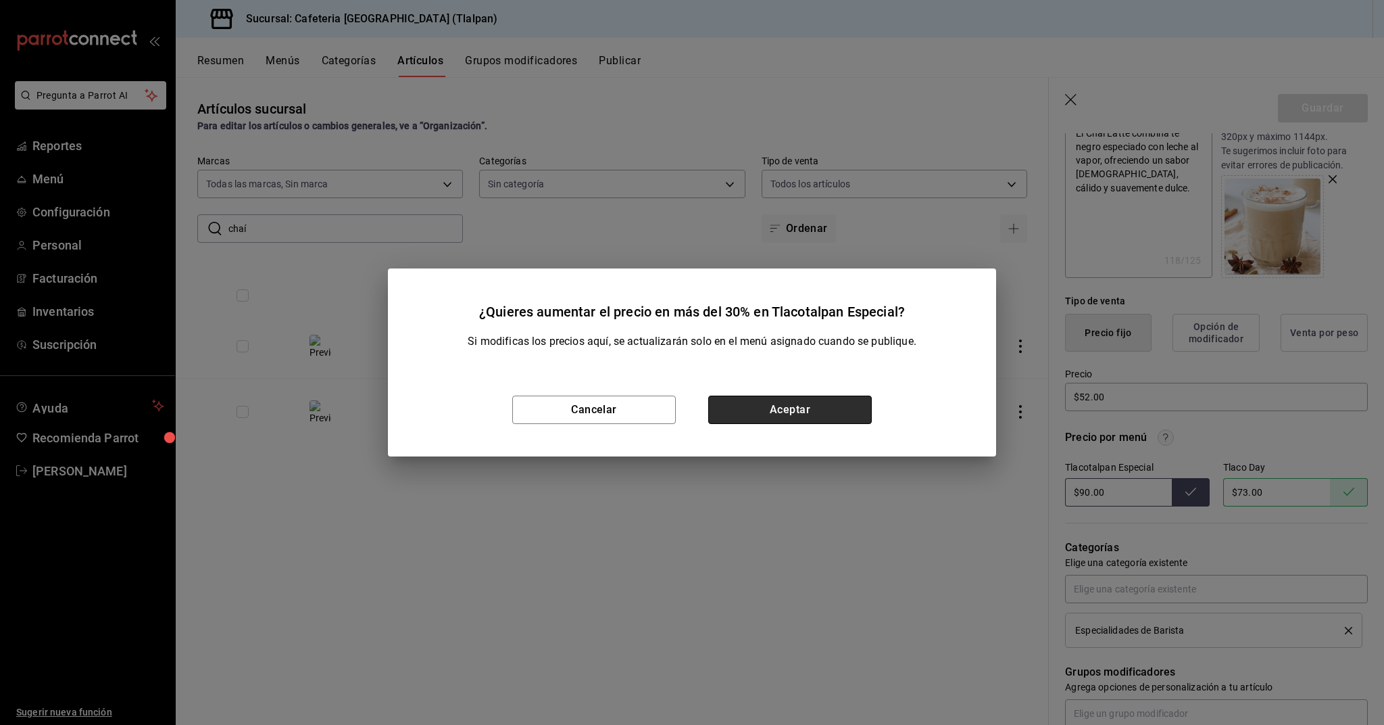
click at [818, 417] on button "Aceptar" at bounding box center [790, 409] width 164 height 28
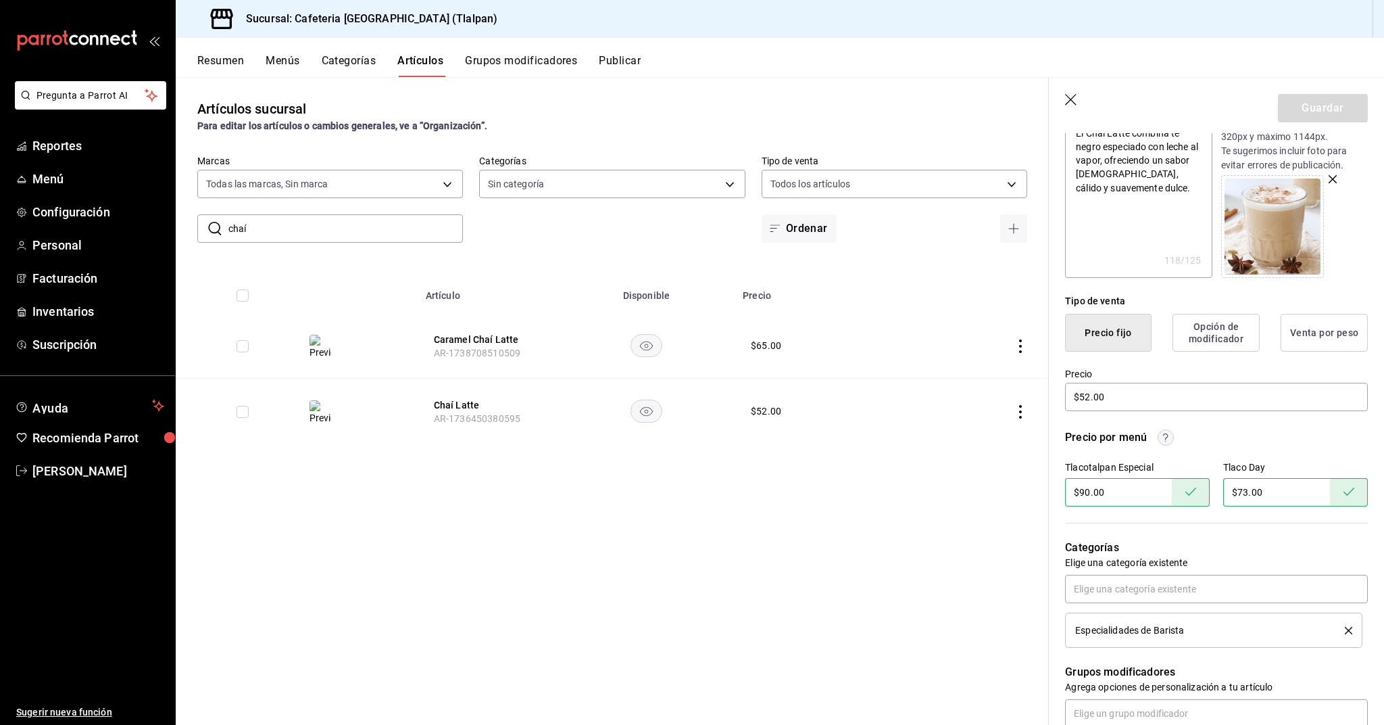
click at [362, 237] on input "chaí" at bounding box center [345, 228] width 235 height 27
type input "bowl"
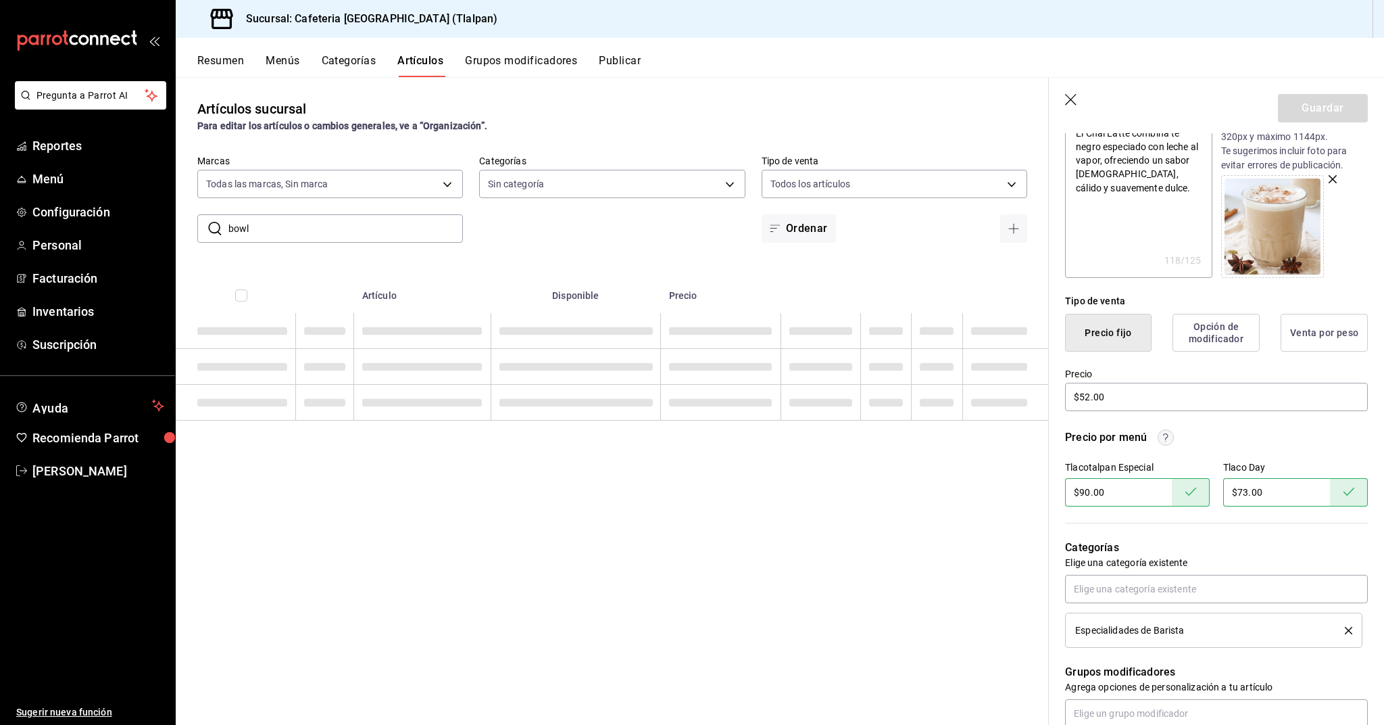
type textarea "x"
type input "bowl"
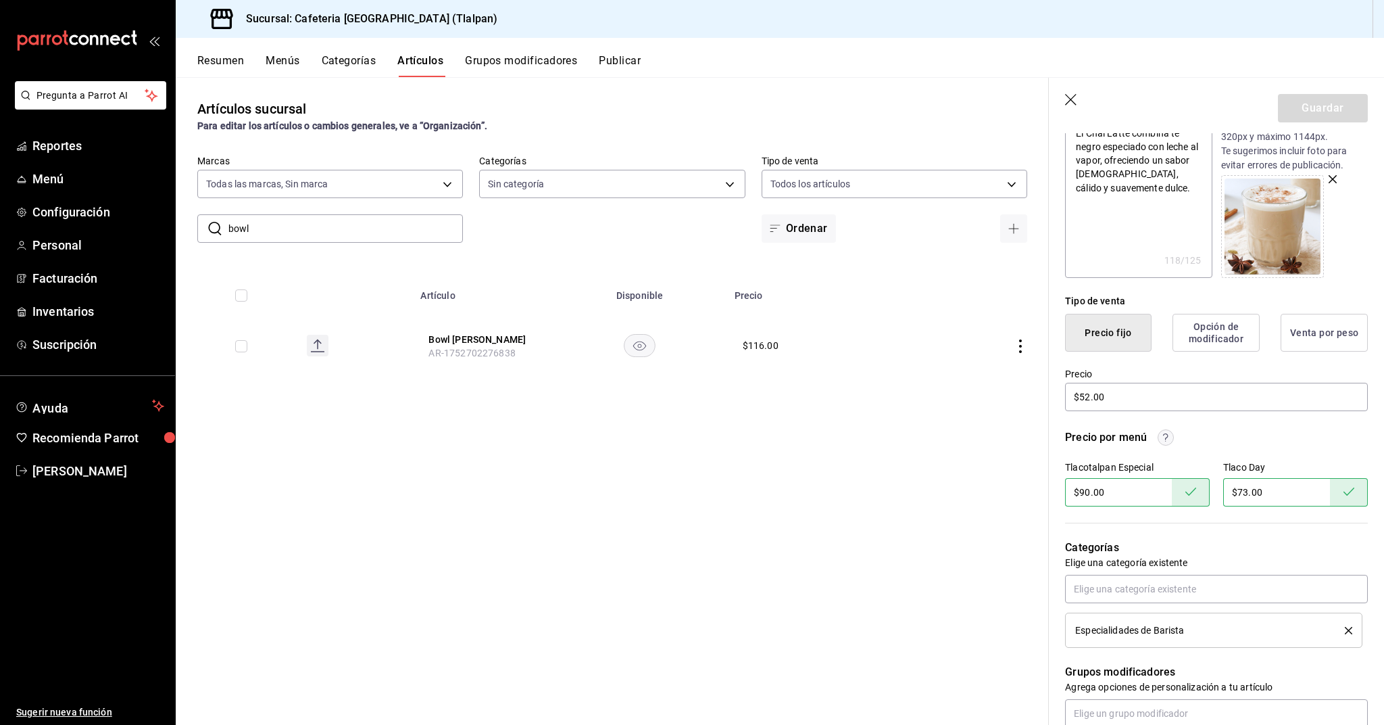
type textarea "x"
click at [1027, 345] on icon "actions" at bounding box center [1021, 346] width 14 height 14
click at [985, 377] on span "Editar" at bounding box center [980, 377] width 35 height 14
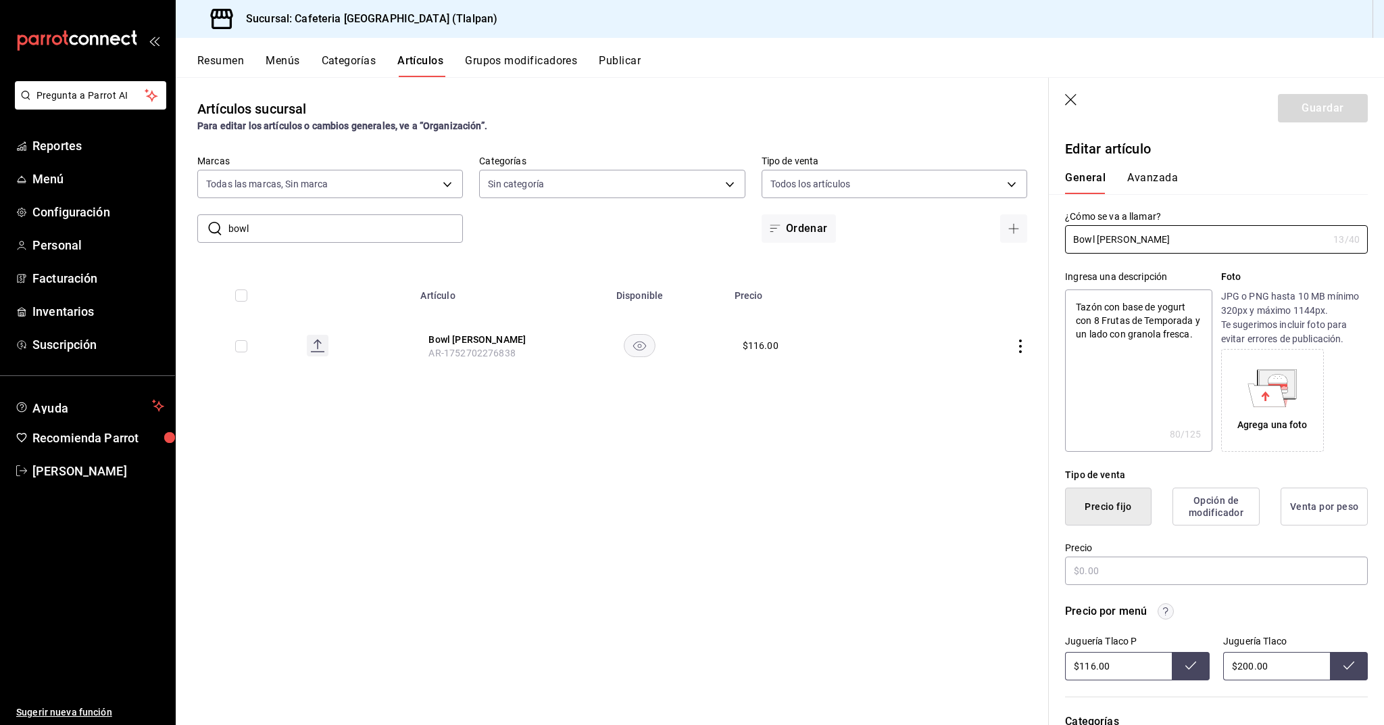
type textarea "x"
type input "$116.00"
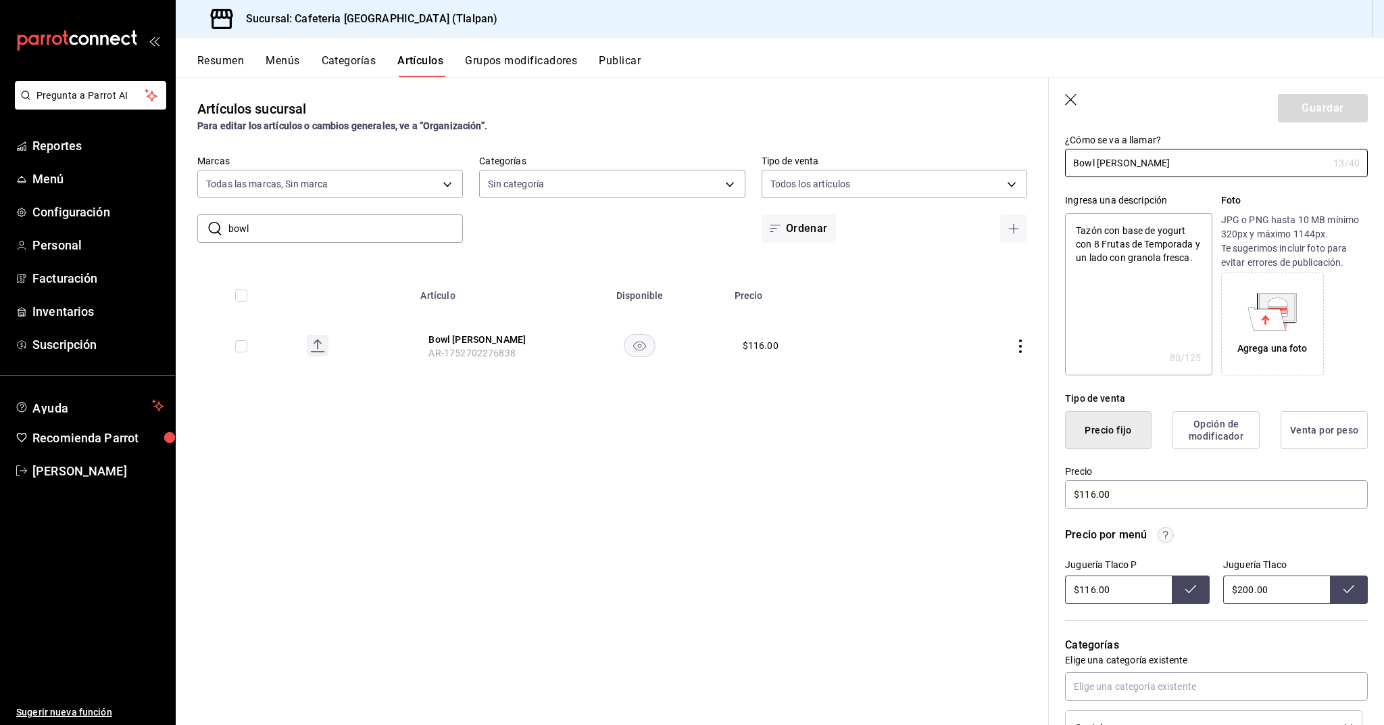
scroll to position [84, 0]
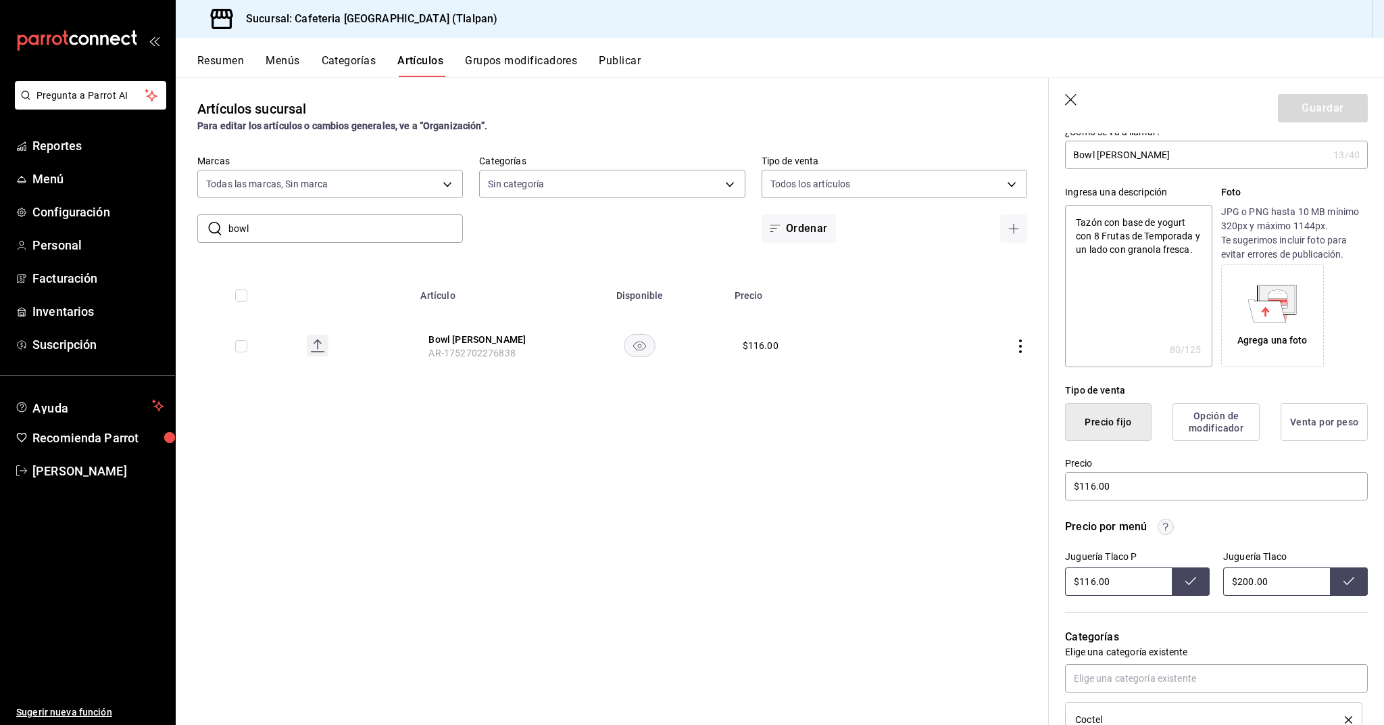
click at [284, 222] on input "bowl" at bounding box center [345, 228] width 235 height 27
type input "chilaquiles"
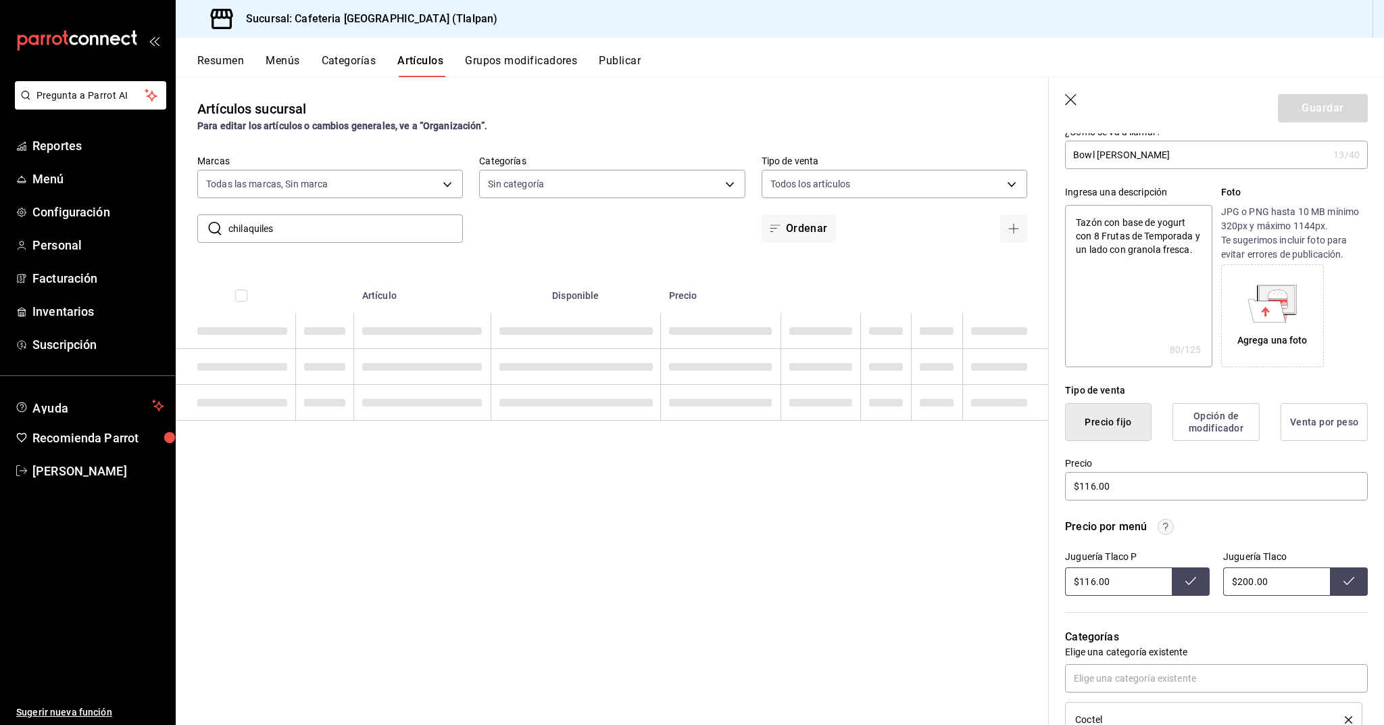
type textarea "x"
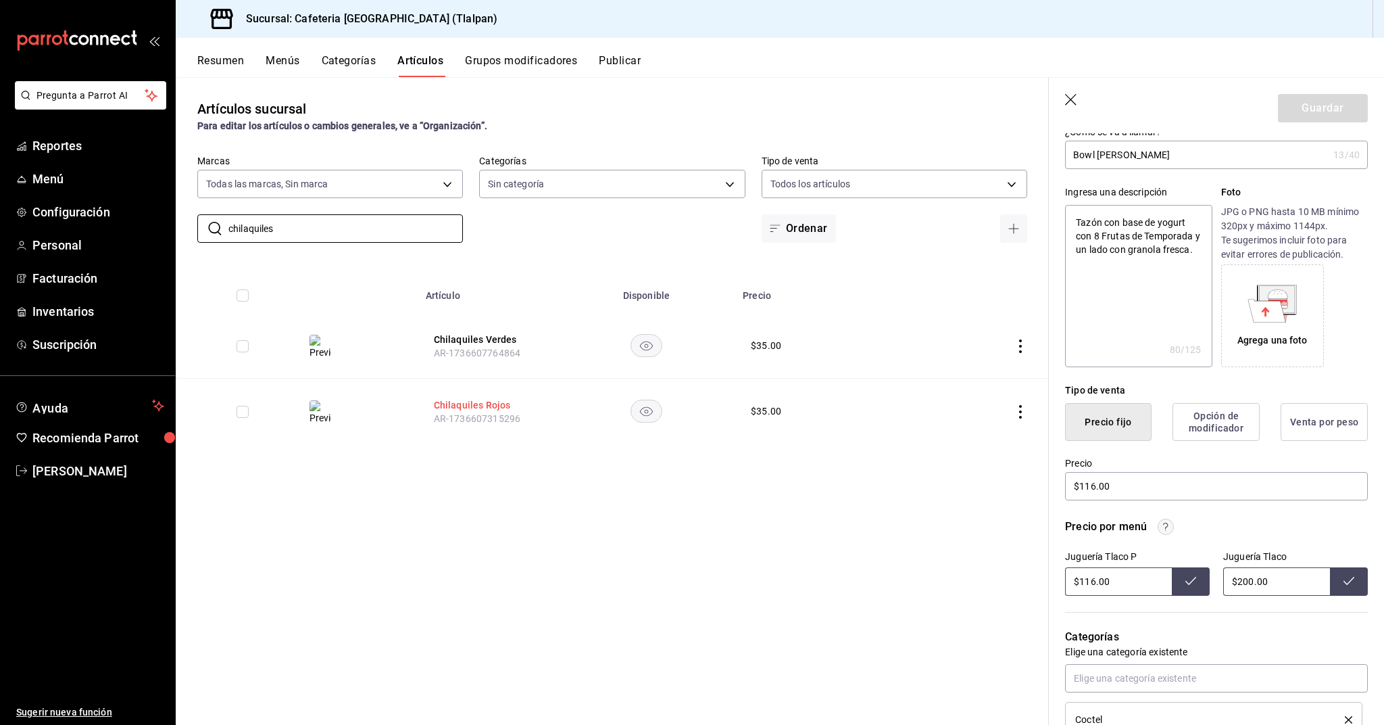
click at [491, 402] on button "Chilaquiles Rojos" at bounding box center [488, 405] width 108 height 14
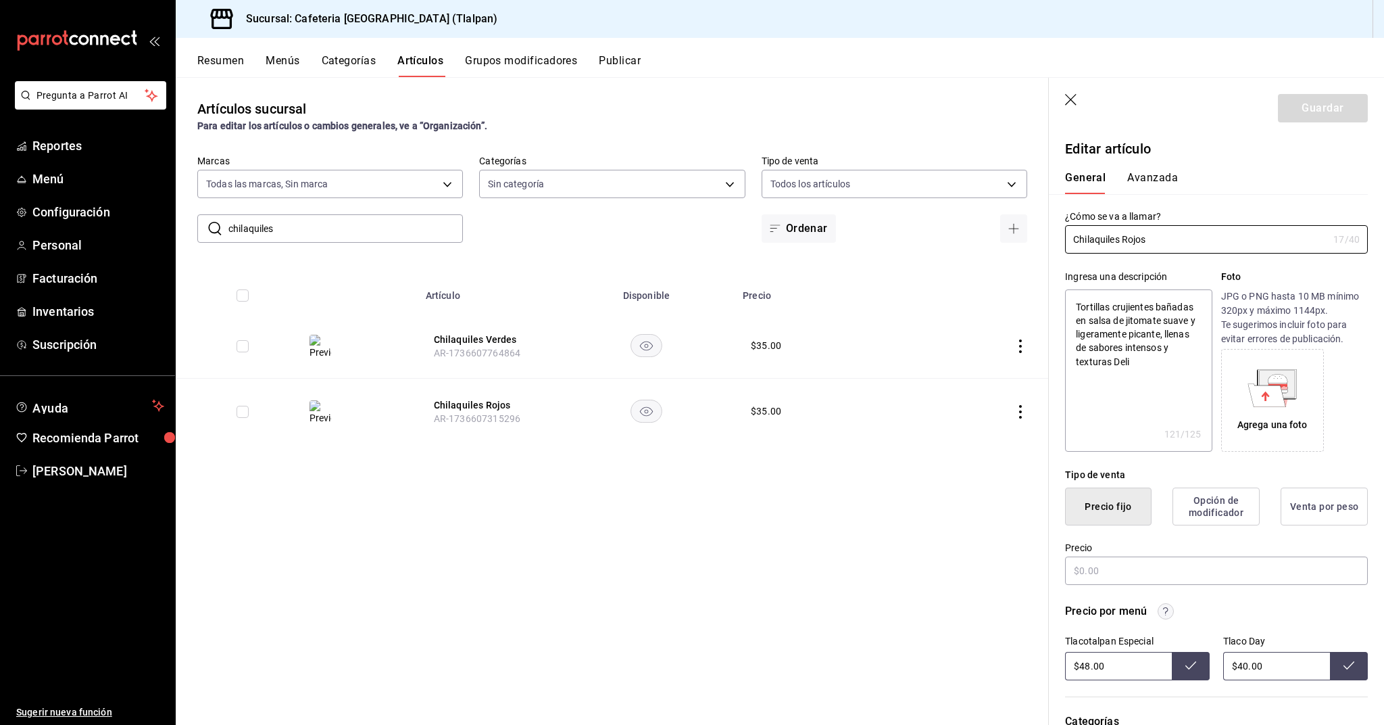
type textarea "x"
type input "$35.00"
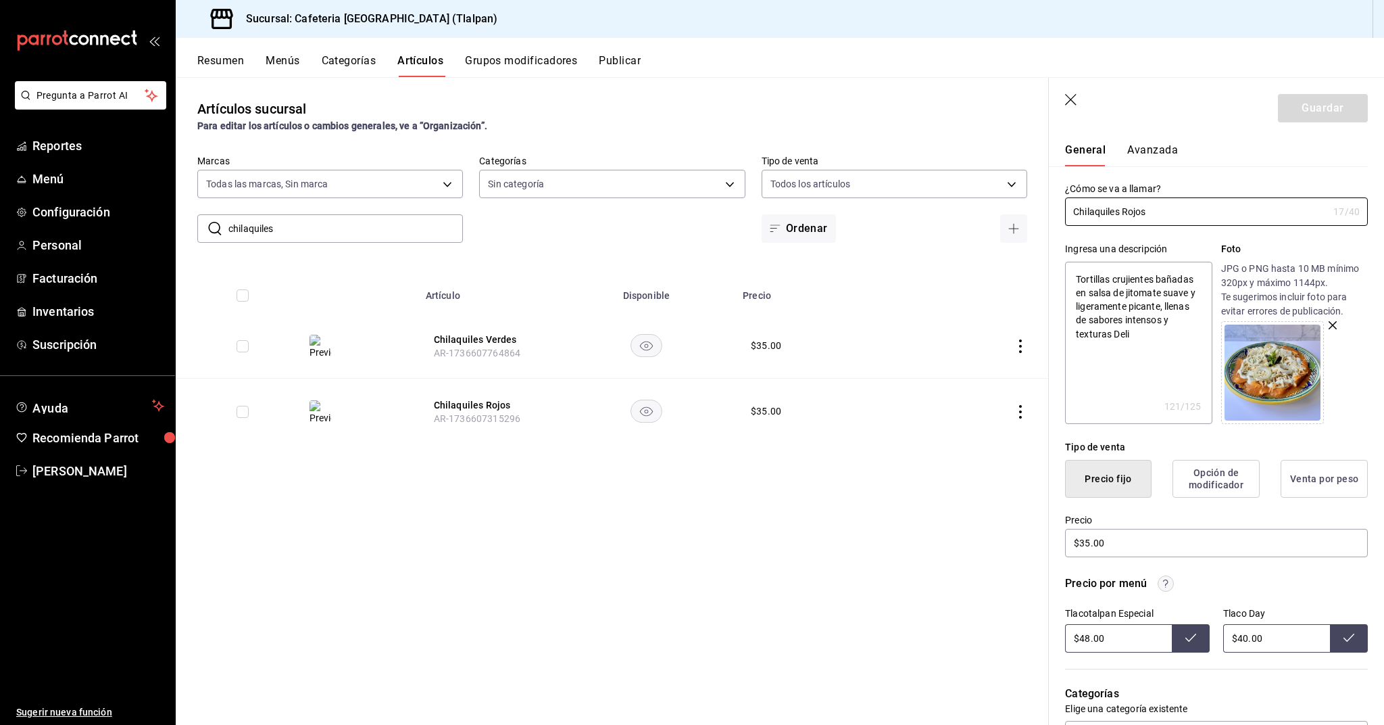
scroll to position [29, 0]
click at [1090, 543] on input "$35.00" at bounding box center [1216, 541] width 303 height 28
type textarea "x"
type input "$3.00"
type textarea "x"
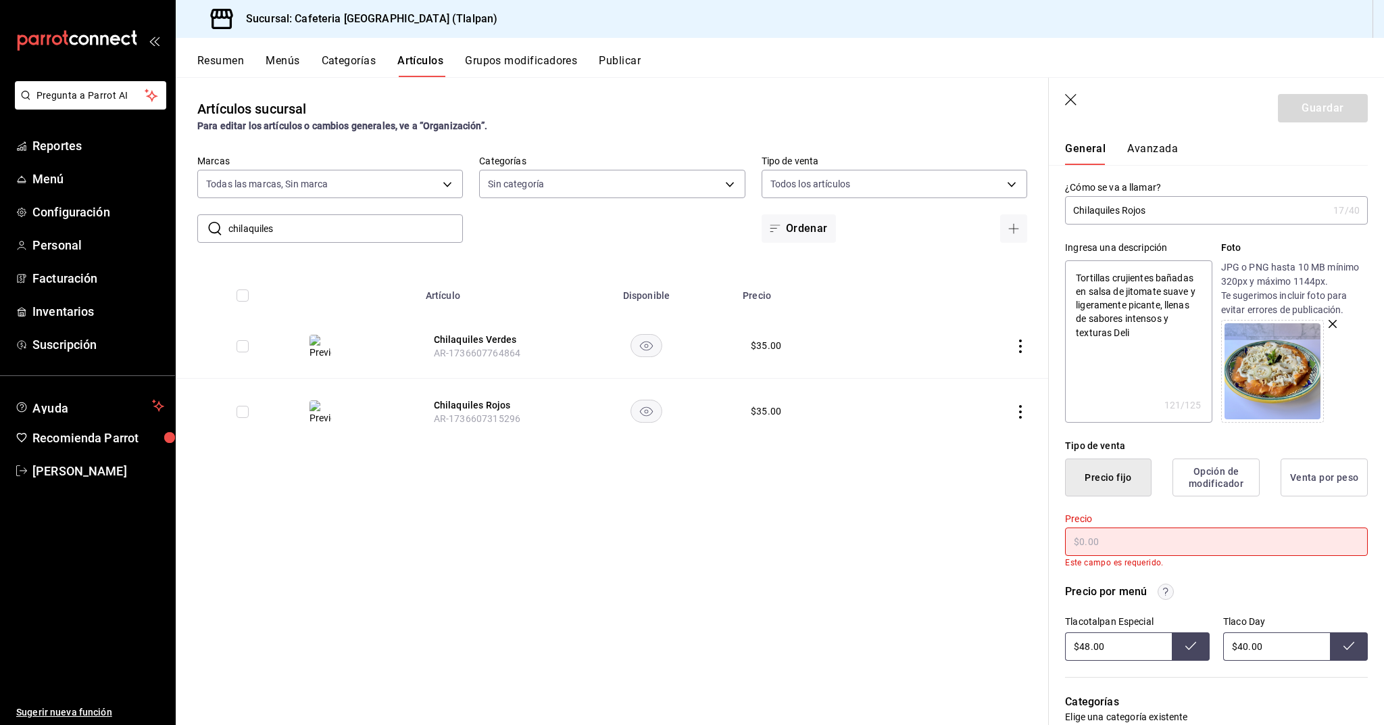
type textarea "x"
type input "$4.00"
type textarea "x"
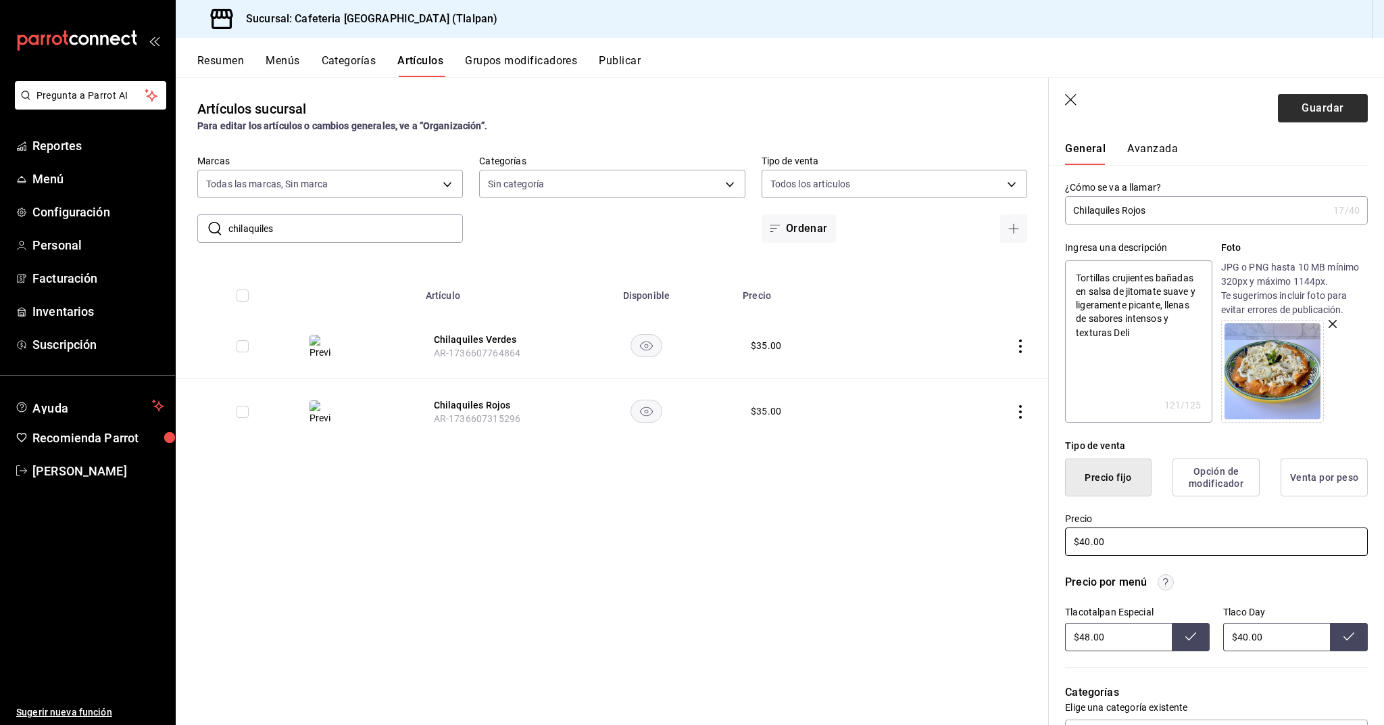
type input "$40.00"
click at [1327, 115] on button "Guardar" at bounding box center [1323, 108] width 90 height 28
type textarea "x"
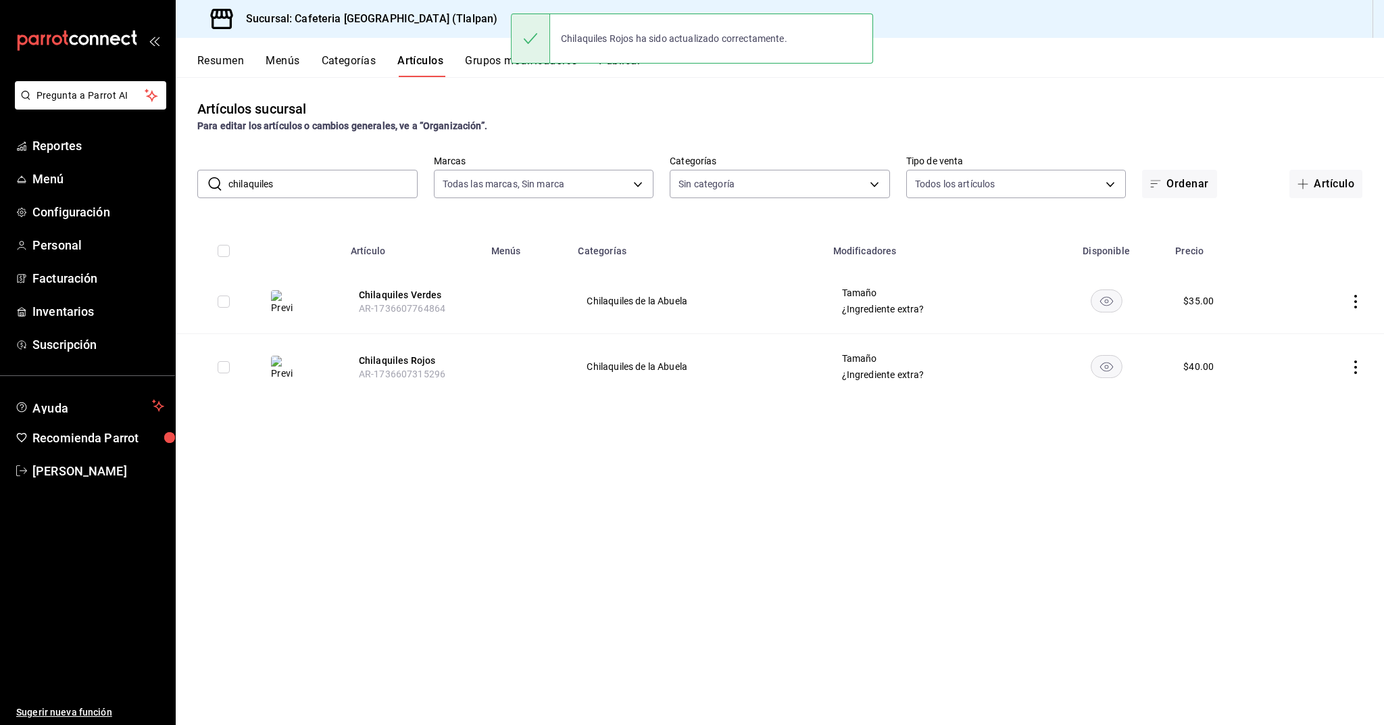
click at [1361, 297] on icon "actions" at bounding box center [1356, 302] width 14 height 14
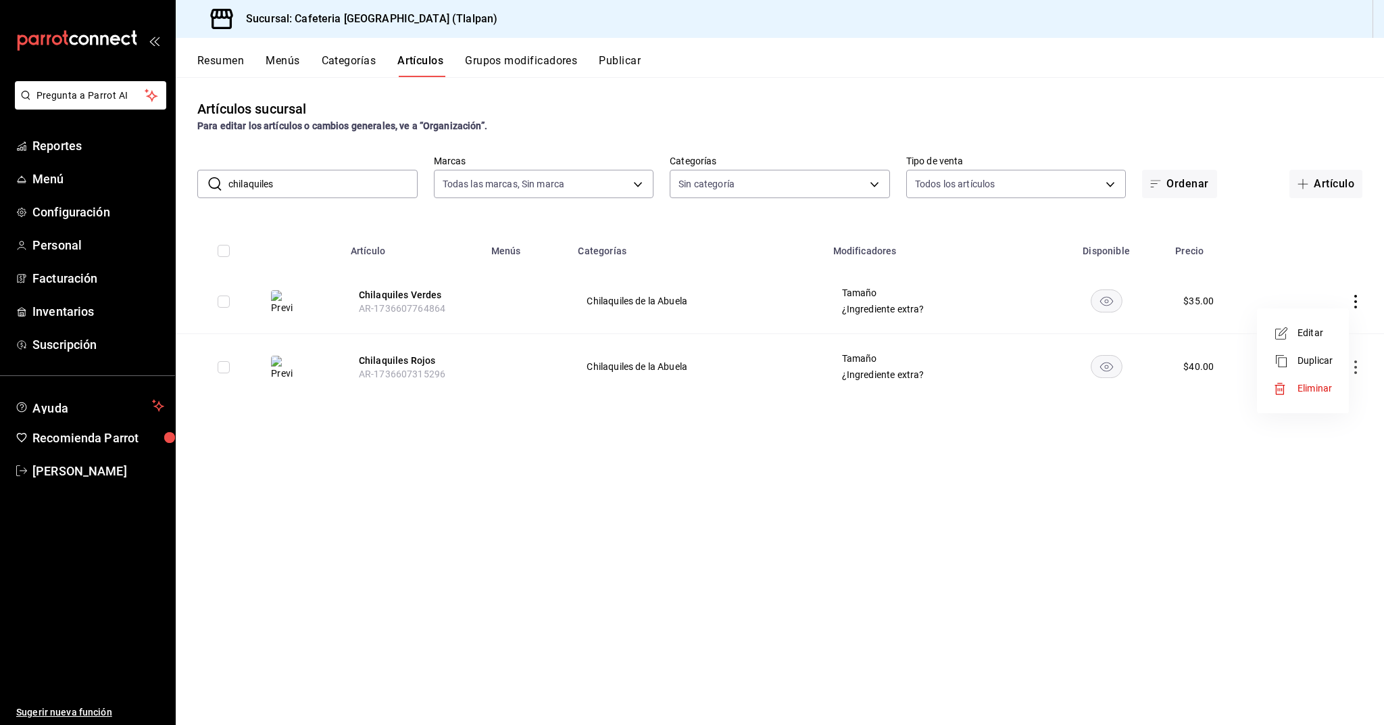
click at [1287, 340] on icon at bounding box center [1281, 333] width 16 height 16
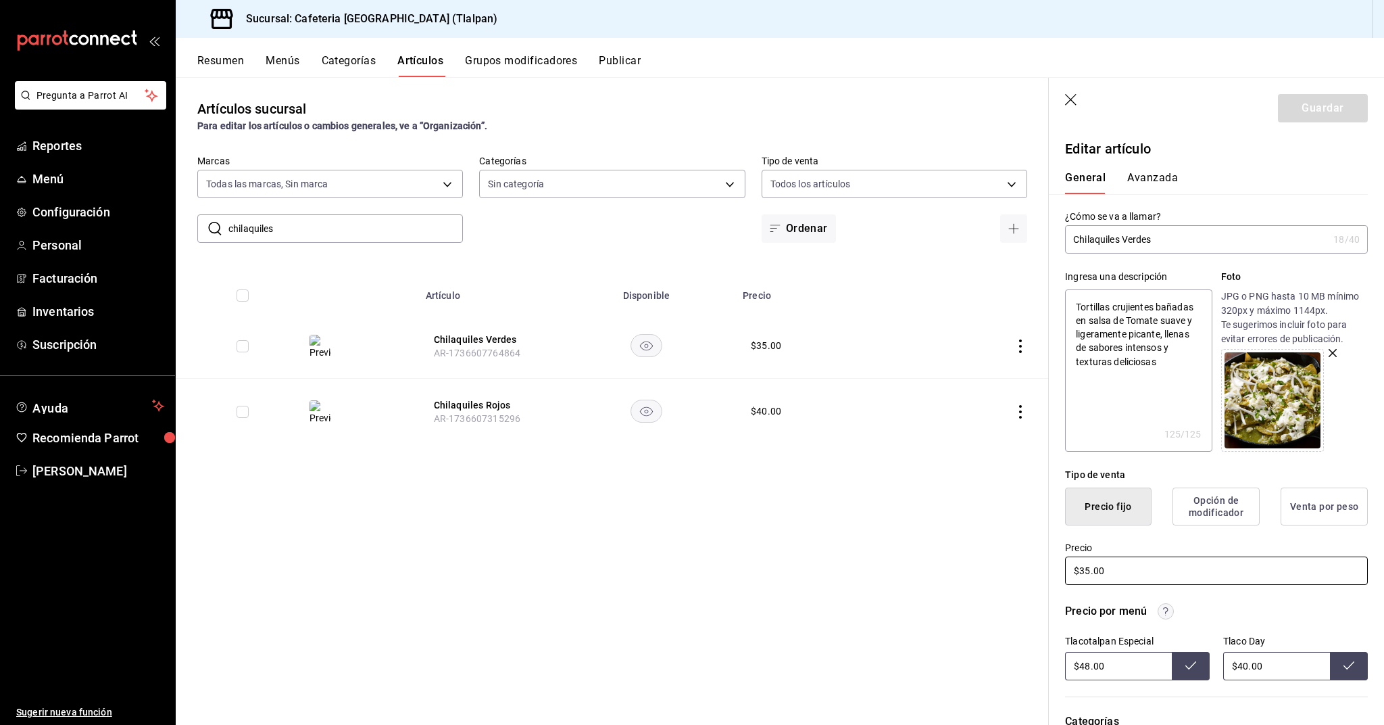
click at [1086, 573] on input "$35.00" at bounding box center [1216, 570] width 303 height 28
type textarea "x"
type input "$3.00"
type textarea "x"
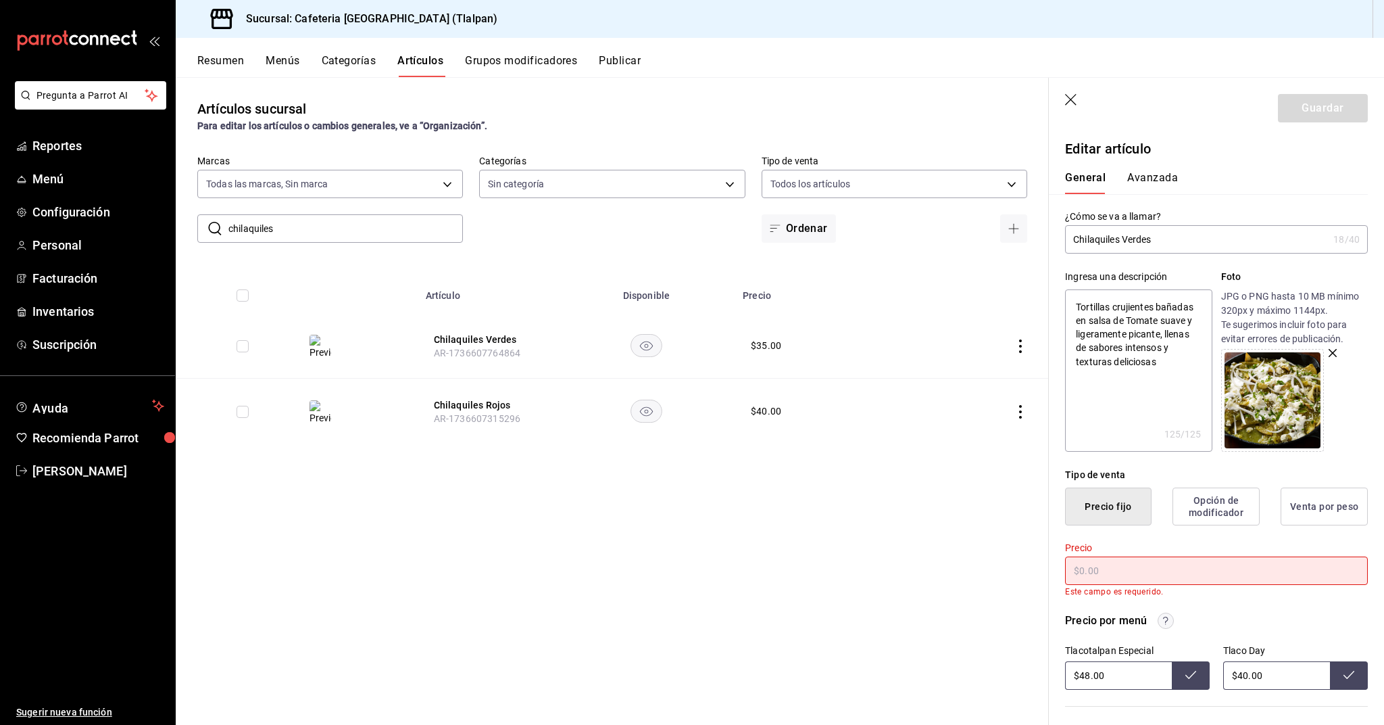
type textarea "x"
type input "$4.00"
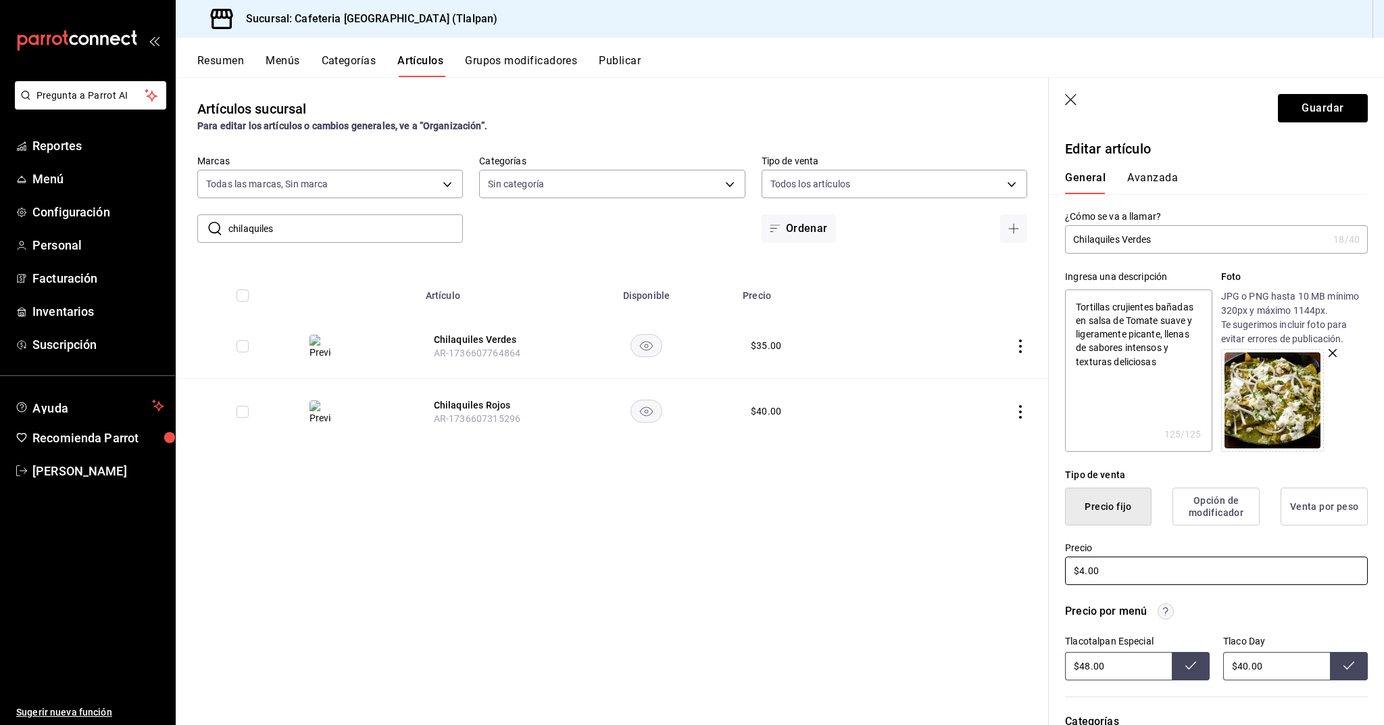
type textarea "x"
click at [1316, 107] on button "Guardar" at bounding box center [1323, 108] width 90 height 28
type textarea "x"
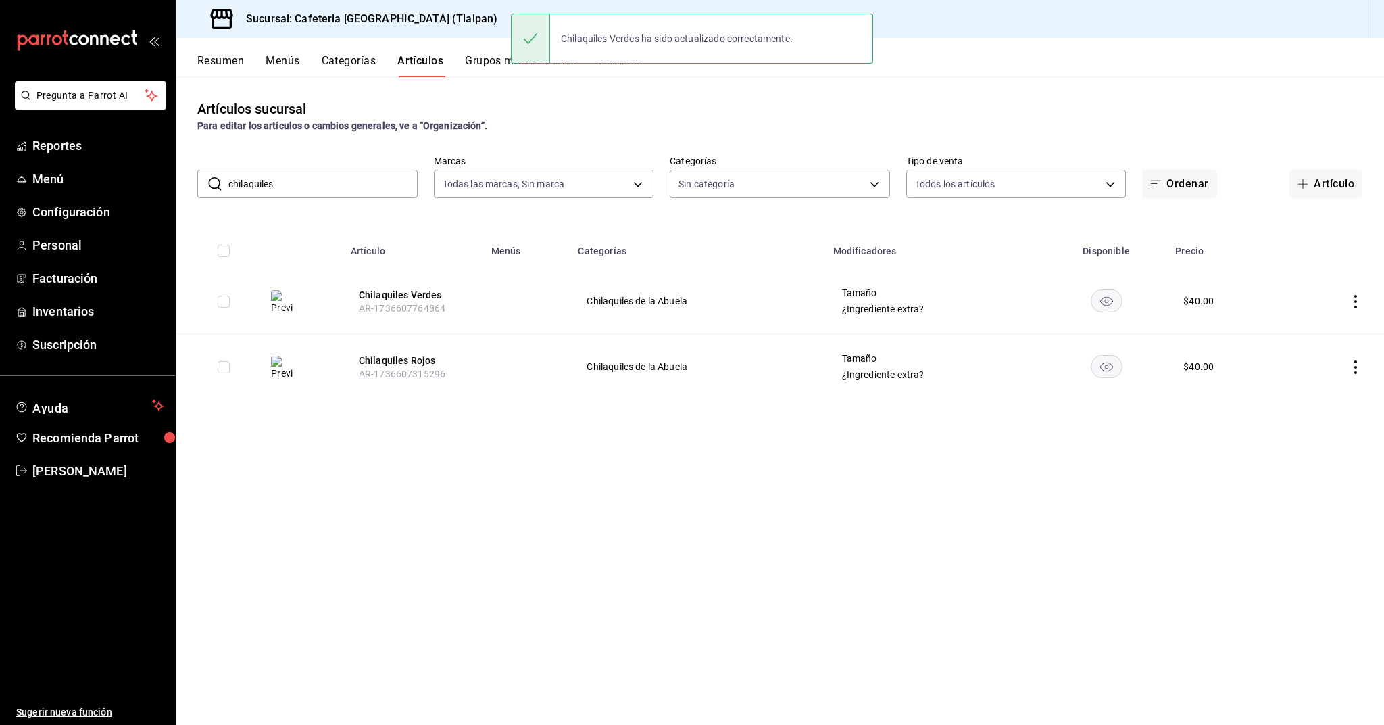
click at [329, 187] on input "chilaquiles" at bounding box center [322, 183] width 189 height 27
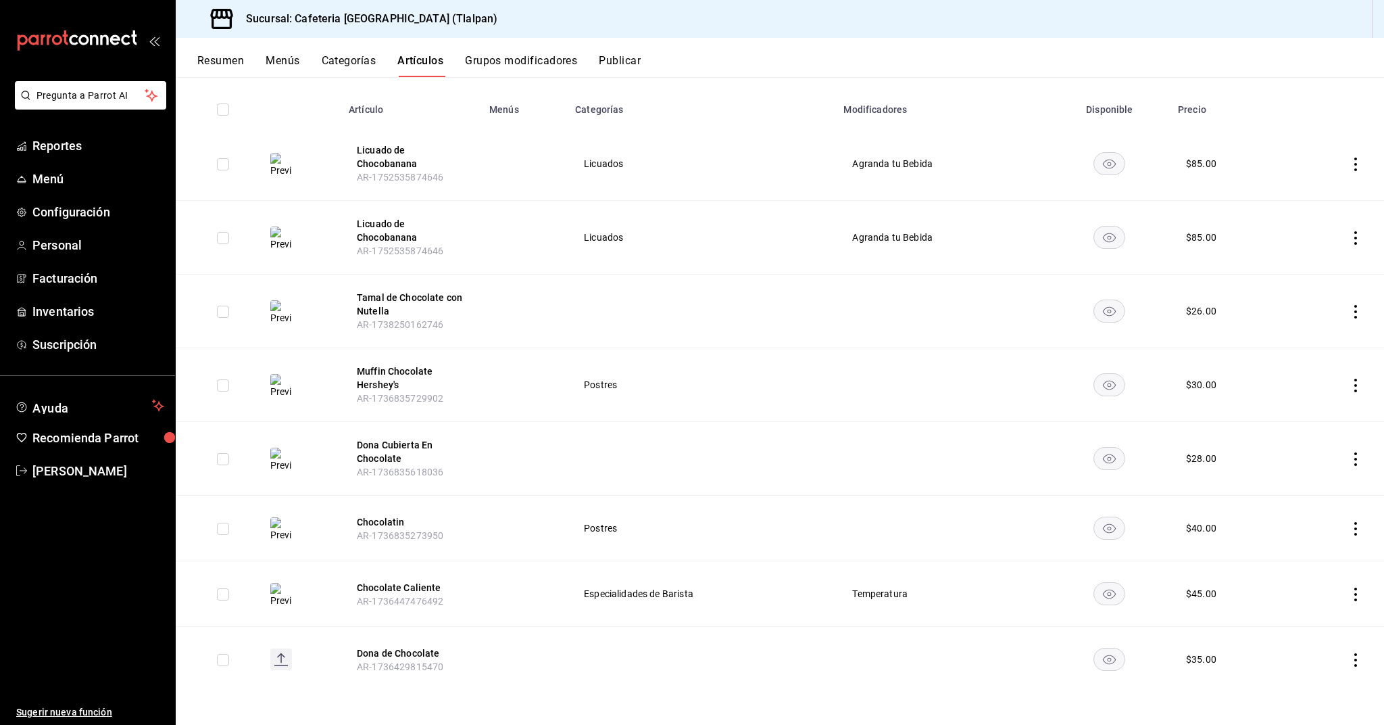
scroll to position [141, 0]
type input "choco"
click at [425, 582] on button "Chocolate Caliente" at bounding box center [411, 588] width 108 height 14
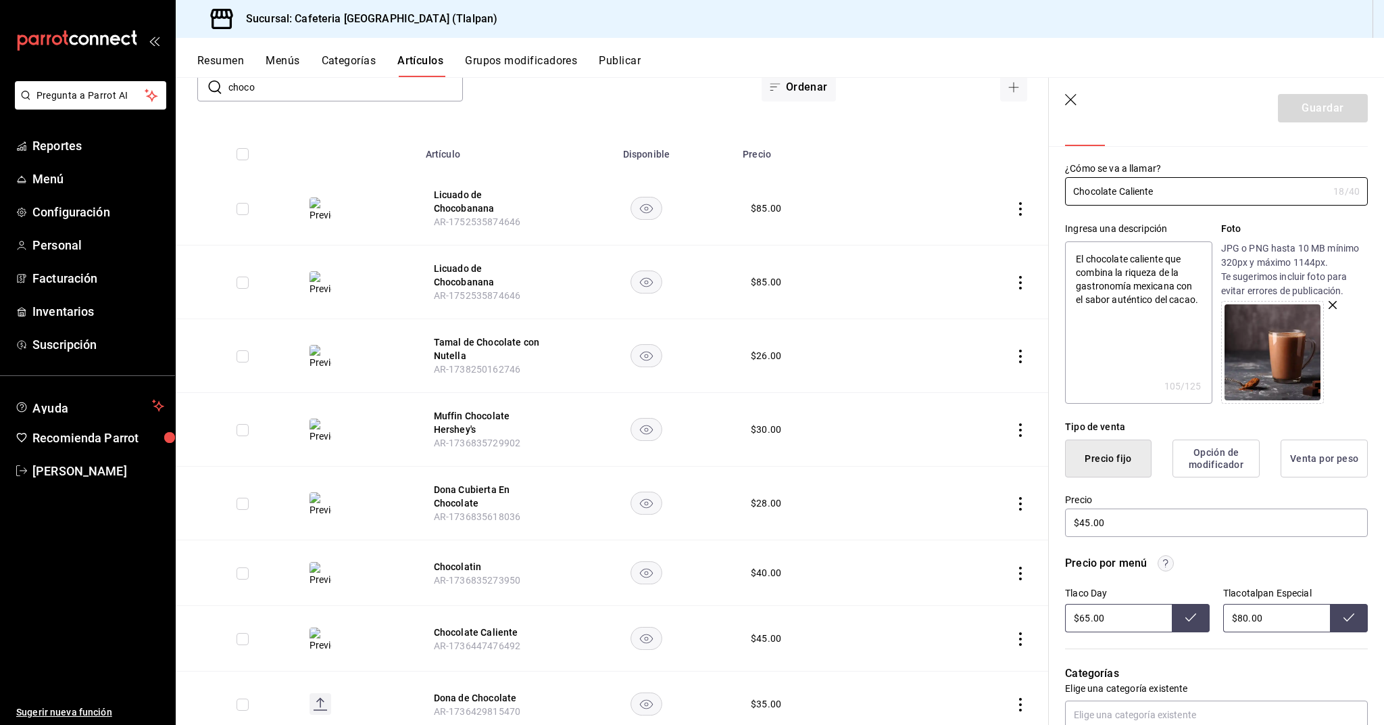
scroll to position [49, 0]
click at [1090, 522] on input "$45.00" at bounding box center [1216, 522] width 303 height 28
type textarea "x"
type input "$4.00"
type textarea "x"
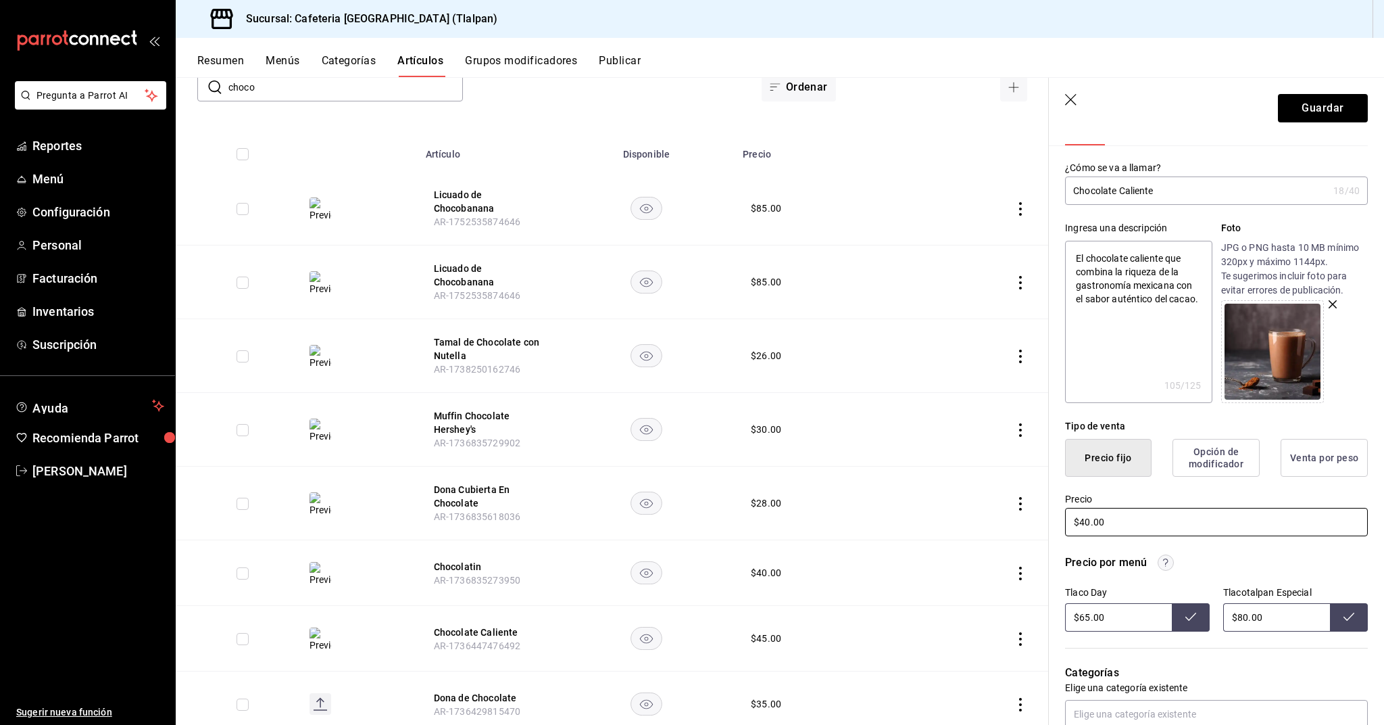
type input "$40.00"
click at [1084, 621] on input "$65.00" at bounding box center [1118, 617] width 107 height 28
type input "$6.00"
type input "$58.00"
click at [1248, 618] on input "$80.00" at bounding box center [1276, 617] width 107 height 28
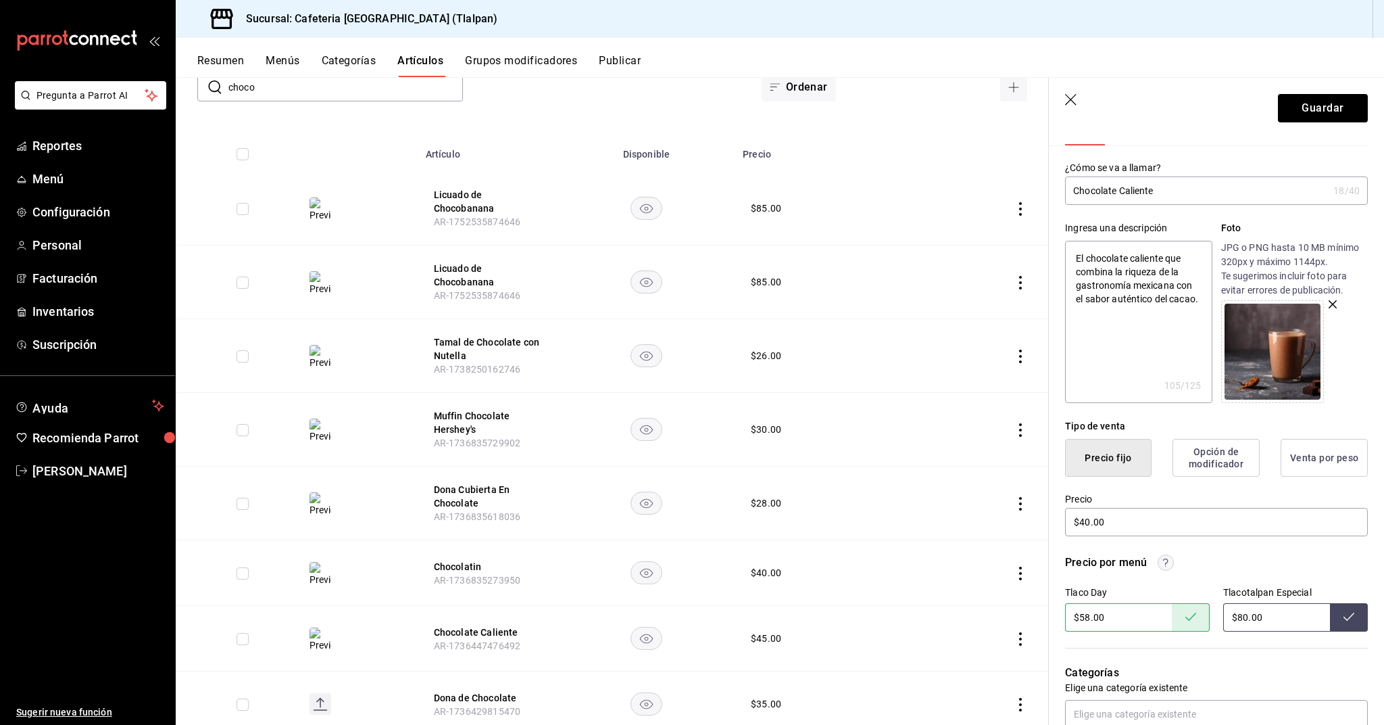
type input "$8.00"
type input "$72.00"
click at [1300, 100] on button "Guardar" at bounding box center [1323, 108] width 90 height 28
type textarea "x"
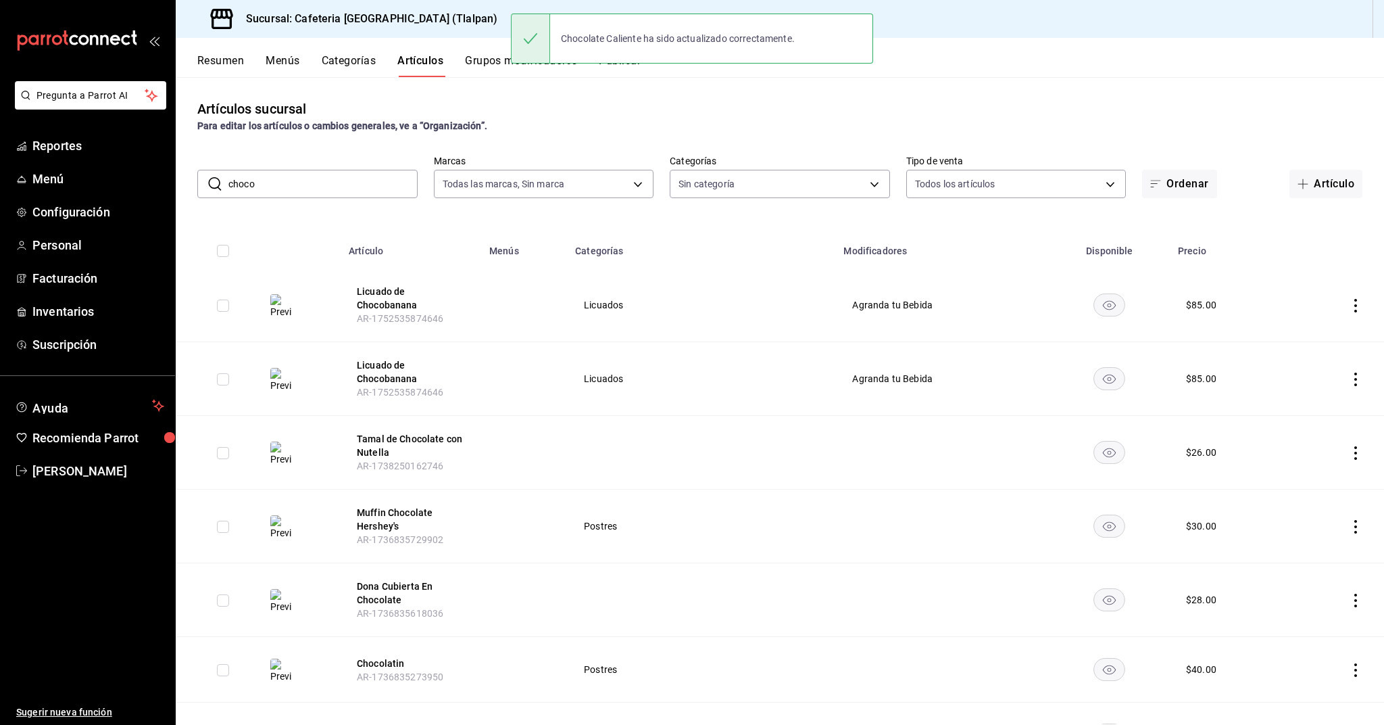
click at [304, 191] on input "choco" at bounding box center [322, 183] width 189 height 27
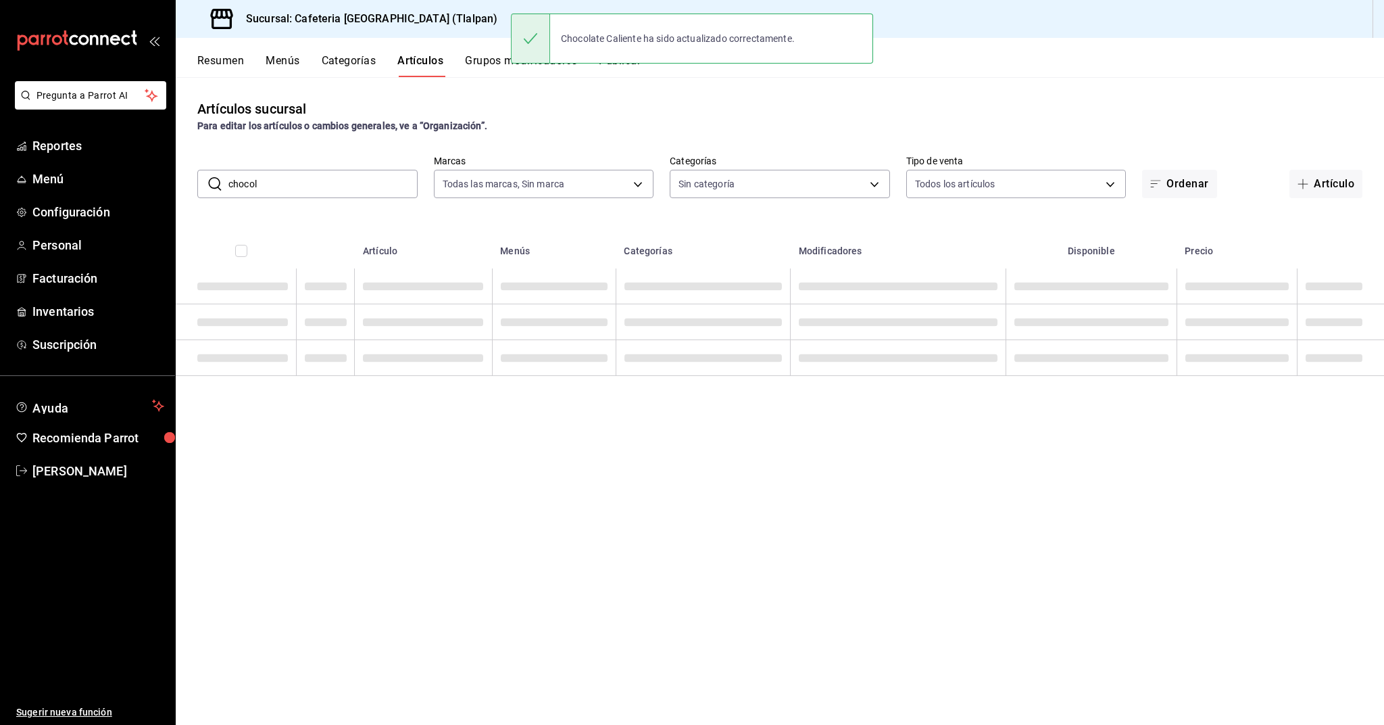
type input "chocola"
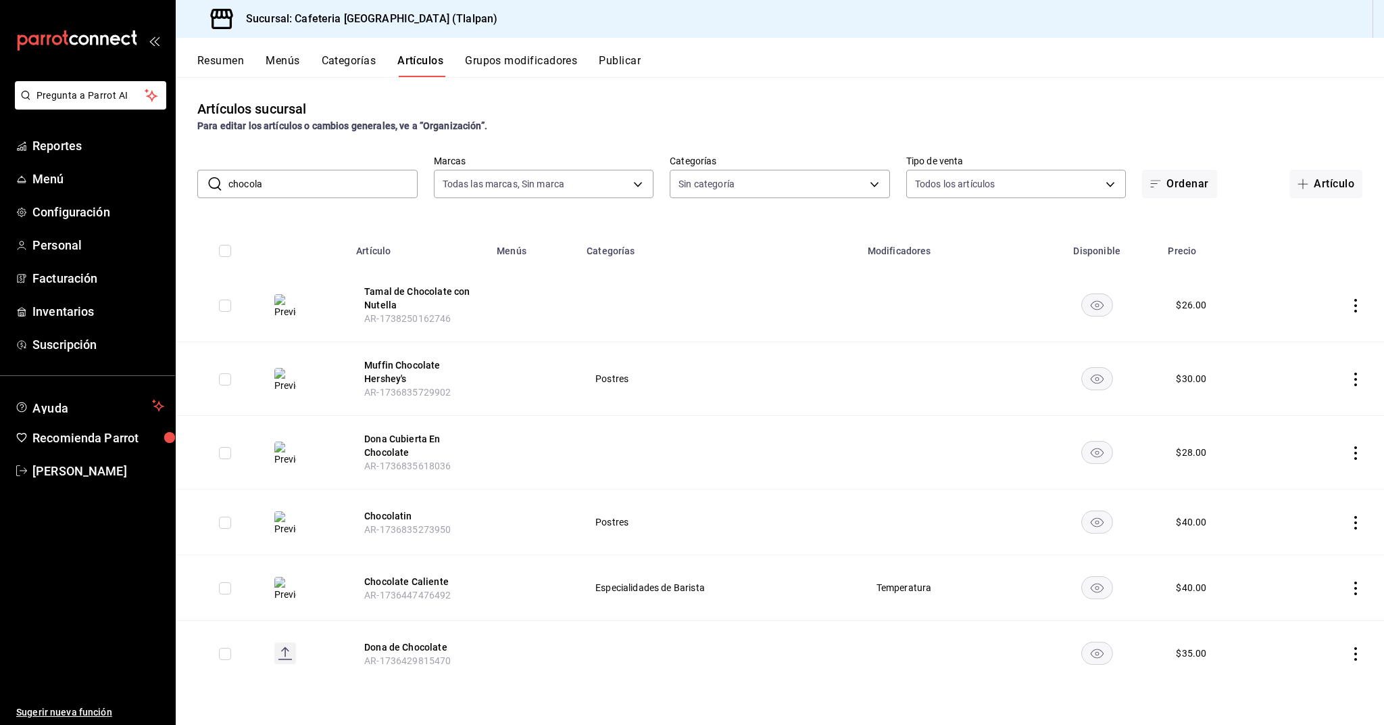
click at [299, 189] on input "chocola" at bounding box center [322, 183] width 189 height 27
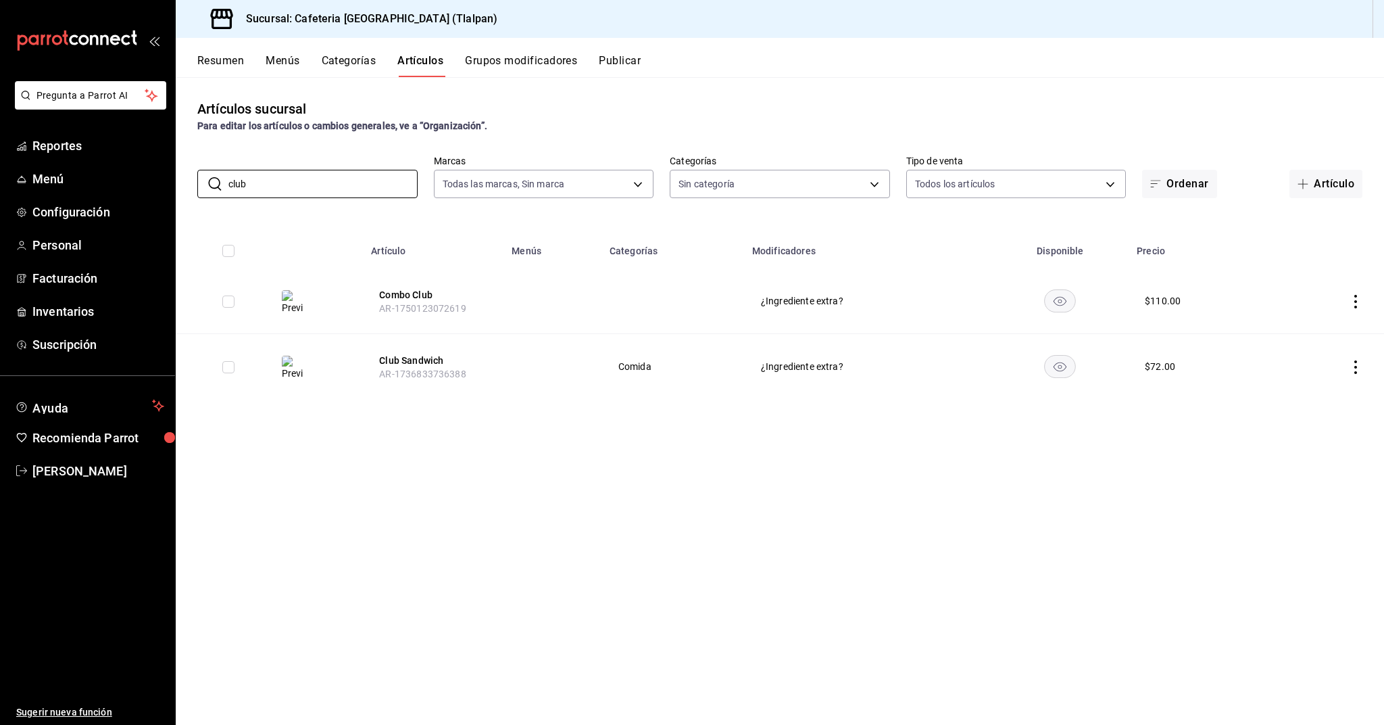
type input "club"
click at [1355, 307] on icon "actions" at bounding box center [1356, 302] width 3 height 14
click at [1084, 303] on div at bounding box center [692, 362] width 1384 height 725
click at [1351, 370] on icon "actions" at bounding box center [1356, 367] width 14 height 14
click at [1330, 391] on span "Editar" at bounding box center [1315, 398] width 35 height 14
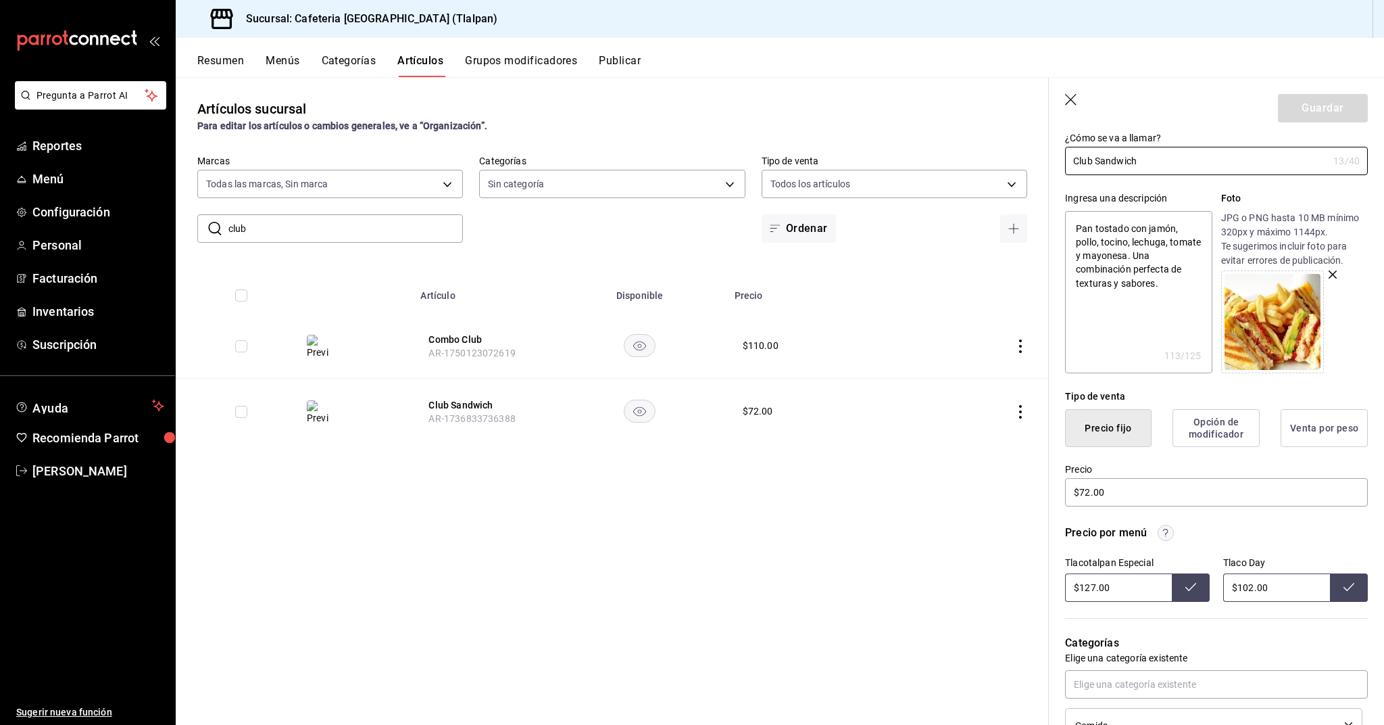
scroll to position [84, 0]
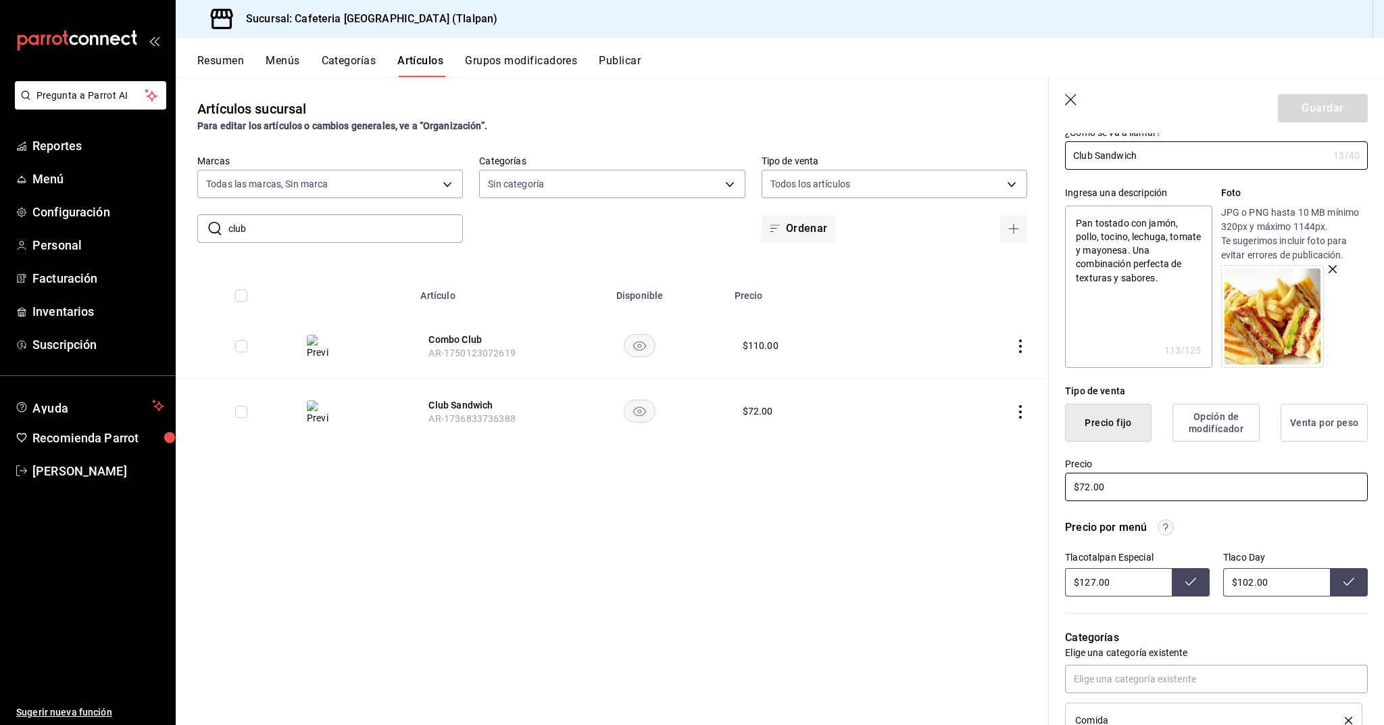
click at [1089, 486] on input "$72.00" at bounding box center [1216, 486] width 303 height 28
type textarea "x"
type input "$7.00"
type textarea "x"
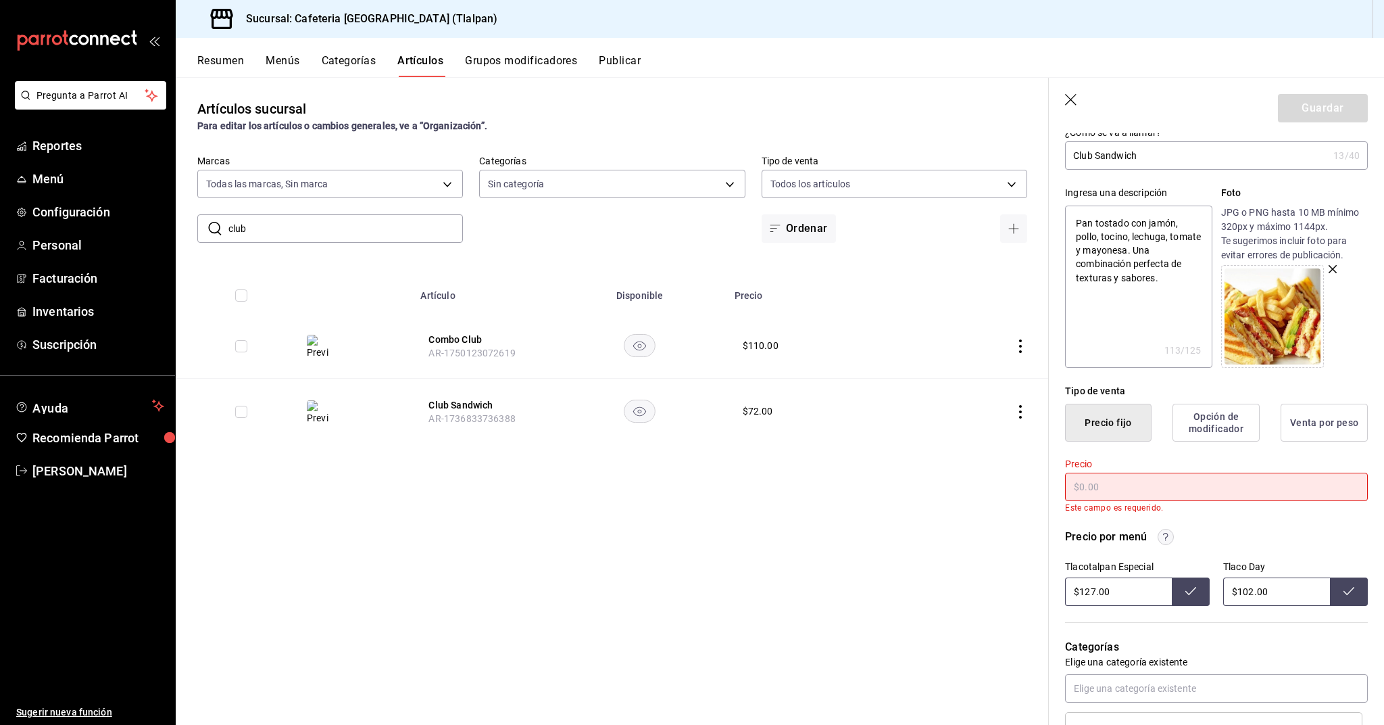
type textarea "x"
type input "$9.00"
type textarea "x"
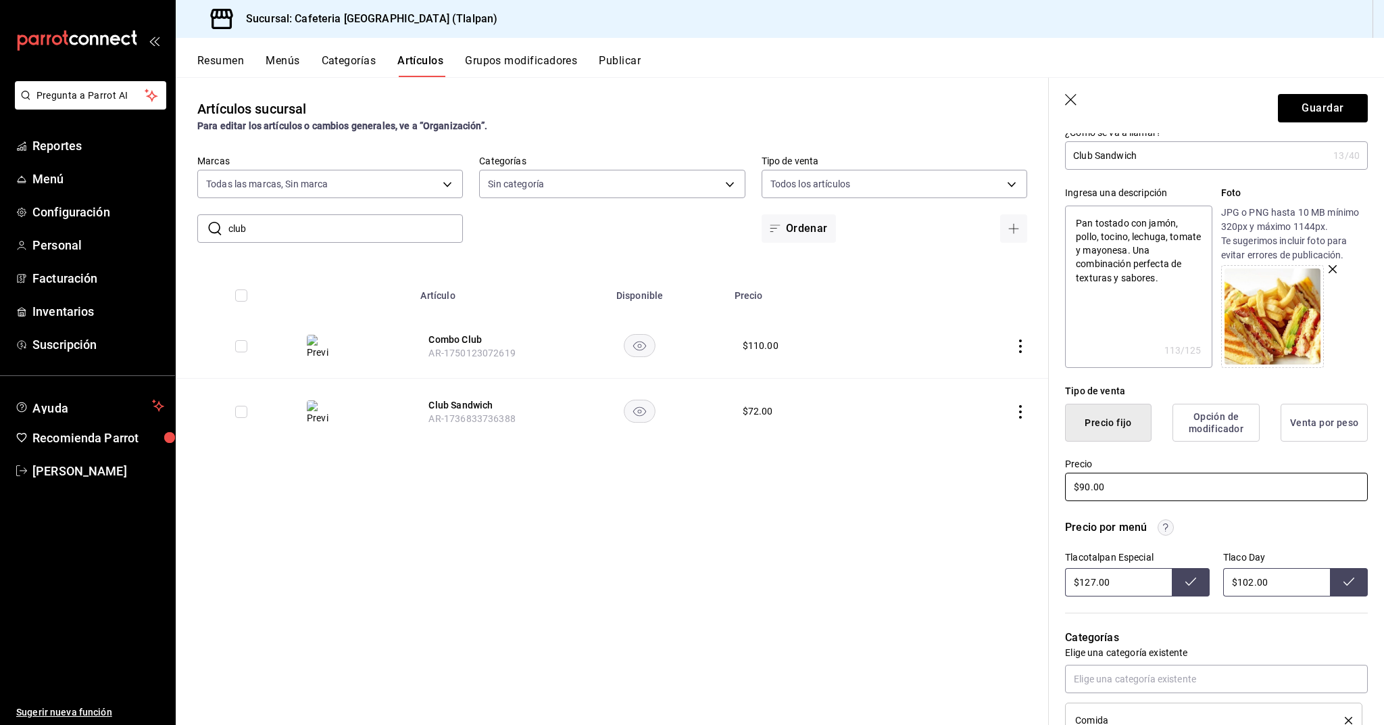
type input "$90.00"
click at [1250, 584] on input "$102.00" at bounding box center [1276, 582] width 107 height 28
click at [1092, 584] on input "$127.00" at bounding box center [1118, 582] width 107 height 28
type input "$102.00"
type input "$159.00"
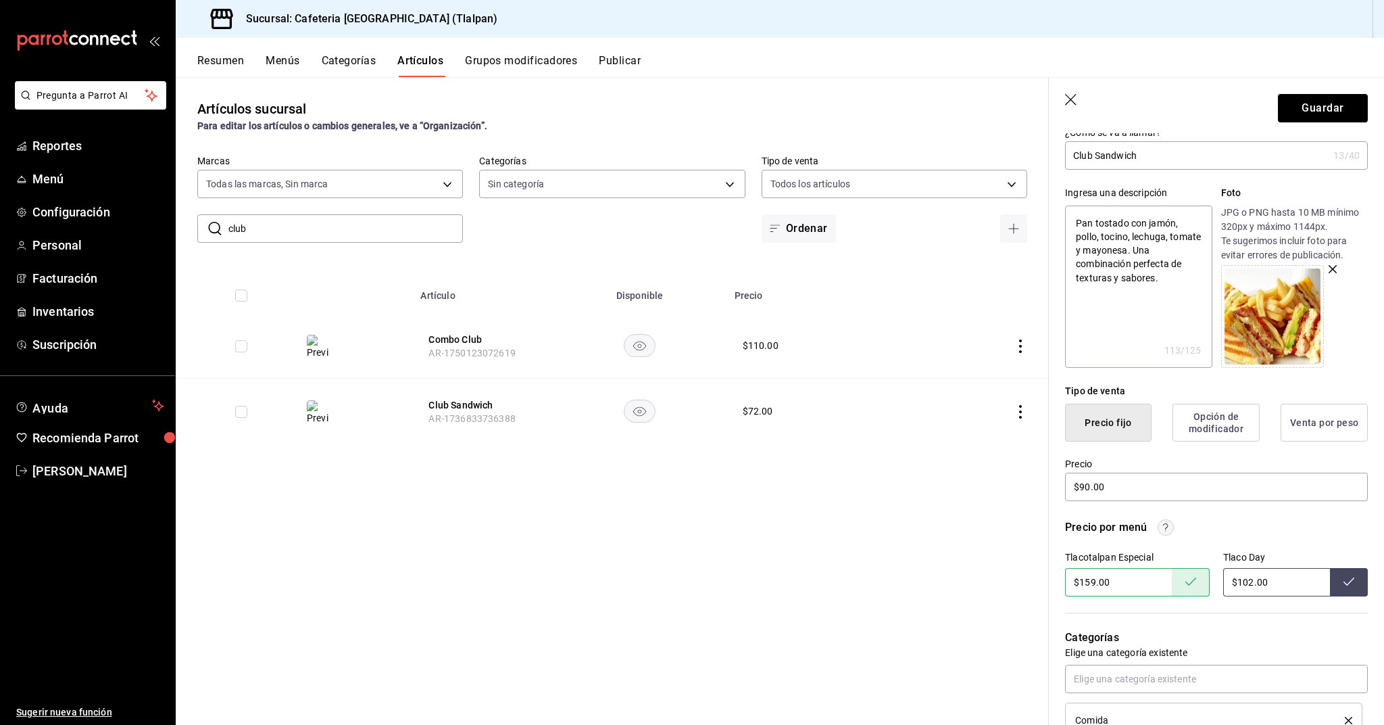
click at [1255, 580] on input "$102.00" at bounding box center [1276, 582] width 107 height 28
type input "$128.00"
click at [1296, 116] on button "Guardar" at bounding box center [1323, 108] width 90 height 28
type textarea "x"
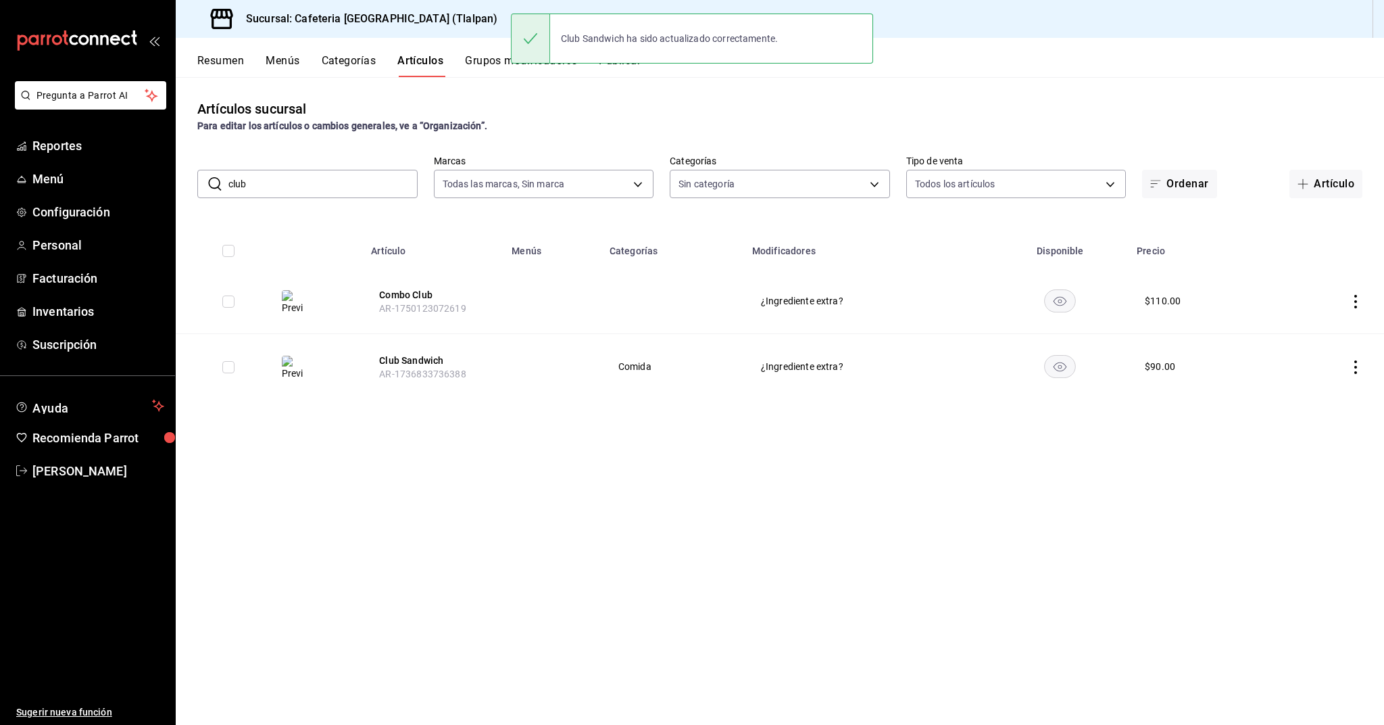
click at [320, 193] on input "club" at bounding box center [322, 183] width 189 height 27
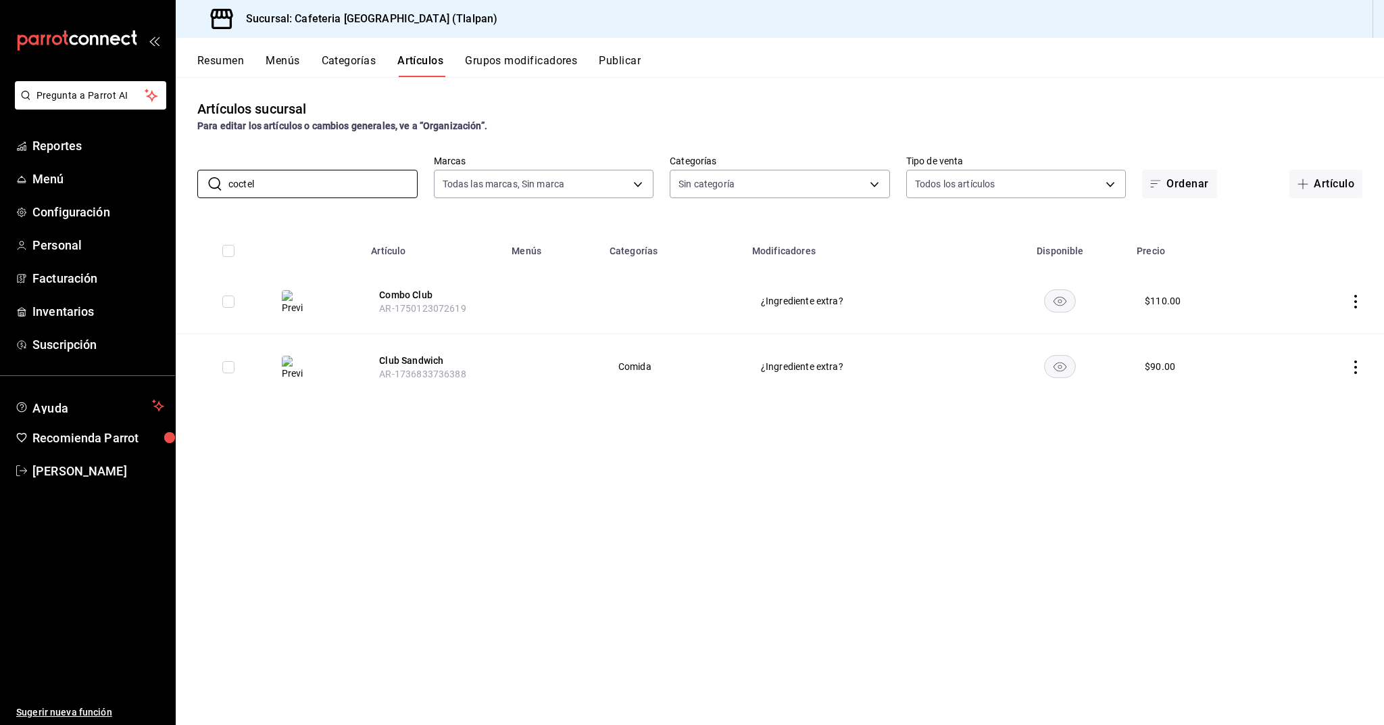
type input "coctel"
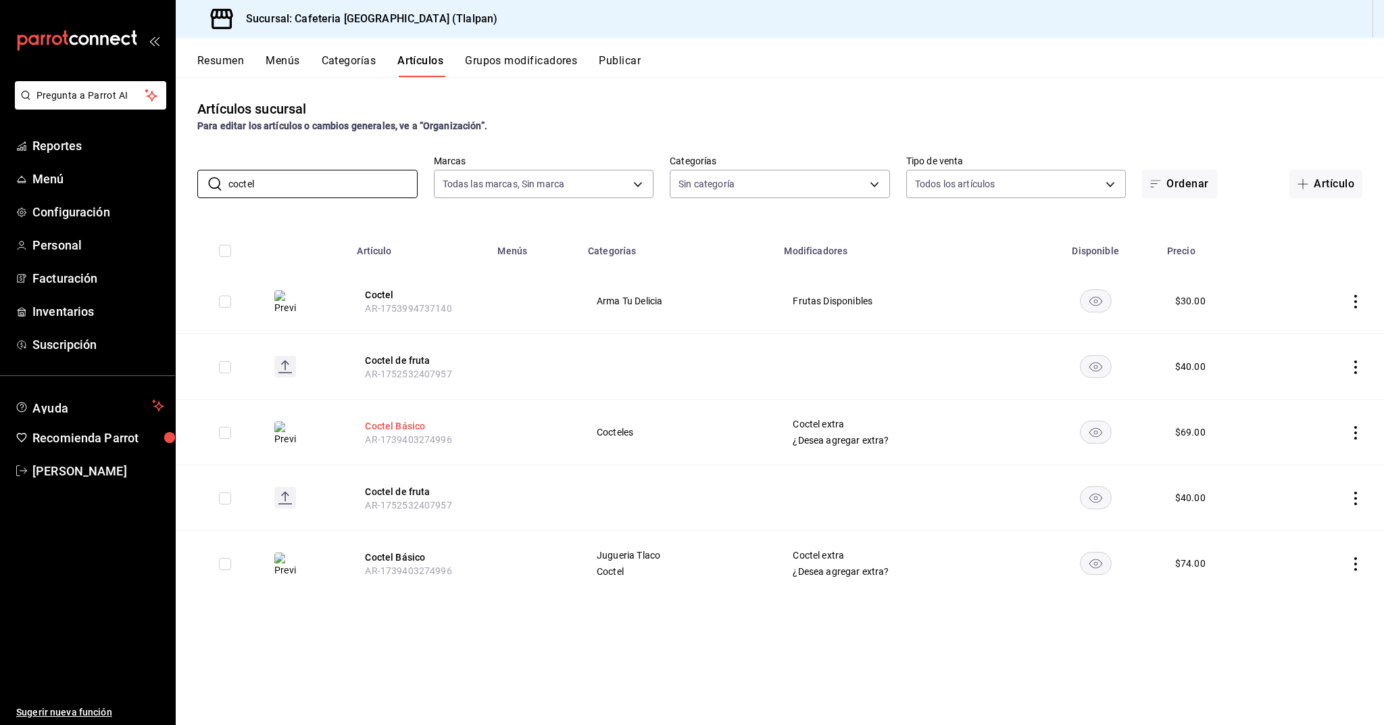
click at [395, 420] on button "Coctel Básico" at bounding box center [419, 426] width 108 height 14
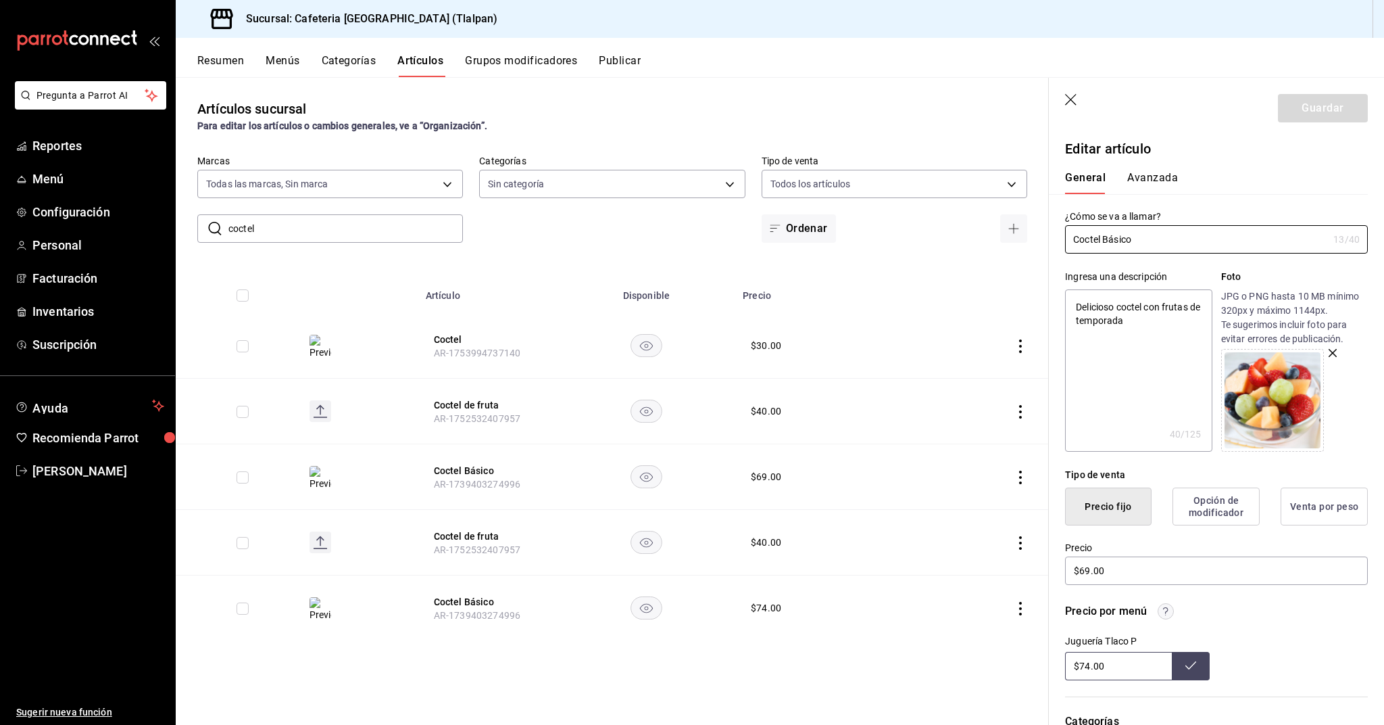
click at [1101, 664] on input "$74.00" at bounding box center [1118, 666] width 107 height 28
type input "$45.00"
click at [1021, 600] on td at bounding box center [978, 608] width 141 height 66
click at [1021, 608] on icon "actions" at bounding box center [1020, 609] width 3 height 14
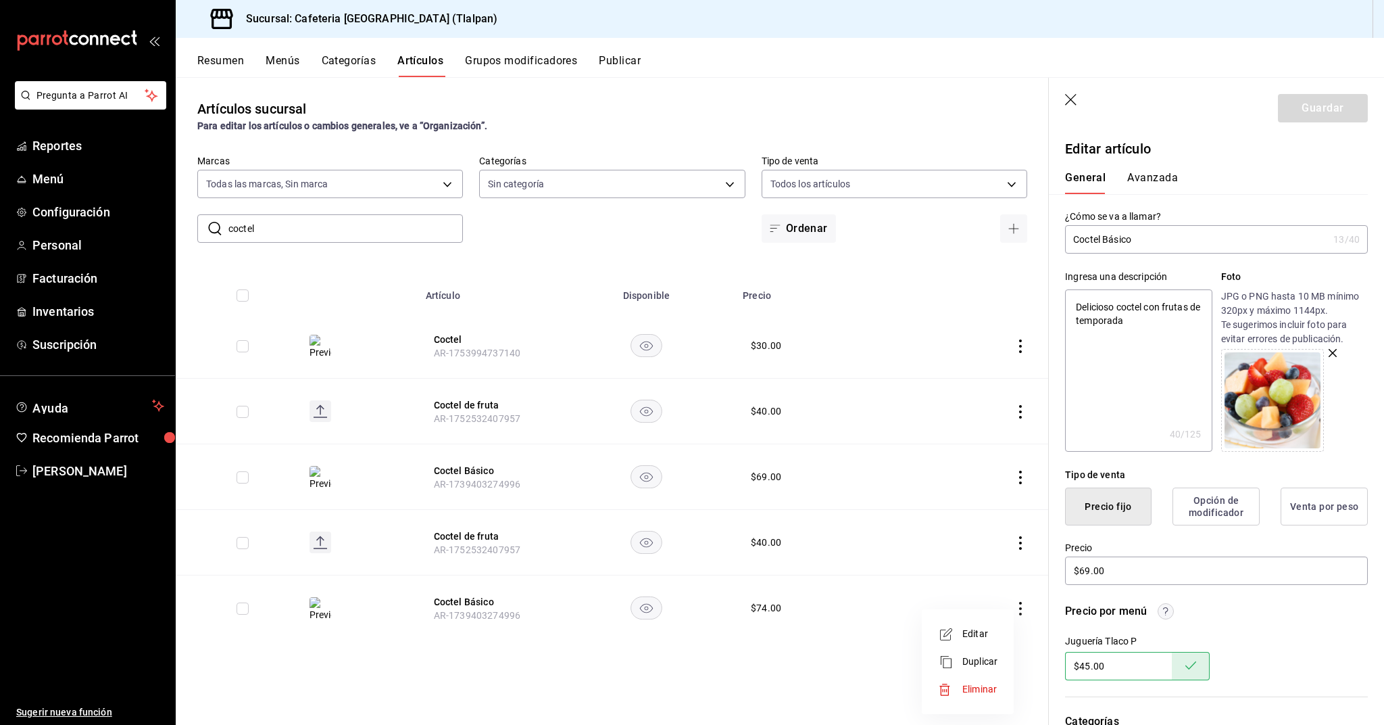
click at [988, 631] on span "Editar" at bounding box center [980, 634] width 35 height 14
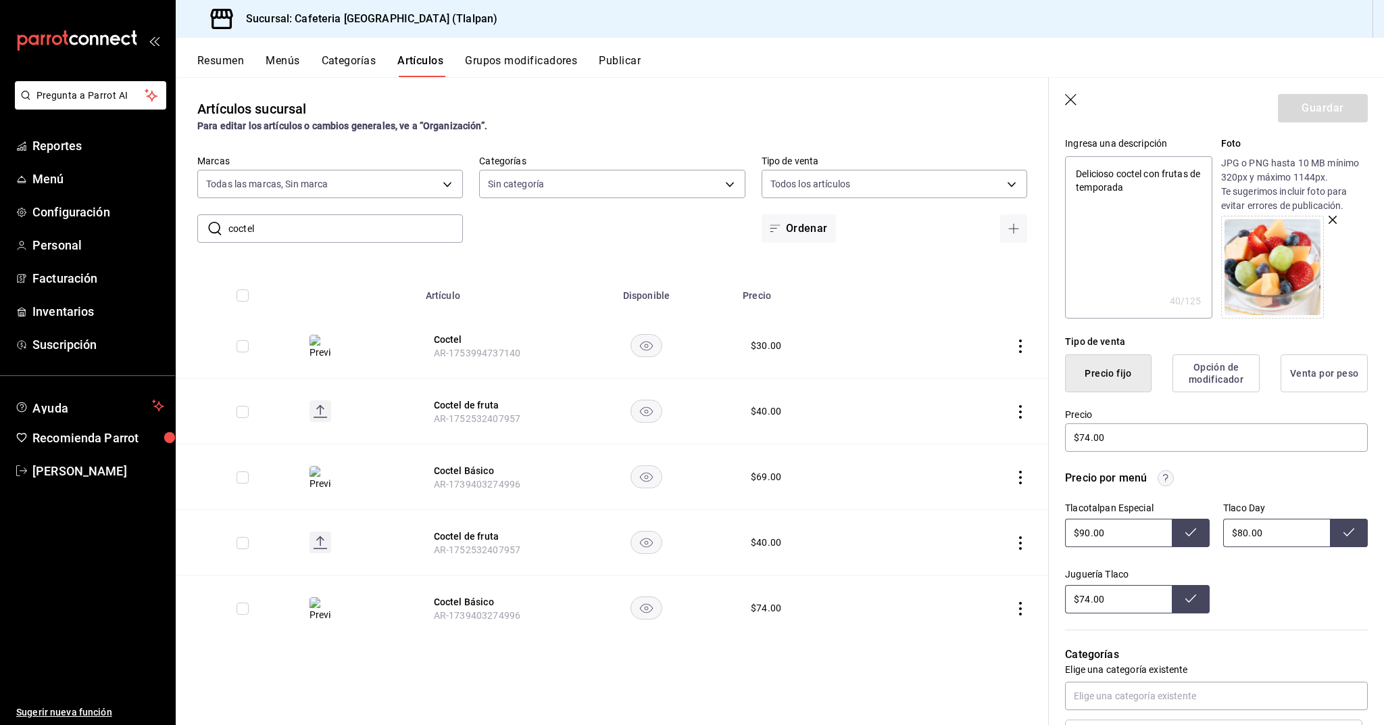
scroll to position [145, 0]
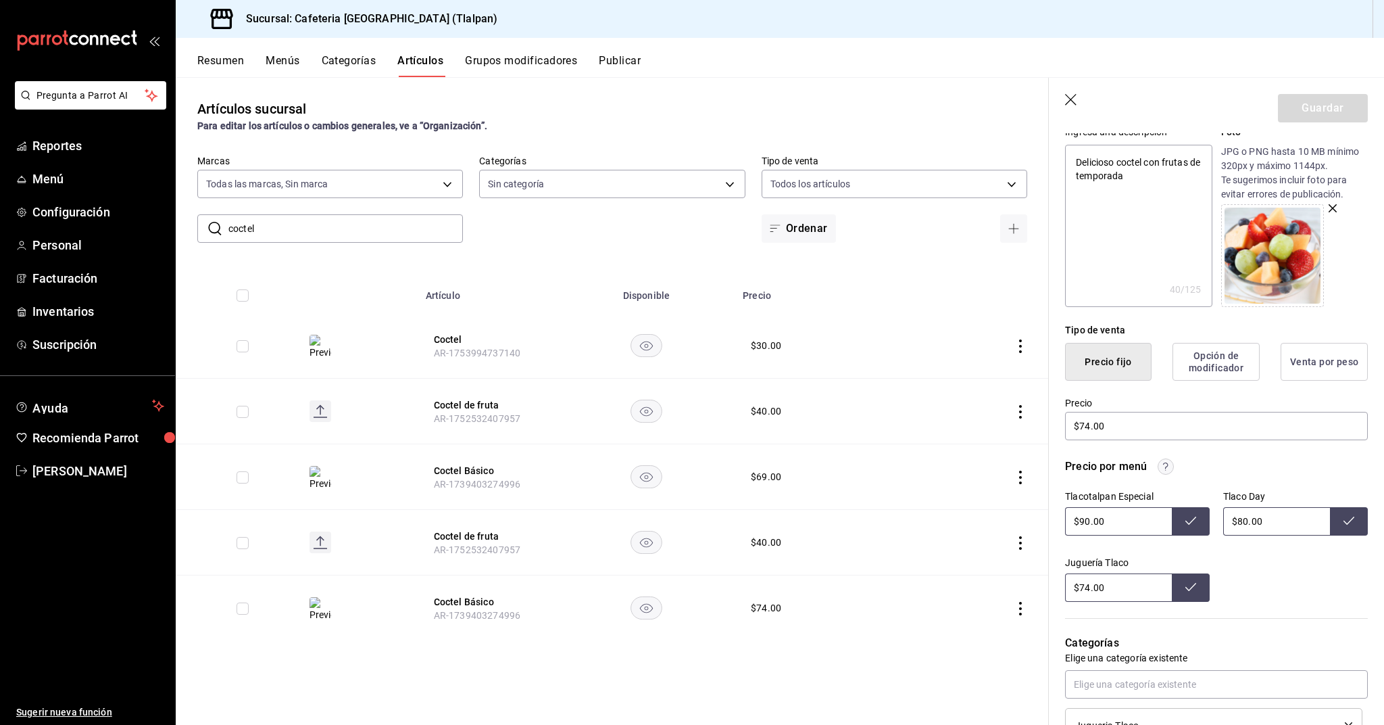
click at [1089, 589] on input "$74.00" at bounding box center [1118, 587] width 107 height 28
type input "$75.00"
click at [1241, 524] on input "$80.00" at bounding box center [1276, 521] width 107 height 28
type input "$60.00"
click at [1086, 520] on input "$90.00" at bounding box center [1118, 521] width 107 height 28
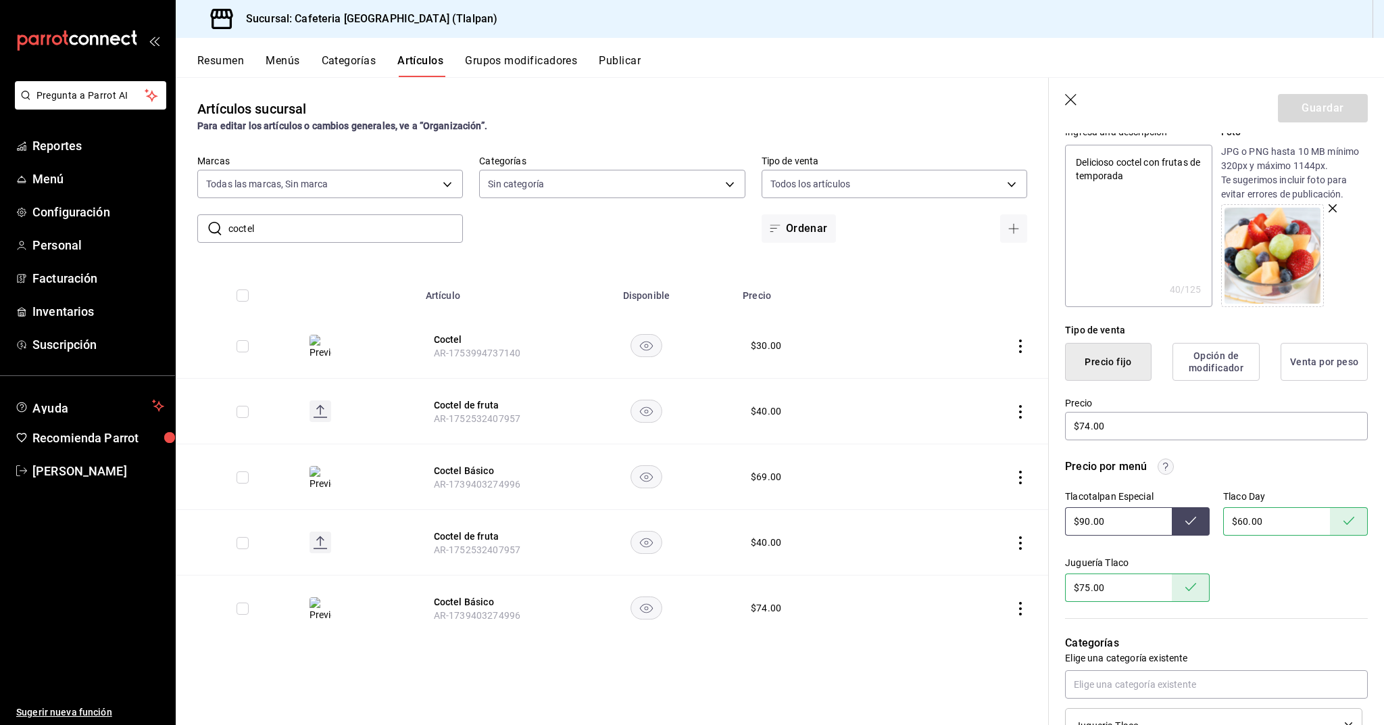
type input "$0.00"
type input "$75.00"
click at [1088, 425] on input "$74.00" at bounding box center [1216, 426] width 303 height 28
type textarea "x"
type input "$7.00"
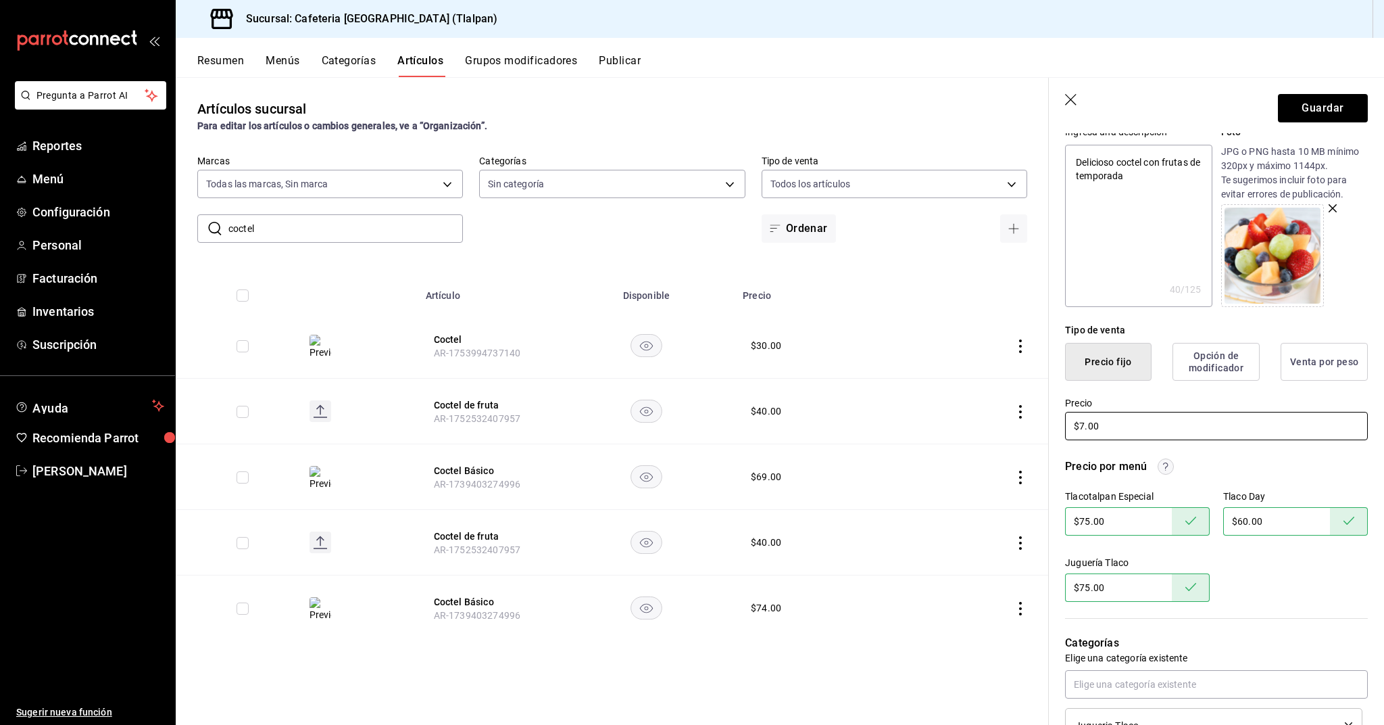
type textarea "x"
type input "$75.00"
type textarea "x"
type input "$7.00"
type textarea "x"
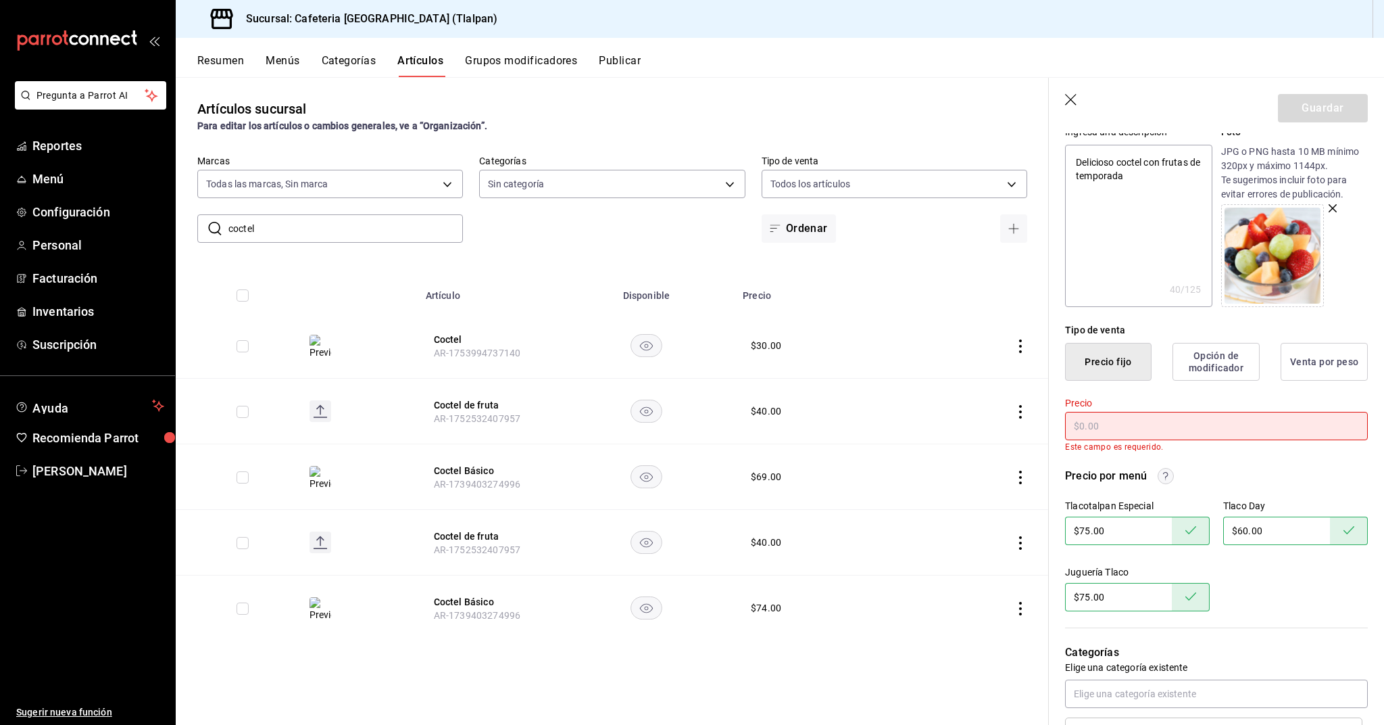
type textarea "x"
type input "$4.00"
type textarea "x"
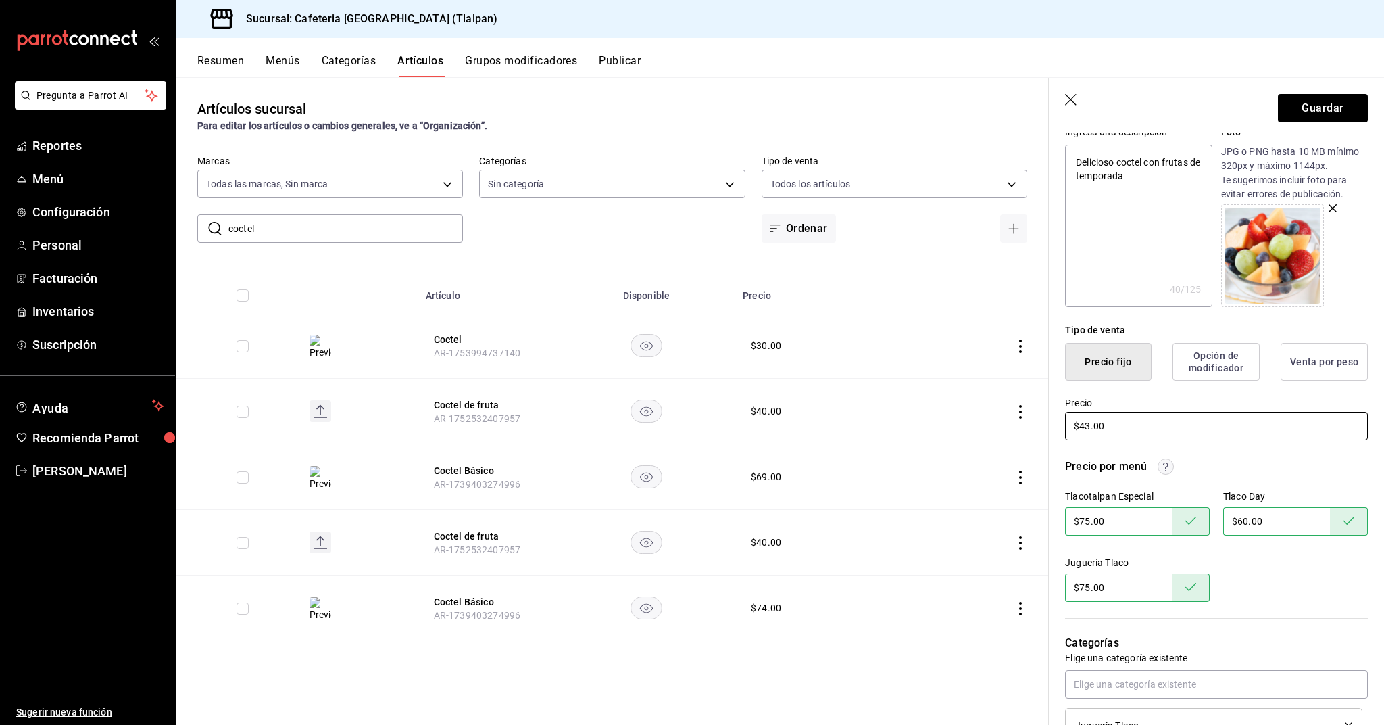
type input "$43.00"
click at [1285, 111] on button "Guardar" at bounding box center [1323, 108] width 90 height 28
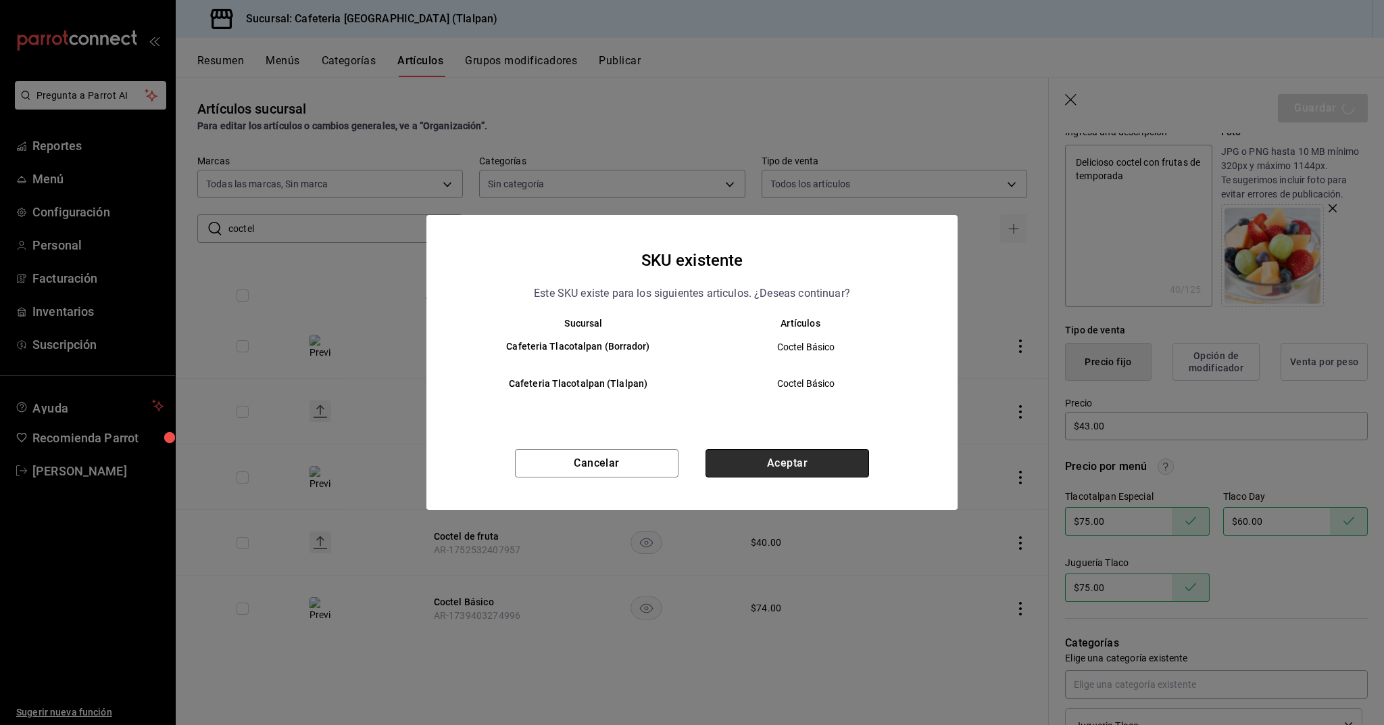
click at [789, 454] on button "Aceptar" at bounding box center [788, 463] width 164 height 28
type textarea "x"
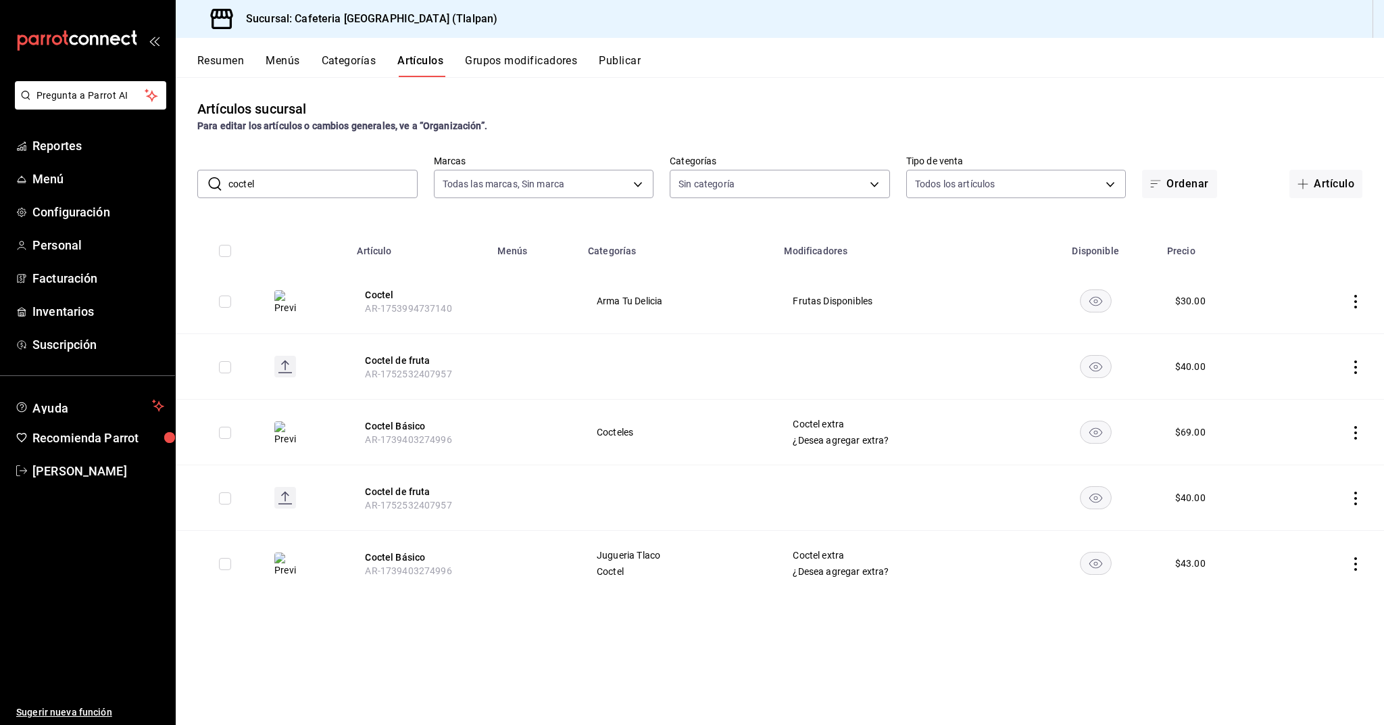
click at [244, 190] on input "coctel" at bounding box center [322, 183] width 189 height 27
type input "combo"
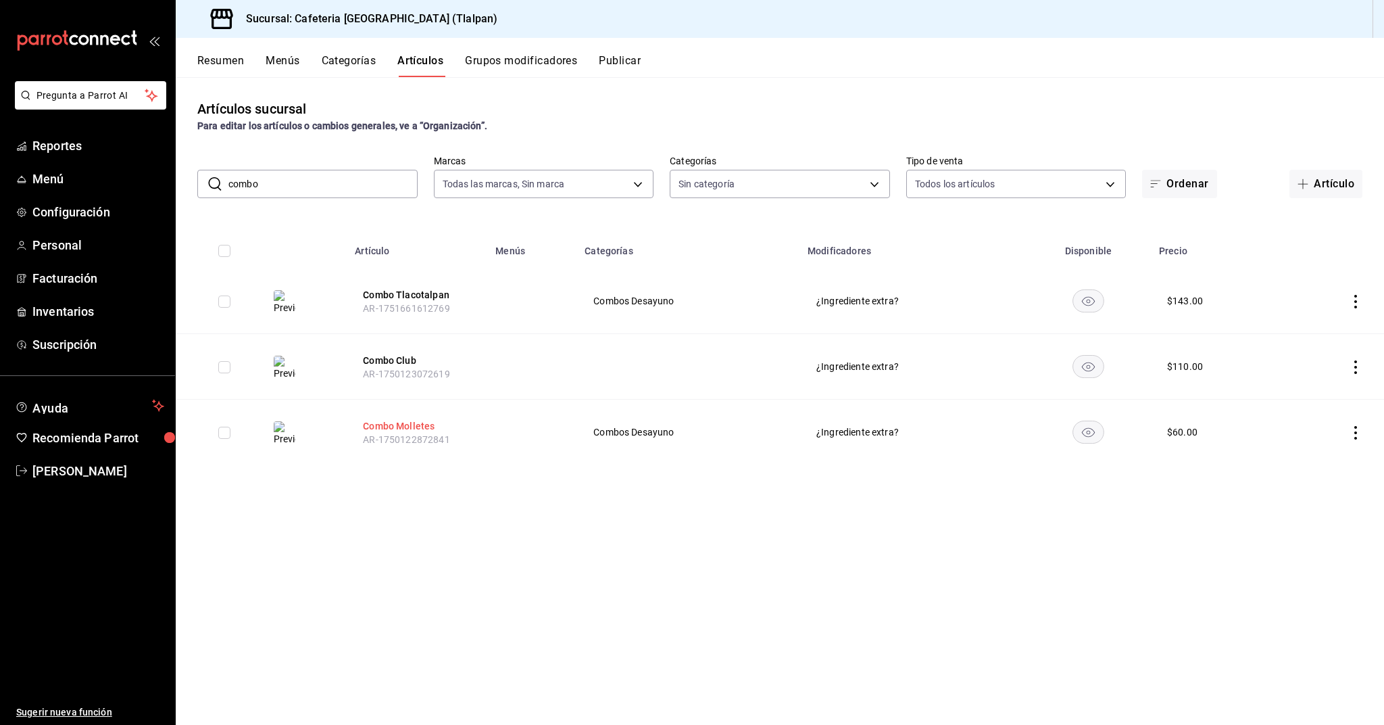
click at [402, 419] on button "Combo Molletes" at bounding box center [417, 426] width 108 height 14
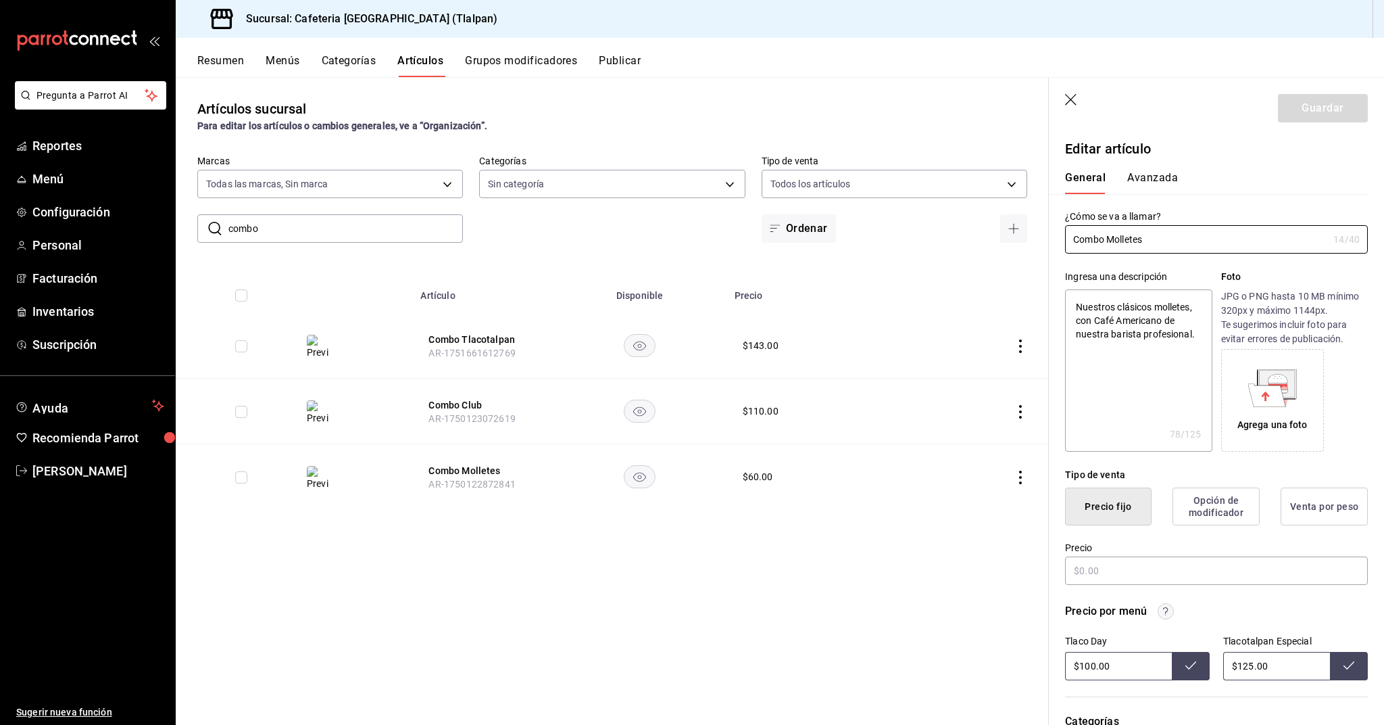
type textarea "x"
type input "$60.00"
radio input "false"
radio input "true"
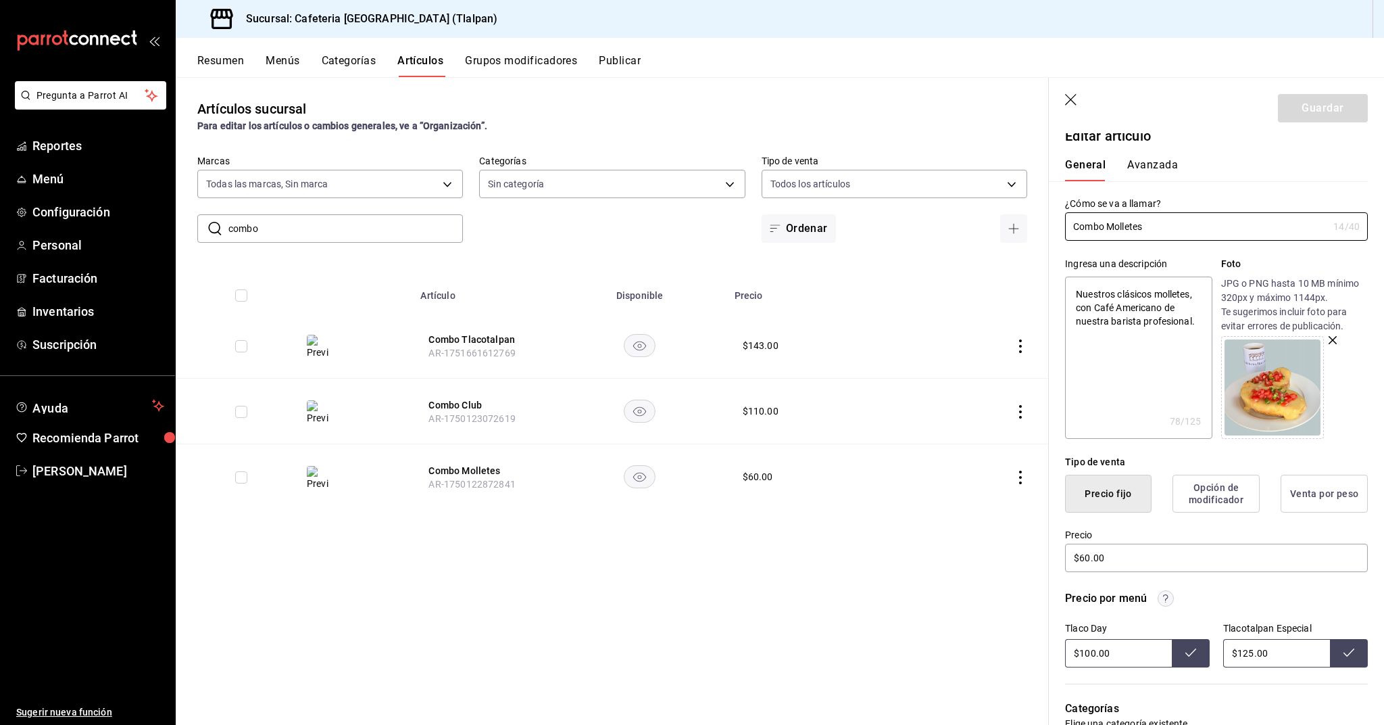
scroll to position [14, 0]
click at [1091, 654] on input "$100.00" at bounding box center [1118, 651] width 107 height 28
type input "$114.00"
click at [1251, 656] on input "$125.00" at bounding box center [1276, 651] width 107 height 28
type input "$142.00"
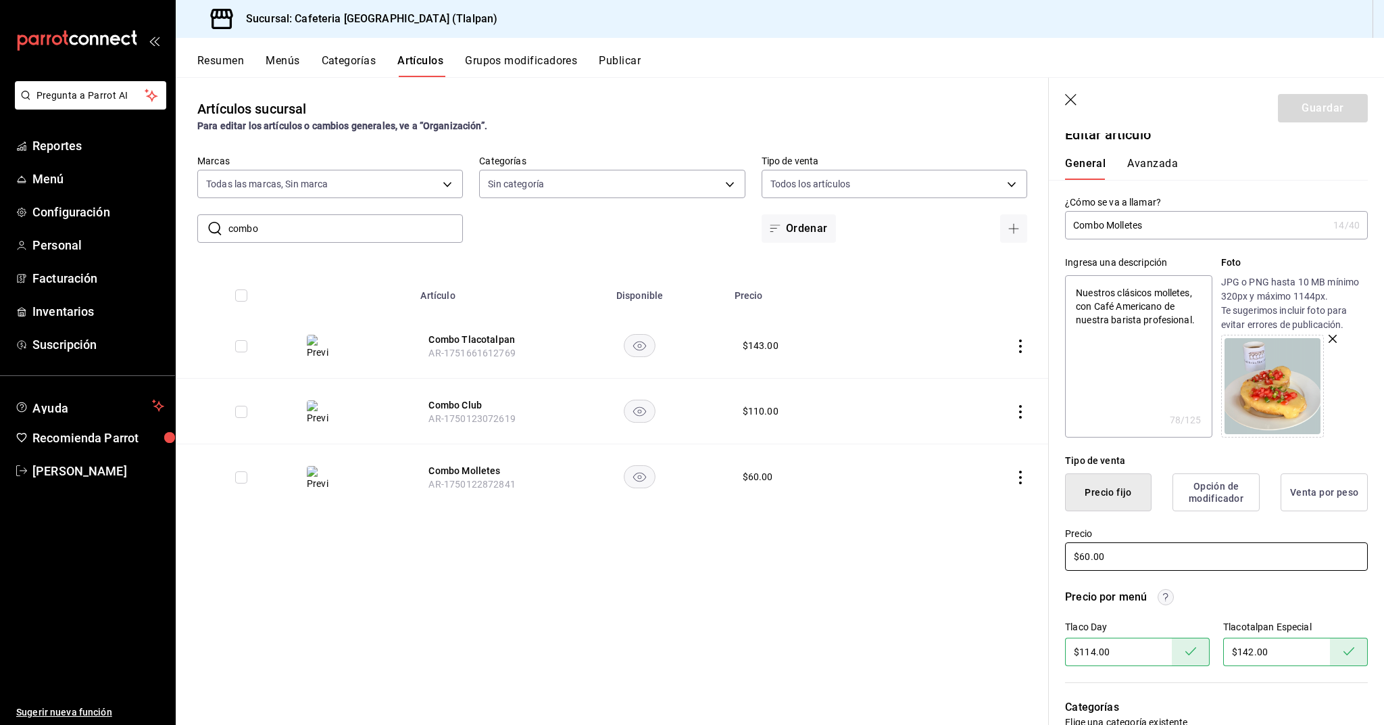
click at [1088, 558] on input "$60.00" at bounding box center [1216, 556] width 303 height 28
click at [492, 331] on th "Combo Tlacotalpan AR-1751661612769" at bounding box center [482, 346] width 141 height 66
click at [488, 339] on button "Combo Tlacotalpan" at bounding box center [483, 340] width 108 height 14
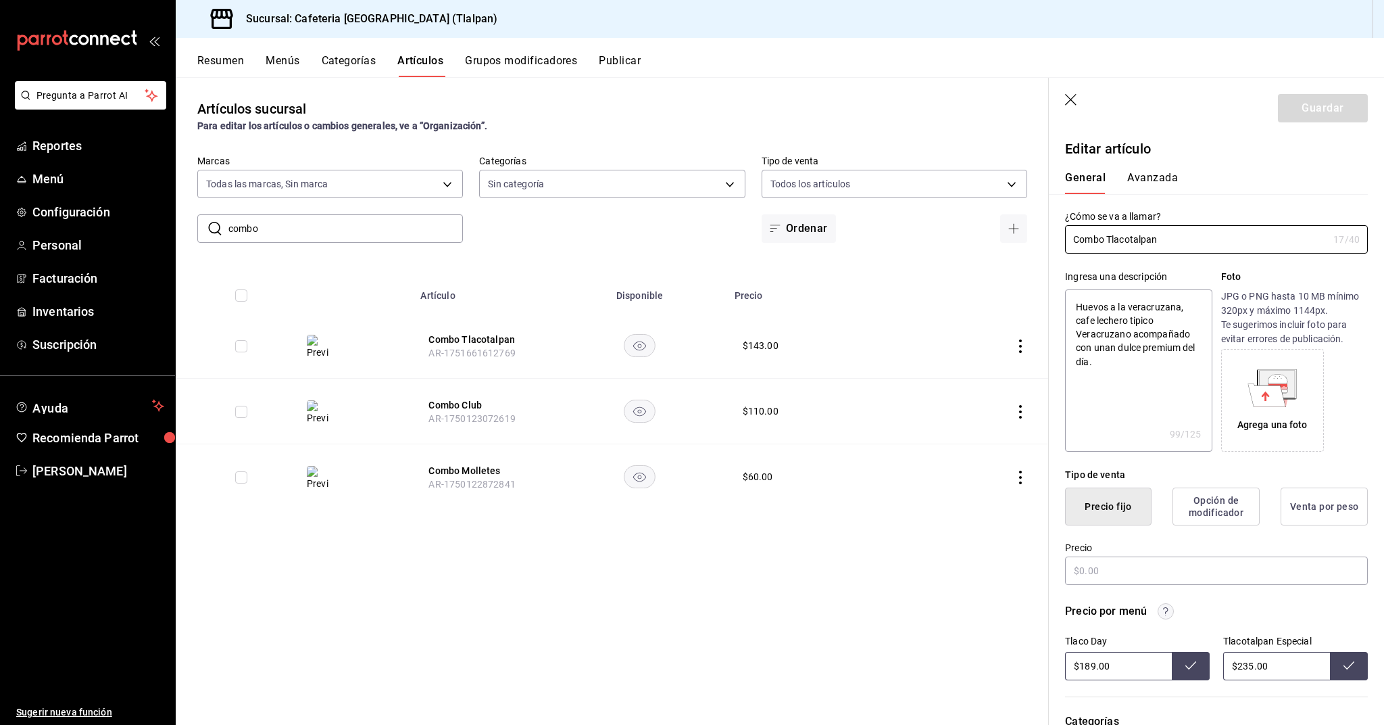
type textarea "x"
type input "$143.00"
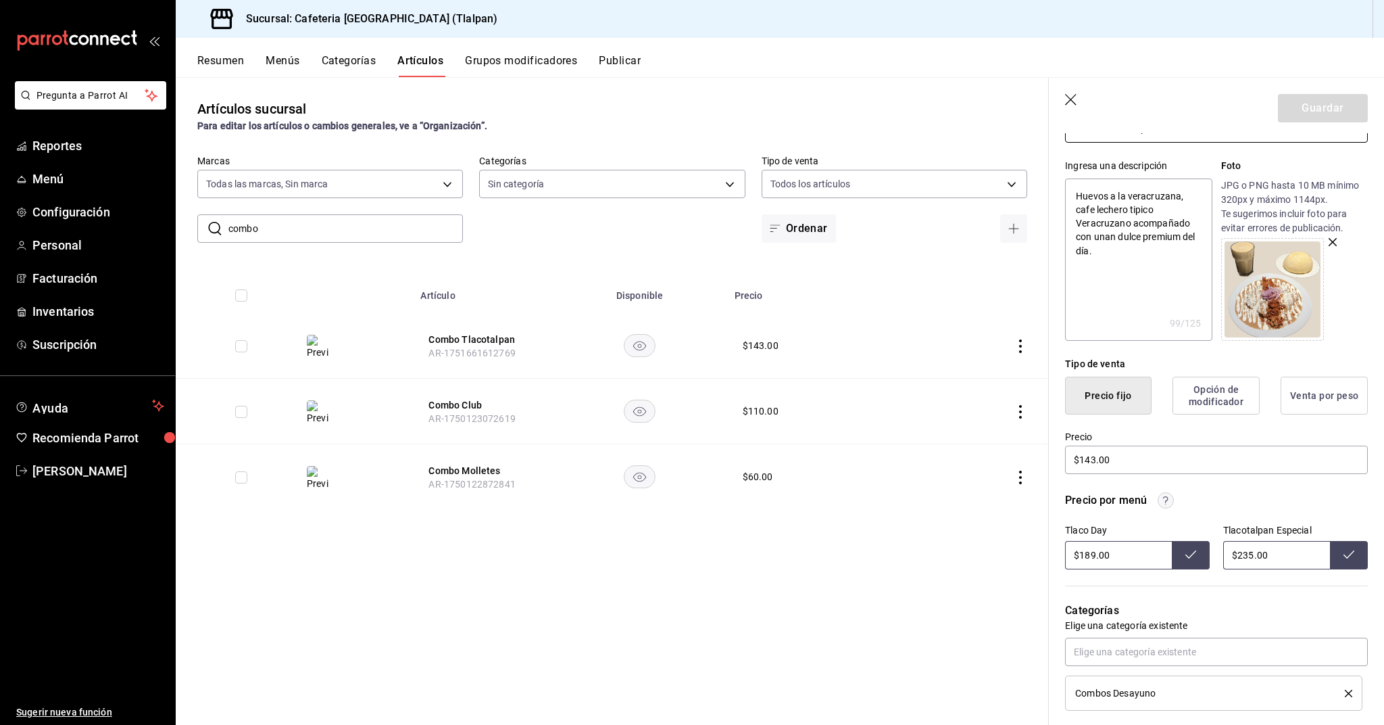
scroll to position [134, 0]
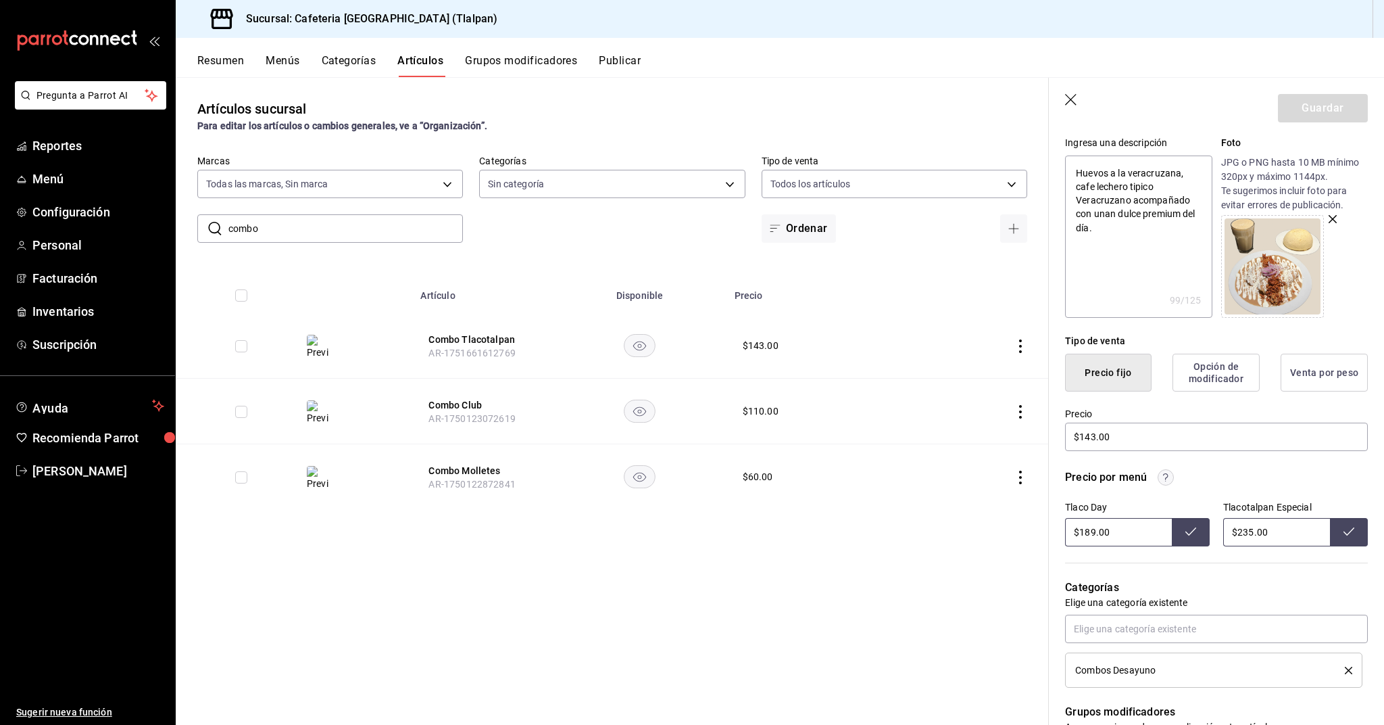
click at [1092, 530] on input "$189.00" at bounding box center [1118, 532] width 107 height 28
type input "$197.00"
click at [1253, 533] on input "$235.00" at bounding box center [1276, 532] width 107 height 28
type input "$220.00"
click at [1093, 534] on input "$197.00" at bounding box center [1118, 532] width 107 height 28
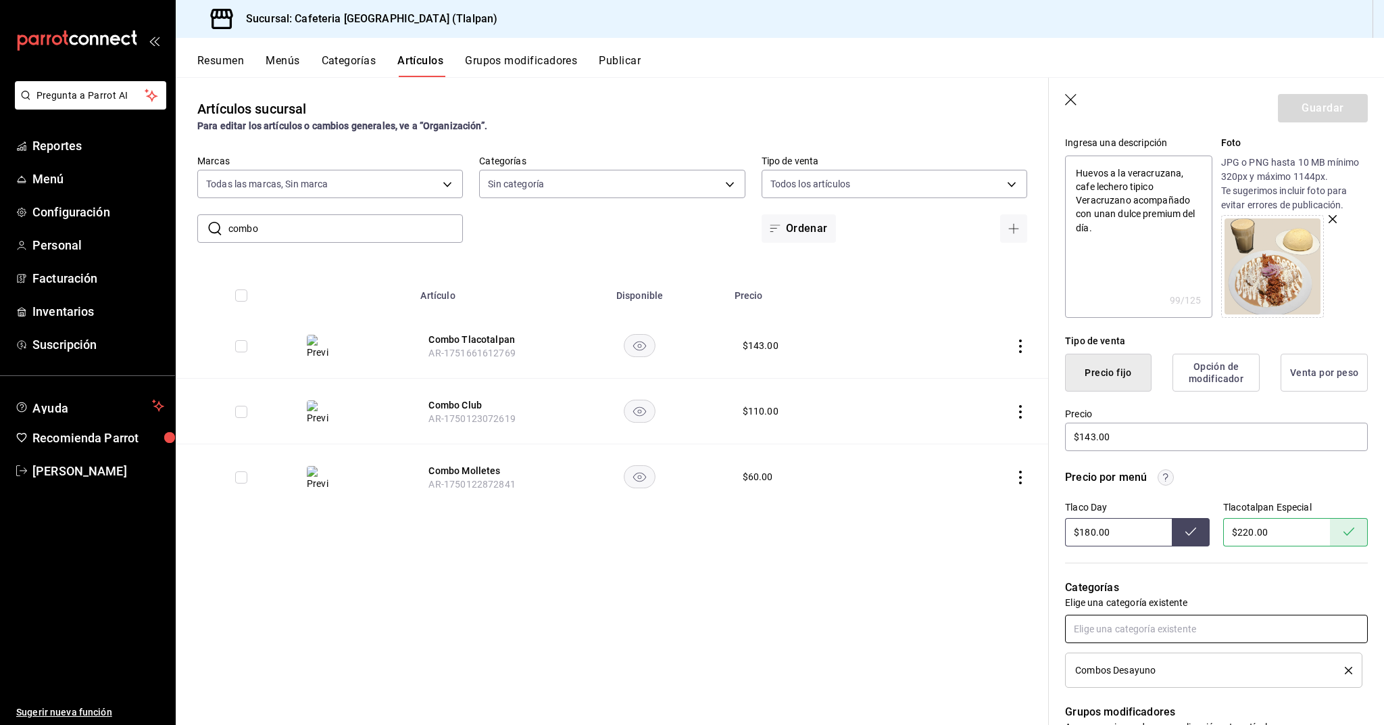
type input "$180.00"
click at [1090, 432] on input "$143.00" at bounding box center [1216, 436] width 303 height 28
click at [1028, 477] on td at bounding box center [979, 477] width 139 height 66
click at [1027, 477] on icon "actions" at bounding box center [1021, 477] width 14 height 14
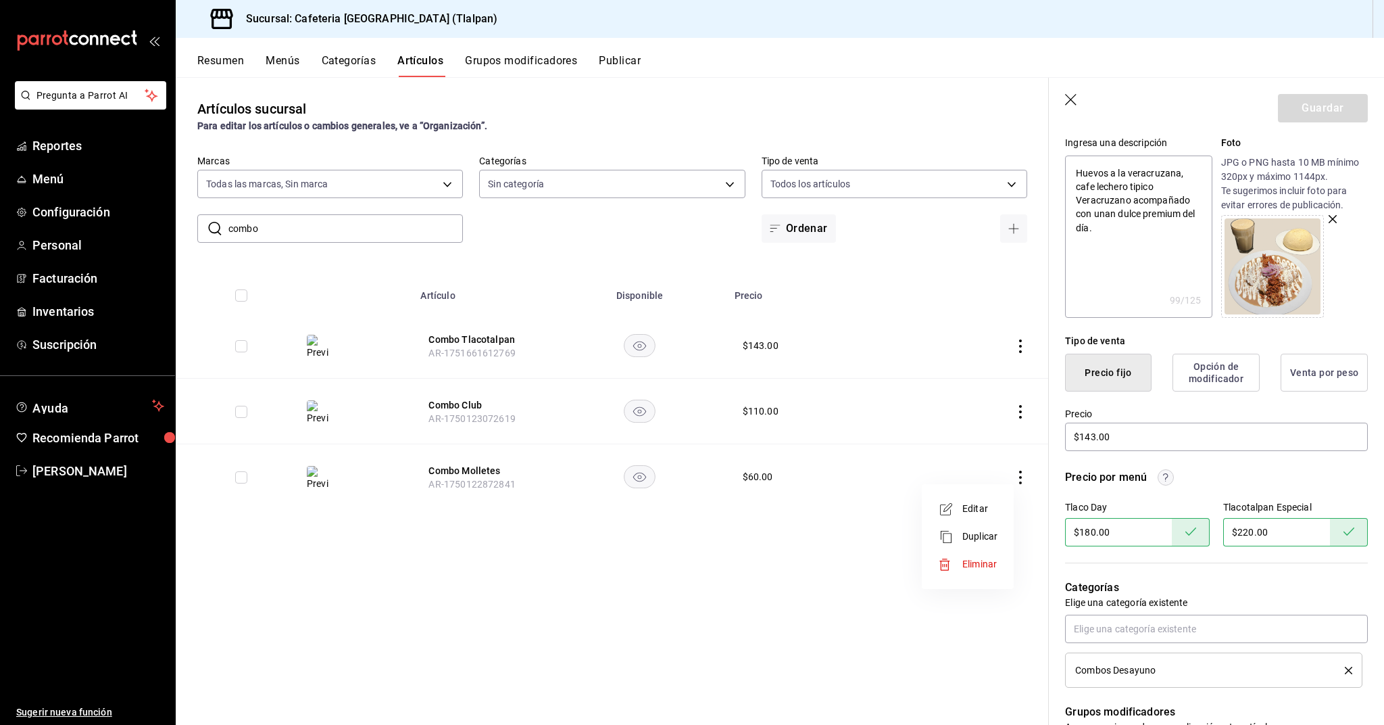
click at [992, 504] on span "Editar" at bounding box center [980, 509] width 35 height 14
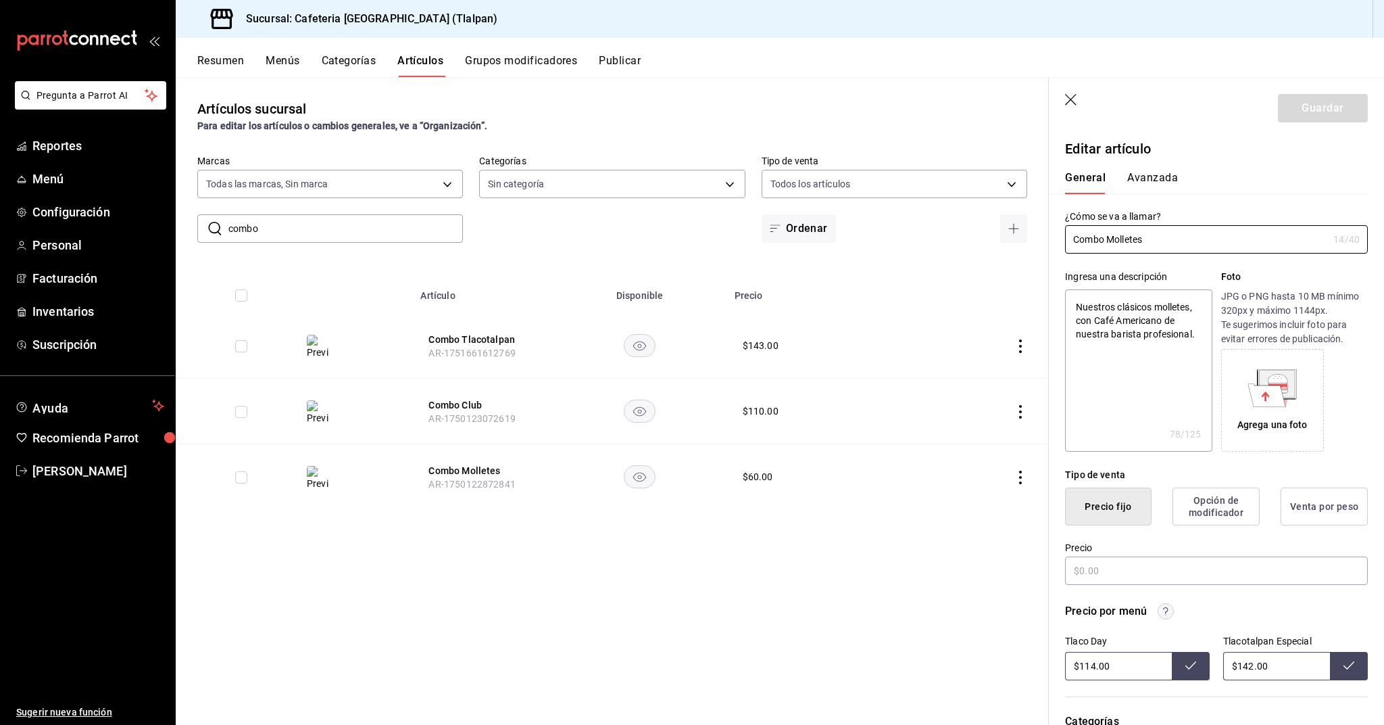
type textarea "x"
type input "$60.00"
radio input "false"
radio input "true"
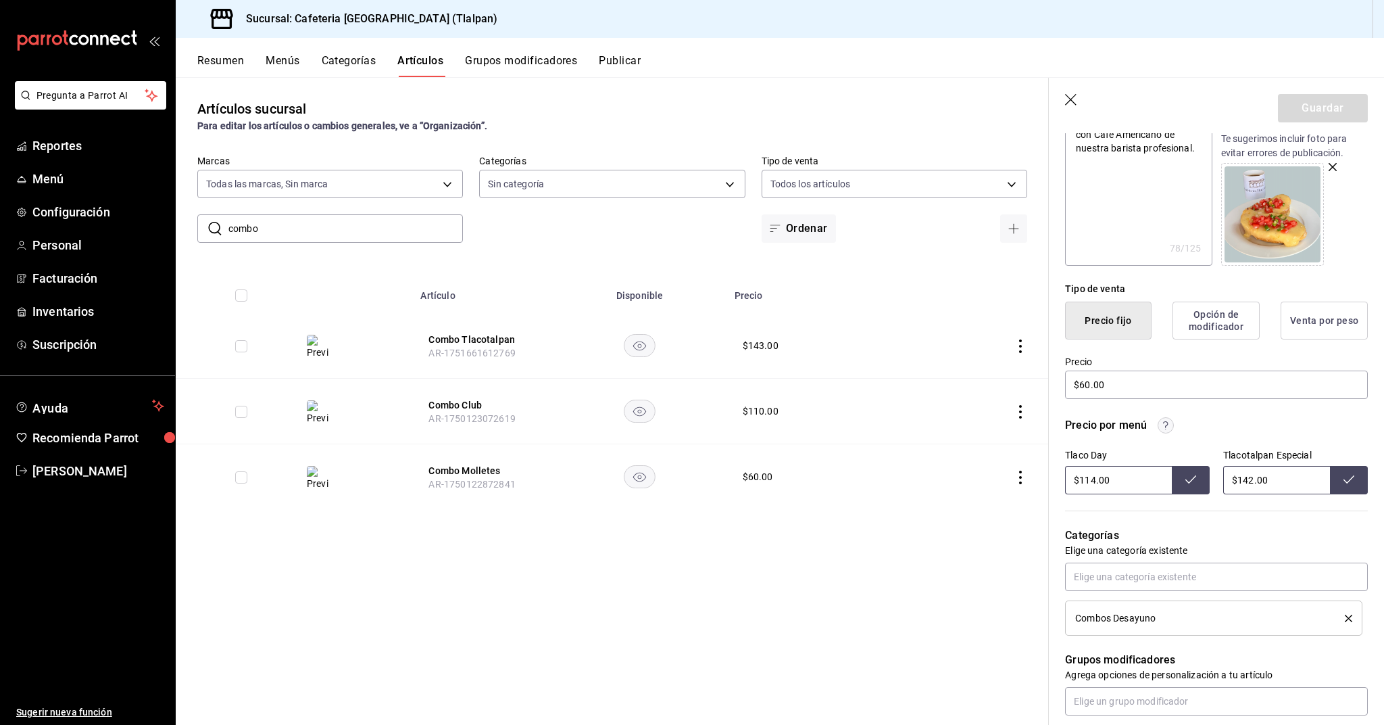
scroll to position [187, 0]
click at [1097, 481] on input "$114.00" at bounding box center [1118, 479] width 107 height 28
type input "$108.00"
click at [1251, 479] on input "$142.00" at bounding box center [1276, 479] width 107 height 28
type input "$135.00"
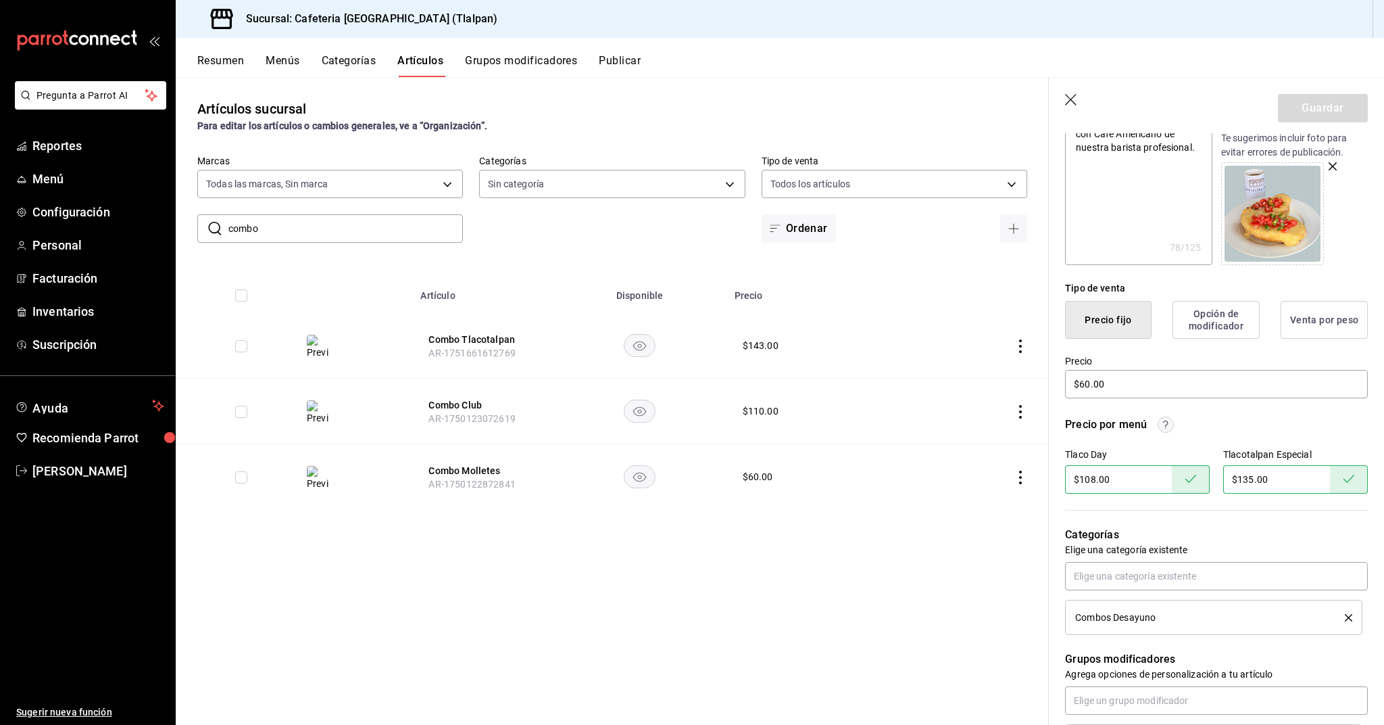
click at [1019, 405] on icon "actions" at bounding box center [1021, 412] width 14 height 14
click at [973, 437] on span "Editar" at bounding box center [980, 443] width 35 height 14
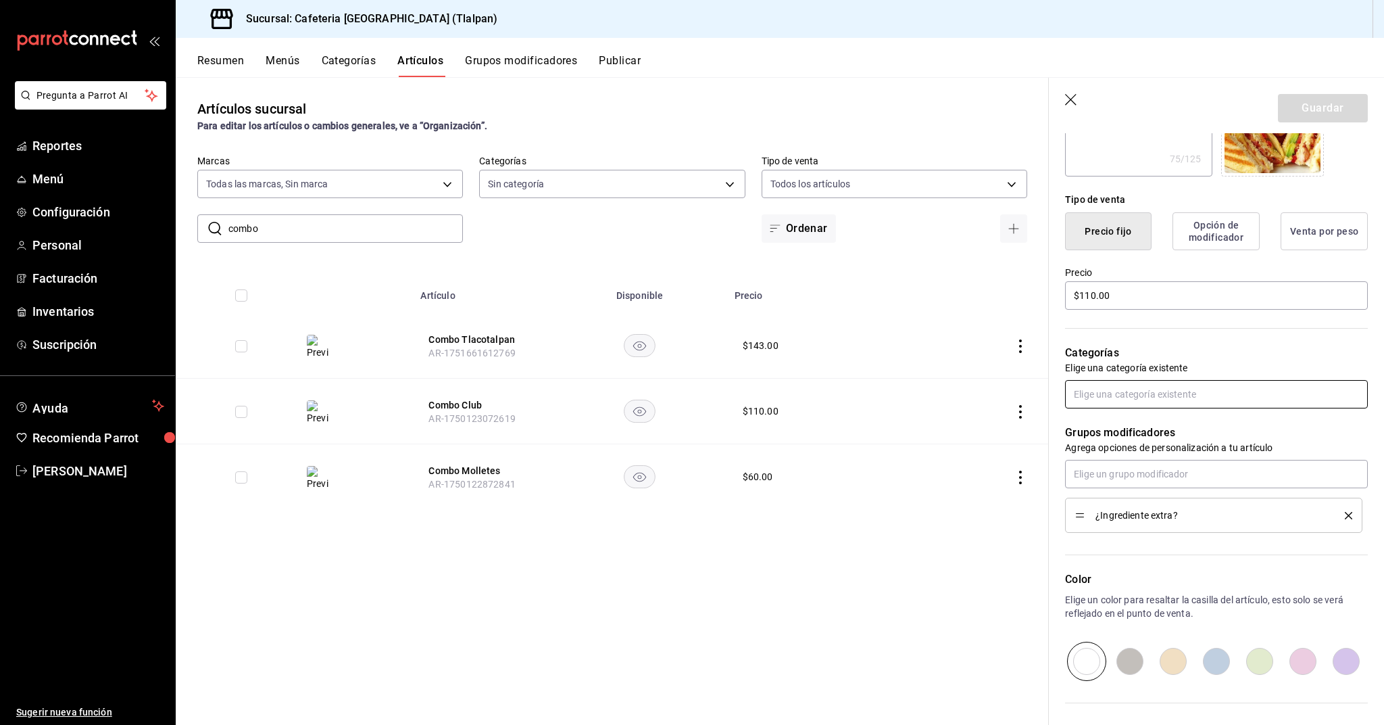
scroll to position [276, 0]
click at [1072, 99] on icon "button" at bounding box center [1070, 99] width 11 height 11
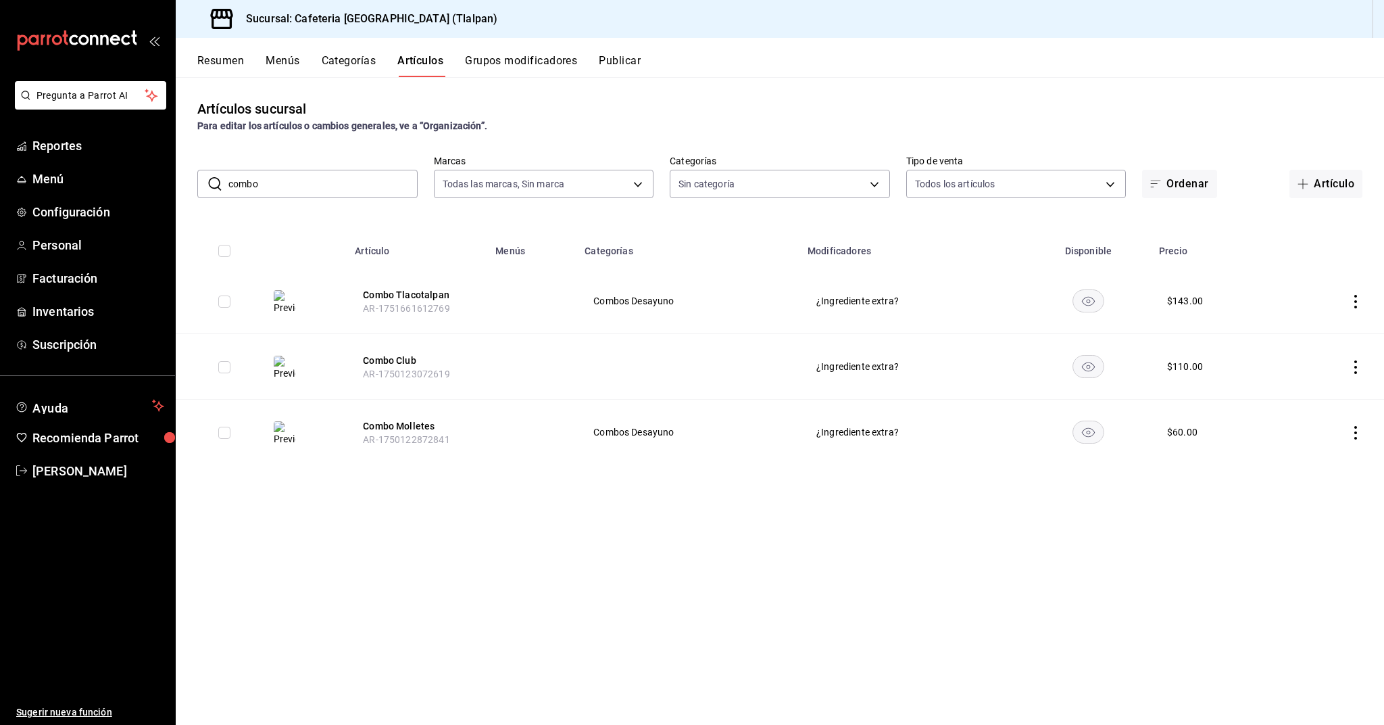
click at [383, 177] on input "combo" at bounding box center [322, 183] width 189 height 27
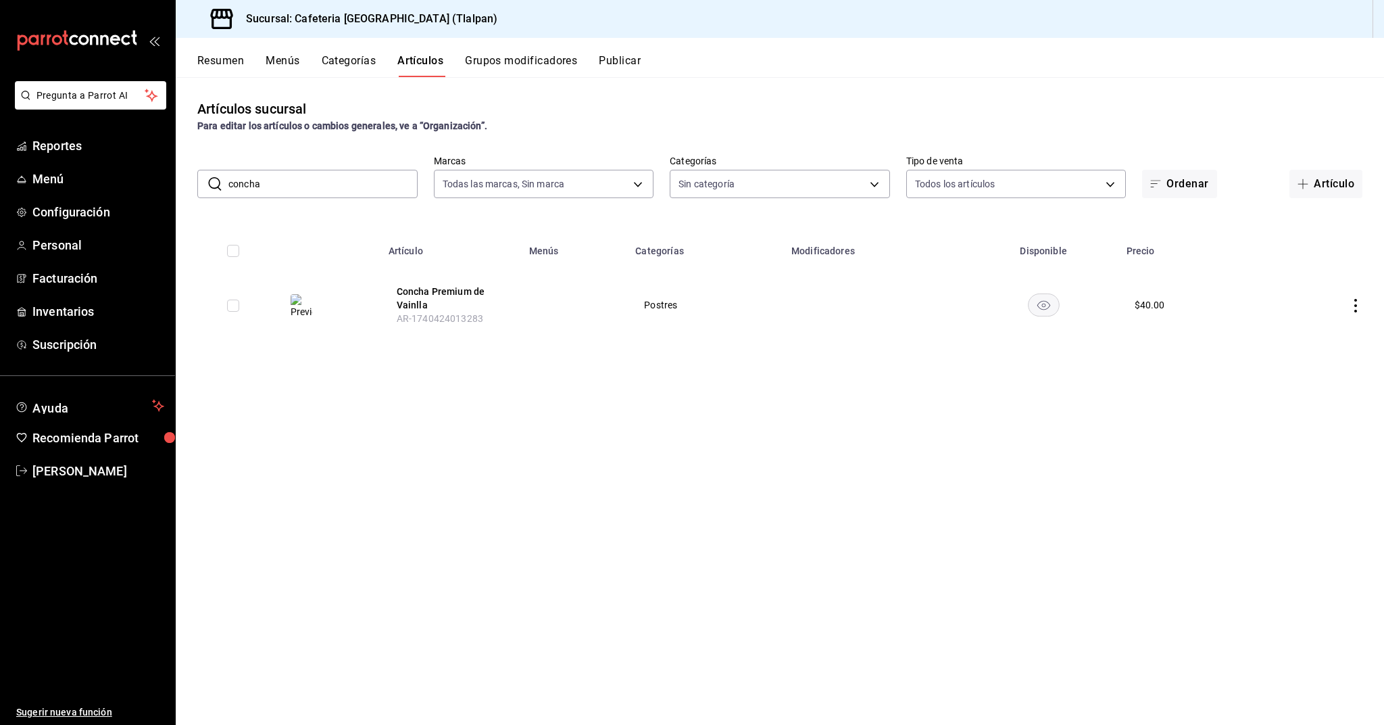
click at [1363, 305] on td at bounding box center [1325, 304] width 120 height 73
click at [1361, 305] on icon "actions" at bounding box center [1356, 306] width 14 height 14
click at [241, 180] on div at bounding box center [692, 362] width 1384 height 725
click at [241, 180] on div "Editar Duplicar Eliminar" at bounding box center [692, 362] width 1384 height 725
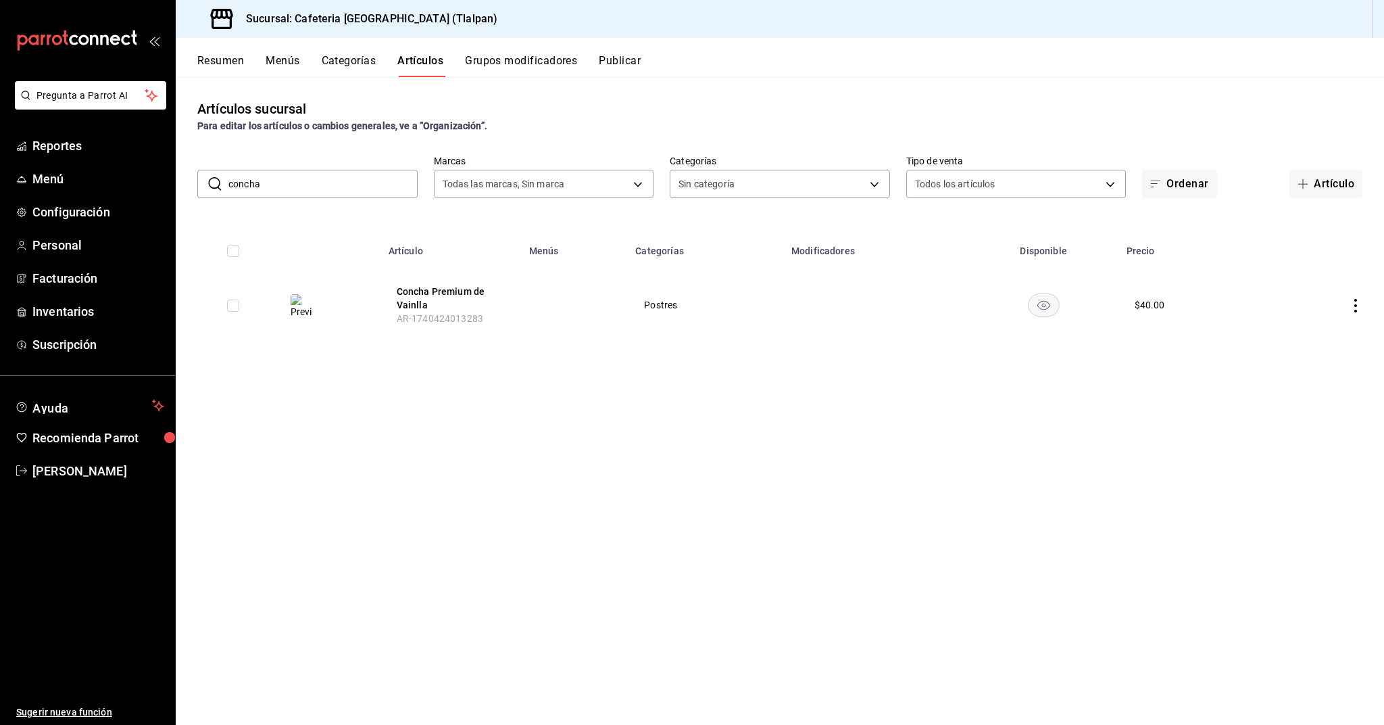
click at [245, 186] on input "concha" at bounding box center [322, 183] width 189 height 27
type input "crepa"
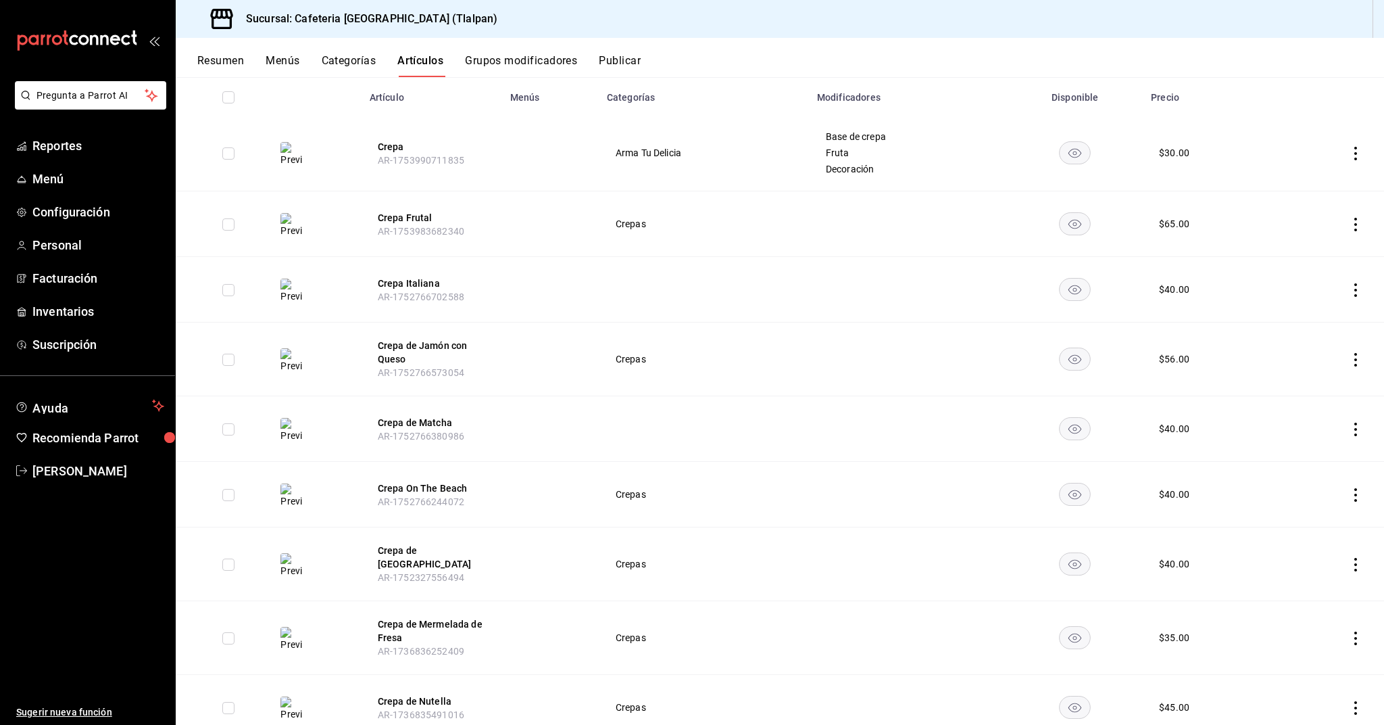
scroll to position [193, 0]
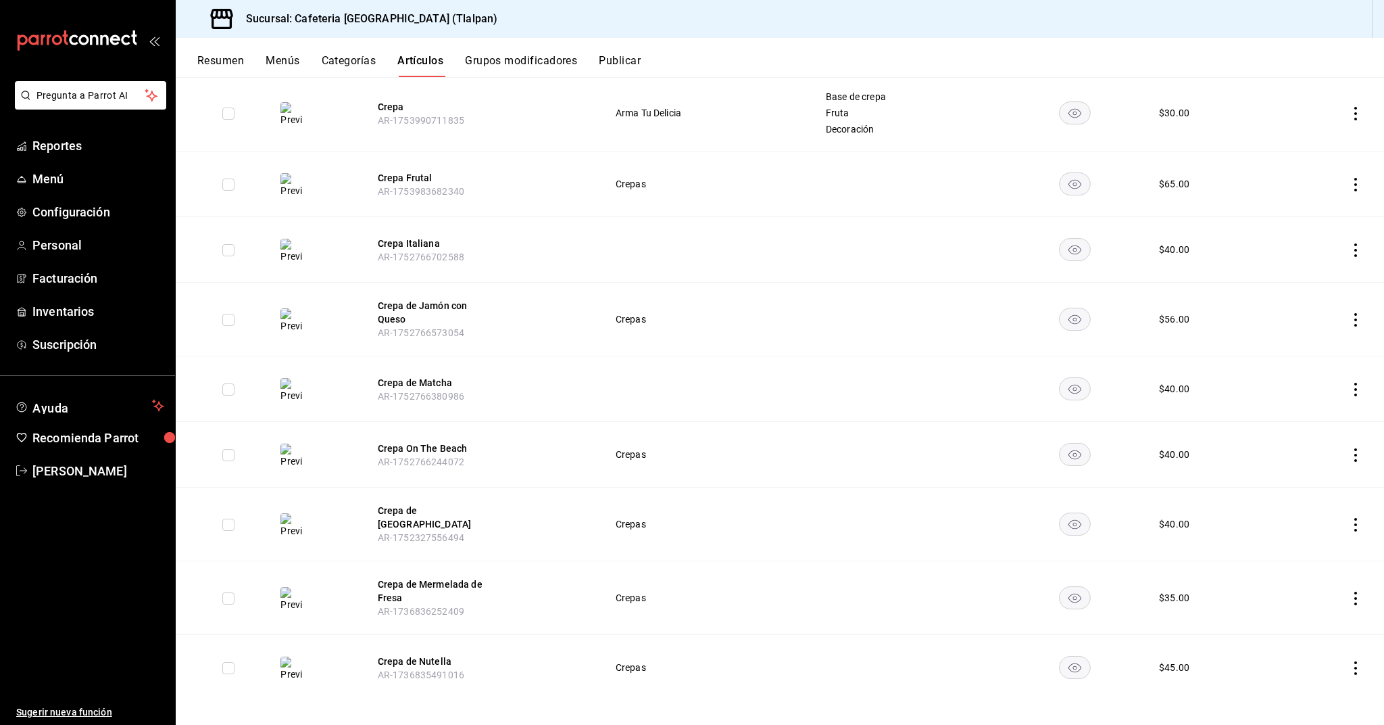
click at [1357, 597] on td at bounding box center [1329, 598] width 109 height 74
click at [1357, 593] on icon "actions" at bounding box center [1356, 598] width 14 height 14
click at [1288, 615] on icon at bounding box center [1281, 622] width 16 height 16
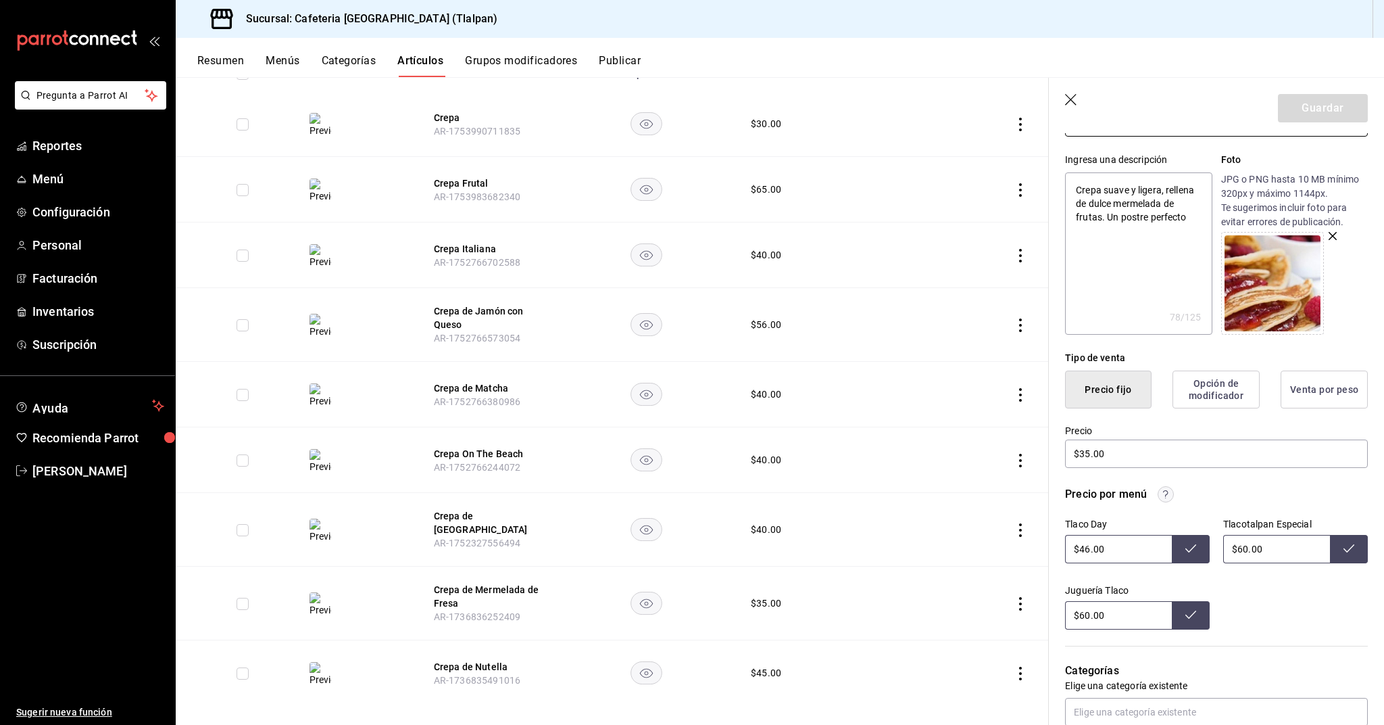
scroll to position [226, 0]
click at [1088, 551] on input "$46.00" at bounding box center [1118, 549] width 107 height 28
type input "$4.00"
click at [1059, 97] on header "Guardar" at bounding box center [1216, 105] width 335 height 55
type input "$46.00"
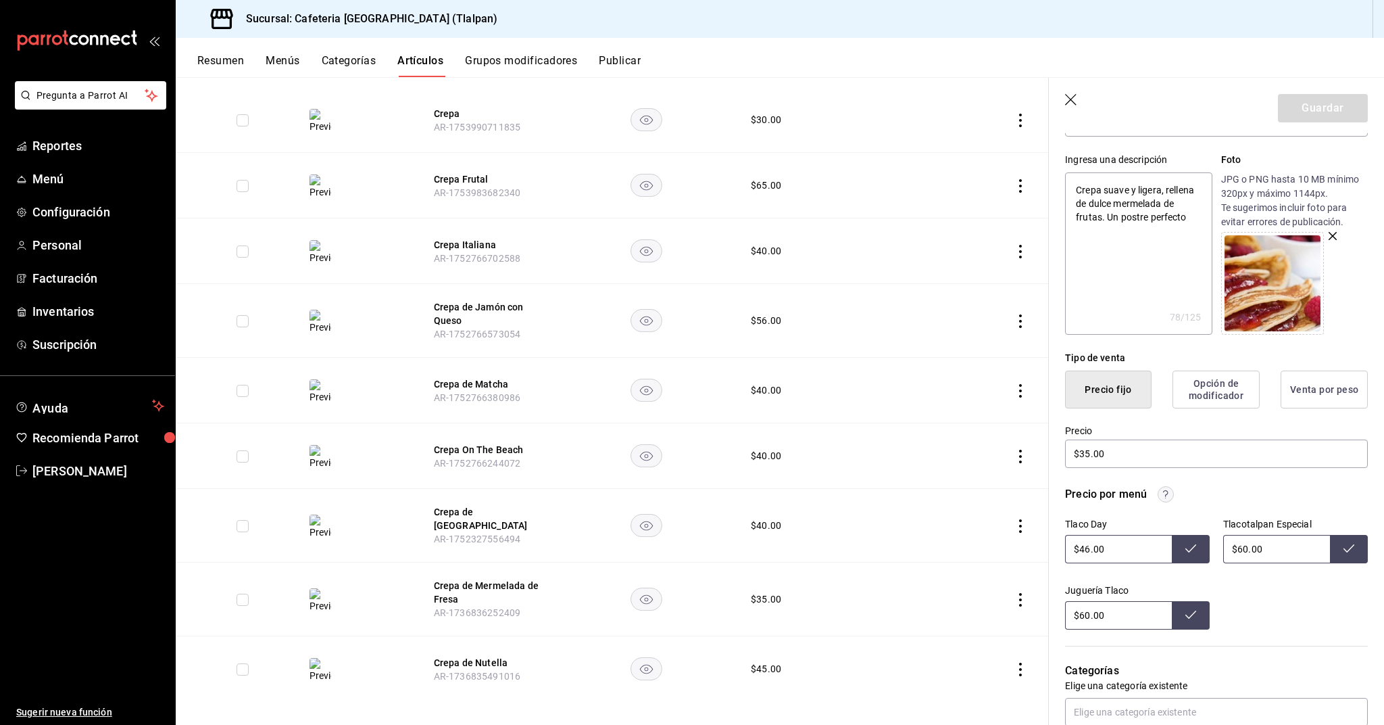
click at [1071, 97] on icon "button" at bounding box center [1072, 101] width 14 height 14
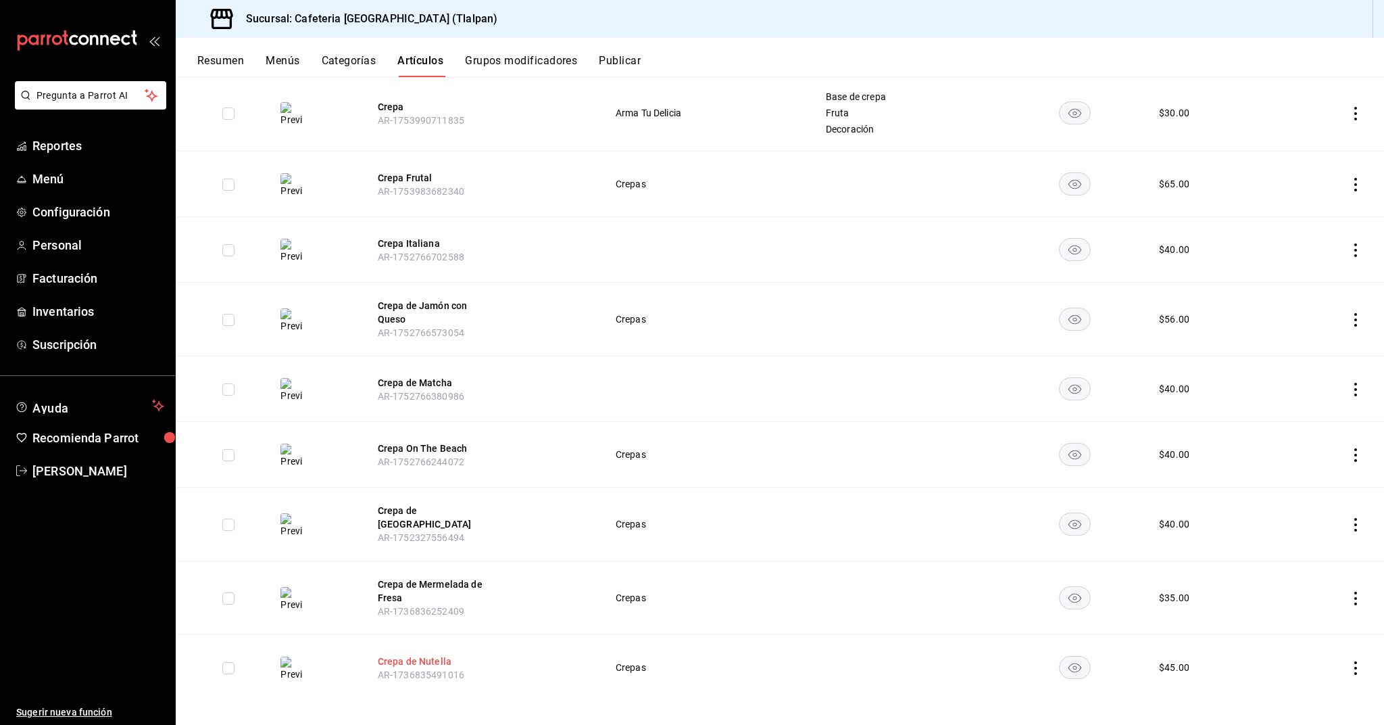
click at [404, 657] on button "Crepa de Nutella" at bounding box center [432, 661] width 108 height 14
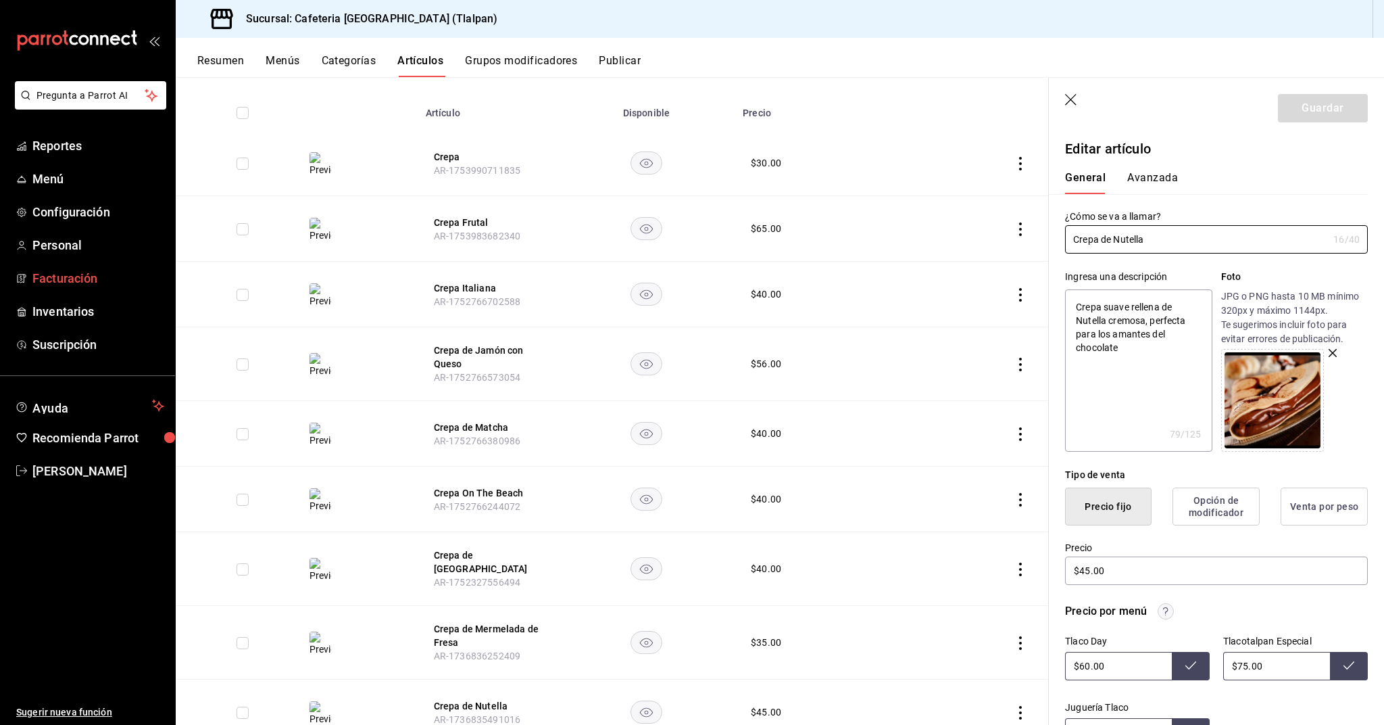
click at [1072, 99] on icon "button" at bounding box center [1072, 101] width 14 height 14
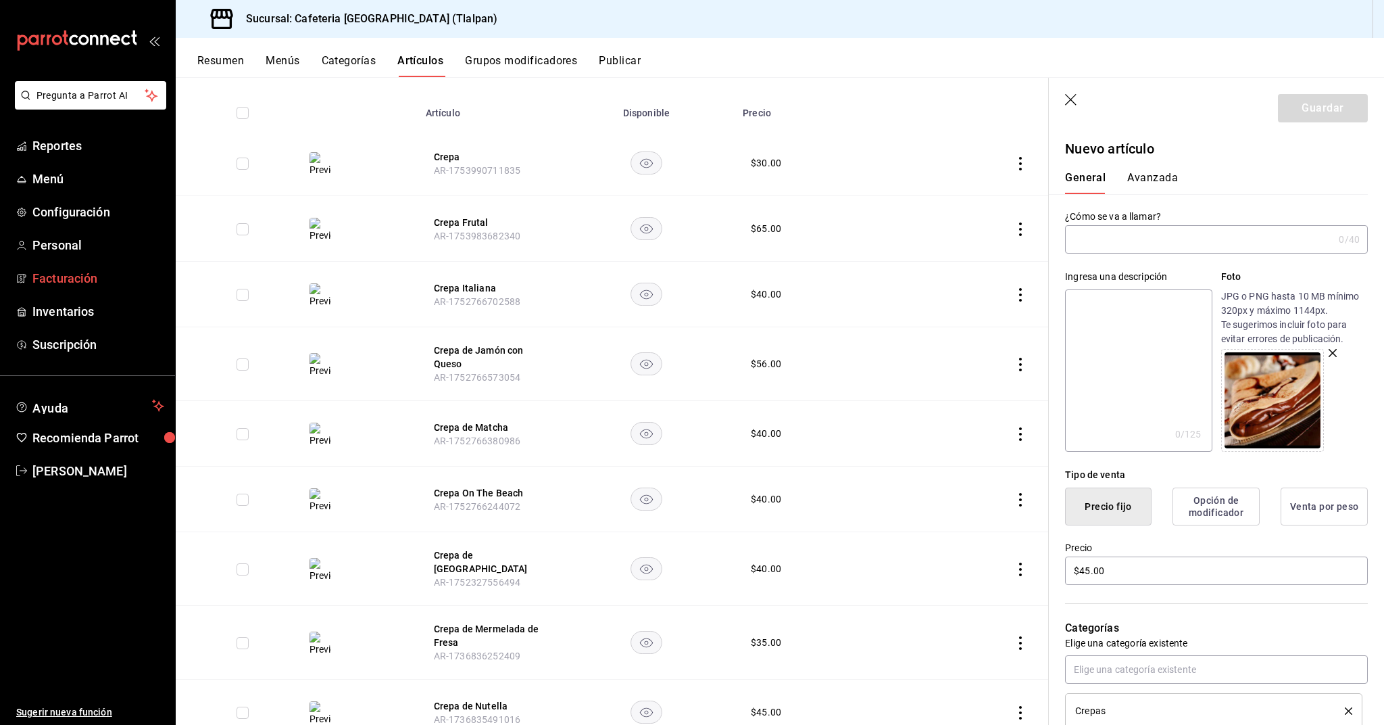
click at [1072, 99] on icon "button" at bounding box center [1072, 101] width 14 height 14
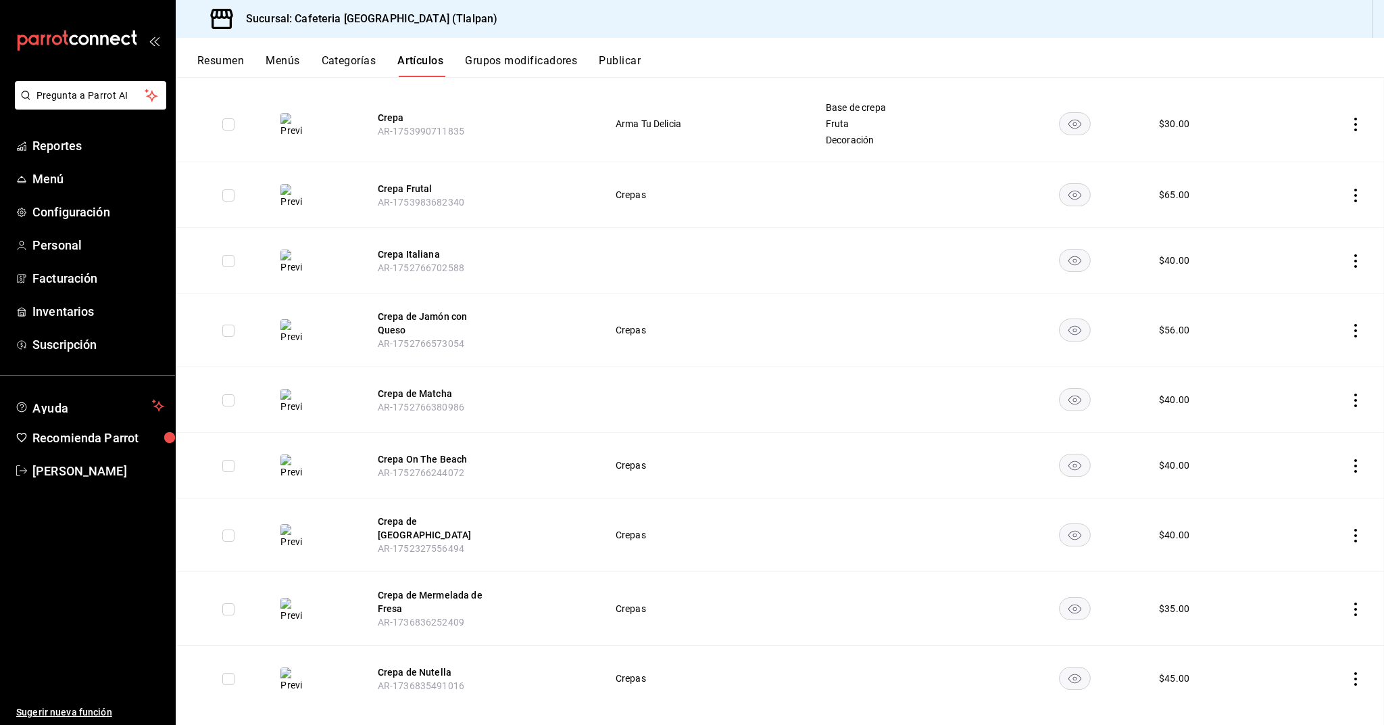
click at [1069, 99] on td at bounding box center [1075, 124] width 136 height 76
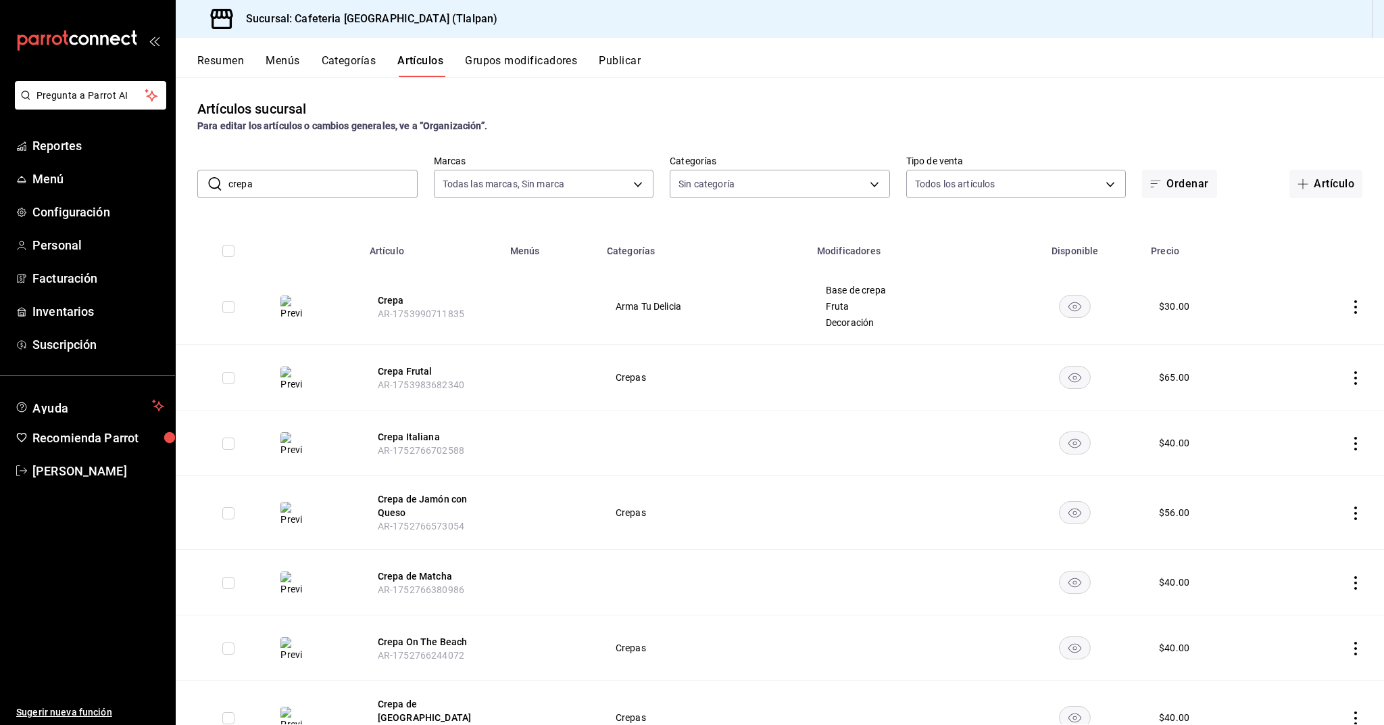
click at [290, 180] on input "crepa" at bounding box center [322, 183] width 189 height 27
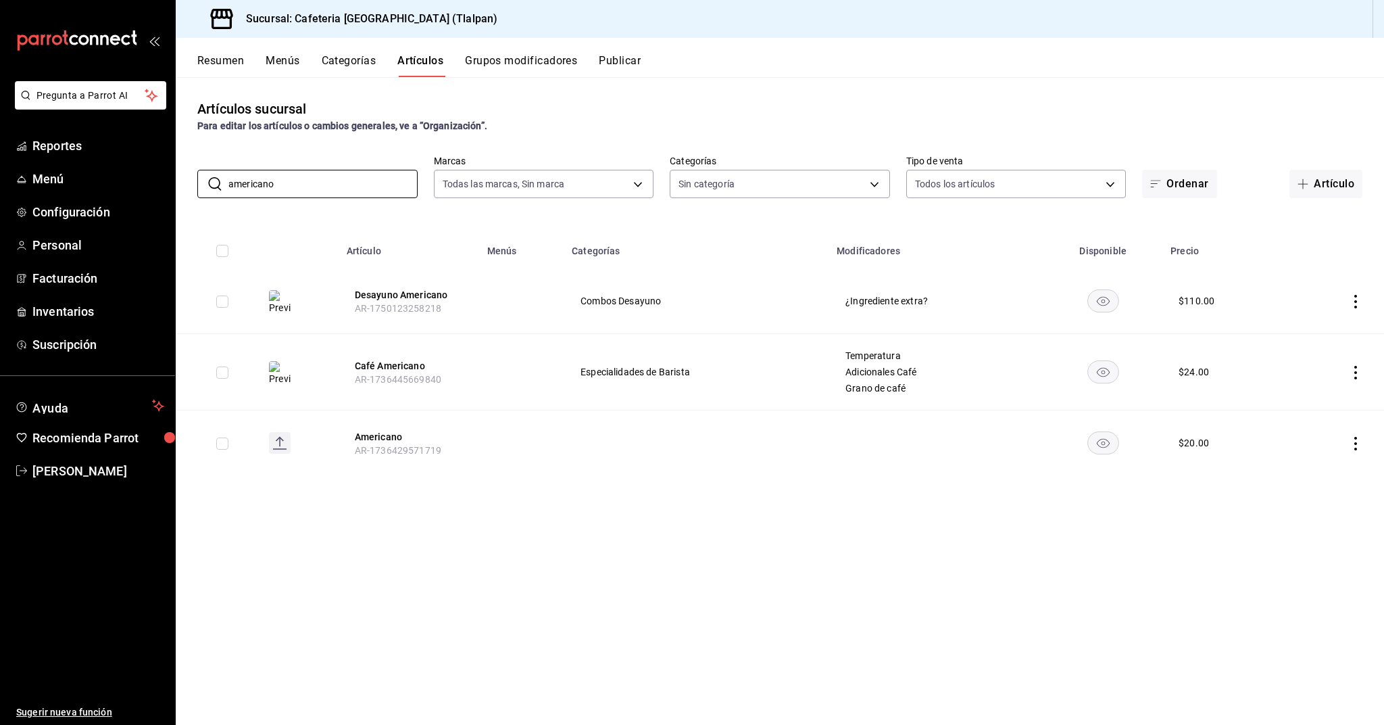
type input "americano"
click at [1357, 303] on icon "actions" at bounding box center [1356, 302] width 14 height 14
click at [1309, 333] on span "Editar" at bounding box center [1315, 333] width 35 height 14
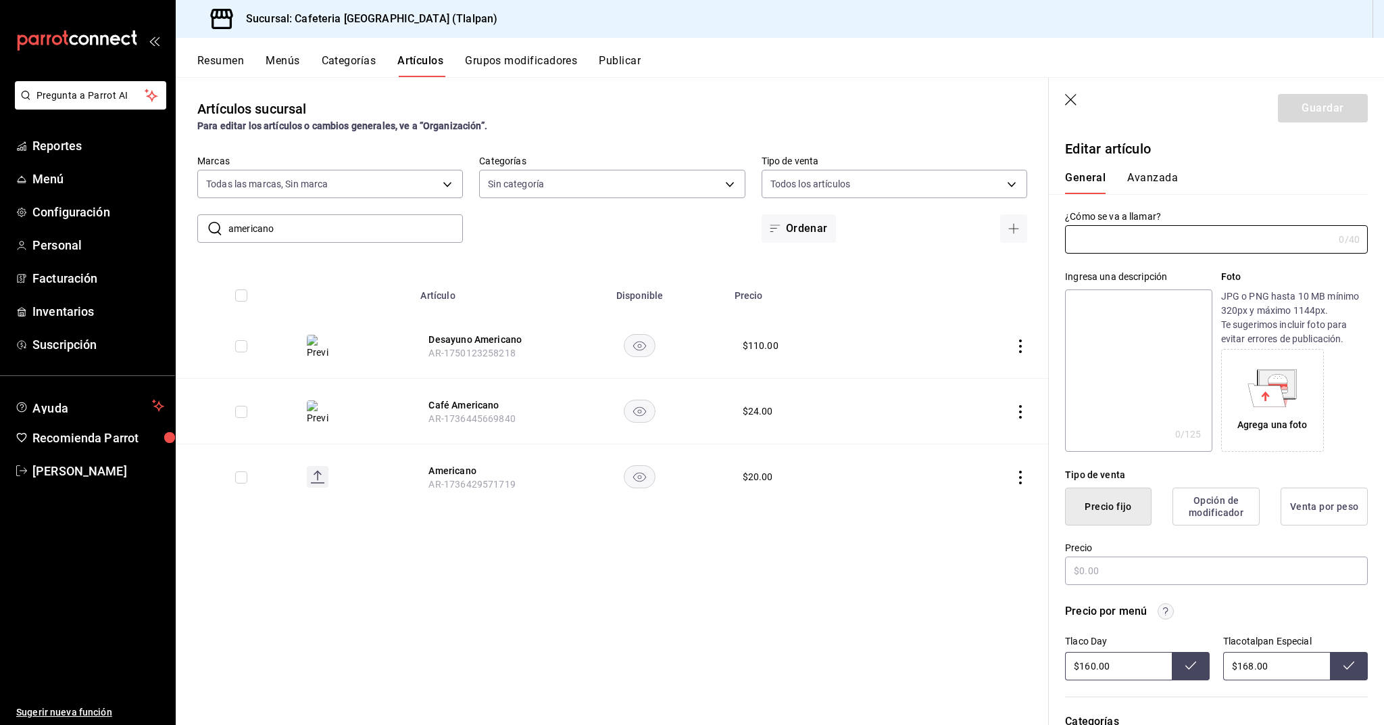
type input "Desayuno Americano"
type textarea "Waffle decorado con miel Maple y chocolate Hersheys, Coctel de Fruta y jugo de …"
type textarea "x"
type input "AR-1750123258218"
type textarea "x"
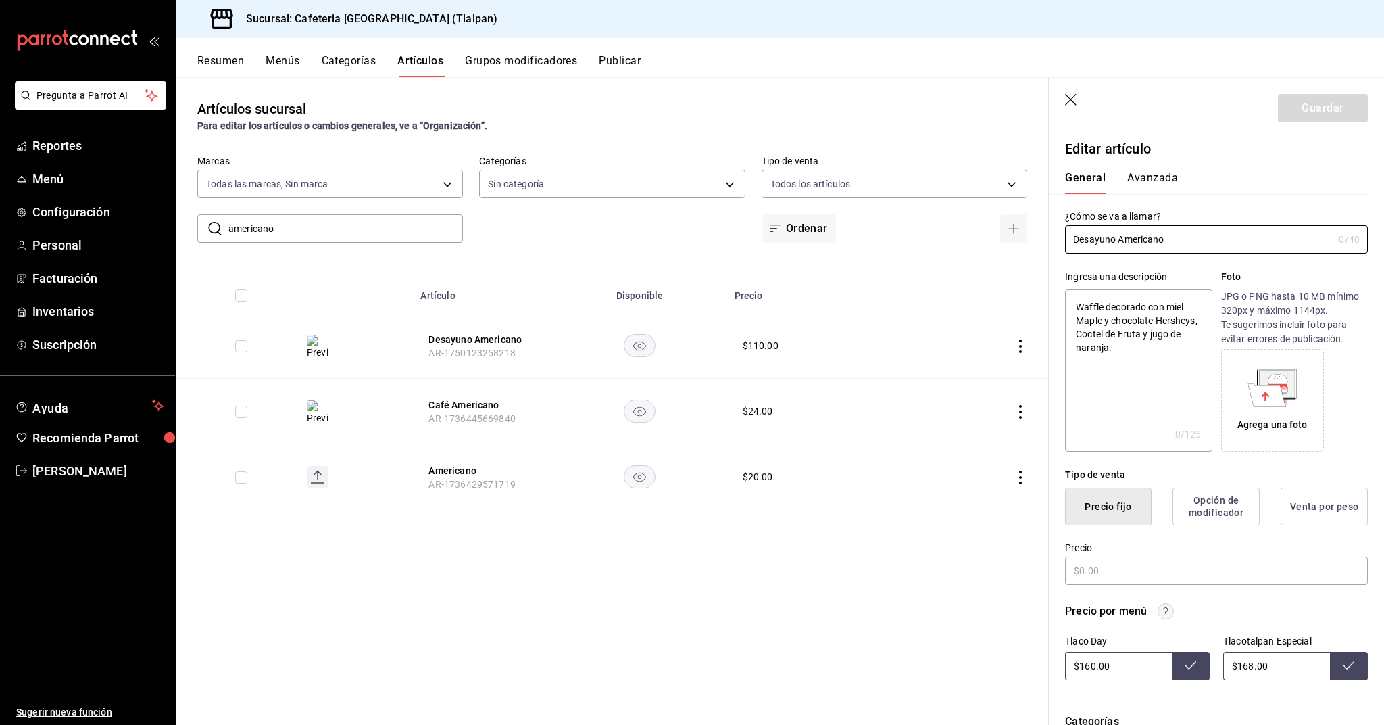
type input "$110.00"
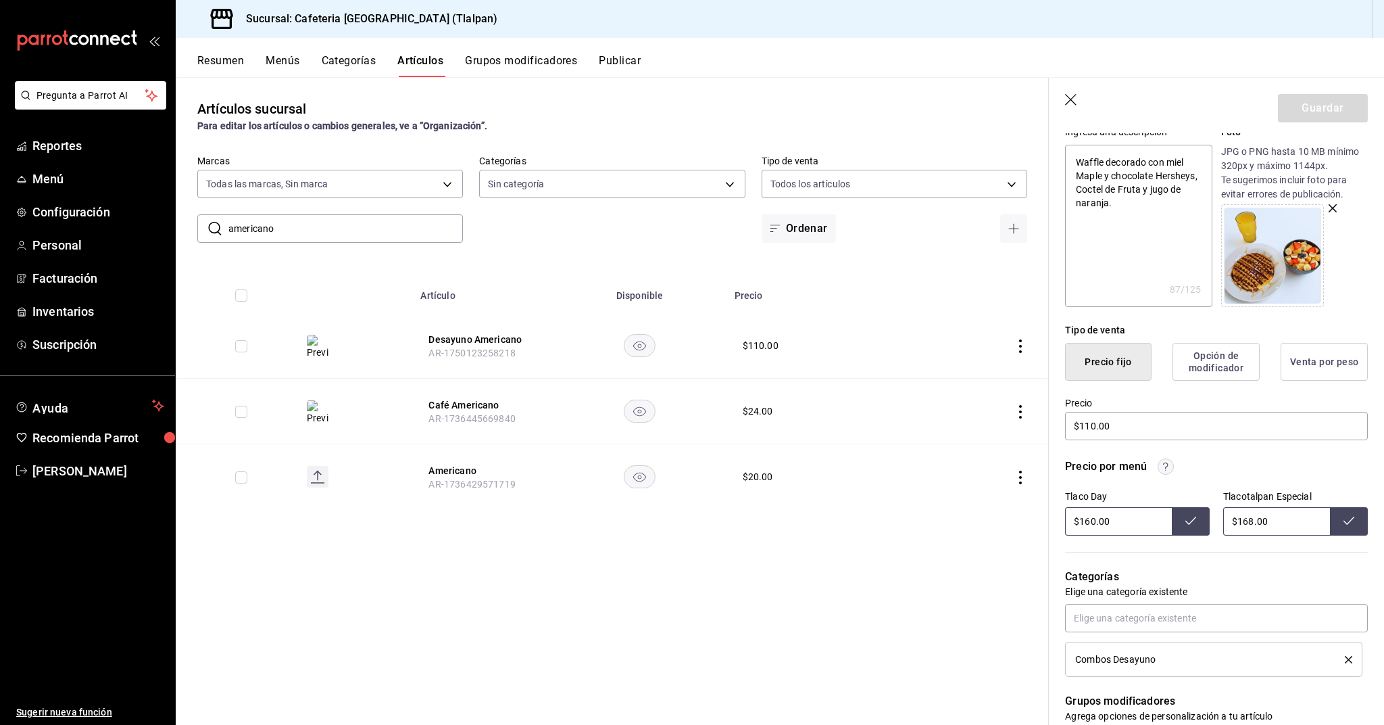
scroll to position [218, 0]
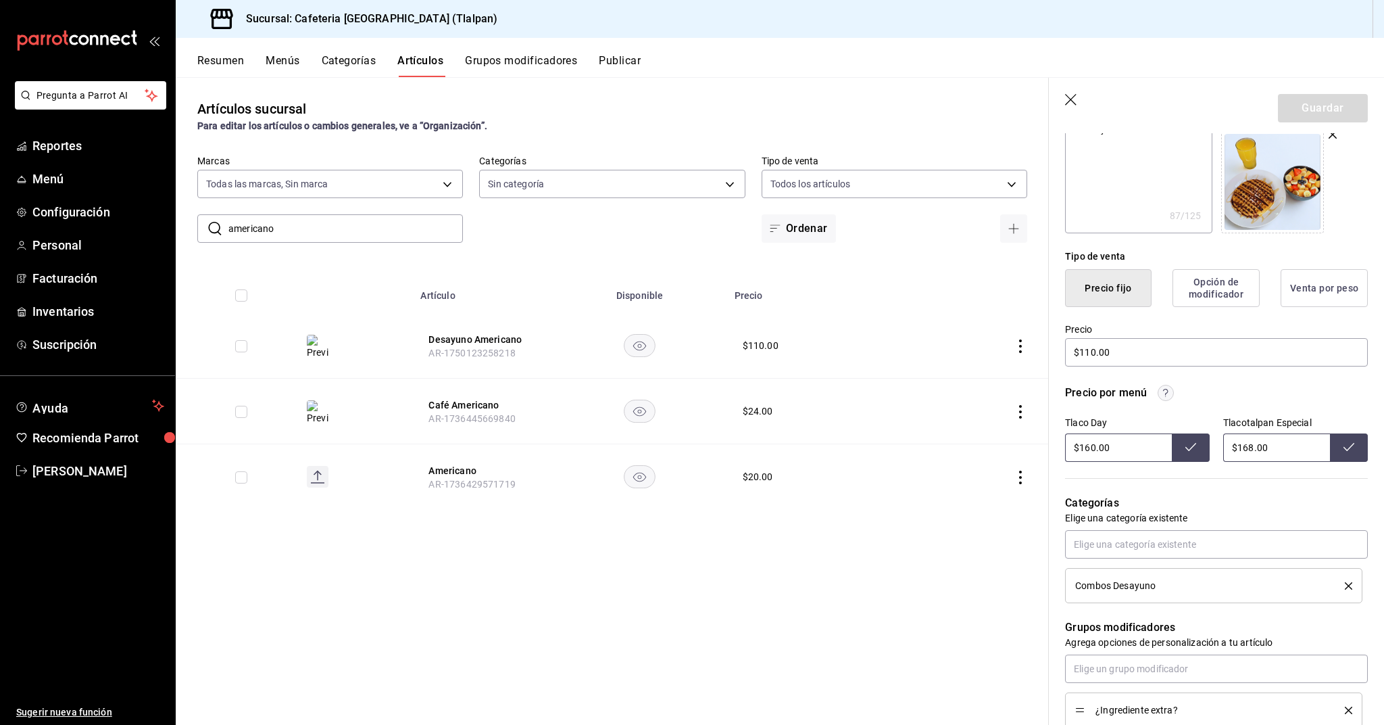
click at [1090, 447] on input "$160.00" at bounding box center [1118, 447] width 107 height 28
type input "$172.00"
click at [1253, 447] on input "$168.00" at bounding box center [1276, 447] width 107 height 28
type input "$1.00"
type input "$210.00"
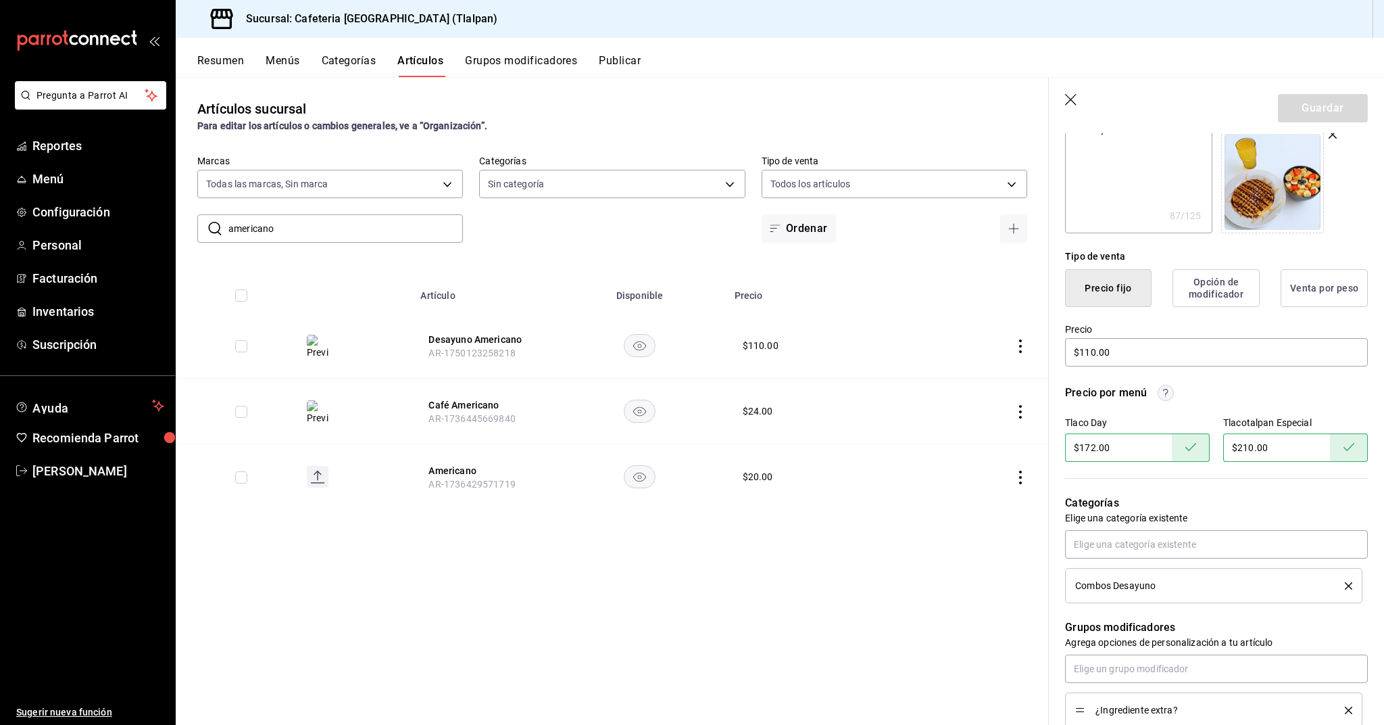
click at [349, 224] on input "americano" at bounding box center [345, 228] width 235 height 27
type input "campe"
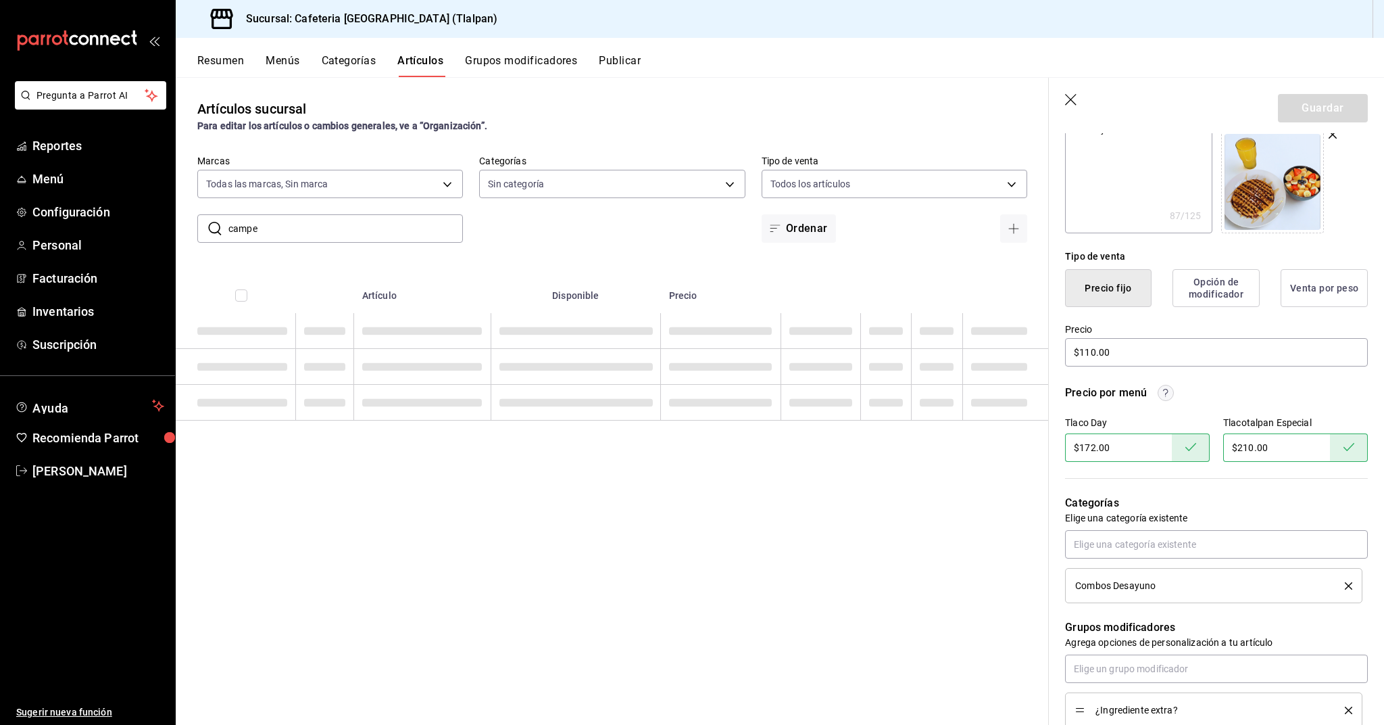
type textarea "x"
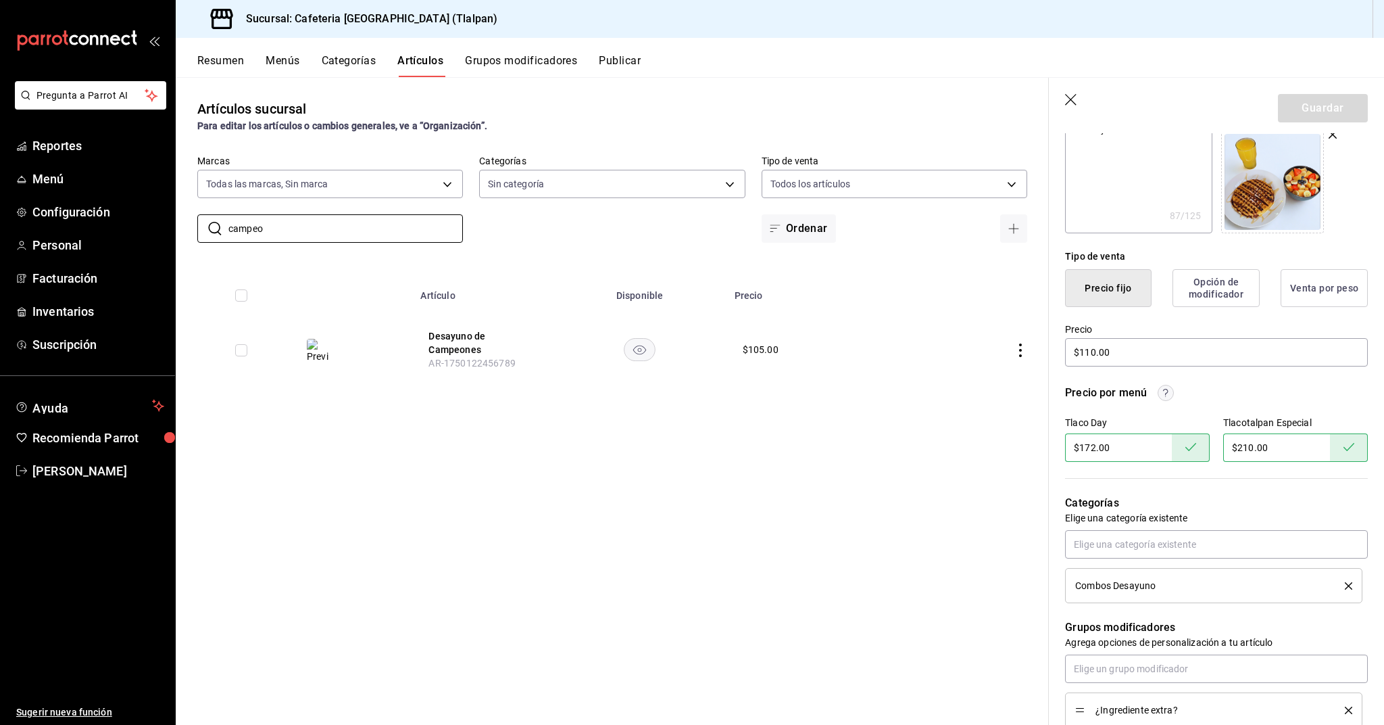
click at [1018, 356] on icon "actions" at bounding box center [1021, 350] width 14 height 14
click at [991, 384] on span "Editar" at bounding box center [980, 381] width 35 height 14
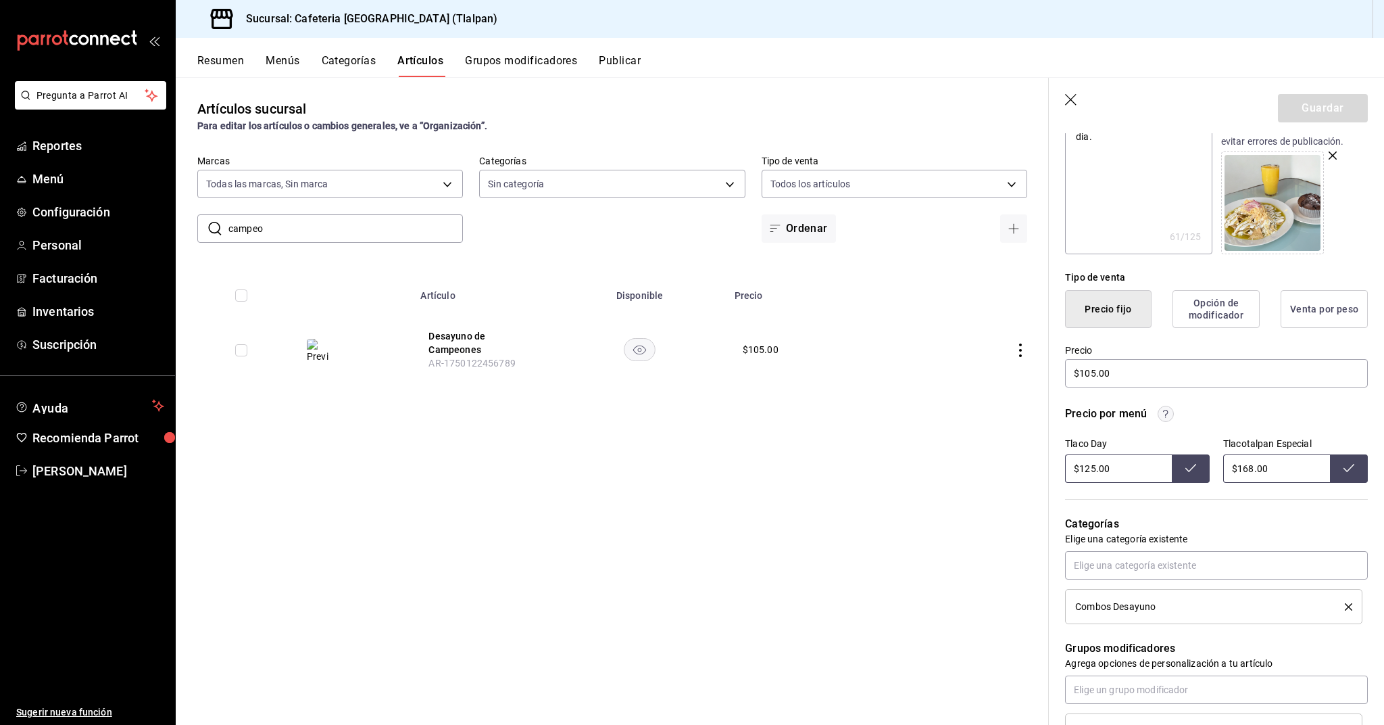
scroll to position [202, 0]
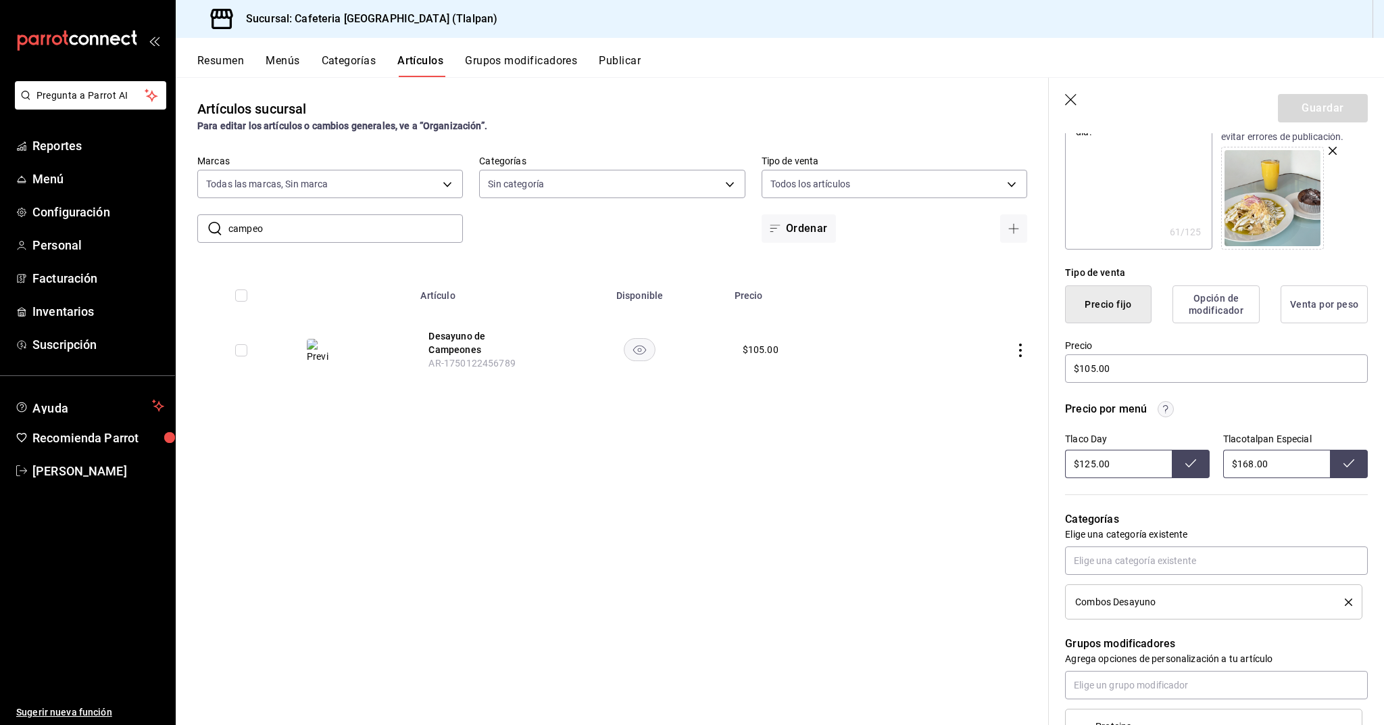
click at [1094, 463] on input "$125.00" at bounding box center [1118, 463] width 107 height 28
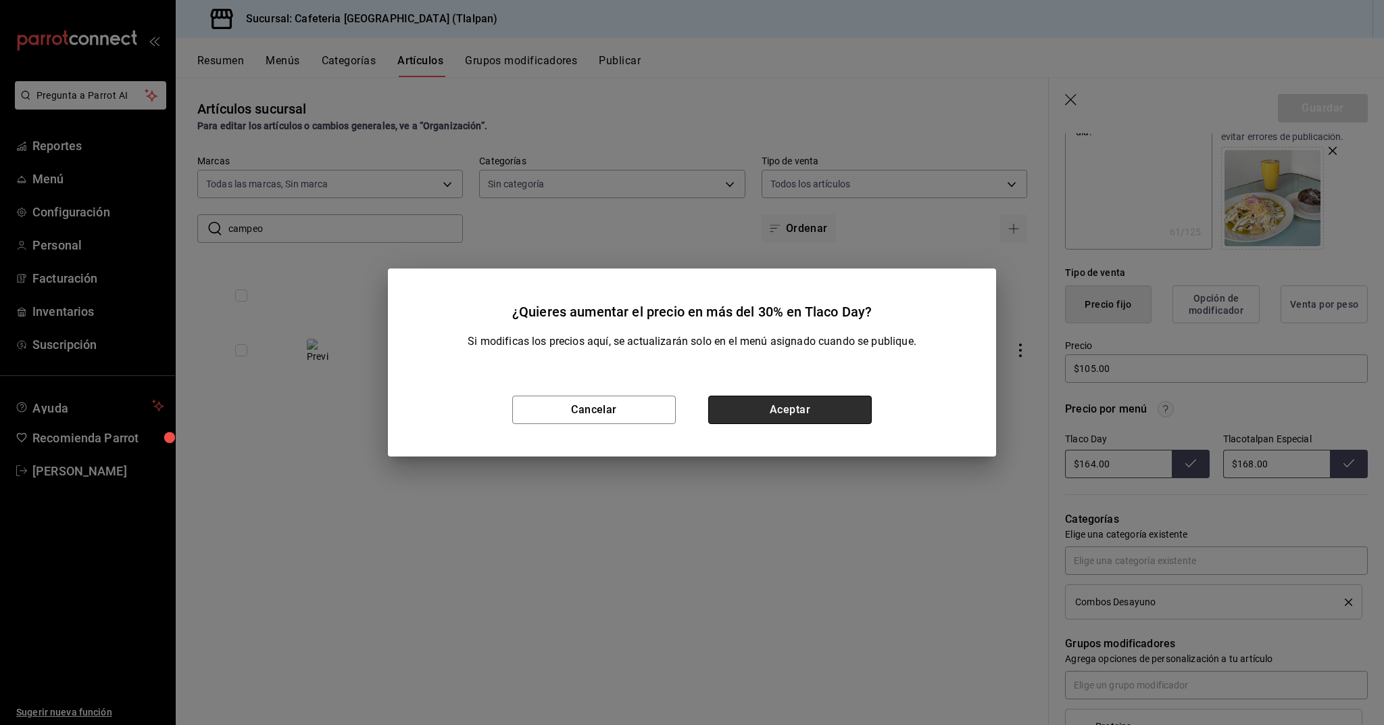
click at [810, 416] on button "Aceptar" at bounding box center [790, 409] width 164 height 28
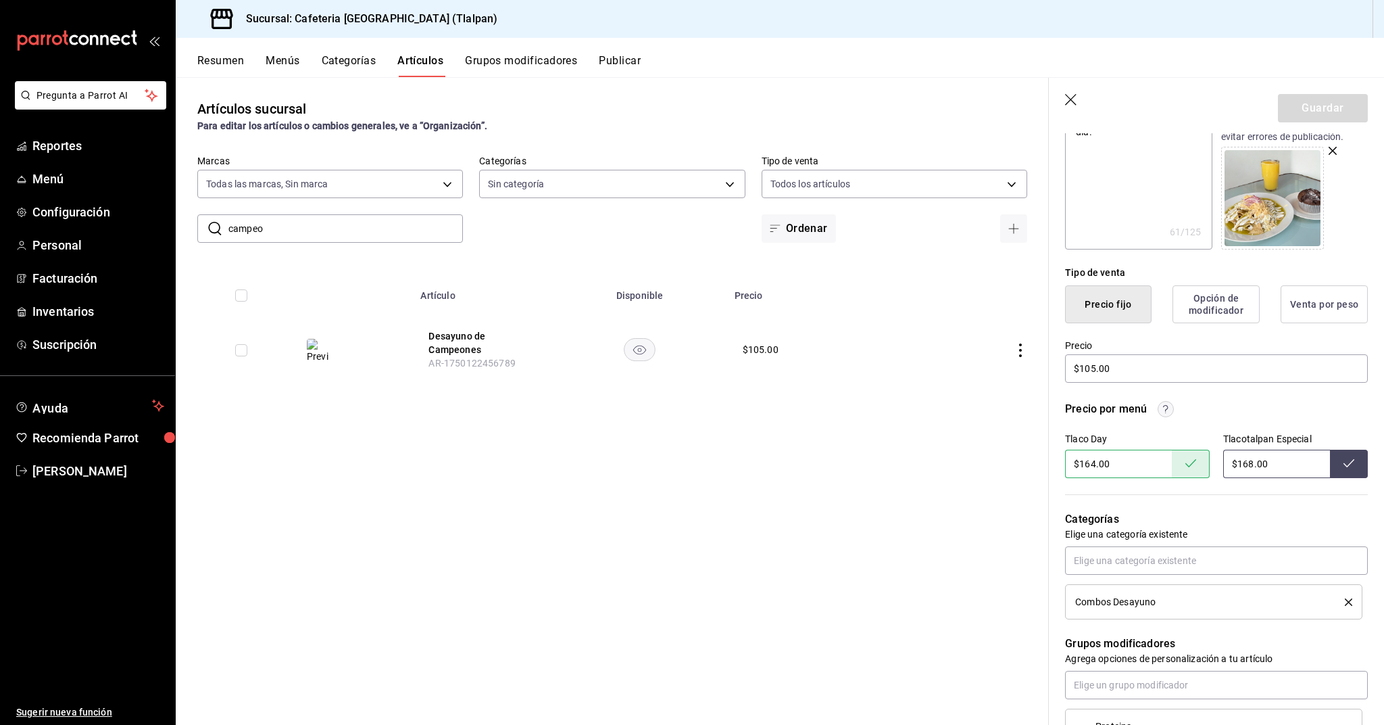
click at [1244, 467] on input "$168.00" at bounding box center [1276, 463] width 107 height 28
click at [316, 230] on input "campeo" at bounding box center [345, 228] width 235 height 27
click at [1024, 349] on icon "actions" at bounding box center [1021, 346] width 14 height 14
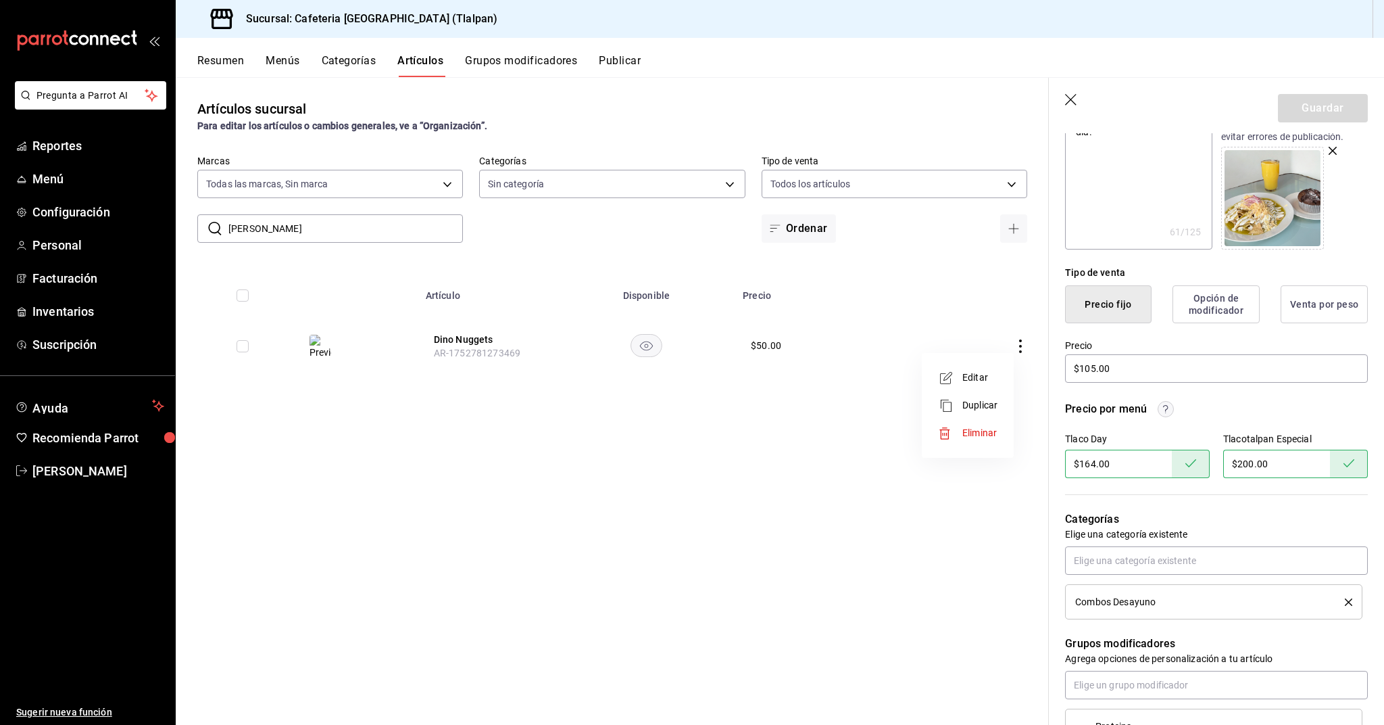
click at [987, 381] on span "Editar" at bounding box center [980, 377] width 35 height 14
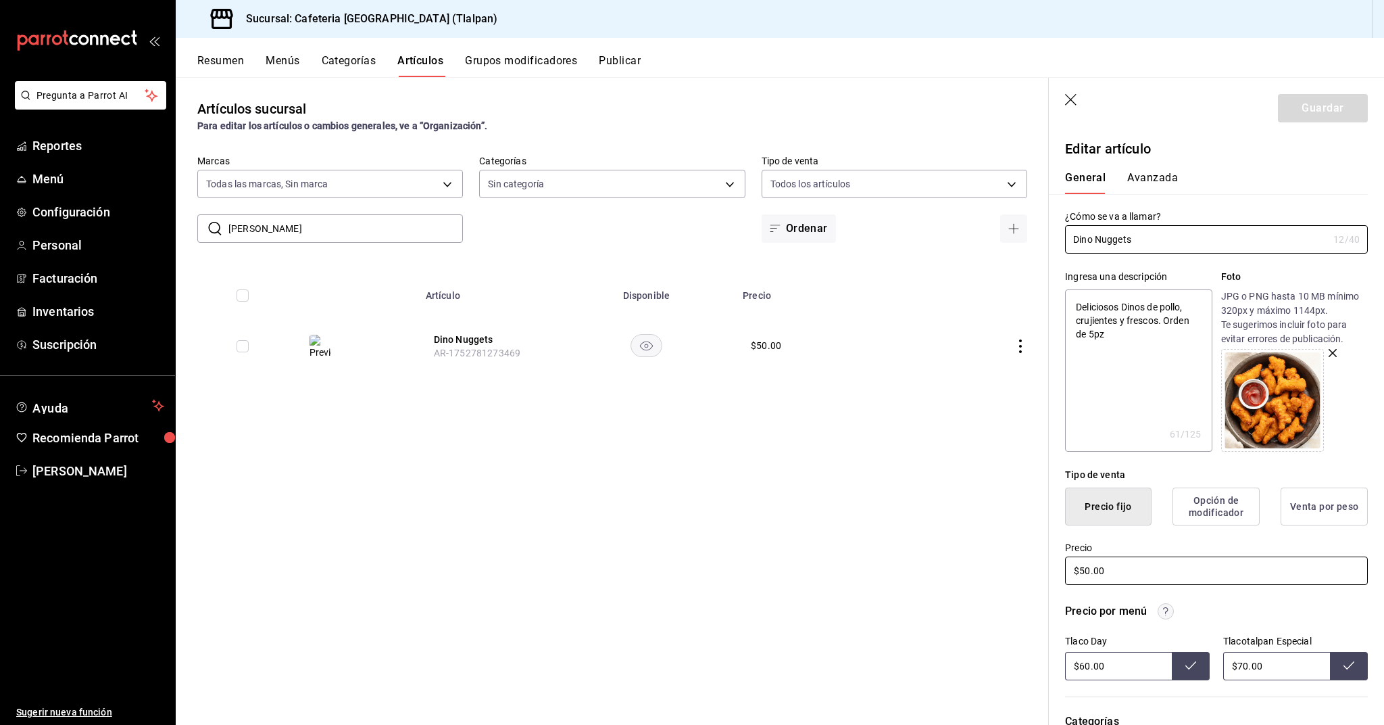
click at [1086, 570] on input "$50.00" at bounding box center [1216, 570] width 303 height 28
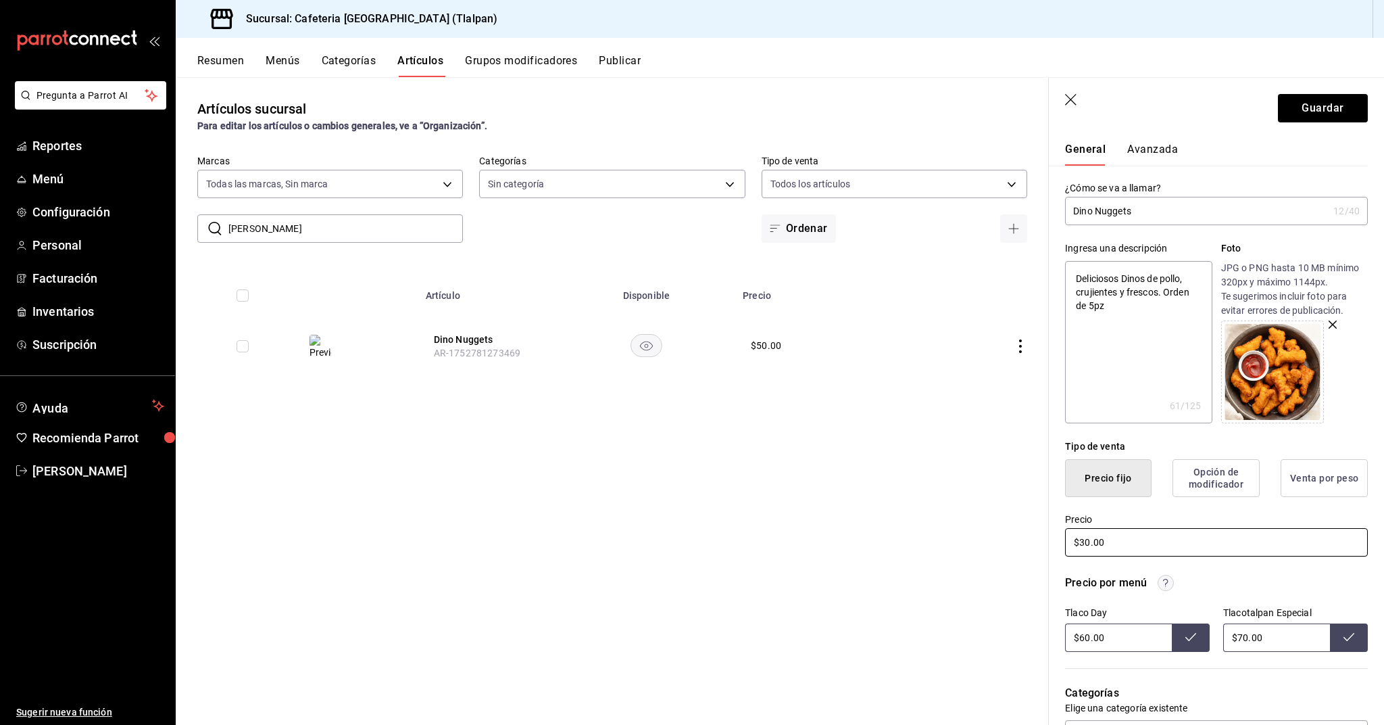
scroll to position [31, 0]
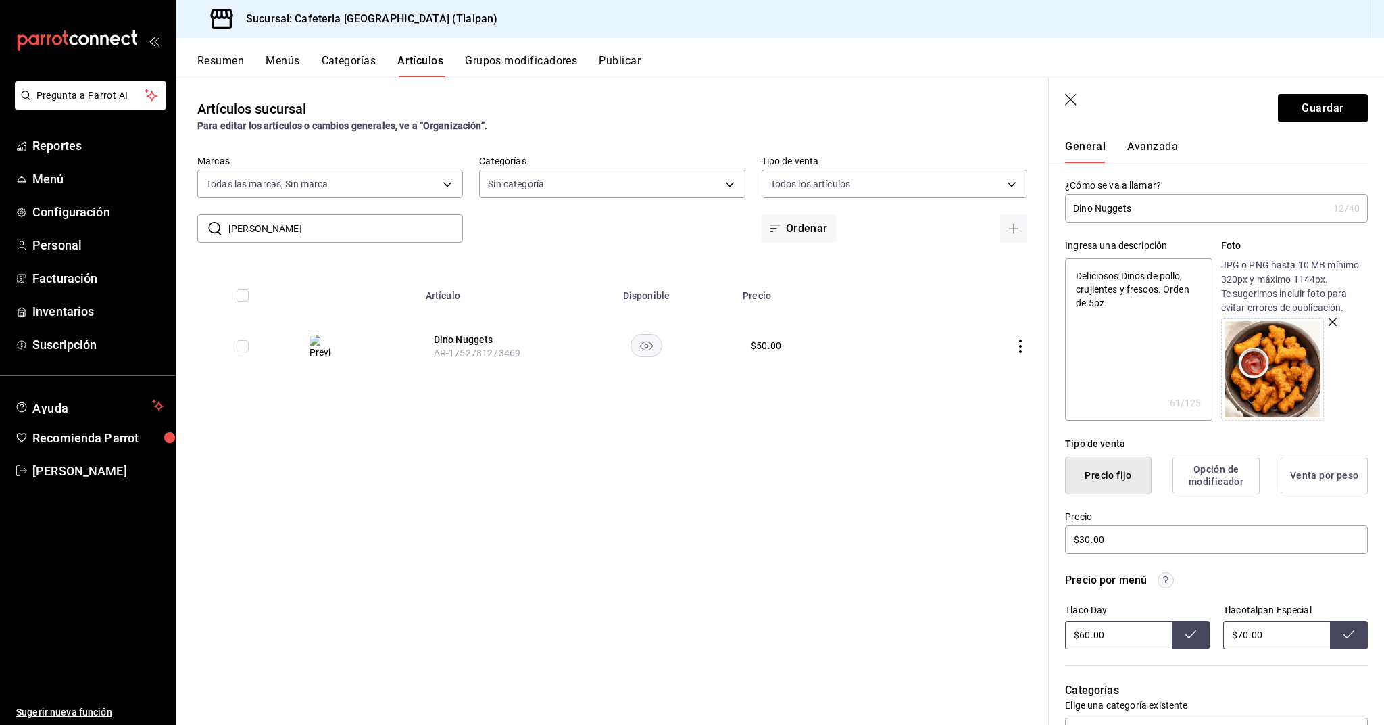
click at [1246, 635] on input "$70.00" at bounding box center [1276, 635] width 107 height 28
click at [1088, 633] on input "$60.00" at bounding box center [1118, 635] width 107 height 28
click at [358, 222] on input "dino" at bounding box center [345, 228] width 235 height 27
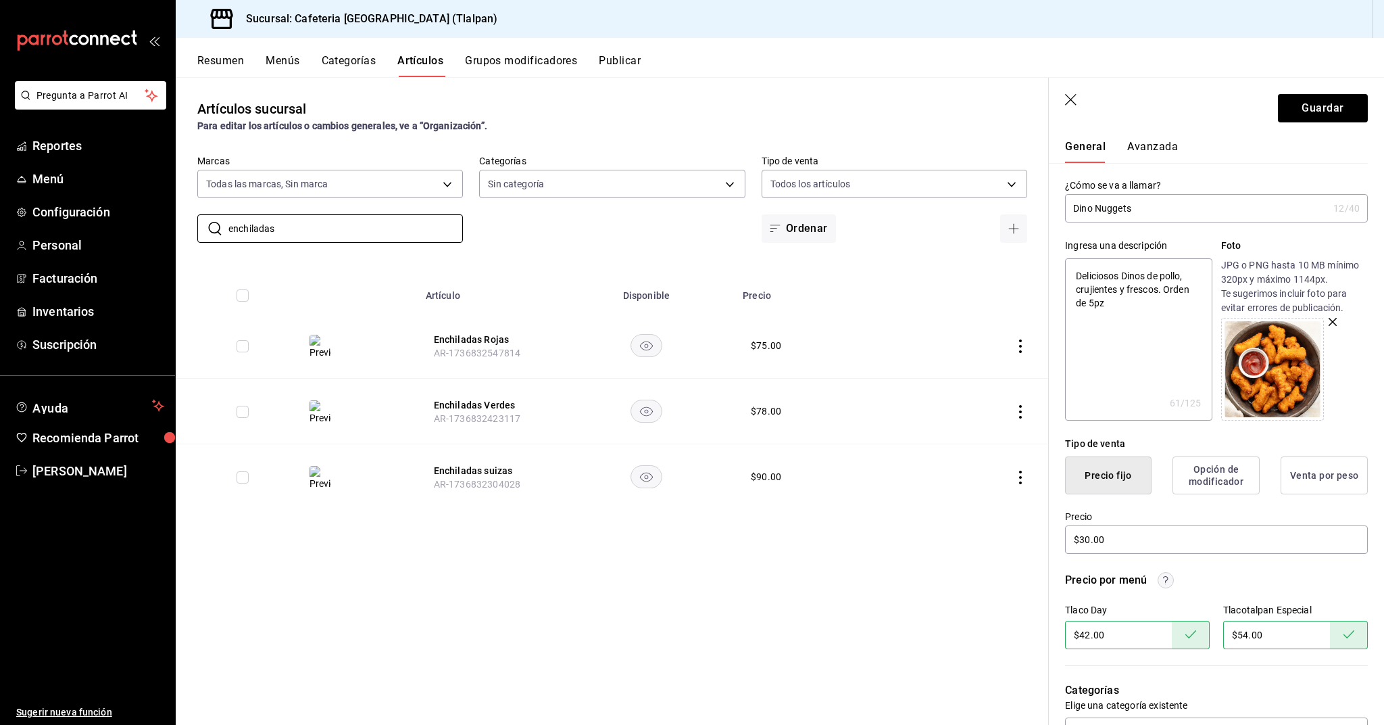
click at [1038, 350] on td at bounding box center [978, 346] width 141 height 66
click at [1019, 350] on icon "actions" at bounding box center [1021, 346] width 14 height 14
click at [986, 377] on span "Editar" at bounding box center [980, 377] width 35 height 14
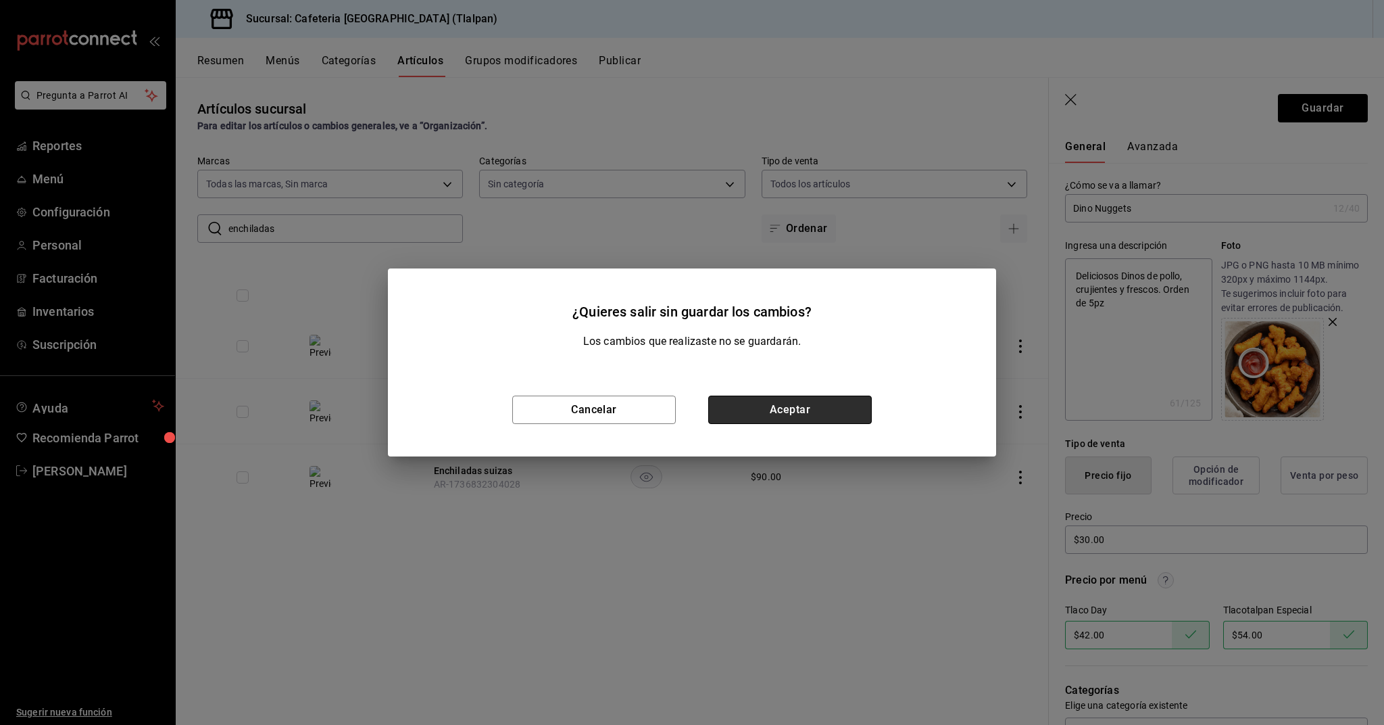
click at [773, 410] on button "Aceptar" at bounding box center [790, 409] width 164 height 28
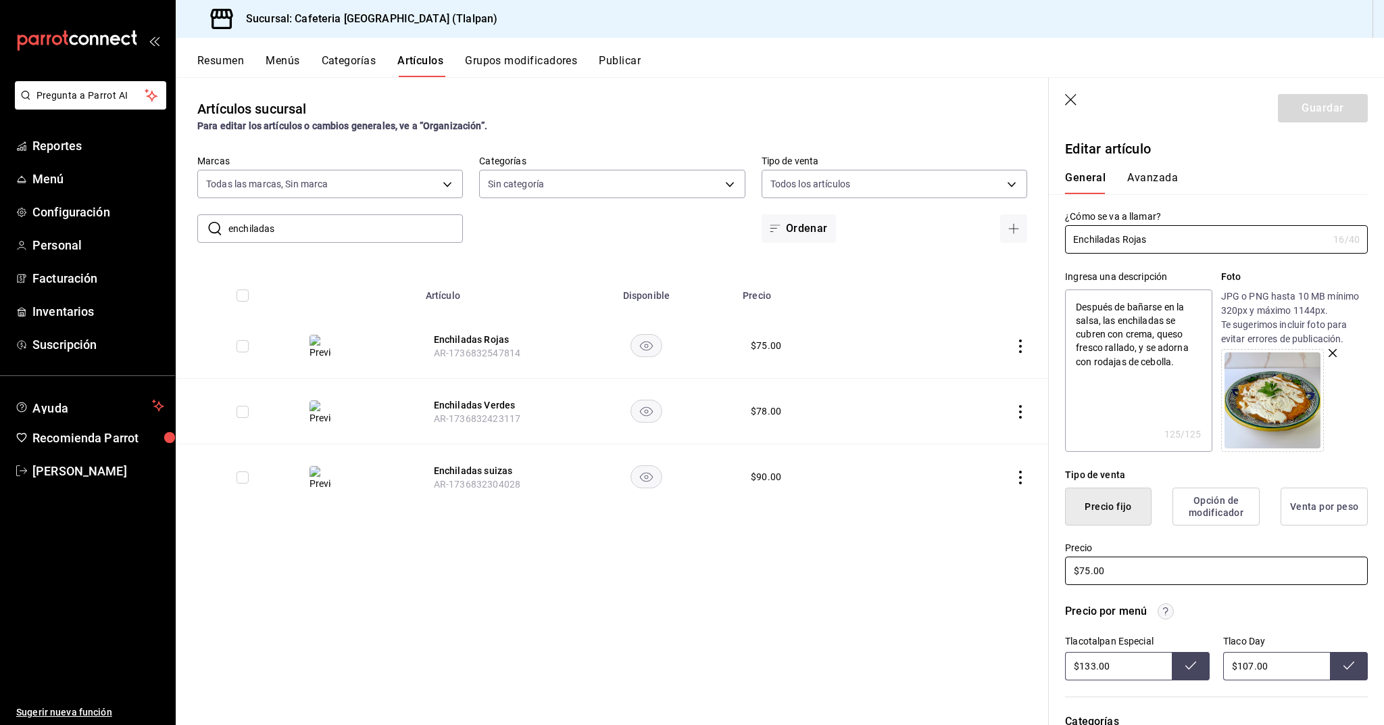
click at [1085, 570] on input "$75.00" at bounding box center [1216, 570] width 303 height 28
click at [1094, 661] on input "$133.00" at bounding box center [1118, 666] width 107 height 28
click at [1248, 667] on input "$107.00" at bounding box center [1276, 666] width 107 height 28
click at [1307, 100] on button "Guardar" at bounding box center [1323, 108] width 90 height 28
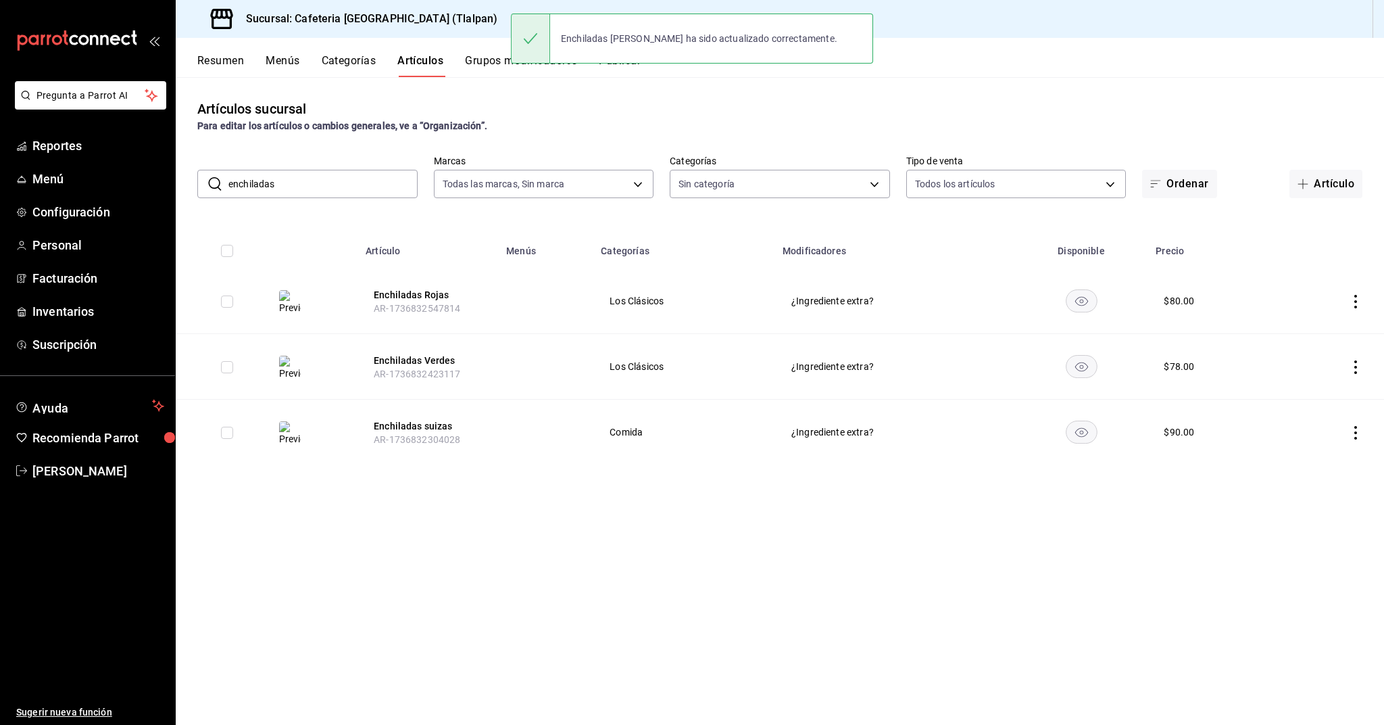
click at [285, 191] on input "enchiladas" at bounding box center [322, 183] width 189 height 27
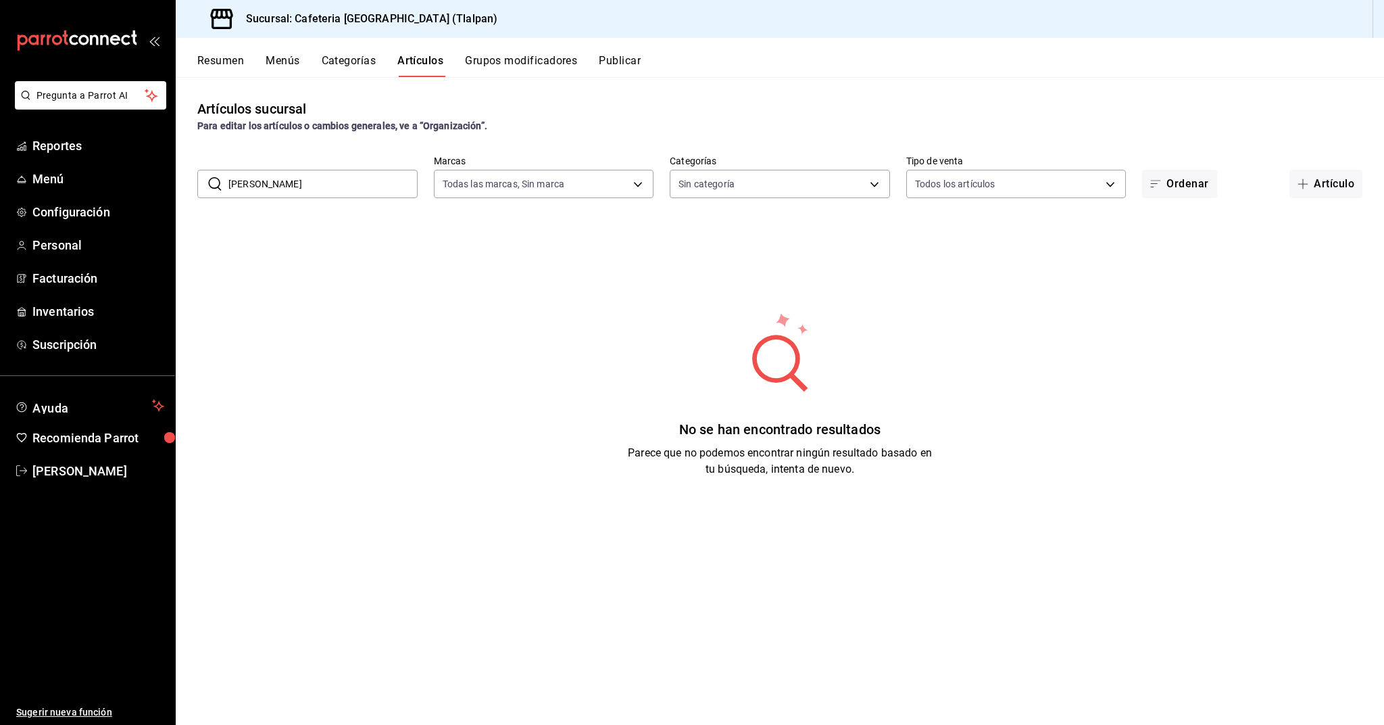
click at [314, 190] on input "dino" at bounding box center [322, 183] width 189 height 27
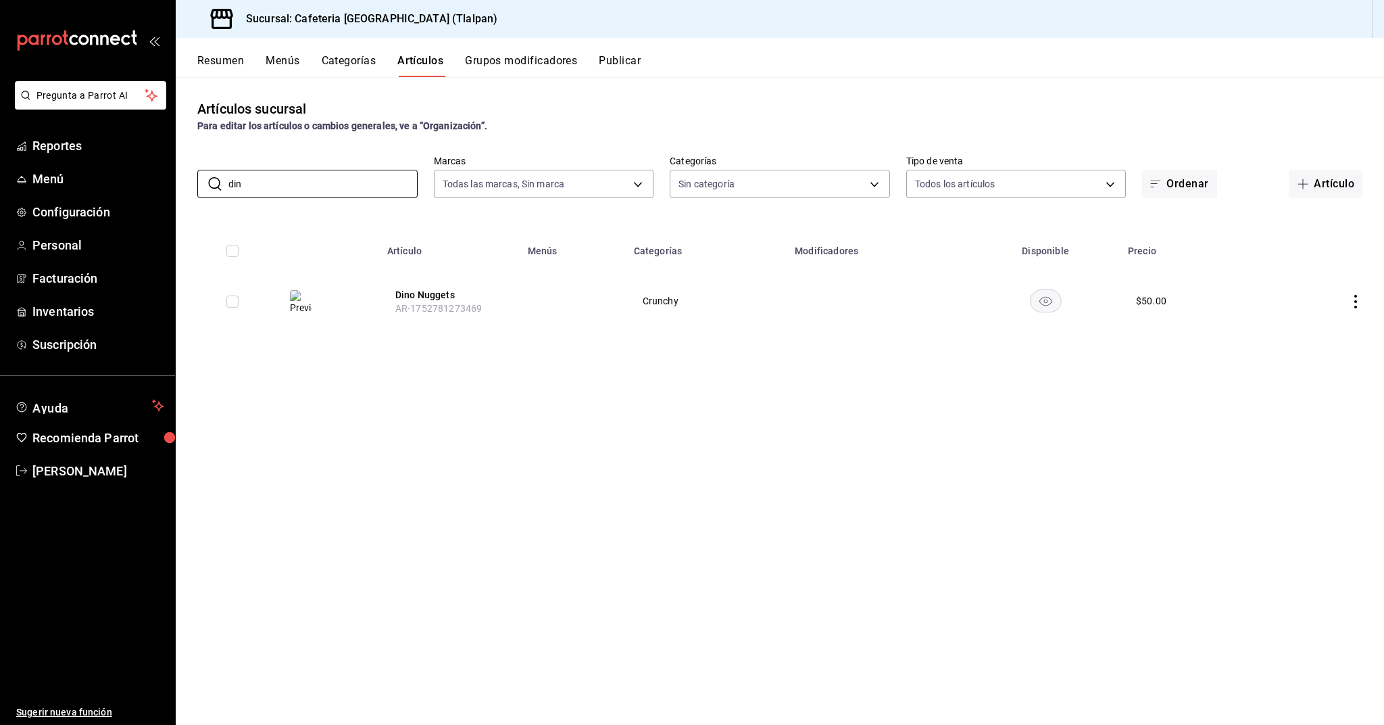
click at [1350, 304] on icon "actions" at bounding box center [1356, 302] width 14 height 14
click at [1296, 328] on div at bounding box center [1285, 333] width 24 height 16
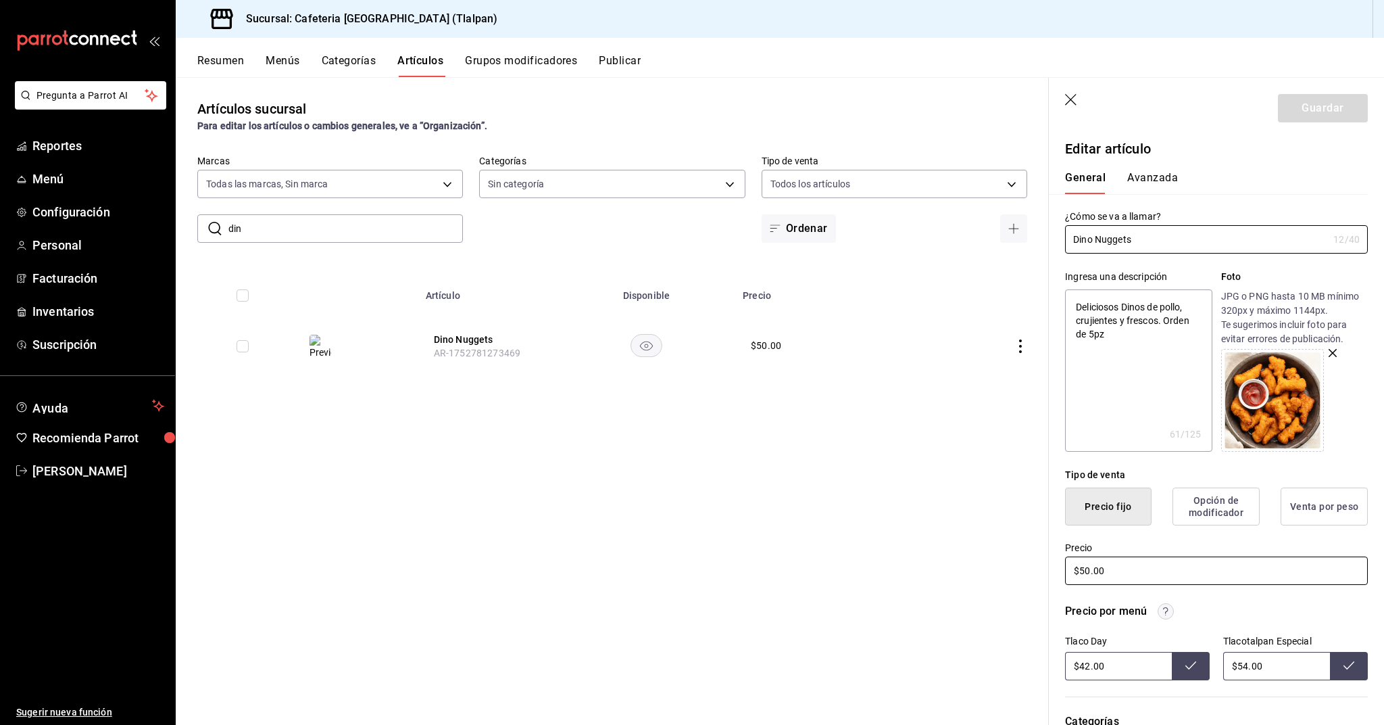
click at [1084, 570] on input "$50.00" at bounding box center [1216, 570] width 303 height 28
click at [1322, 118] on button "Guardar" at bounding box center [1323, 108] width 90 height 28
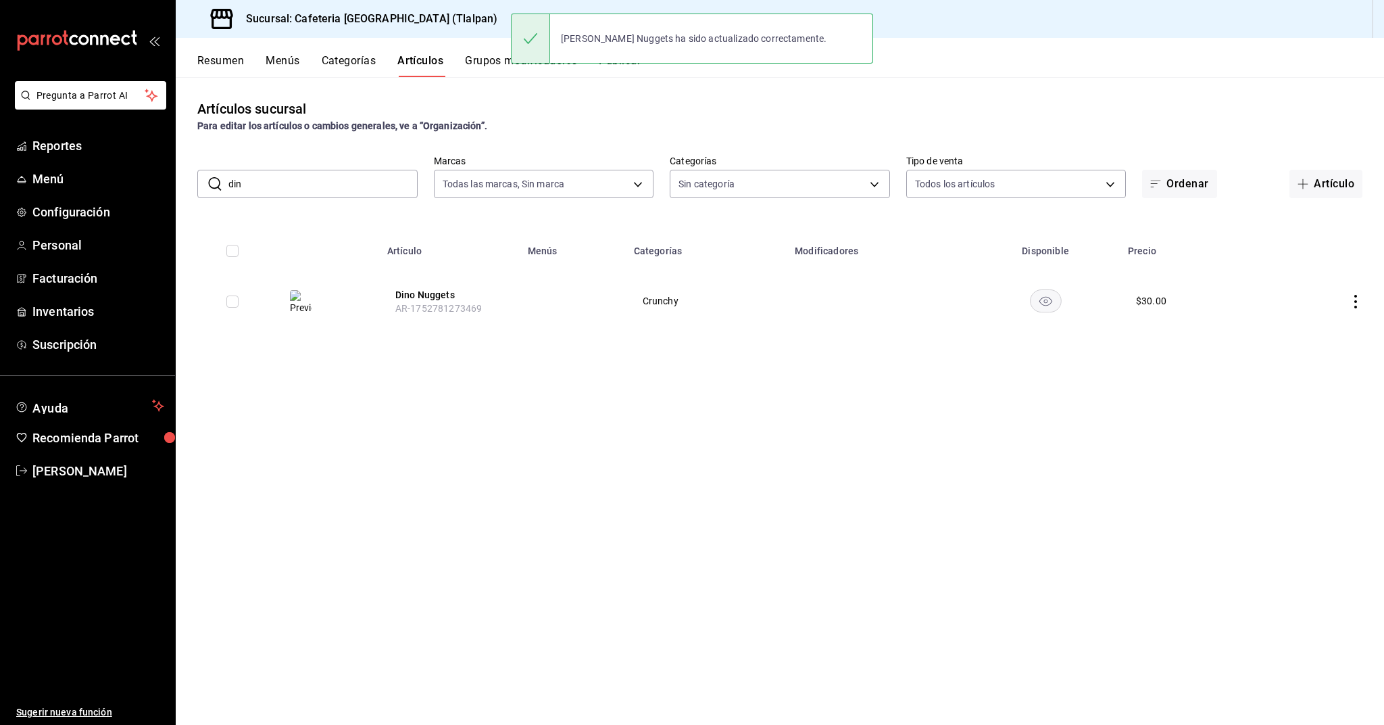
click at [367, 174] on input "din" at bounding box center [322, 183] width 189 height 27
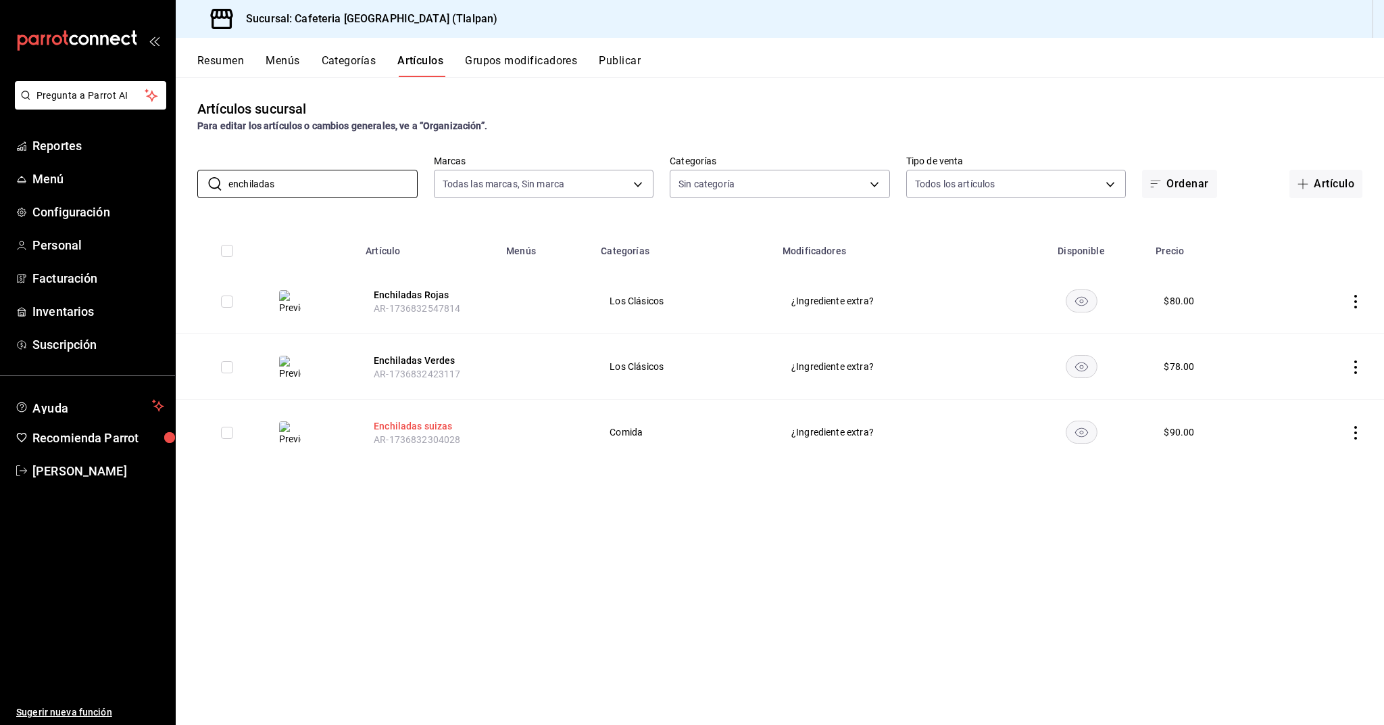
click at [423, 422] on button "Enchiladas suizas" at bounding box center [428, 426] width 108 height 14
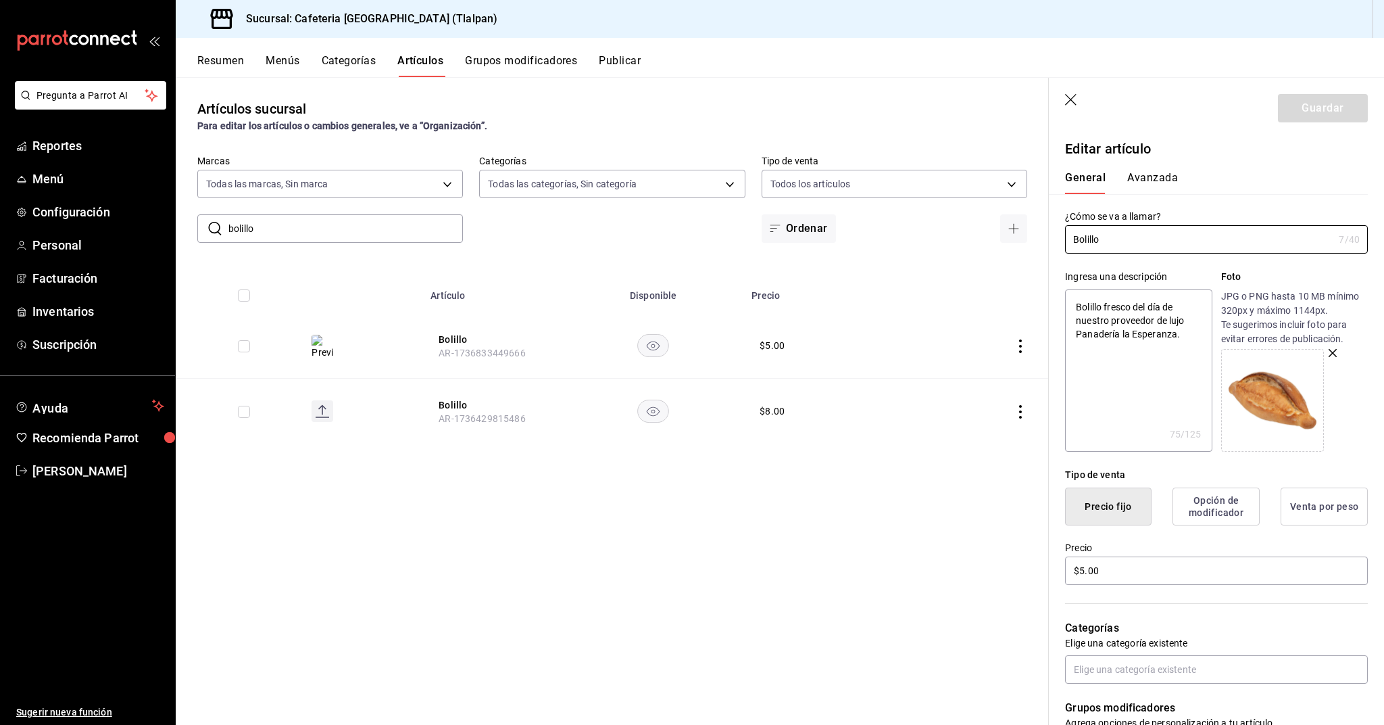
scroll to position [242, 0]
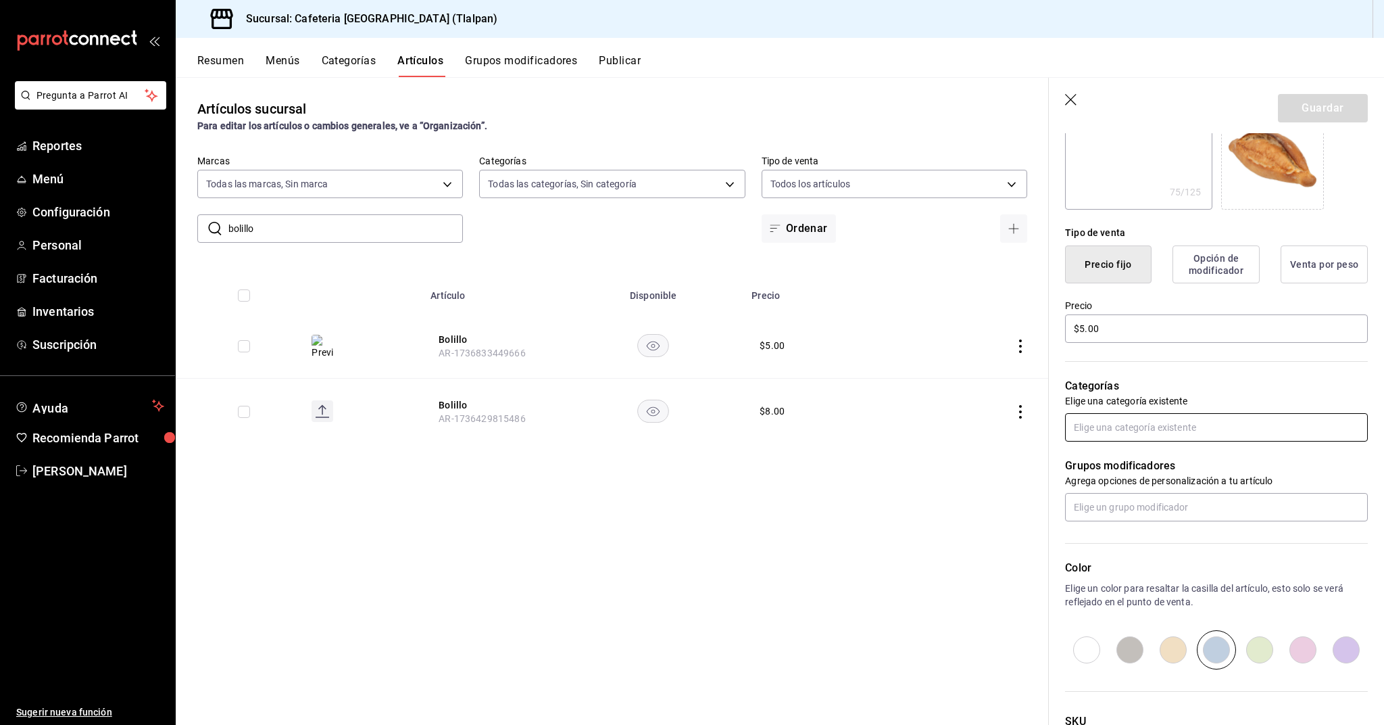
click at [1105, 435] on input "text" at bounding box center [1216, 427] width 303 height 28
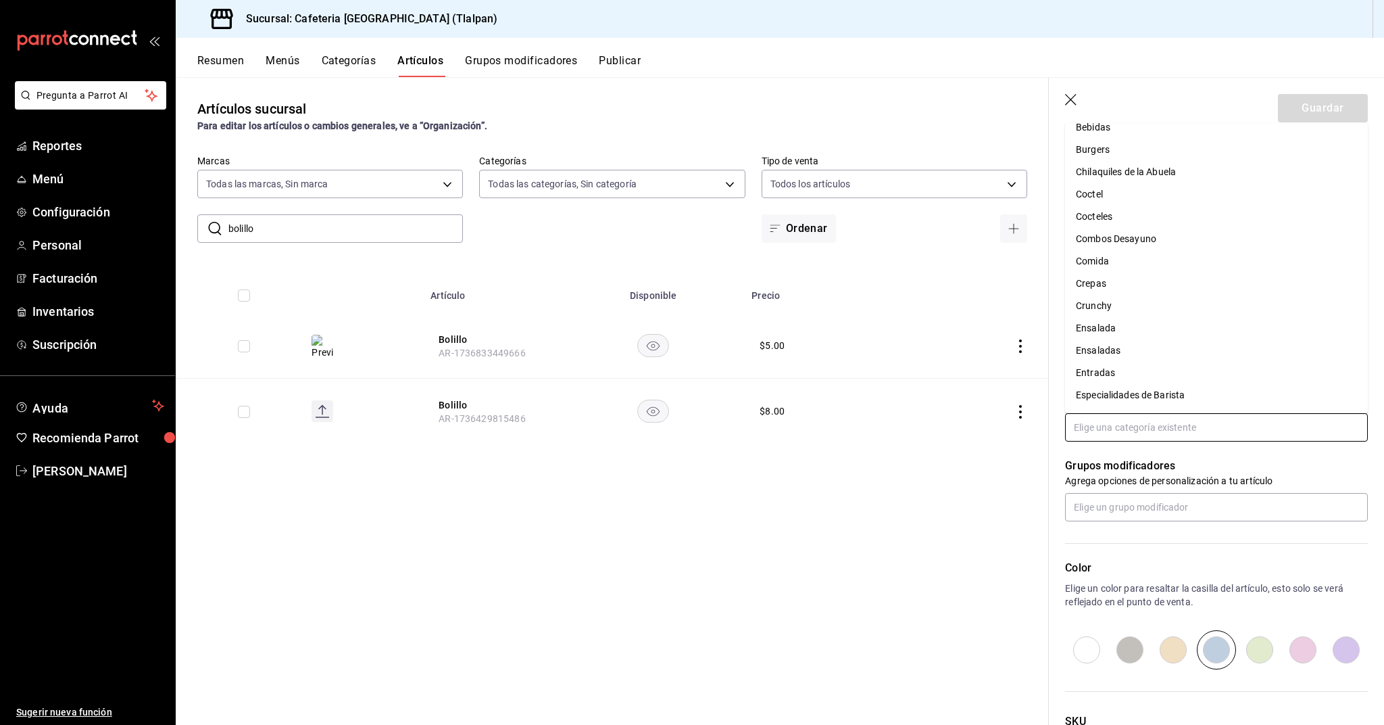
scroll to position [138, 0]
click at [1136, 174] on li "Chilaquiles de la Abuela" at bounding box center [1216, 180] width 303 height 22
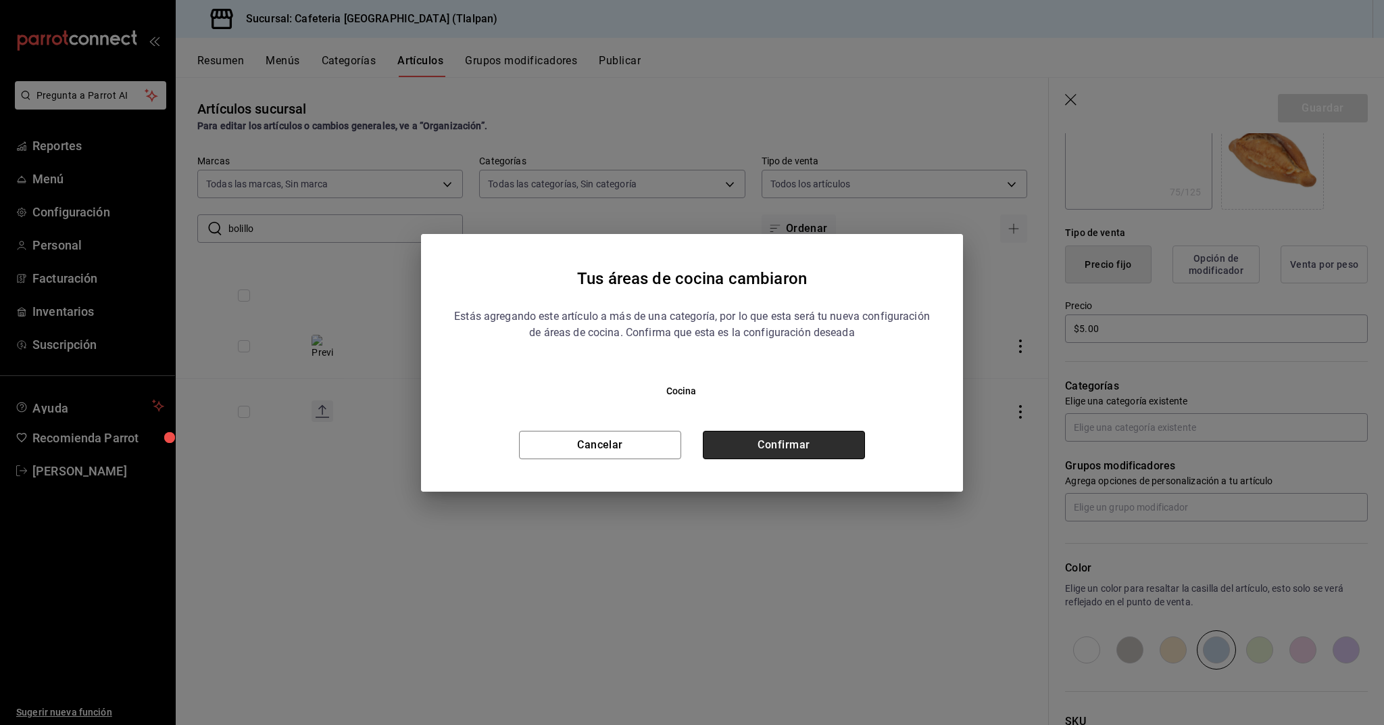
click at [817, 439] on button "Confirmar" at bounding box center [784, 445] width 162 height 28
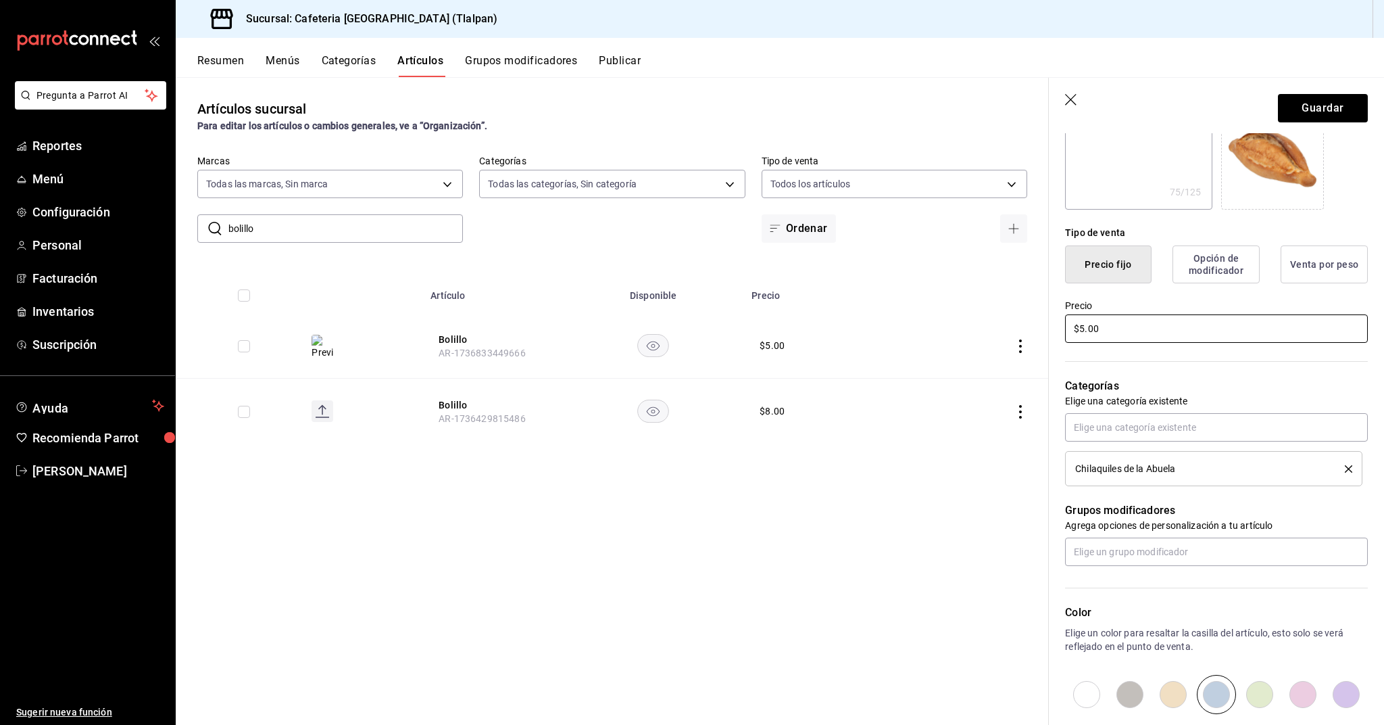
click at [1084, 331] on input "$5.00" at bounding box center [1216, 328] width 303 height 28
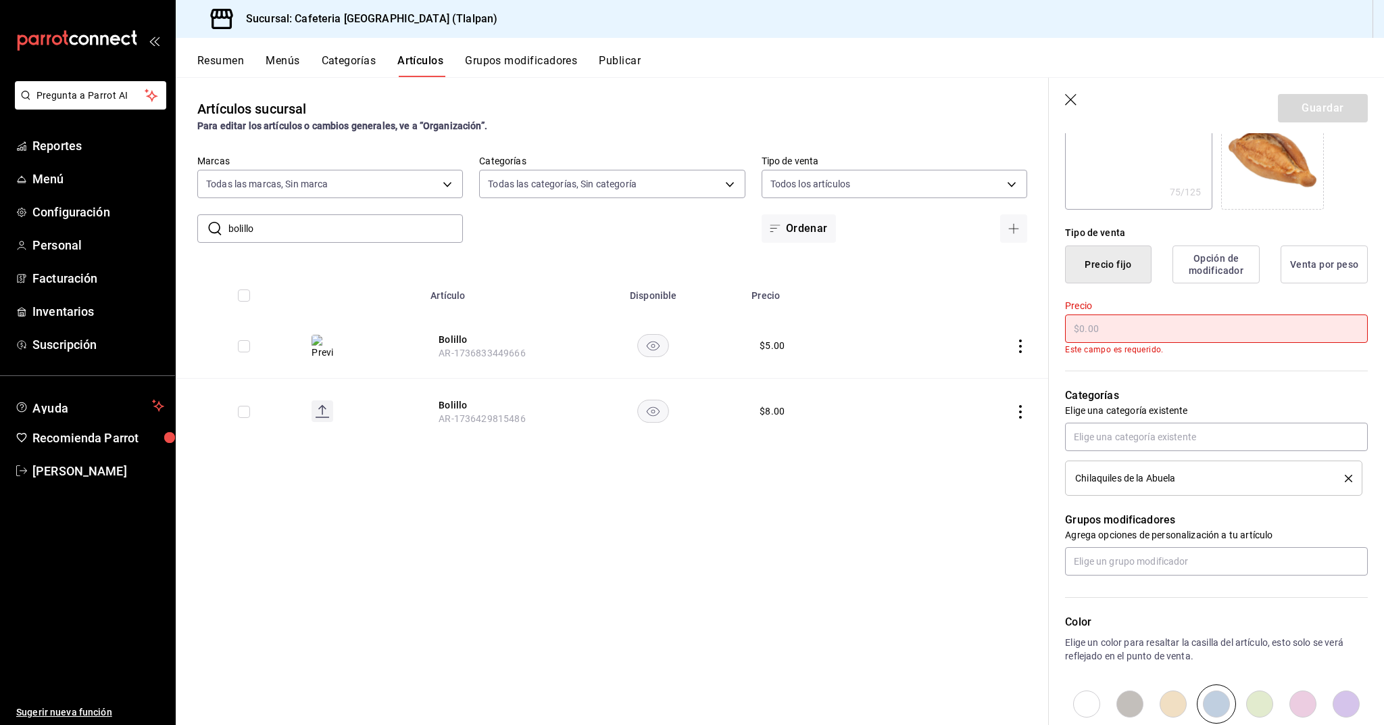
type input "$8.00"
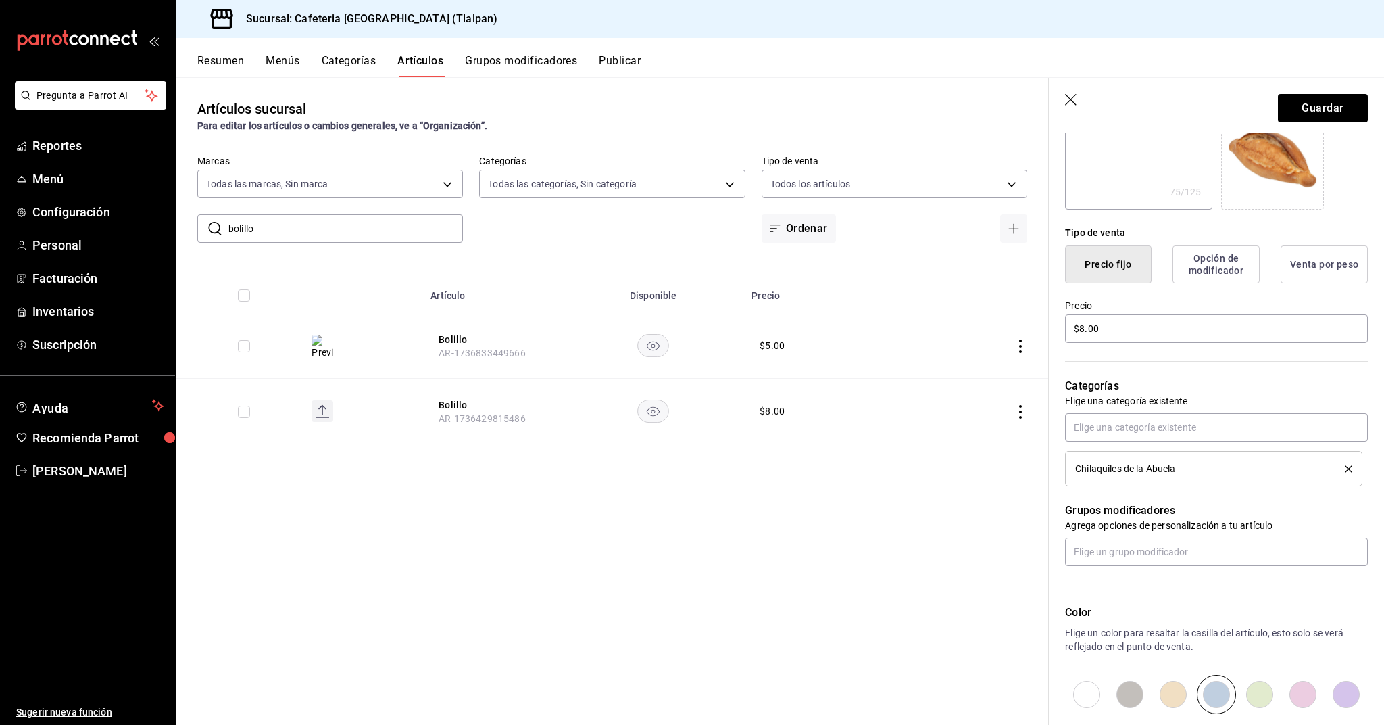
click at [1317, 91] on header "Guardar" at bounding box center [1216, 105] width 335 height 55
click at [1313, 107] on button "Guardar" at bounding box center [1323, 108] width 90 height 28
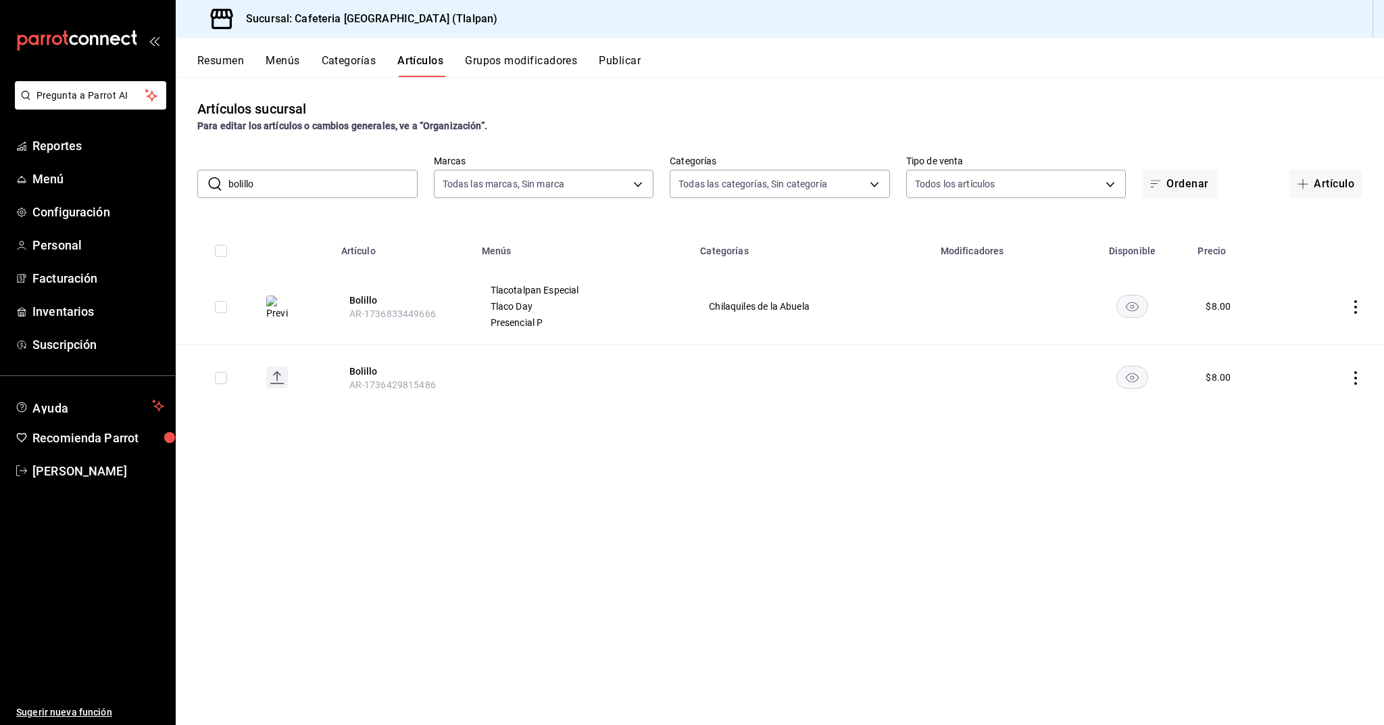
click at [347, 175] on input "bolillo" at bounding box center [322, 183] width 189 height 27
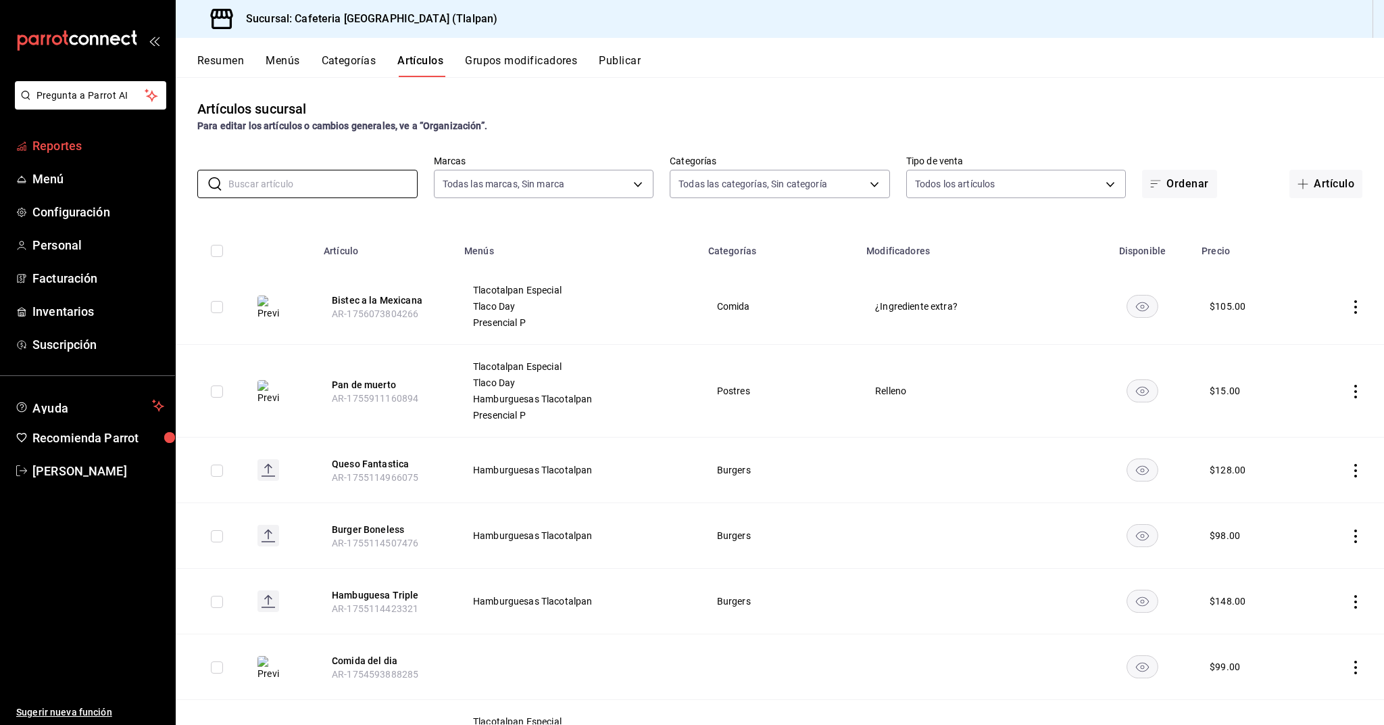
click at [95, 152] on span "Reportes" at bounding box center [98, 146] width 132 height 18
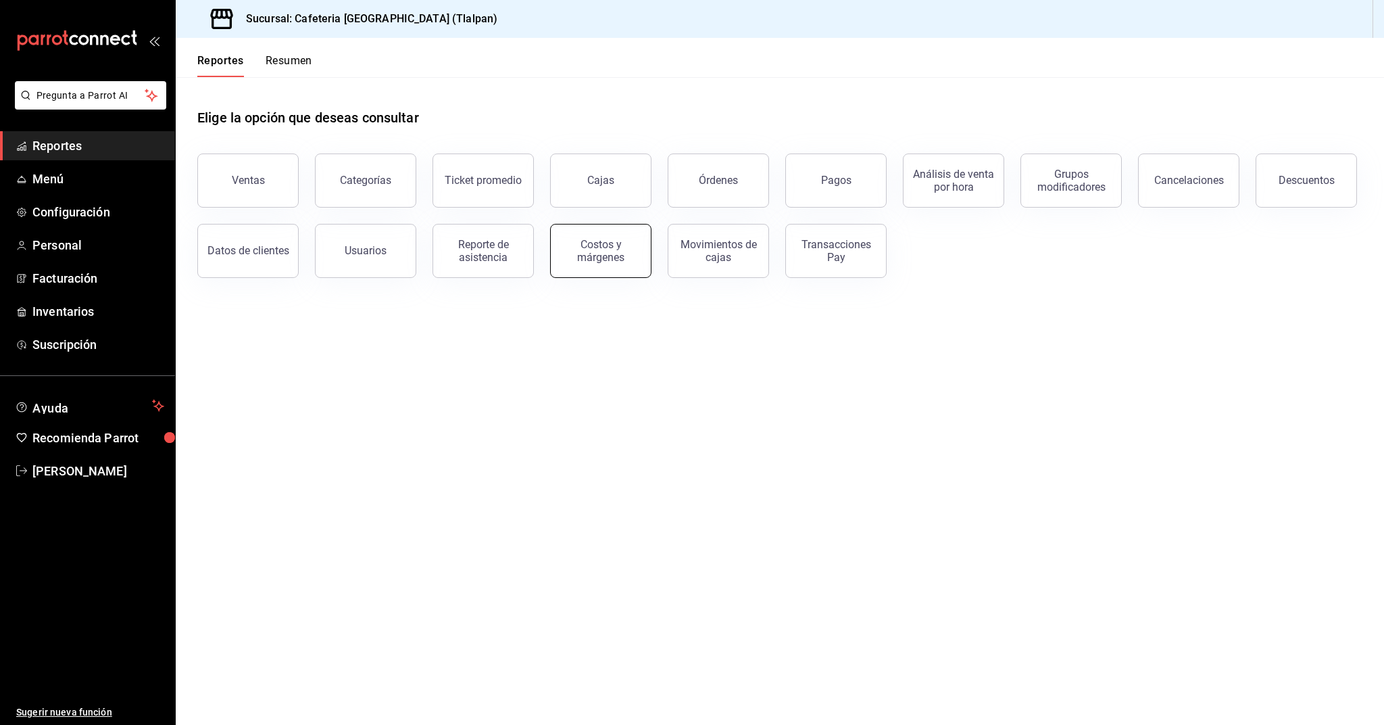
click at [553, 257] on div "Costos y márgenes" at bounding box center [593, 243] width 118 height 70
click at [573, 258] on div "Costos y márgenes" at bounding box center [601, 251] width 84 height 26
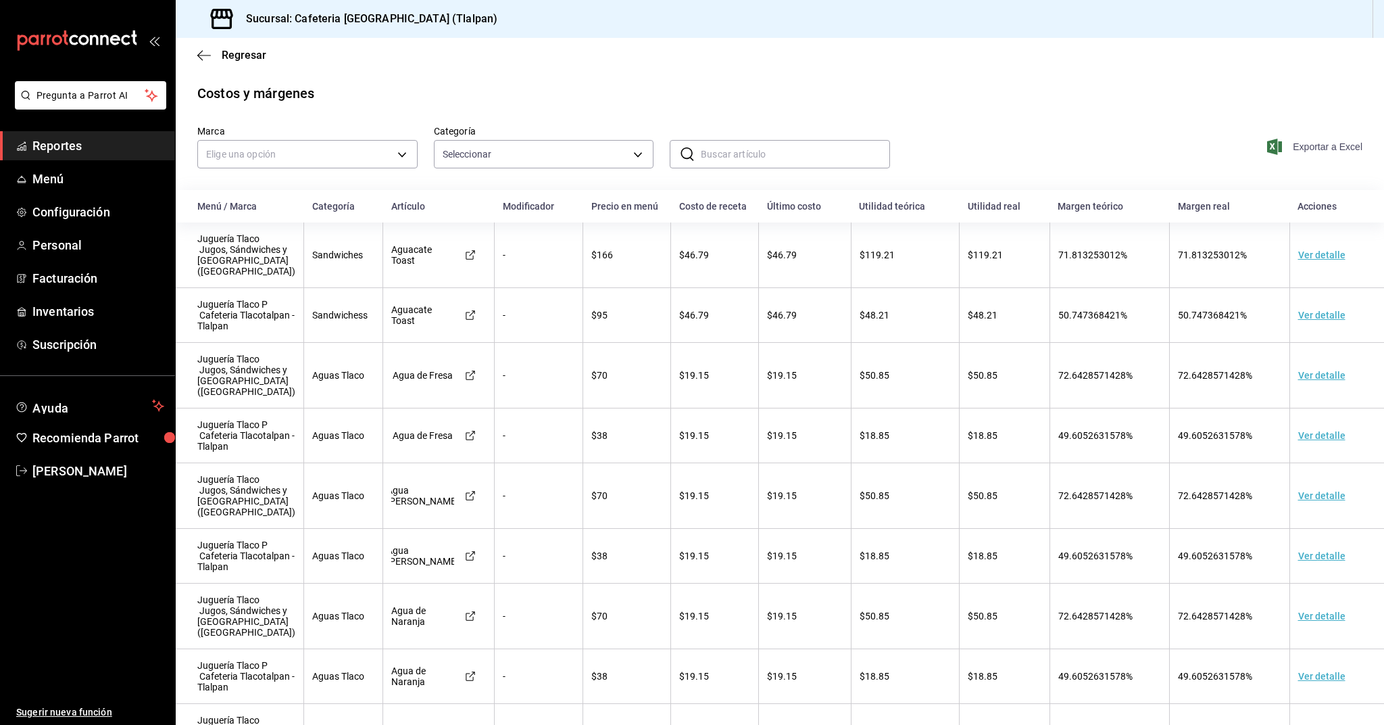
click at [1302, 153] on span "Exportar a Excel" at bounding box center [1316, 147] width 93 height 16
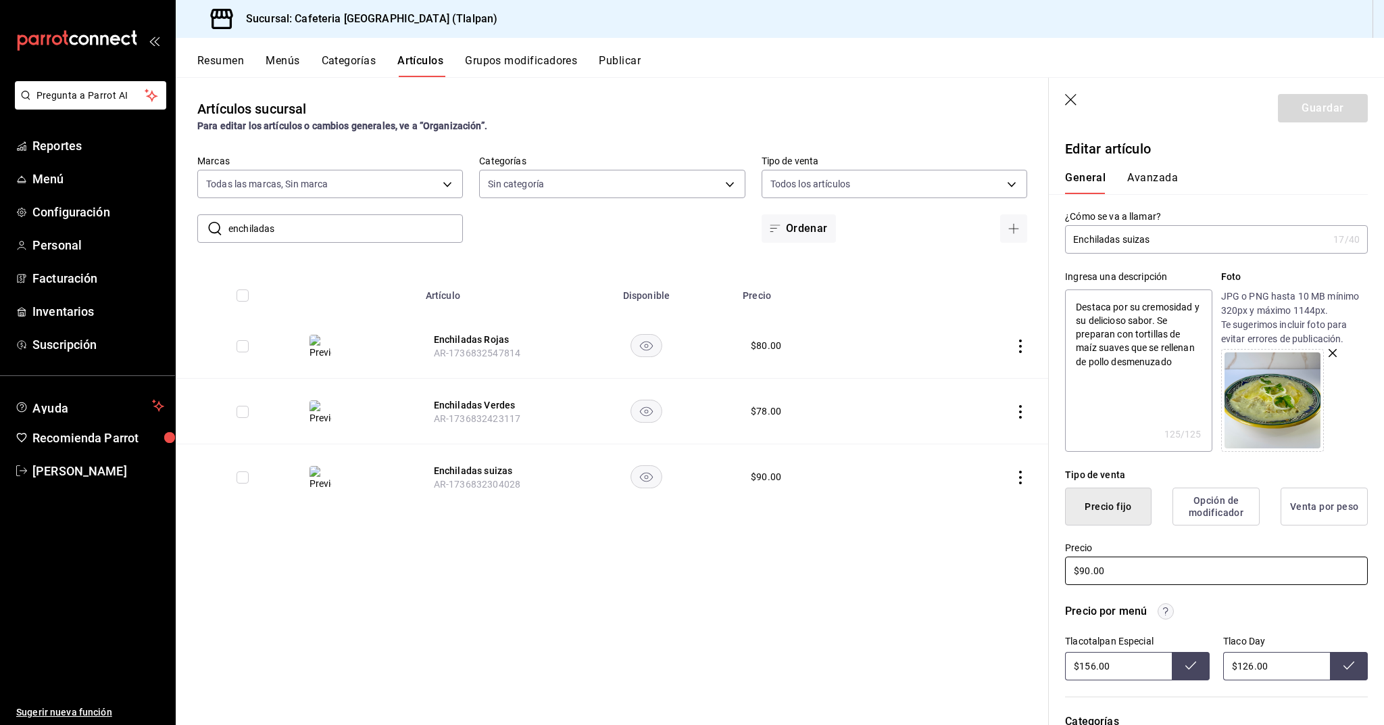
click at [1085, 572] on input "$90.00" at bounding box center [1216, 570] width 303 height 28
type input "$96.00"
click at [1249, 667] on input "$126.00" at bounding box center [1276, 666] width 107 height 28
type input "$136.00"
click at [1092, 668] on input "$156.00" at bounding box center [1118, 666] width 107 height 28
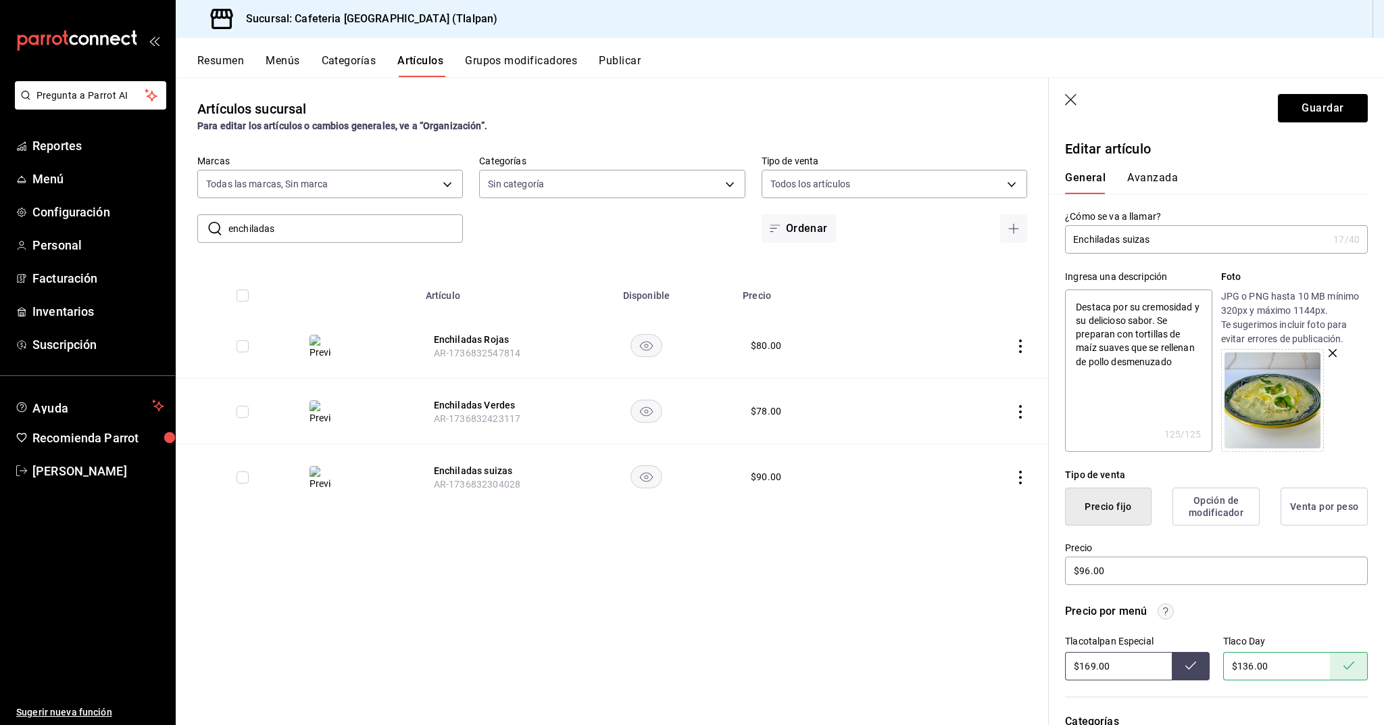
type input "$169.00"
click at [1092, 568] on input "$96.00" at bounding box center [1216, 570] width 303 height 28
type input "$95.00"
click at [1307, 101] on button "Guardar" at bounding box center [1323, 108] width 90 height 28
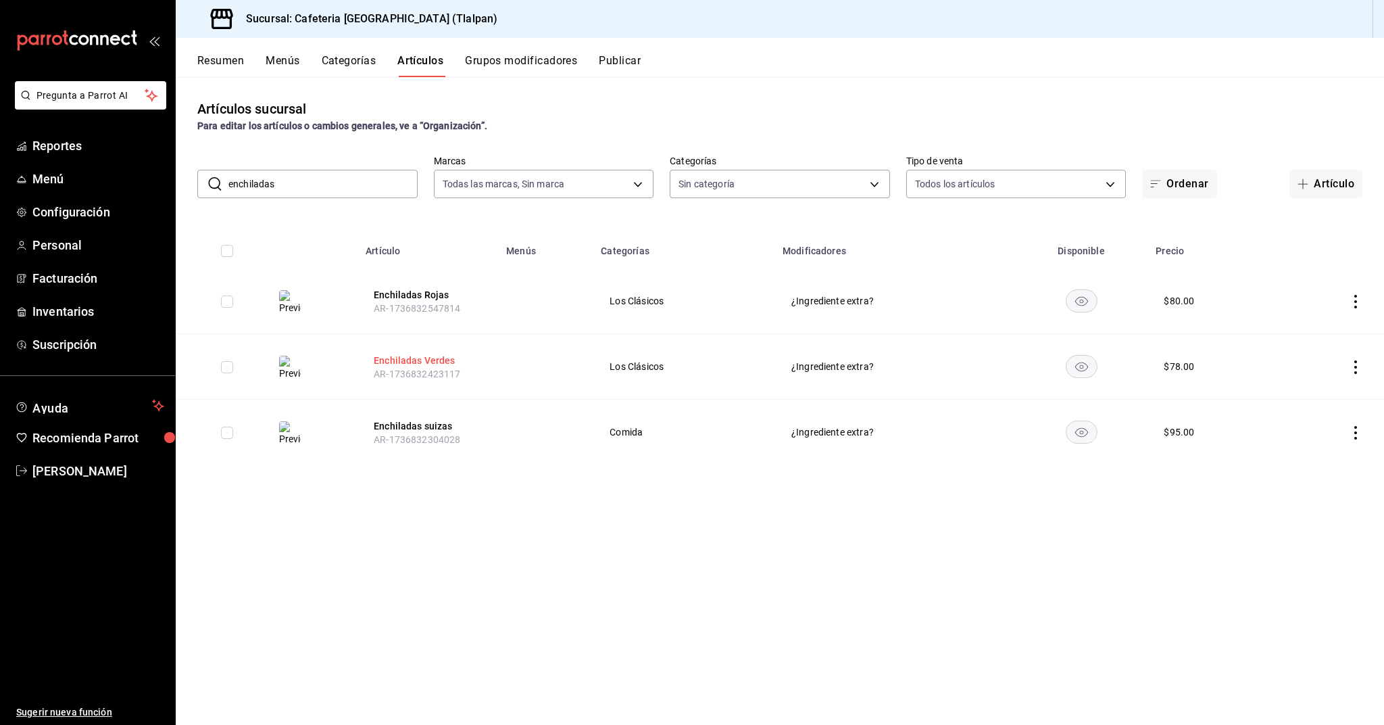
click at [425, 365] on button "Enchiladas Verdes" at bounding box center [428, 361] width 108 height 14
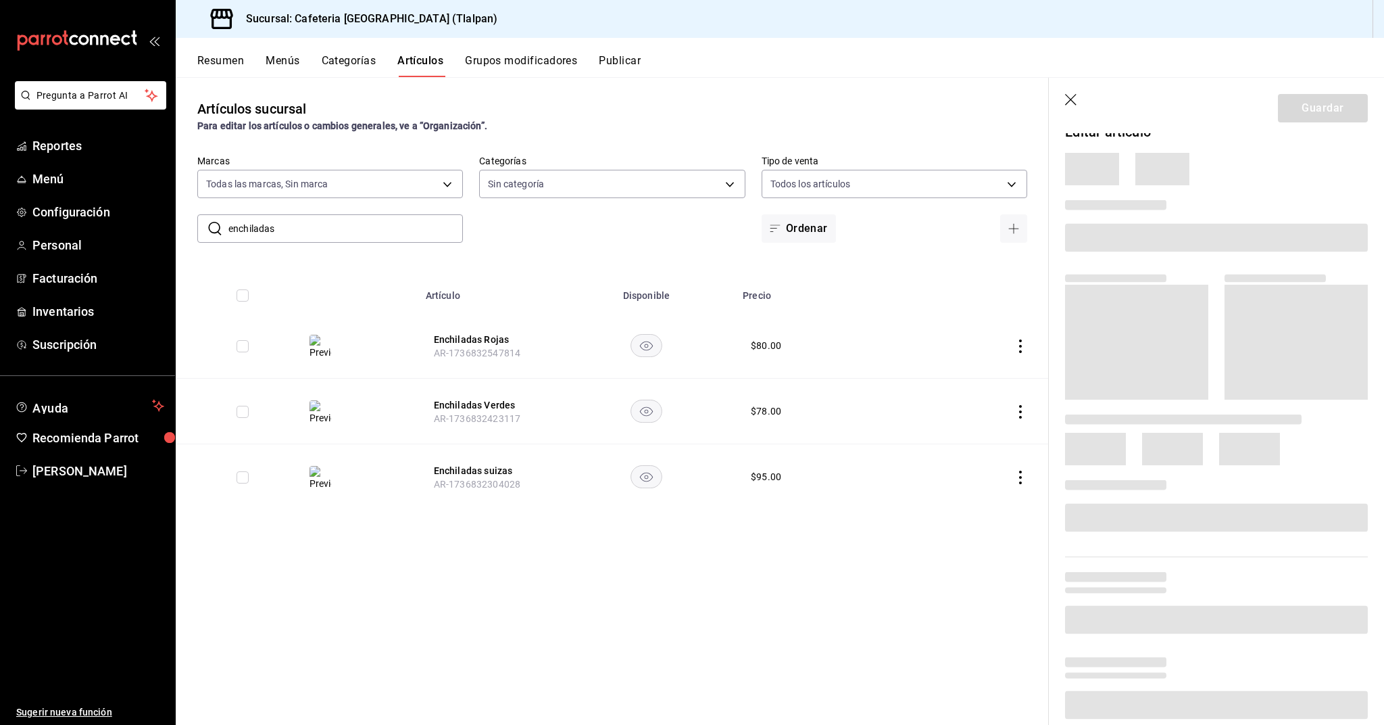
scroll to position [21, 0]
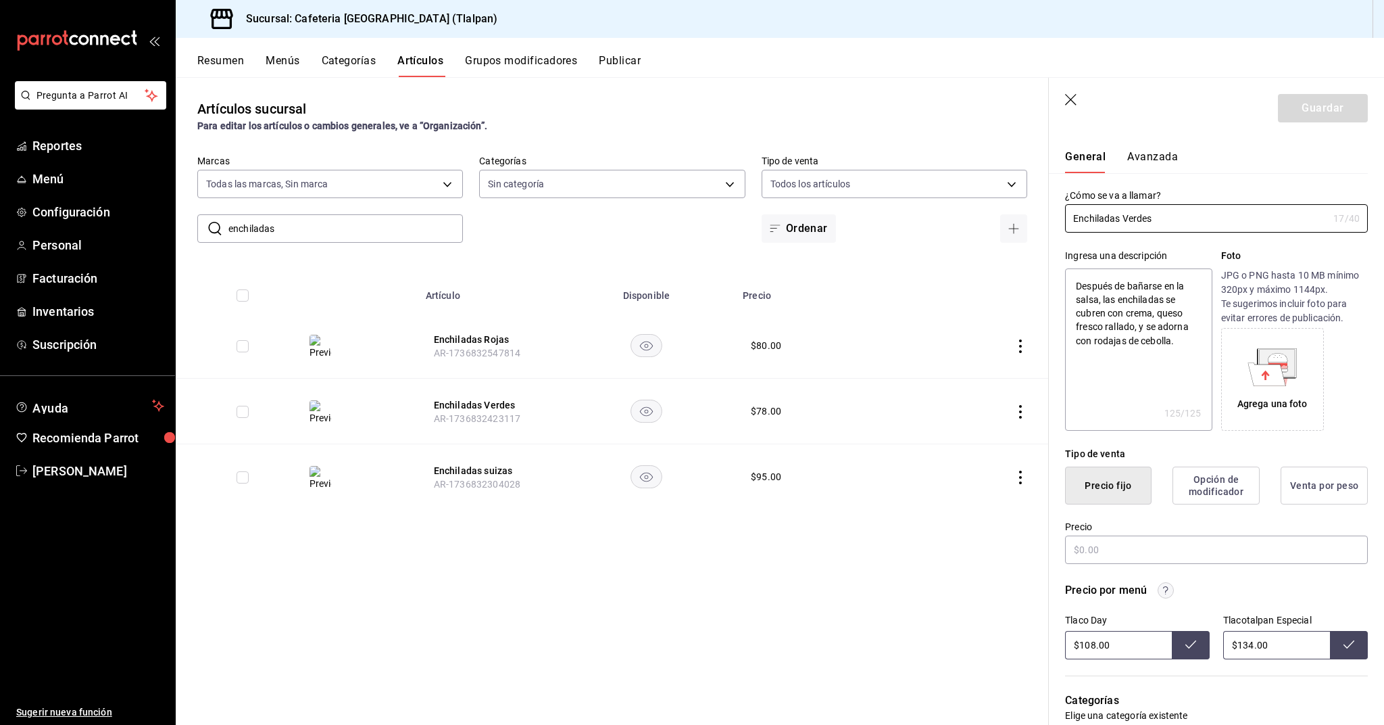
type textarea "x"
type input "$78.00"
radio input "false"
radio input "true"
click at [1089, 549] on input "$78.00" at bounding box center [1216, 549] width 303 height 28
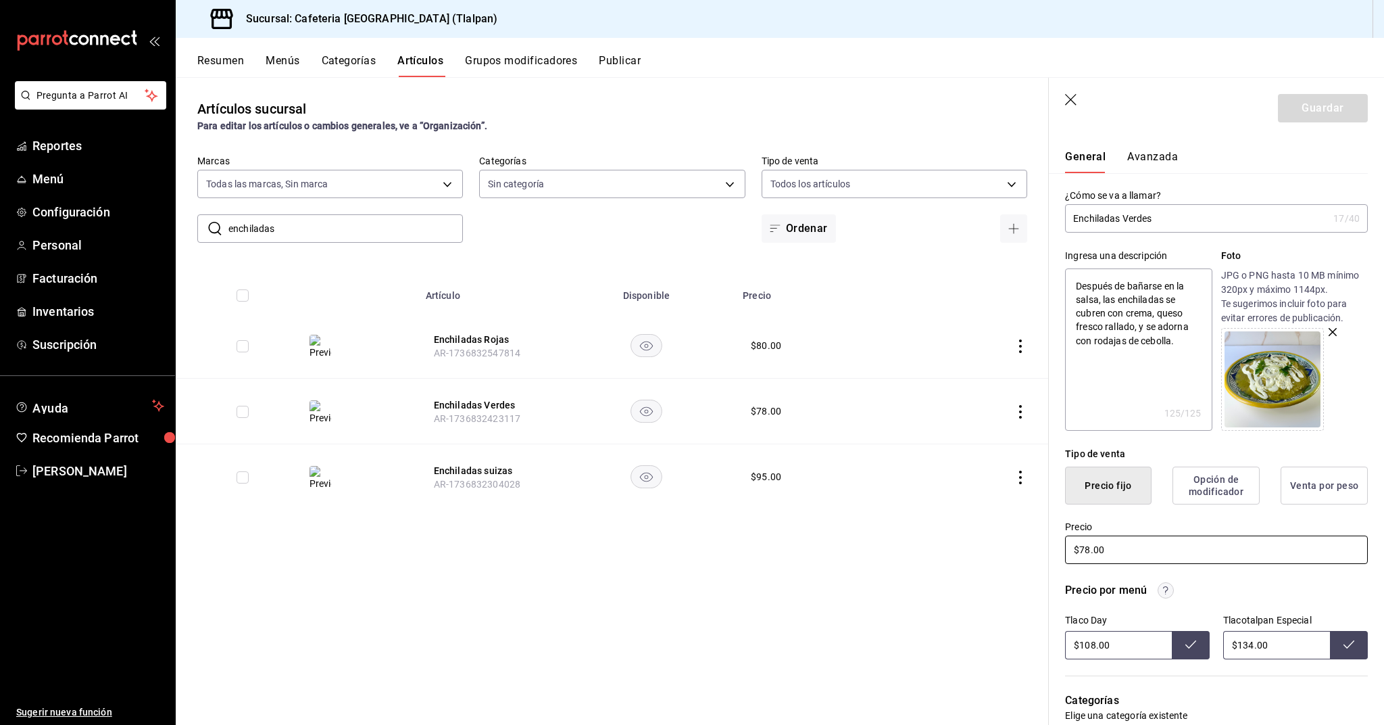
type textarea "x"
type input "$8.00"
type textarea "x"
type input "$84.00"
click at [1090, 643] on input "$108.00" at bounding box center [1118, 645] width 107 height 28
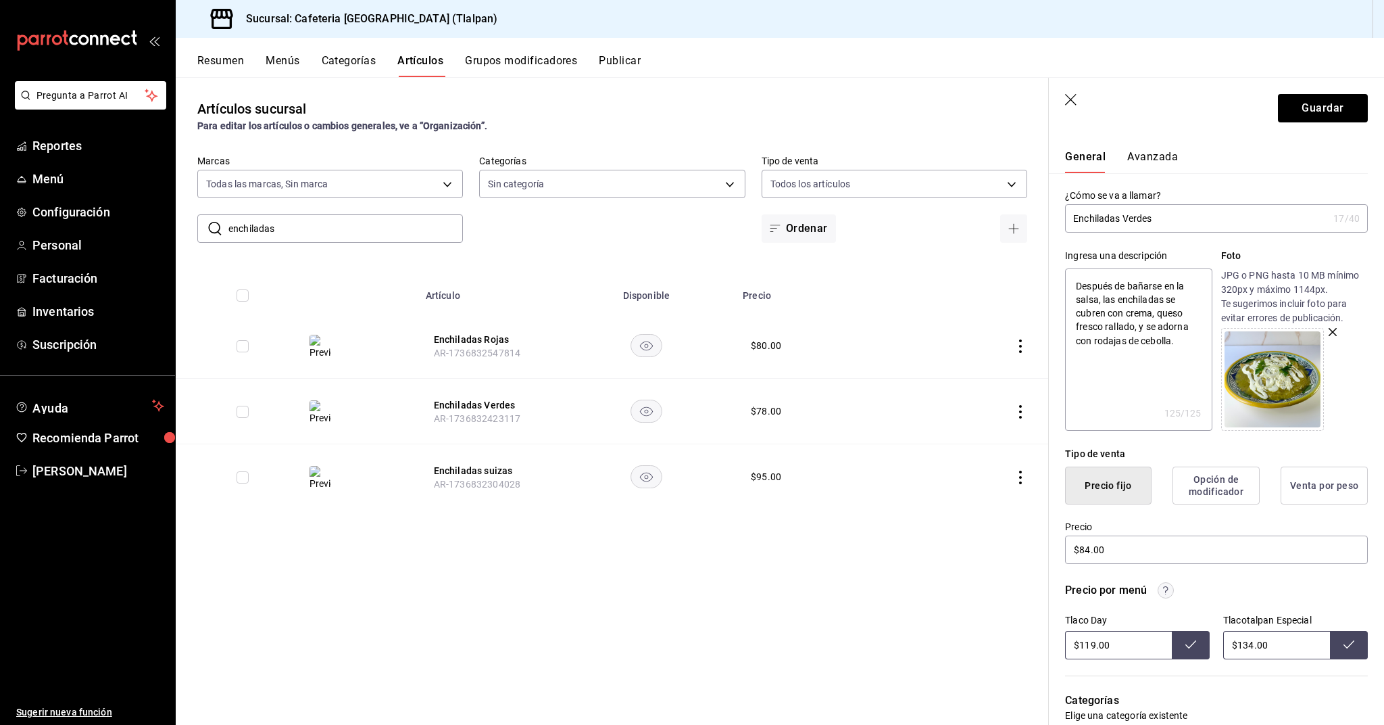
type input "$119.00"
click at [1251, 646] on input "$134.00" at bounding box center [1276, 645] width 107 height 28
type input "$147.00"
click at [1140, 554] on input "$84.00" at bounding box center [1216, 549] width 303 height 28
click at [1088, 550] on input "$84.00" at bounding box center [1216, 549] width 303 height 28
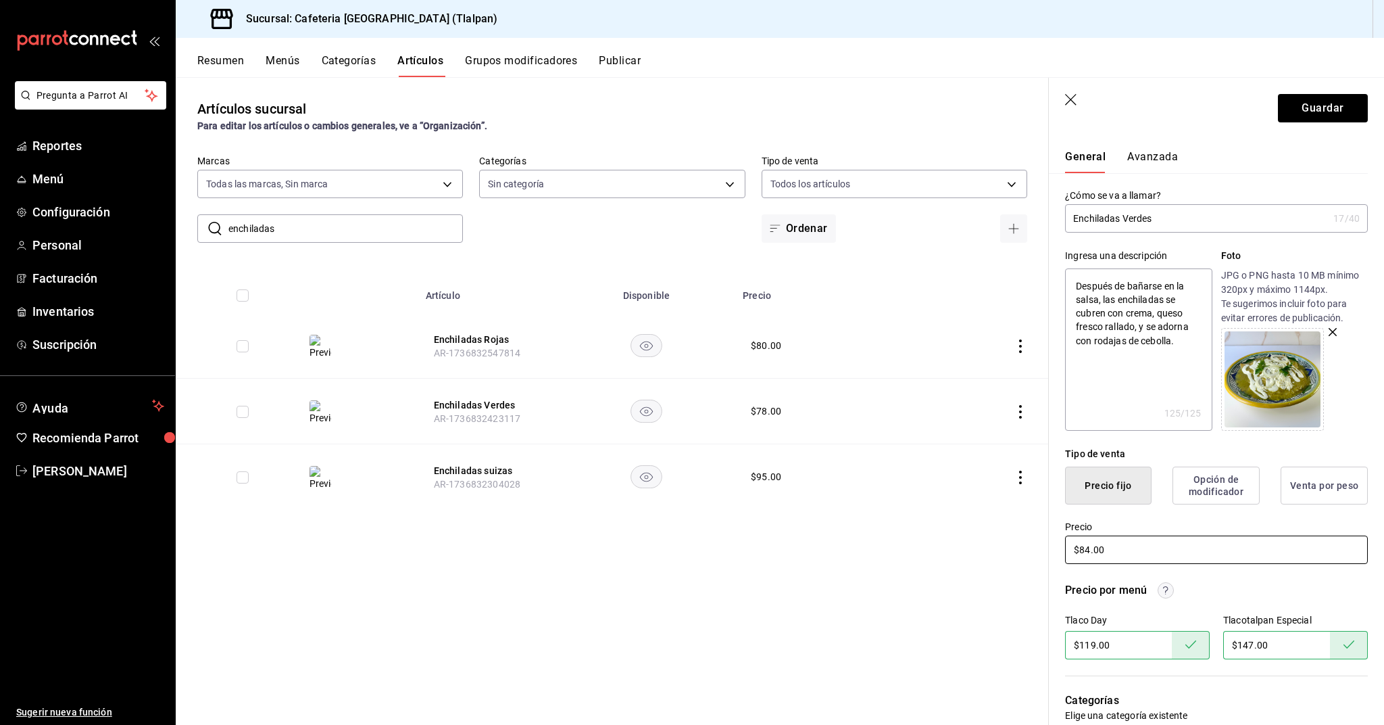
type textarea "x"
type input "$8.00"
type textarea "x"
type input "$85.00"
click at [1318, 110] on button "Guardar" at bounding box center [1323, 108] width 90 height 28
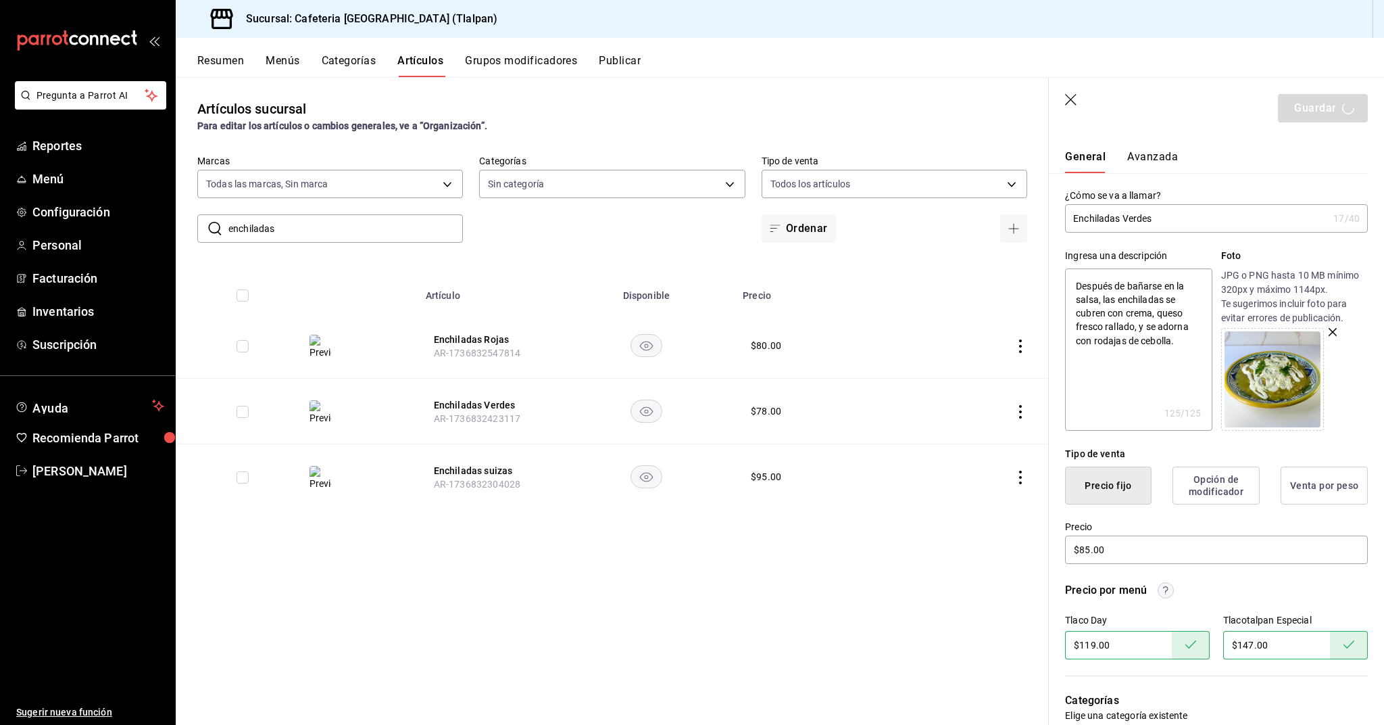
type textarea "x"
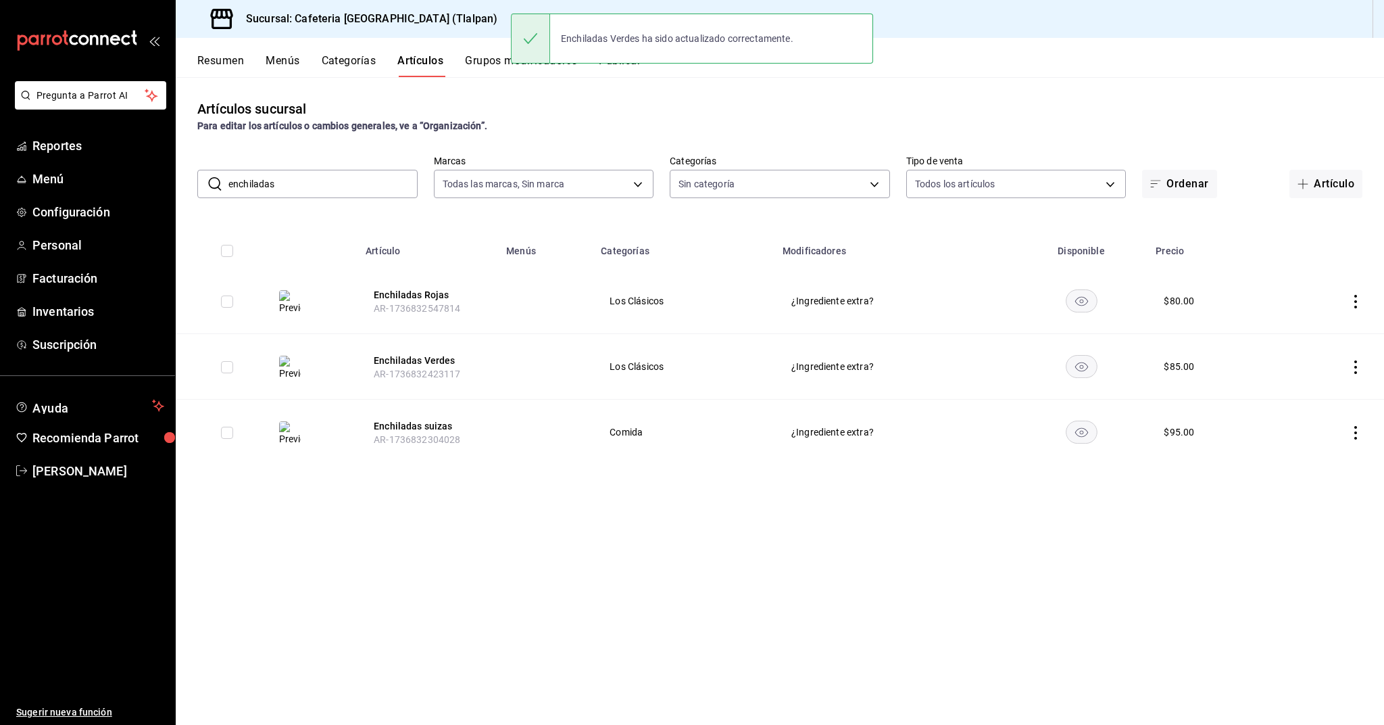
click at [312, 180] on input "enchiladas" at bounding box center [322, 183] width 189 height 27
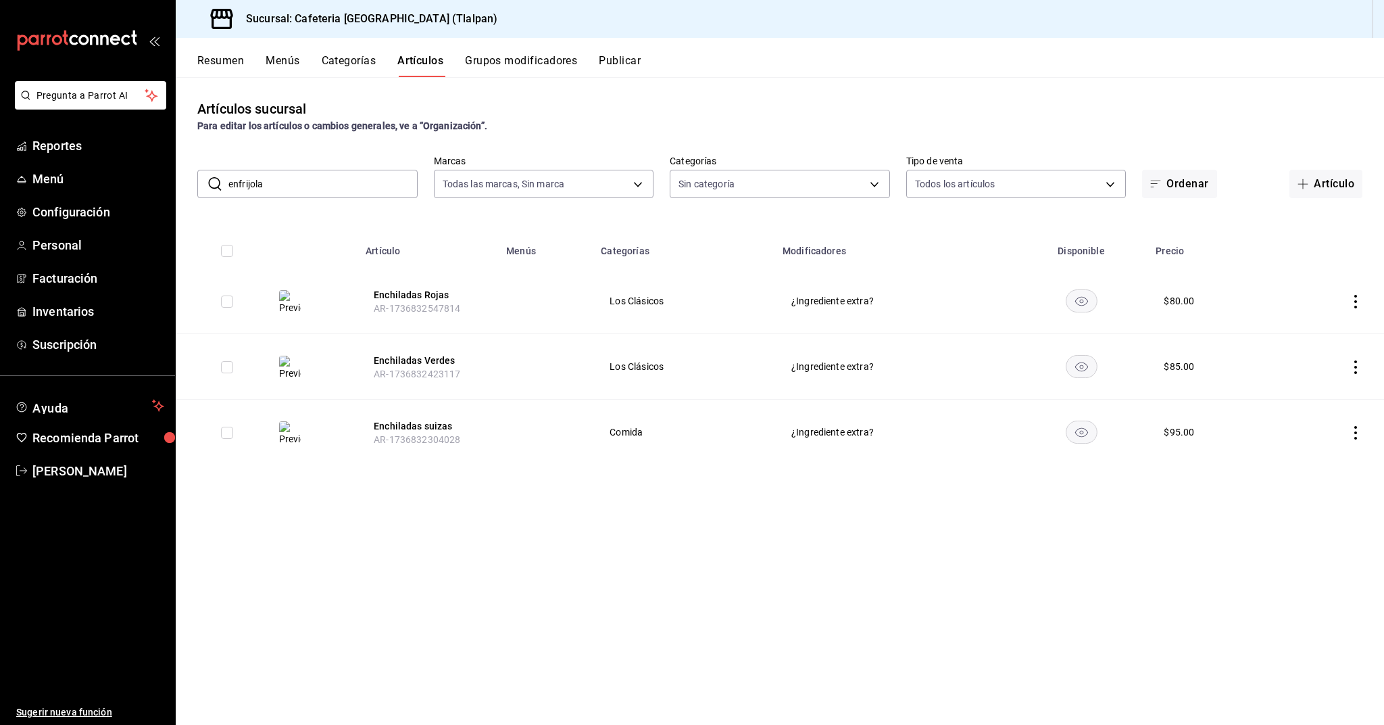
type input "enfrijola"
click at [1345, 305] on td at bounding box center [1331, 300] width 106 height 65
click at [1353, 305] on icon "actions" at bounding box center [1356, 302] width 14 height 14
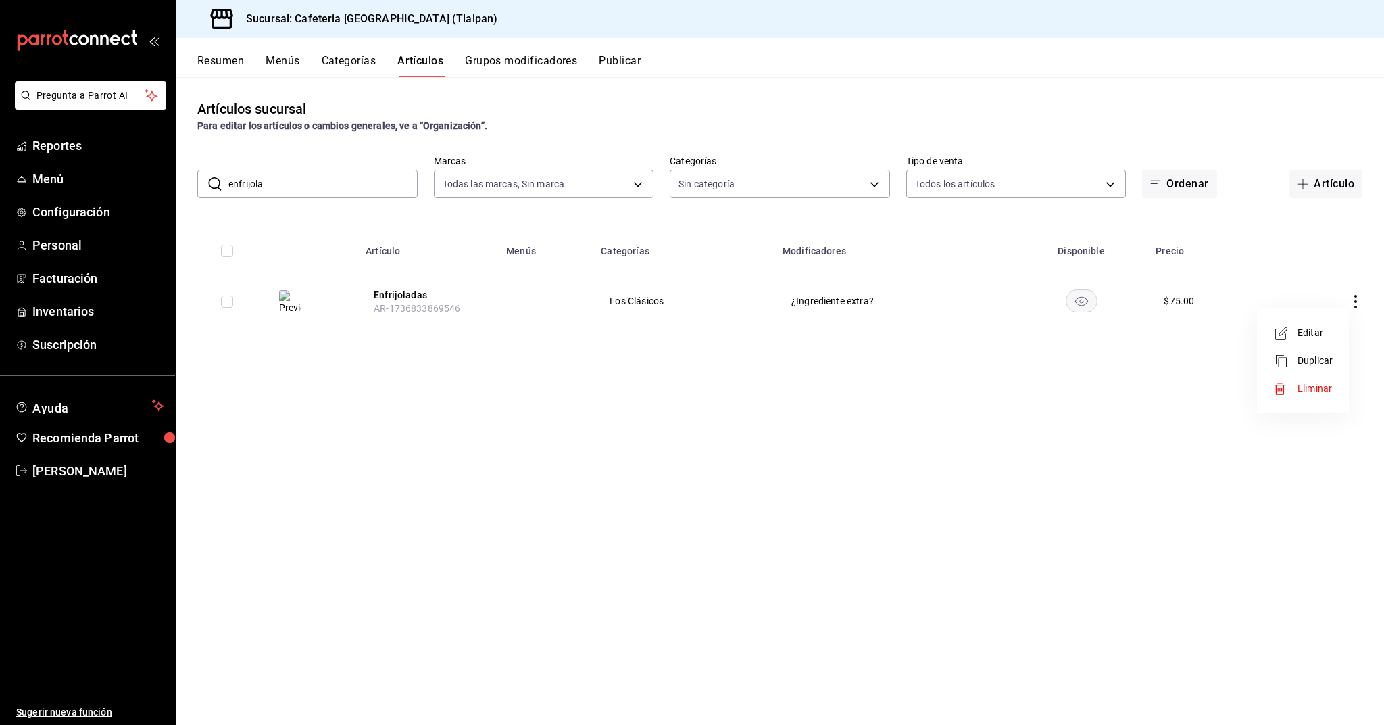
click at [1309, 339] on span "Editar" at bounding box center [1315, 333] width 35 height 14
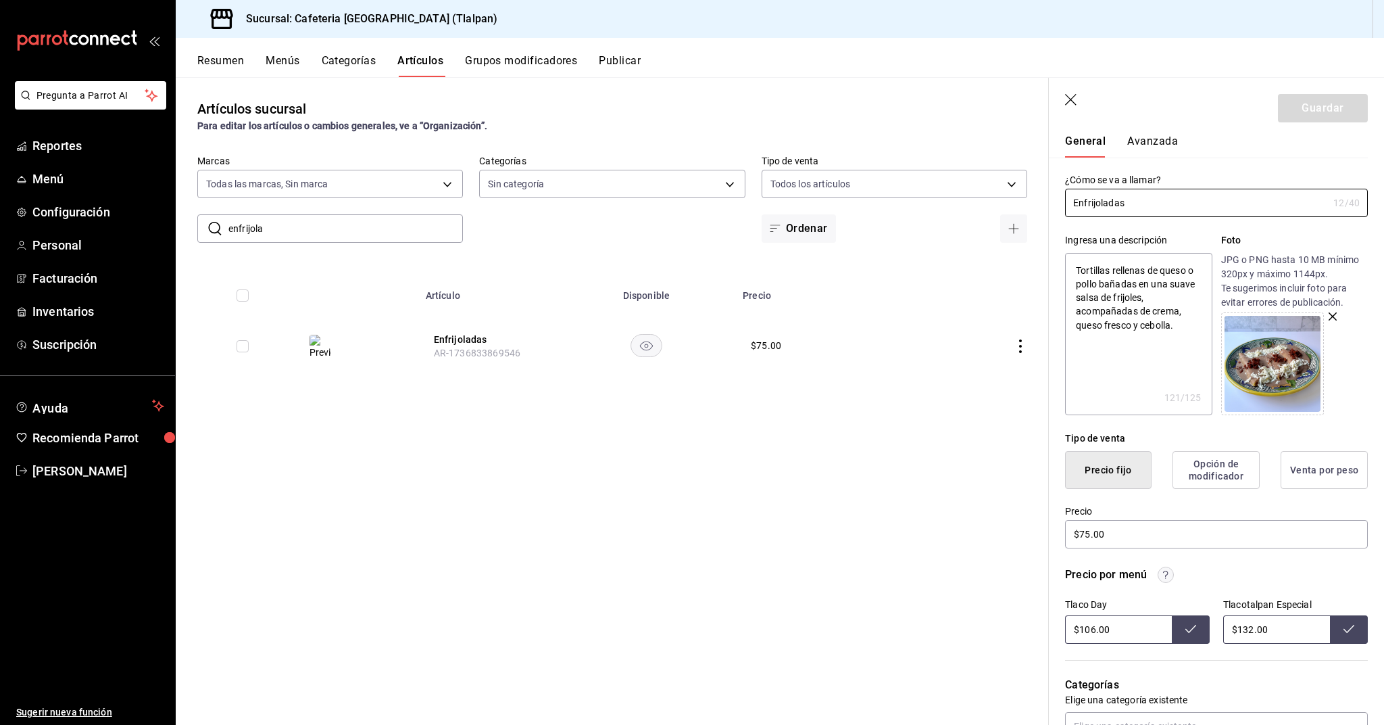
scroll to position [42, 0]
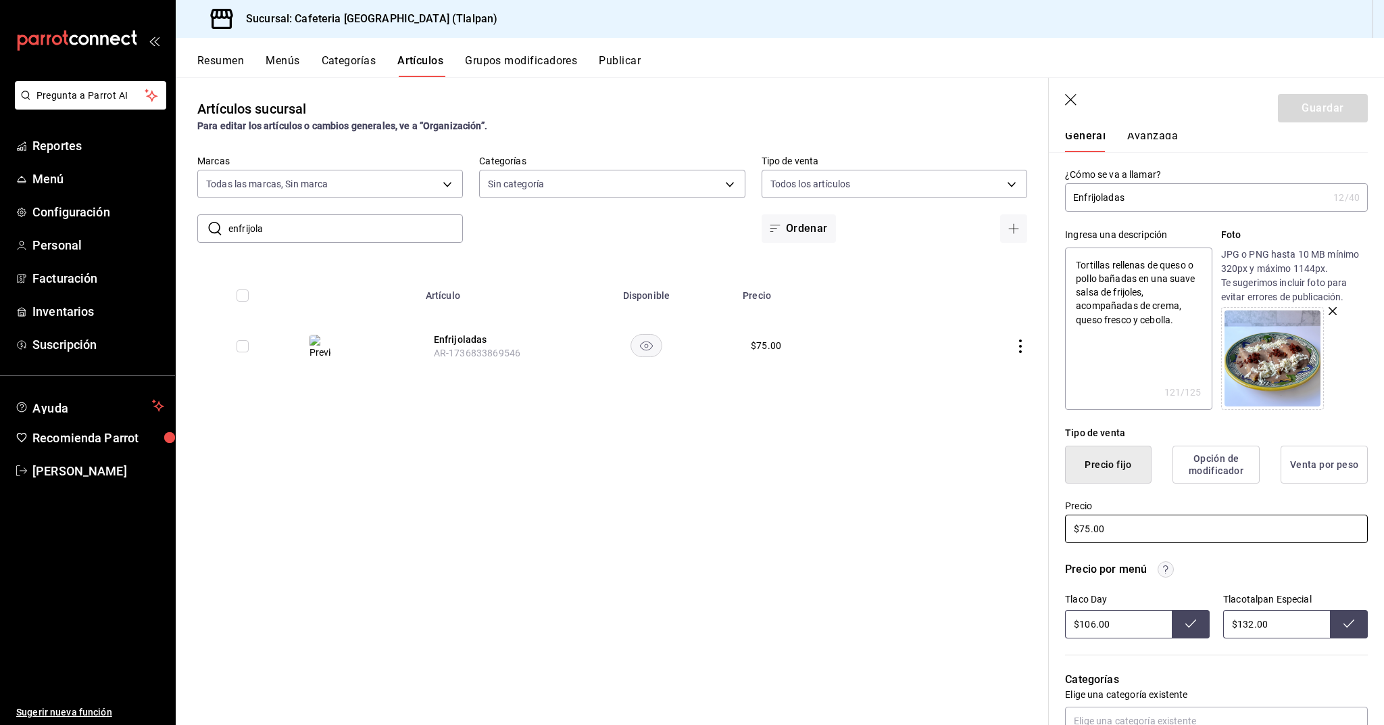
click at [1092, 528] on input "$75.00" at bounding box center [1216, 528] width 303 height 28
type textarea "x"
type input "$7.00"
type textarea "x"
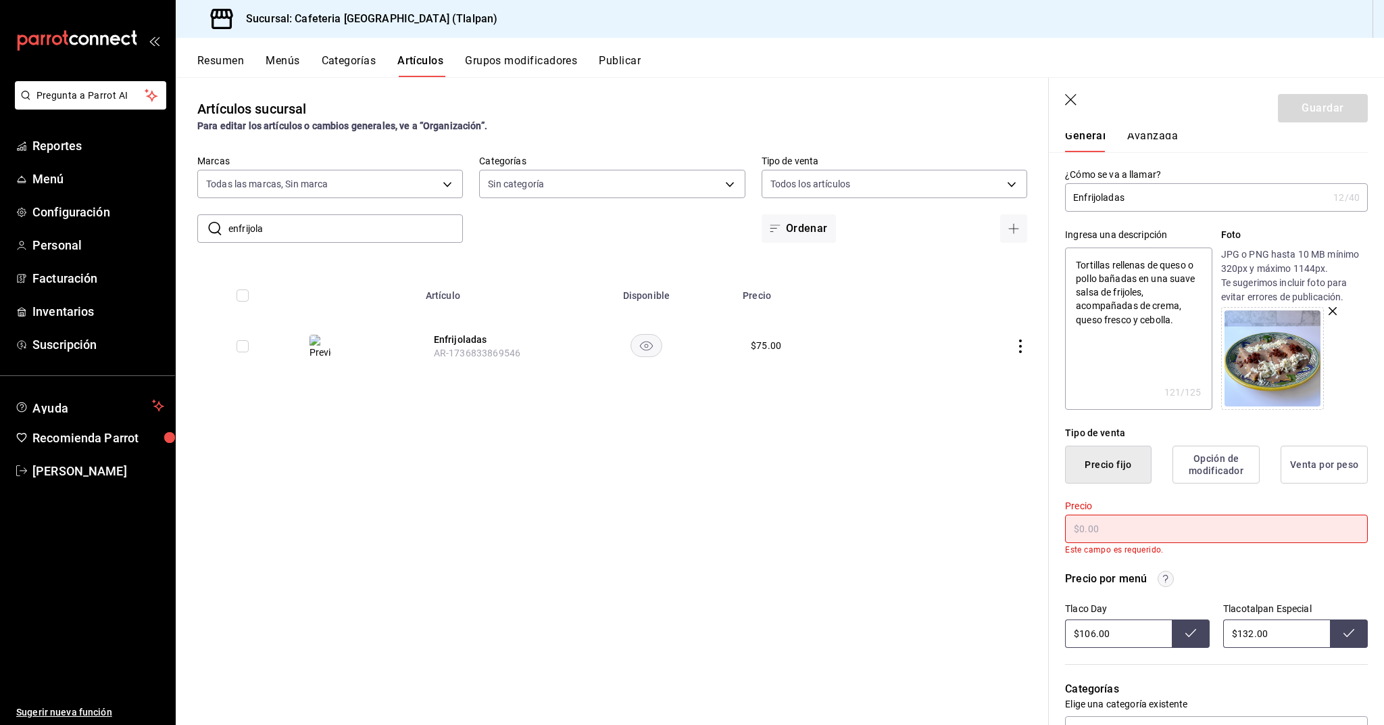
type textarea "x"
type input "$8.00"
type textarea "x"
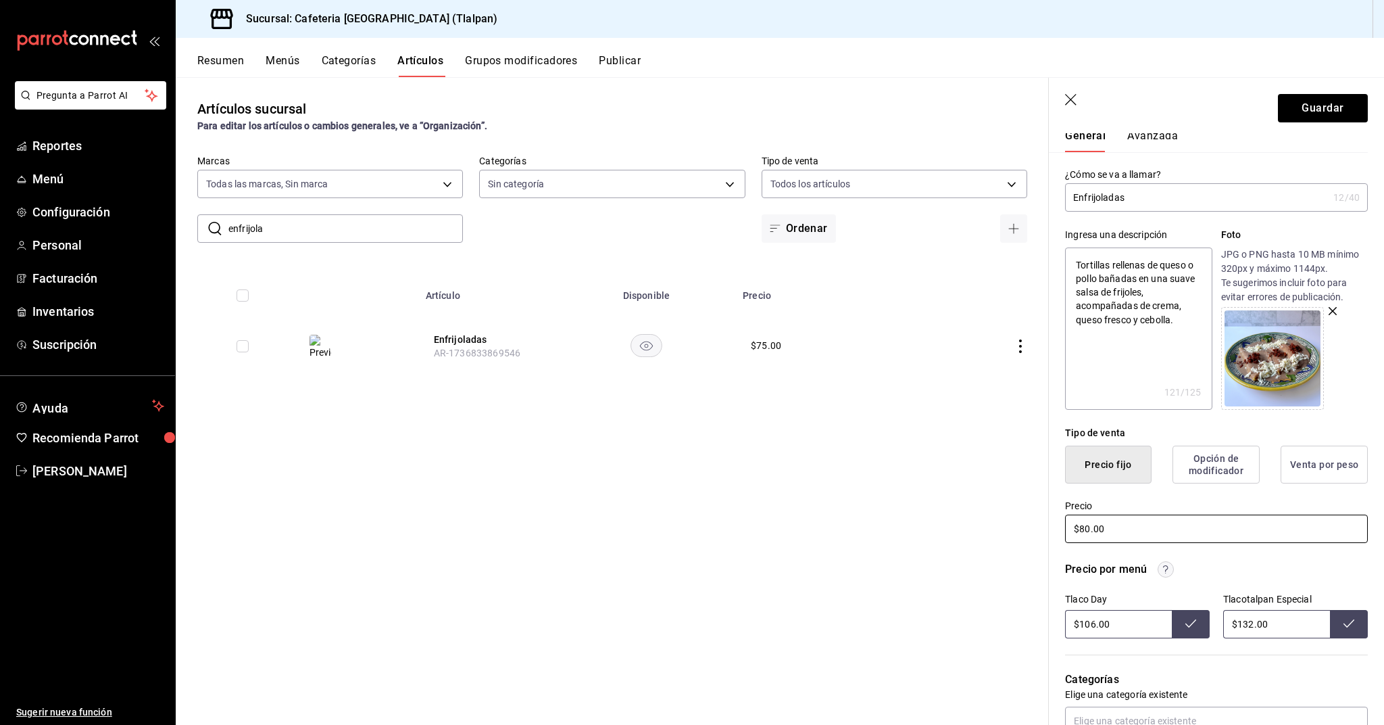
type input "$80.00"
click at [1092, 625] on input "$106.00" at bounding box center [1118, 624] width 107 height 28
type input "$116.00"
click at [1253, 627] on input "$132.00" at bounding box center [1276, 624] width 107 height 28
type input "$144.00"
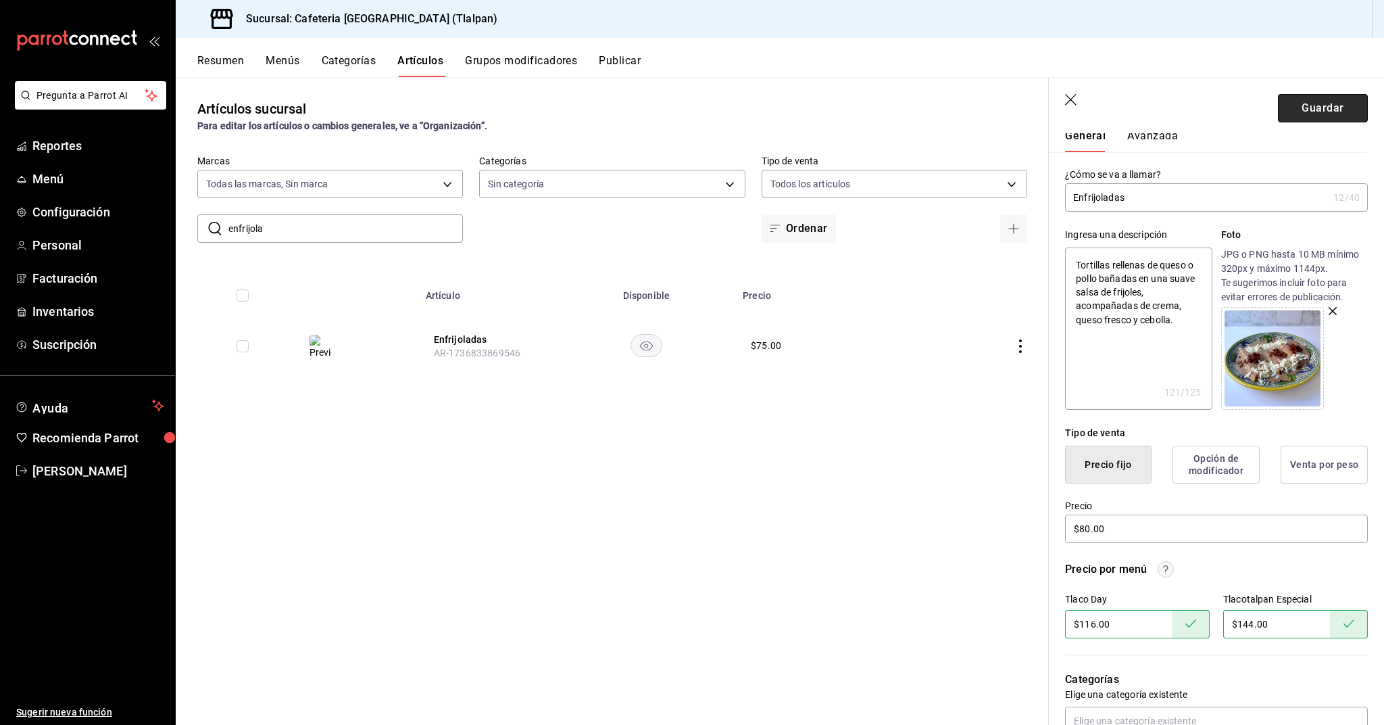
click at [1336, 100] on button "Guardar" at bounding box center [1323, 108] width 90 height 28
type textarea "x"
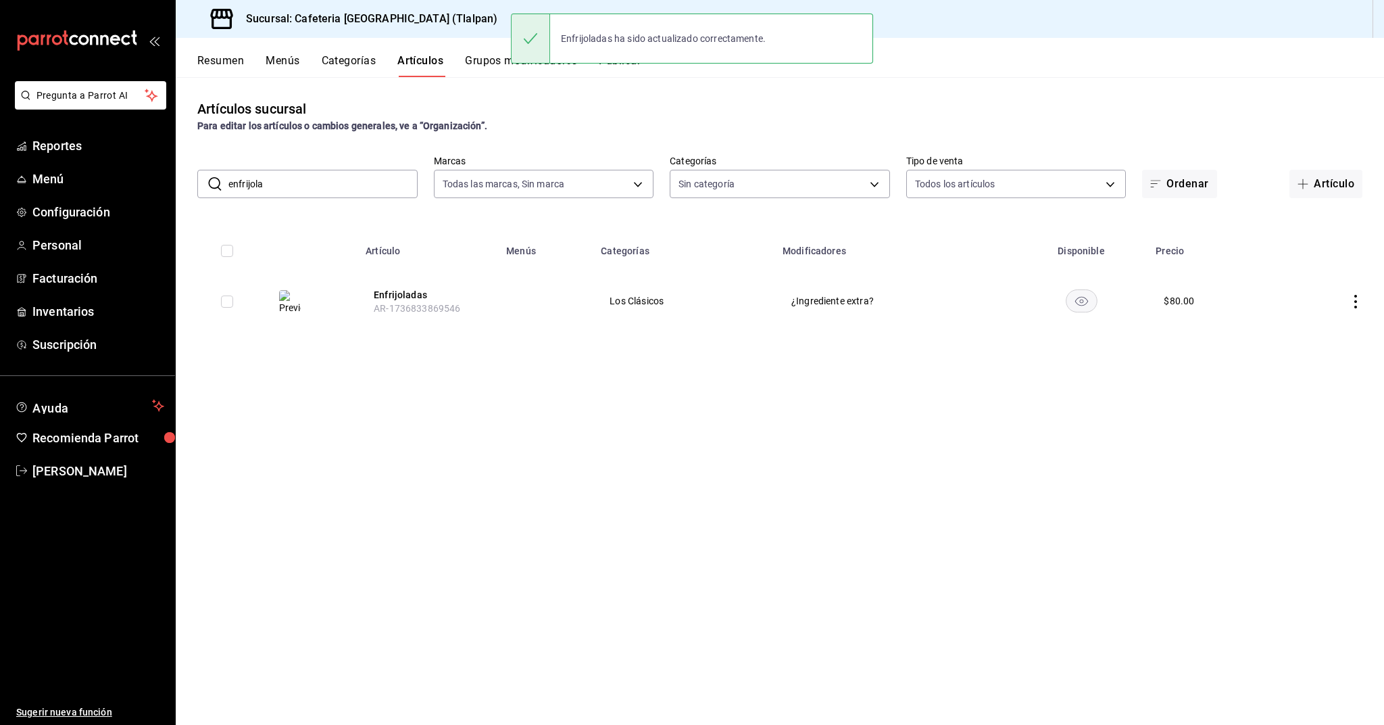
click at [339, 187] on input "enfrijola" at bounding box center [322, 183] width 189 height 27
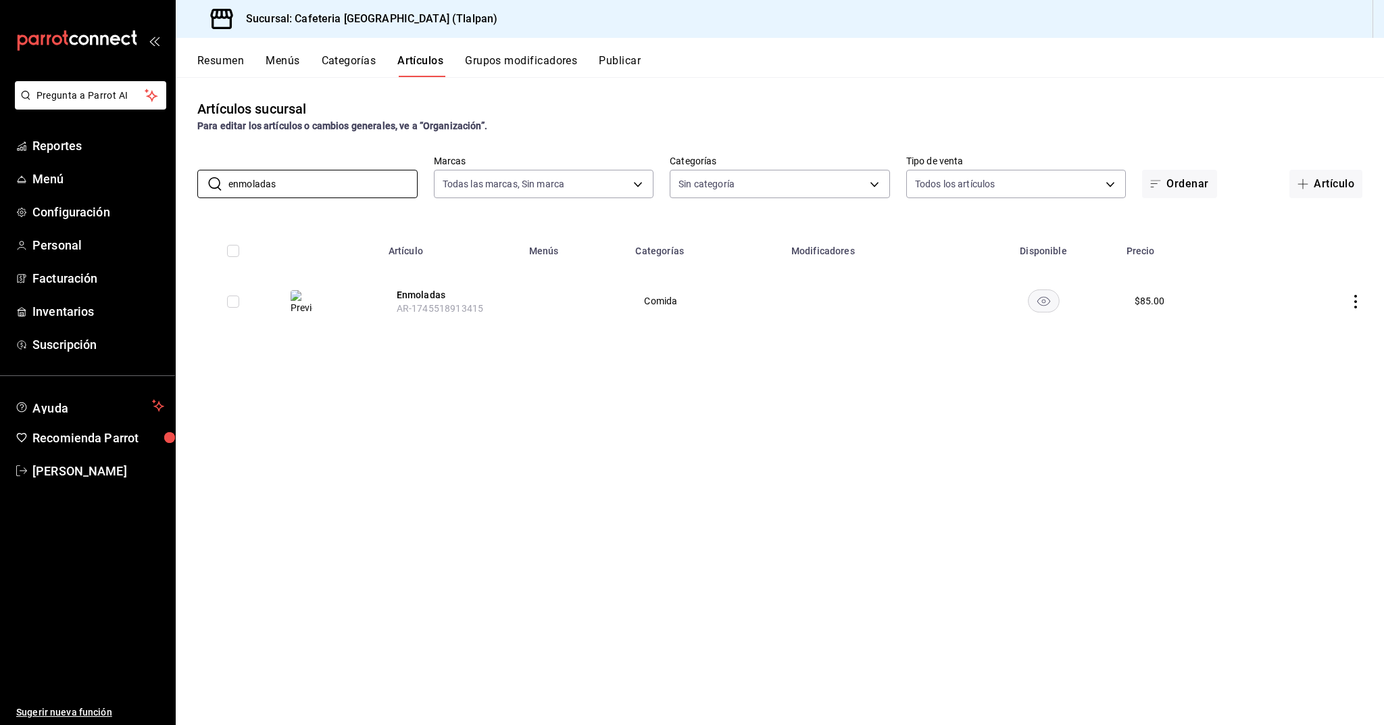
type input "enmoladas"
click at [1352, 305] on icon "actions" at bounding box center [1356, 302] width 14 height 14
click at [1336, 327] on li "Editar" at bounding box center [1303, 333] width 81 height 28
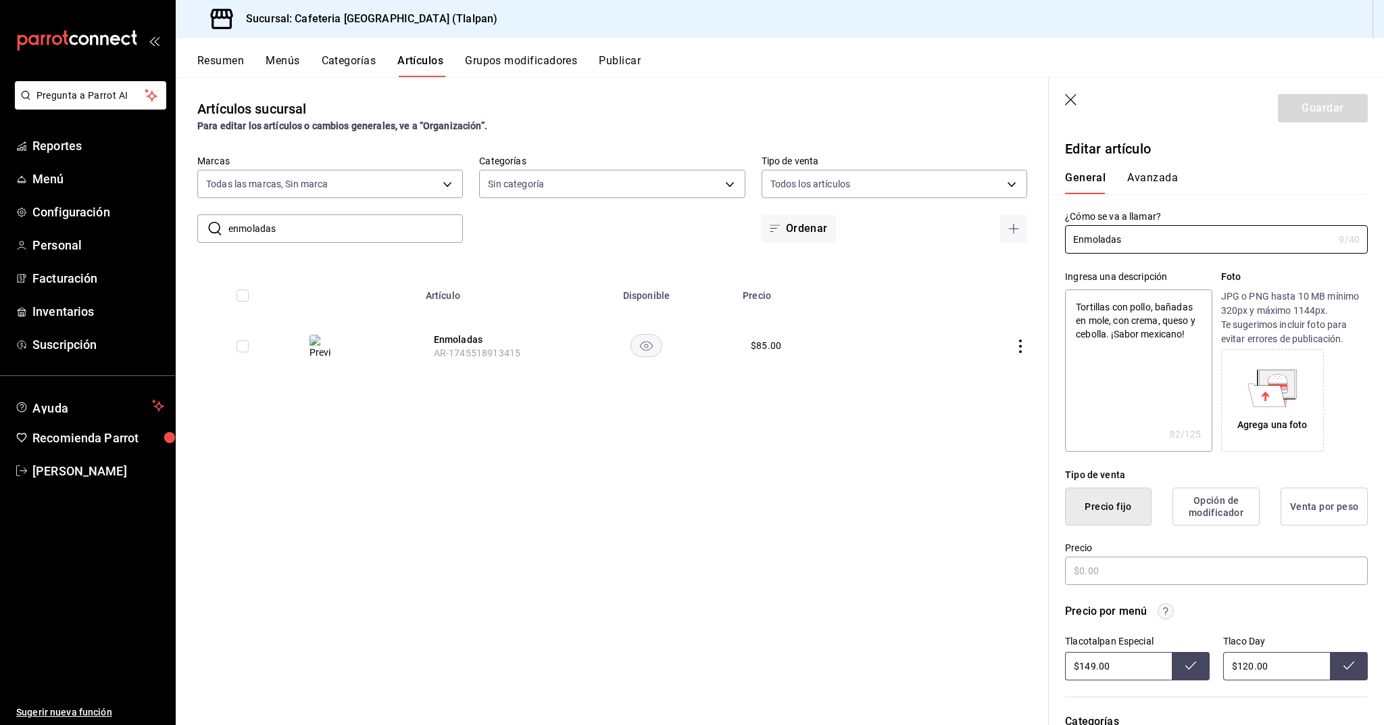
type textarea "x"
type input "$85.00"
click at [1088, 573] on input "$85.00" at bounding box center [1216, 570] width 303 height 28
type textarea "x"
type input "$85.00"
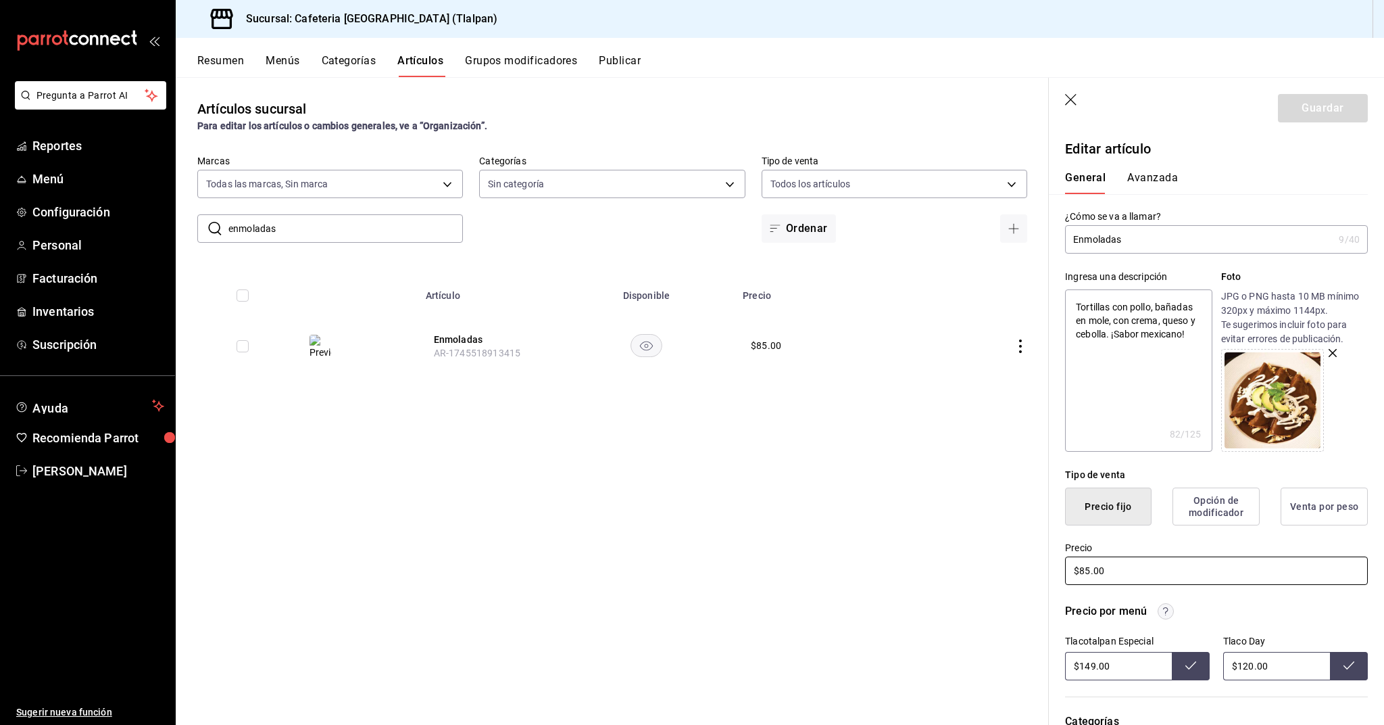
type textarea "x"
type input "$8.00"
type textarea "x"
type input "$89.00"
type textarea "x"
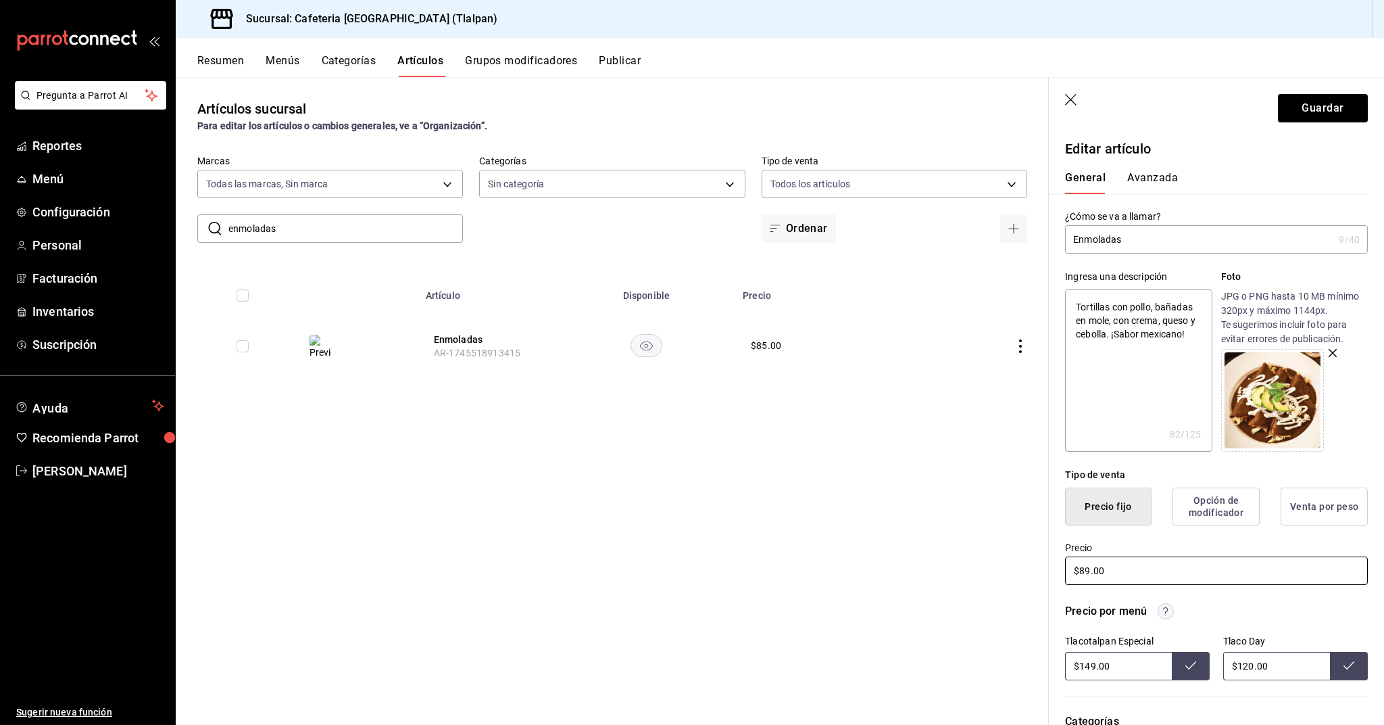
type input "$890.00"
type textarea "x"
type input "$89.00"
type textarea "x"
type input "$8.00"
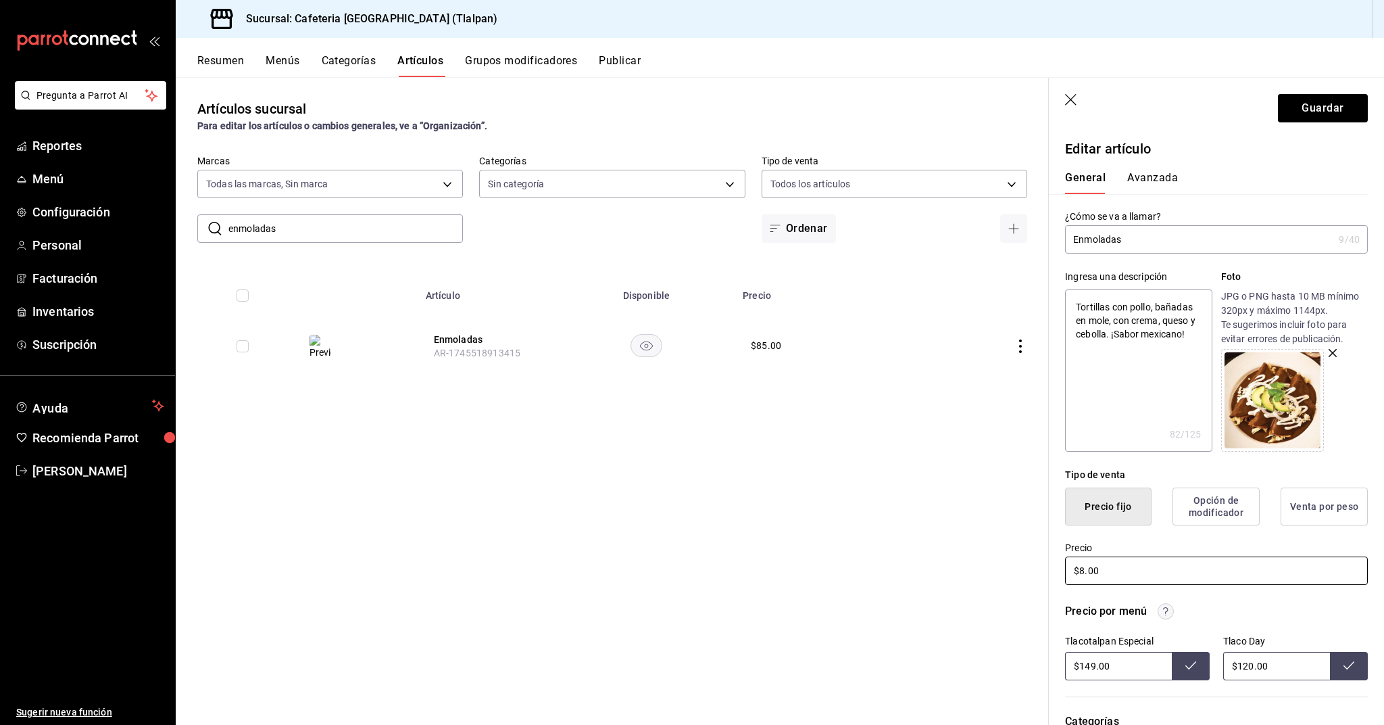
type textarea "x"
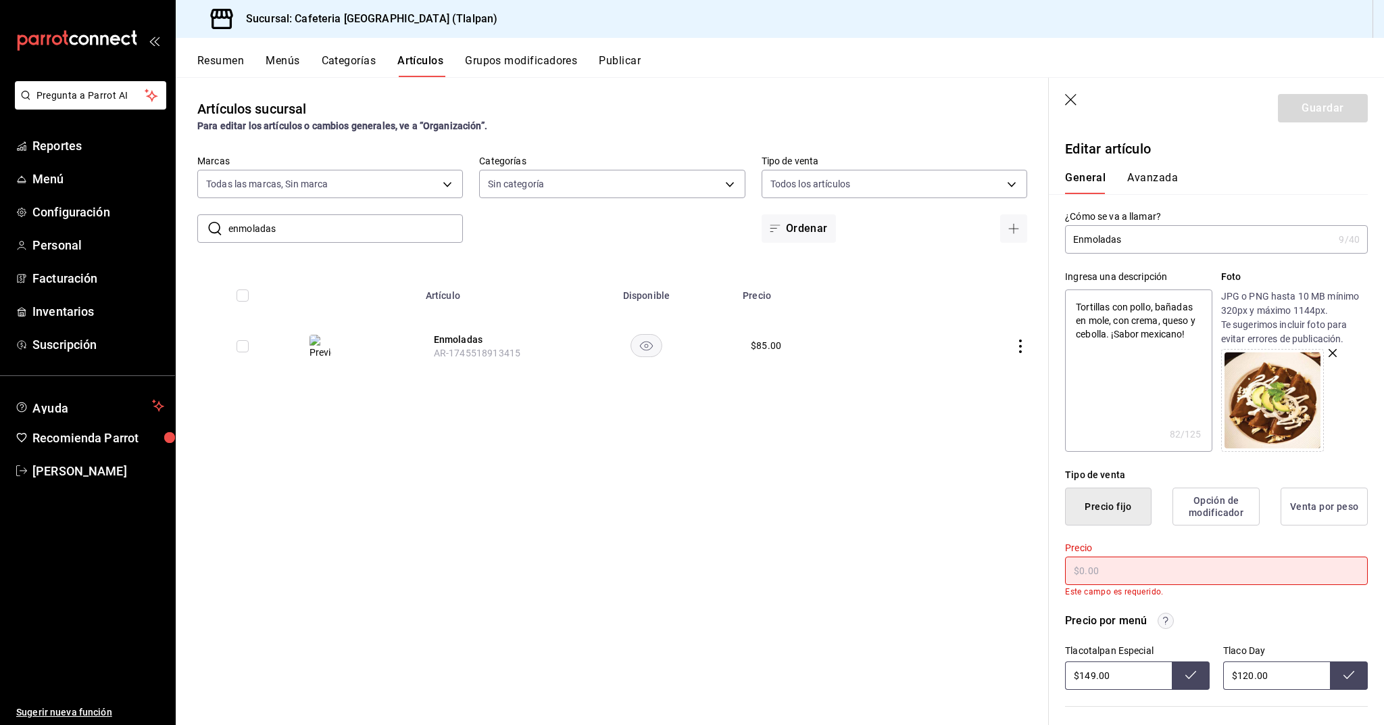
type textarea "x"
type input "$9.00"
type textarea "x"
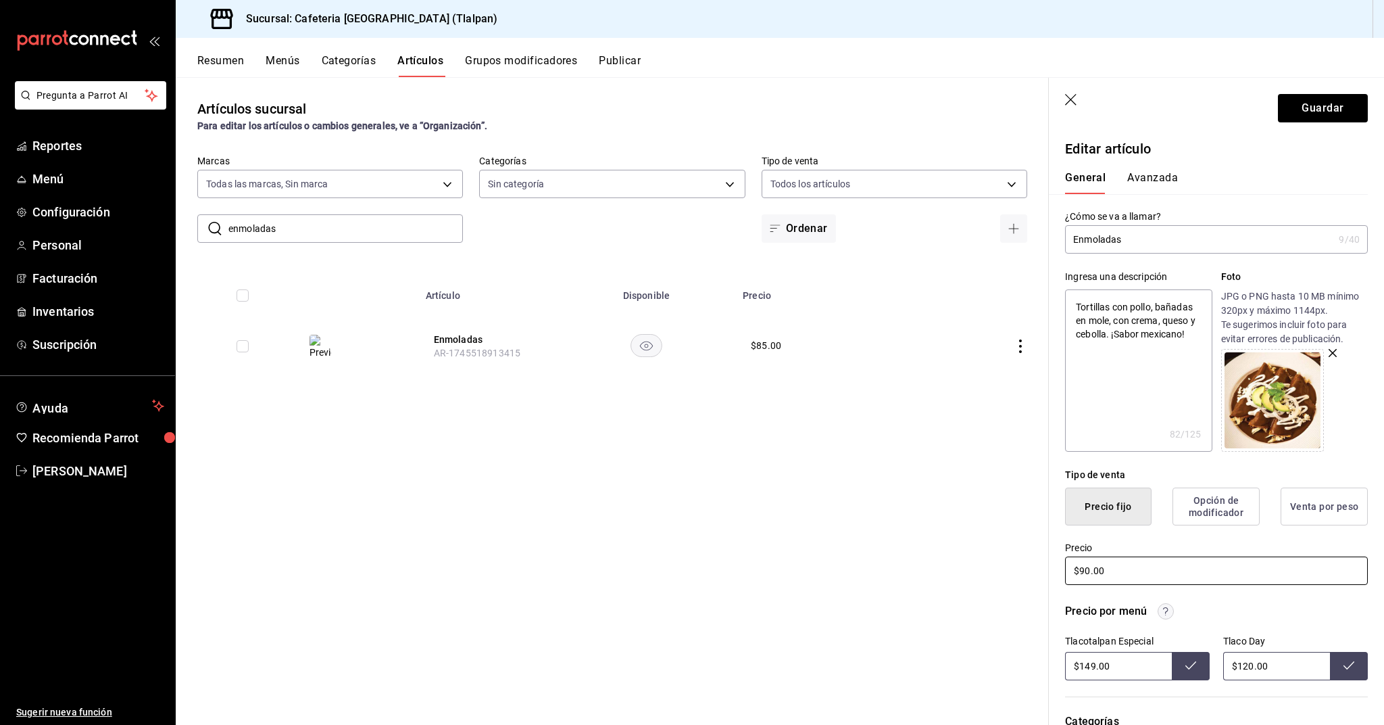
type input "$90.00"
click at [1092, 666] on input "$149.00" at bounding box center [1118, 666] width 107 height 28
type input "$155.00"
click at [1252, 668] on input "$120.00" at bounding box center [1276, 666] width 107 height 28
type input "$125.00"
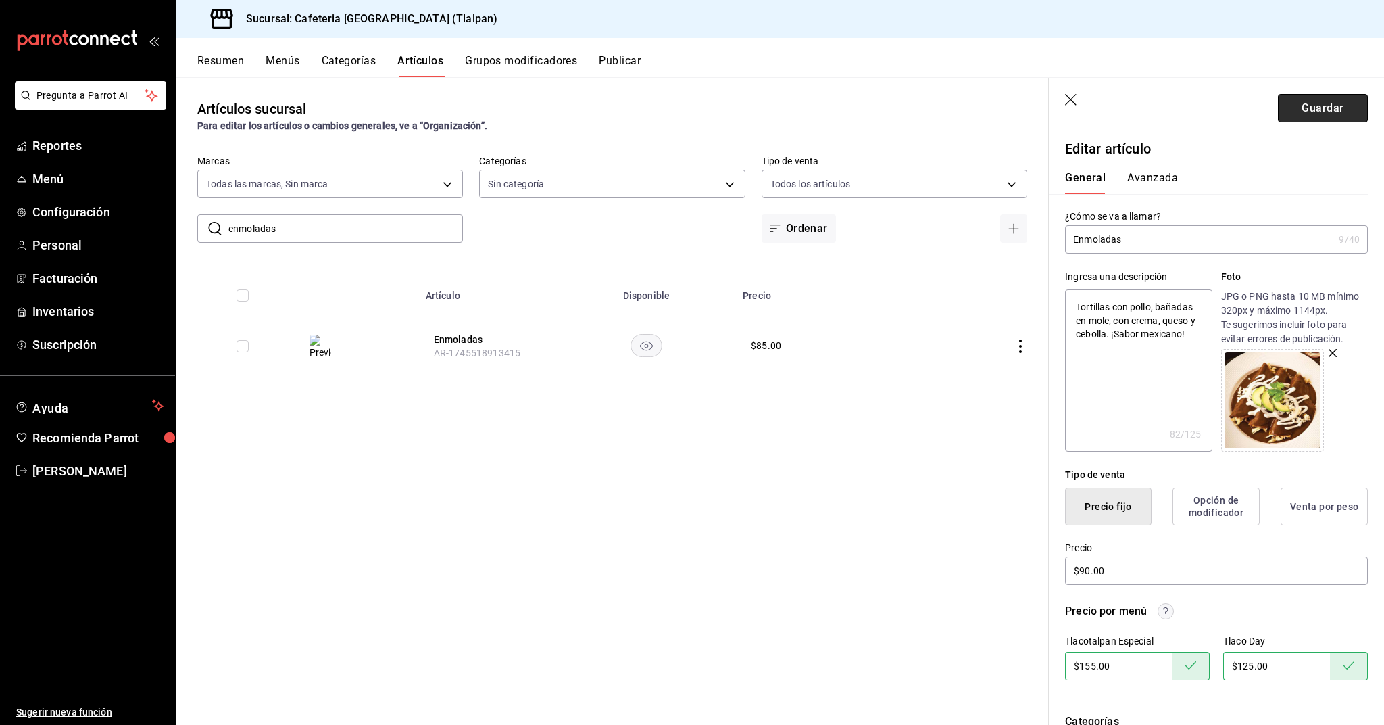
click at [1317, 120] on button "Guardar" at bounding box center [1323, 108] width 90 height 28
type textarea "x"
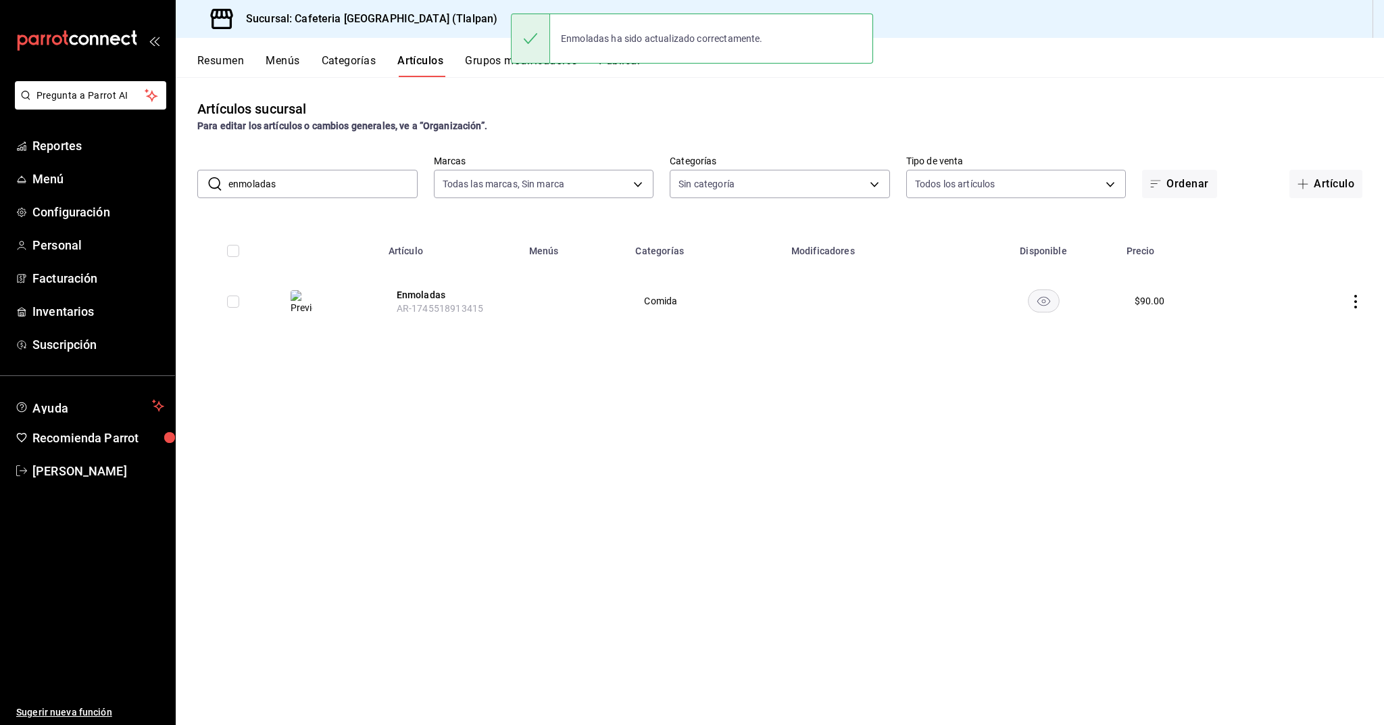
click at [374, 195] on input "enmoladas" at bounding box center [322, 183] width 189 height 27
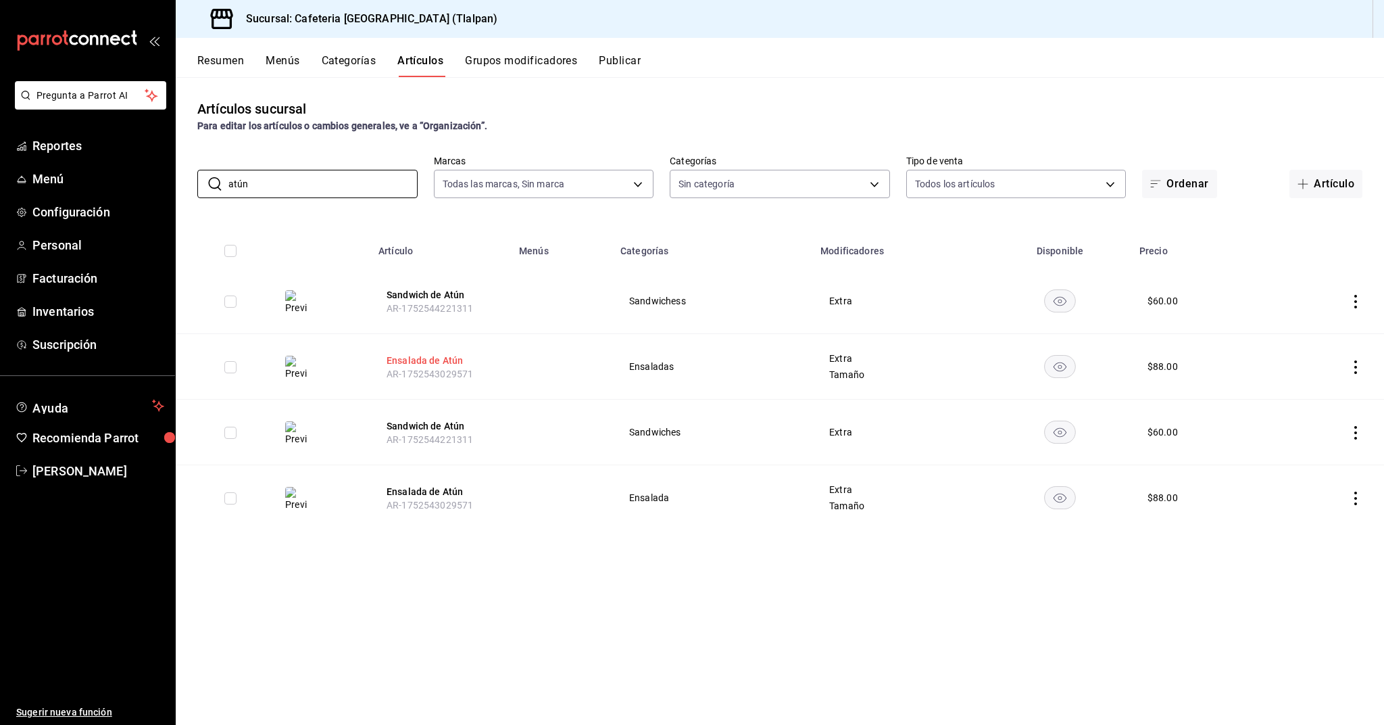
type input "atún"
click at [425, 361] on button "Ensalada de Atún" at bounding box center [441, 361] width 108 height 14
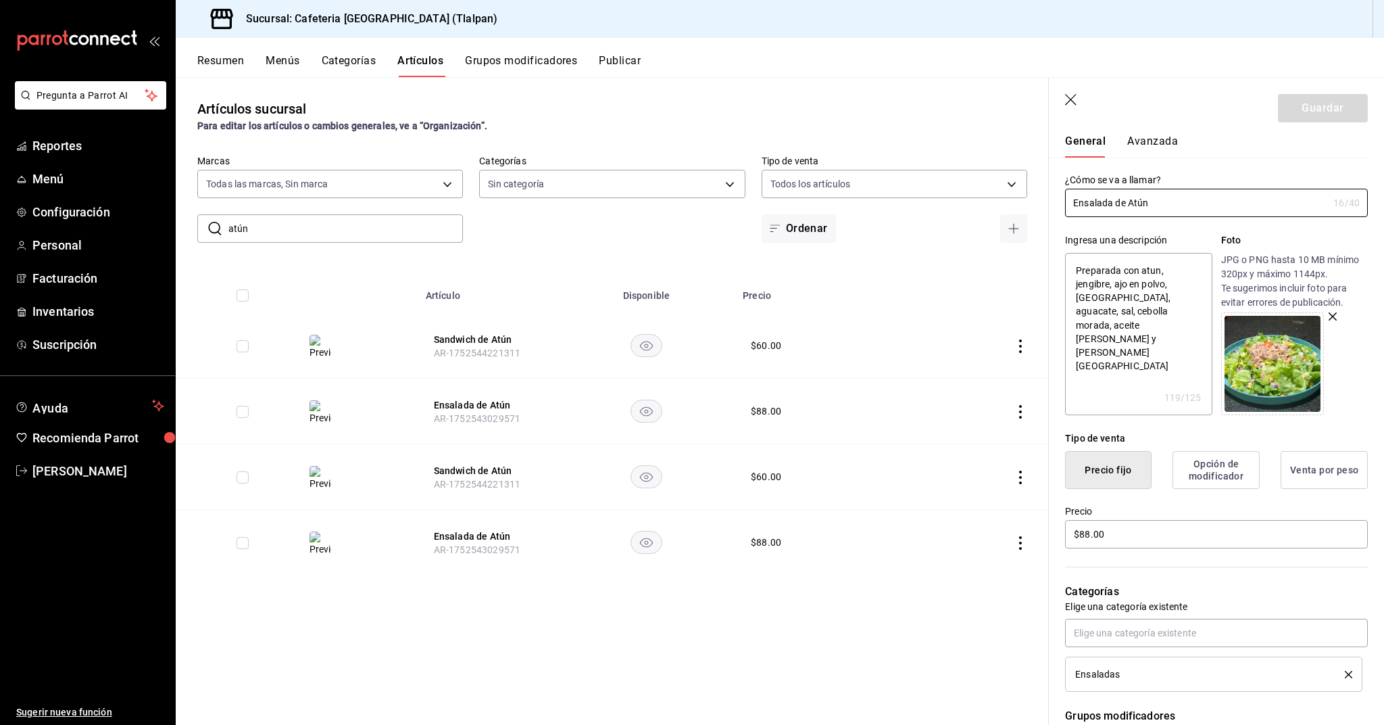
scroll to position [42, 0]
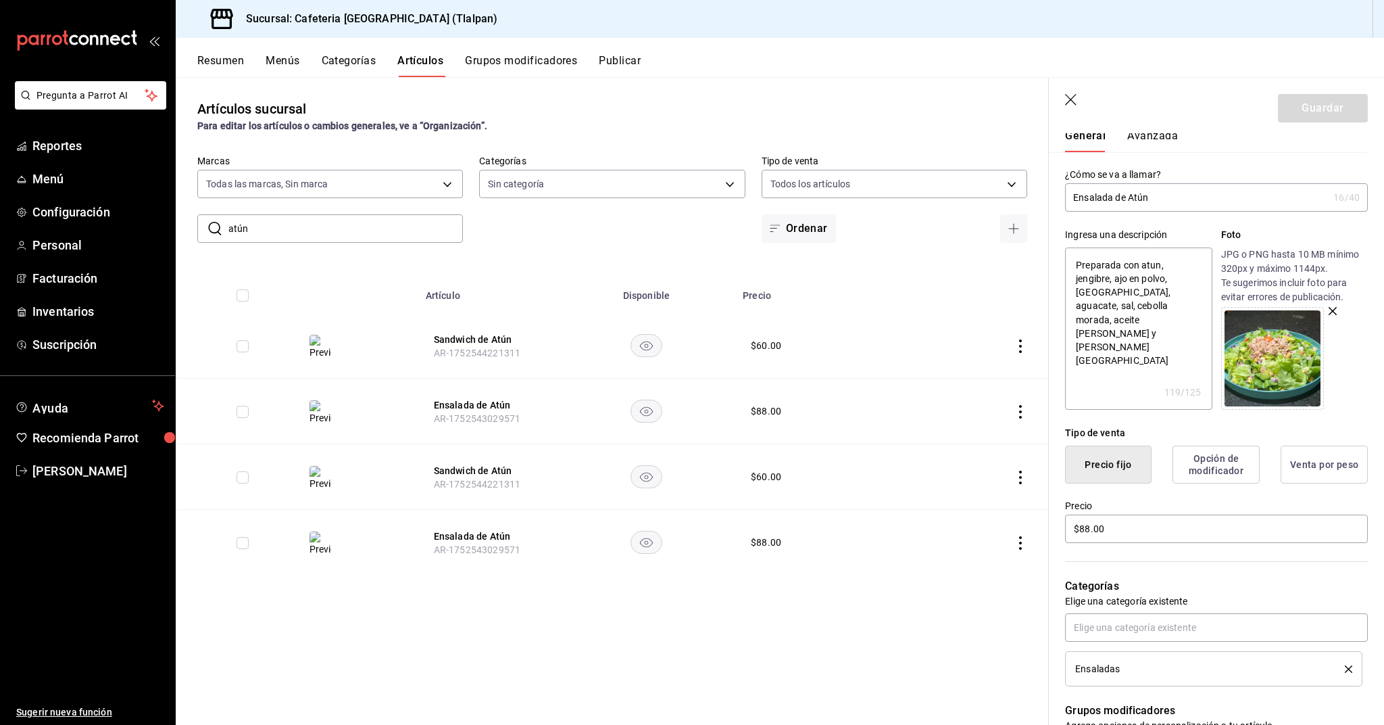
click at [1022, 540] on icon "actions" at bounding box center [1021, 543] width 14 height 14
click at [992, 575] on span "Editar" at bounding box center [980, 574] width 35 height 14
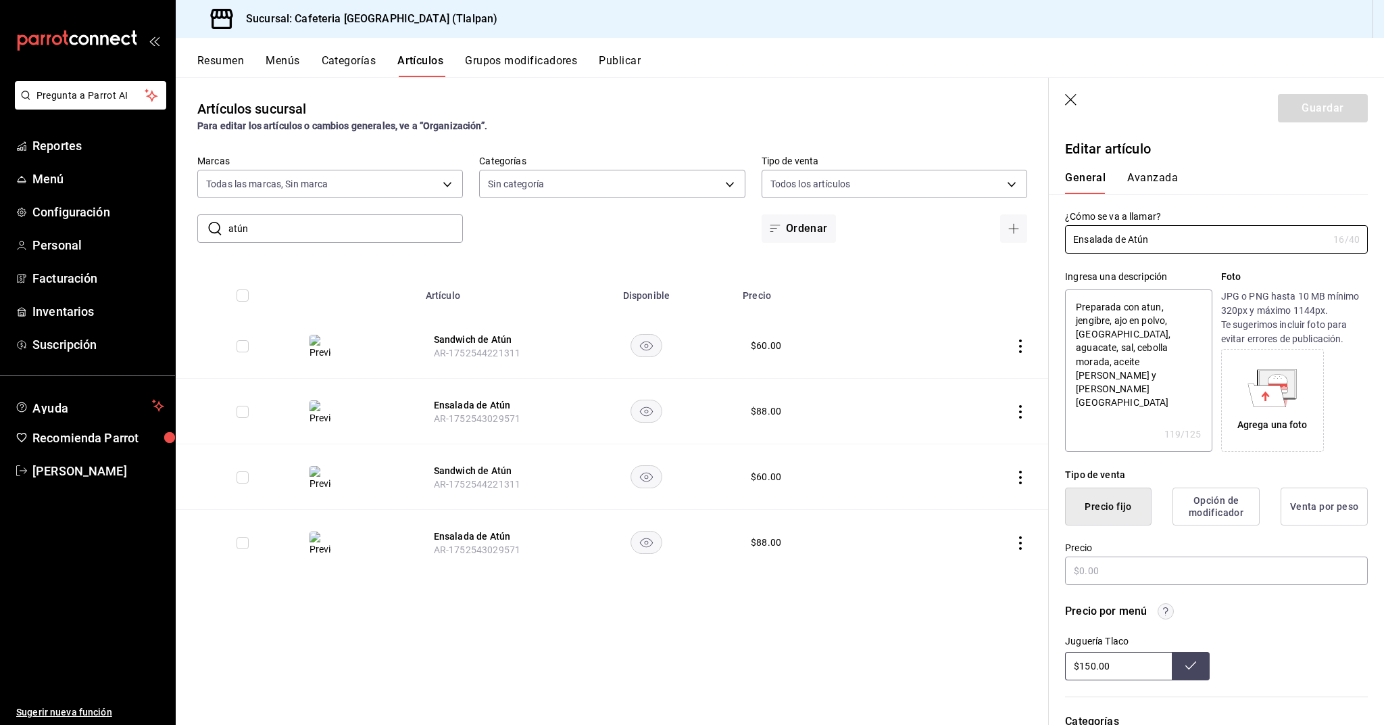
type textarea "x"
type input "$88.00"
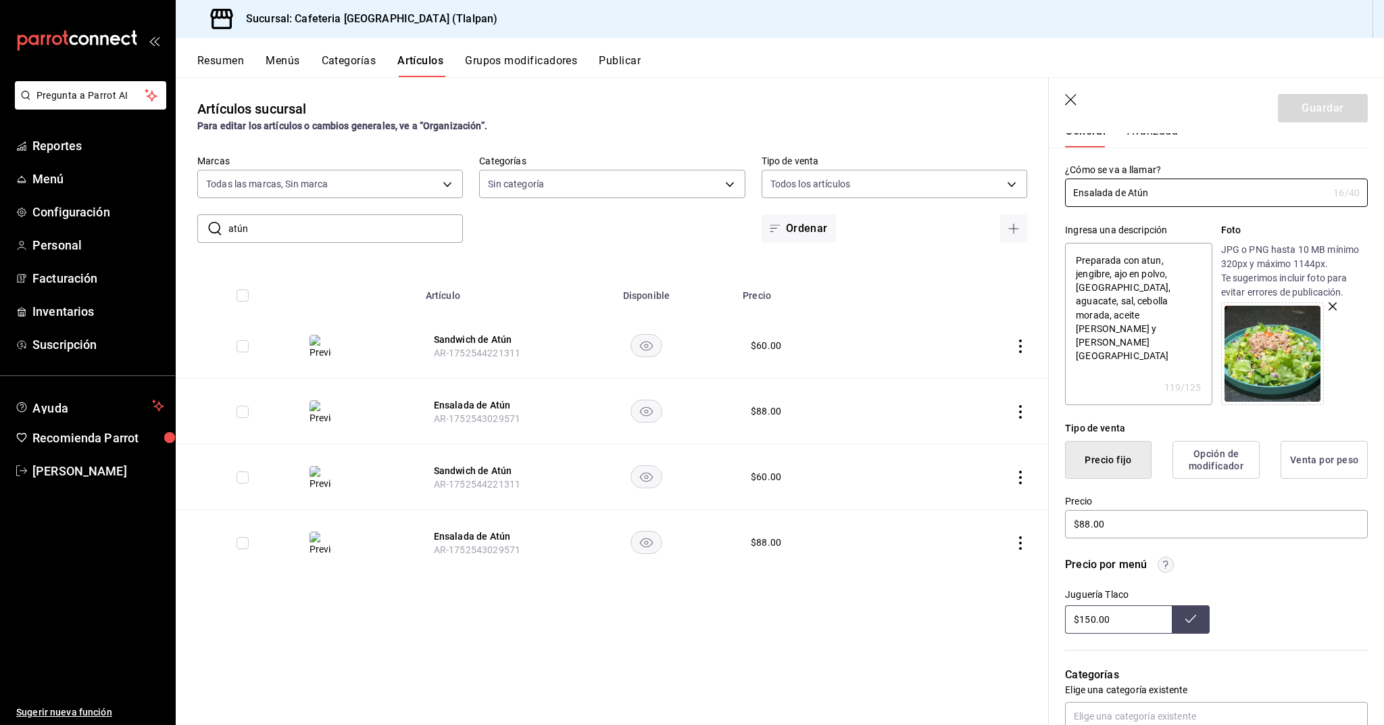
scroll to position [55, 0]
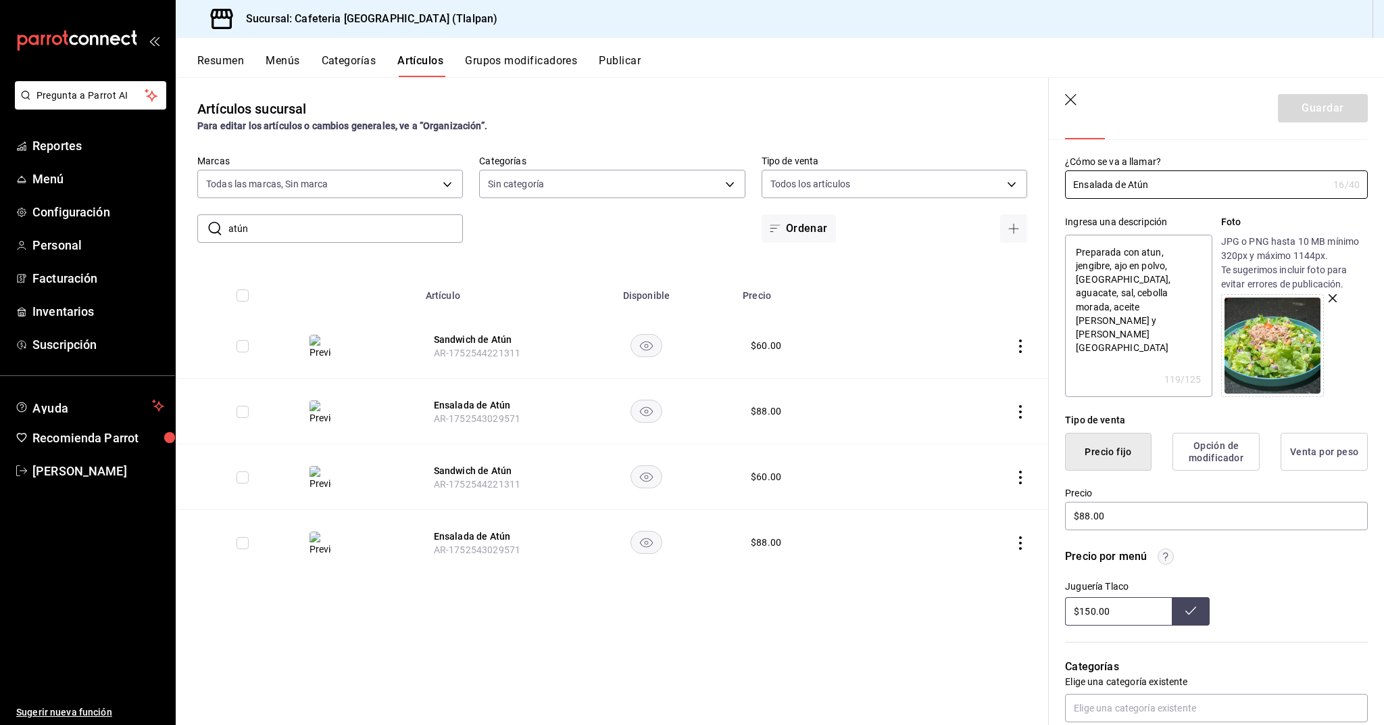
click at [1093, 613] on input "$150.00" at bounding box center [1118, 611] width 107 height 28
type input "$155.00"
click at [488, 404] on button "Ensalada de Atún" at bounding box center [488, 405] width 108 height 14
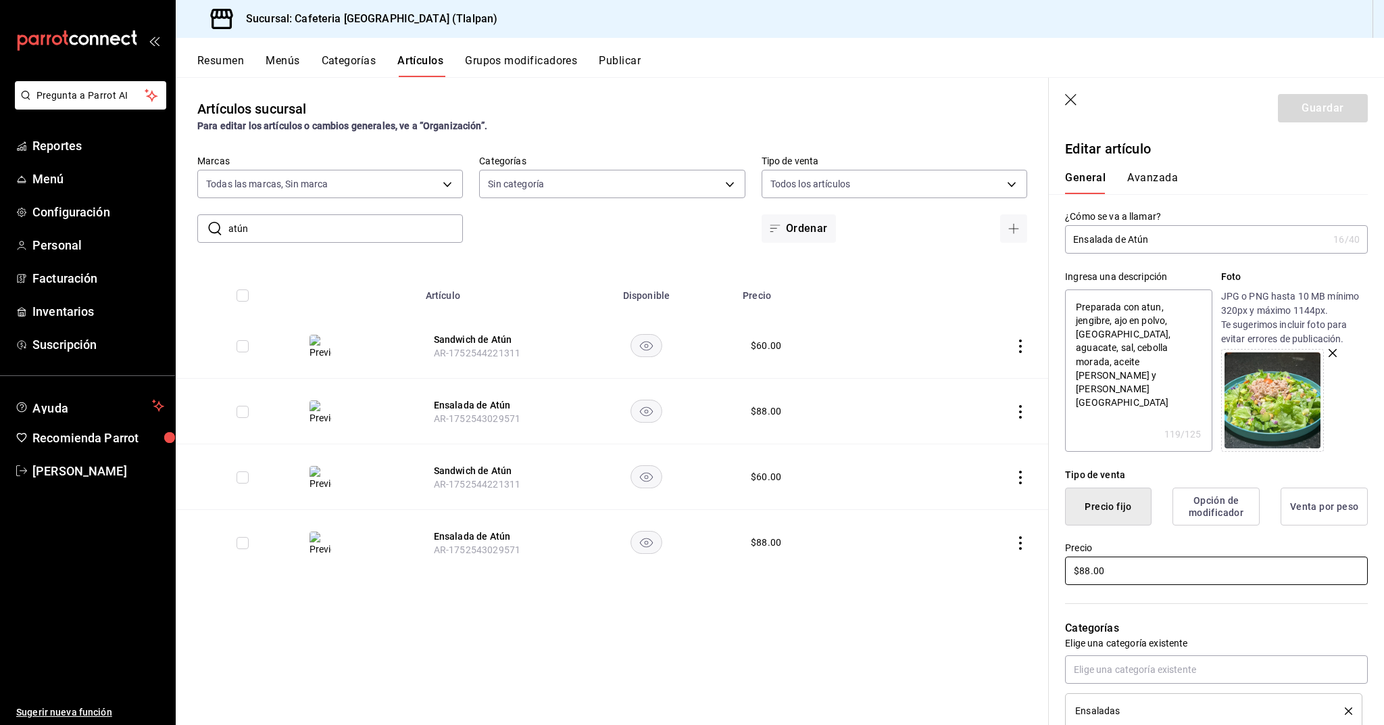
click at [1077, 564] on input "$88.00" at bounding box center [1216, 570] width 303 height 28
type textarea "x"
type input "$8.00"
type textarea "x"
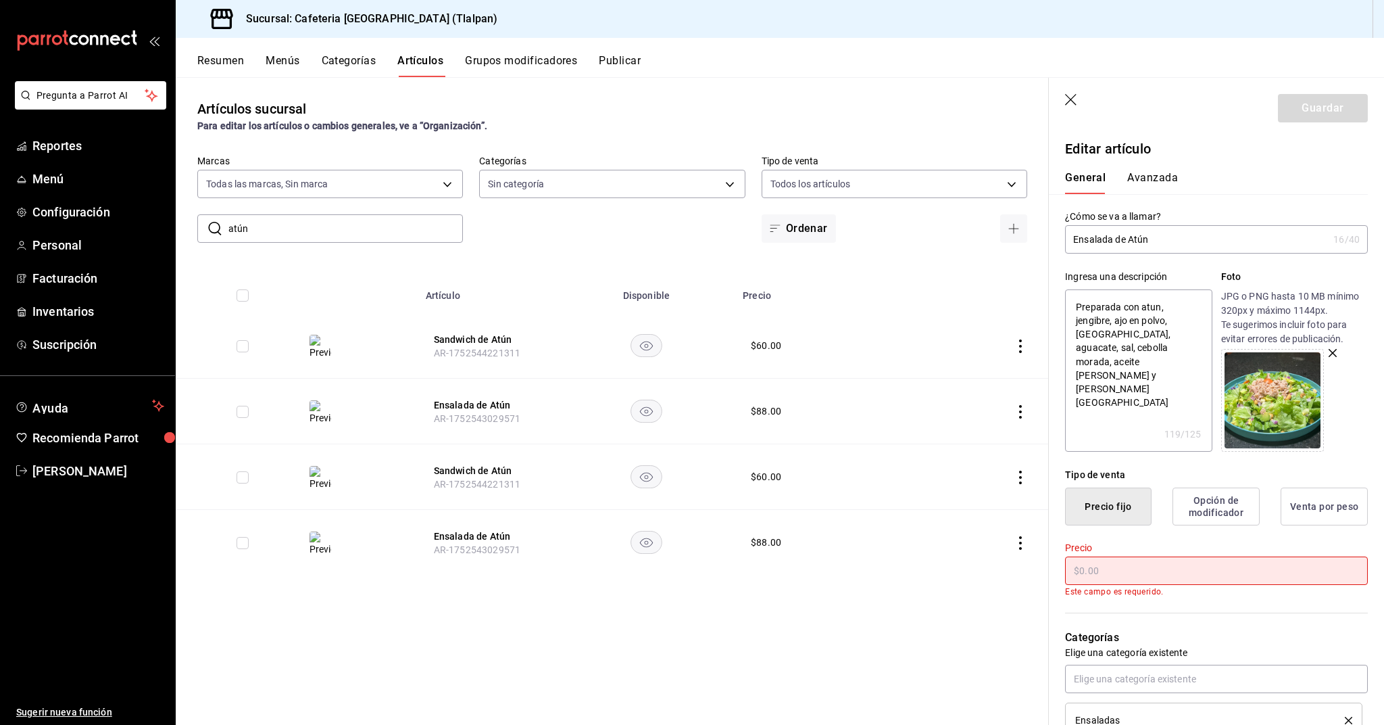
type textarea "x"
type input "$1.00"
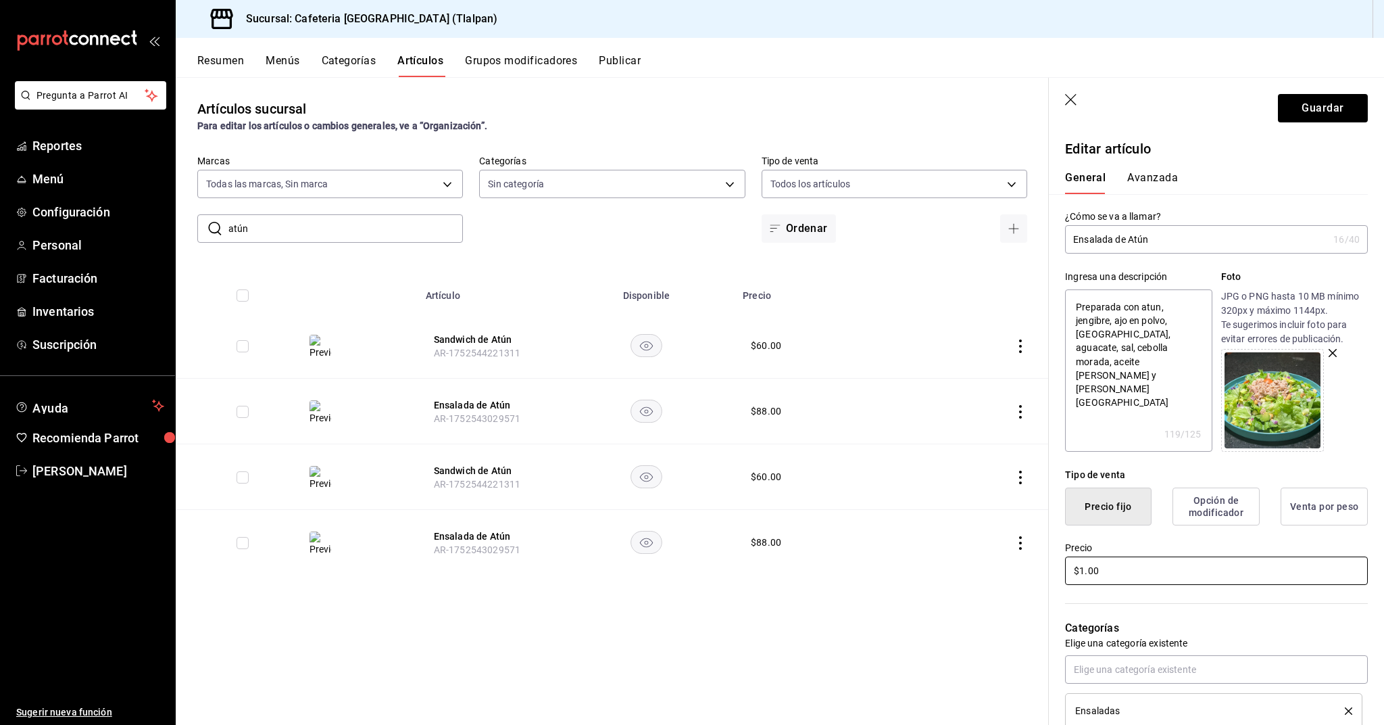
type textarea "x"
type input "$10.00"
type textarea "x"
type input "$100.00"
click at [1325, 123] on header "Guardar" at bounding box center [1216, 105] width 335 height 55
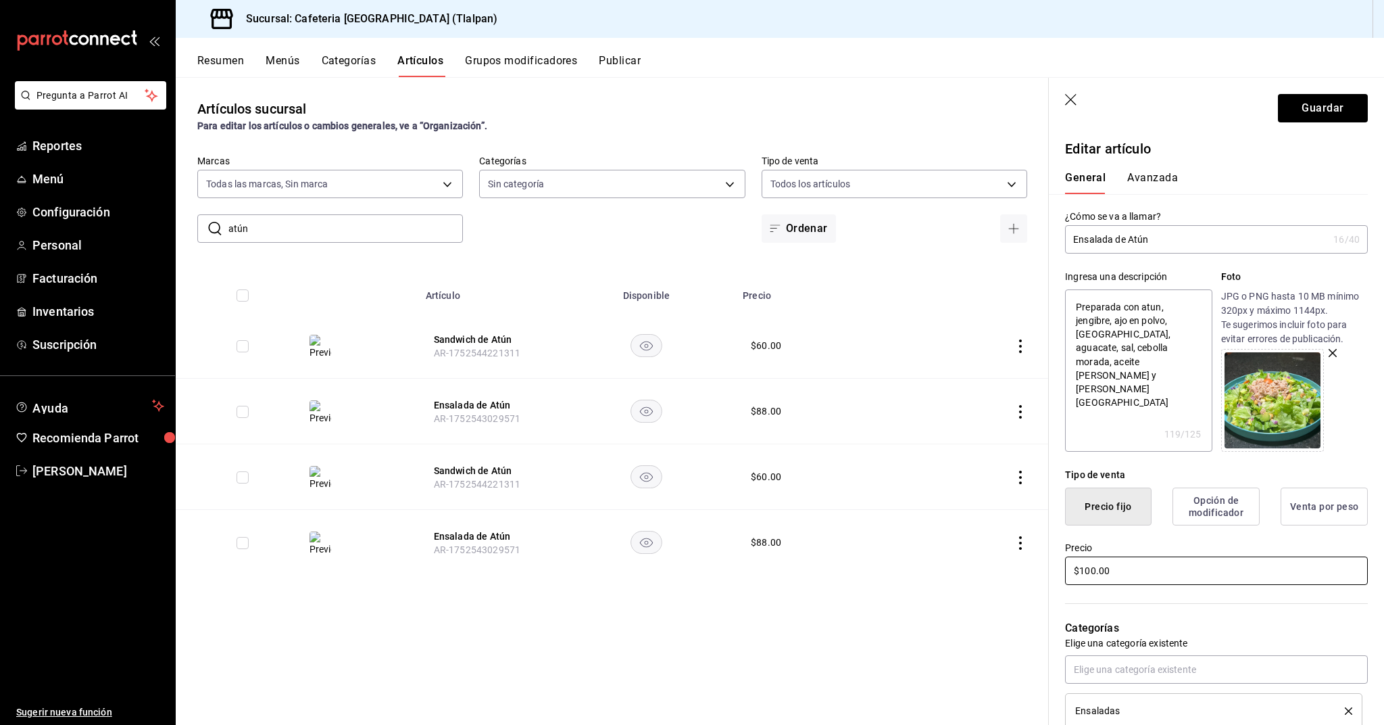
click at [1090, 573] on input "$100.00" at bounding box center [1216, 570] width 303 height 28
click at [1065, 107] on header "Guardar" at bounding box center [1216, 105] width 335 height 55
click at [1065, 107] on icon "button" at bounding box center [1072, 101] width 14 height 14
type textarea "x"
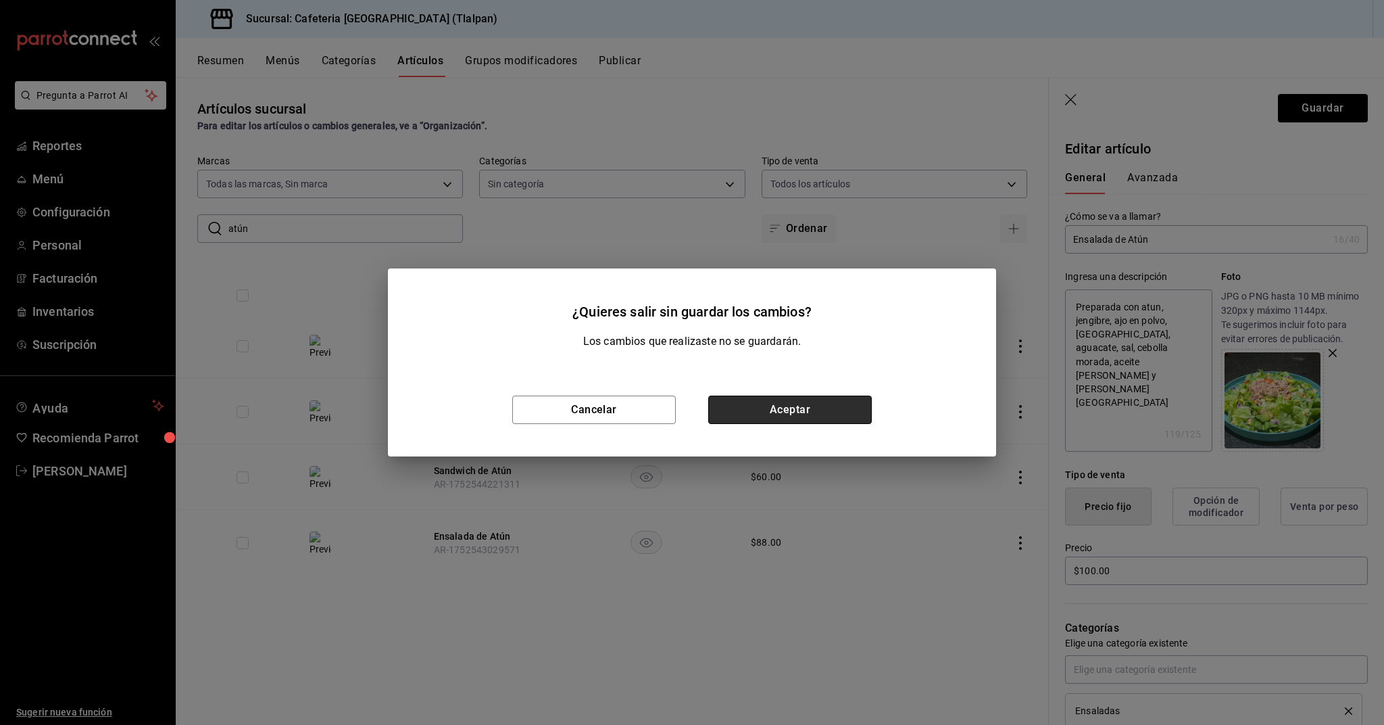
click at [840, 410] on button "Aceptar" at bounding box center [790, 409] width 164 height 28
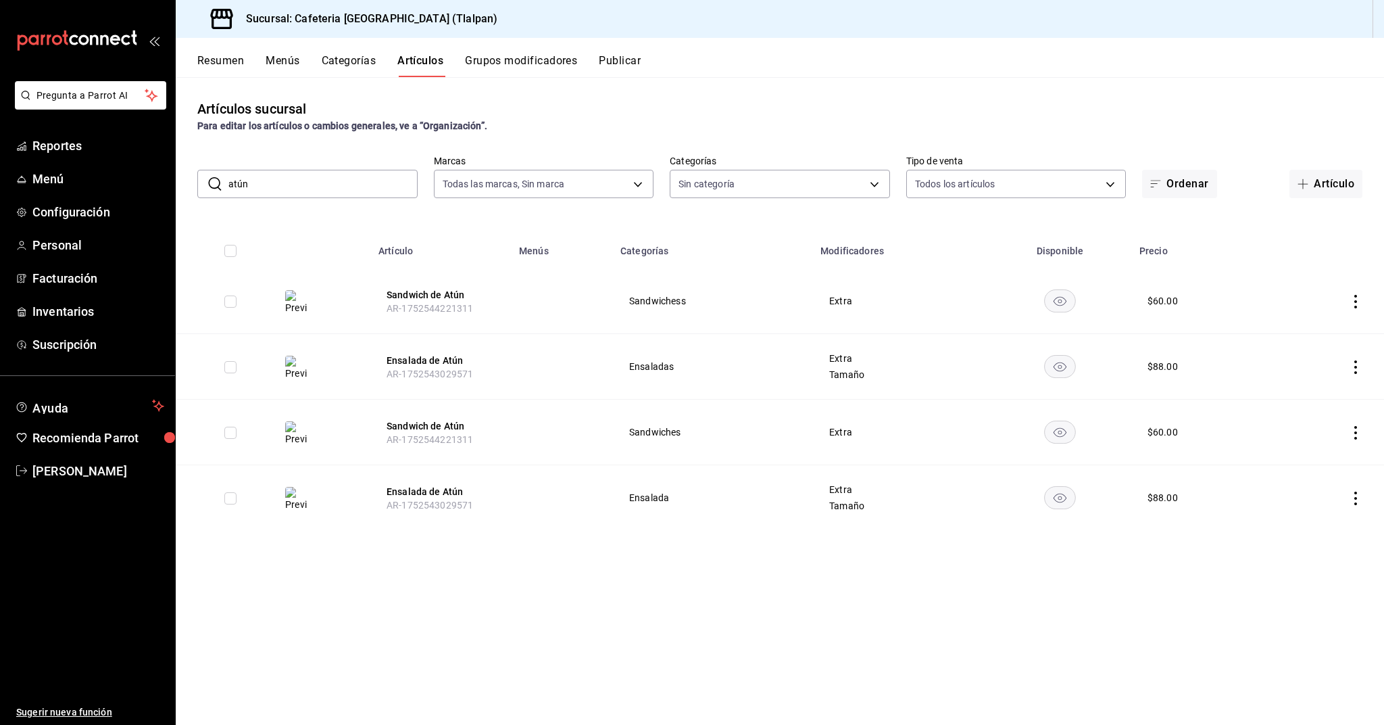
click at [284, 182] on input "atún" at bounding box center [322, 183] width 189 height 27
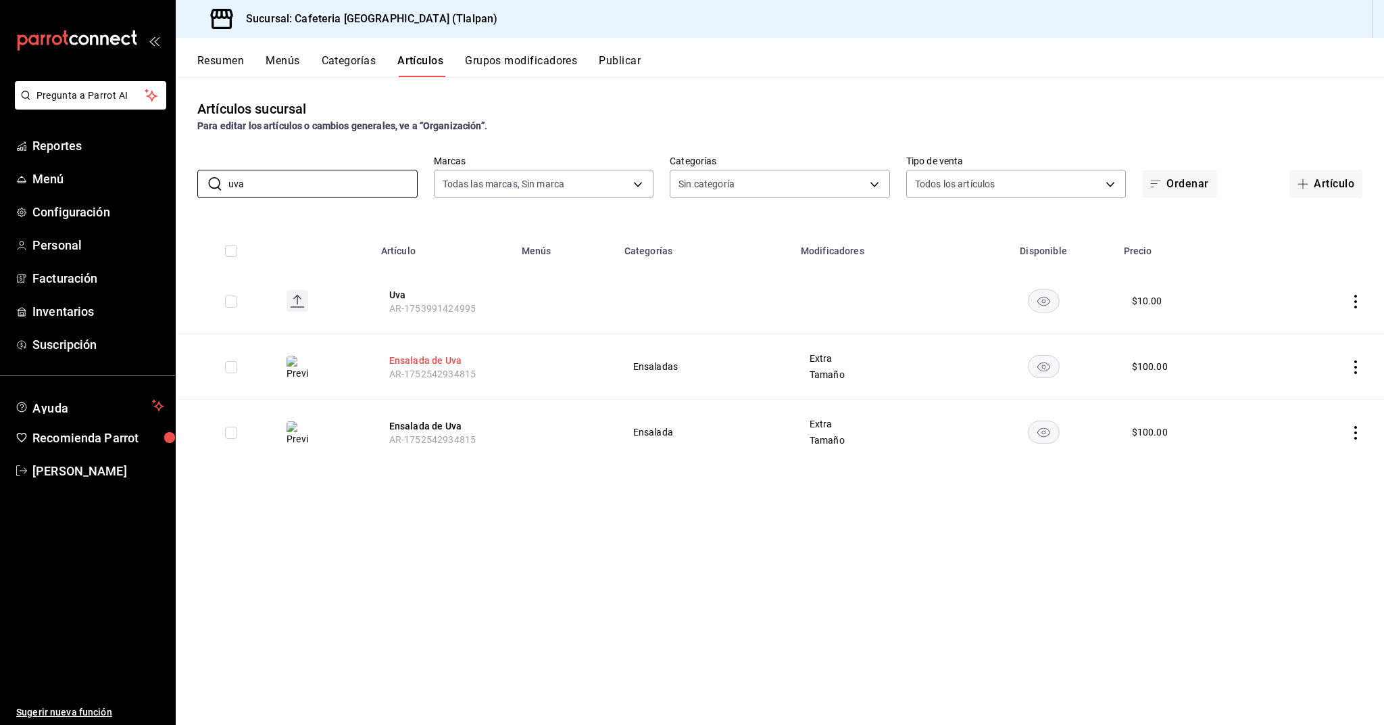
type input "uva"
click at [443, 364] on button "Ensalada de Uva" at bounding box center [443, 361] width 108 height 14
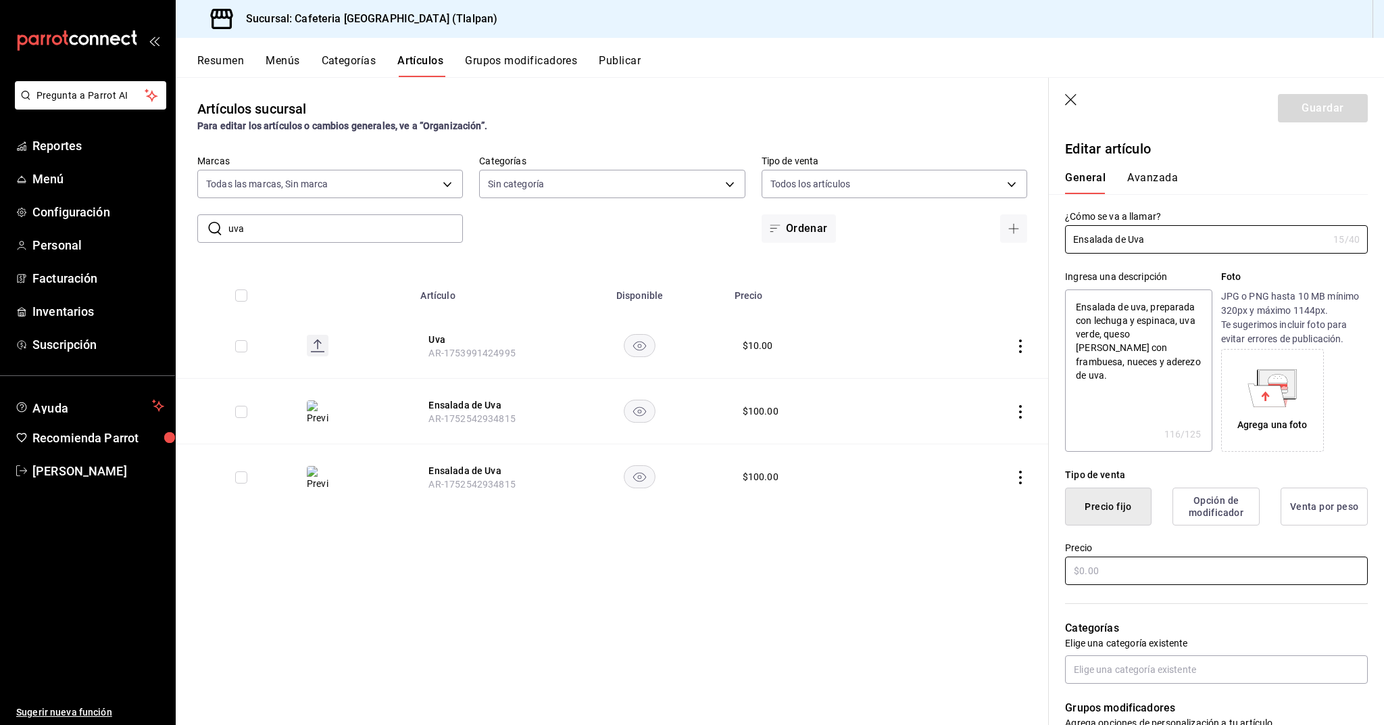
type textarea "x"
type input "$100.00"
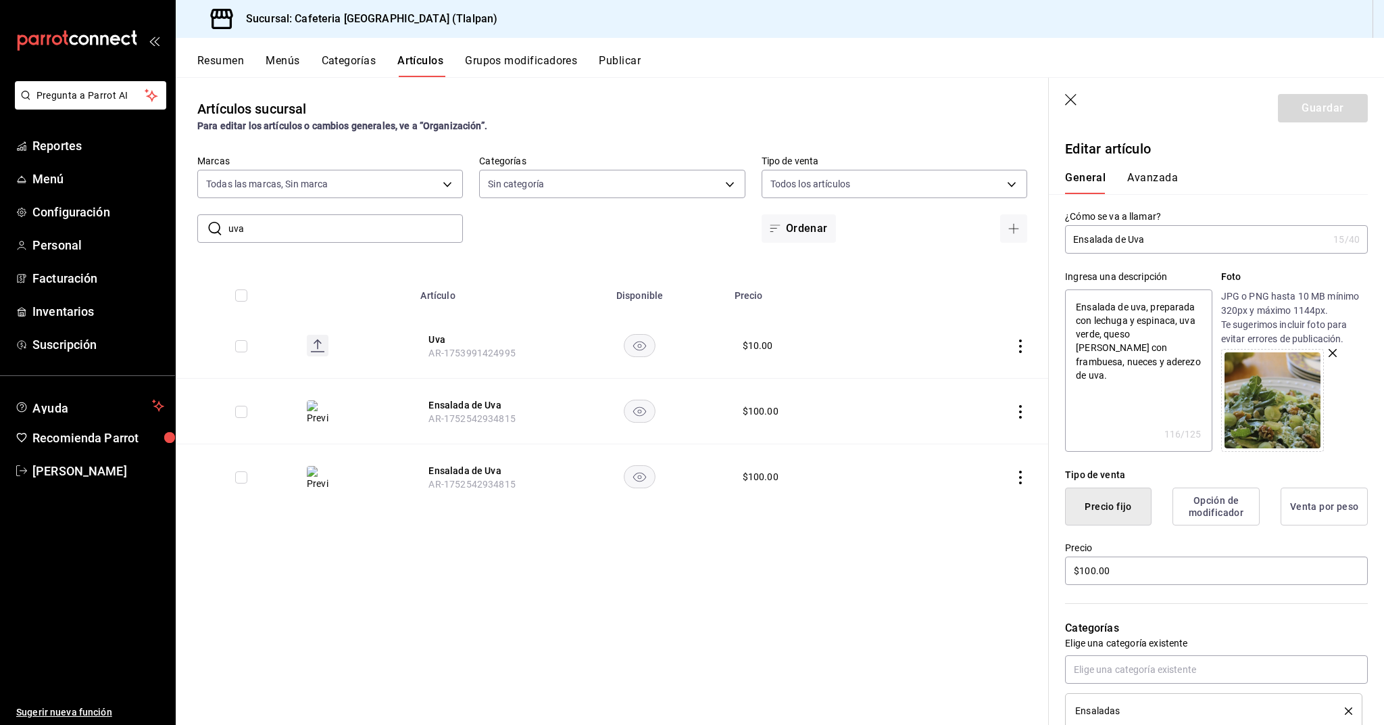
click at [337, 241] on input "uva" at bounding box center [345, 228] width 235 height 27
type input "frapu"
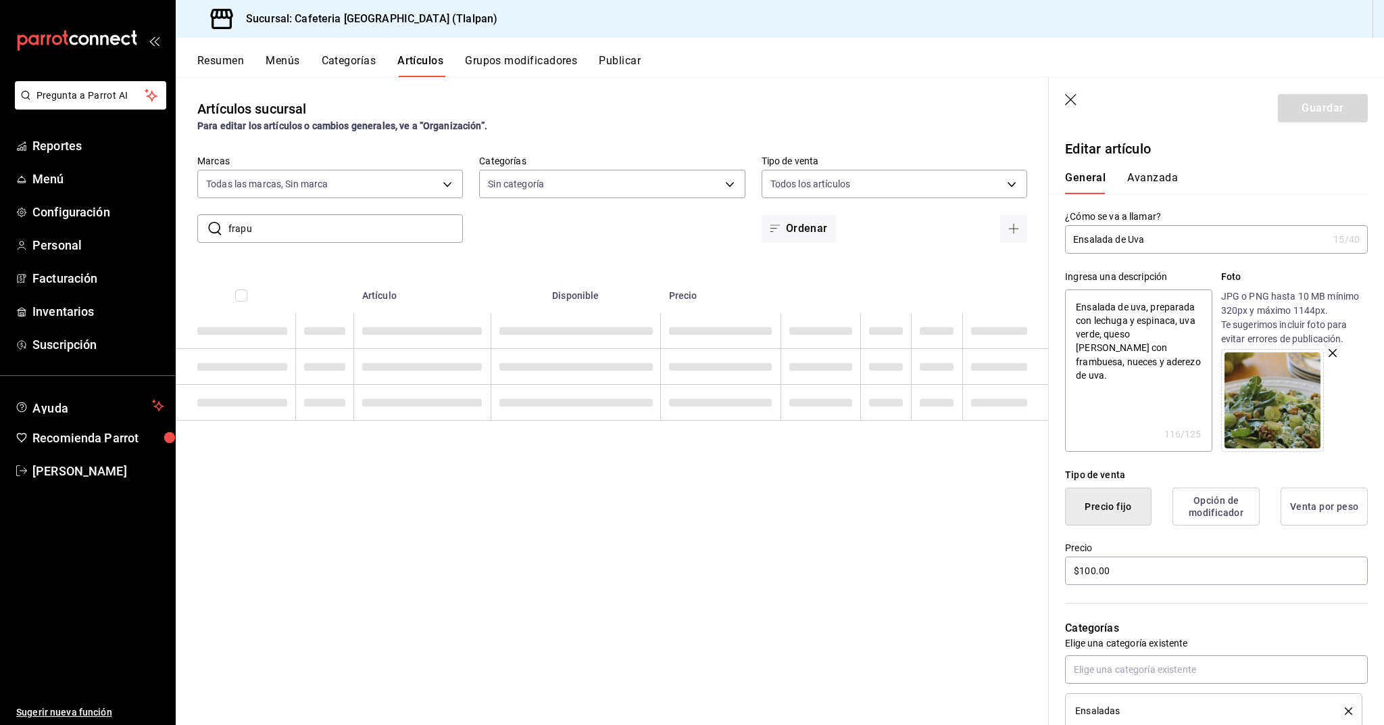
type textarea "x"
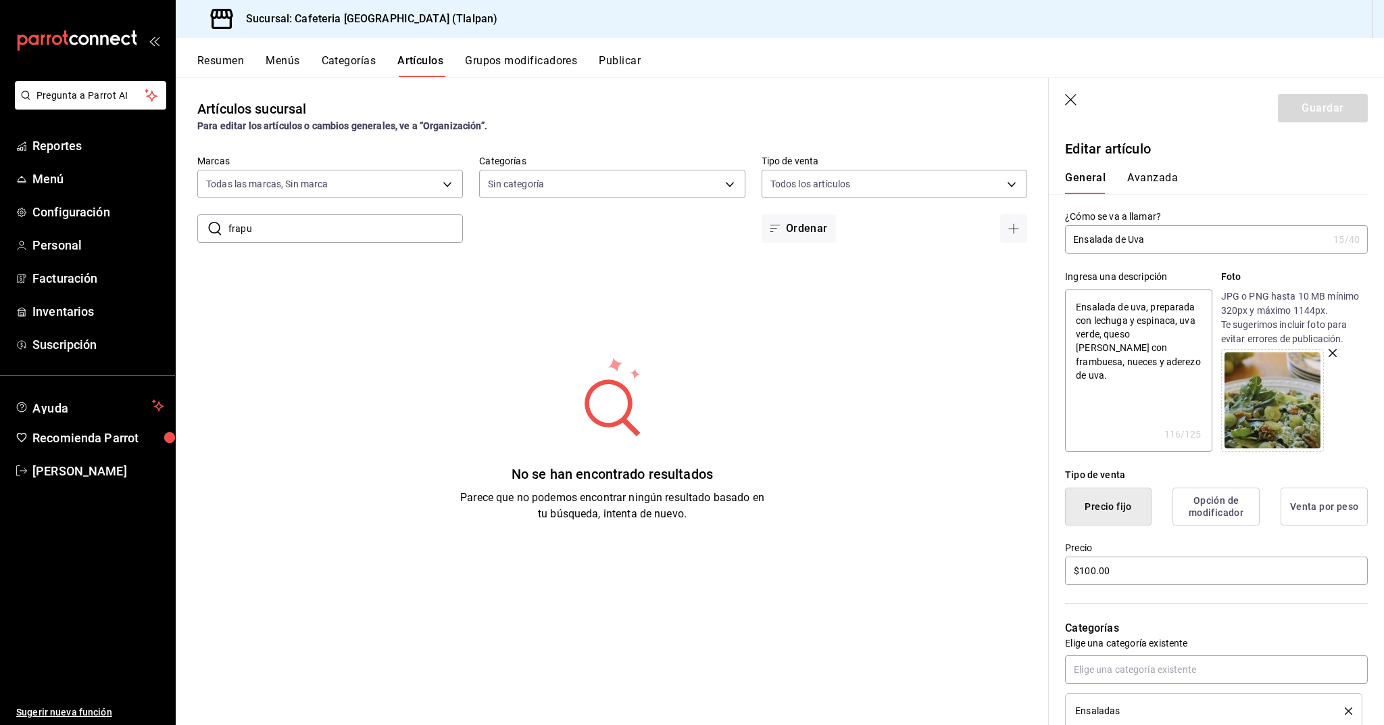
type input "frap"
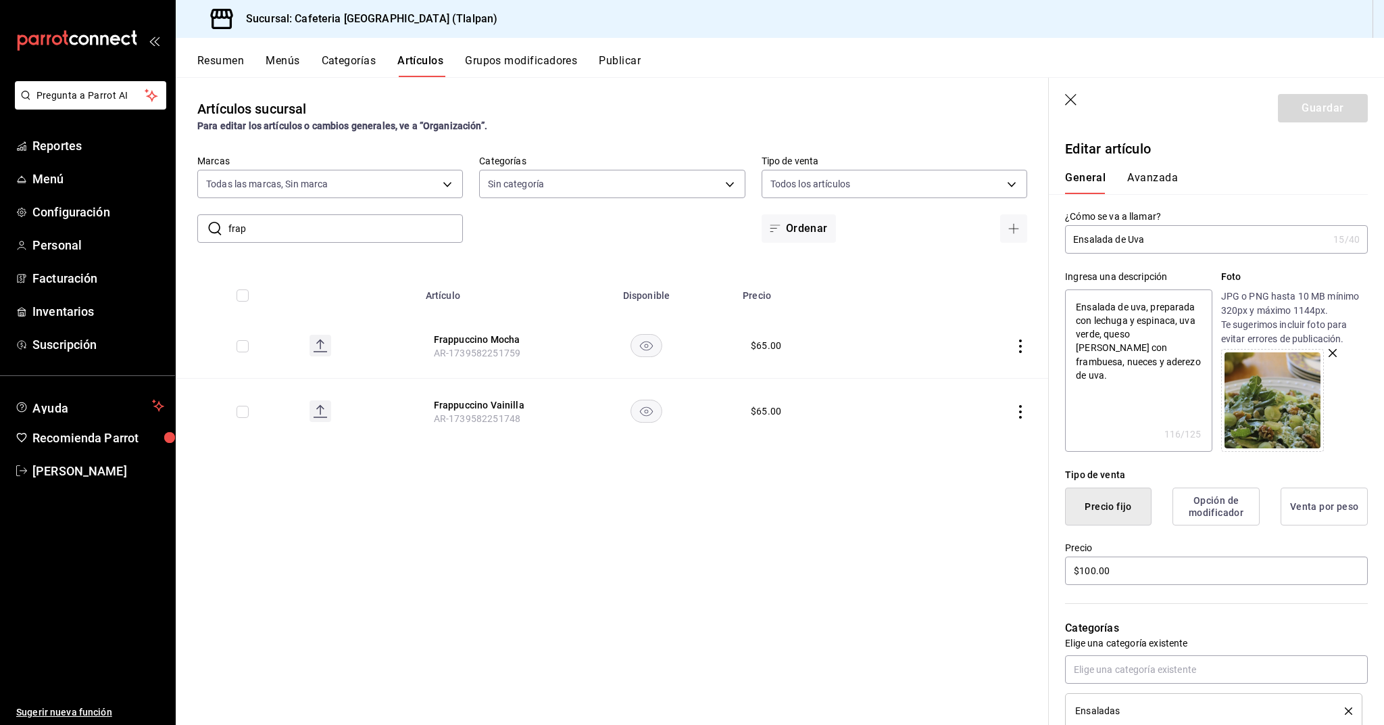
type textarea "x"
type input "frappu"
type textarea "x"
type input "frappu"
click at [1025, 335] on td at bounding box center [978, 346] width 141 height 66
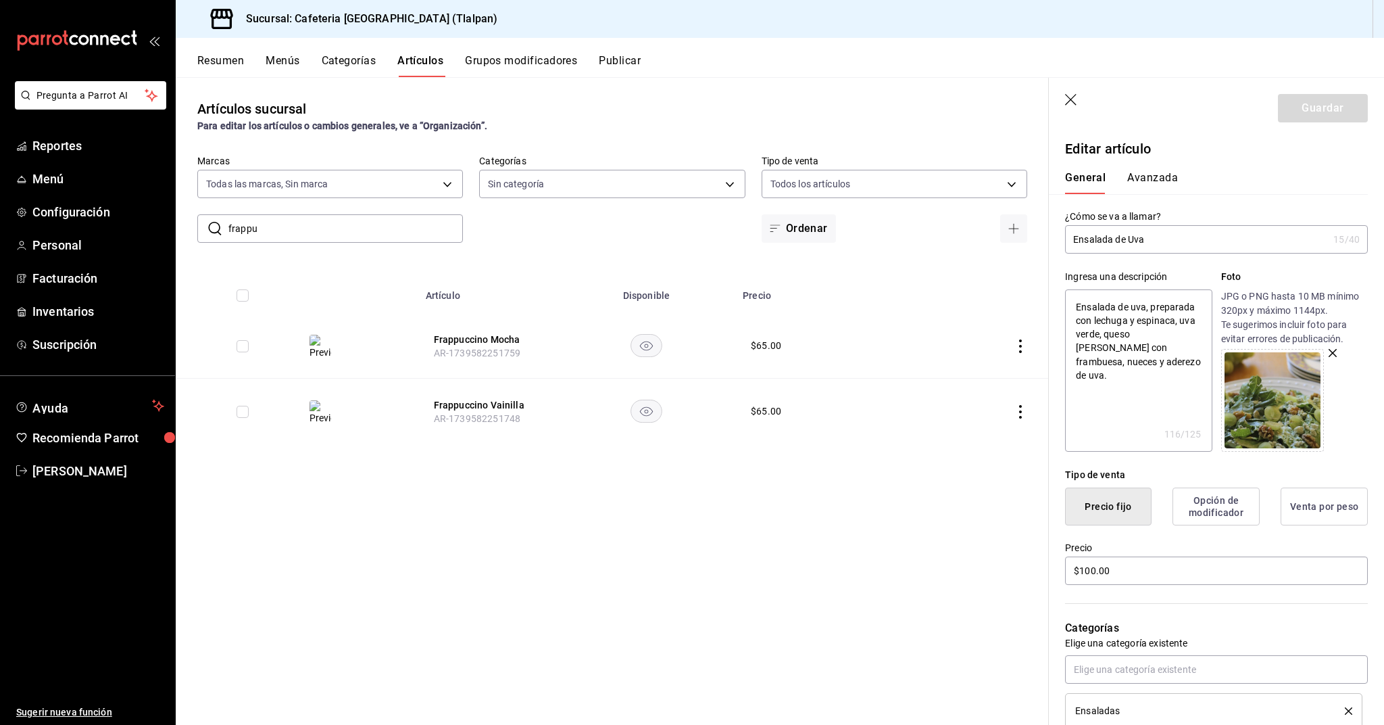
click at [1024, 345] on icon "actions" at bounding box center [1021, 346] width 14 height 14
click at [993, 373] on span "Editar" at bounding box center [980, 377] width 35 height 14
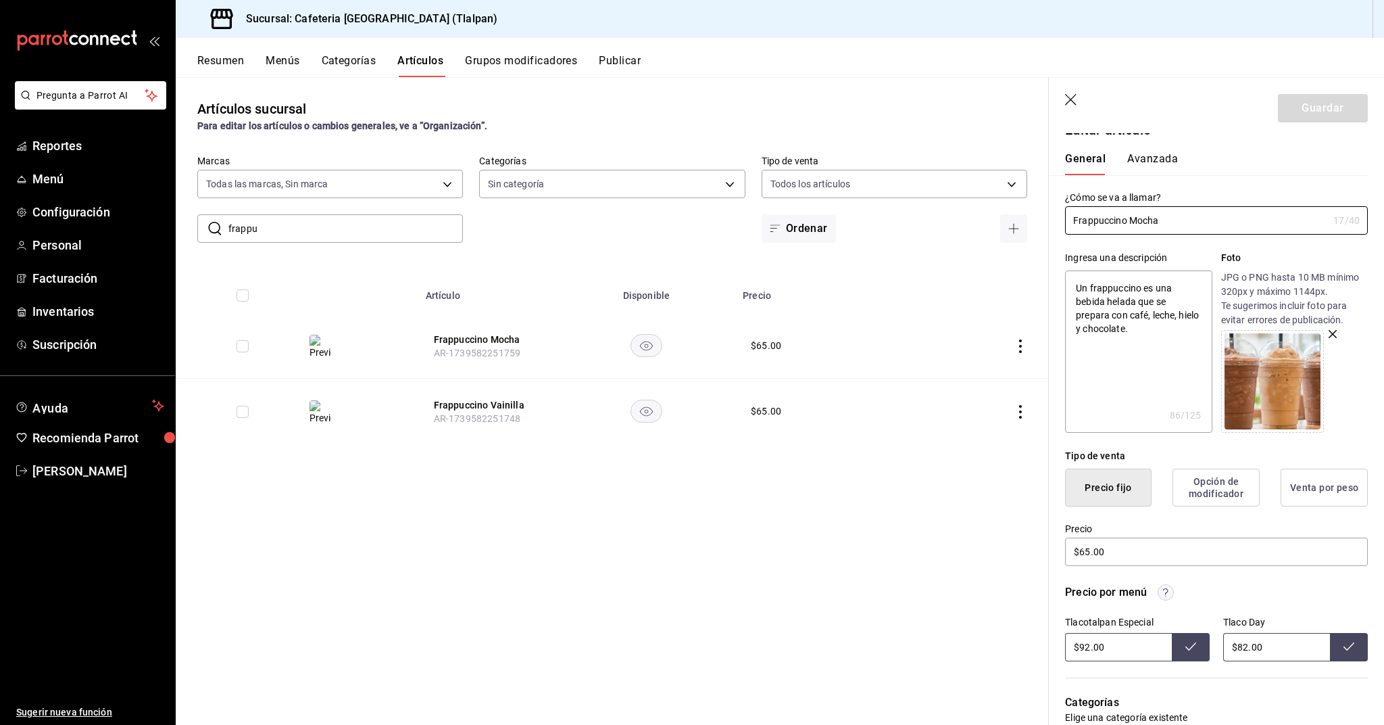
scroll to position [20, 0]
click at [1084, 554] on input "$65.00" at bounding box center [1216, 550] width 303 height 28
type textarea "x"
type input "$5.00"
type textarea "x"
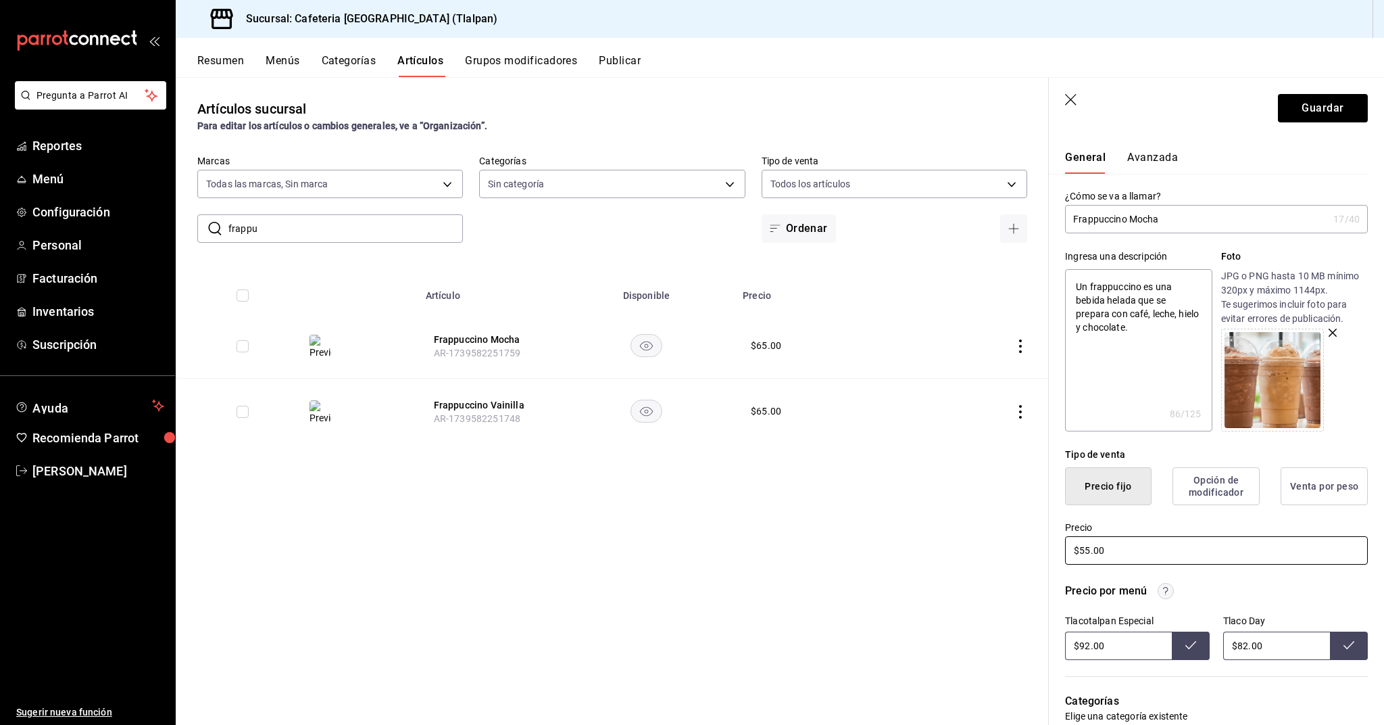
type input "$55.00"
click at [1087, 641] on input "$92.00" at bounding box center [1118, 645] width 107 height 28
type input "$2.00"
type input "$80.00"
click at [1246, 641] on input "$82.00" at bounding box center [1276, 645] width 107 height 28
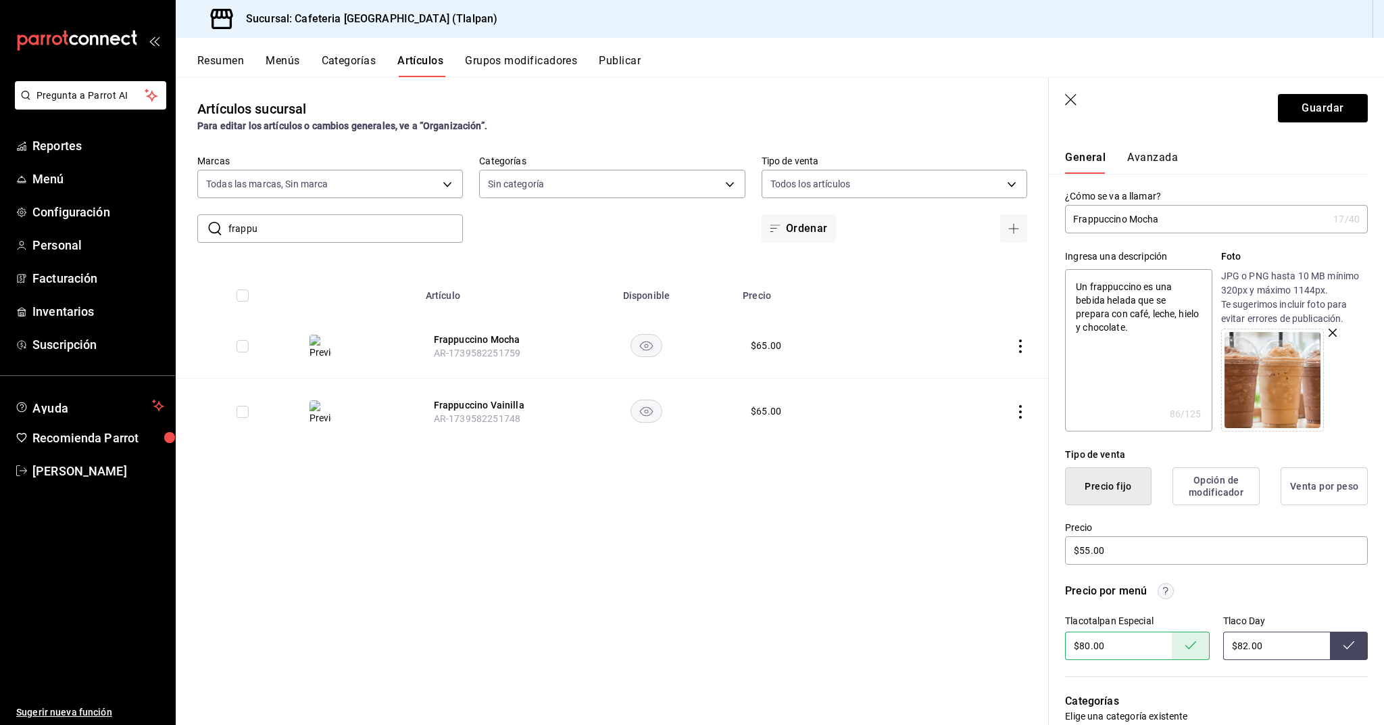
type input "$8.00"
type input "$75.00"
click at [1088, 646] on input "$80.00" at bounding box center [1118, 645] width 107 height 28
type input "$85.00"
click at [1019, 411] on icon "actions" at bounding box center [1021, 412] width 14 height 14
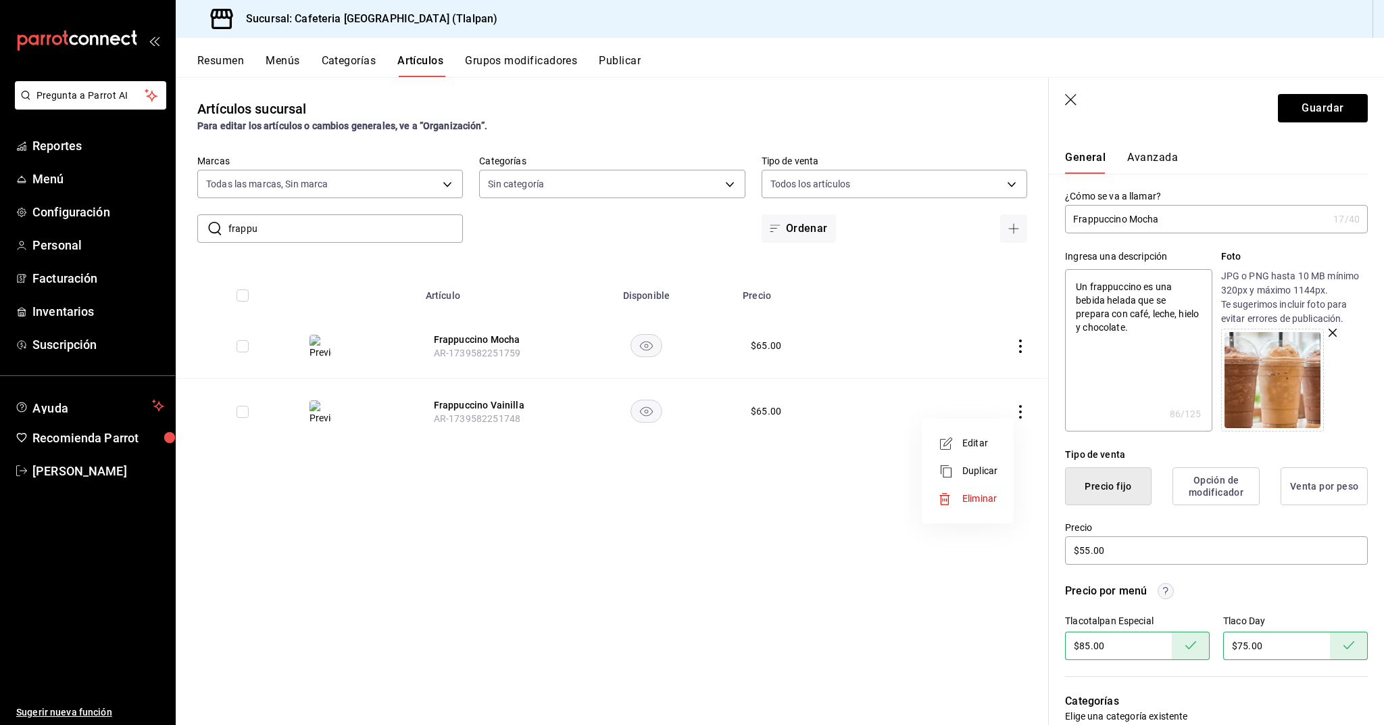
click at [1310, 95] on div at bounding box center [692, 362] width 1384 height 725
click at [1308, 105] on button "Guardar" at bounding box center [1323, 108] width 90 height 28
type textarea "x"
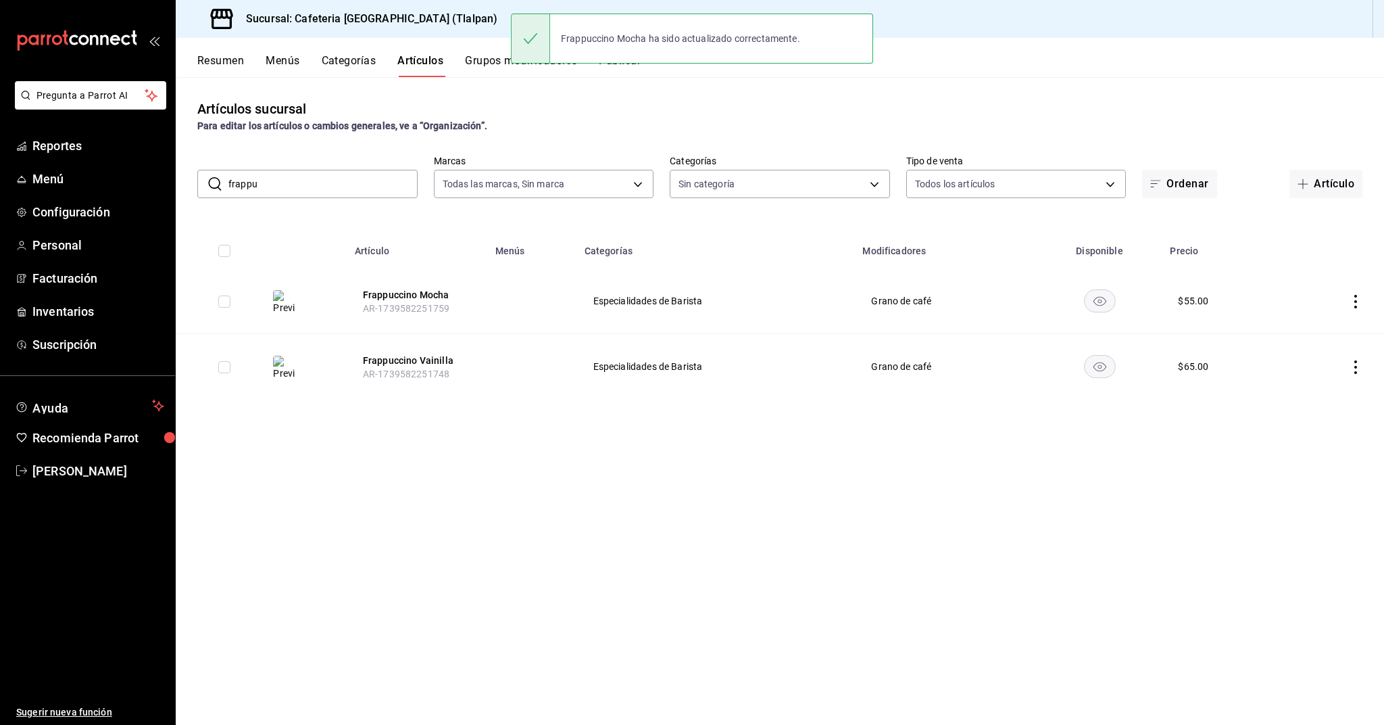
click at [1364, 360] on td at bounding box center [1334, 367] width 100 height 66
click at [1356, 360] on icon "actions" at bounding box center [1356, 367] width 3 height 14
click at [1297, 408] on li "Editar" at bounding box center [1303, 399] width 81 height 28
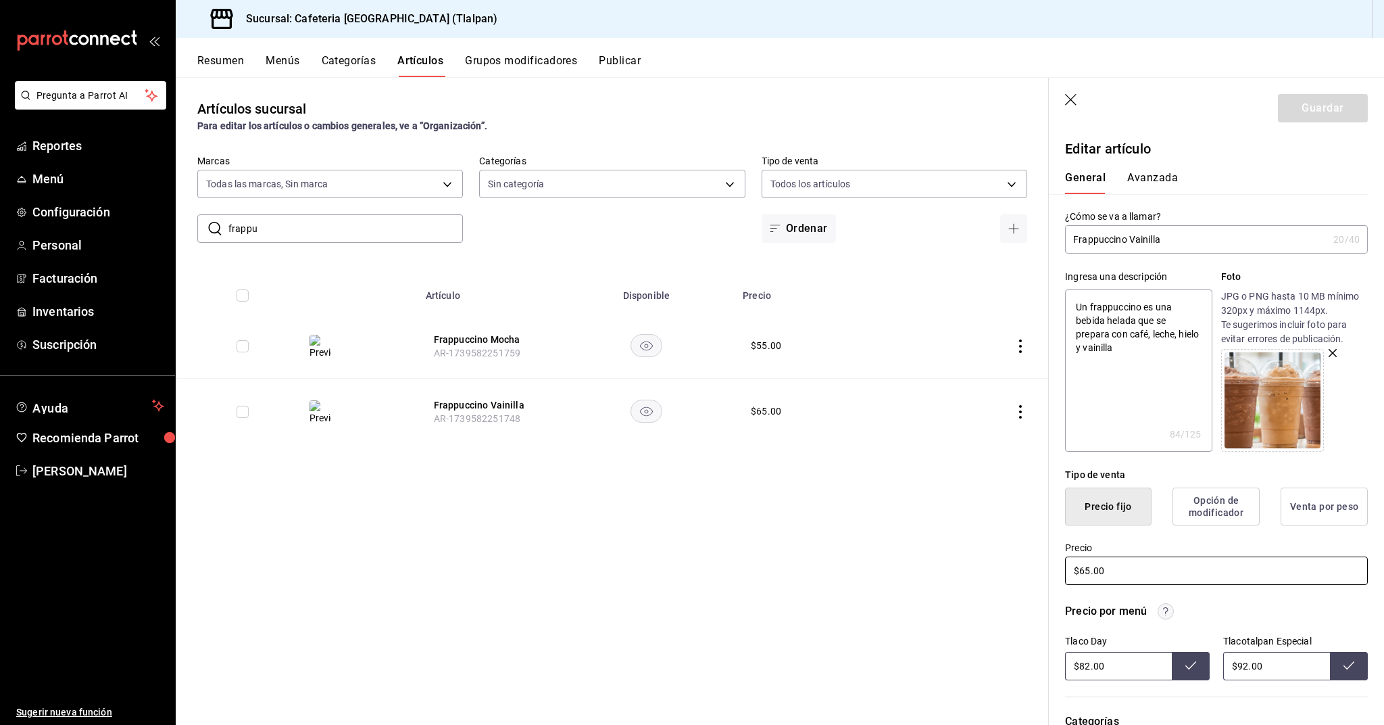
click at [1089, 571] on input "$65.00" at bounding box center [1216, 570] width 303 height 28
type textarea "x"
type input "$5.00"
type textarea "x"
type input "$55.00"
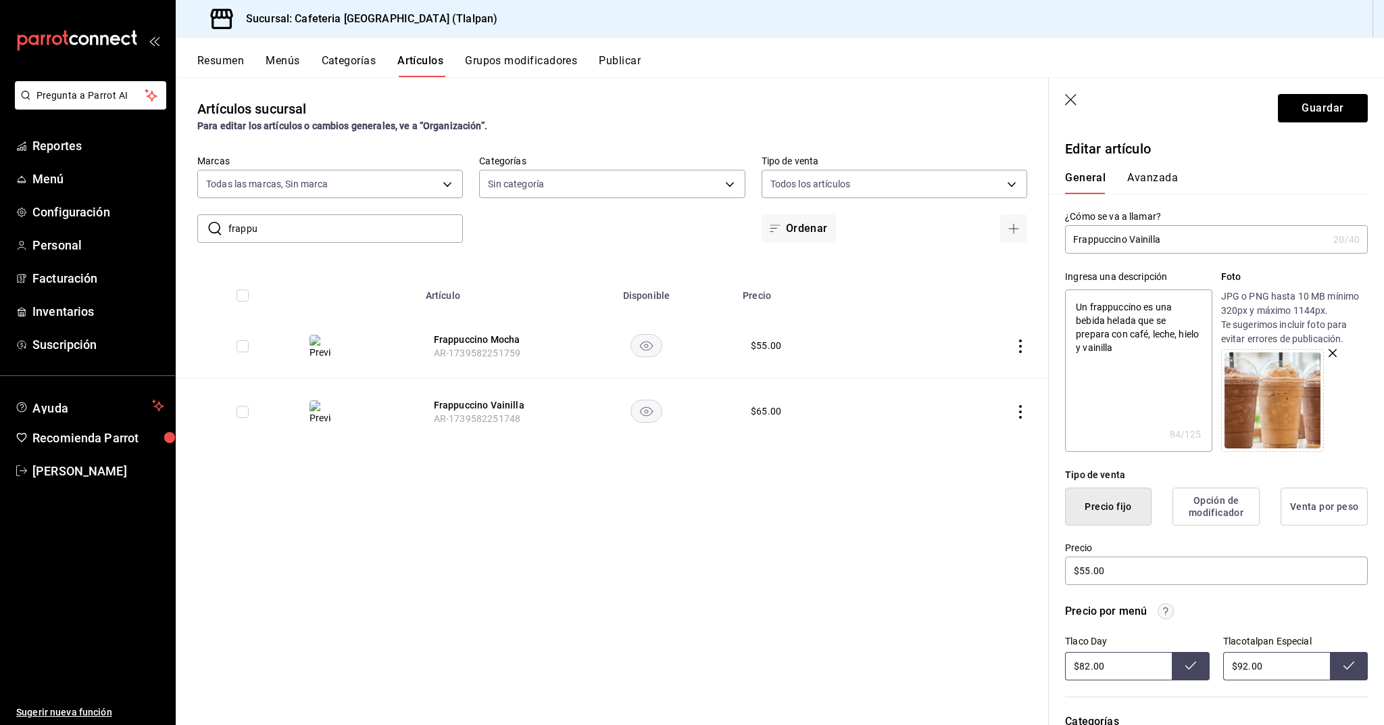
click at [1090, 667] on input "$82.00" at bounding box center [1118, 666] width 107 height 28
type input "$8.00"
type input "$75.00"
click at [1249, 666] on input "$92.00" at bounding box center [1276, 666] width 107 height 28
type input "$9.00"
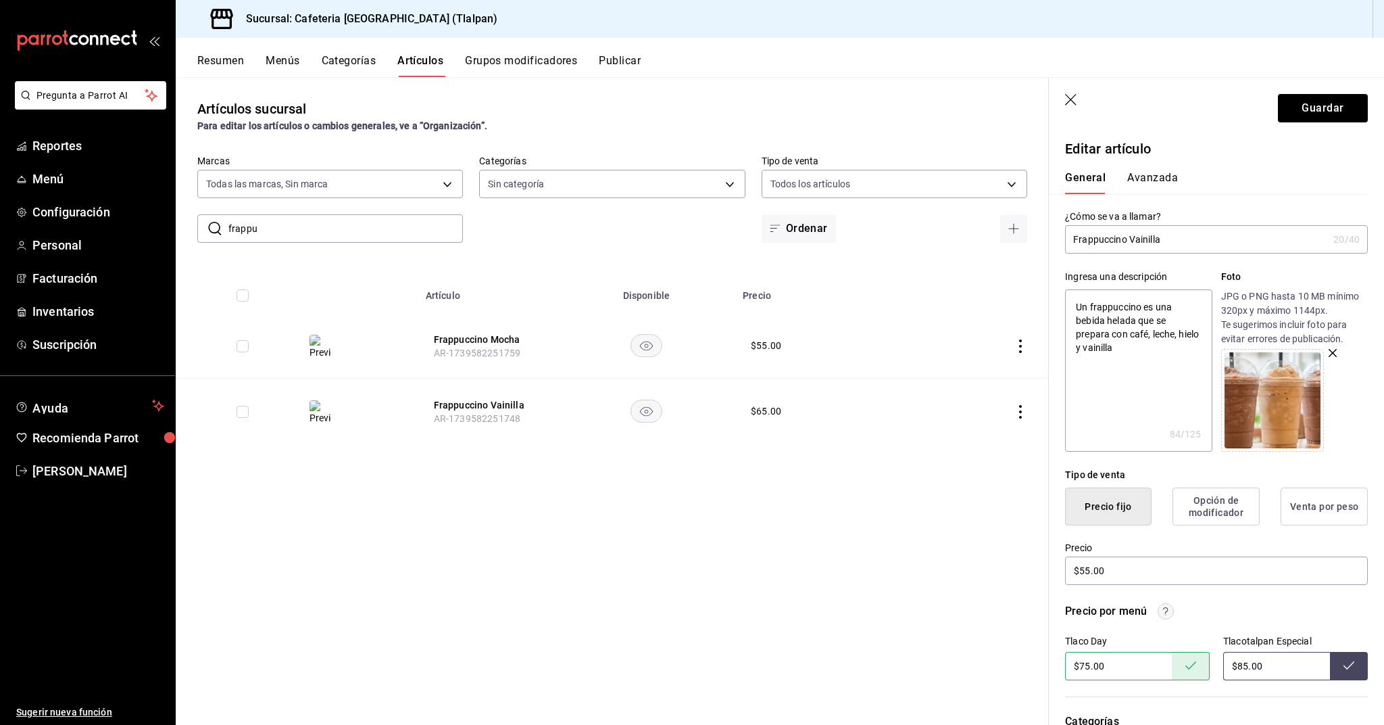
type input "$85.00"
click at [1319, 106] on button "Guardar" at bounding box center [1323, 108] width 90 height 28
type textarea "x"
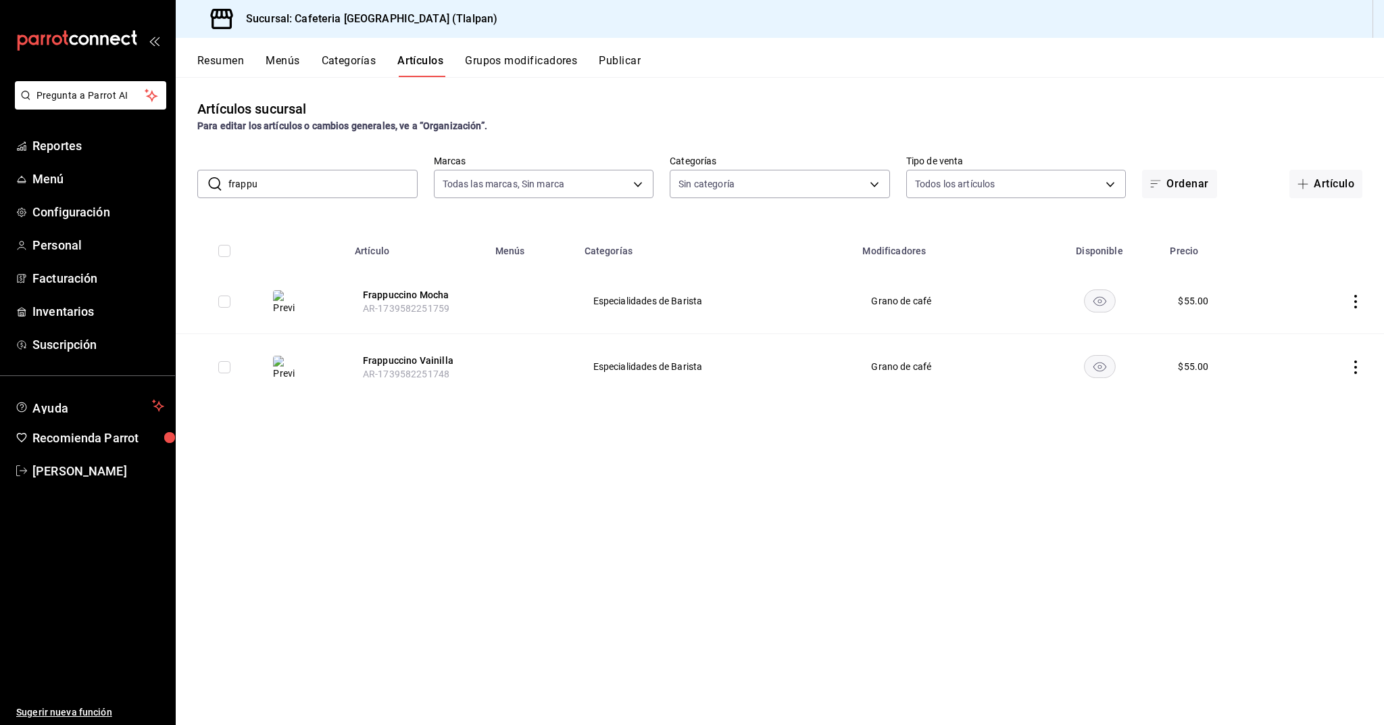
click at [281, 178] on input "frappu" at bounding box center [322, 183] width 189 height 27
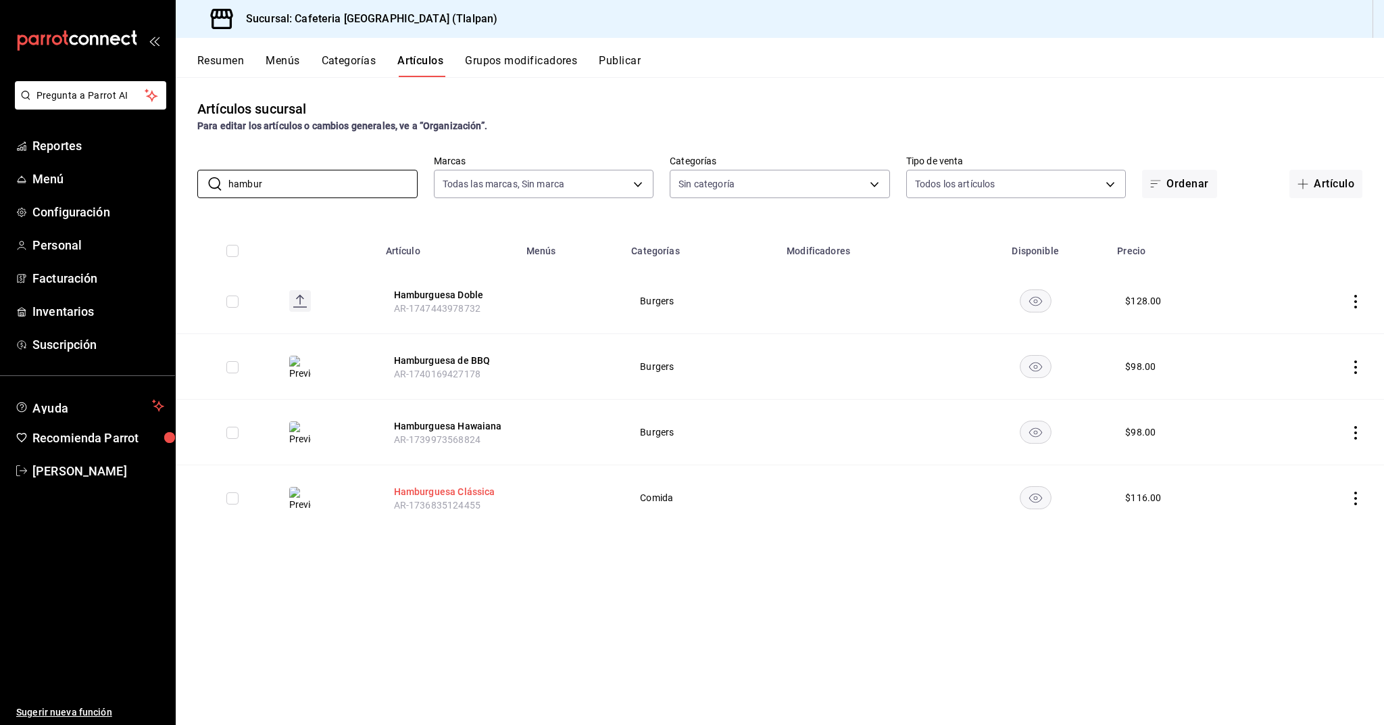
type input "hambur"
click at [409, 493] on button "Hamburguesa Clássica" at bounding box center [448, 492] width 108 height 14
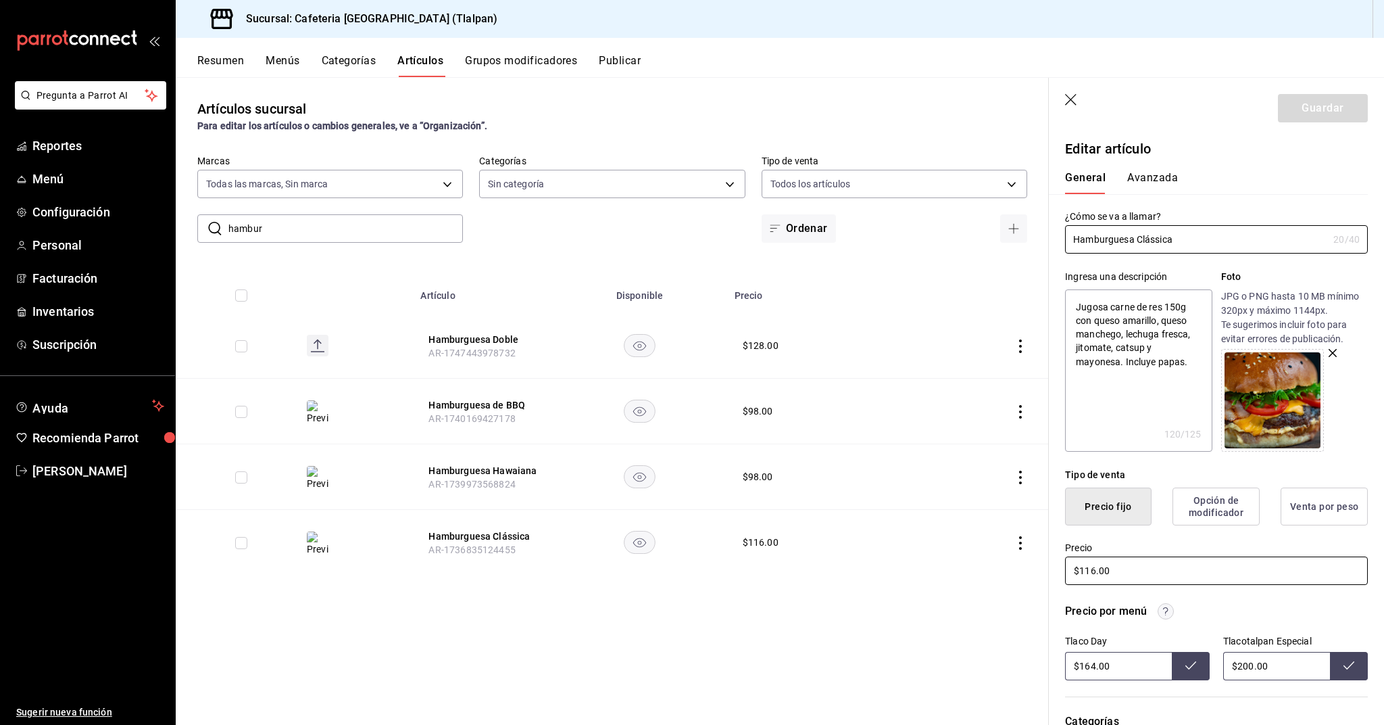
click at [1092, 573] on input "$116.00" at bounding box center [1216, 570] width 303 height 28
type textarea "x"
type input "$11.00"
type textarea "x"
type input "$1.00"
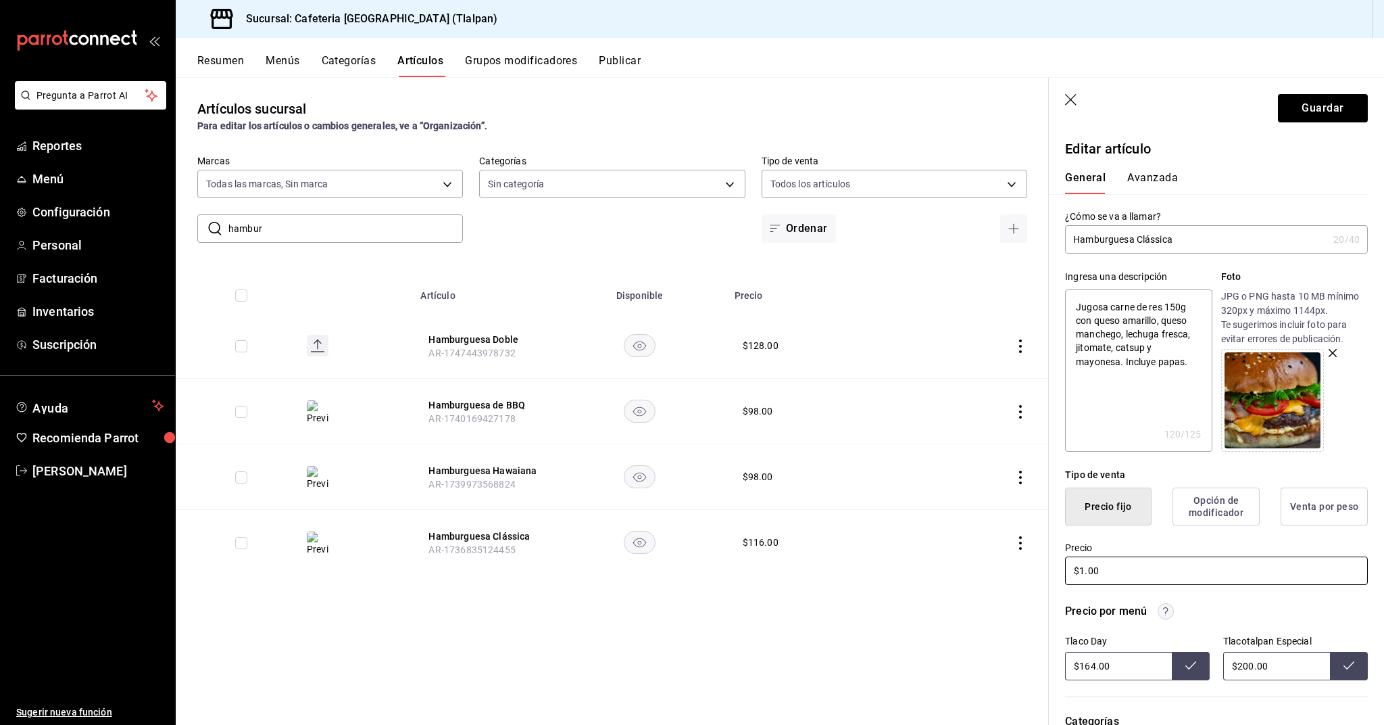
type textarea "x"
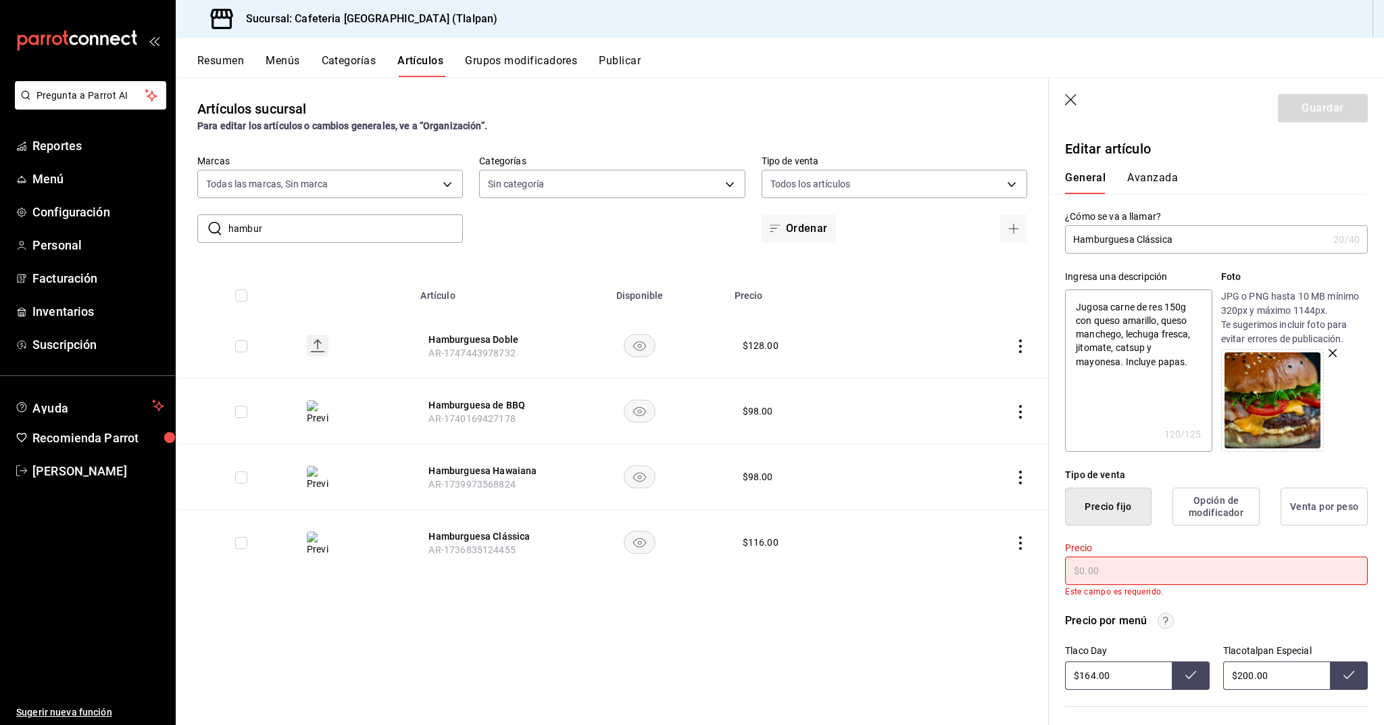
type textarea "x"
type input "$1.00"
type textarea "x"
type input "$10.00"
type textarea "x"
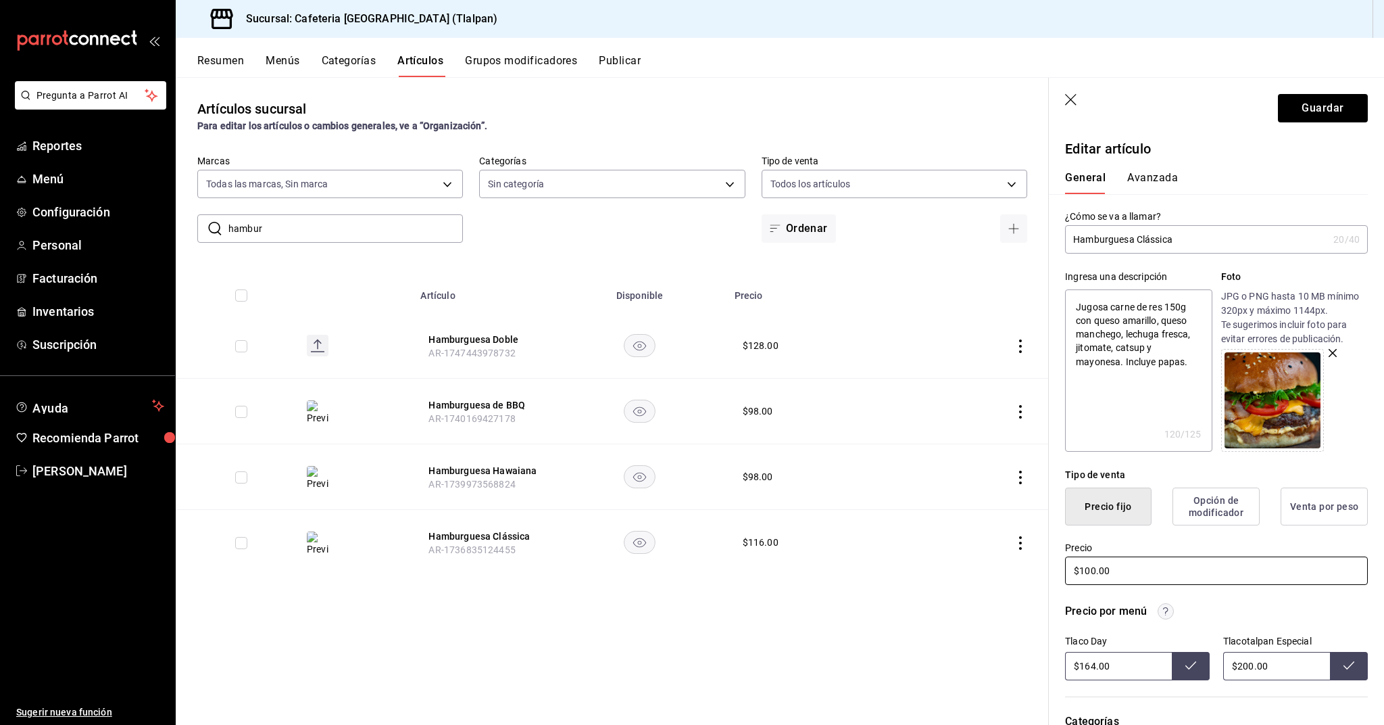
type input "$100.00"
click at [1094, 667] on input "$164.00" at bounding box center [1118, 666] width 107 height 28
click at [1246, 664] on input "$200.00" at bounding box center [1276, 666] width 107 height 28
type input "$164.00"
type input "$170.00"
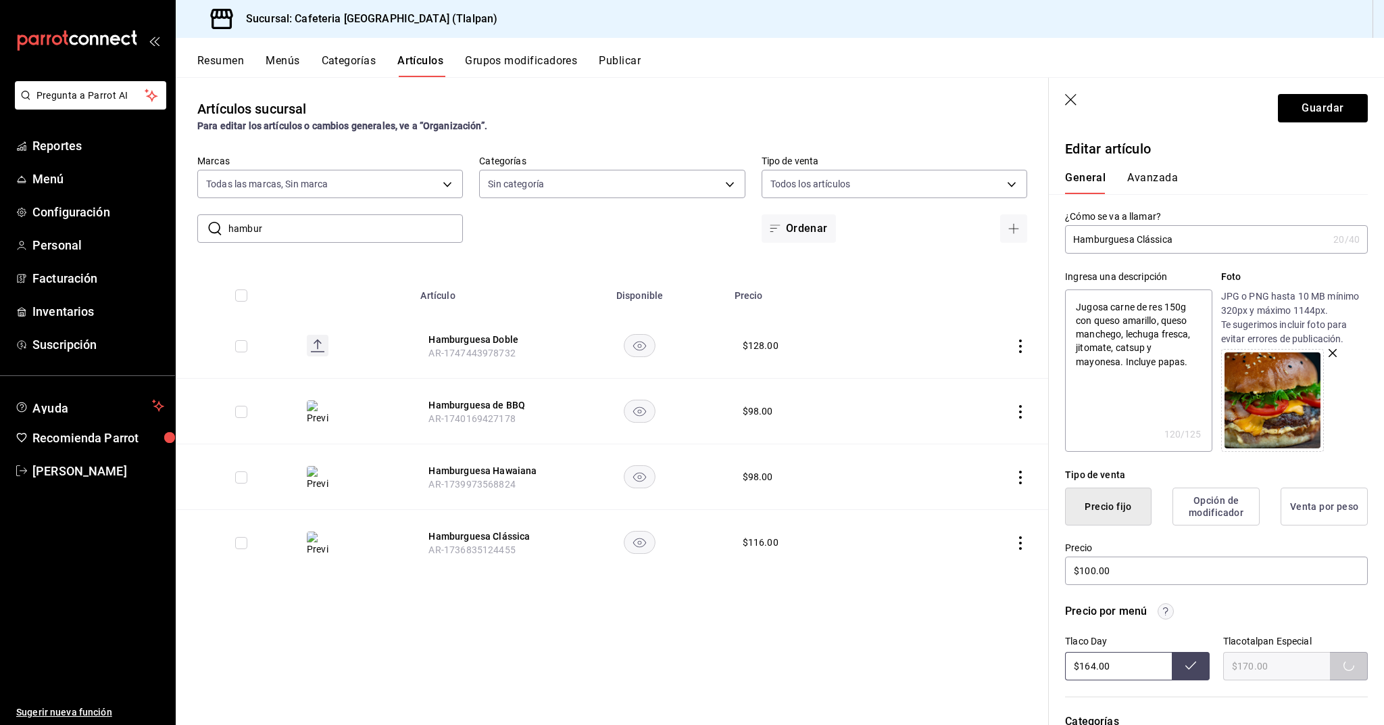
click at [1090, 668] on input "$164.00" at bounding box center [1118, 666] width 107 height 28
type input "$1.00"
type input "$140.00"
click at [1307, 119] on button "Guardar" at bounding box center [1323, 108] width 90 height 28
type textarea "x"
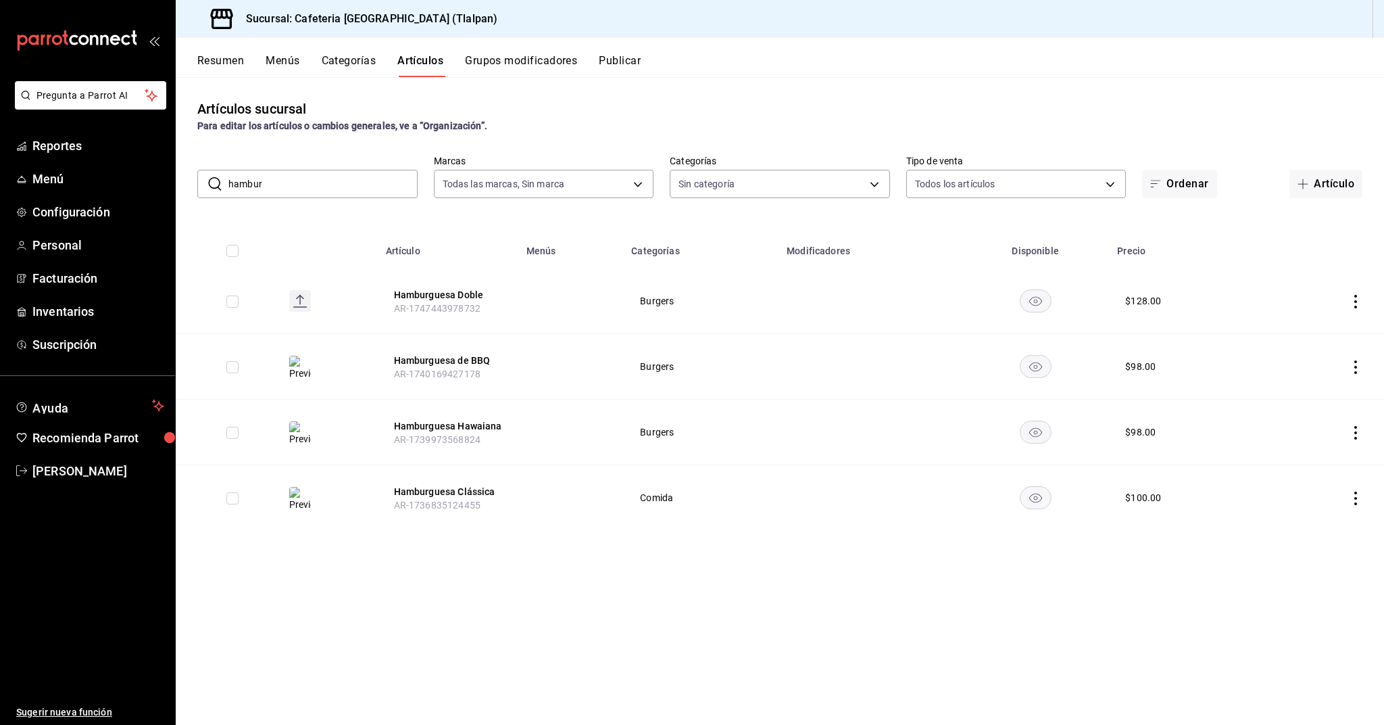
click at [274, 191] on input "hambur" at bounding box center [322, 183] width 189 height 27
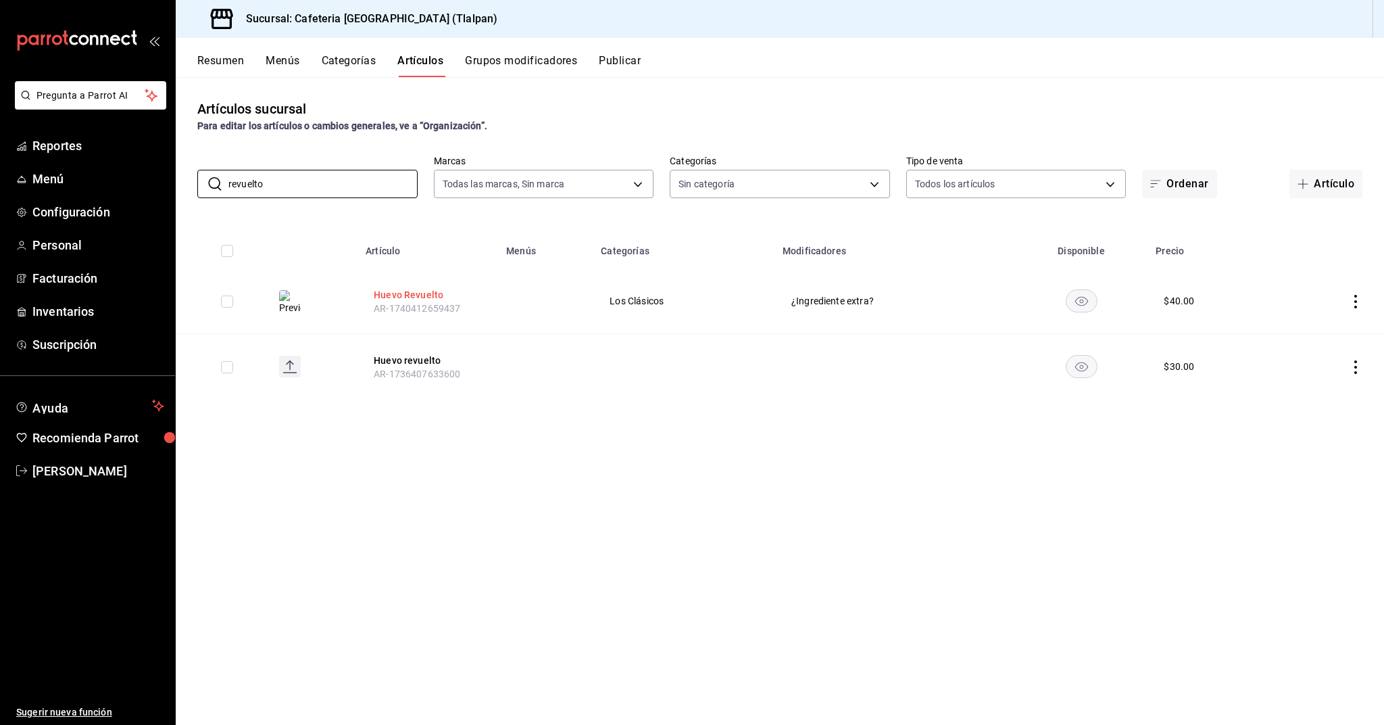
click at [391, 289] on button "Huevo Revuelto" at bounding box center [428, 295] width 108 height 14
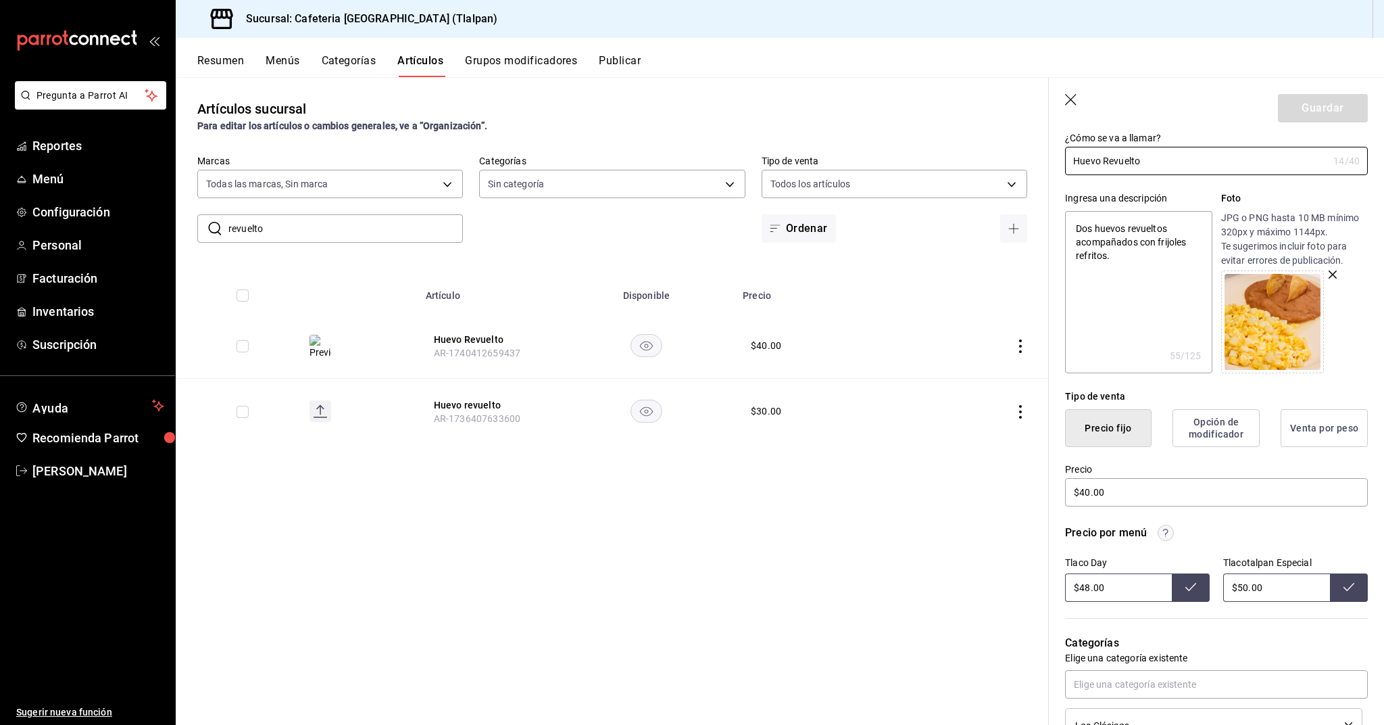
scroll to position [86, 0]
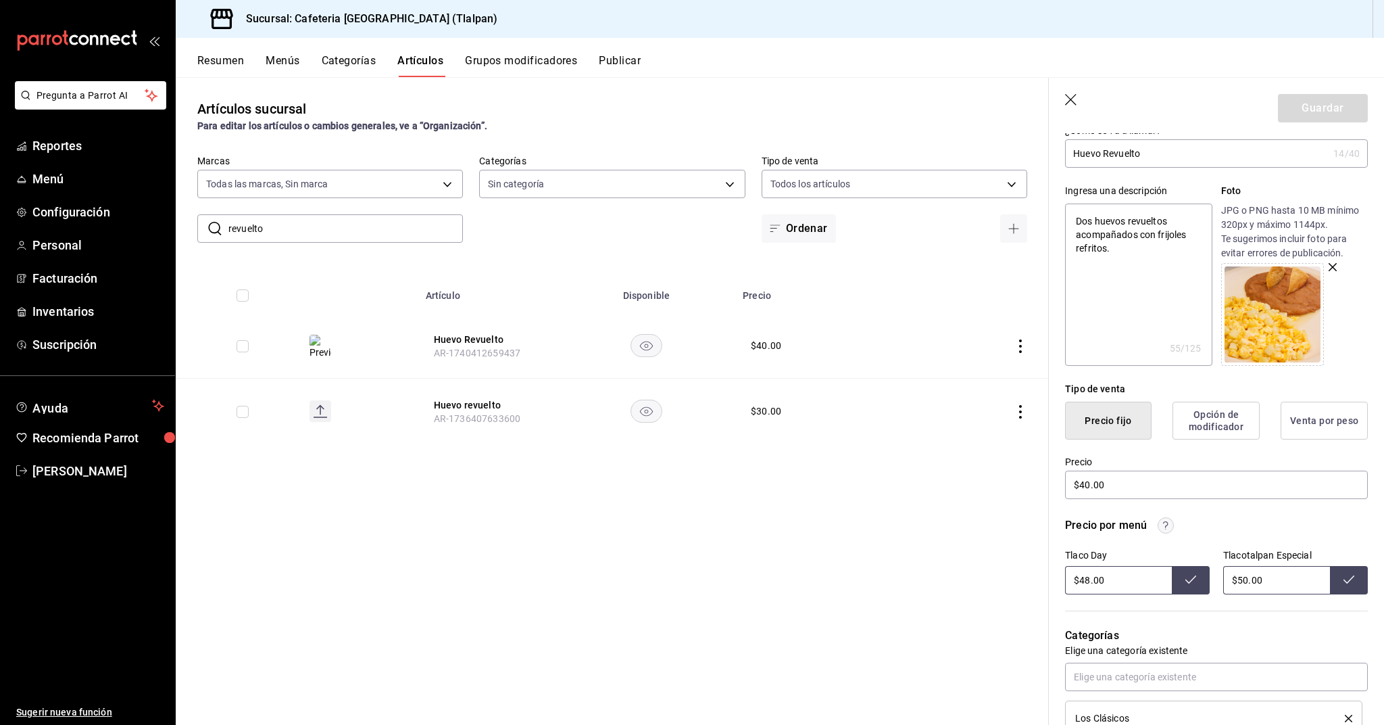
click at [345, 222] on input "revuelto" at bounding box center [345, 228] width 235 height 27
type input "veracruzana"
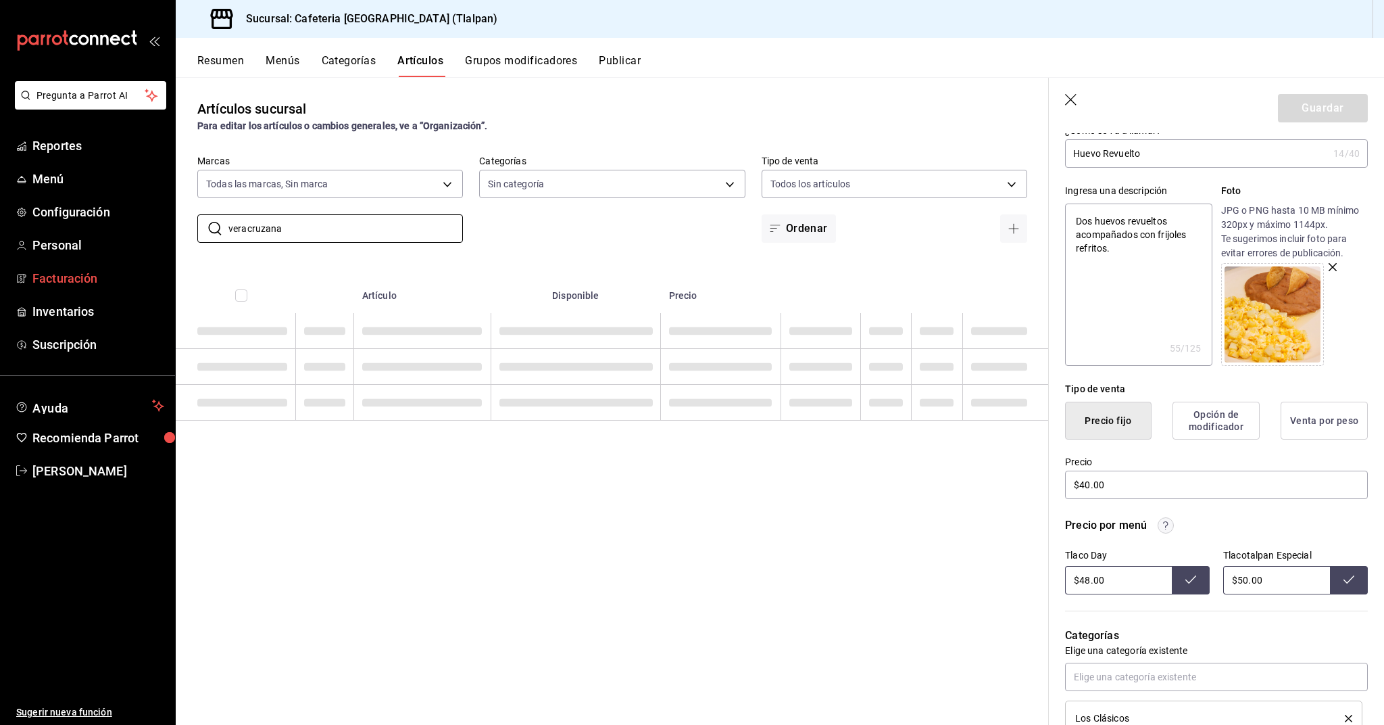
type textarea "x"
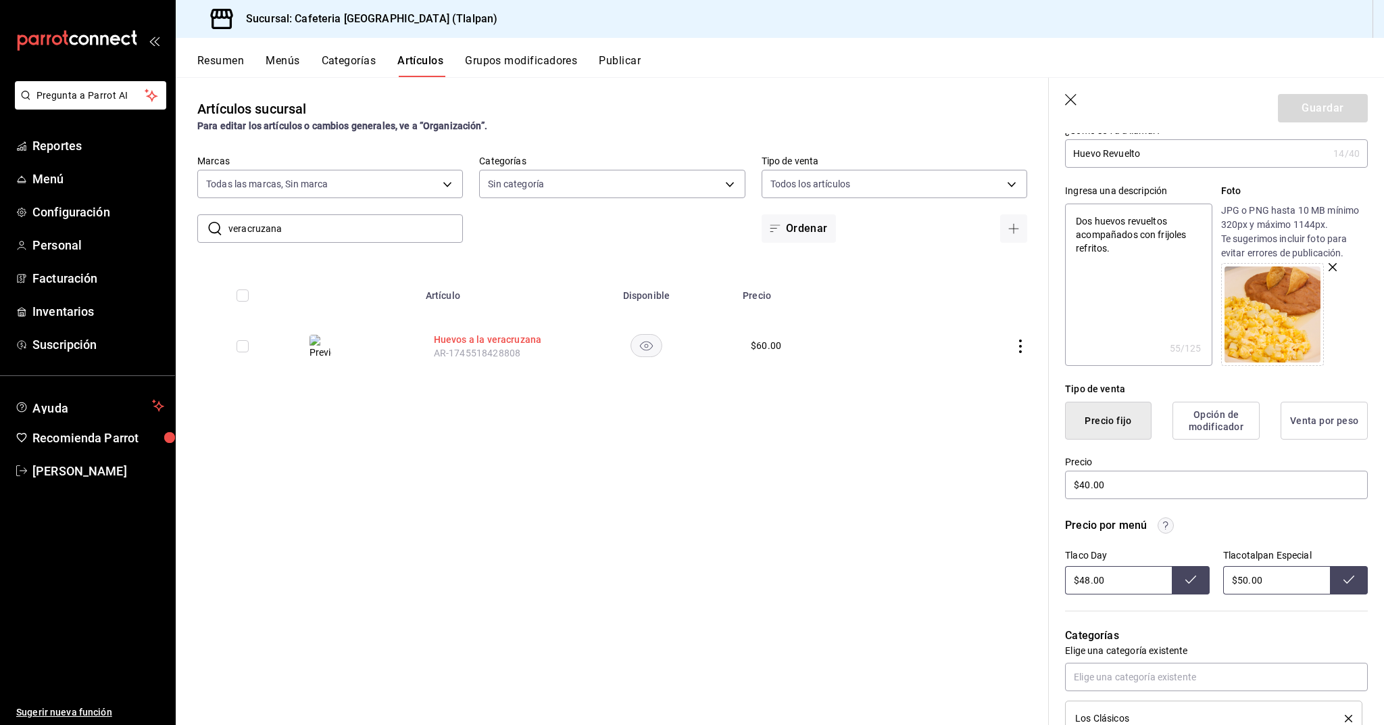
click at [530, 339] on button "Huevos a la veracruzana" at bounding box center [488, 340] width 108 height 14
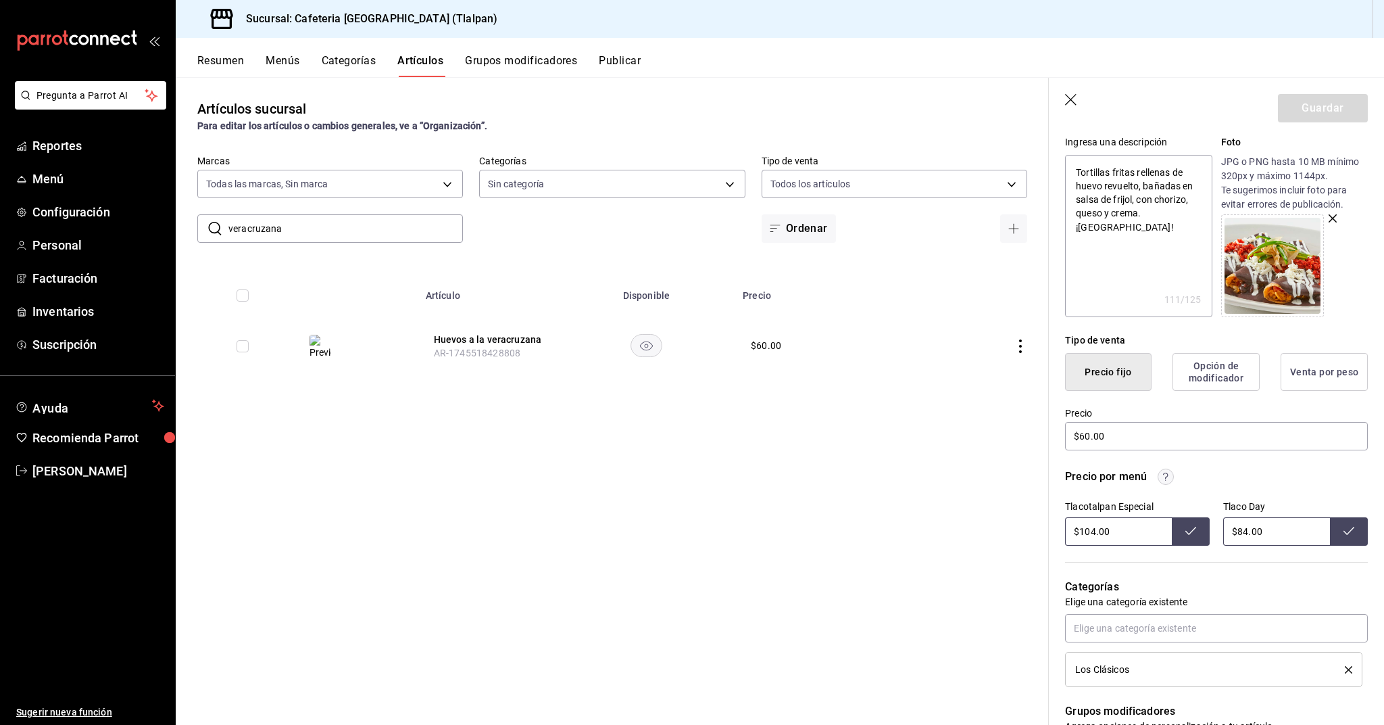
scroll to position [137, 0]
click at [1092, 436] on input "$60.00" at bounding box center [1216, 434] width 303 height 28
type textarea "x"
type input "$6.00"
type textarea "x"
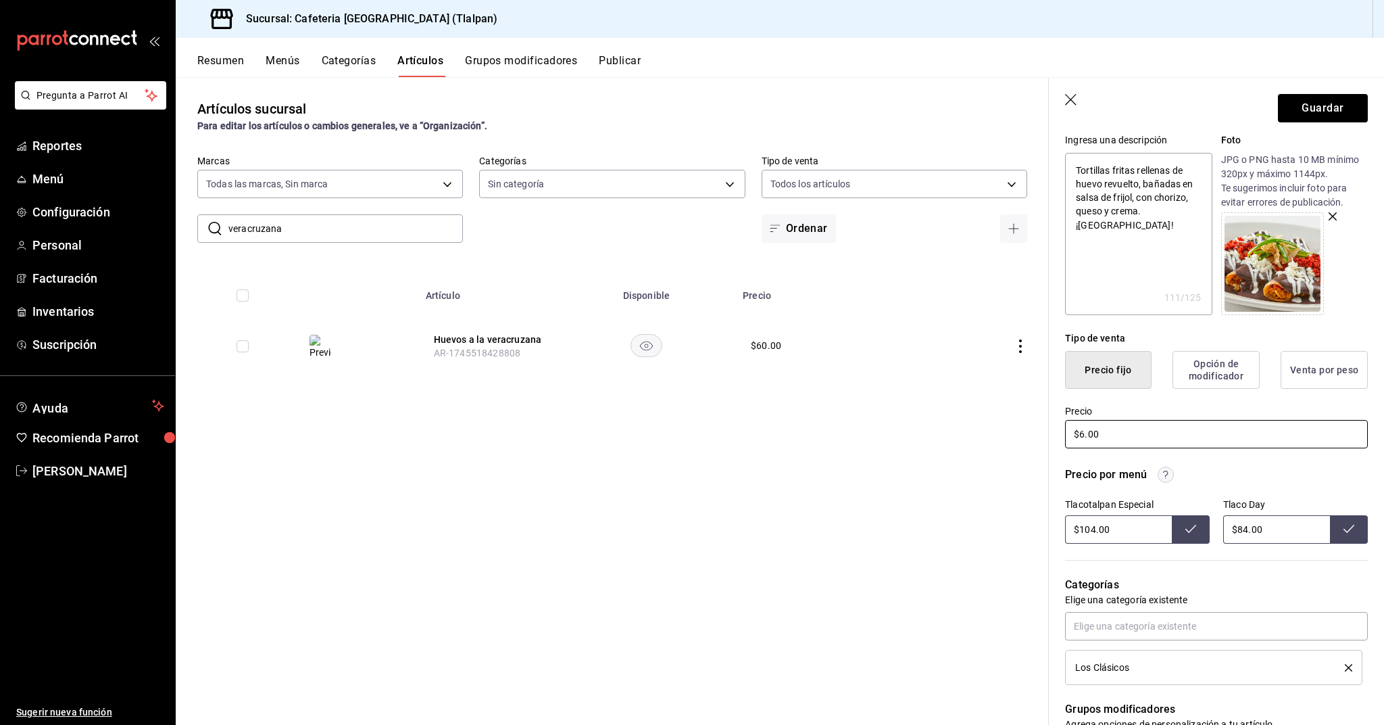
type input "$66.00"
type textarea "x"
type input "$6.00"
type textarea "x"
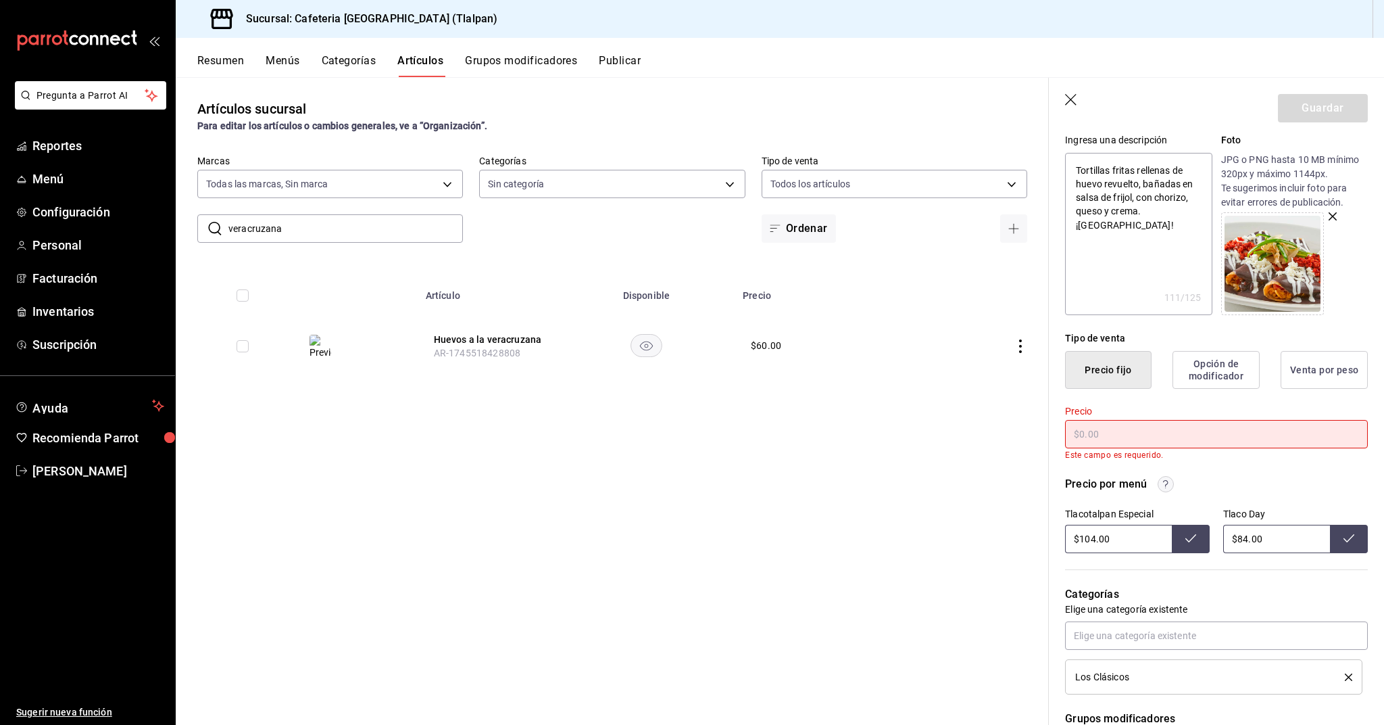
type textarea "x"
type input "$7.00"
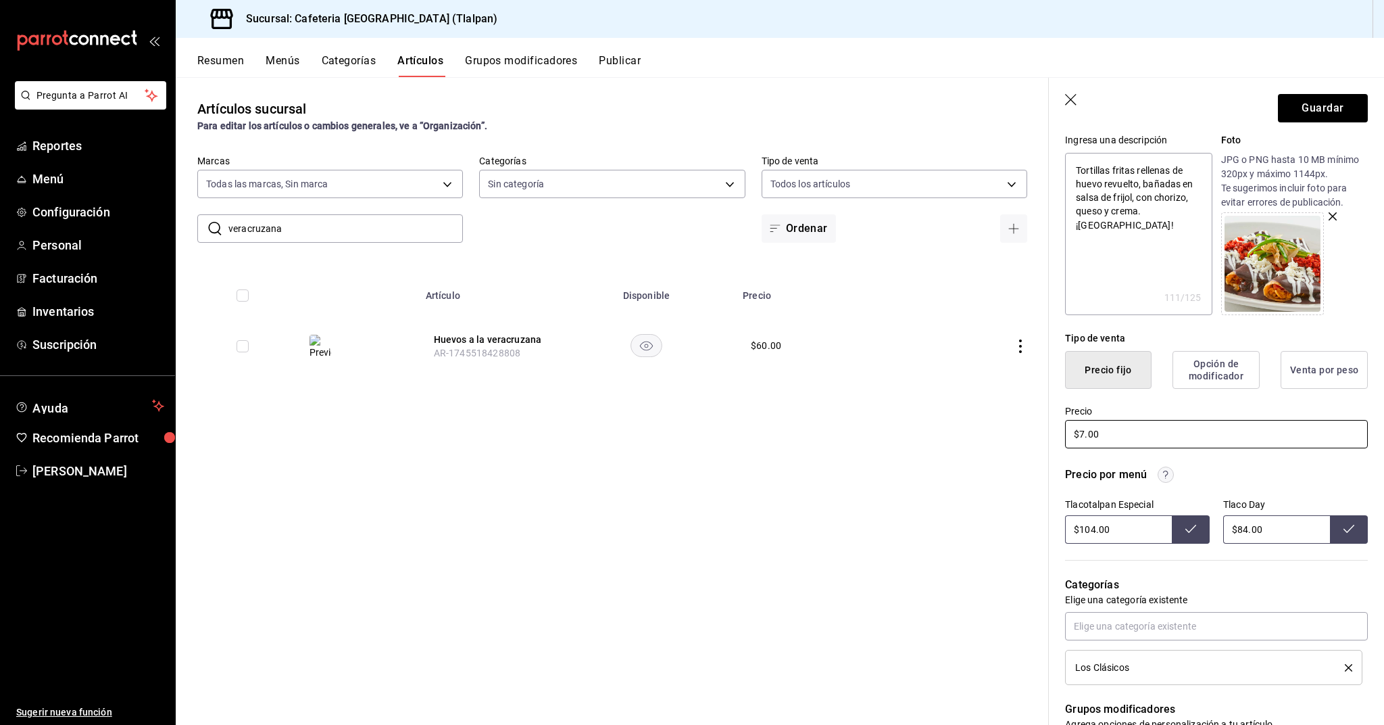
type textarea "x"
type input "$70.00"
click at [1099, 533] on input "$104.00" at bounding box center [1118, 529] width 107 height 28
click at [1244, 531] on input "$84.00" at bounding box center [1276, 529] width 107 height 28
type input "$94.00"
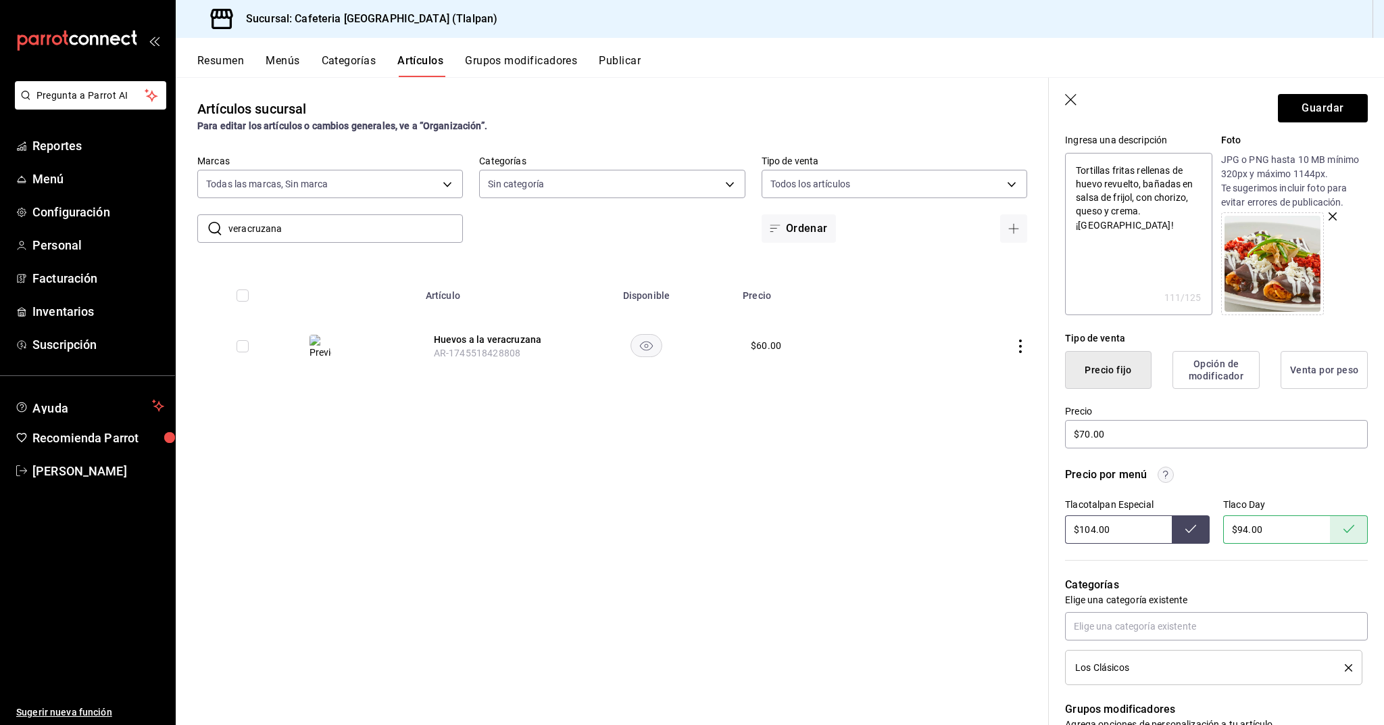
click at [1094, 529] on input "$104.00" at bounding box center [1118, 529] width 107 height 28
type input "$117.00"
click at [1351, 105] on button "Guardar" at bounding box center [1323, 108] width 90 height 28
type textarea "x"
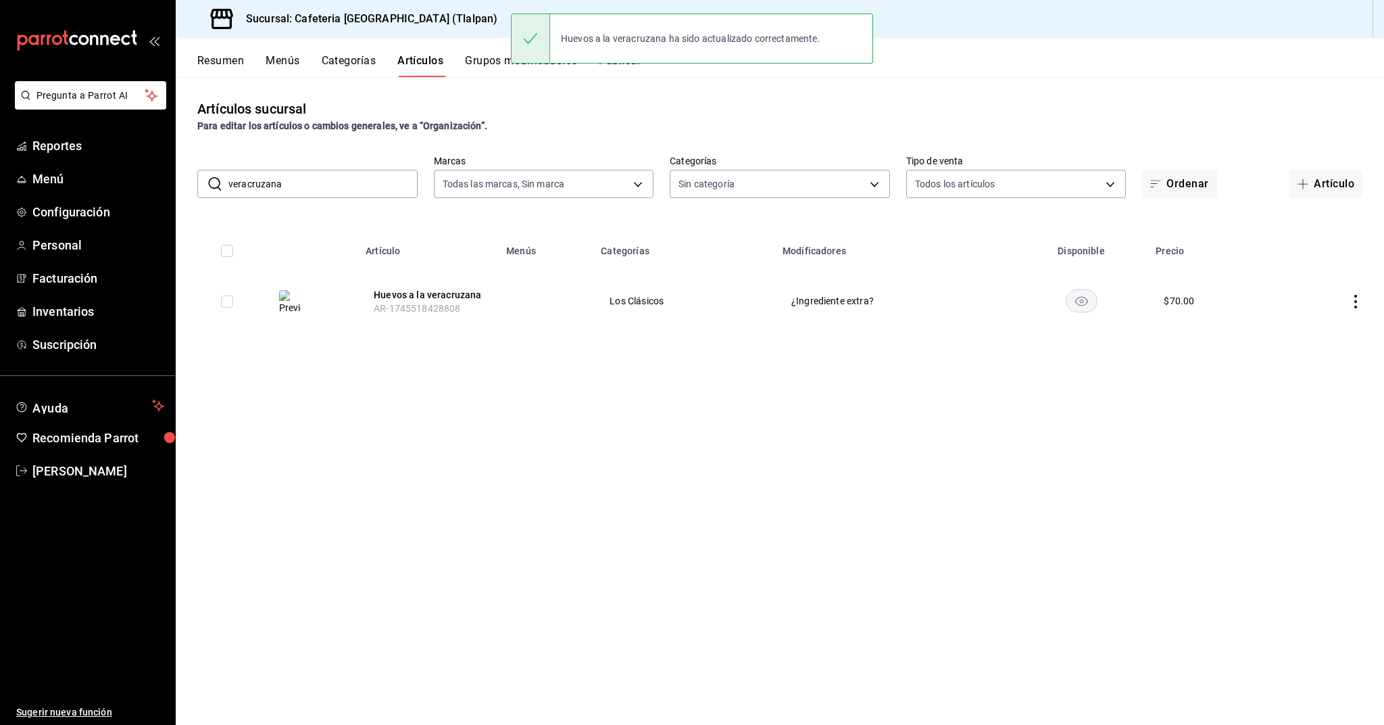
click at [352, 190] on input "veracruzana" at bounding box center [322, 183] width 189 height 27
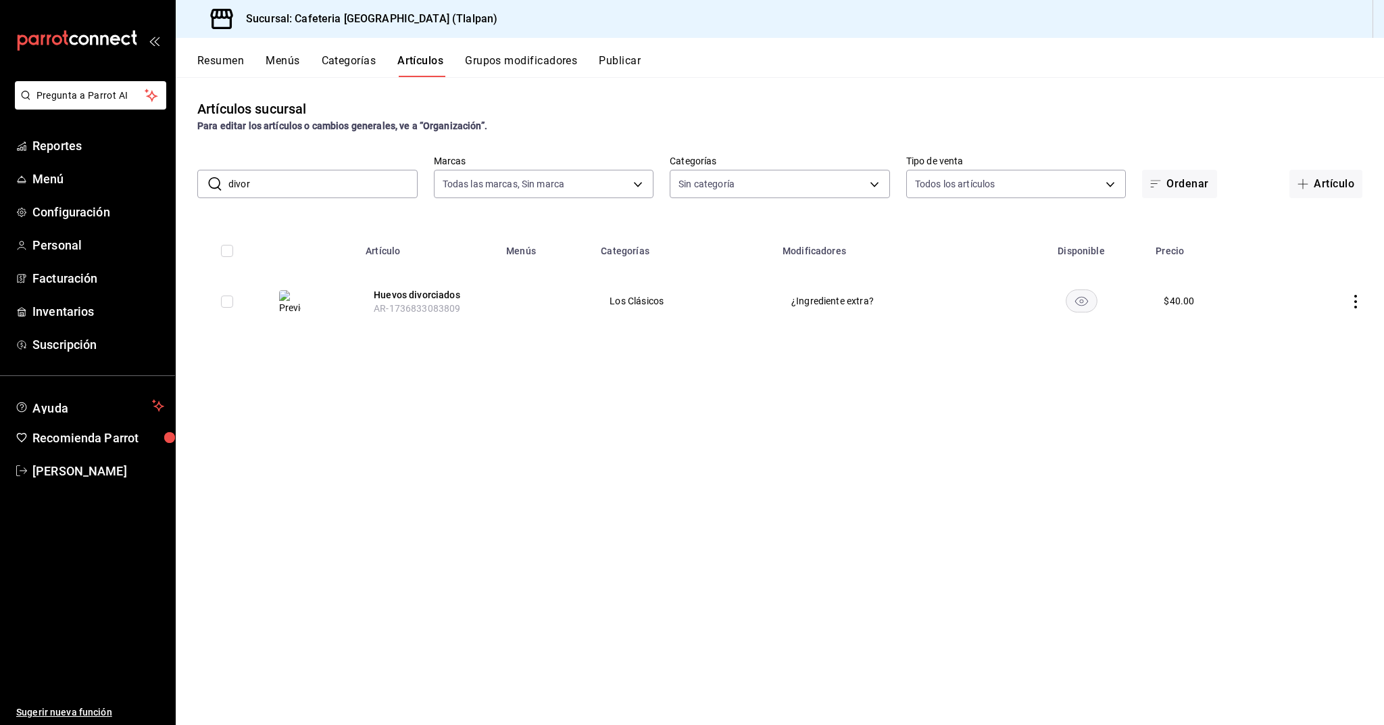
type input "divor"
drag, startPoint x: 352, startPoint y: 190, endPoint x: 393, endPoint y: 299, distance: 116.8
click at [393, 299] on button "Huevos divorciados" at bounding box center [428, 295] width 108 height 14
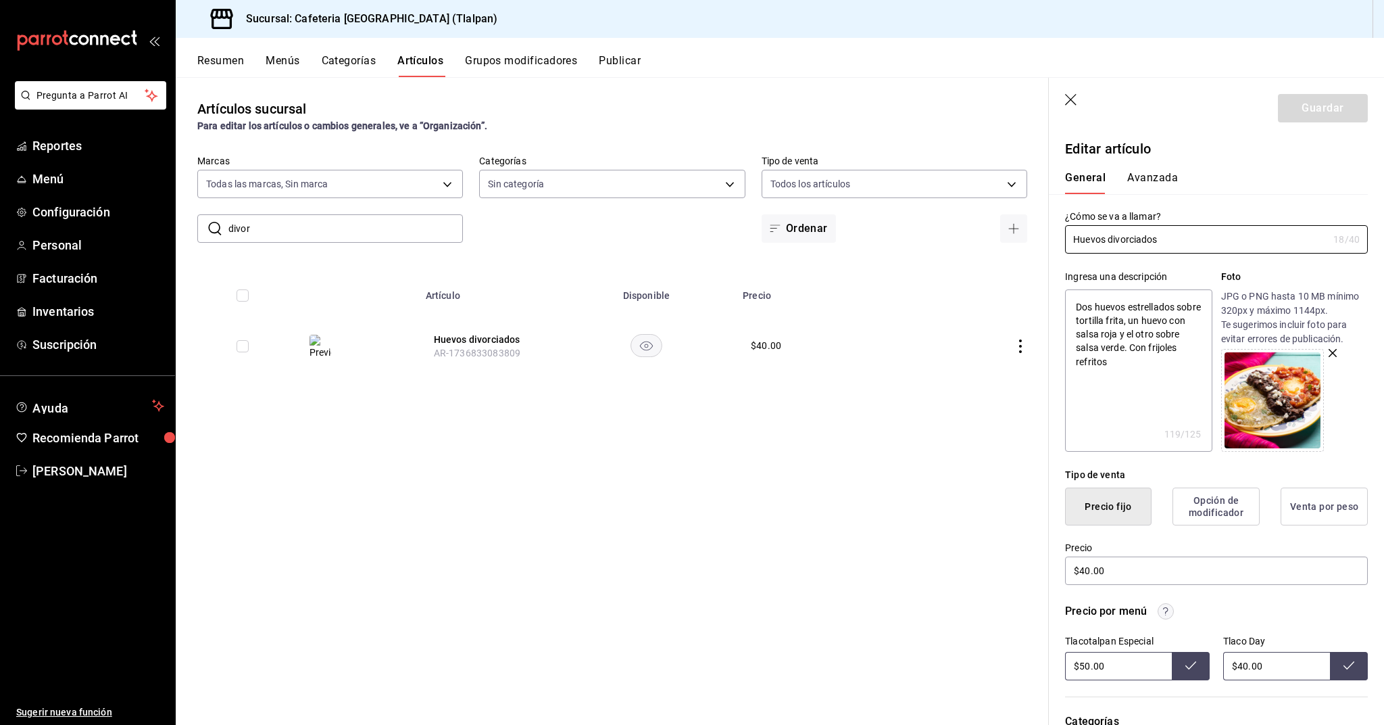
click at [1250, 666] on input "$40.00" at bounding box center [1276, 666] width 107 height 28
type input "$44.00"
click at [1090, 667] on input "$50.00" at bounding box center [1118, 666] width 107 height 28
type input "$55.00"
click at [278, 228] on input "divor" at bounding box center [345, 228] width 235 height 27
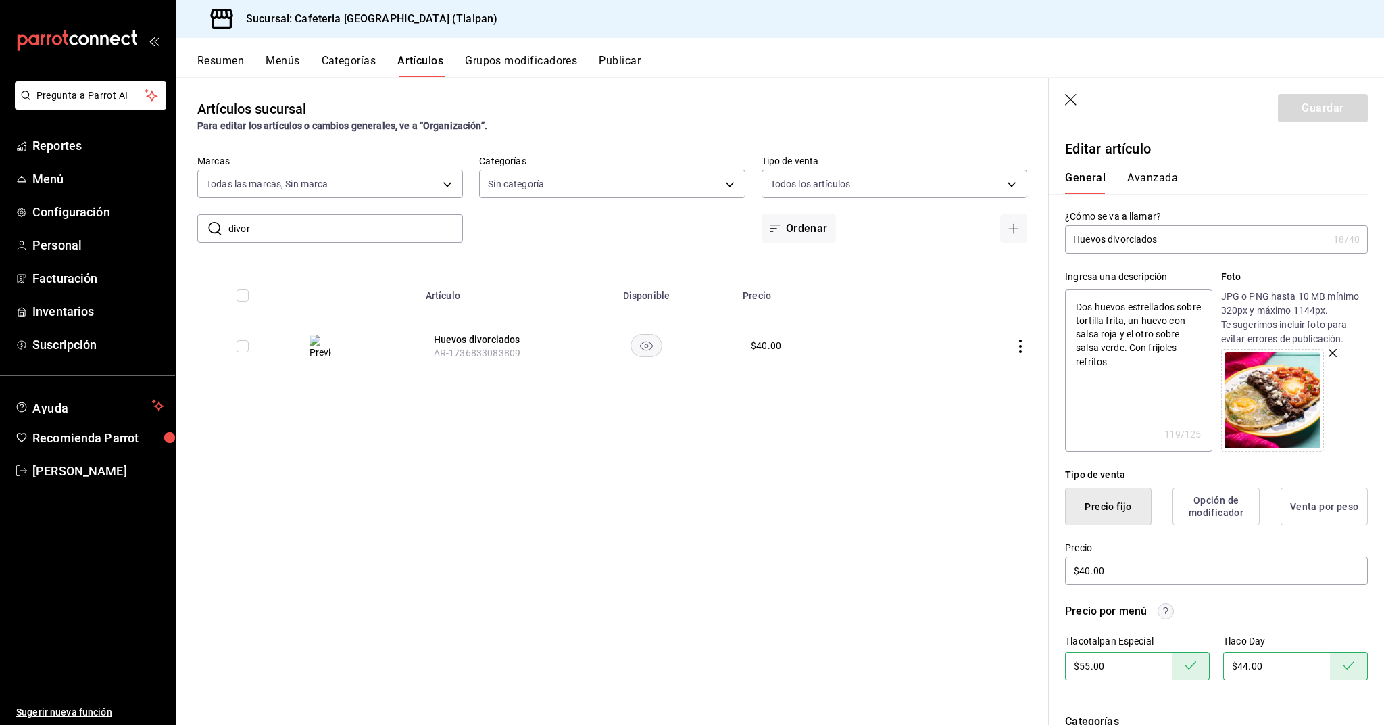
click at [278, 228] on input "divor" at bounding box center [345, 228] width 235 height 27
type input "anti"
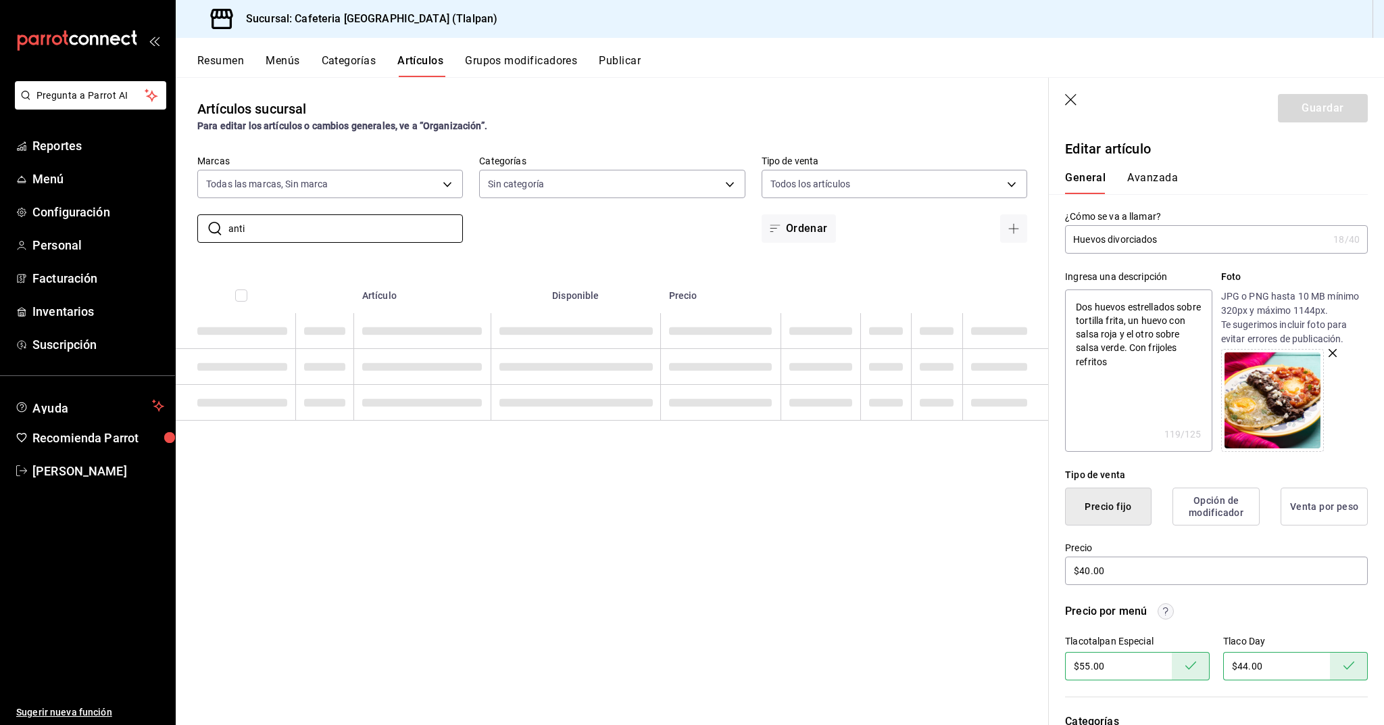
type textarea "x"
type input "anti"
type textarea "x"
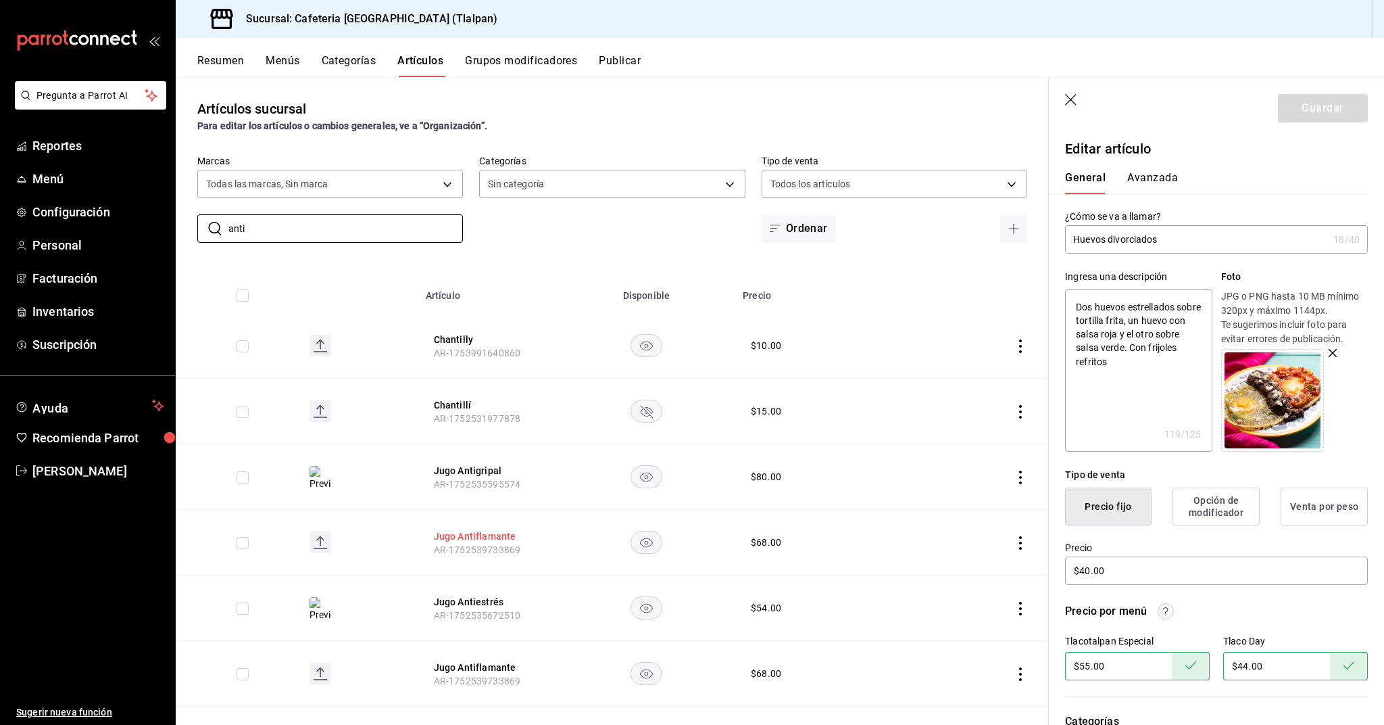
click at [501, 539] on button "Jugo Antiflamante" at bounding box center [488, 536] width 108 height 14
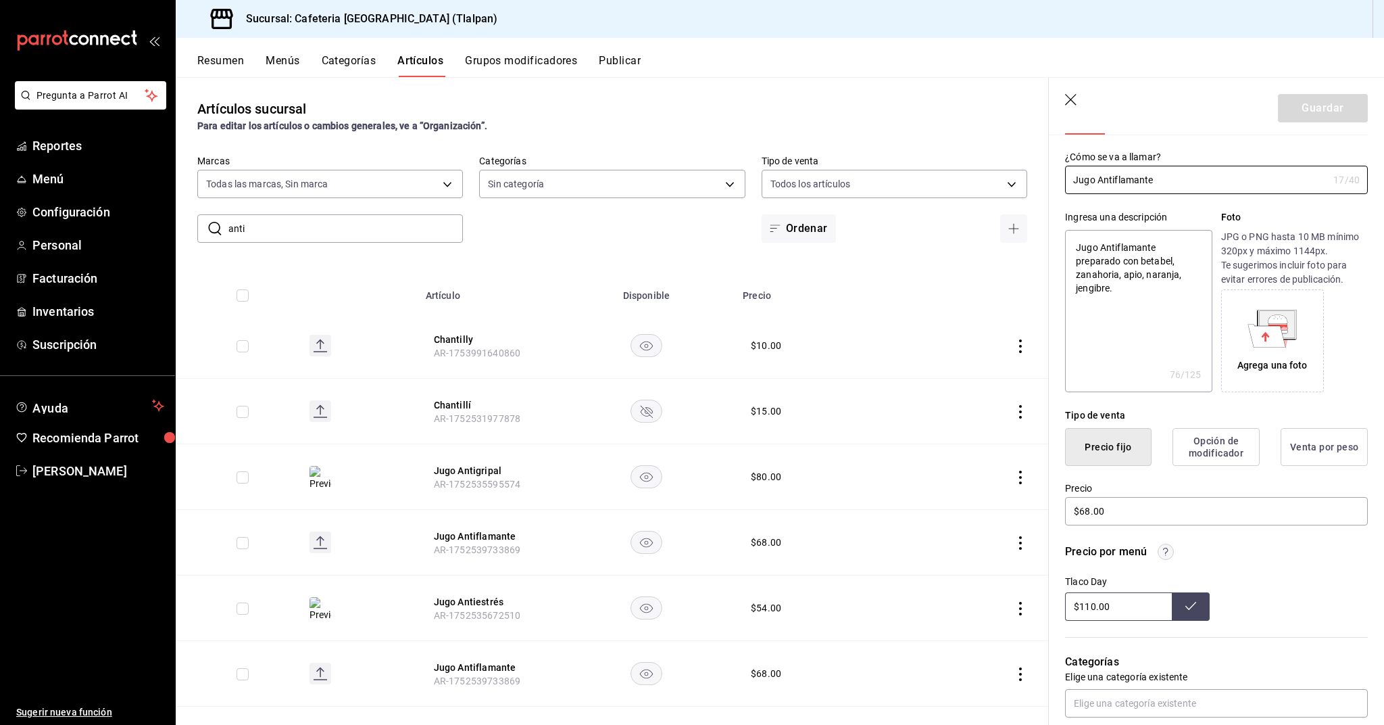
scroll to position [72, 0]
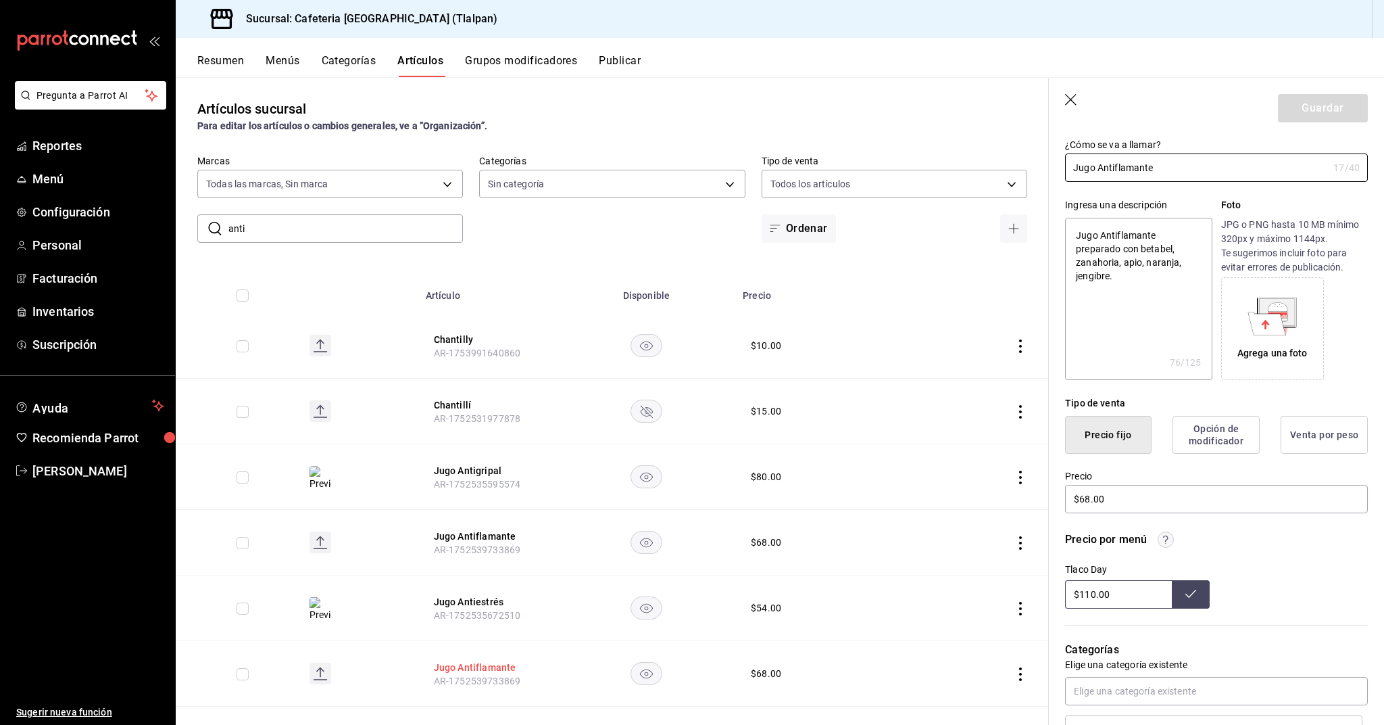
click at [510, 664] on button "Jugo Antiflamante" at bounding box center [488, 667] width 108 height 14
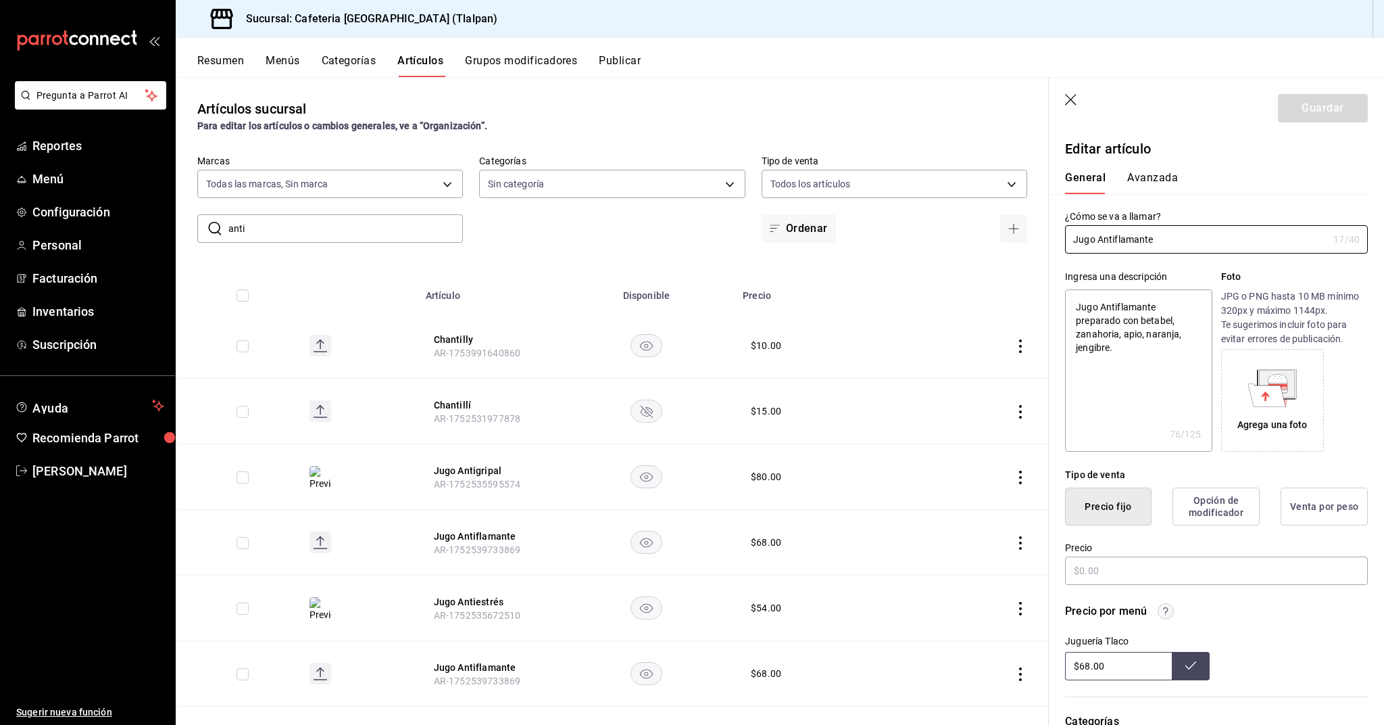
type textarea "x"
type input "$68.00"
click at [1088, 668] on input "$68.00" at bounding box center [1118, 666] width 107 height 28
type input "$117.00"
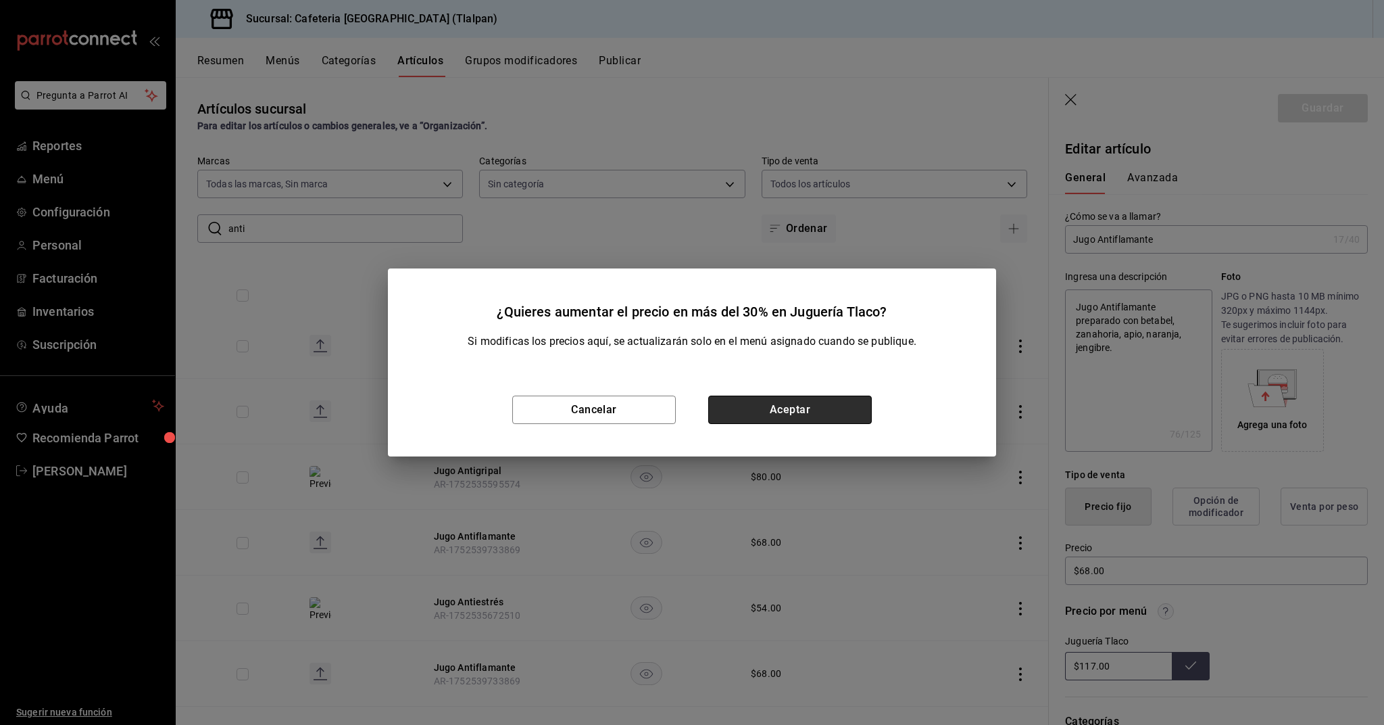
click at [867, 408] on button "Aceptar" at bounding box center [790, 409] width 164 height 28
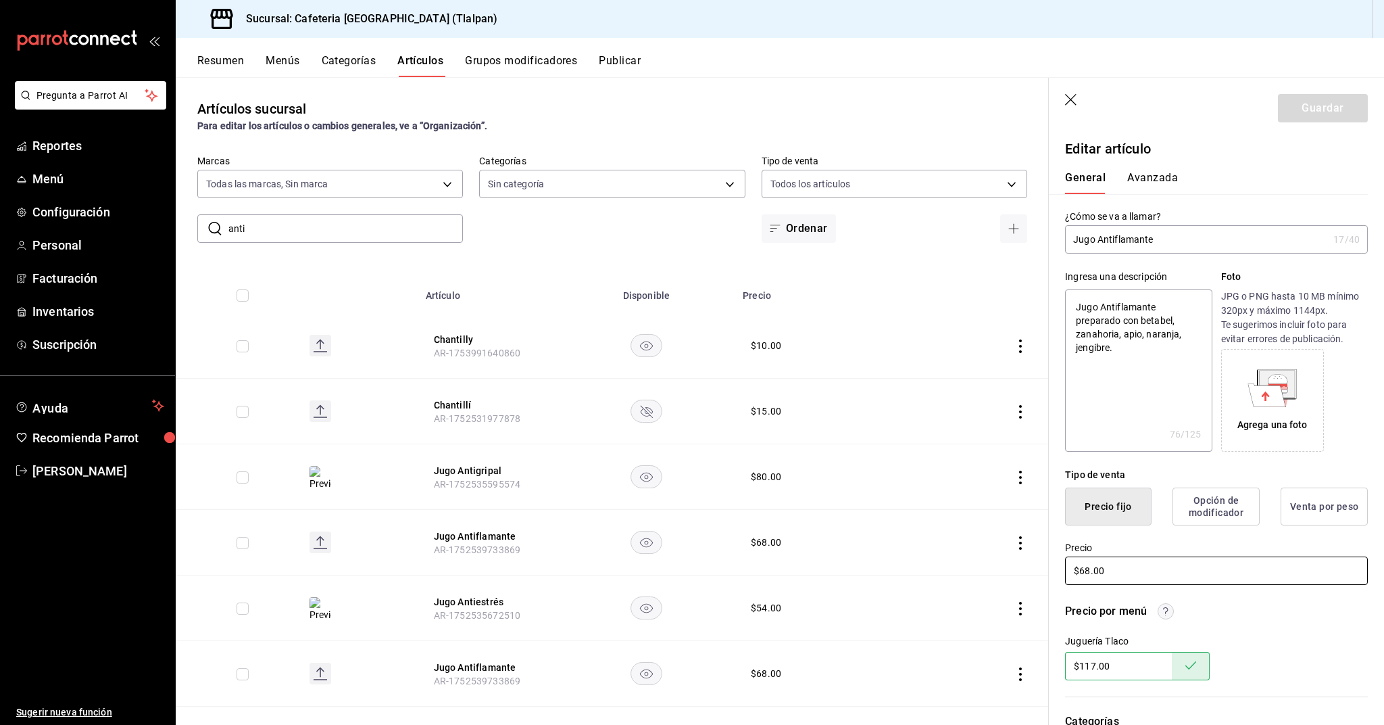
click at [1088, 573] on input "$68.00" at bounding box center [1216, 570] width 303 height 28
click at [510, 536] on button "Jugo Antiflamante" at bounding box center [488, 536] width 108 height 14
click at [1092, 660] on input "$110.00" at bounding box center [1118, 666] width 107 height 28
type input "$100.00"
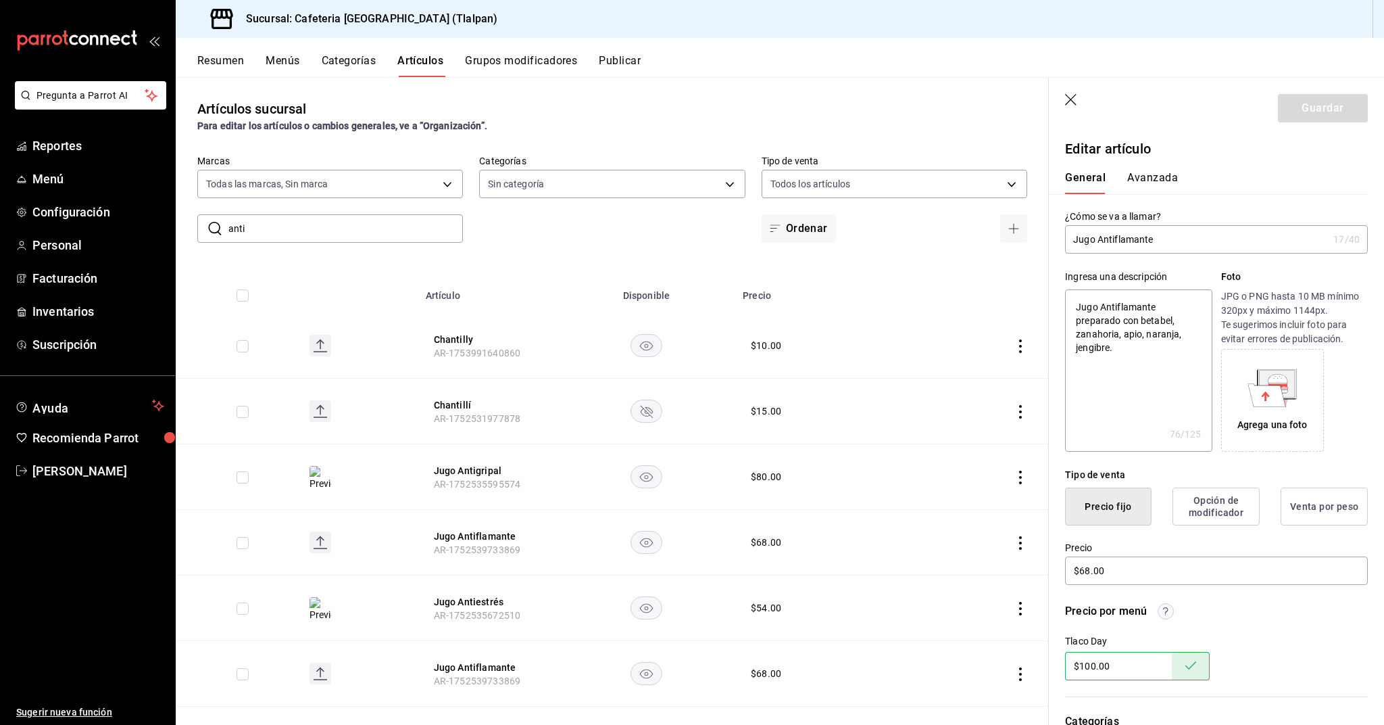
click at [239, 228] on input "anti" at bounding box center [345, 228] width 235 height 27
type input "hierro"
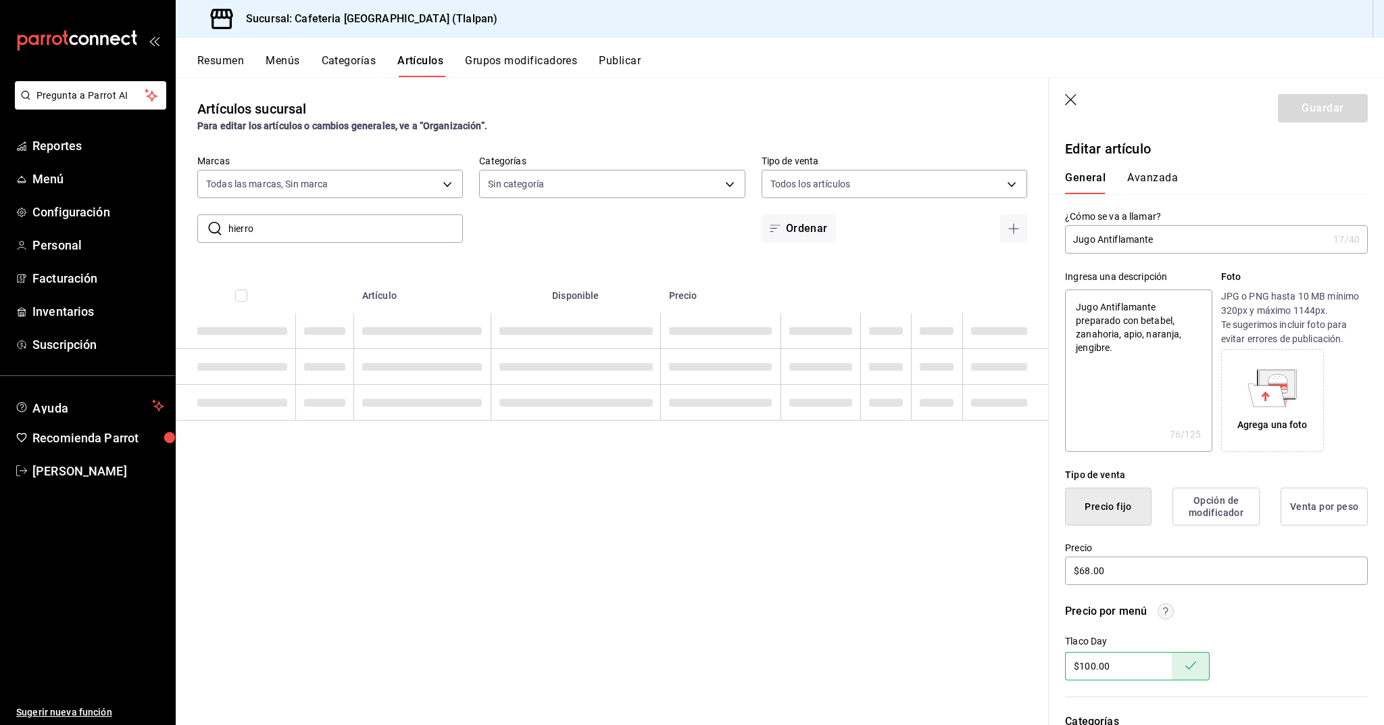
type textarea "x"
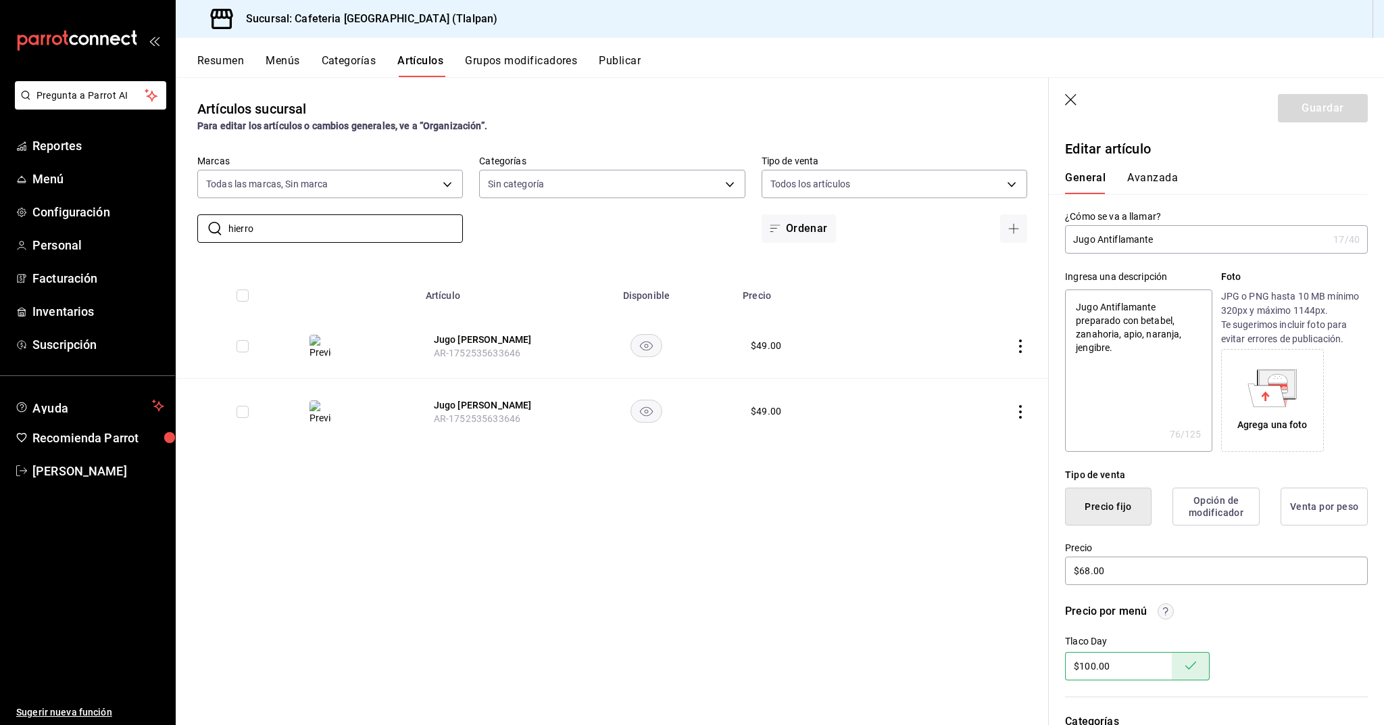
type input "hierro"
click at [1027, 413] on icon "actions" at bounding box center [1021, 412] width 14 height 14
click at [994, 439] on span "Editar" at bounding box center [980, 443] width 35 height 14
type textarea "x"
type input "$49.00"
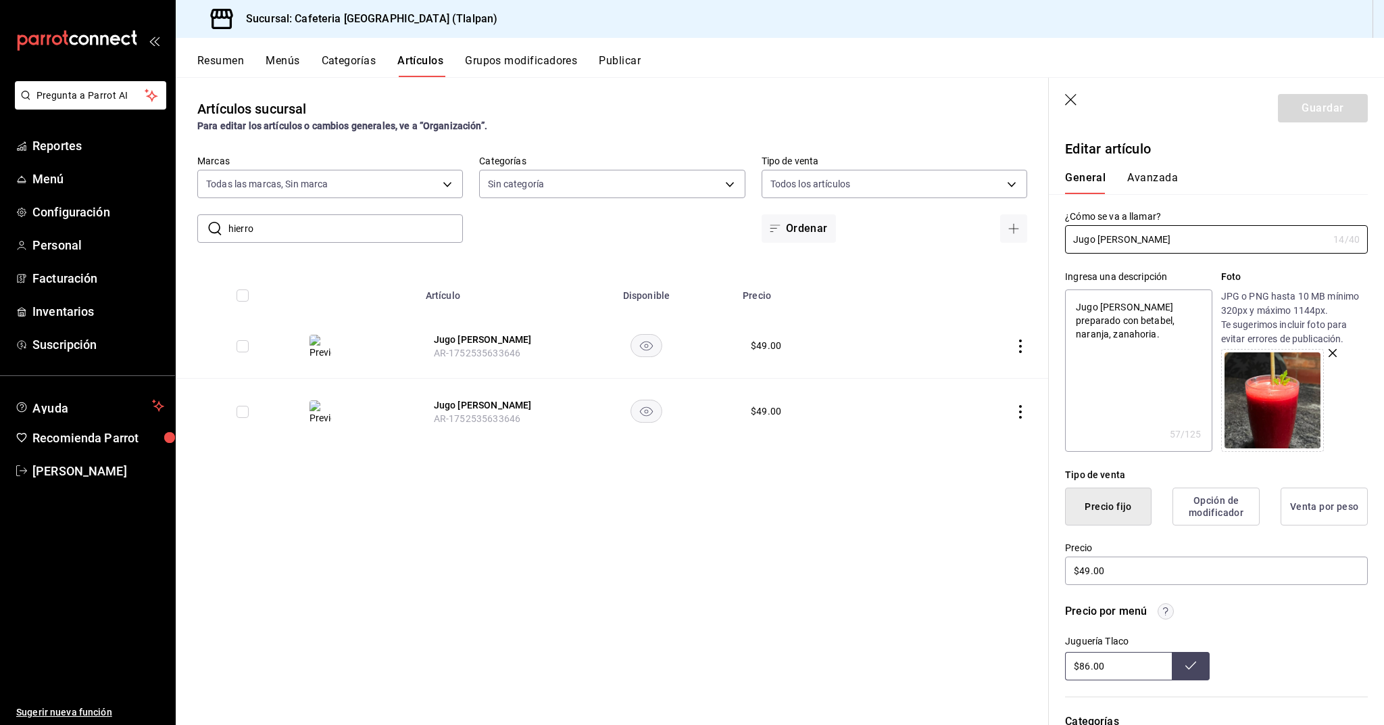
click at [1024, 345] on icon "actions" at bounding box center [1021, 346] width 14 height 14
click at [990, 376] on span "Editar" at bounding box center [980, 377] width 35 height 14
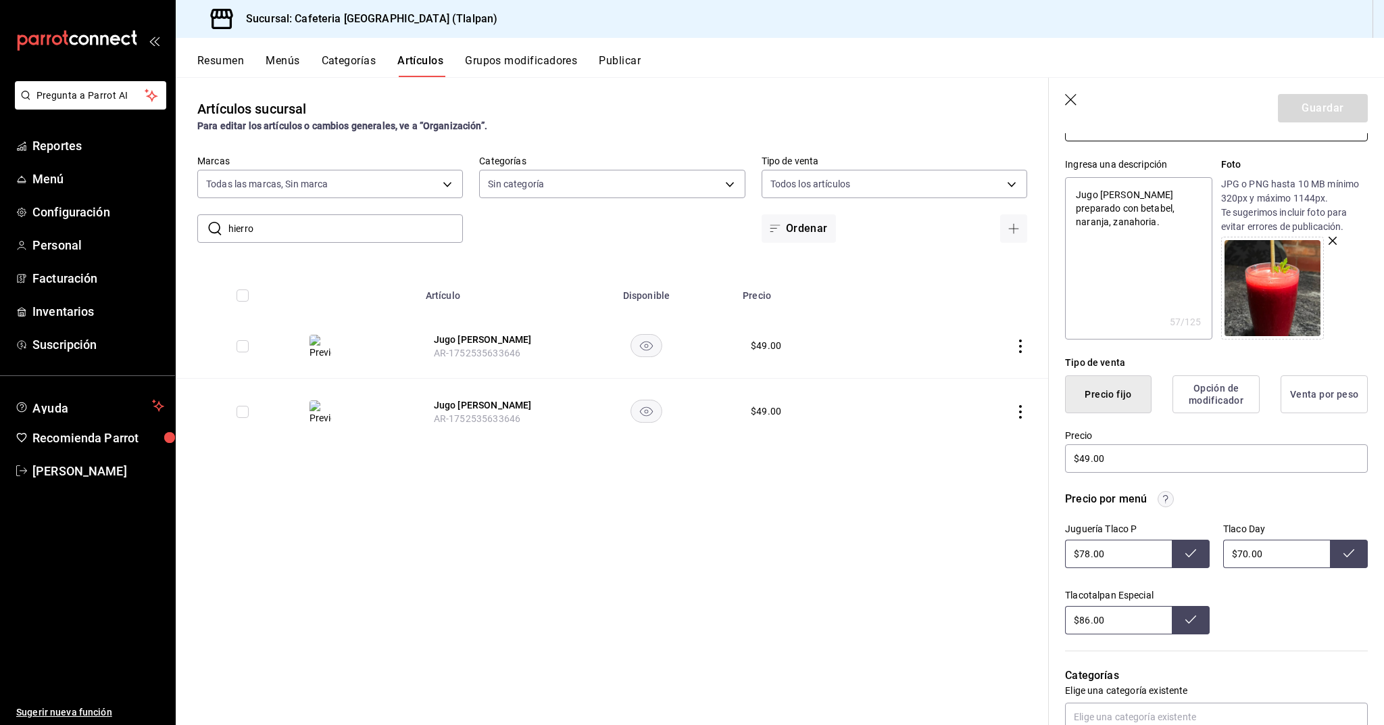
scroll to position [118, 0]
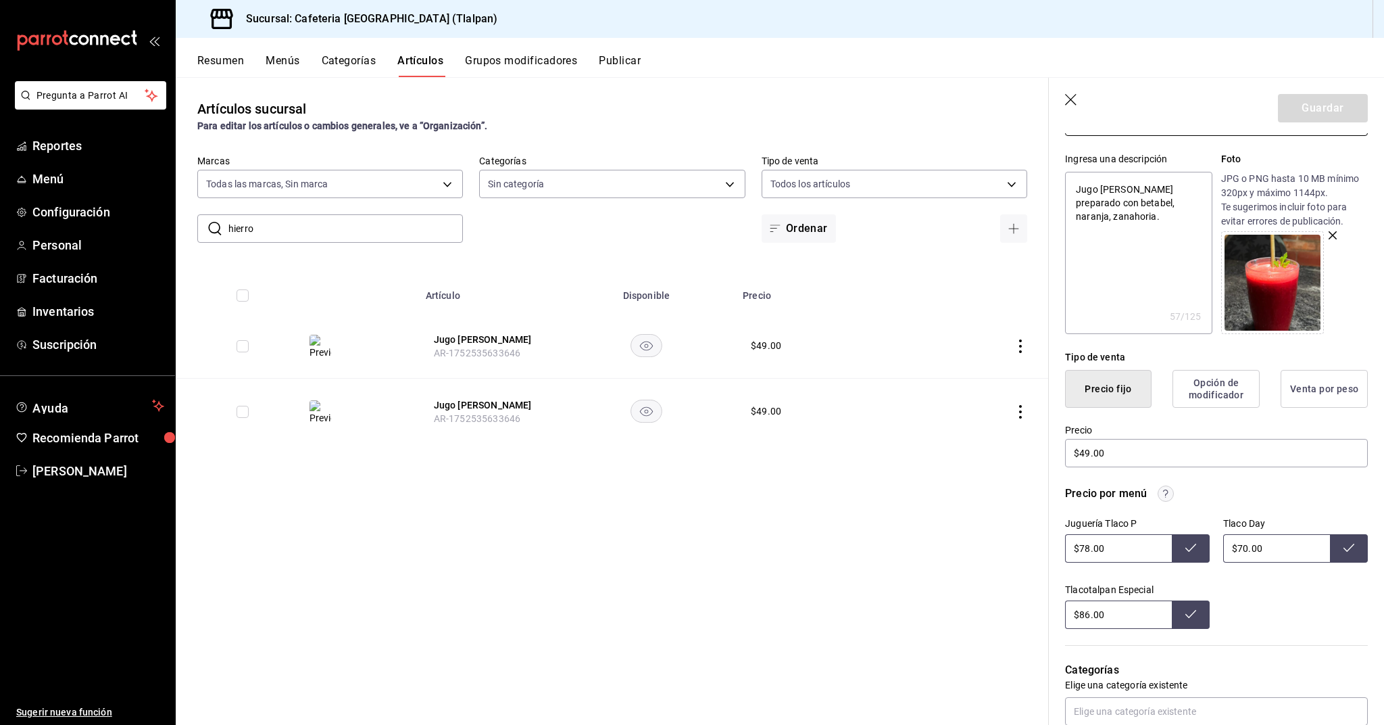
click at [1088, 554] on input "$78.00" at bounding box center [1118, 548] width 107 height 28
click at [1083, 550] on input "$78.00" at bounding box center [1118, 548] width 107 height 28
type input "$7.00"
type input "$50.00"
click at [1088, 456] on input "$49.00" at bounding box center [1216, 453] width 303 height 28
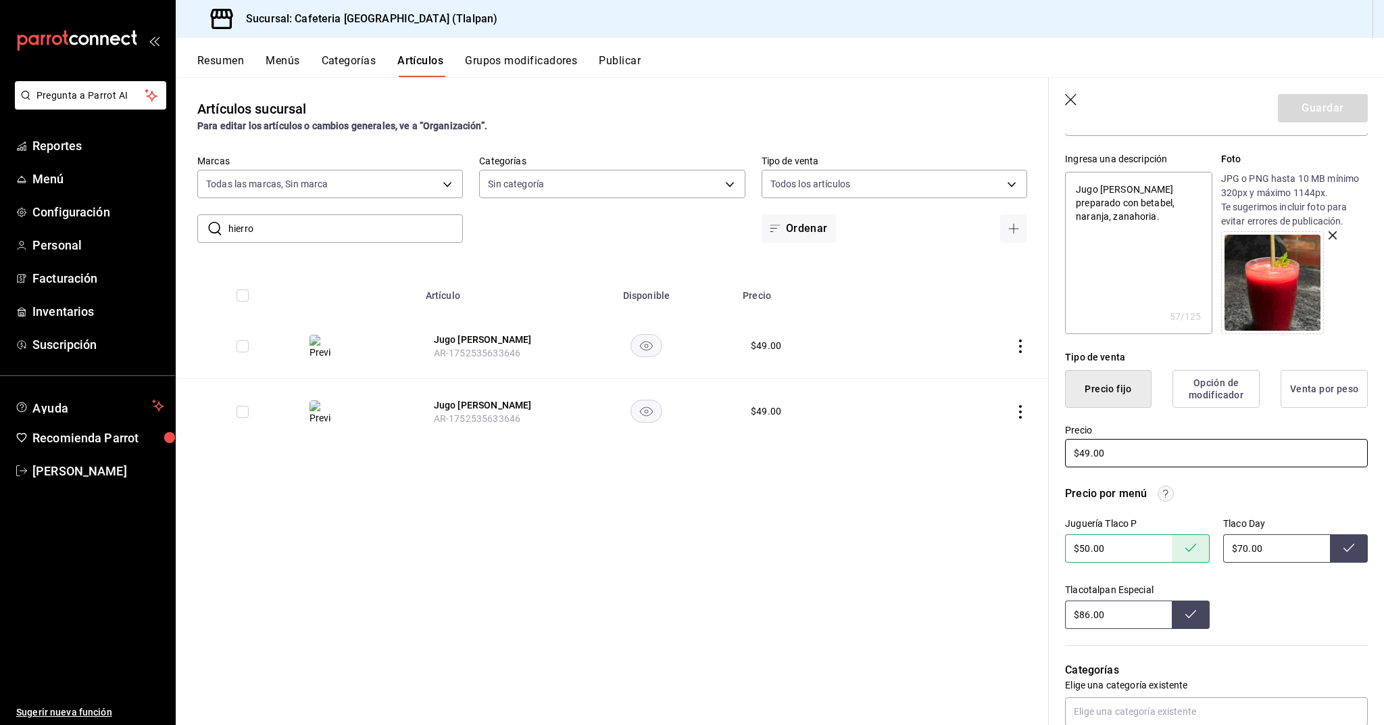
type textarea "x"
type input "$4.00"
type textarea "x"
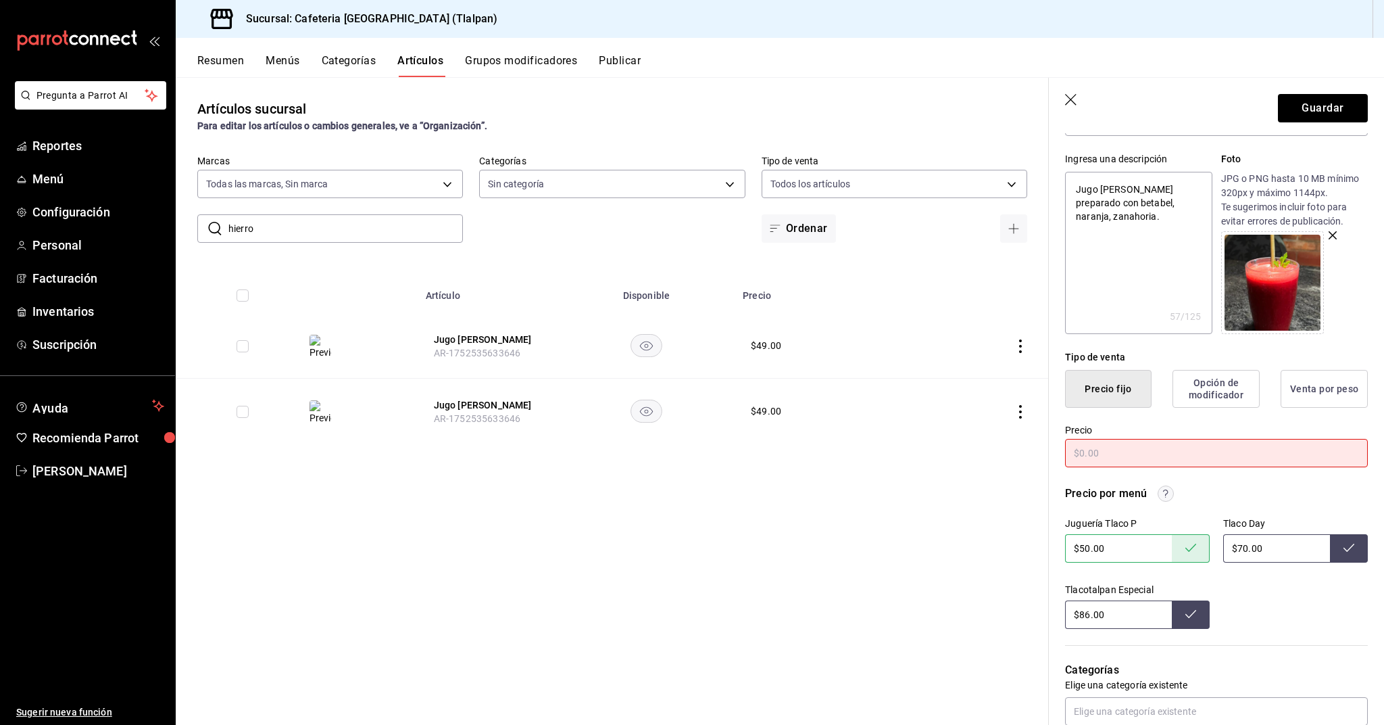
type textarea "x"
type input "$5.00"
type textarea "x"
type input "$50.00"
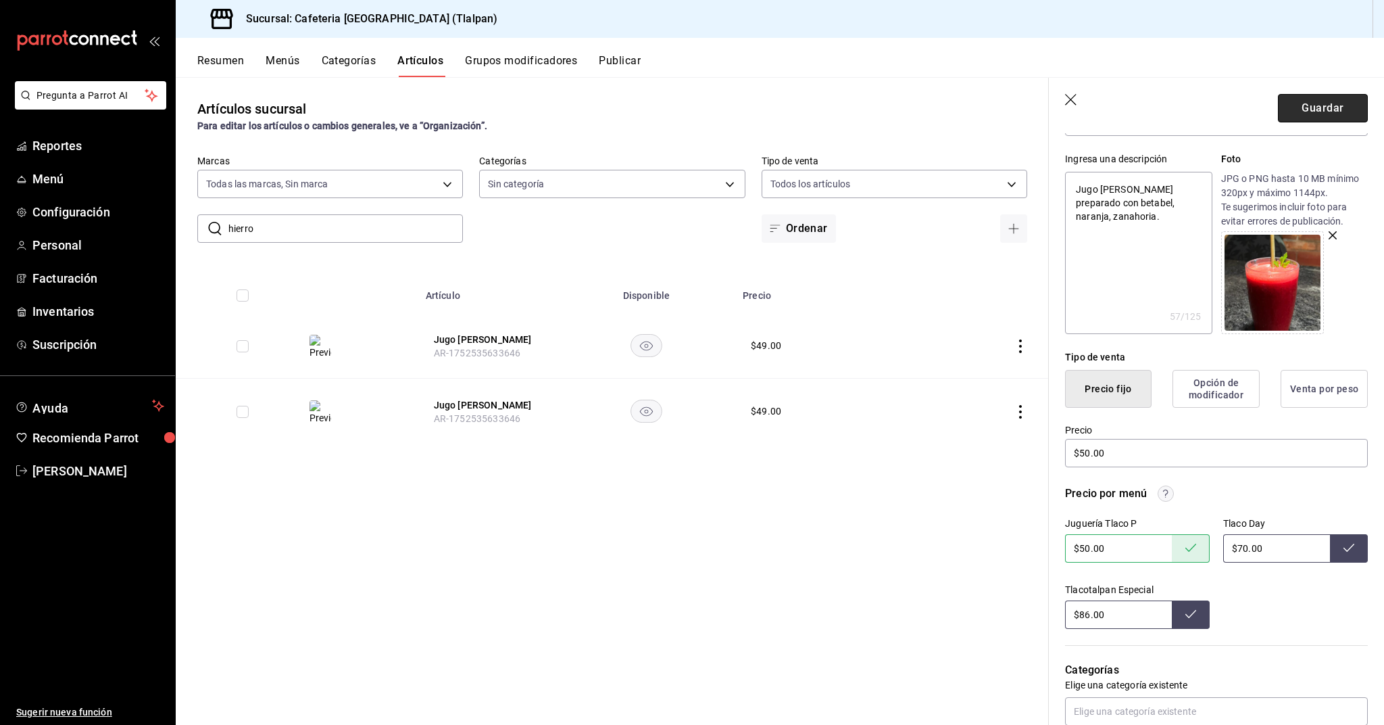
click at [1332, 101] on button "Guardar" at bounding box center [1323, 108] width 90 height 28
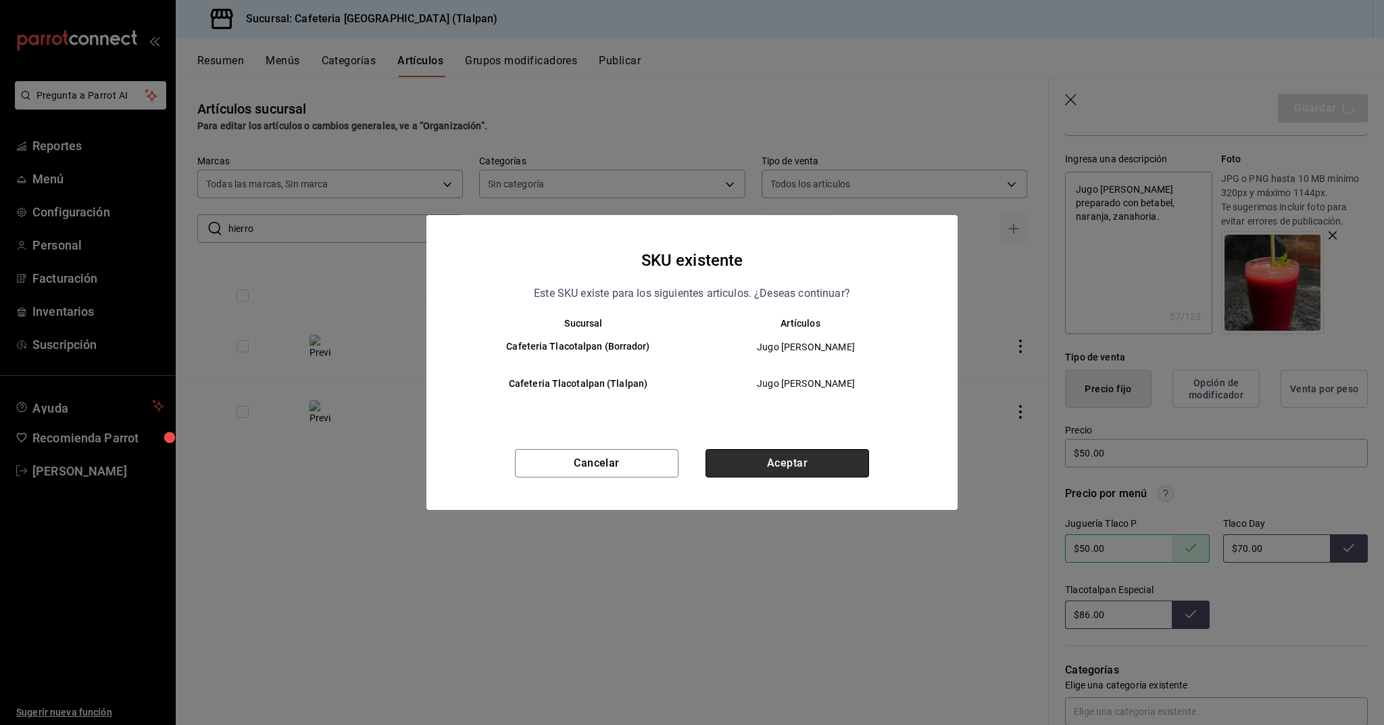
click at [807, 470] on button "Aceptar" at bounding box center [788, 463] width 164 height 28
type textarea "x"
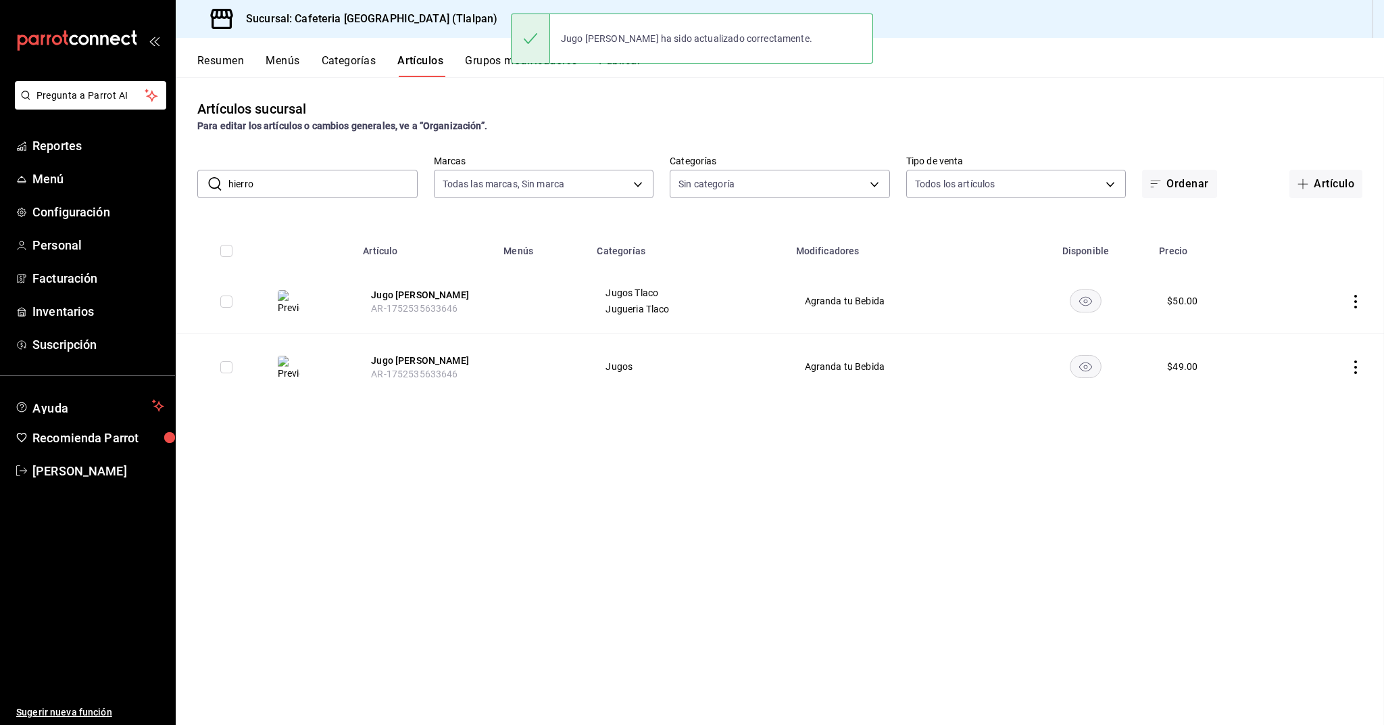
click at [315, 240] on th at bounding box center [311, 246] width 89 height 43
click at [255, 183] on input "hierro" at bounding box center [322, 183] width 189 height 27
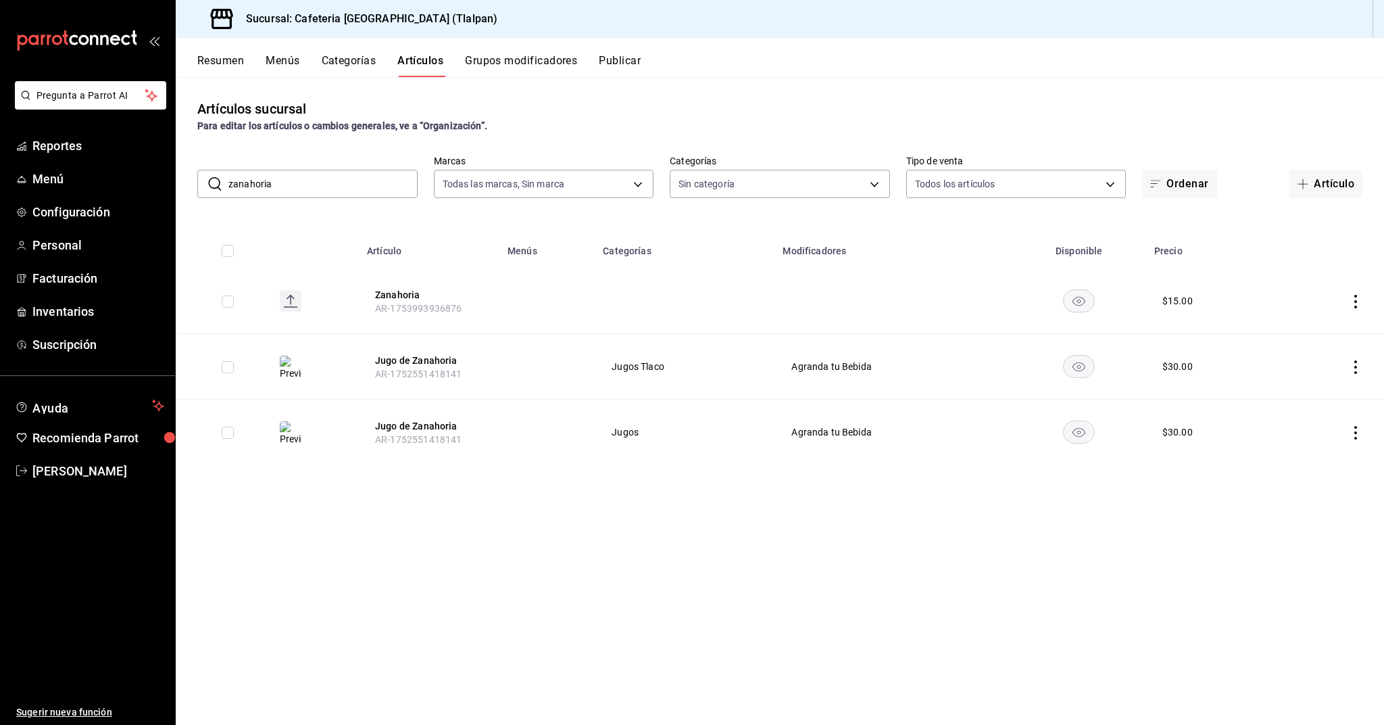
click at [265, 180] on input "zanahoria" at bounding box center [322, 183] width 189 height 27
type input "digestivo"
click at [431, 292] on button "Jugo Digestivo" at bounding box center [429, 295] width 108 height 14
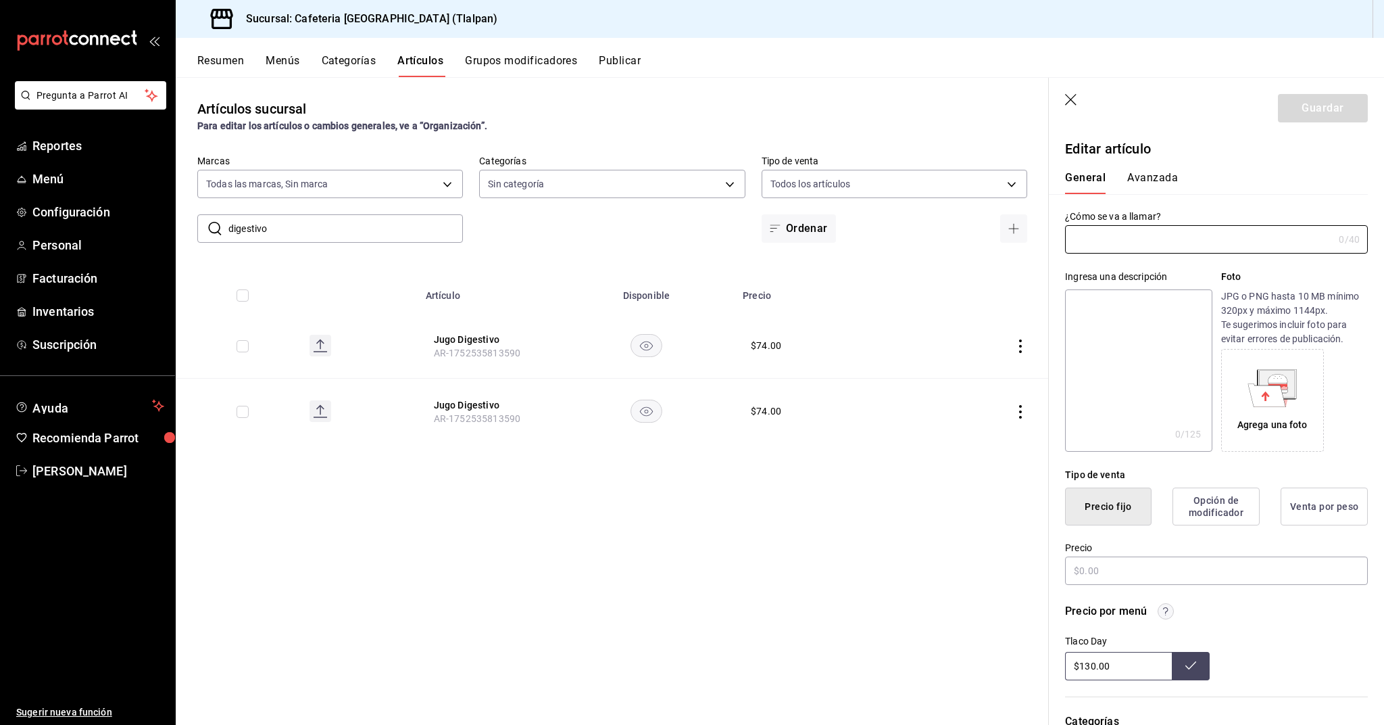
type input "Jugo Digestivo"
type textarea "Jugo Digestivo preparado con [PERSON_NAME], naranja, y piña."
type textarea "x"
type input "$74.00"
type input "AR-1752535813590"
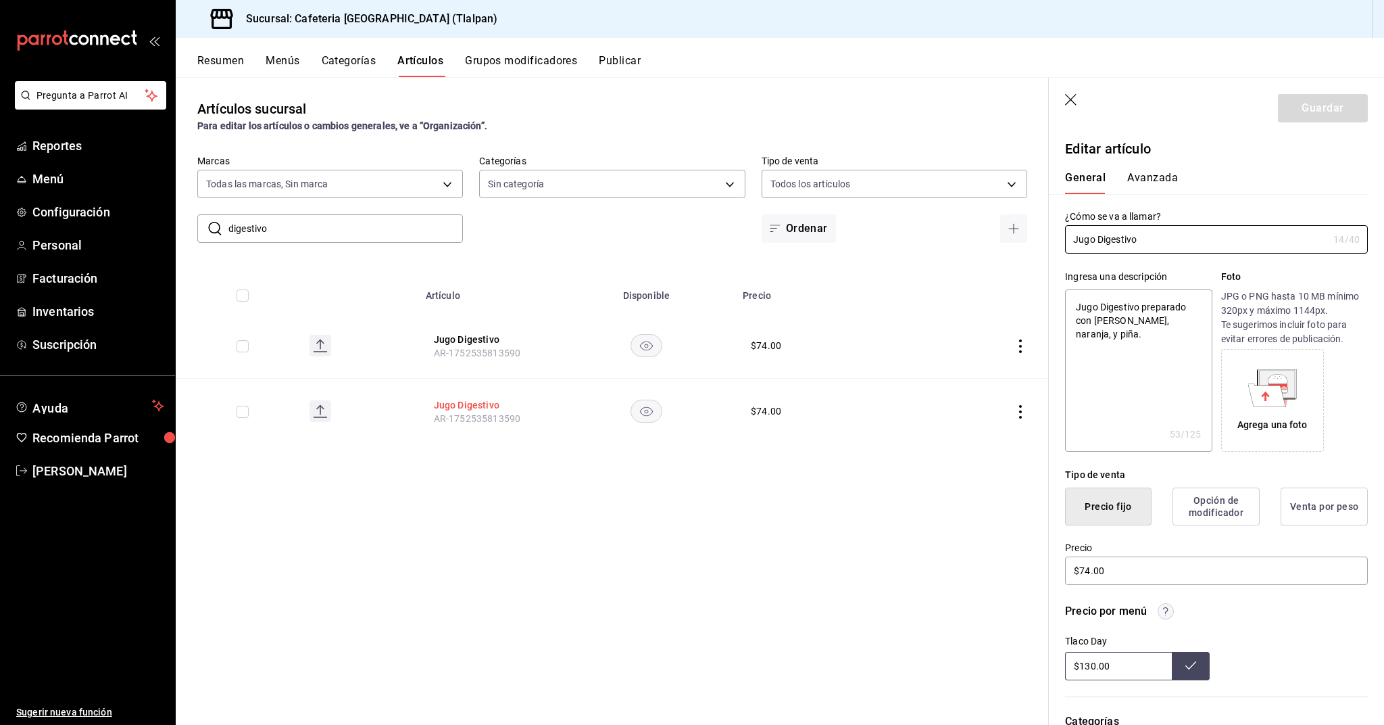
click at [480, 404] on button "Jugo Digestivo" at bounding box center [488, 405] width 108 height 14
click at [1085, 664] on input "$95.00" at bounding box center [1118, 666] width 107 height 28
type input "$9.00"
type input "$131.00"
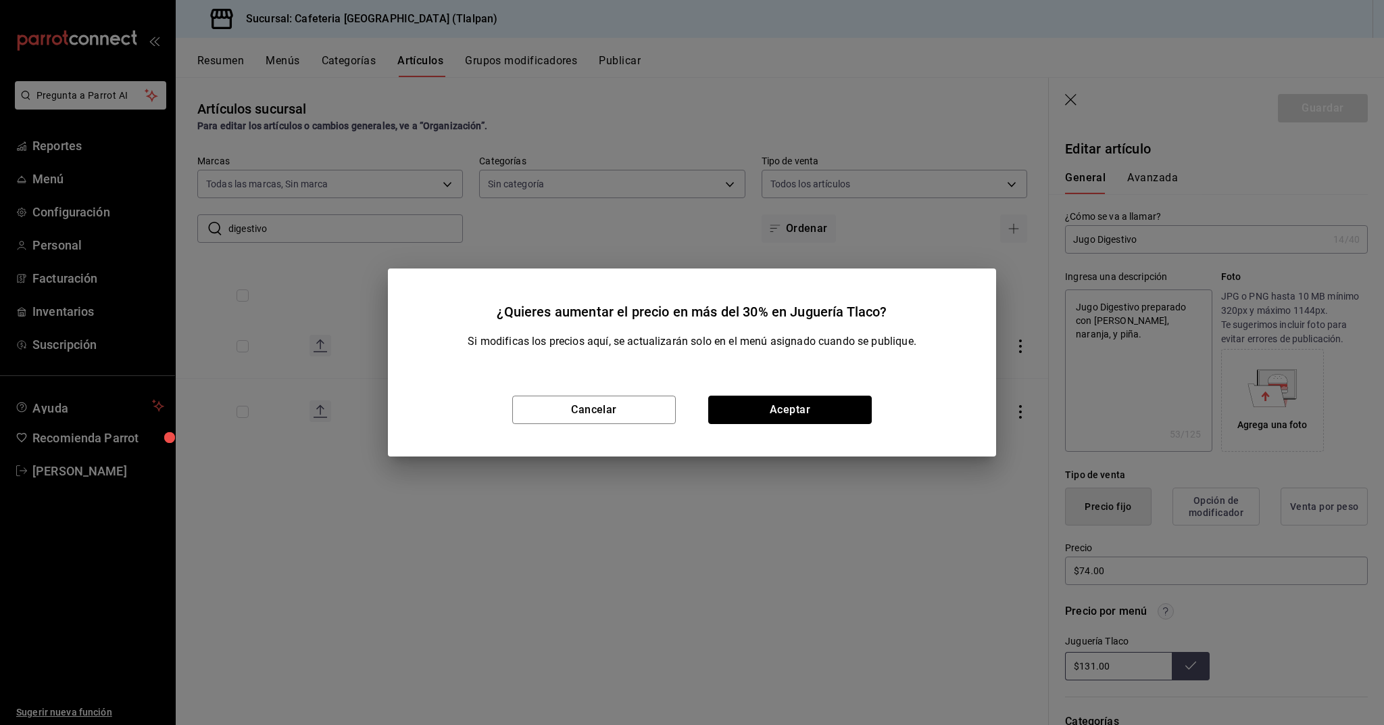
click at [858, 411] on button "Aceptar" at bounding box center [790, 409] width 164 height 28
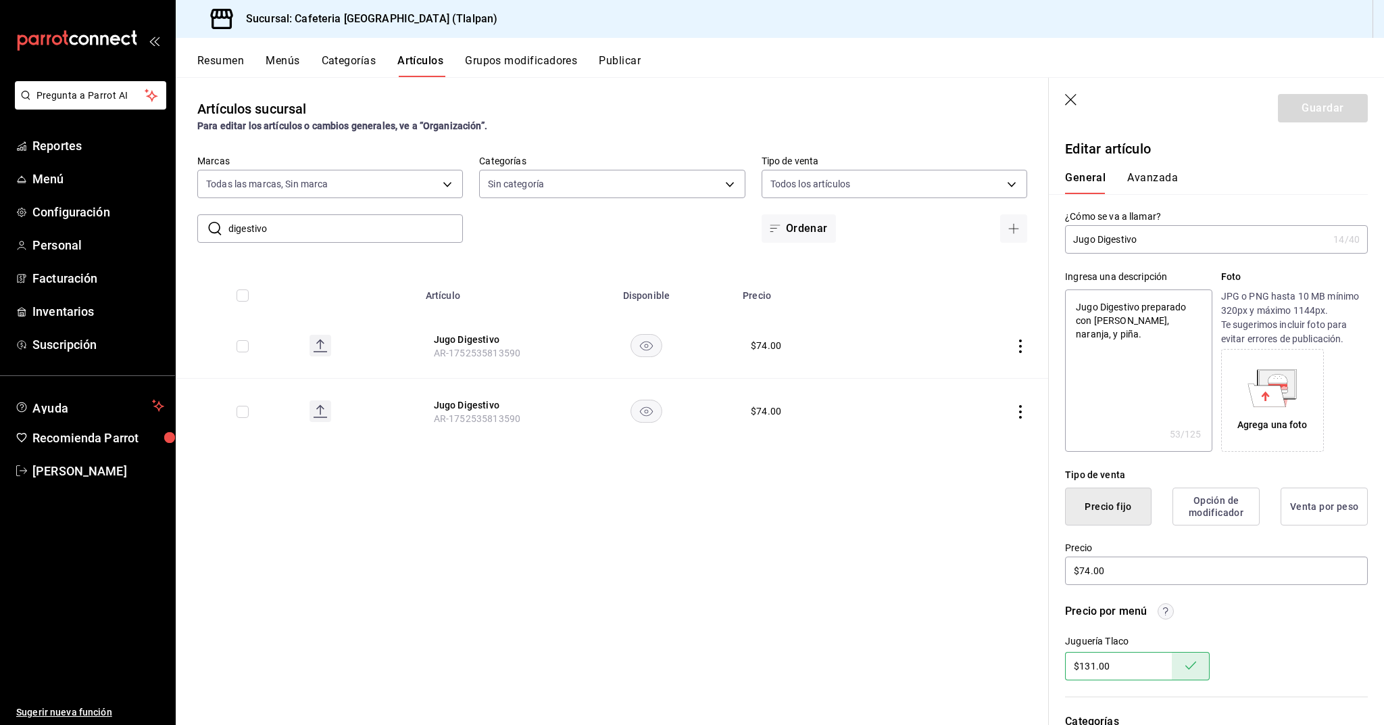
click at [374, 228] on input "digestivo" at bounding box center [345, 228] width 235 height 27
type input "limonada"
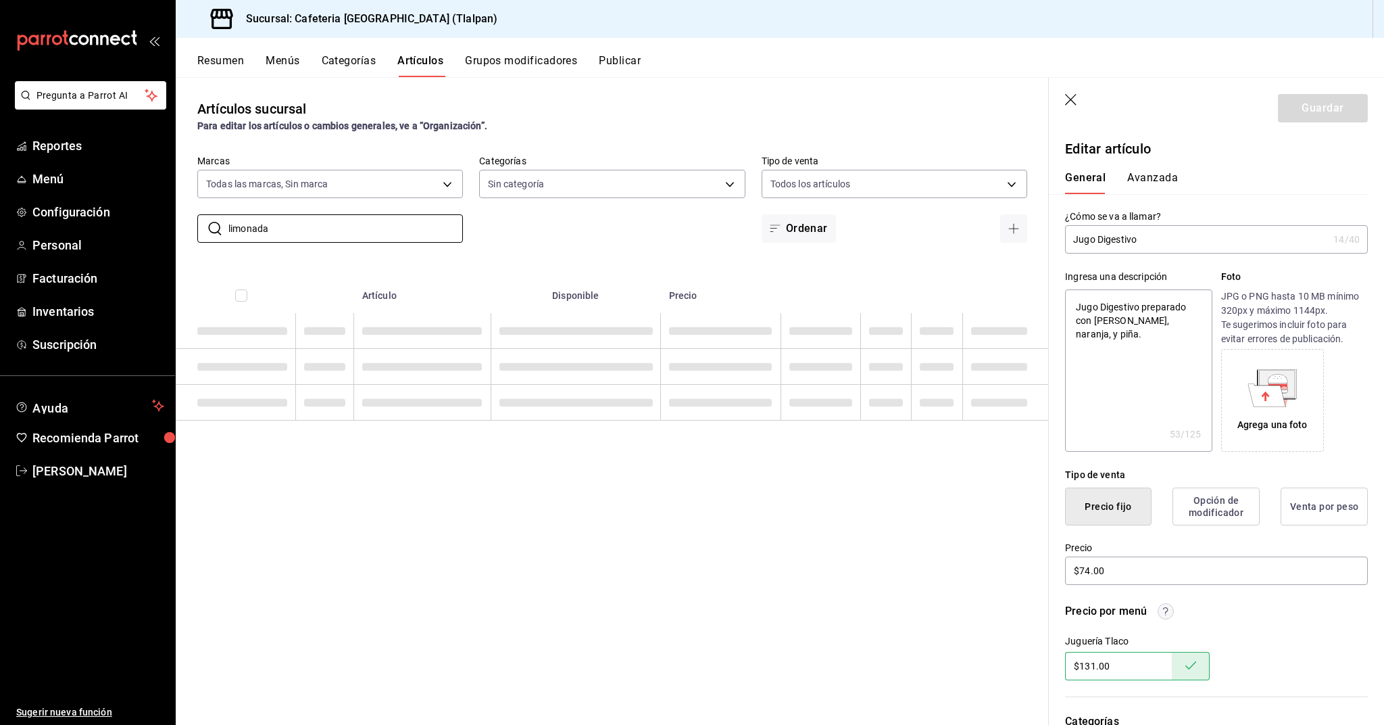
type textarea "x"
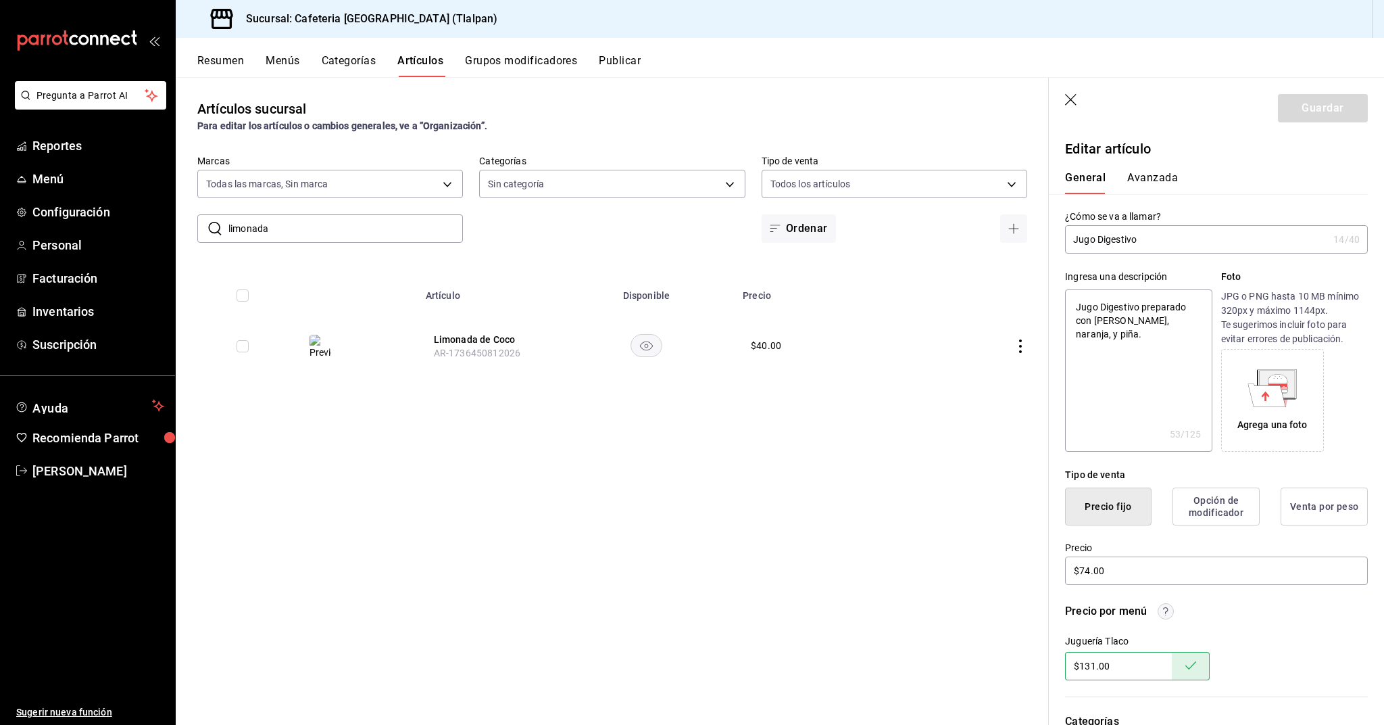
click at [1022, 347] on icon "actions" at bounding box center [1021, 346] width 14 height 14
click at [986, 371] on span "Editar" at bounding box center [980, 377] width 35 height 14
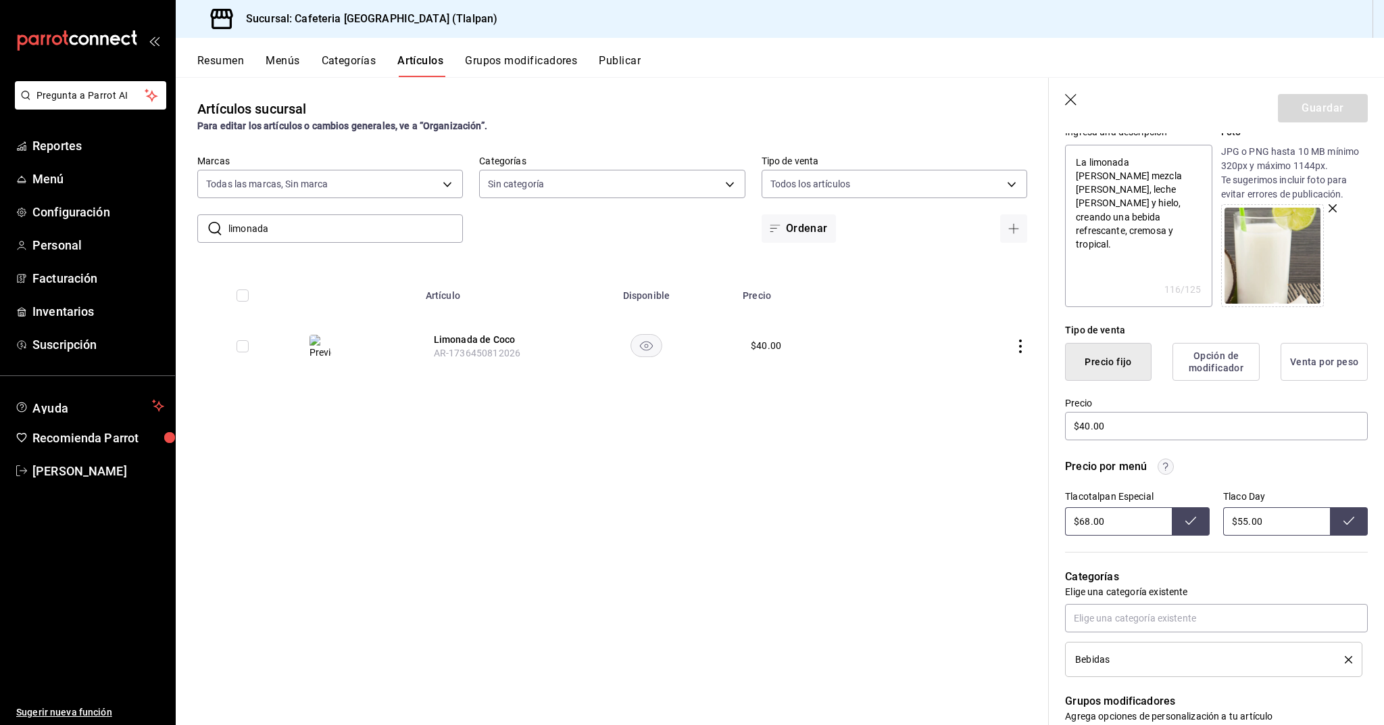
scroll to position [155, 0]
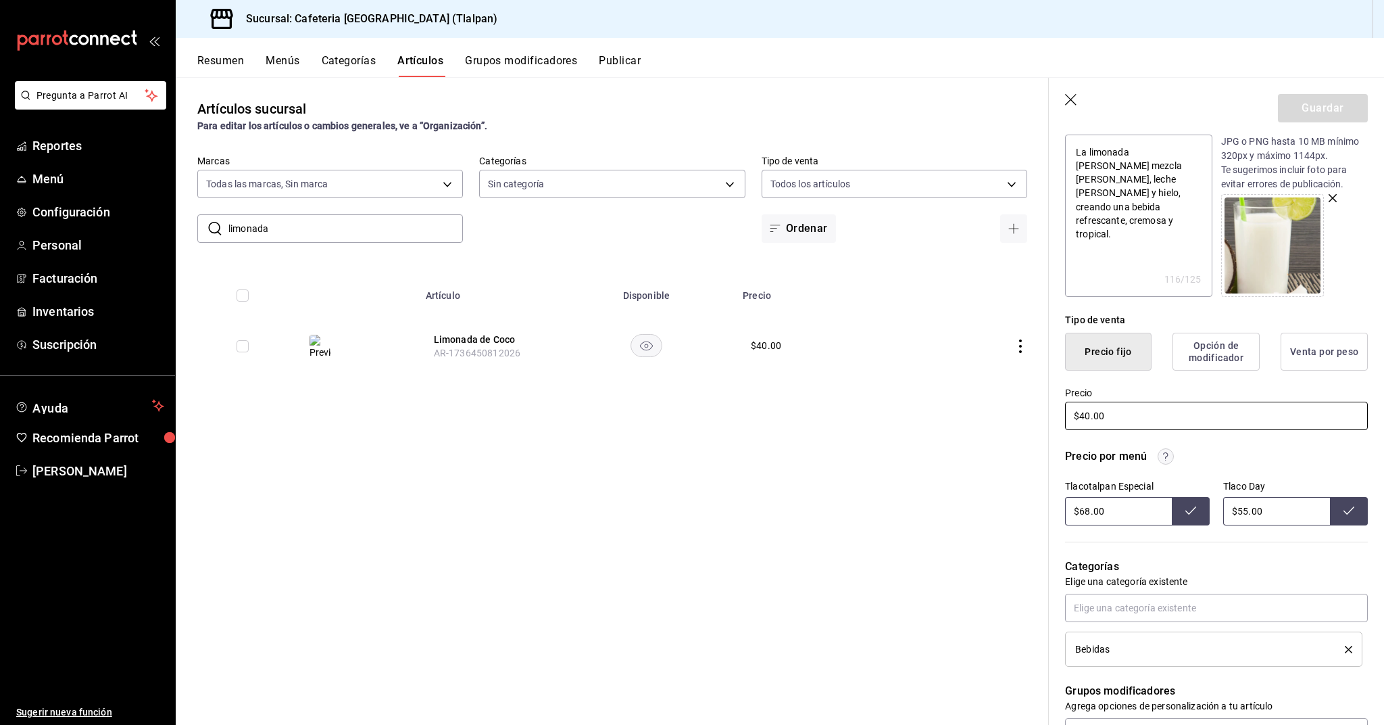
click at [1087, 414] on input "$40.00" at bounding box center [1216, 416] width 303 height 28
type textarea "x"
type input "$0.00"
type textarea "x"
type input "$20.00"
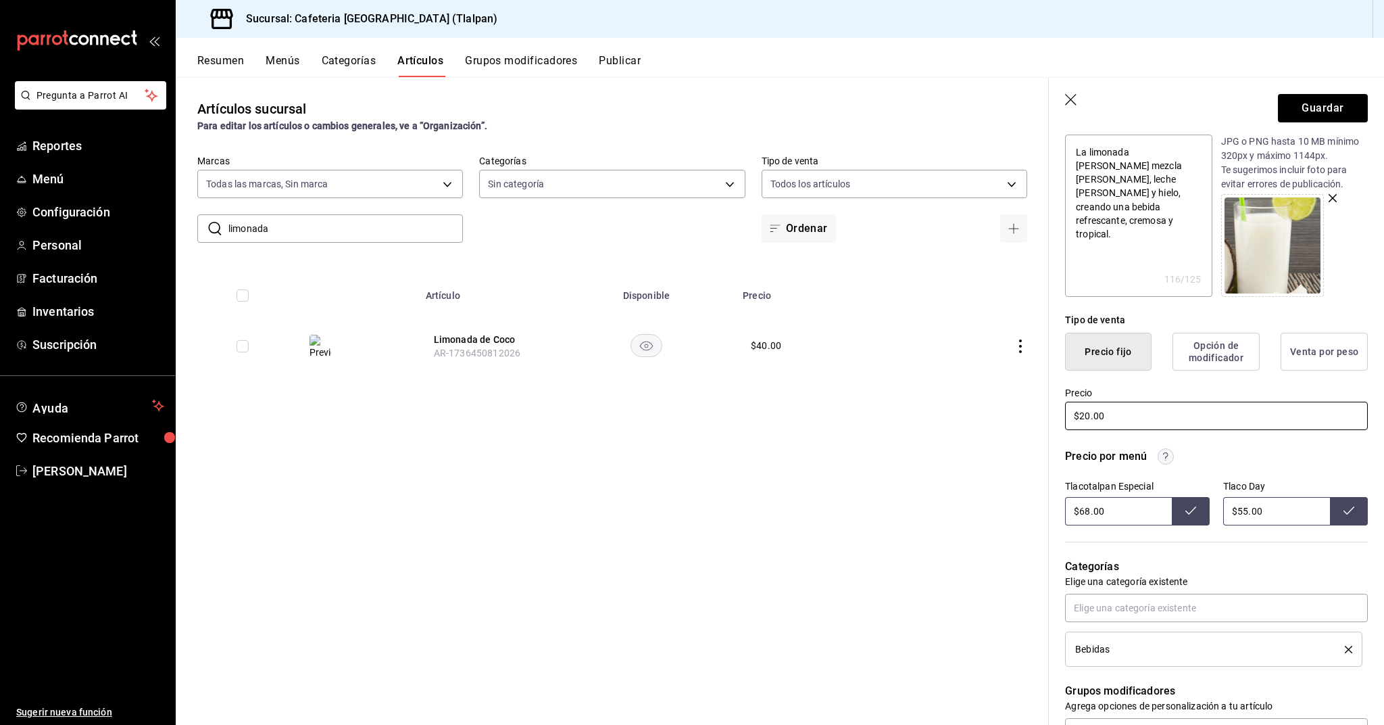
type textarea "x"
type input "$240.00"
type textarea "x"
type input "$24.00"
type textarea "x"
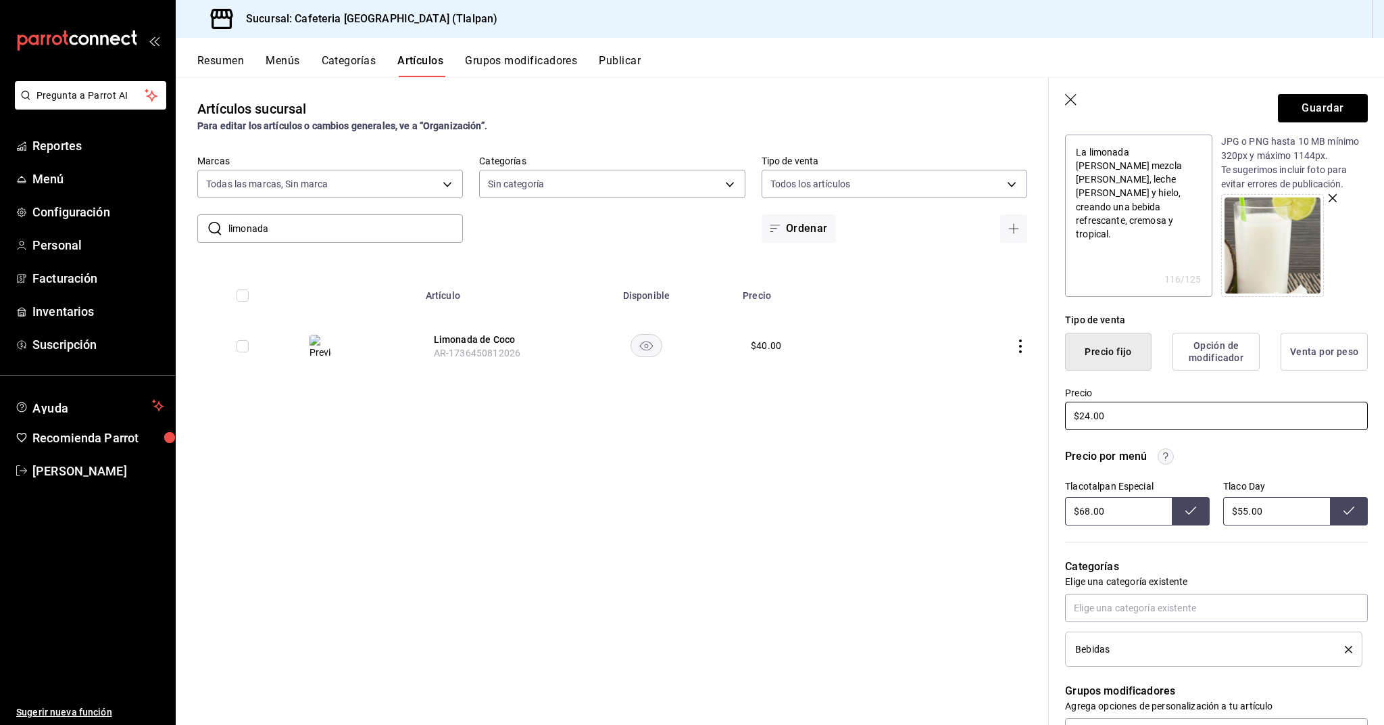
type input "$2.00"
type textarea "x"
type input "$25.00"
click at [1246, 508] on input "$55.00" at bounding box center [1276, 511] width 107 height 28
type input "$5.00"
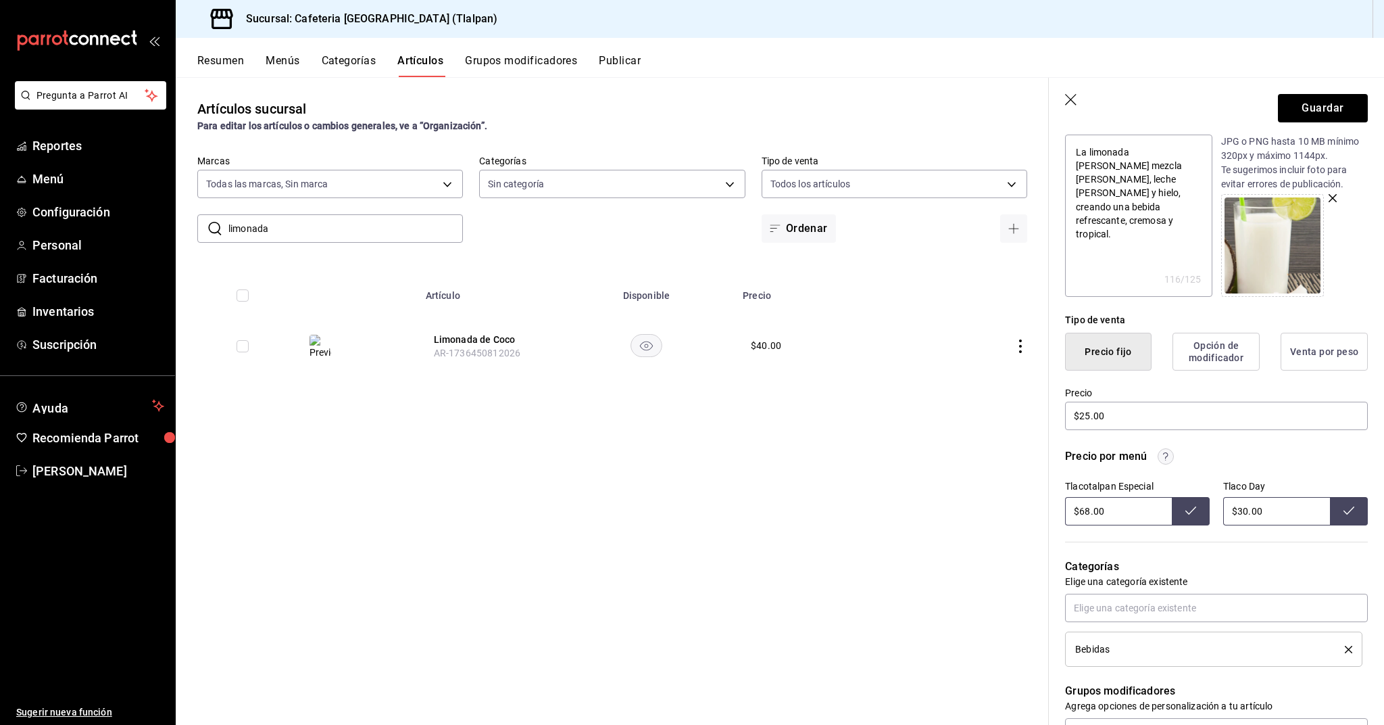
type input "$30.00"
click at [1092, 514] on input "$68.00" at bounding box center [1118, 511] width 107 height 28
type input "$6.00"
type input "$35.00"
click at [1353, 110] on button "Guardar" at bounding box center [1323, 108] width 90 height 28
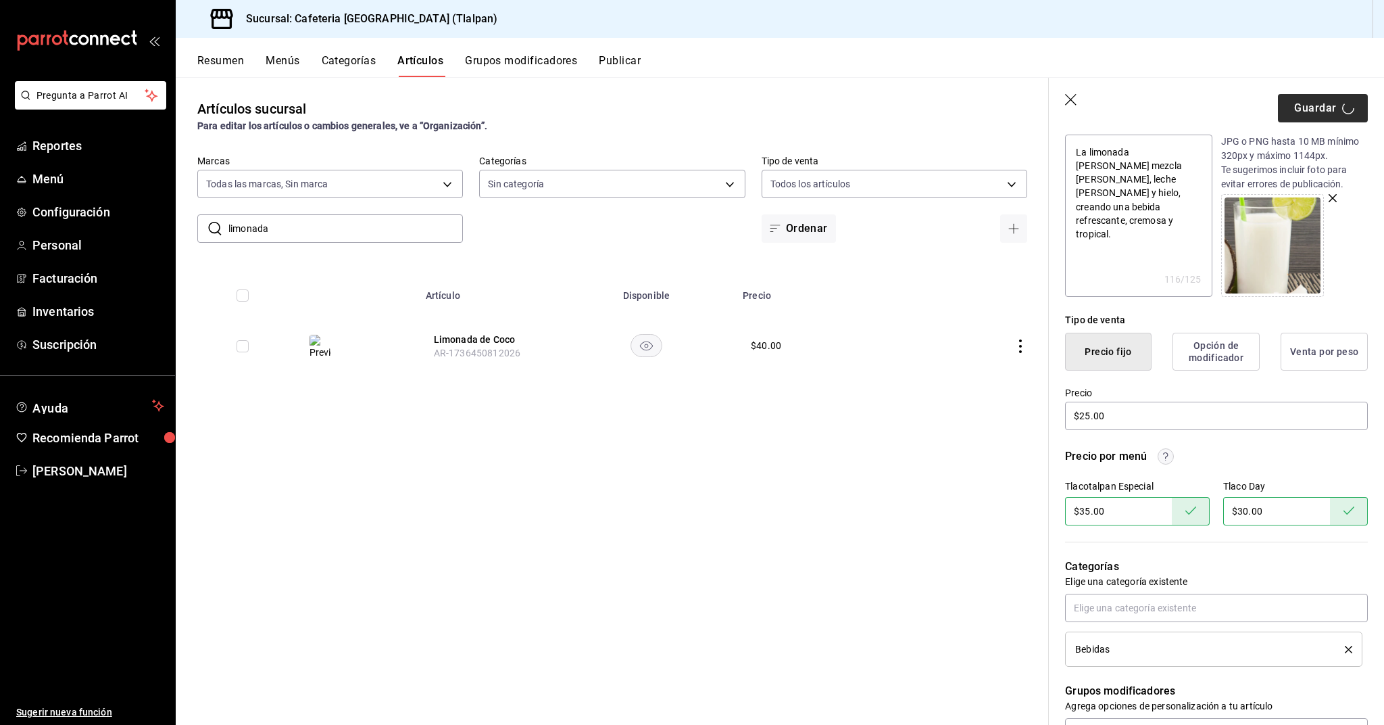
type textarea "x"
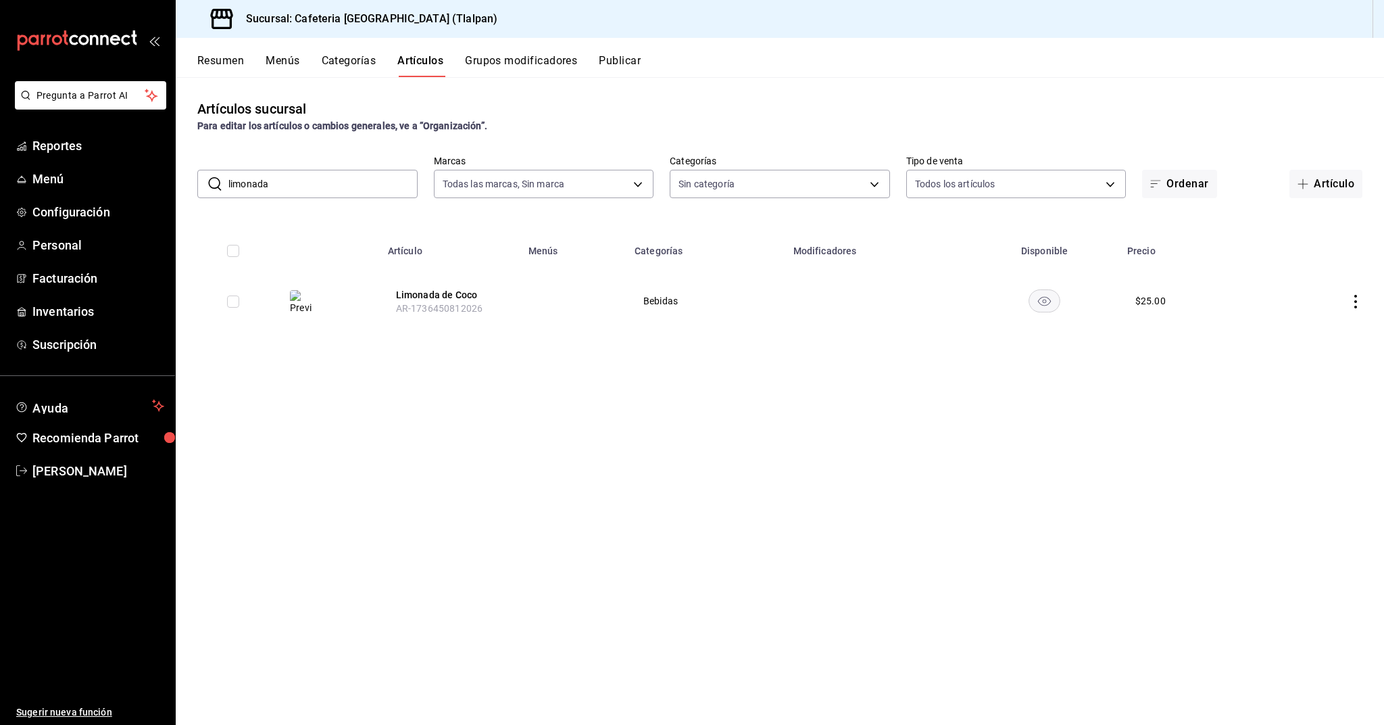
click at [300, 196] on input "limonada" at bounding box center [322, 183] width 189 height 27
click at [300, 193] on input "limonada" at bounding box center [322, 183] width 189 height 27
type input "malteada"
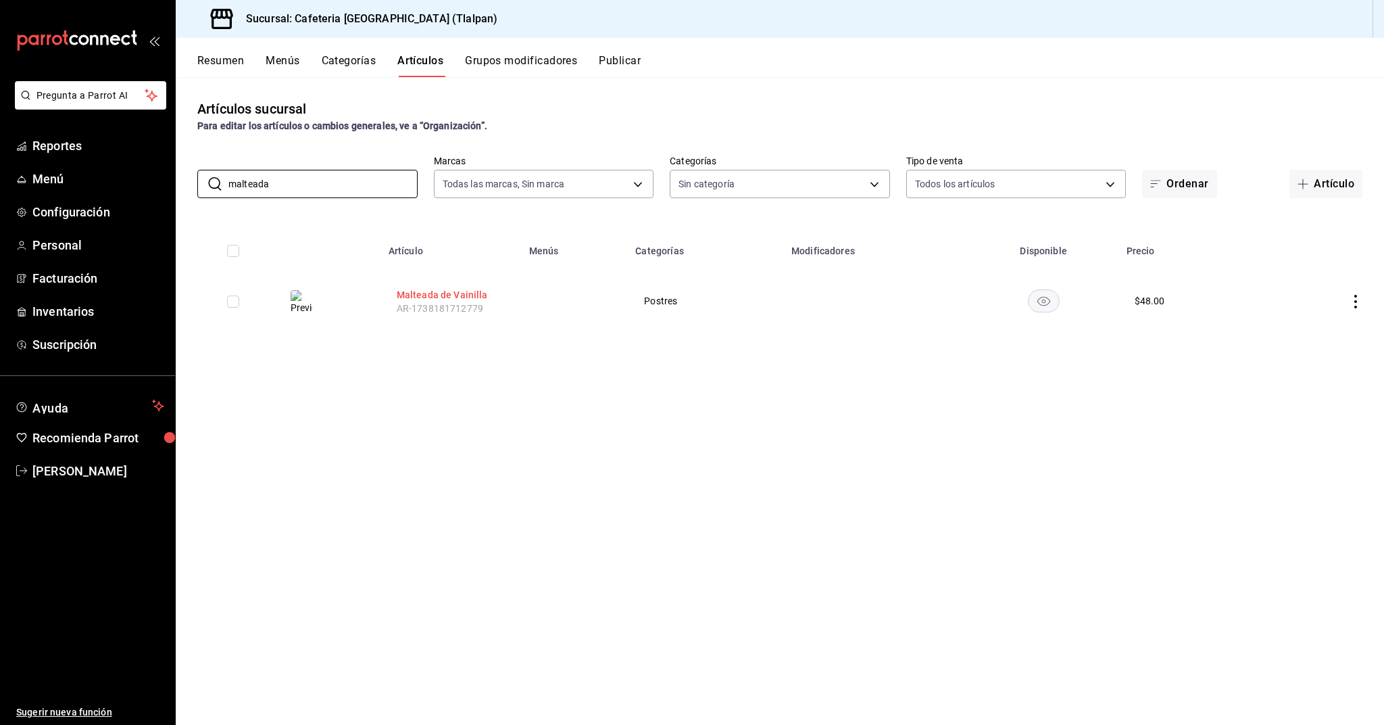
click at [414, 293] on button "Malteada de Vainilla" at bounding box center [451, 295] width 108 height 14
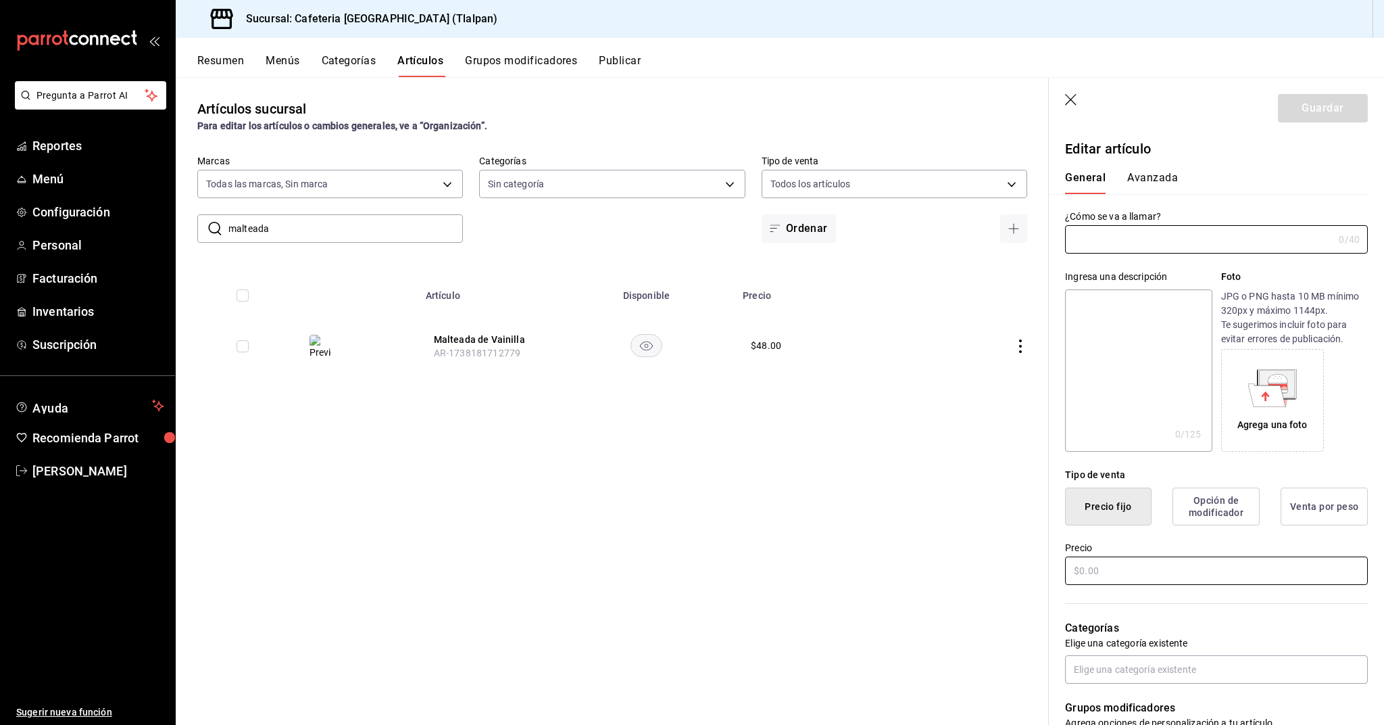
type input "Malteada de Vainilla"
type textarea "Refrescante y cremosa, hecha con helado de vainilla y leche, perfectamente bati…"
type textarea "x"
type input "$48.00"
radio input "false"
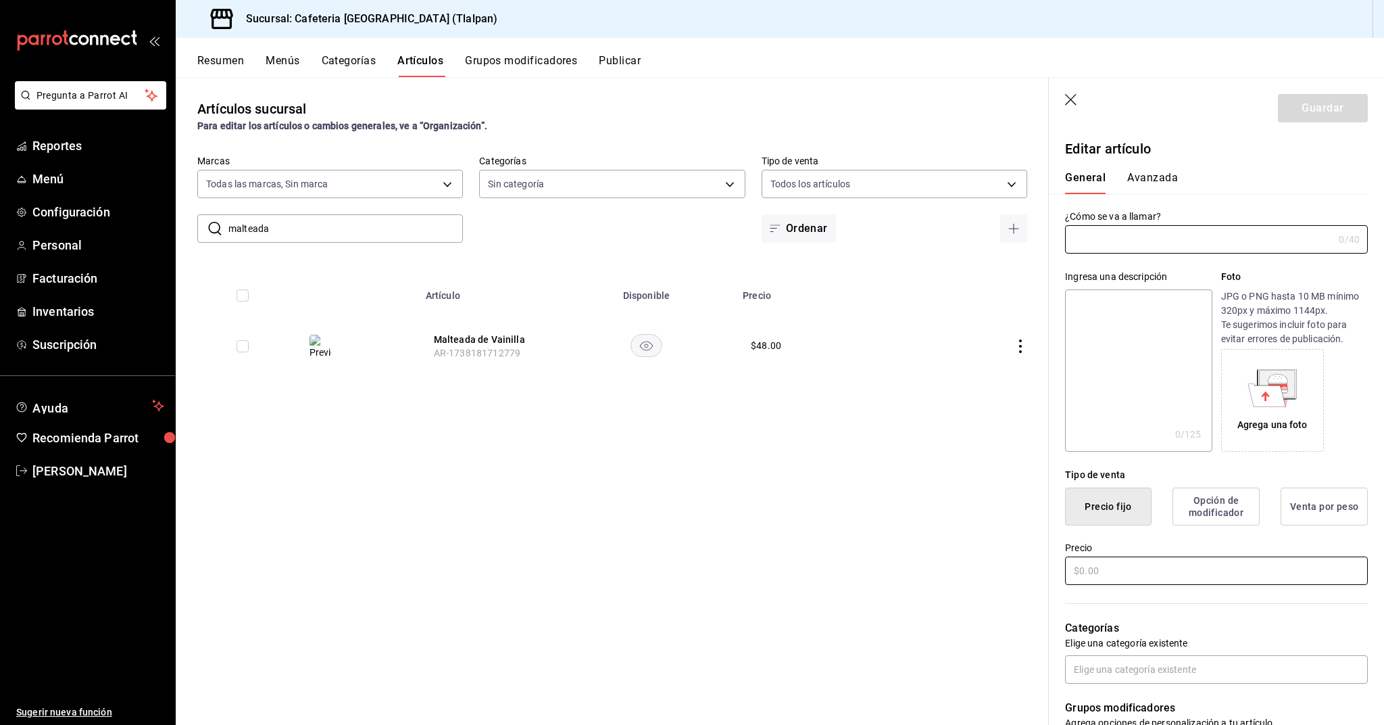
radio input "true"
type input "AR-1738181712779"
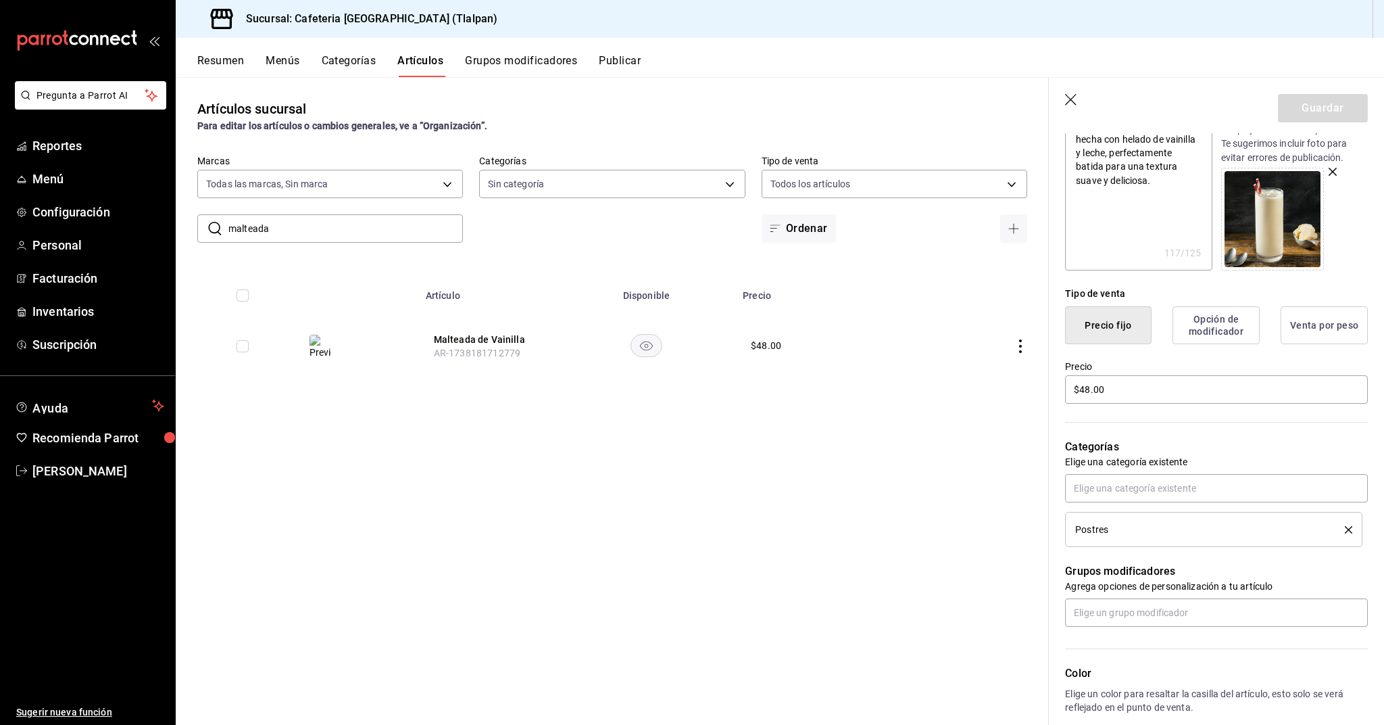
scroll to position [183, 0]
click at [1071, 95] on icon "button" at bounding box center [1072, 101] width 14 height 14
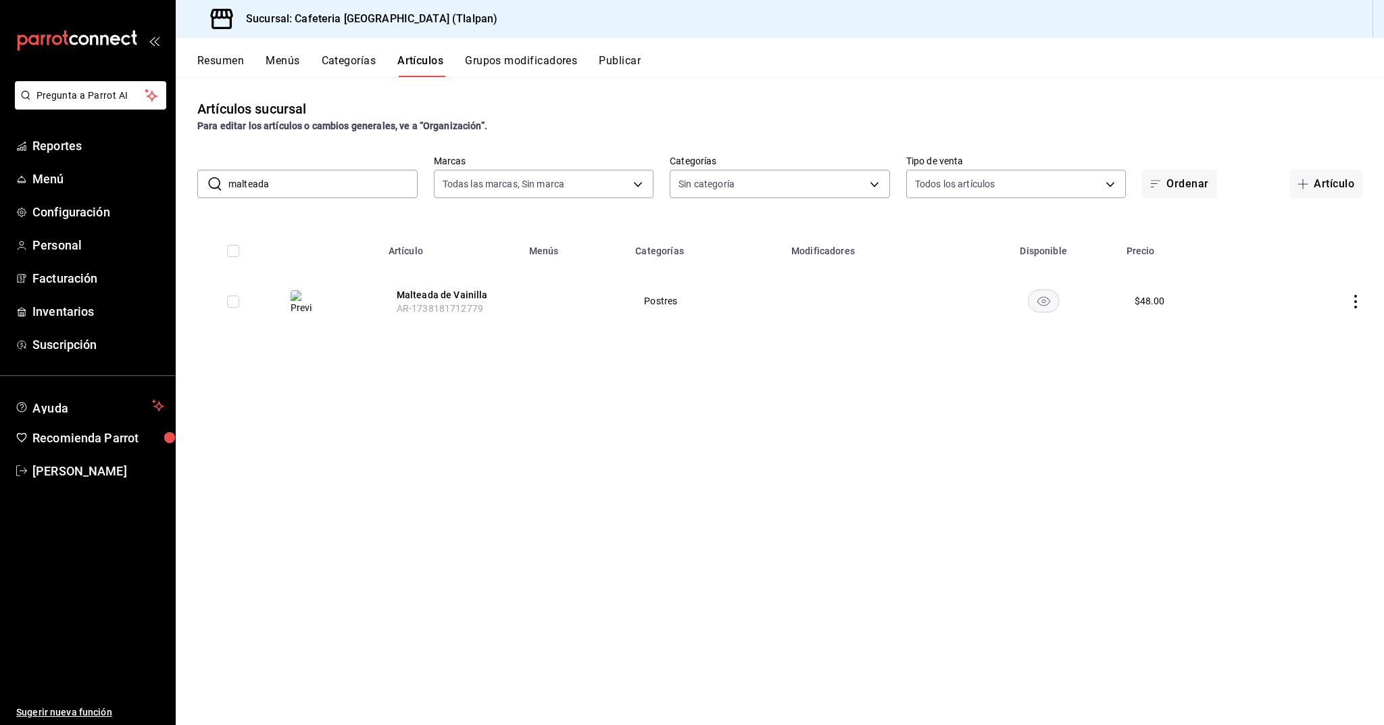
click at [296, 58] on button "Menús" at bounding box center [283, 65] width 34 height 23
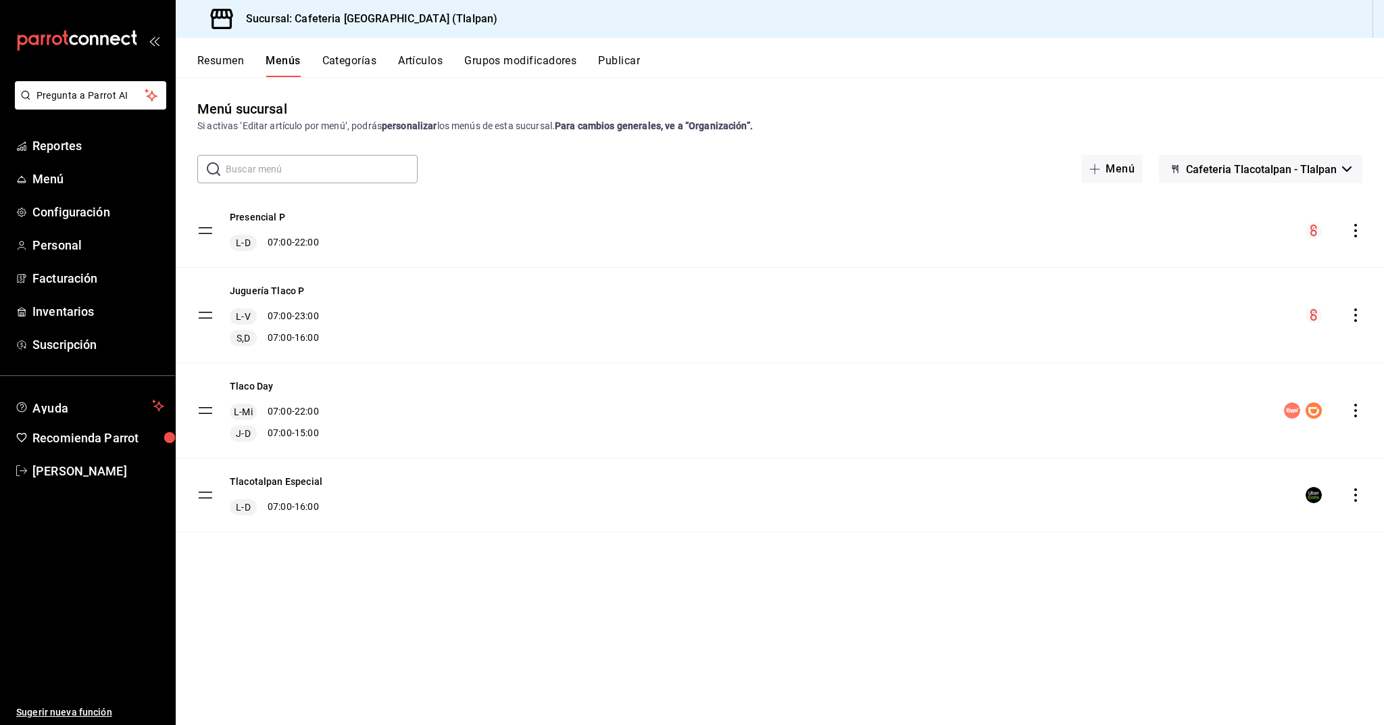
click at [235, 68] on button "Resumen" at bounding box center [220, 65] width 47 height 23
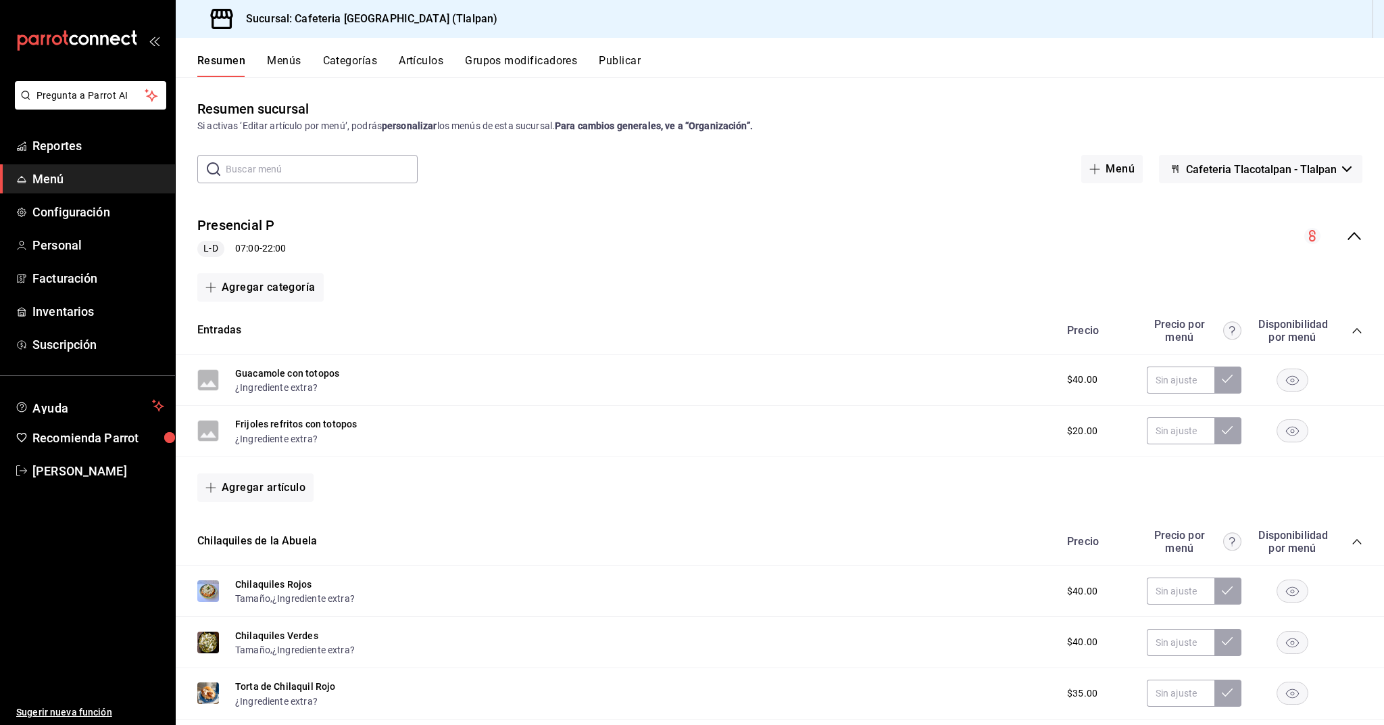
click at [1358, 241] on icon "collapse-menu-row" at bounding box center [1354, 236] width 16 height 16
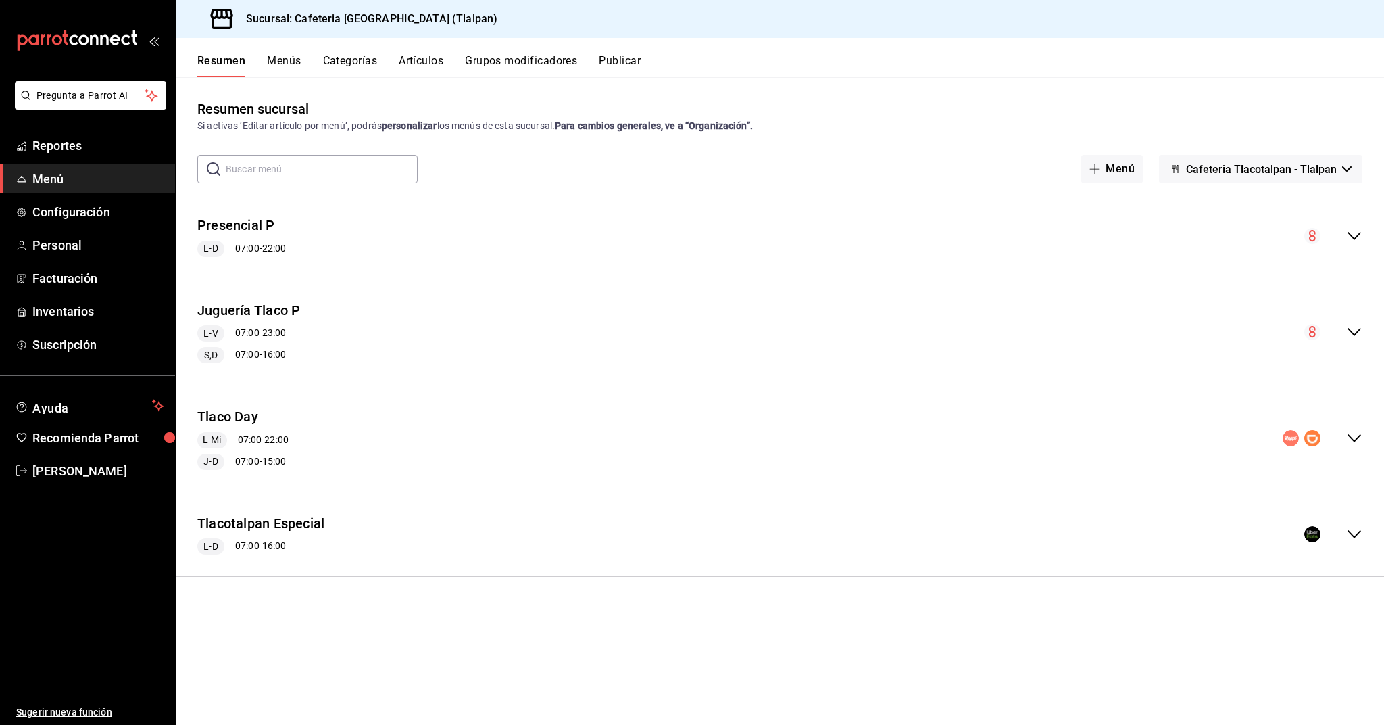
click at [1348, 535] on icon "collapse-menu-row" at bounding box center [1354, 534] width 16 height 16
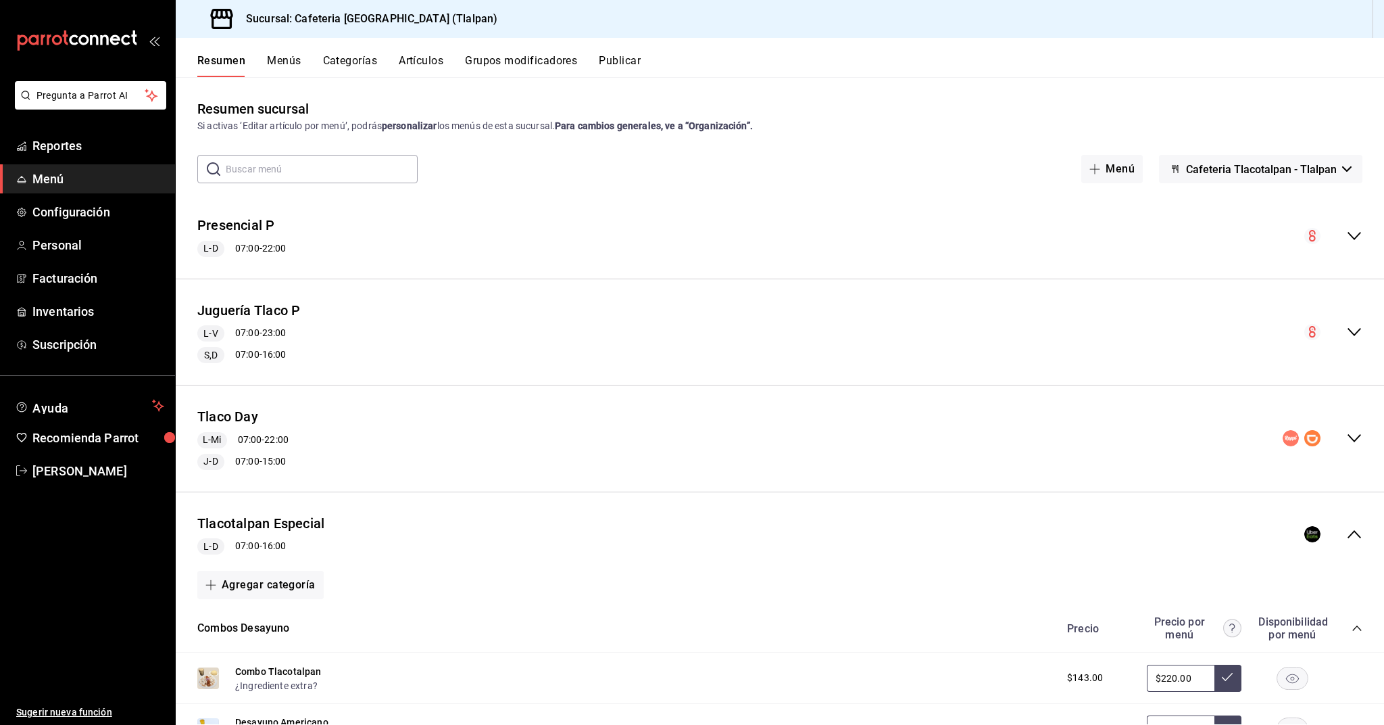
click at [1367, 435] on div "Tlaco Day L-Mi 07:00 - 22:00 J-D 07:00 - 15:00" at bounding box center [780, 438] width 1209 height 84
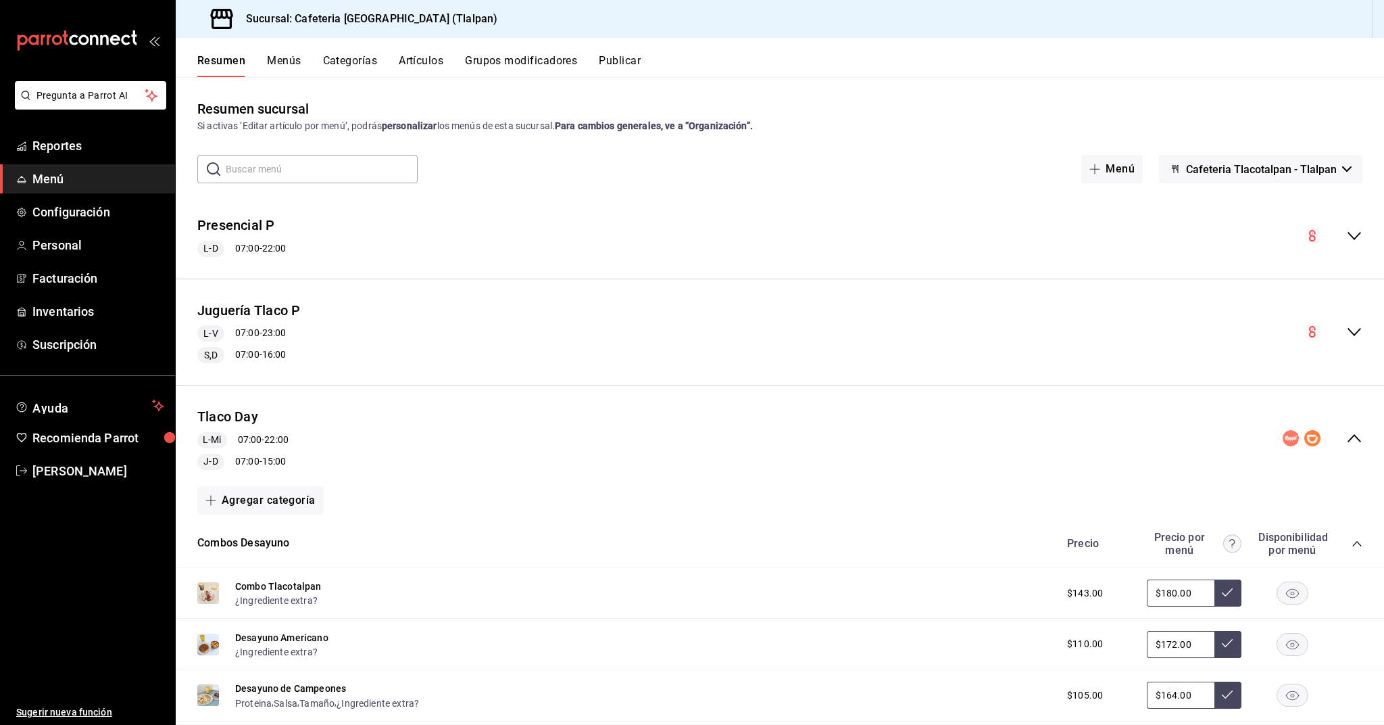
click at [1350, 541] on div "Precio Precio por menú Disponibilidad por menú" at bounding box center [1208, 544] width 309 height 26
click at [1354, 542] on icon "collapse-category-row" at bounding box center [1357, 543] width 11 height 11
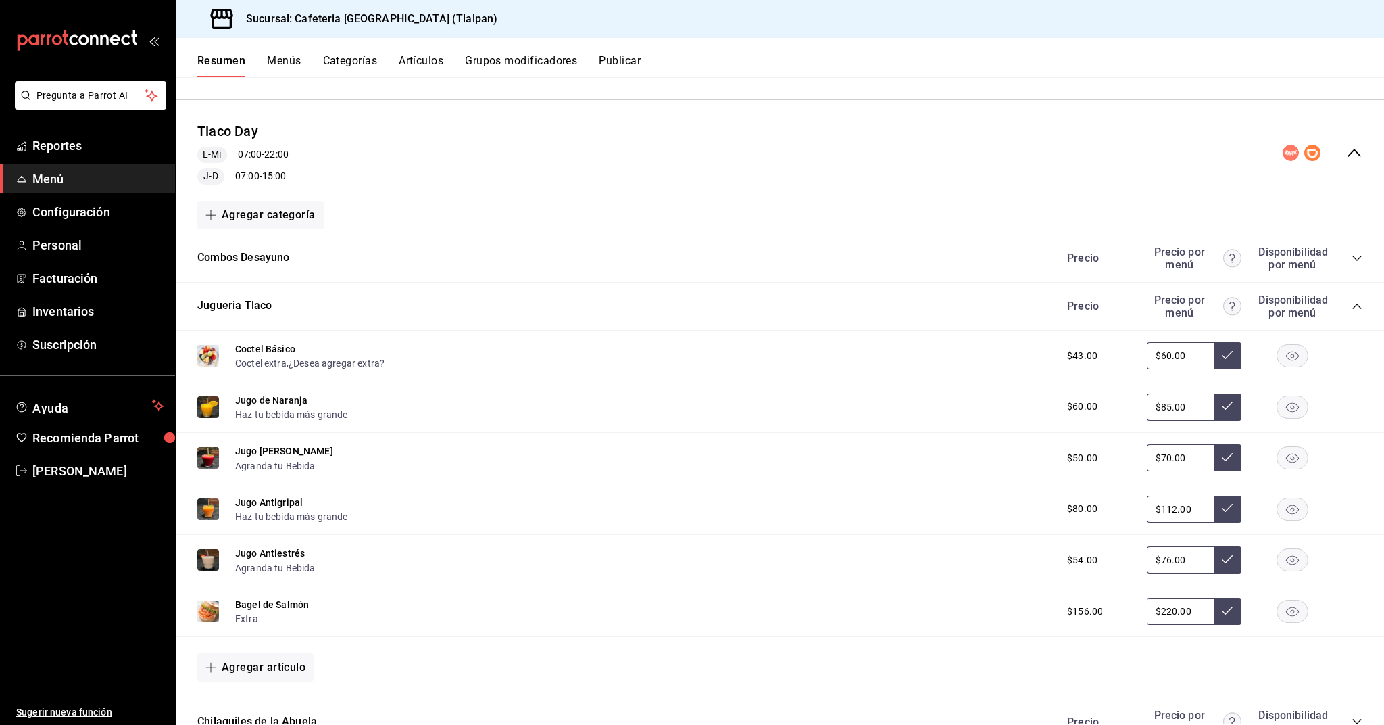
scroll to position [322, 0]
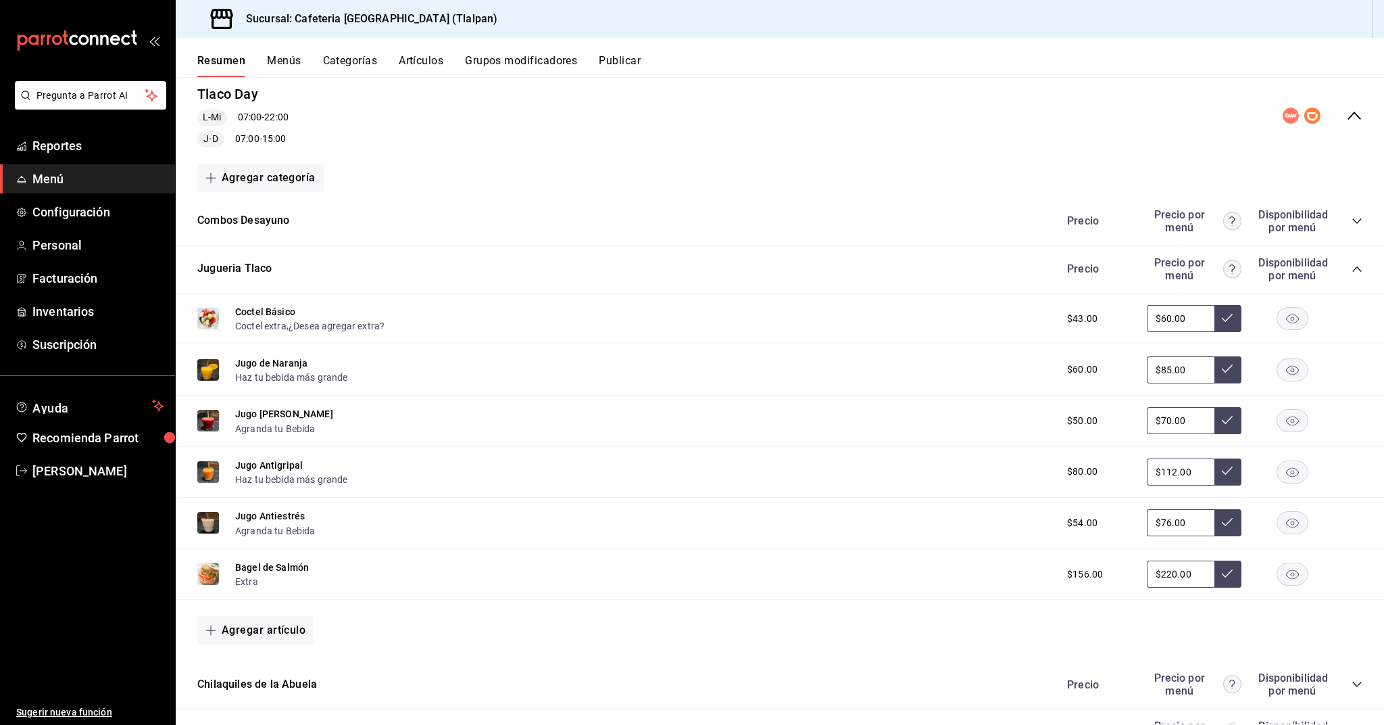
click at [1359, 270] on icon "collapse-category-row" at bounding box center [1357, 269] width 11 height 11
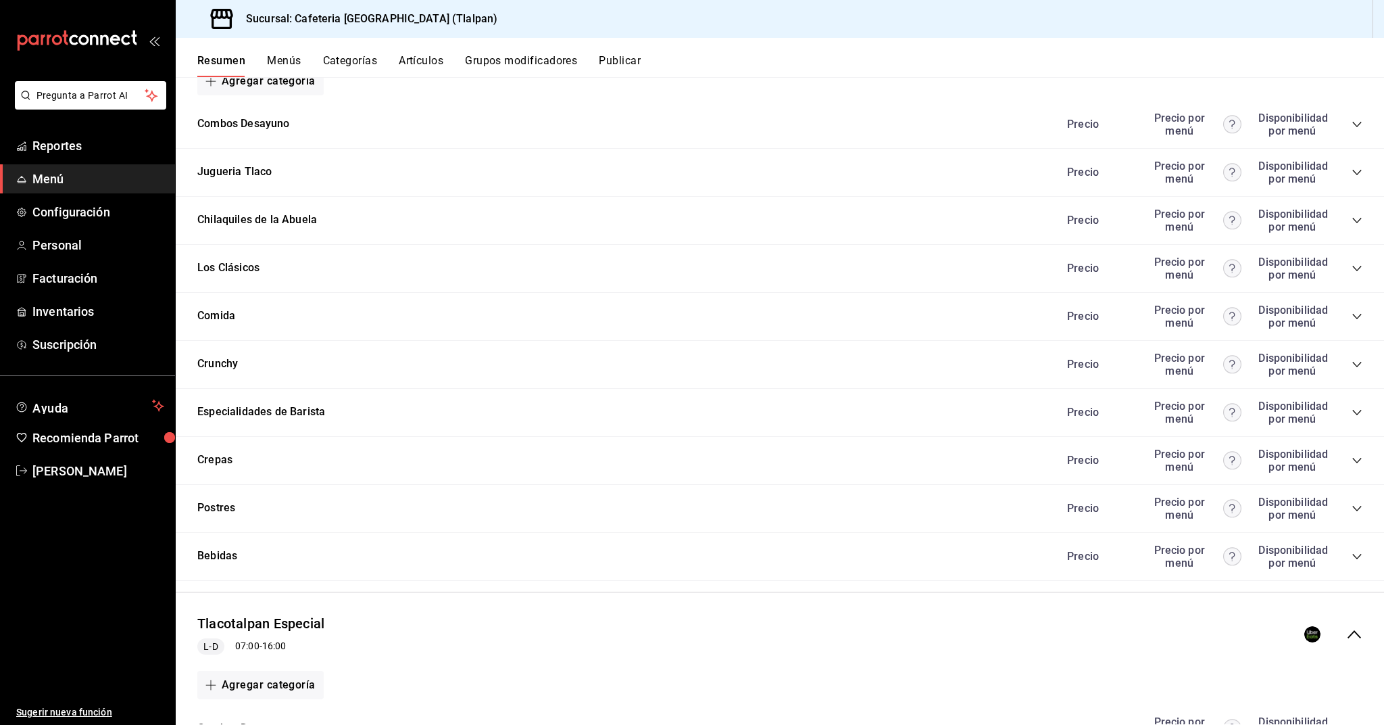
scroll to position [469, 0]
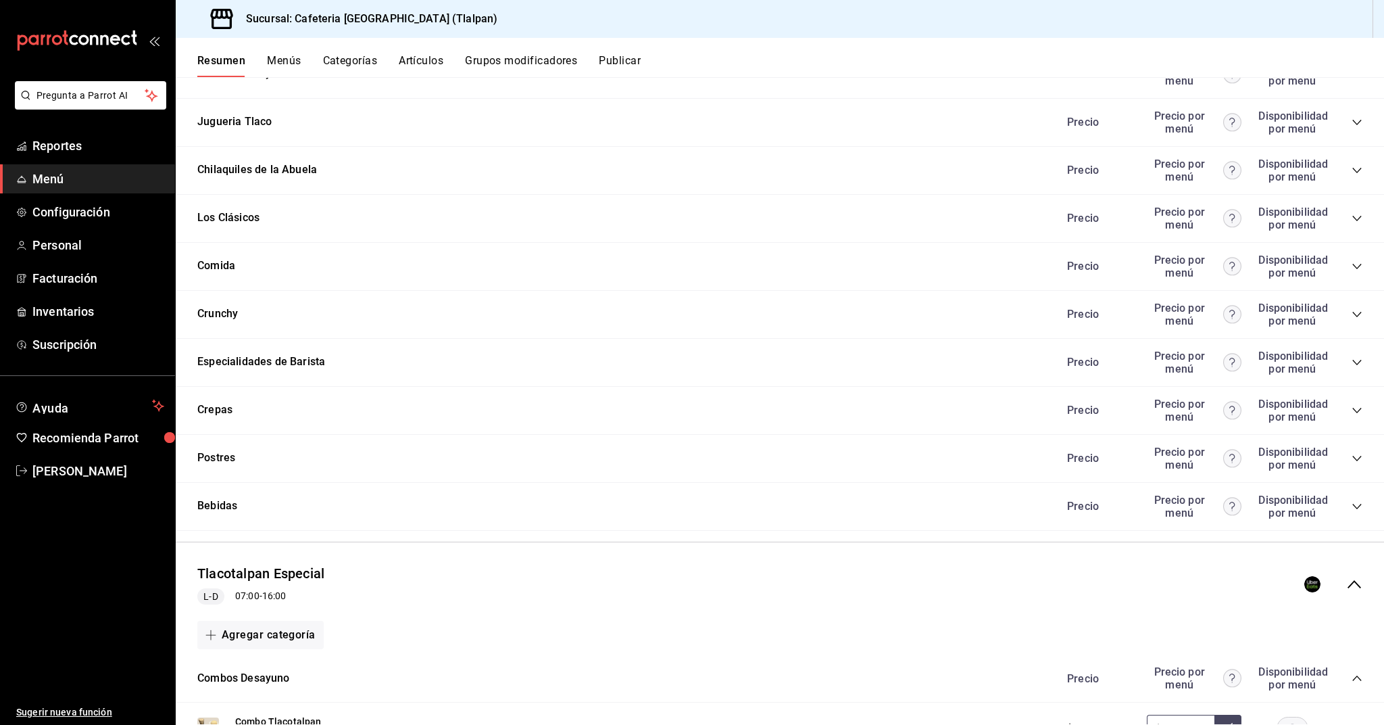
click at [1359, 460] on icon "collapse-category-row" at bounding box center [1357, 458] width 11 height 11
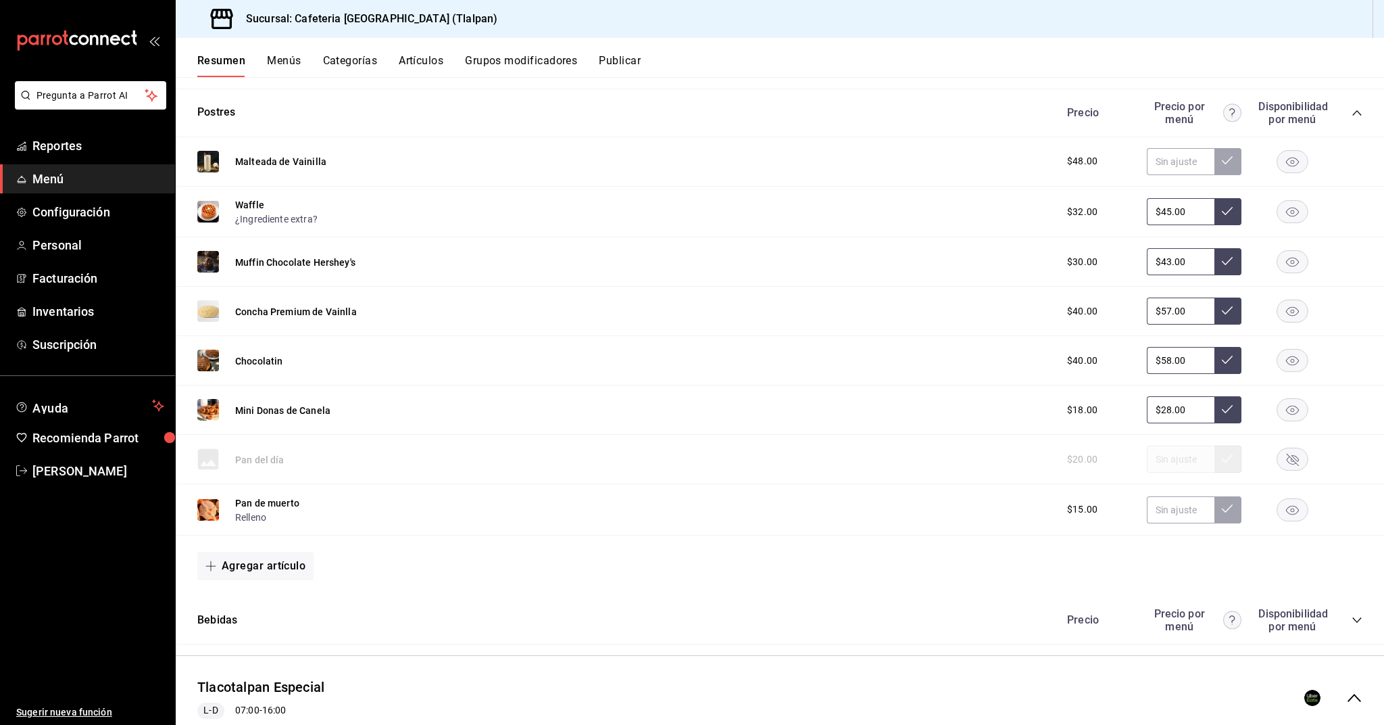
scroll to position [806, 0]
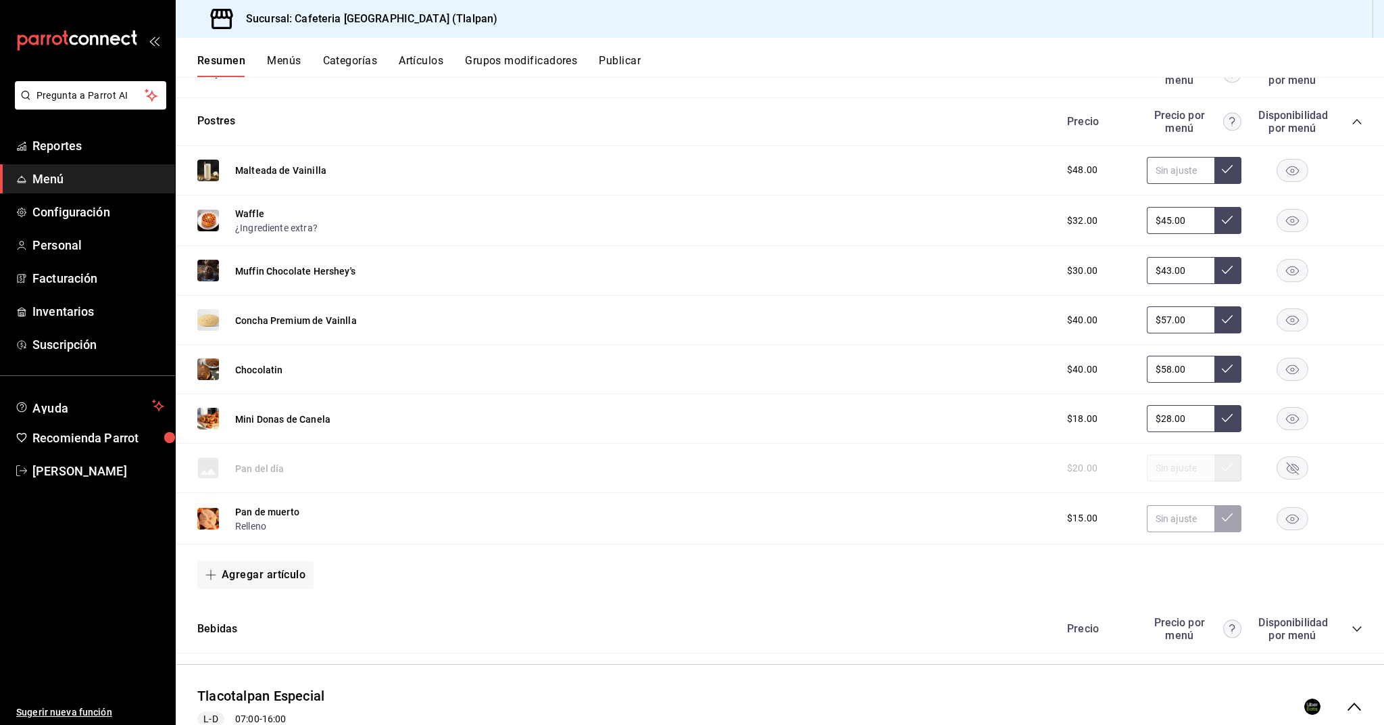
click at [1188, 174] on input "text" at bounding box center [1181, 170] width 68 height 27
type input "$68.00"
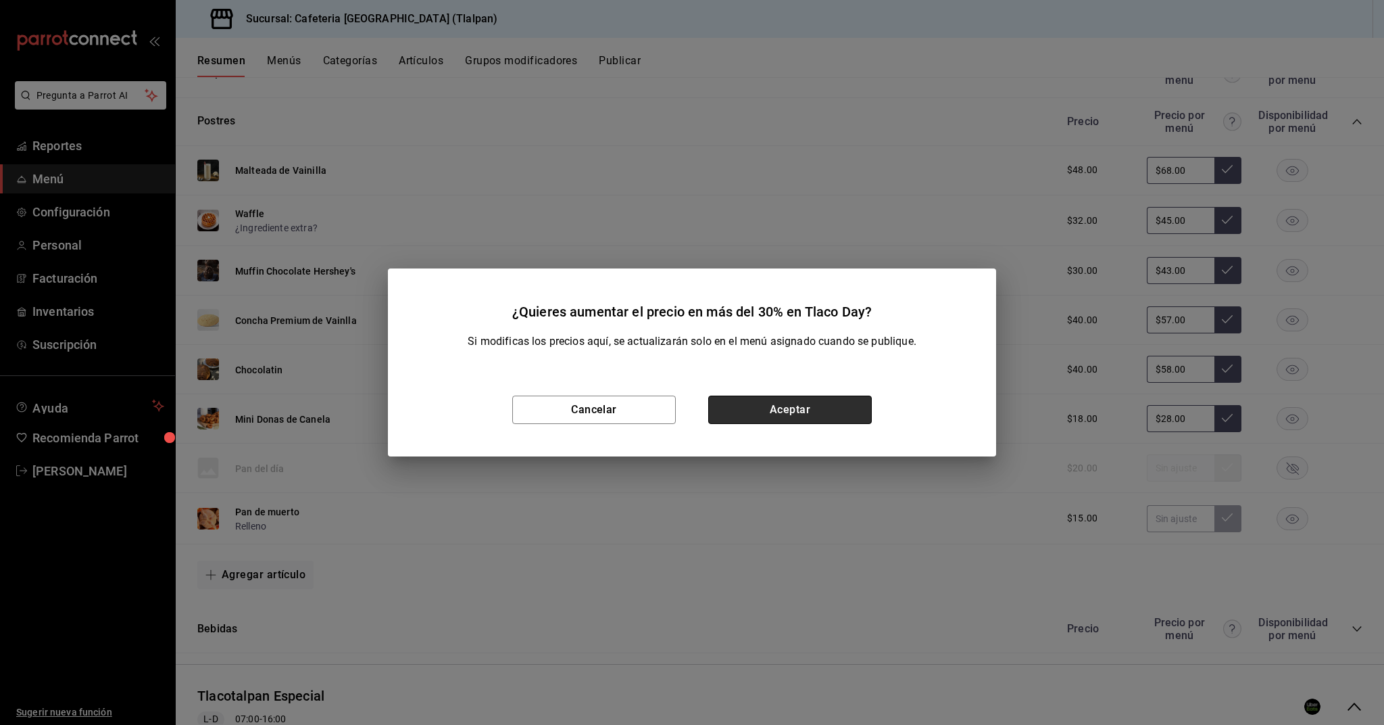
click at [824, 400] on button "Aceptar" at bounding box center [790, 409] width 164 height 28
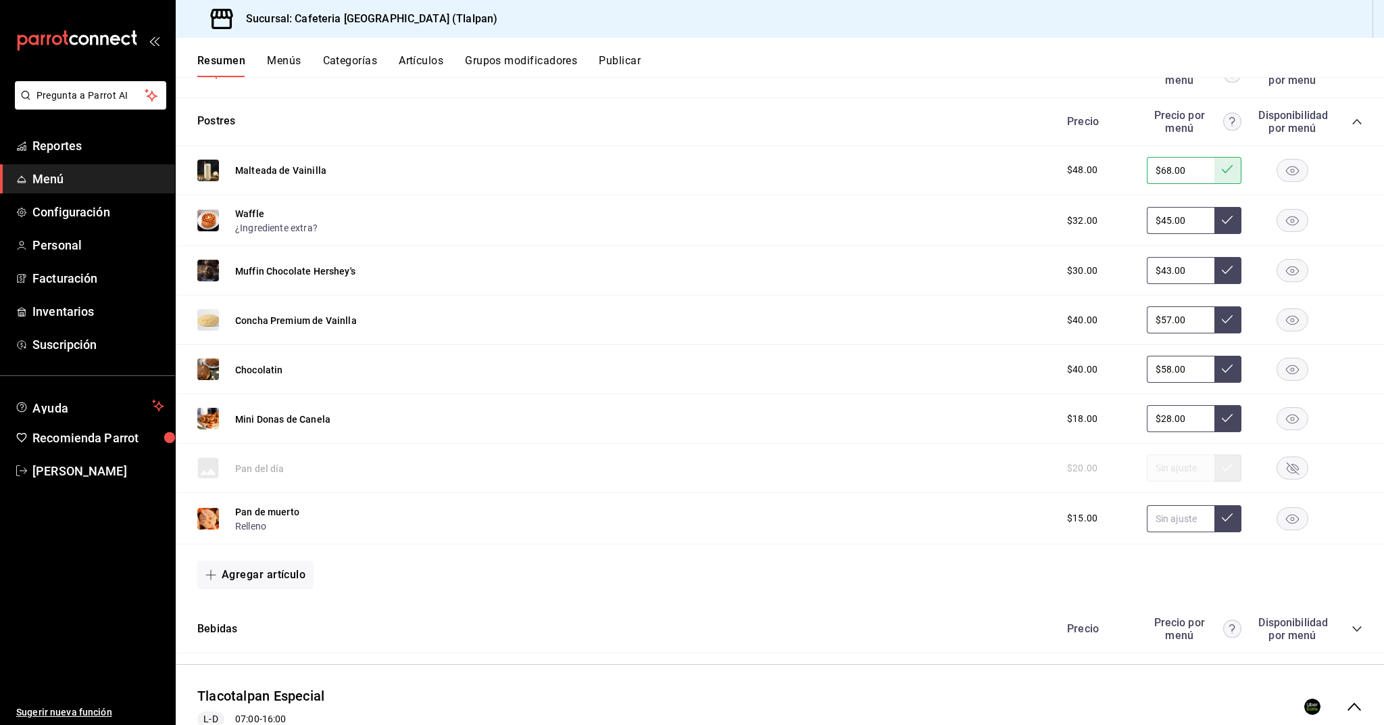
click at [1157, 516] on input "text" at bounding box center [1181, 518] width 68 height 27
type input "$25.00"
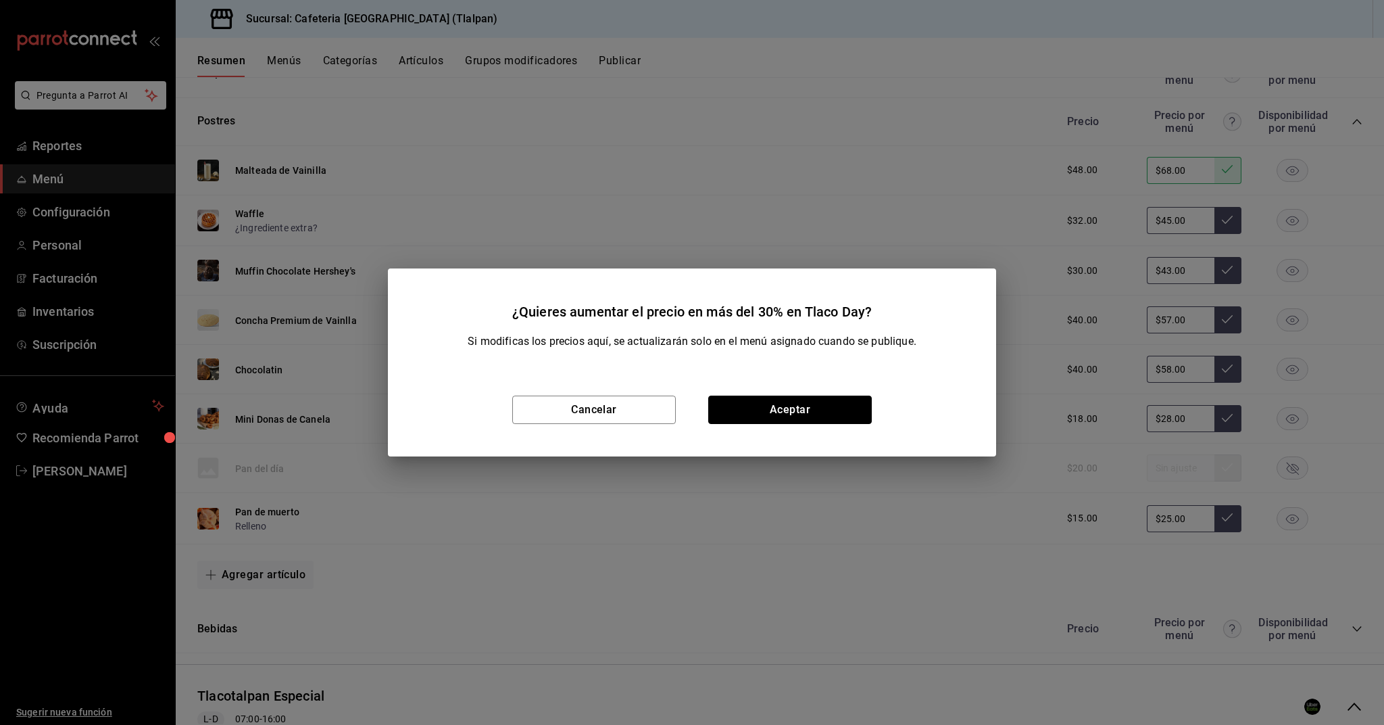
click at [856, 408] on button "Aceptar" at bounding box center [790, 409] width 164 height 28
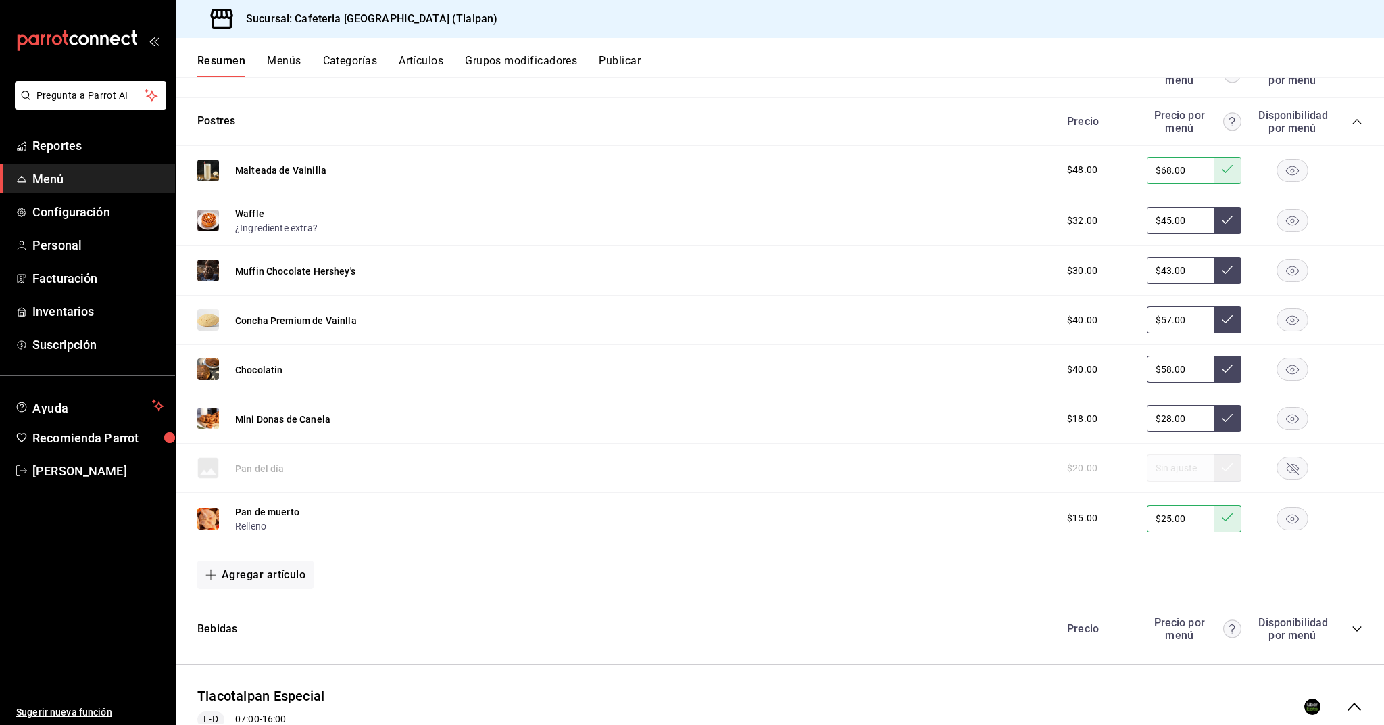
click at [1351, 122] on div "Precio Precio por menú Disponibilidad por menú" at bounding box center [1208, 122] width 309 height 26
click at [1355, 122] on icon "collapse-category-row" at bounding box center [1357, 121] width 11 height 11
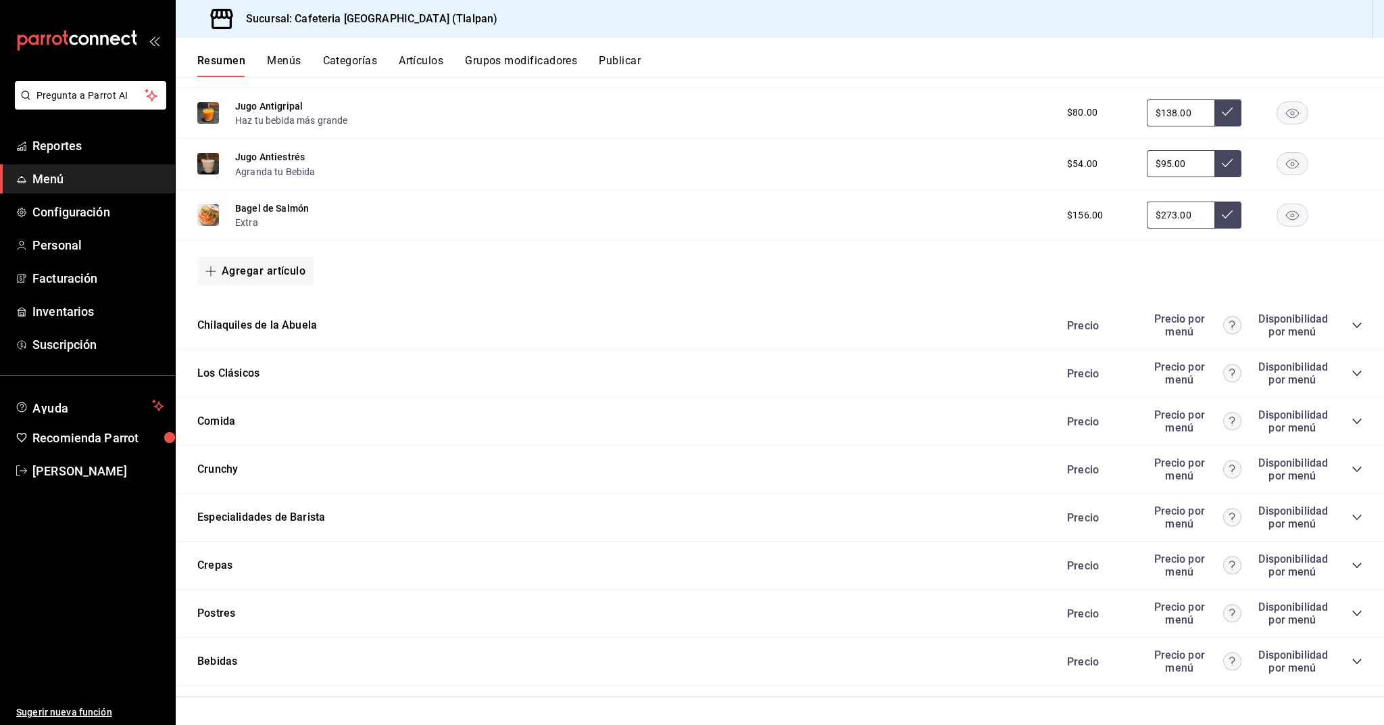
scroll to position [1549, 0]
click at [1353, 612] on icon "collapse-category-row" at bounding box center [1357, 614] width 11 height 11
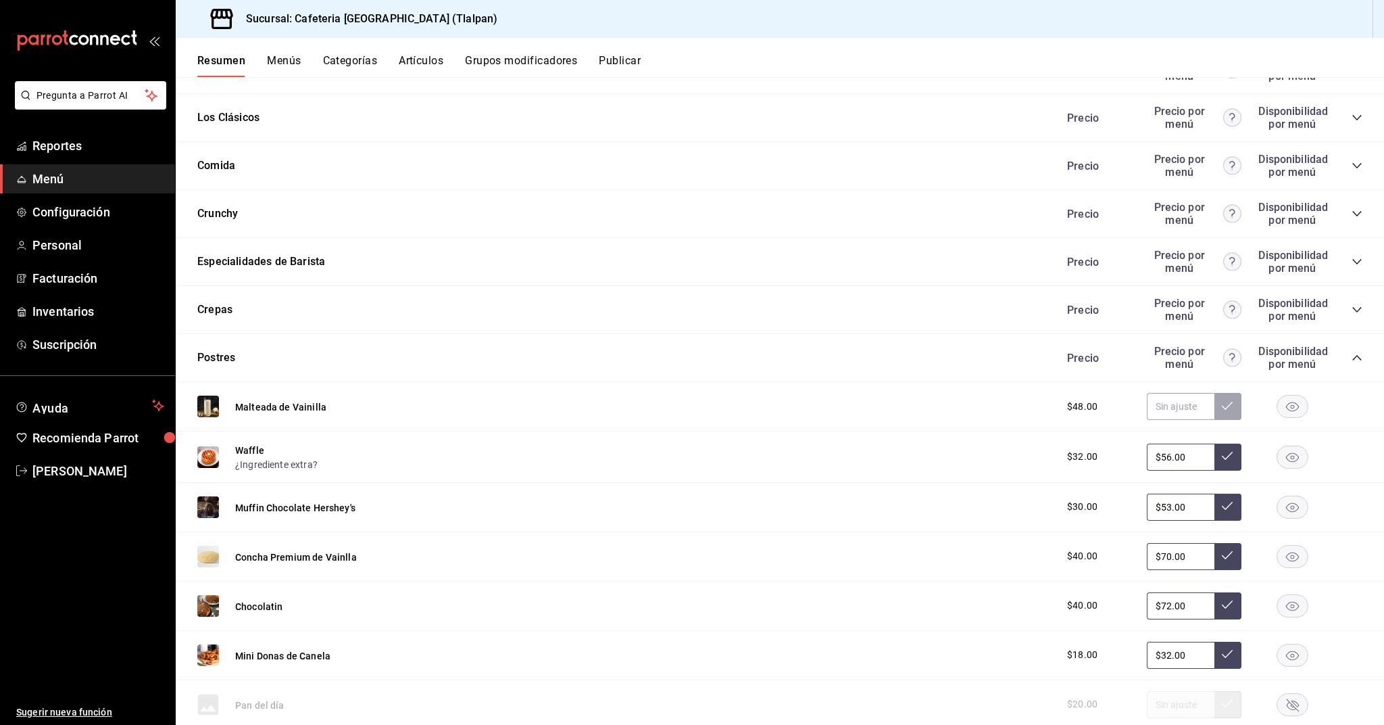
scroll to position [1836, 0]
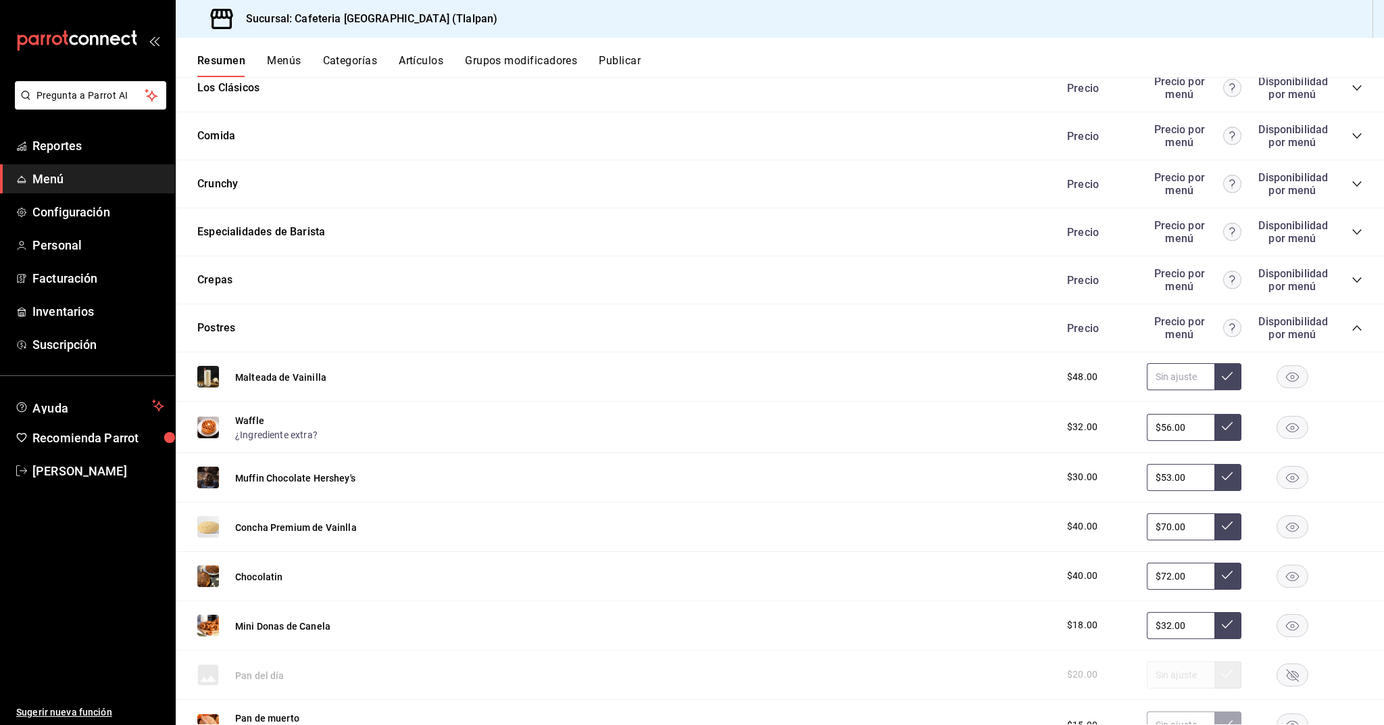
click at [1182, 383] on input "text" at bounding box center [1181, 376] width 68 height 27
type input "$84.00"
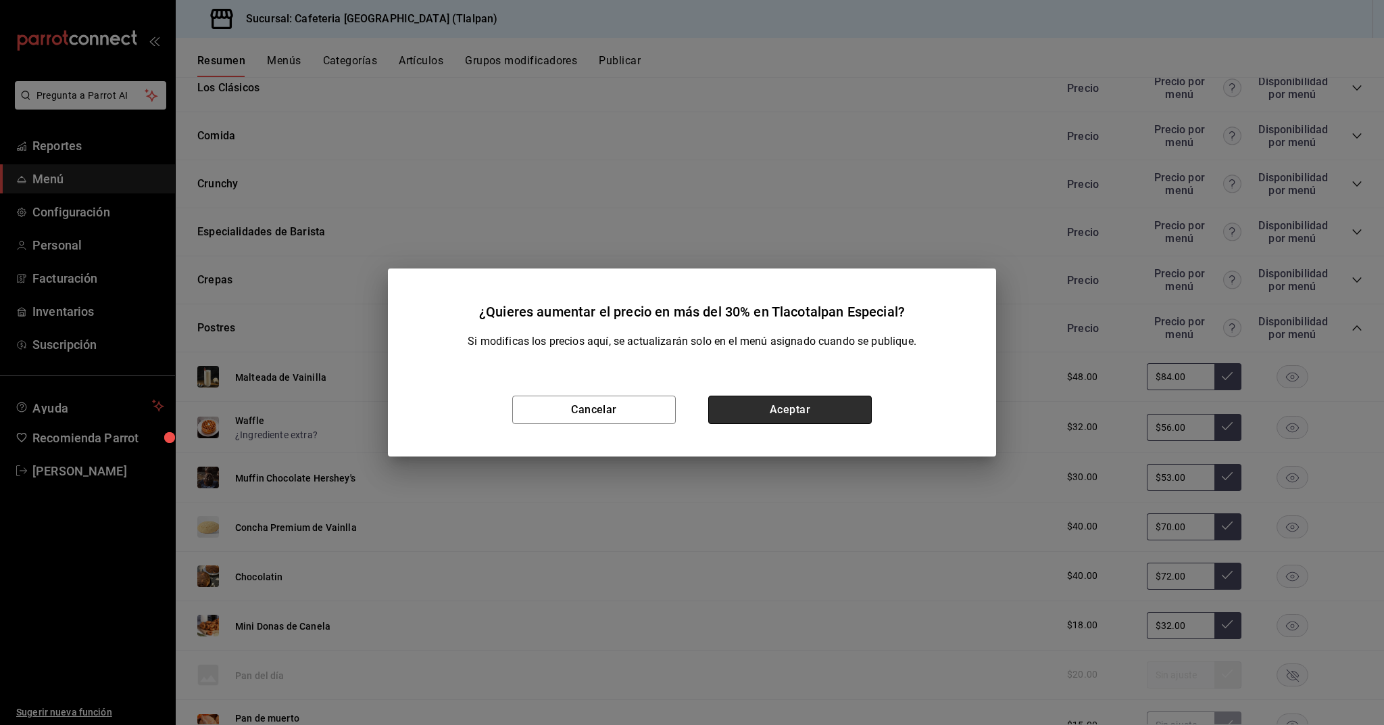
click at [840, 418] on button "Aceptar" at bounding box center [790, 409] width 164 height 28
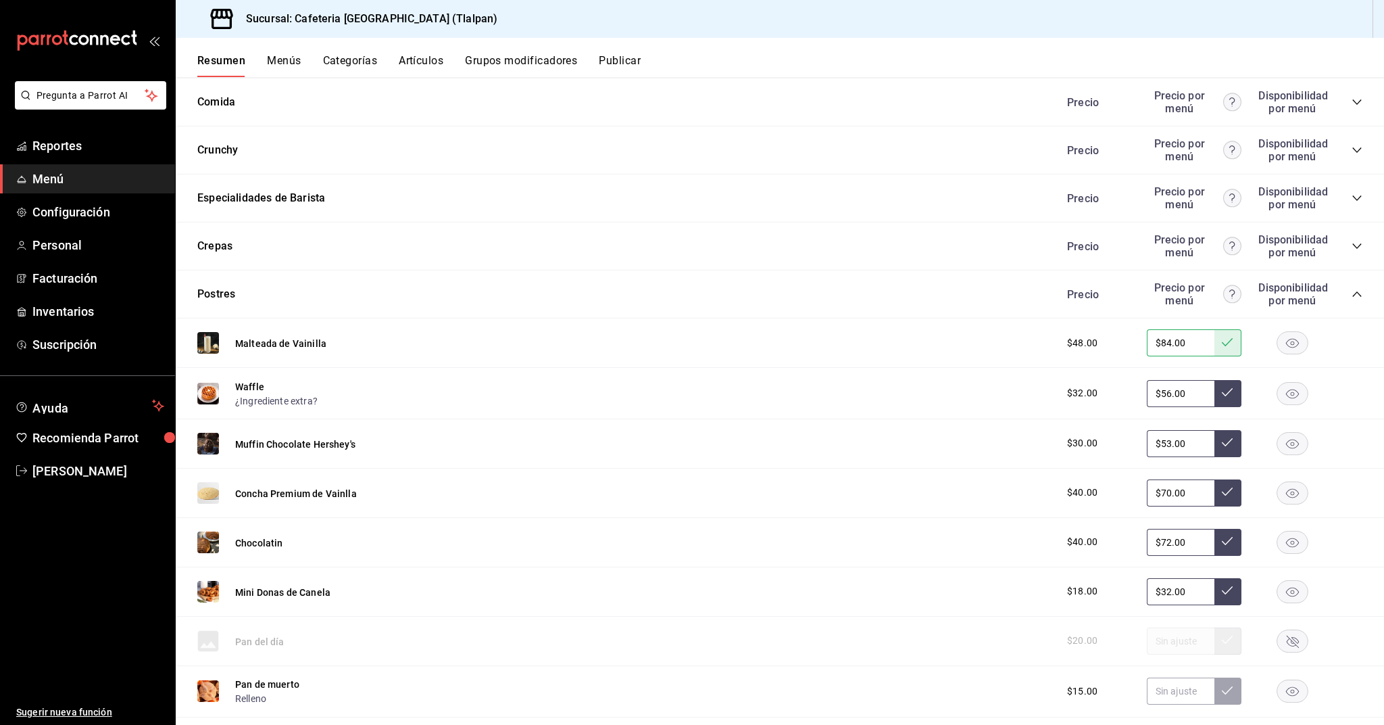
scroll to position [1943, 0]
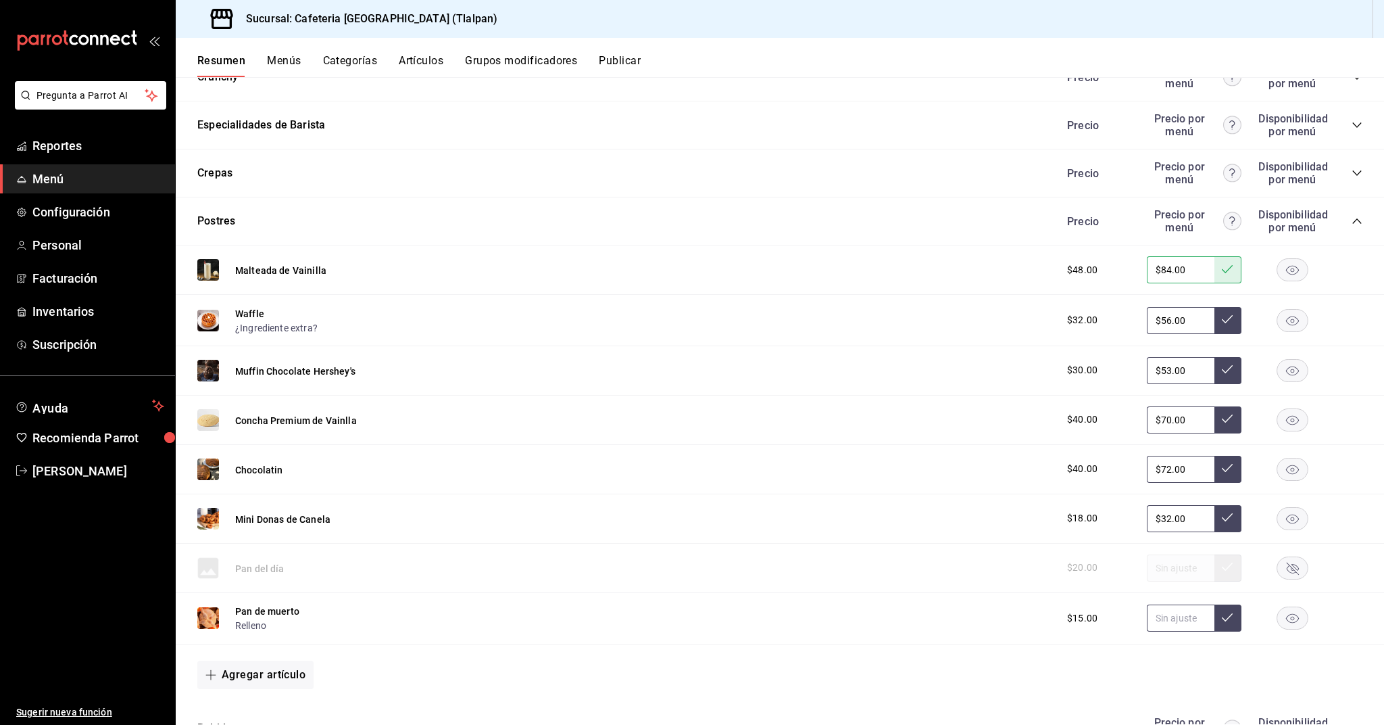
click at [1190, 618] on input "text" at bounding box center [1181, 617] width 68 height 27
type input "$25.00"
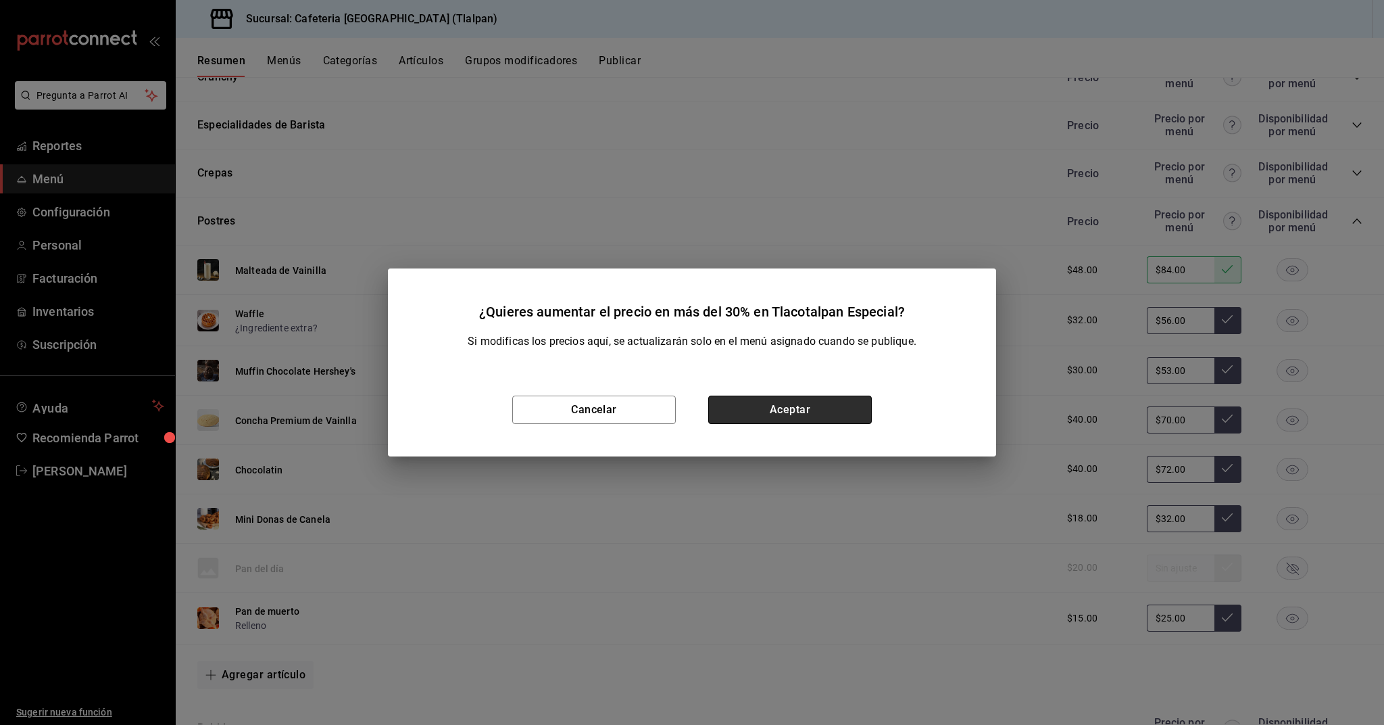
click at [856, 418] on button "Aceptar" at bounding box center [790, 409] width 164 height 28
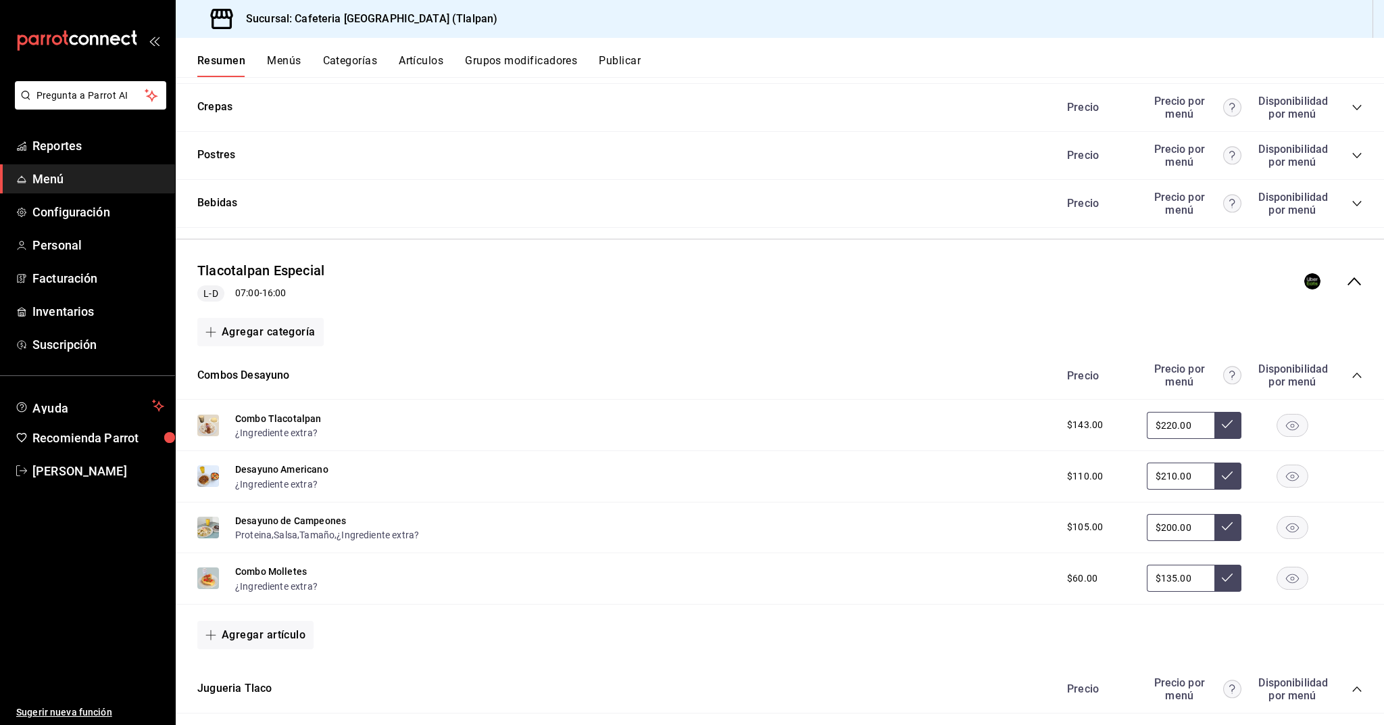
scroll to position [772, 0]
click at [1361, 281] on icon "collapse-menu-row" at bounding box center [1354, 281] width 16 height 16
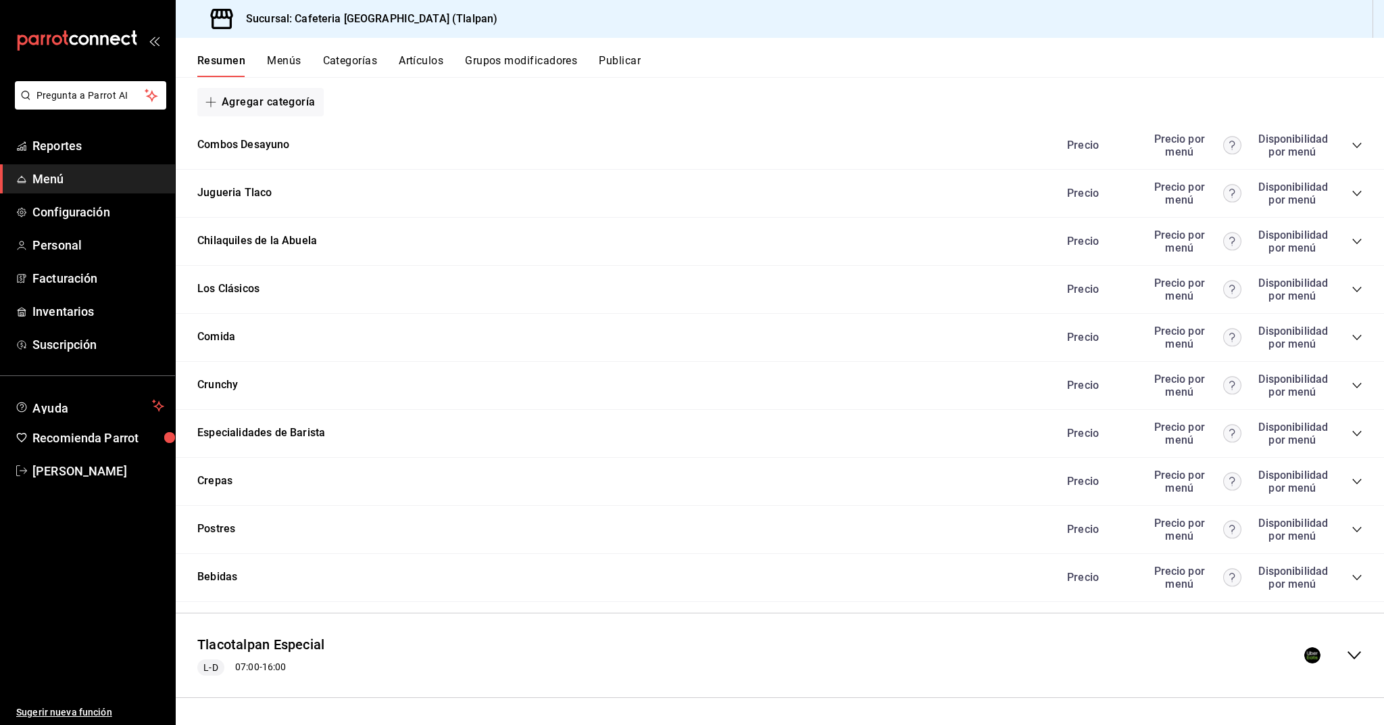
scroll to position [397, 0]
drag, startPoint x: 1359, startPoint y: 531, endPoint x: 1334, endPoint y: 527, distance: 26.1
click at [1359, 531] on icon "collapse-category-row" at bounding box center [1357, 530] width 11 height 11
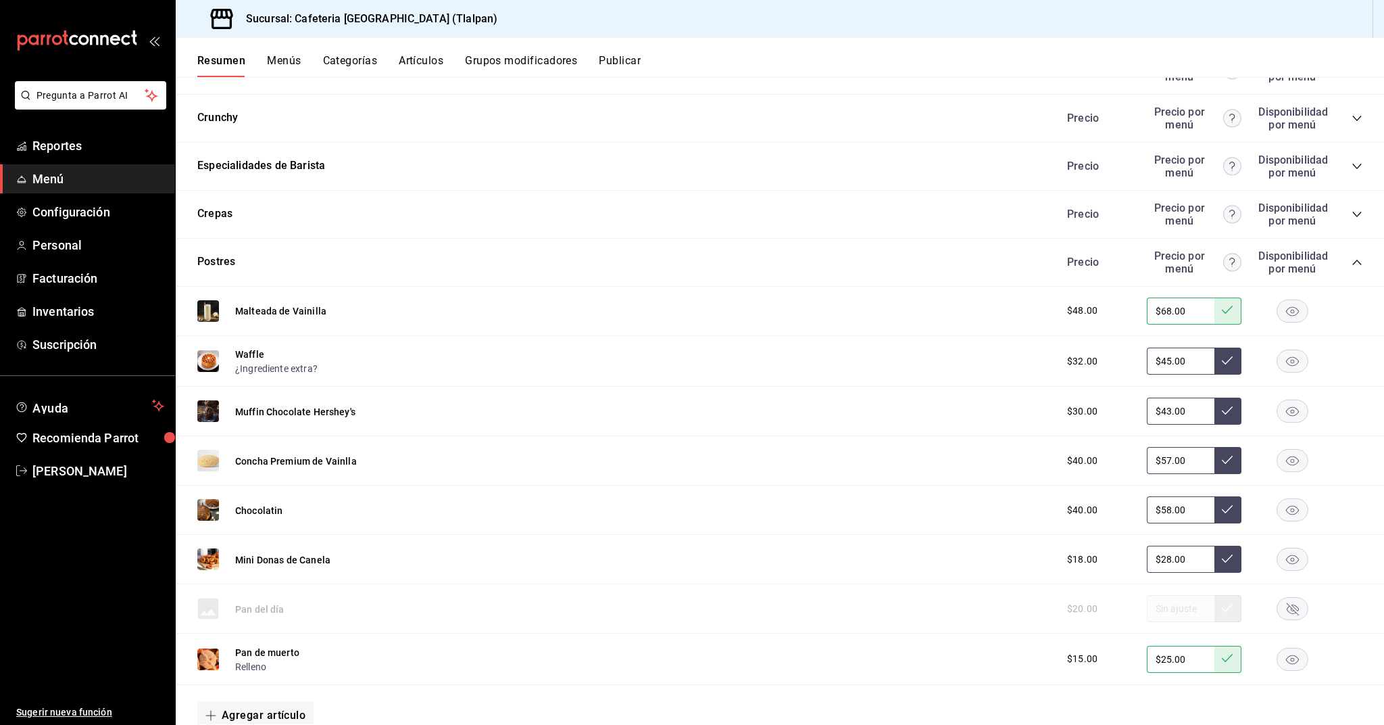
scroll to position [714, 0]
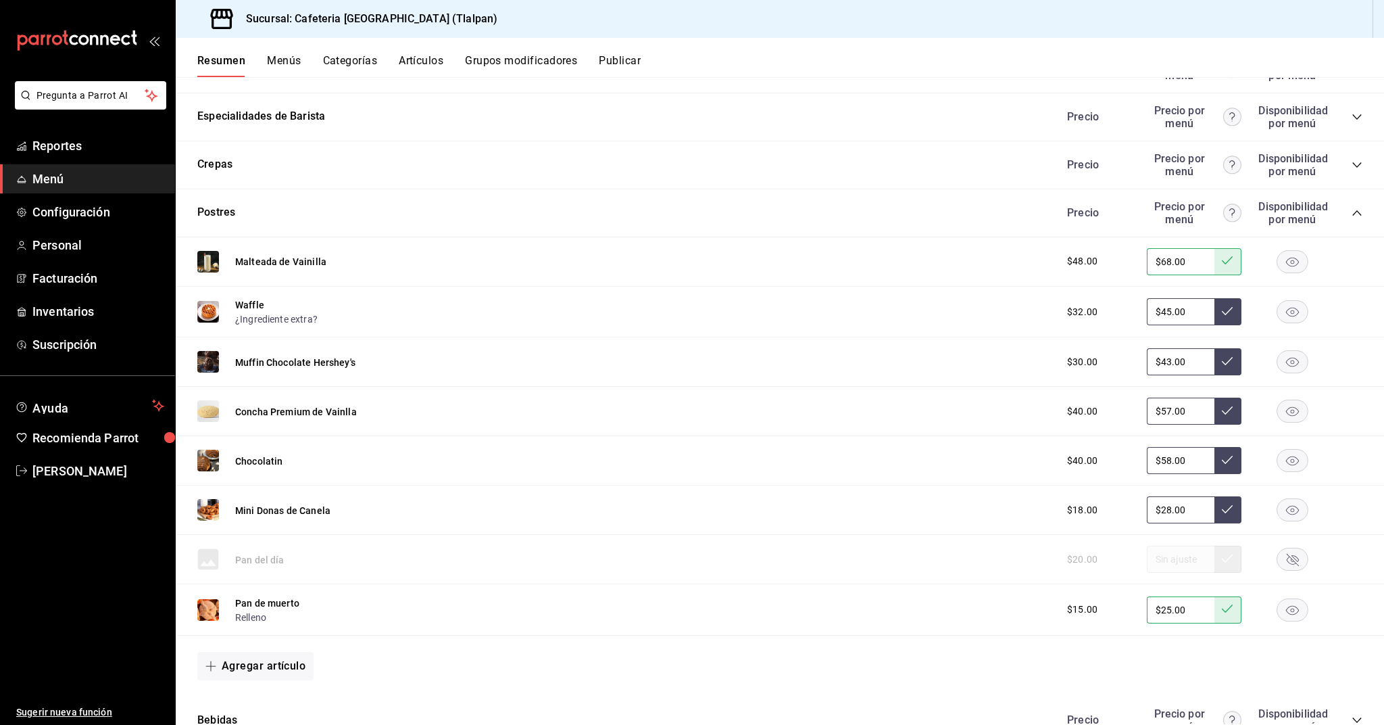
click at [1169, 610] on input "$25.00" at bounding box center [1181, 609] width 68 height 27
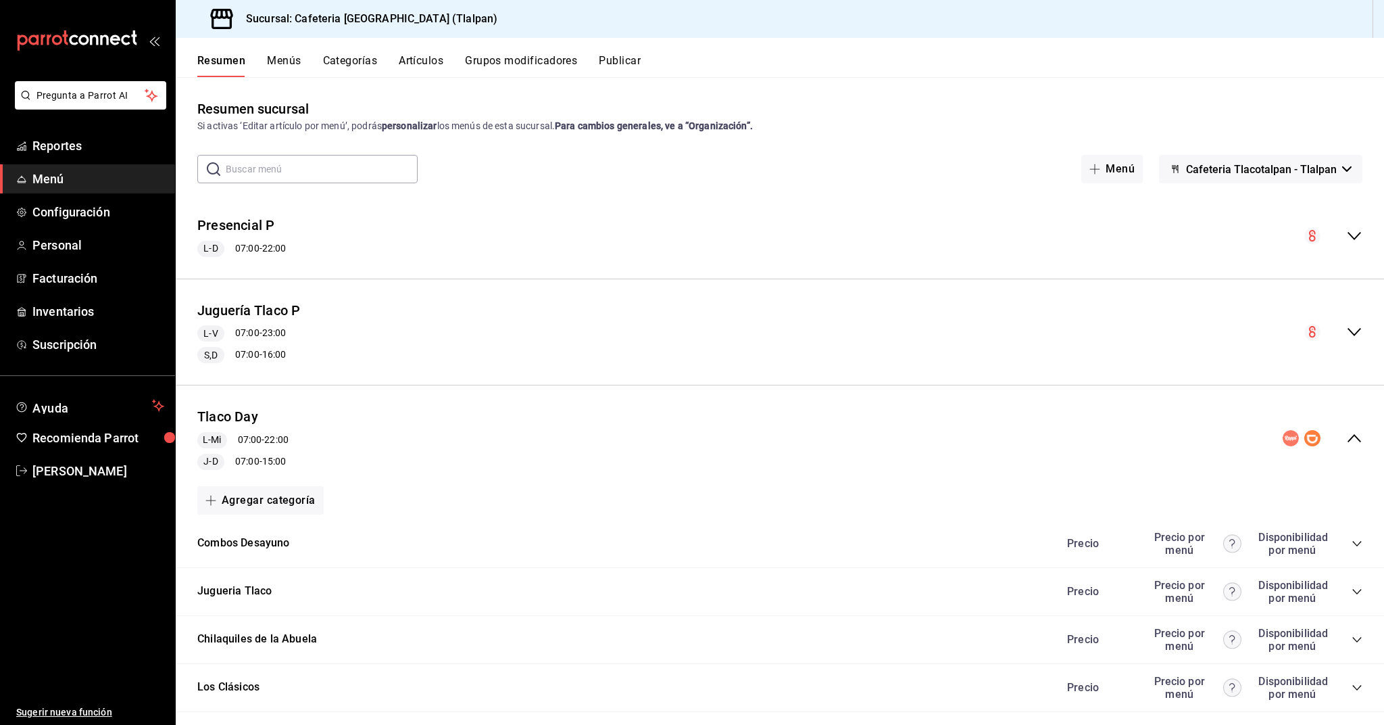
scroll to position [0, 0]
click at [405, 56] on button "Artículos" at bounding box center [421, 65] width 45 height 23
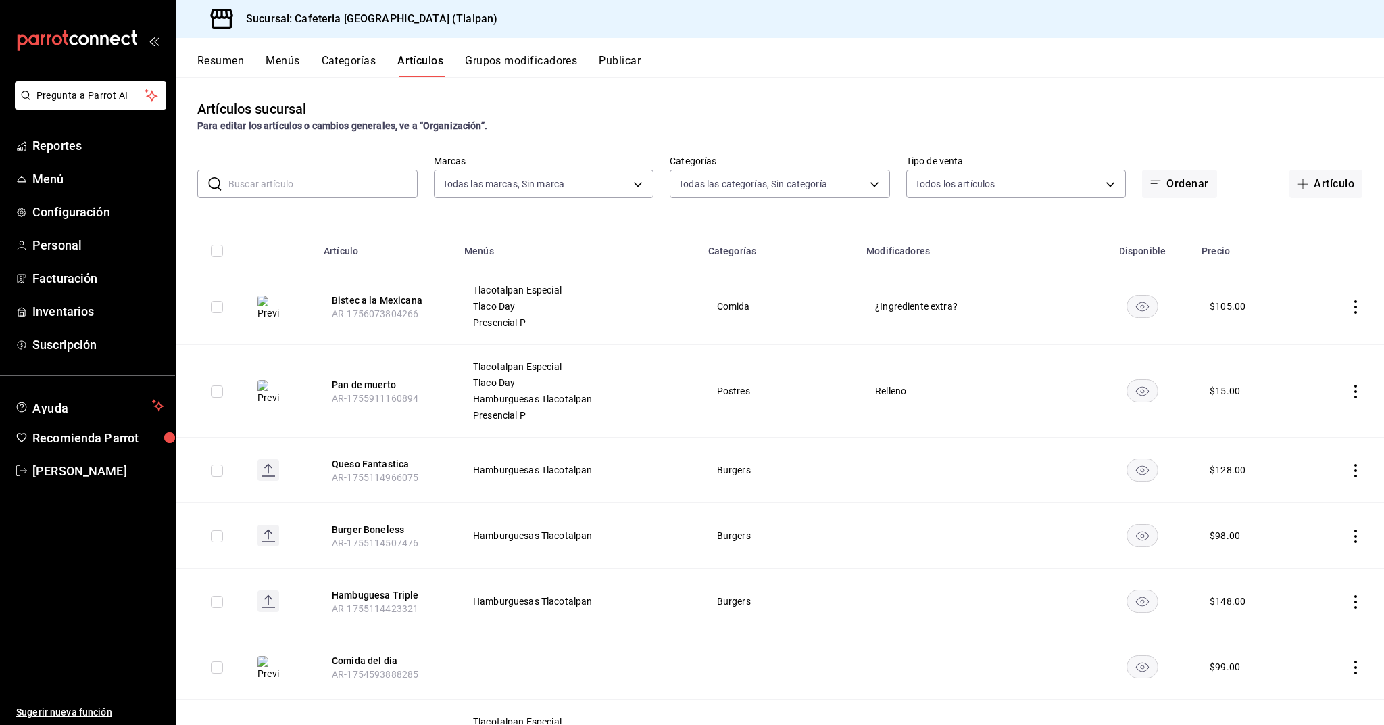
click at [239, 189] on input "text" at bounding box center [322, 183] width 189 height 27
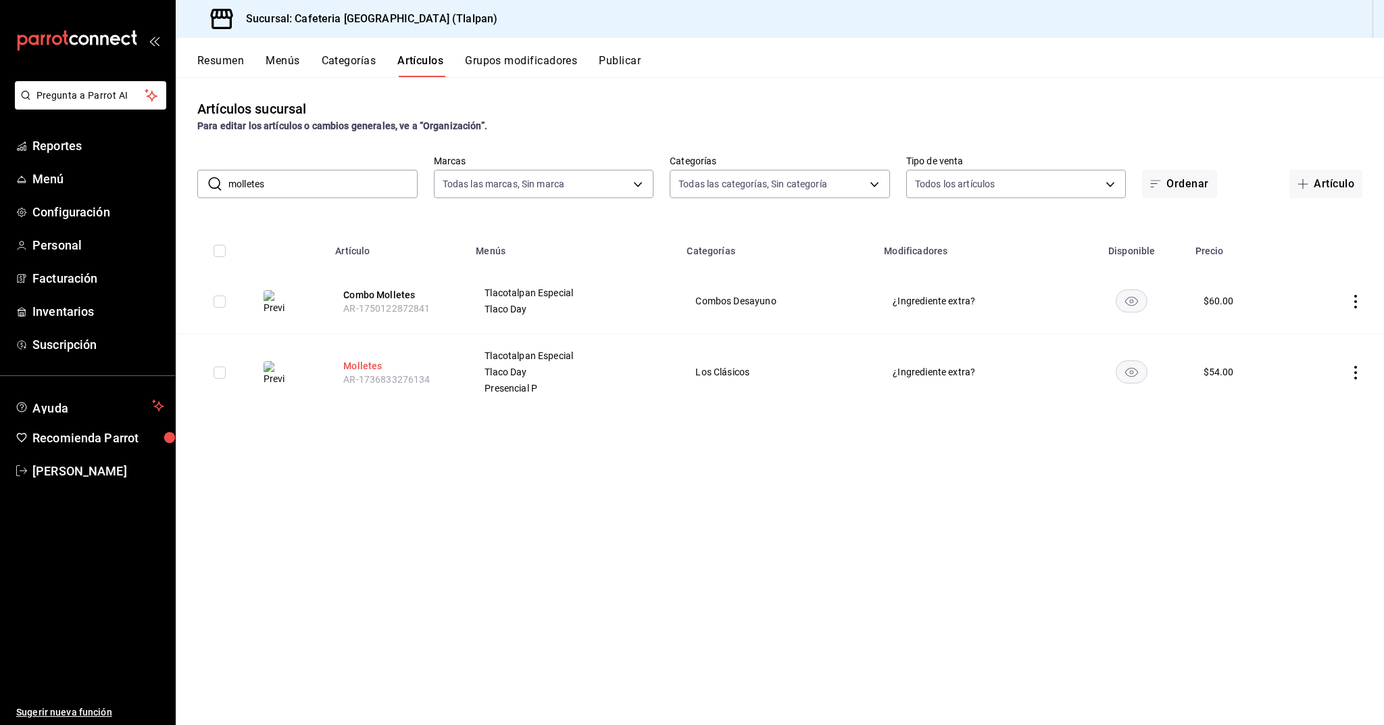
click at [367, 361] on button "Molletes" at bounding box center [397, 366] width 108 height 14
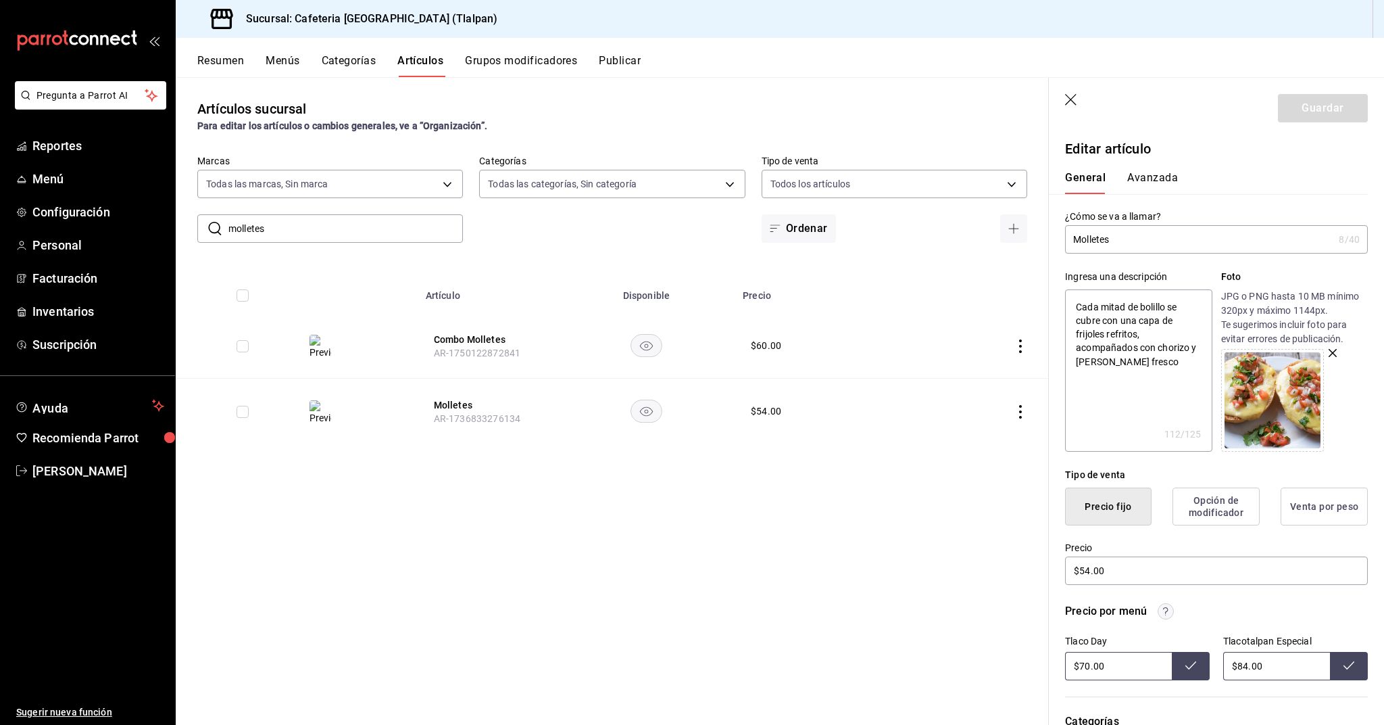
click at [299, 223] on input "molletes" at bounding box center [345, 228] width 235 height 27
click at [450, 337] on button "Papas a la francesa" at bounding box center [488, 340] width 108 height 14
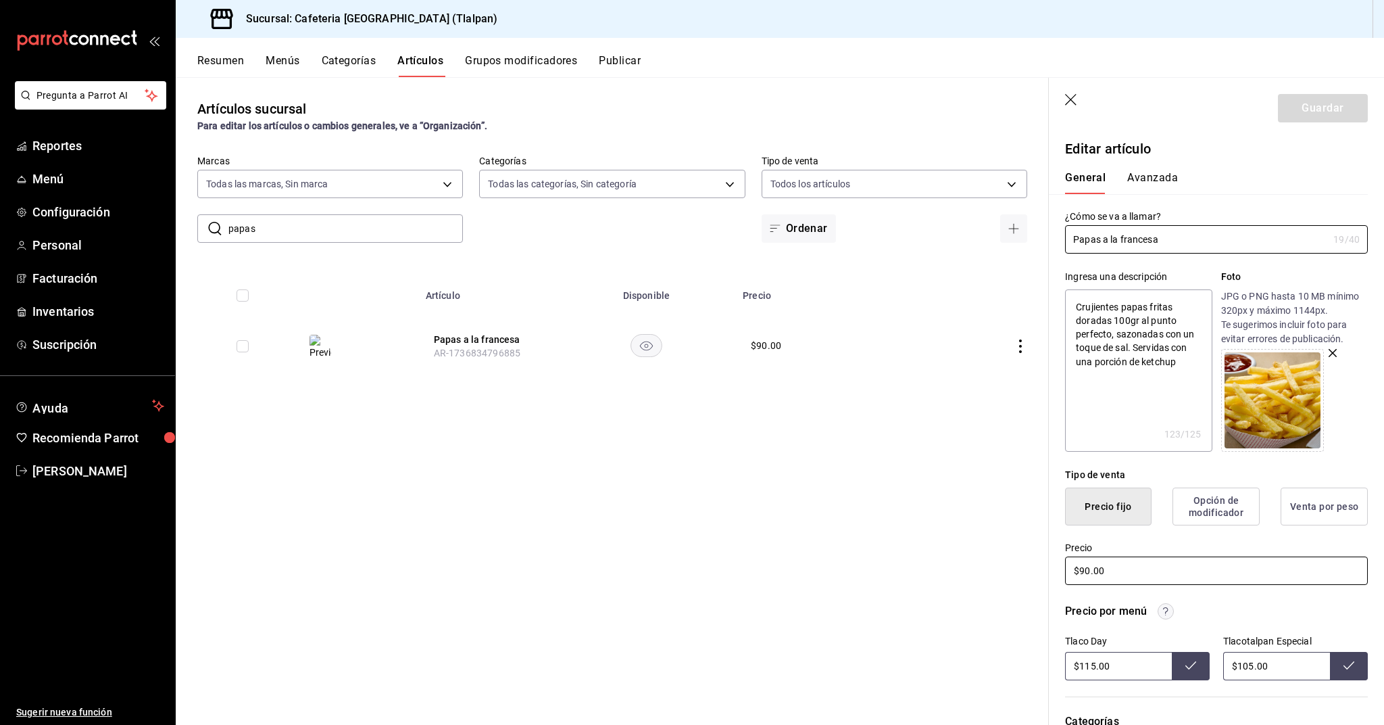
scroll to position [6, 0]
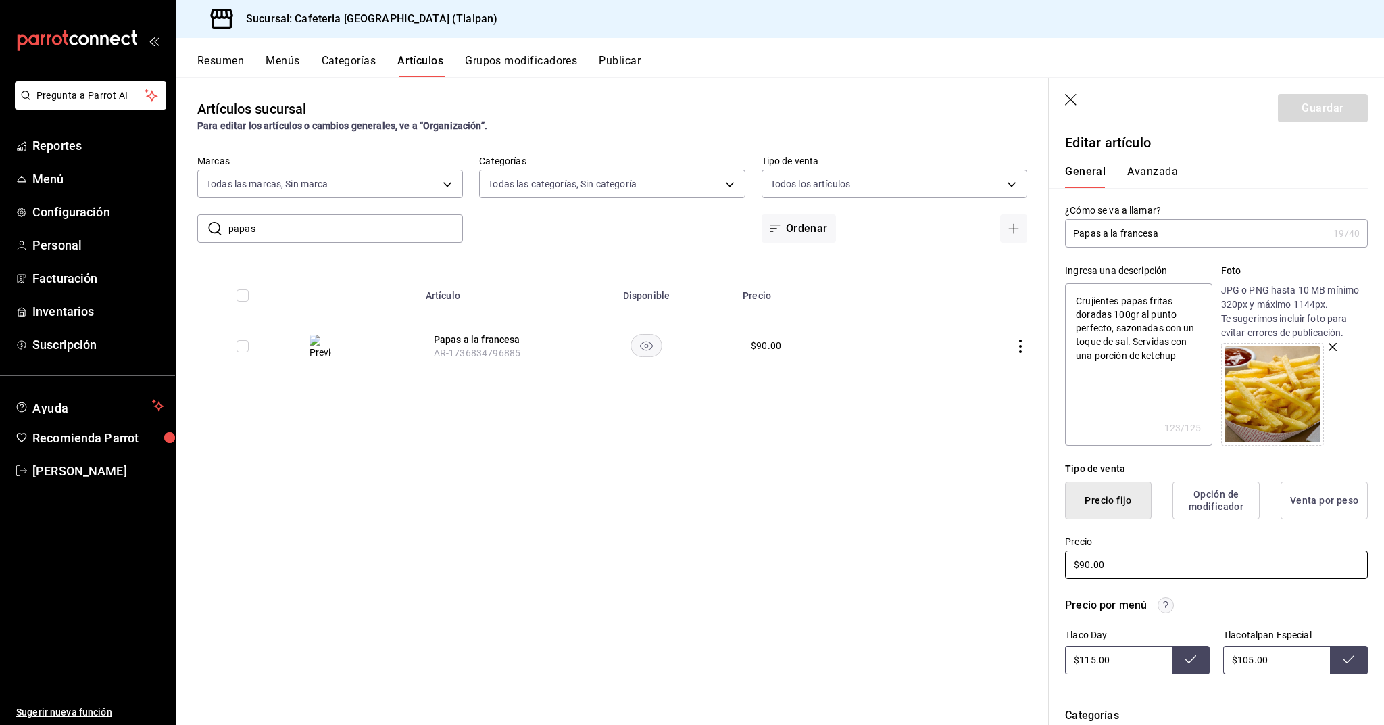
click at [1089, 563] on input "$90.00" at bounding box center [1216, 564] width 303 height 28
click at [1088, 656] on input "$115.00" at bounding box center [1118, 660] width 107 height 28
click at [1255, 658] on input "$105.00" at bounding box center [1276, 660] width 107 height 28
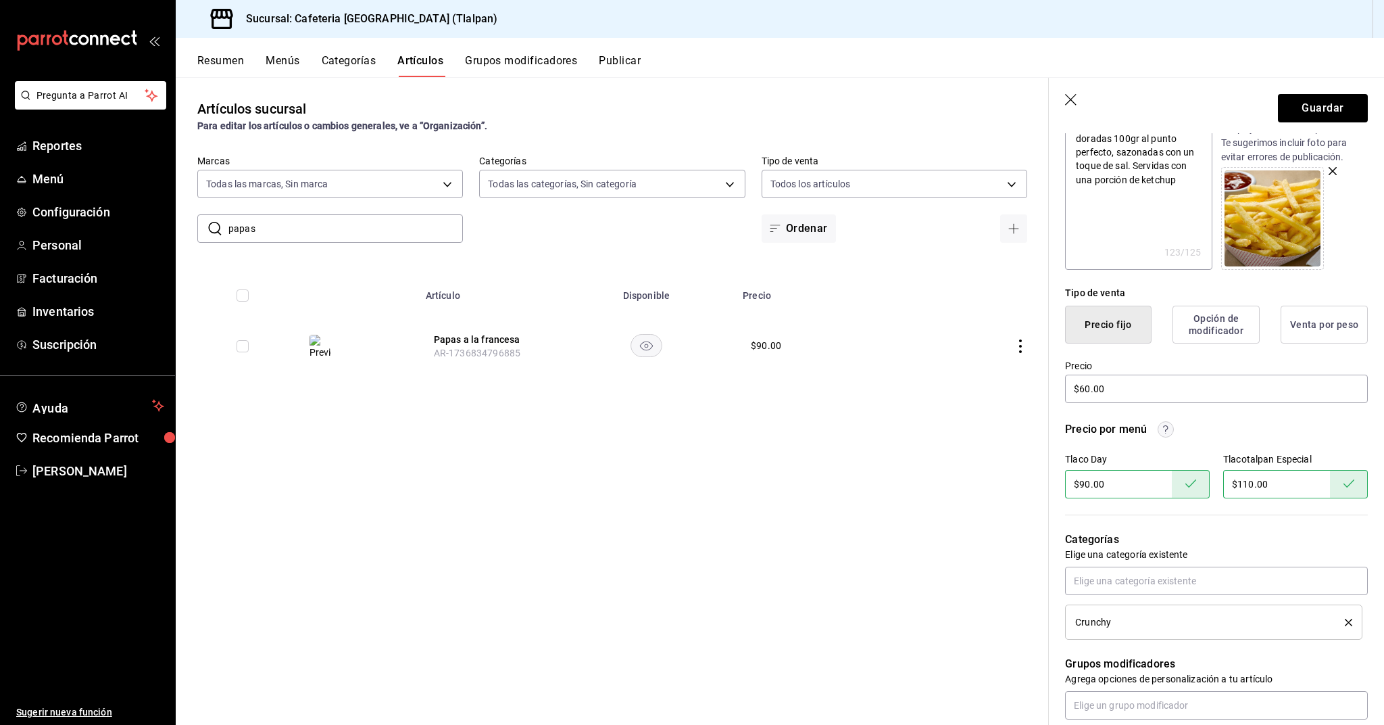
scroll to position [188, 0]
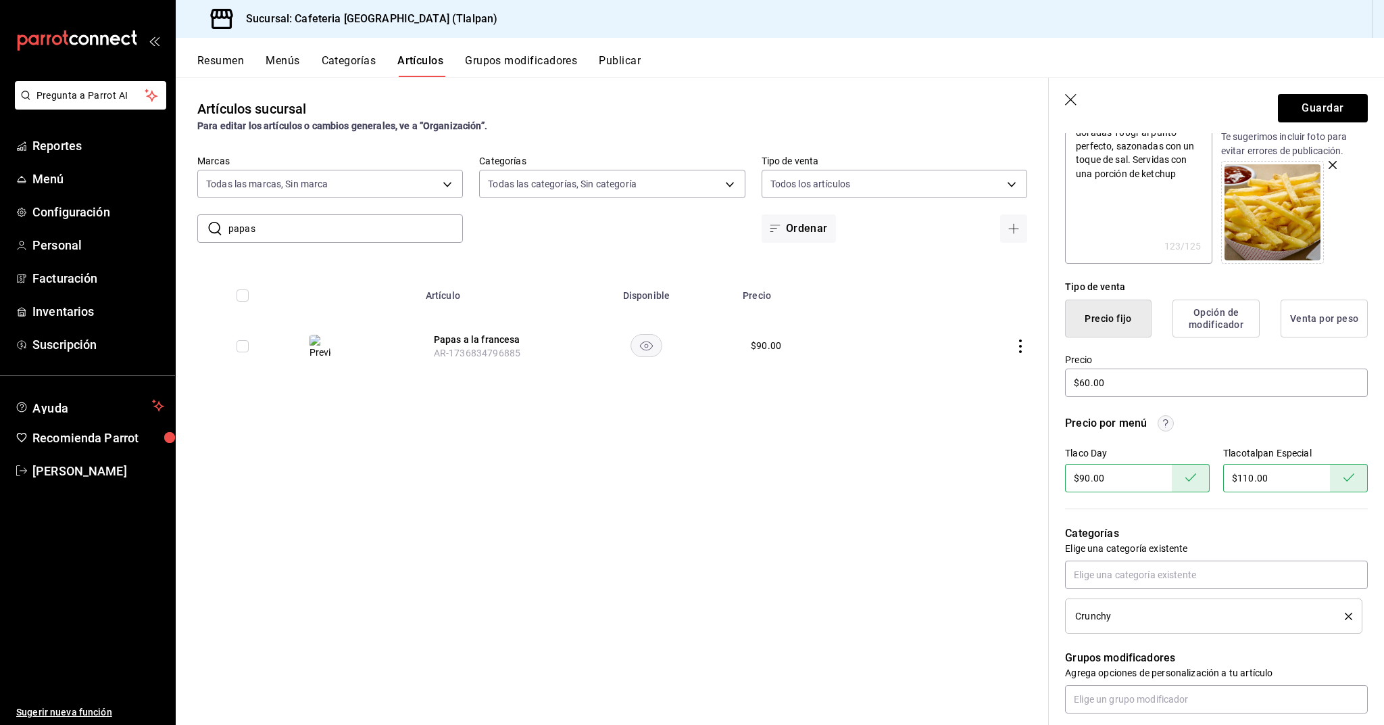
click at [1323, 89] on header "Guardar" at bounding box center [1216, 105] width 335 height 55
click at [1321, 105] on button "Guardar" at bounding box center [1323, 108] width 90 height 28
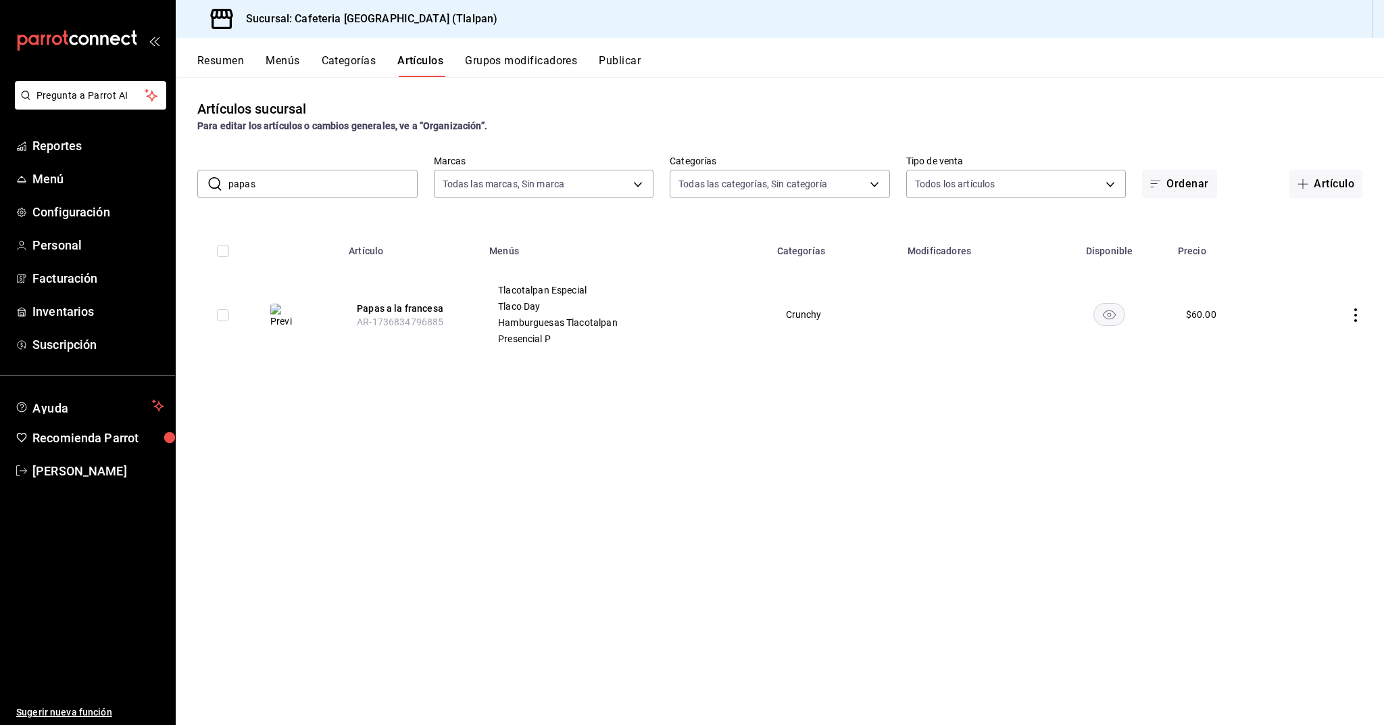
click at [246, 183] on input "papas" at bounding box center [322, 183] width 189 height 27
click at [418, 298] on button "Tacos Dorados" at bounding box center [410, 300] width 108 height 14
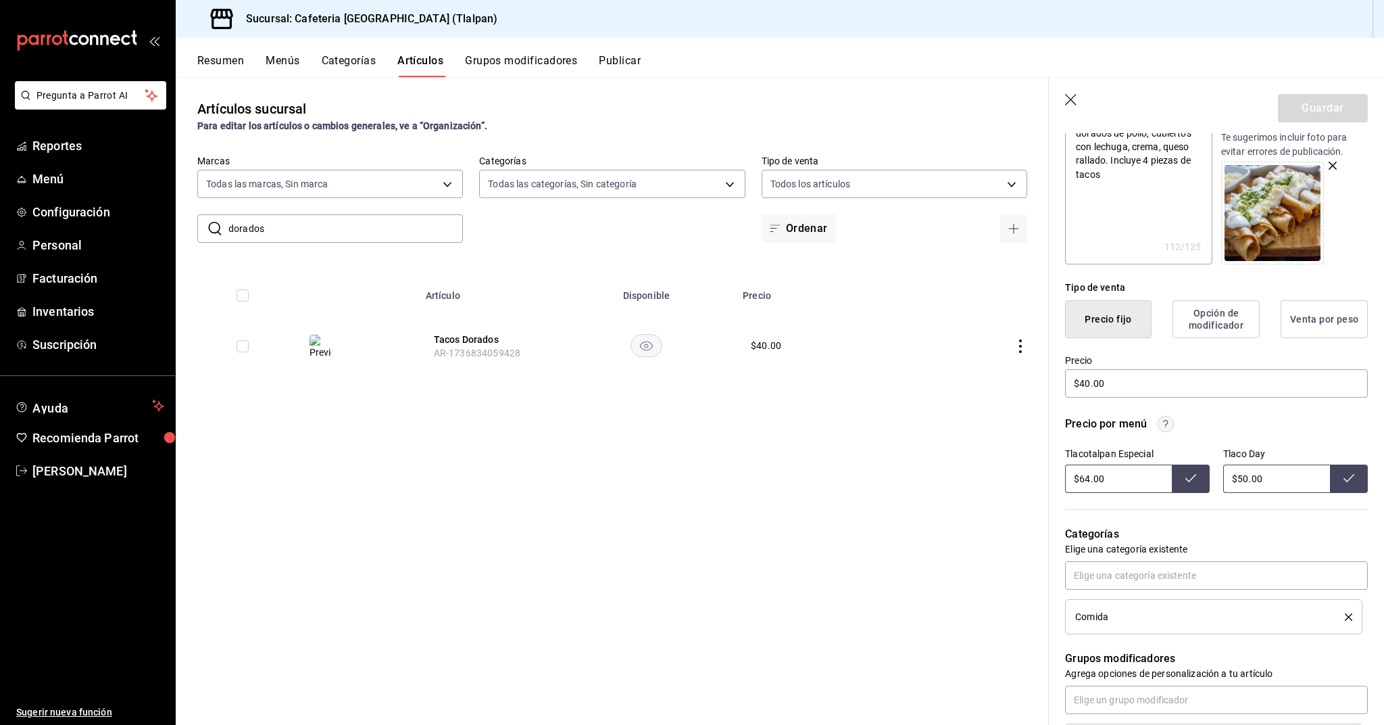
scroll to position [303, 0]
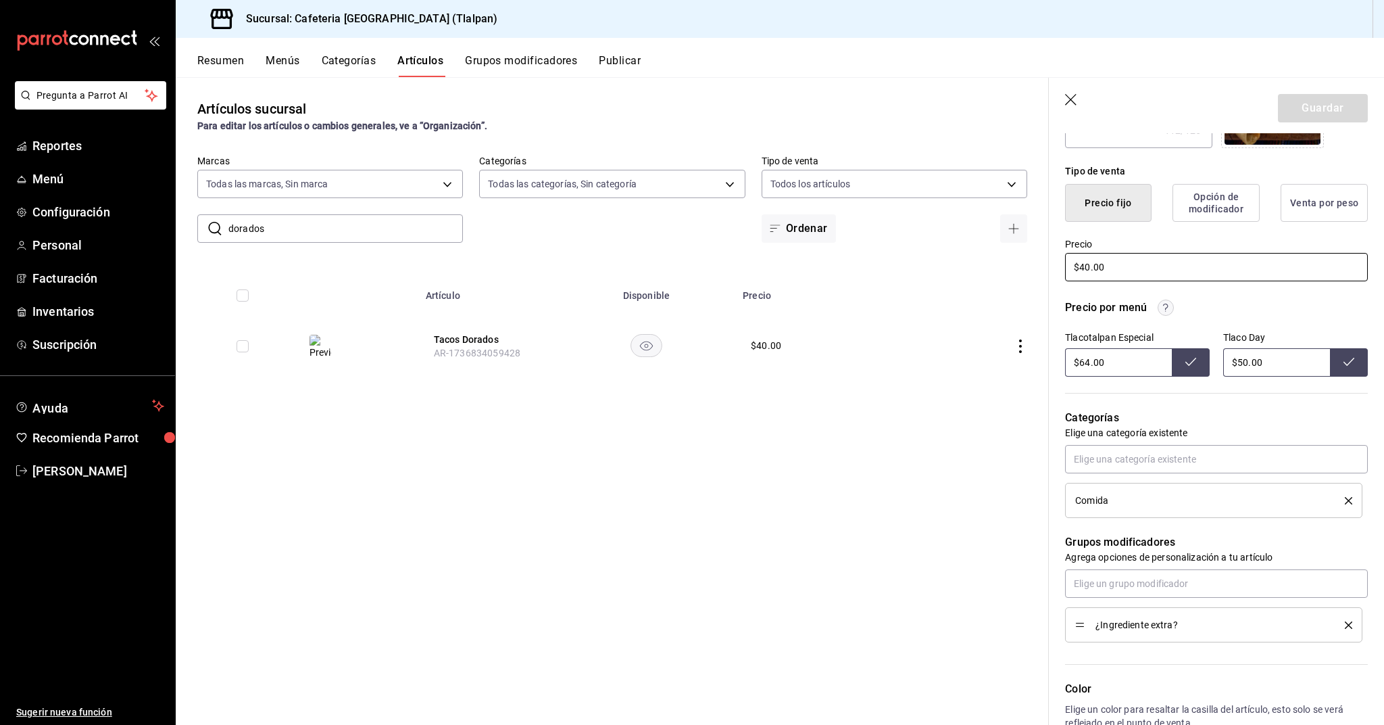
click at [1090, 264] on input "$40.00" at bounding box center [1216, 267] width 303 height 28
click at [1248, 362] on input "$50.00" at bounding box center [1276, 362] width 107 height 28
click at [1089, 361] on input "$64.00" at bounding box center [1118, 362] width 107 height 28
click at [1357, 116] on button "Guardar" at bounding box center [1323, 108] width 90 height 28
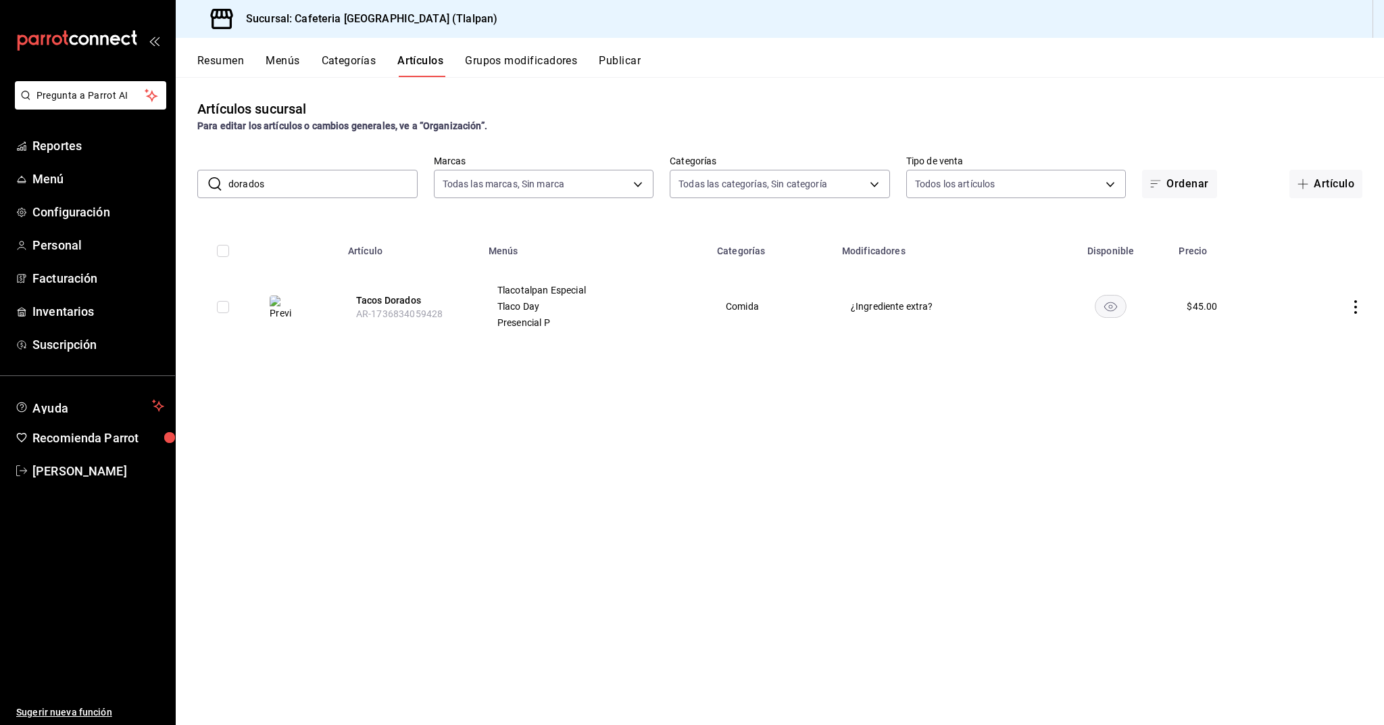
click at [316, 175] on input "dorados" at bounding box center [322, 183] width 189 height 27
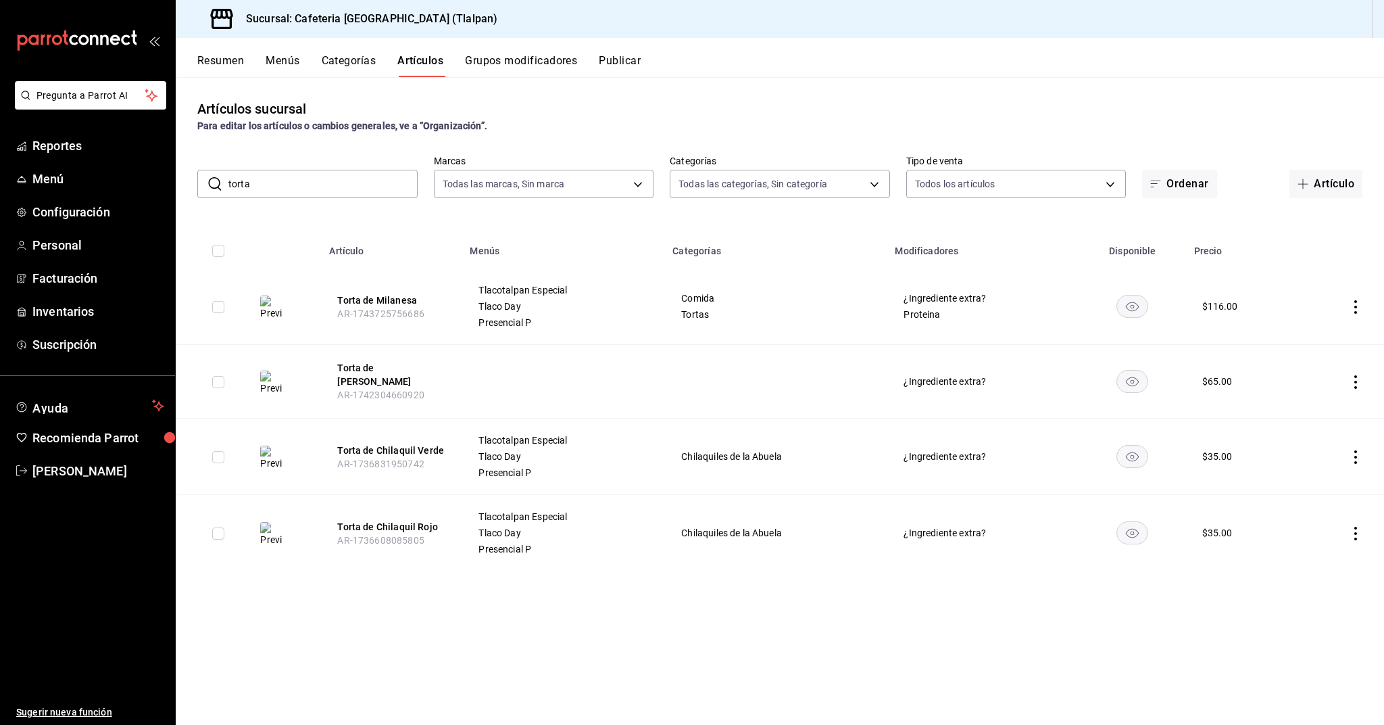
click at [1355, 462] on icon "actions" at bounding box center [1356, 457] width 3 height 14
click at [1307, 486] on span "Editar" at bounding box center [1315, 488] width 35 height 14
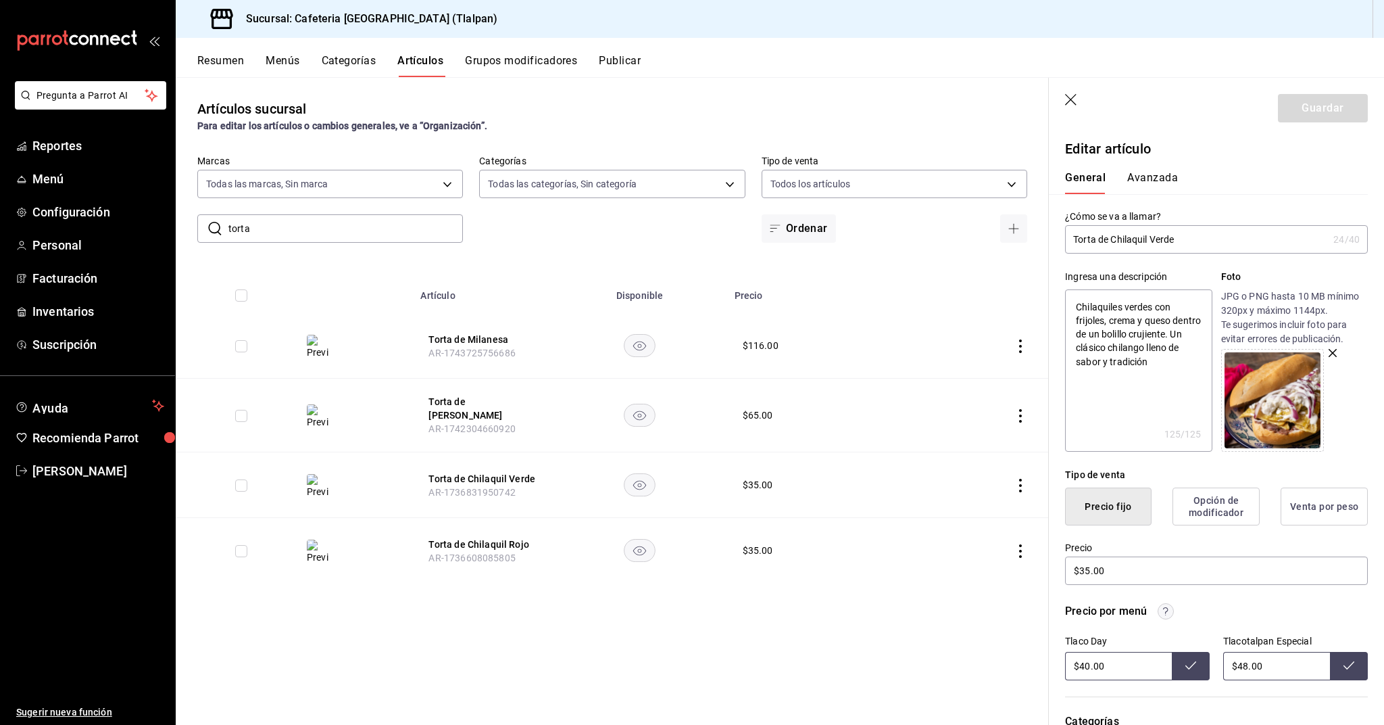
click at [1244, 664] on input "$48.00" at bounding box center [1276, 666] width 107 height 28
click at [1090, 665] on input "$40.00" at bounding box center [1118, 666] width 107 height 28
click at [1015, 550] on icon "actions" at bounding box center [1021, 551] width 14 height 14
click at [986, 567] on ul "Editar Duplicar Eliminar" at bounding box center [967, 610] width 81 height 94
click at [986, 573] on li "Editar" at bounding box center [967, 582] width 81 height 28
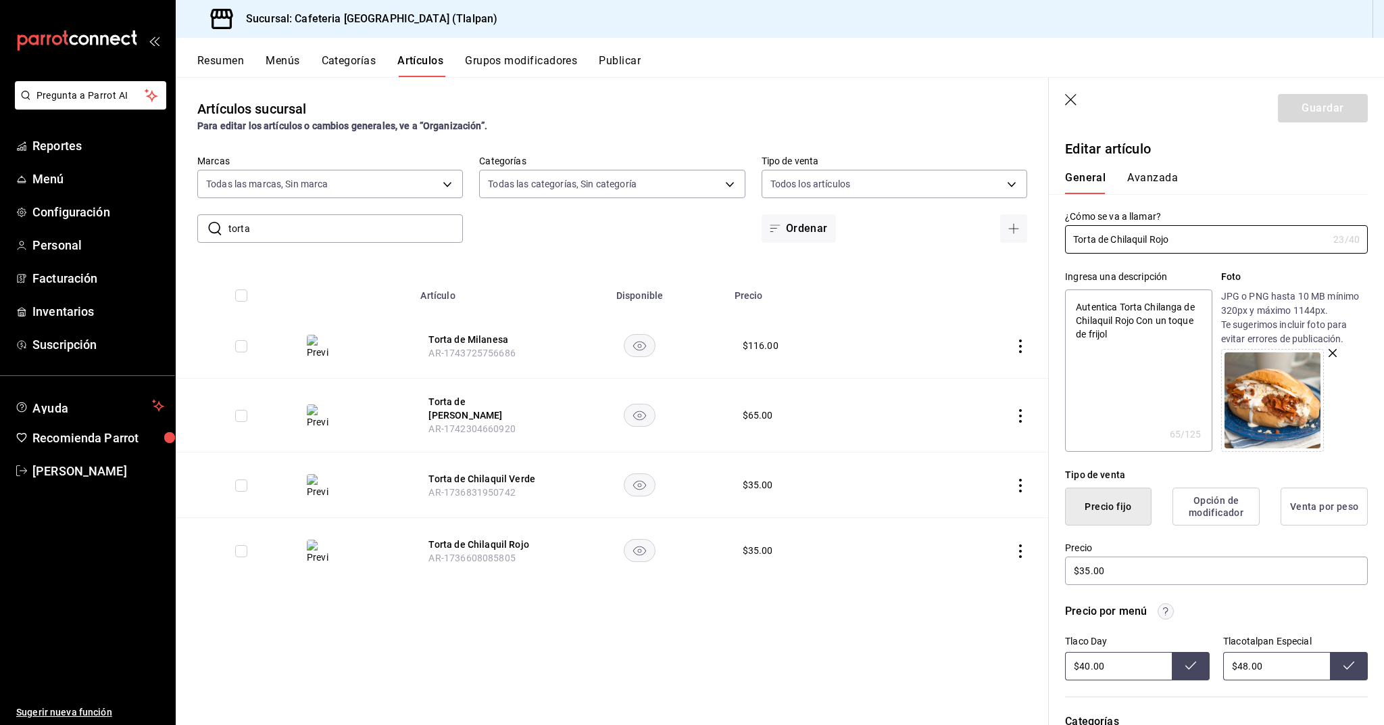
click at [1091, 663] on input "$40.00" at bounding box center [1118, 666] width 107 height 28
click at [1246, 664] on input "$48.00" at bounding box center [1276, 666] width 107 height 28
click at [1088, 574] on input "$35.00" at bounding box center [1216, 570] width 303 height 28
click at [1312, 114] on button "Guardar" at bounding box center [1323, 108] width 90 height 28
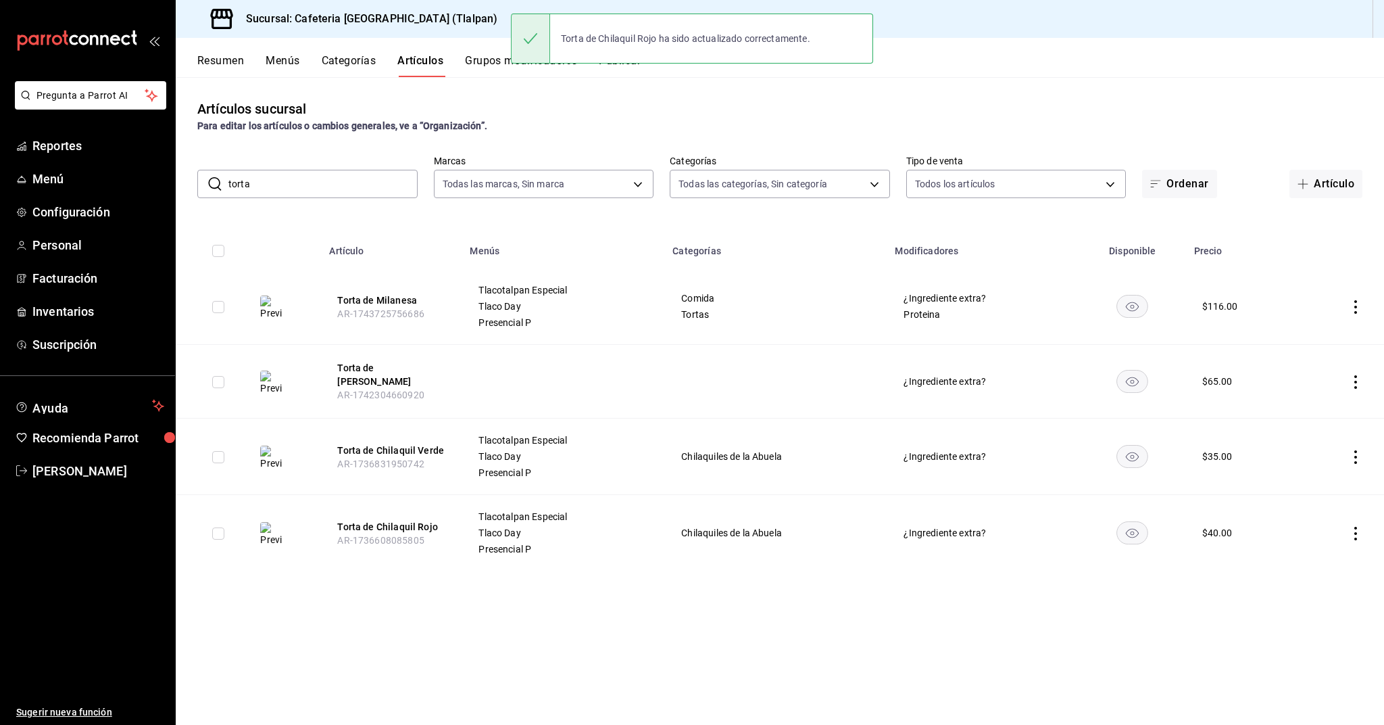
click at [1354, 456] on icon "actions" at bounding box center [1356, 457] width 14 height 14
click at [1298, 496] on li "Editar" at bounding box center [1303, 489] width 81 height 28
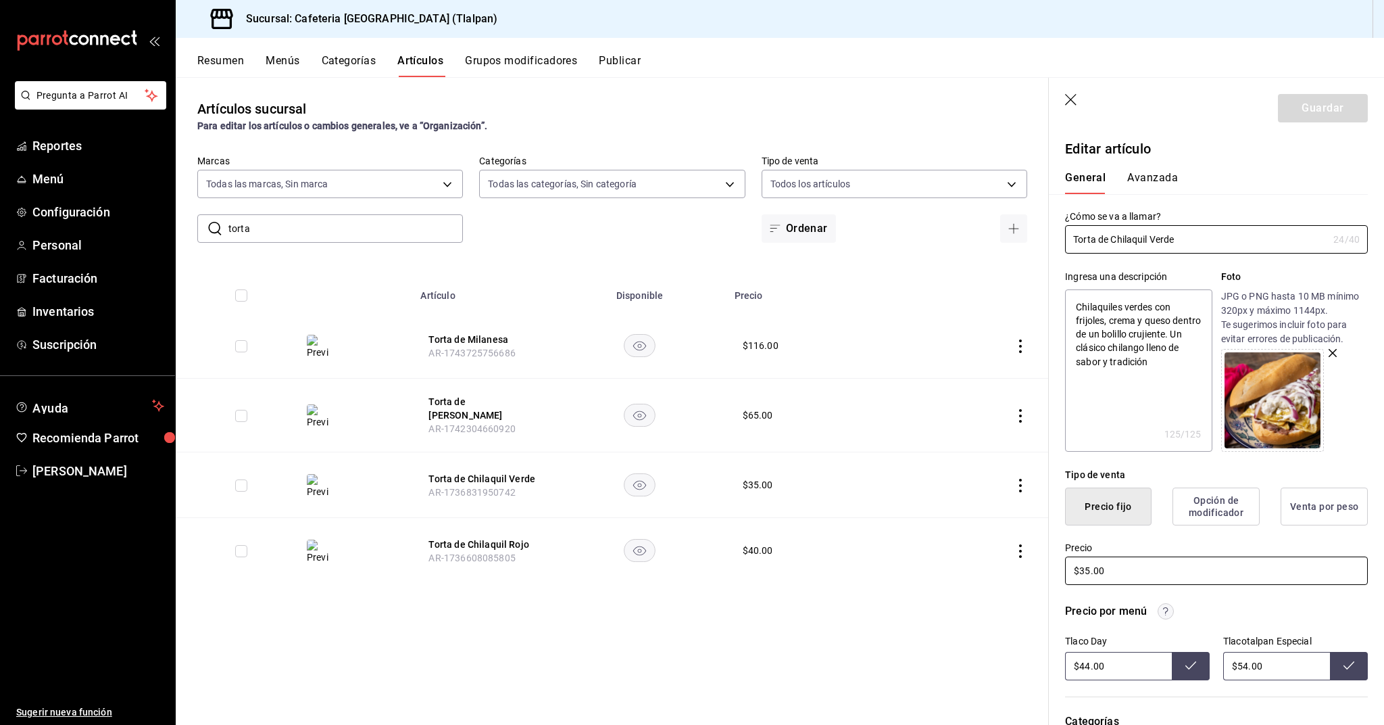
click at [1087, 564] on input "$35.00" at bounding box center [1216, 570] width 303 height 28
click at [1347, 118] on button "Guardar" at bounding box center [1323, 108] width 90 height 28
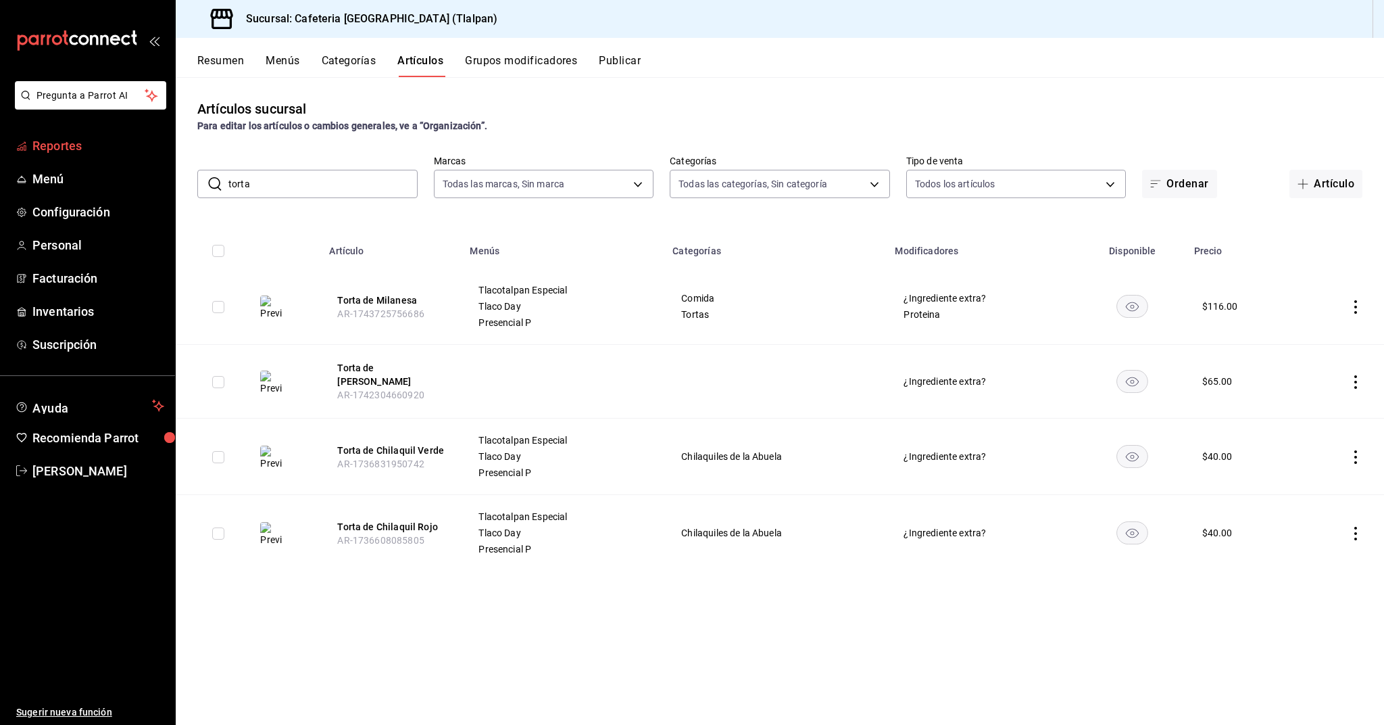
click at [47, 153] on span "Reportes" at bounding box center [98, 146] width 132 height 18
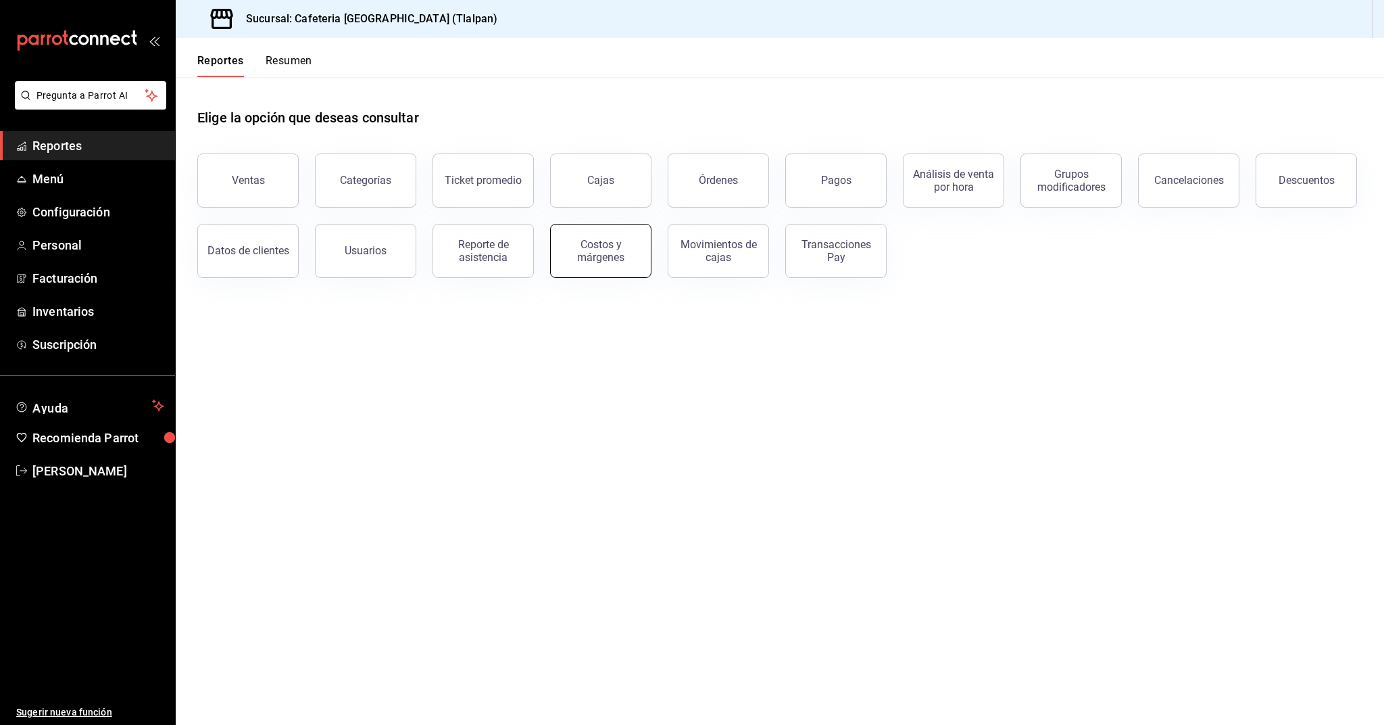
click at [608, 258] on div "Costos y márgenes" at bounding box center [601, 251] width 84 height 26
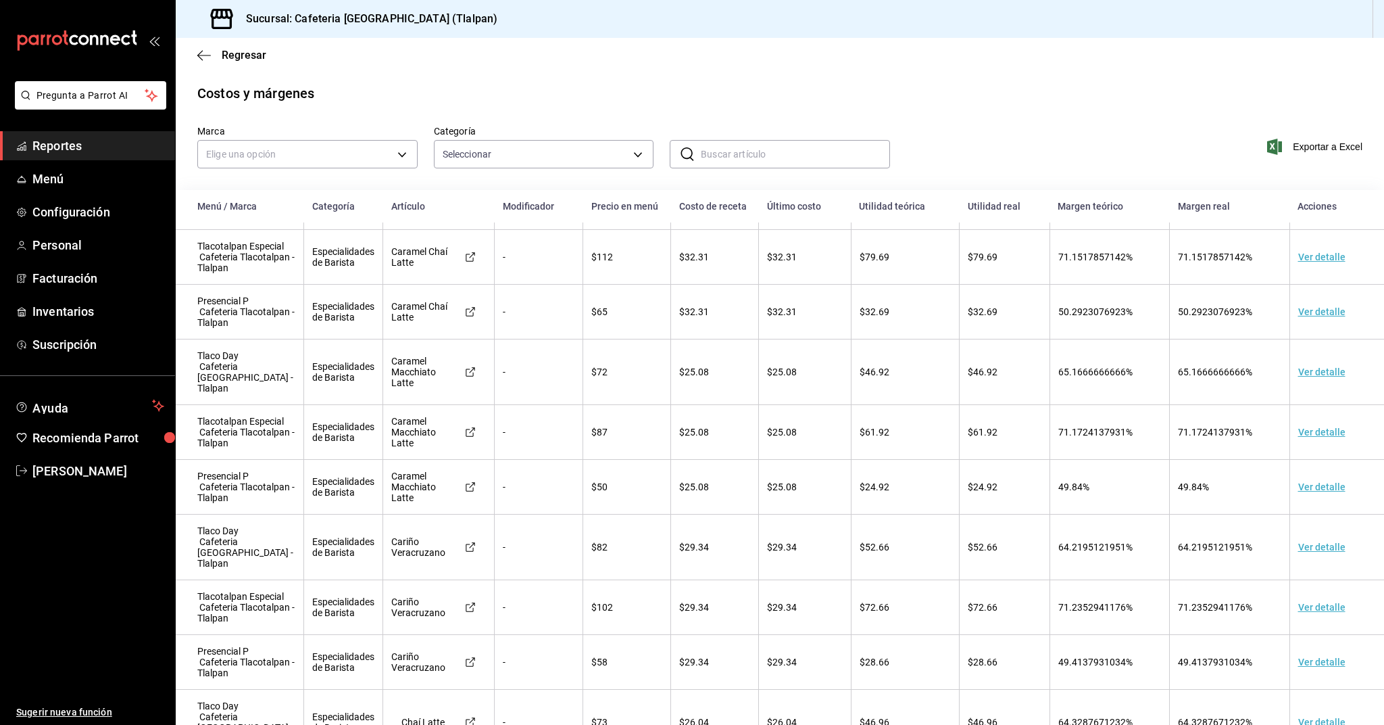
scroll to position [2728, 0]
click at [97, 301] on link "Inventarios" at bounding box center [87, 311] width 175 height 29
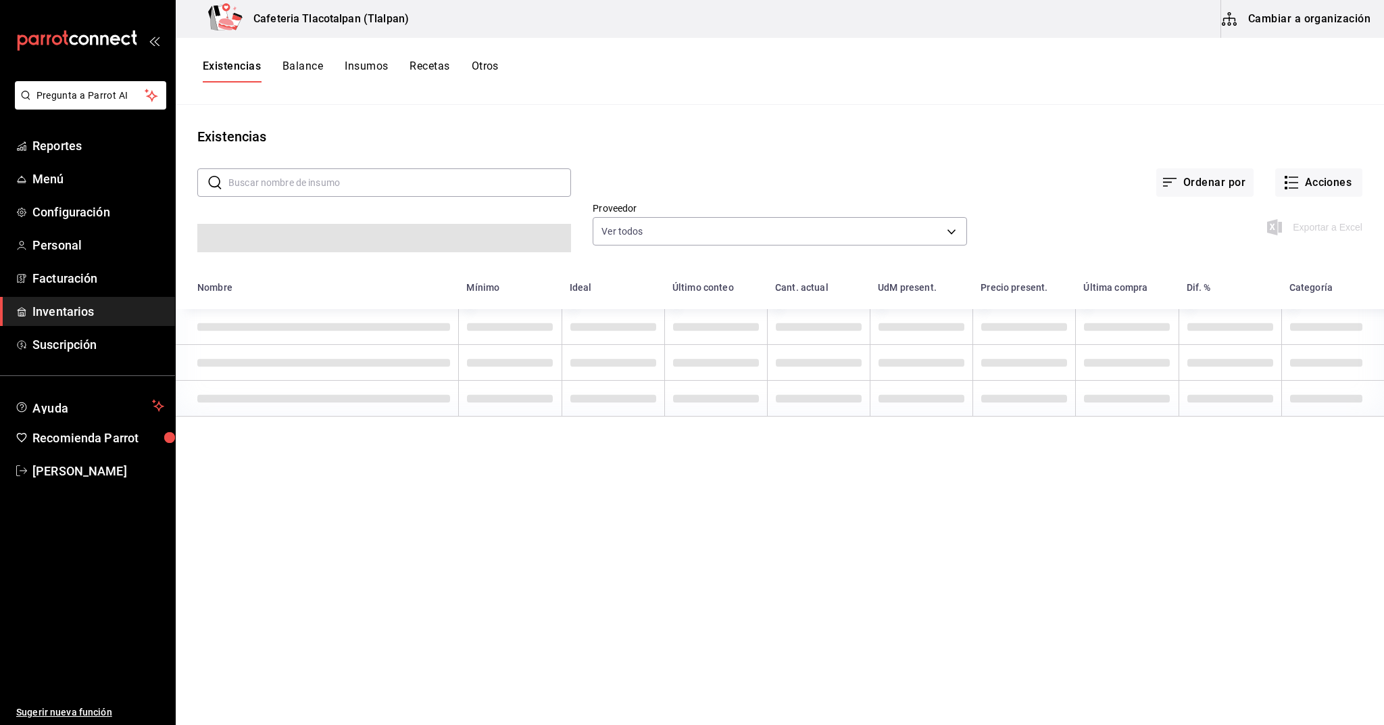
click at [424, 70] on button "Recetas" at bounding box center [430, 70] width 40 height 23
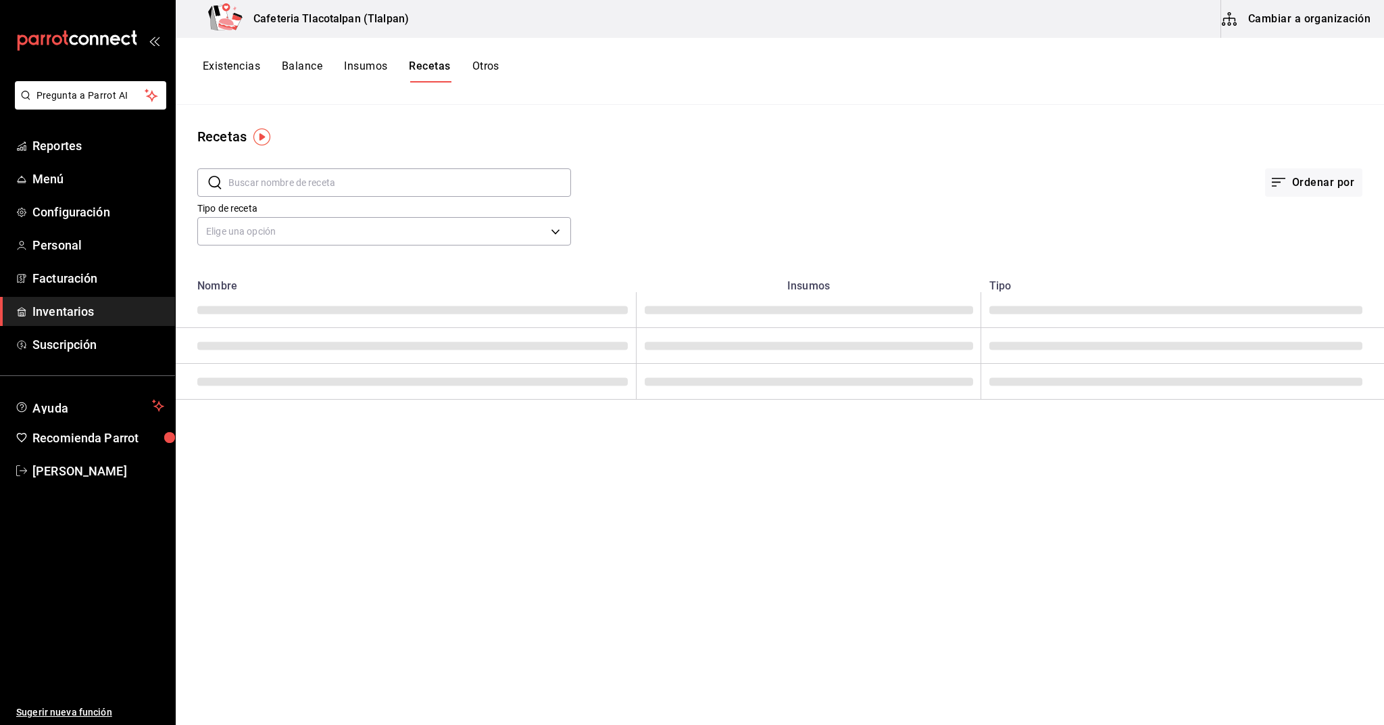
click at [275, 189] on input "text" at bounding box center [399, 182] width 343 height 27
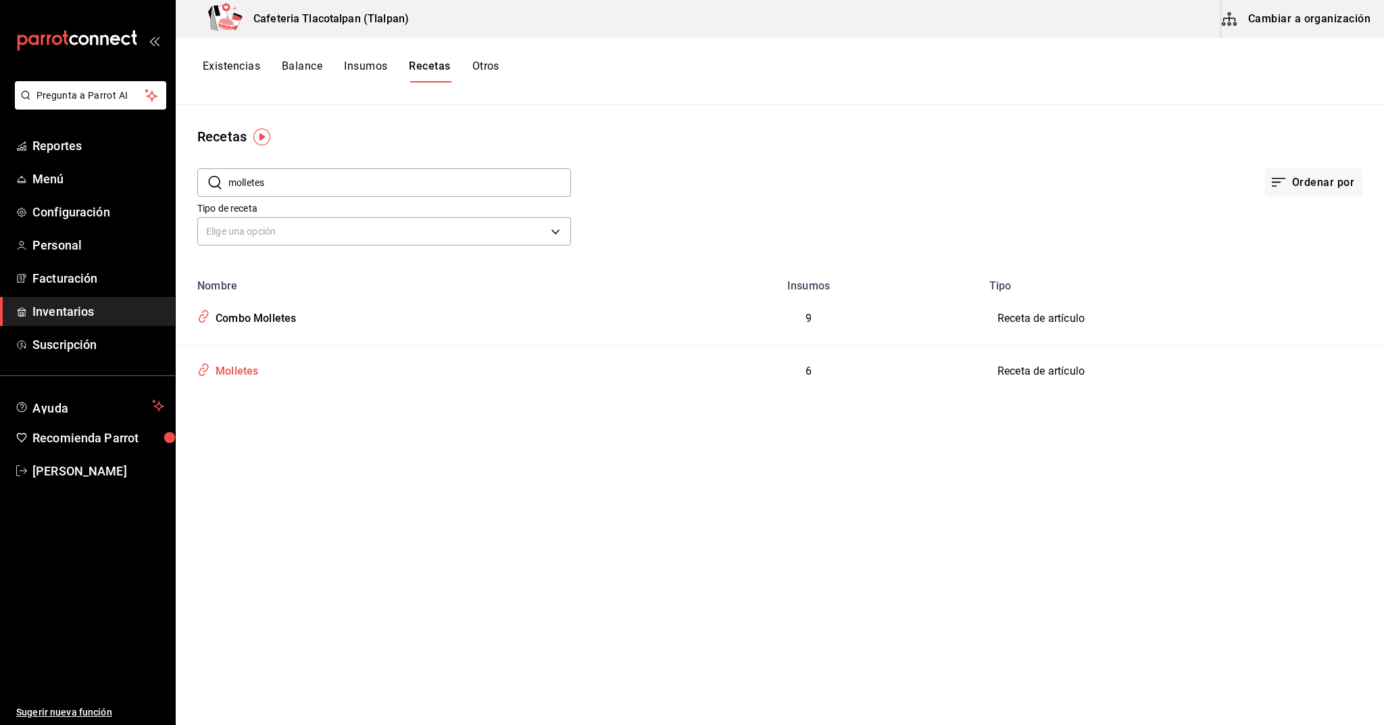
click at [258, 374] on div "Molletes" at bounding box center [234, 368] width 48 height 21
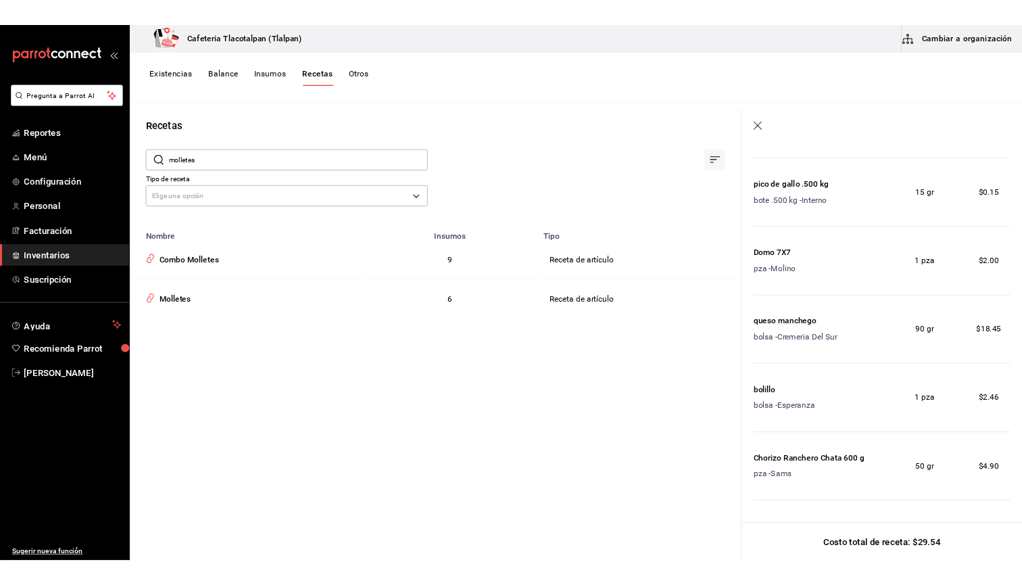
scroll to position [189, 0]
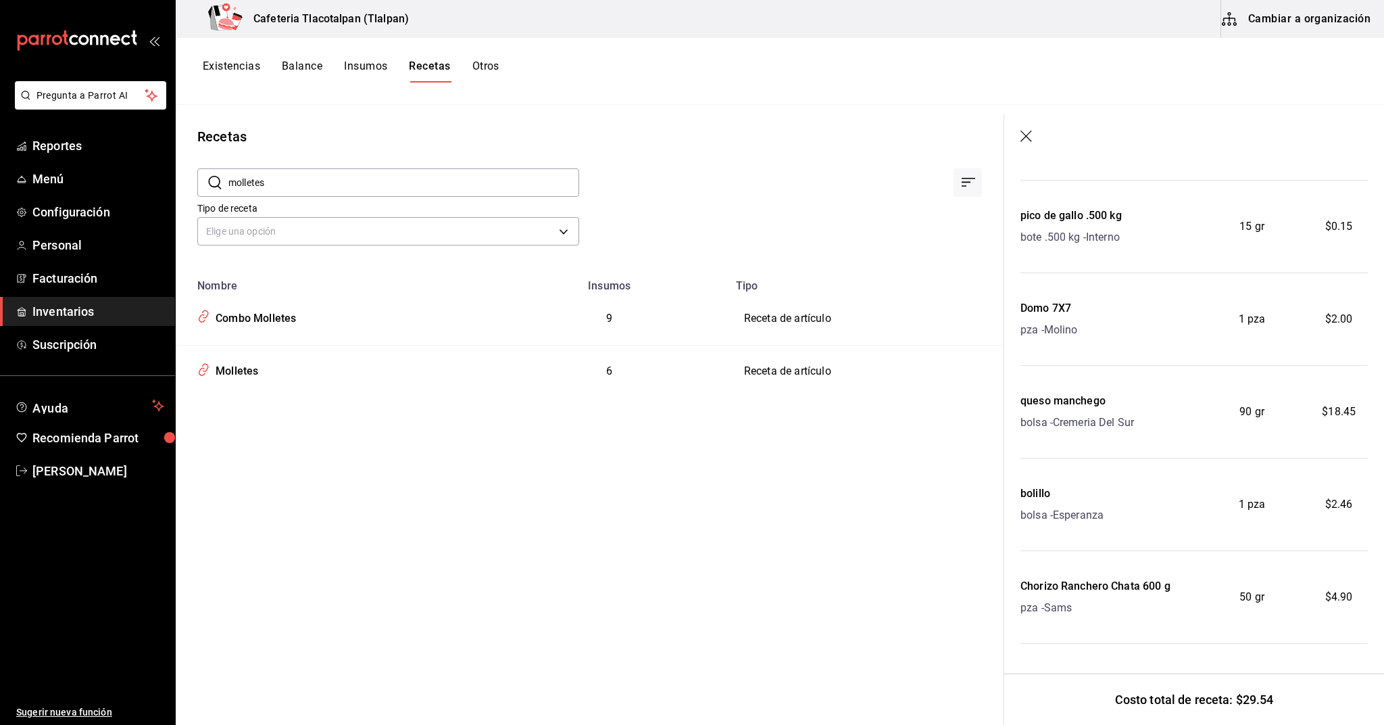
click at [370, 66] on button "Insumos" at bounding box center [365, 70] width 43 height 23
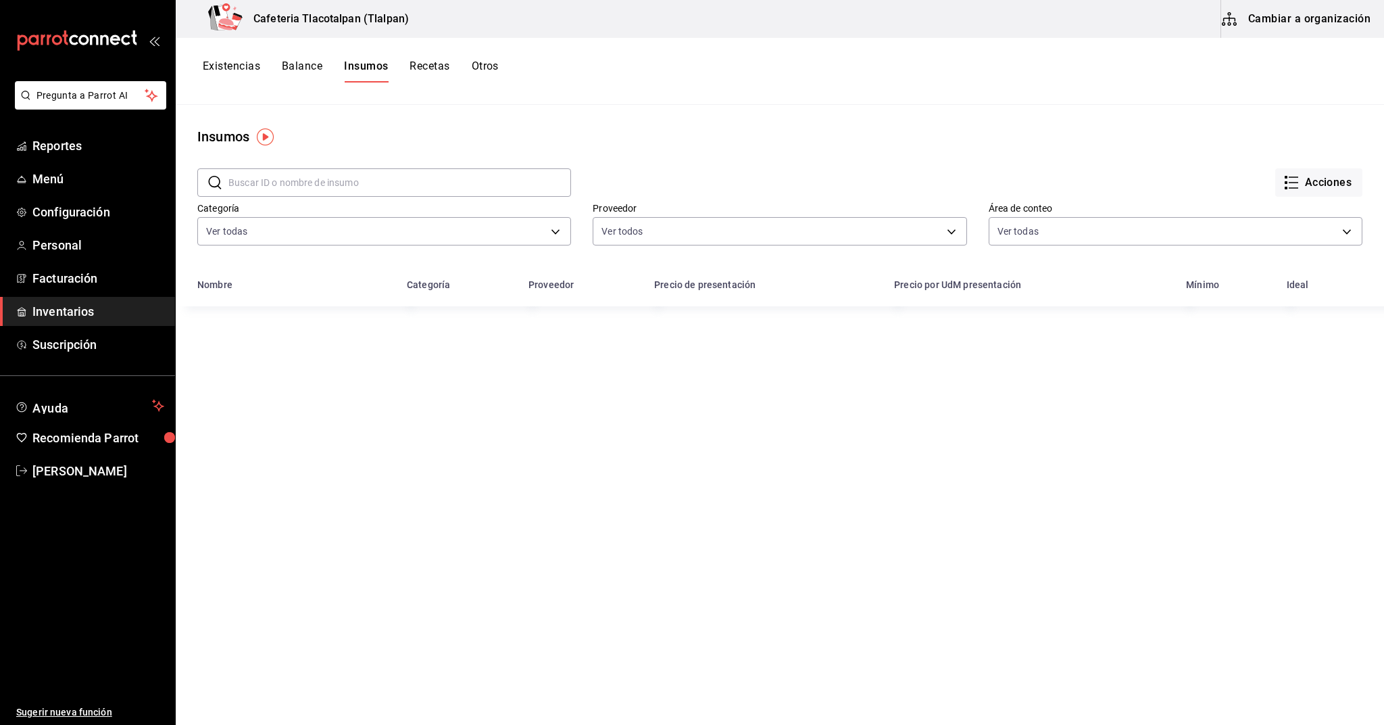
click at [293, 172] on input "text" at bounding box center [399, 182] width 343 height 27
click at [794, 322] on span "$205.00" at bounding box center [797, 323] width 36 height 11
click at [249, 324] on div "queso manchego" at bounding box center [237, 324] width 75 height 14
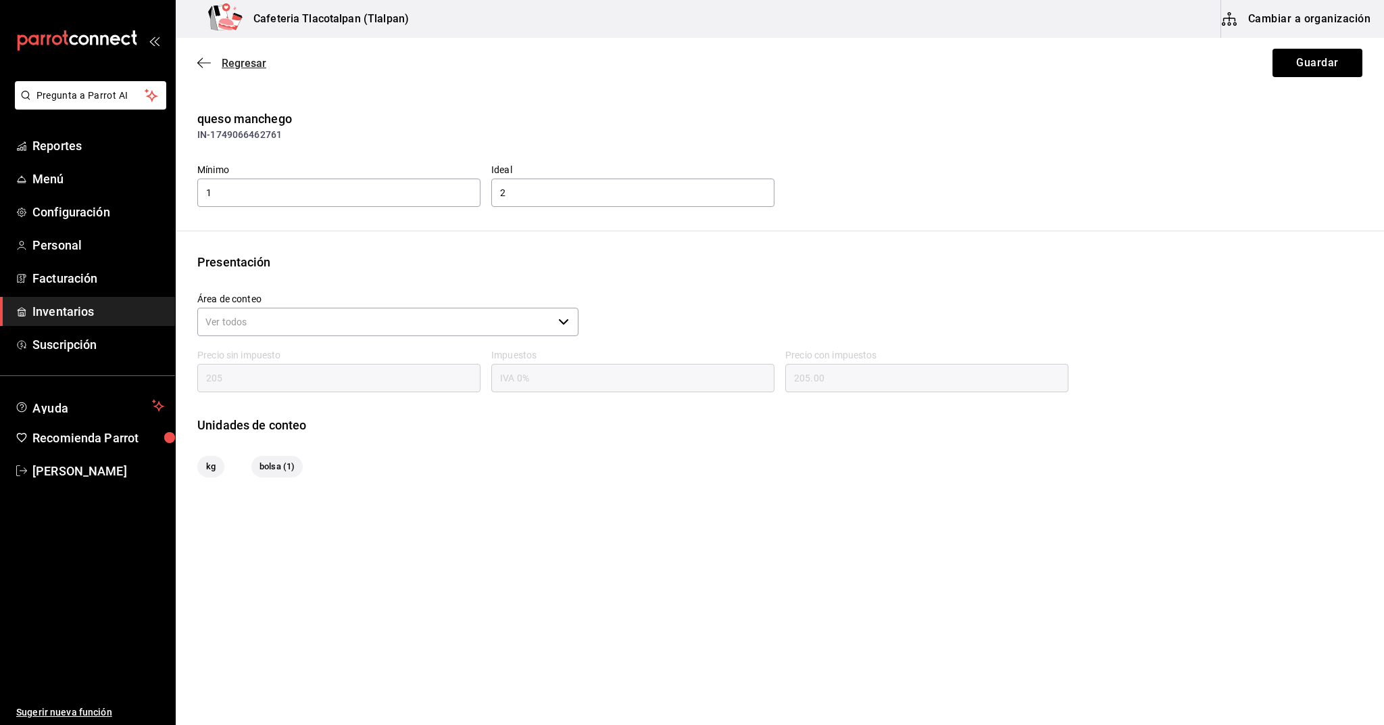
click at [210, 68] on icon "button" at bounding box center [204, 63] width 14 height 12
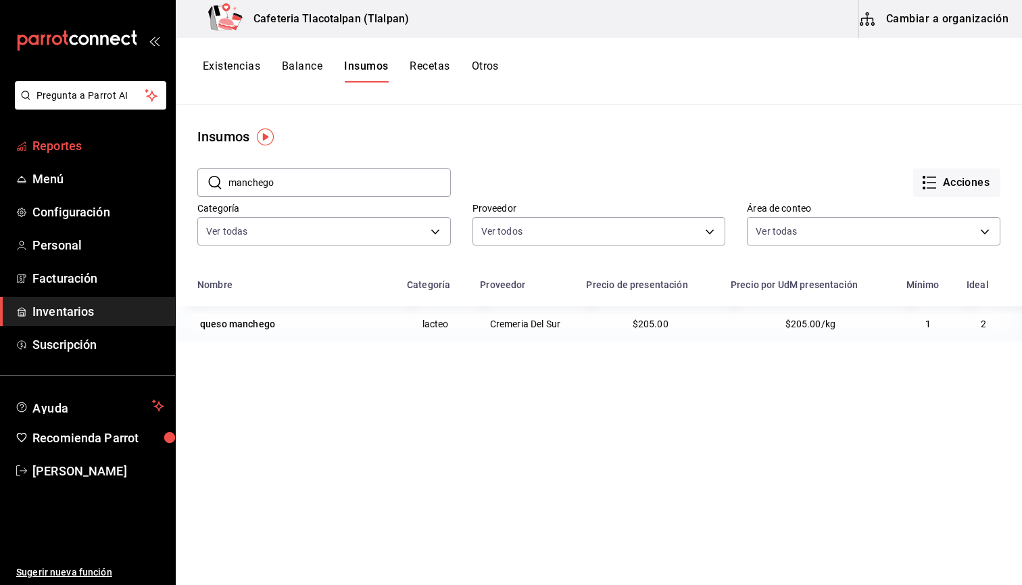
click at [76, 143] on span "Reportes" at bounding box center [98, 146] width 132 height 18
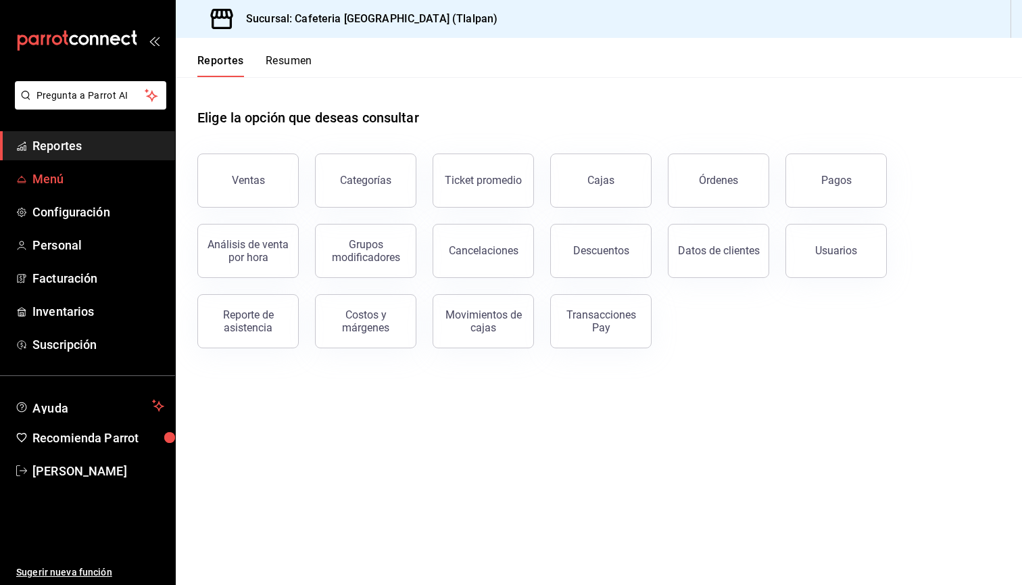
click at [42, 183] on span "Menú" at bounding box center [98, 179] width 132 height 18
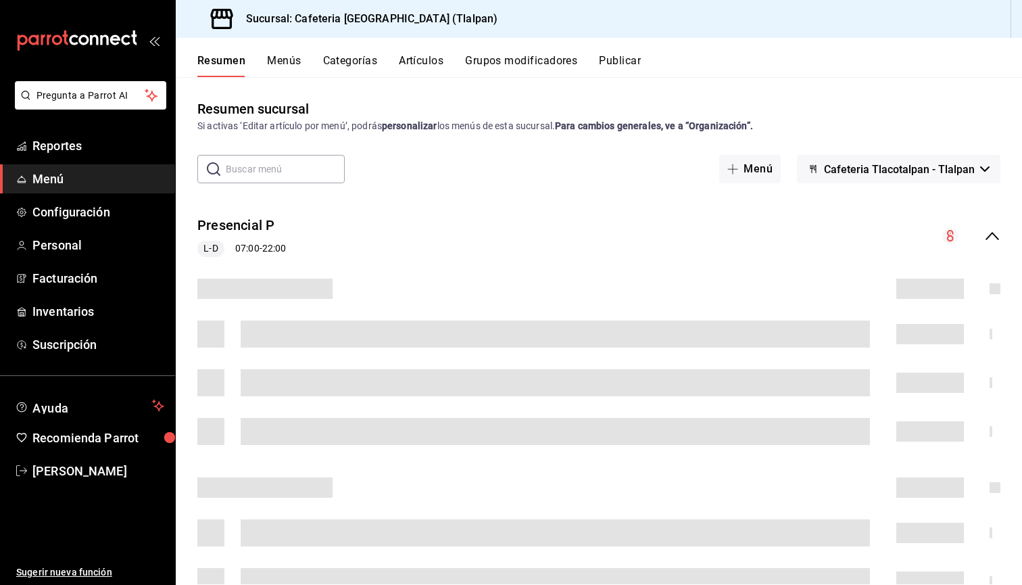
click at [617, 58] on button "Publicar" at bounding box center [620, 65] width 42 height 23
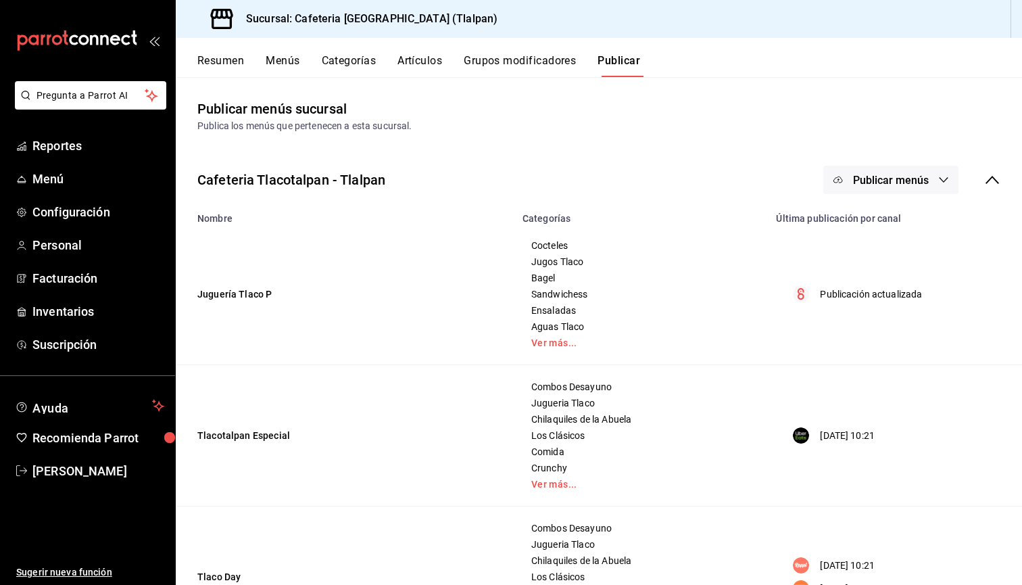
click at [988, 180] on icon at bounding box center [992, 180] width 16 height 16
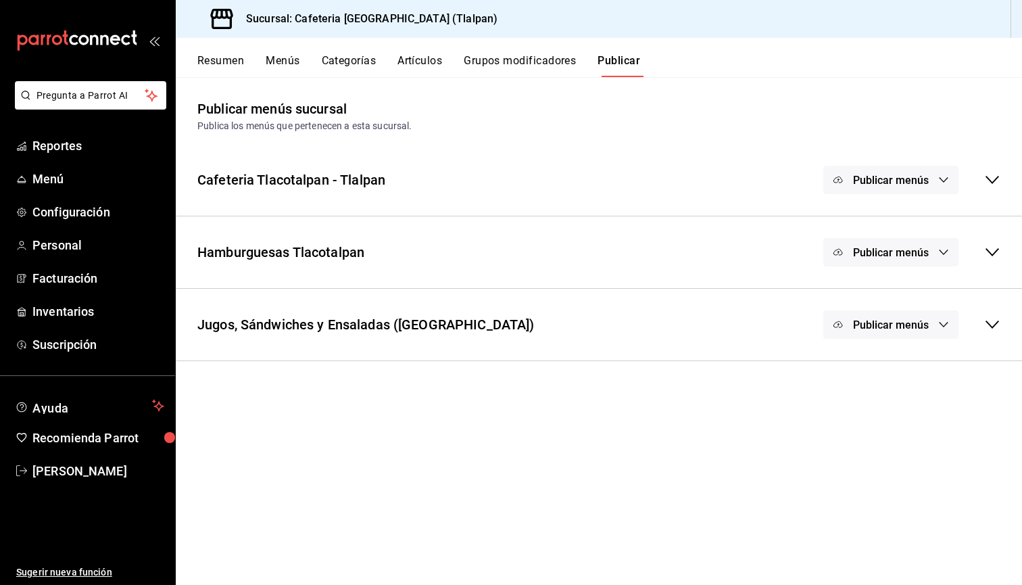
click at [896, 182] on span "Publicar menús" at bounding box center [891, 180] width 76 height 13
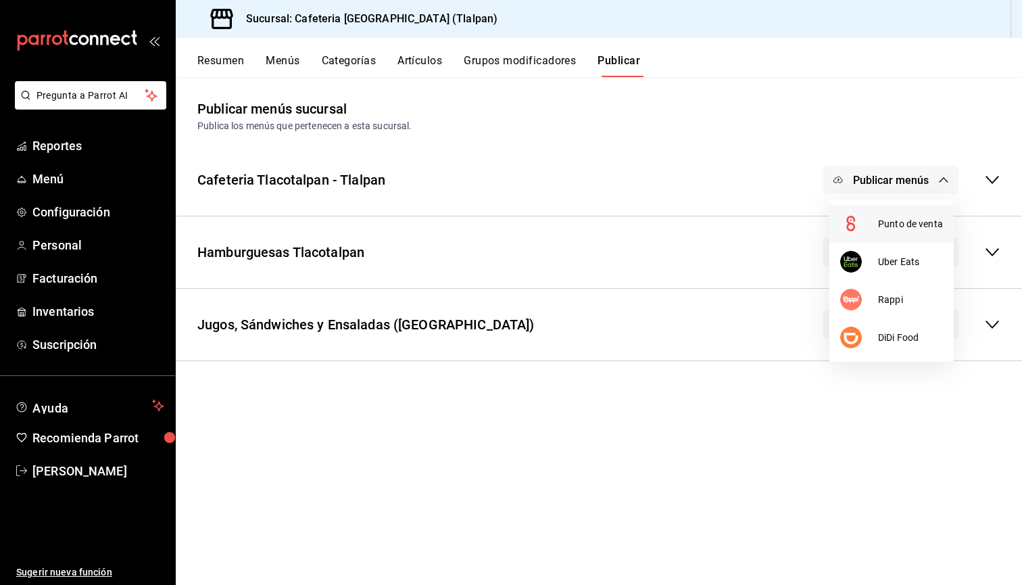
click at [865, 226] on div at bounding box center [859, 224] width 38 height 22
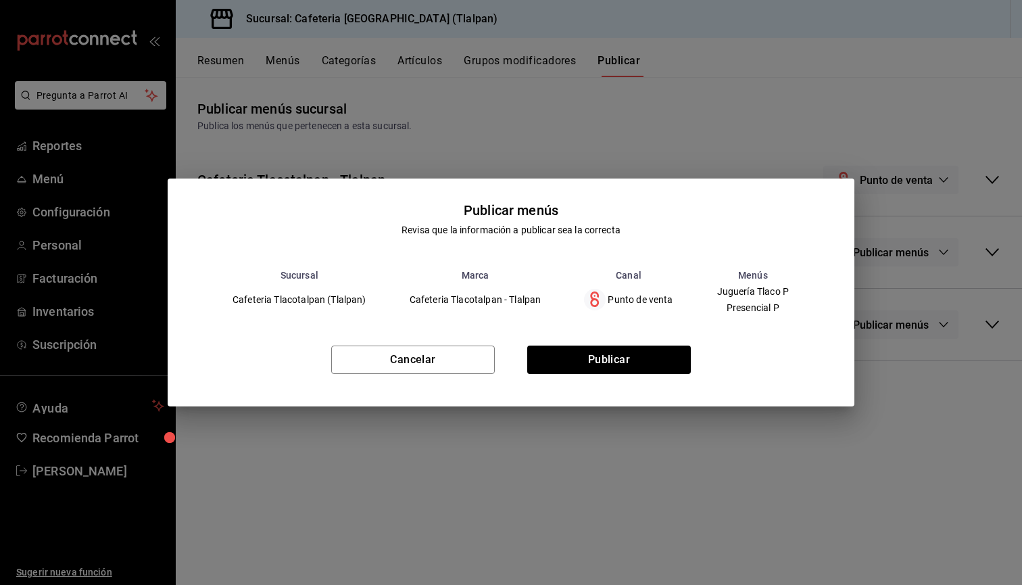
click at [656, 387] on div "Cancelar Publicar" at bounding box center [511, 365] width 687 height 82
click at [656, 370] on button "Publicar" at bounding box center [609, 359] width 164 height 28
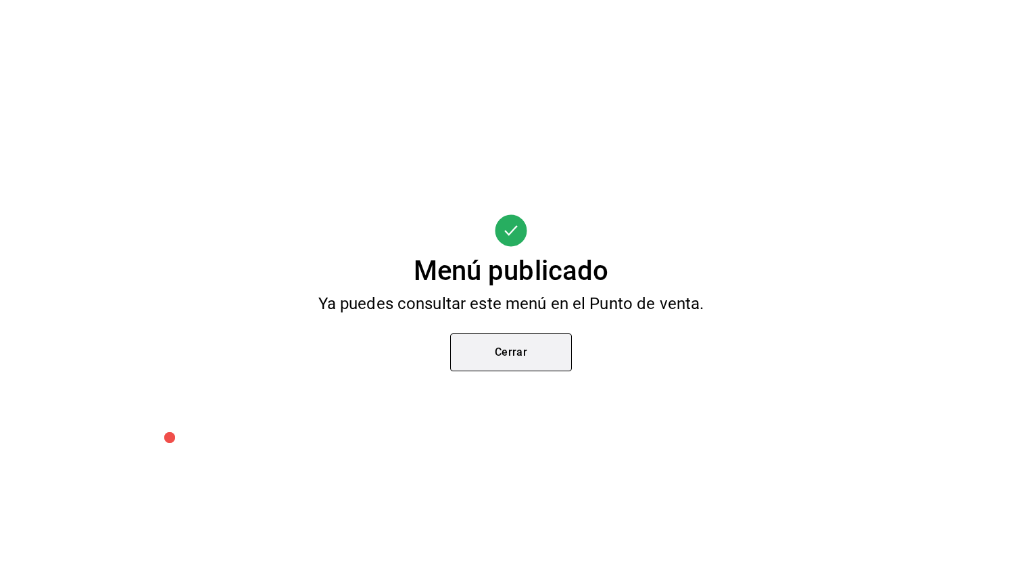
click at [500, 340] on button "Cerrar" at bounding box center [511, 352] width 122 height 38
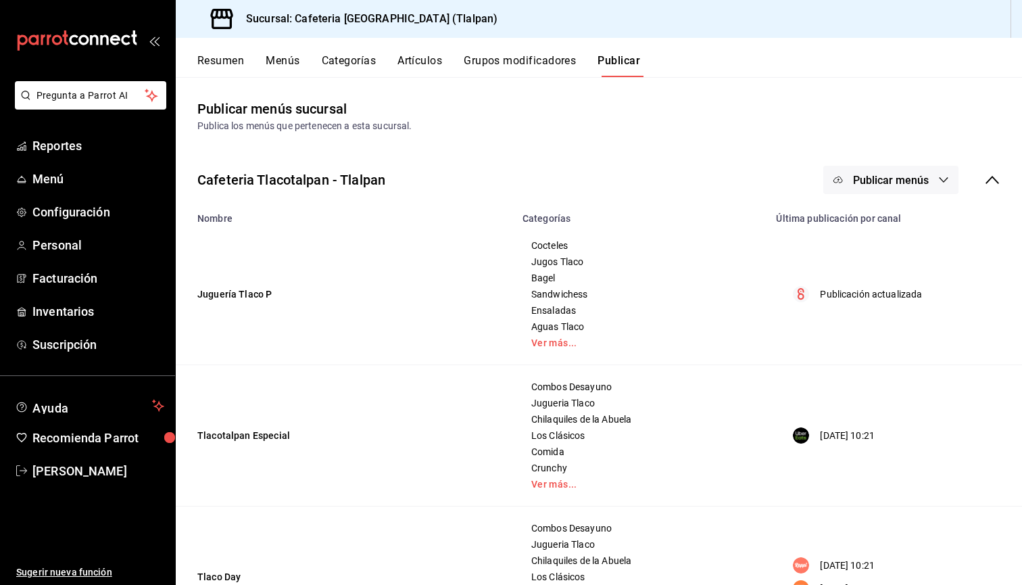
click at [891, 169] on button "Publicar menús" at bounding box center [890, 180] width 135 height 28
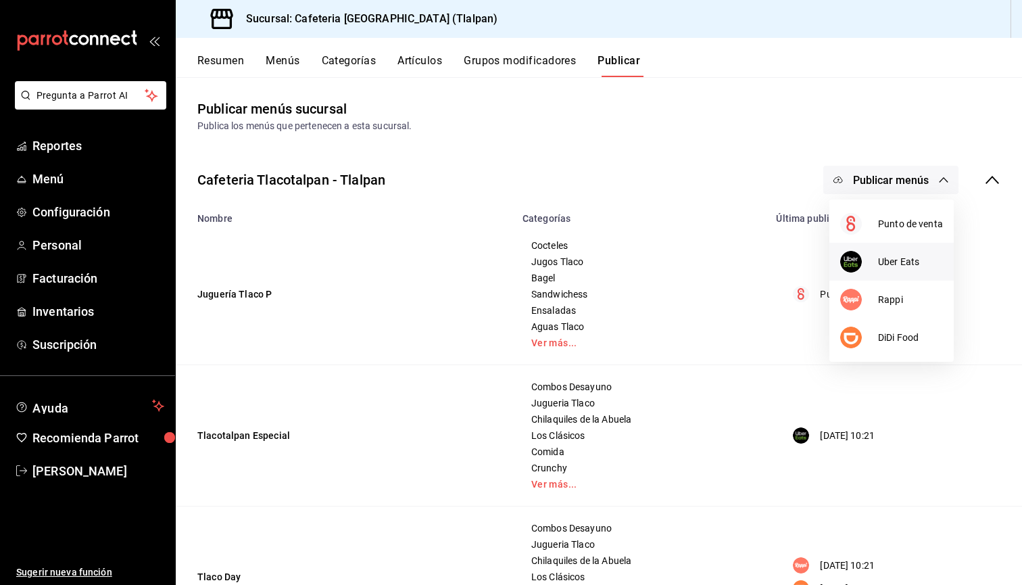
click at [880, 249] on li "Uber Eats" at bounding box center [891, 262] width 124 height 38
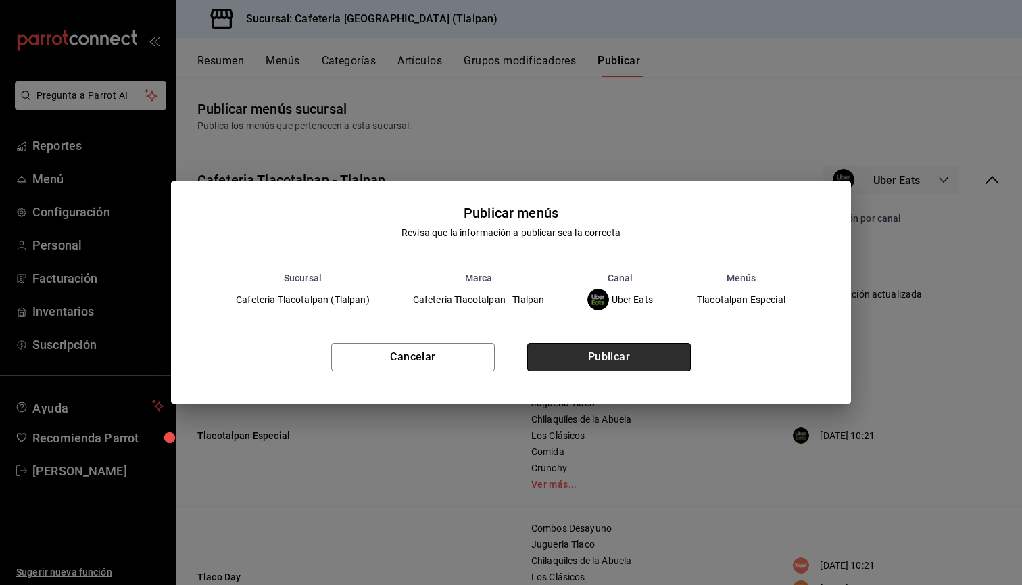
click at [662, 351] on button "Publicar" at bounding box center [609, 357] width 164 height 28
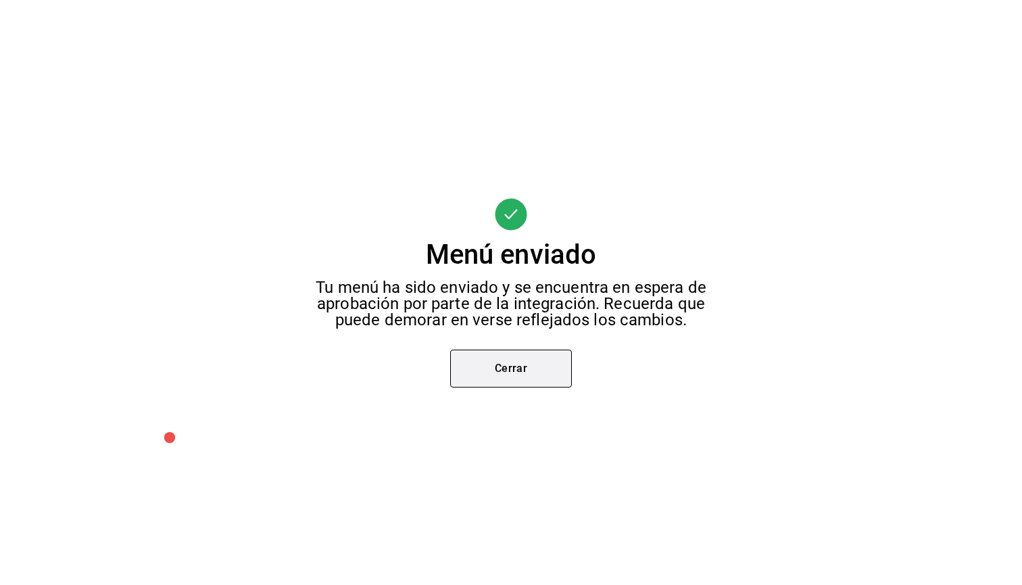
click at [495, 364] on button "Cerrar" at bounding box center [511, 368] width 122 height 38
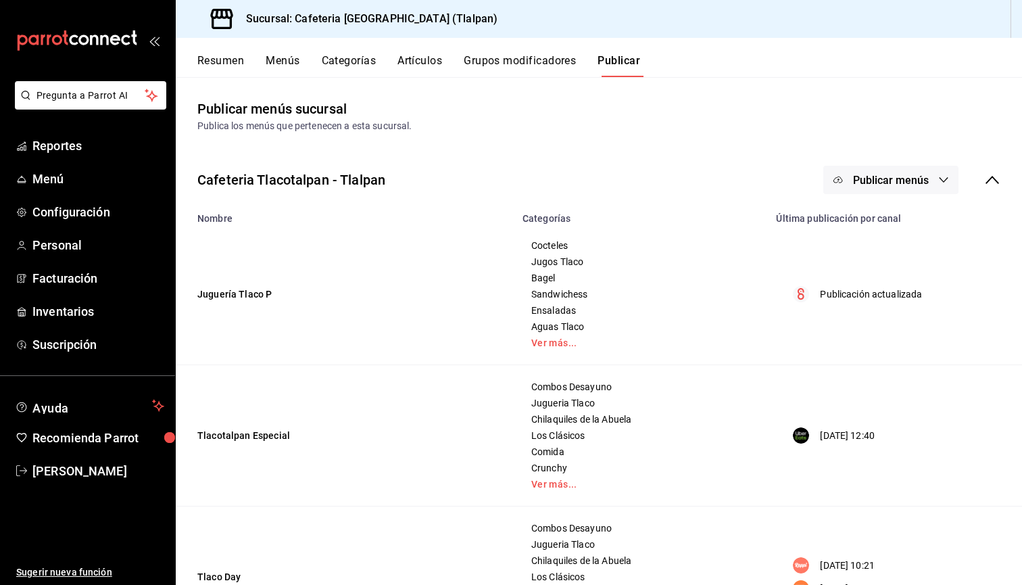
click at [885, 170] on button "Publicar menús" at bounding box center [890, 180] width 135 height 28
click at [865, 291] on div at bounding box center [859, 300] width 38 height 22
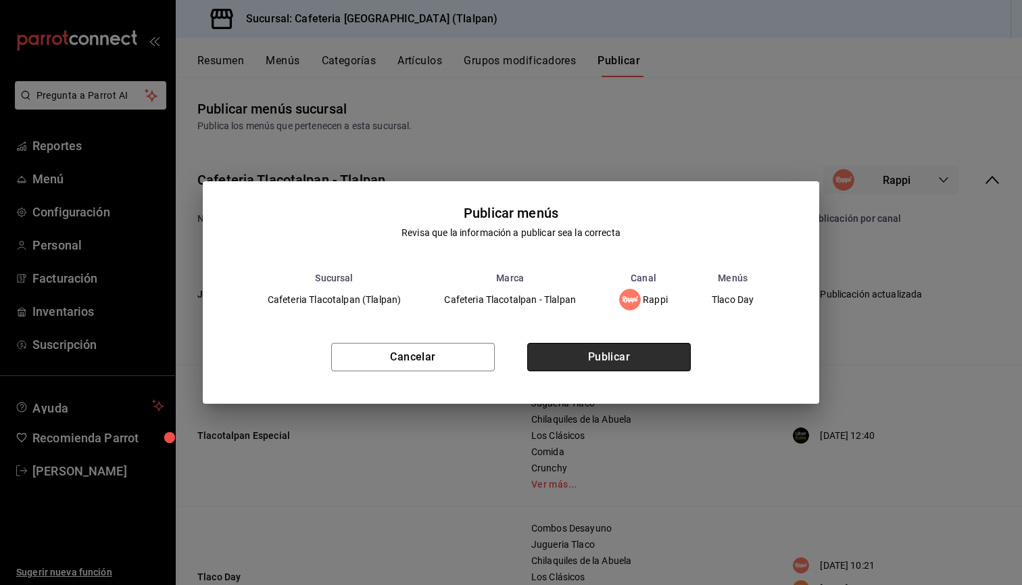
click at [673, 350] on button "Publicar" at bounding box center [609, 357] width 164 height 28
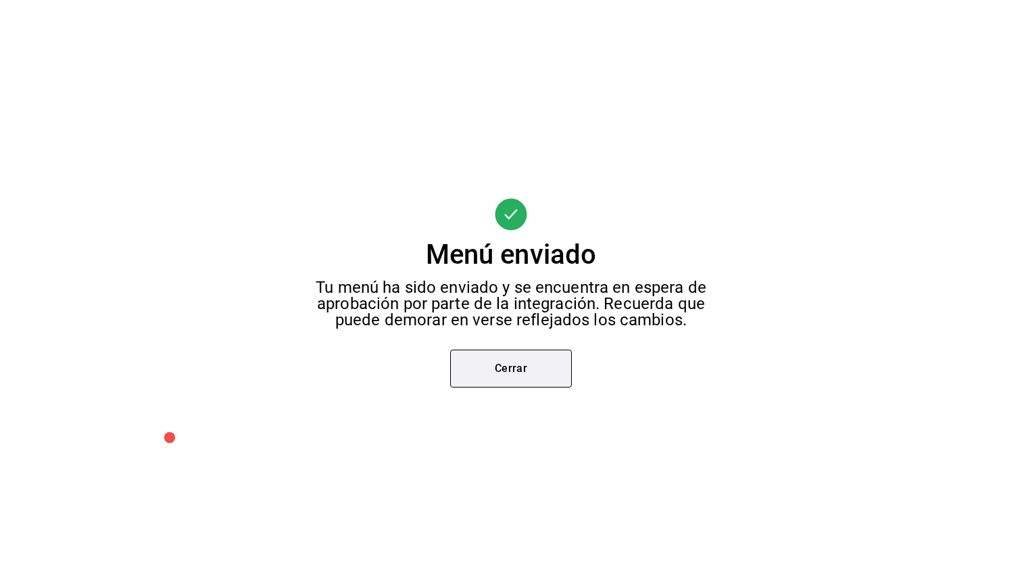
click at [550, 379] on button "Cerrar" at bounding box center [511, 368] width 122 height 38
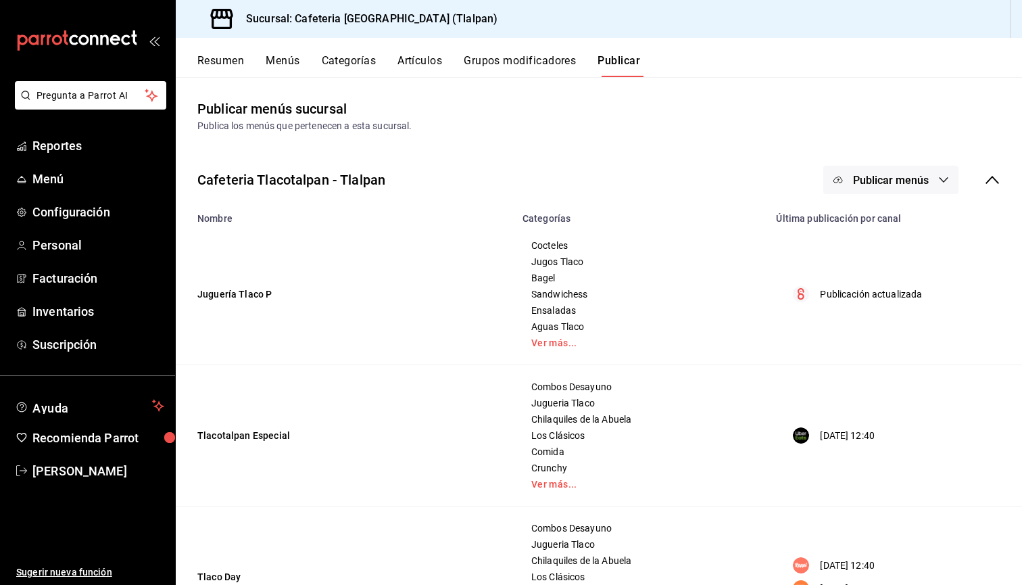
click at [856, 170] on button "Publicar menús" at bounding box center [890, 180] width 135 height 28
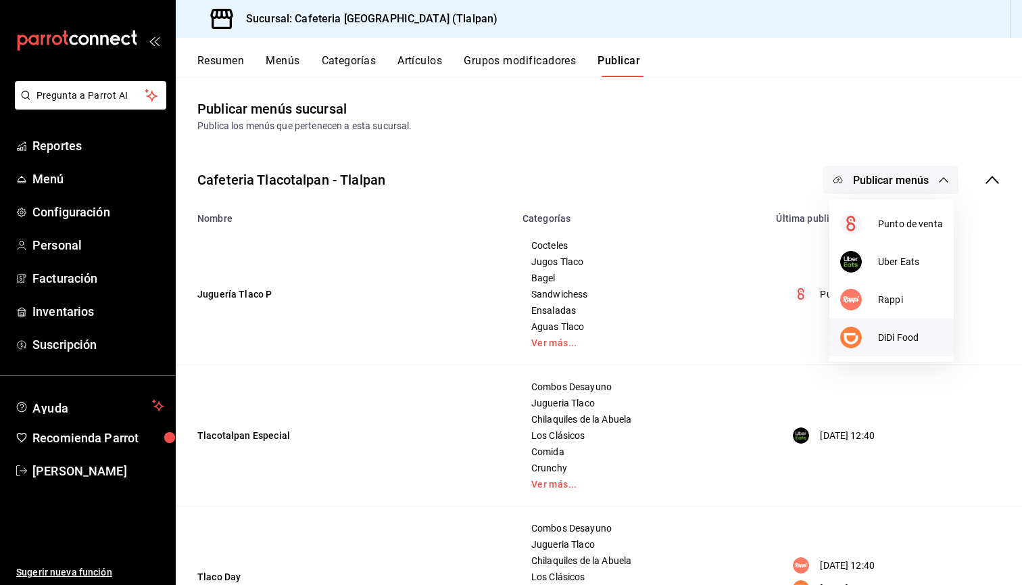
click at [857, 337] on img at bounding box center [851, 337] width 22 height 22
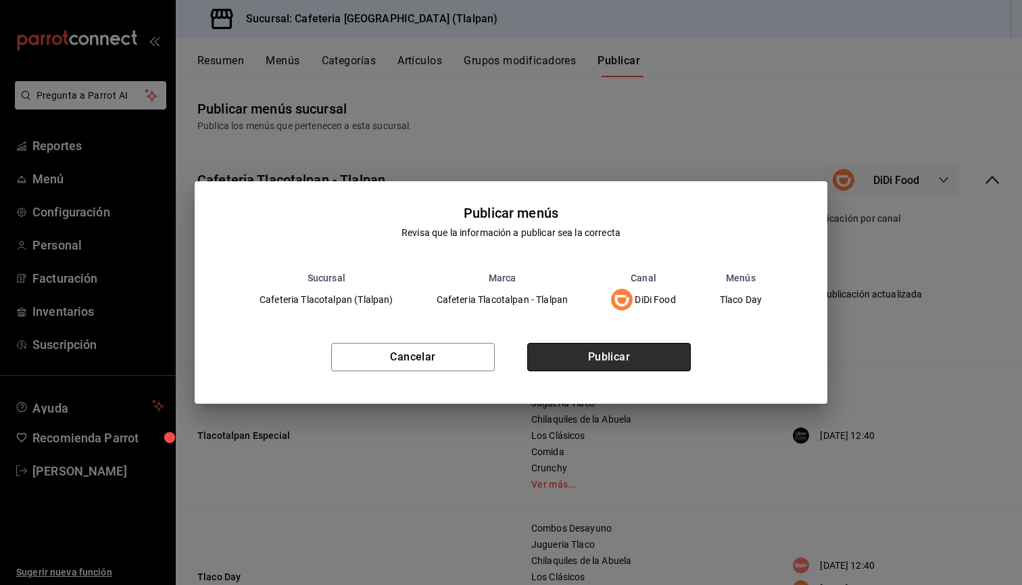
click at [677, 354] on button "Publicar" at bounding box center [609, 357] width 164 height 28
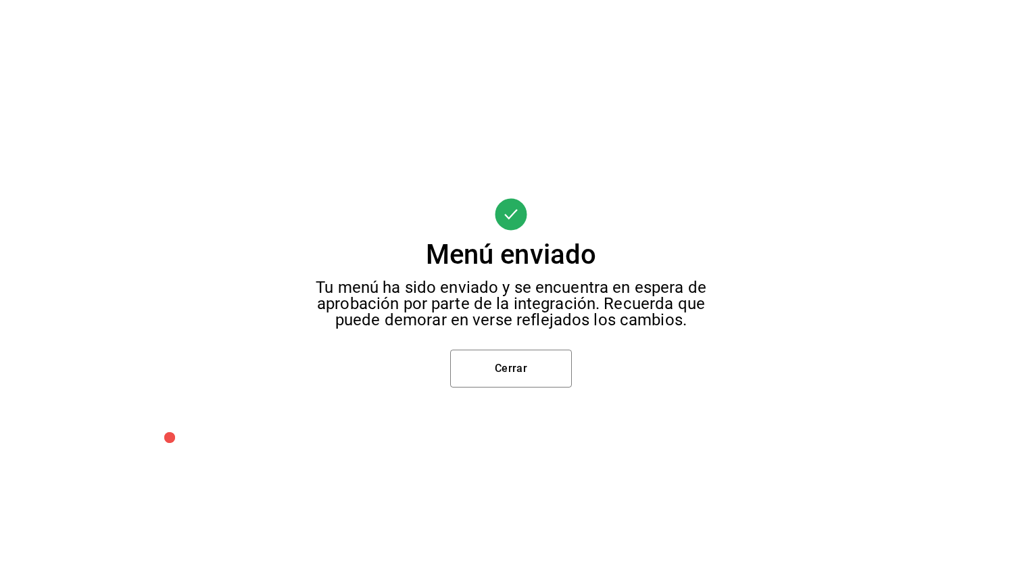
click at [510, 389] on div "Menú enviado Tu menú ha sido enviado y se encuentra en espera de aprobación por…" at bounding box center [511, 292] width 1022 height 585
click at [518, 366] on button "Cerrar" at bounding box center [511, 368] width 122 height 38
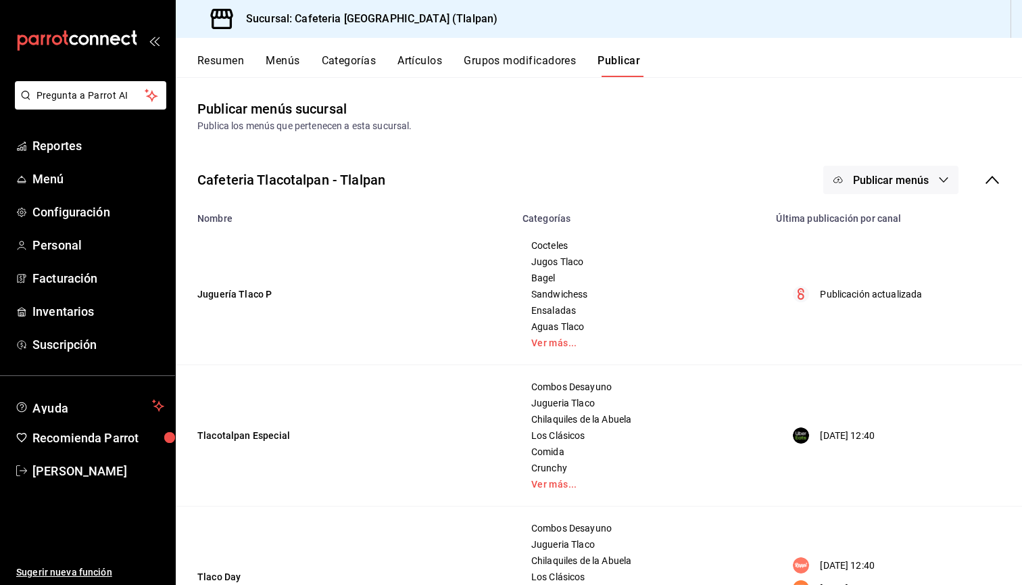
click at [1002, 183] on div "Cafeteria Tlacotalpan - Tlalpan Publicar menús" at bounding box center [599, 180] width 846 height 50
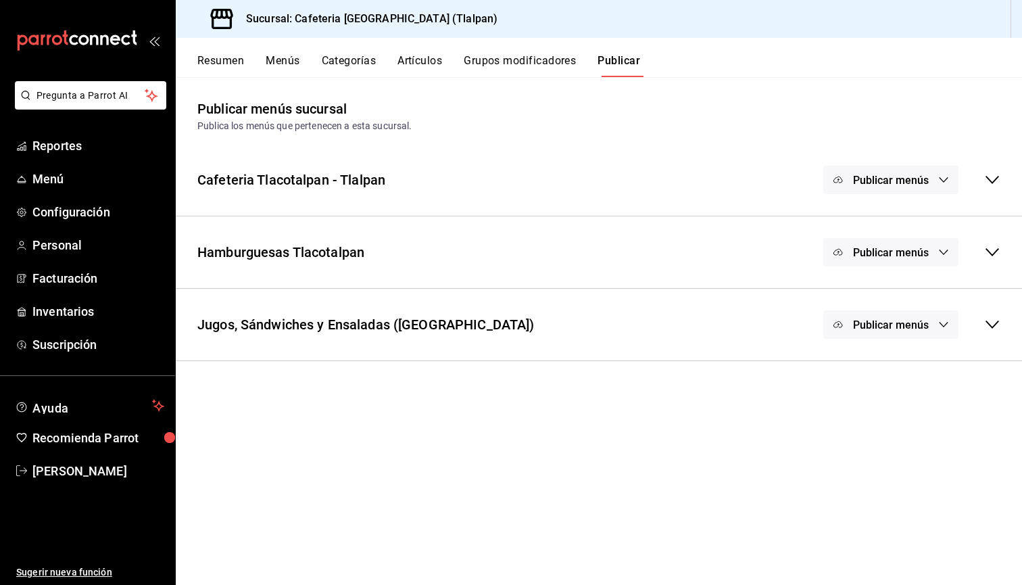
click at [939, 320] on icon "button" at bounding box center [943, 324] width 11 height 11
click at [904, 396] on li "Uber Eats" at bounding box center [891, 406] width 124 height 38
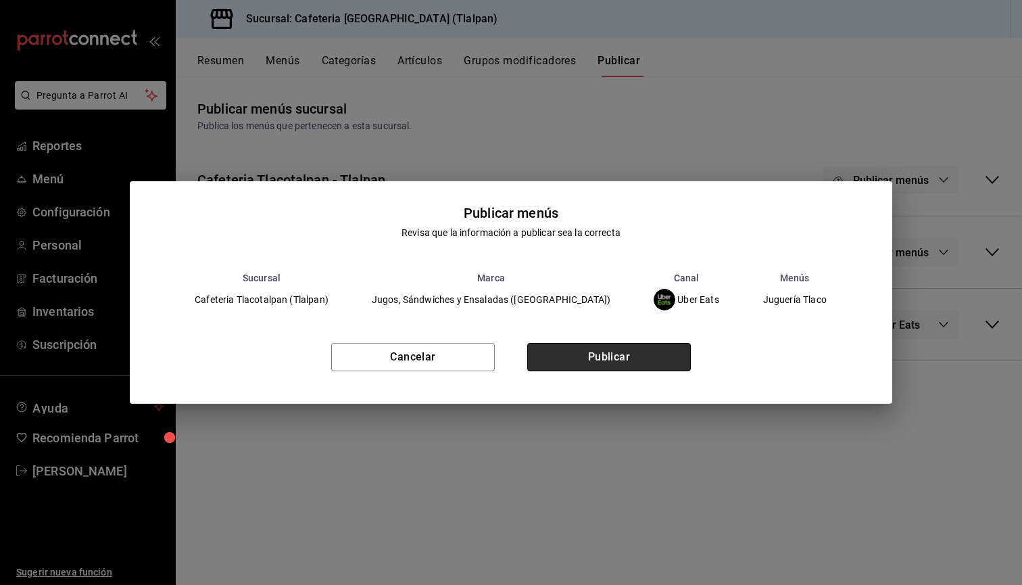
click at [672, 368] on button "Publicar" at bounding box center [609, 357] width 164 height 28
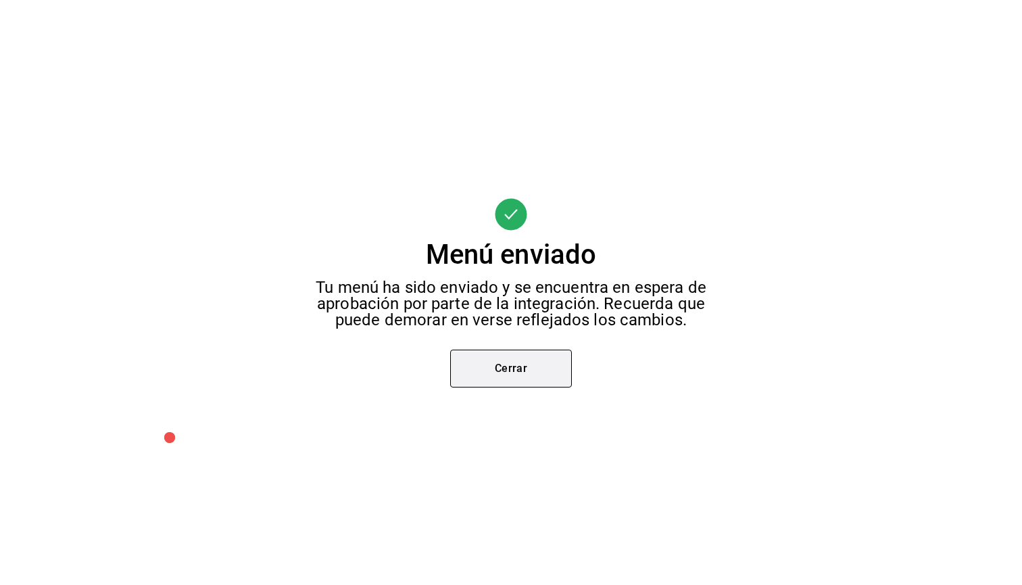
click at [491, 372] on button "Cerrar" at bounding box center [511, 368] width 122 height 38
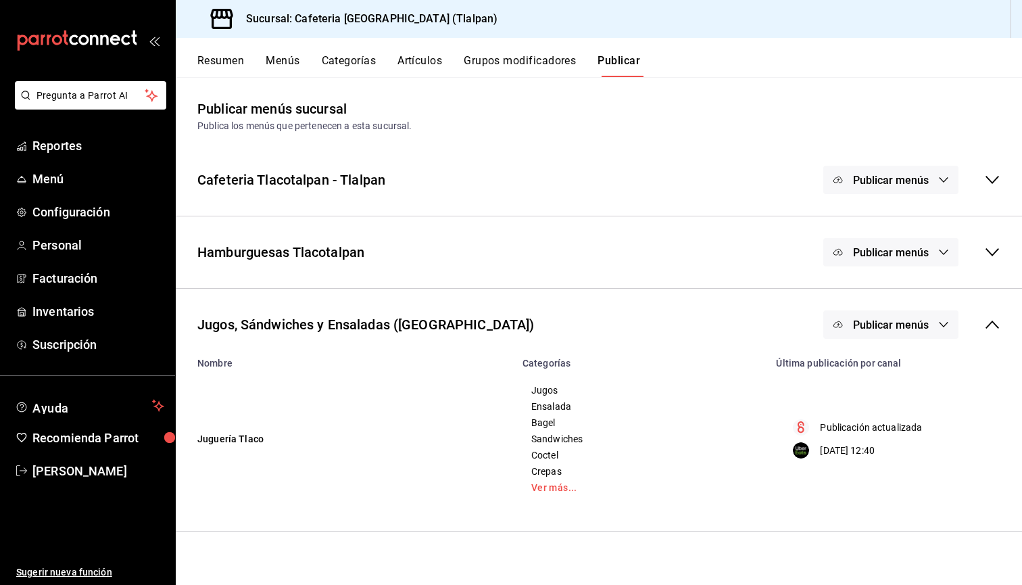
click at [998, 327] on icon at bounding box center [992, 324] width 16 height 16
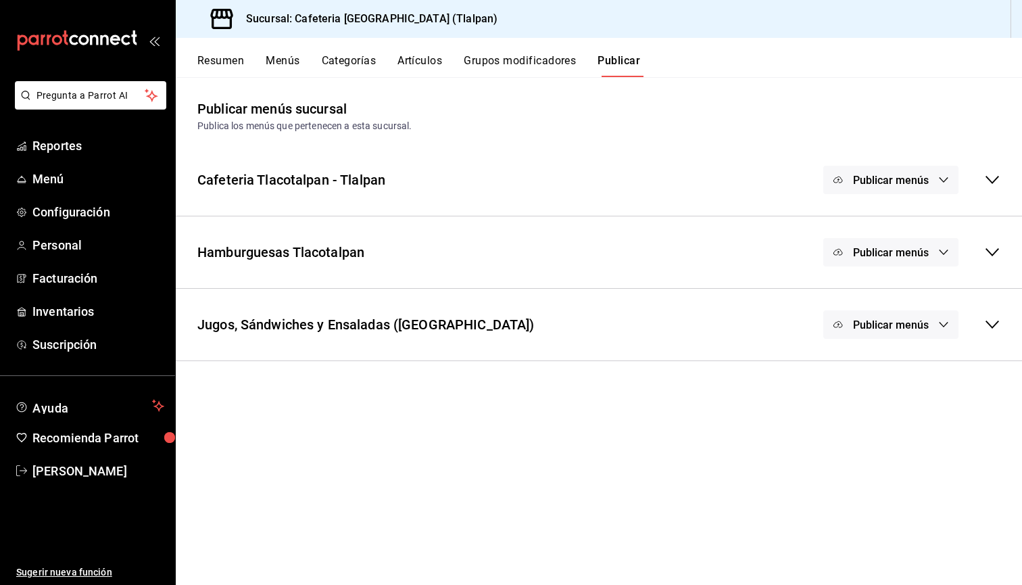
click at [414, 68] on button "Artículos" at bounding box center [419, 65] width 45 height 23
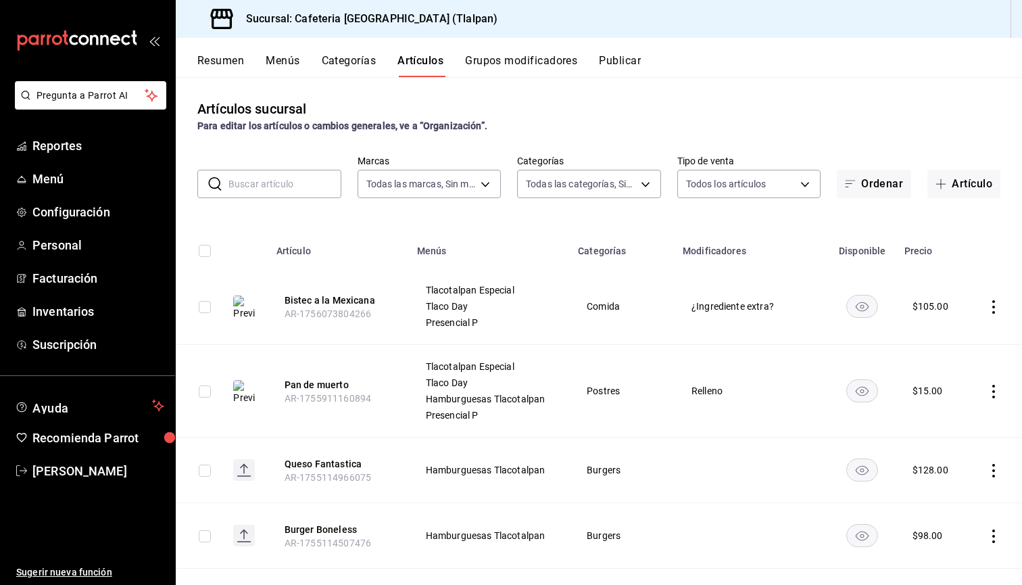
click at [292, 176] on input "text" at bounding box center [284, 183] width 113 height 27
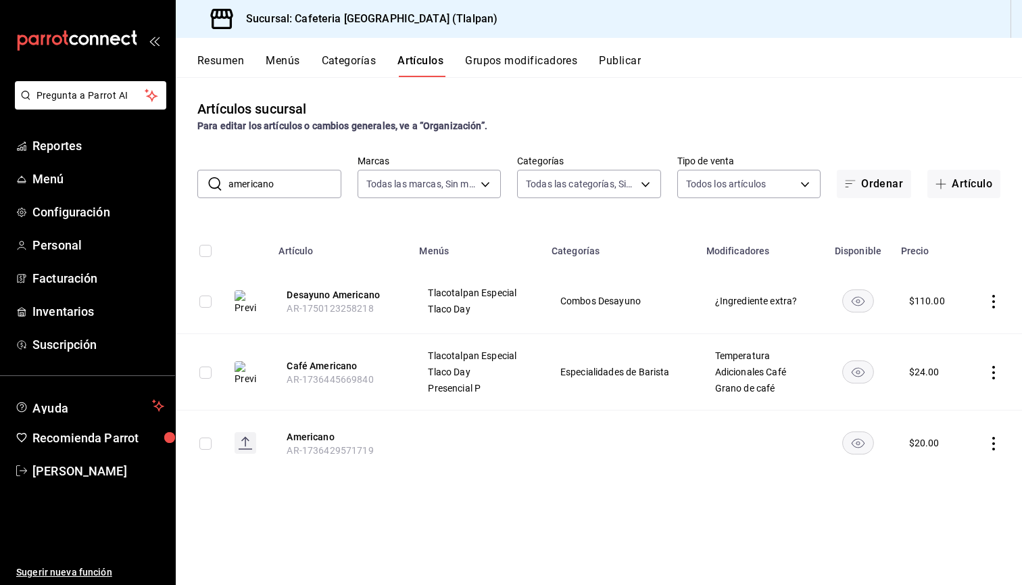
click at [988, 367] on icon "actions" at bounding box center [994, 373] width 14 height 14
click at [954, 398] on span "Editar" at bounding box center [952, 404] width 35 height 14
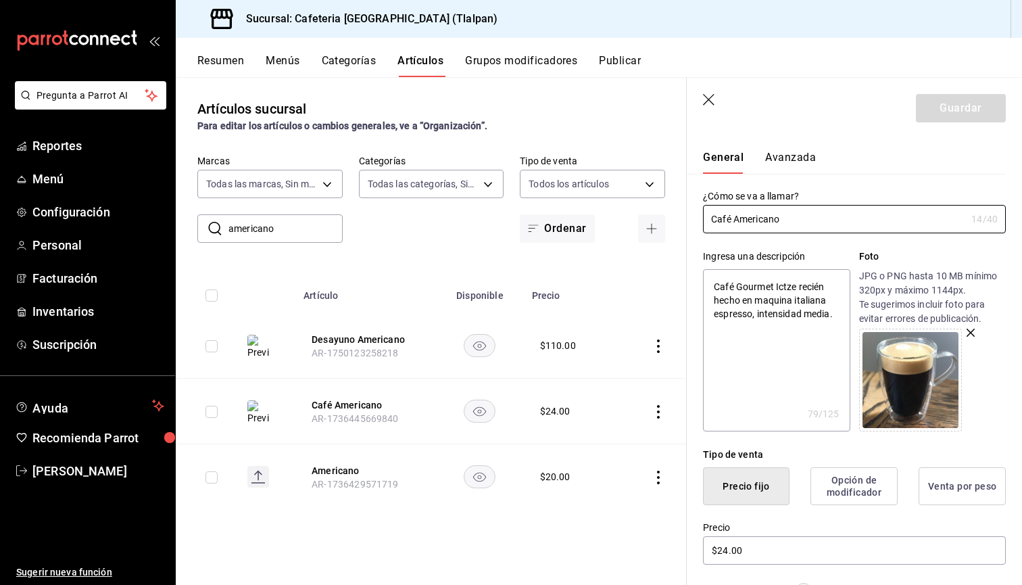
scroll to position [30, 0]
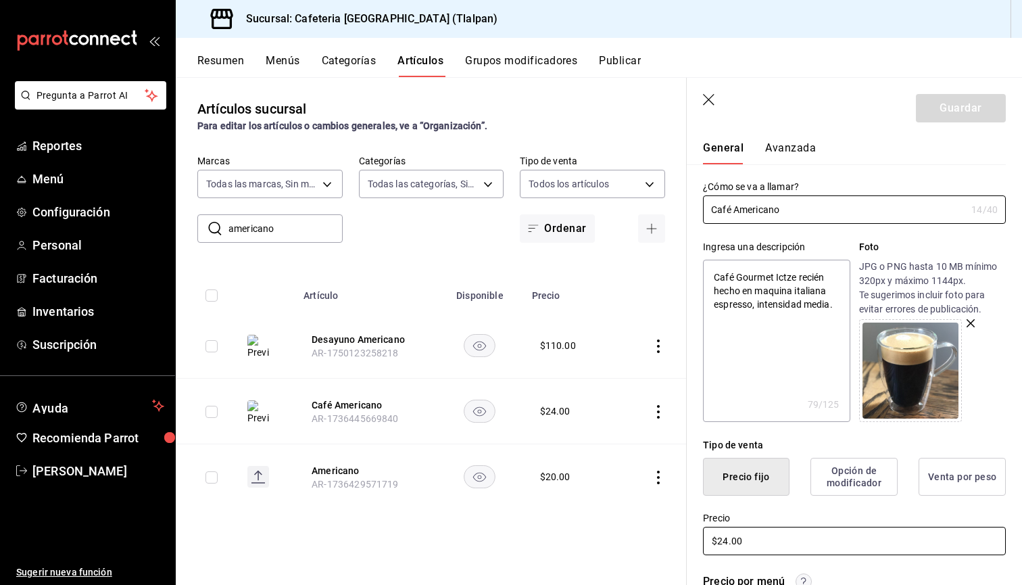
click at [727, 543] on input "$24.00" at bounding box center [854, 541] width 303 height 28
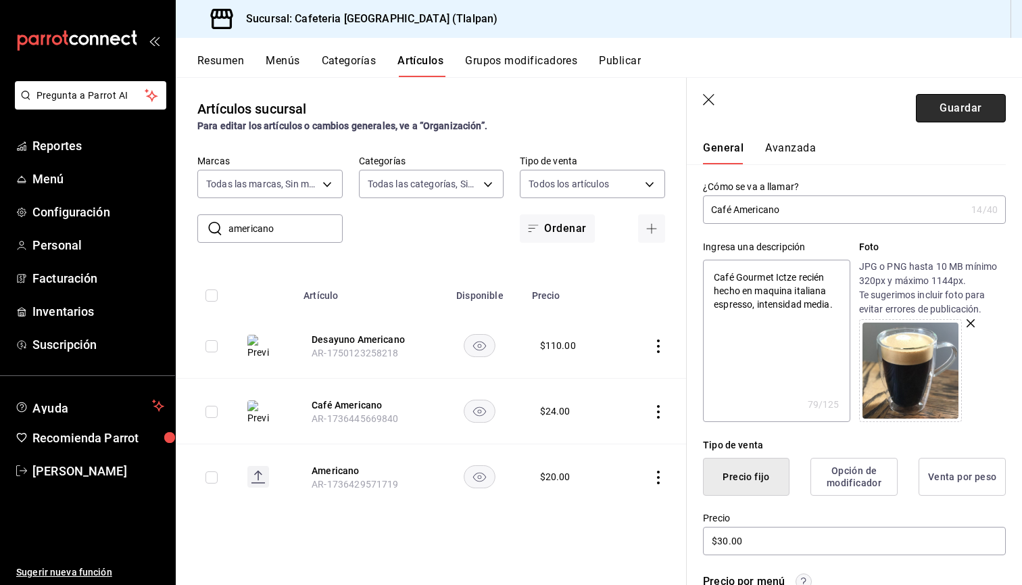
click at [923, 107] on button "Guardar" at bounding box center [961, 108] width 90 height 28
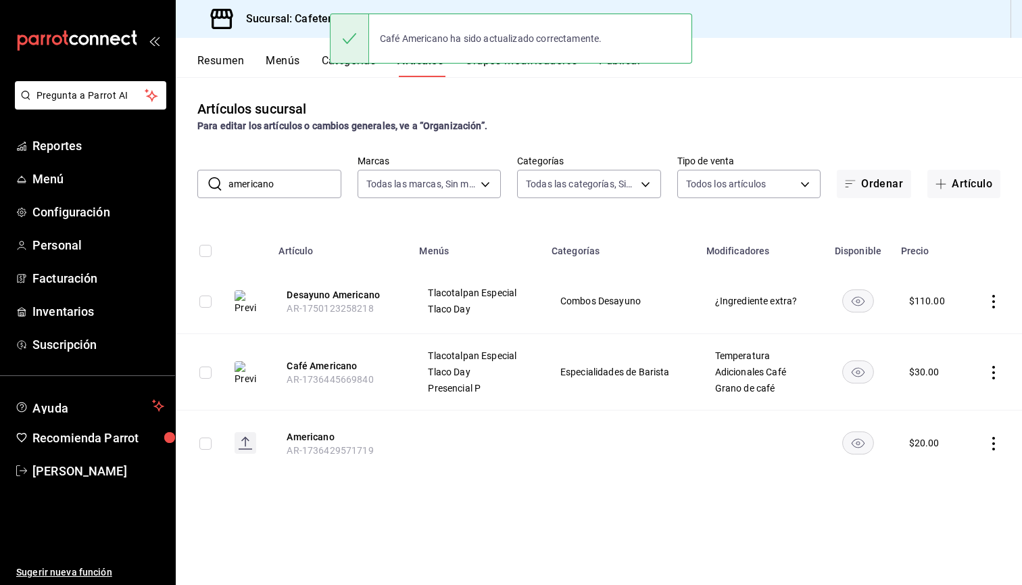
click at [617, 74] on button "Publicar" at bounding box center [620, 65] width 42 height 23
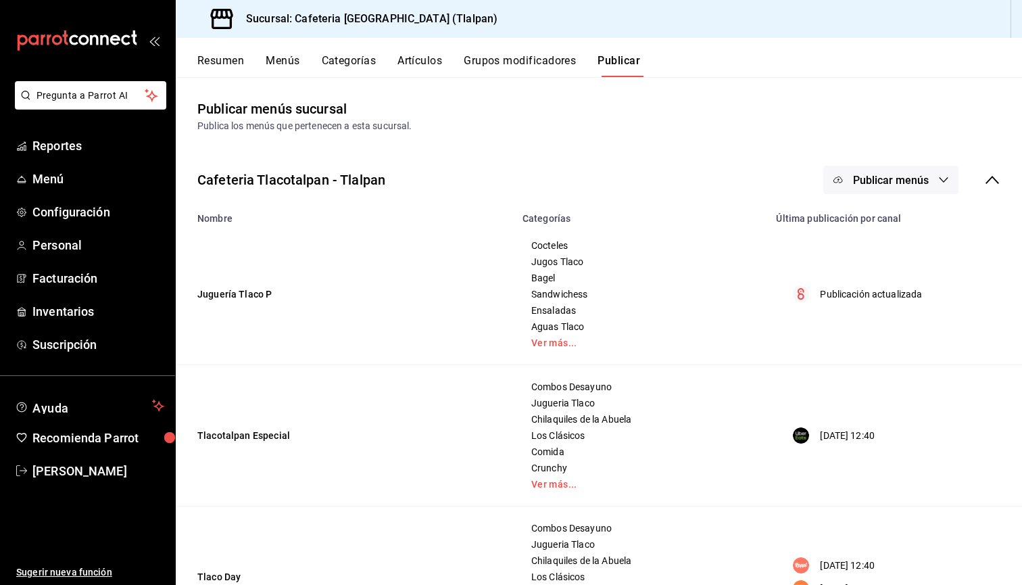
click at [1000, 180] on icon at bounding box center [992, 180] width 16 height 16
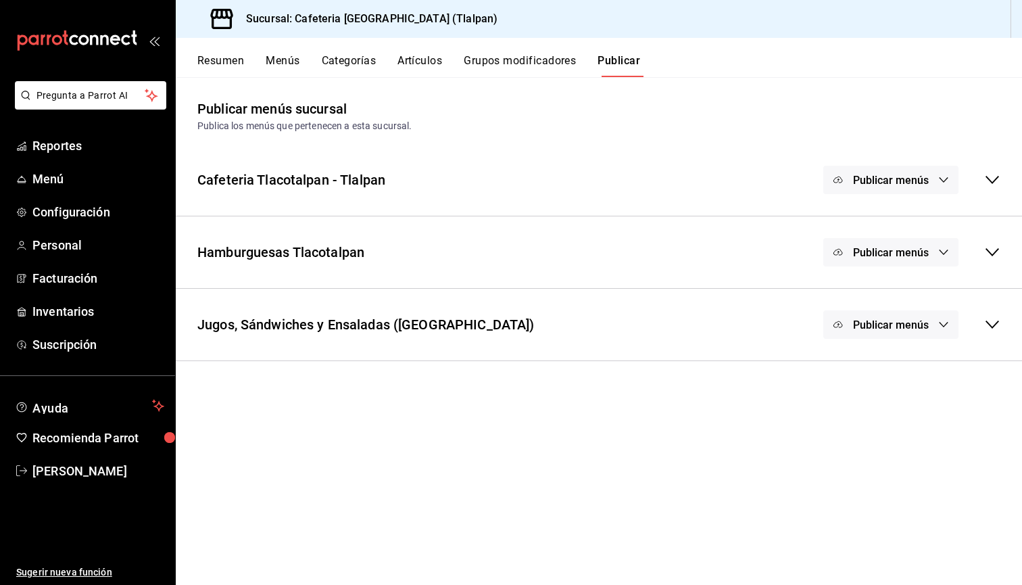
click at [893, 182] on span "Publicar menús" at bounding box center [891, 180] width 76 height 13
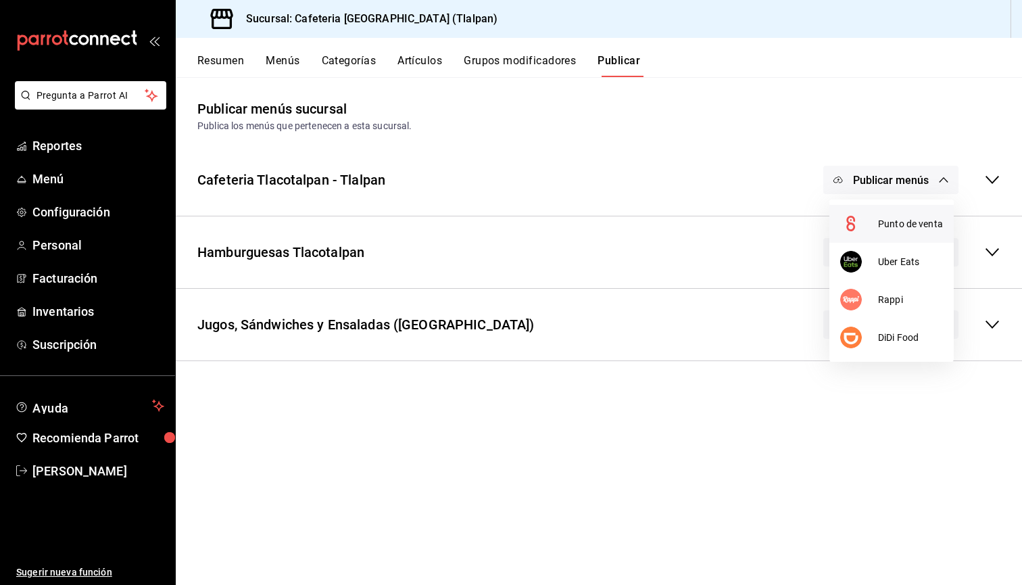
click at [887, 226] on span "Punto de venta" at bounding box center [910, 224] width 65 height 14
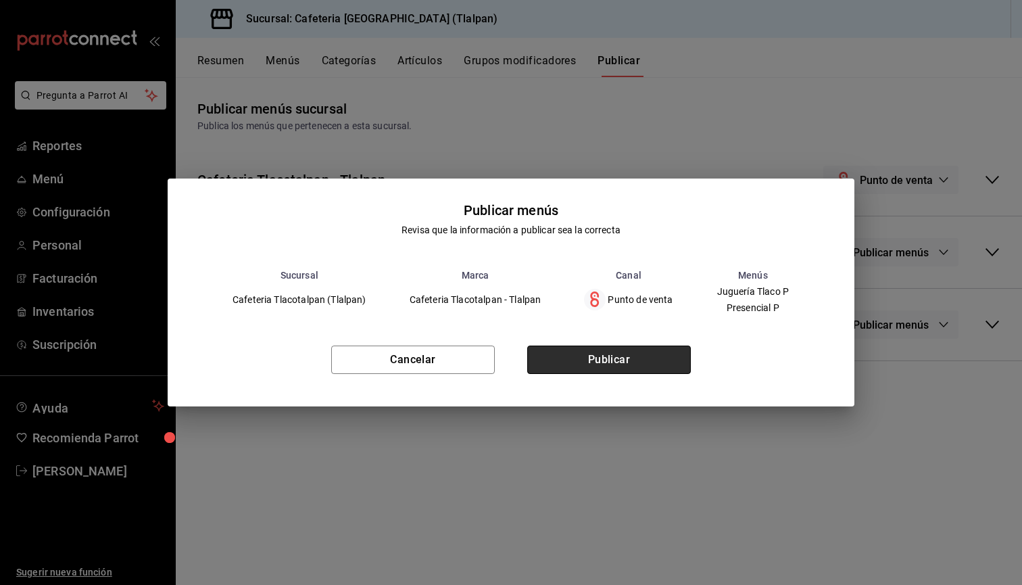
click at [639, 356] on button "Publicar" at bounding box center [609, 359] width 164 height 28
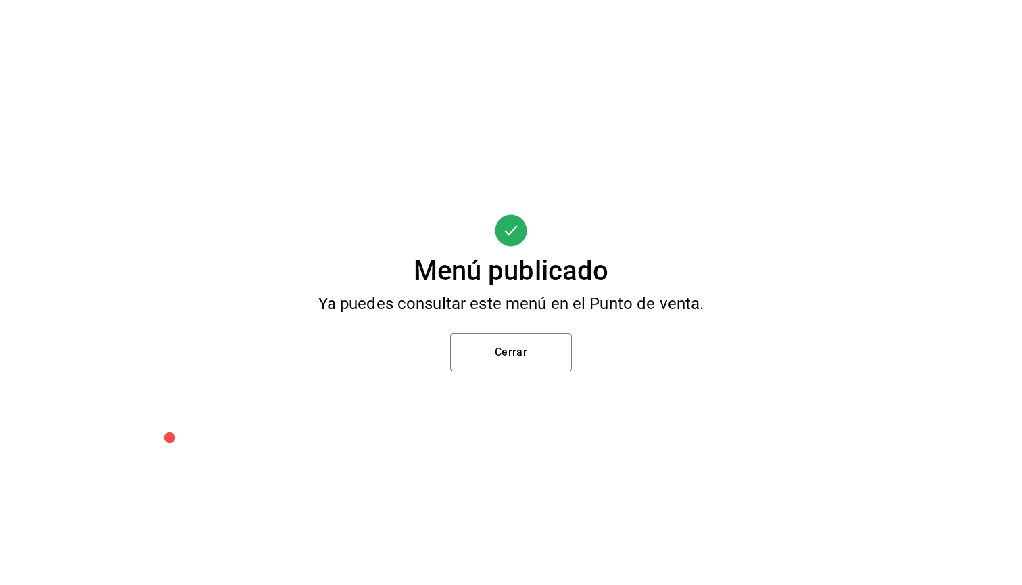
click at [573, 352] on div "Menú publicado Ya puedes consultar este menú en el Punto de venta. Cerrar" at bounding box center [511, 292] width 1022 height 585
click at [561, 353] on button "Cerrar" at bounding box center [511, 352] width 122 height 38
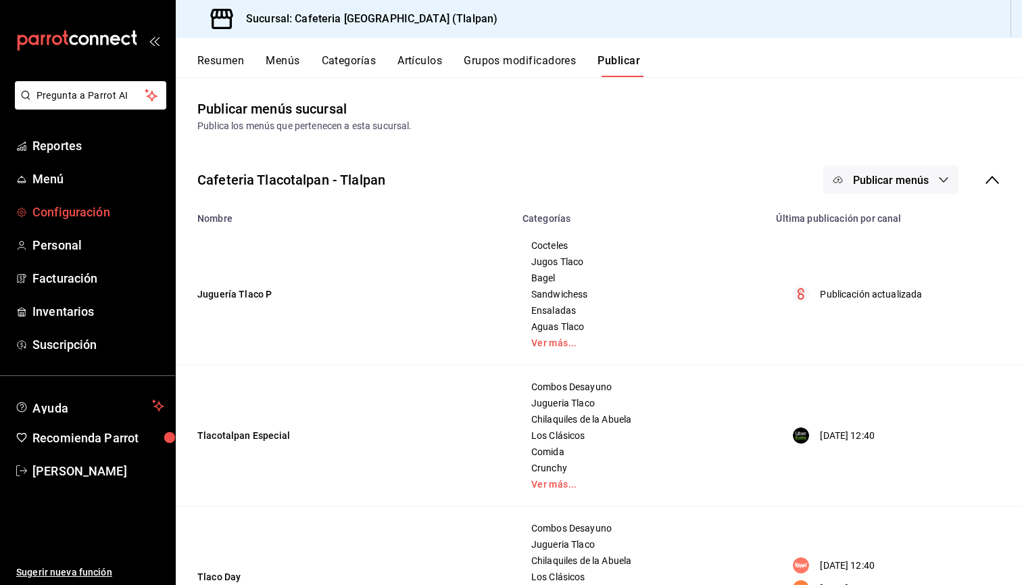
click at [61, 201] on link "Configuración" at bounding box center [87, 211] width 175 height 29
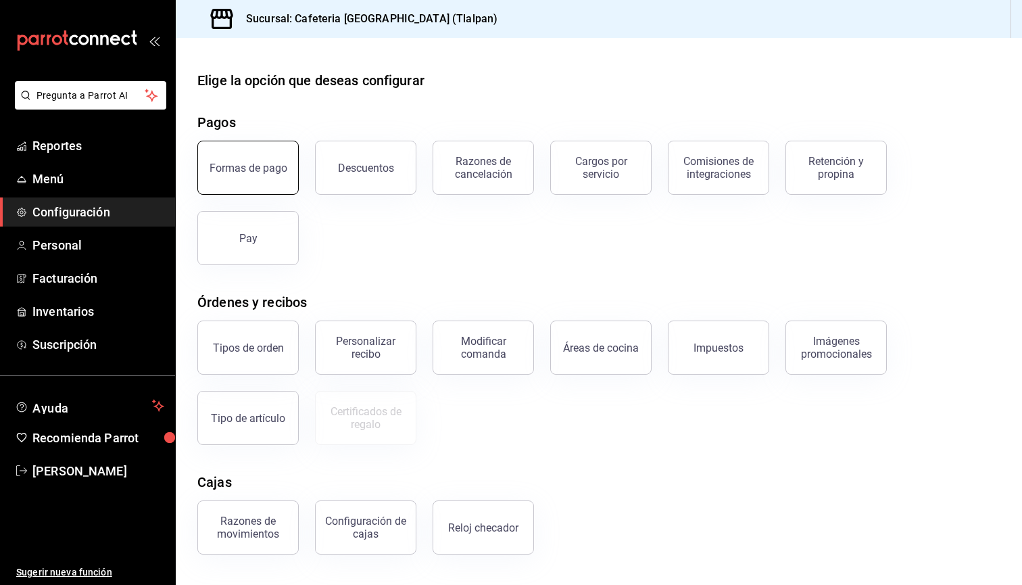
click at [278, 162] on div "Formas de pago" at bounding box center [249, 168] width 78 height 13
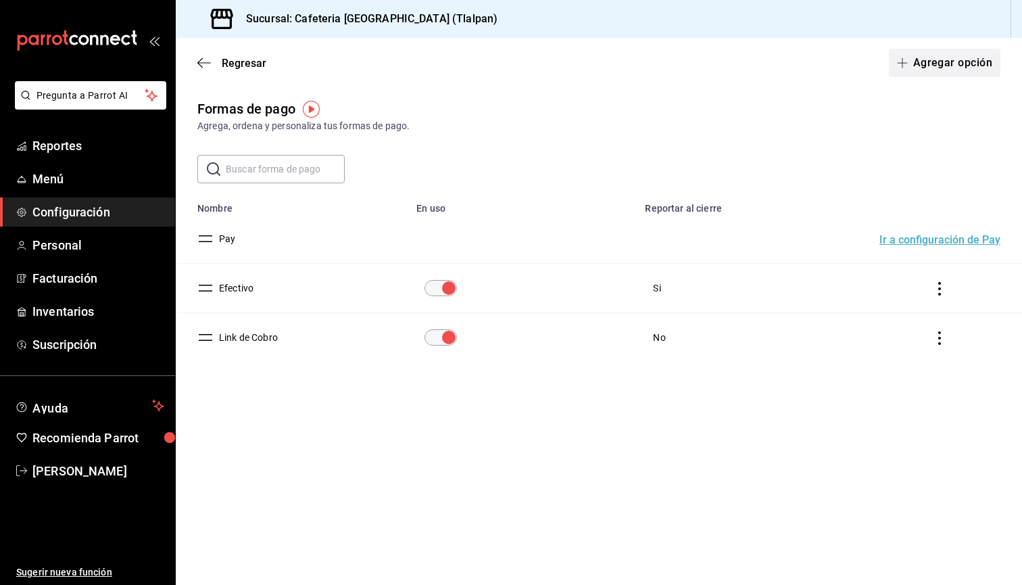
click at [923, 59] on button "Agregar opción" at bounding box center [945, 63] width 112 height 28
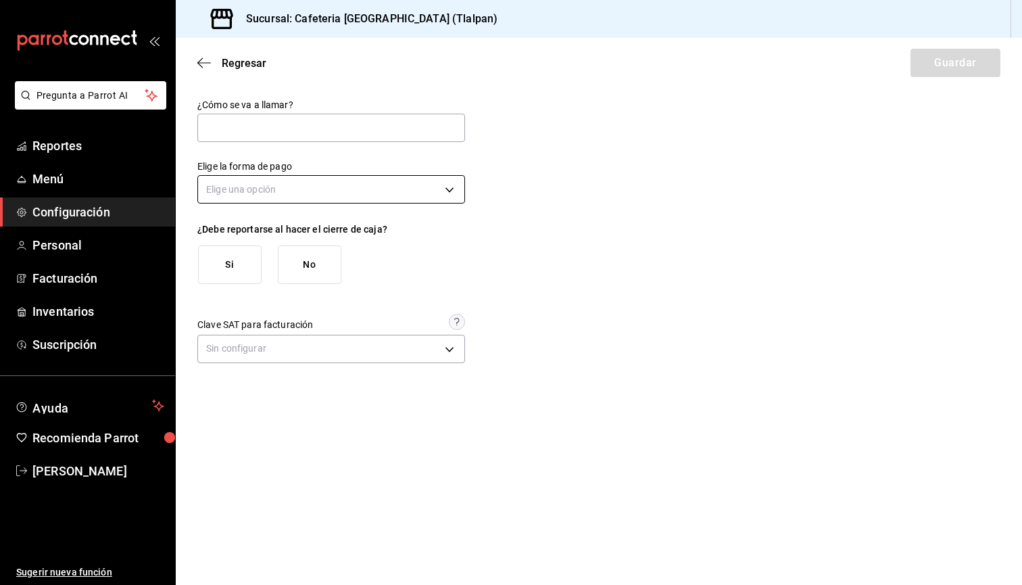
click at [245, 192] on body "Pregunta a Parrot AI Reportes Menú Configuración Personal Facturación Inventari…" at bounding box center [511, 292] width 1022 height 585
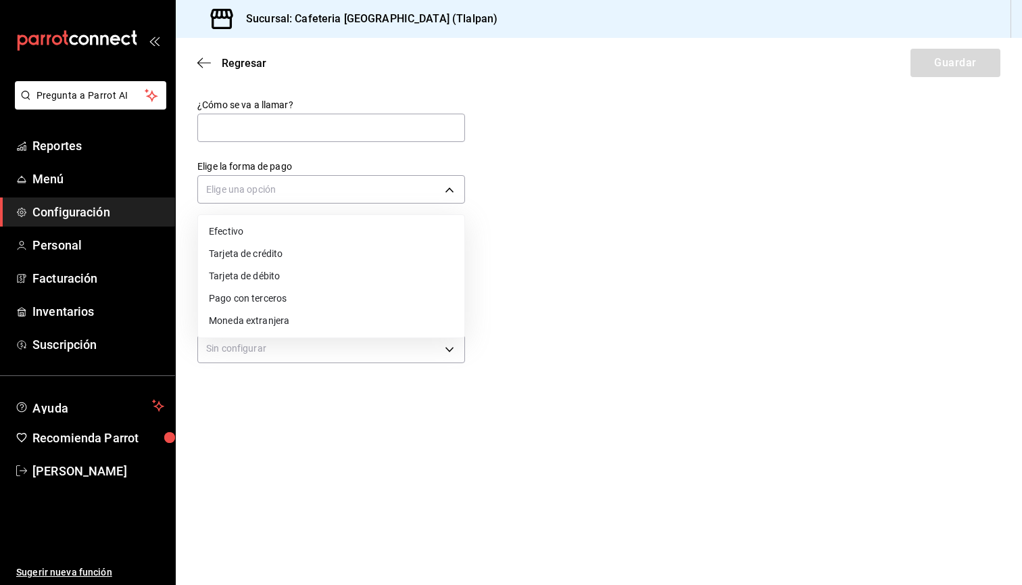
click at [542, 346] on div at bounding box center [511, 292] width 1022 height 585
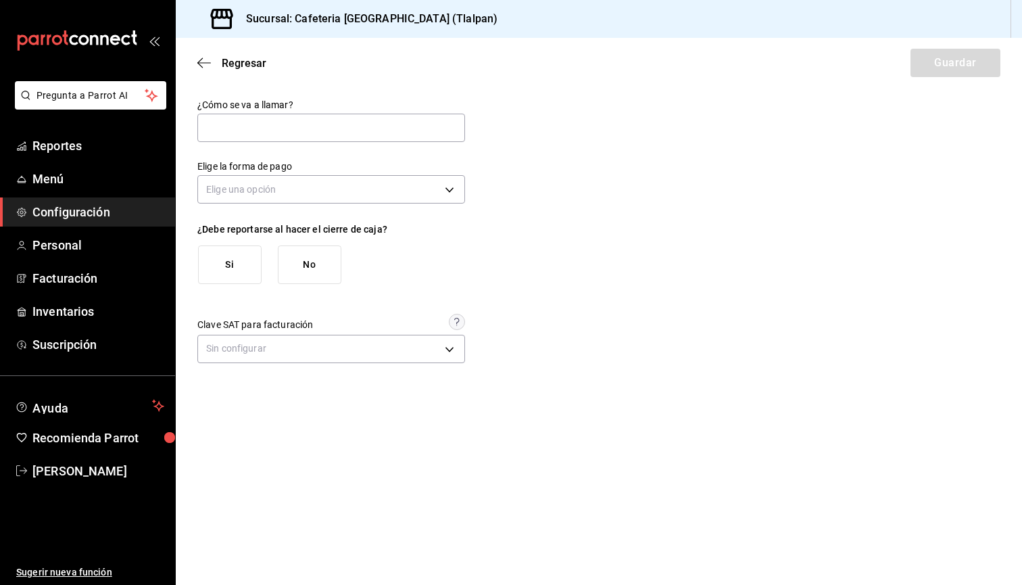
click at [422, 366] on main "Regresar Guardar ¿Cómo se va a llamar? Elige la forma de pago Elige una opción …" at bounding box center [599, 311] width 846 height 547
click at [415, 354] on body "Pregunta a Parrot AI Reportes Menú Configuración Personal Facturación Inventari…" at bounding box center [511, 292] width 1022 height 585
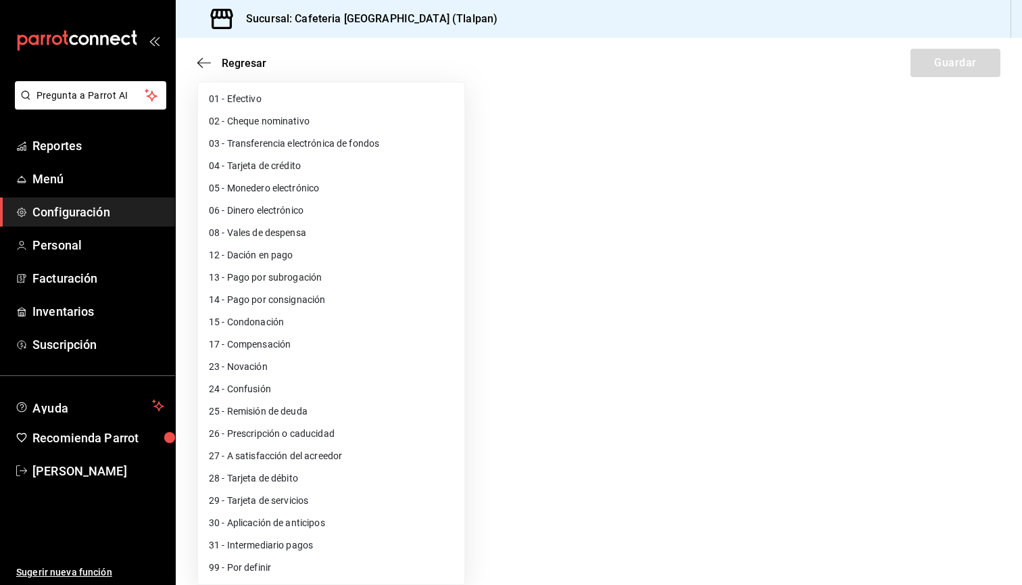
click at [648, 237] on div at bounding box center [511, 292] width 1022 height 585
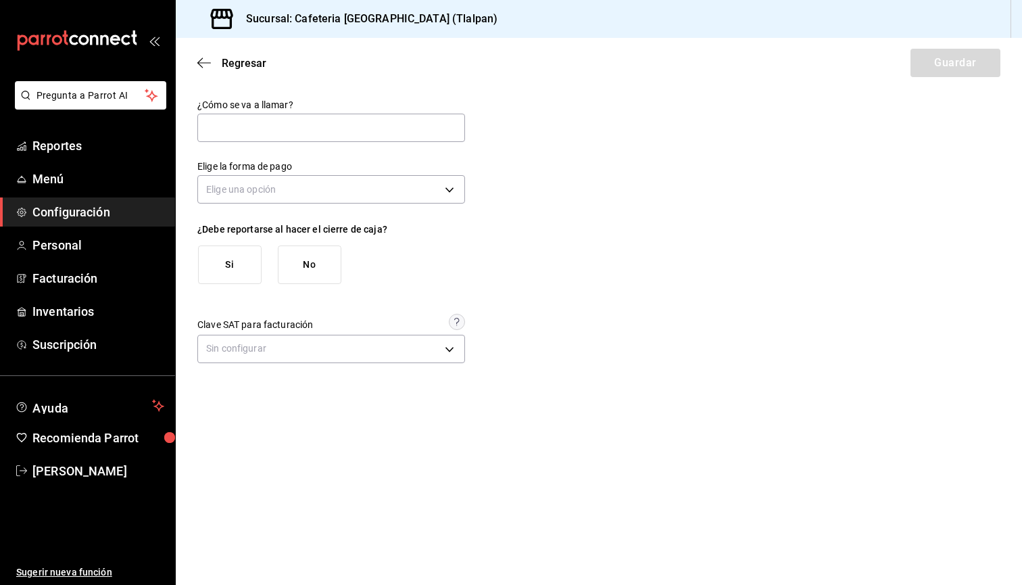
click at [195, 64] on div "Regresar Guardar" at bounding box center [599, 63] width 846 height 50
click at [198, 64] on icon "button" at bounding box center [204, 63] width 14 height 12
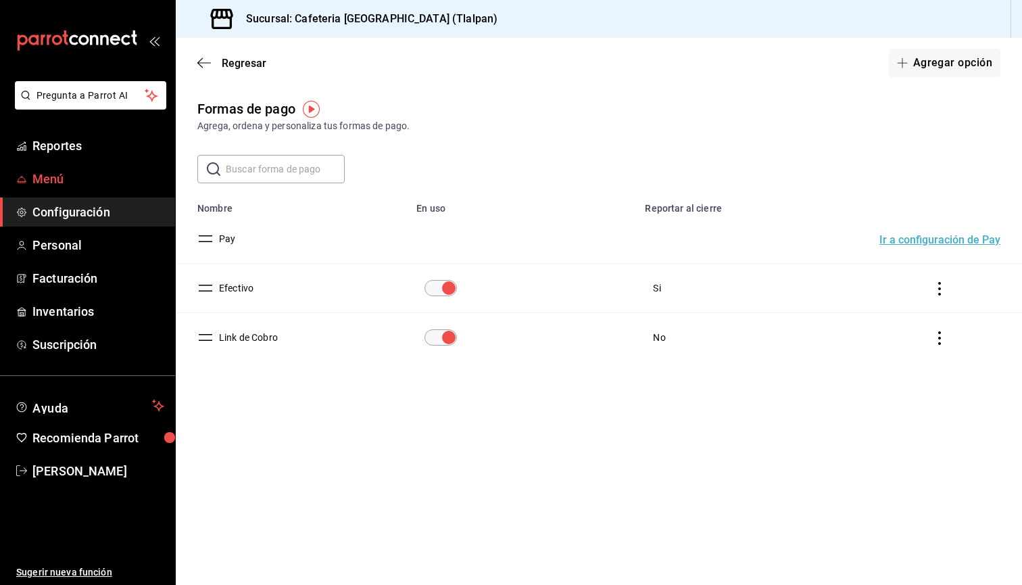
click at [79, 188] on link "Menú" at bounding box center [87, 178] width 175 height 29
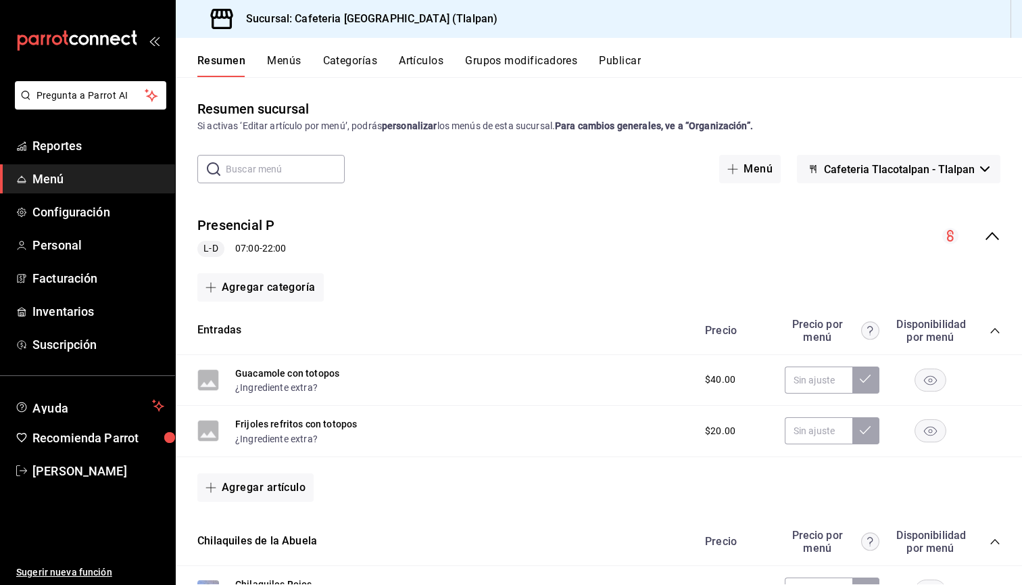
click at [996, 230] on icon "collapse-menu-row" at bounding box center [992, 236] width 16 height 16
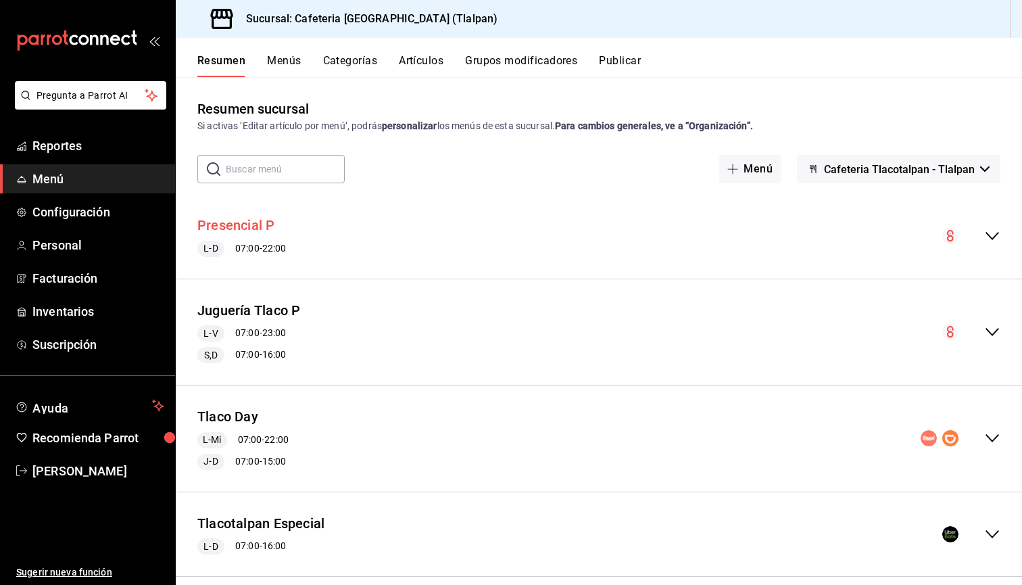
click at [249, 220] on button "Presencial P" at bounding box center [236, 226] width 78 height 20
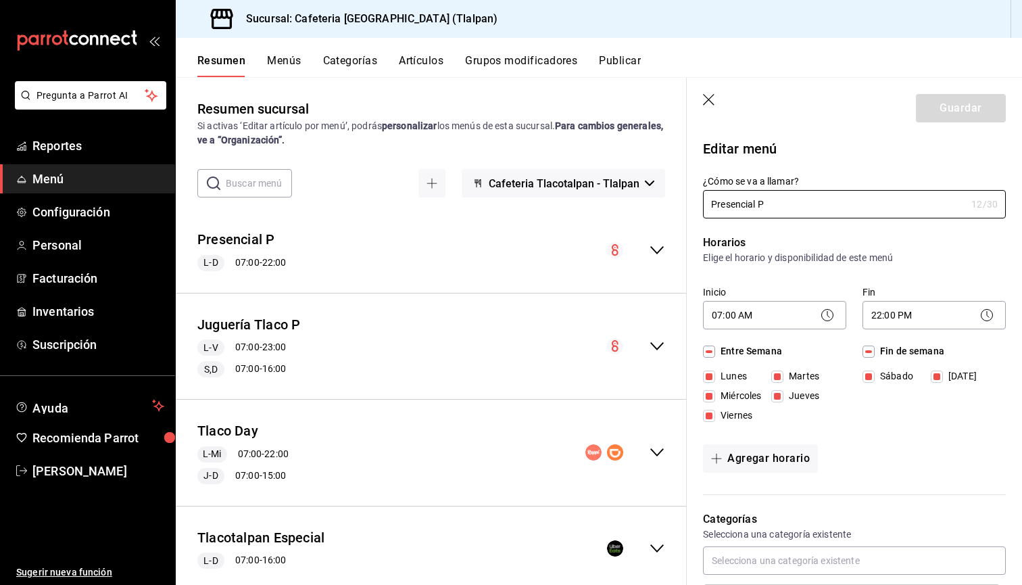
click at [700, 97] on header "Guardar" at bounding box center [854, 105] width 335 height 55
click at [710, 99] on icon "button" at bounding box center [710, 101] width 14 height 14
checkbox input "false"
type input "1756237131782"
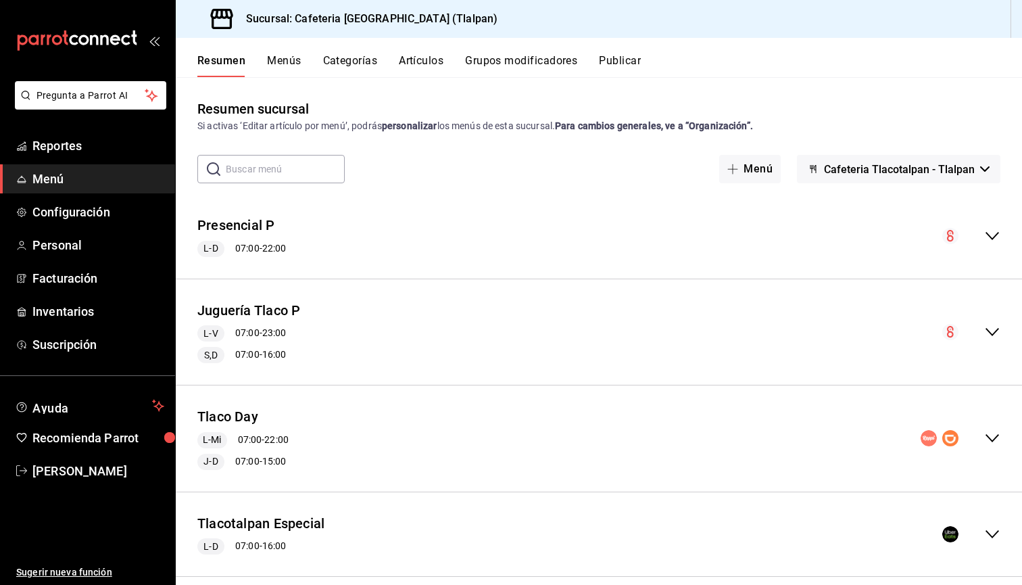
click at [274, 66] on button "Menús" at bounding box center [284, 65] width 34 height 23
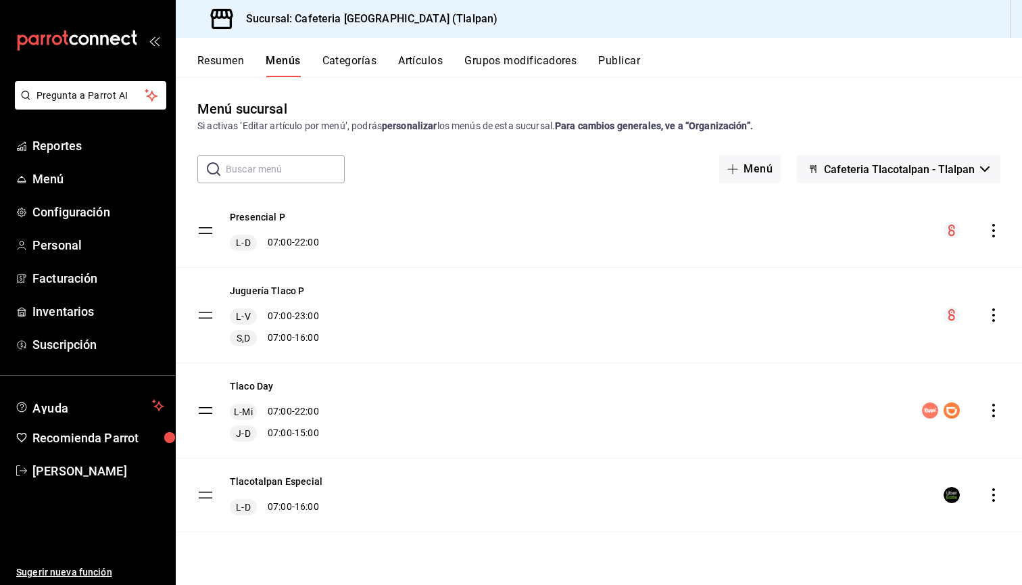
click at [996, 226] on icon "actions" at bounding box center [994, 231] width 14 height 14
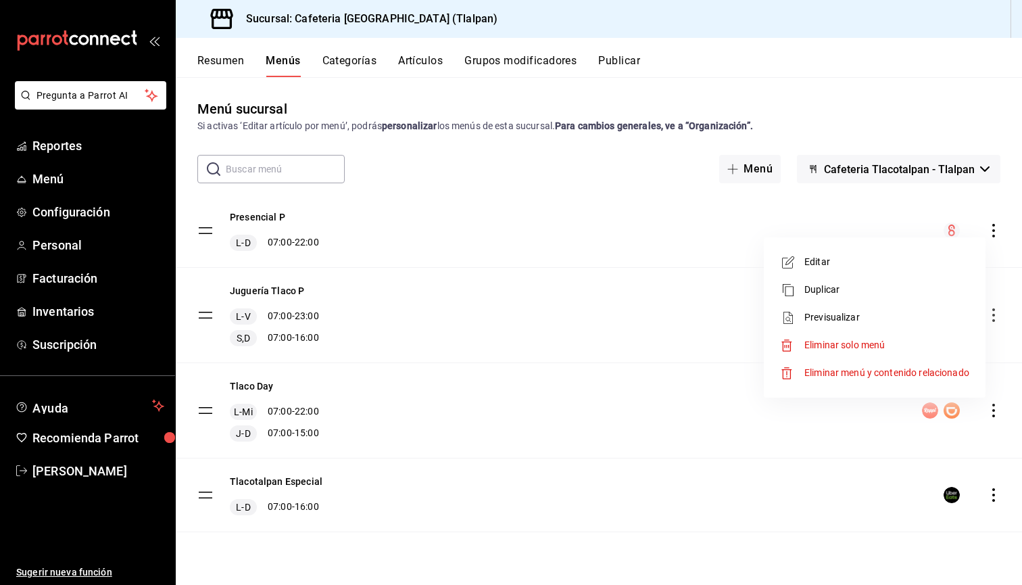
click at [836, 304] on li "Previsualizar" at bounding box center [874, 317] width 211 height 28
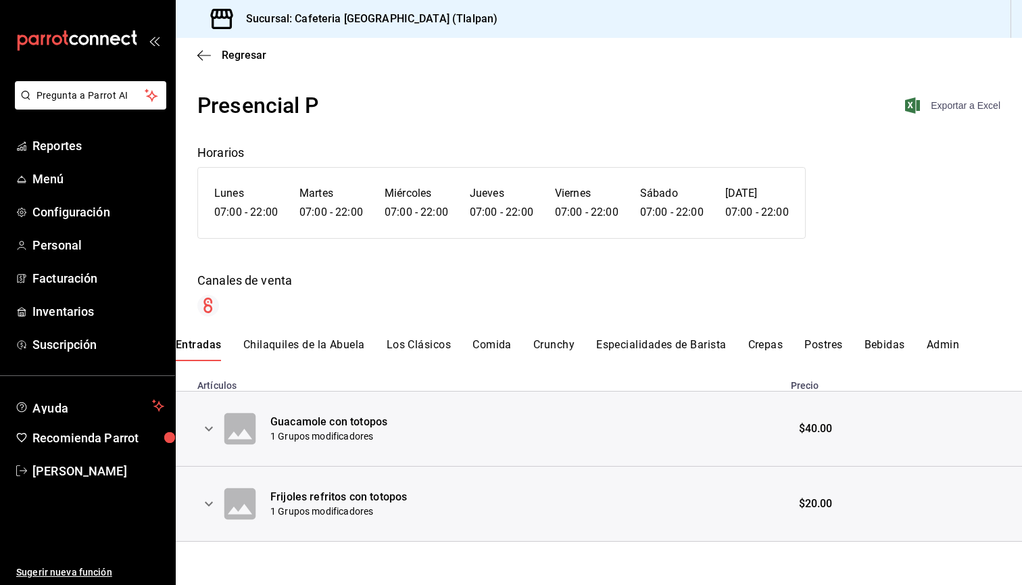
click at [956, 103] on span "Exportar a Excel" at bounding box center [954, 105] width 93 height 16
click at [415, 166] on div "Presencial P Exportar a Excel Horarios Lunes 07:00 - 22:00 Martes 07:00 - 22:00…" at bounding box center [599, 202] width 846 height 227
click at [226, 50] on span "Regresar" at bounding box center [244, 55] width 45 height 13
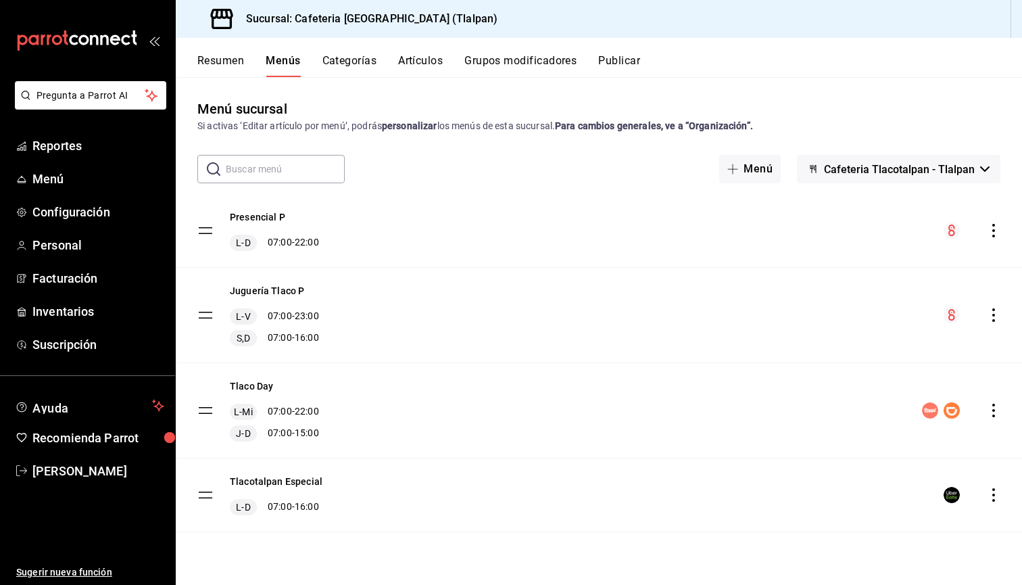
click at [988, 312] on icon "actions" at bounding box center [994, 315] width 14 height 14
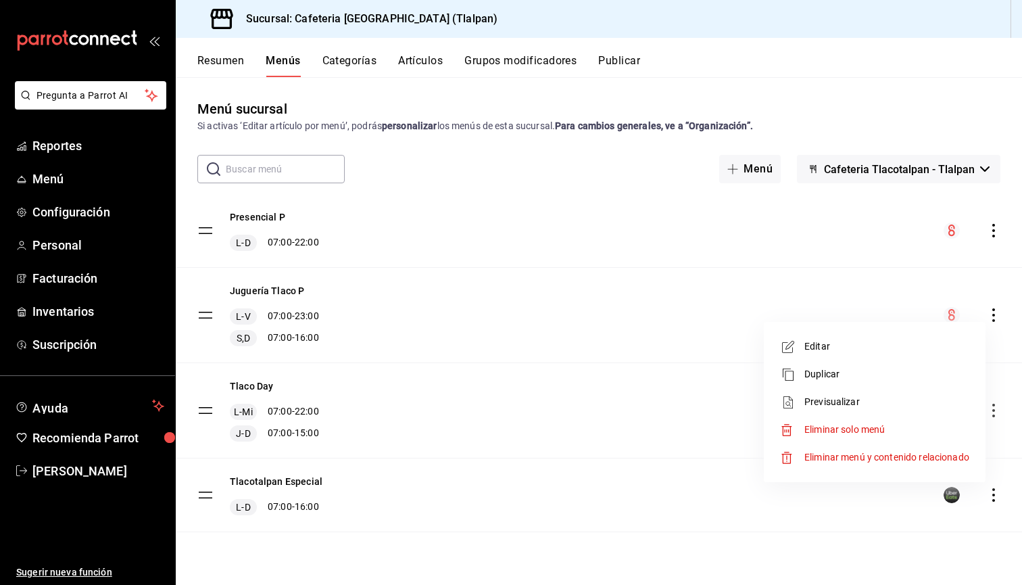
click at [299, 288] on div at bounding box center [511, 292] width 1022 height 585
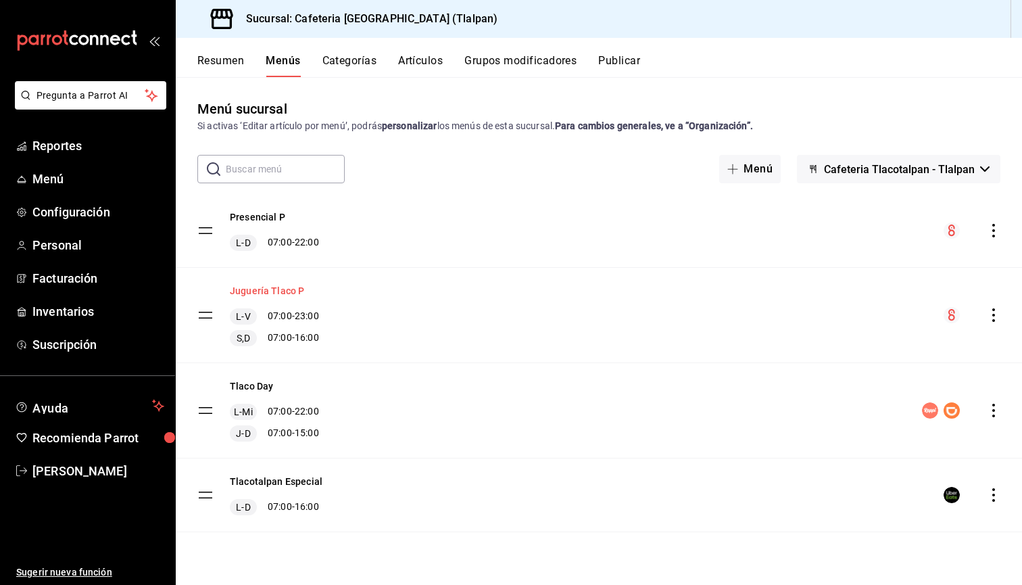
click at [283, 289] on button "Juguería Tlaco P" at bounding box center [267, 291] width 74 height 14
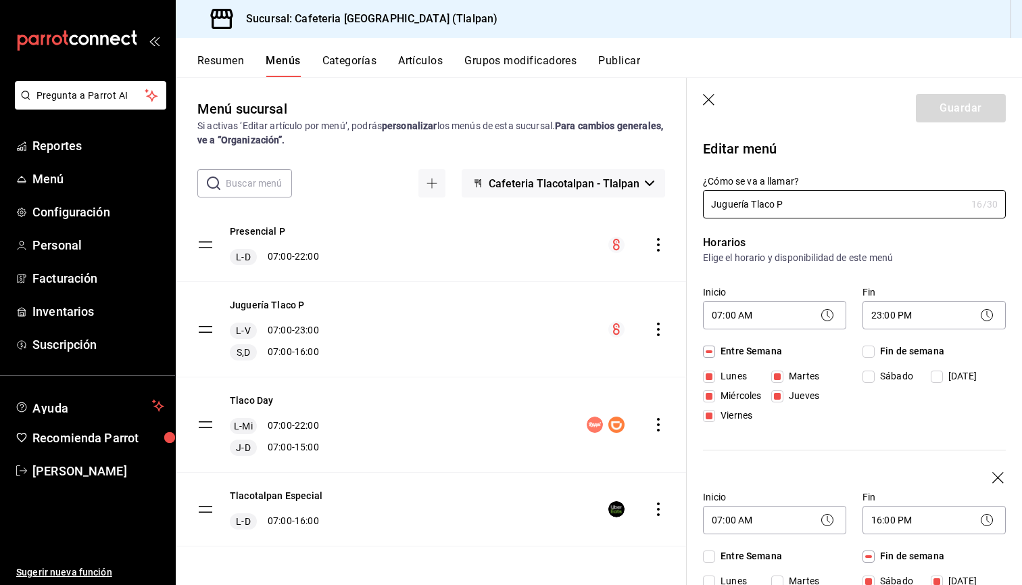
click at [708, 98] on icon "button" at bounding box center [710, 101] width 14 height 14
checkbox input "false"
type input "1756237735892"
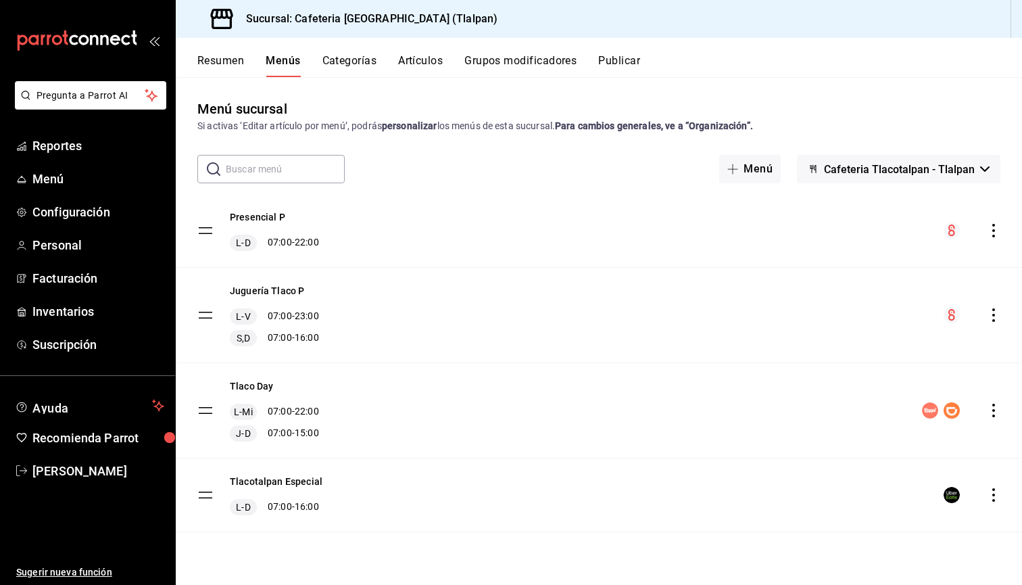
click at [227, 62] on button "Resumen" at bounding box center [220, 65] width 47 height 23
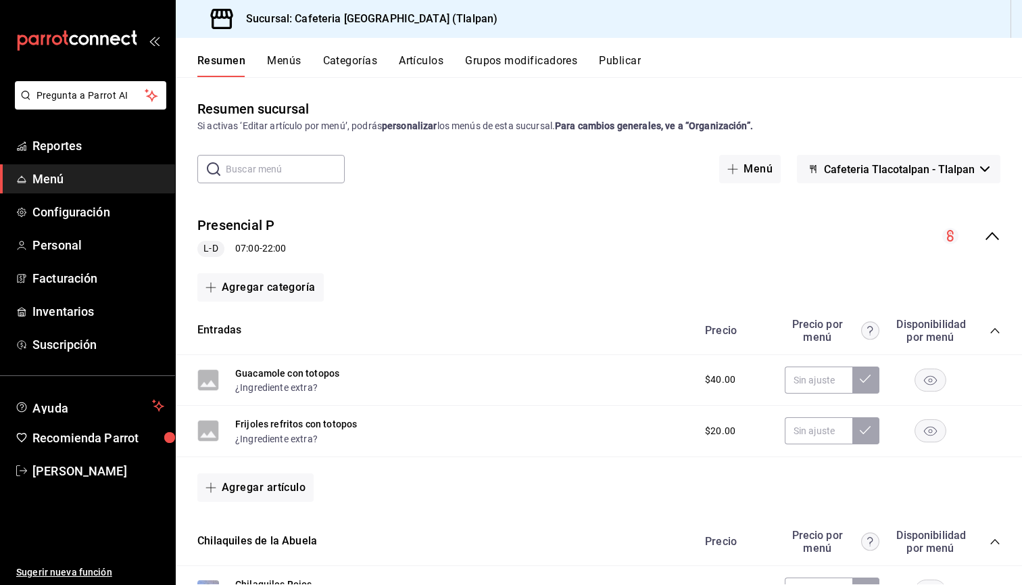
click at [997, 226] on div "Presencial P L-D 07:00 - 22:00" at bounding box center [599, 236] width 846 height 63
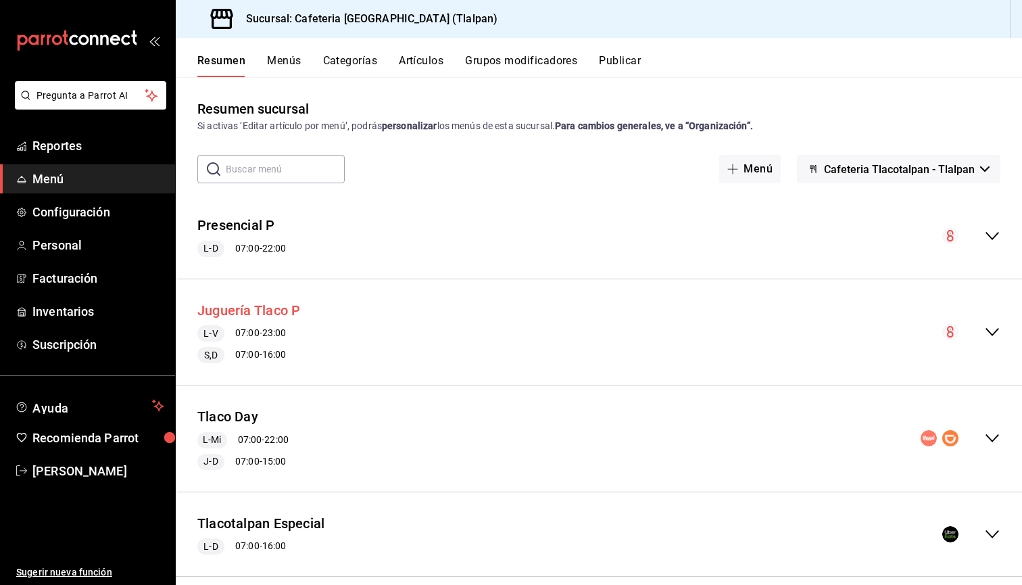
click at [270, 303] on button "Juguería Tlaco P" at bounding box center [248, 311] width 103 height 20
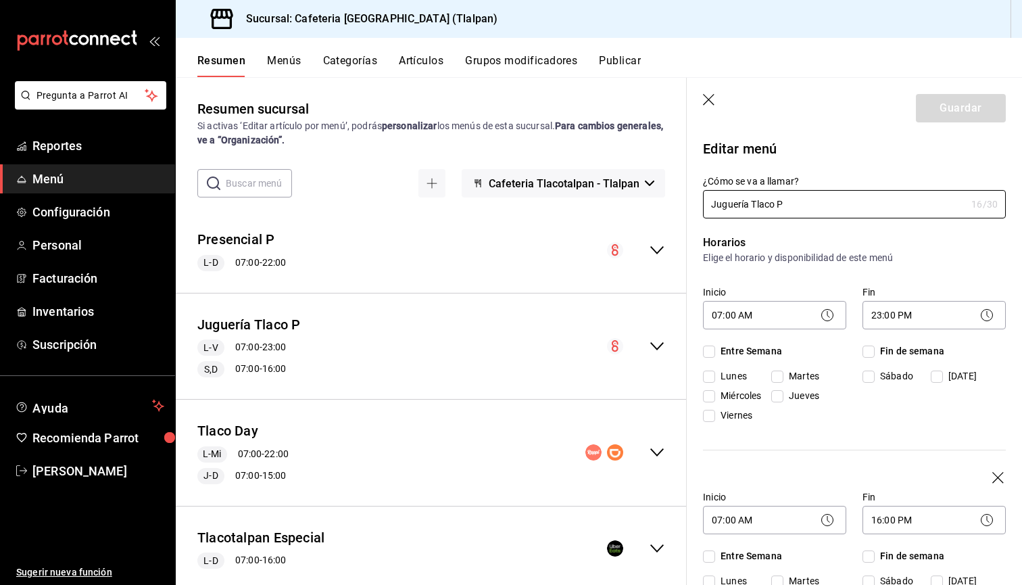
checkbox input "true"
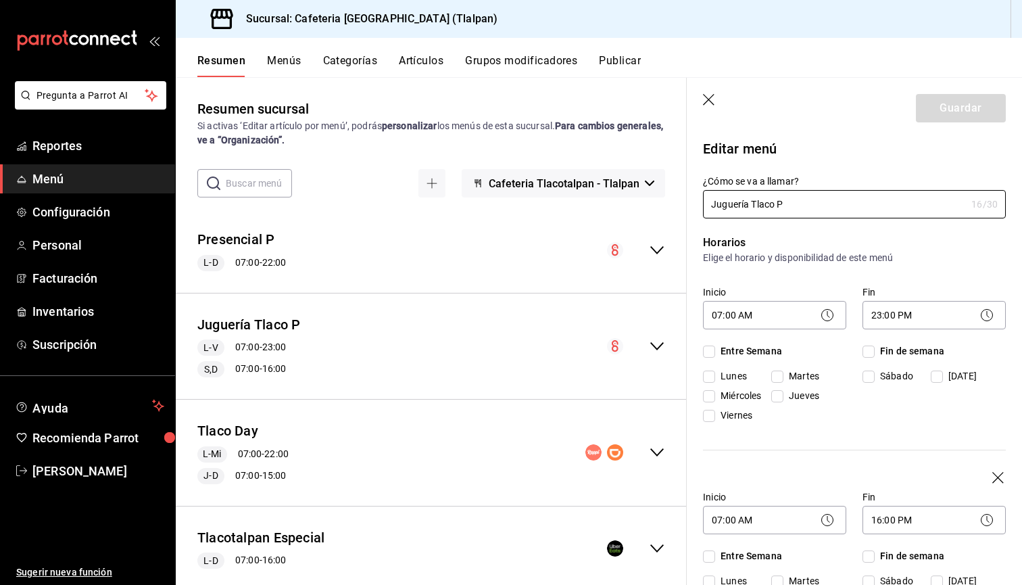
checkbox input "true"
click at [703, 107] on icon "button" at bounding box center [710, 101] width 14 height 14
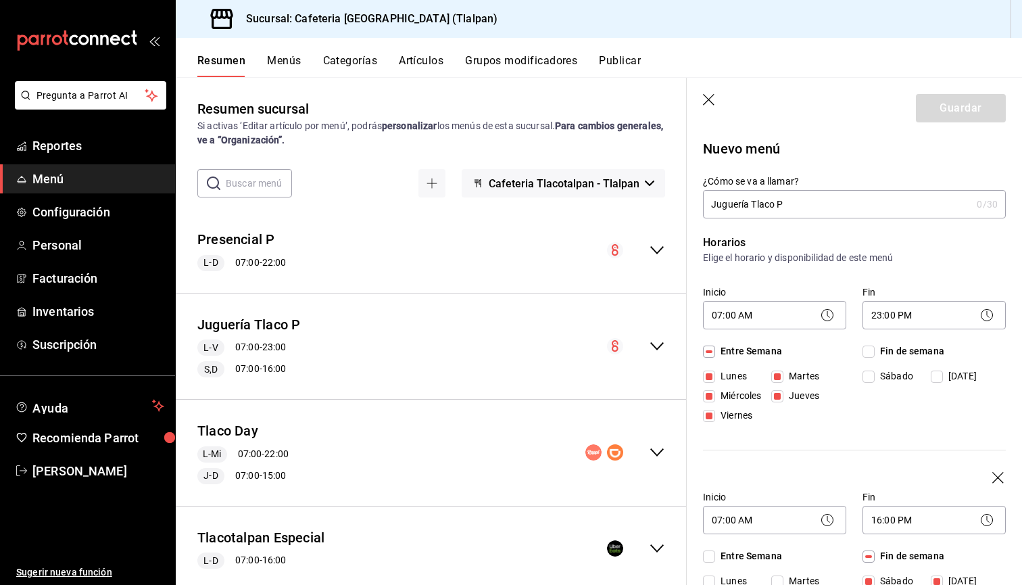
checkbox input "false"
type input "1756237744143"
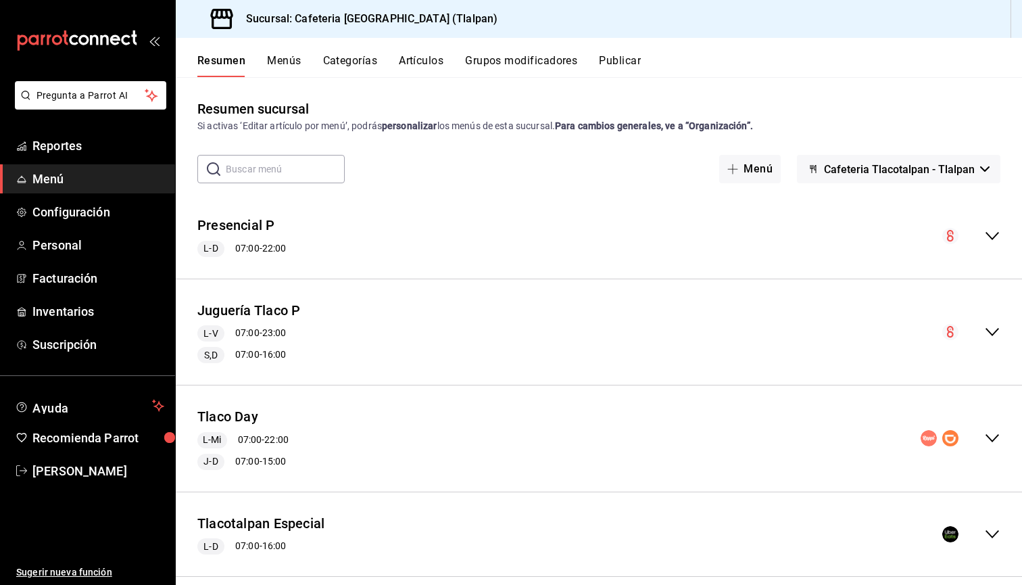
click at [286, 55] on button "Menús" at bounding box center [284, 65] width 34 height 23
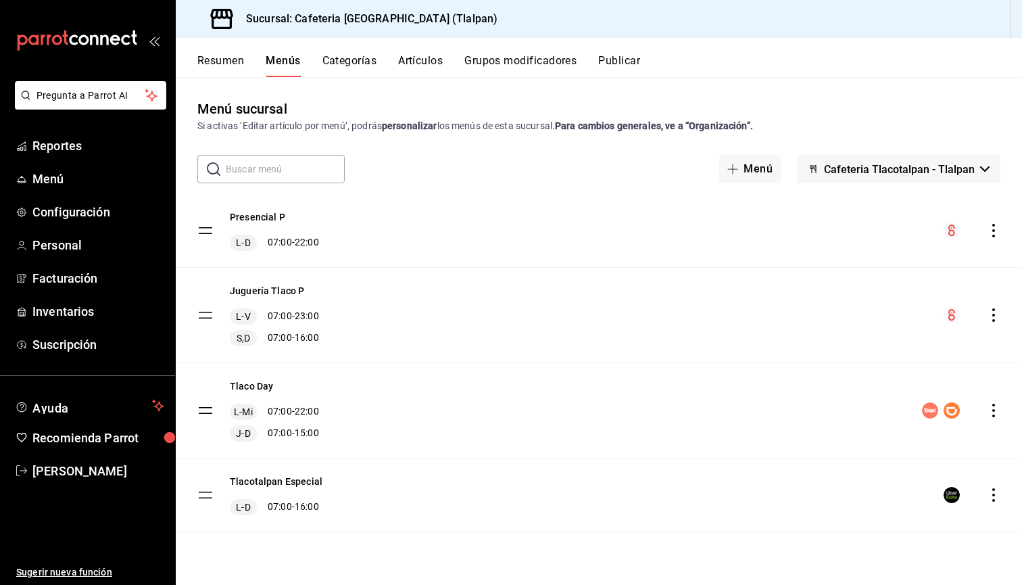
click at [991, 302] on div "Juguería Tlaco P L-V 07:00 - 23:00 S,D 07:00 - 16:00" at bounding box center [599, 315] width 846 height 95
click at [991, 310] on icon "actions" at bounding box center [994, 315] width 14 height 14
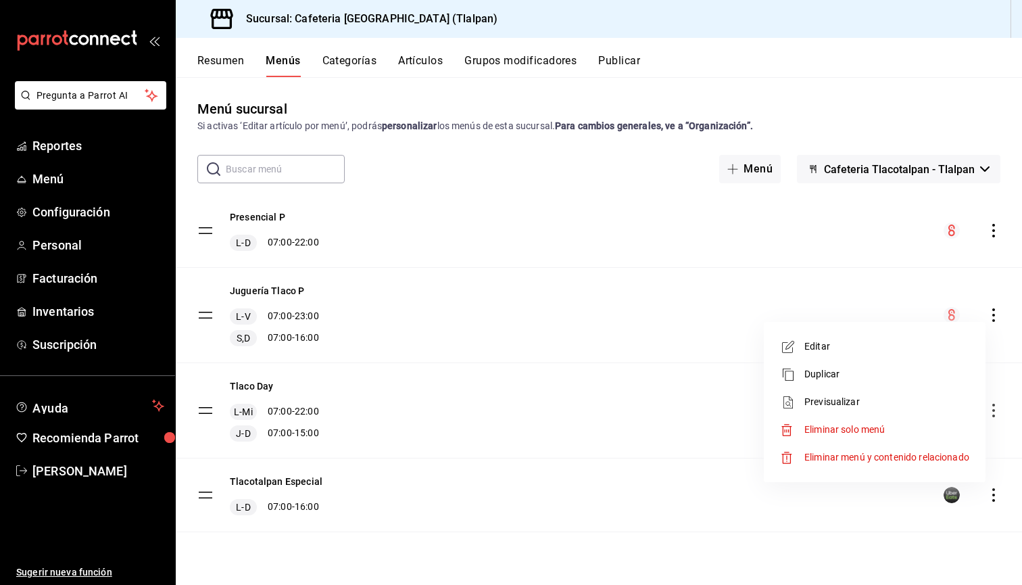
click at [831, 397] on span "Previsualizar" at bounding box center [886, 402] width 165 height 14
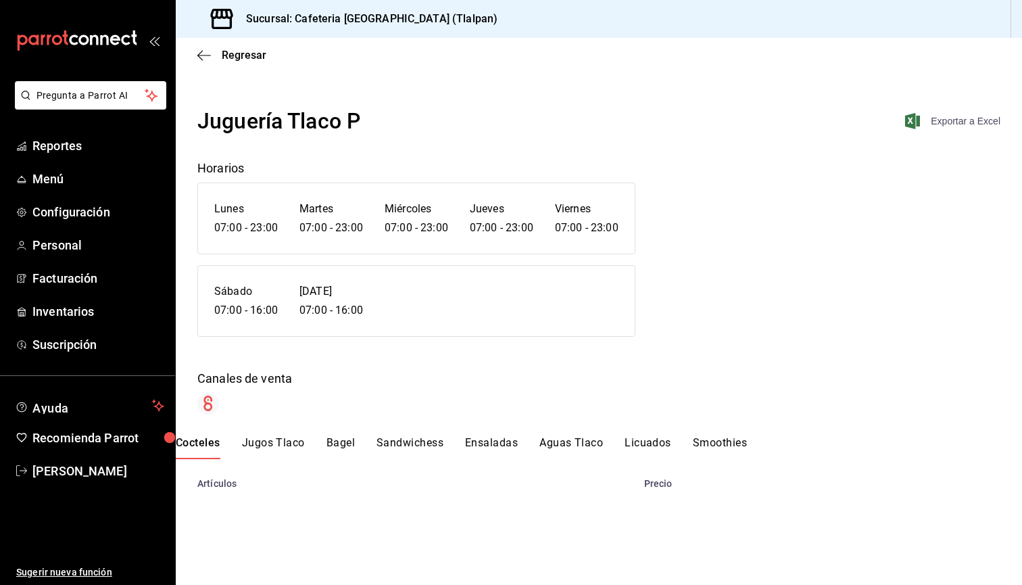
click at [937, 124] on span "Exportar a Excel" at bounding box center [954, 121] width 93 height 16
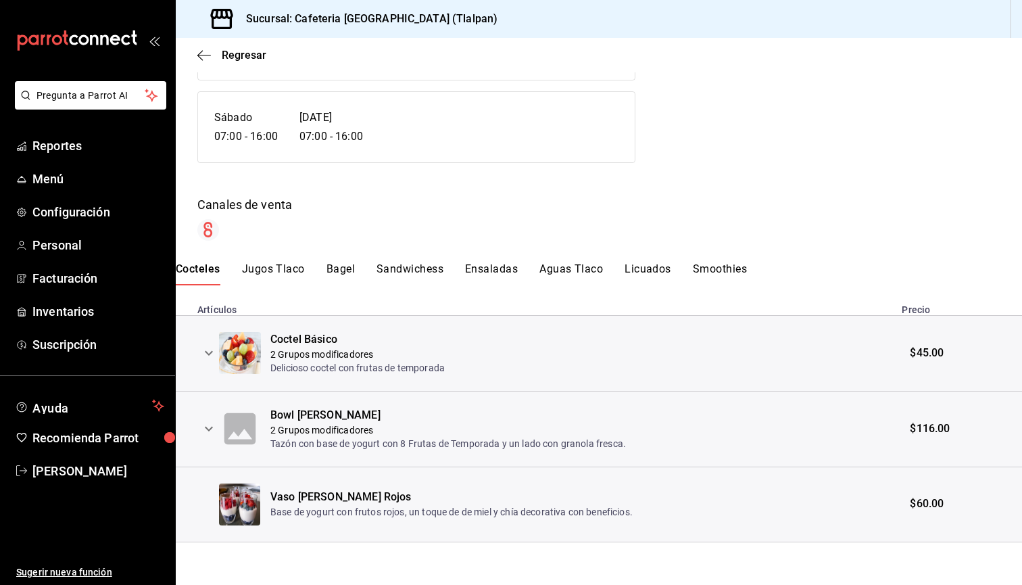
scroll to position [173, 0]
click at [53, 180] on span "Menú" at bounding box center [98, 179] width 132 height 18
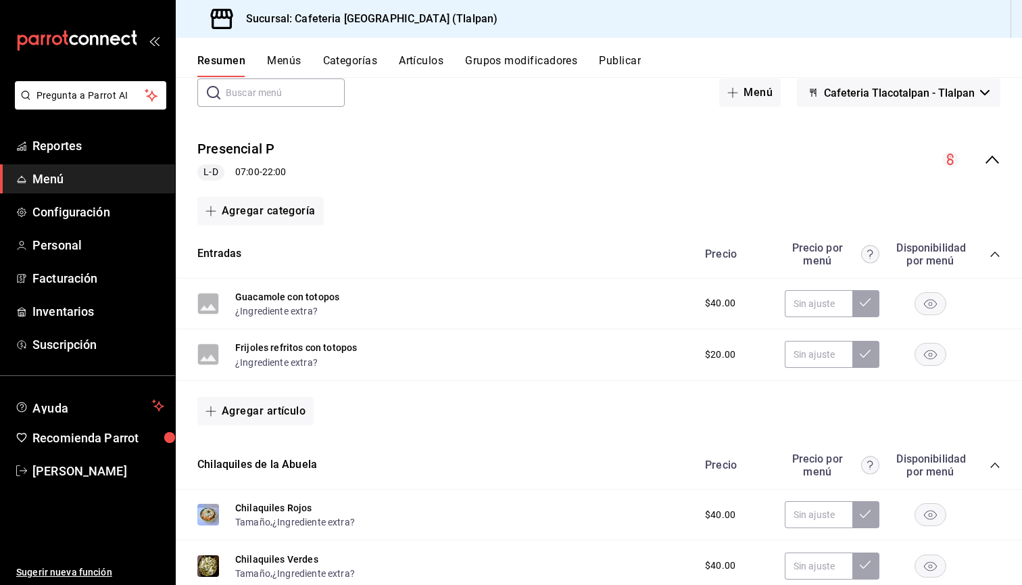
scroll to position [75, 0]
click at [996, 163] on icon "collapse-menu-row" at bounding box center [992, 161] width 16 height 16
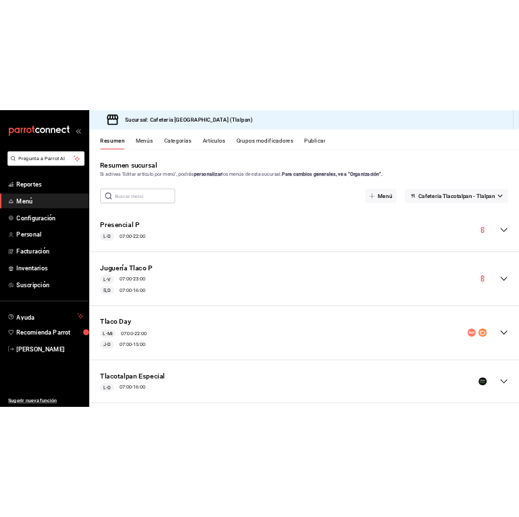
scroll to position [0, 0]
